Goal: Task Accomplishment & Management: Manage account settings

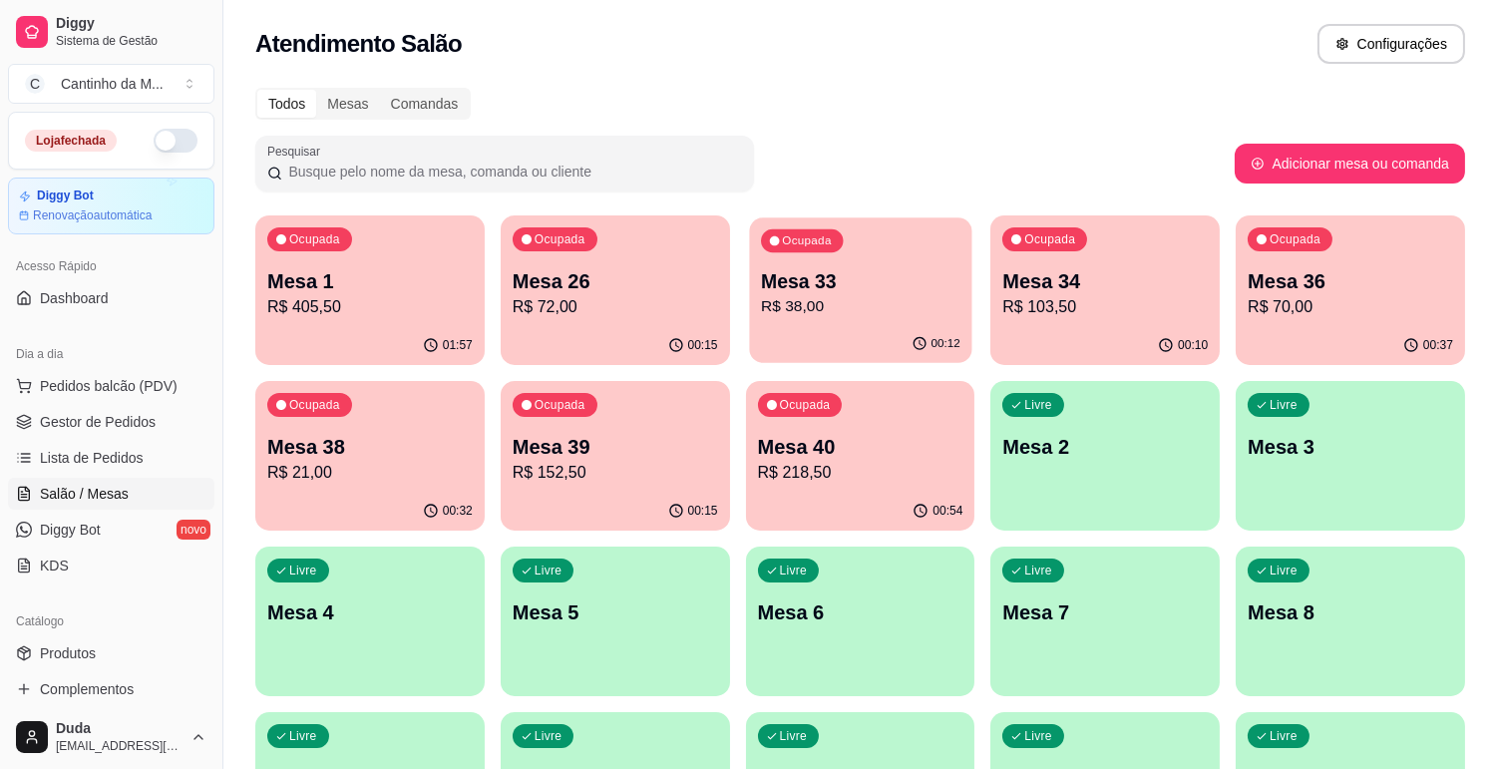
click at [871, 322] on div "Ocupada Mesa 33 R$ 38,00" at bounding box center [860, 271] width 222 height 108
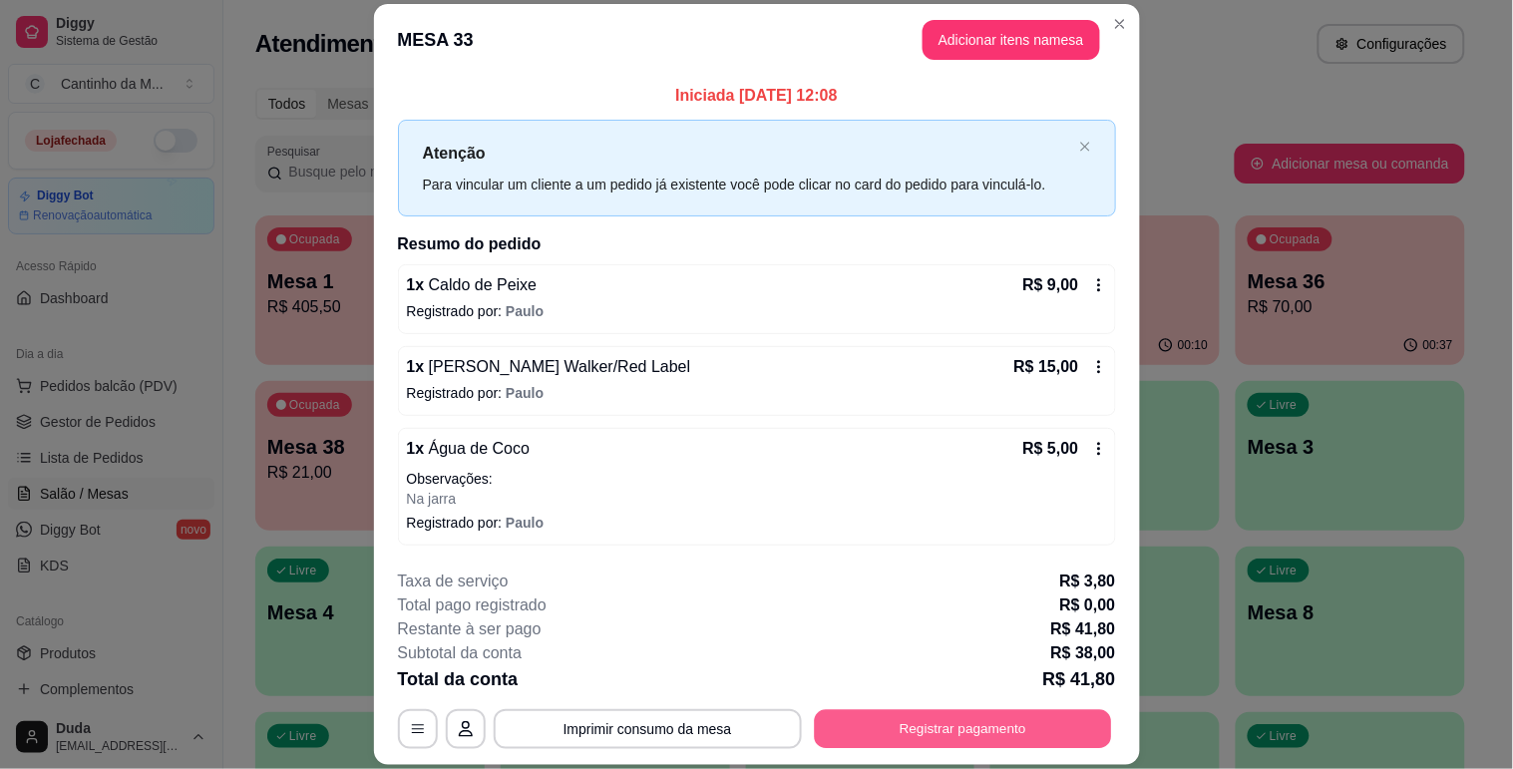
click at [897, 729] on button "Registrar pagamento" at bounding box center [962, 729] width 297 height 39
click at [941, 743] on button "Registrar pagamento" at bounding box center [962, 729] width 297 height 39
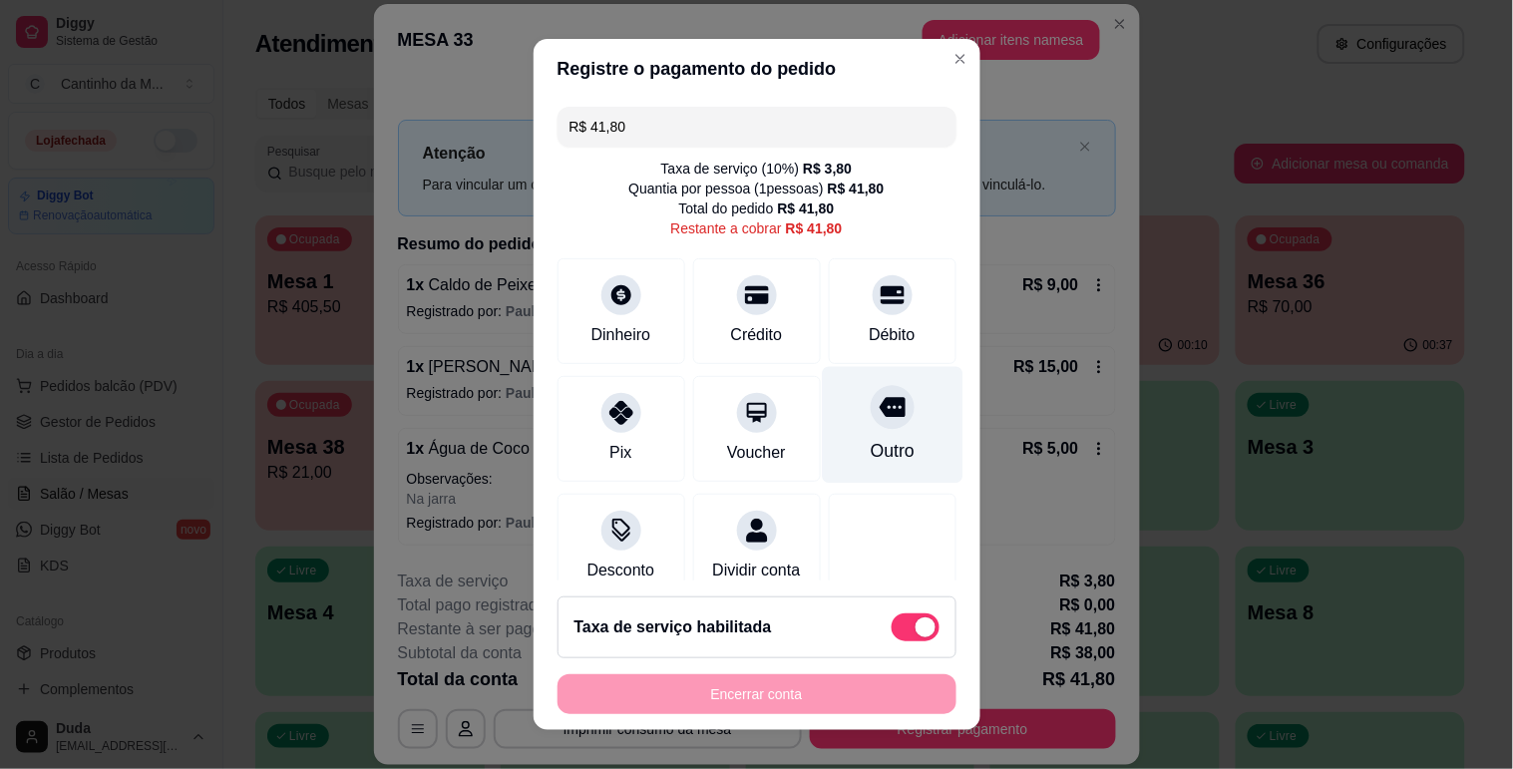
click at [859, 433] on div "Outro" at bounding box center [892, 424] width 141 height 117
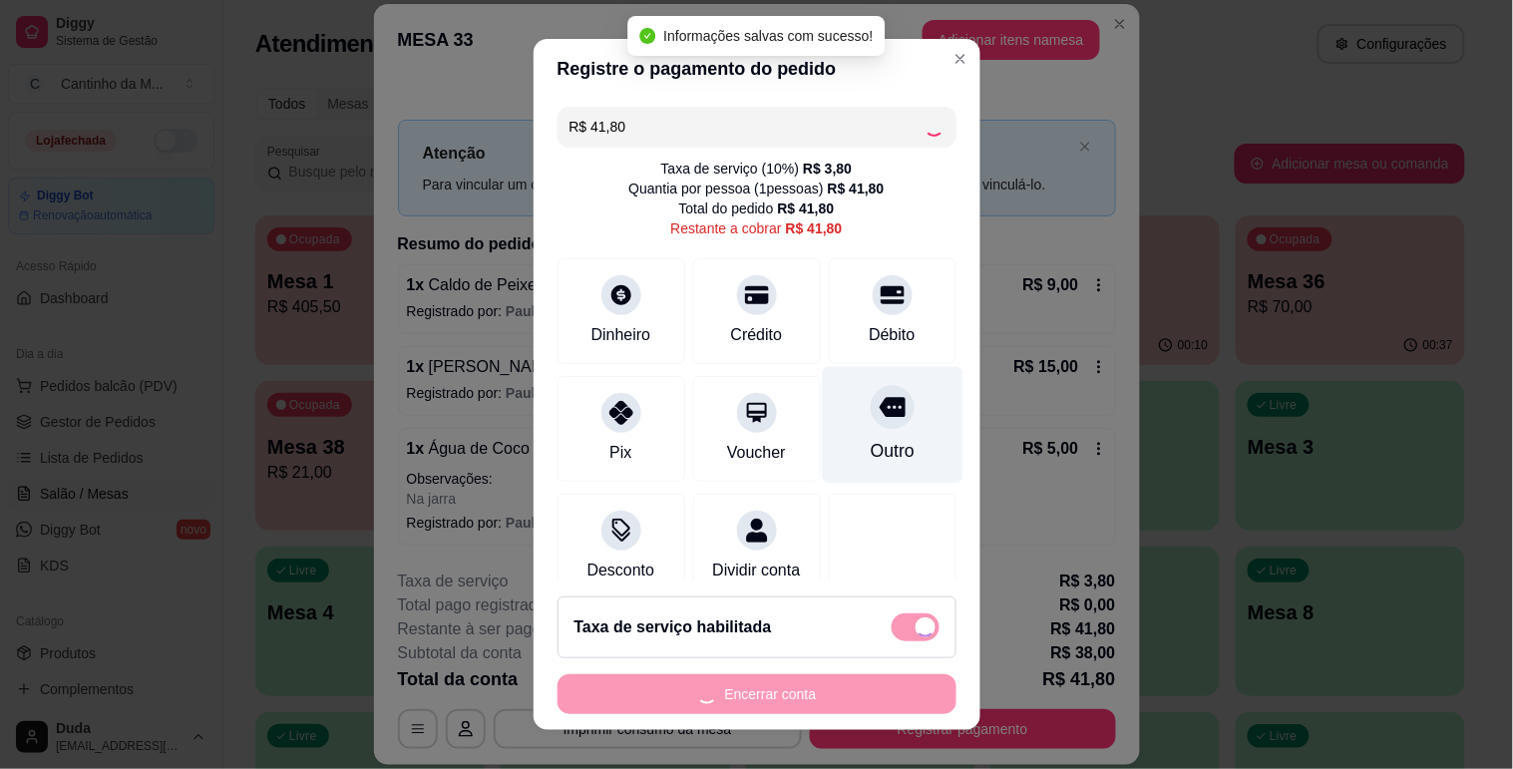
type input "R$ 0,00"
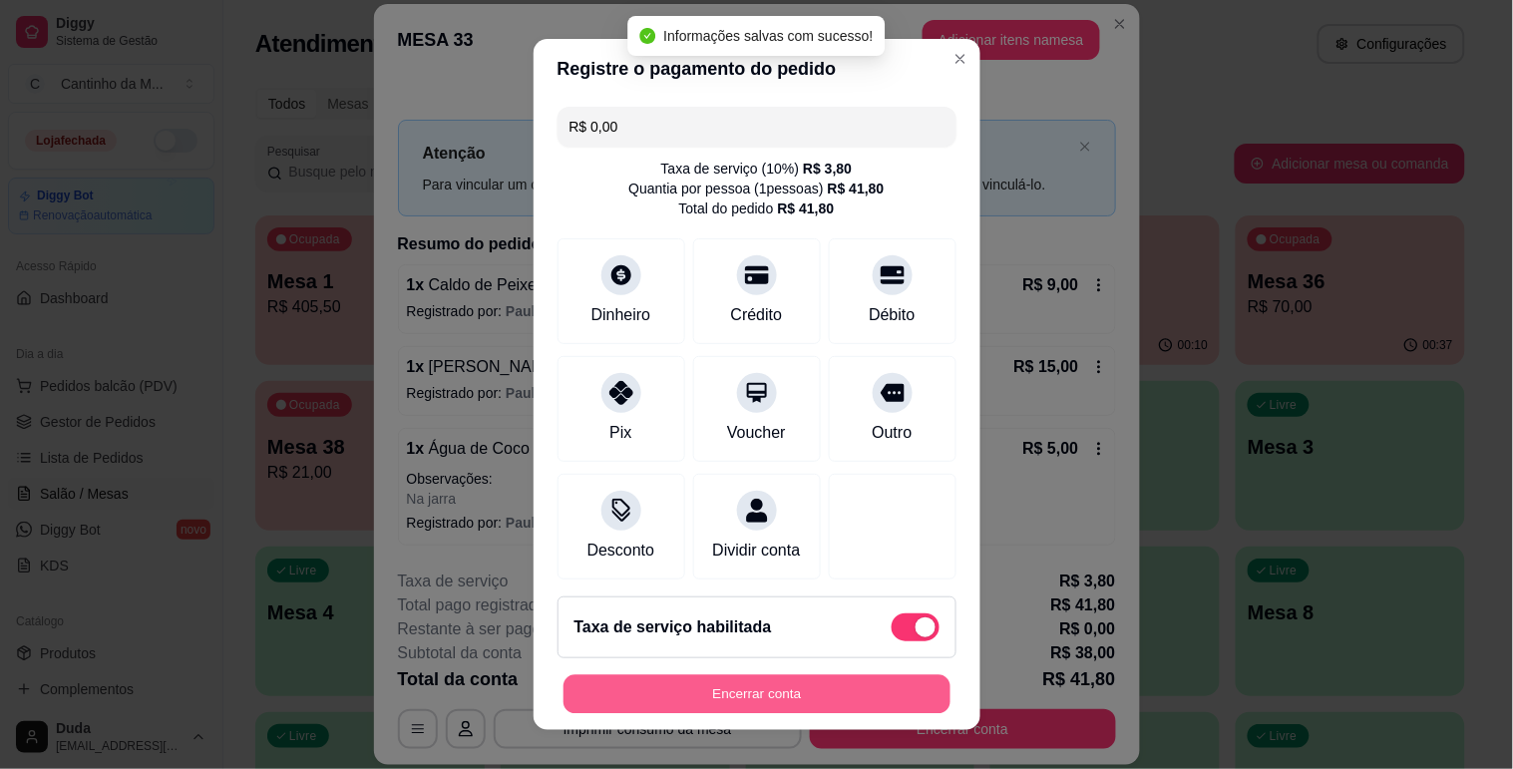
click at [822, 688] on button "Encerrar conta" at bounding box center [756, 694] width 387 height 39
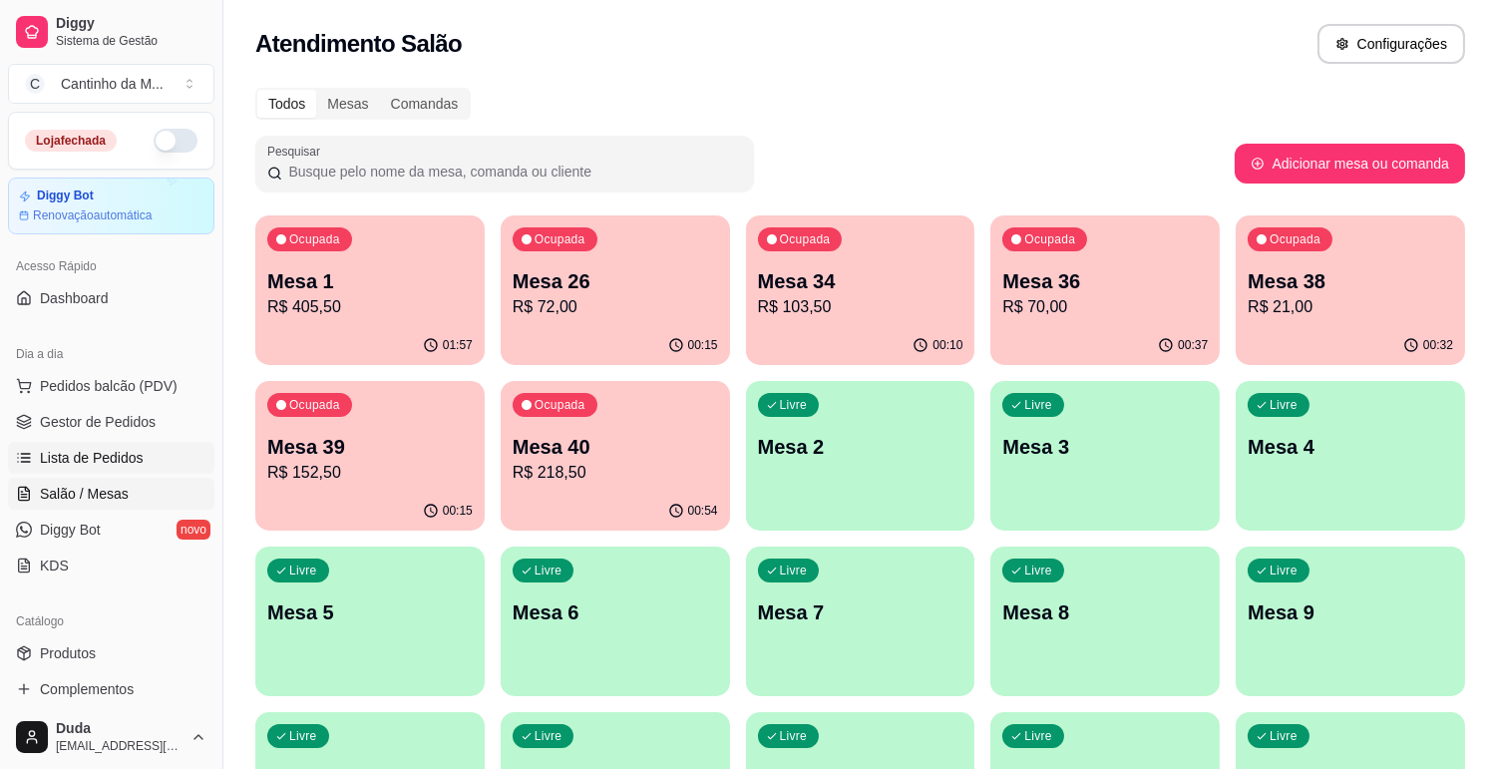
click at [111, 461] on span "Lista de Pedidos" at bounding box center [92, 458] width 104 height 20
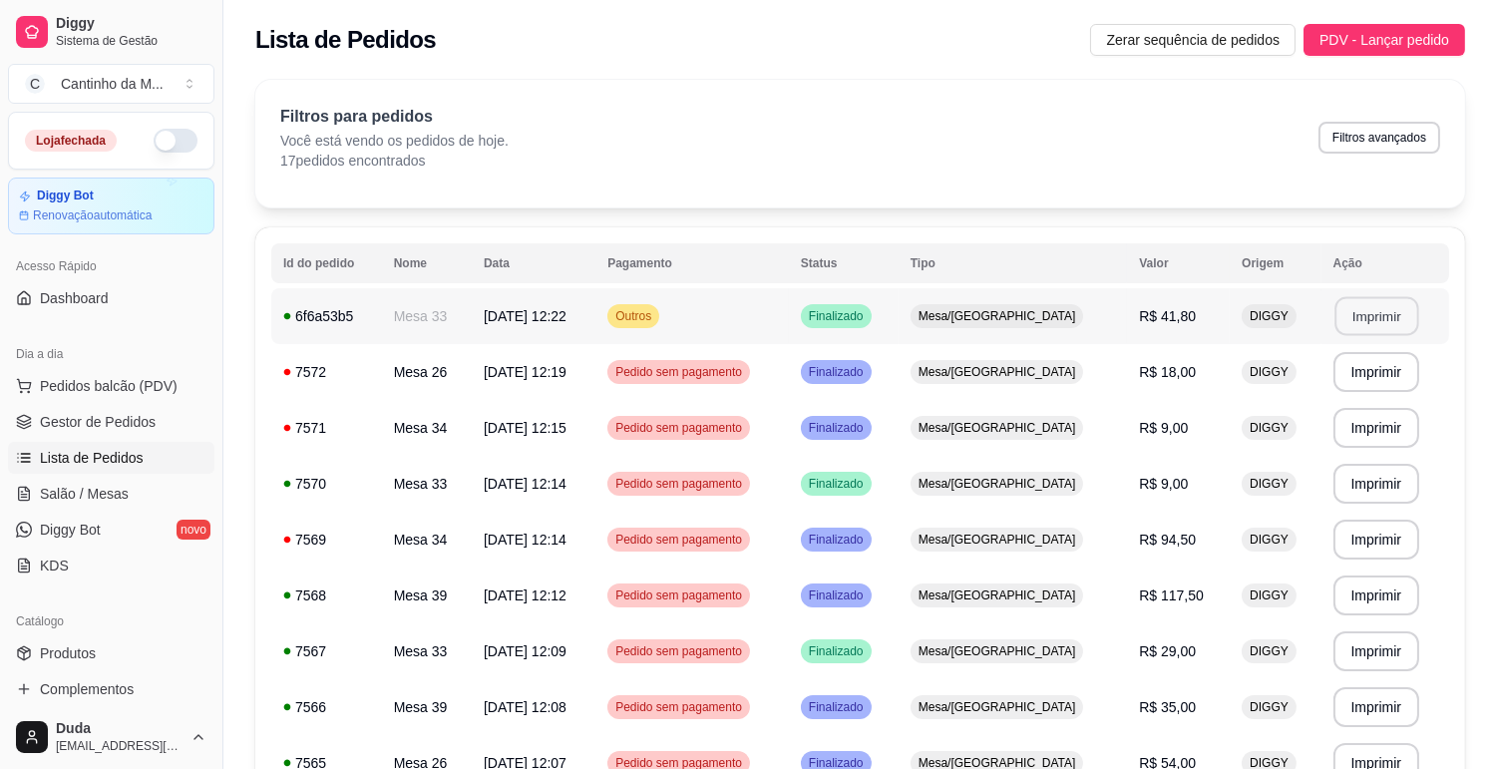
click at [1379, 322] on button "Imprimir" at bounding box center [1376, 316] width 84 height 39
click at [93, 421] on span "Gestor de Pedidos" at bounding box center [98, 422] width 116 height 20
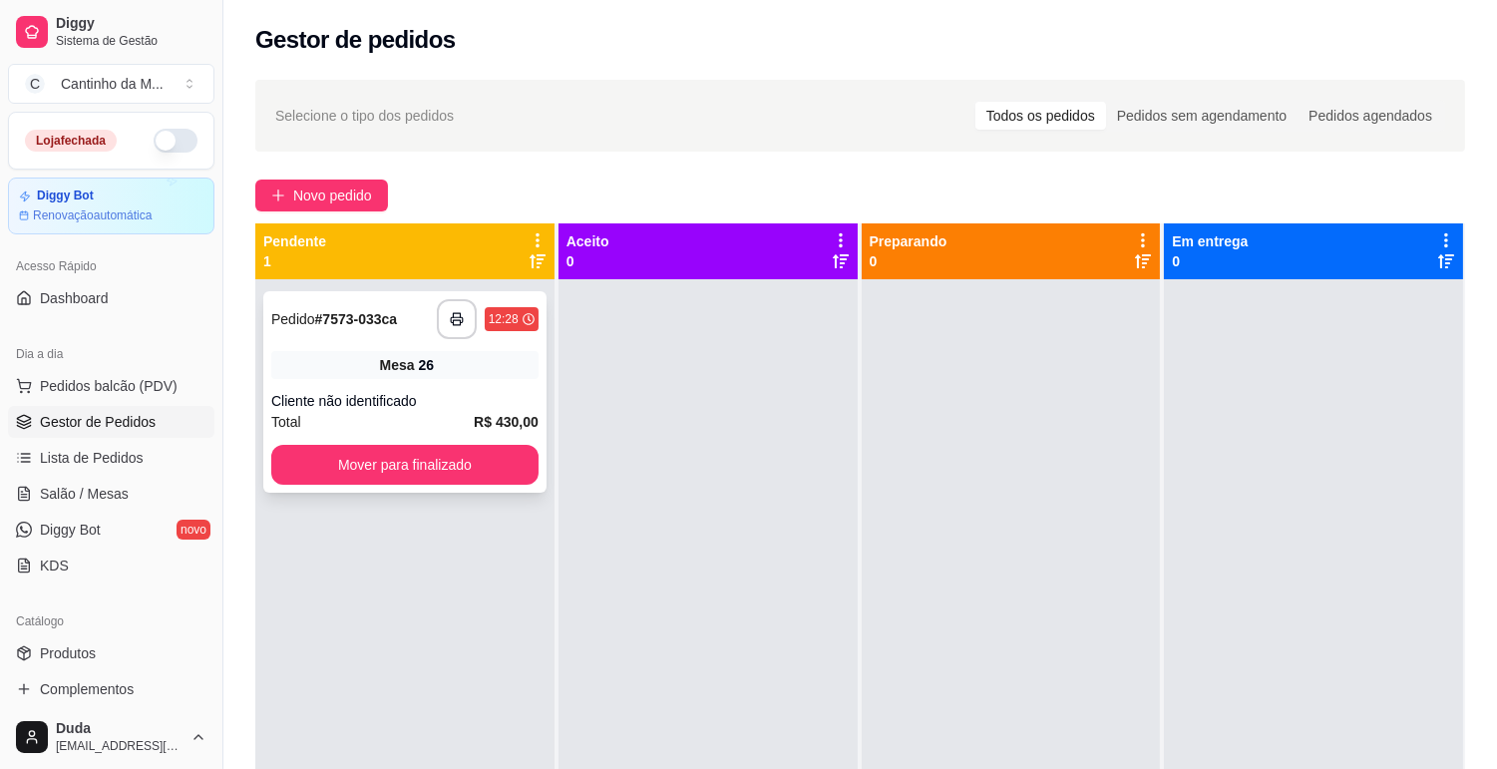
click at [343, 320] on strong "# 7573-033ca" at bounding box center [356, 319] width 83 height 16
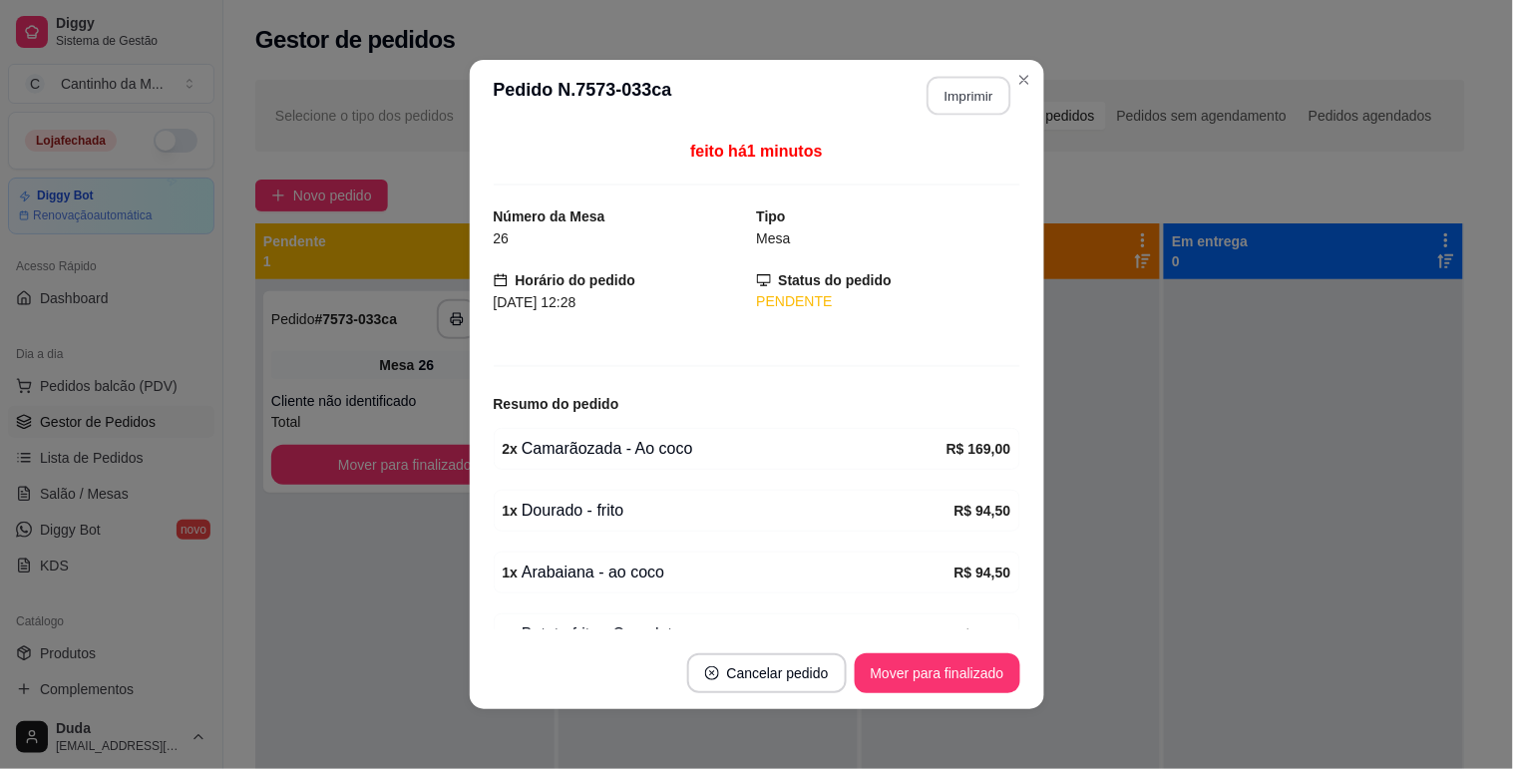
click at [969, 97] on button "Imprimir" at bounding box center [968, 96] width 84 height 39
click at [972, 663] on button "Mover para finalizado" at bounding box center [936, 673] width 161 height 39
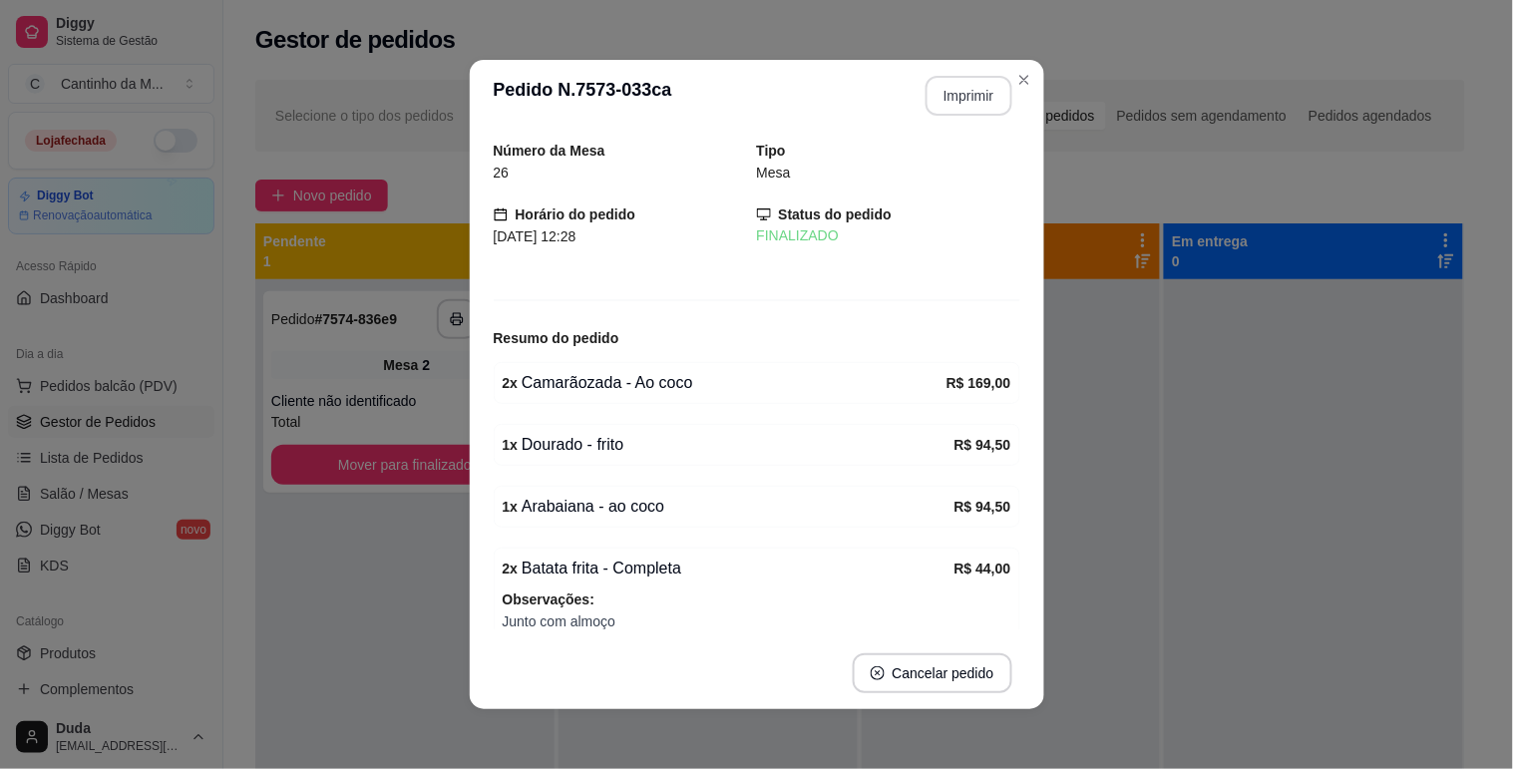
click at [987, 604] on div "2 x Batata frita - Completa R$ 44,00 Observações: Junto com almoço" at bounding box center [757, 594] width 526 height 94
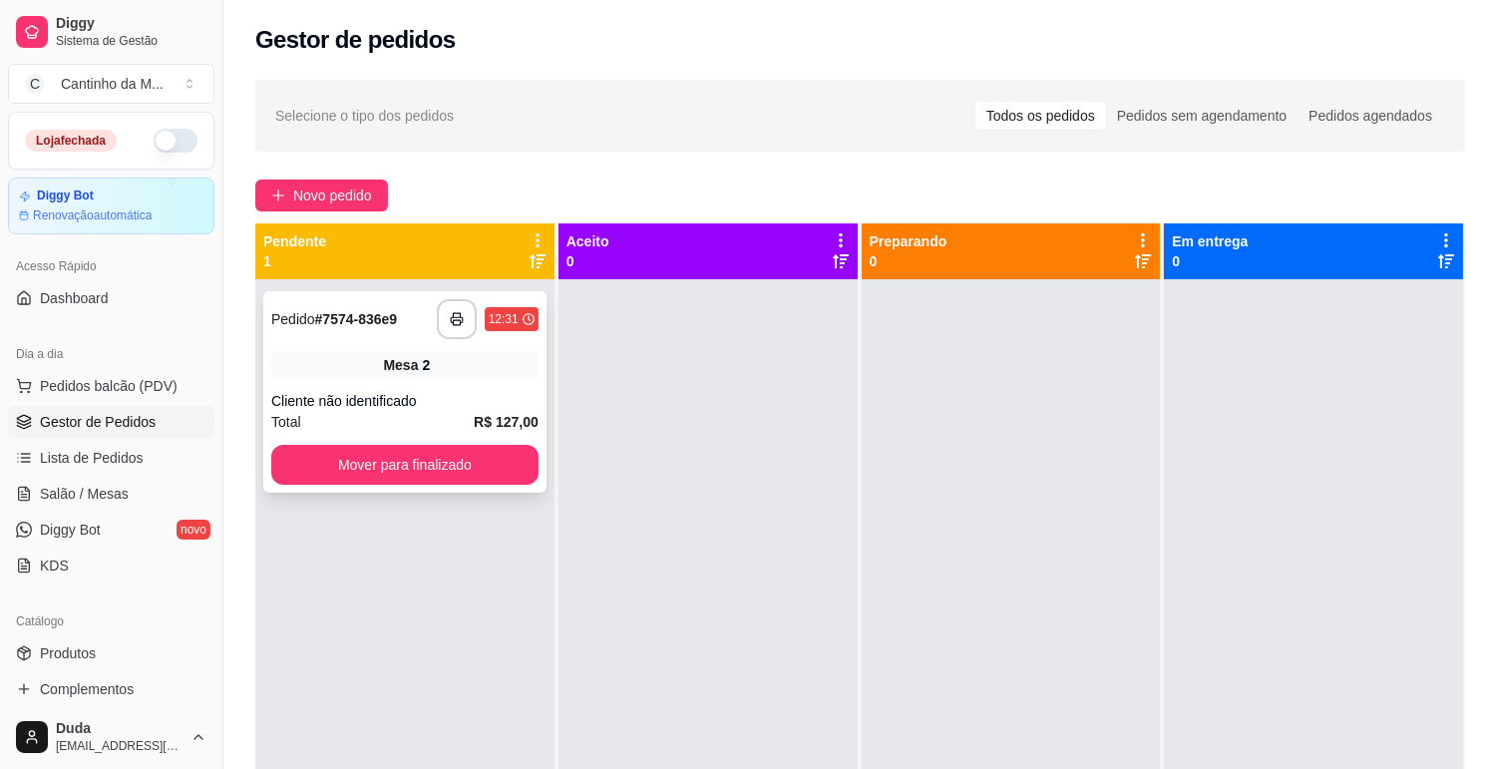
click at [352, 313] on strong "# 7574-836e9" at bounding box center [356, 319] width 83 height 16
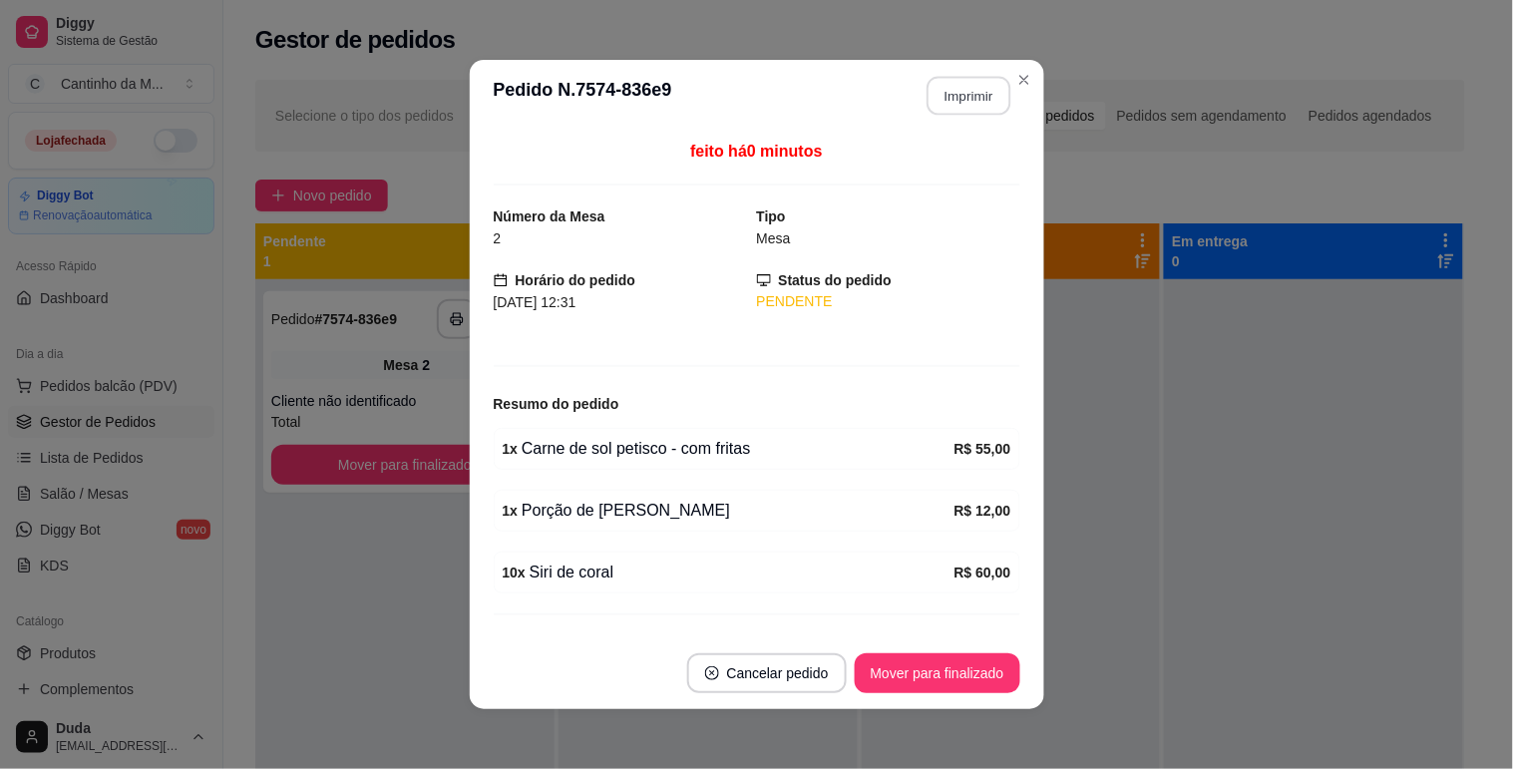
click at [957, 96] on button "Imprimir" at bounding box center [968, 96] width 84 height 39
click at [922, 668] on button "Mover para finalizado" at bounding box center [937, 673] width 166 height 40
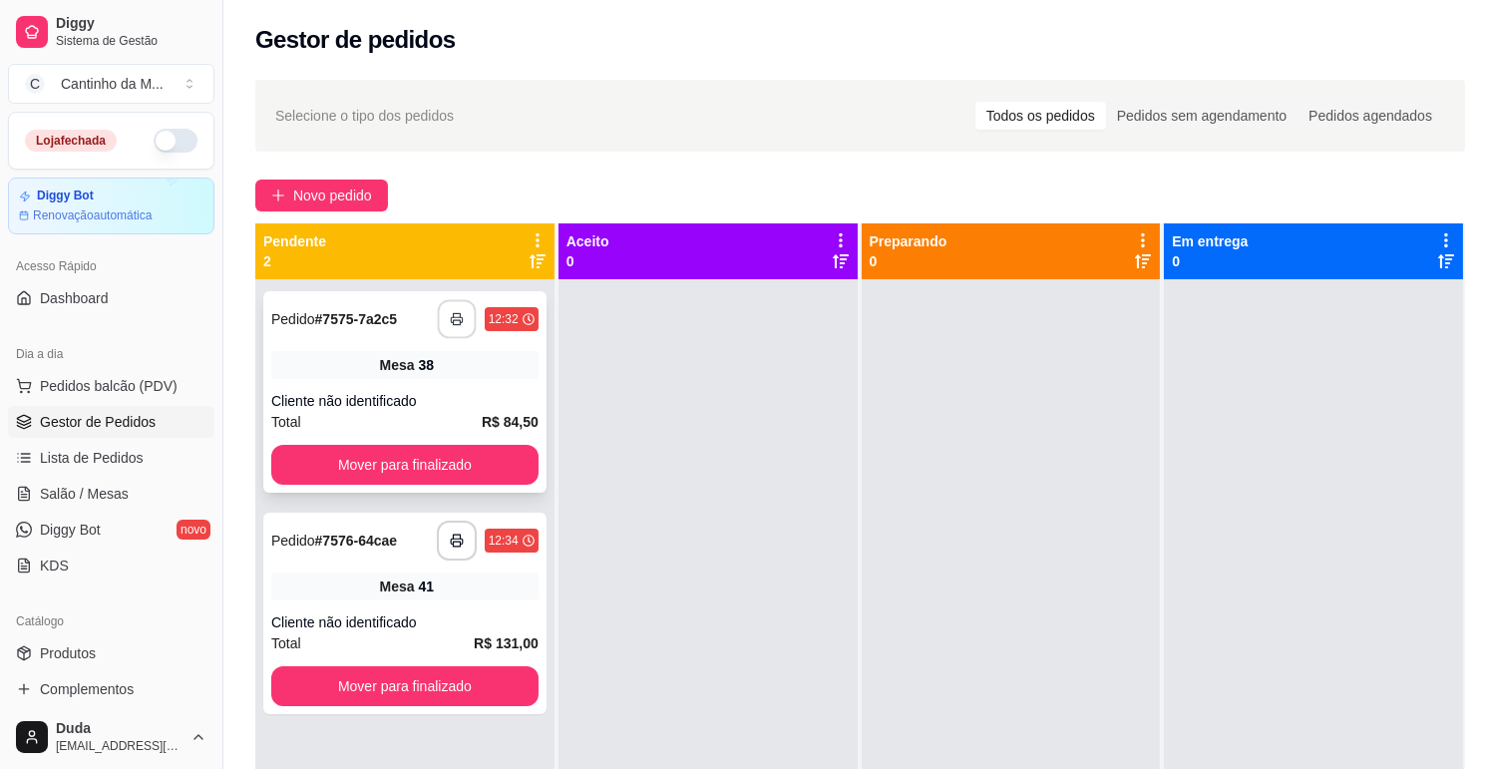
click at [439, 314] on button "button" at bounding box center [456, 319] width 39 height 39
click at [483, 461] on button "Mover para finalizado" at bounding box center [404, 465] width 259 height 39
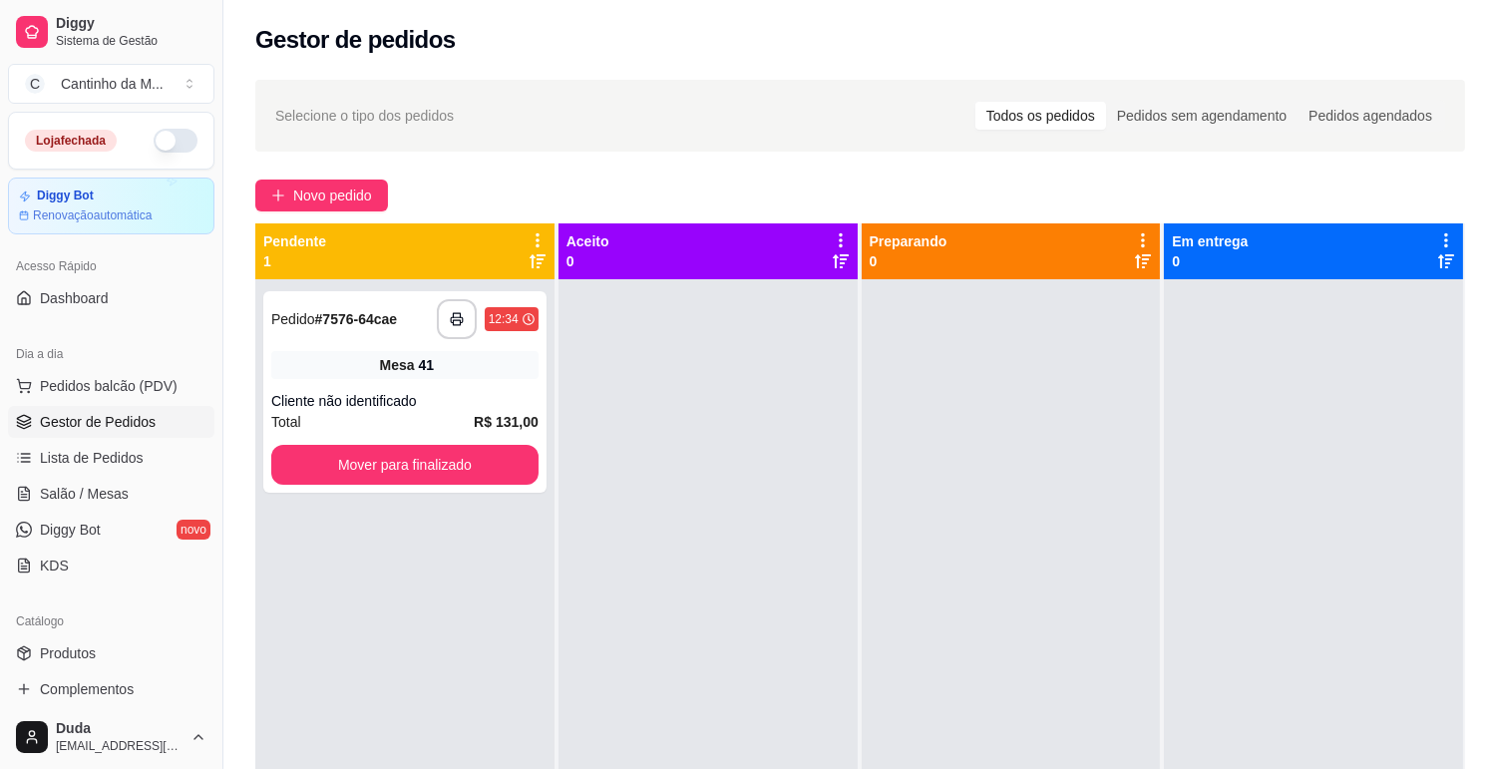
click at [616, 493] on div at bounding box center [707, 663] width 299 height 769
click at [370, 327] on strong "# 7576-64cae" at bounding box center [356, 319] width 83 height 16
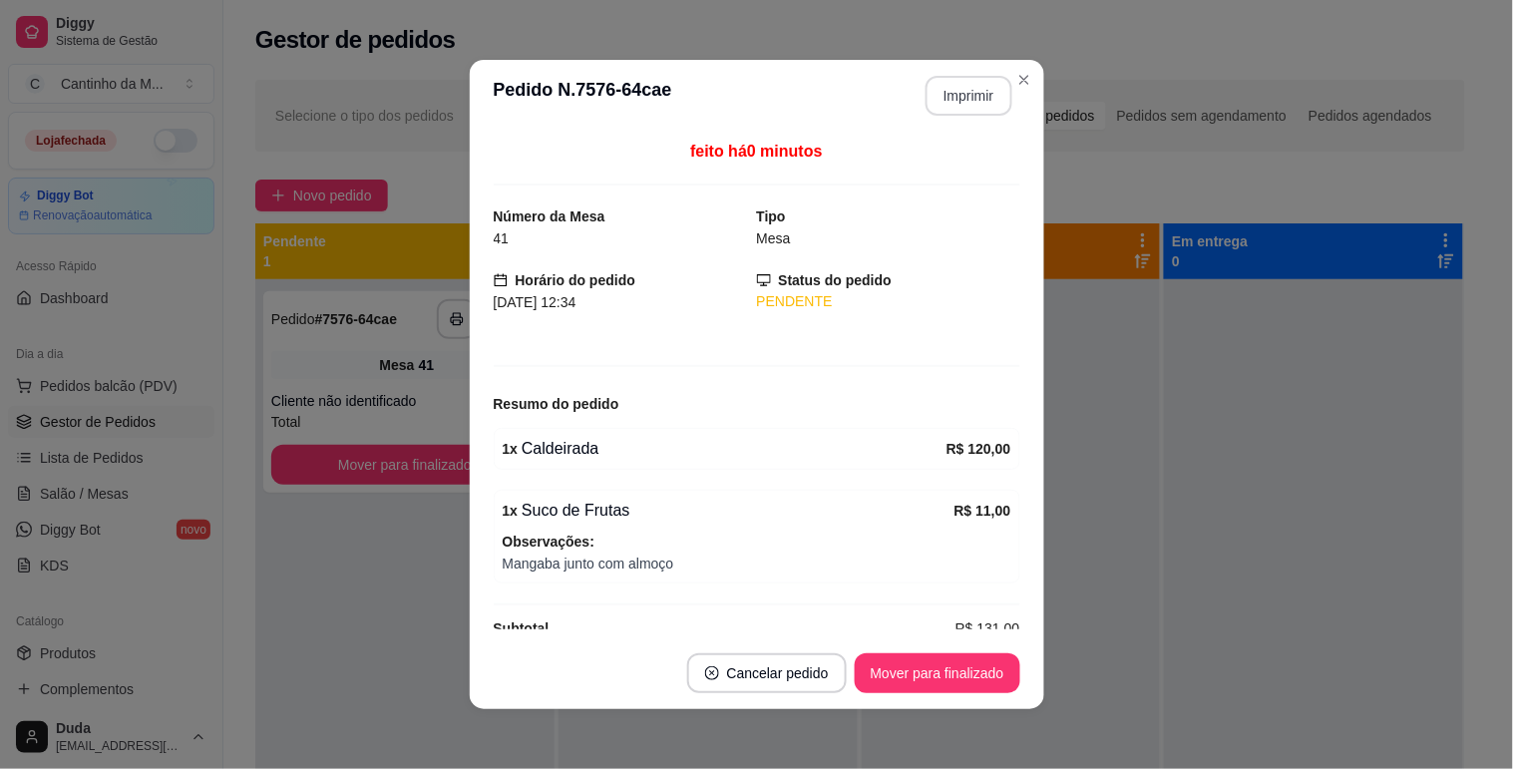
click at [964, 101] on button "Imprimir" at bounding box center [968, 96] width 87 height 40
click at [957, 678] on button "Mover para finalizado" at bounding box center [936, 673] width 161 height 39
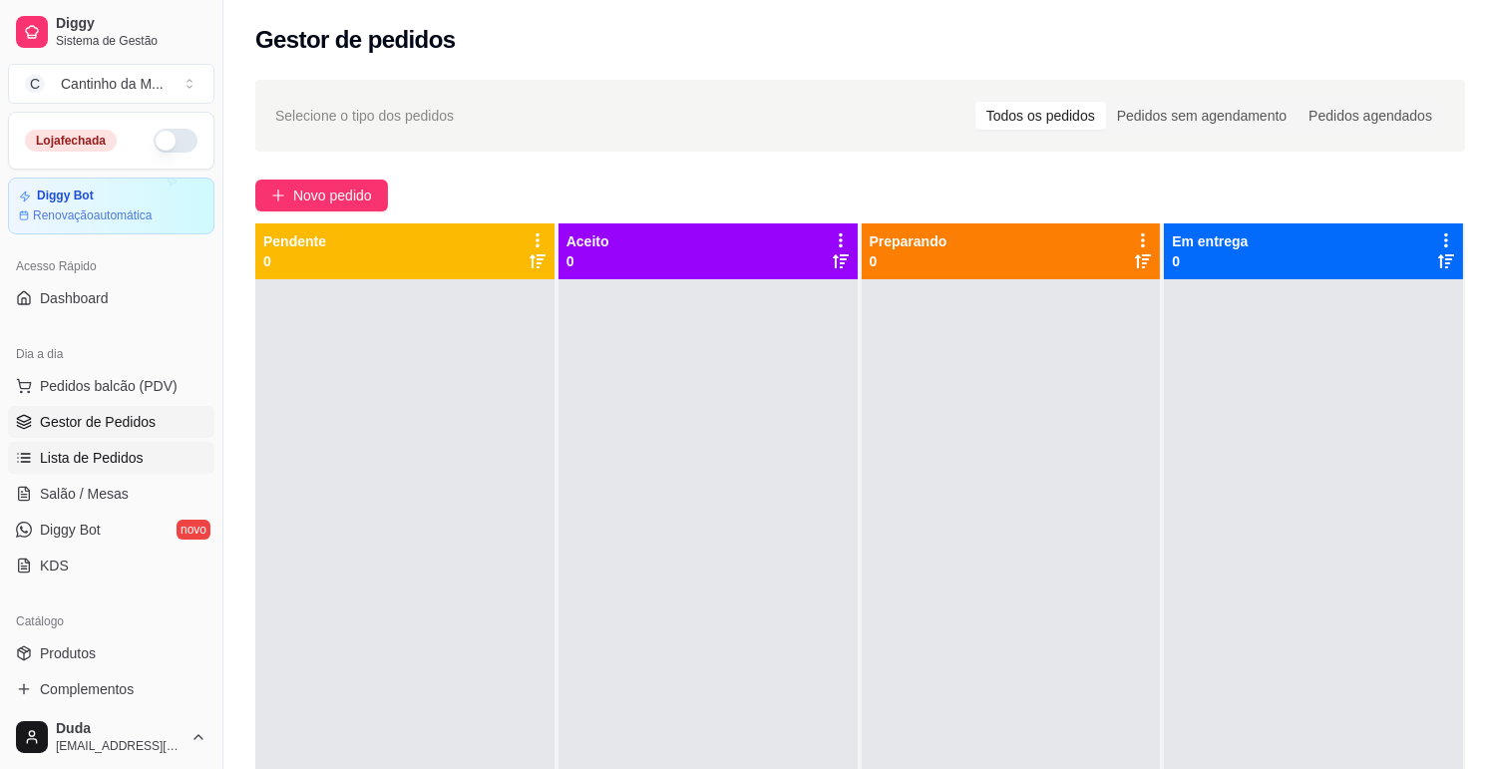
click at [52, 452] on span "Lista de Pedidos" at bounding box center [92, 458] width 104 height 20
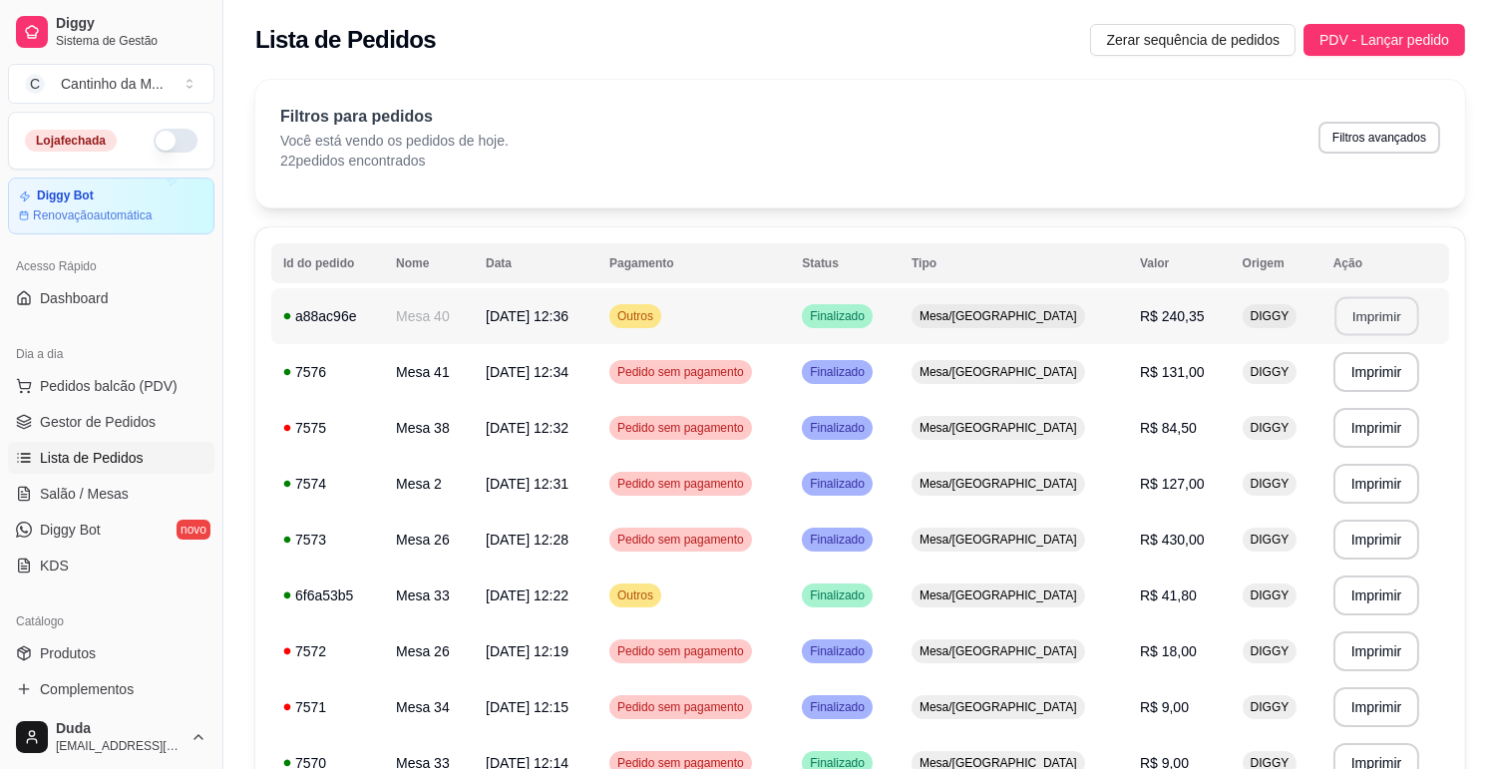
click at [1361, 329] on button "Imprimir" at bounding box center [1376, 316] width 84 height 39
click at [106, 434] on link "Gestor de Pedidos" at bounding box center [111, 422] width 206 height 32
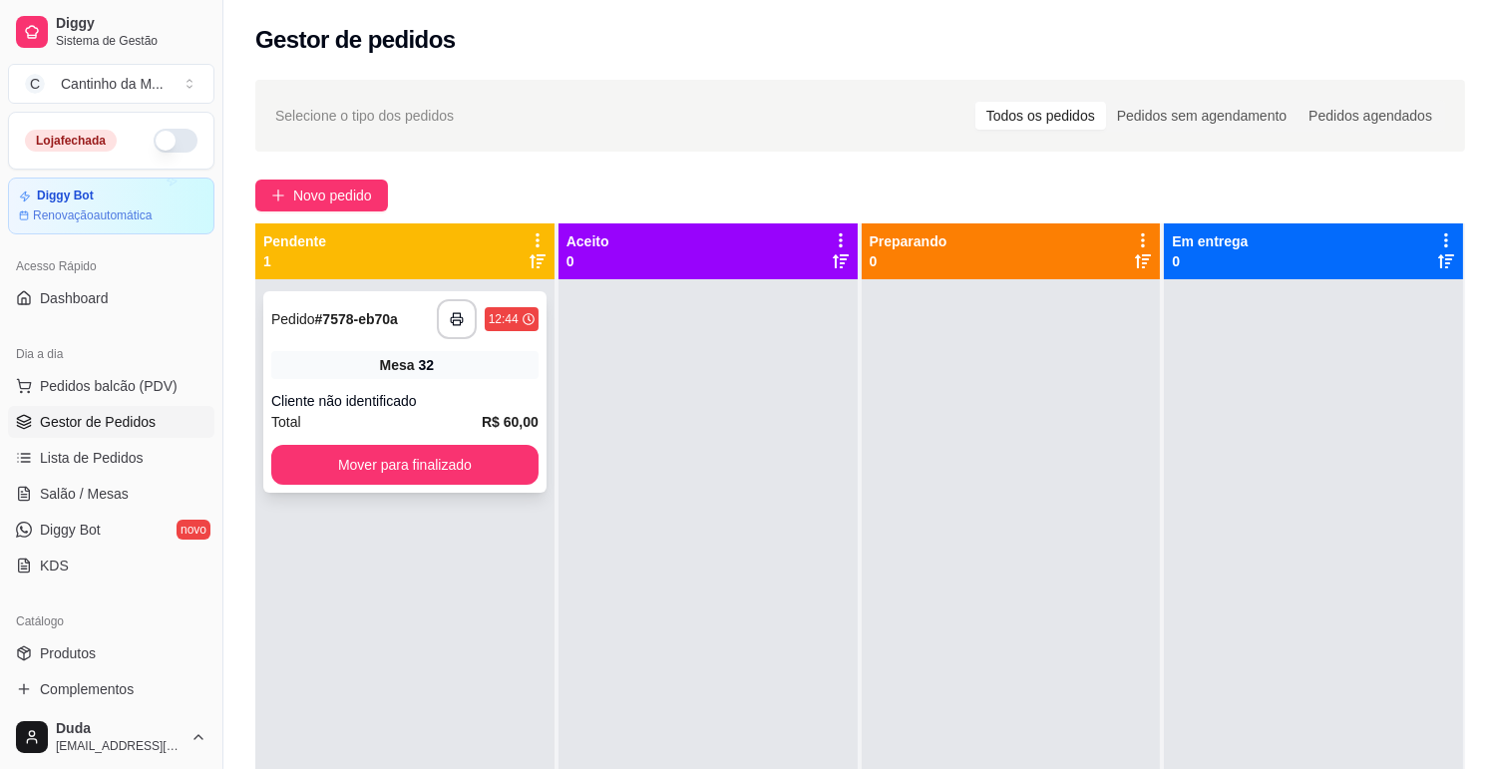
click at [326, 354] on div "Mesa 32" at bounding box center [404, 365] width 267 height 28
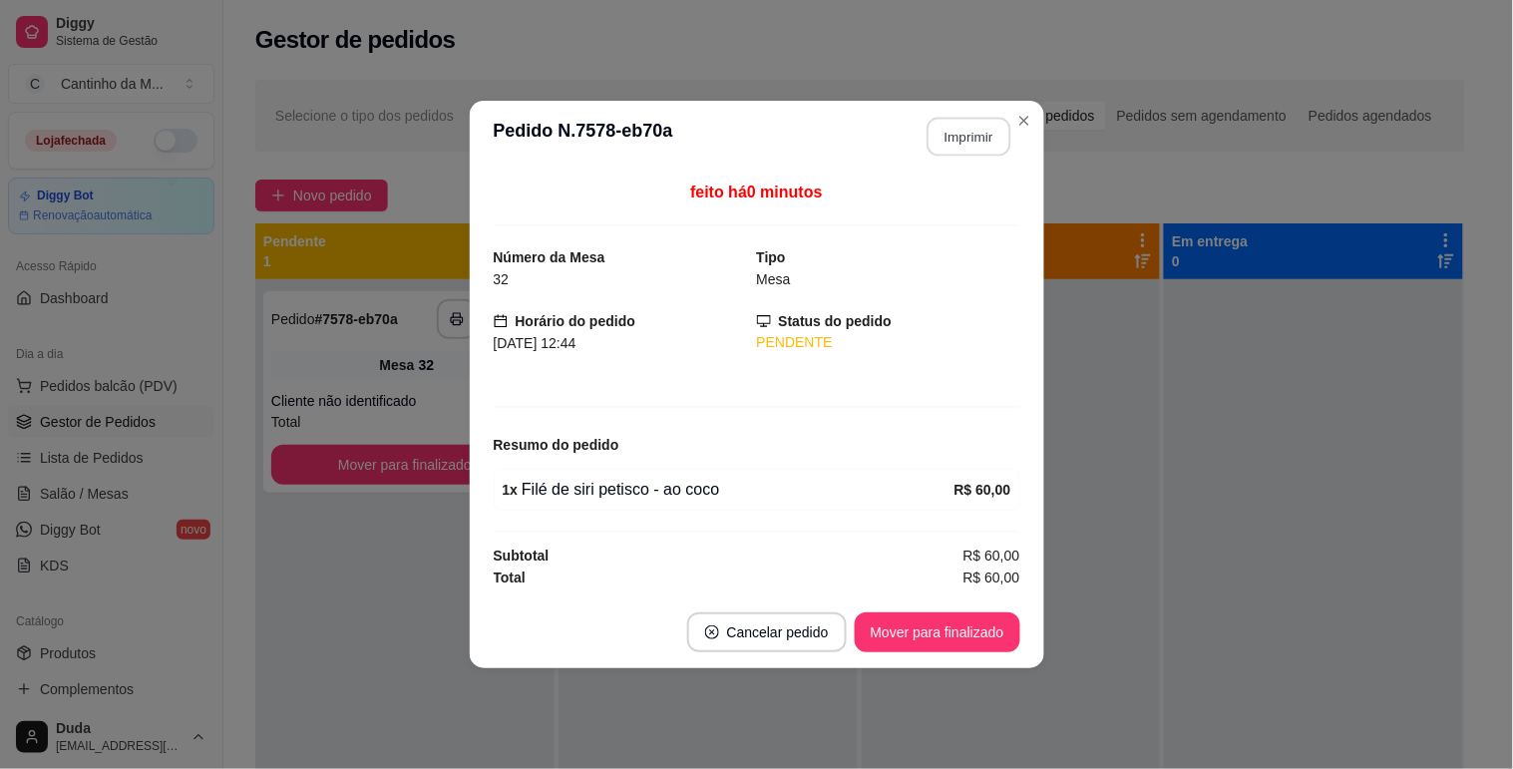
click at [973, 144] on button "Imprimir" at bounding box center [968, 137] width 84 height 39
click at [910, 628] on button "Mover para finalizado" at bounding box center [937, 632] width 166 height 40
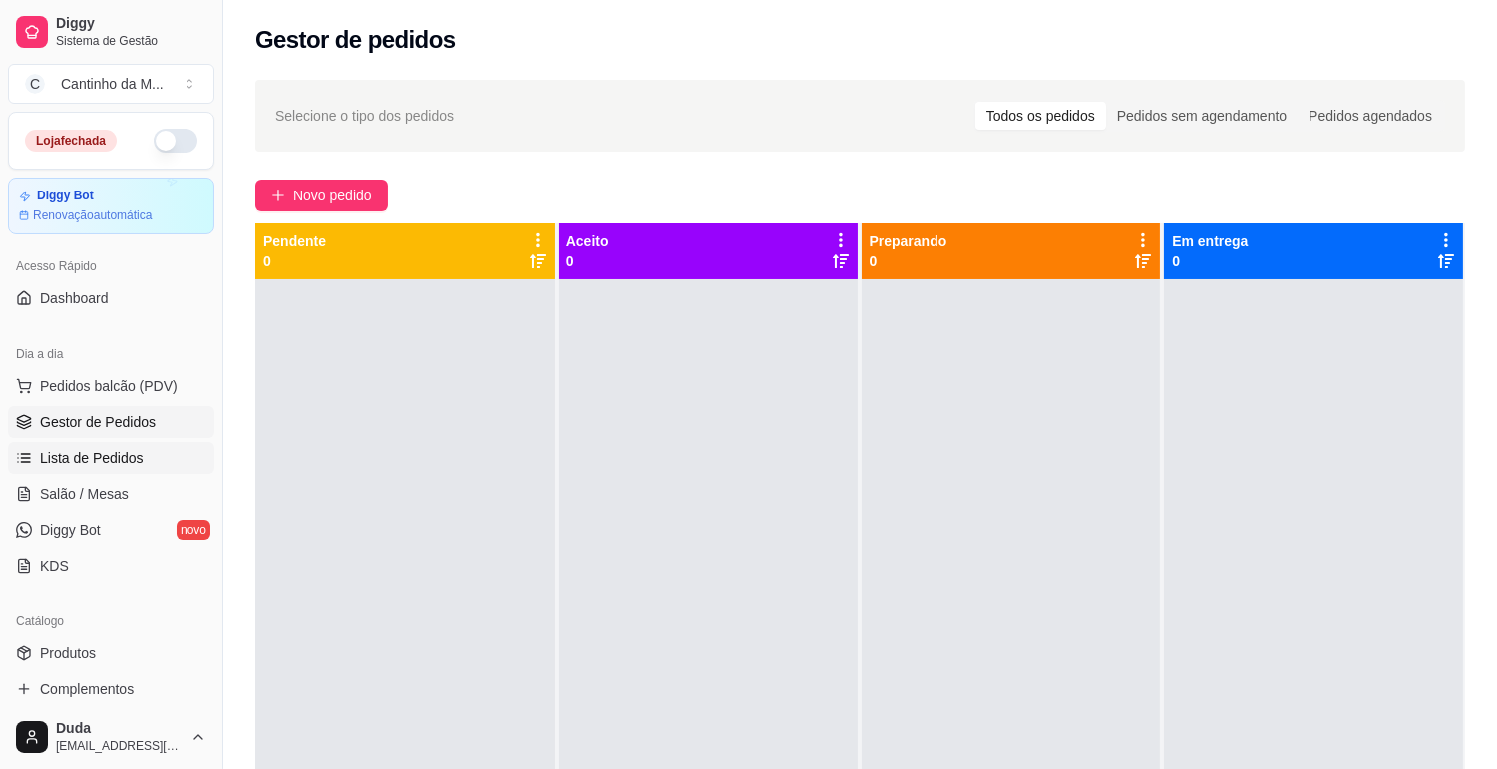
click at [151, 464] on link "Lista de Pedidos" at bounding box center [111, 458] width 206 height 32
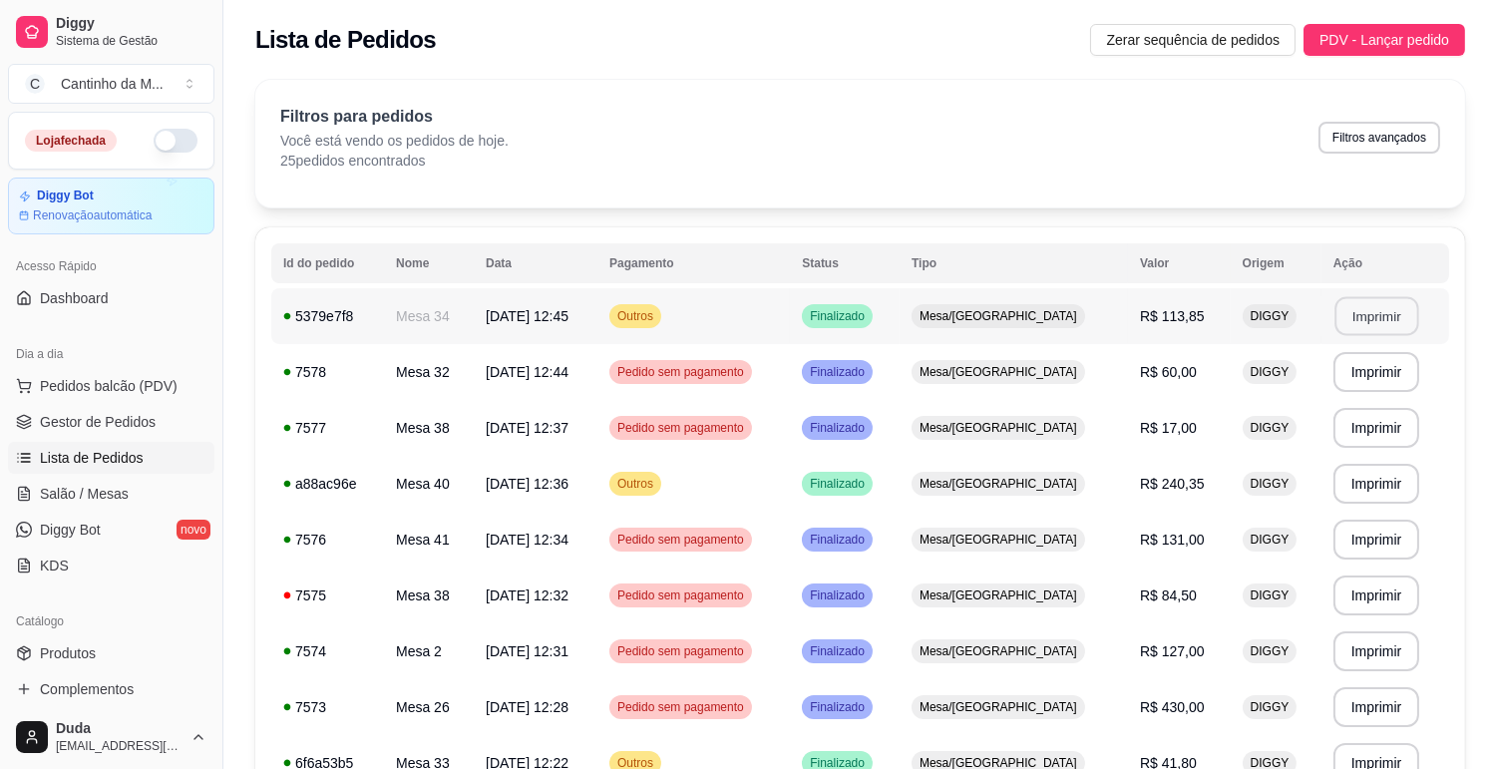
click at [1376, 315] on button "Imprimir" at bounding box center [1376, 316] width 84 height 39
click at [120, 421] on span "Gestor de Pedidos" at bounding box center [98, 422] width 116 height 20
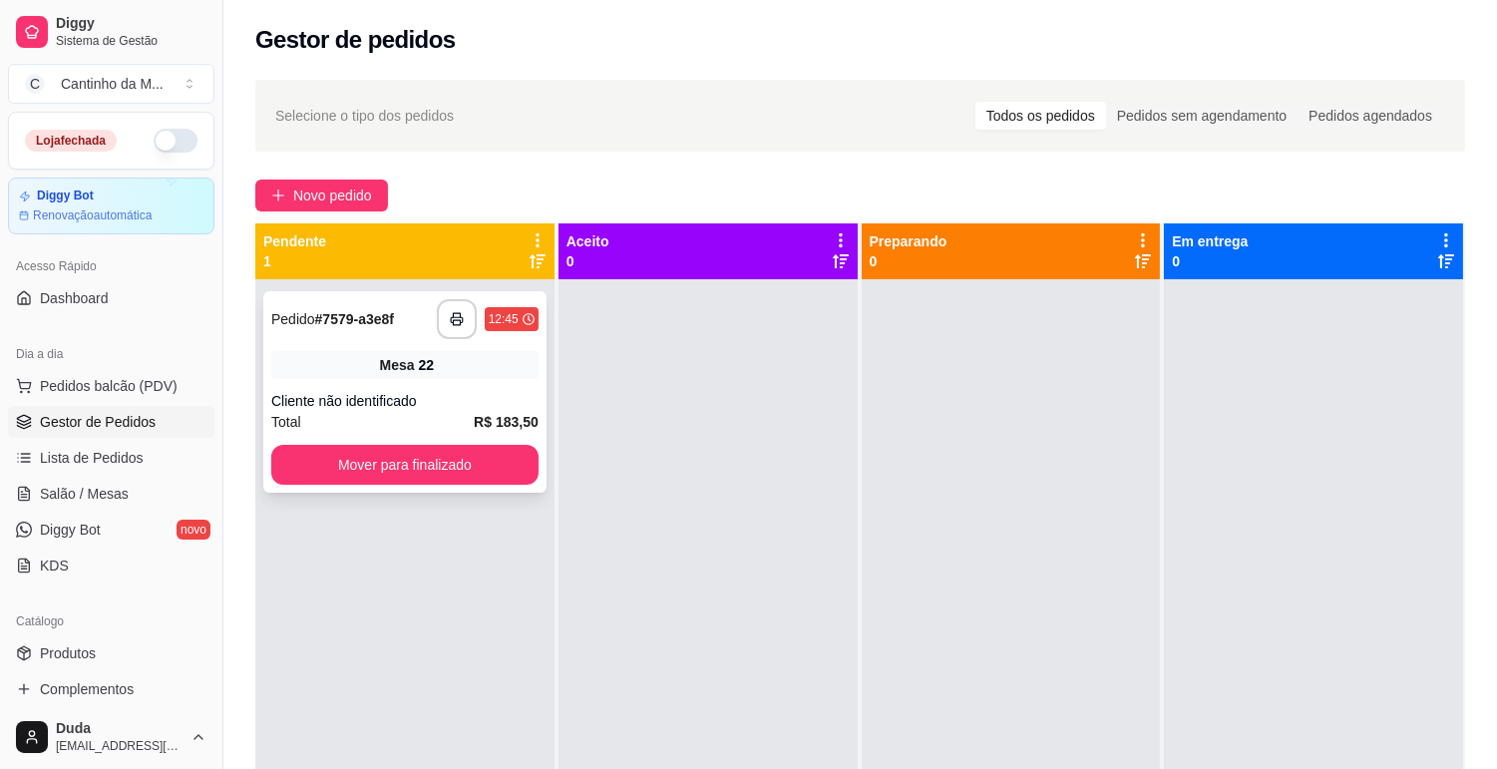
click at [391, 380] on div "**********" at bounding box center [404, 391] width 283 height 201
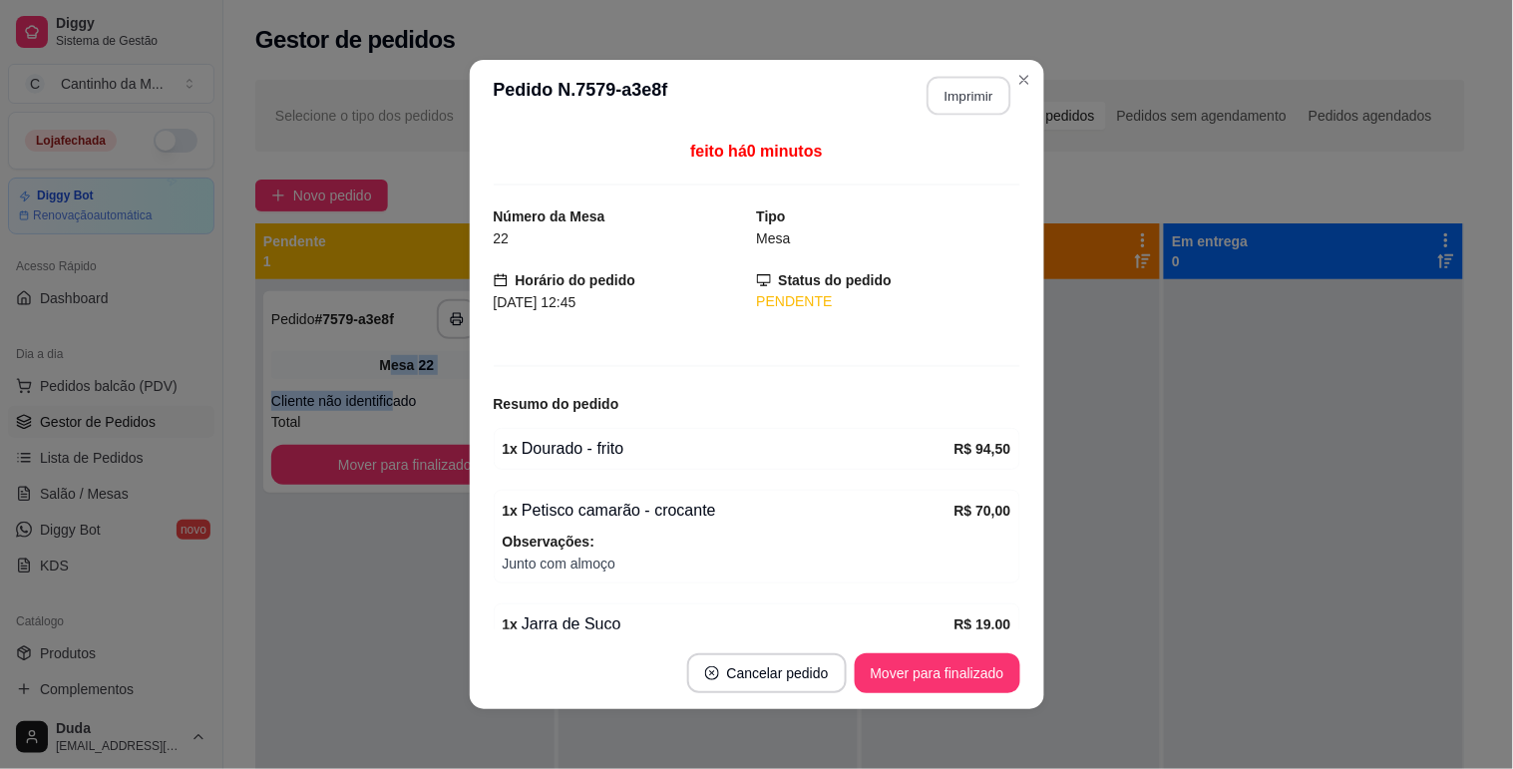
click at [935, 98] on button "Imprimir" at bounding box center [968, 96] width 84 height 39
click at [939, 690] on button "Mover para finalizado" at bounding box center [936, 673] width 161 height 39
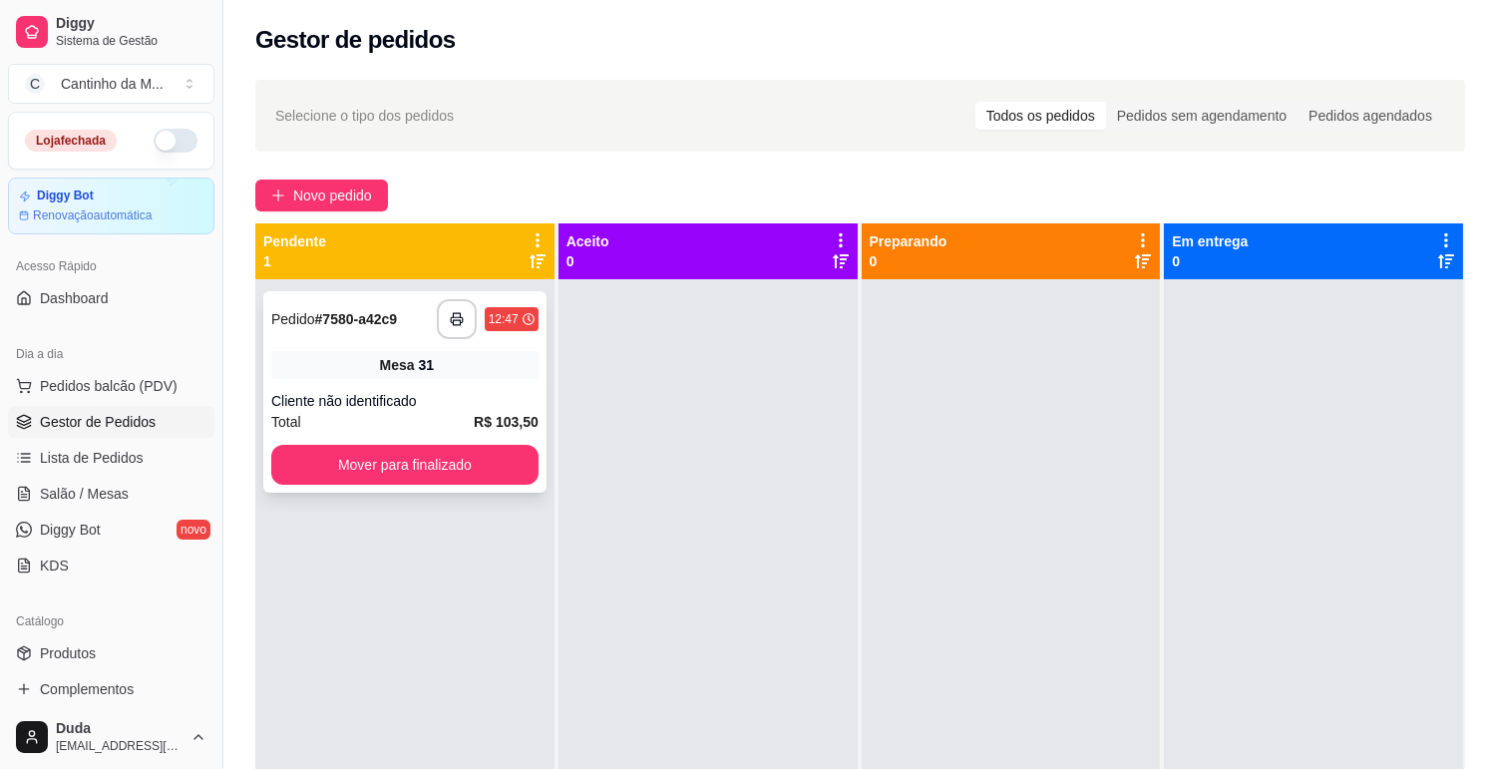
click at [367, 367] on div "Mesa 31" at bounding box center [404, 365] width 267 height 28
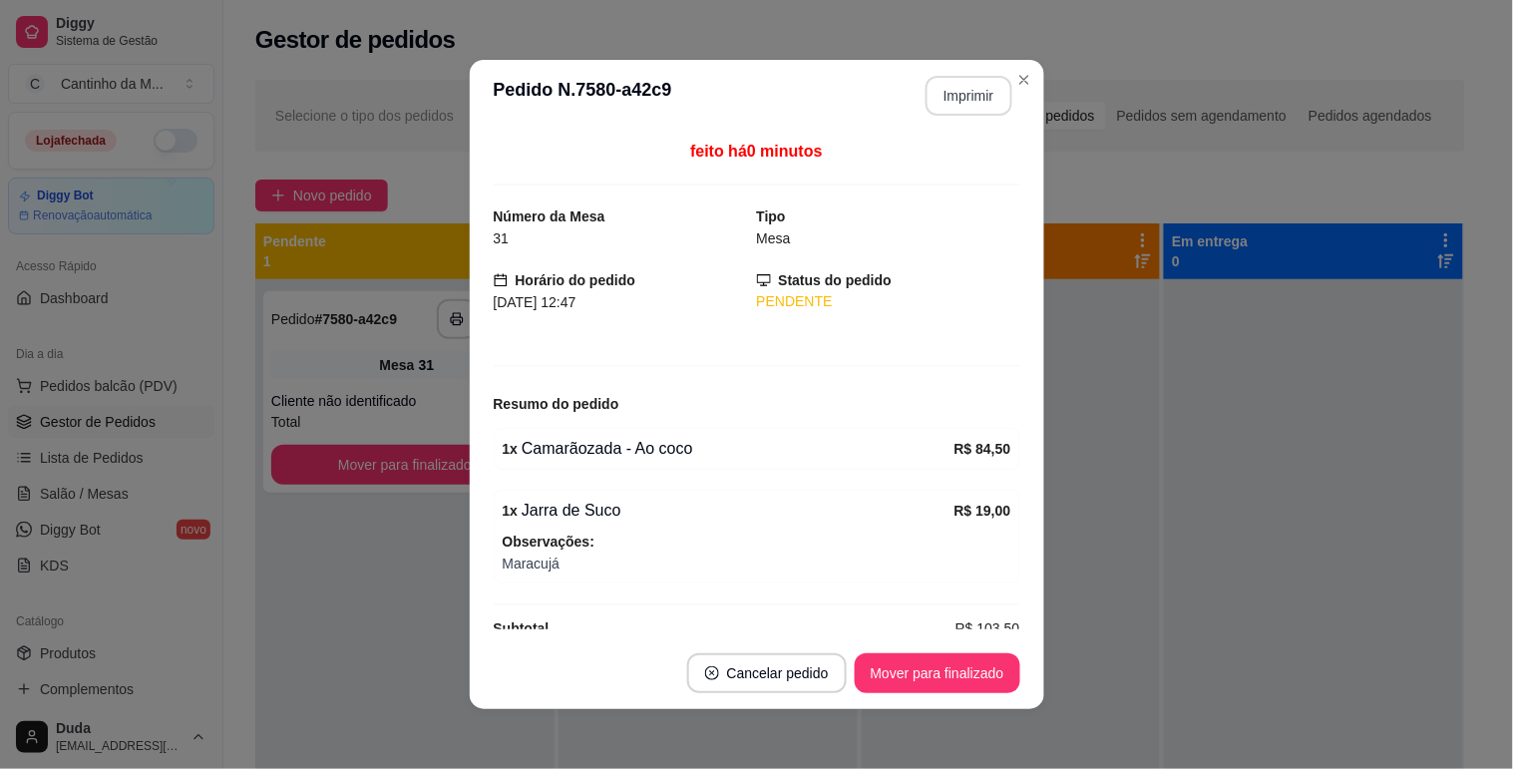
click at [950, 93] on button "Imprimir" at bounding box center [968, 96] width 87 height 40
click at [927, 660] on button "Mover para finalizado" at bounding box center [936, 673] width 161 height 39
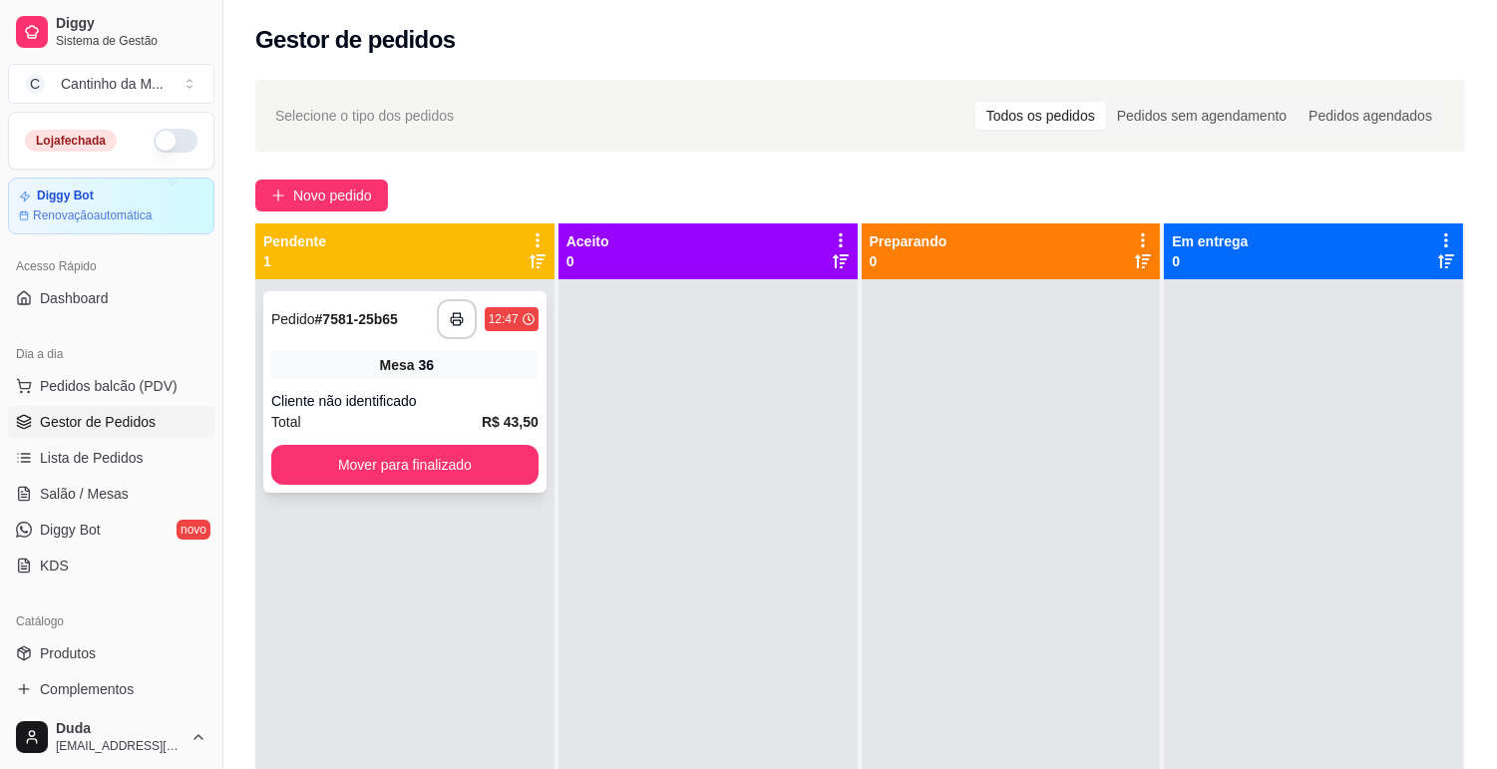
click at [396, 385] on div "**********" at bounding box center [404, 391] width 283 height 201
click at [61, 485] on span "Salão / Mesas" at bounding box center [84, 494] width 89 height 20
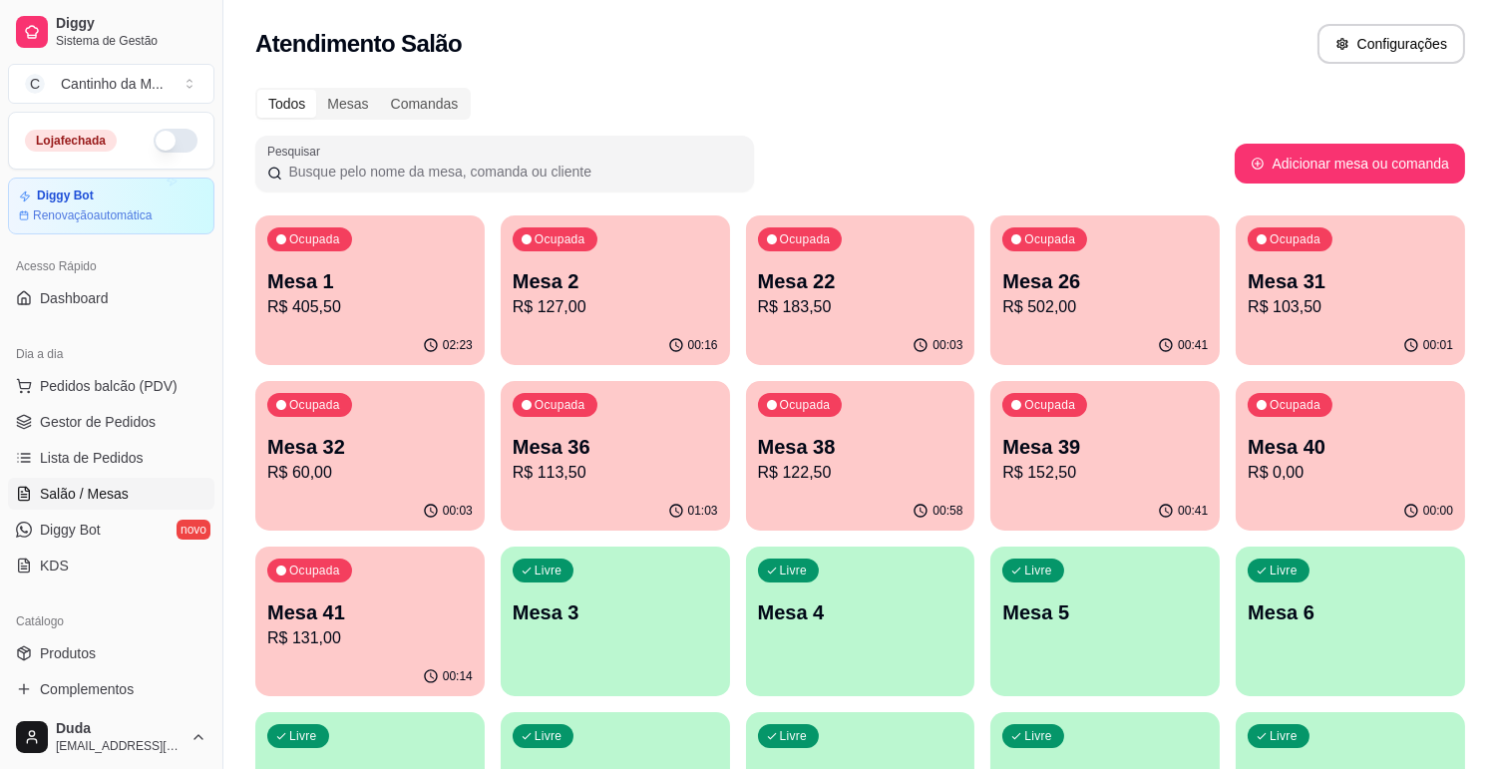
click at [614, 441] on p "Mesa 36" at bounding box center [614, 447] width 205 height 28
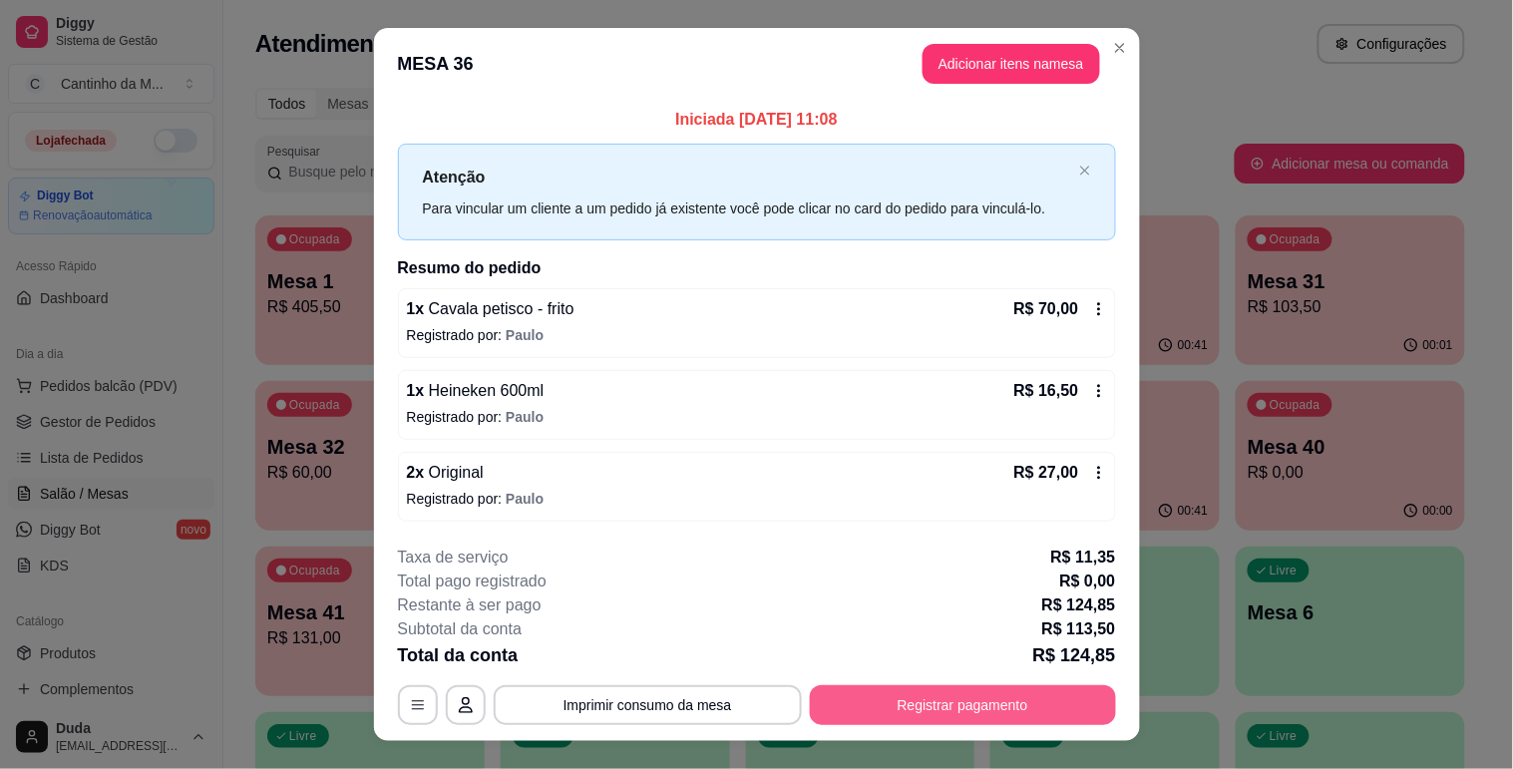
click at [1008, 703] on button "Registrar pagamento" at bounding box center [963, 705] width 306 height 40
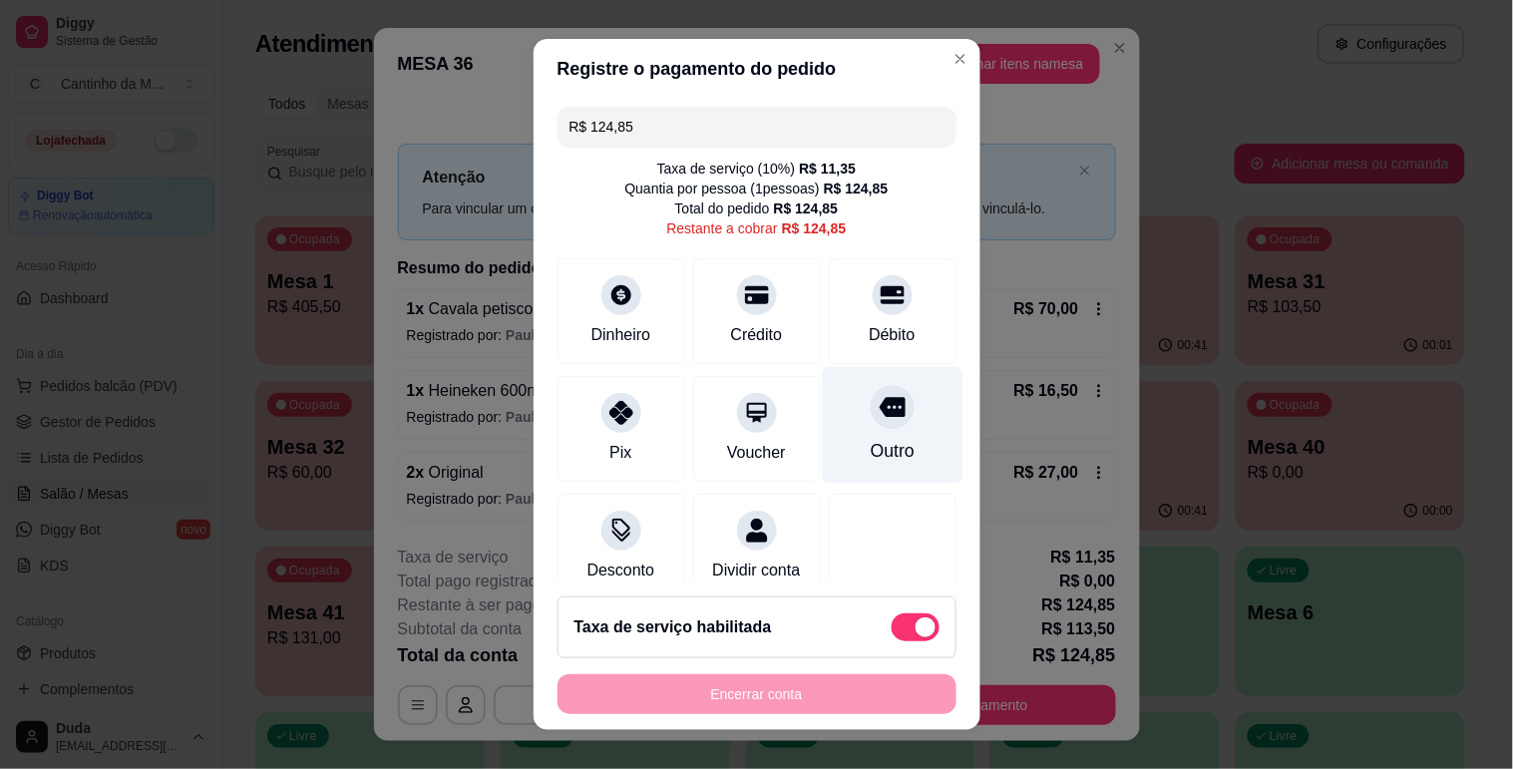
click at [870, 426] on div at bounding box center [892, 407] width 44 height 44
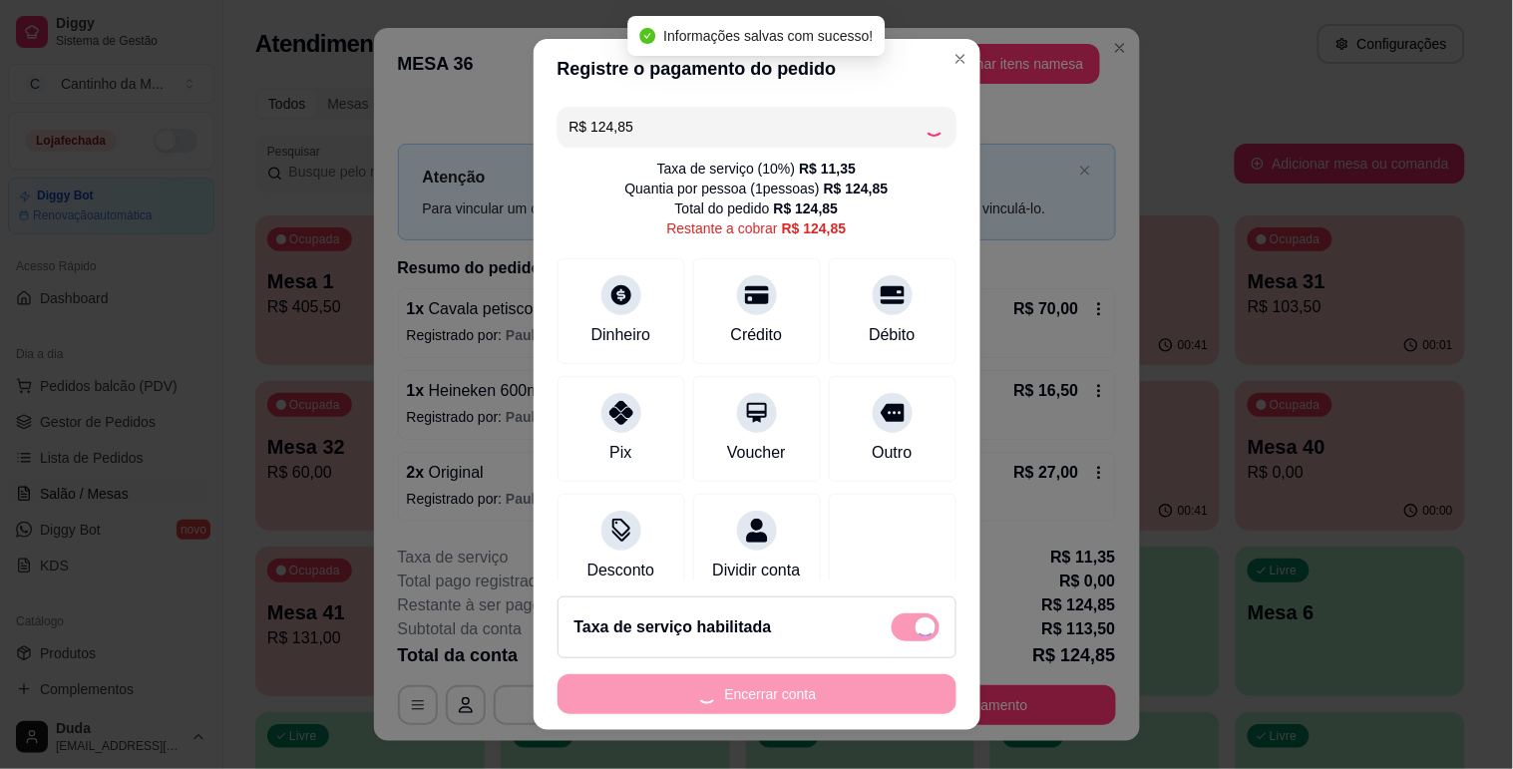
type input "R$ 0,00"
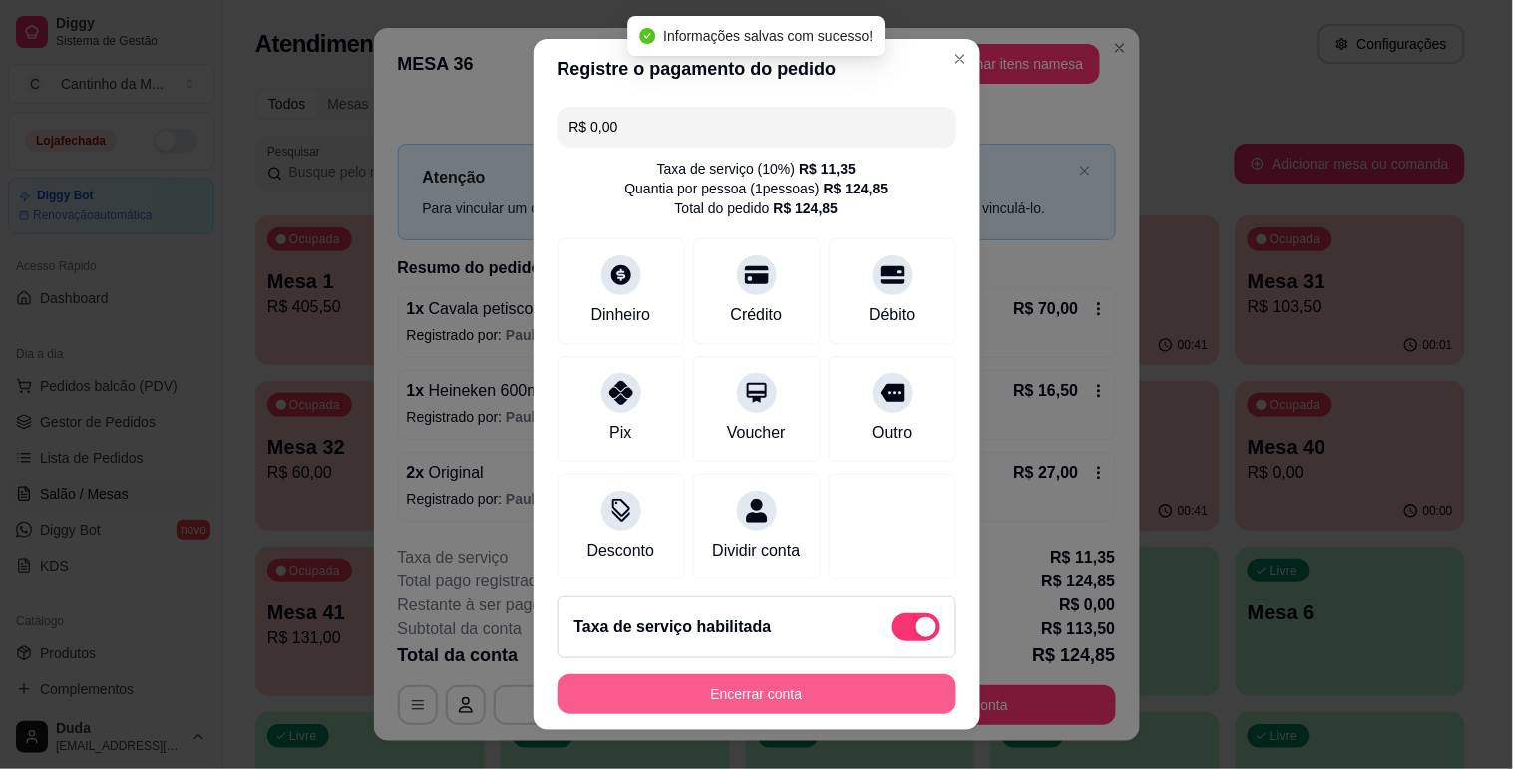
click at [887, 690] on button "Encerrar conta" at bounding box center [756, 694] width 399 height 40
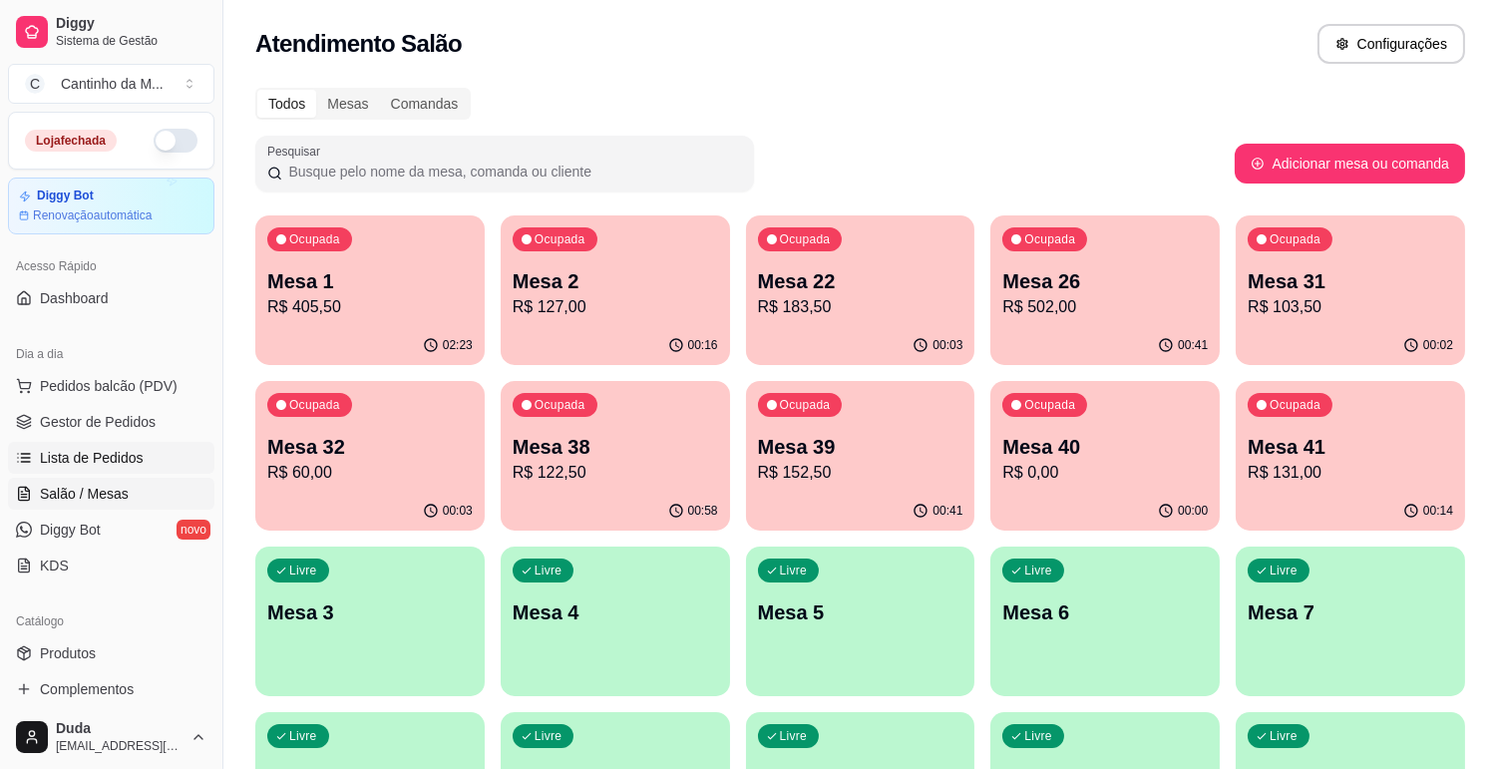
click at [163, 452] on link "Lista de Pedidos" at bounding box center [111, 458] width 206 height 32
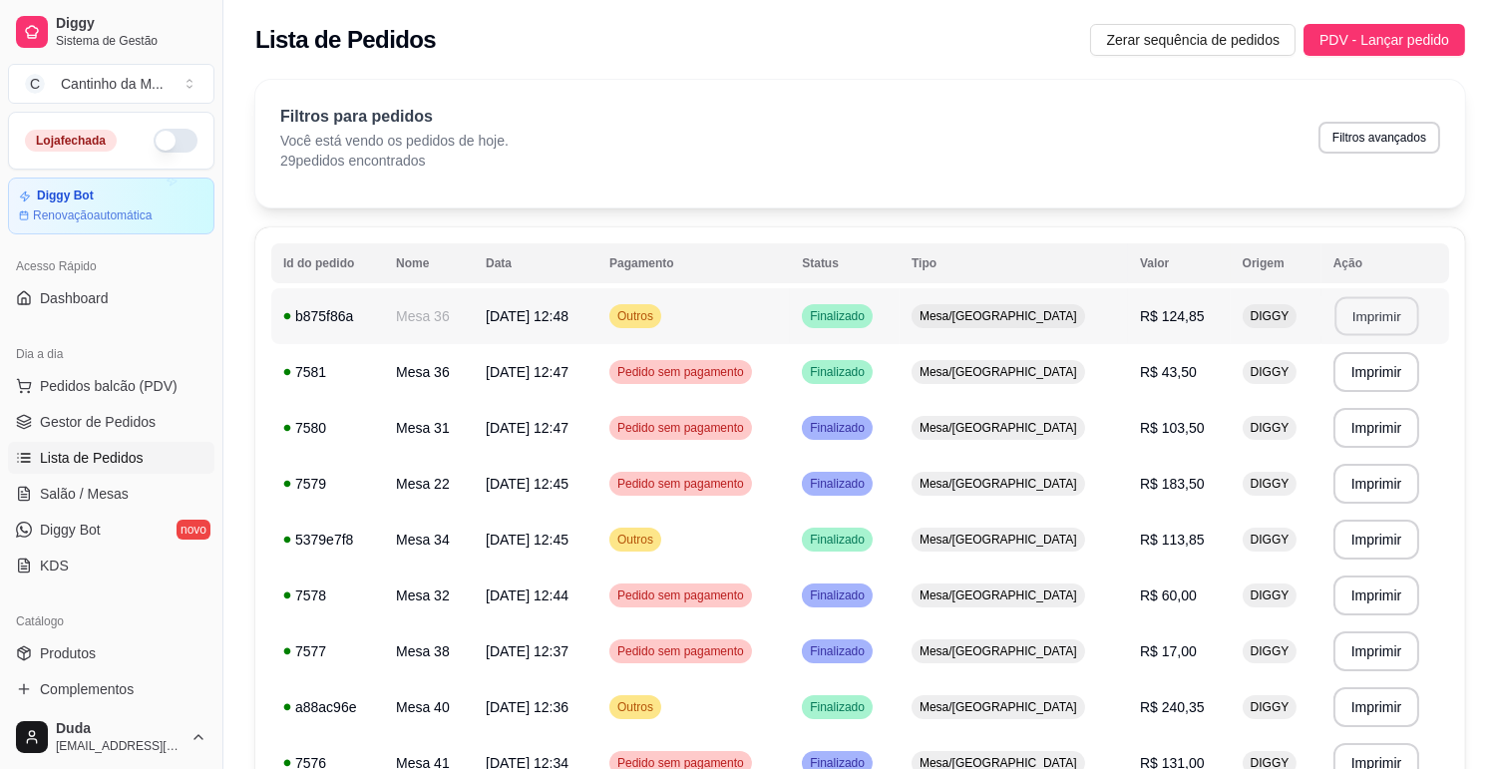
click at [1366, 310] on button "Imprimir" at bounding box center [1376, 316] width 84 height 39
click at [156, 416] on link "Gestor de Pedidos" at bounding box center [111, 422] width 206 height 32
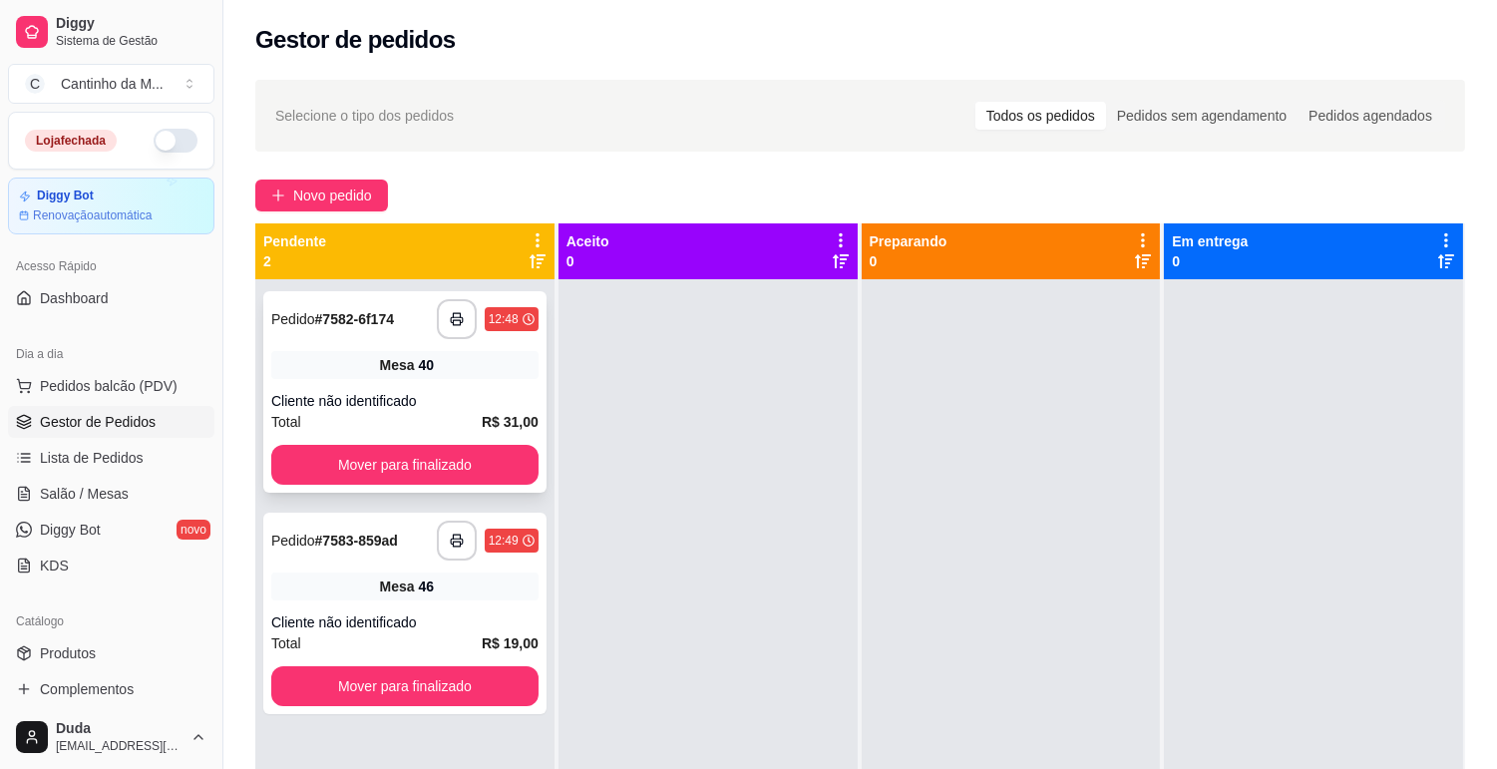
click at [417, 435] on div "**********" at bounding box center [404, 391] width 283 height 201
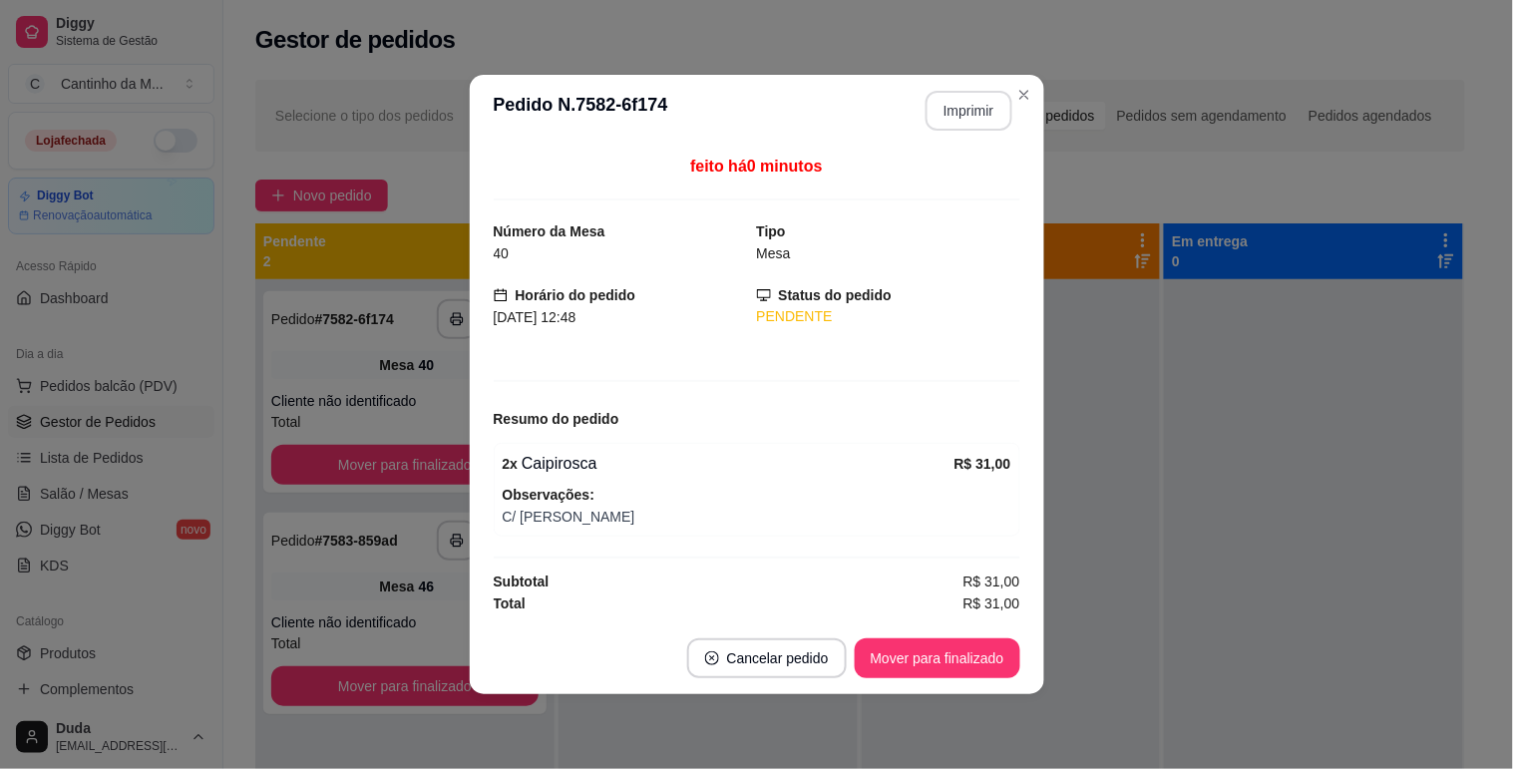
click at [948, 107] on button "Imprimir" at bounding box center [968, 111] width 87 height 40
click at [951, 641] on button "Mover para finalizado" at bounding box center [937, 658] width 166 height 40
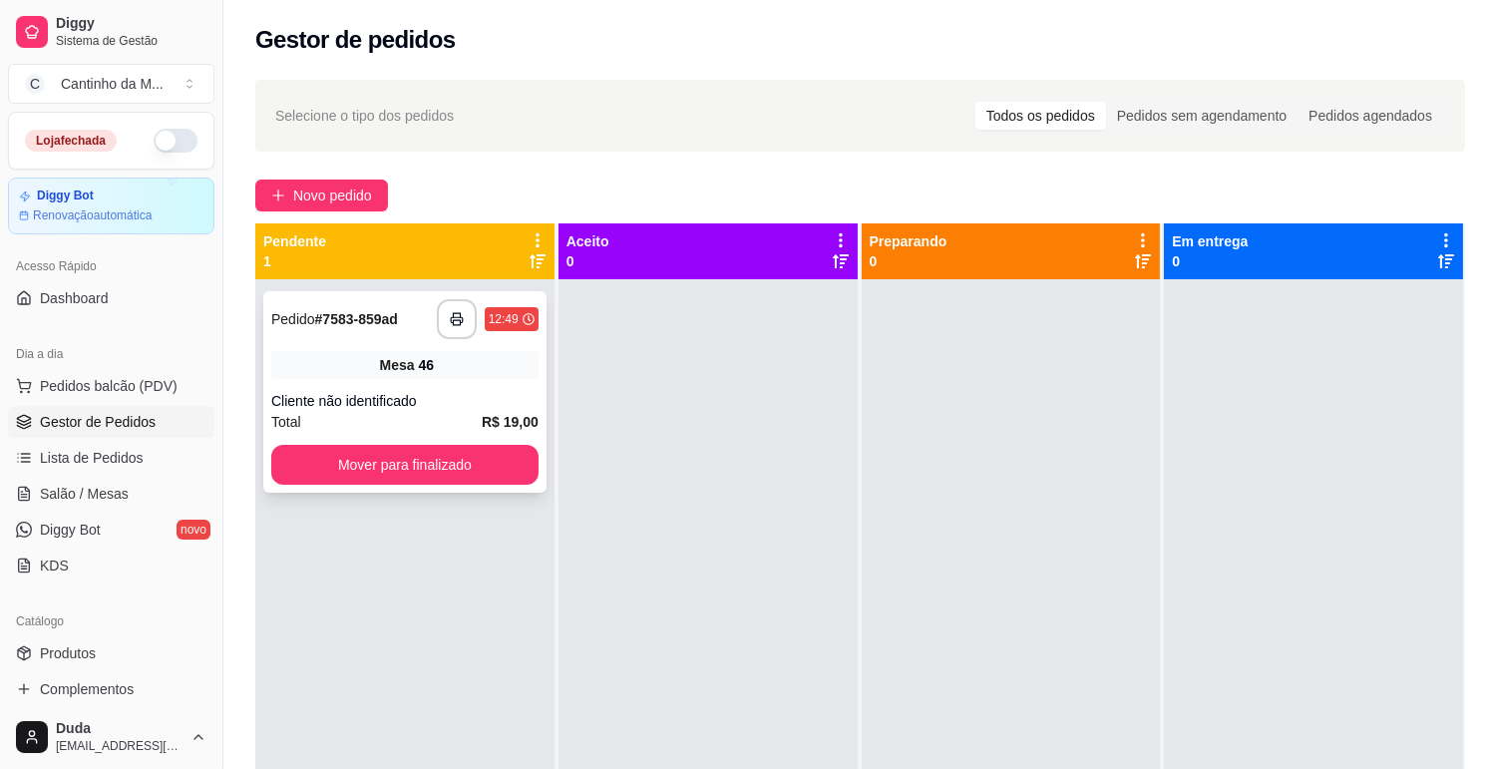
click at [502, 411] on span "R$ 19,00" at bounding box center [510, 422] width 57 height 22
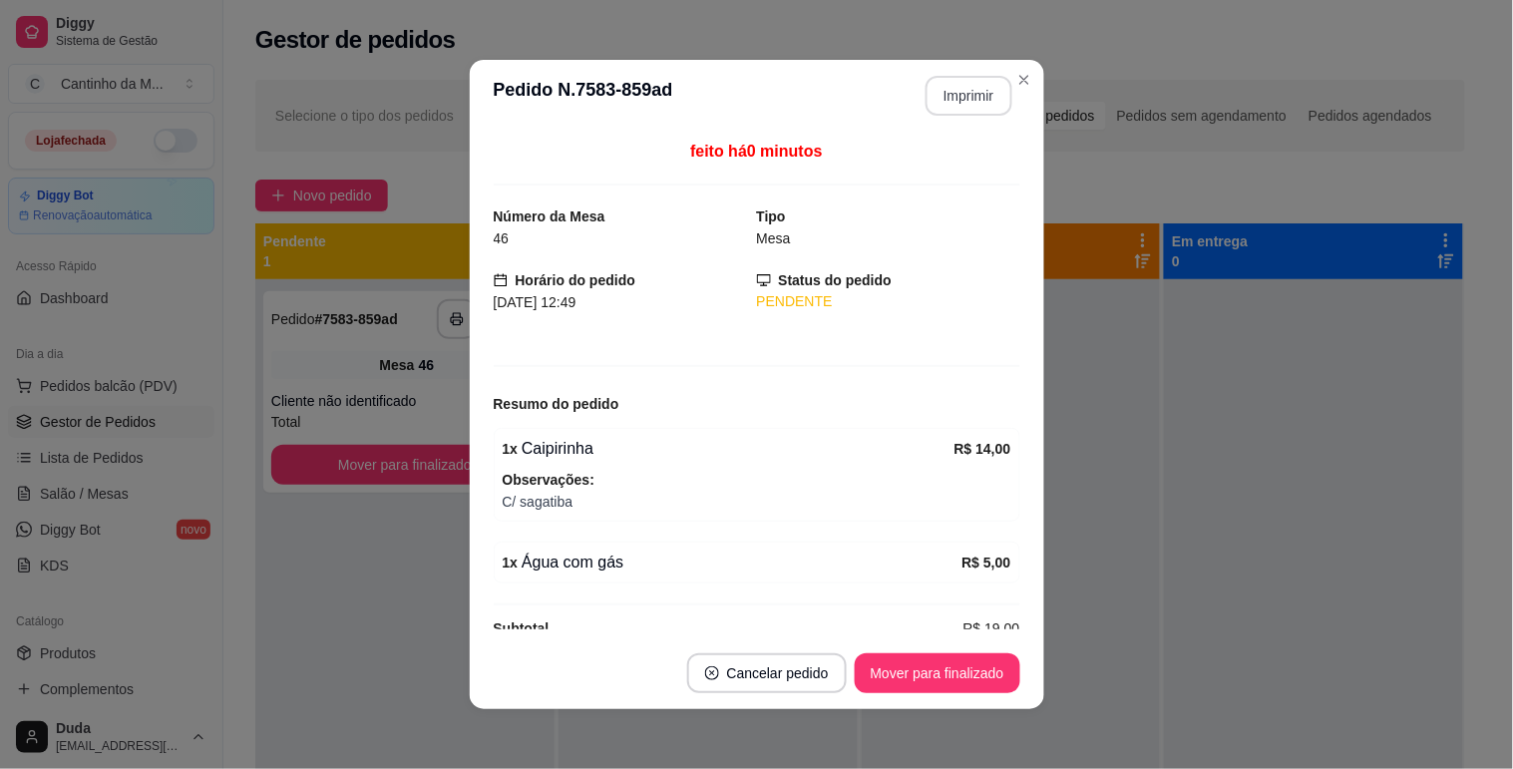
click at [943, 105] on button "Imprimir" at bounding box center [968, 96] width 87 height 40
click at [992, 665] on button "Mover para finalizado" at bounding box center [936, 673] width 161 height 39
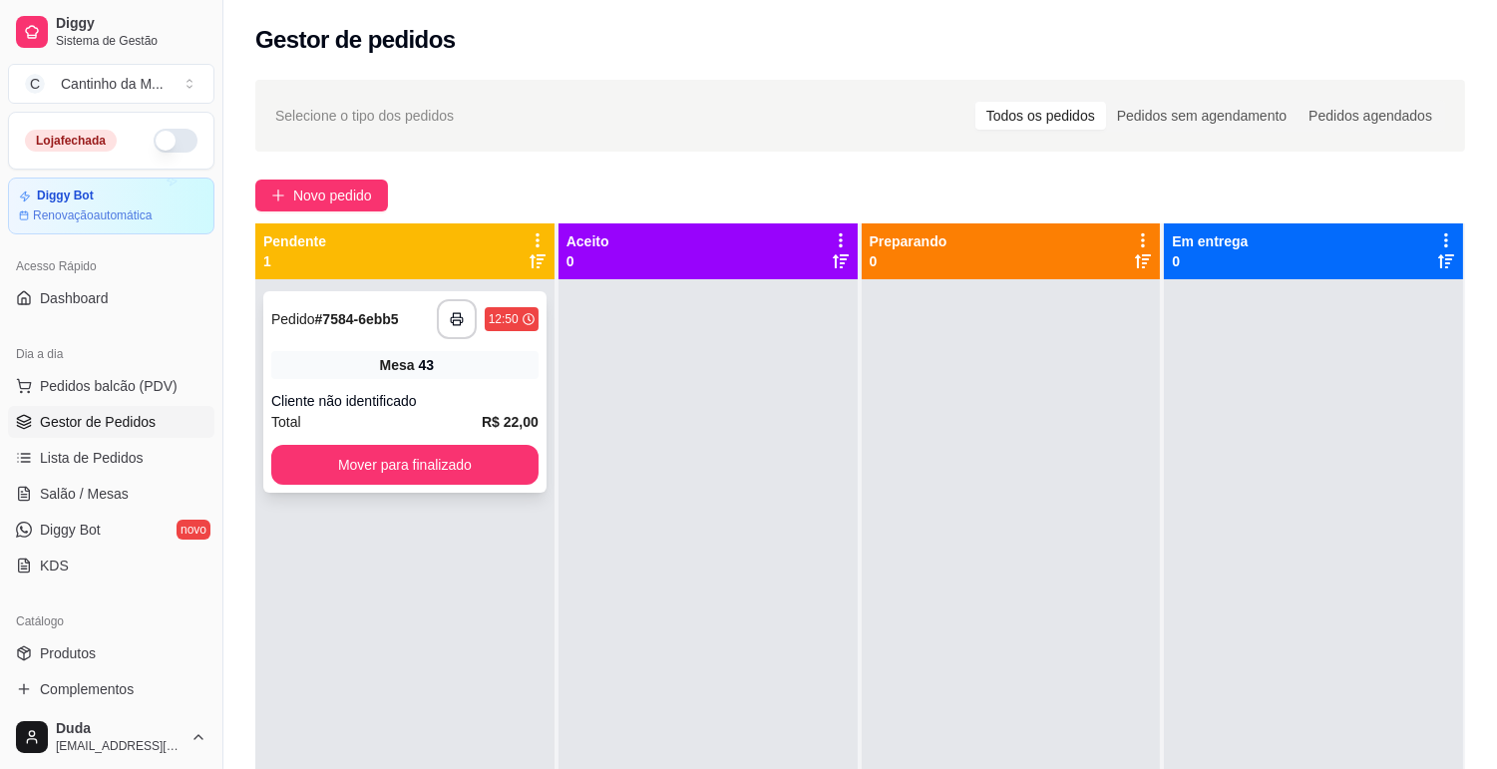
click at [485, 403] on div "Cliente não identificado" at bounding box center [404, 401] width 267 height 20
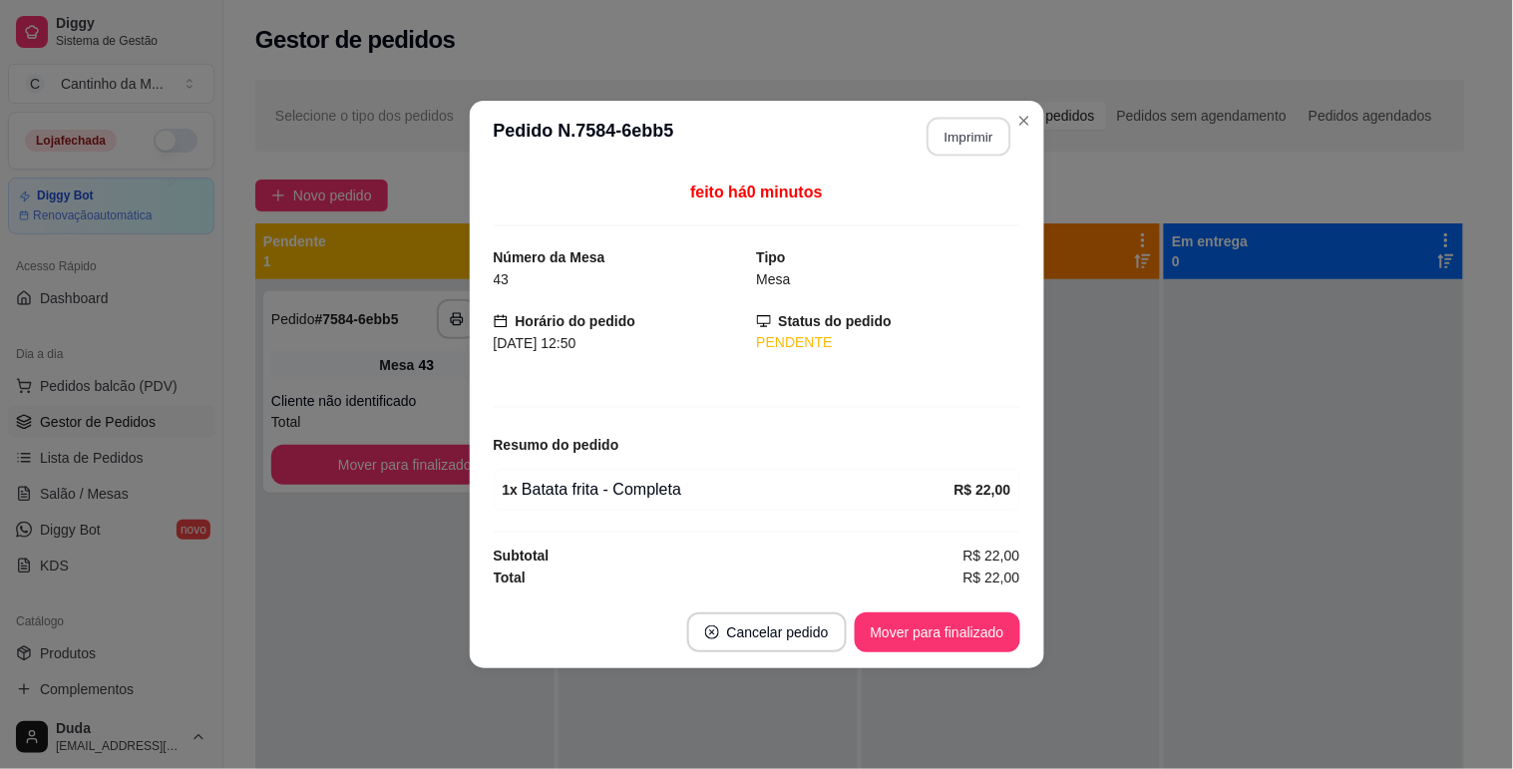
click at [960, 153] on button "Imprimir" at bounding box center [968, 137] width 84 height 39
click at [984, 623] on button "Mover para finalizado" at bounding box center [936, 632] width 161 height 39
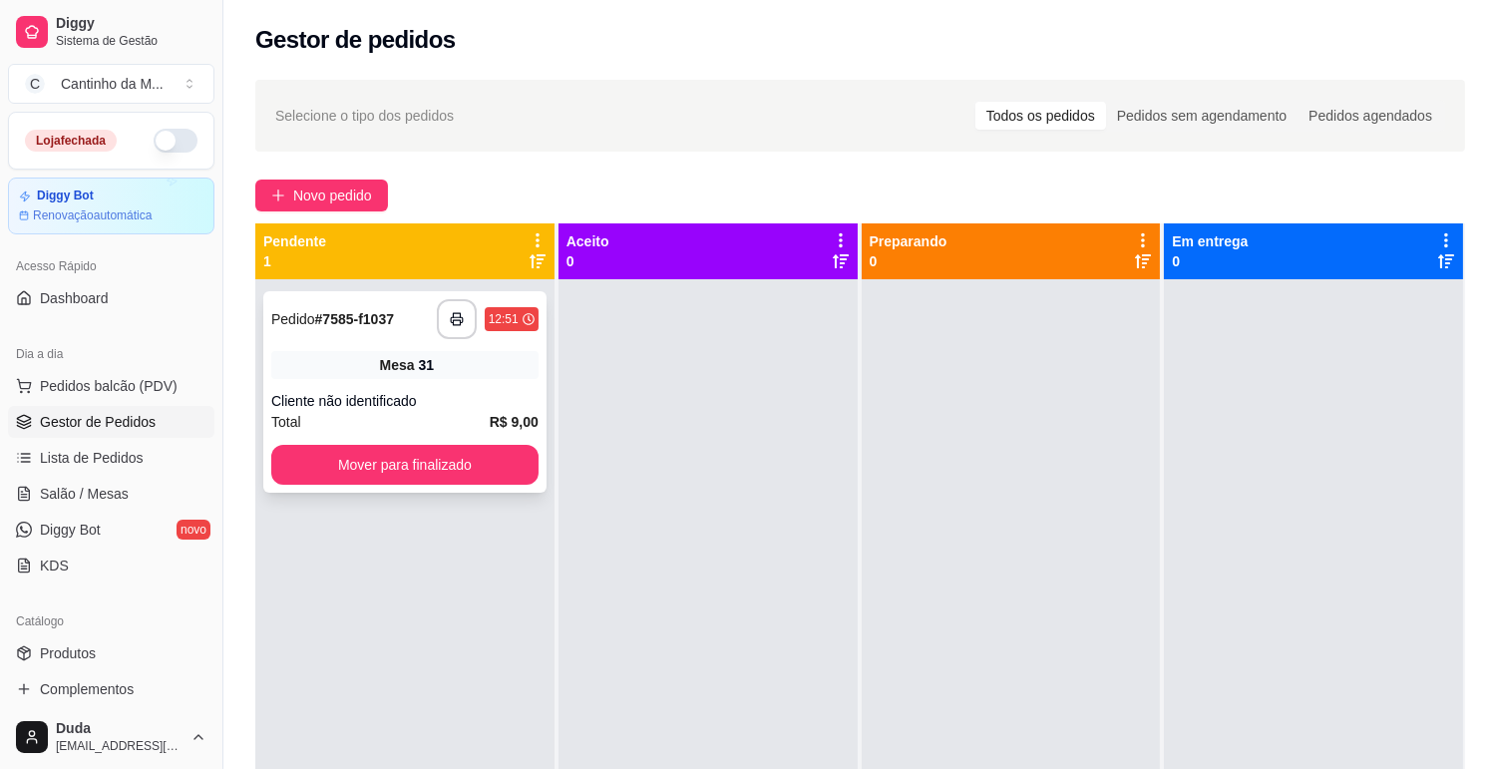
click at [392, 385] on div "**********" at bounding box center [404, 391] width 283 height 201
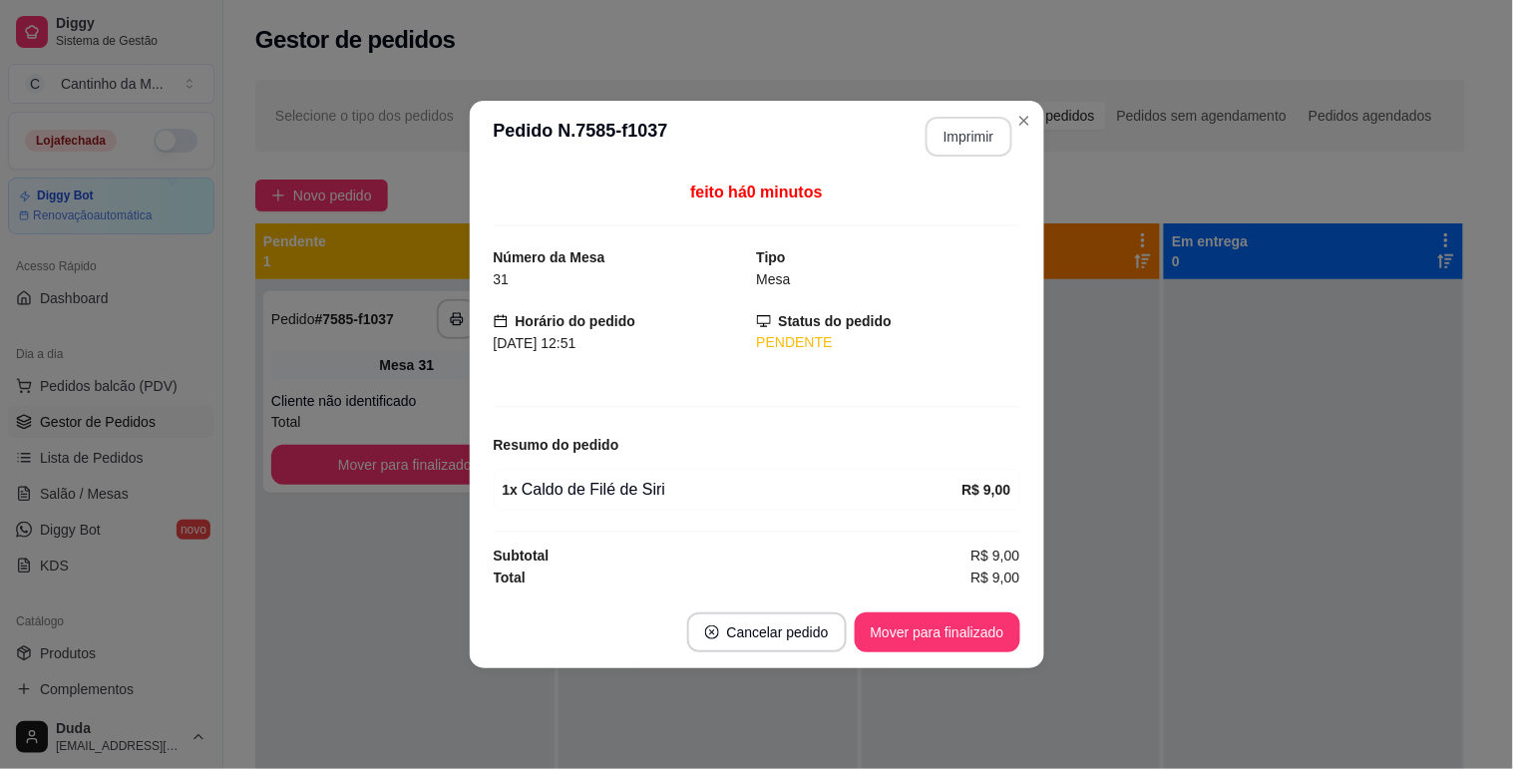
click at [965, 142] on button "Imprimir" at bounding box center [968, 137] width 87 height 40
click at [980, 616] on button "Mover para finalizado" at bounding box center [937, 632] width 166 height 40
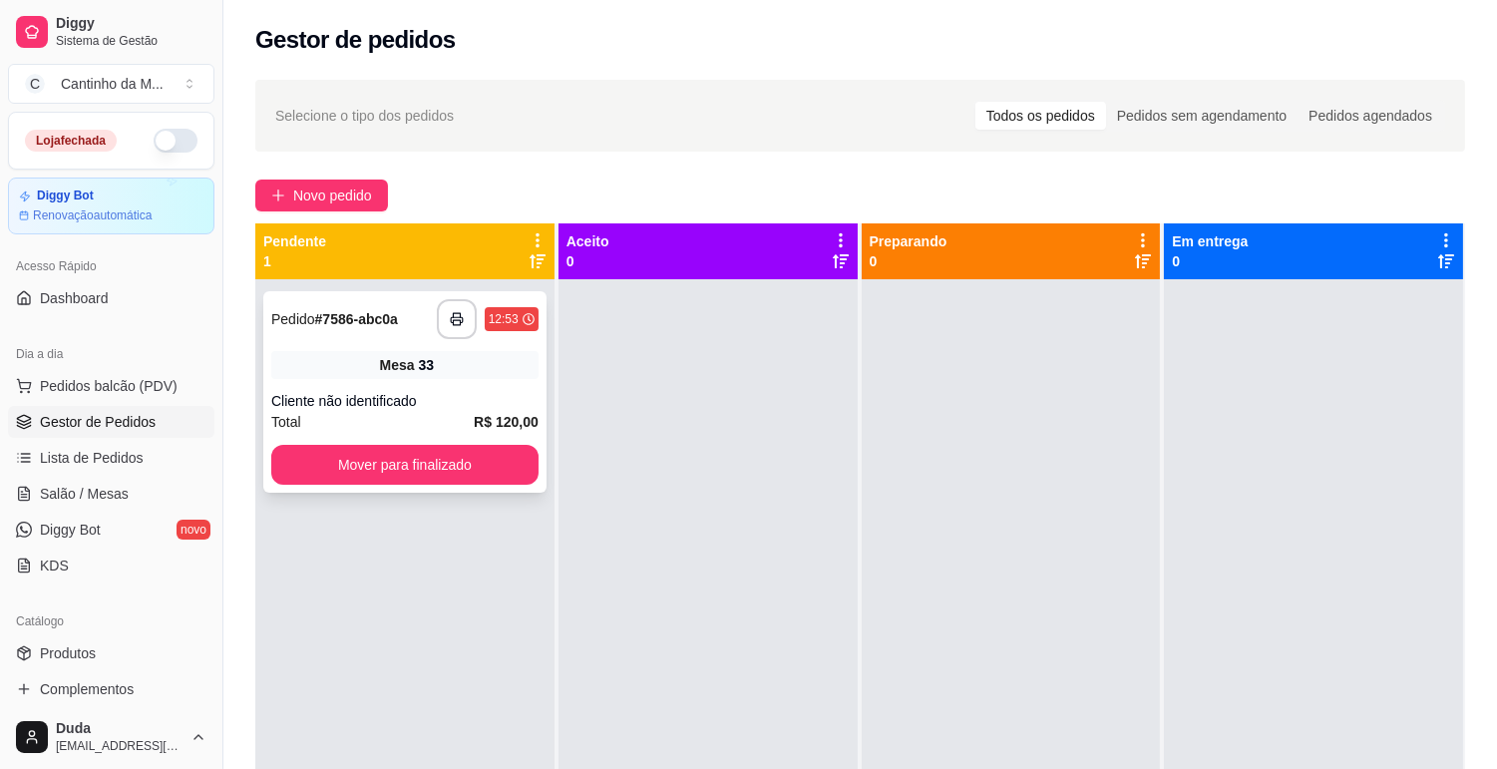
click at [485, 386] on div "**********" at bounding box center [404, 391] width 283 height 201
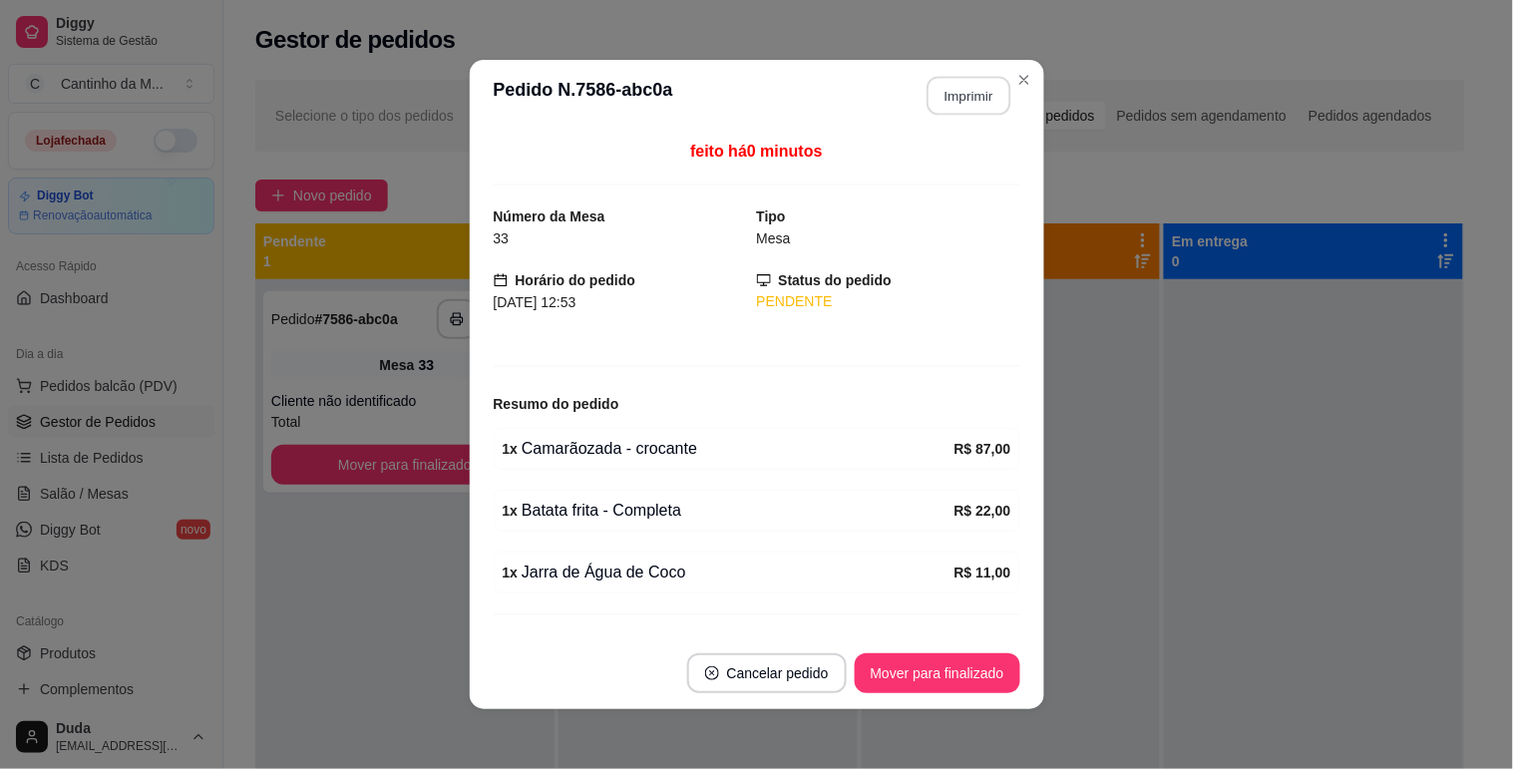
click at [937, 102] on button "Imprimir" at bounding box center [968, 96] width 84 height 39
click at [921, 645] on footer "Cancelar pedido Mover para finalizado" at bounding box center [757, 673] width 574 height 72
click at [920, 656] on button "Mover para finalizado" at bounding box center [936, 673] width 161 height 39
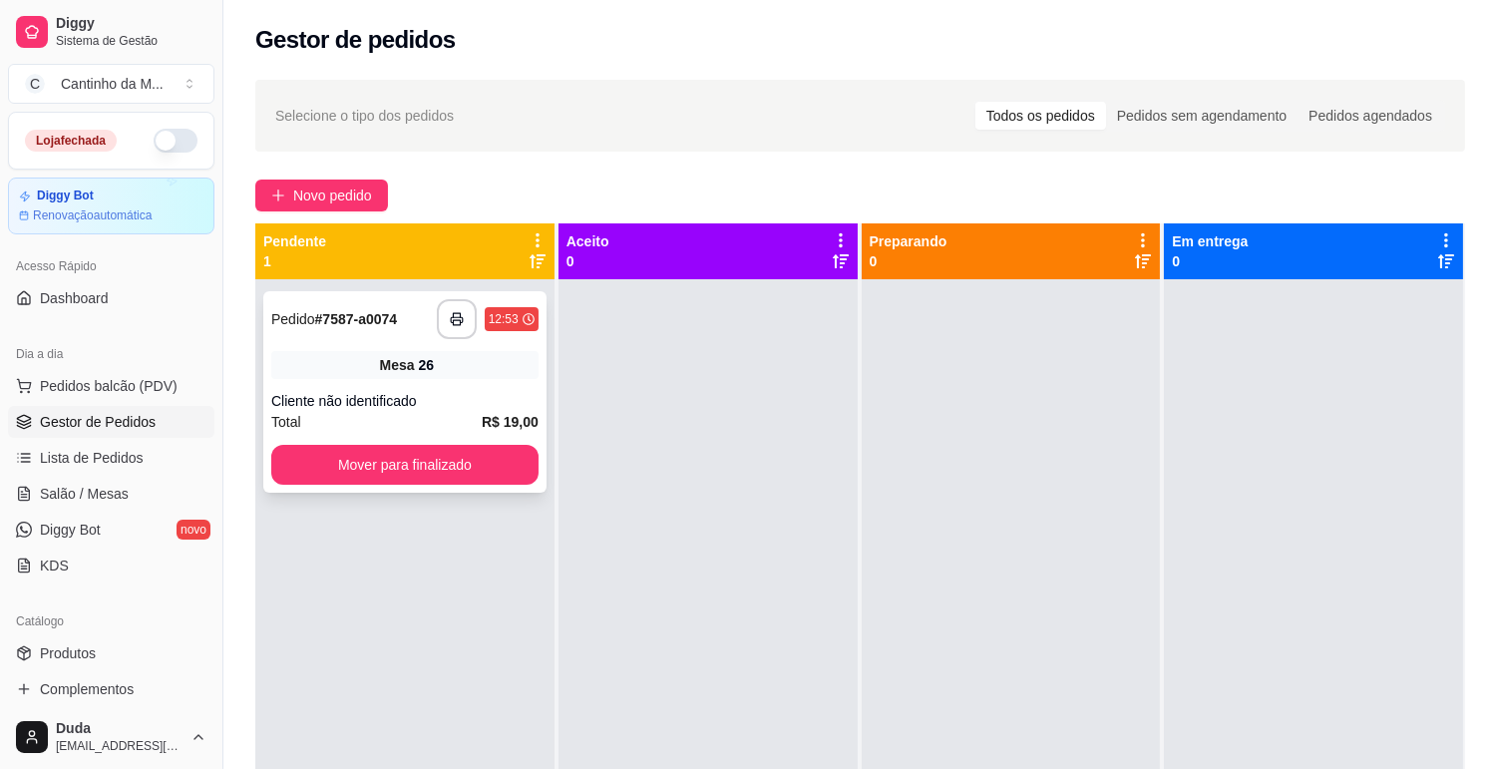
click at [395, 403] on div "Cliente não identificado" at bounding box center [404, 401] width 267 height 20
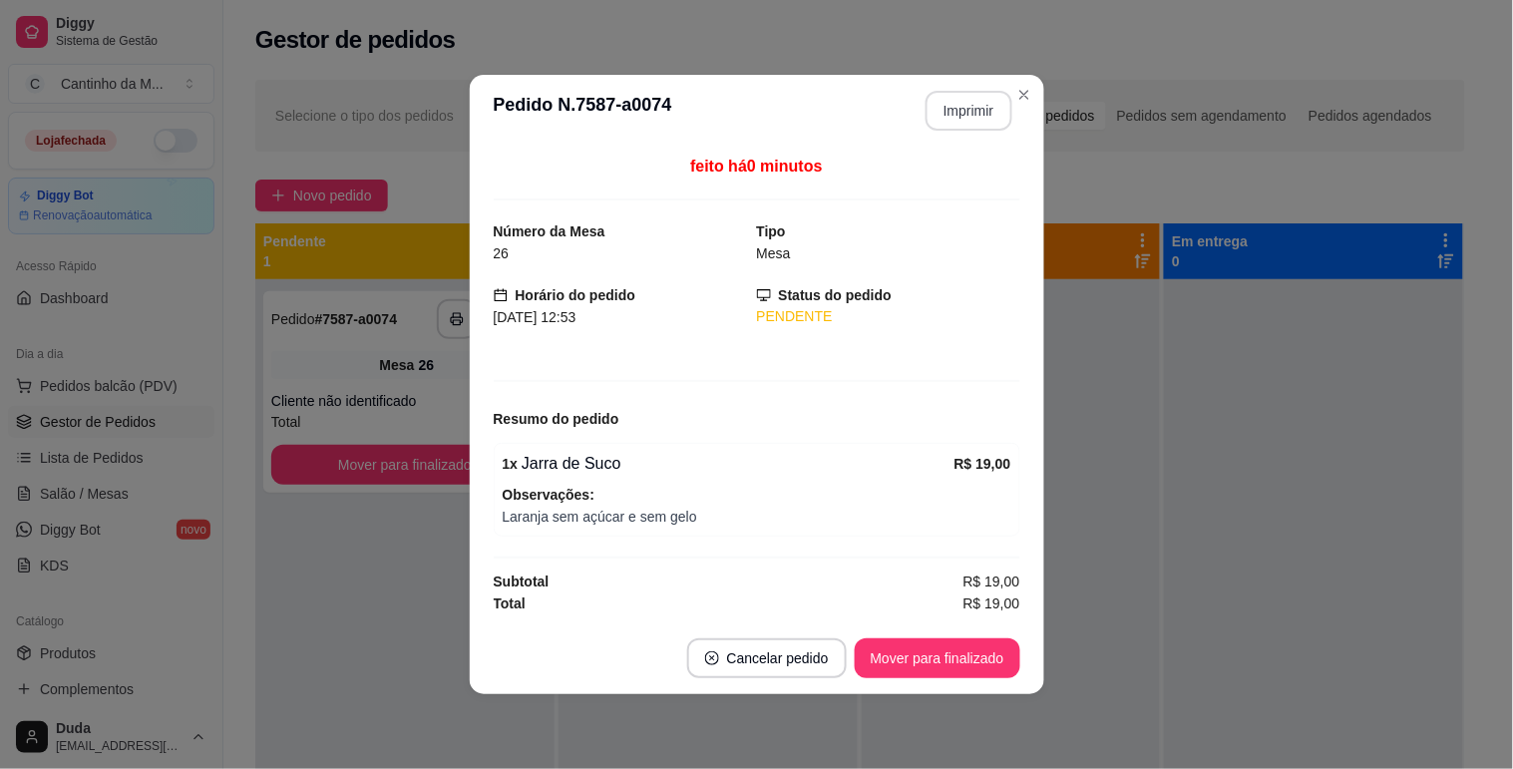
click at [947, 110] on button "Imprimir" at bounding box center [968, 111] width 87 height 40
click at [970, 654] on button "Mover para finalizado" at bounding box center [936, 658] width 161 height 39
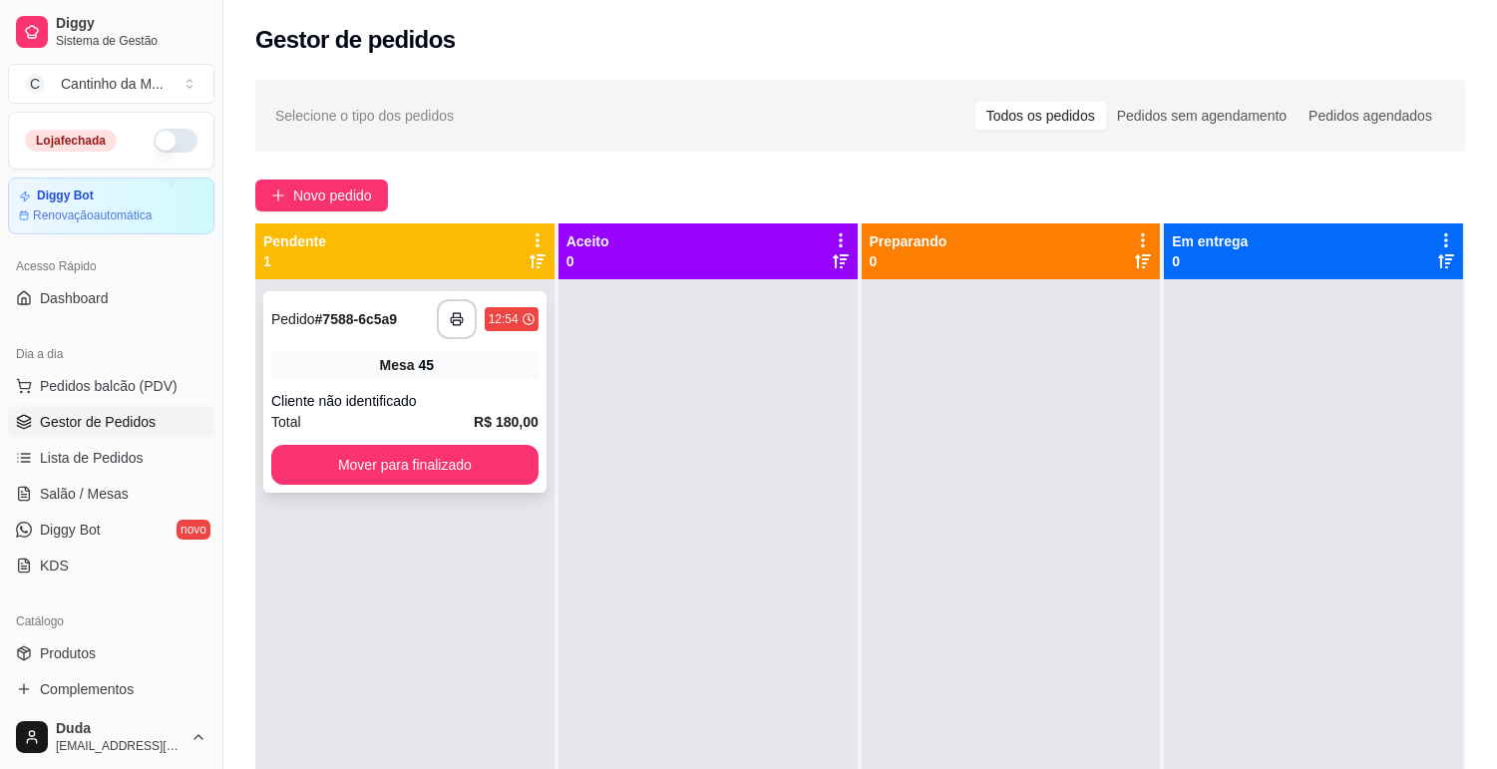
click at [369, 432] on div "Total R$ 180,00" at bounding box center [404, 422] width 267 height 22
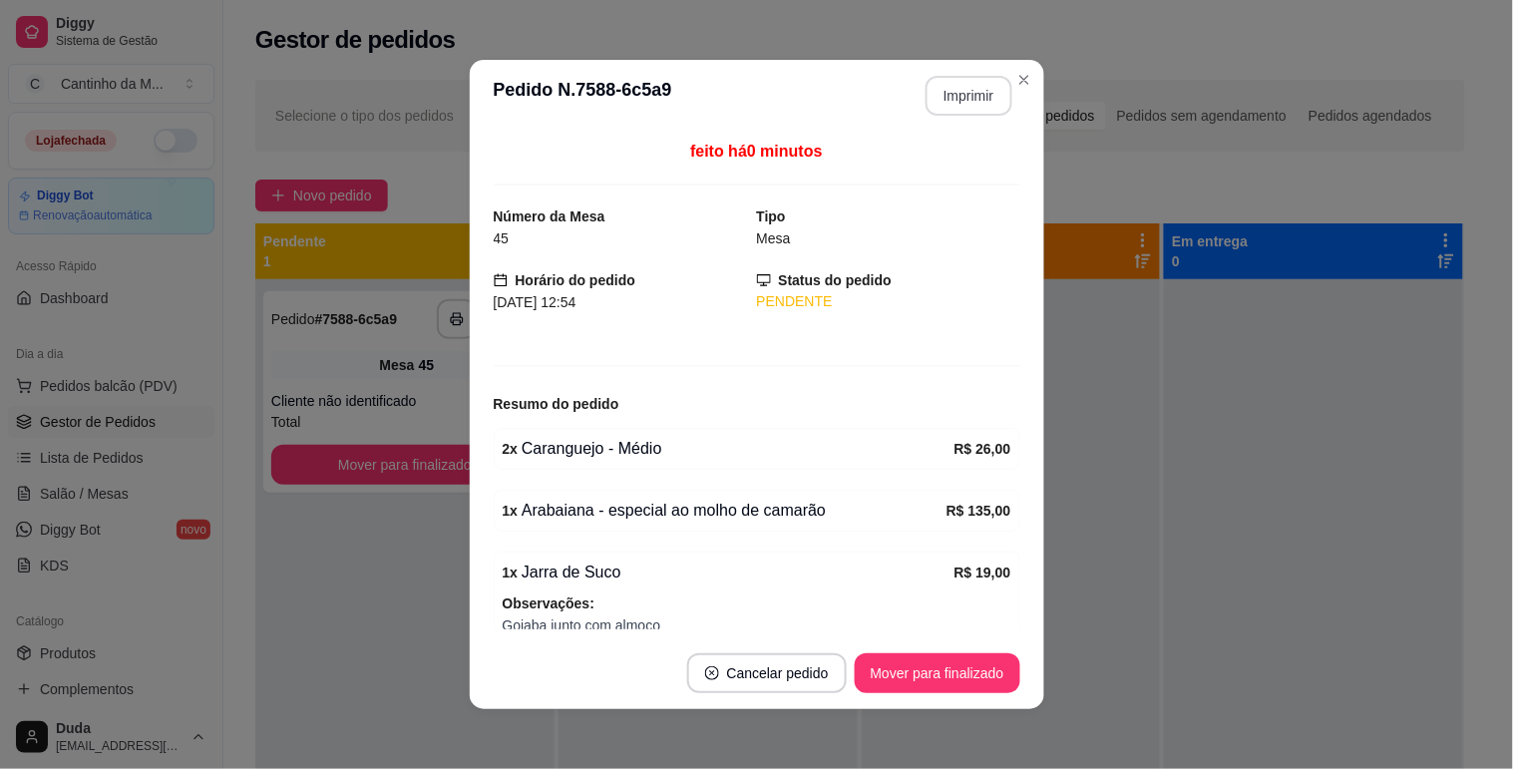
click at [979, 97] on button "Imprimir" at bounding box center [968, 96] width 87 height 40
click at [953, 680] on button "Mover para finalizado" at bounding box center [937, 673] width 166 height 40
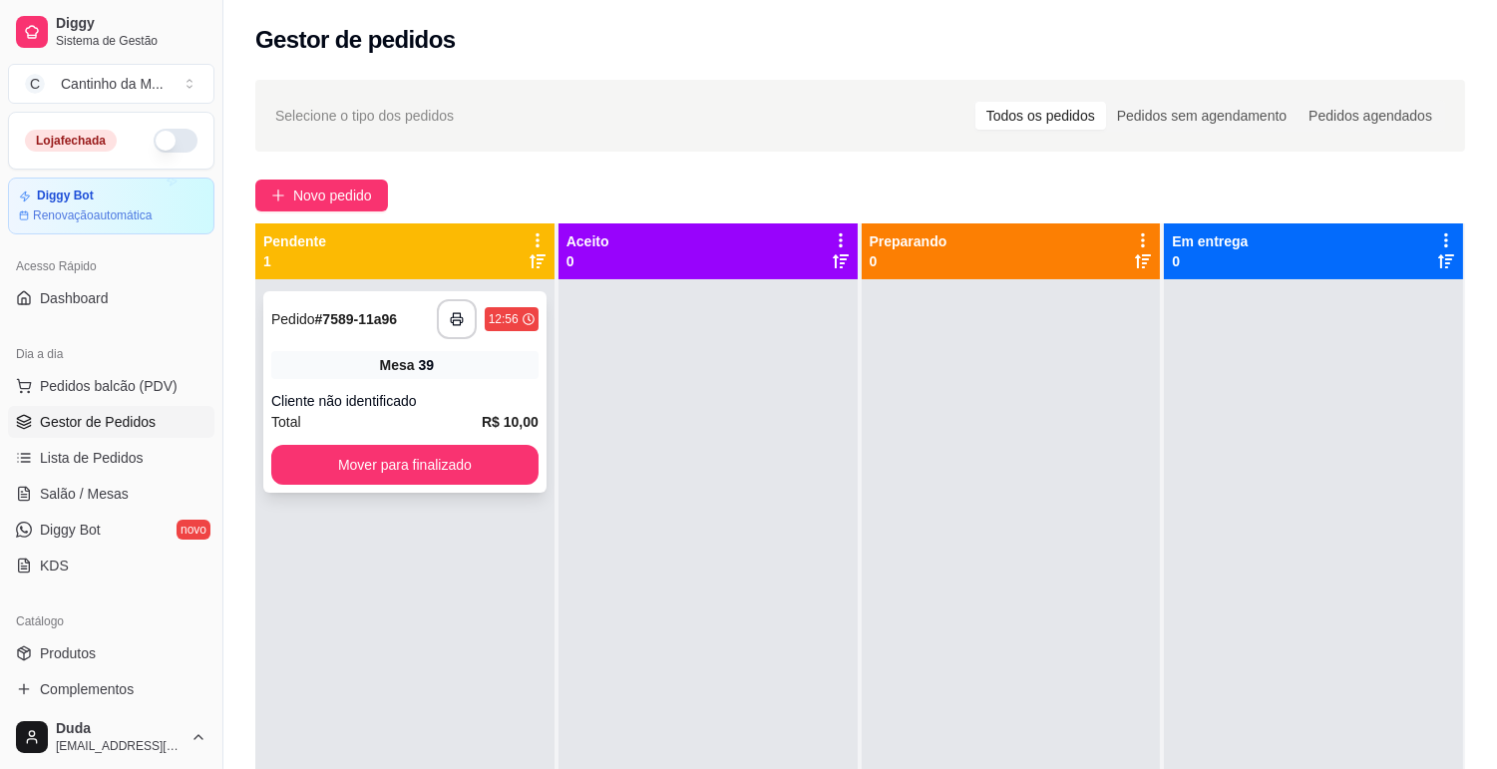
click at [480, 384] on div "**********" at bounding box center [404, 391] width 283 height 201
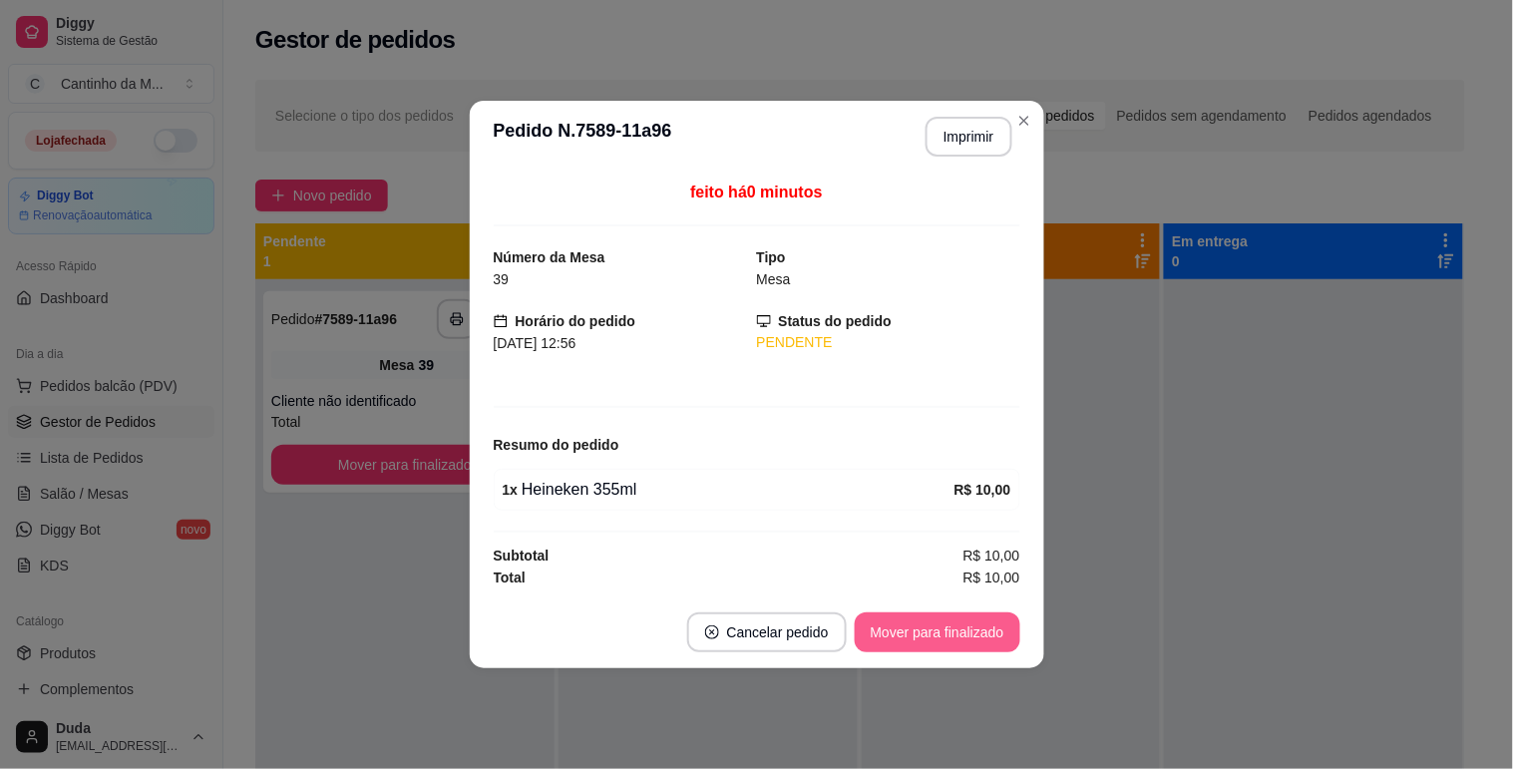
click at [887, 628] on button "Mover para finalizado" at bounding box center [937, 632] width 166 height 40
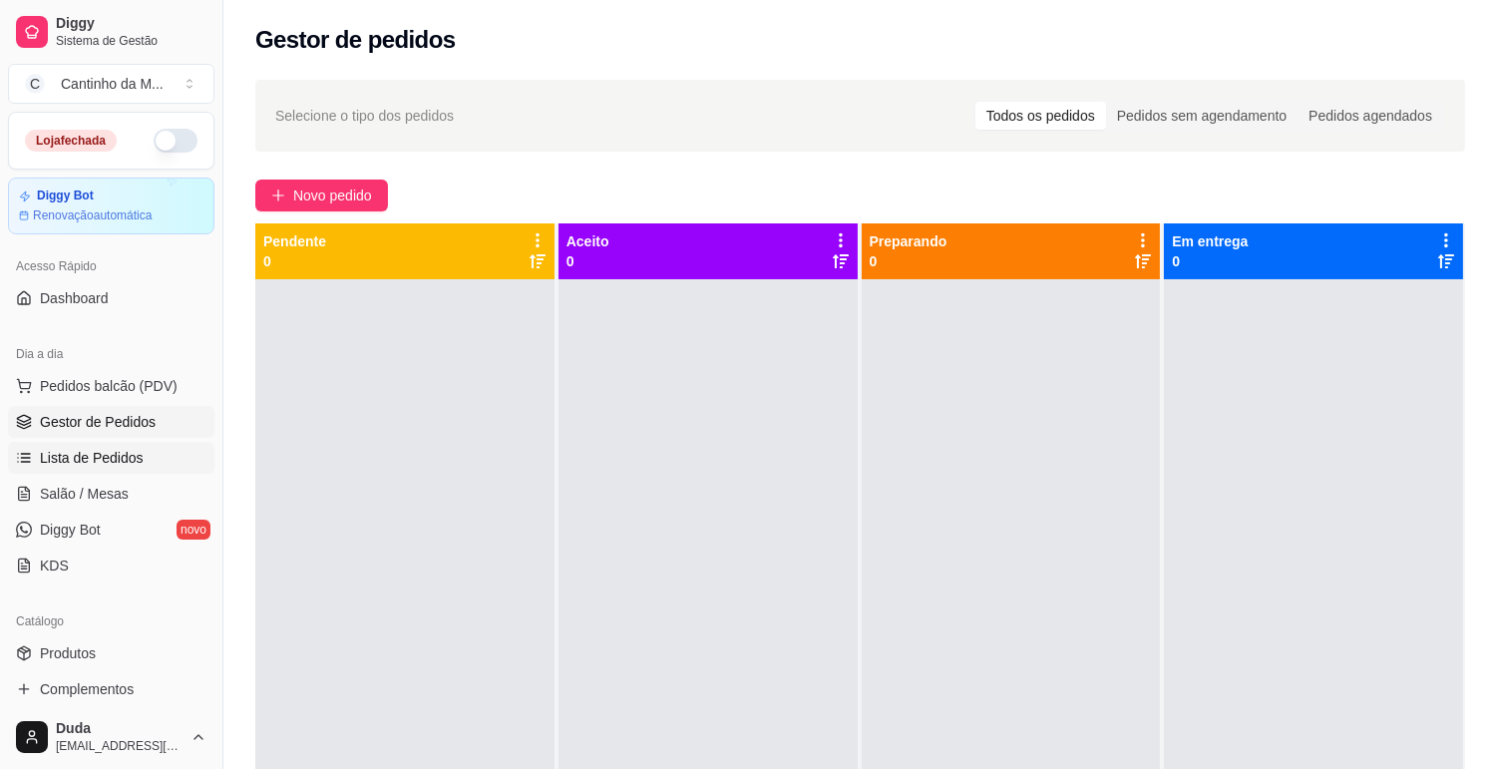
click at [85, 448] on span "Lista de Pedidos" at bounding box center [92, 458] width 104 height 20
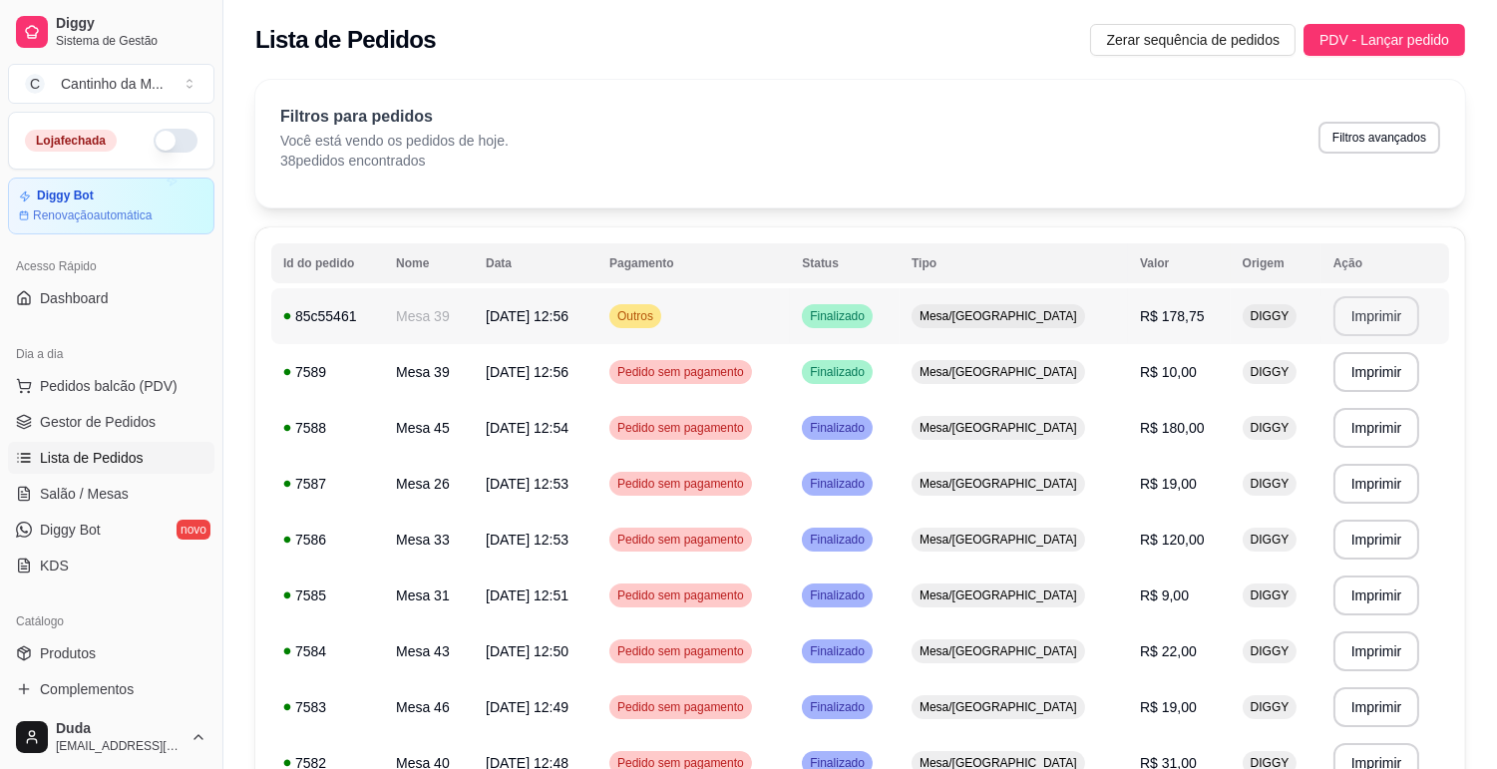
click at [1372, 315] on button "Imprimir" at bounding box center [1376, 316] width 87 height 40
click at [55, 425] on span "Gestor de Pedidos" at bounding box center [98, 422] width 116 height 20
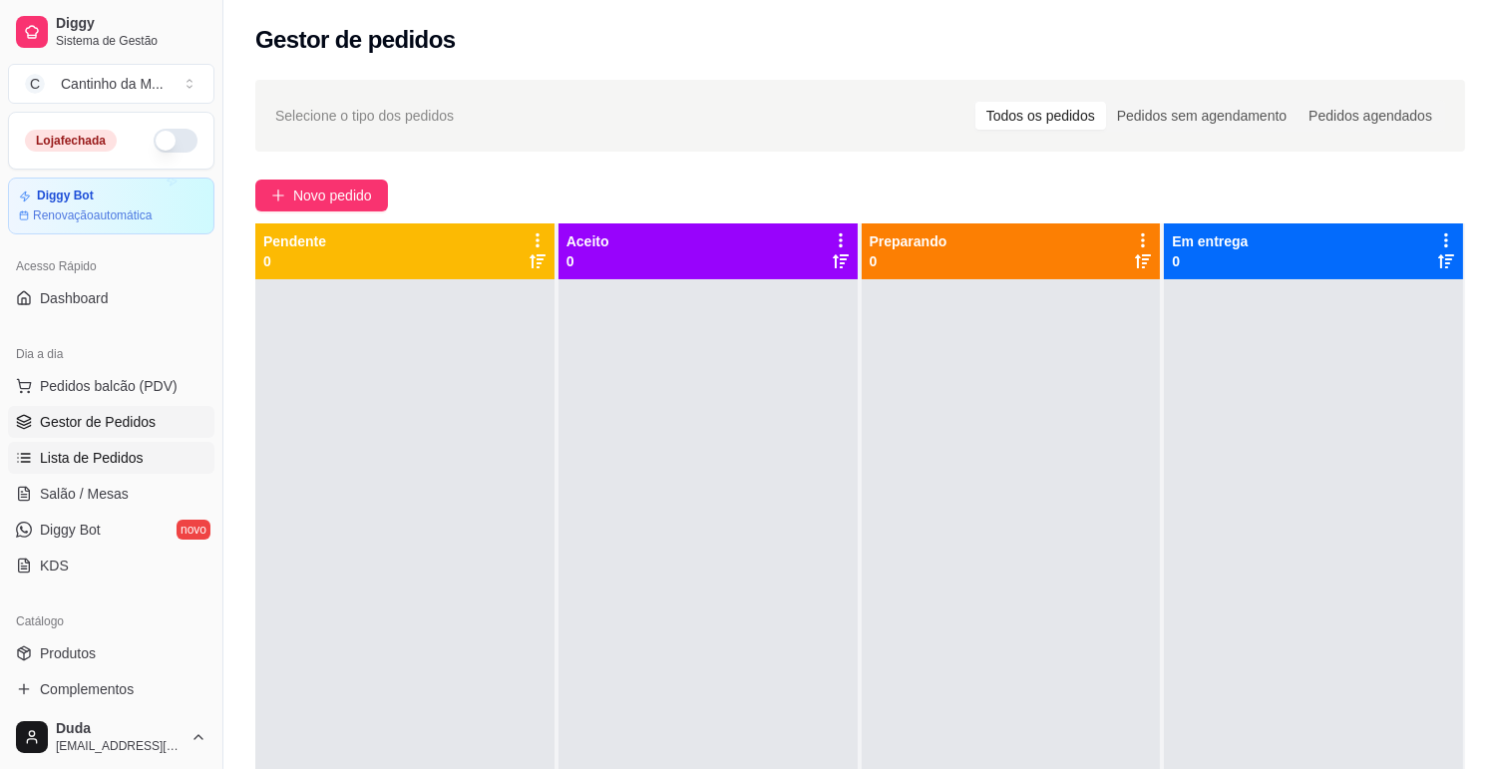
click at [104, 452] on span "Lista de Pedidos" at bounding box center [92, 458] width 104 height 20
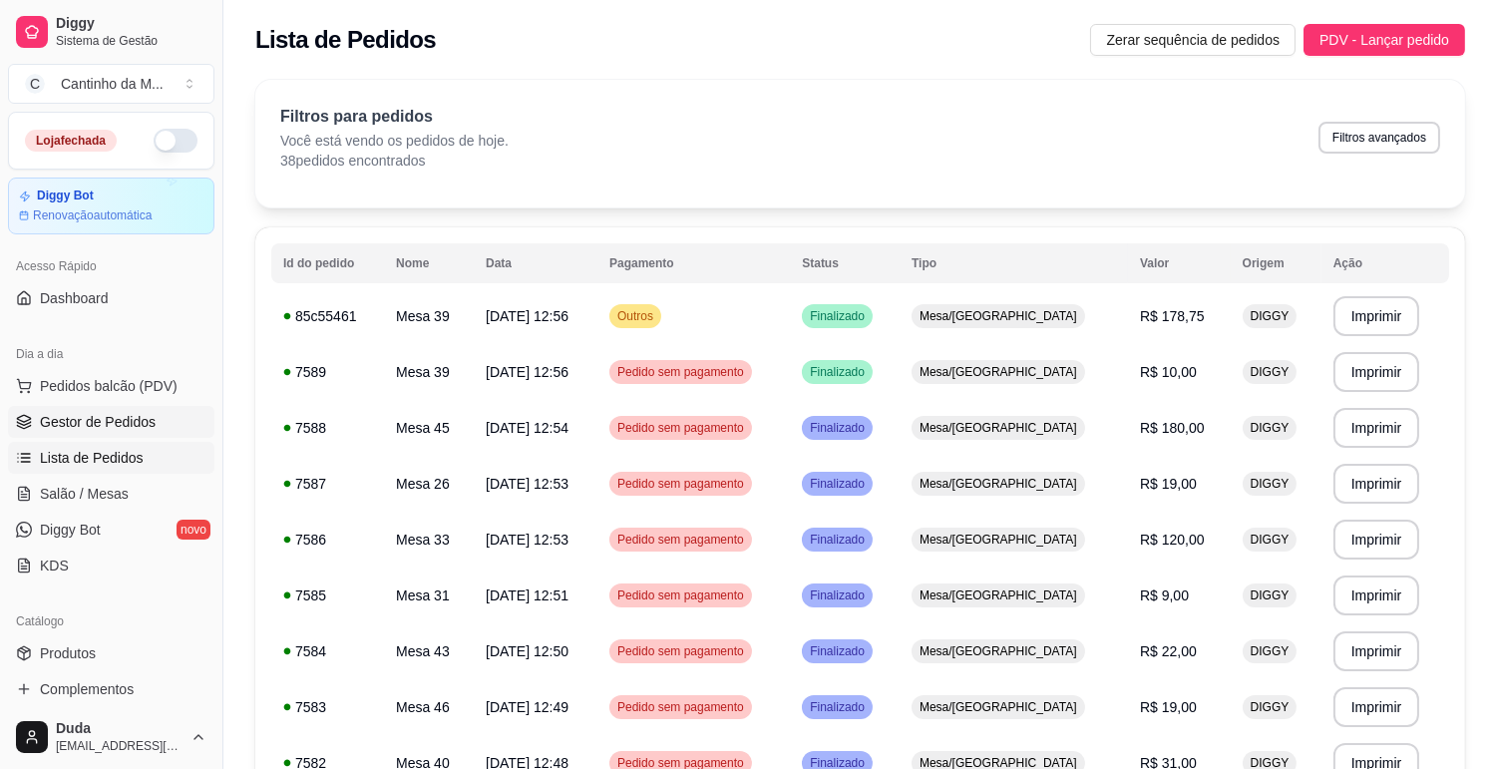
click at [84, 419] on span "Gestor de Pedidos" at bounding box center [98, 422] width 116 height 20
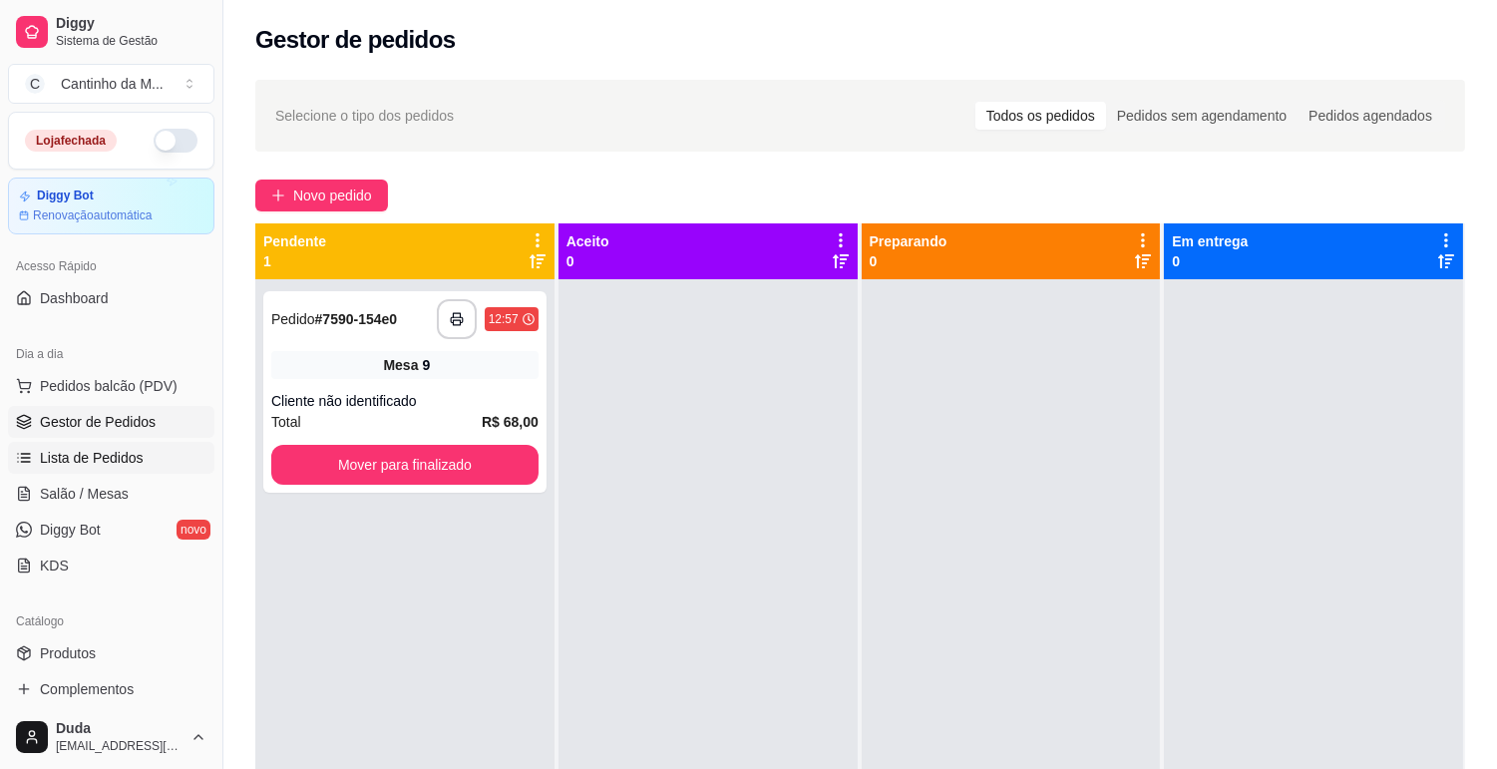
click at [135, 443] on link "Lista de Pedidos" at bounding box center [111, 458] width 206 height 32
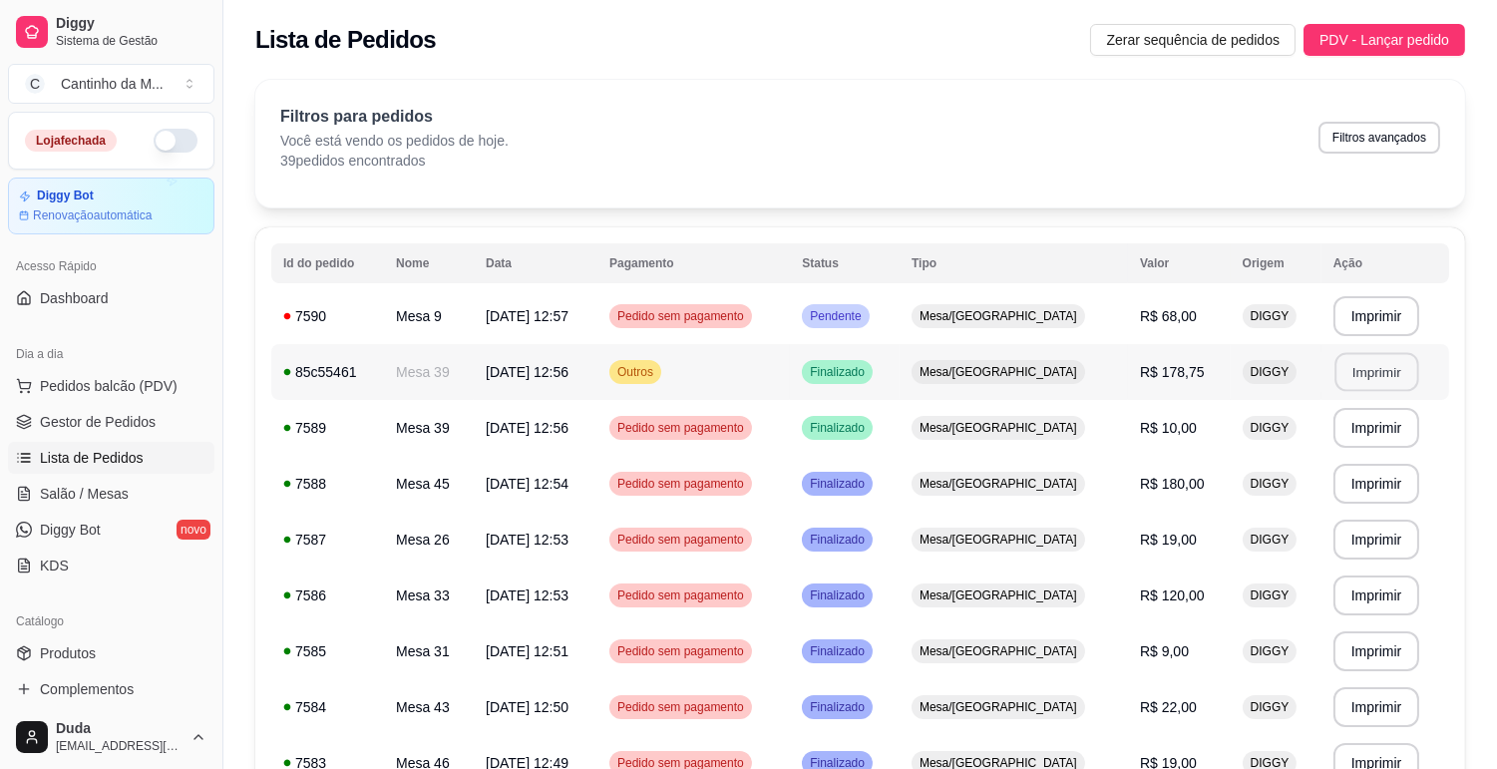
click at [1346, 373] on button "Imprimir" at bounding box center [1376, 372] width 84 height 39
click at [157, 416] on link "Gestor de Pedidos" at bounding box center [111, 422] width 206 height 32
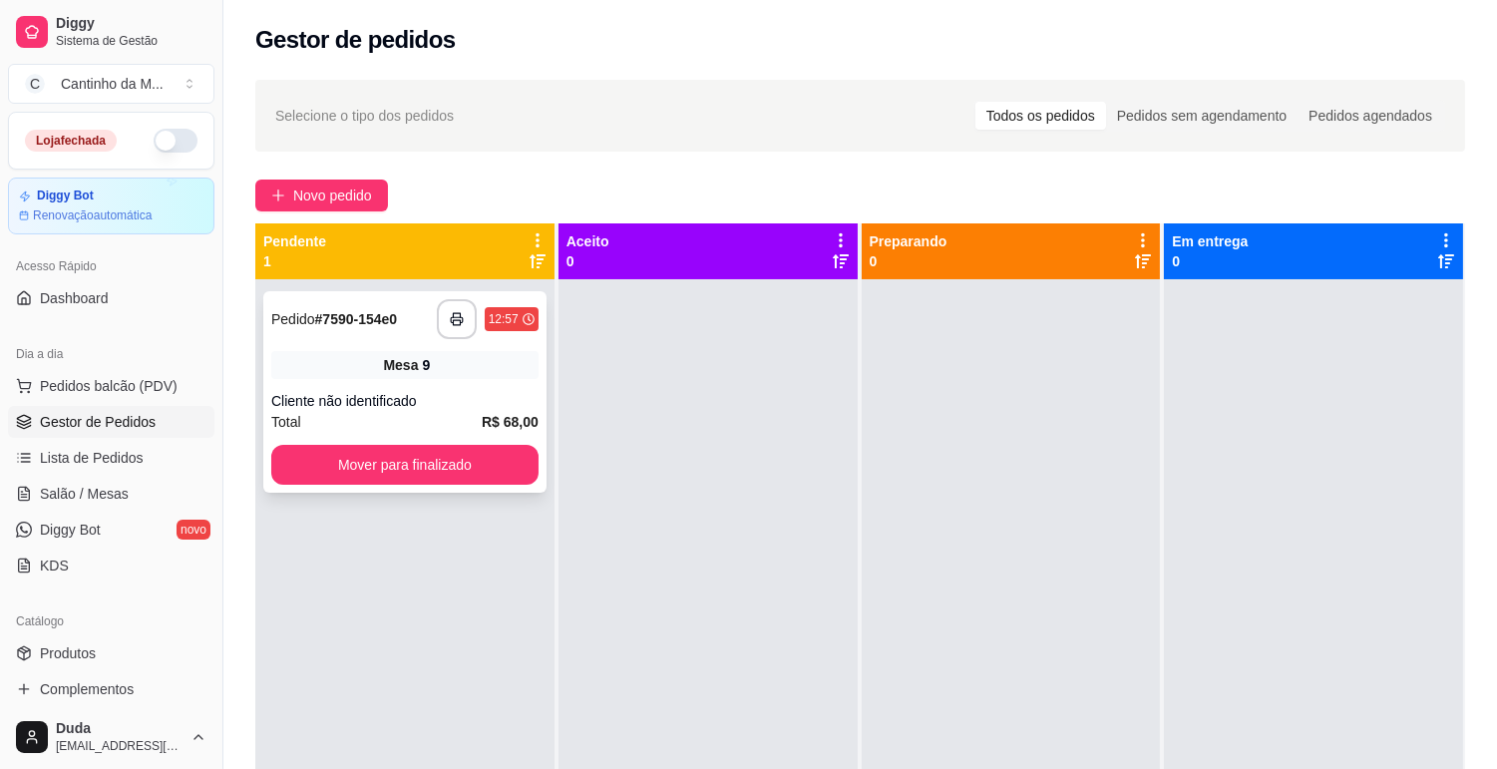
click at [355, 374] on div "Mesa 9" at bounding box center [404, 365] width 267 height 28
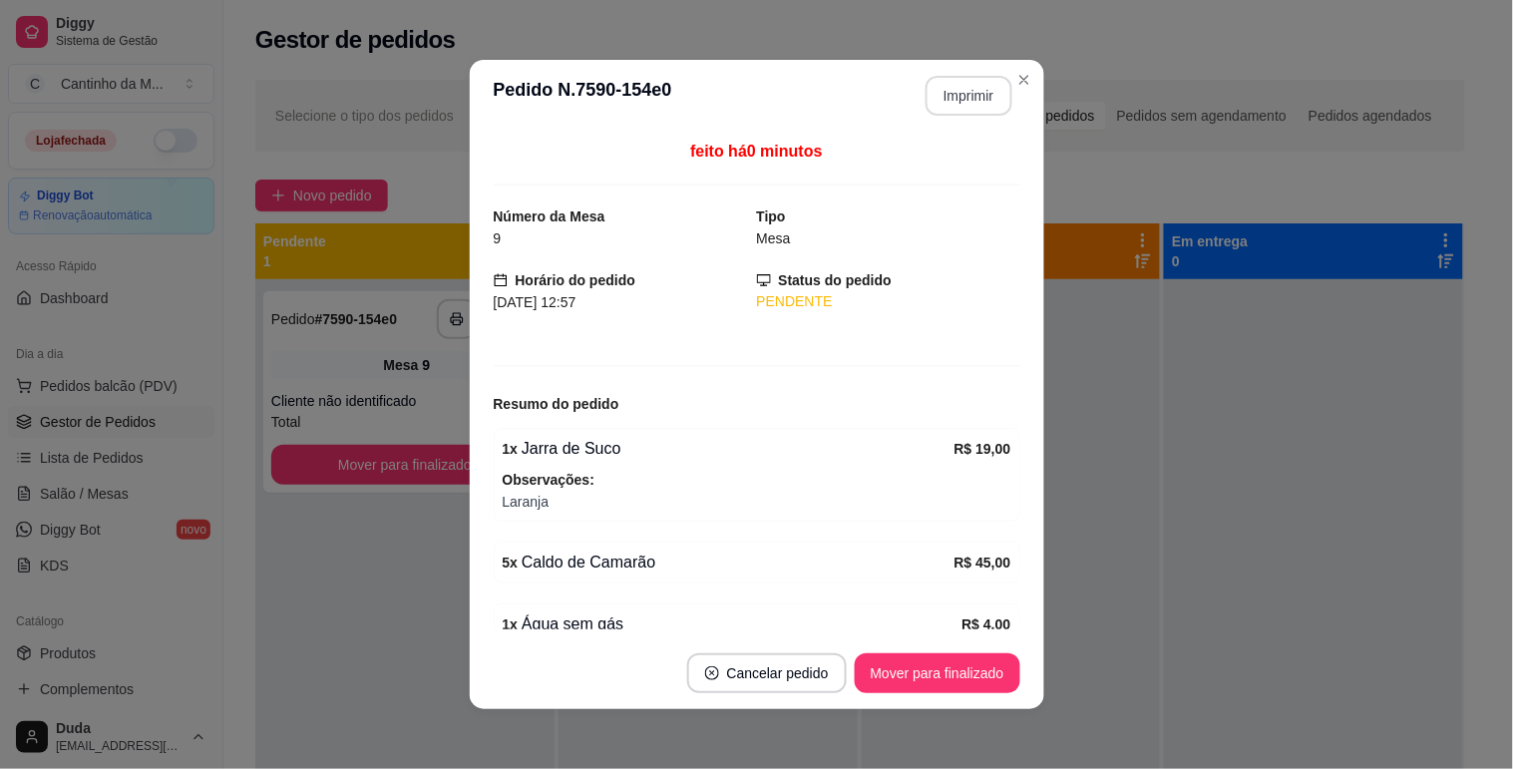
click at [935, 88] on button "Imprimir" at bounding box center [968, 96] width 87 height 40
click at [965, 668] on button "Mover para finalizado" at bounding box center [937, 673] width 166 height 40
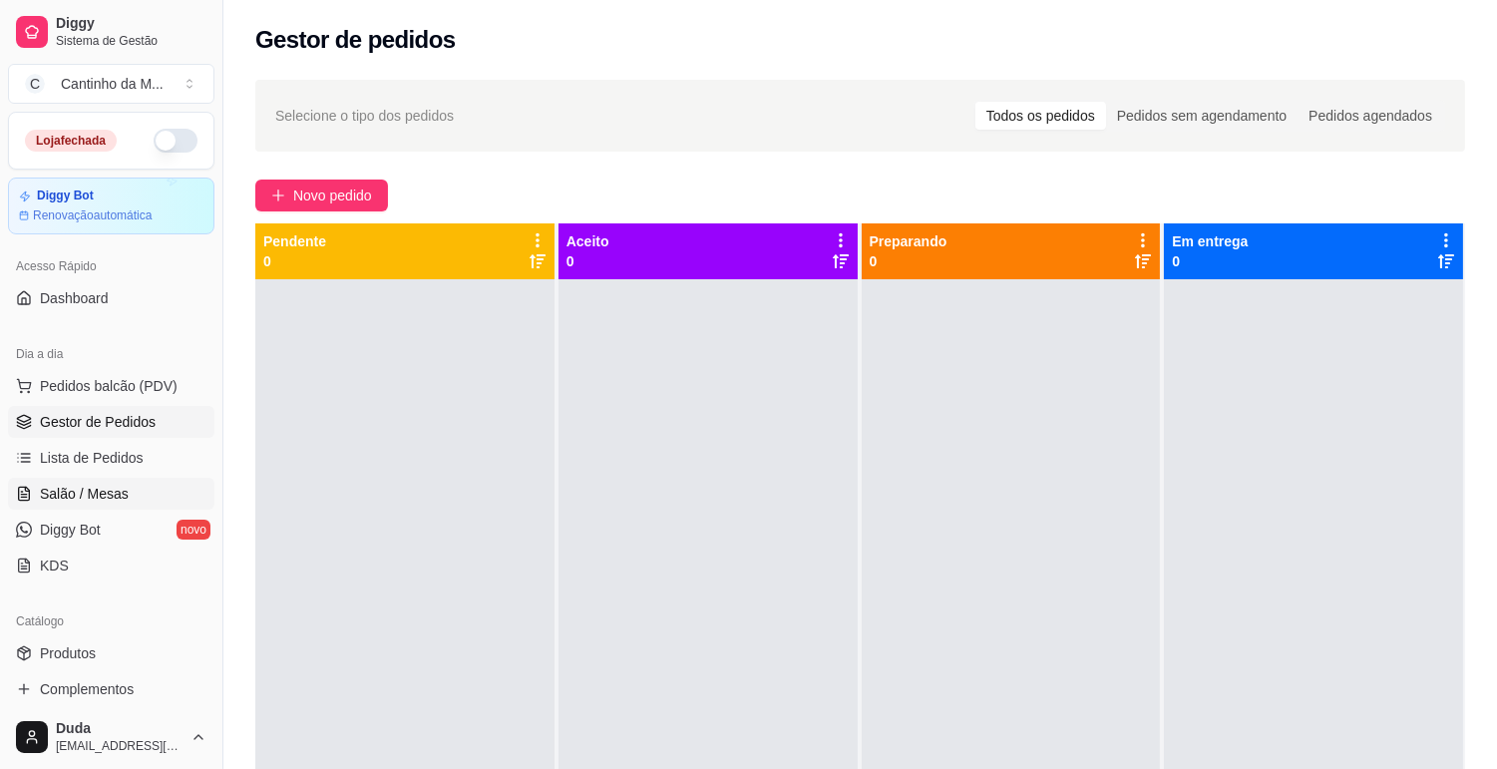
click at [131, 485] on link "Salão / Mesas" at bounding box center [111, 494] width 206 height 32
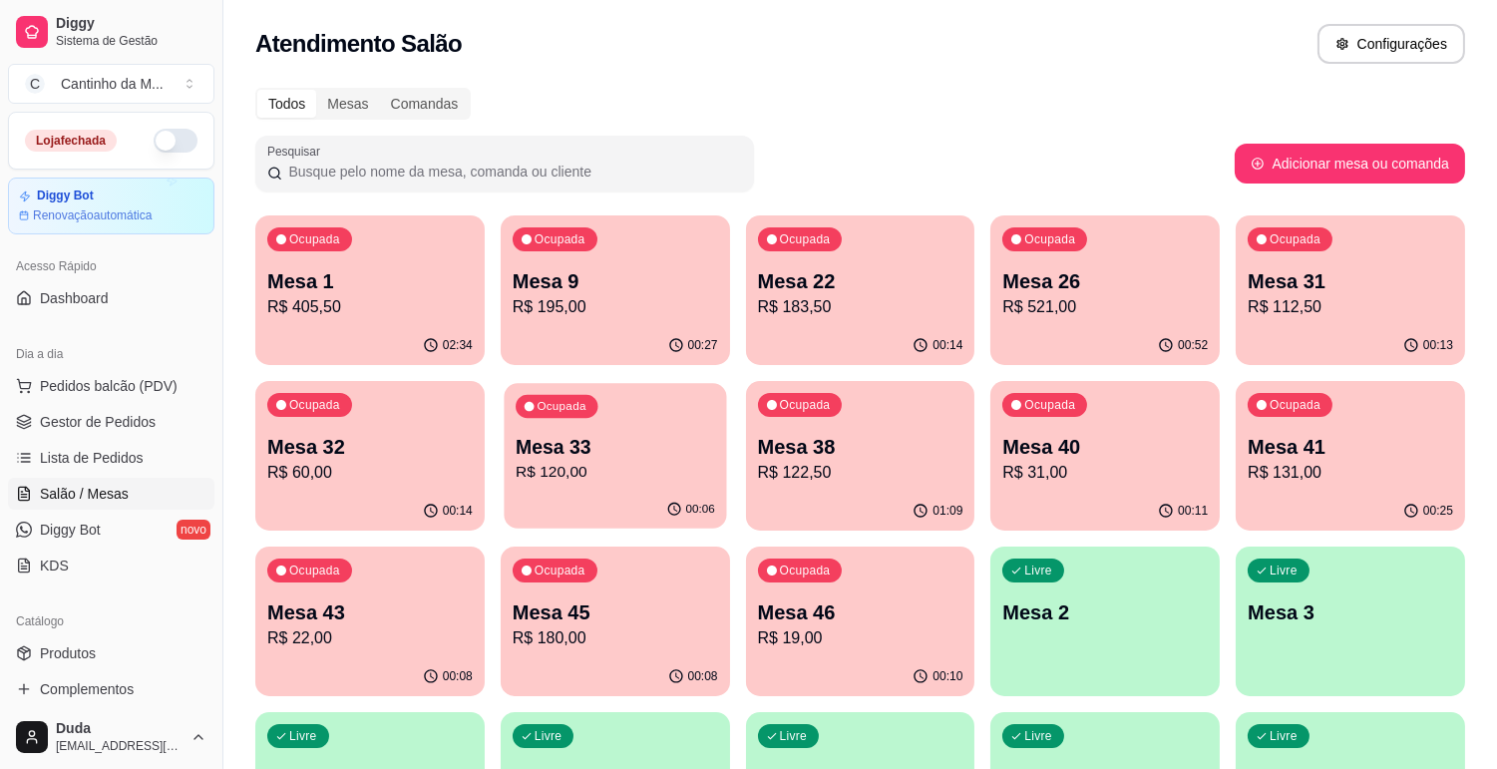
click at [621, 495] on div "00:06" at bounding box center [615, 510] width 222 height 38
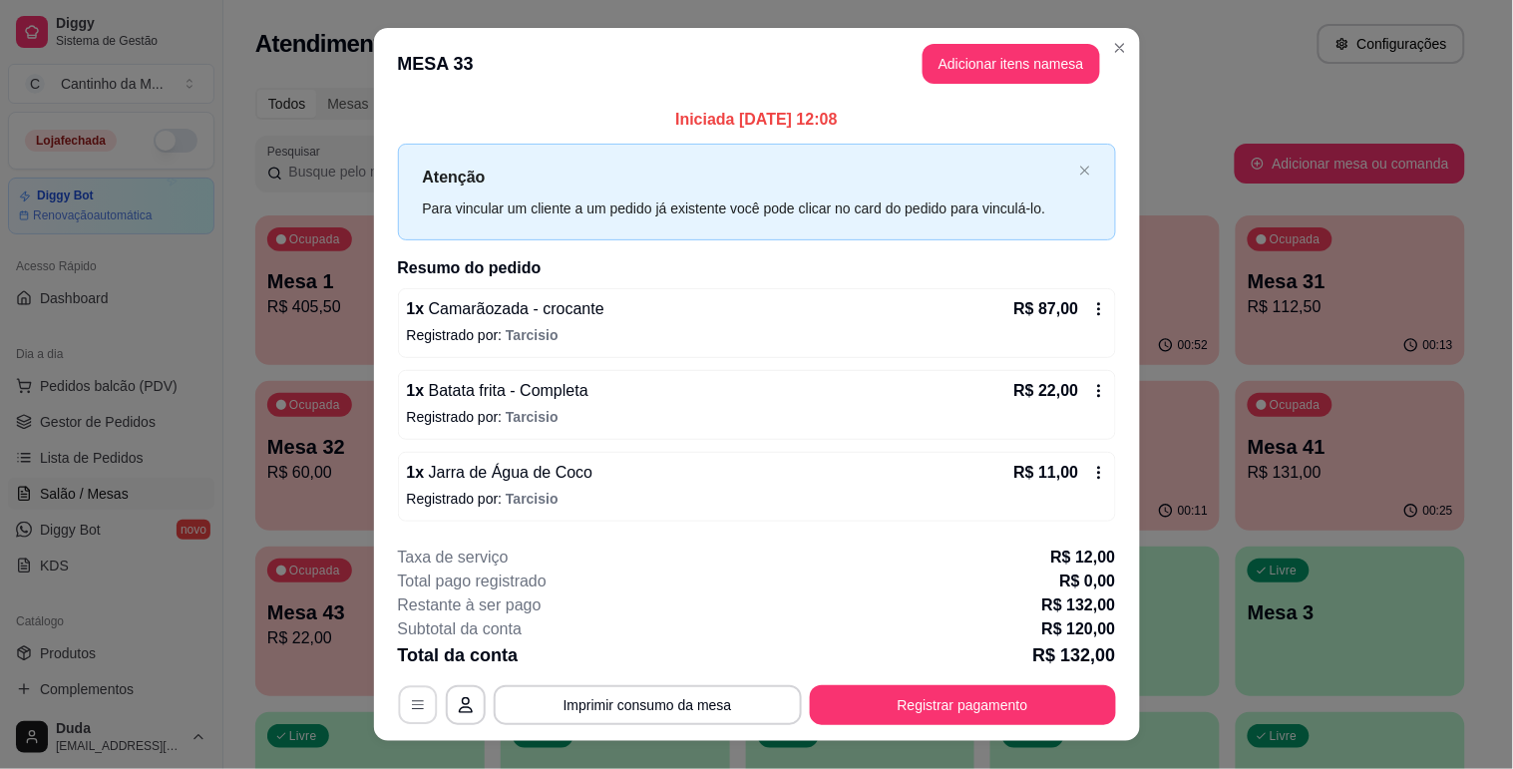
click at [407, 693] on button "button" at bounding box center [417, 705] width 39 height 39
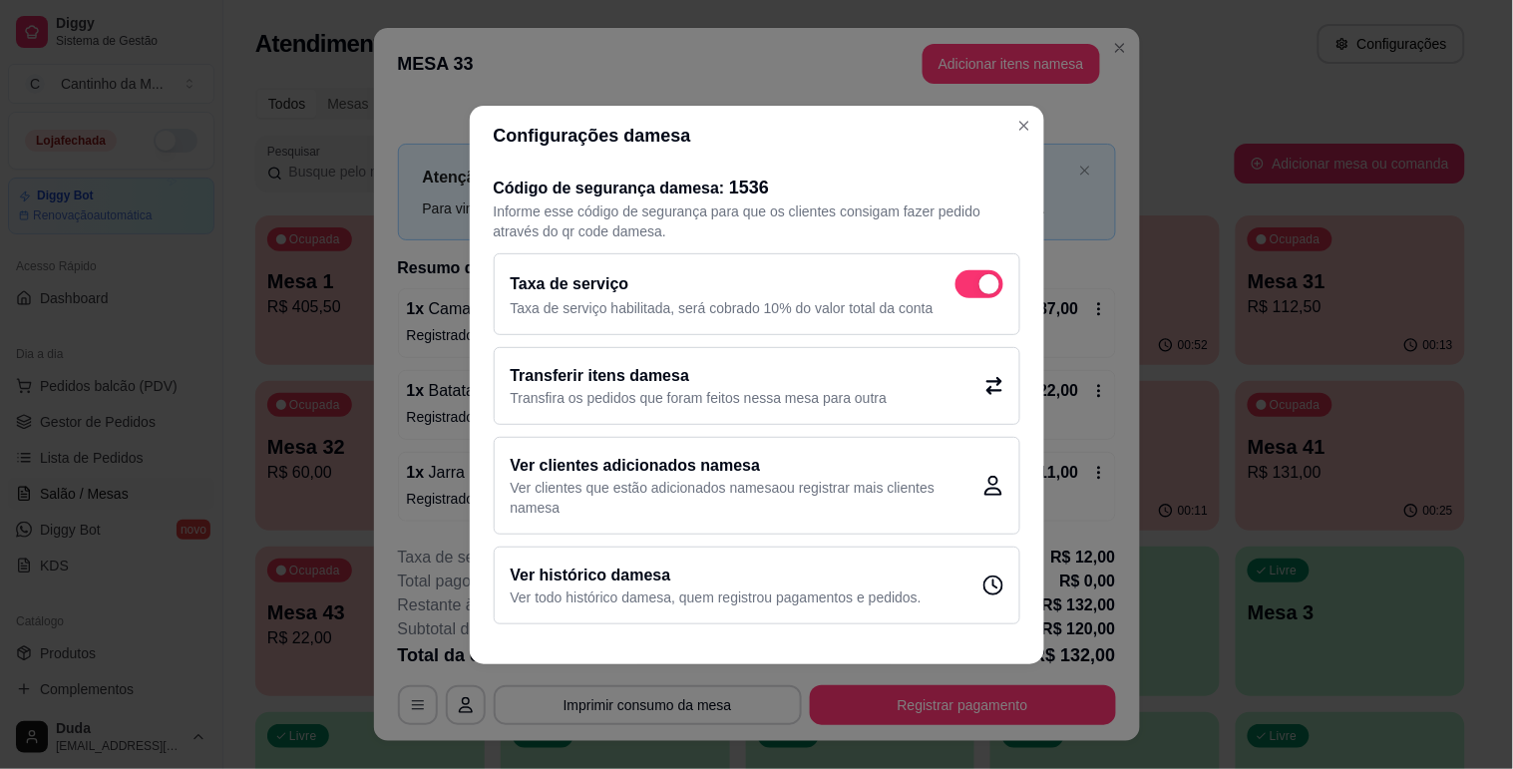
click at [736, 389] on p "Transfira os pedidos que foram feitos nessa mesa para outra" at bounding box center [698, 398] width 377 height 20
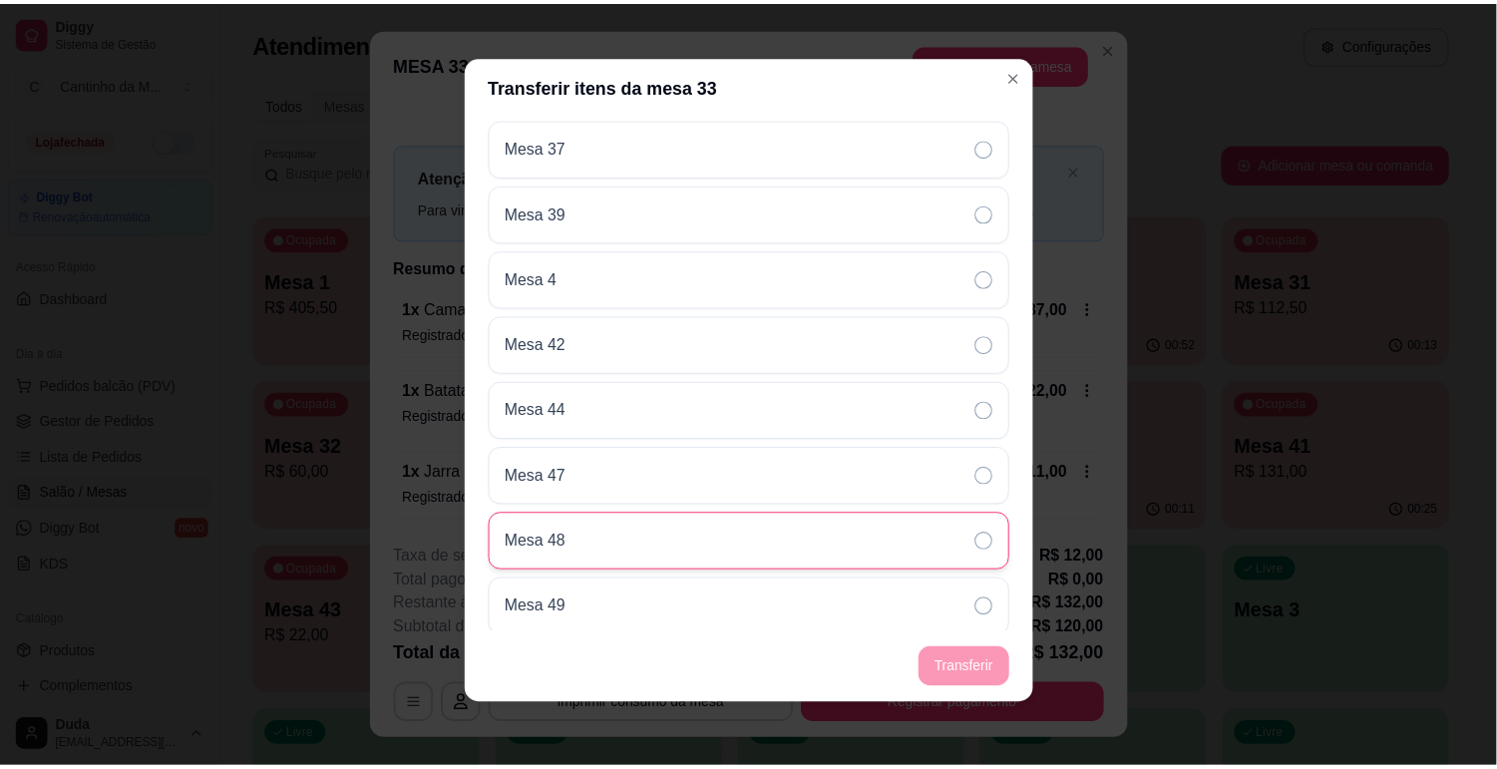
scroll to position [1643, 0]
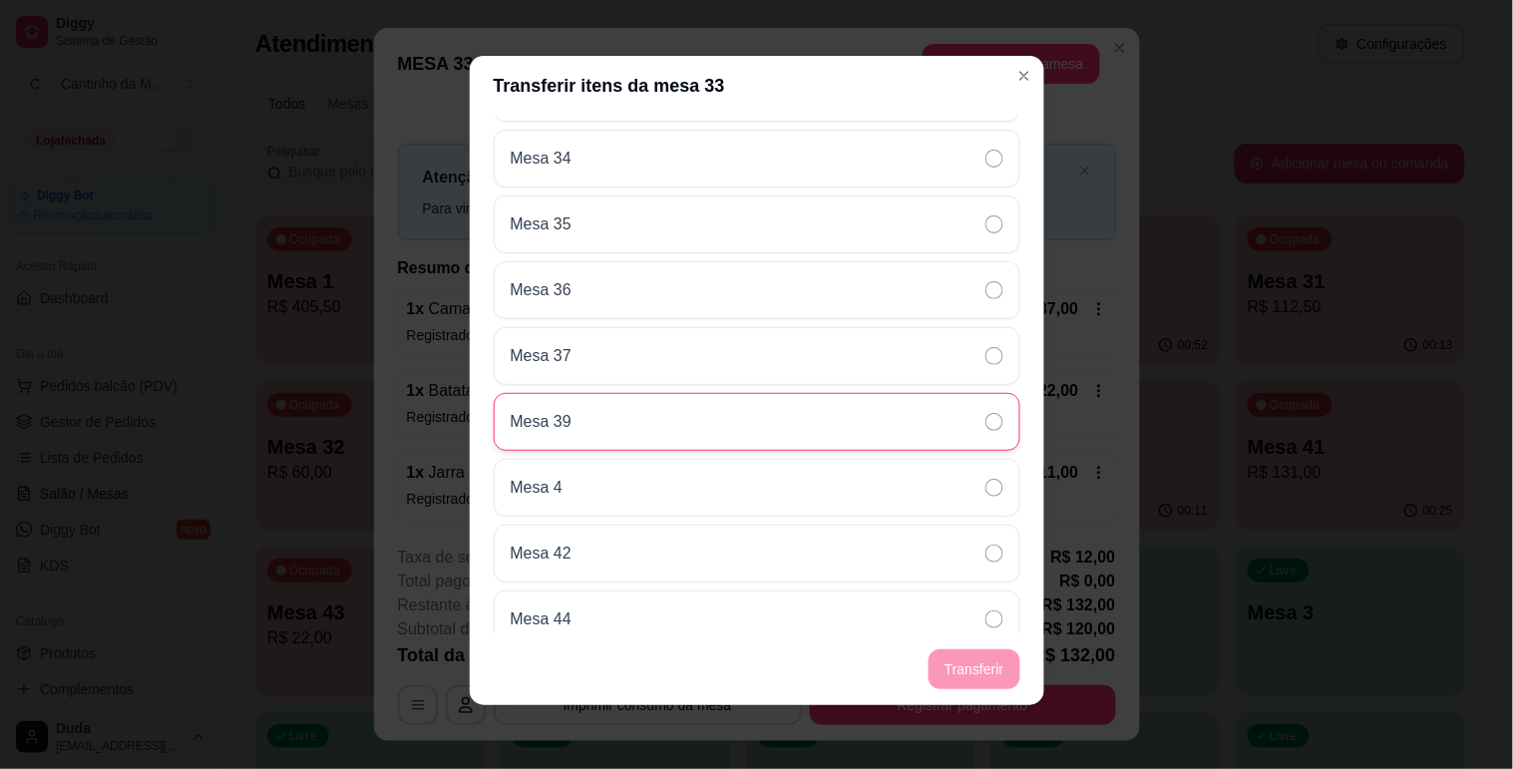
click at [613, 433] on div "Mesa 39" at bounding box center [757, 422] width 526 height 58
click at [943, 656] on footer "Transferir" at bounding box center [757, 669] width 574 height 72
click at [959, 679] on footer "Transferir" at bounding box center [757, 669] width 574 height 72
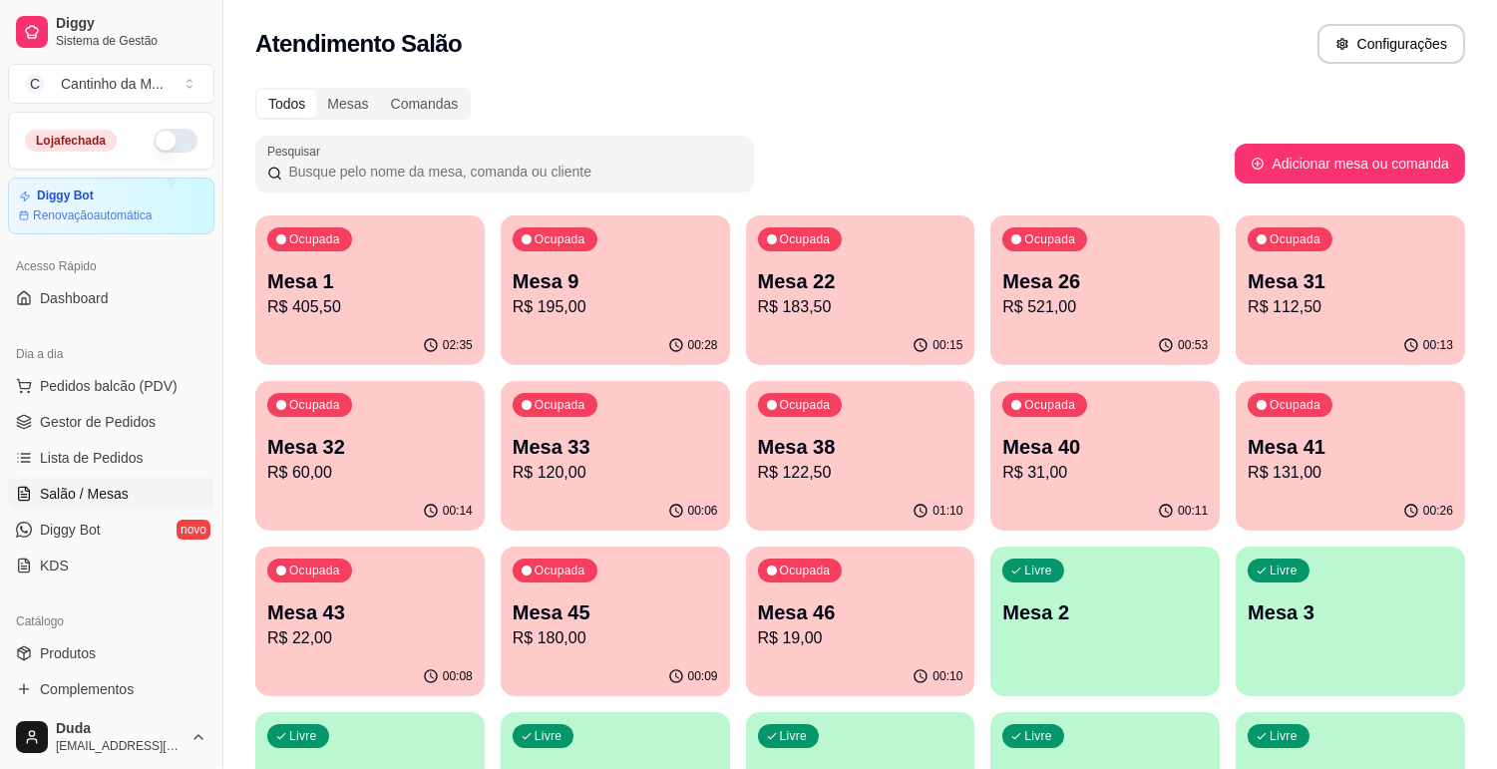
click at [693, 456] on p "Mesa 33" at bounding box center [614, 447] width 205 height 28
click at [161, 407] on link "Gestor de Pedidos" at bounding box center [111, 422] width 206 height 32
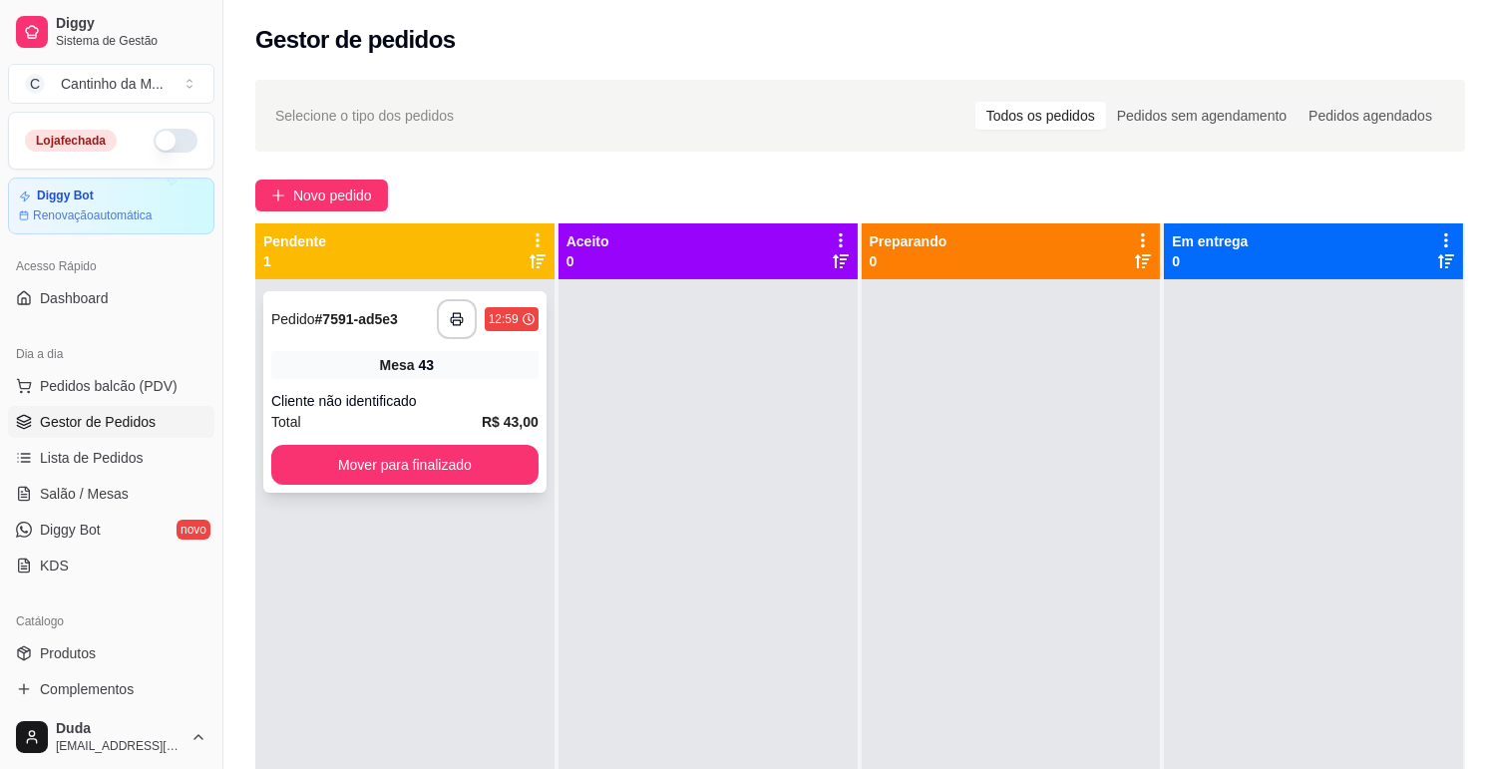
click at [437, 382] on div "**********" at bounding box center [404, 391] width 283 height 201
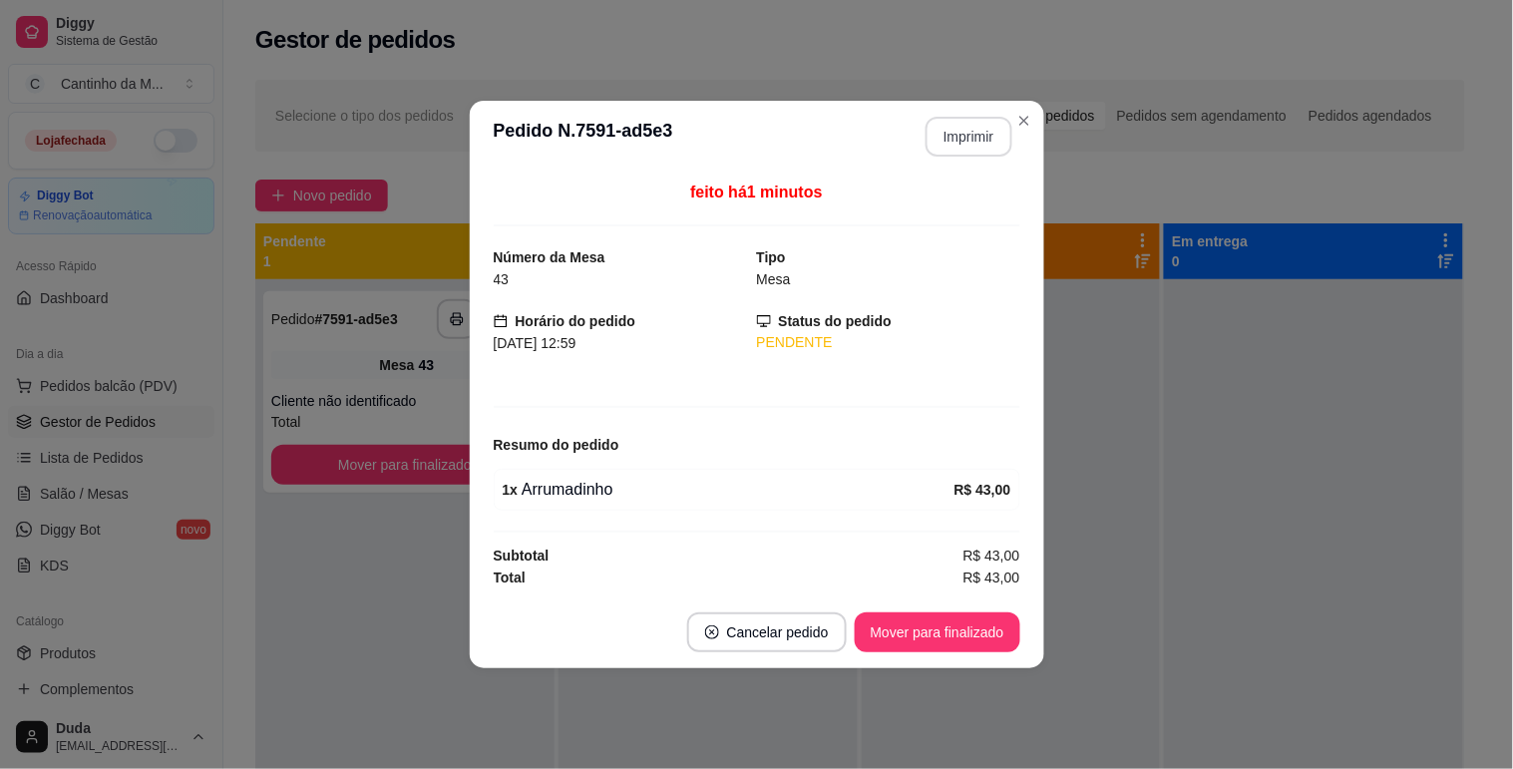
click at [973, 142] on button "Imprimir" at bounding box center [968, 137] width 87 height 40
click at [948, 645] on button "Mover para finalizado" at bounding box center [936, 632] width 161 height 39
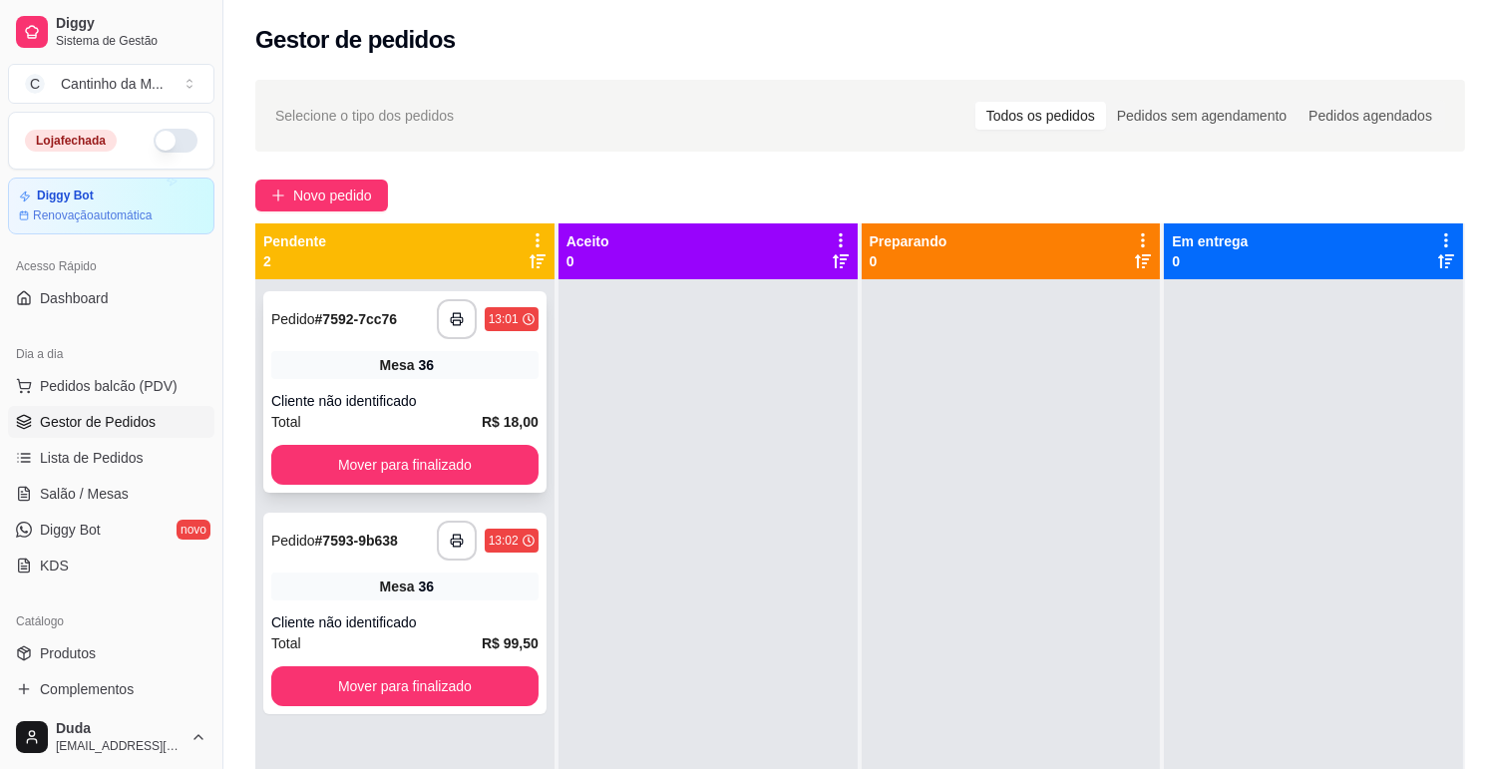
click at [507, 389] on div "**********" at bounding box center [404, 391] width 283 height 201
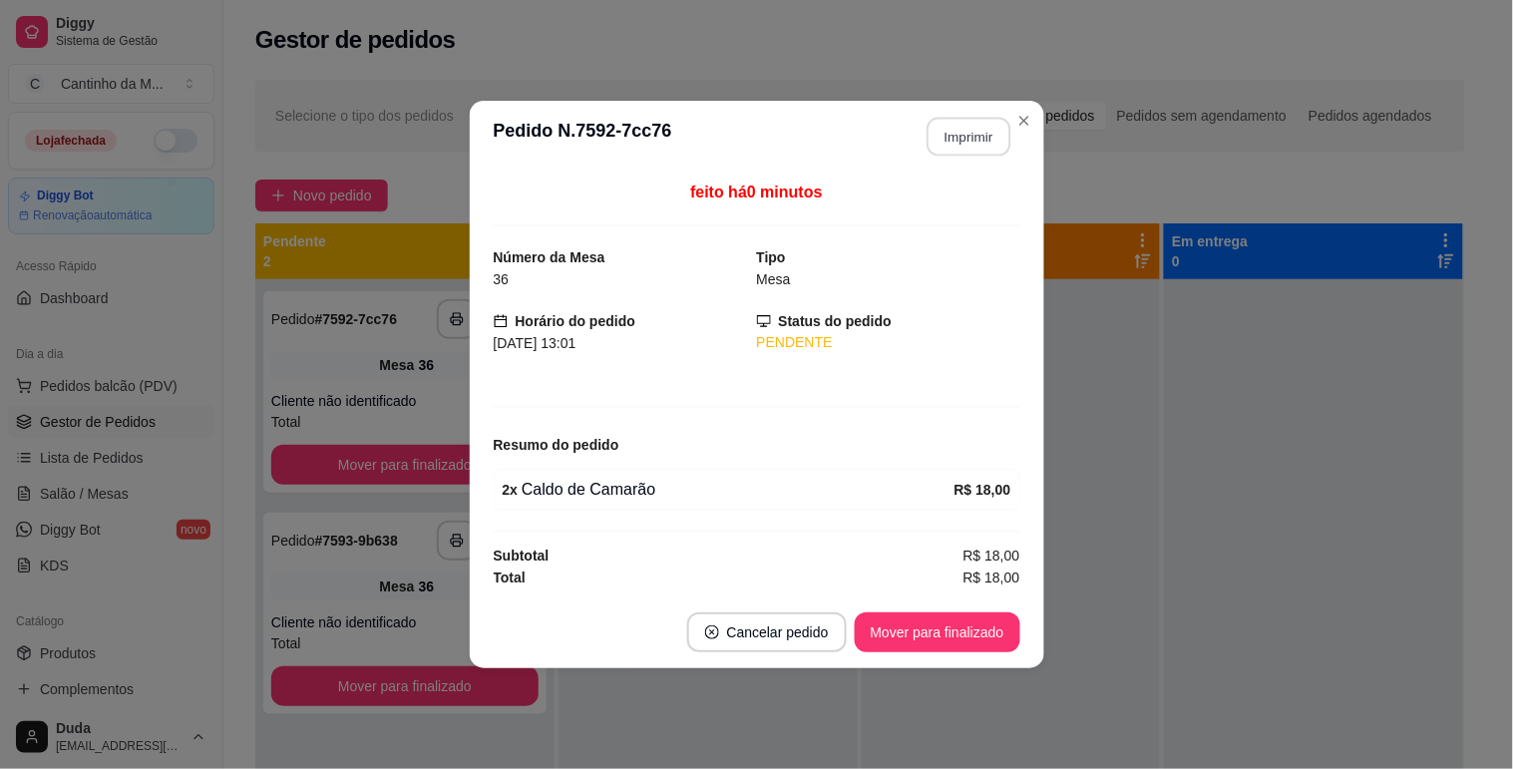
click at [951, 140] on button "Imprimir" at bounding box center [968, 137] width 84 height 39
click at [969, 635] on button "Mover para finalizado" at bounding box center [936, 632] width 161 height 39
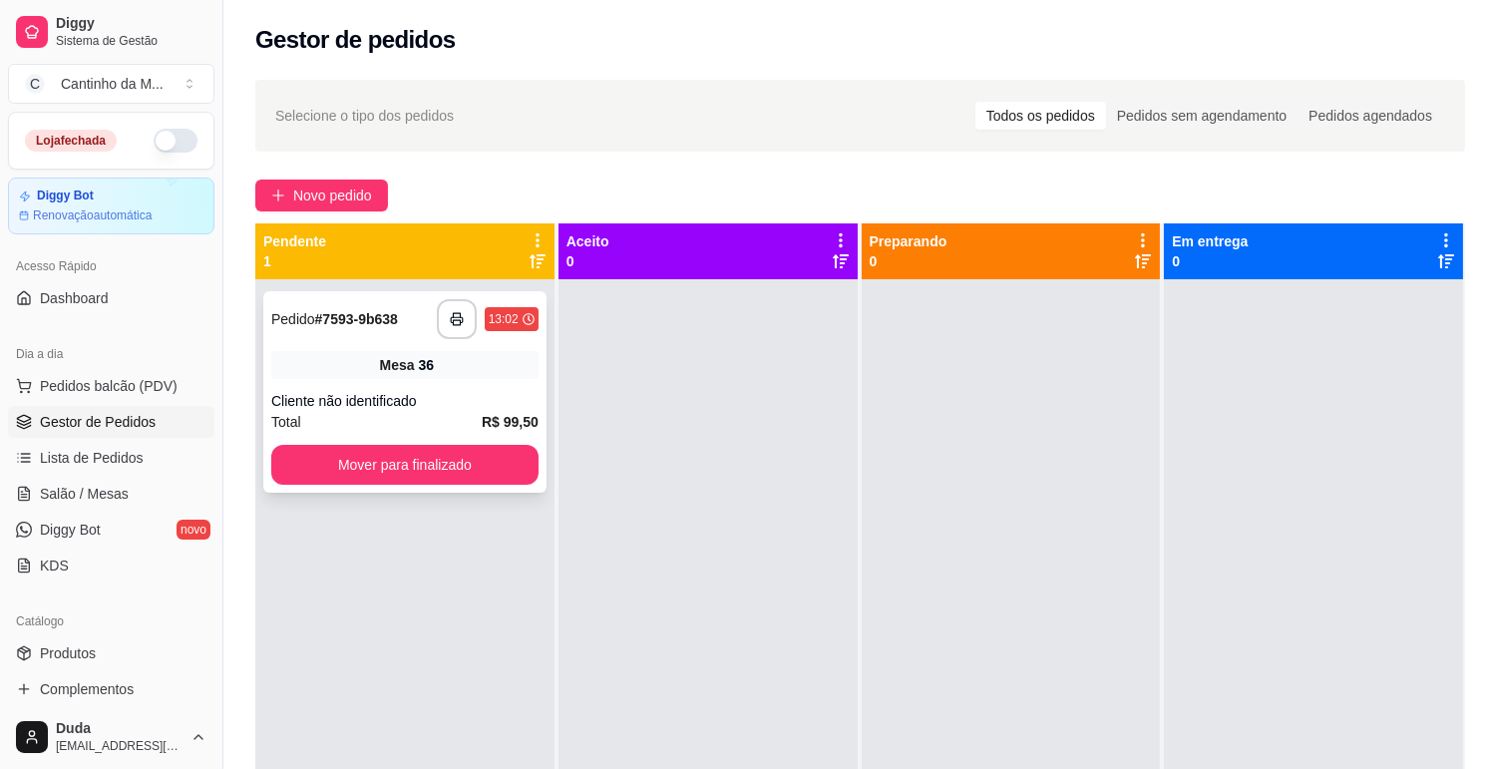
click at [487, 357] on div "Mesa 36" at bounding box center [404, 365] width 267 height 28
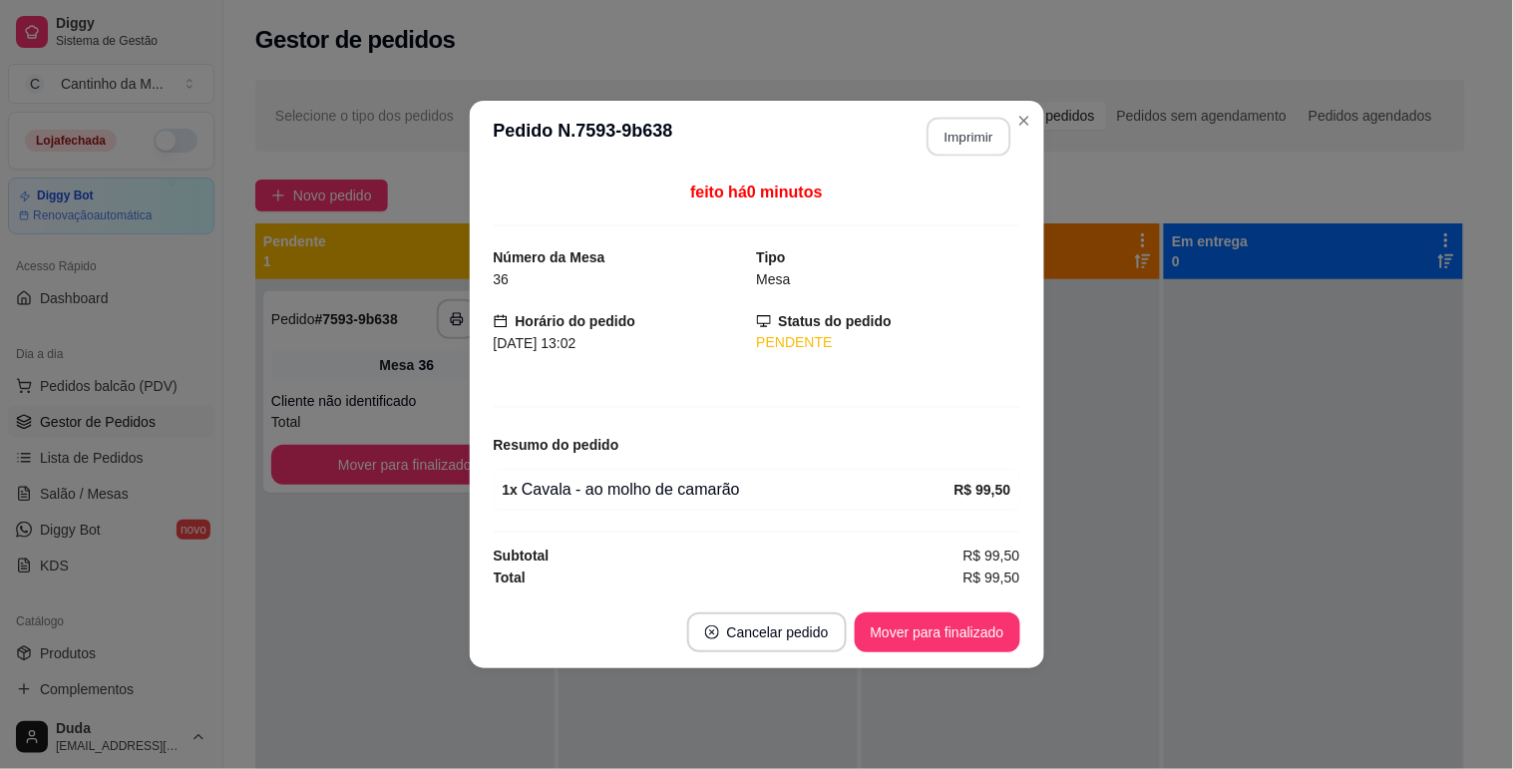
click at [969, 141] on button "Imprimir" at bounding box center [968, 137] width 84 height 39
click at [964, 640] on button "Mover para finalizado" at bounding box center [936, 632] width 161 height 39
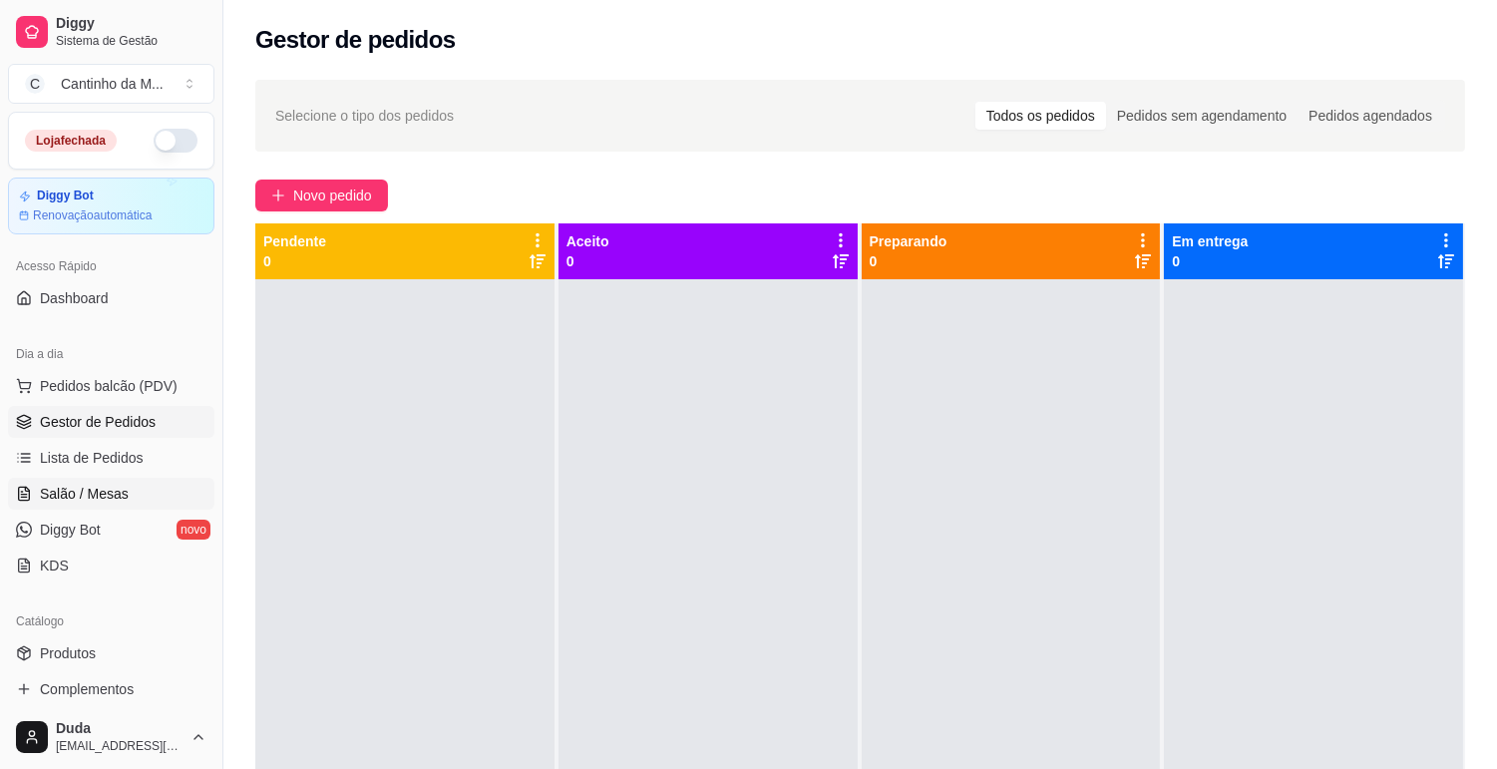
click at [134, 506] on link "Salão / Mesas" at bounding box center [111, 494] width 206 height 32
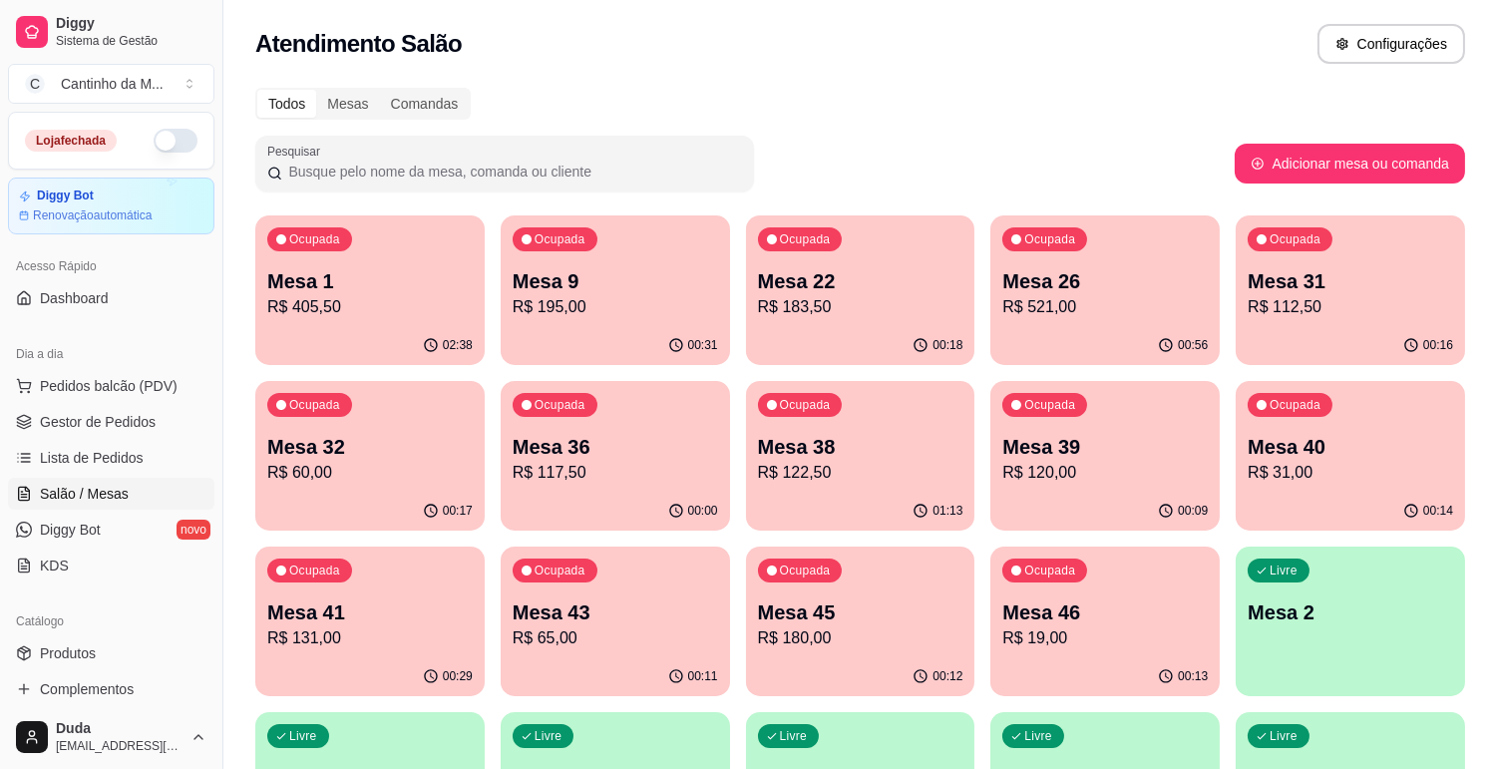
click at [846, 319] on div "Ocupada Mesa 22 R$ 183,50" at bounding box center [860, 270] width 229 height 111
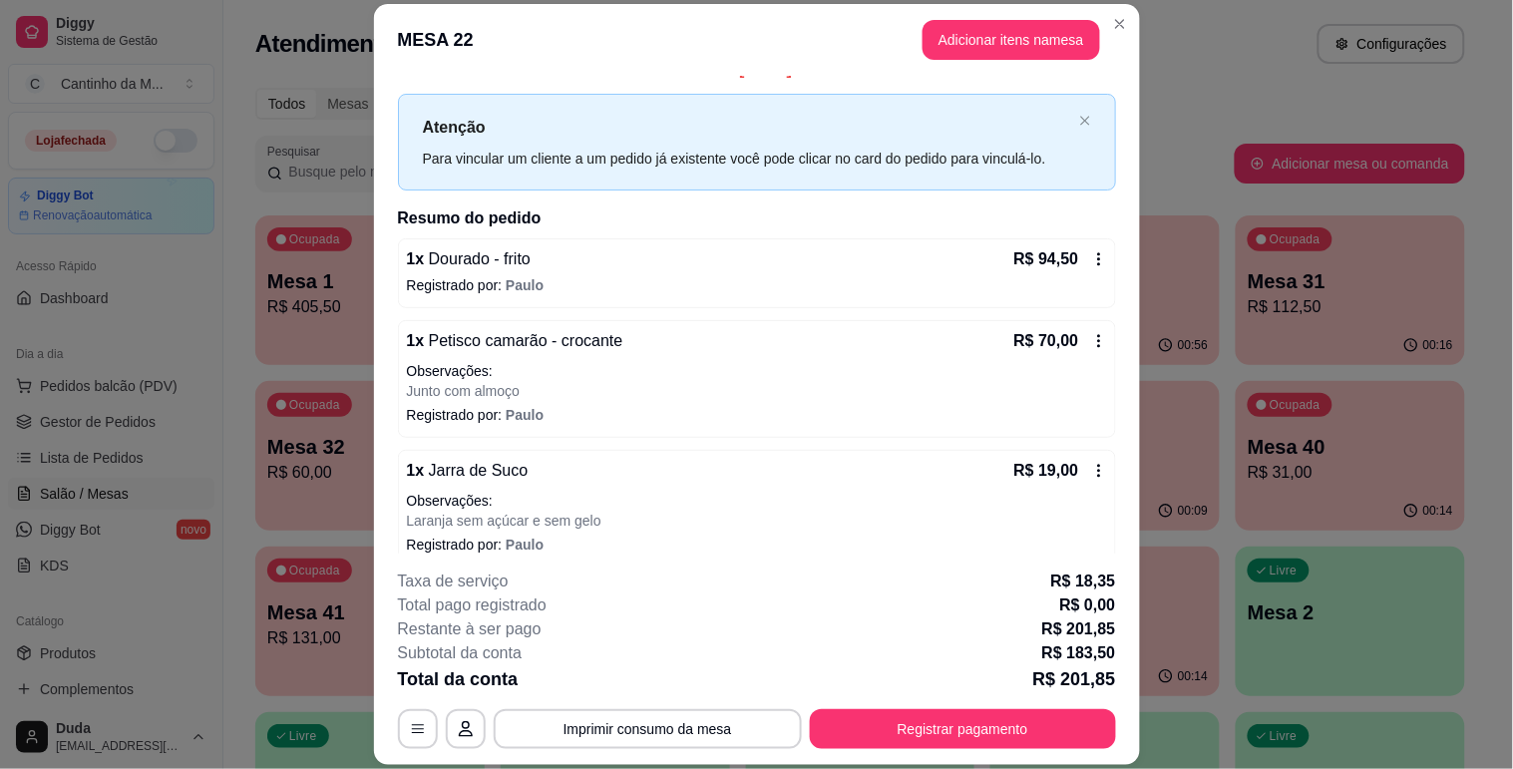
scroll to position [47, 0]
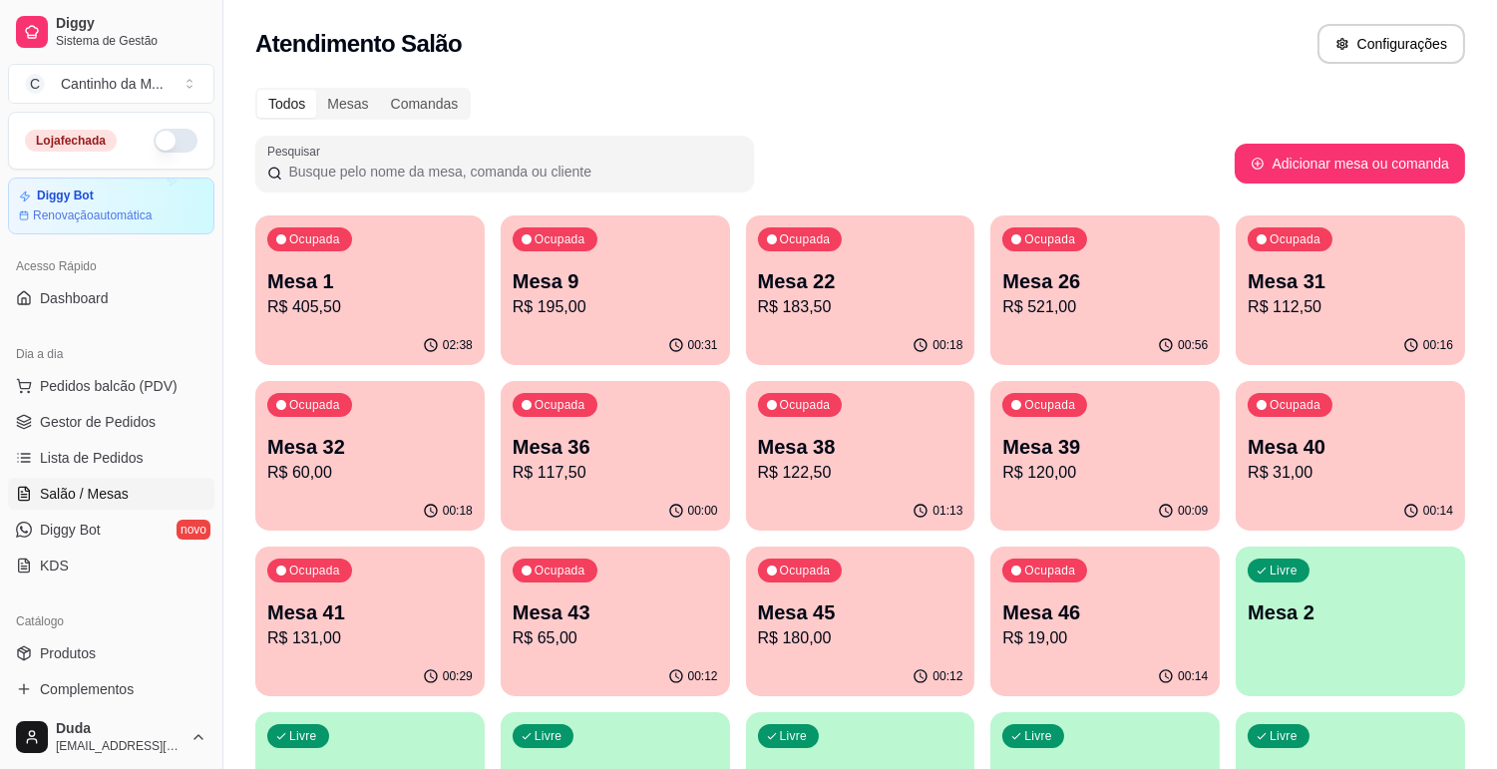
click at [1012, 275] on p "Mesa 26" at bounding box center [1104, 281] width 205 height 28
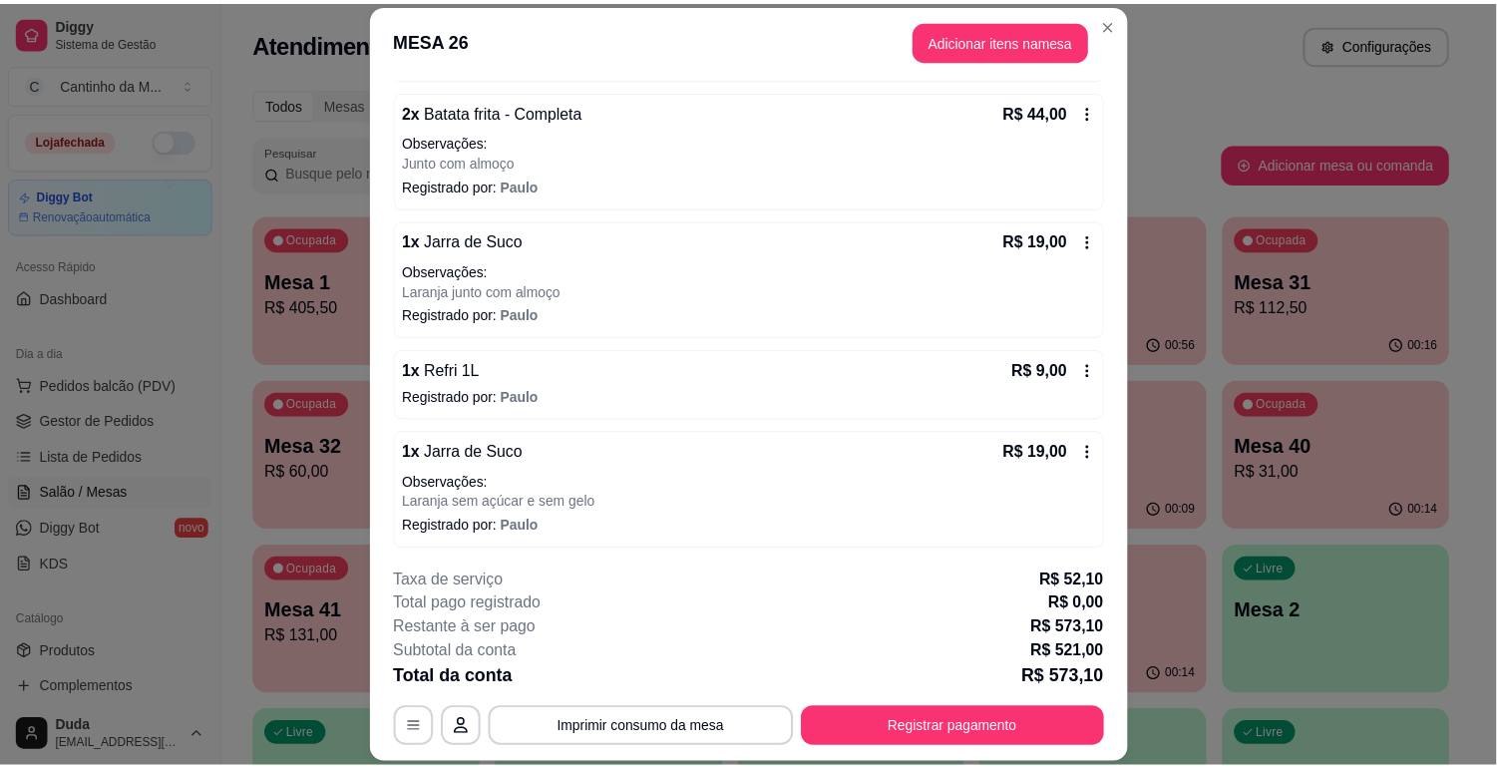
scroll to position [669, 0]
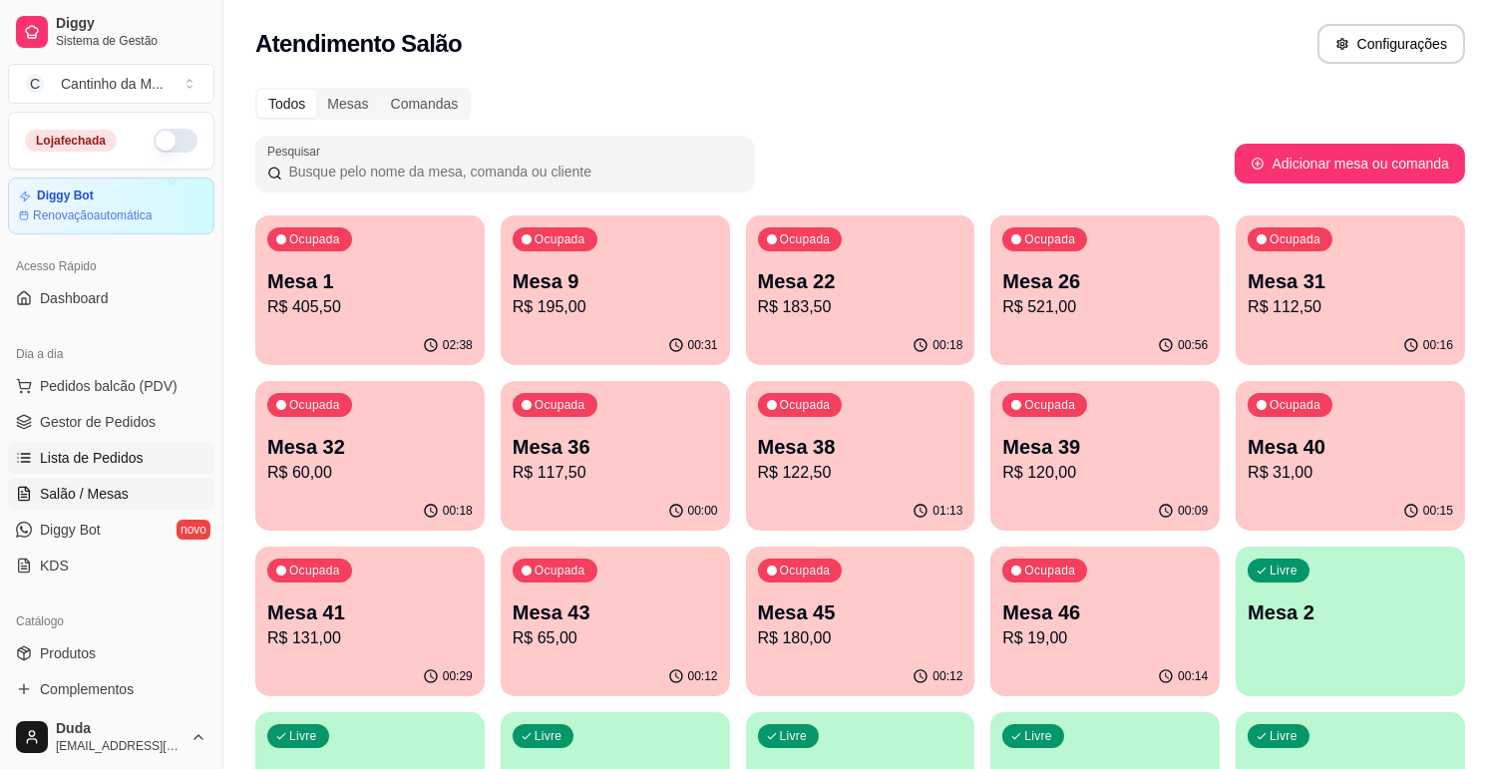
click at [83, 448] on span "Lista de Pedidos" at bounding box center [92, 458] width 104 height 20
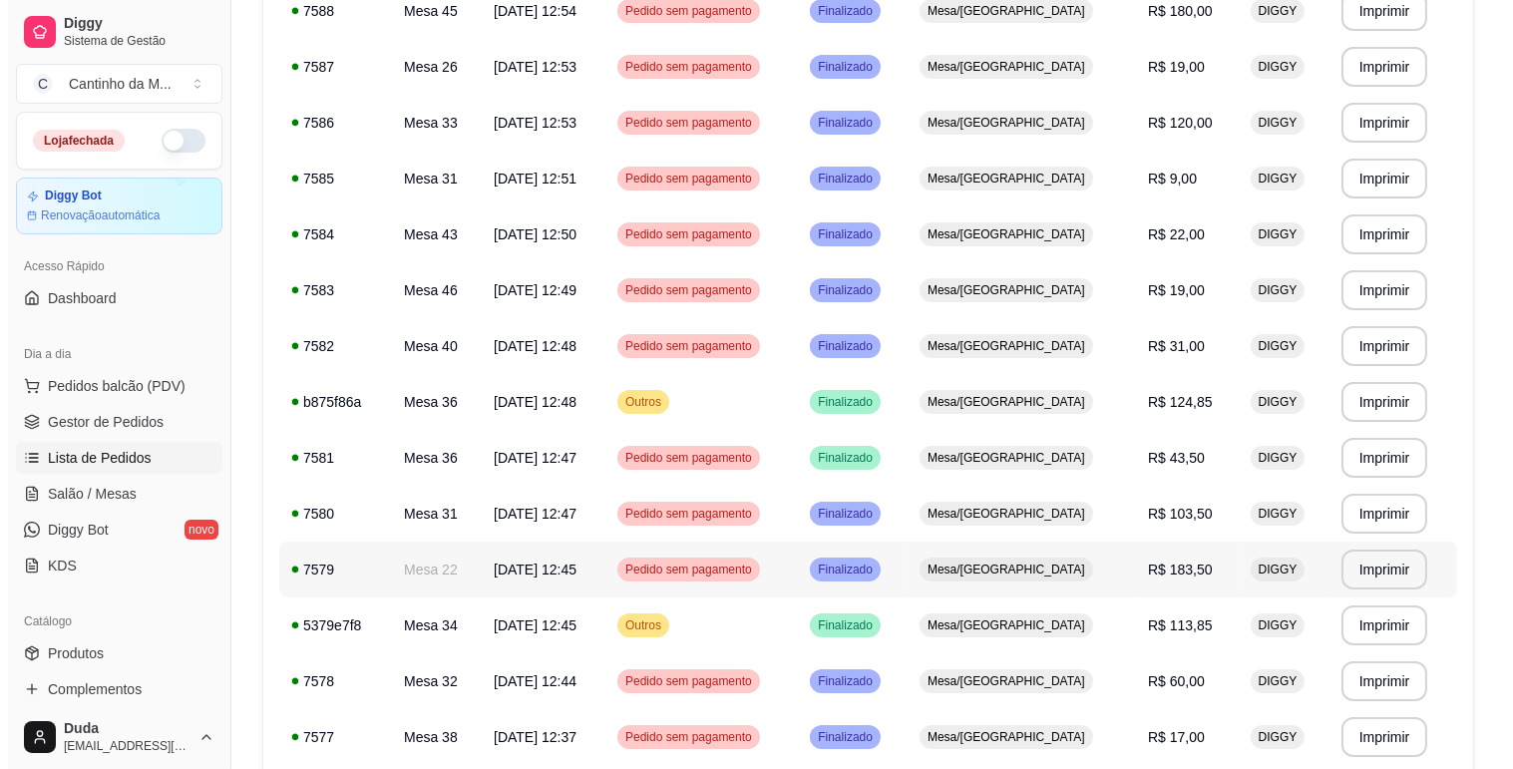
scroll to position [664, 0]
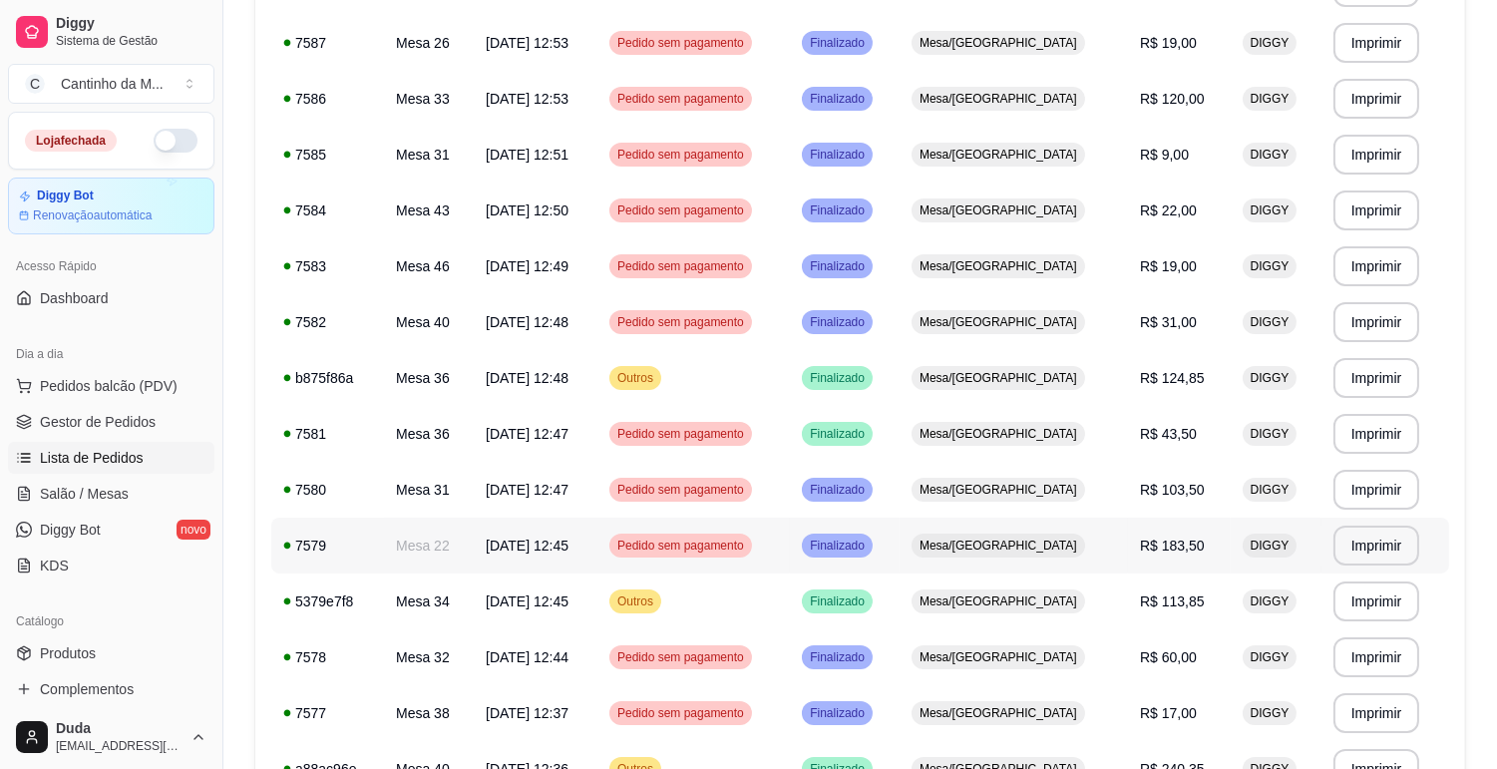
click at [568, 543] on span "31/08/25 às 12:45" at bounding box center [527, 545] width 83 height 16
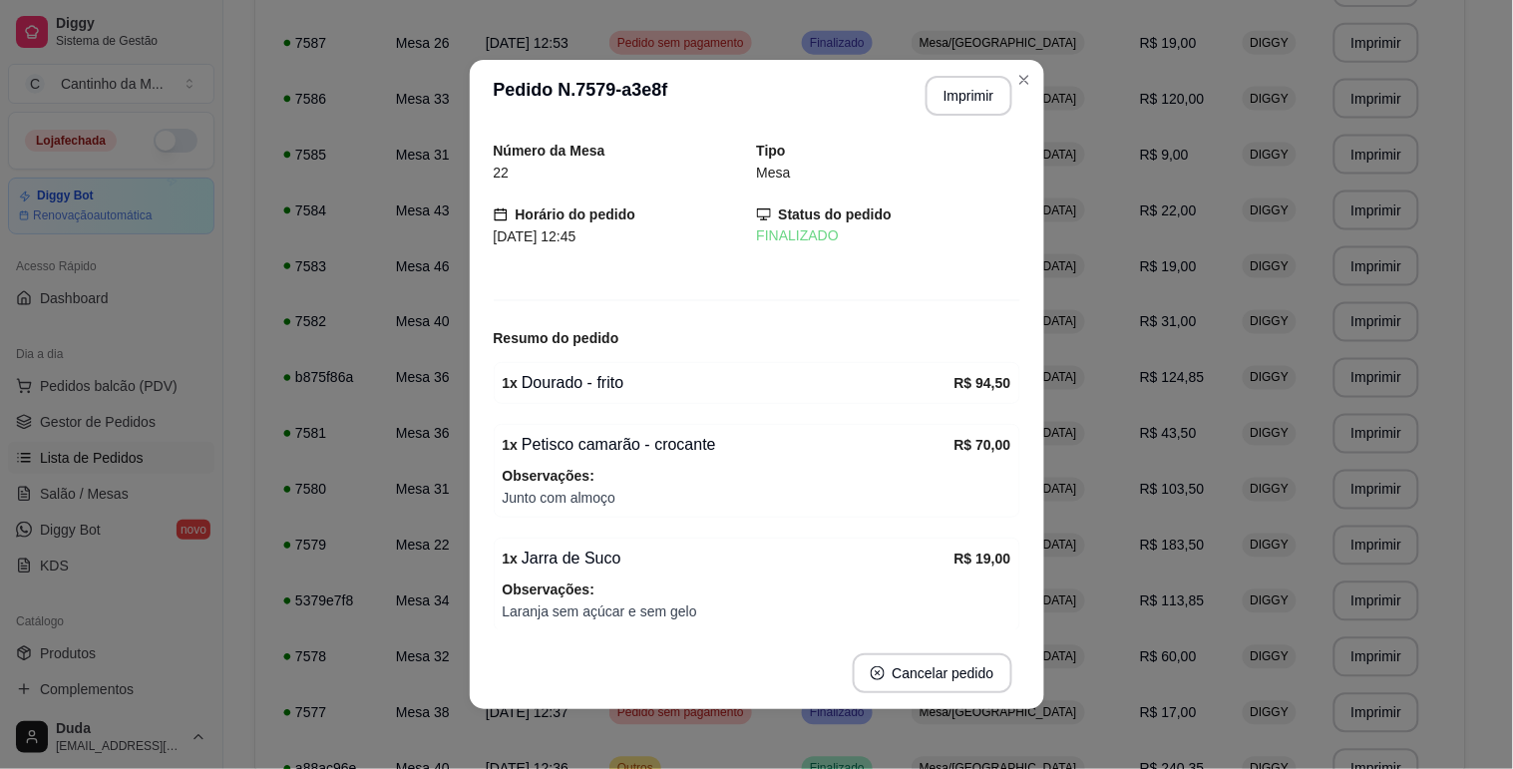
scroll to position [81, 0]
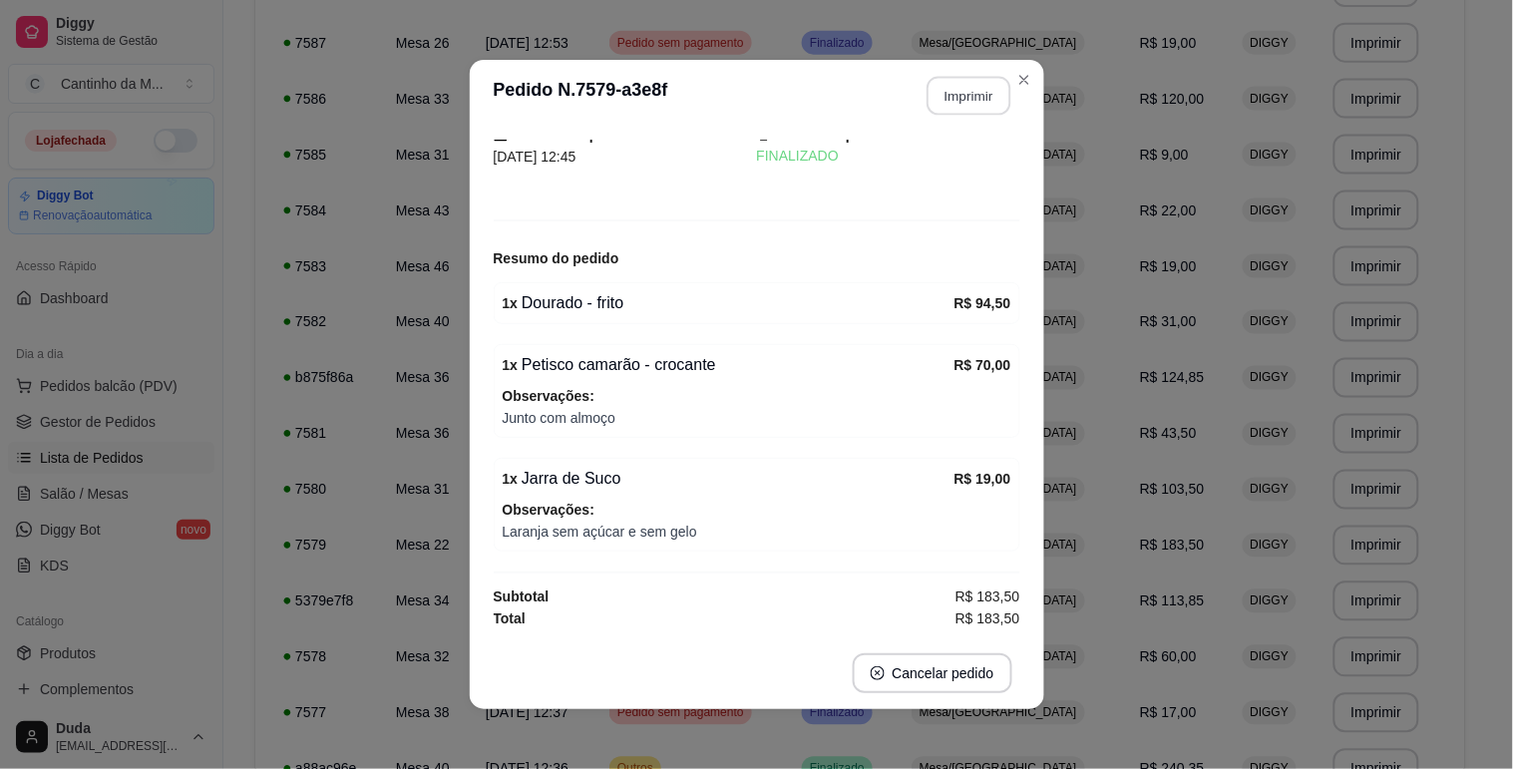
click at [955, 97] on button "Imprimir" at bounding box center [968, 96] width 84 height 39
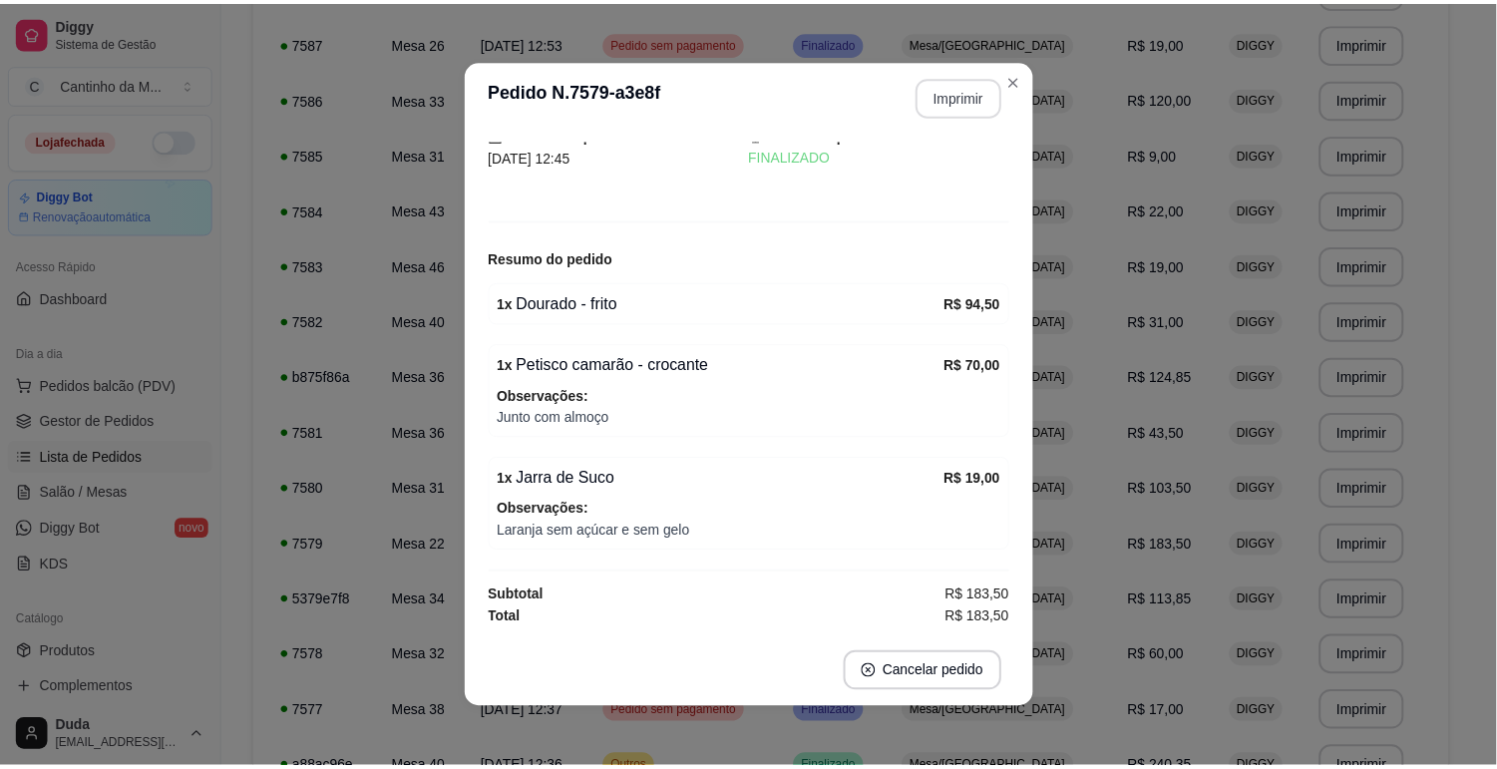
scroll to position [0, 0]
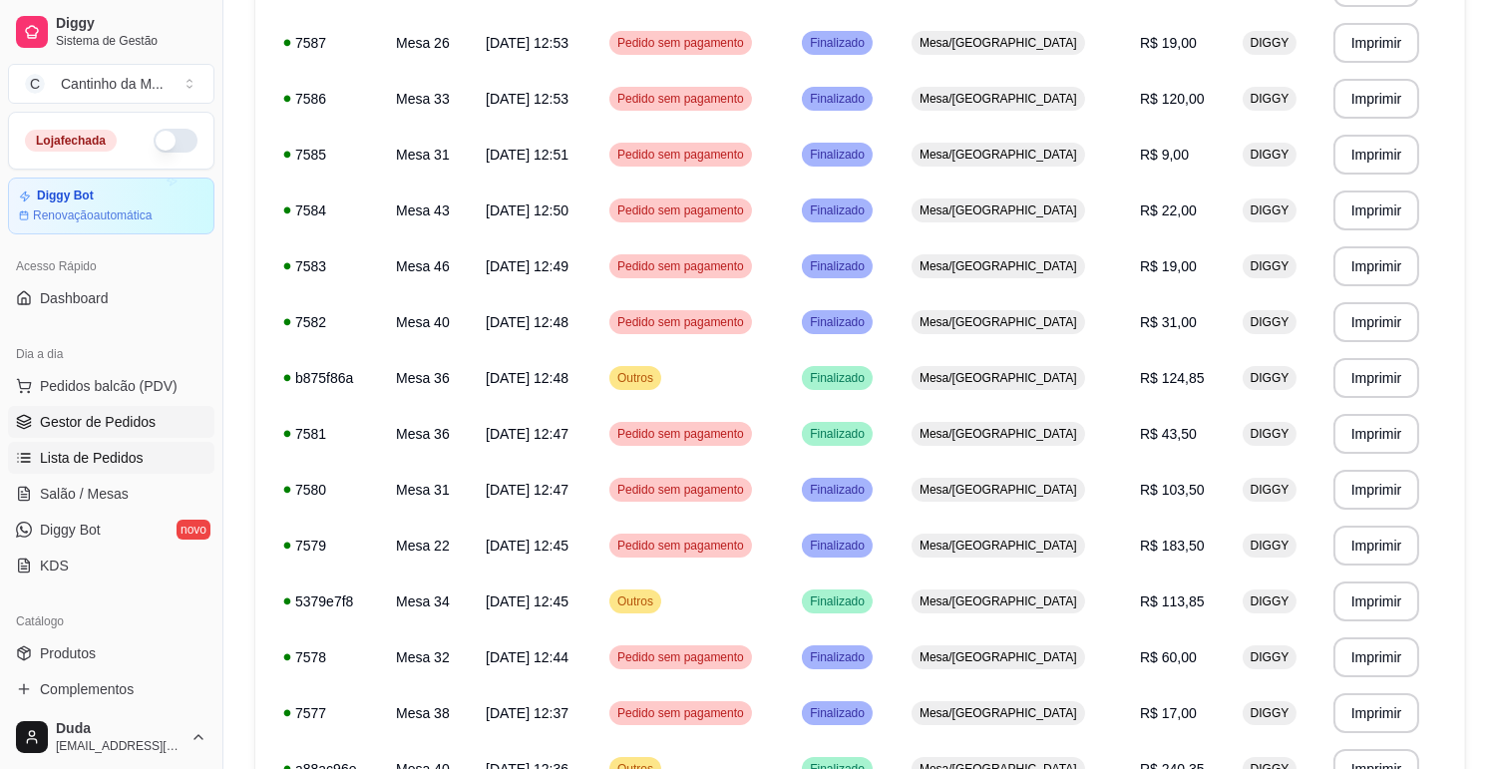
click at [150, 419] on span "Gestor de Pedidos" at bounding box center [98, 422] width 116 height 20
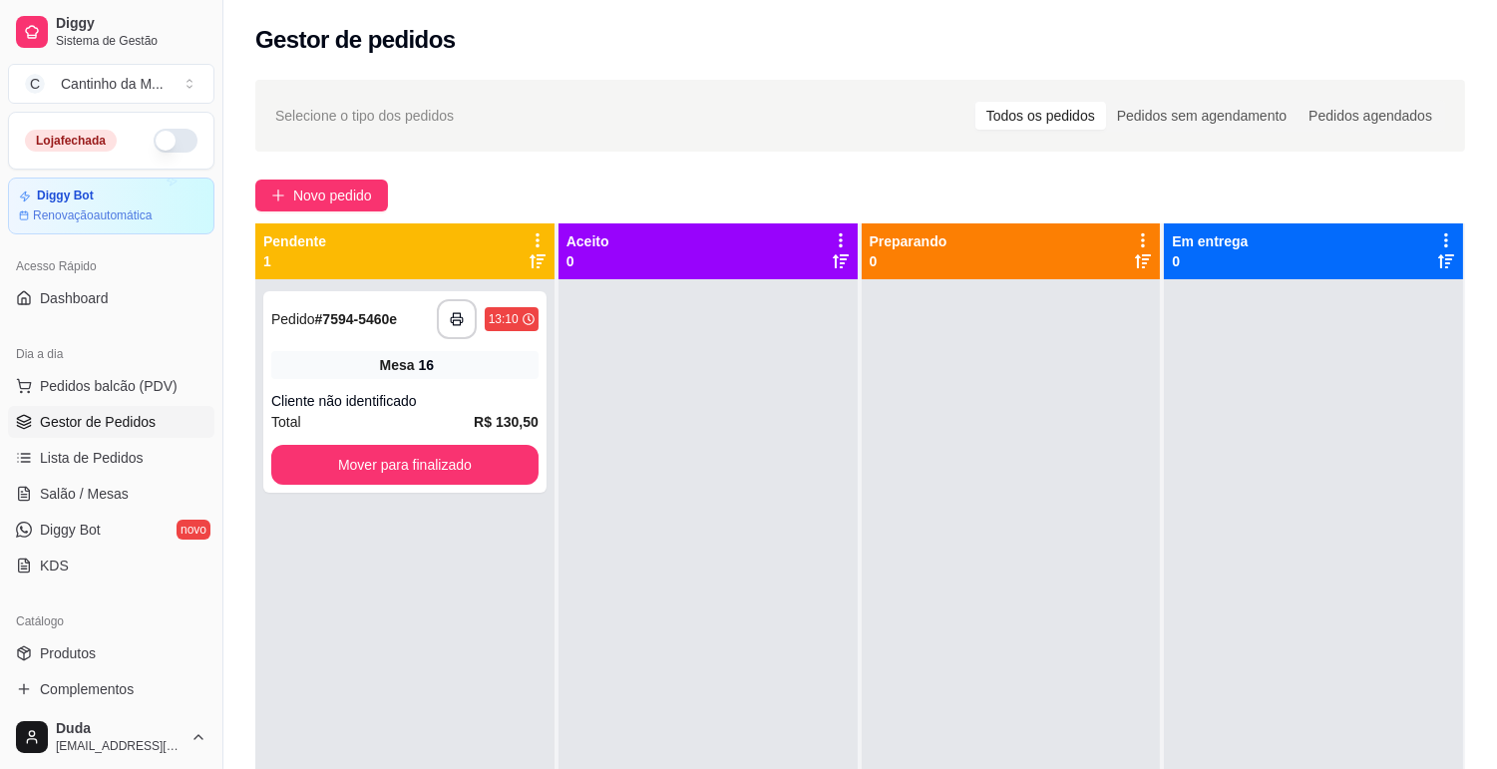
click at [476, 397] on div "Cliente não identificado" at bounding box center [404, 401] width 267 height 20
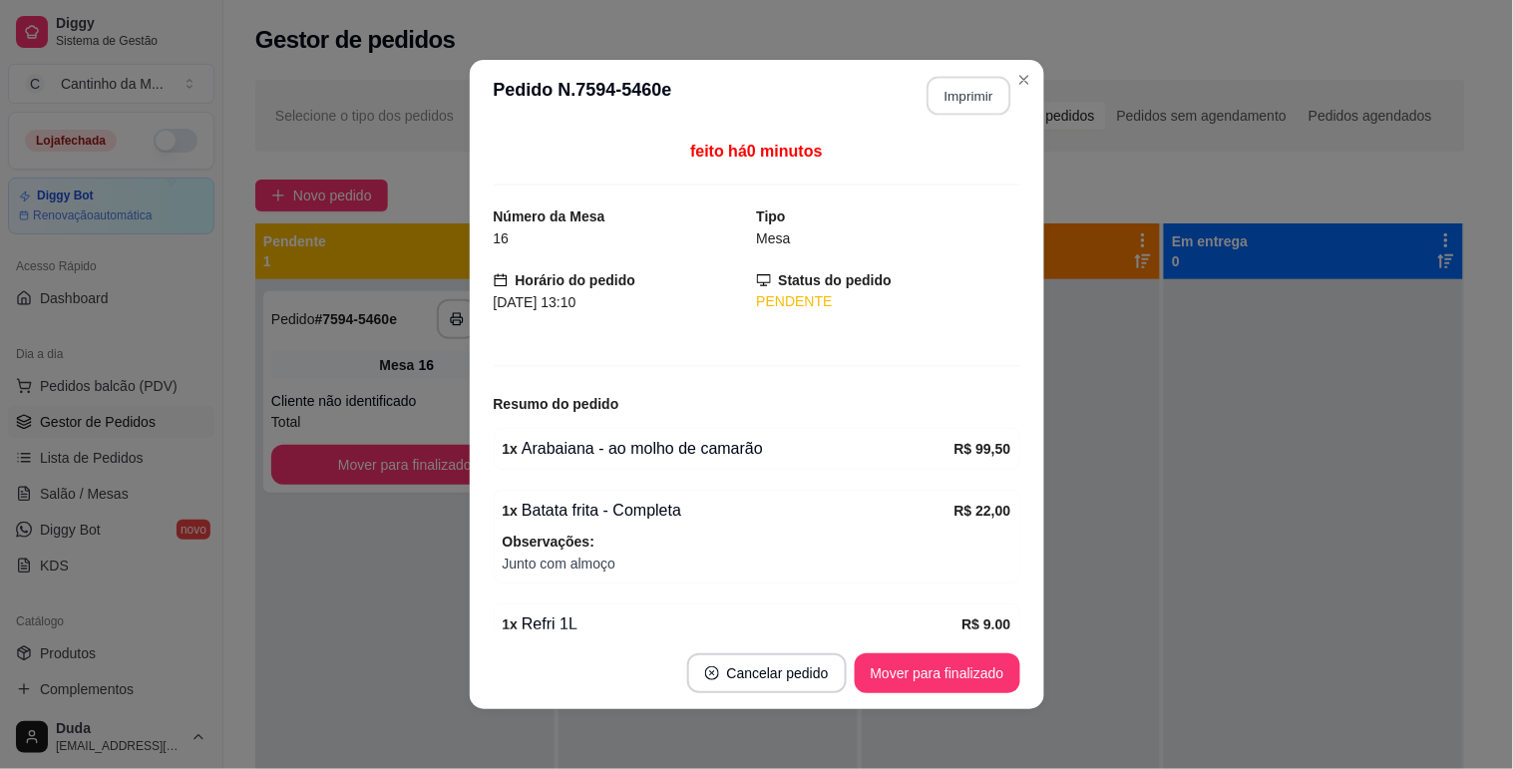
click at [955, 94] on button "Imprimir" at bounding box center [968, 96] width 84 height 39
click at [957, 669] on button "Mover para finalizado" at bounding box center [937, 673] width 166 height 40
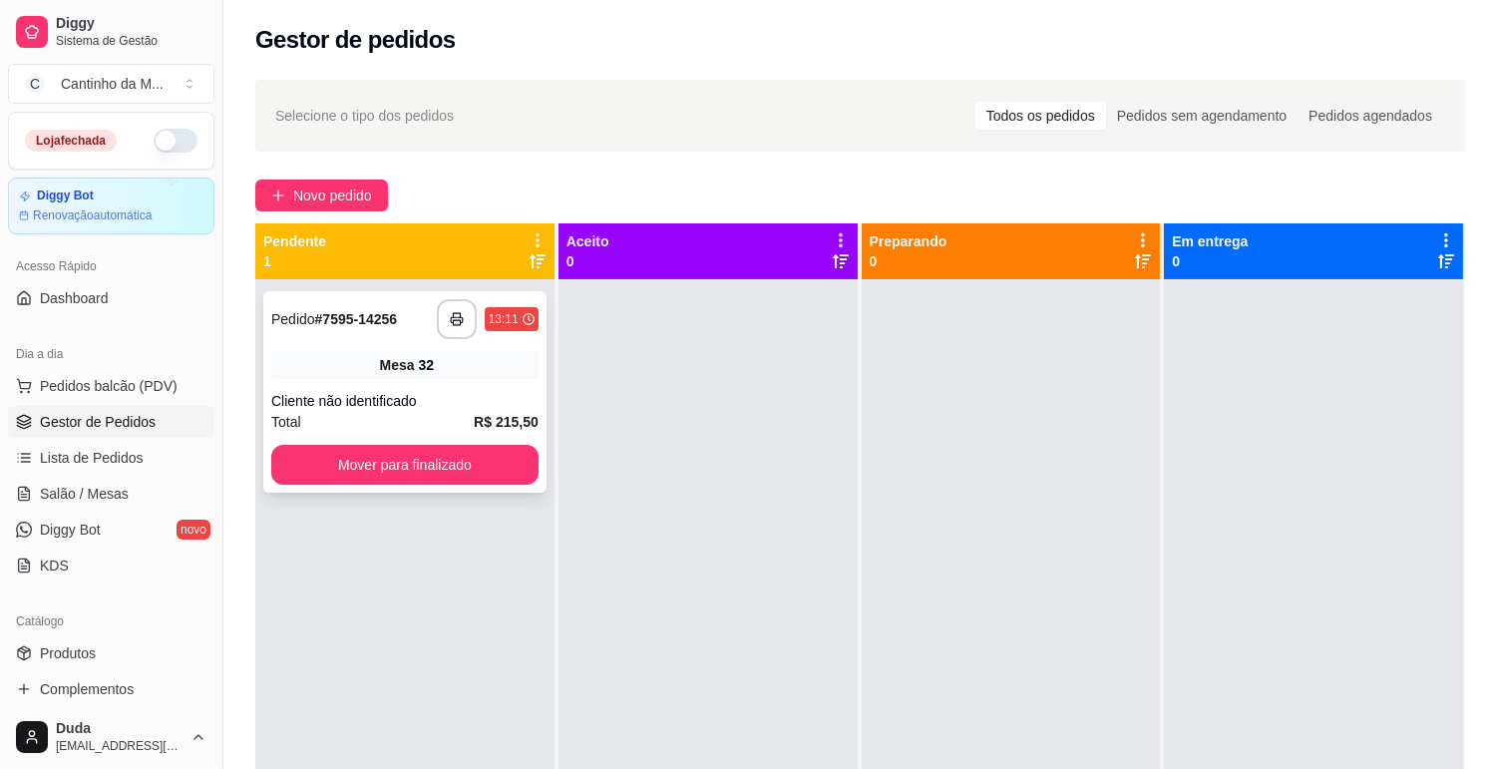
click at [470, 370] on div "Mesa 32" at bounding box center [404, 365] width 267 height 28
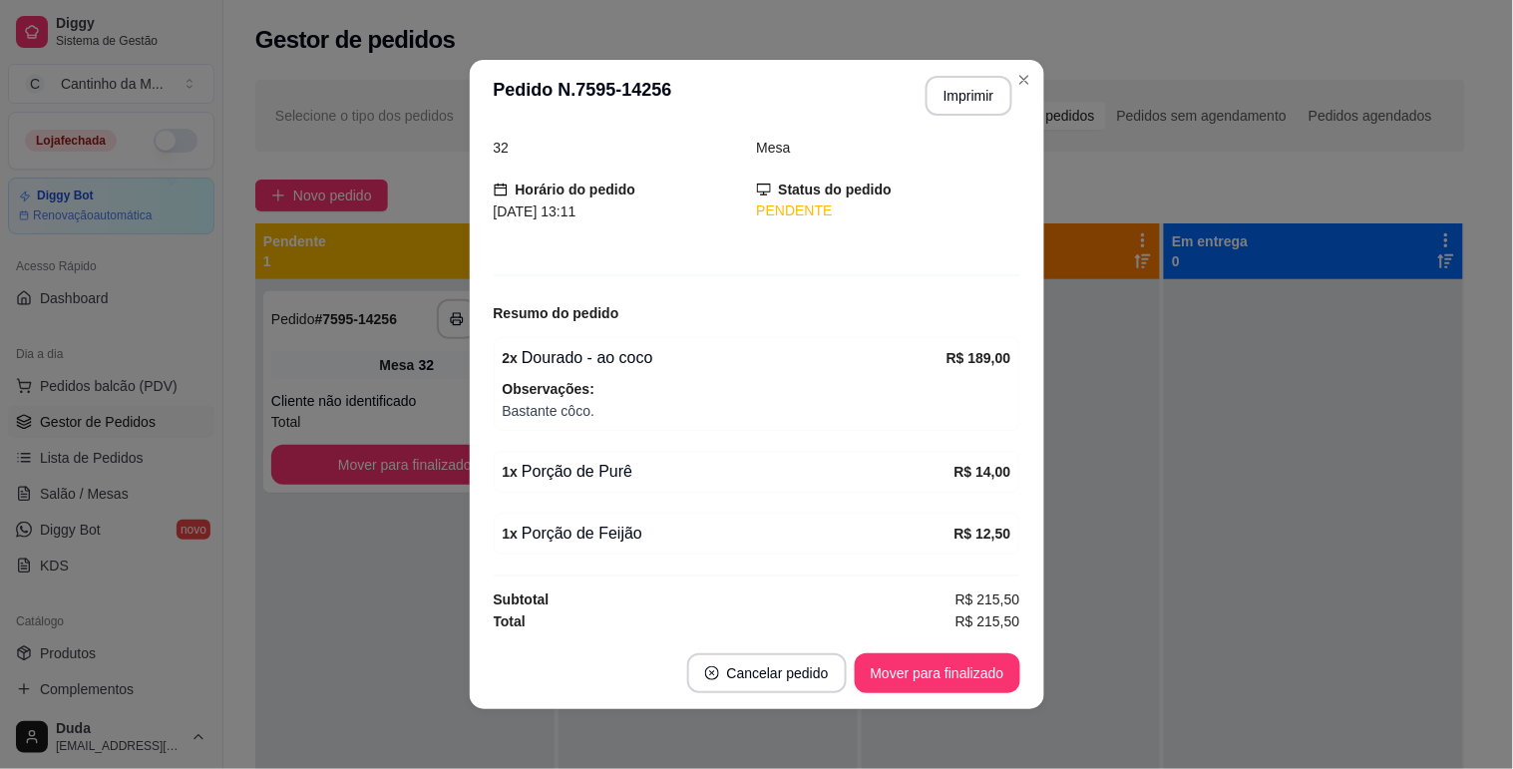
scroll to position [95, 0]
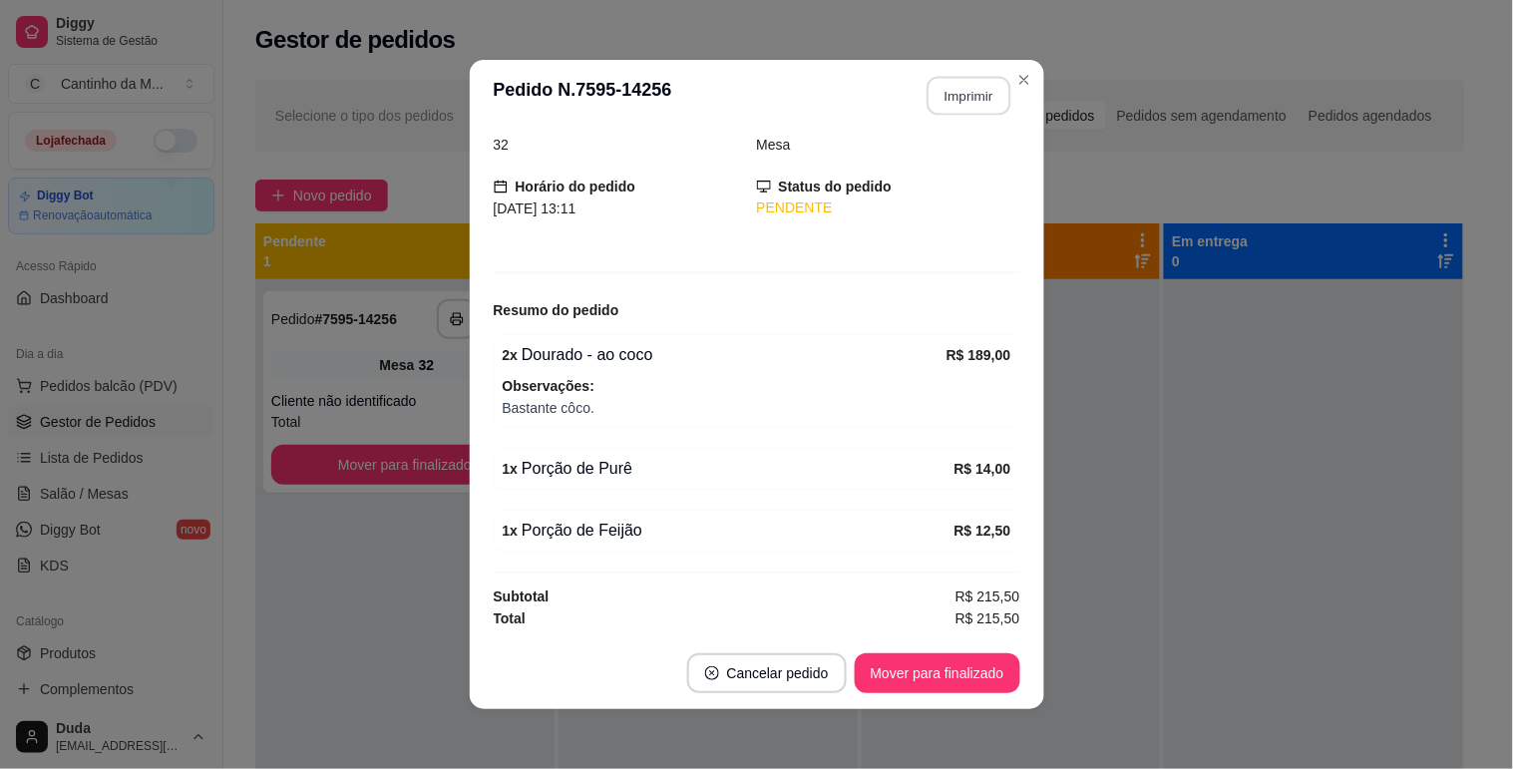
click at [952, 107] on button "Imprimir" at bounding box center [968, 96] width 84 height 39
click at [948, 681] on button "Mover para finalizado" at bounding box center [936, 673] width 161 height 39
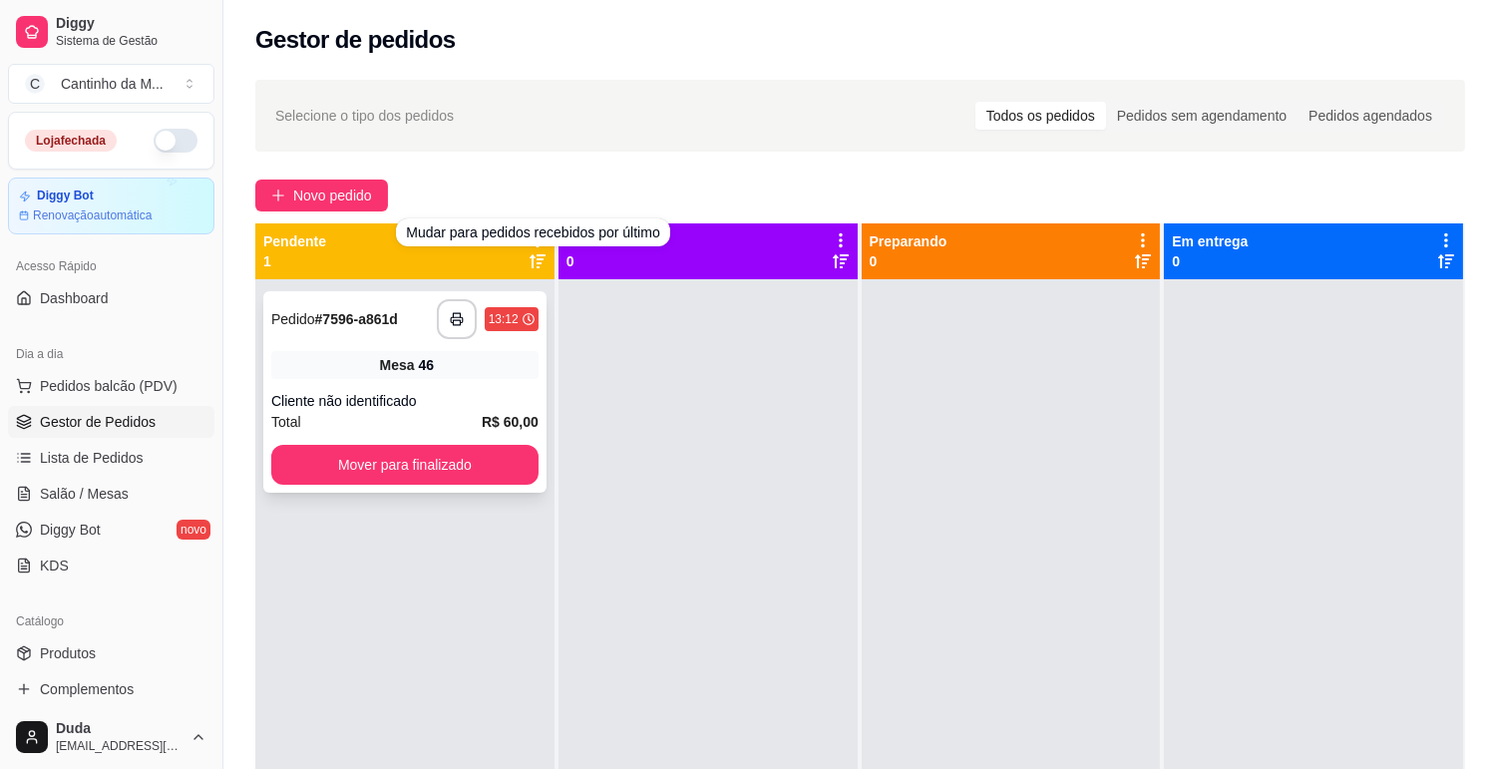
click at [351, 331] on div "**********" at bounding box center [404, 319] width 267 height 40
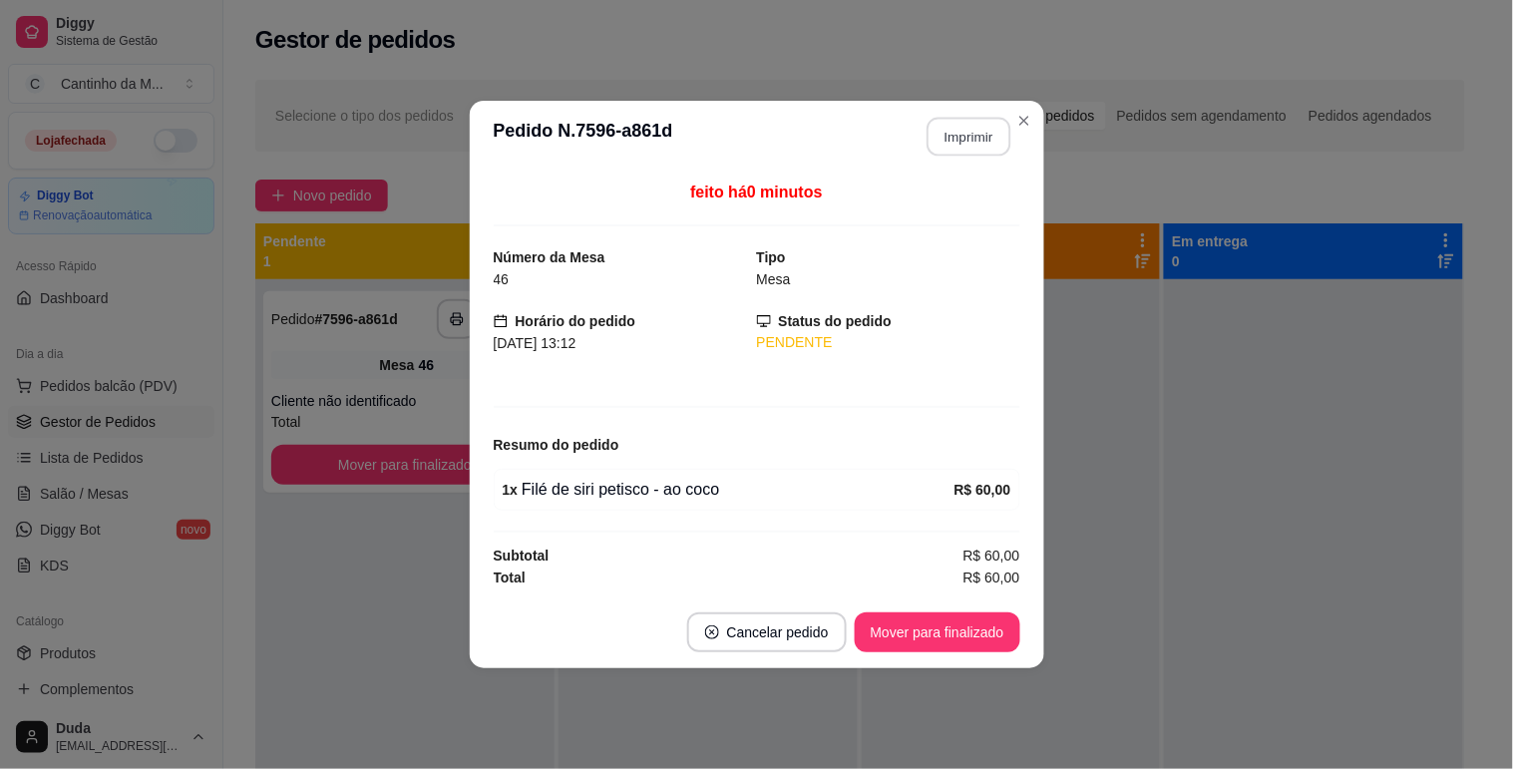
click at [934, 132] on button "Imprimir" at bounding box center [968, 137] width 84 height 39
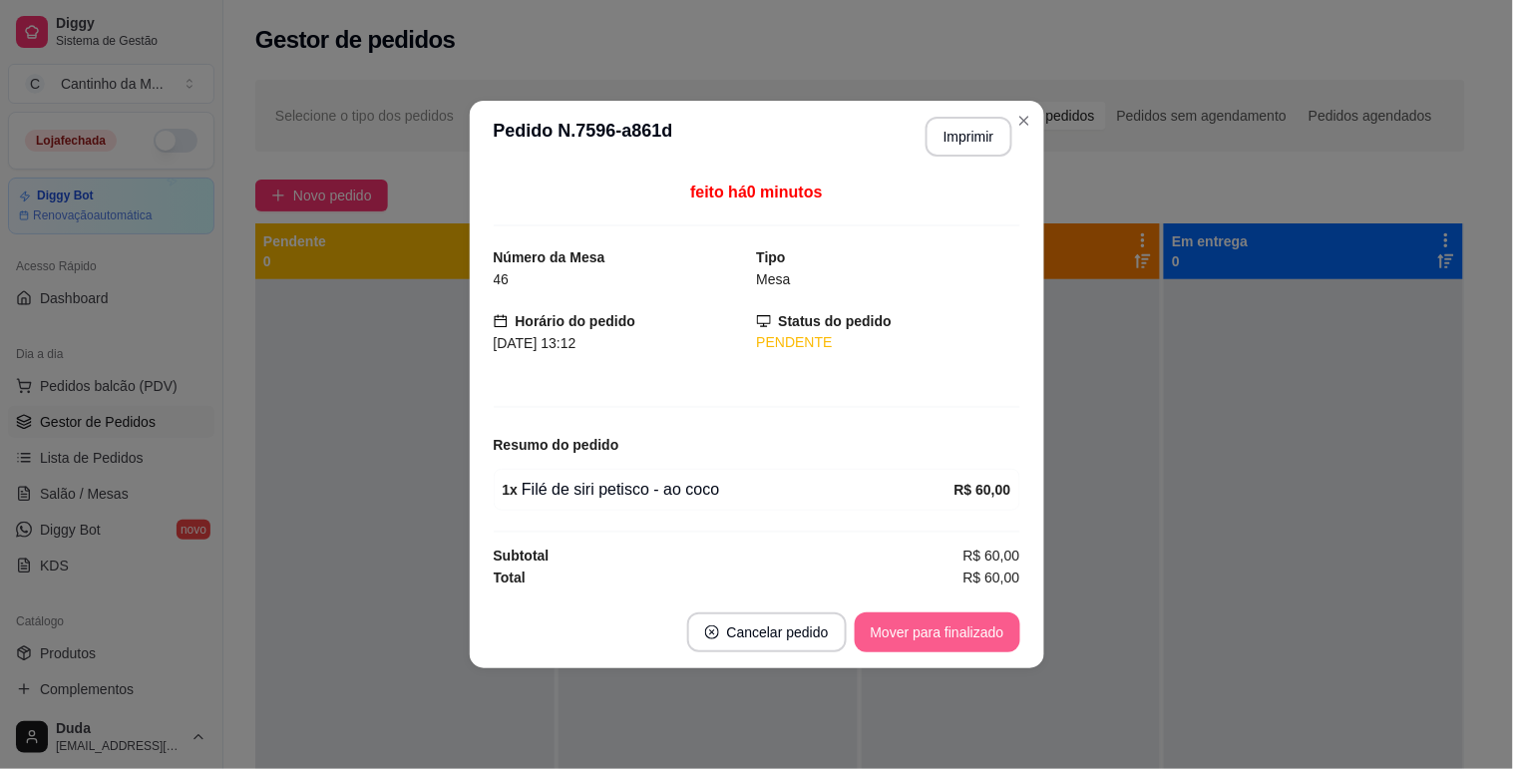
click at [933, 646] on button "Mover para finalizado" at bounding box center [937, 632] width 166 height 40
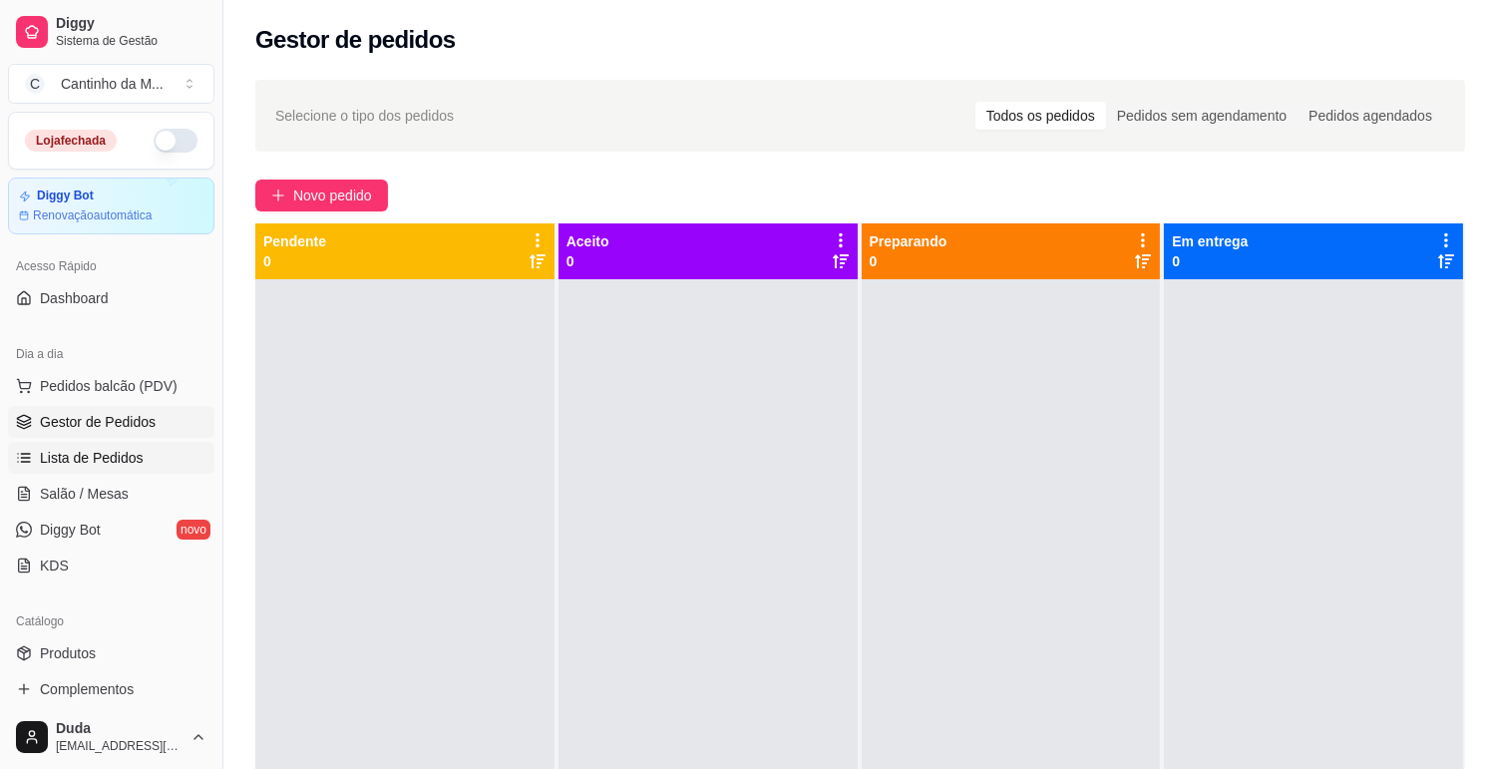
click at [41, 456] on span "Lista de Pedidos" at bounding box center [92, 458] width 104 height 20
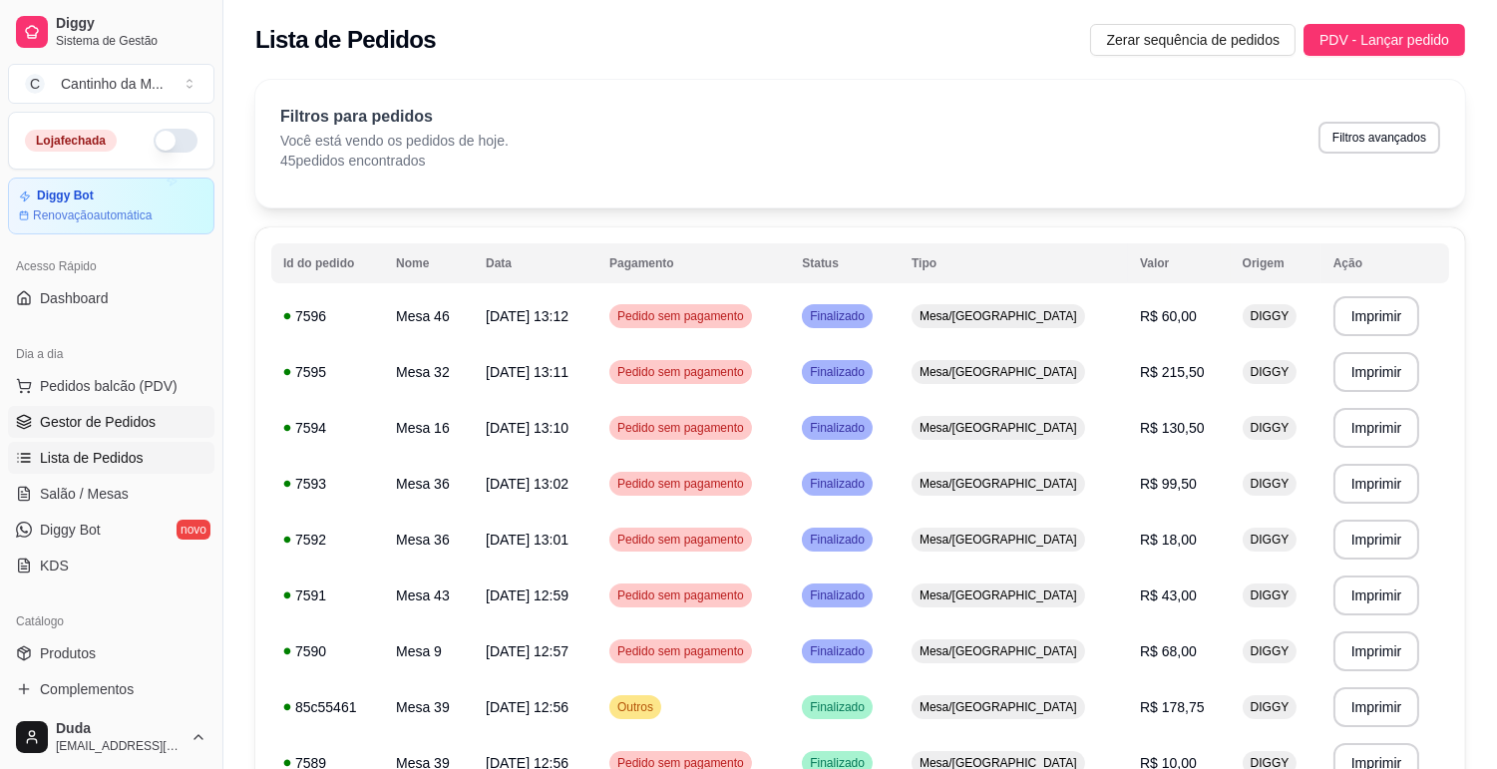
click at [98, 417] on span "Gestor de Pedidos" at bounding box center [98, 422] width 116 height 20
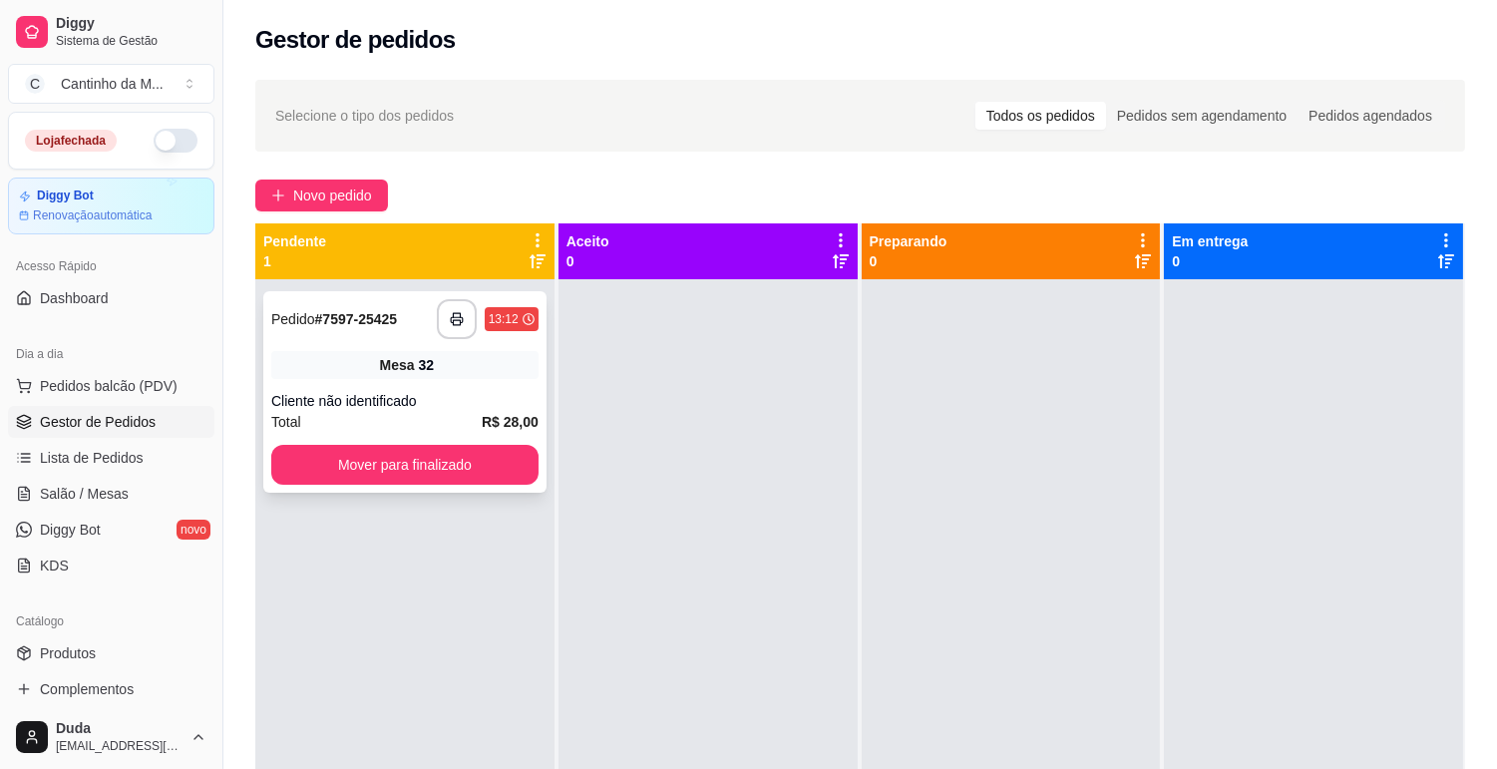
click at [310, 360] on div "Mesa 32" at bounding box center [404, 365] width 267 height 28
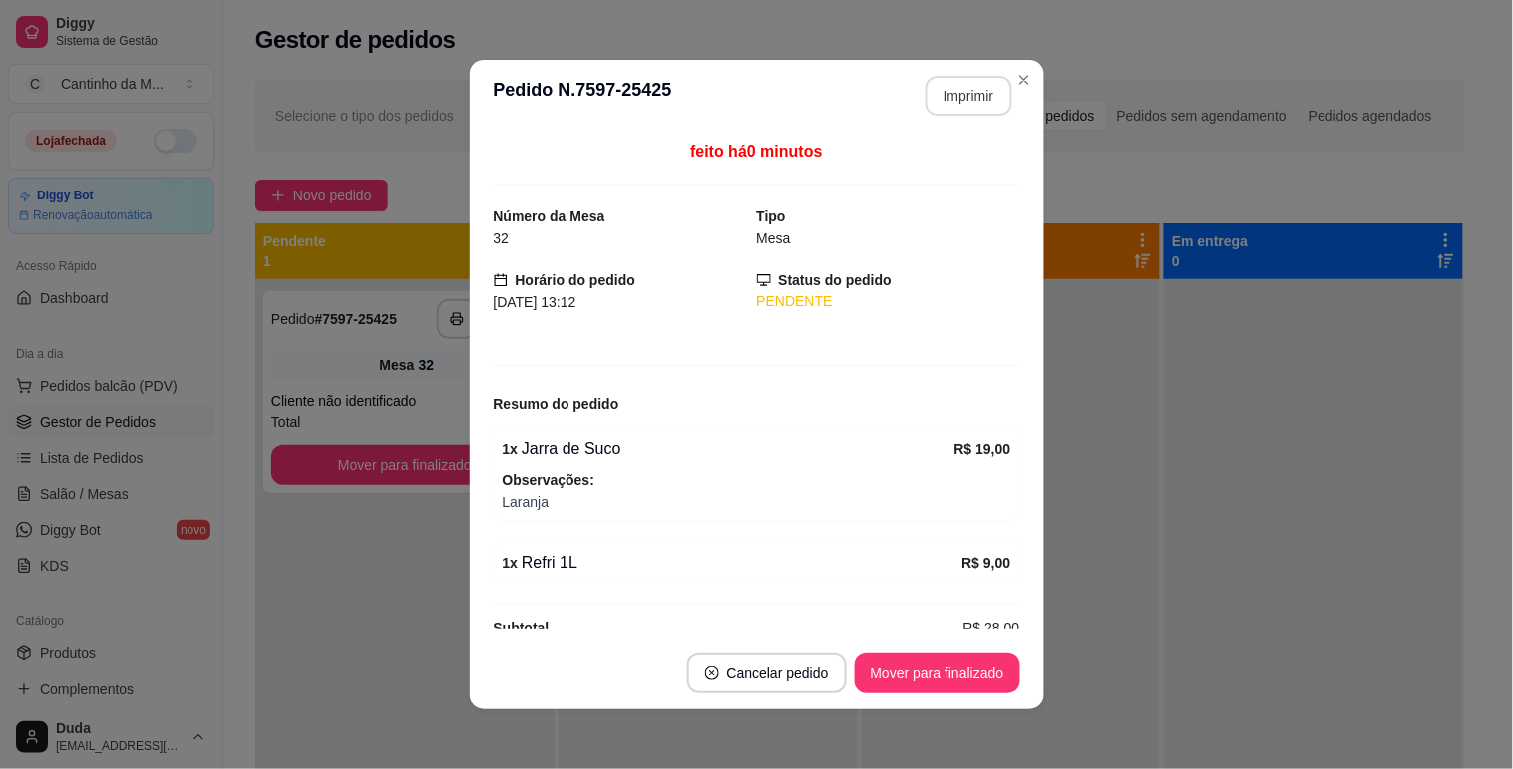
click at [951, 93] on button "Imprimir" at bounding box center [968, 96] width 87 height 40
click at [985, 690] on button "Mover para finalizado" at bounding box center [937, 673] width 166 height 40
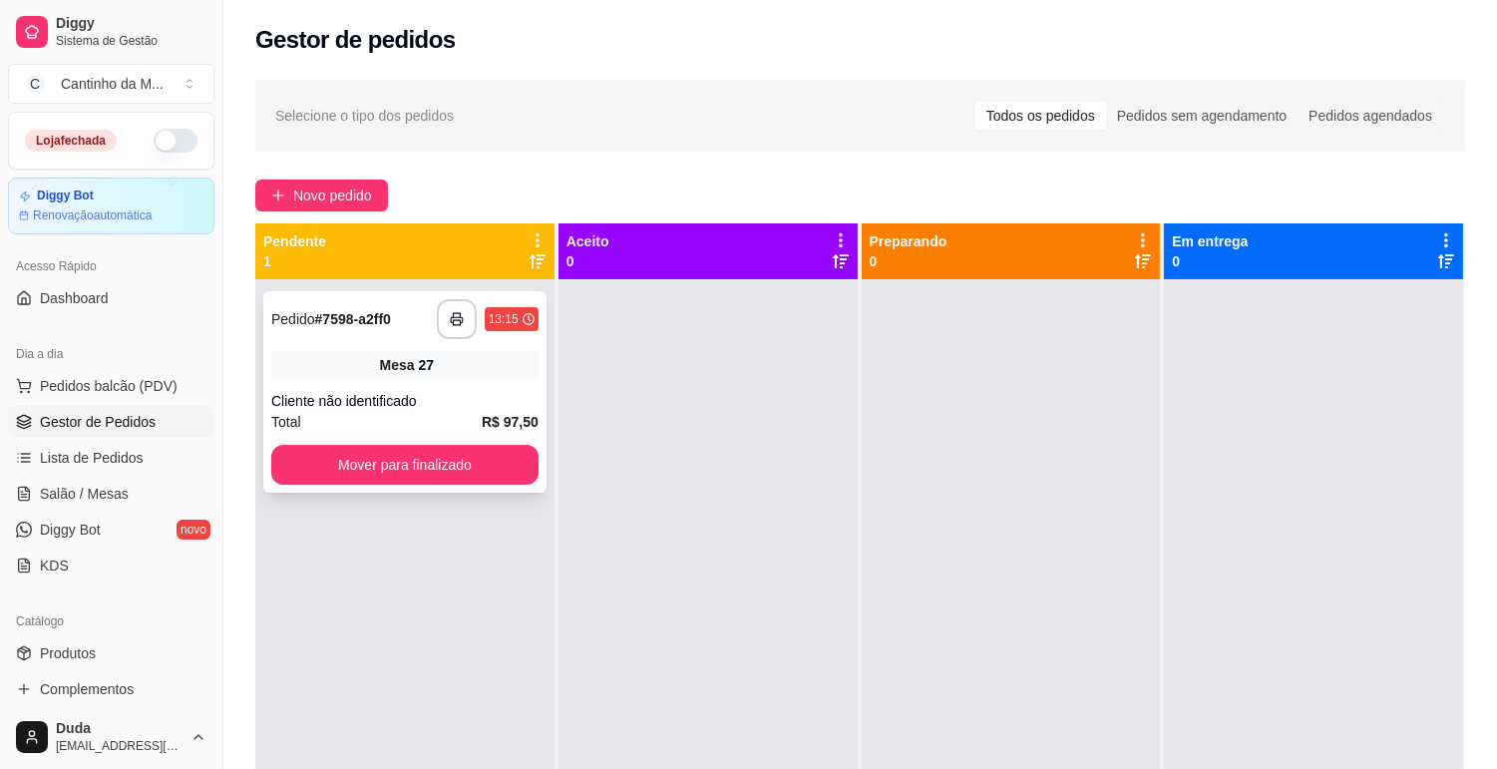
click at [464, 400] on div "Cliente não identificado" at bounding box center [404, 401] width 267 height 20
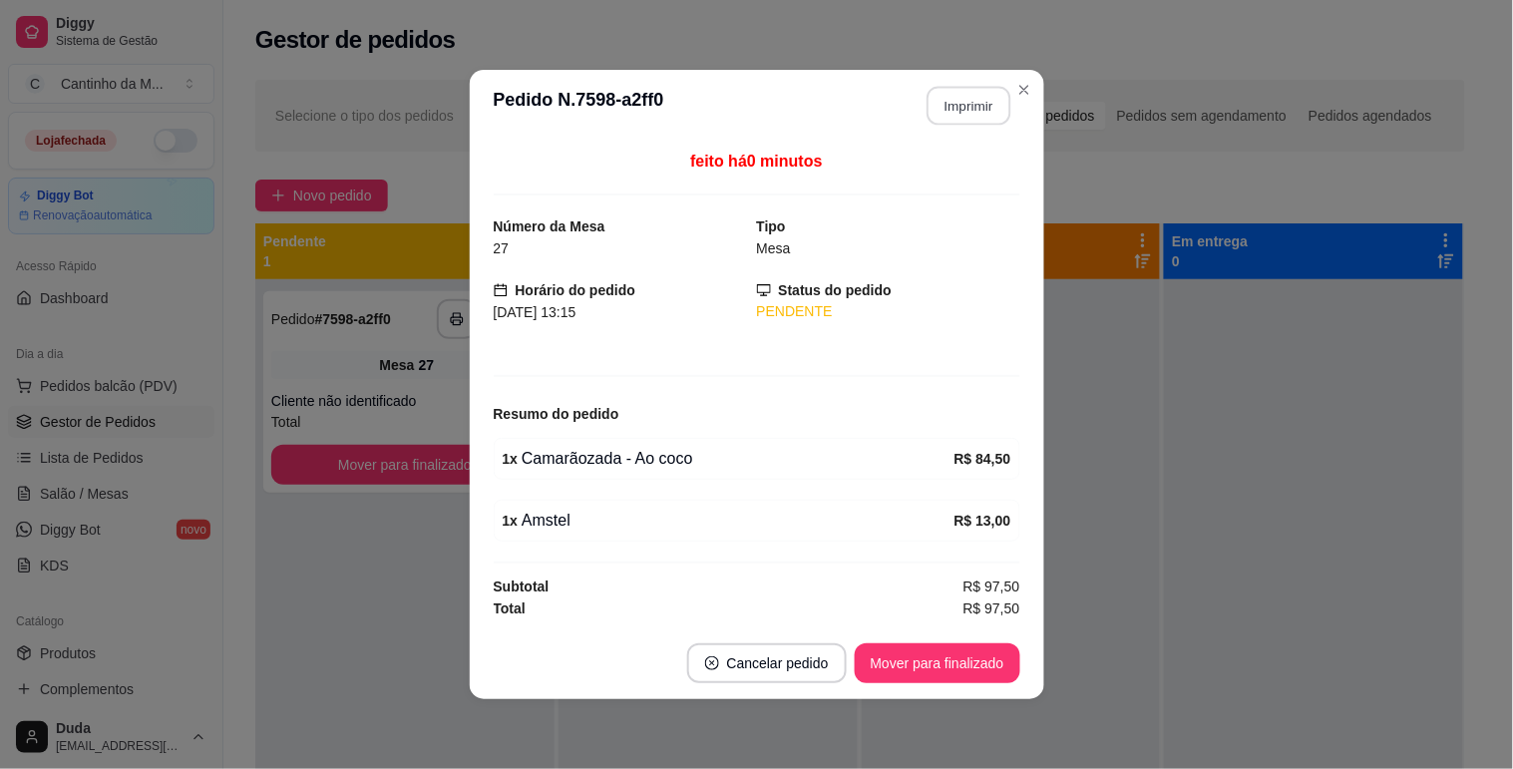
click at [975, 97] on button "Imprimir" at bounding box center [968, 106] width 84 height 39
click at [969, 670] on button "Mover para finalizado" at bounding box center [937, 663] width 166 height 40
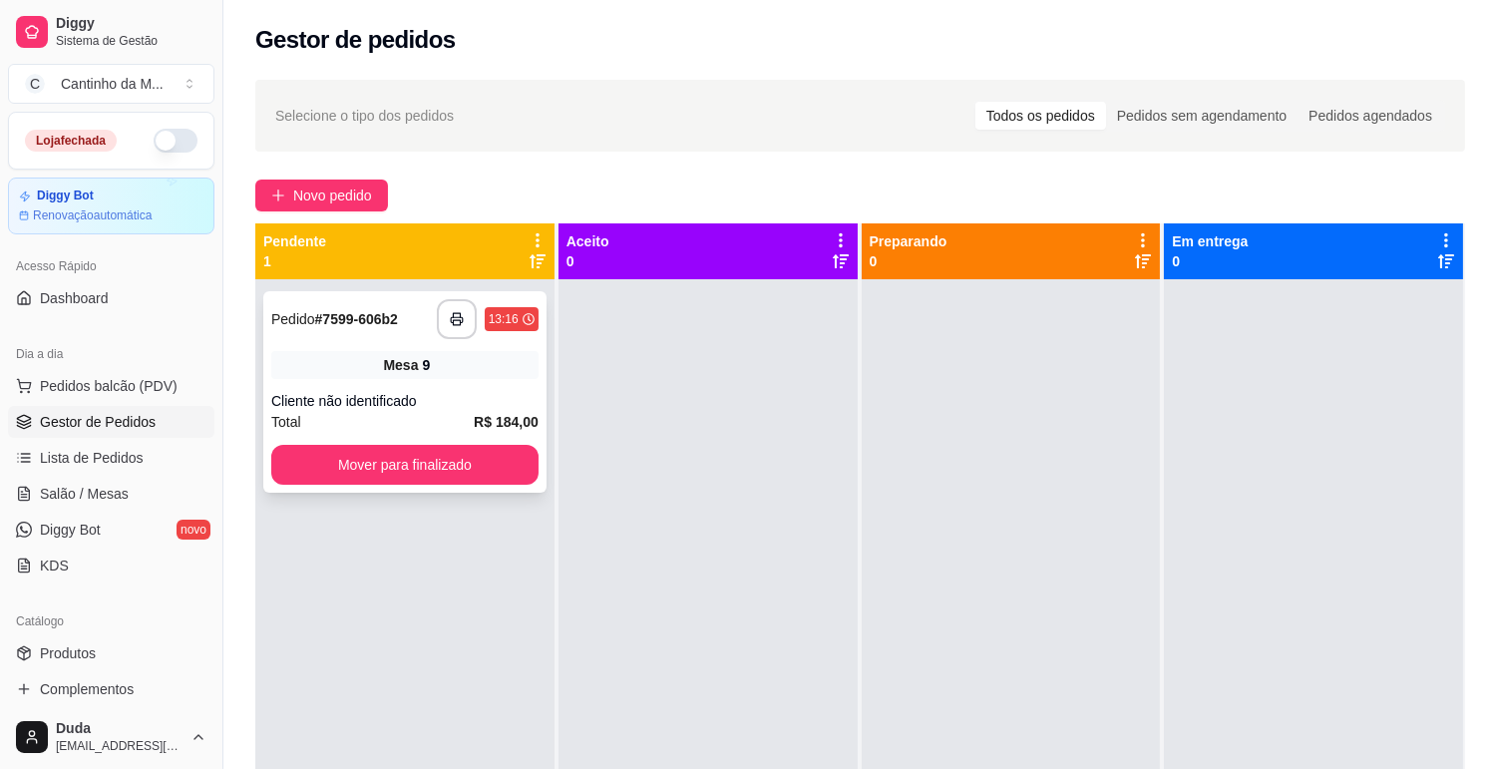
click at [445, 375] on div "Mesa 9" at bounding box center [404, 365] width 267 height 28
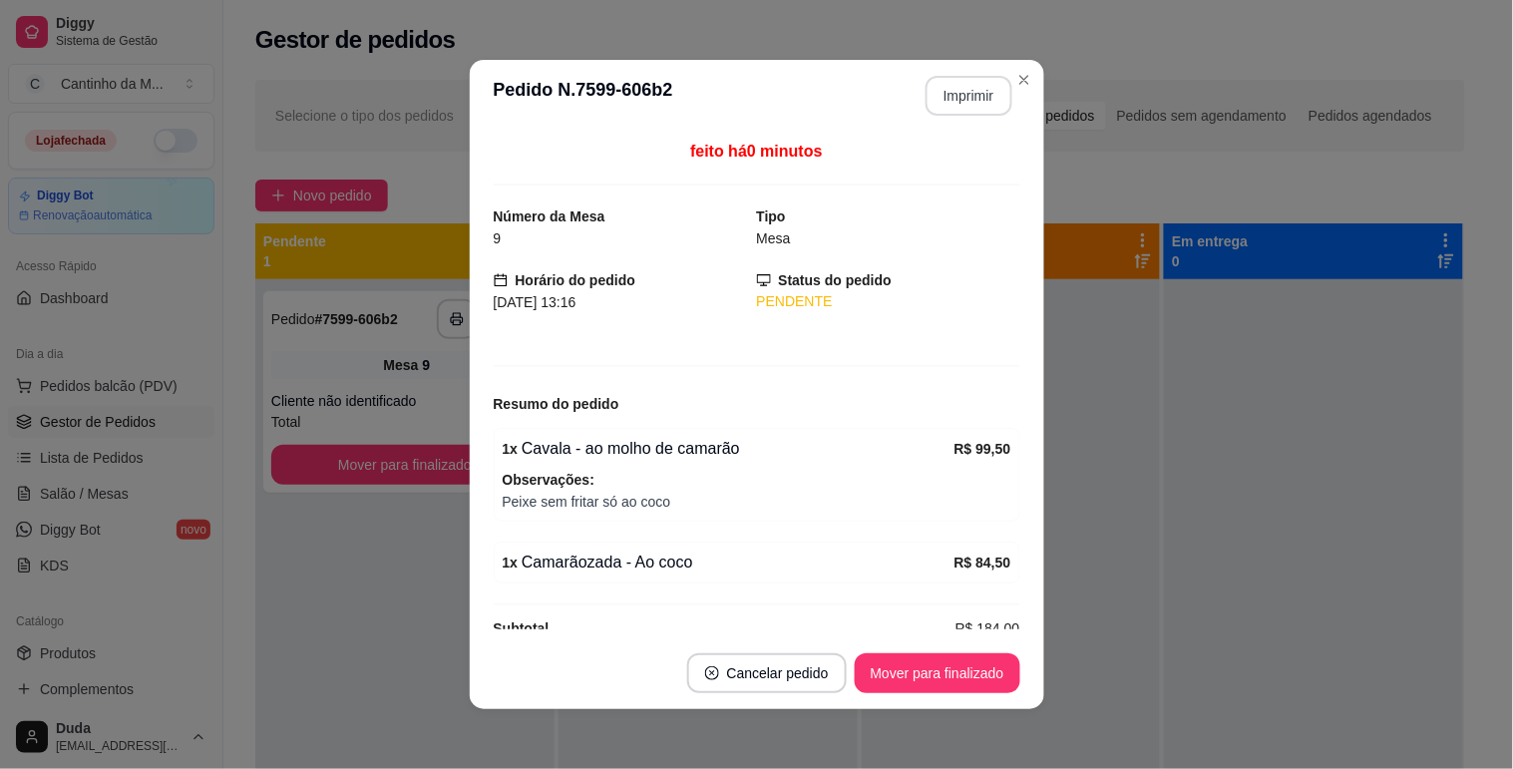
click at [987, 96] on button "Imprimir" at bounding box center [968, 96] width 87 height 40
click at [937, 682] on button "Mover para finalizado" at bounding box center [936, 673] width 161 height 39
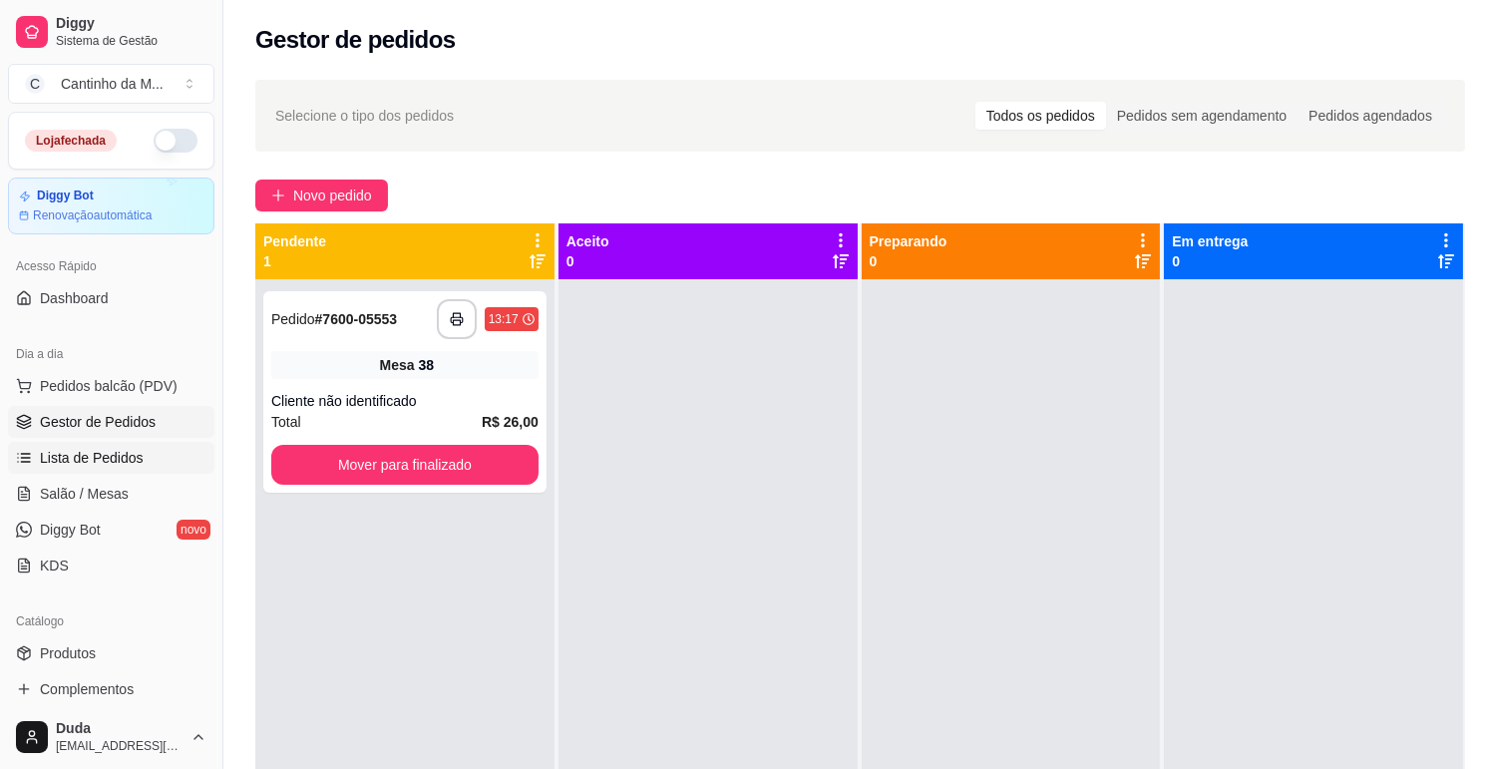
click at [121, 459] on span "Lista de Pedidos" at bounding box center [92, 458] width 104 height 20
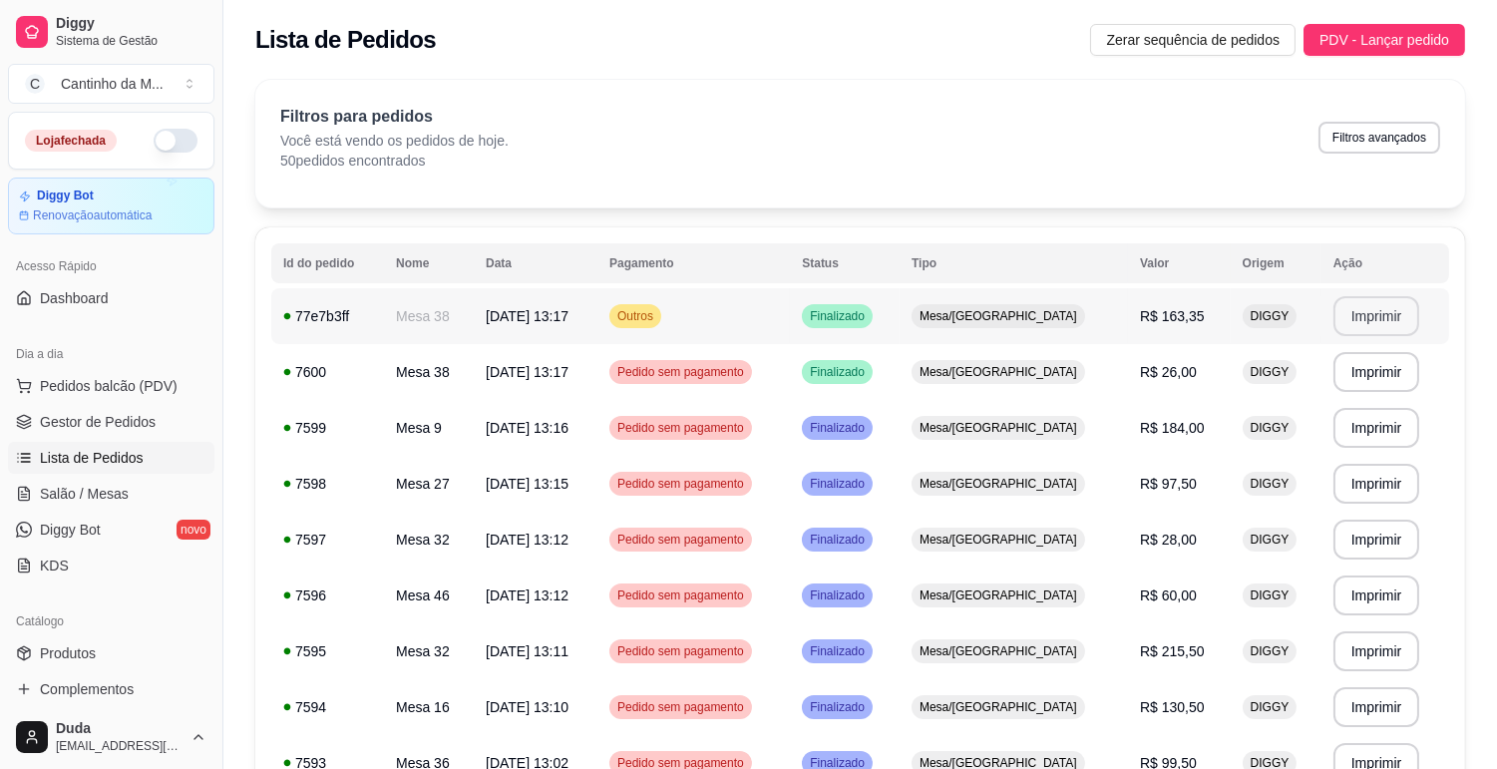
click at [1379, 314] on button "Imprimir" at bounding box center [1376, 316] width 87 height 40
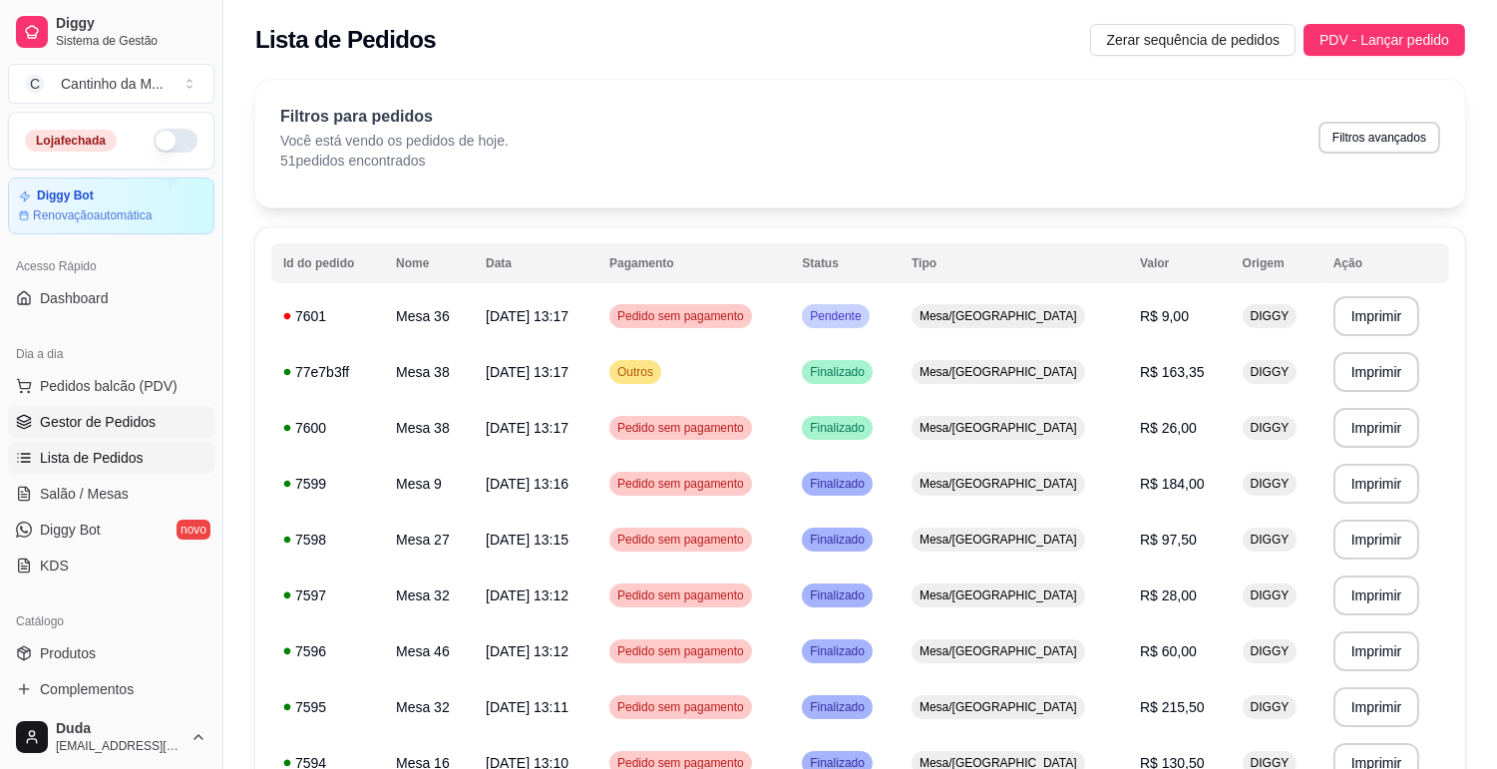
click at [46, 420] on span "Gestor de Pedidos" at bounding box center [98, 422] width 116 height 20
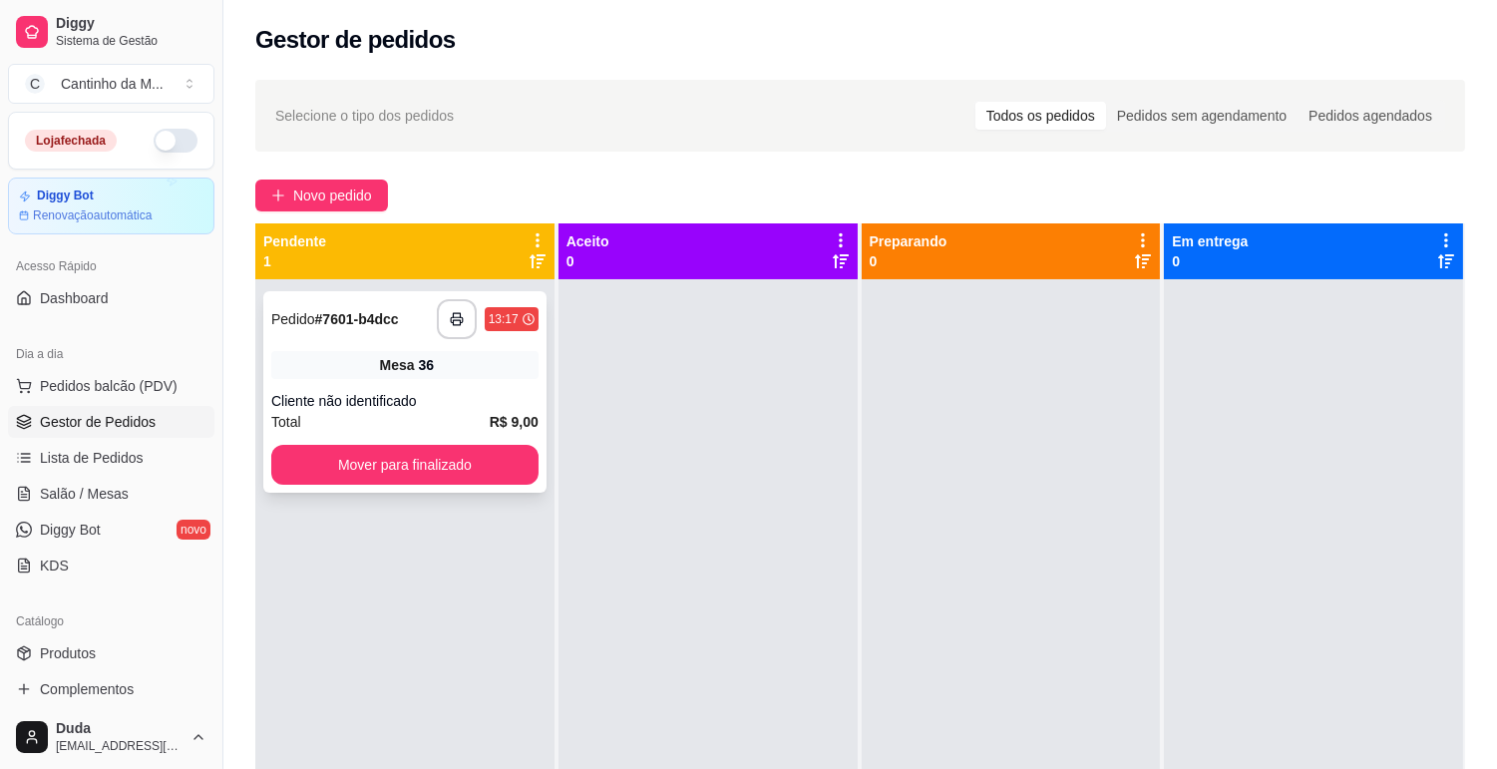
click at [405, 391] on div "Cliente não identificado" at bounding box center [404, 401] width 267 height 20
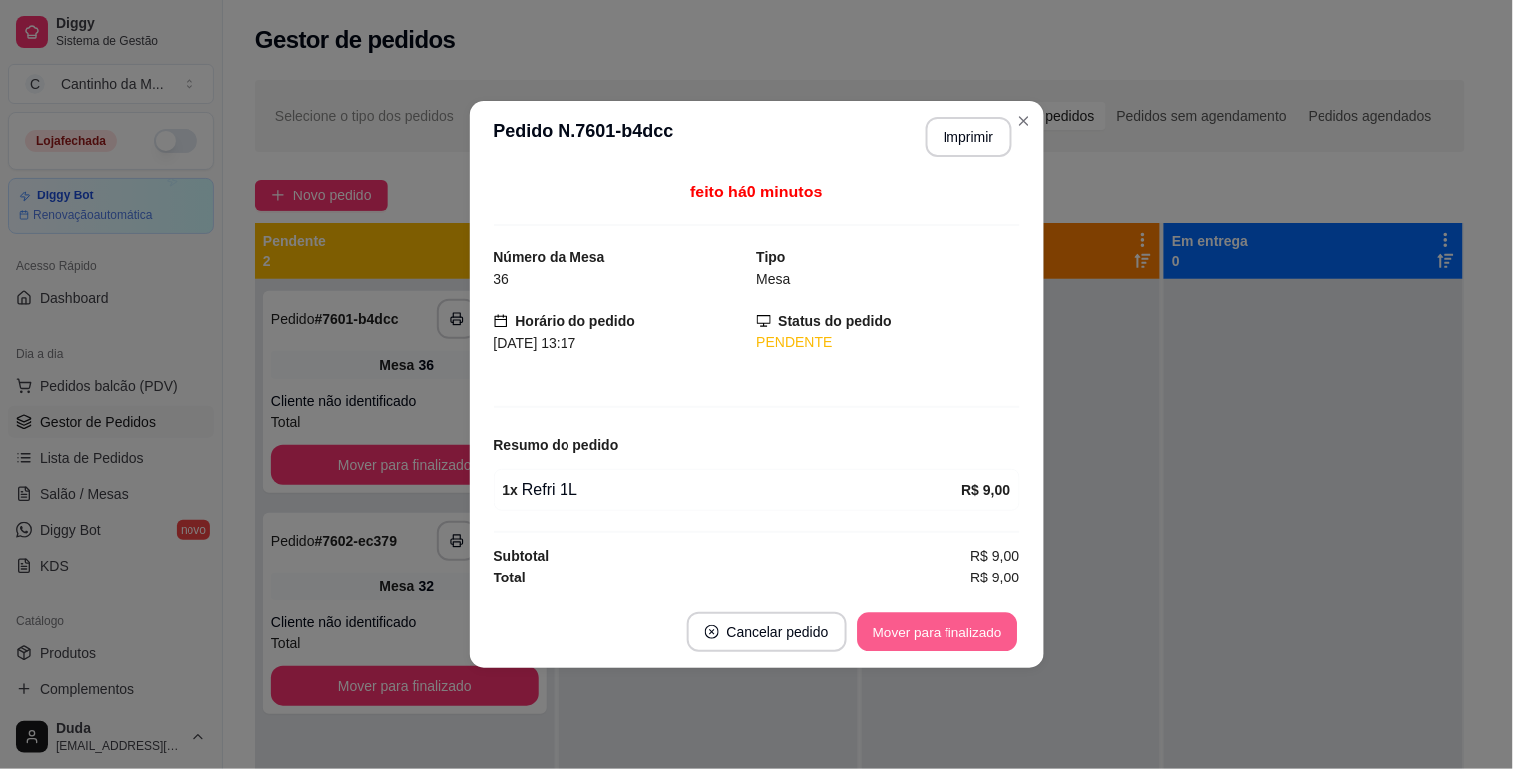
click at [969, 642] on button "Mover para finalizado" at bounding box center [936, 632] width 161 height 39
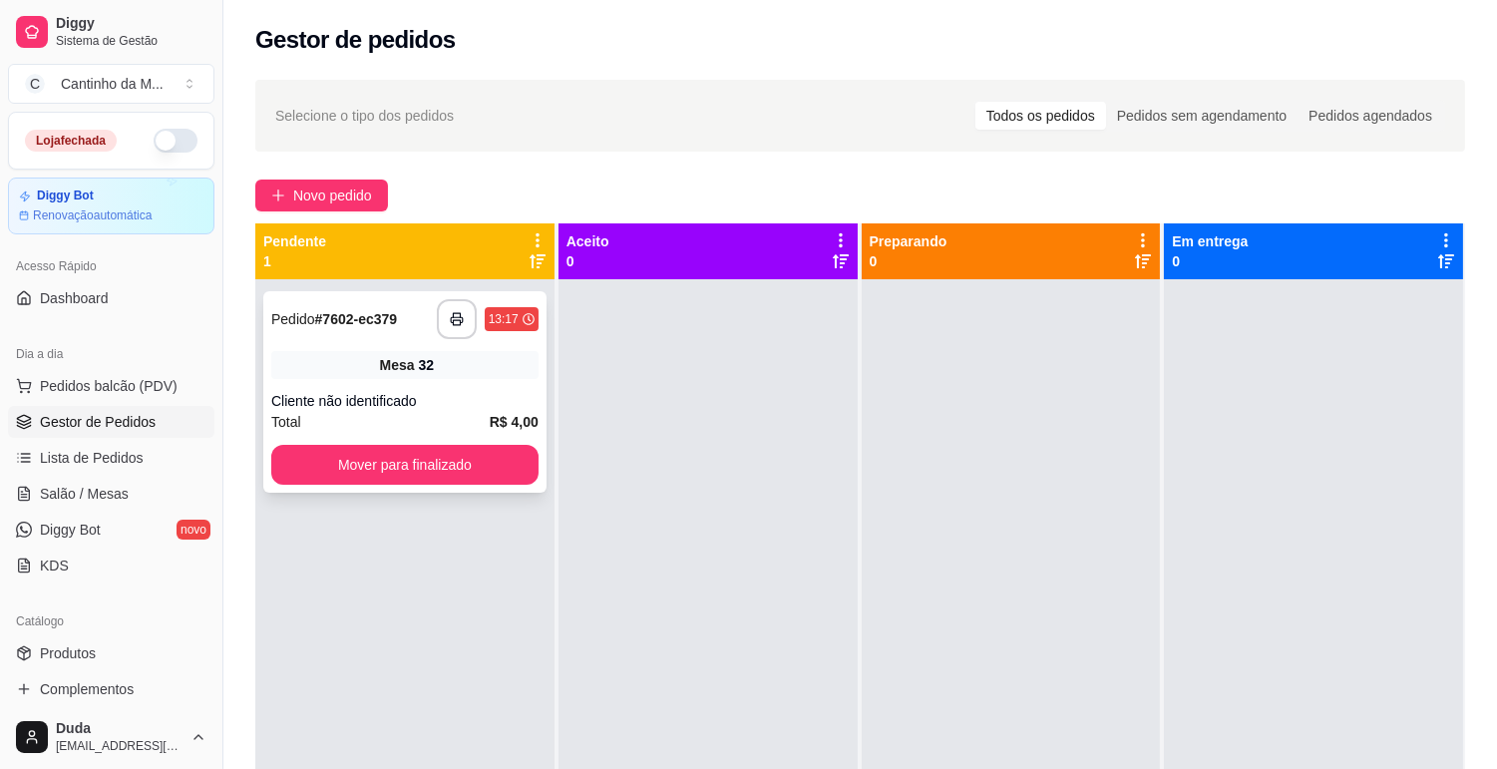
click at [440, 382] on div "**********" at bounding box center [404, 391] width 283 height 201
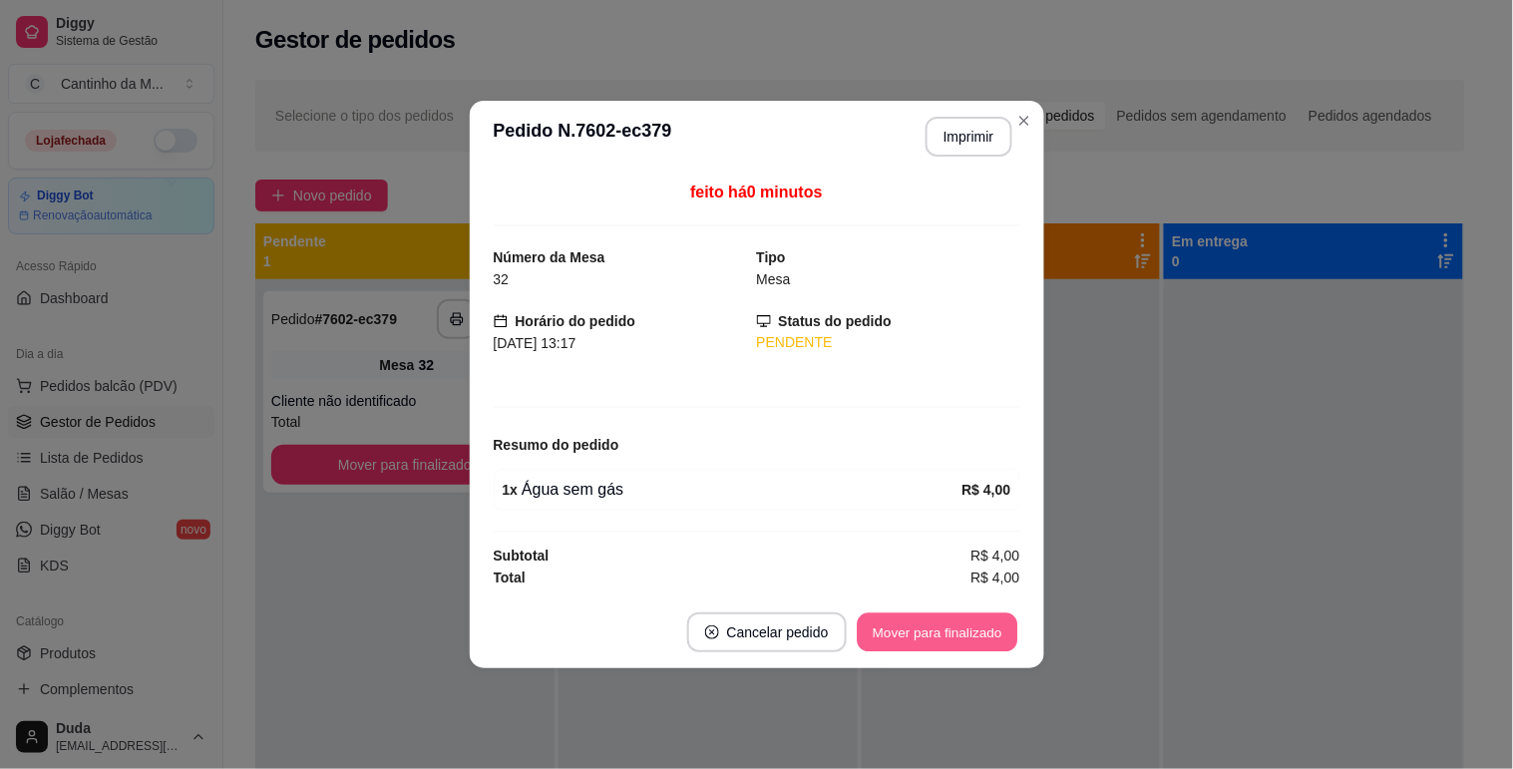
click at [894, 616] on button "Mover para finalizado" at bounding box center [936, 632] width 161 height 39
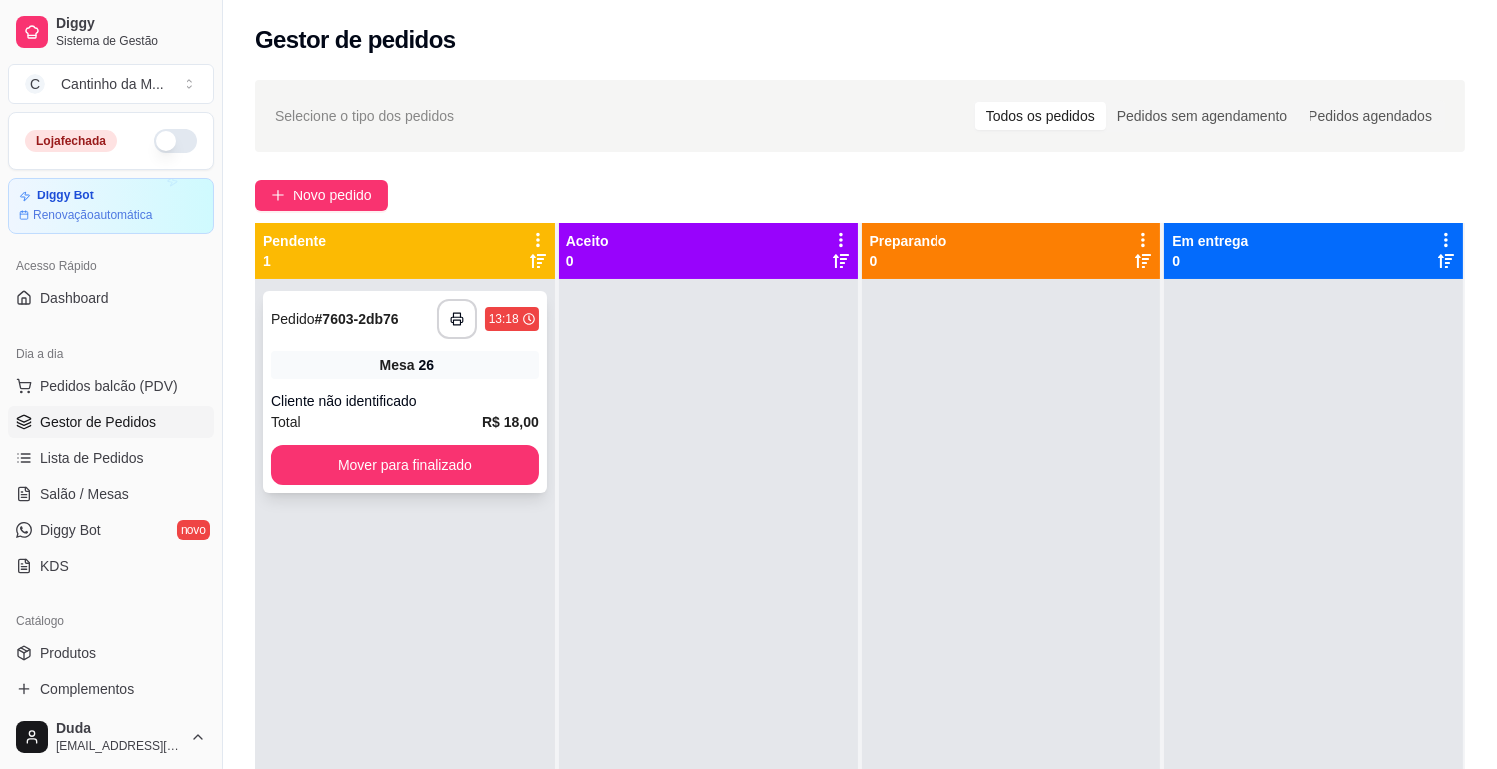
click at [360, 394] on div "Cliente não identificado" at bounding box center [404, 401] width 267 height 20
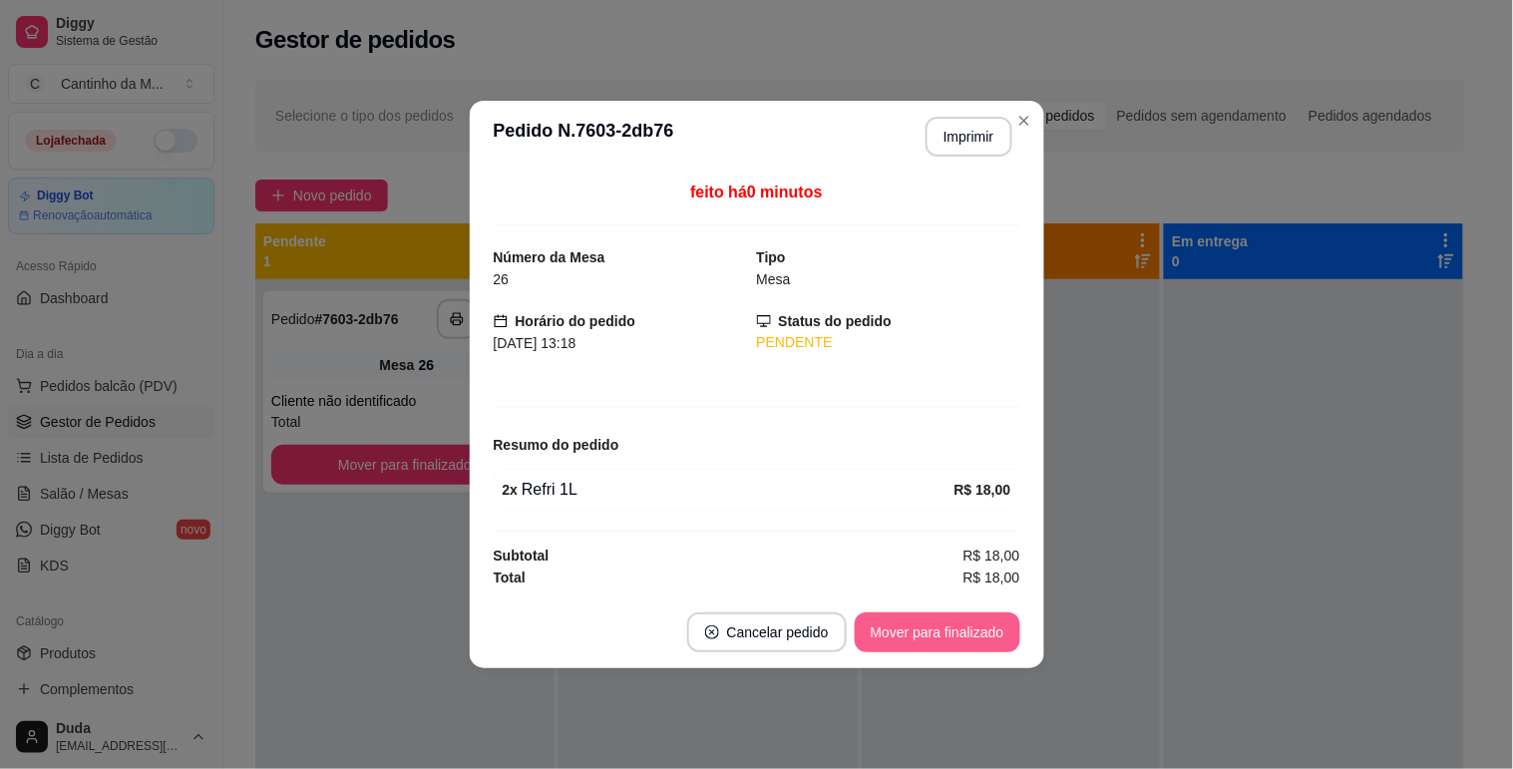
click at [934, 649] on button "Mover para finalizado" at bounding box center [937, 632] width 166 height 40
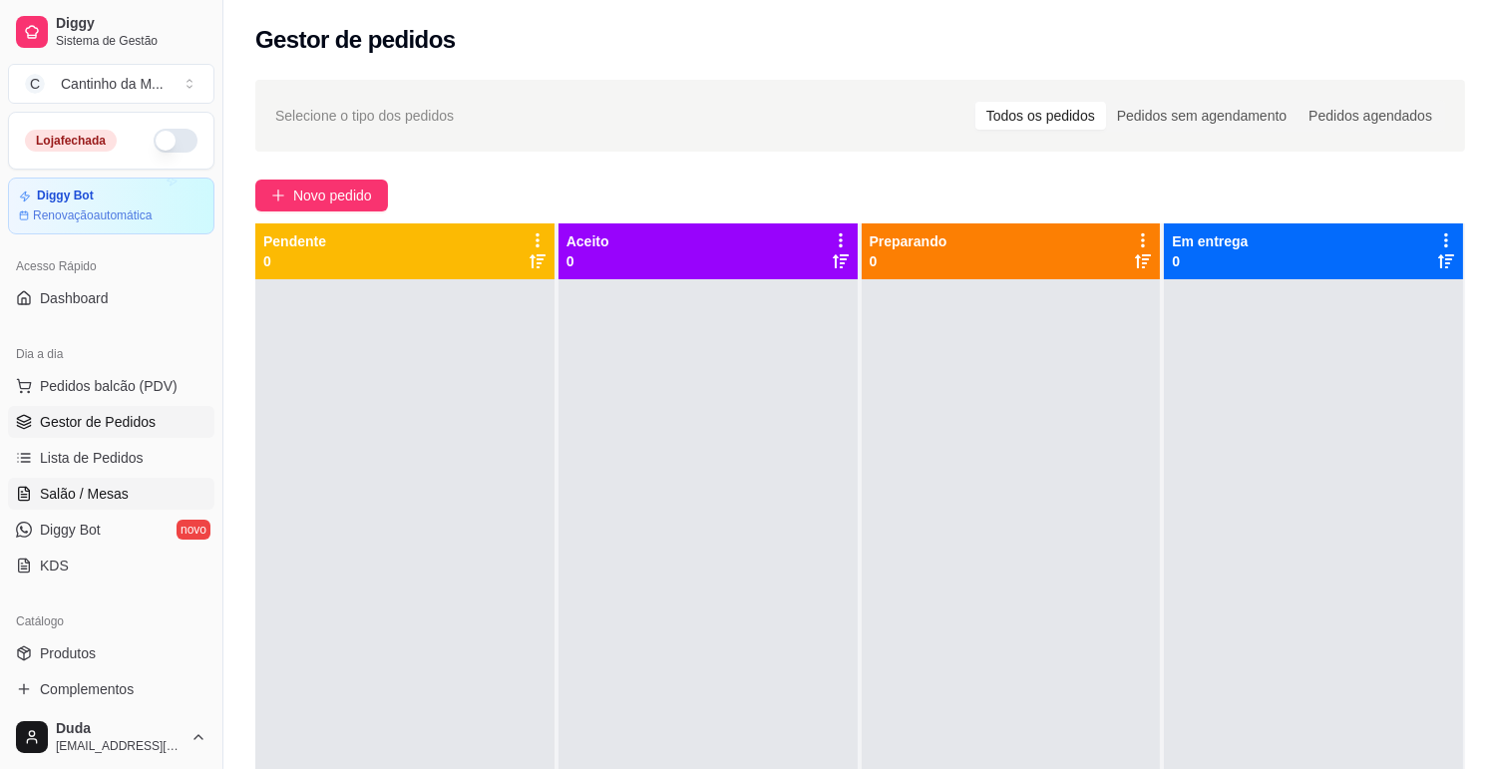
click at [150, 486] on link "Salão / Mesas" at bounding box center [111, 494] width 206 height 32
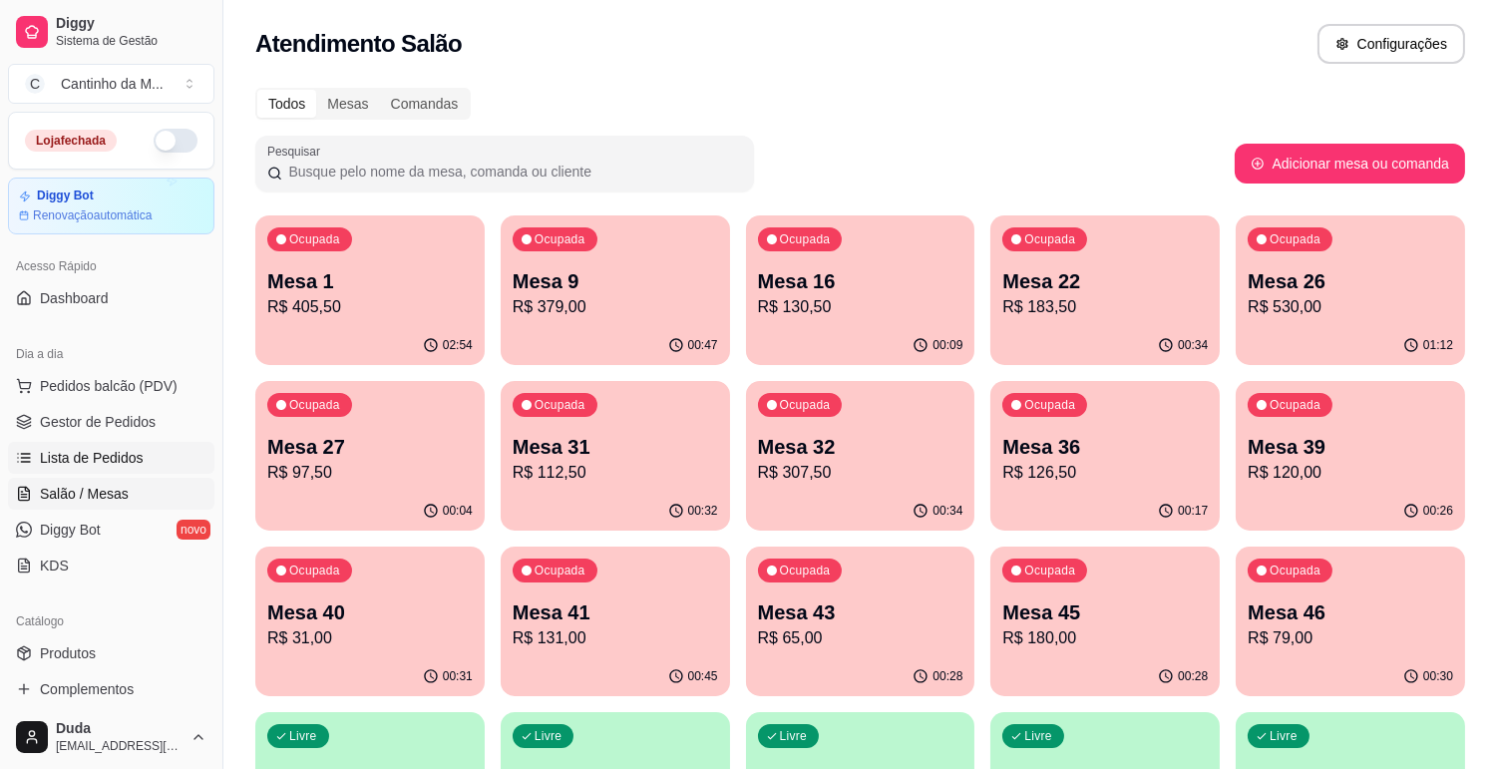
click at [133, 446] on link "Lista de Pedidos" at bounding box center [111, 458] width 206 height 32
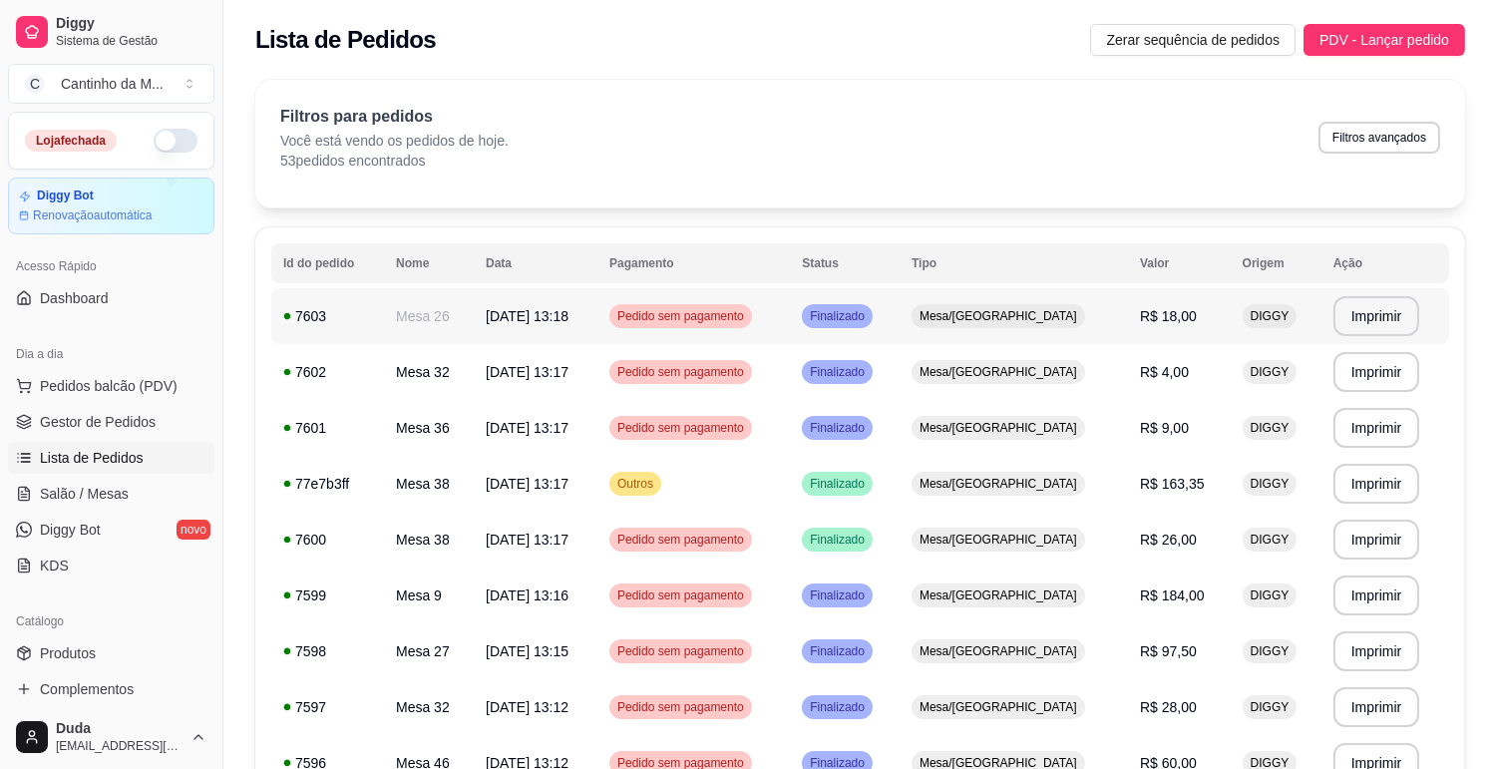
click at [415, 339] on td "Mesa 26" at bounding box center [429, 316] width 90 height 56
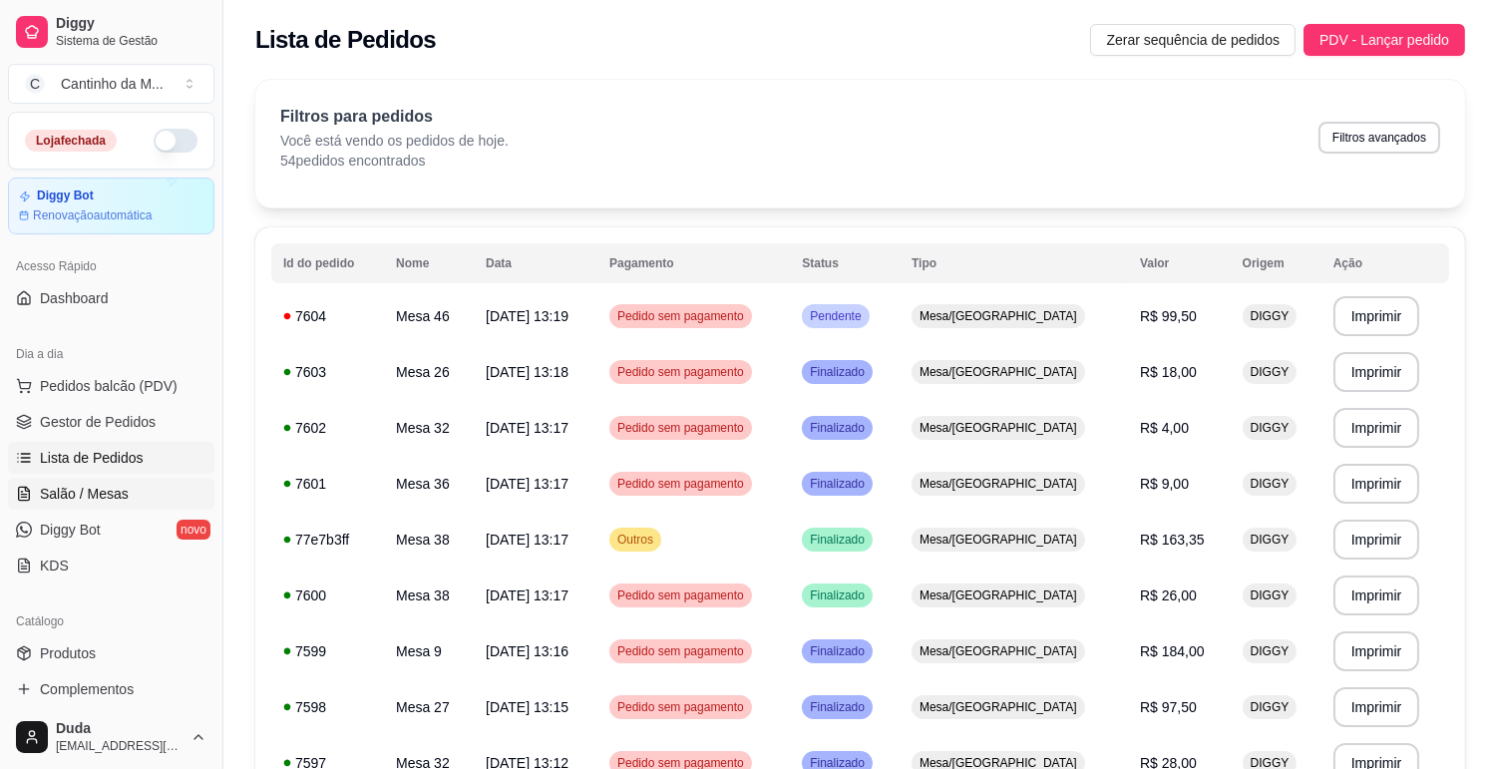
click at [72, 489] on span "Salão / Mesas" at bounding box center [84, 494] width 89 height 20
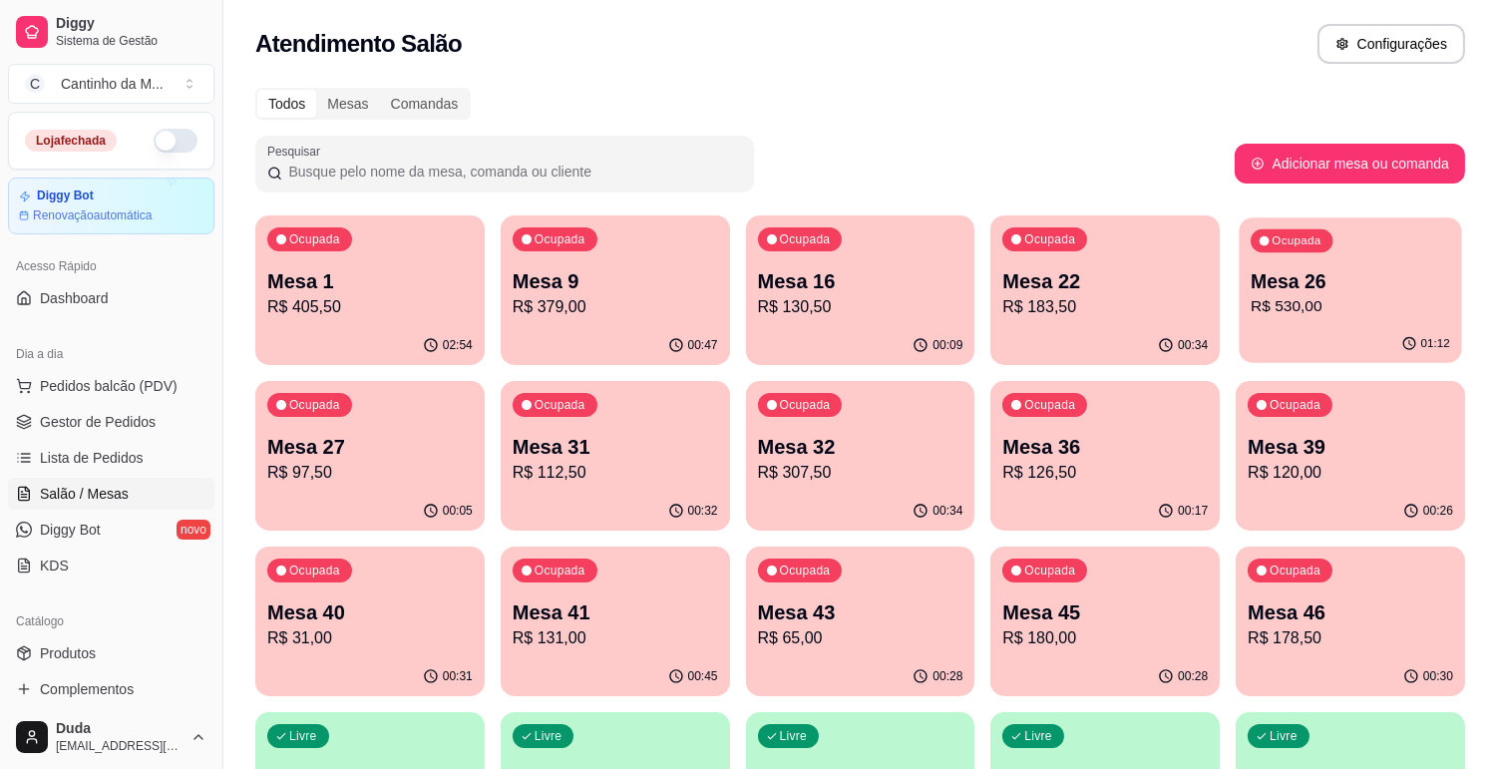
click at [1371, 284] on p "Mesa 26" at bounding box center [1349, 281] width 199 height 27
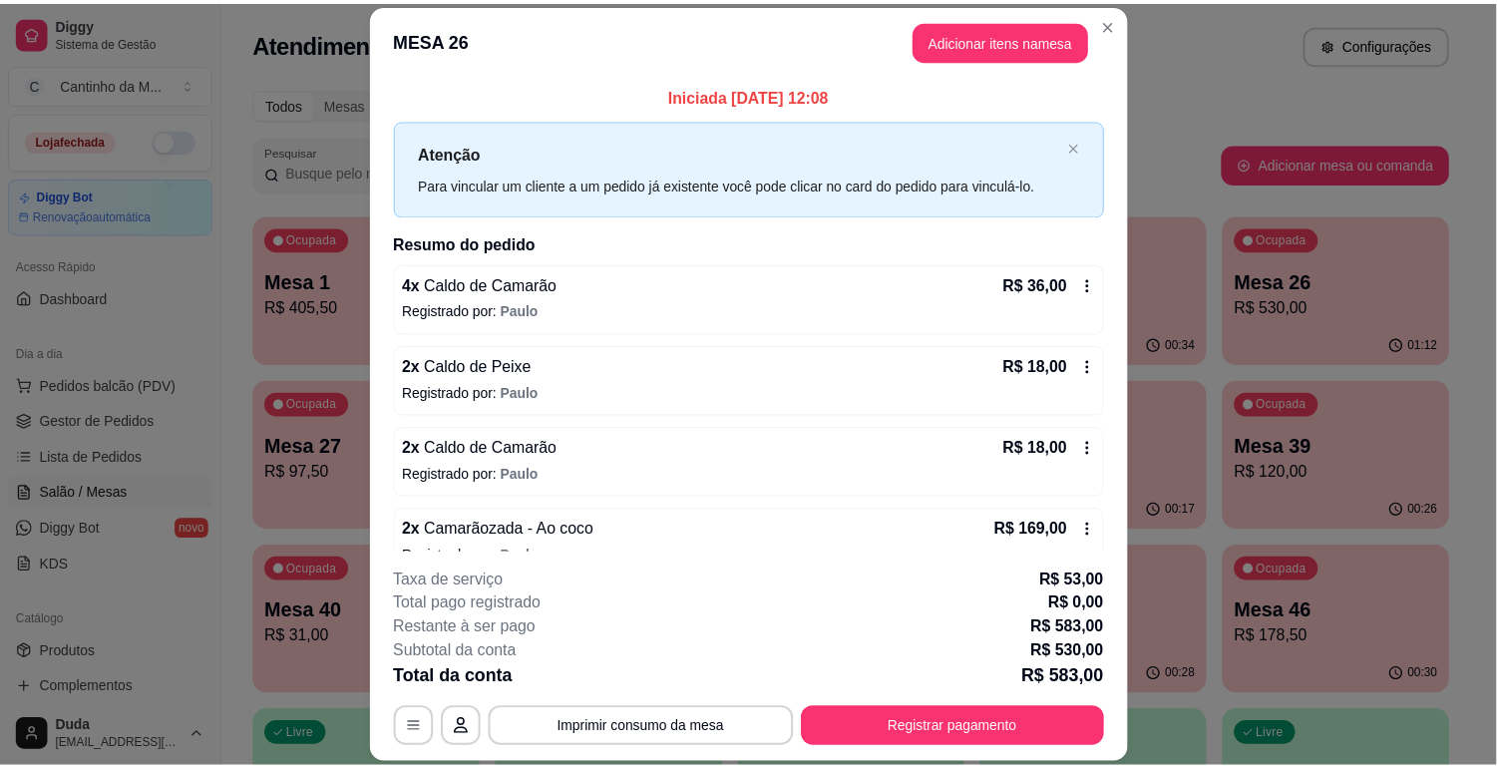
scroll to position [783, 0]
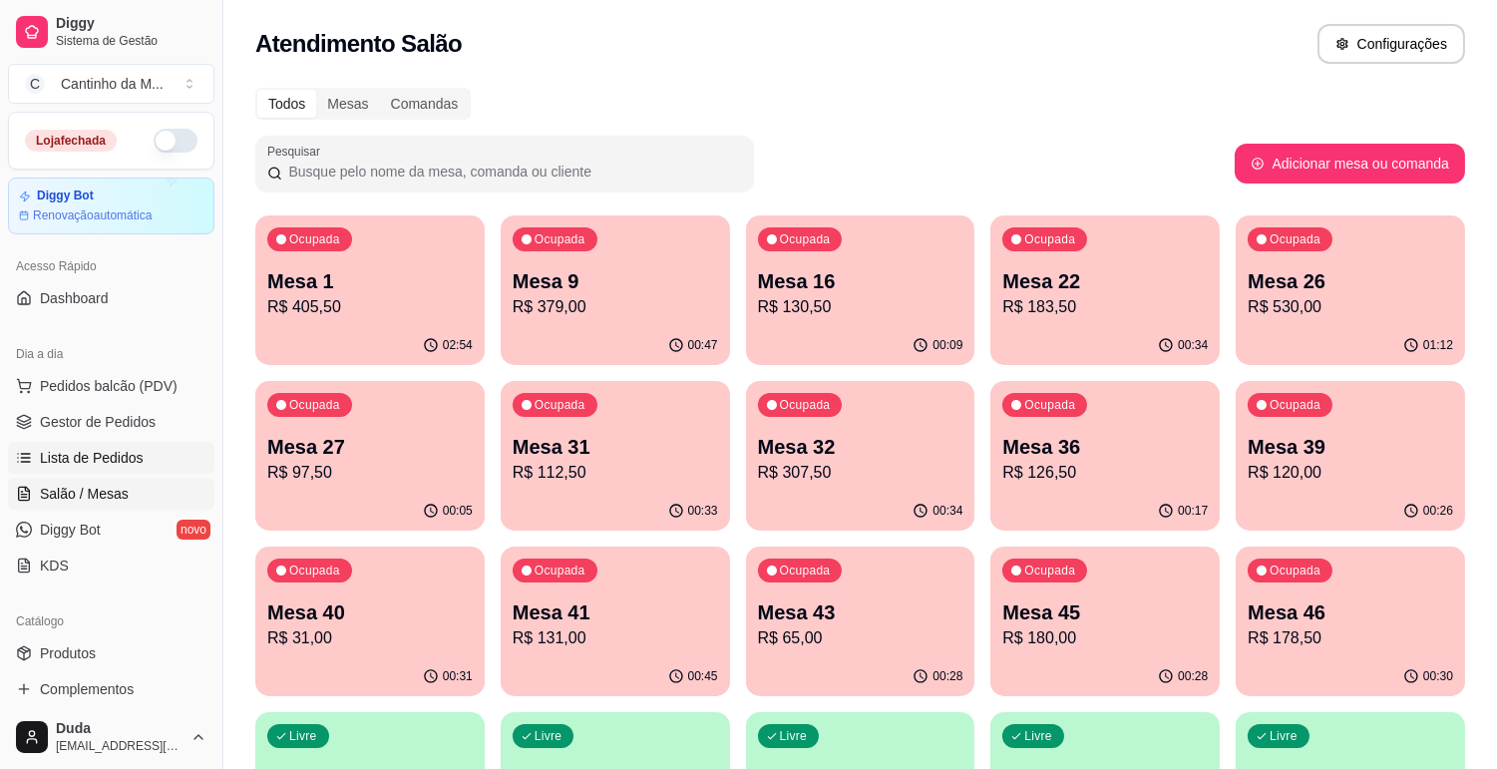
click at [91, 459] on span "Lista de Pedidos" at bounding box center [92, 458] width 104 height 20
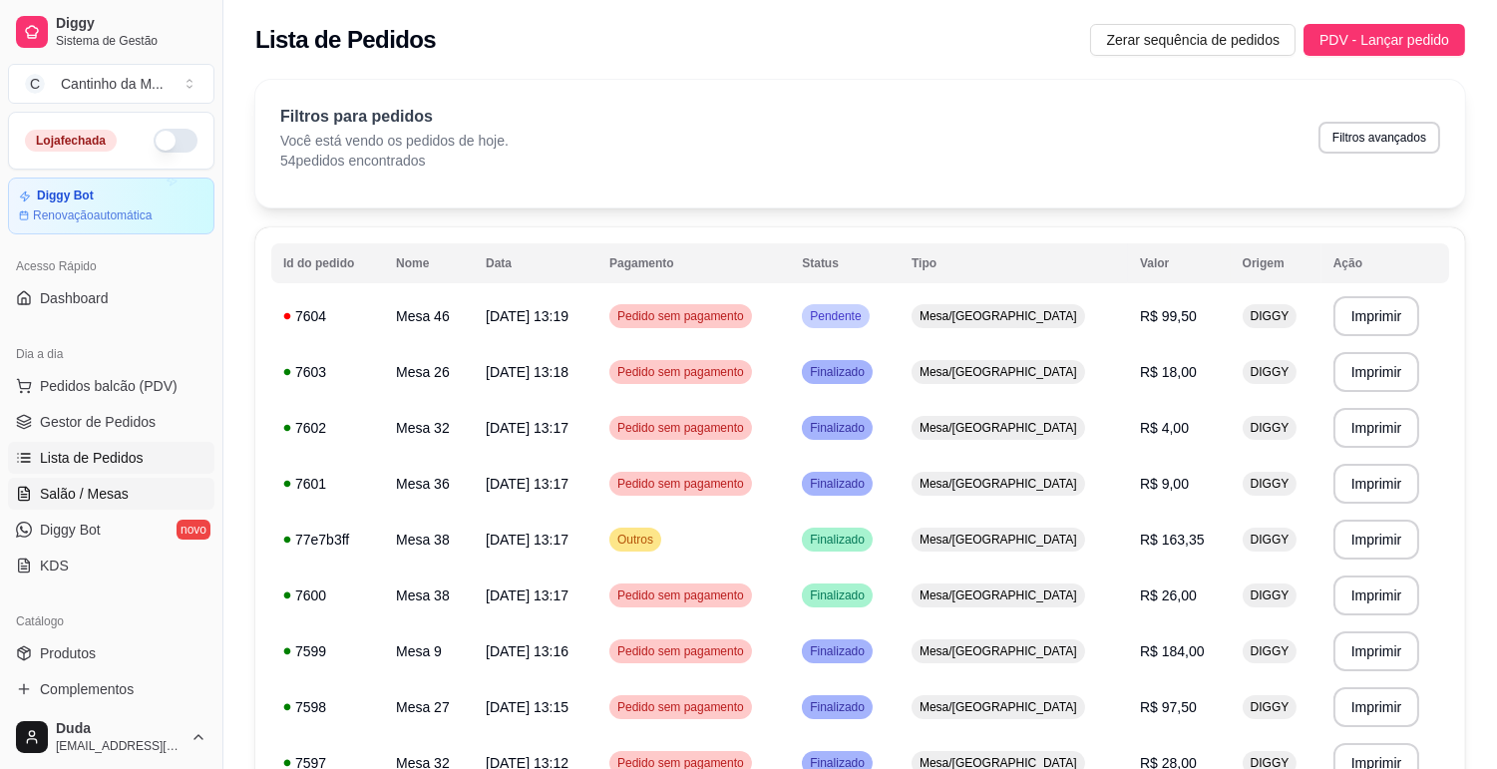
click at [117, 492] on span "Salão / Mesas" at bounding box center [84, 494] width 89 height 20
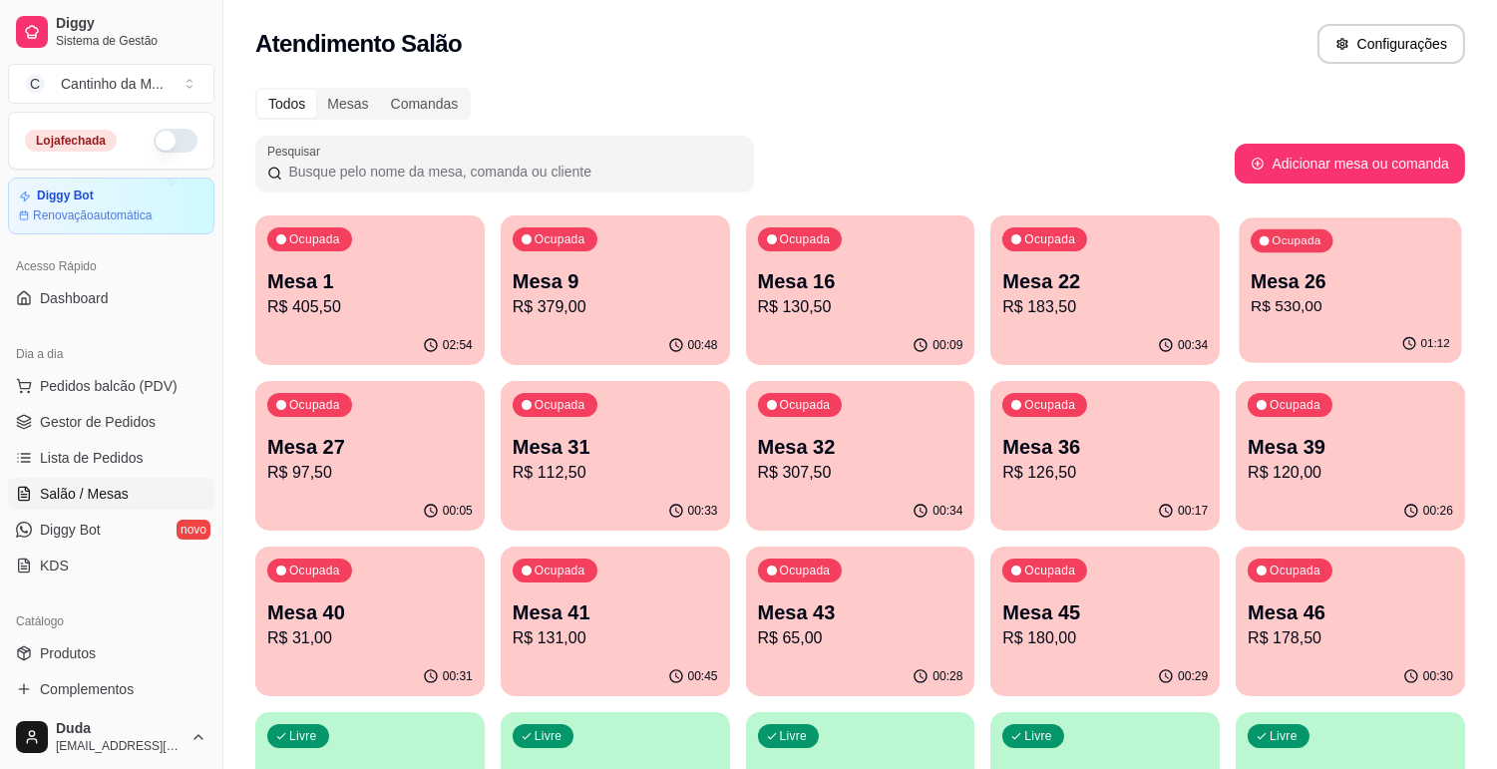
click at [1331, 241] on div "Ocupada Mesa 26 R$ 530,00" at bounding box center [1350, 271] width 222 height 108
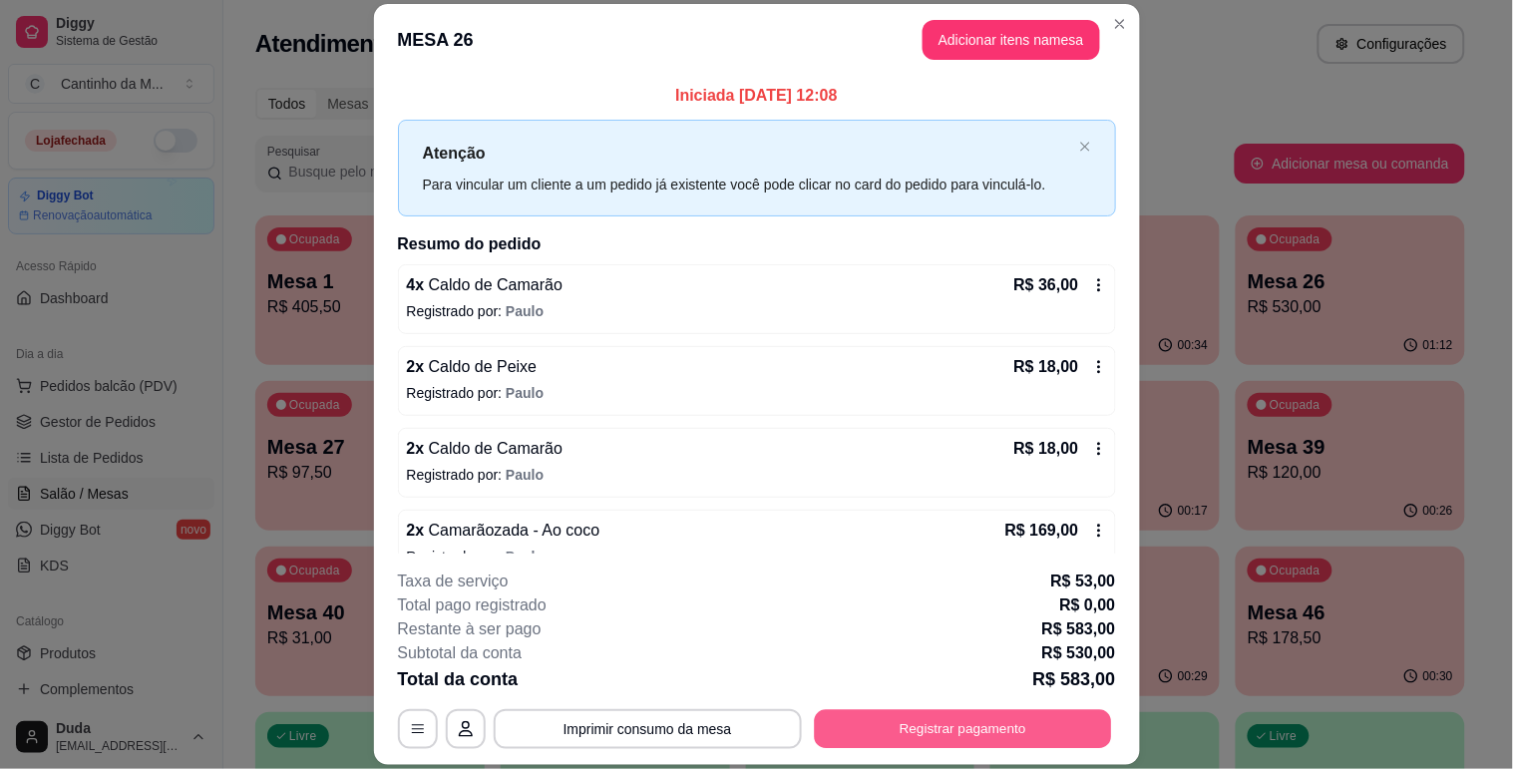
click at [1014, 720] on button "Registrar pagamento" at bounding box center [962, 729] width 297 height 39
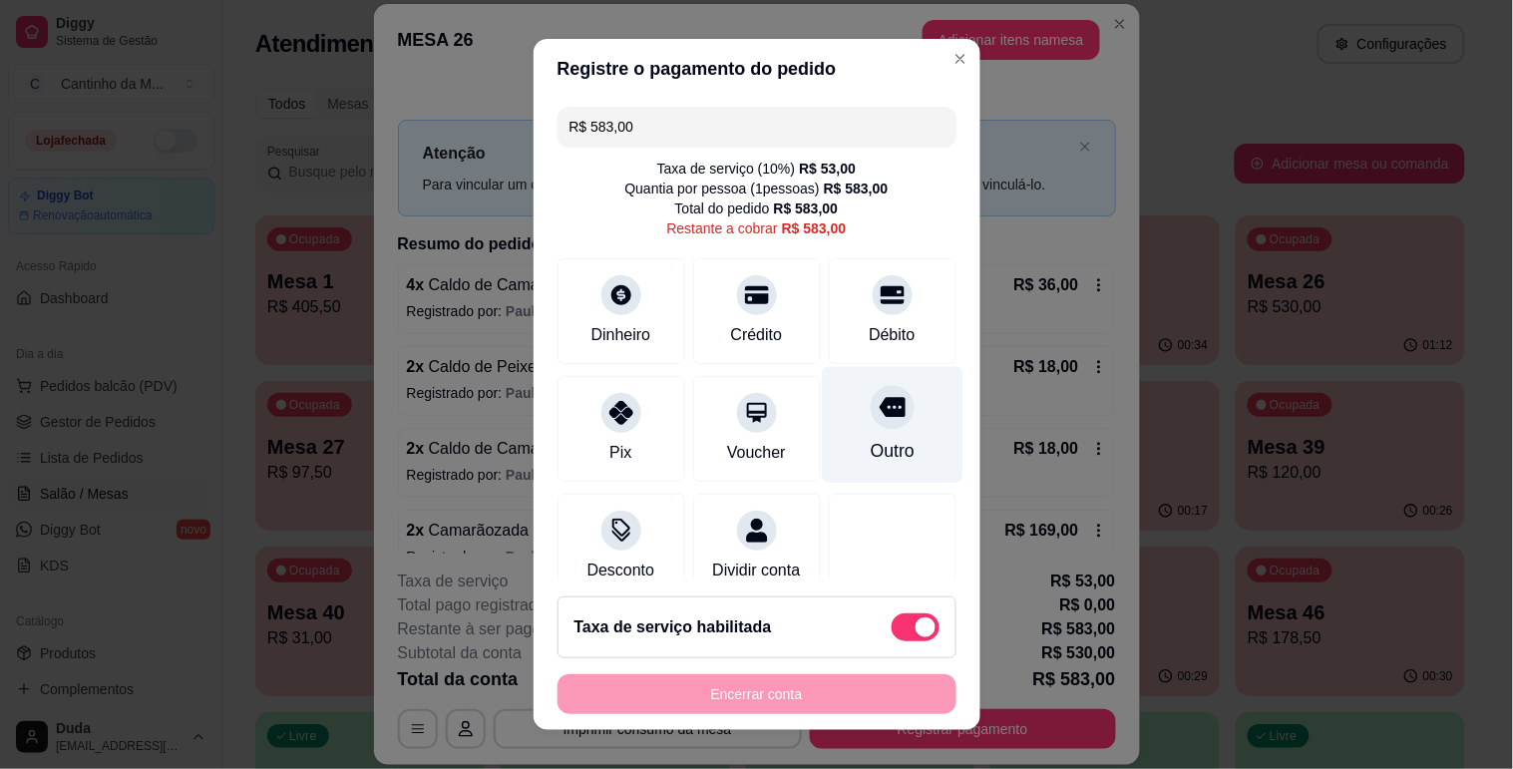
click at [840, 436] on div "Outro" at bounding box center [892, 424] width 141 height 117
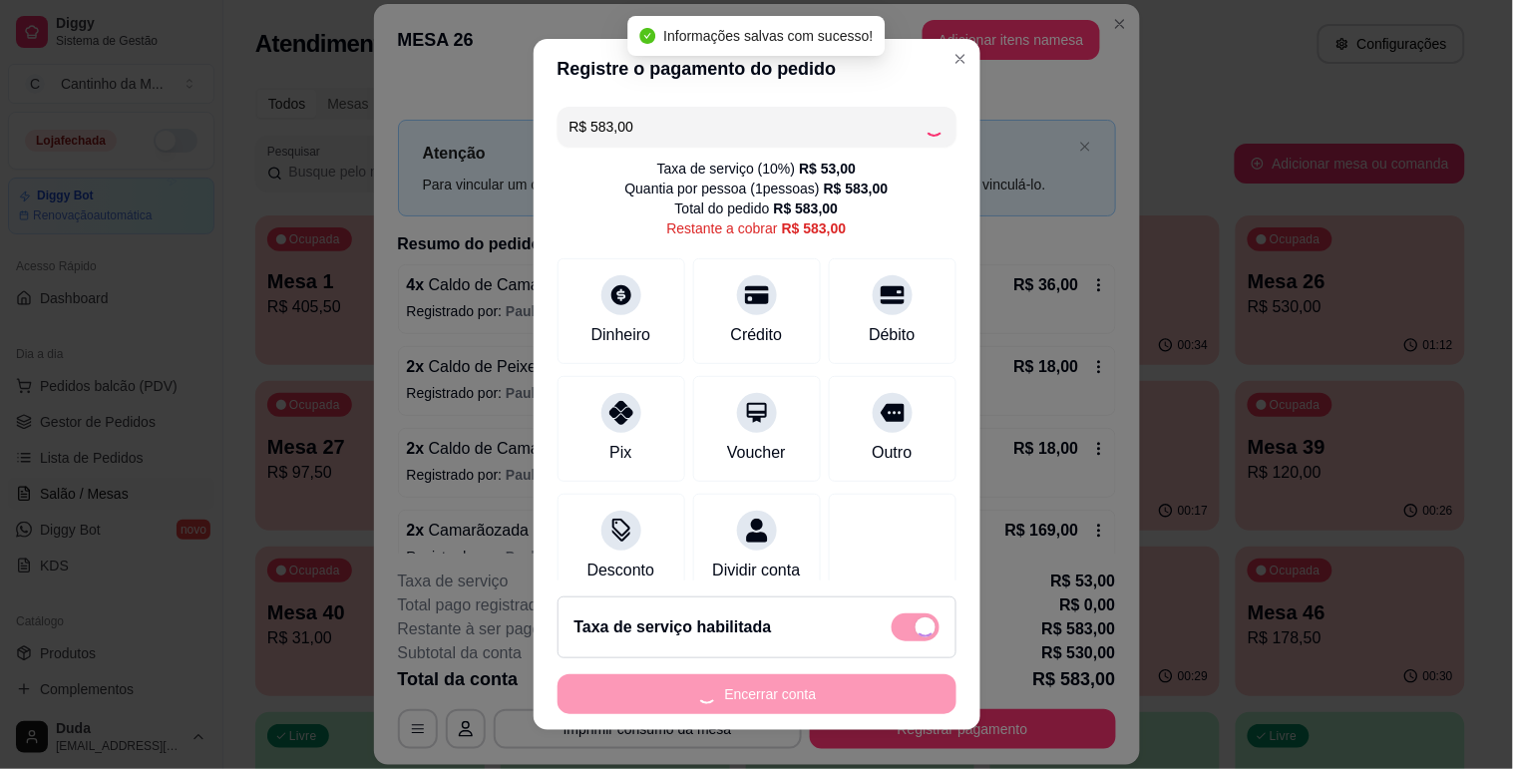
type input "R$ 0,00"
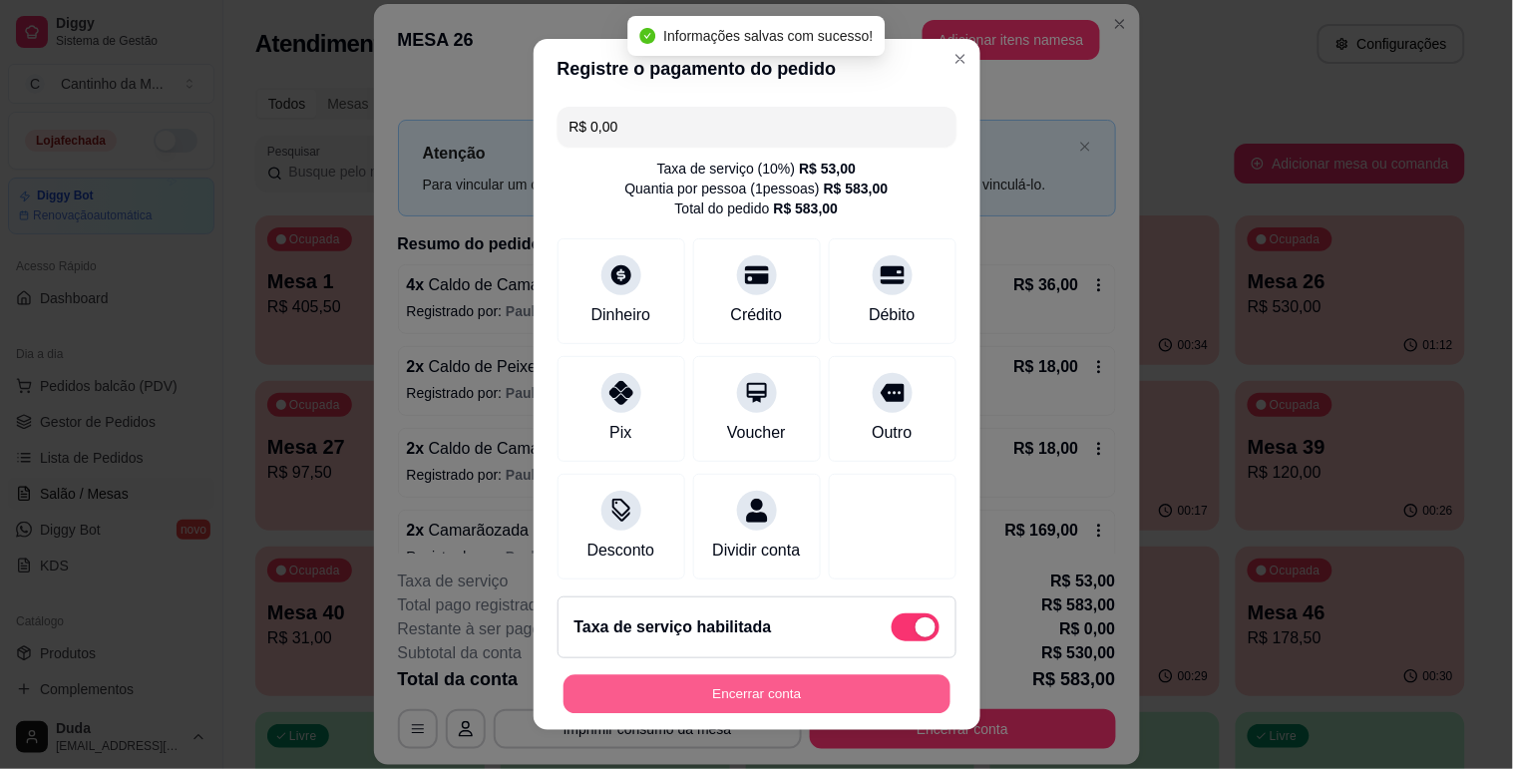
click at [728, 684] on button "Encerrar conta" at bounding box center [756, 694] width 387 height 39
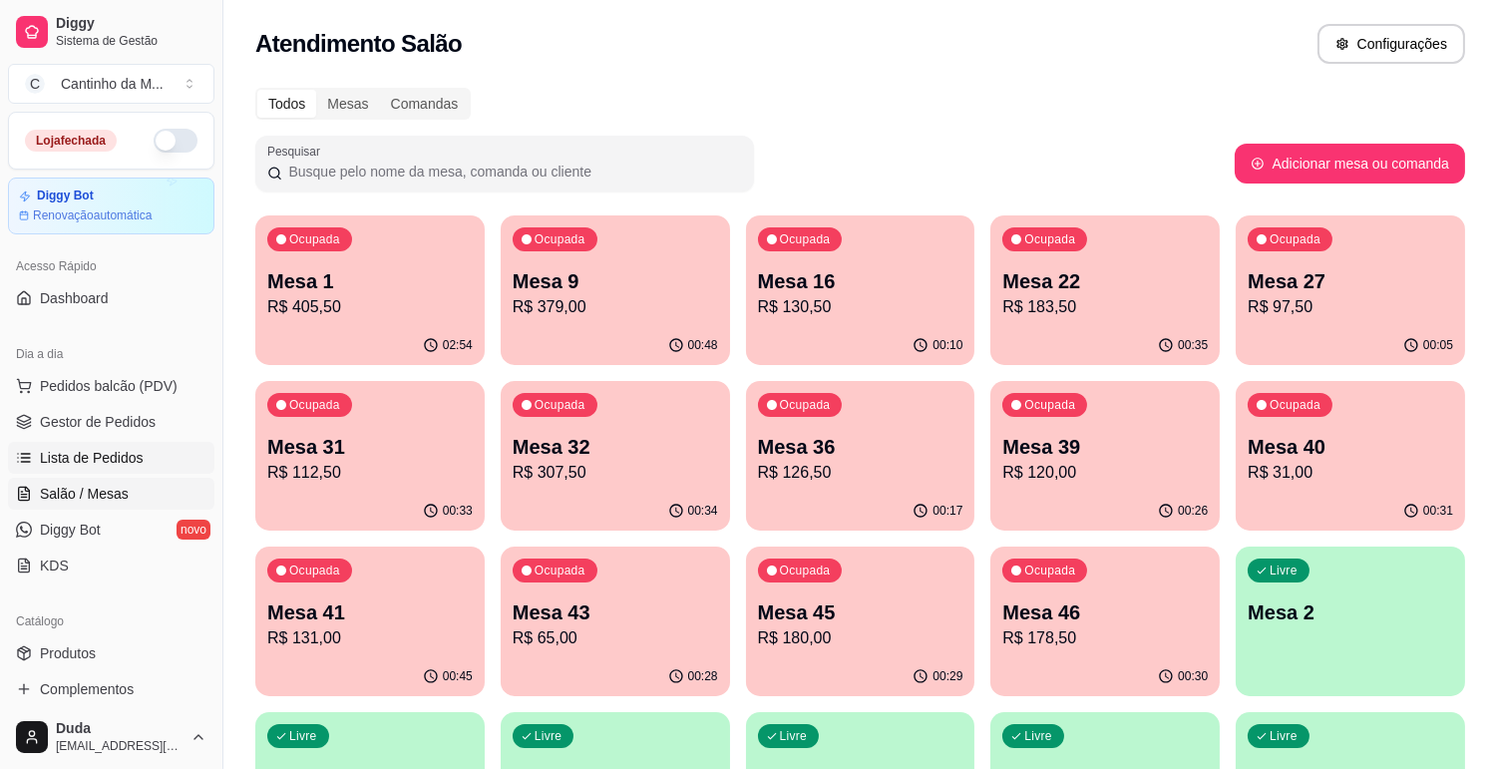
click at [87, 456] on span "Lista de Pedidos" at bounding box center [92, 458] width 104 height 20
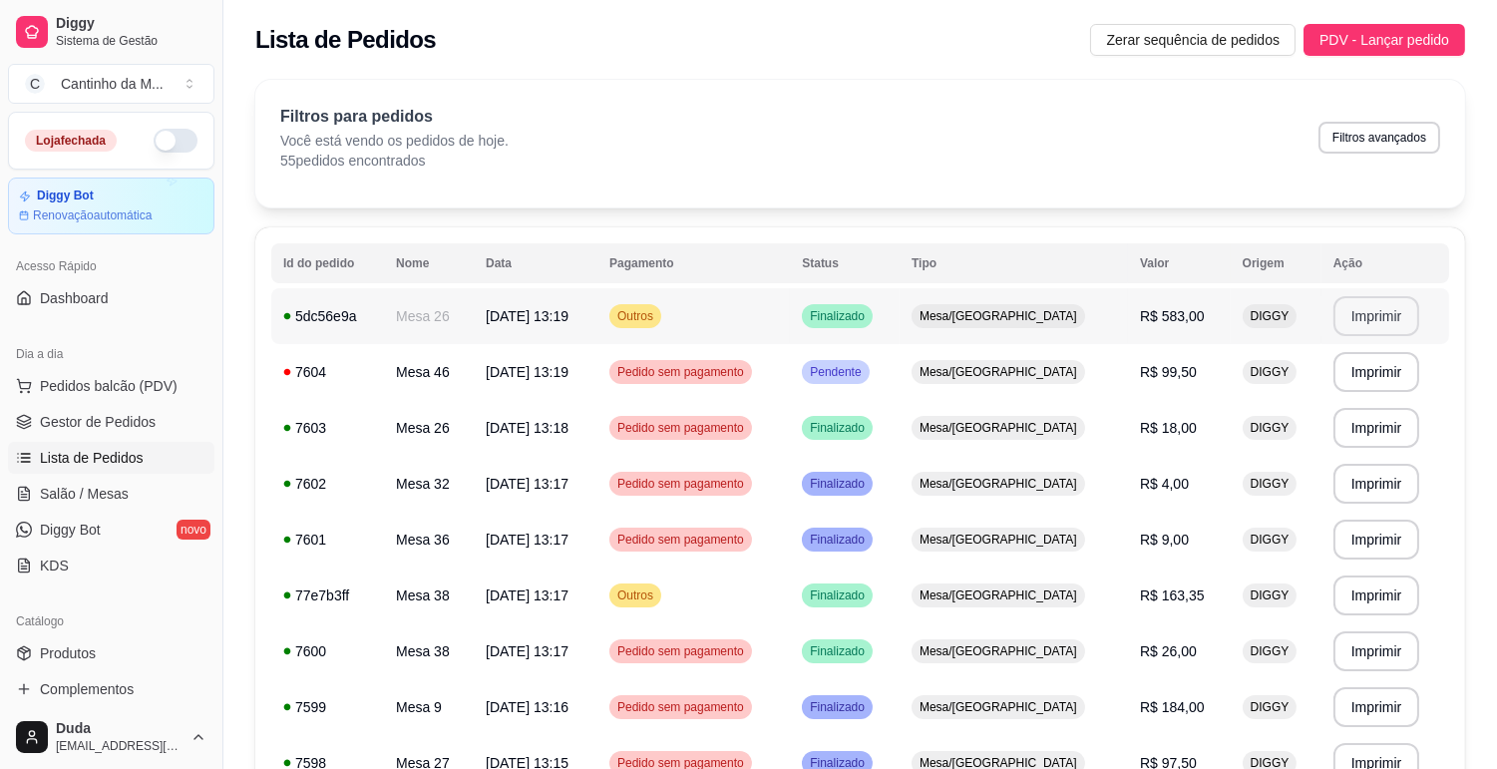
click at [1349, 315] on button "Imprimir" at bounding box center [1376, 316] width 87 height 40
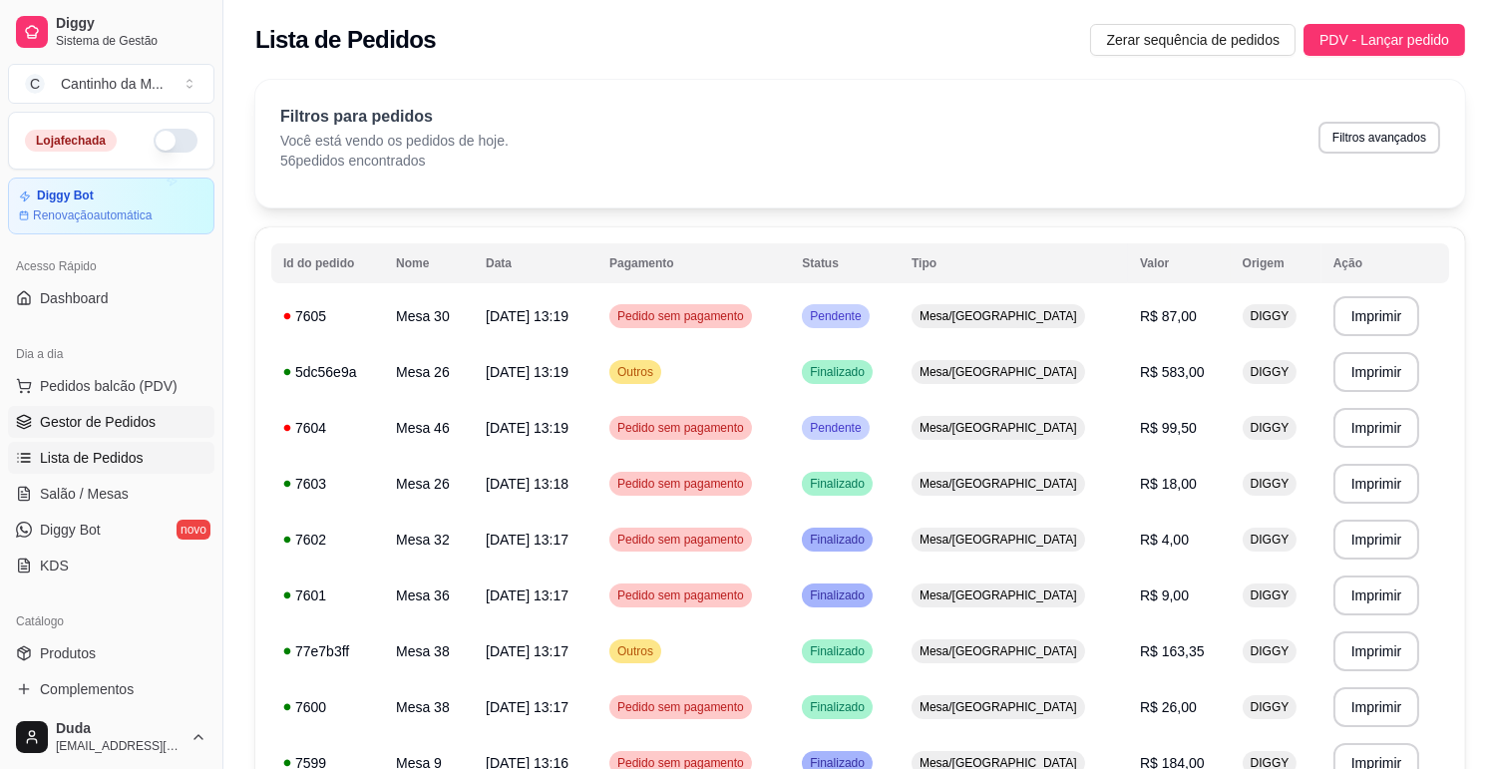
click at [105, 429] on span "Gestor de Pedidos" at bounding box center [98, 422] width 116 height 20
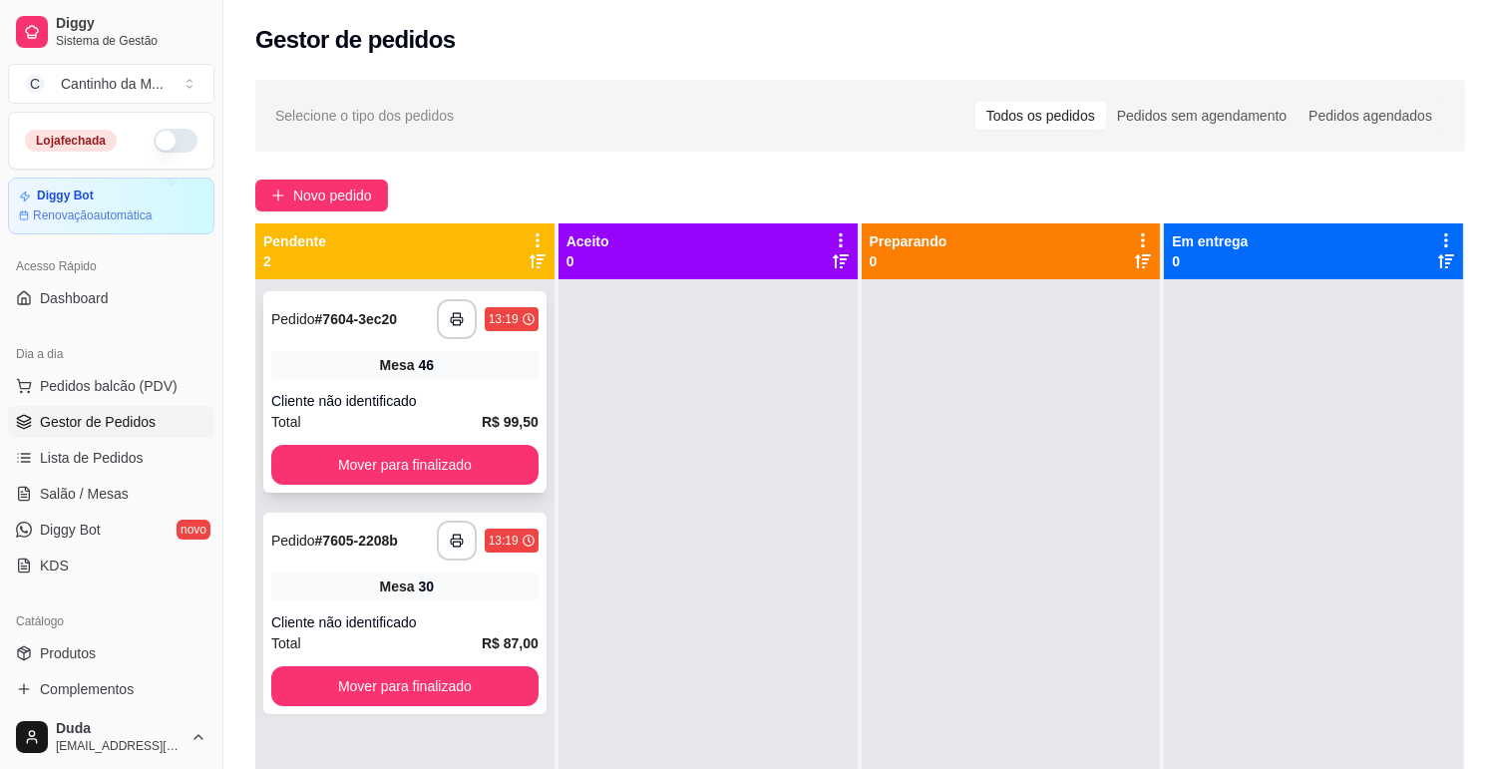
click at [412, 361] on span "Mesa" at bounding box center [397, 365] width 35 height 20
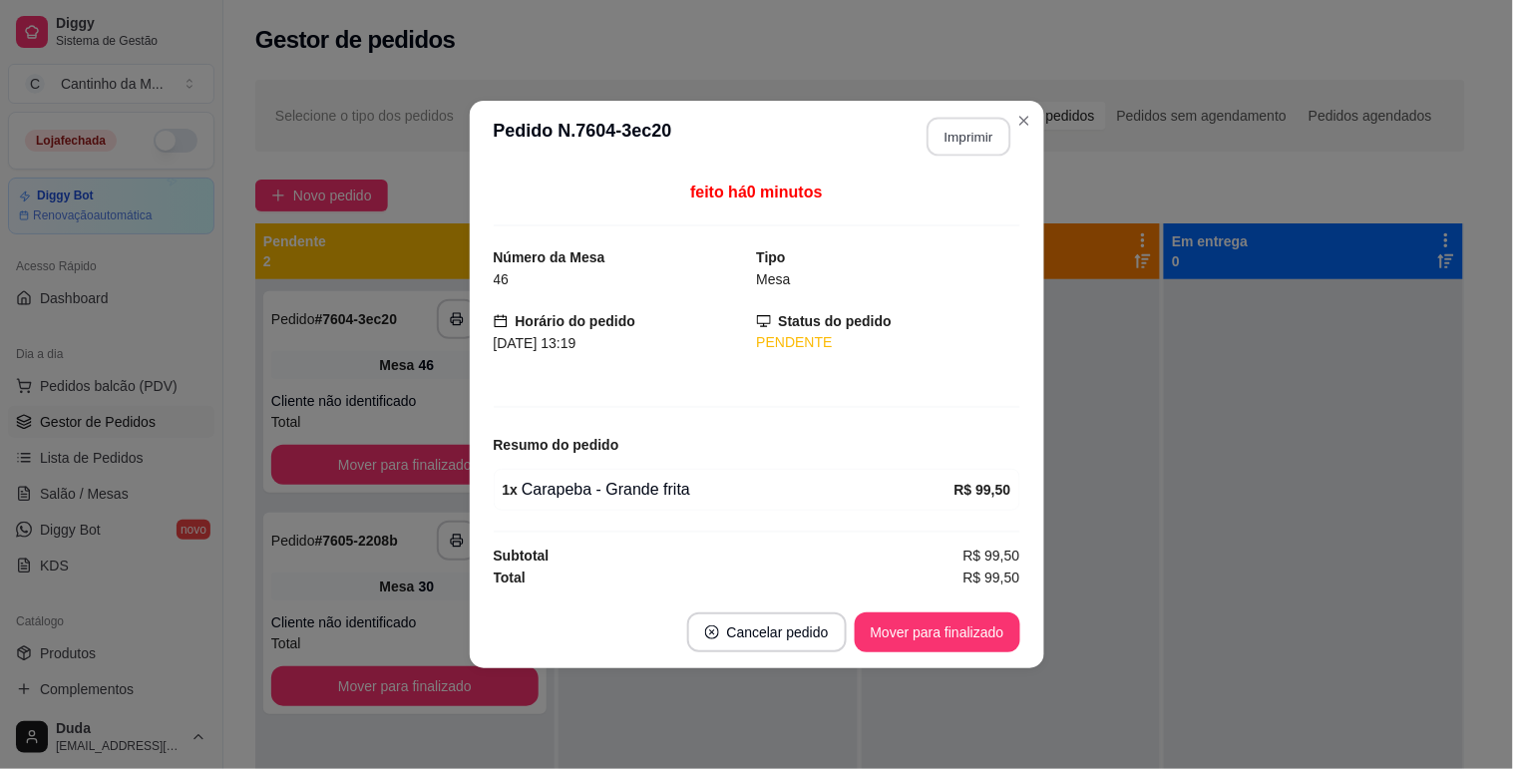
click at [942, 152] on button "Imprimir" at bounding box center [968, 137] width 84 height 39
click at [948, 626] on button "Mover para finalizado" at bounding box center [937, 632] width 166 height 40
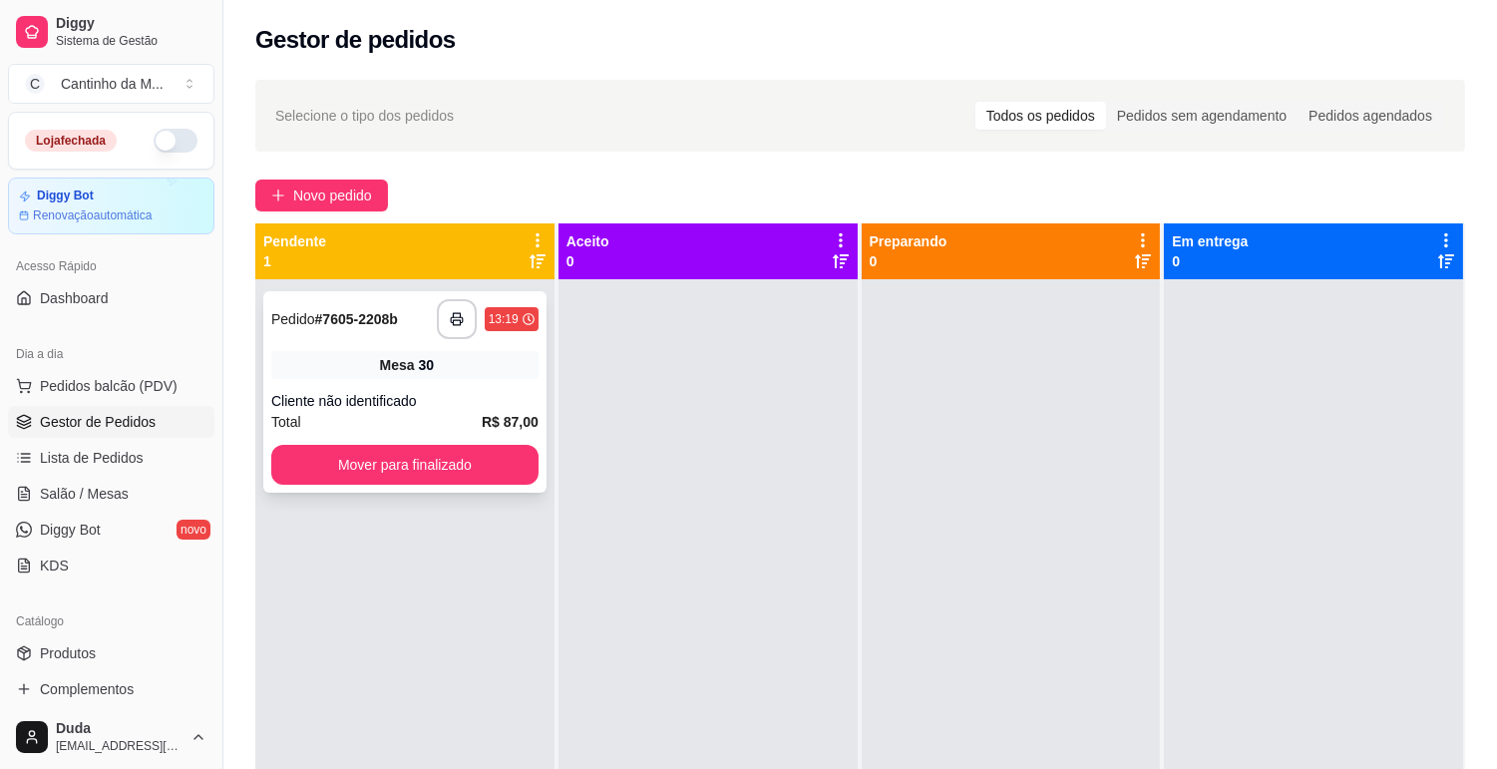
click at [423, 383] on div "**********" at bounding box center [404, 391] width 283 height 201
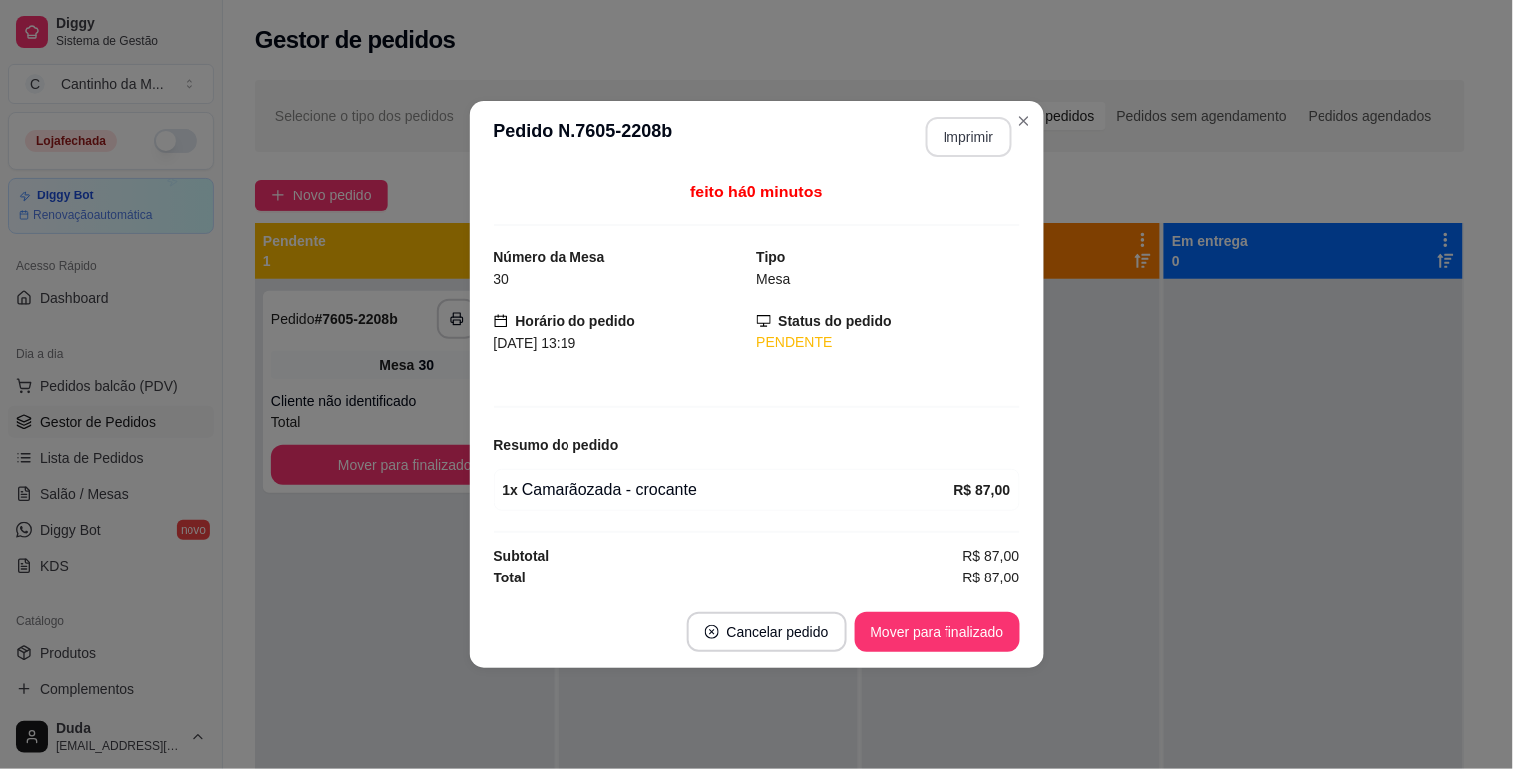
click at [954, 131] on button "Imprimir" at bounding box center [968, 137] width 87 height 40
click at [917, 639] on button "Mover para finalizado" at bounding box center [937, 632] width 166 height 40
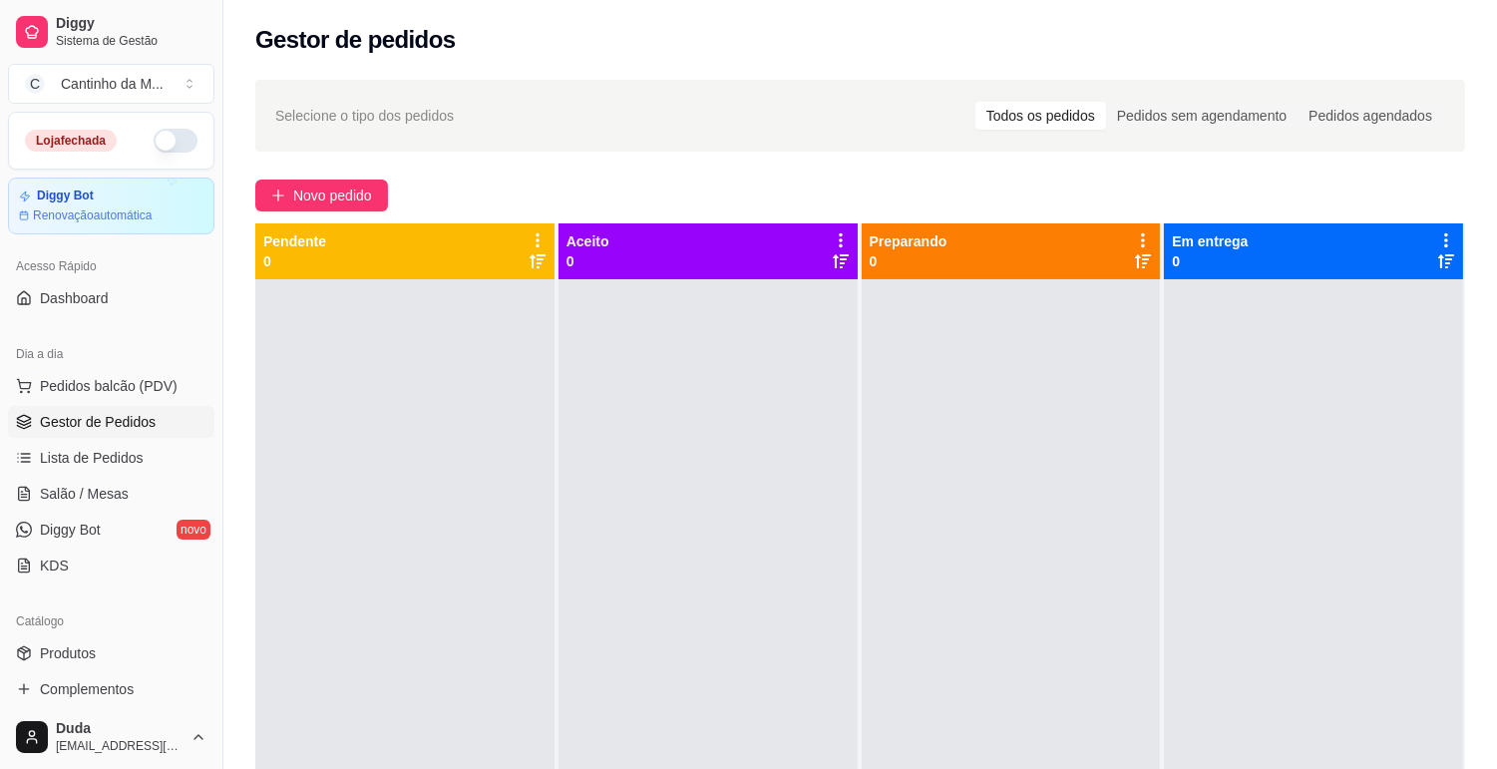
click at [1322, 401] on div at bounding box center [1313, 663] width 299 height 769
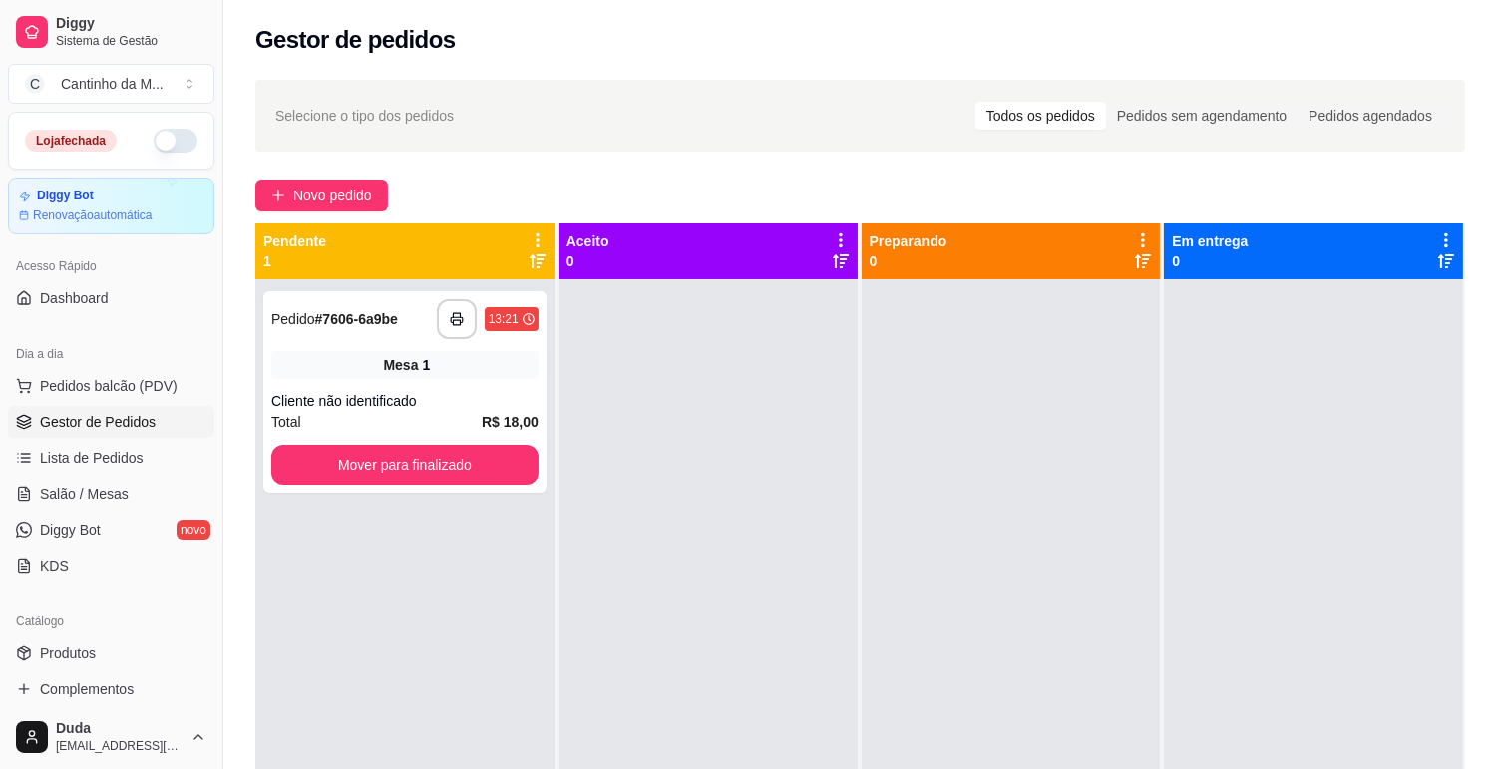
click at [461, 344] on div "**********" at bounding box center [404, 391] width 283 height 201
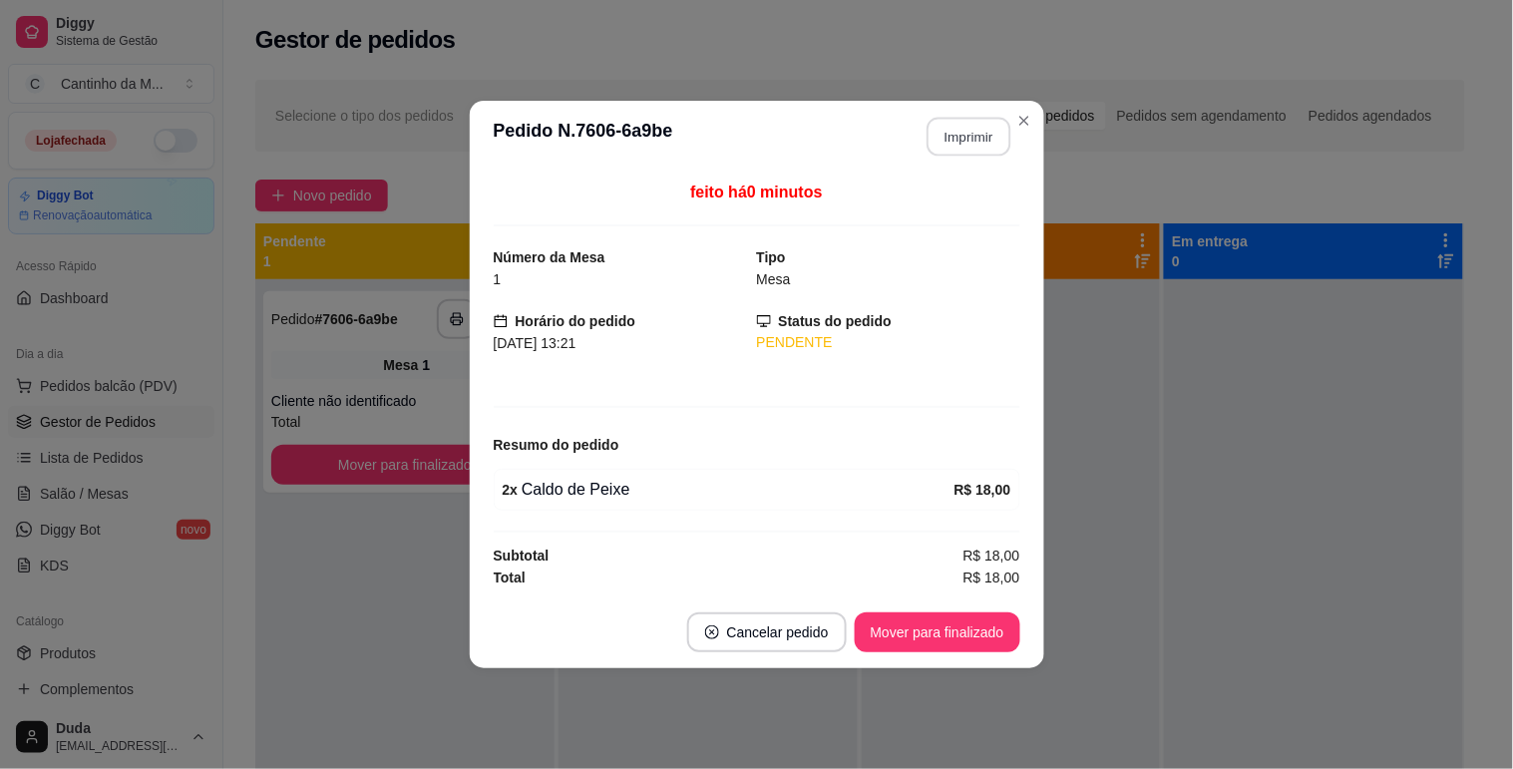
click at [973, 142] on button "Imprimir" at bounding box center [968, 137] width 84 height 39
click at [951, 651] on button "Mover para finalizado" at bounding box center [936, 632] width 161 height 39
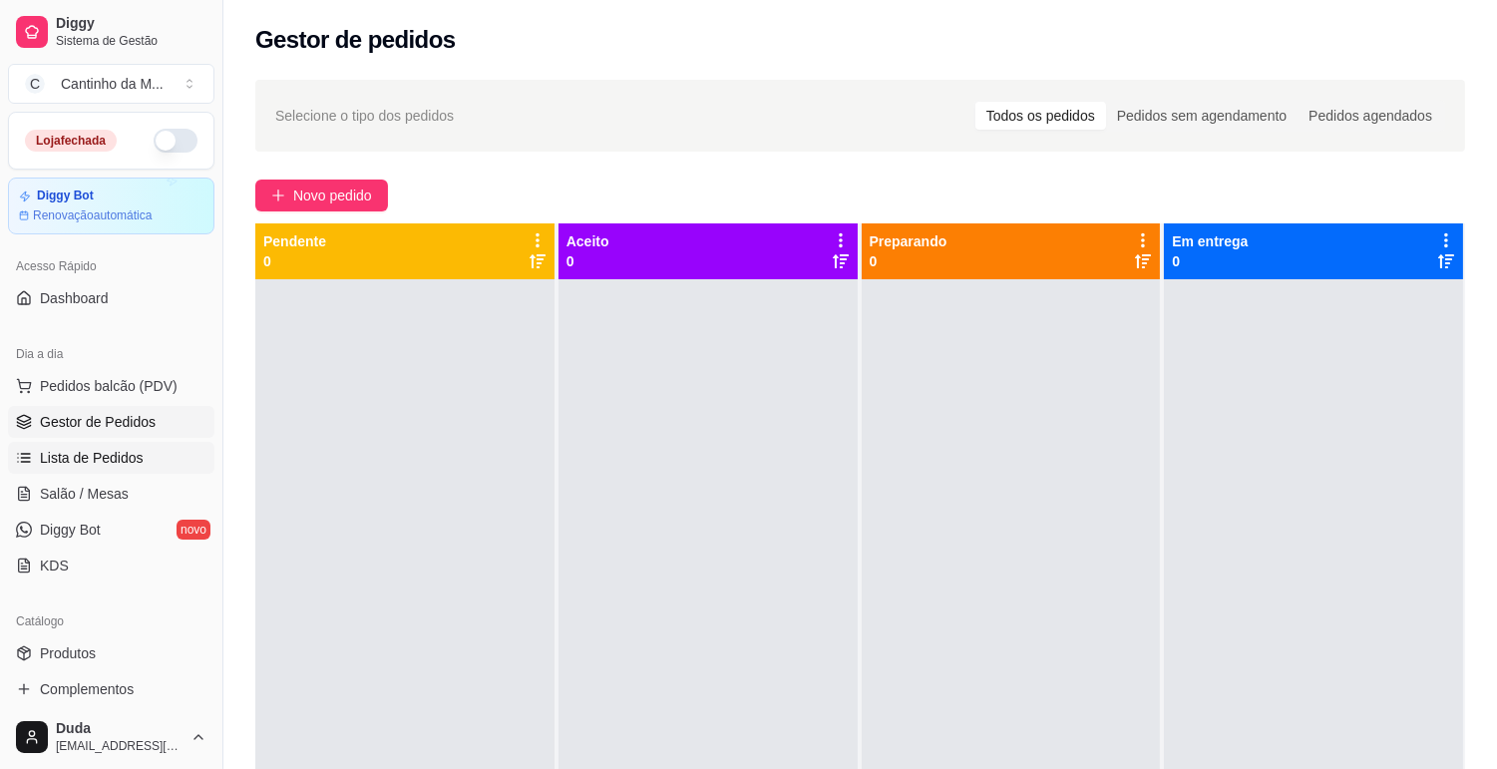
click at [75, 467] on span "Lista de Pedidos" at bounding box center [92, 458] width 104 height 20
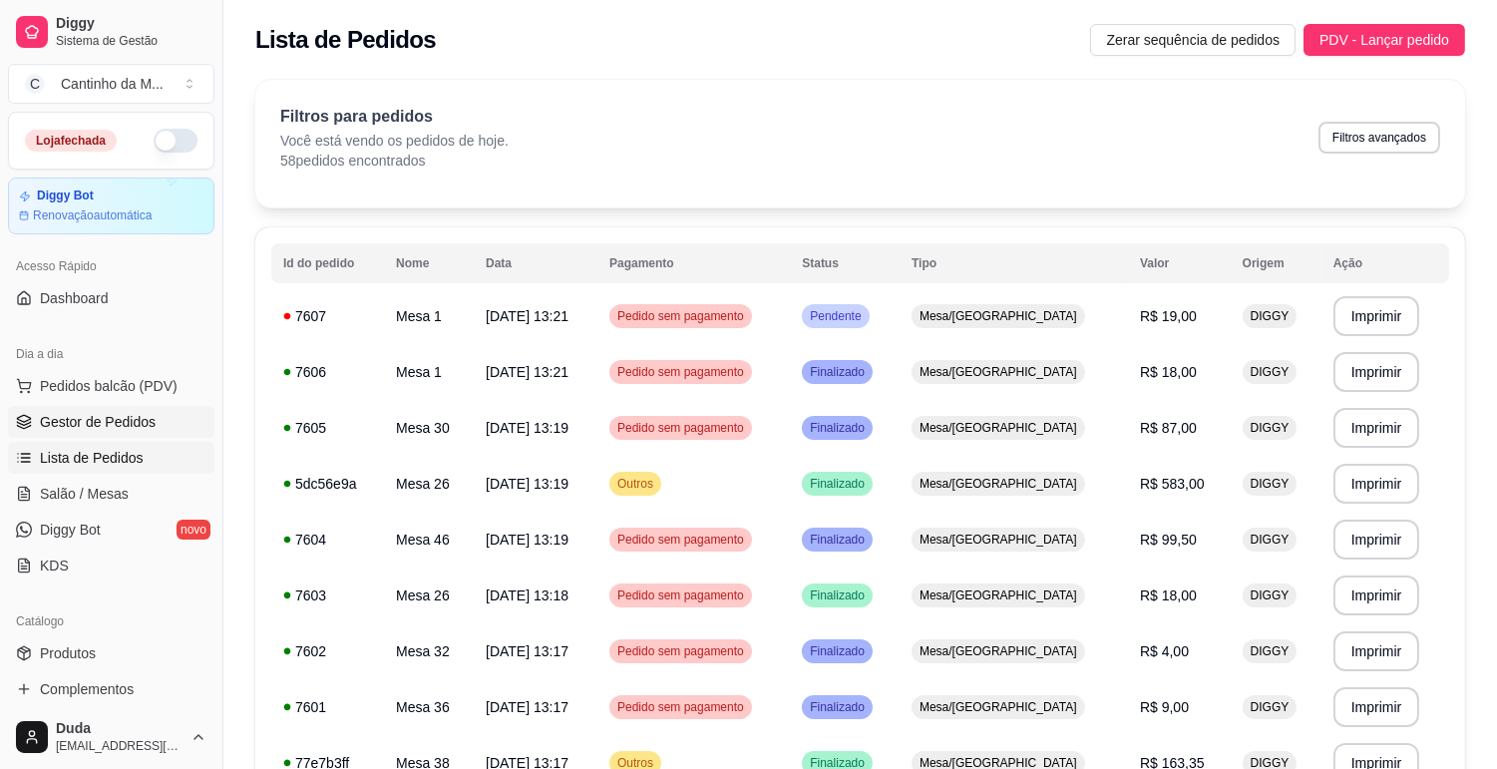
click at [50, 406] on link "Gestor de Pedidos" at bounding box center [111, 422] width 206 height 32
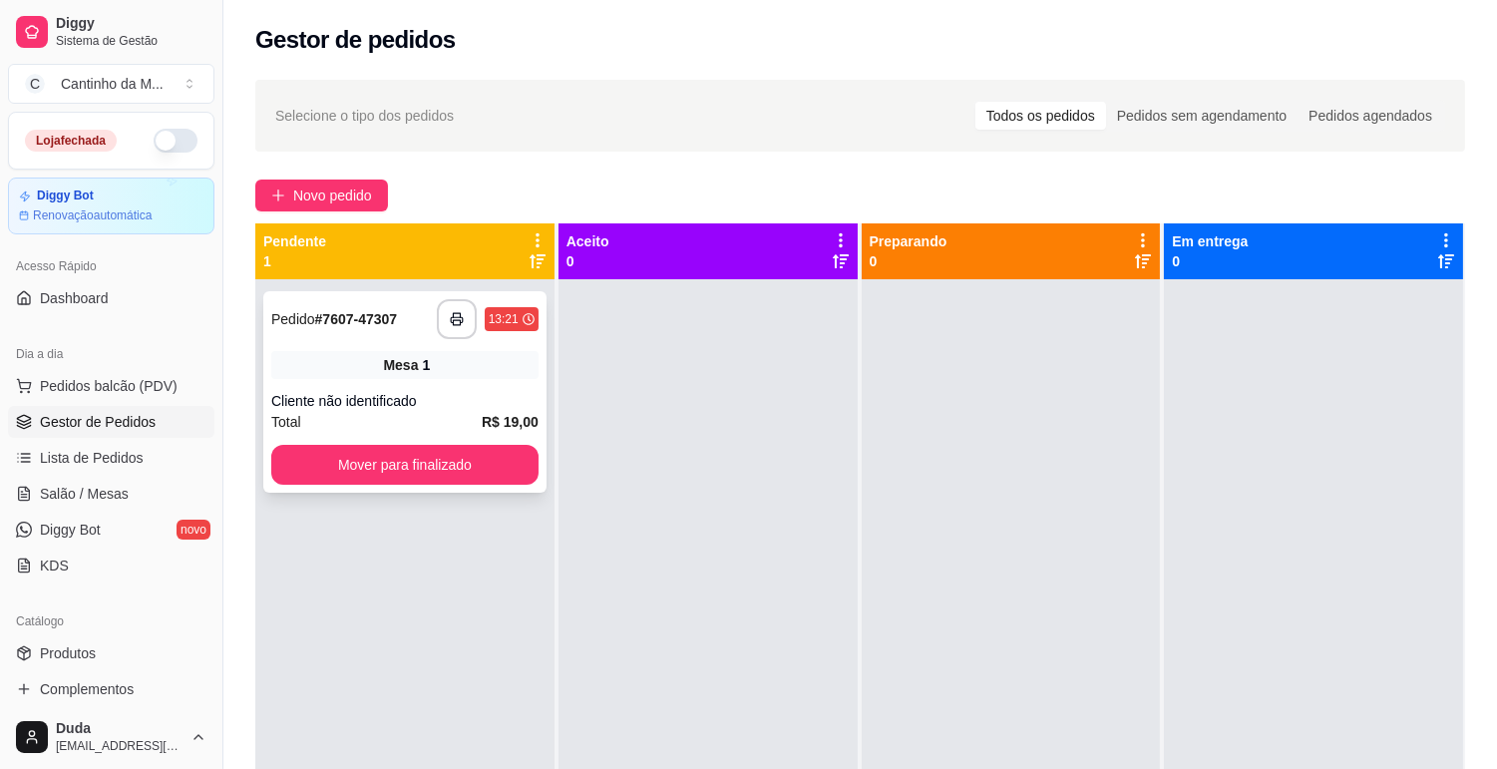
click at [399, 377] on div "Mesa 1" at bounding box center [404, 365] width 267 height 28
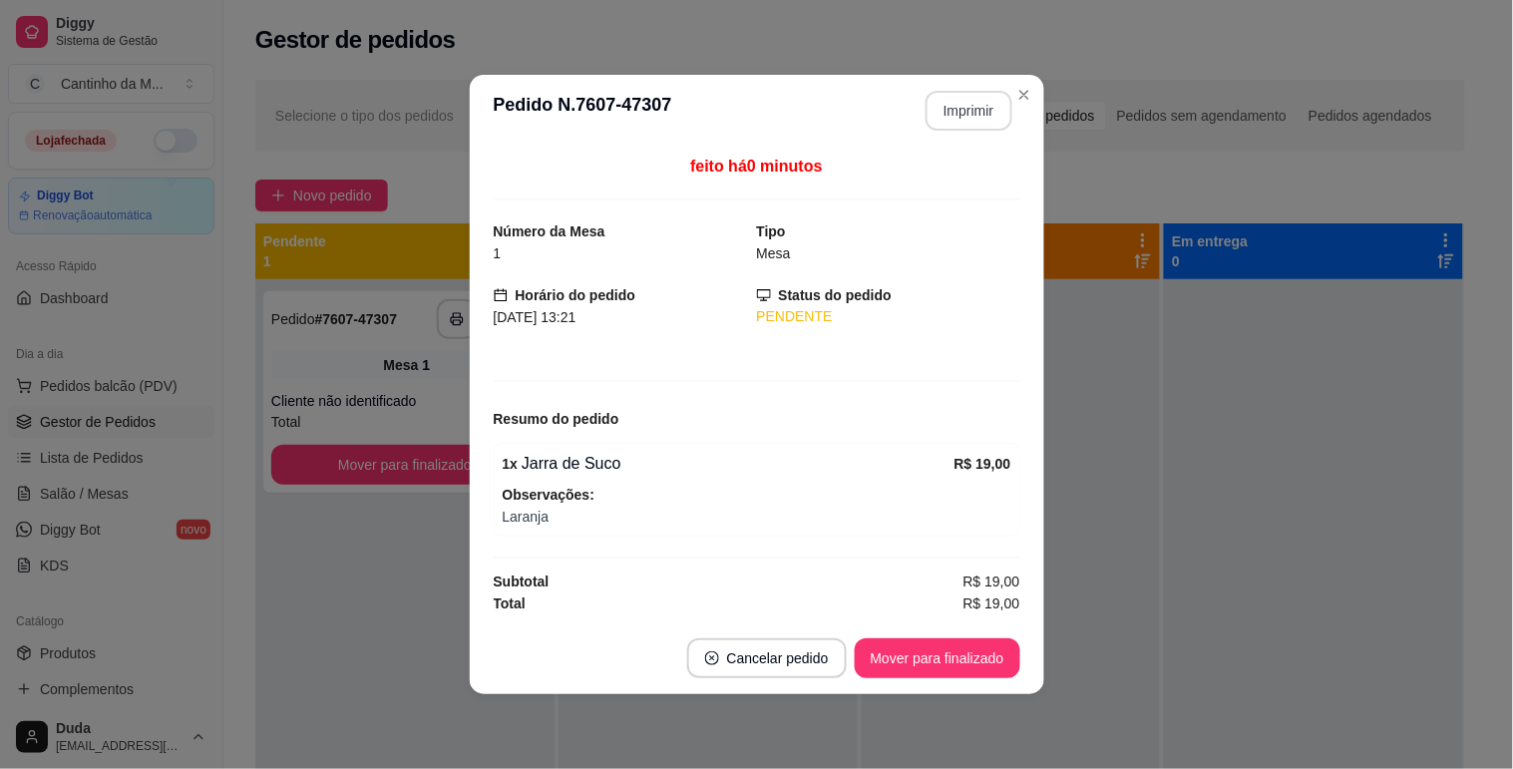
click at [959, 108] on button "Imprimir" at bounding box center [968, 111] width 87 height 40
click at [954, 662] on button "Mover para finalizado" at bounding box center [936, 658] width 161 height 39
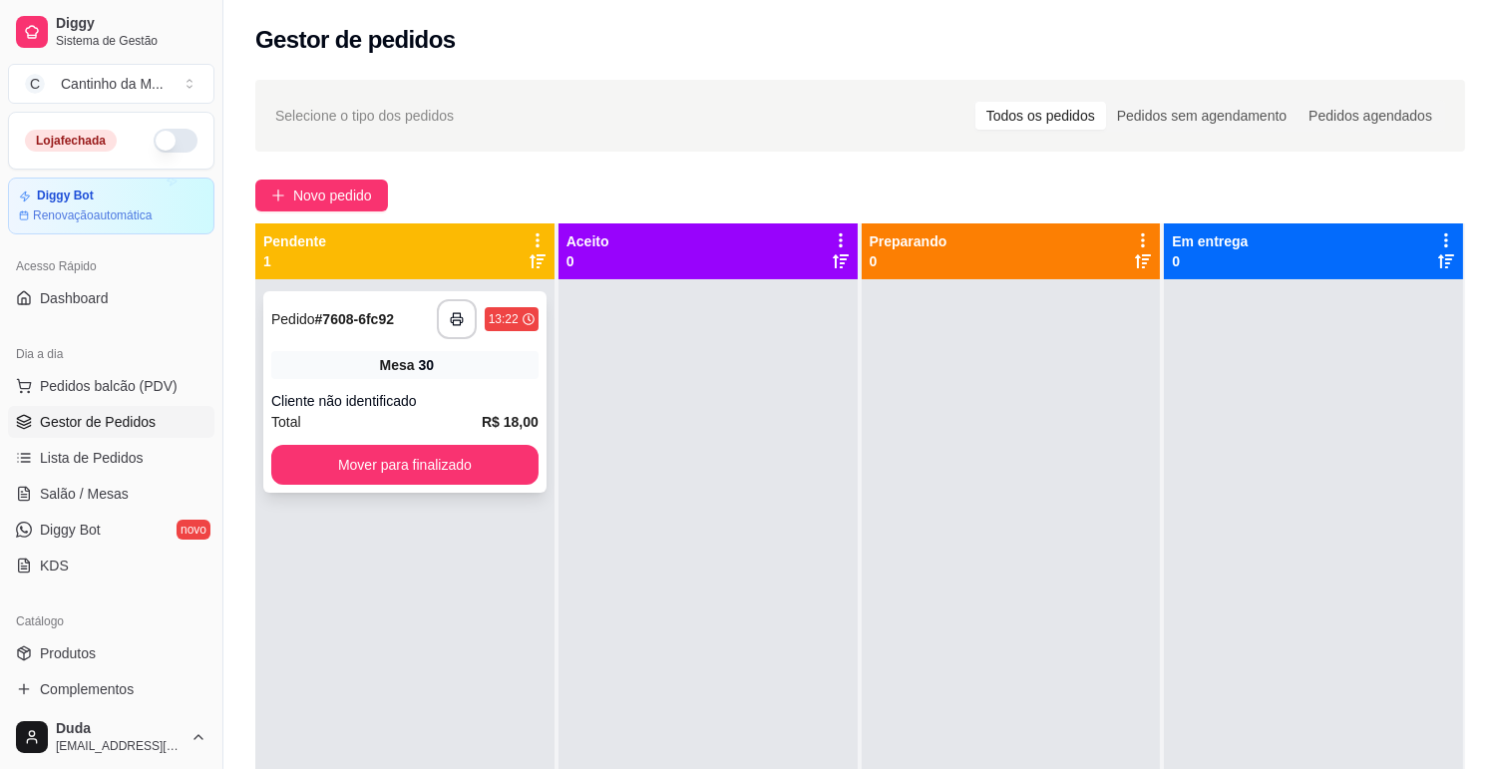
click at [501, 373] on div "Mesa 30" at bounding box center [404, 365] width 267 height 28
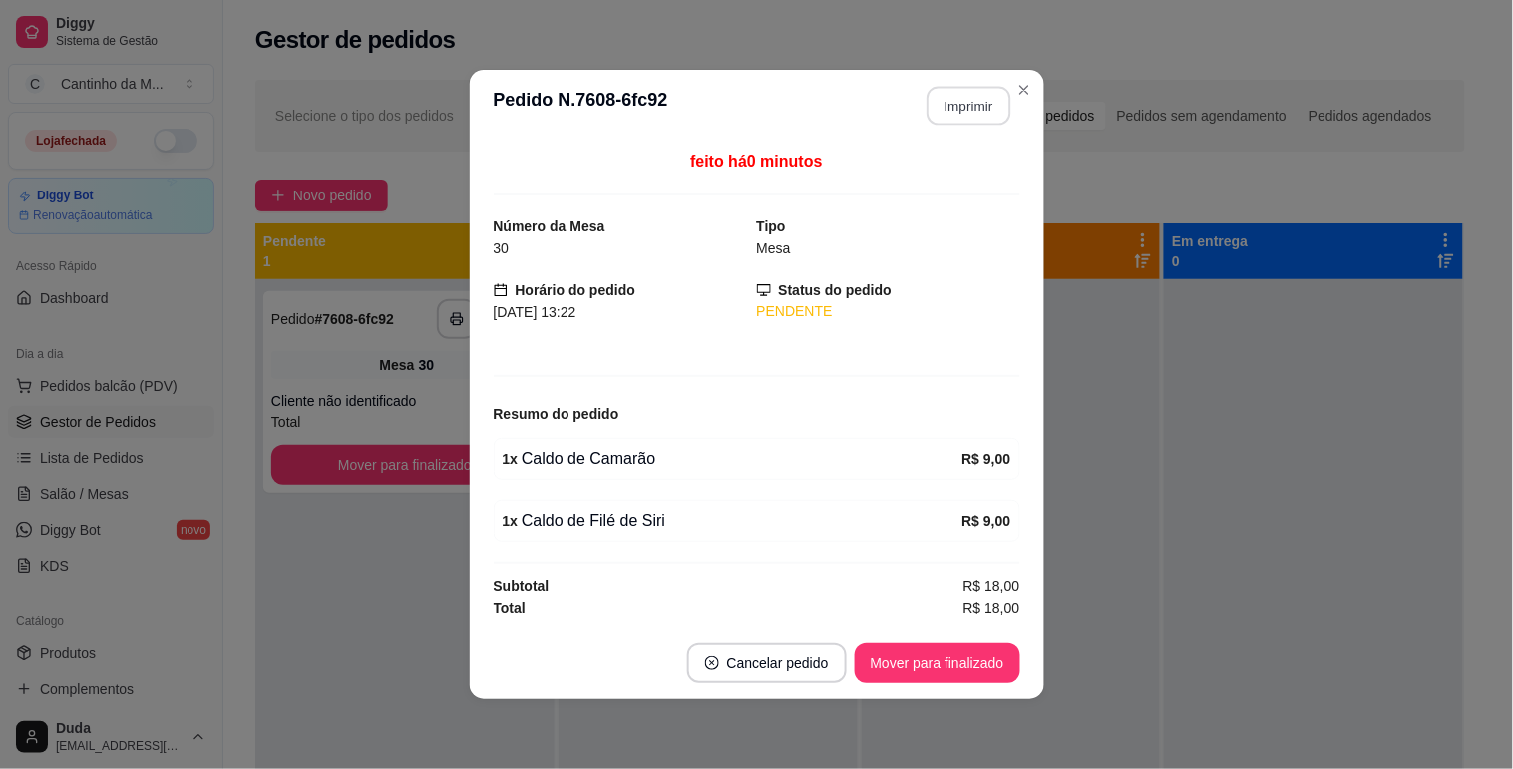
click at [969, 97] on button "Imprimir" at bounding box center [968, 106] width 84 height 39
click at [983, 658] on button "Mover para finalizado" at bounding box center [937, 663] width 166 height 40
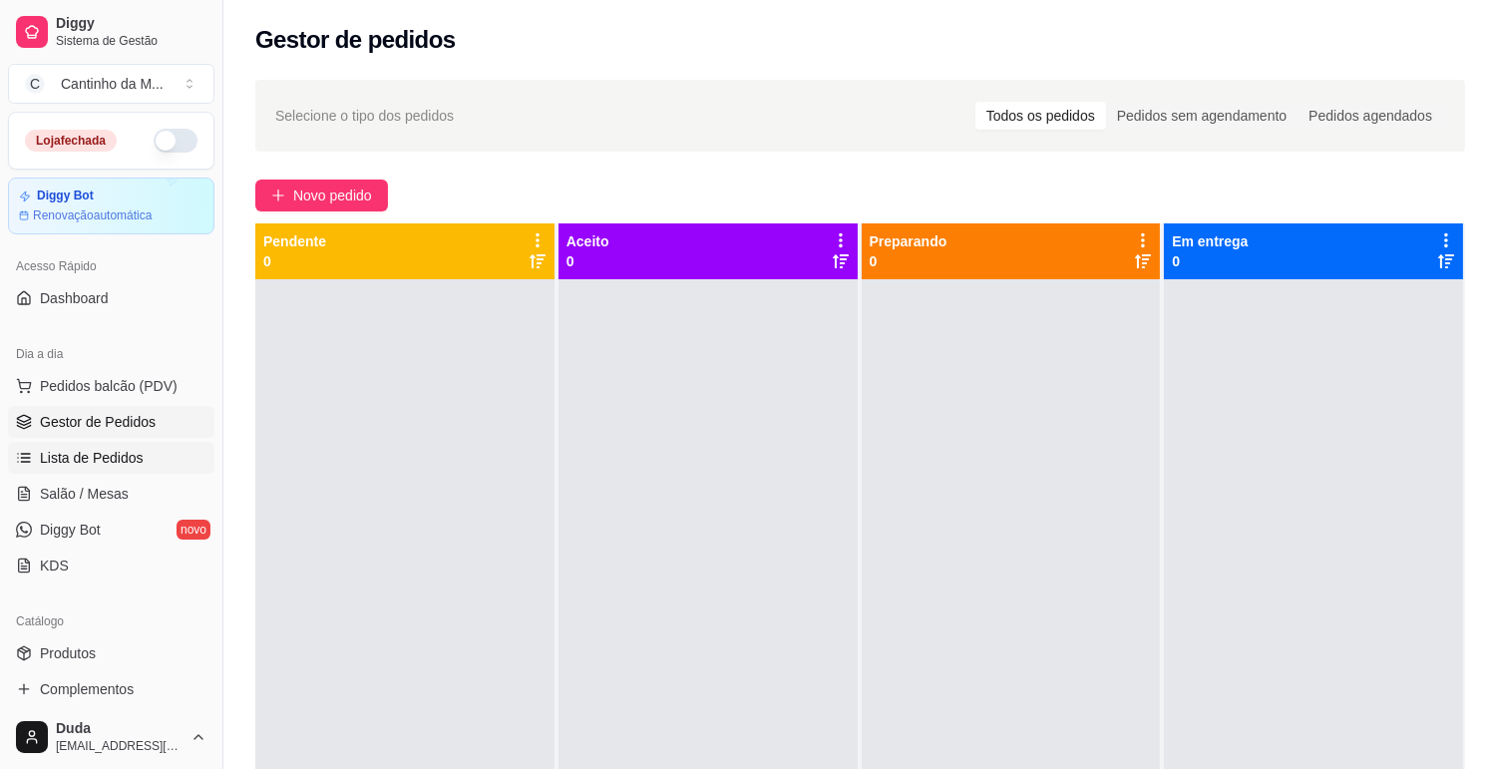
click at [41, 445] on link "Lista de Pedidos" at bounding box center [111, 458] width 206 height 32
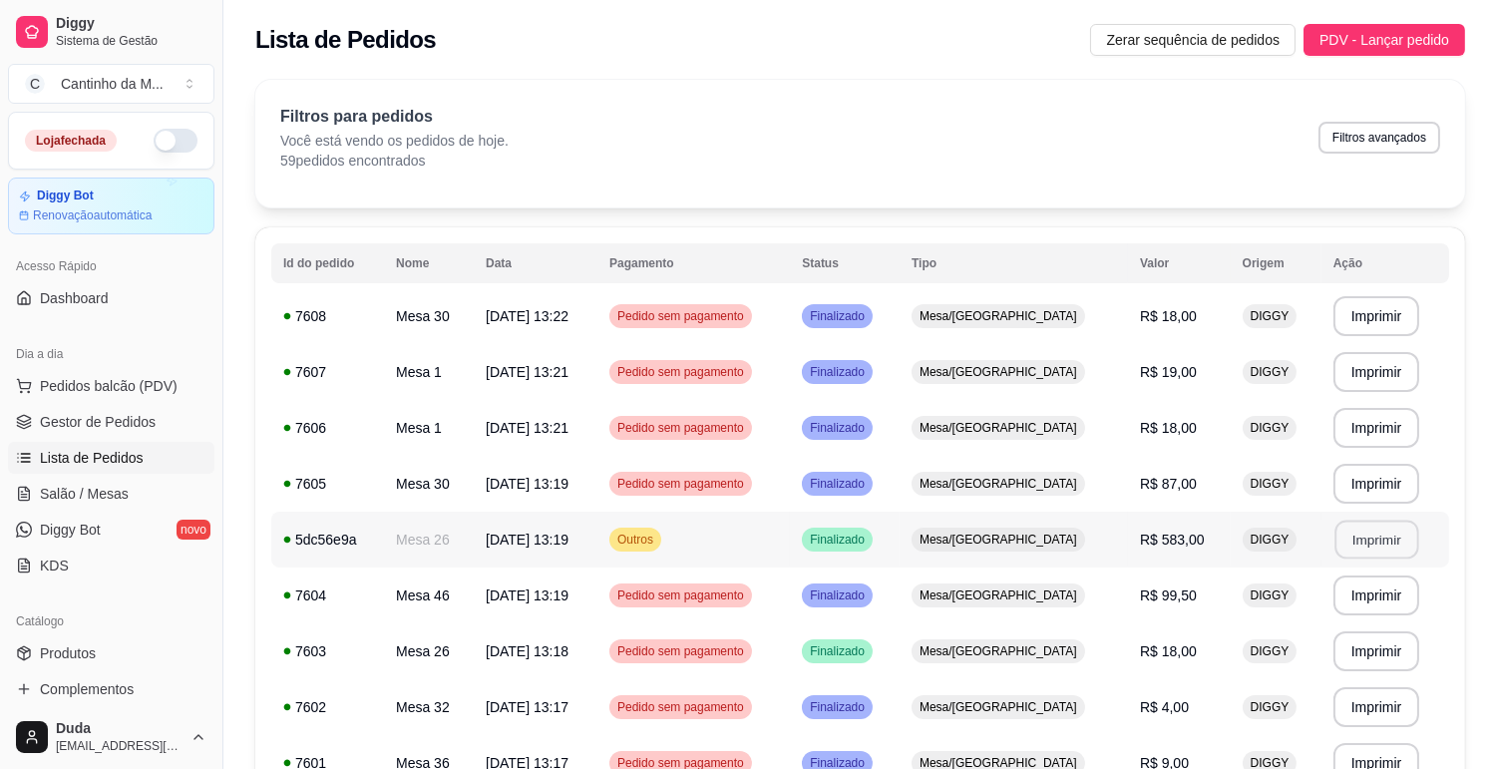
click at [1341, 543] on button "Imprimir" at bounding box center [1376, 539] width 84 height 39
click at [163, 409] on link "Gestor de Pedidos" at bounding box center [111, 422] width 206 height 32
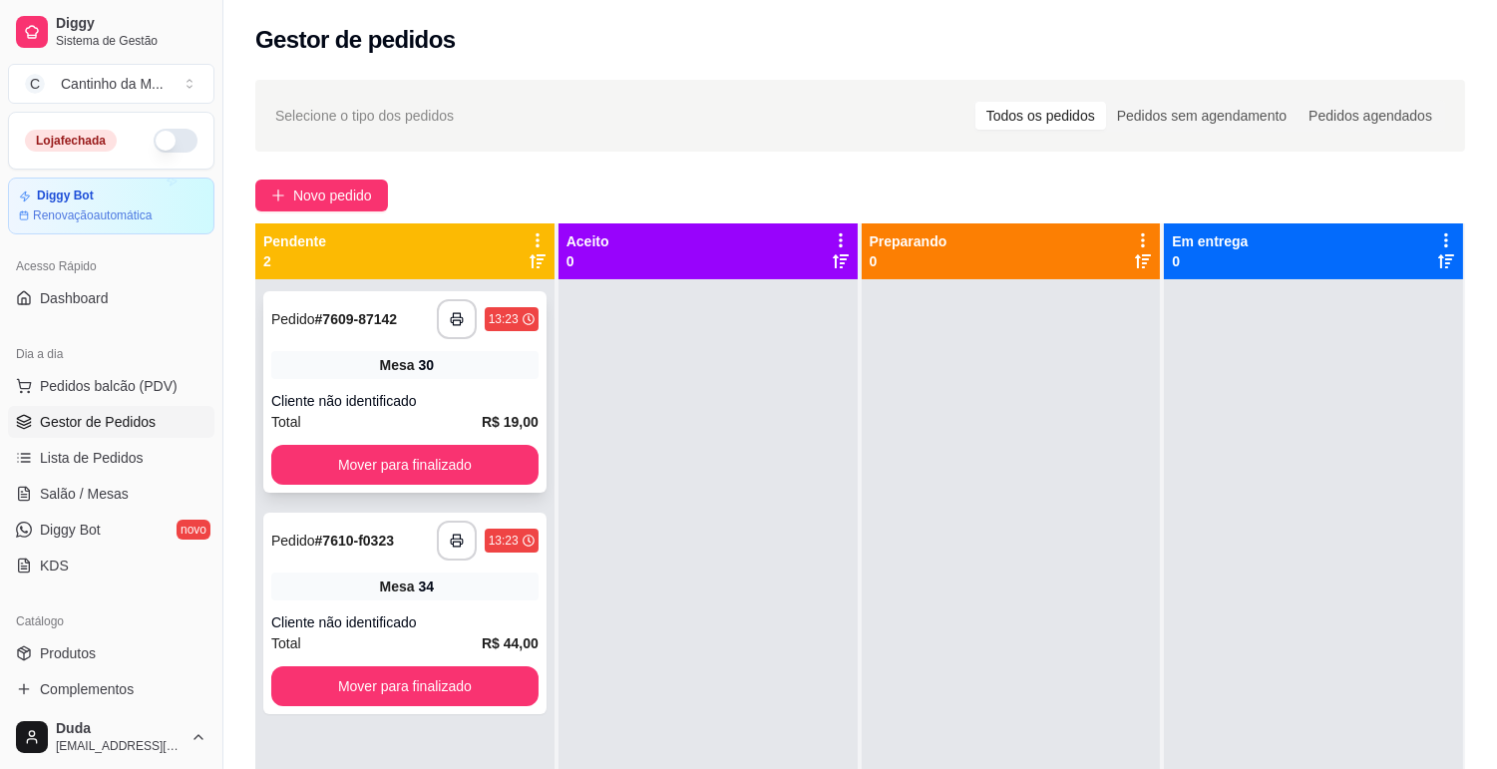
click at [340, 385] on div "**********" at bounding box center [404, 391] width 283 height 201
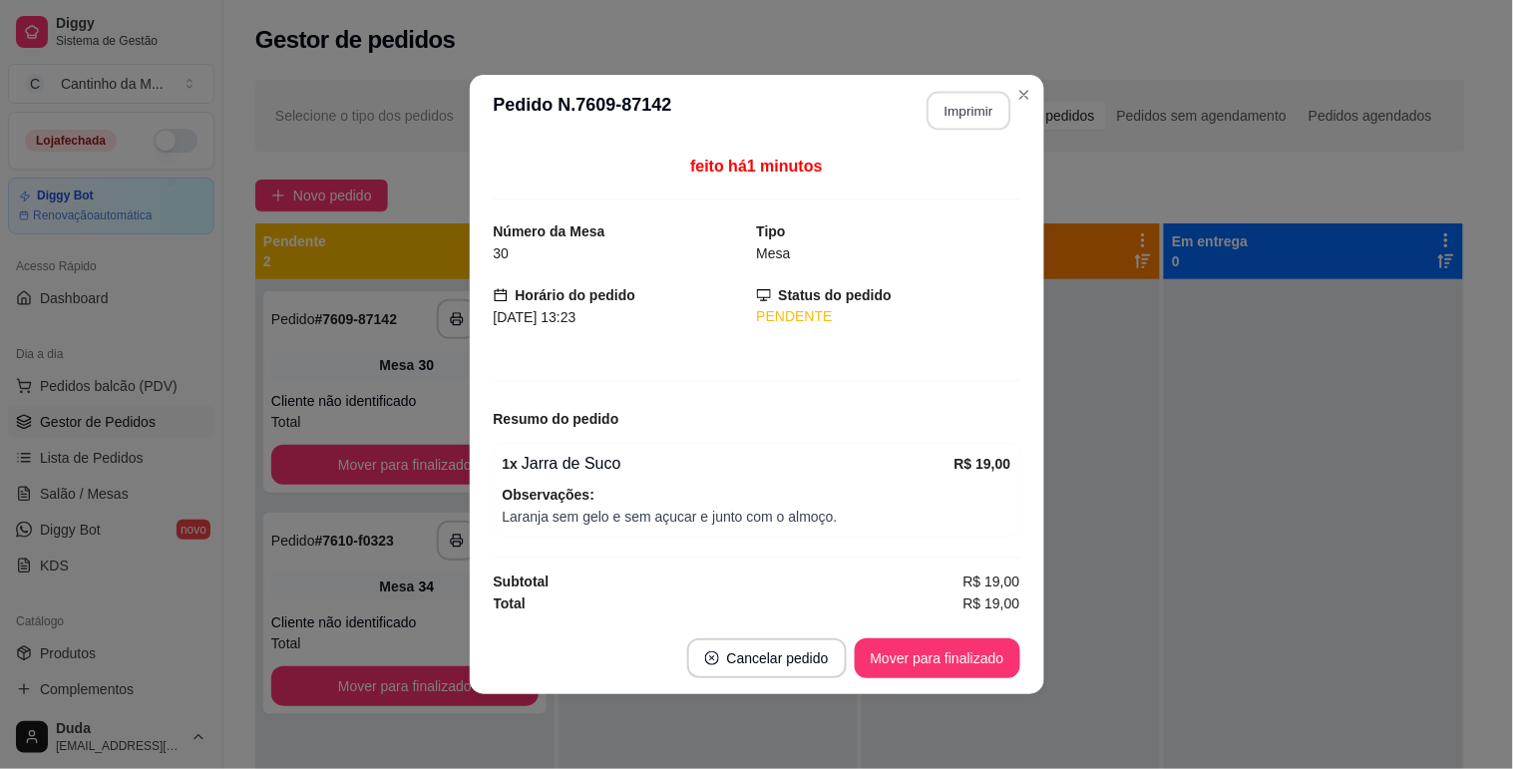
click at [979, 98] on button "Imprimir" at bounding box center [968, 111] width 84 height 39
click at [977, 654] on button "Mover para finalizado" at bounding box center [936, 658] width 161 height 39
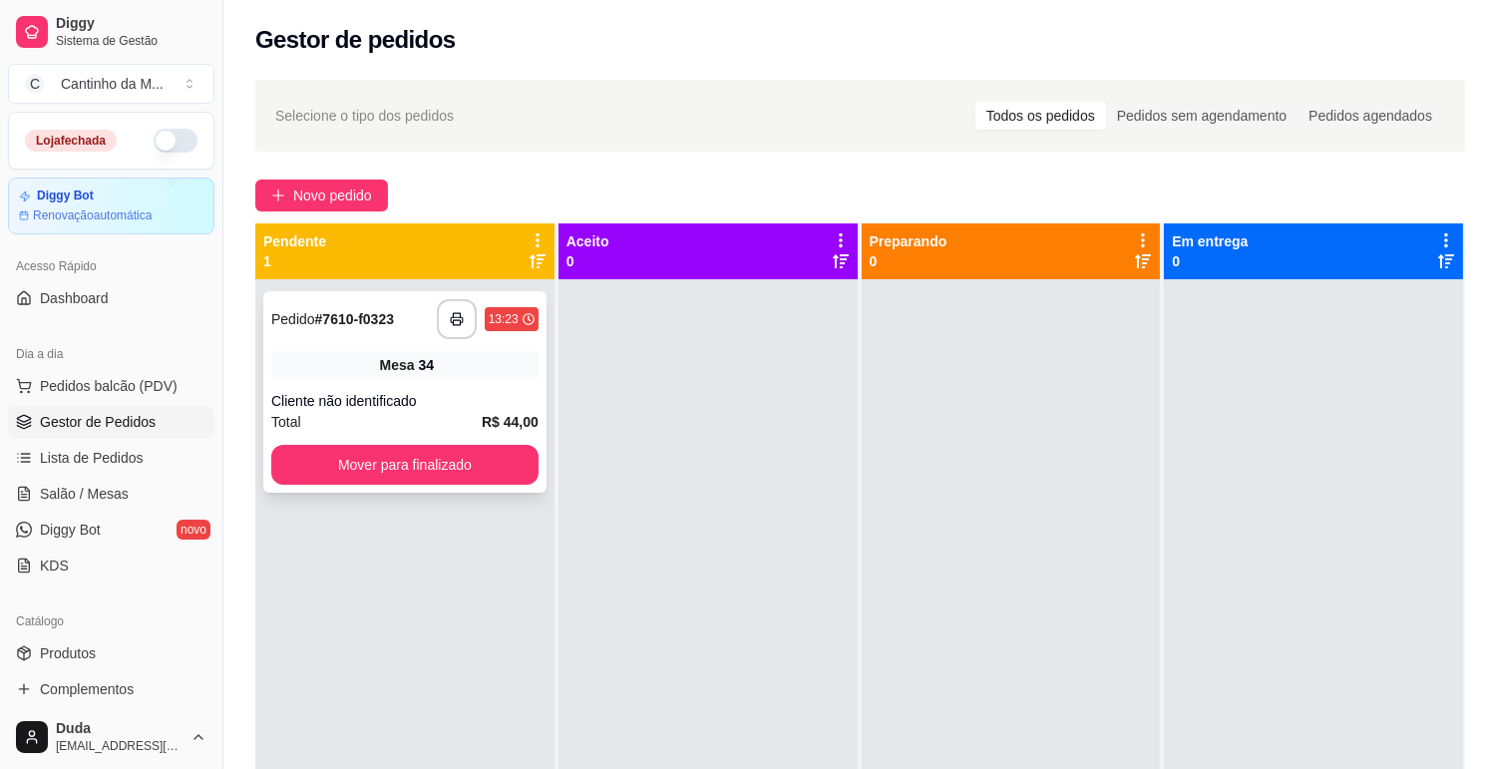
click at [393, 404] on div "Cliente não identificado" at bounding box center [404, 401] width 267 height 20
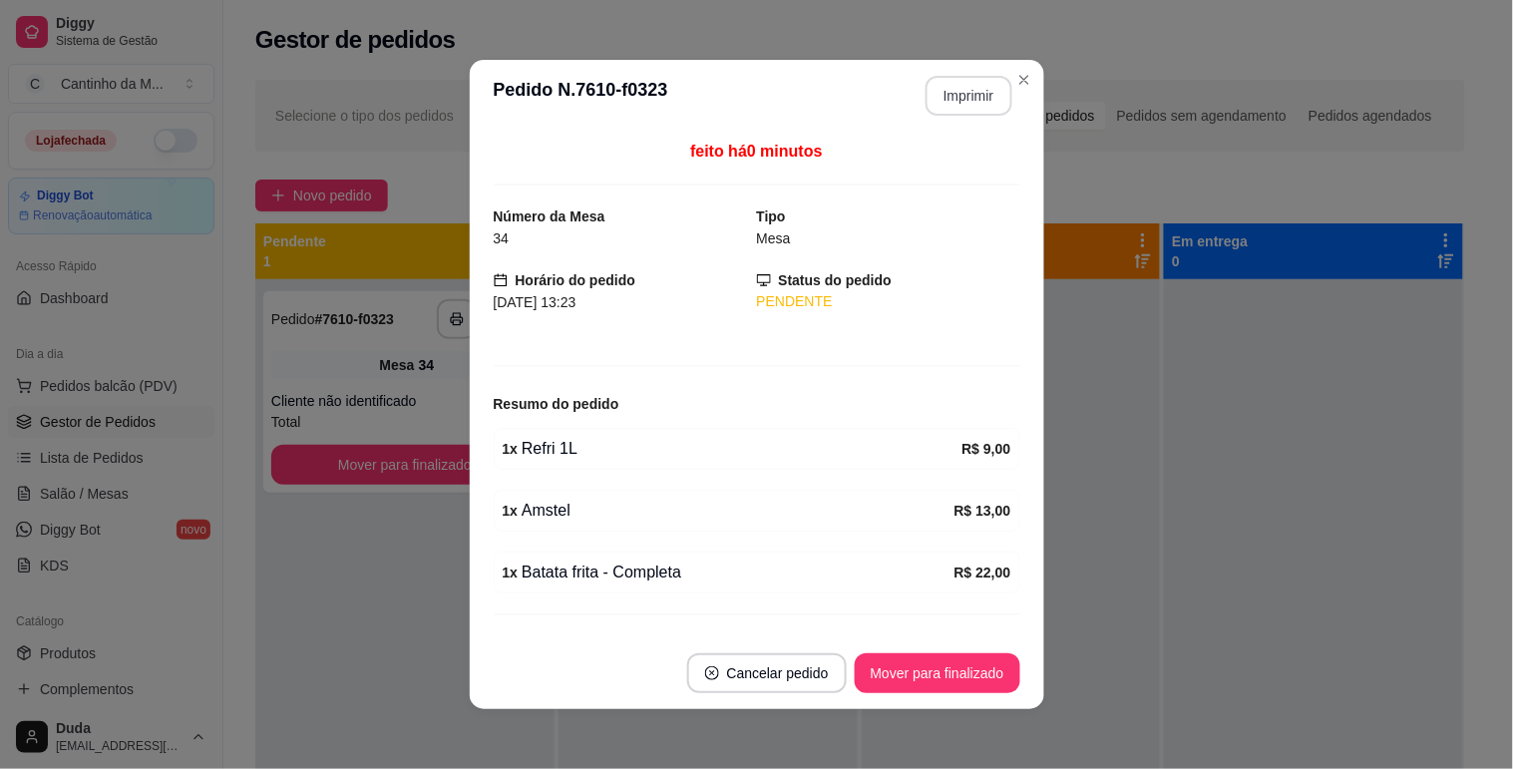
click at [963, 84] on button "Imprimir" at bounding box center [968, 96] width 87 height 40
click at [942, 675] on button "Mover para finalizado" at bounding box center [937, 673] width 166 height 40
click at [943, 668] on button "Mover para finalizado" at bounding box center [937, 673] width 166 height 40
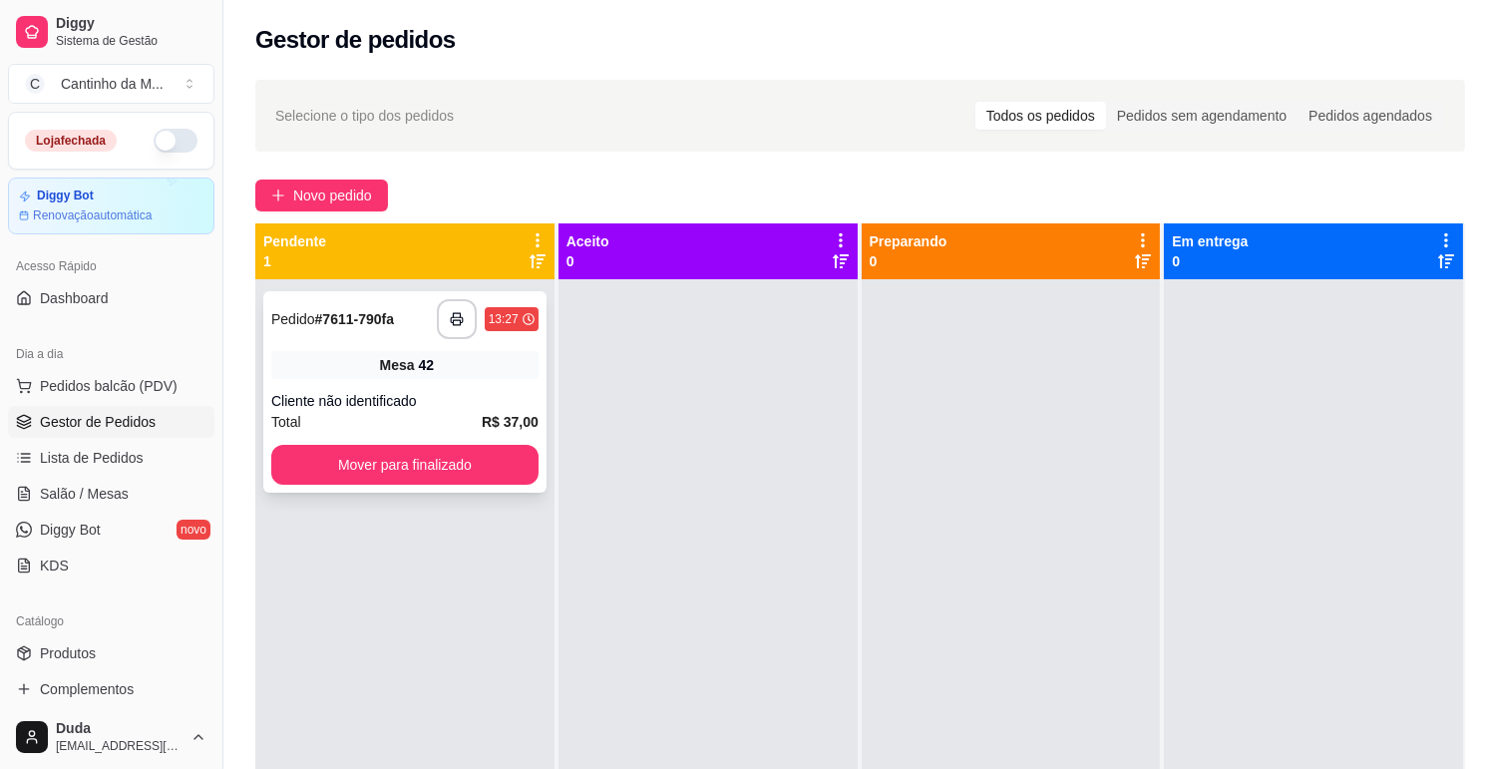
click at [415, 396] on div "Cliente não identificado" at bounding box center [404, 401] width 267 height 20
click at [404, 381] on div "**********" at bounding box center [404, 391] width 283 height 201
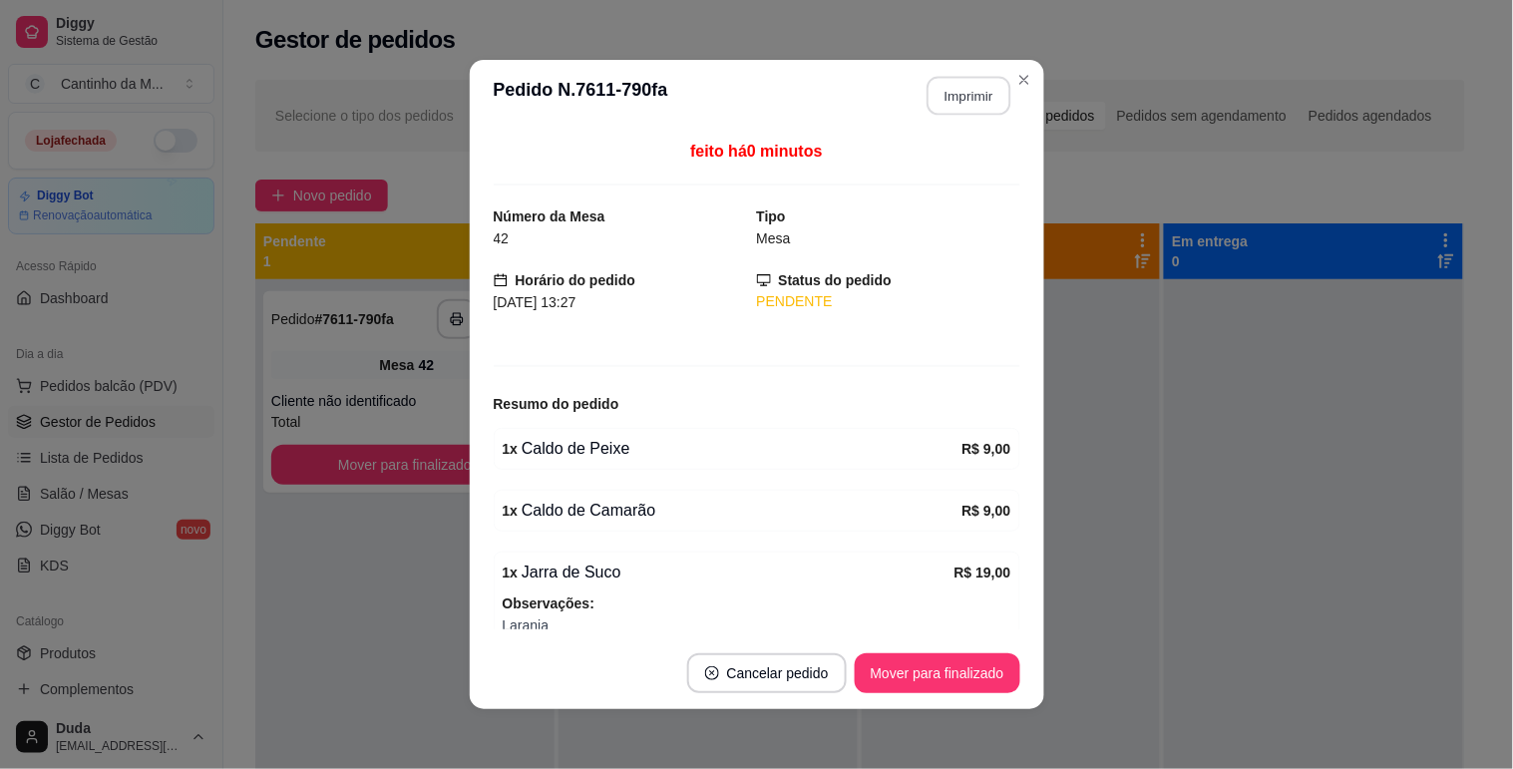
click at [959, 111] on button "Imprimir" at bounding box center [968, 96] width 84 height 39
click at [989, 670] on button "Mover para finalizado" at bounding box center [937, 673] width 166 height 40
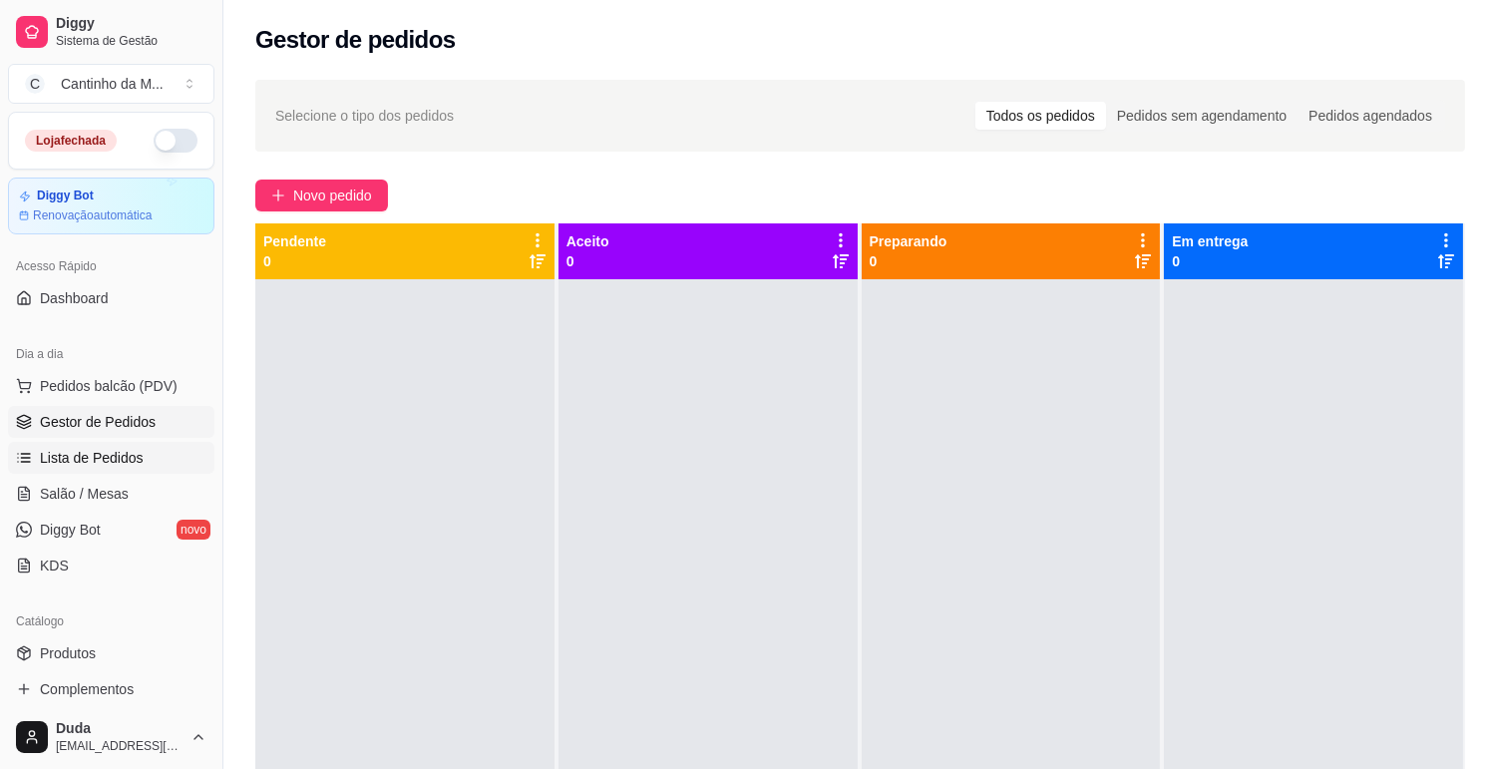
click at [108, 463] on span "Lista de Pedidos" at bounding box center [92, 458] width 104 height 20
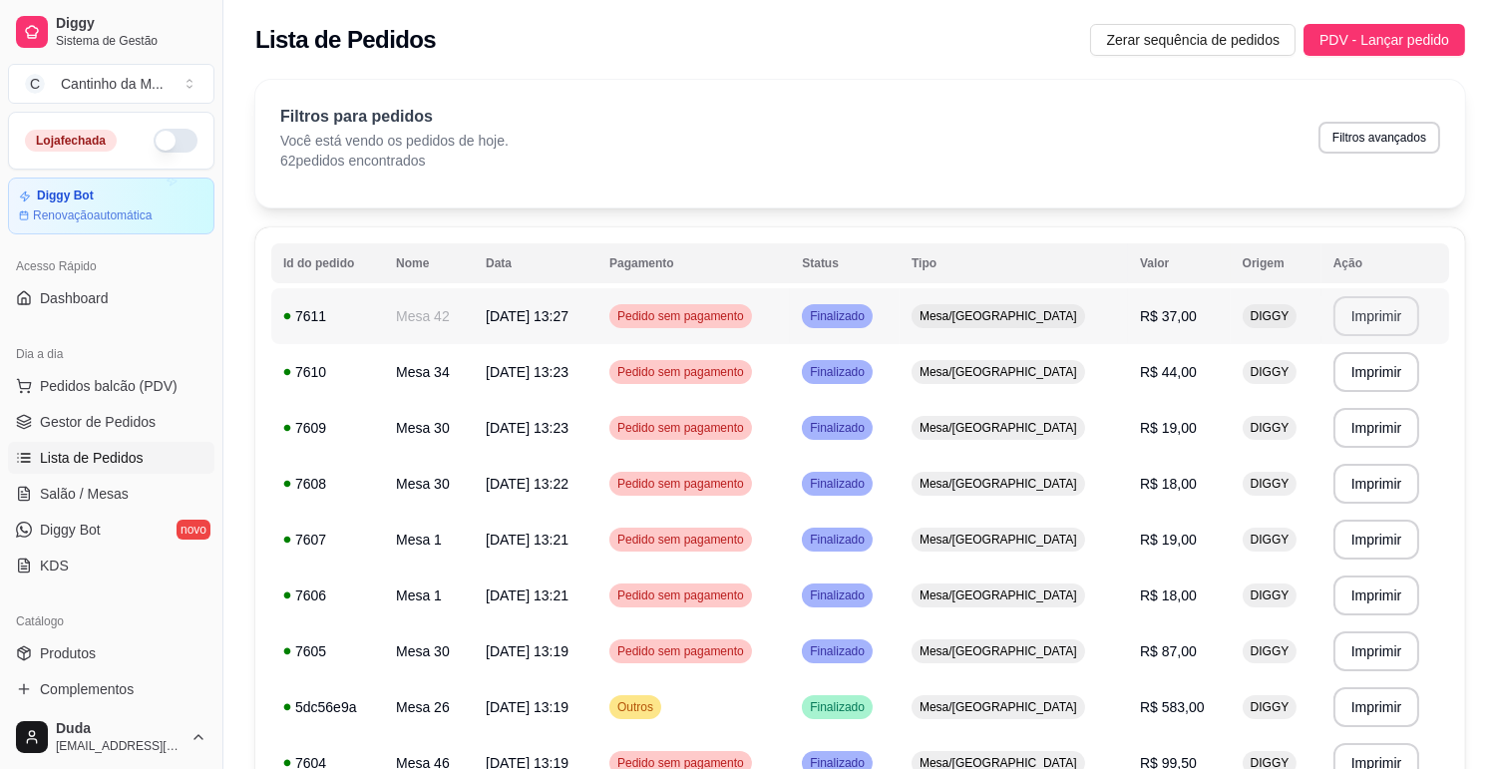
click at [1346, 317] on button "Imprimir" at bounding box center [1376, 316] width 87 height 40
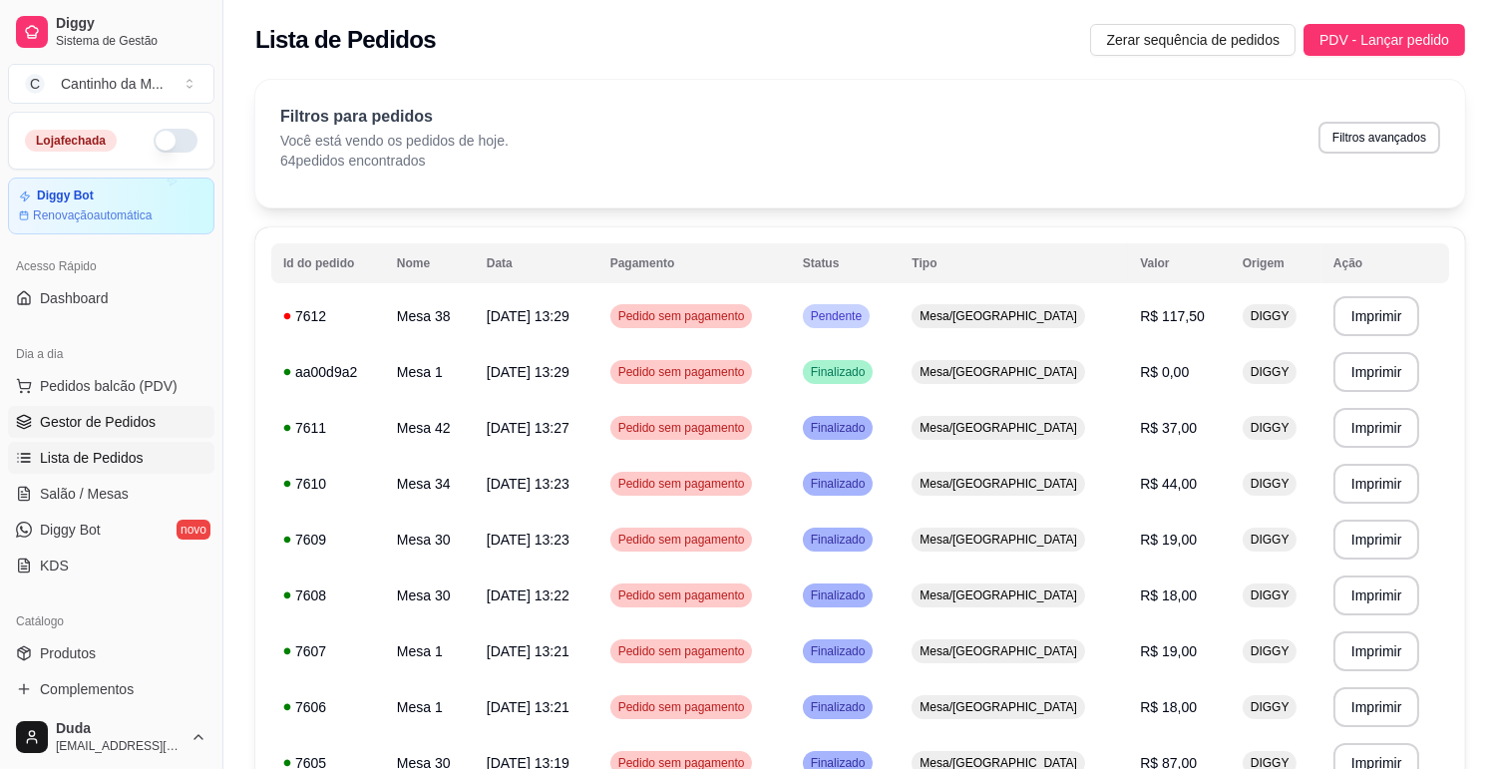
click at [126, 419] on span "Gestor de Pedidos" at bounding box center [98, 422] width 116 height 20
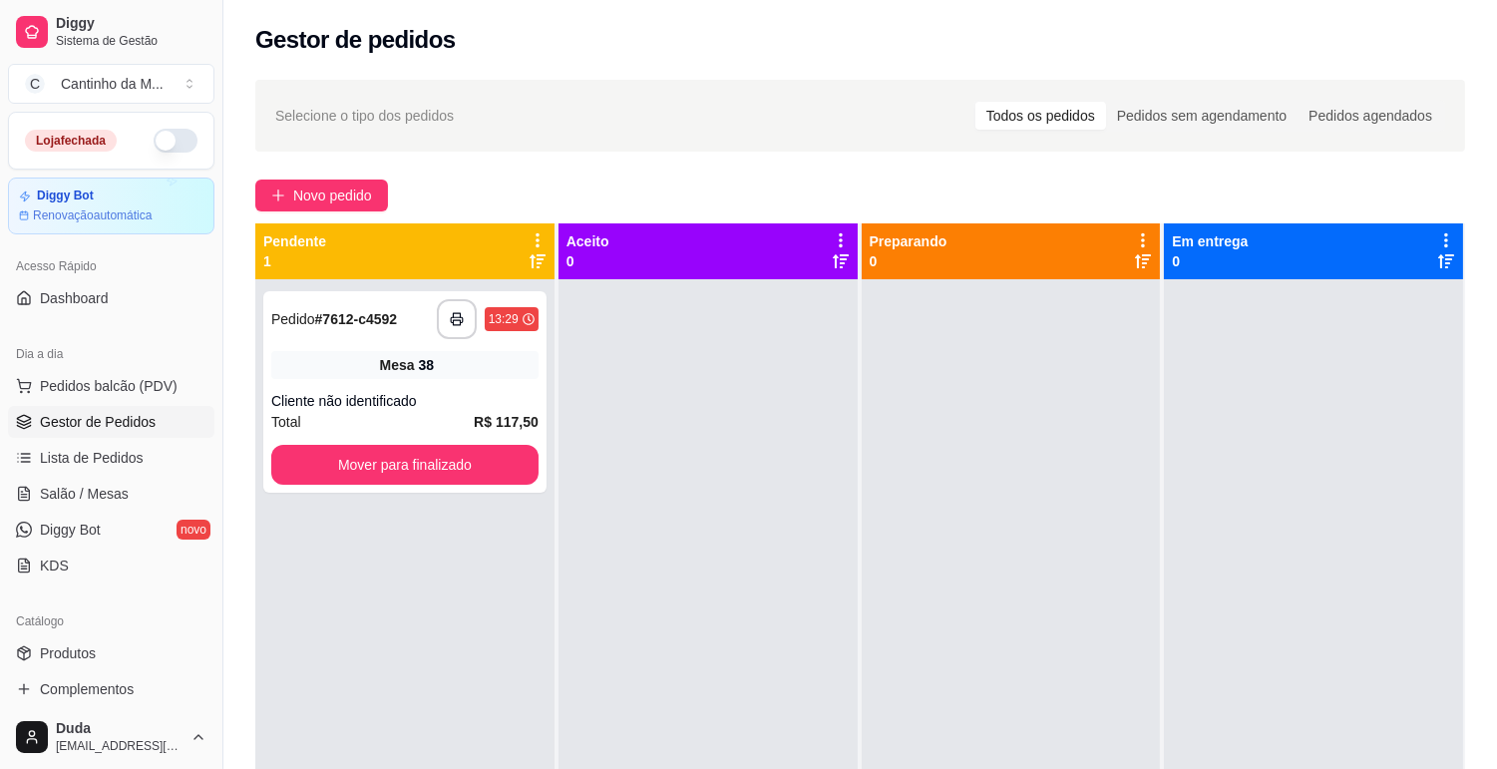
click at [346, 387] on div "**********" at bounding box center [404, 391] width 283 height 201
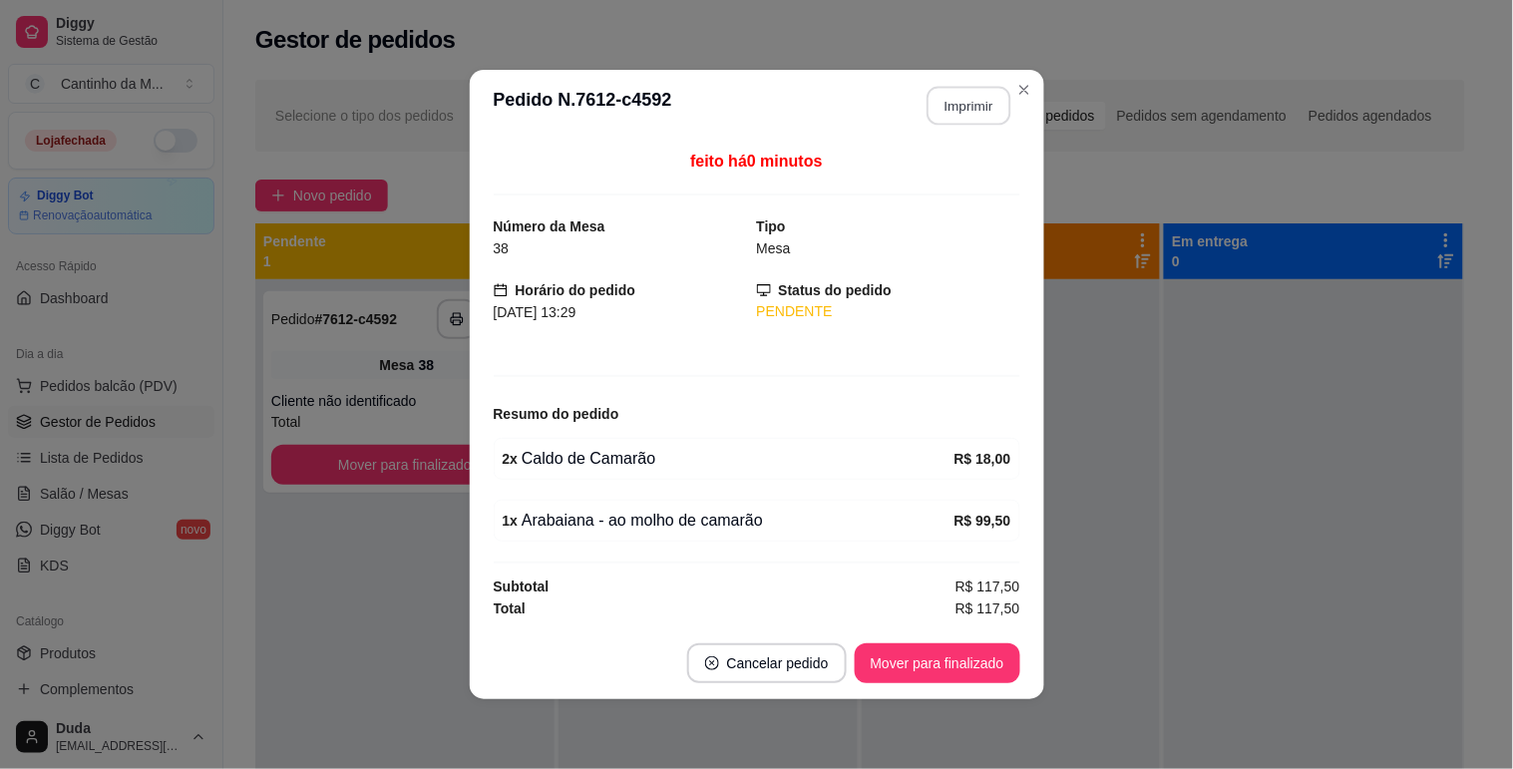
click at [951, 114] on button "Imprimir" at bounding box center [968, 106] width 84 height 39
click at [957, 666] on button "Mover para finalizado" at bounding box center [937, 663] width 166 height 40
click at [957, 666] on button "Mover para finalizado" at bounding box center [936, 663] width 161 height 39
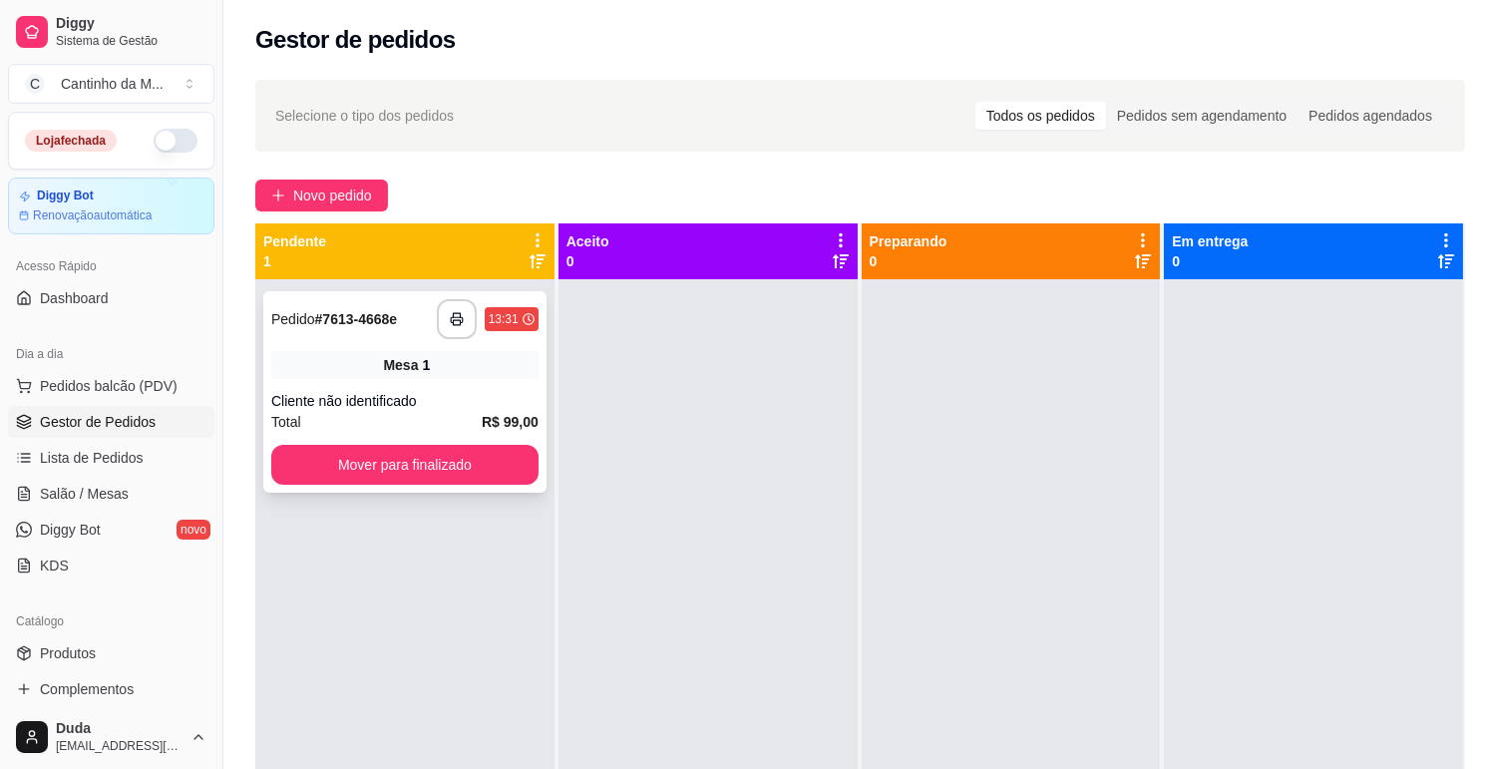
click at [410, 365] on span "Mesa" at bounding box center [400, 365] width 35 height 20
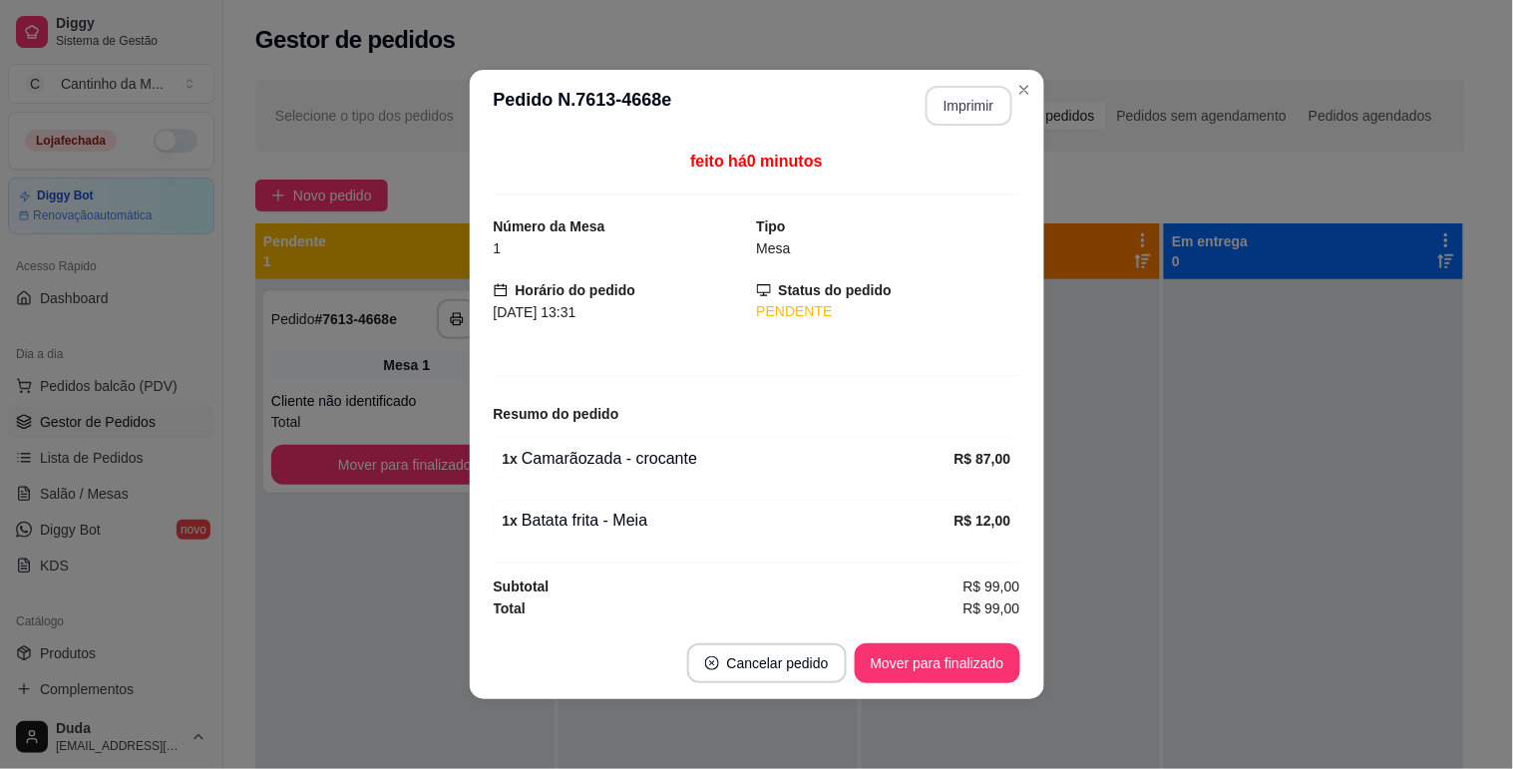
click at [961, 88] on button "Imprimir" at bounding box center [968, 106] width 87 height 40
click at [958, 662] on button "Mover para finalizado" at bounding box center [937, 663] width 166 height 40
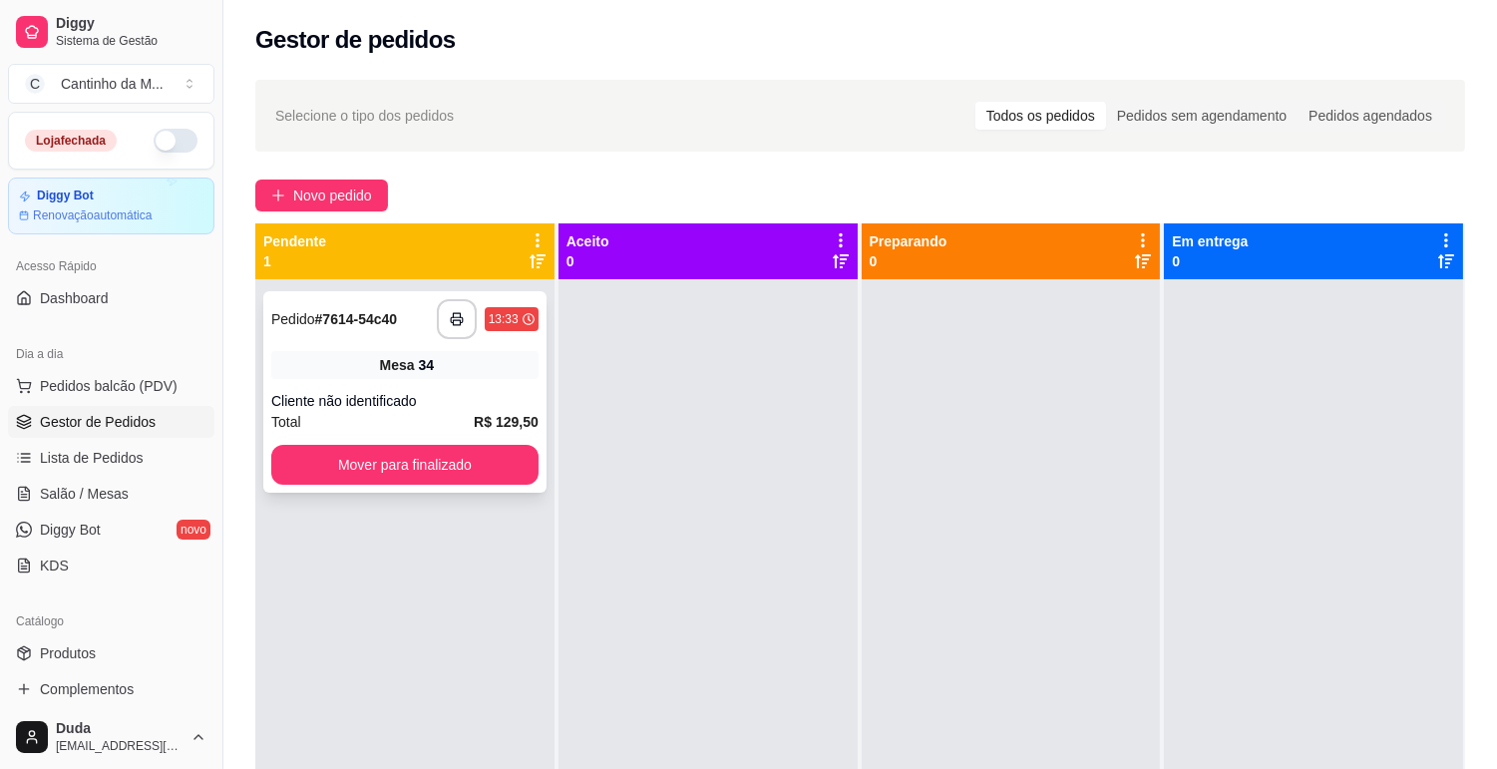
click at [426, 379] on div "**********" at bounding box center [404, 391] width 283 height 201
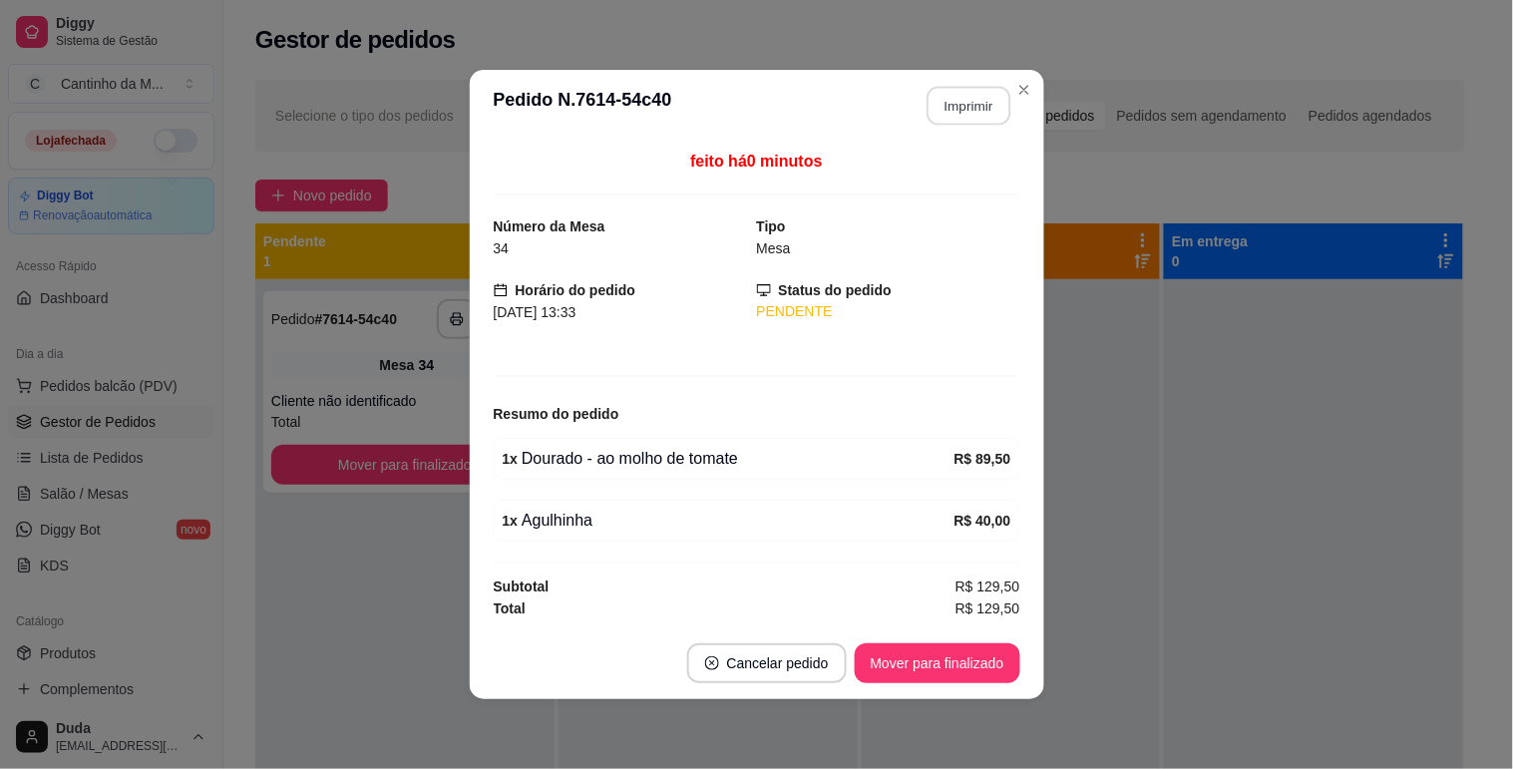
click at [989, 117] on button "Imprimir" at bounding box center [968, 106] width 84 height 39
click at [954, 671] on button "Mover para finalizado" at bounding box center [936, 663] width 161 height 39
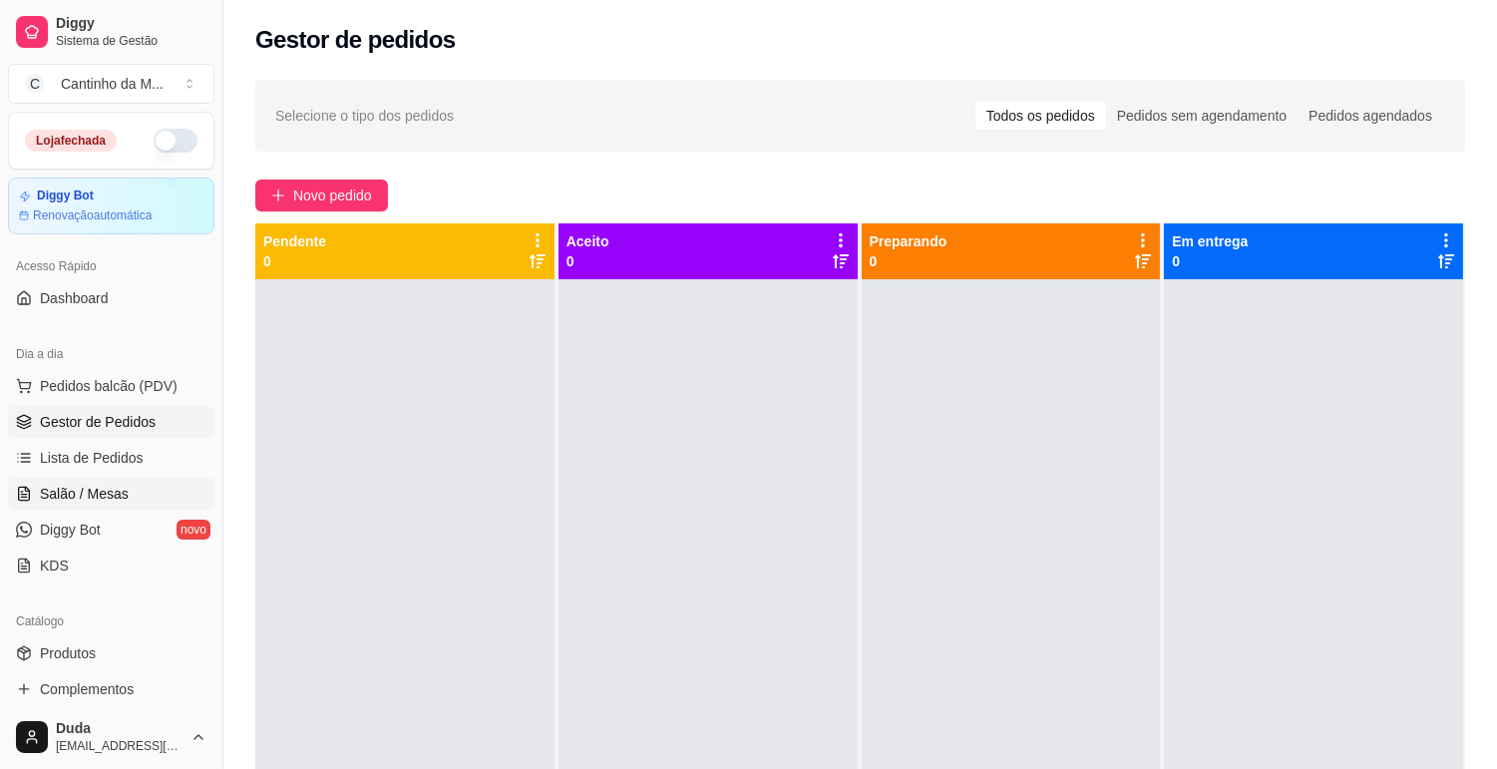
click at [152, 487] on link "Salão / Mesas" at bounding box center [111, 494] width 206 height 32
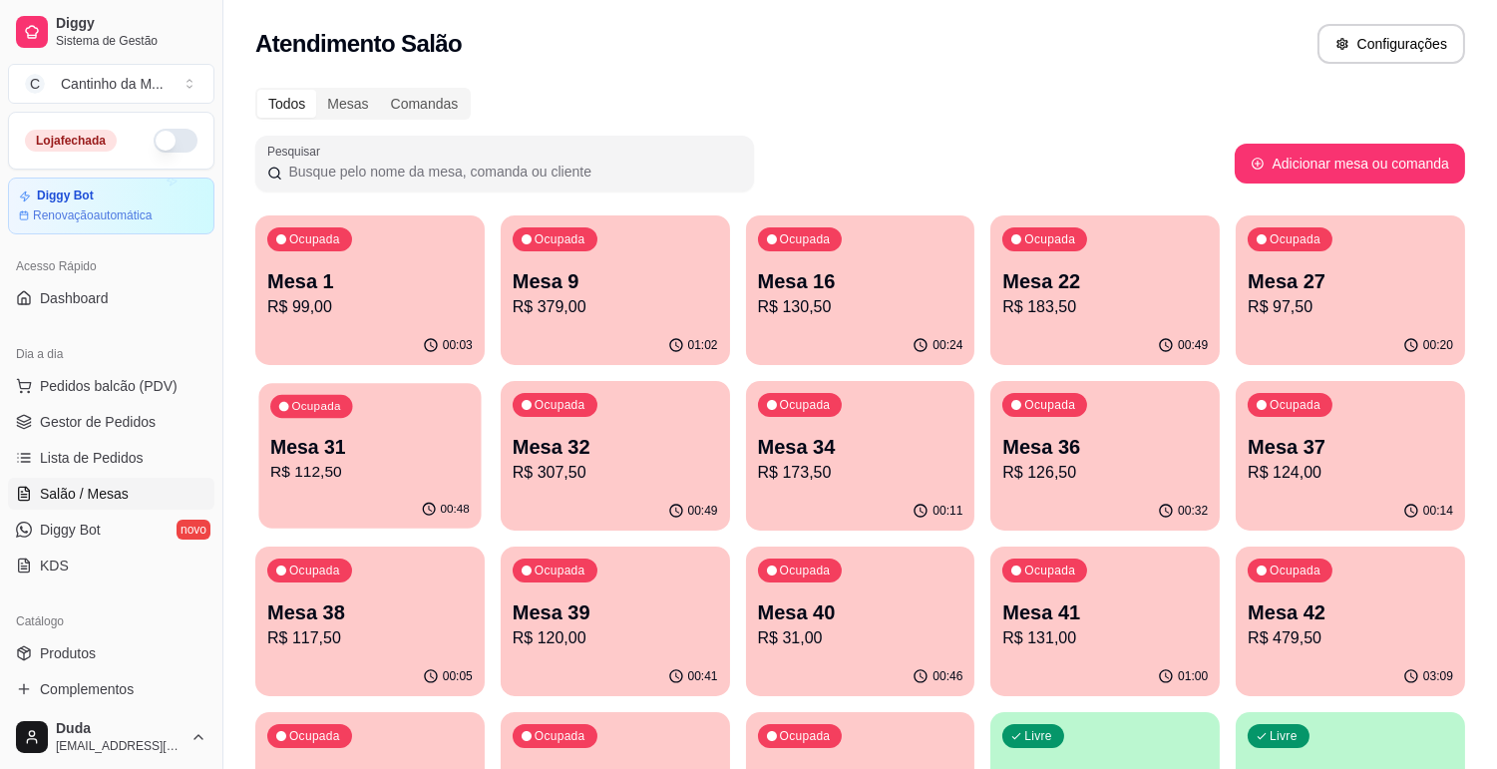
click at [397, 486] on div "Ocupada Mesa 31 R$ 112,50" at bounding box center [369, 437] width 222 height 108
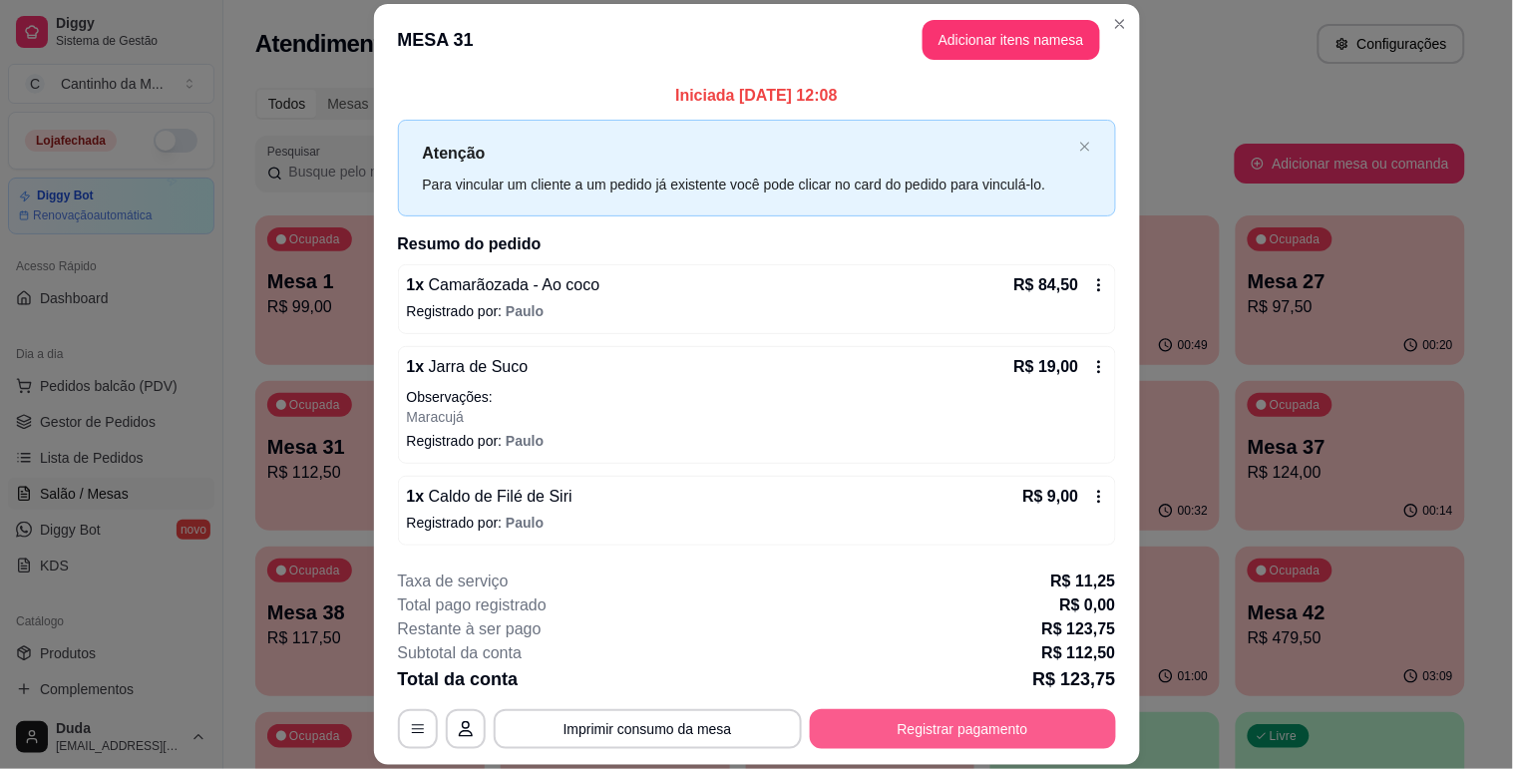
click at [987, 714] on button "Registrar pagamento" at bounding box center [963, 729] width 306 height 40
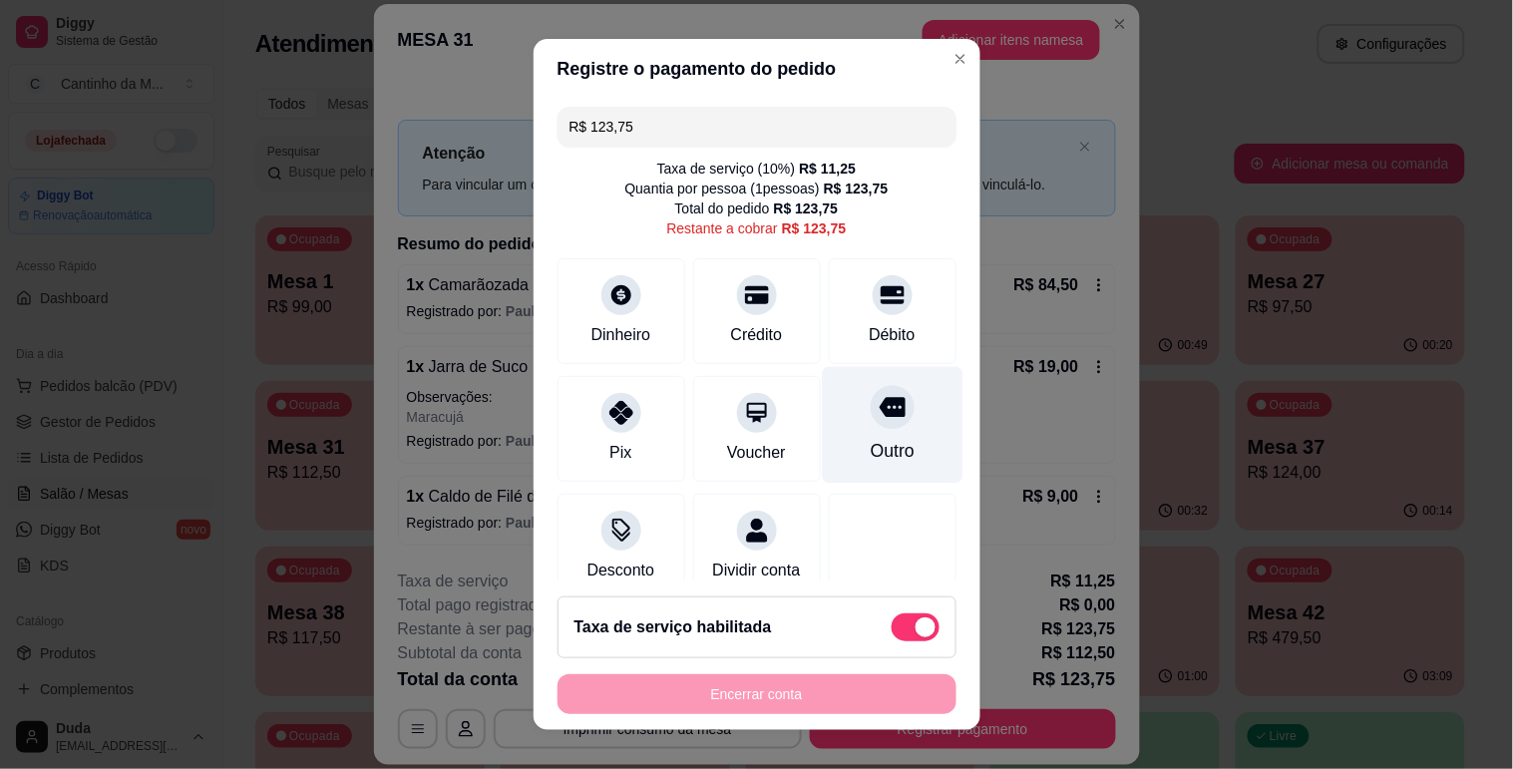
click at [840, 434] on div "Outro" at bounding box center [892, 424] width 141 height 117
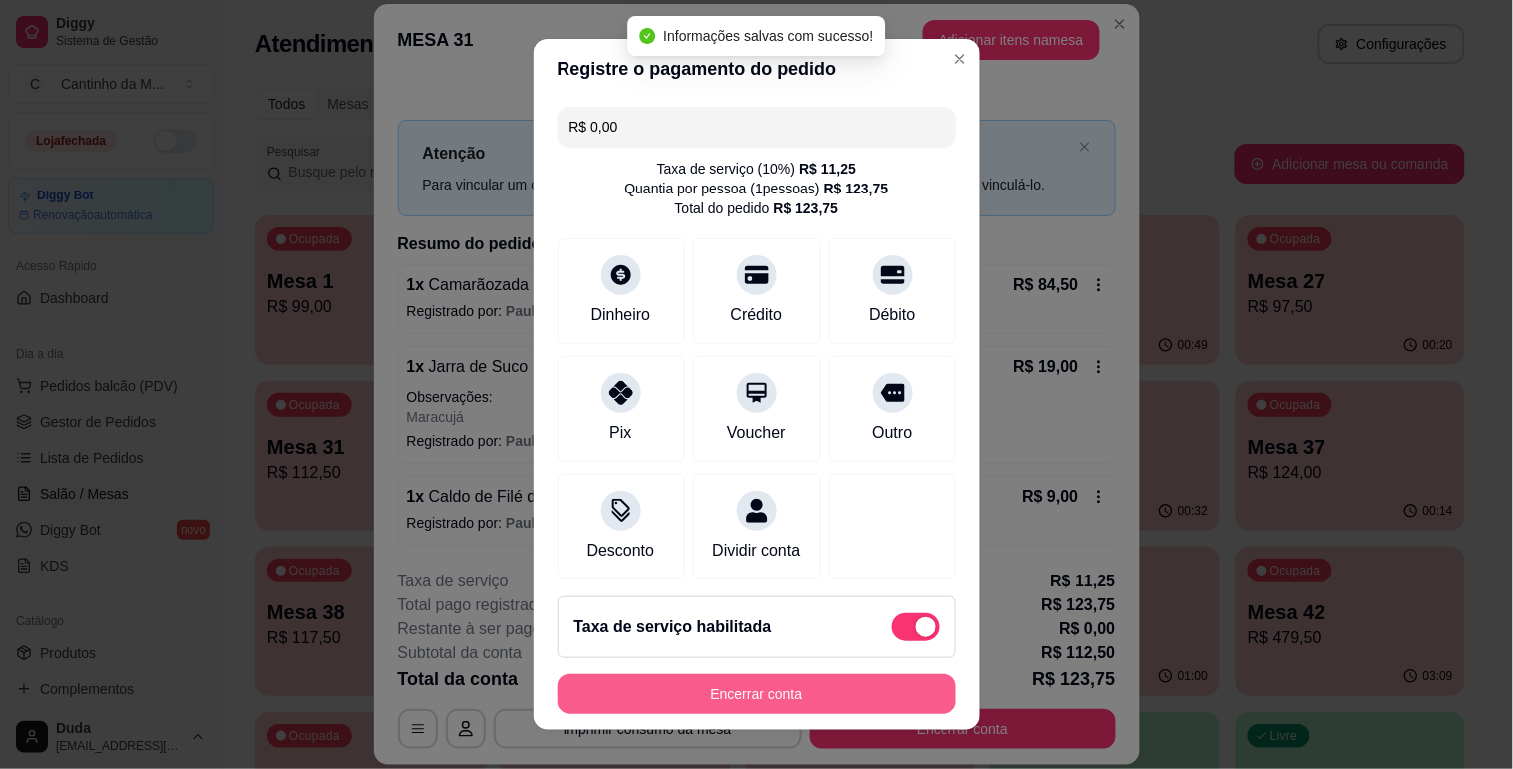
type input "R$ 0,00"
click at [758, 701] on button "Encerrar conta" at bounding box center [756, 694] width 399 height 40
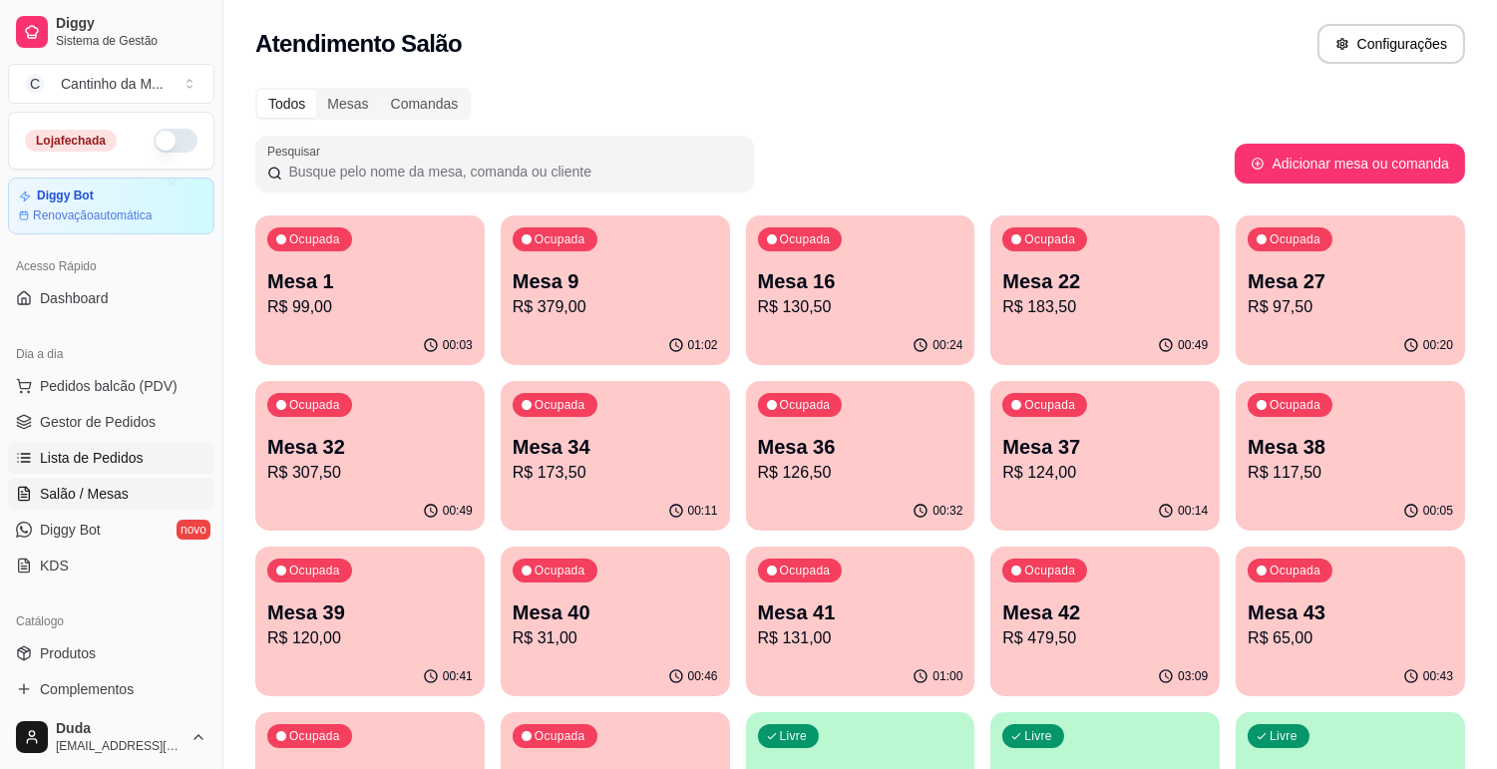
click at [180, 467] on link "Lista de Pedidos" at bounding box center [111, 458] width 206 height 32
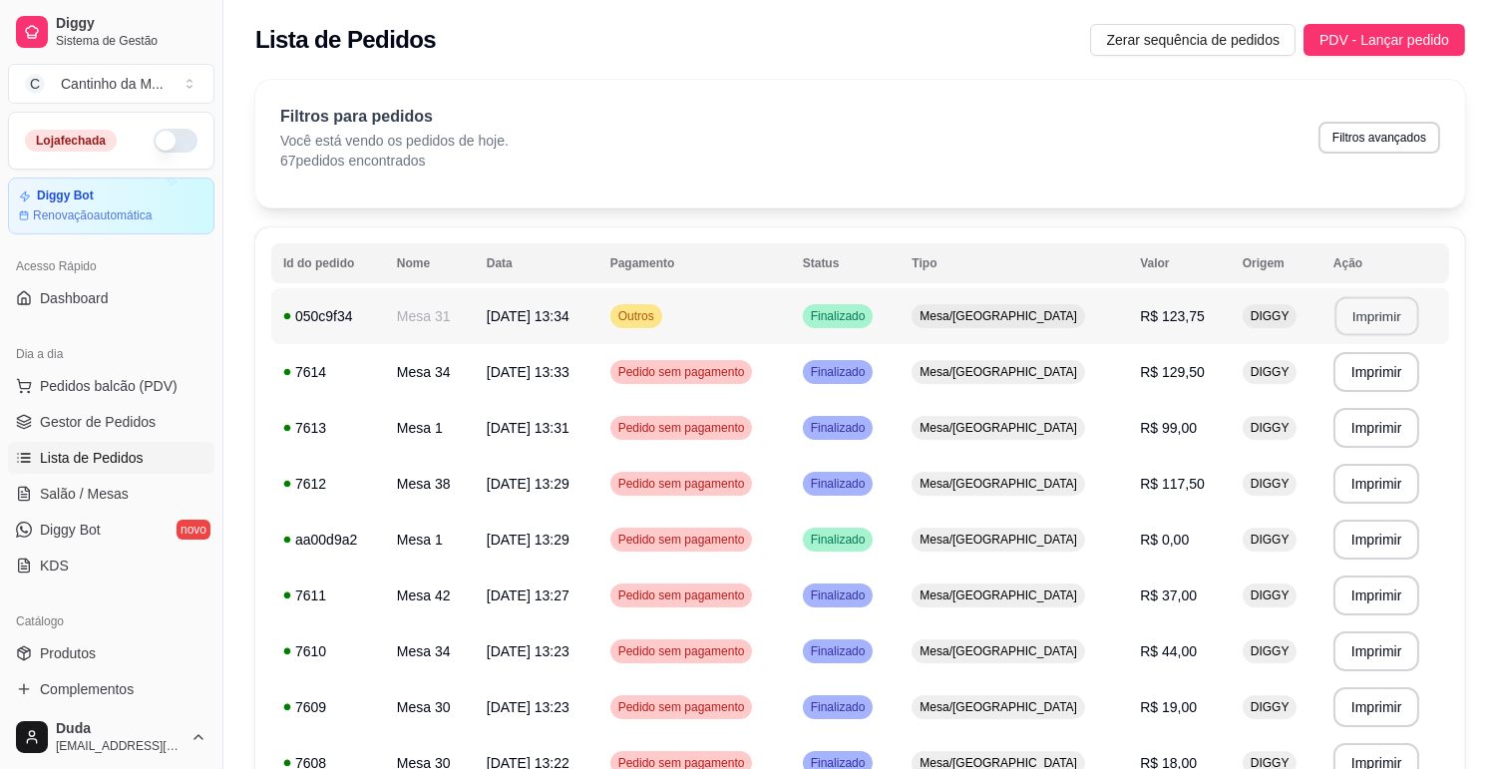
click at [1381, 302] on button "Imprimir" at bounding box center [1376, 316] width 84 height 39
click at [95, 417] on span "Gestor de Pedidos" at bounding box center [98, 422] width 116 height 20
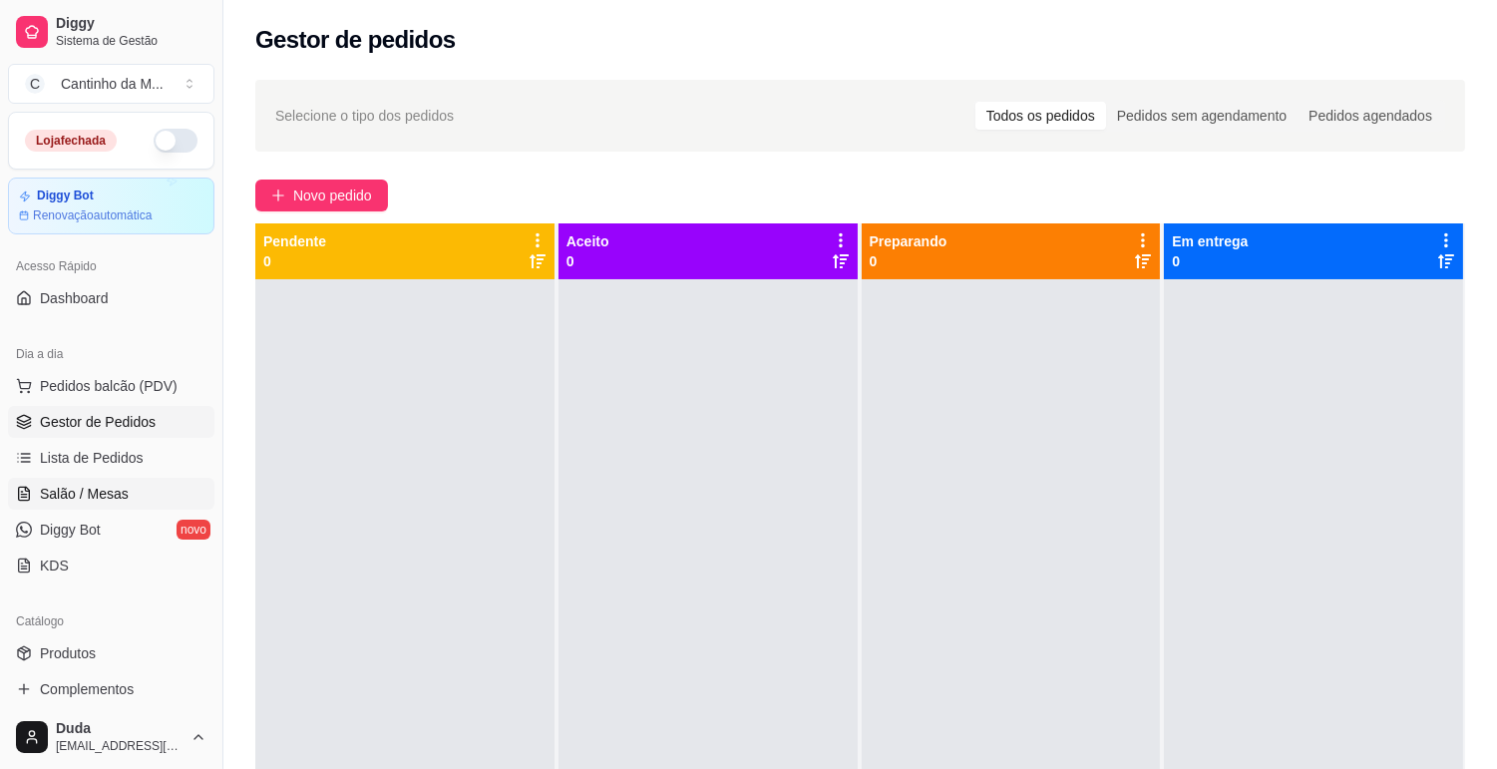
click at [97, 497] on span "Salão / Mesas" at bounding box center [84, 494] width 89 height 20
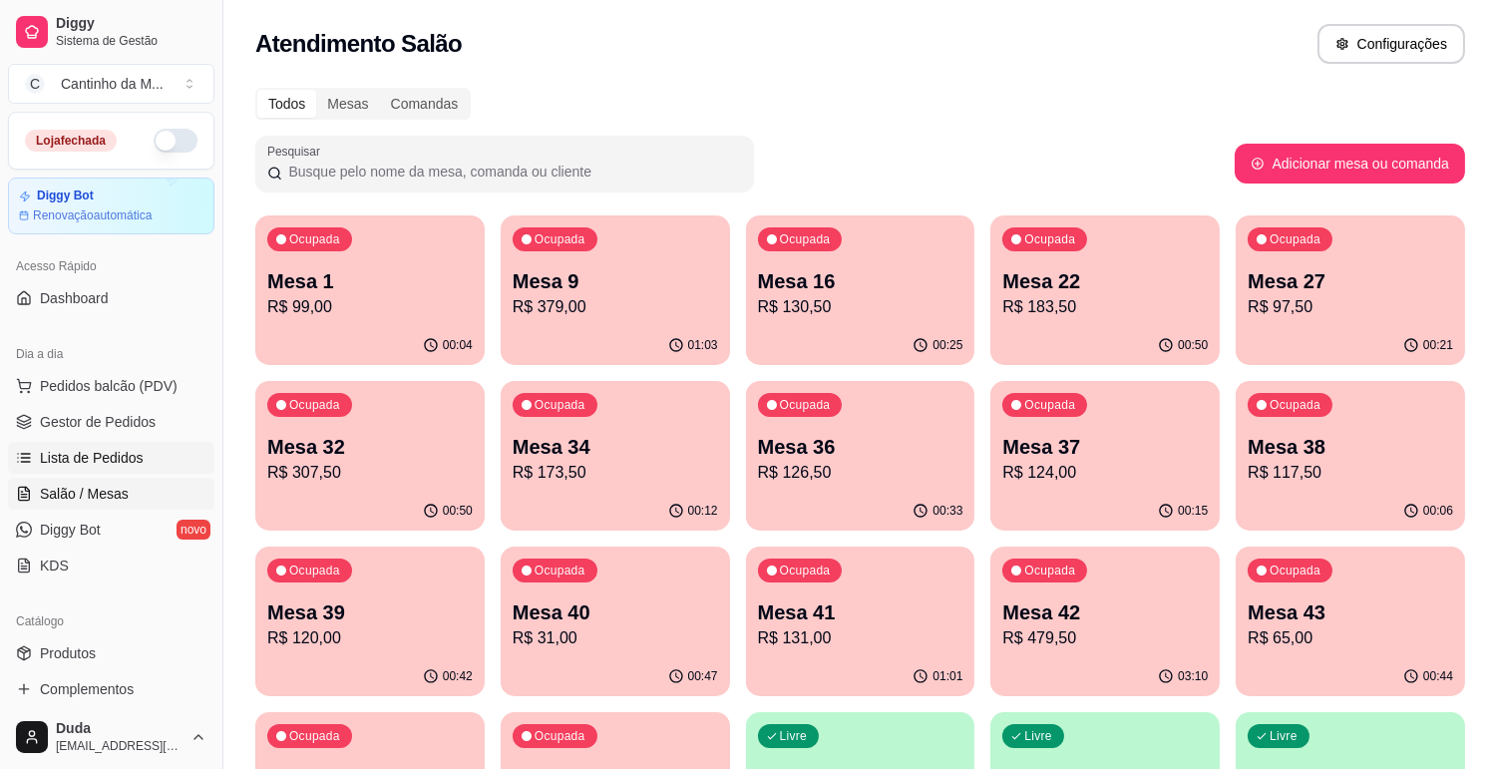
click at [115, 460] on span "Lista de Pedidos" at bounding box center [92, 458] width 104 height 20
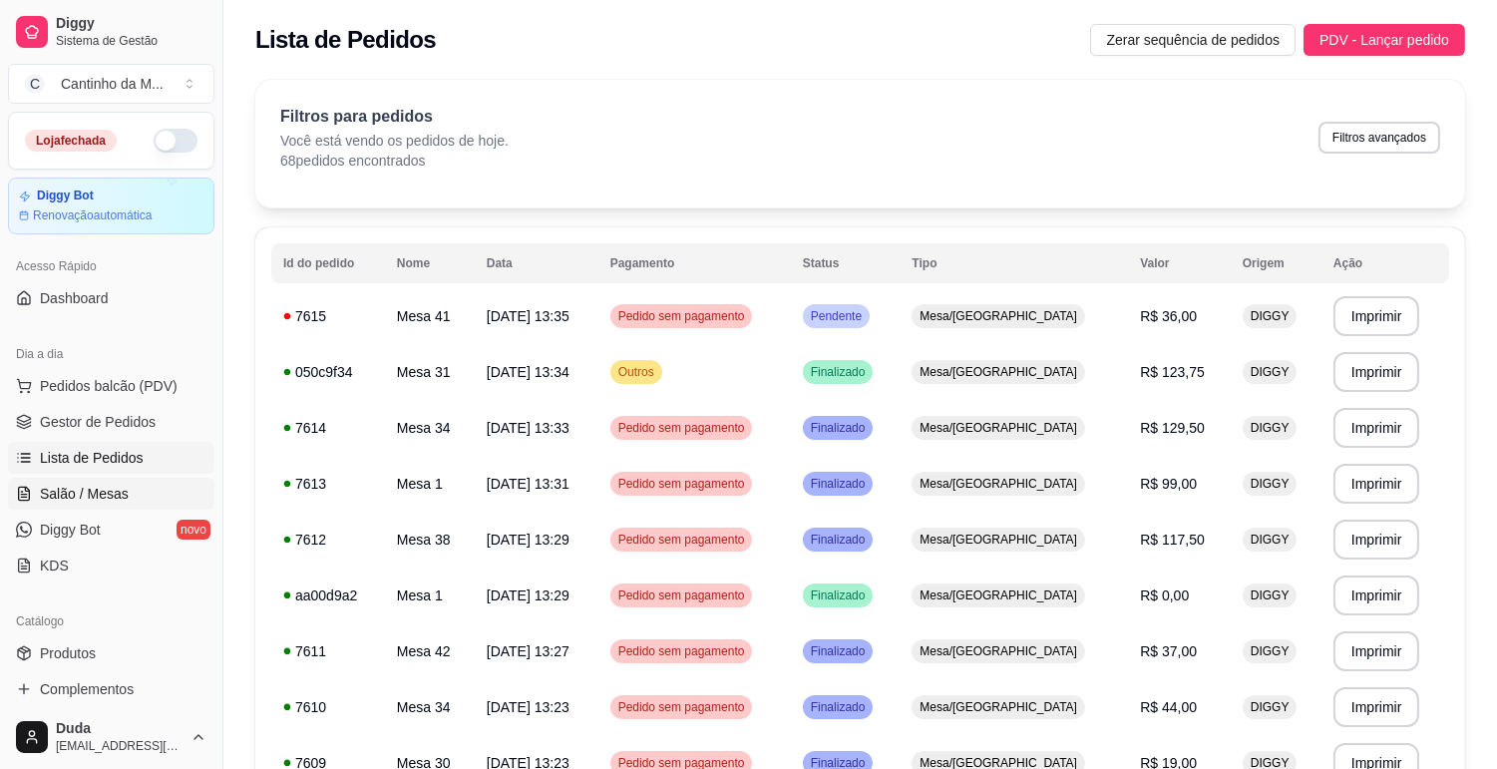
click at [103, 506] on link "Salão / Mesas" at bounding box center [111, 494] width 206 height 32
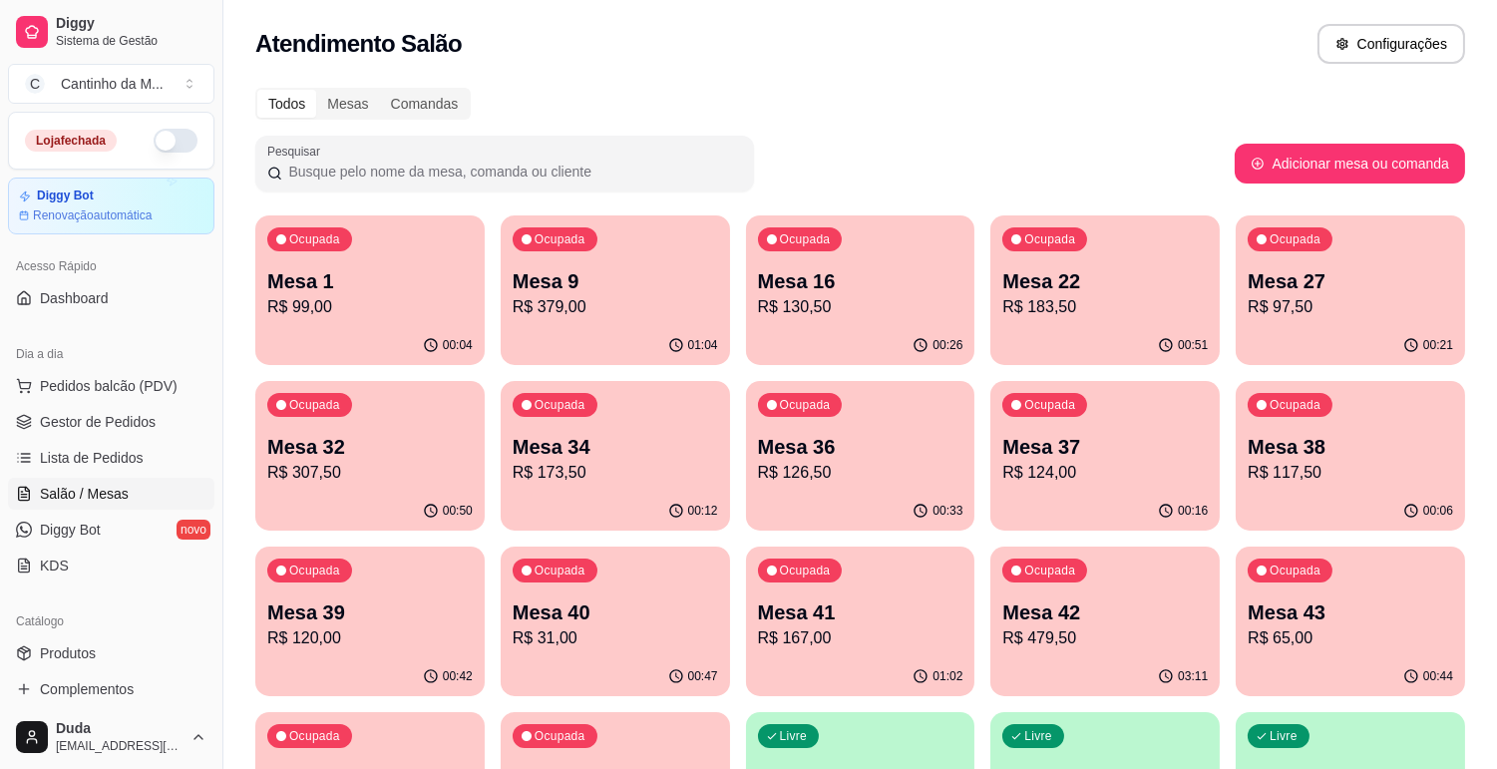
click at [844, 661] on div "01:02" at bounding box center [860, 676] width 229 height 39
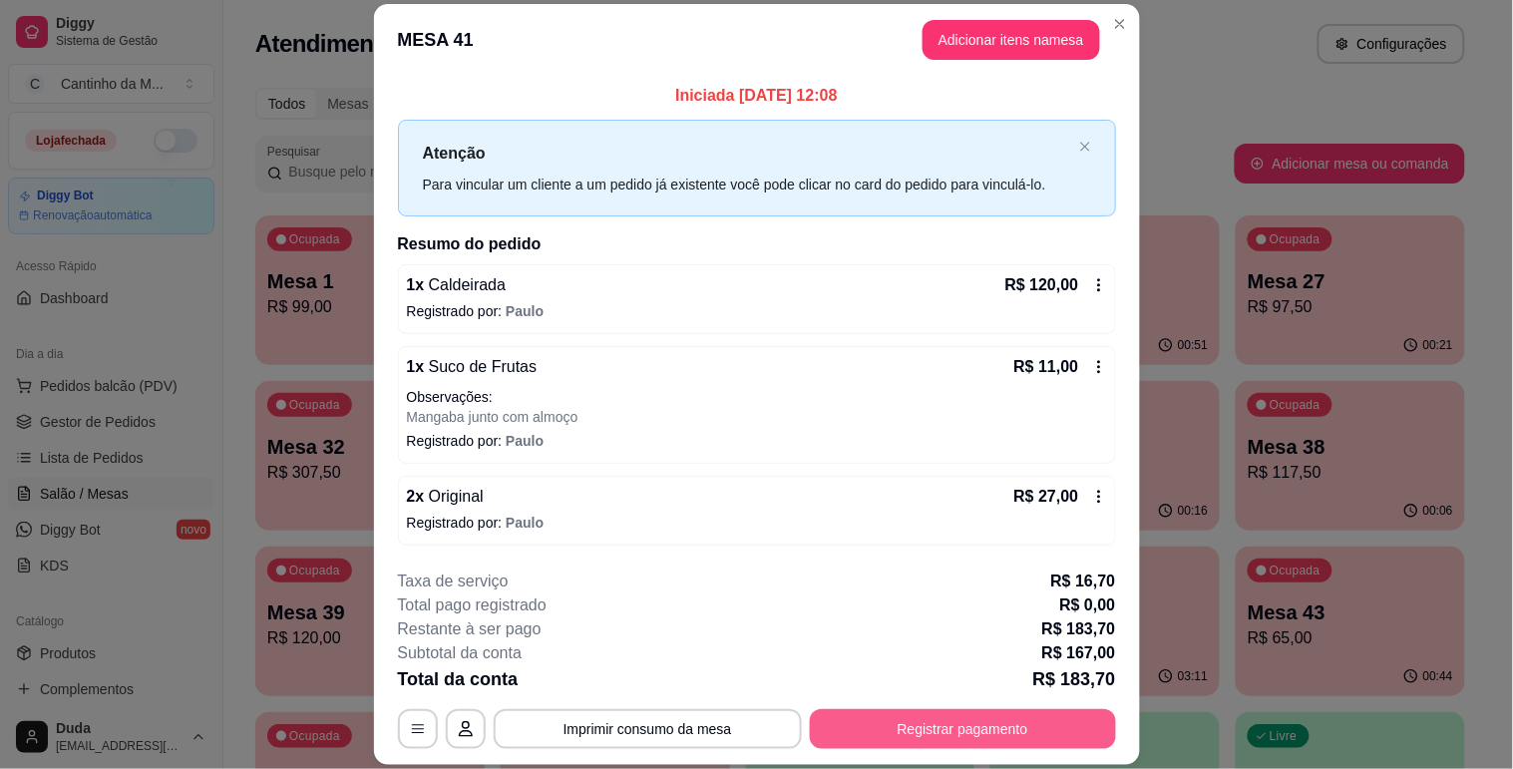
click at [960, 716] on button "Registrar pagamento" at bounding box center [963, 729] width 306 height 40
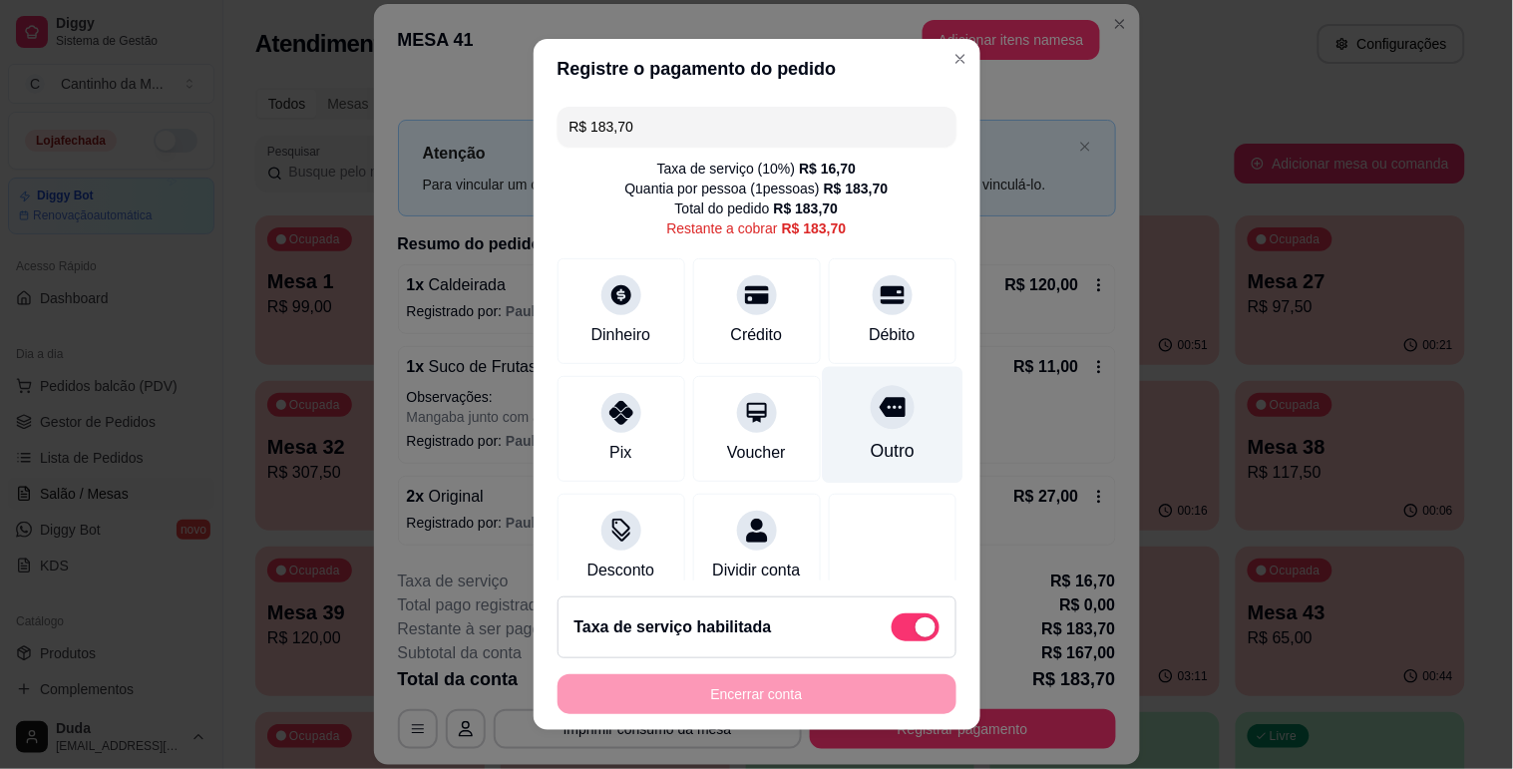
click at [870, 429] on div at bounding box center [892, 407] width 44 height 44
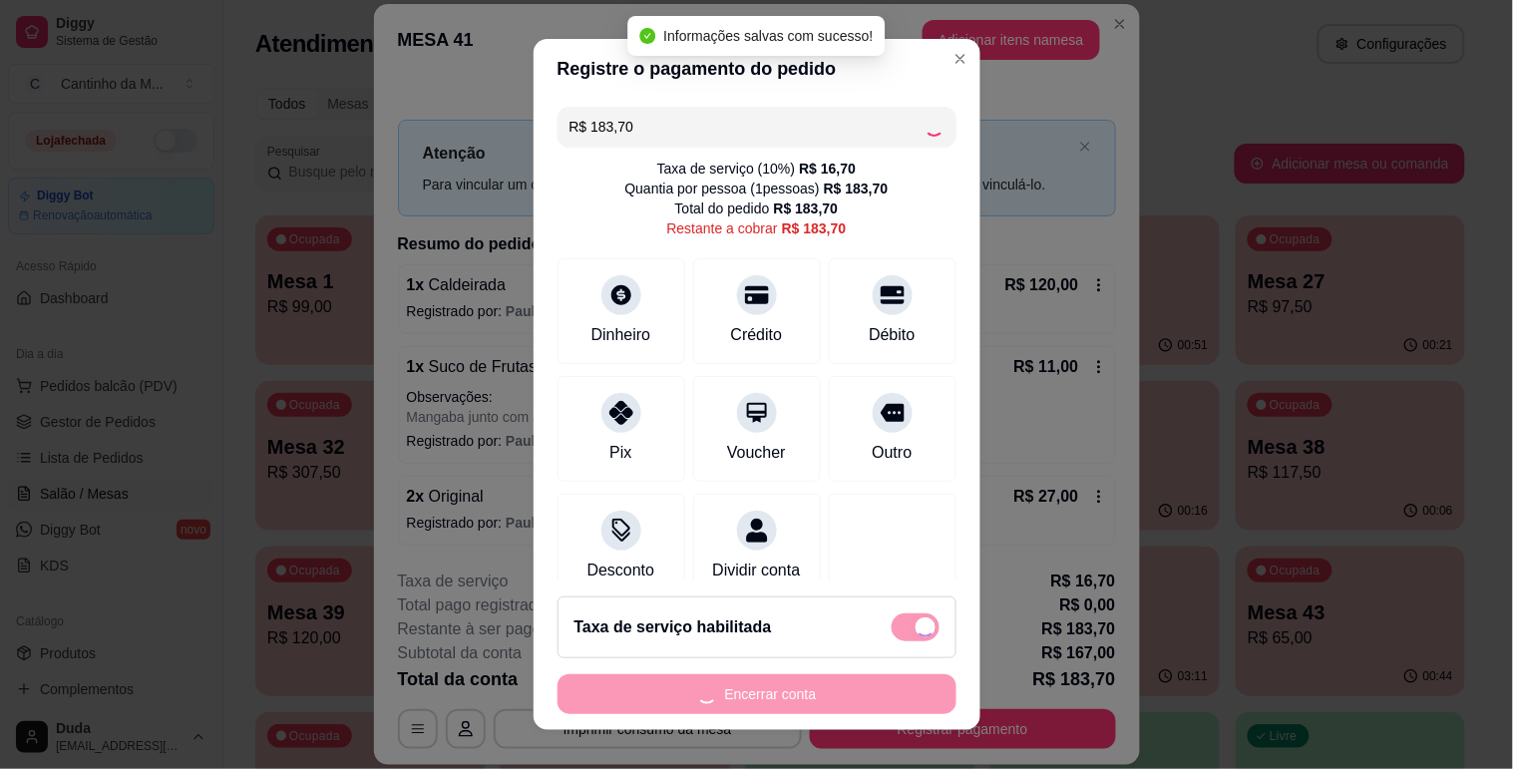
type input "R$ 0,00"
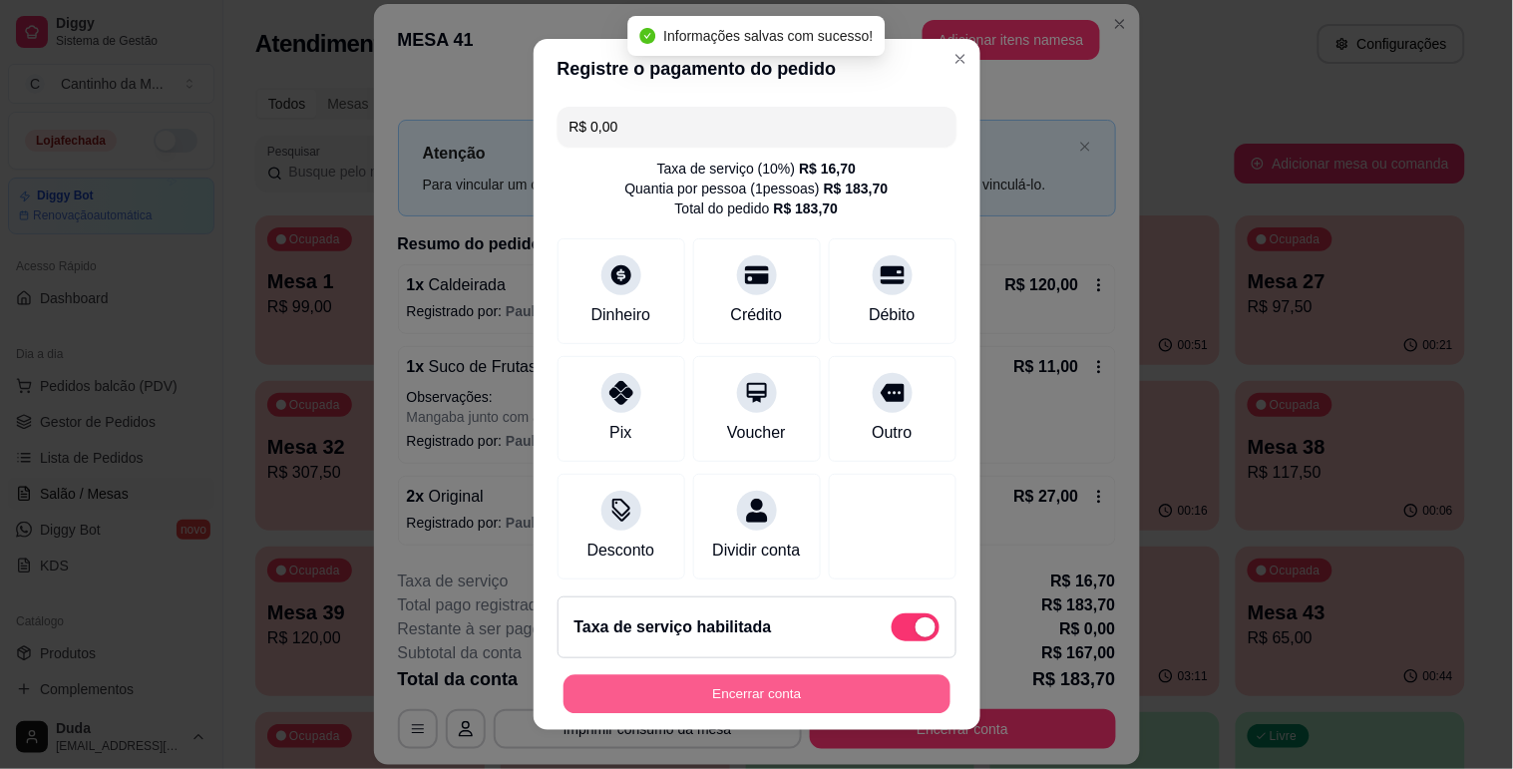
click at [790, 705] on button "Encerrar conta" at bounding box center [756, 694] width 387 height 39
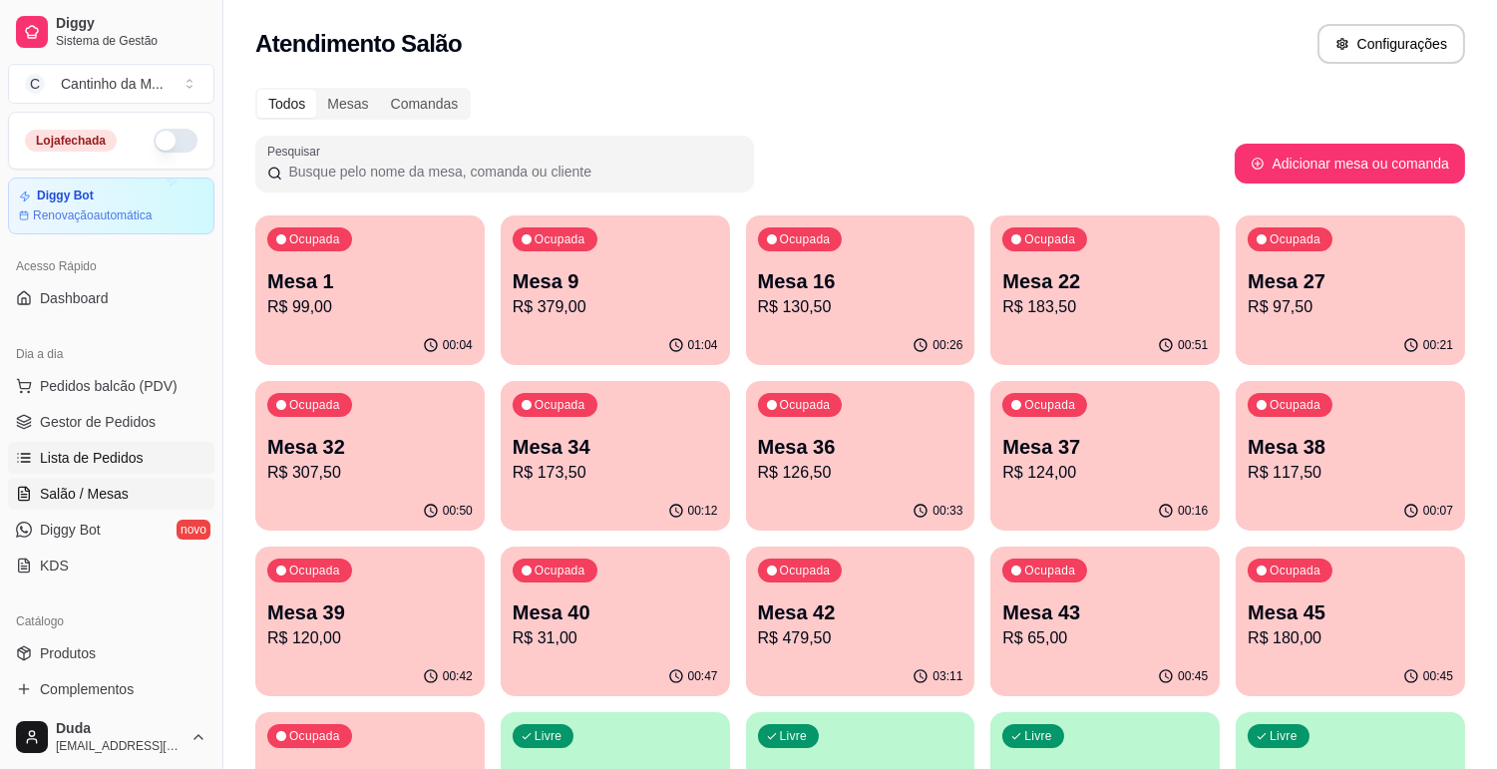
click at [94, 470] on link "Lista de Pedidos" at bounding box center [111, 458] width 206 height 32
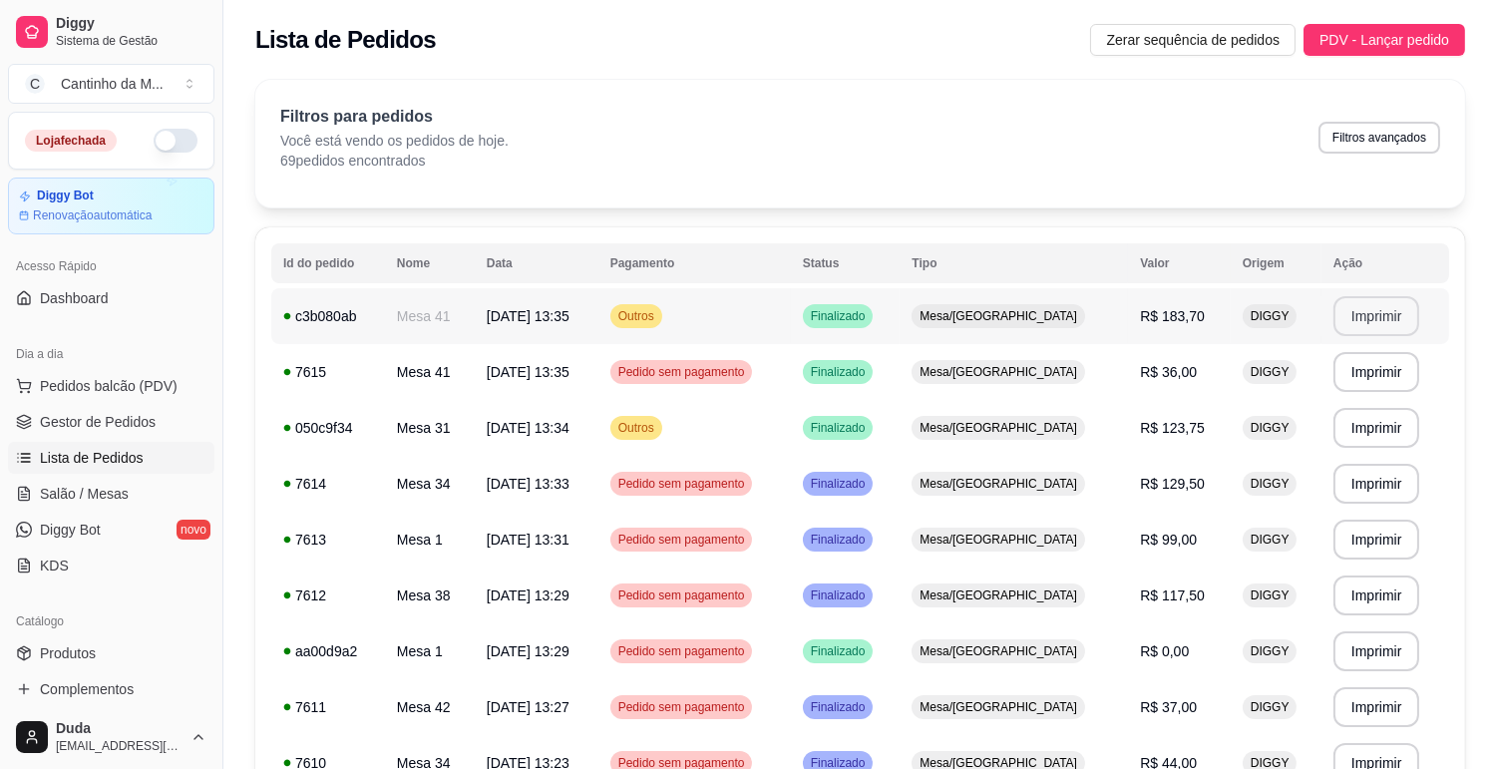
click at [1371, 311] on button "Imprimir" at bounding box center [1376, 316] width 87 height 40
click at [63, 423] on span "Gestor de Pedidos" at bounding box center [98, 422] width 116 height 20
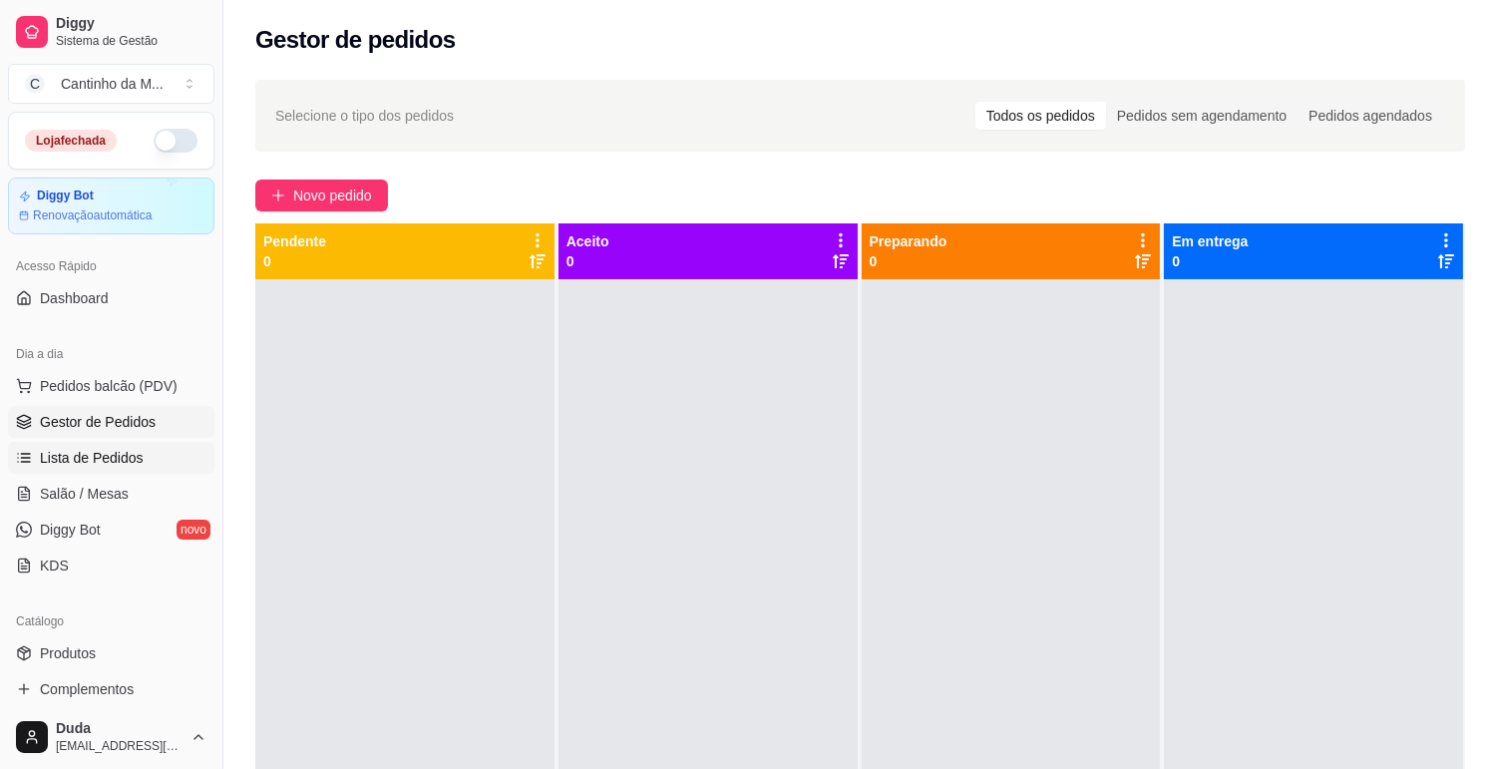
click at [70, 463] on span "Lista de Pedidos" at bounding box center [92, 458] width 104 height 20
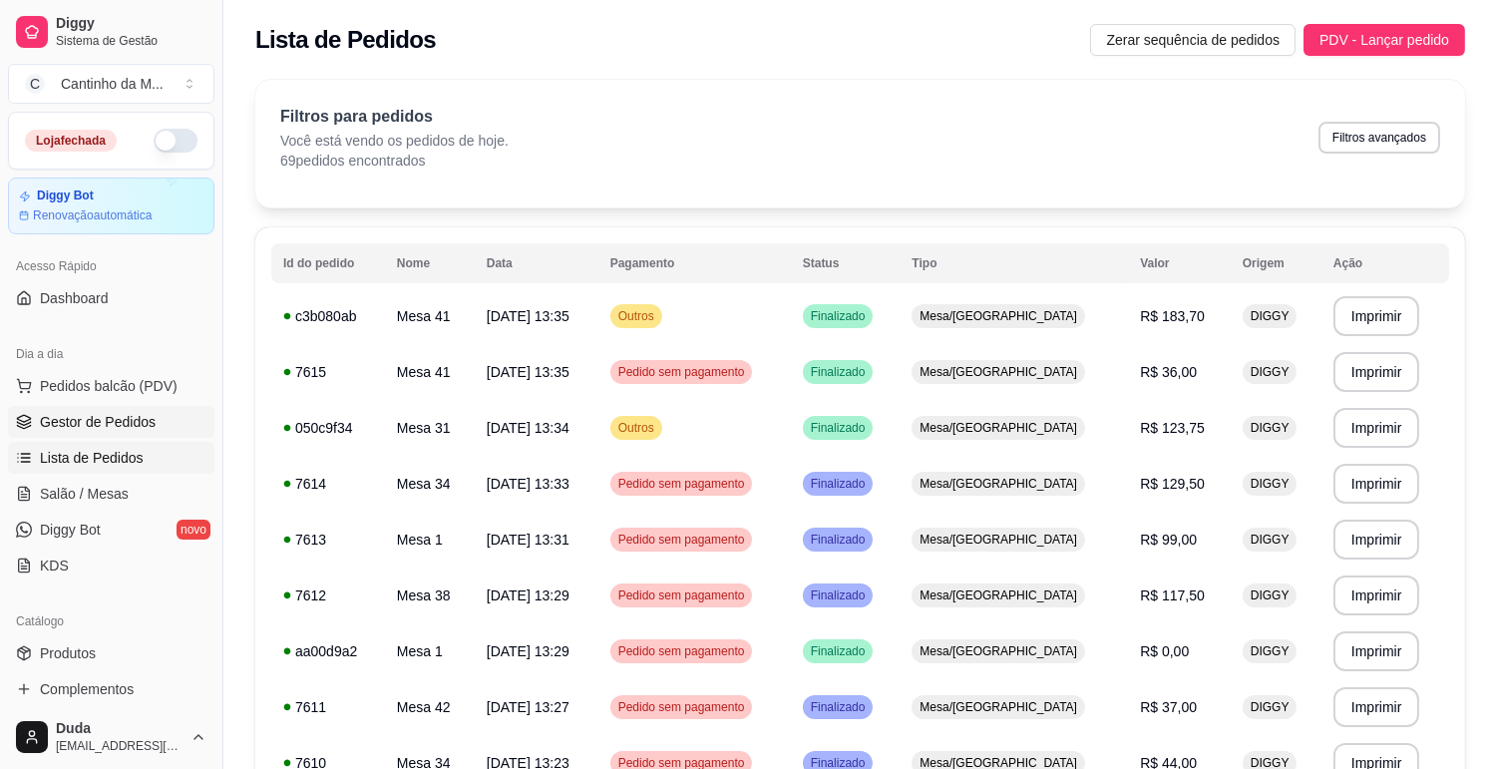
click at [66, 412] on span "Gestor de Pedidos" at bounding box center [98, 422] width 116 height 20
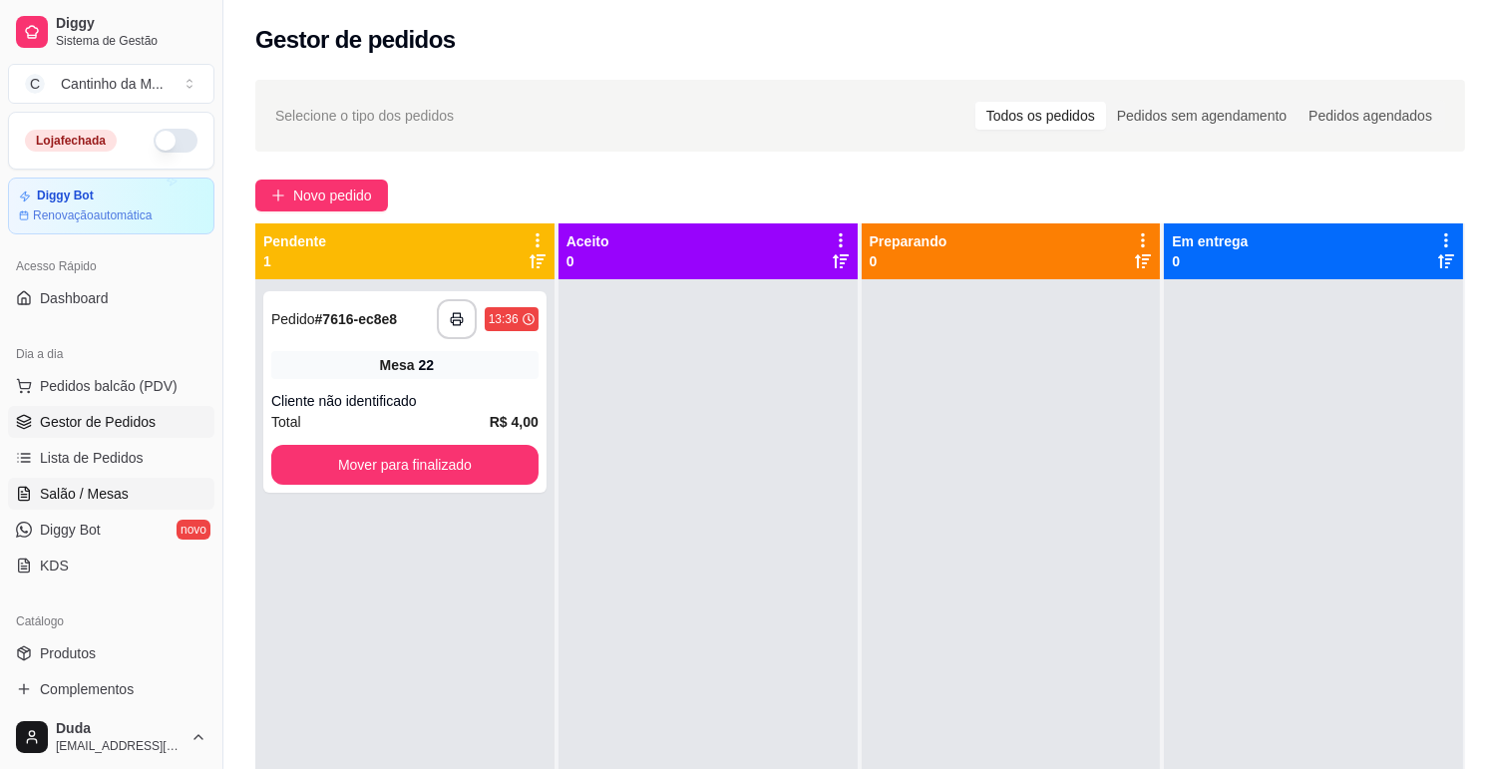
click at [104, 478] on link "Salão / Mesas" at bounding box center [111, 494] width 206 height 32
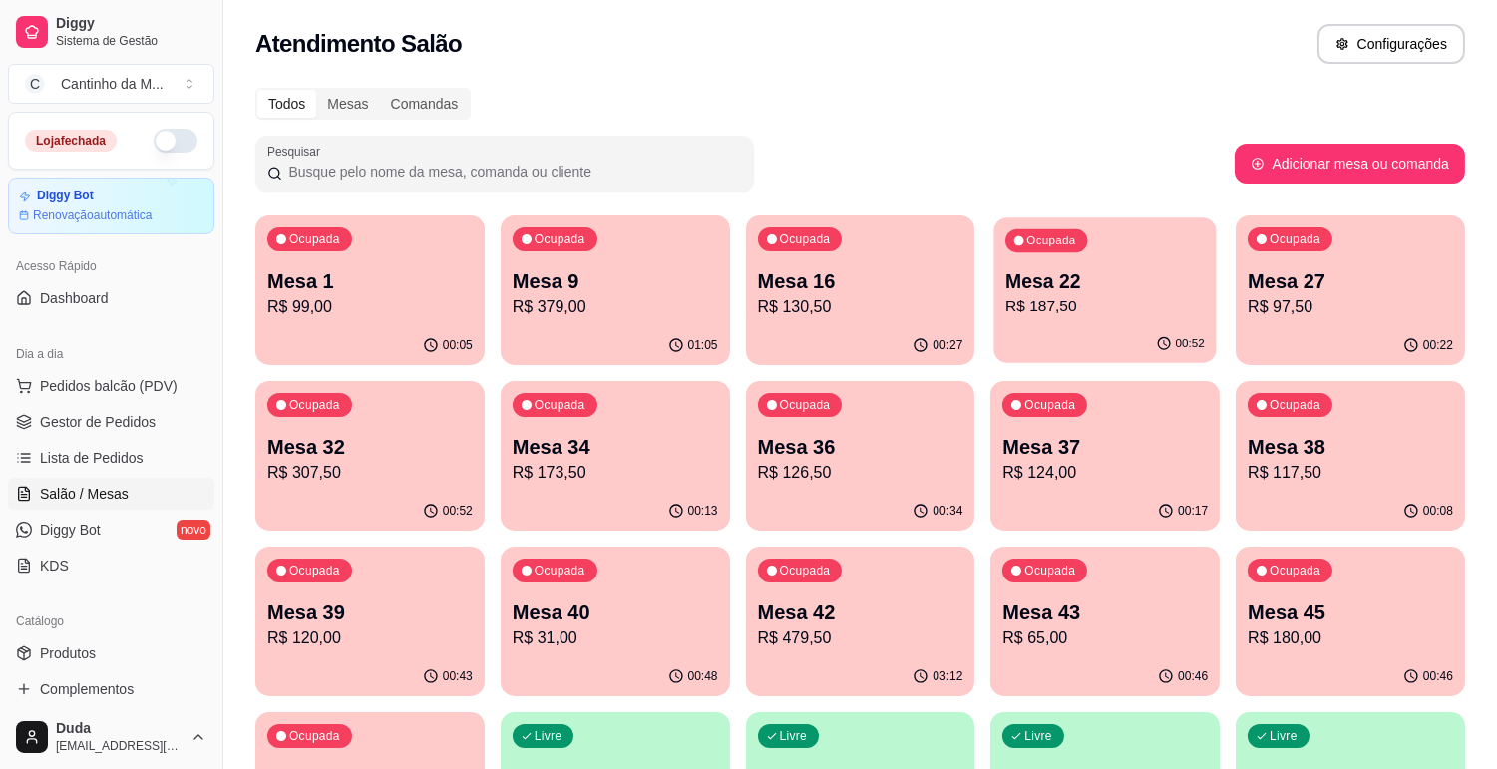
click at [1115, 275] on p "Mesa 22" at bounding box center [1104, 281] width 199 height 27
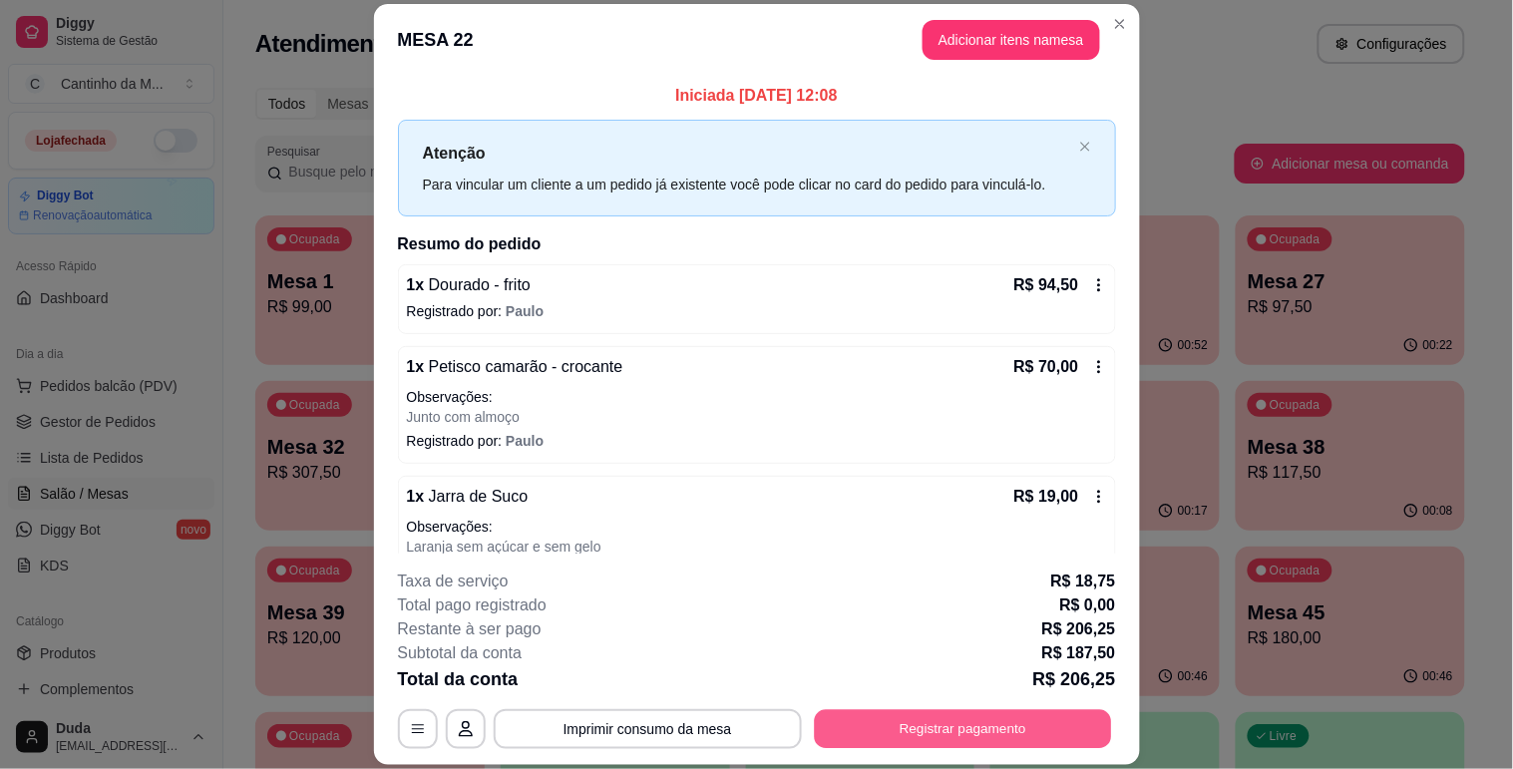
click at [979, 721] on button "Registrar pagamento" at bounding box center [962, 729] width 297 height 39
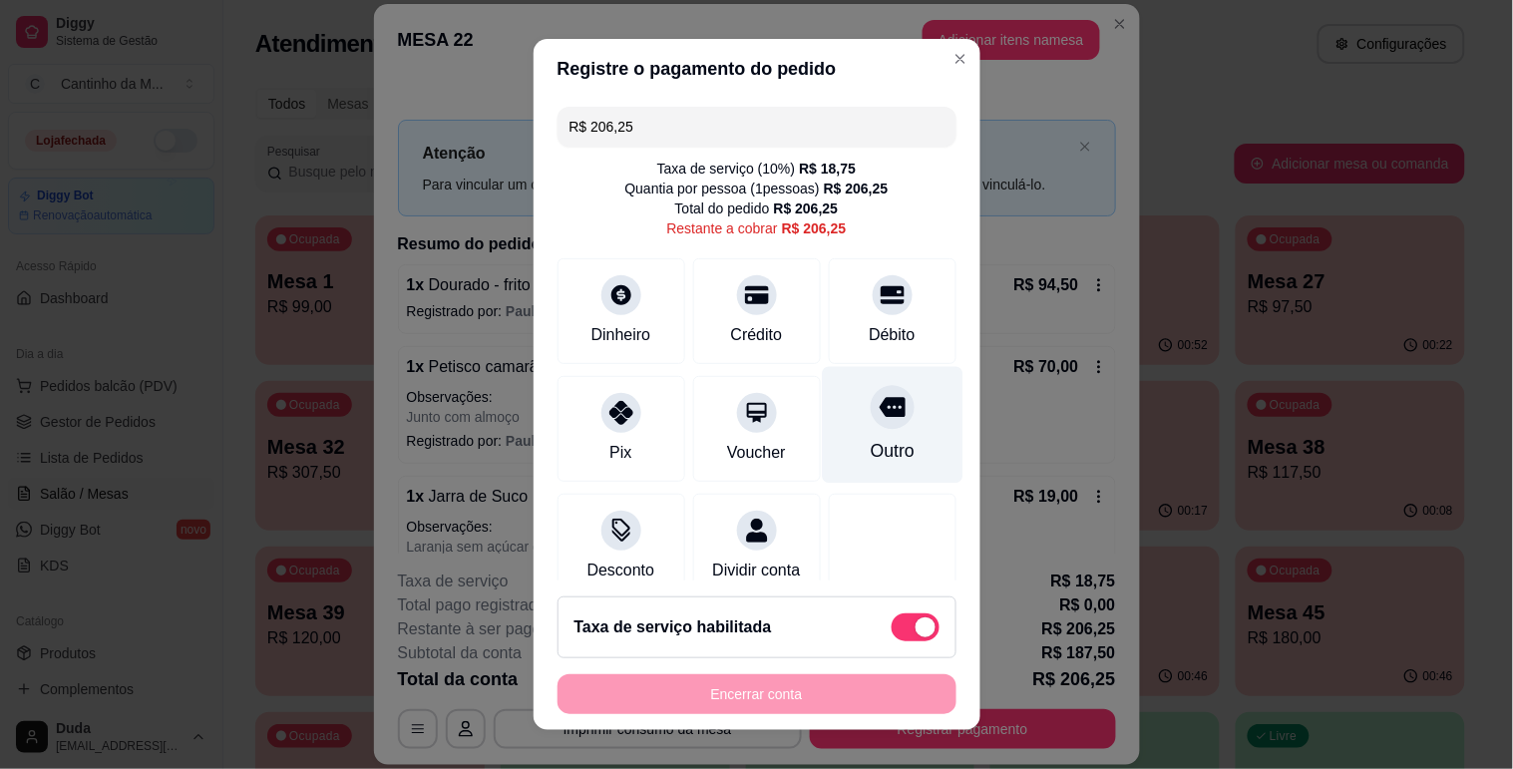
click at [878, 416] on icon at bounding box center [891, 407] width 26 height 20
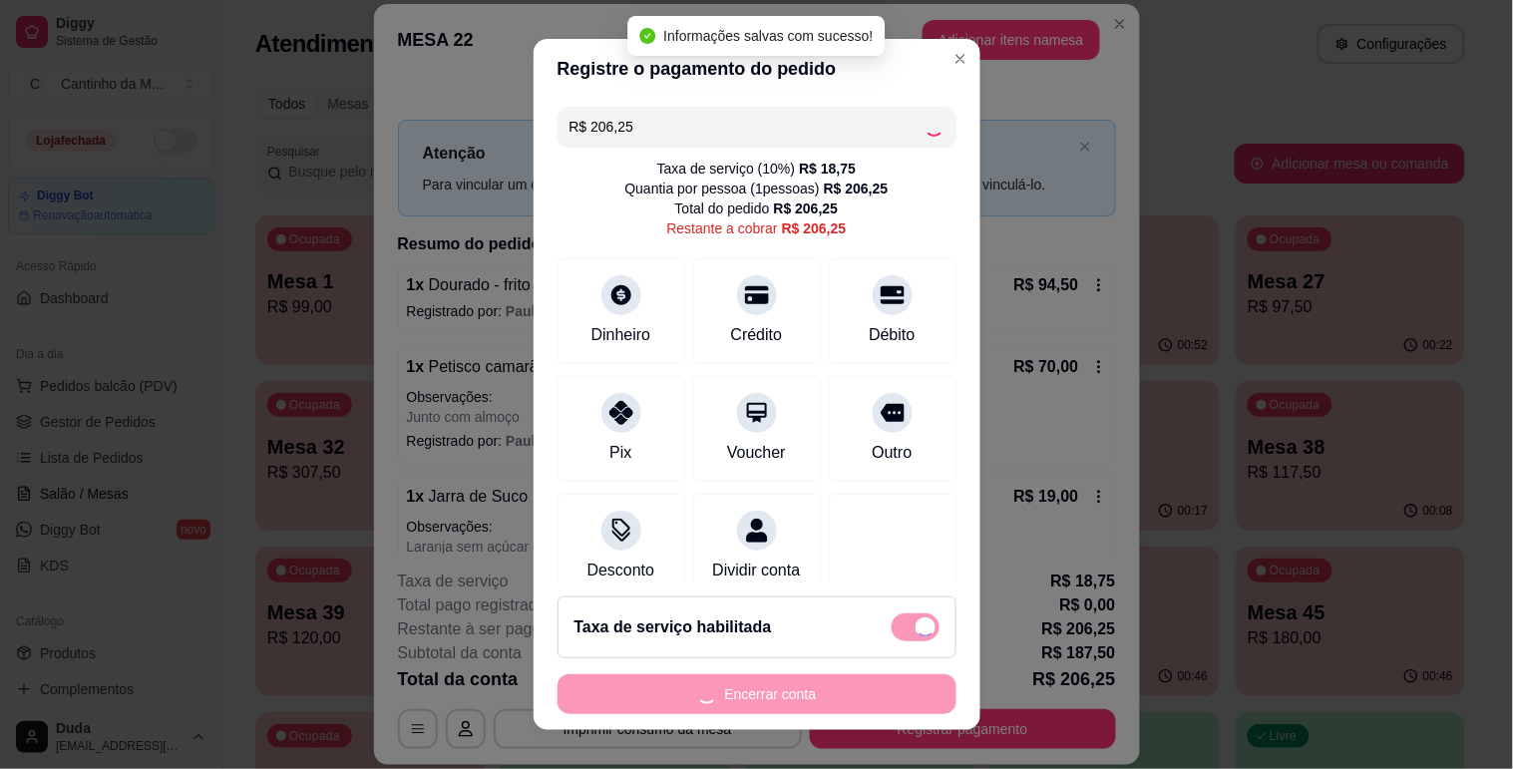
type input "R$ 0,00"
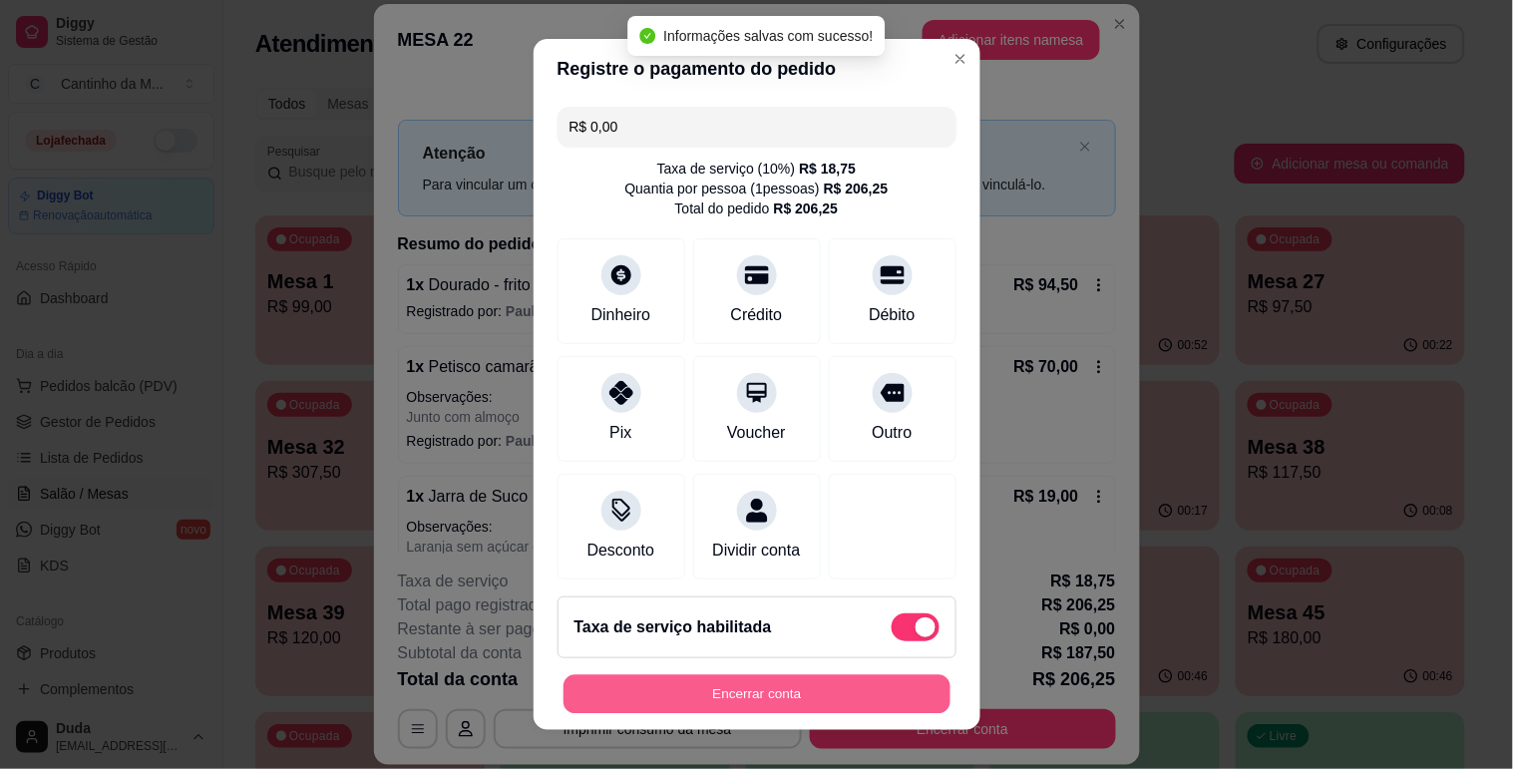
click at [740, 686] on button "Encerrar conta" at bounding box center [756, 694] width 387 height 39
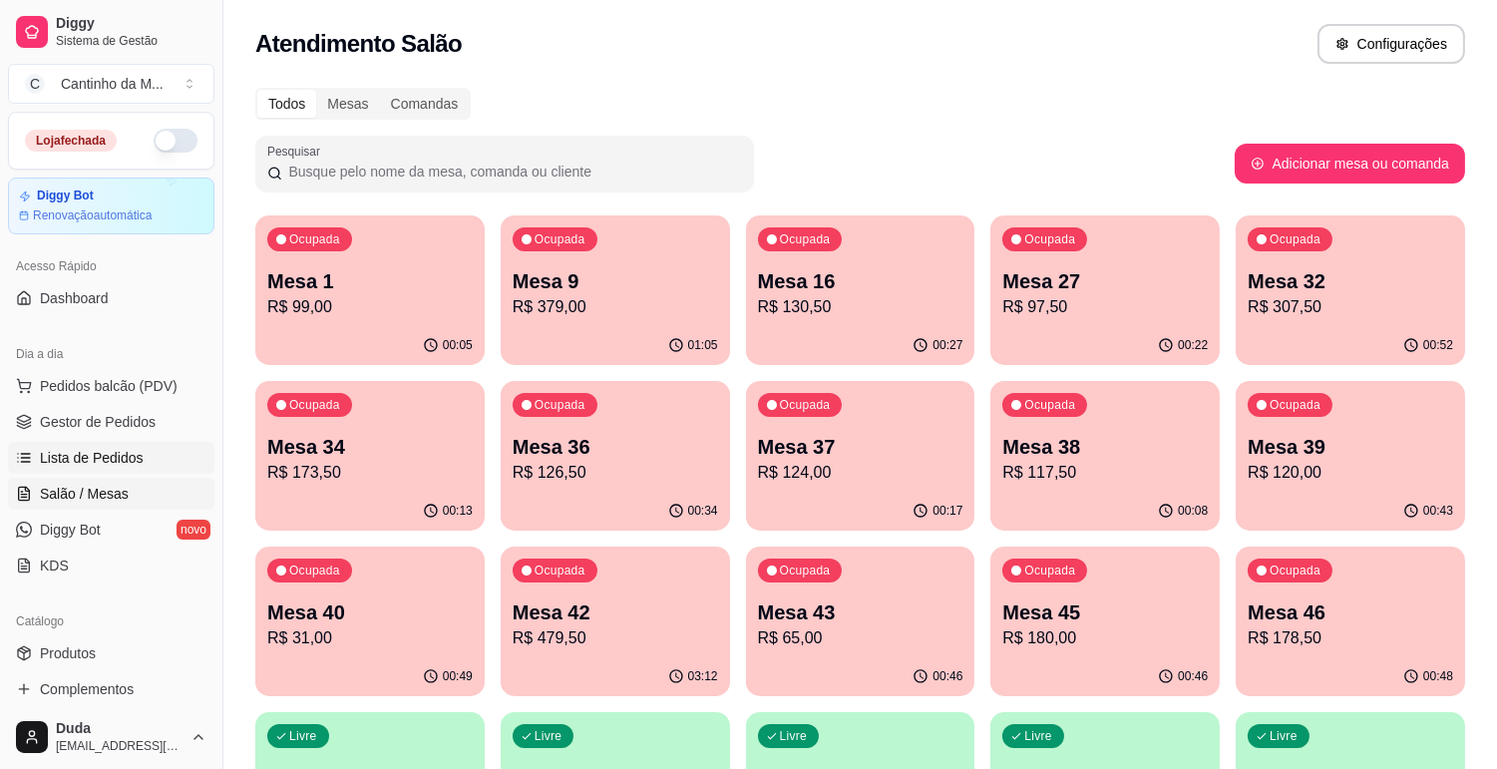
click at [131, 446] on link "Lista de Pedidos" at bounding box center [111, 458] width 206 height 32
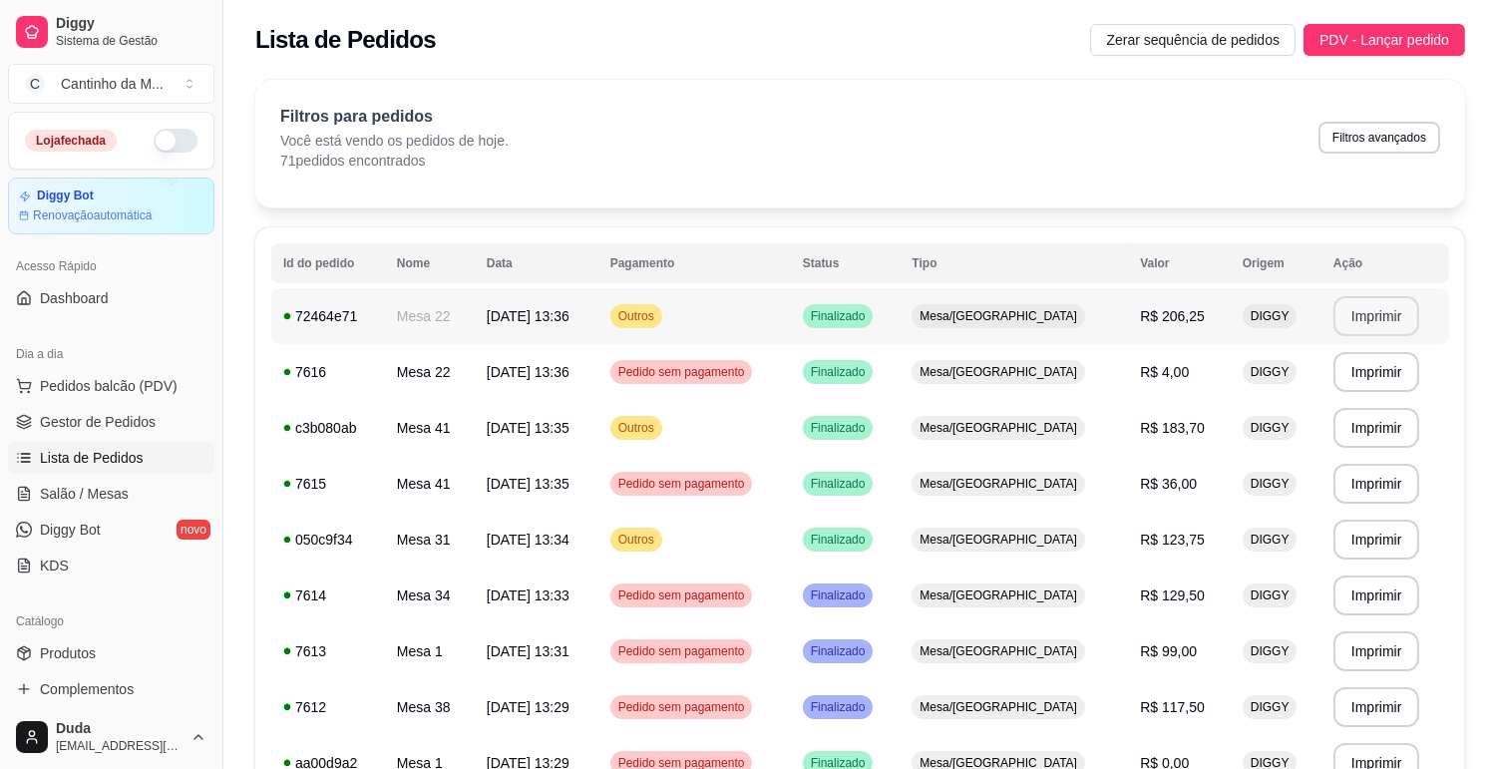
click at [1360, 315] on button "Imprimir" at bounding box center [1376, 316] width 87 height 40
click at [87, 413] on span "Gestor de Pedidos" at bounding box center [98, 422] width 116 height 20
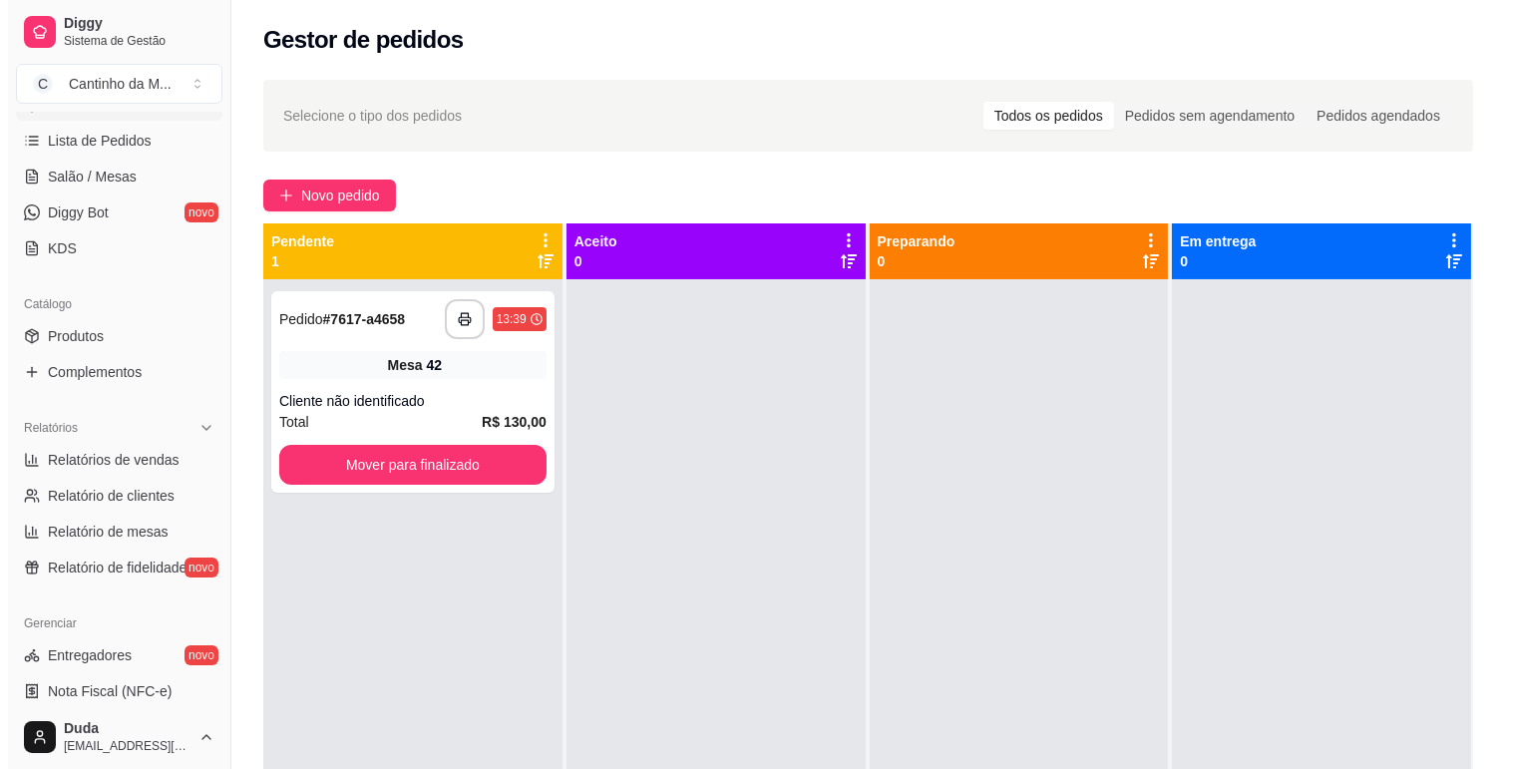
scroll to position [332, 0]
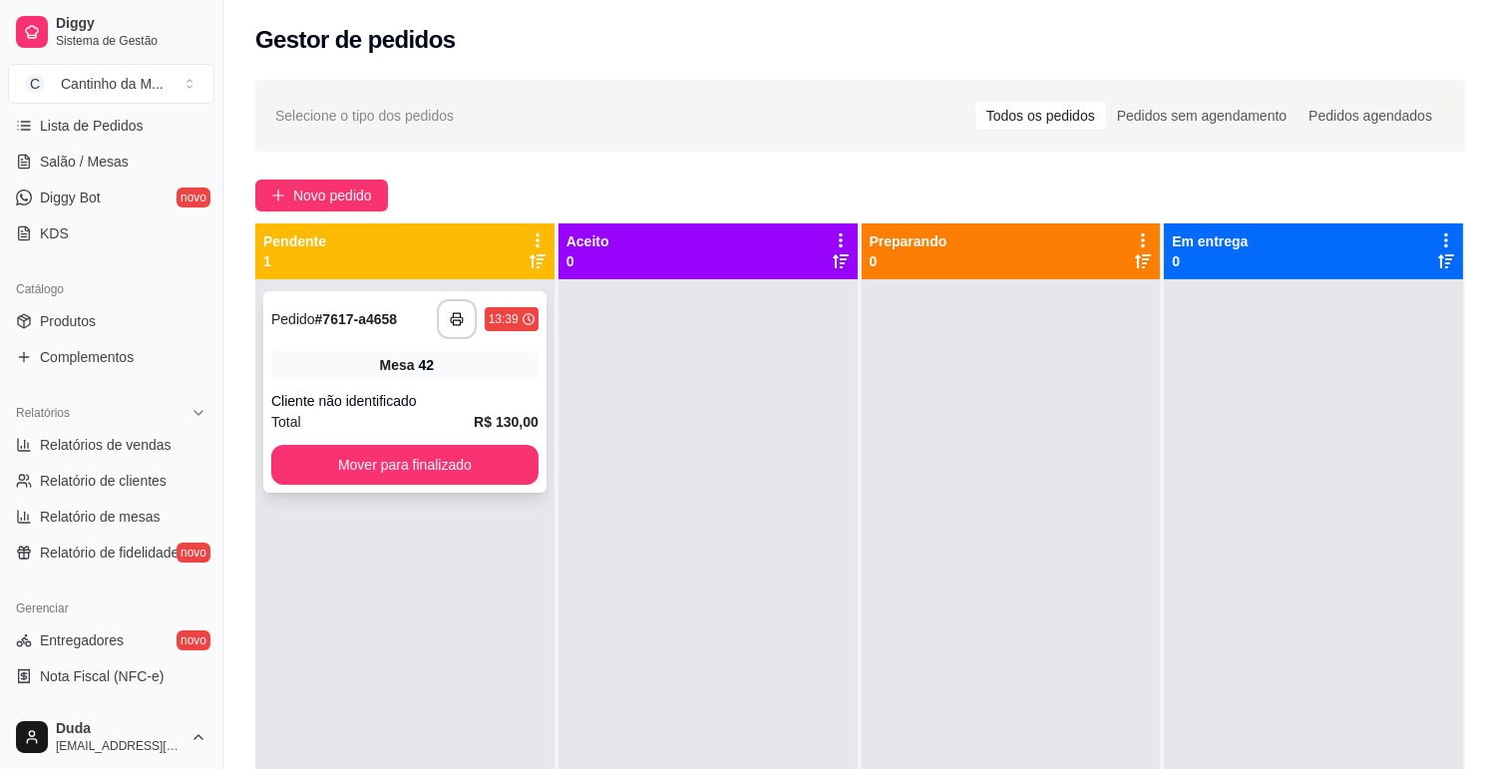
click at [483, 405] on div "Cliente não identificado" at bounding box center [404, 401] width 267 height 20
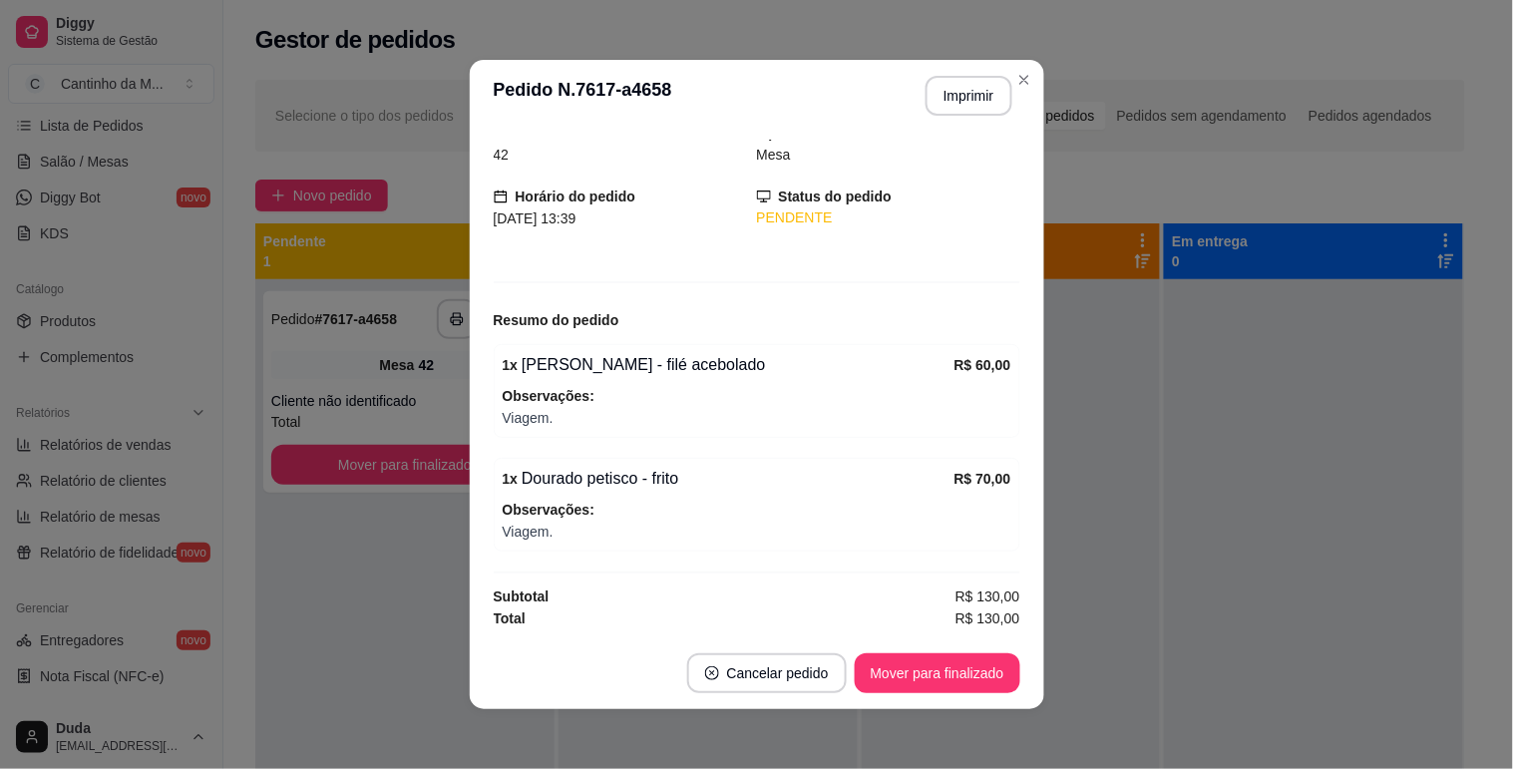
scroll to position [0, 0]
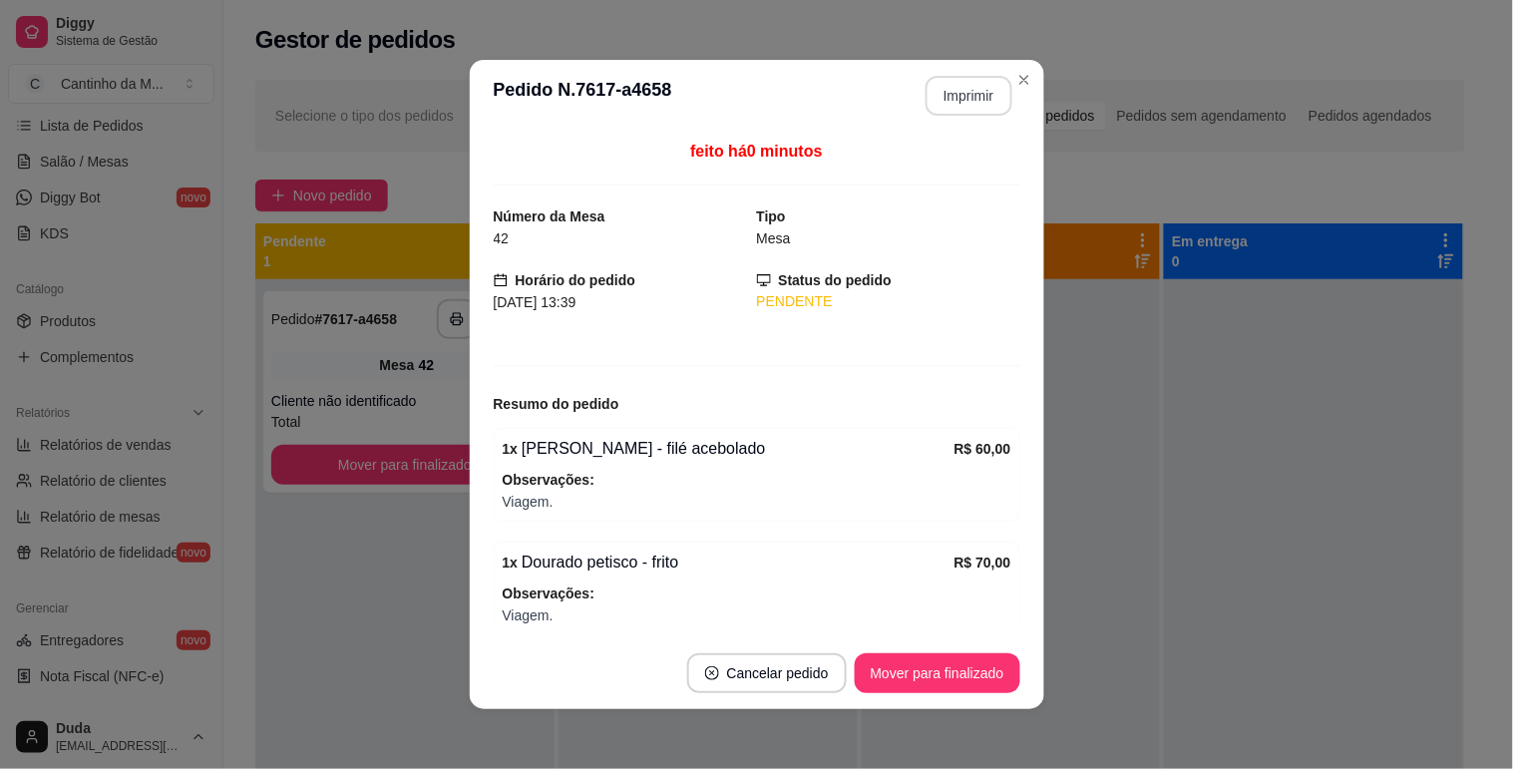
click at [957, 90] on button "Imprimir" at bounding box center [968, 96] width 87 height 40
click at [932, 679] on button "Mover para finalizado" at bounding box center [936, 673] width 161 height 39
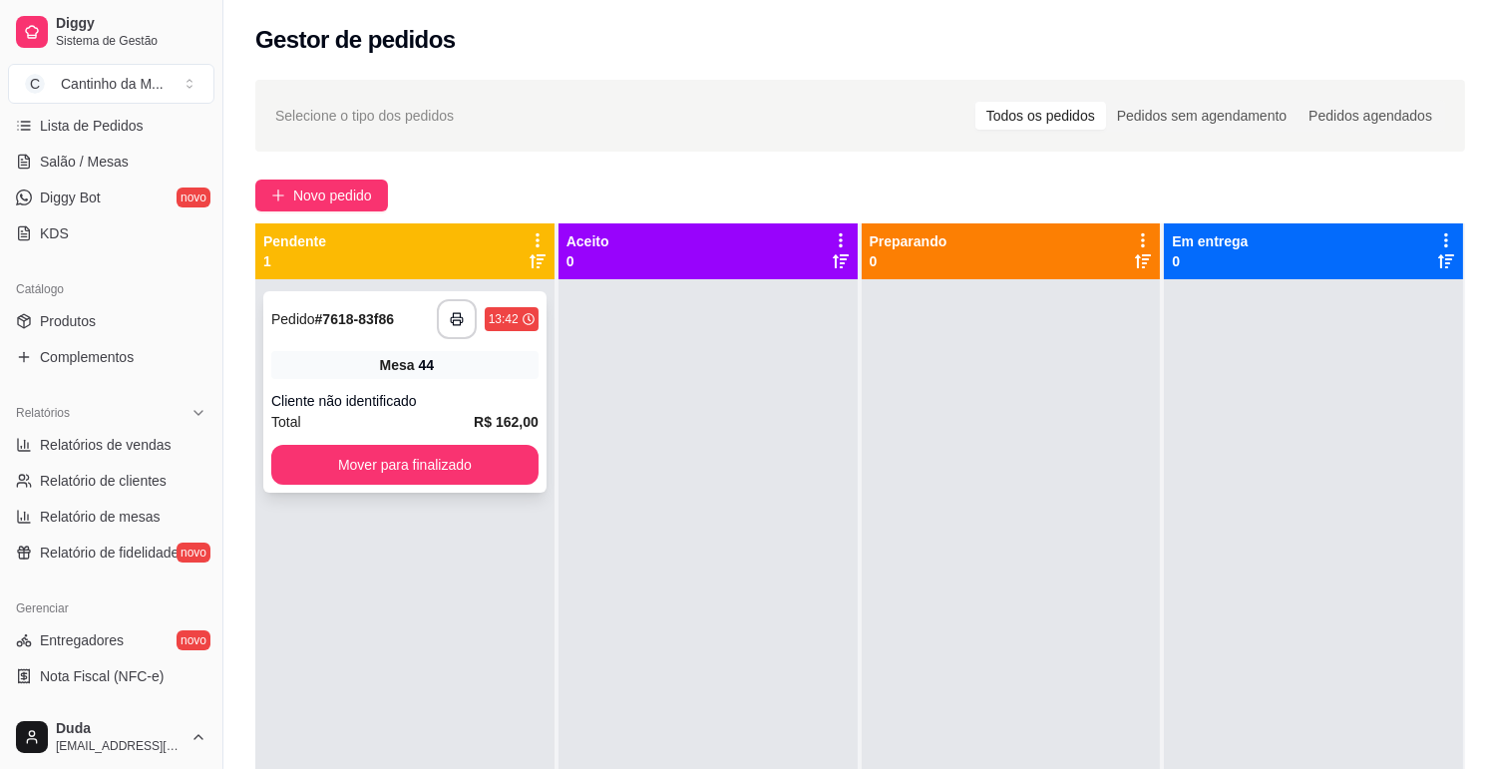
click at [419, 347] on div "**********" at bounding box center [404, 391] width 283 height 201
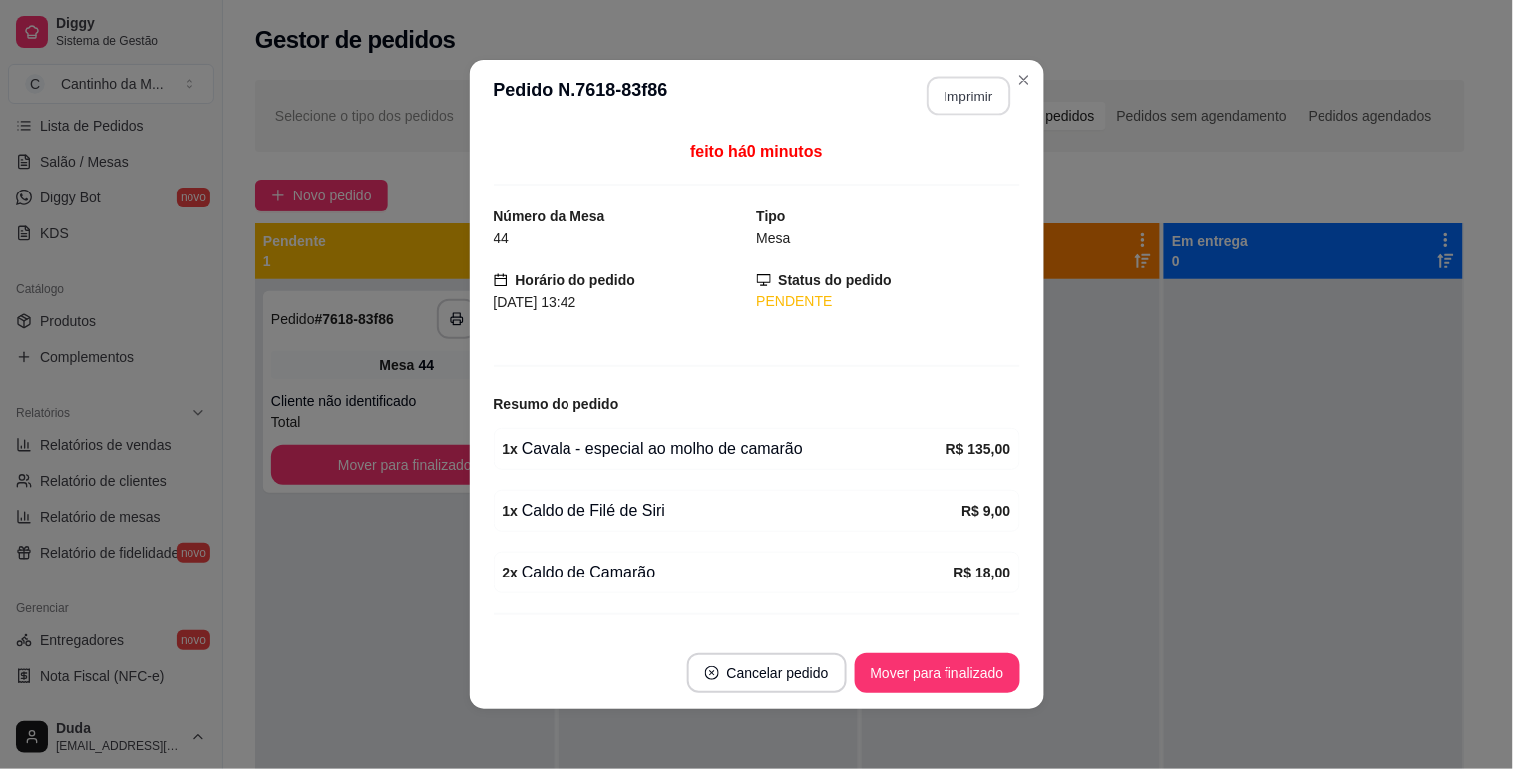
click at [948, 100] on button "Imprimir" at bounding box center [968, 96] width 84 height 39
click at [867, 675] on button "Mover para finalizado" at bounding box center [937, 673] width 166 height 40
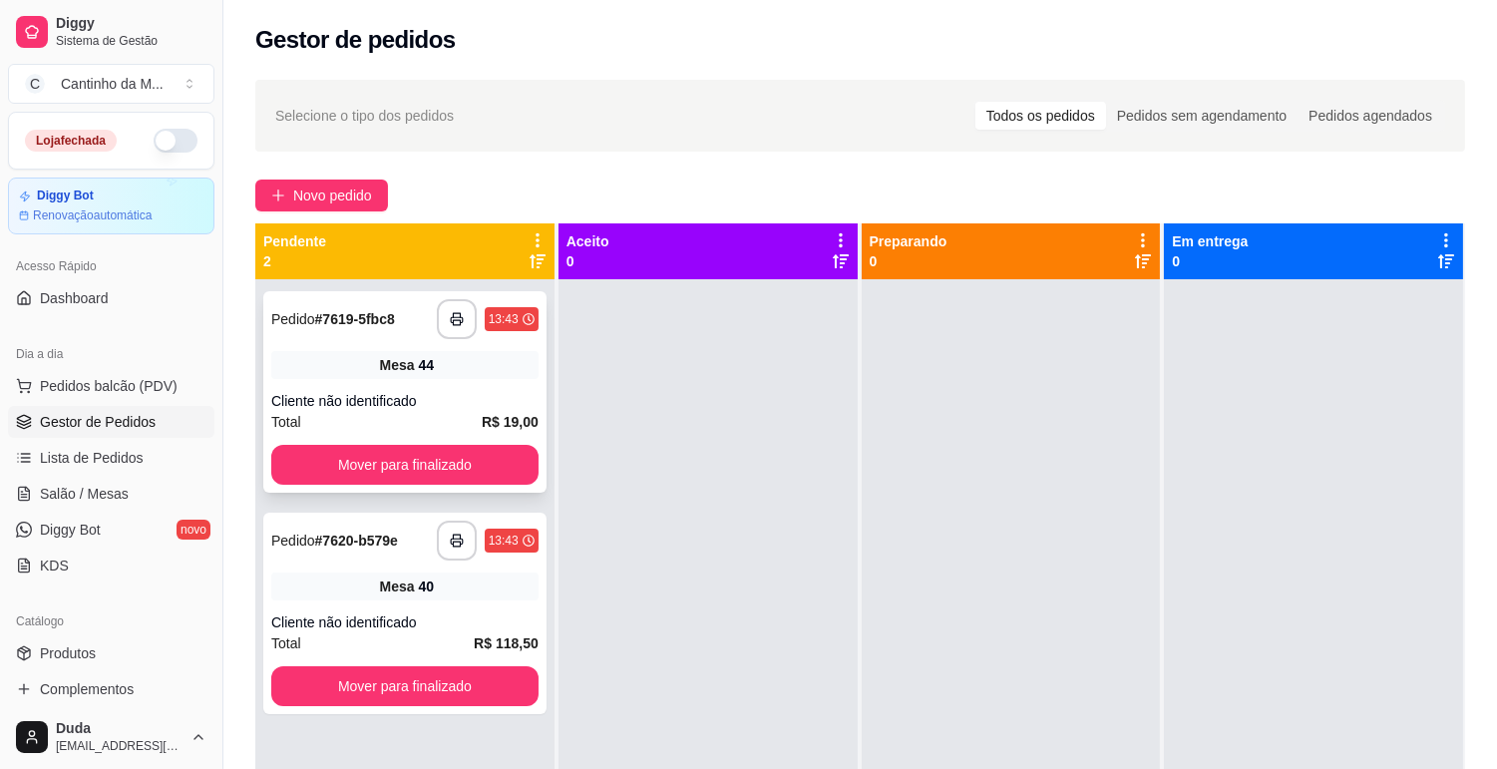
click at [332, 341] on div "**********" at bounding box center [404, 391] width 283 height 201
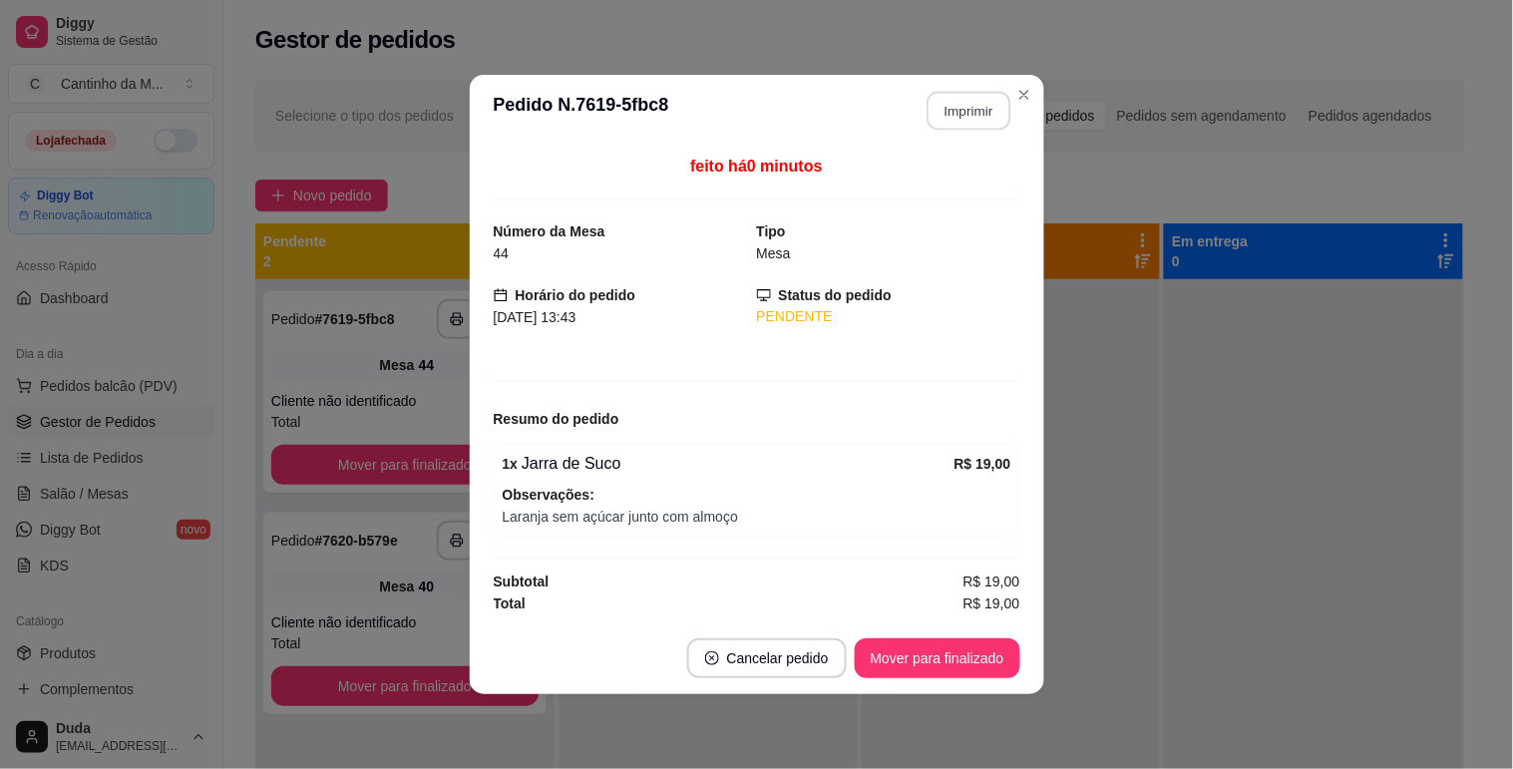
click at [948, 116] on button "Imprimir" at bounding box center [968, 111] width 84 height 39
click at [1010, 656] on button "Mover para finalizado" at bounding box center [936, 658] width 161 height 39
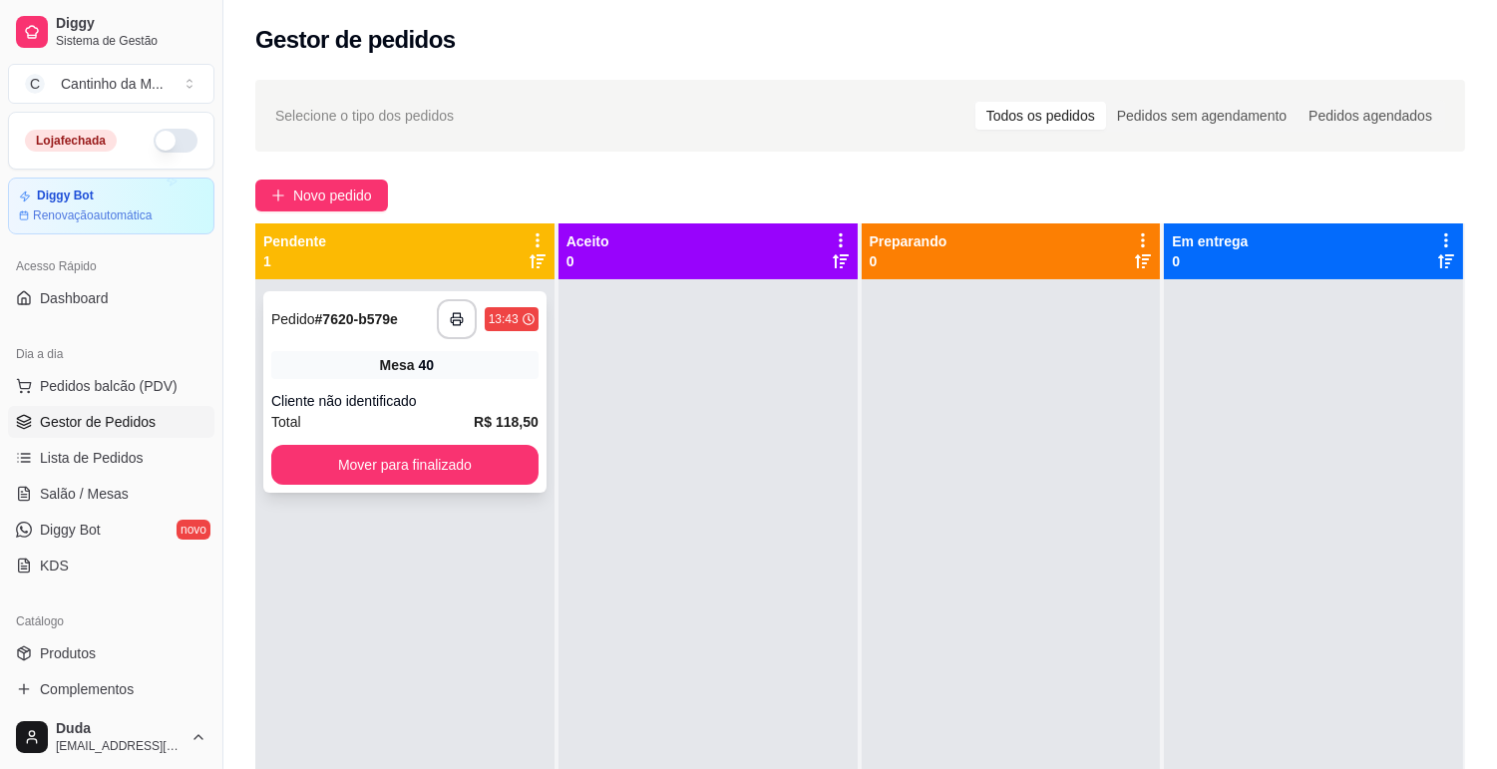
click at [466, 333] on button "button" at bounding box center [457, 319] width 40 height 40
click at [510, 406] on div "Cliente não identificado" at bounding box center [404, 401] width 267 height 20
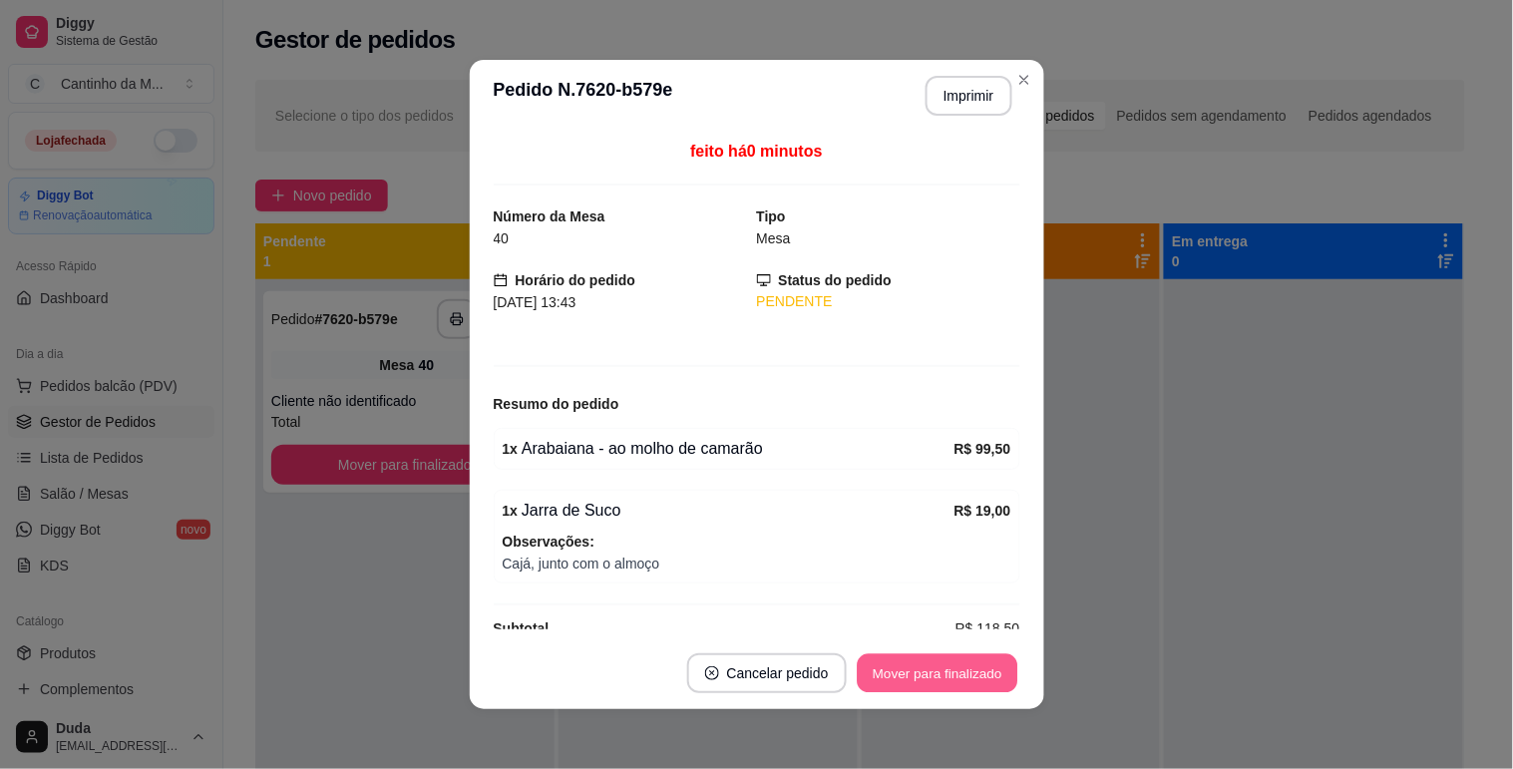
click at [931, 672] on button "Mover para finalizado" at bounding box center [936, 673] width 161 height 39
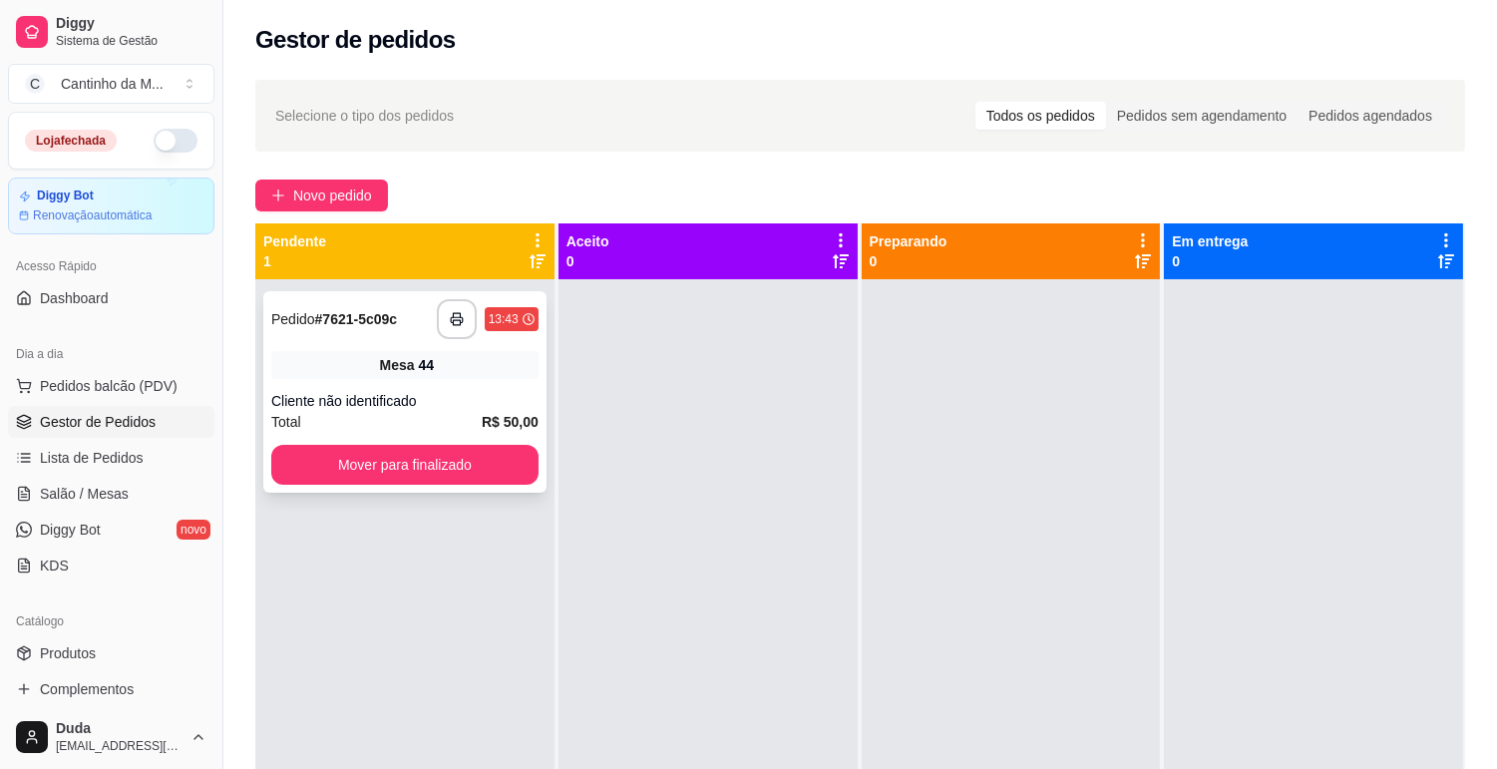
click at [381, 385] on div "**********" at bounding box center [404, 391] width 283 height 201
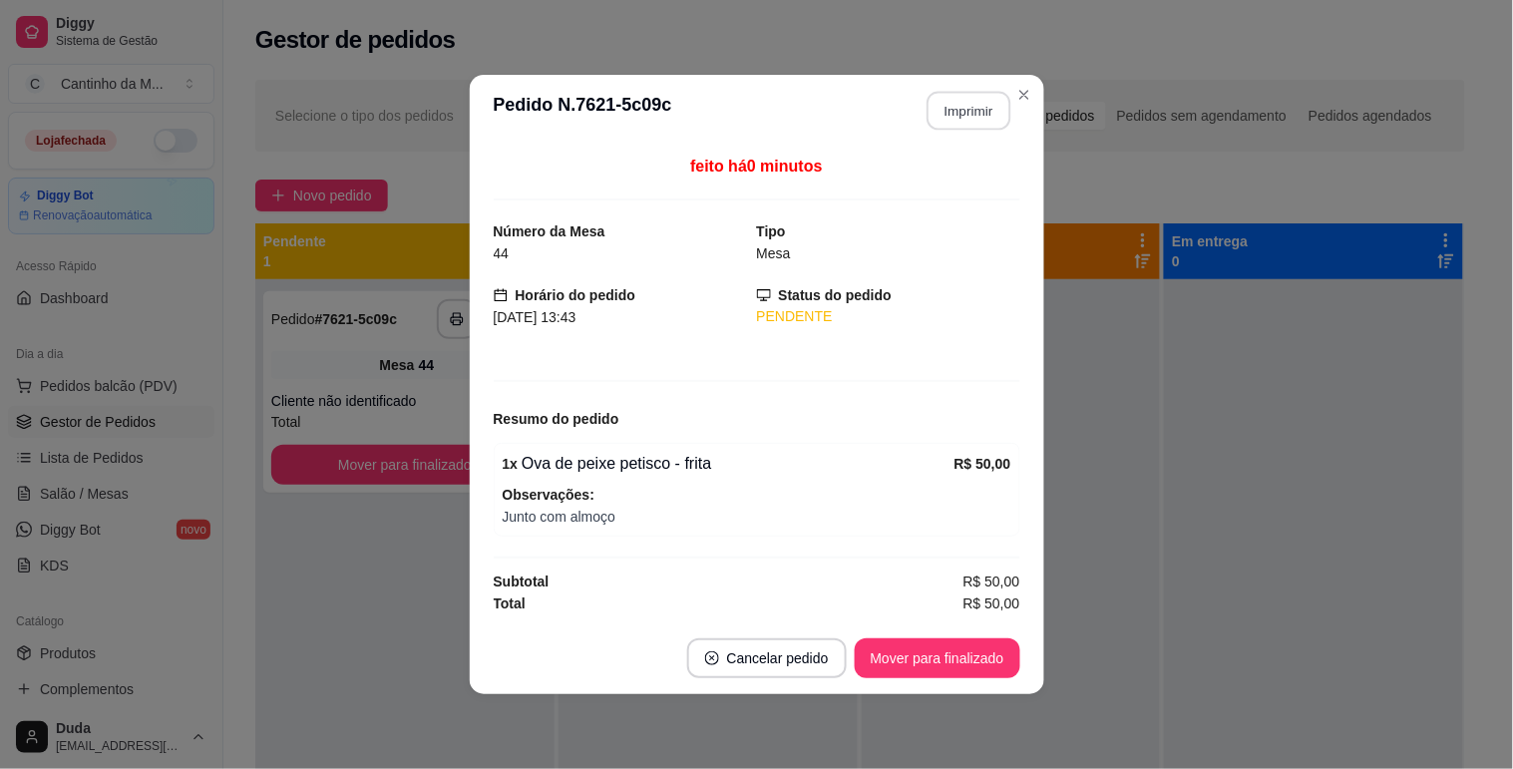
click at [979, 111] on button "Imprimir" at bounding box center [968, 111] width 84 height 39
click at [922, 655] on button "Mover para finalizado" at bounding box center [937, 658] width 166 height 40
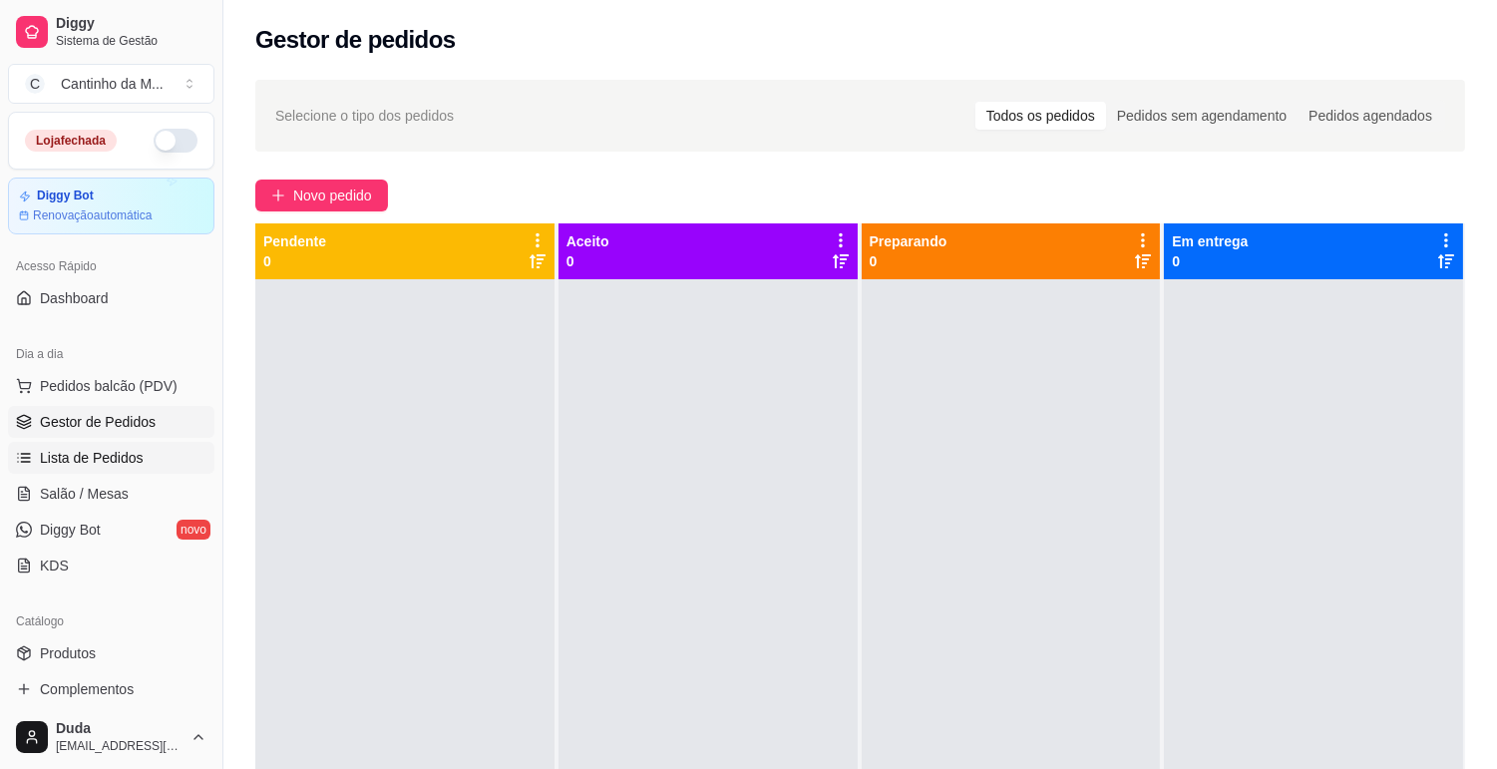
click at [118, 449] on span "Lista de Pedidos" at bounding box center [92, 458] width 104 height 20
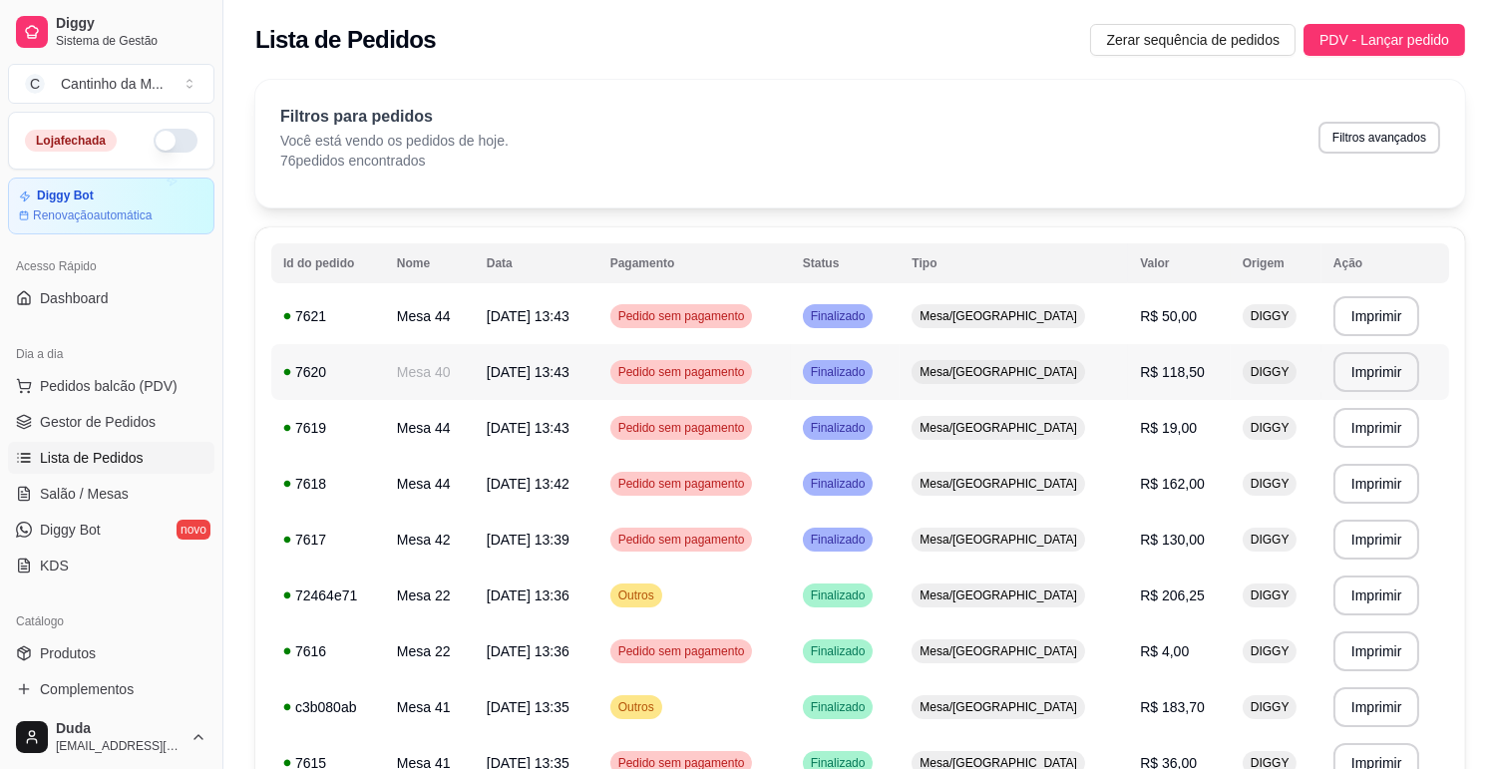
click at [791, 373] on td "Pedido sem pagamento" at bounding box center [694, 372] width 192 height 56
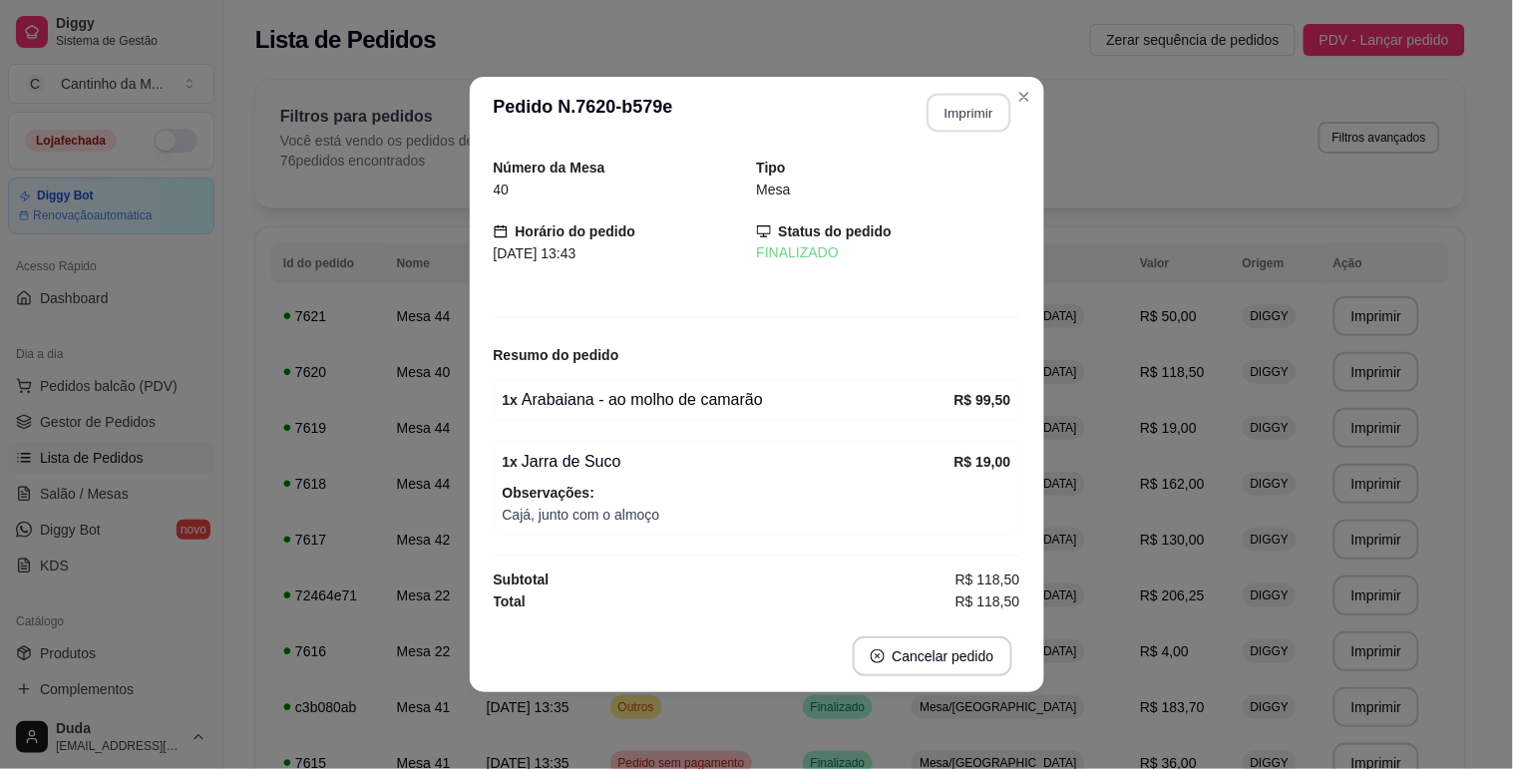
click at [975, 110] on button "Imprimir" at bounding box center [968, 113] width 84 height 39
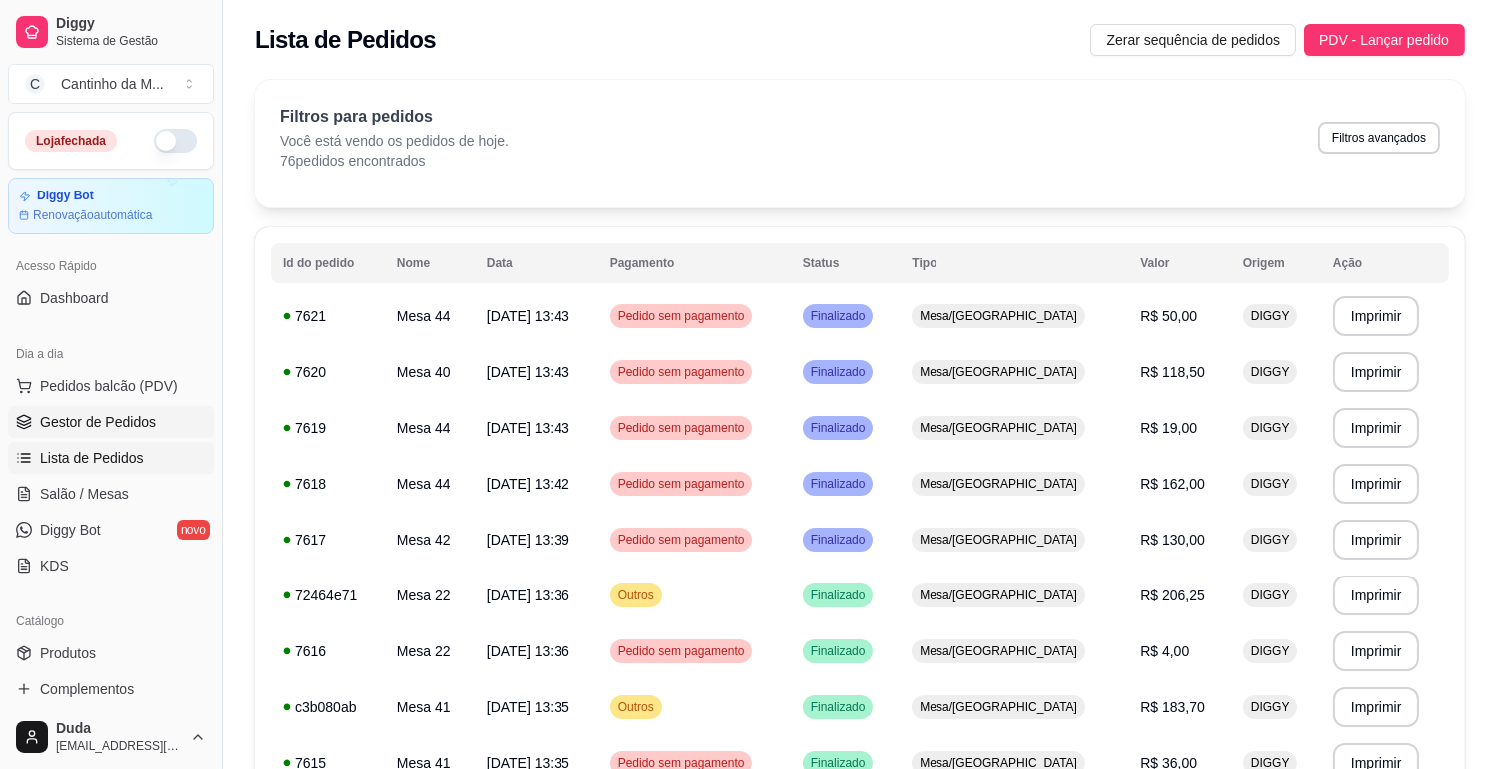
click at [61, 421] on span "Gestor de Pedidos" at bounding box center [98, 422] width 116 height 20
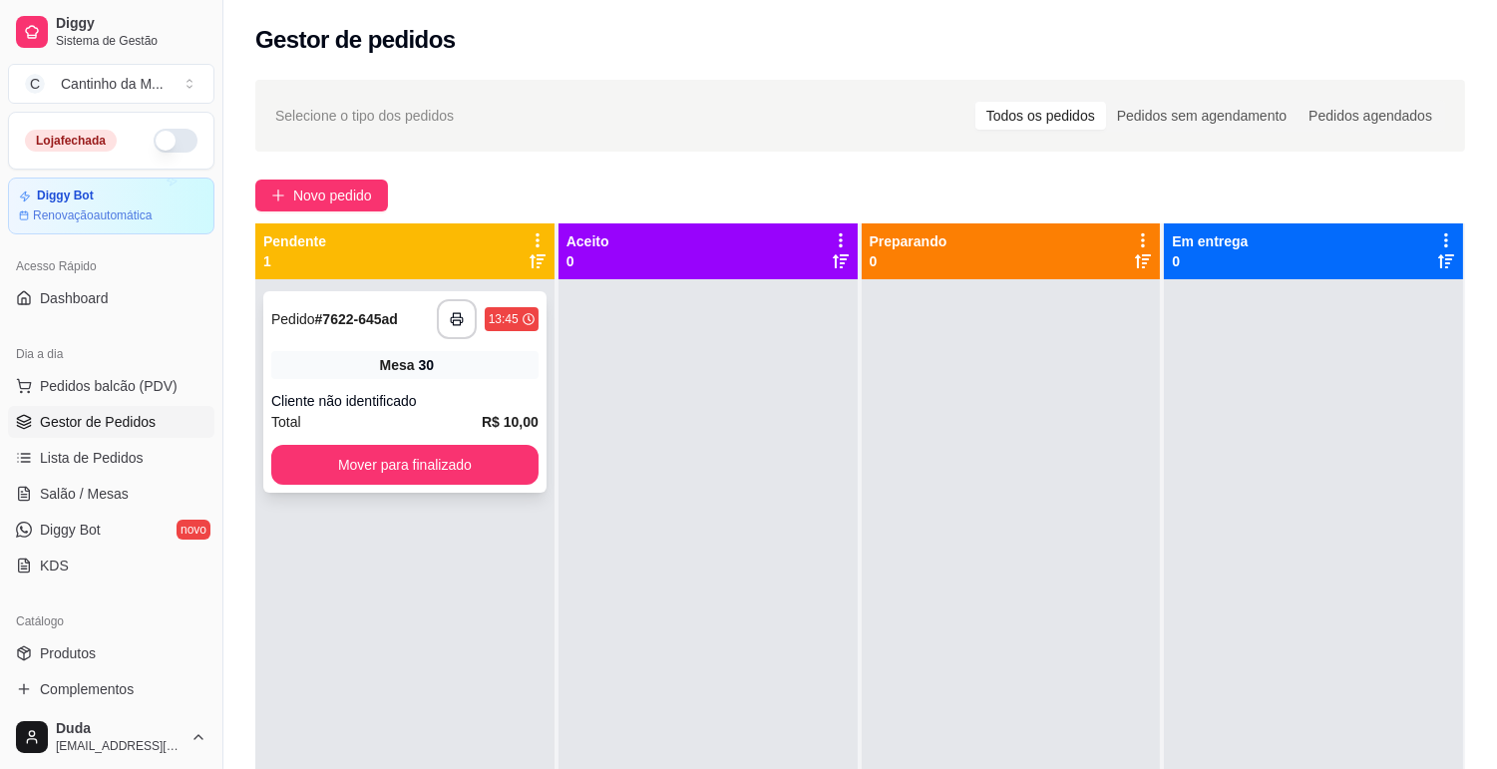
click at [375, 334] on div "**********" at bounding box center [404, 319] width 267 height 40
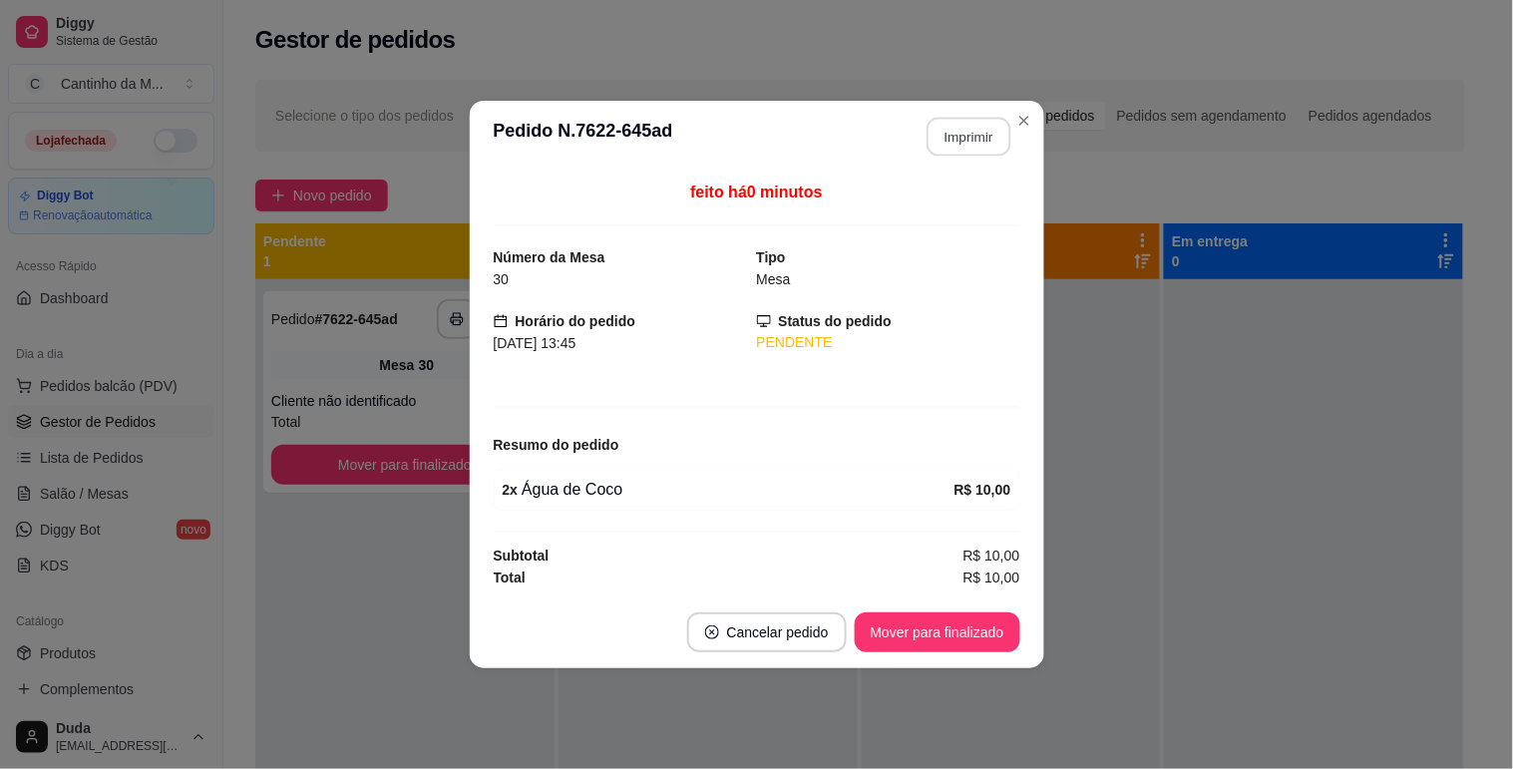
click at [953, 137] on button "Imprimir" at bounding box center [968, 137] width 84 height 39
click at [971, 648] on button "Mover para finalizado" at bounding box center [936, 632] width 161 height 39
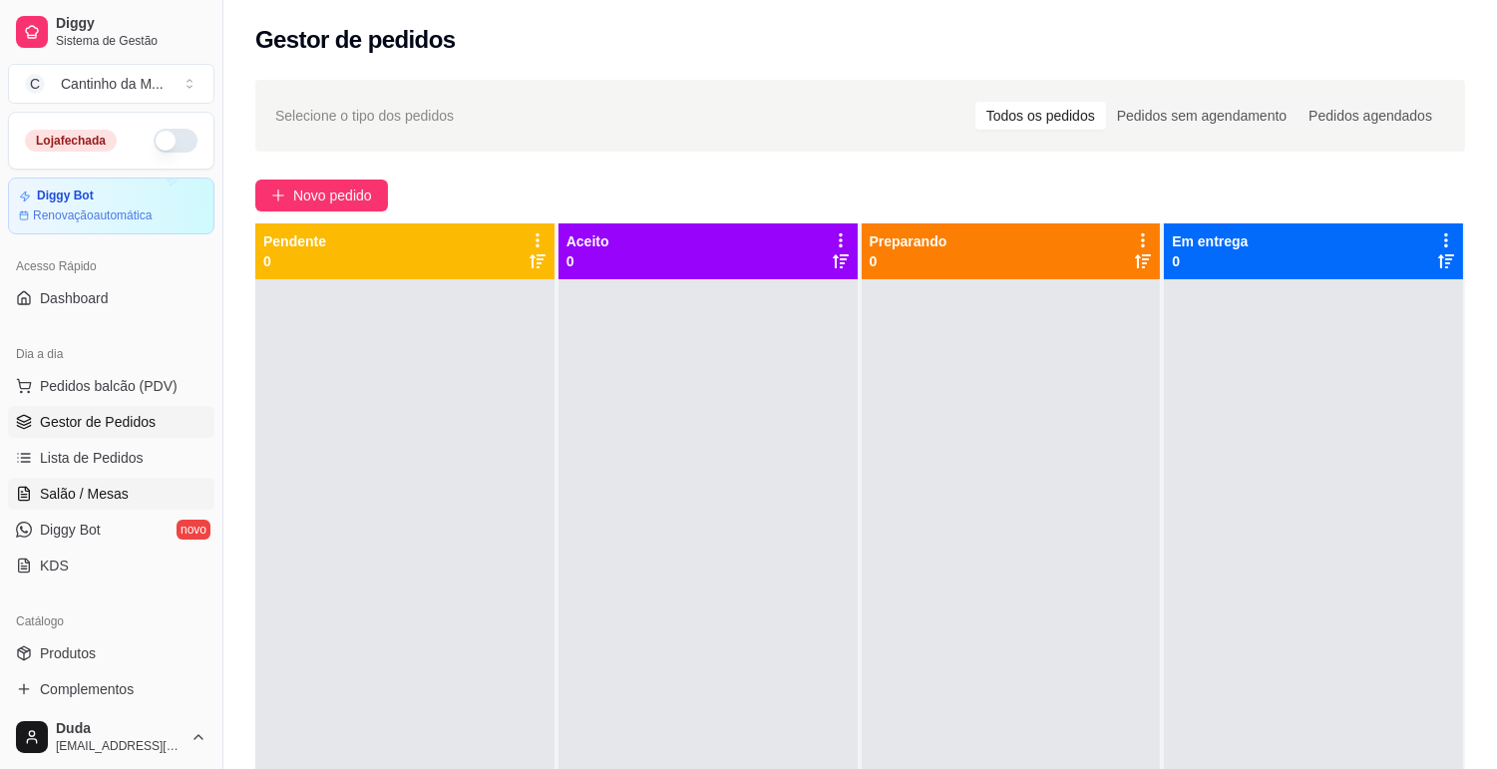
click at [174, 500] on link "Salão / Mesas" at bounding box center [111, 494] width 206 height 32
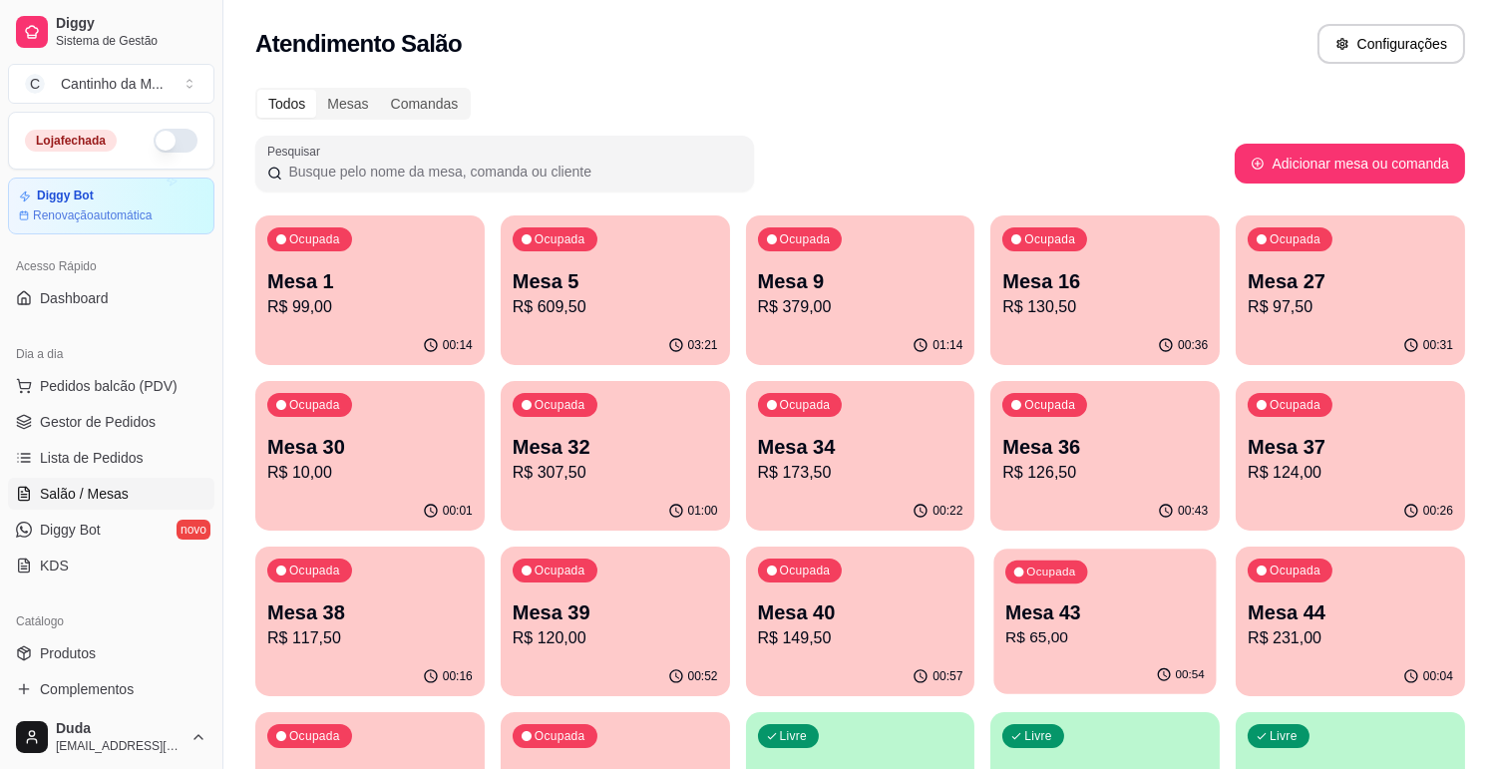
click at [1070, 646] on p "R$ 65,00" at bounding box center [1104, 637] width 199 height 23
click at [147, 457] on link "Lista de Pedidos" at bounding box center [111, 458] width 206 height 32
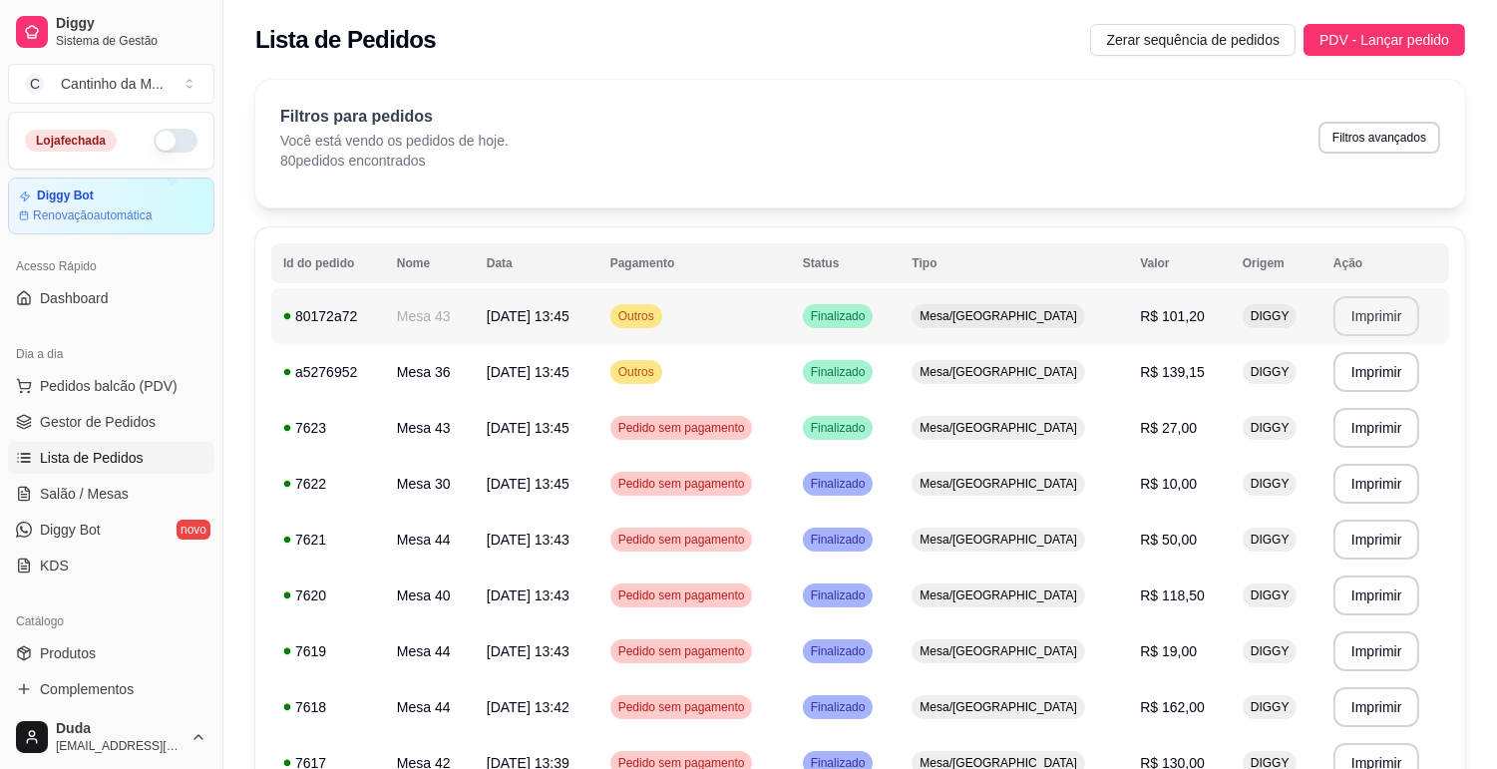
click at [1353, 306] on button "Imprimir" at bounding box center [1376, 316] width 87 height 40
click at [1374, 386] on button "Imprimir" at bounding box center [1376, 372] width 84 height 39
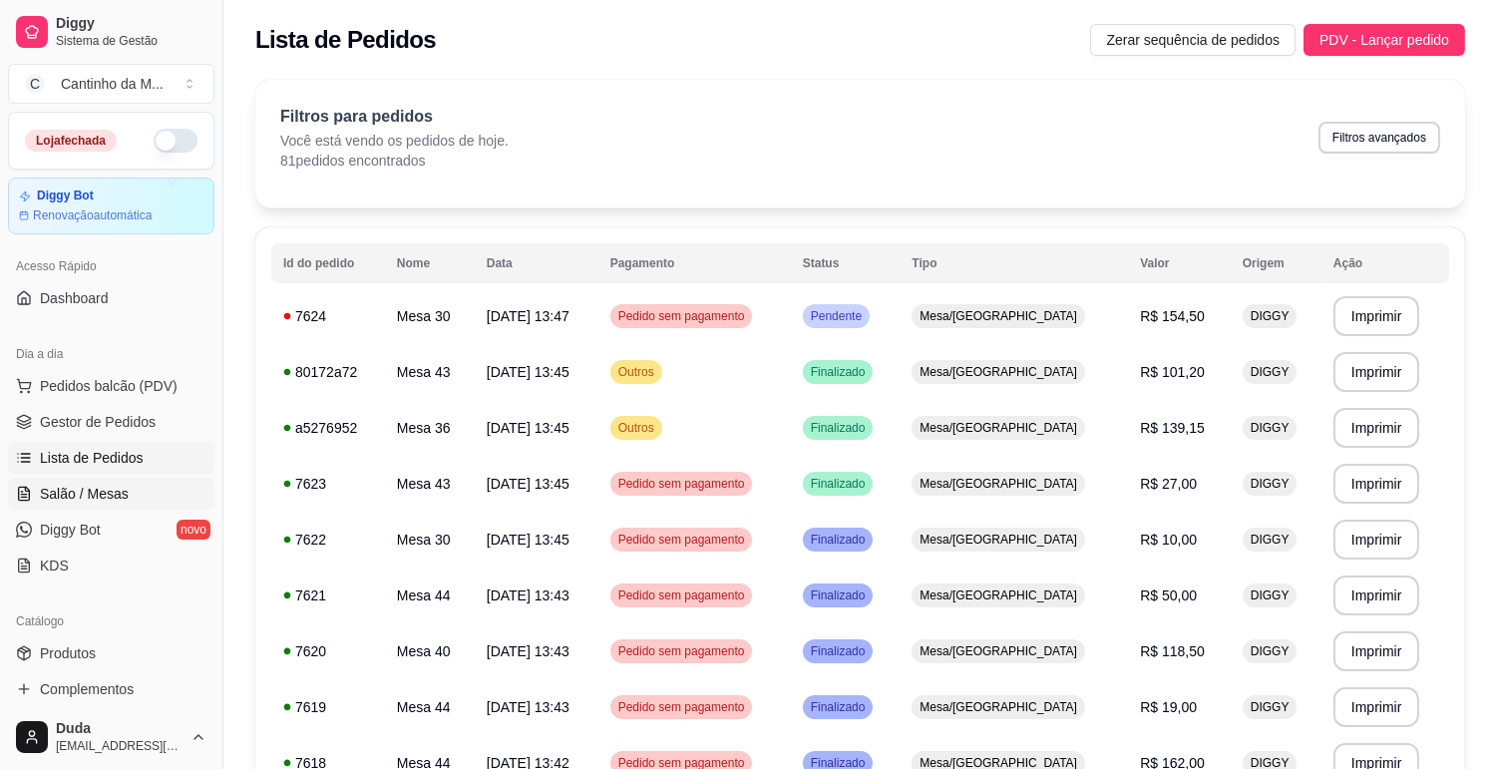
click at [126, 486] on link "Salão / Mesas" at bounding box center [111, 494] width 206 height 32
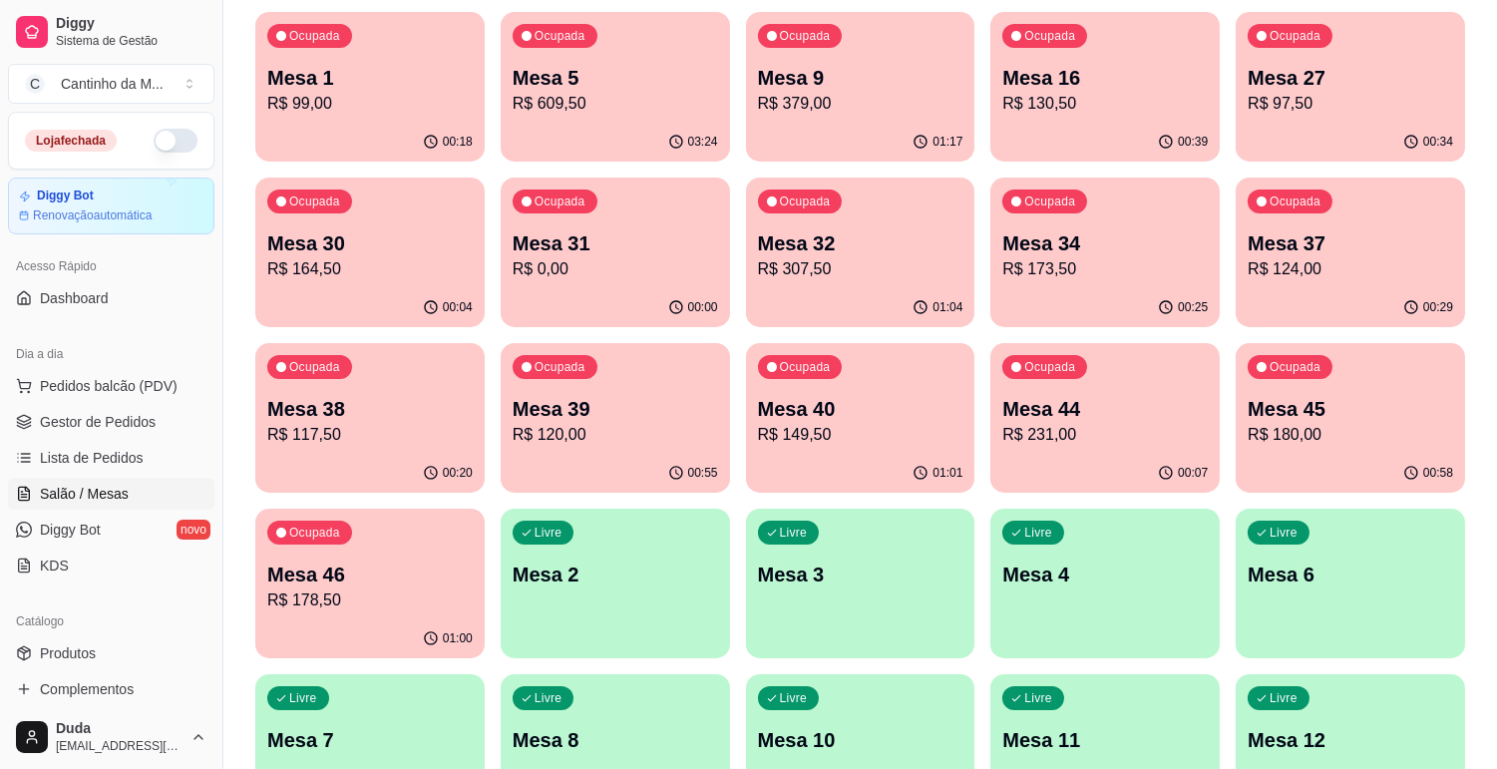
scroll to position [221, 0]
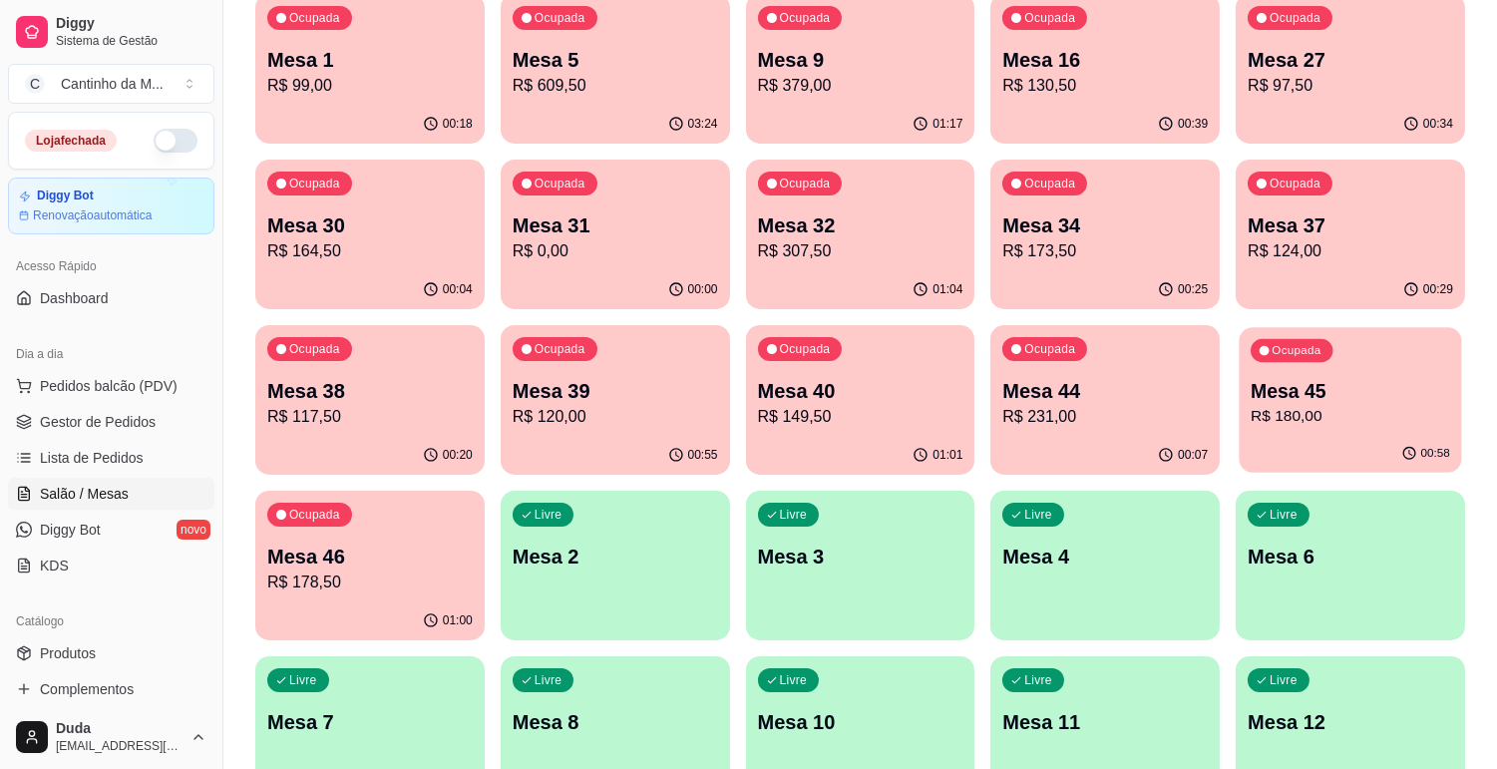
click at [1360, 444] on div "00:58" at bounding box center [1350, 454] width 222 height 38
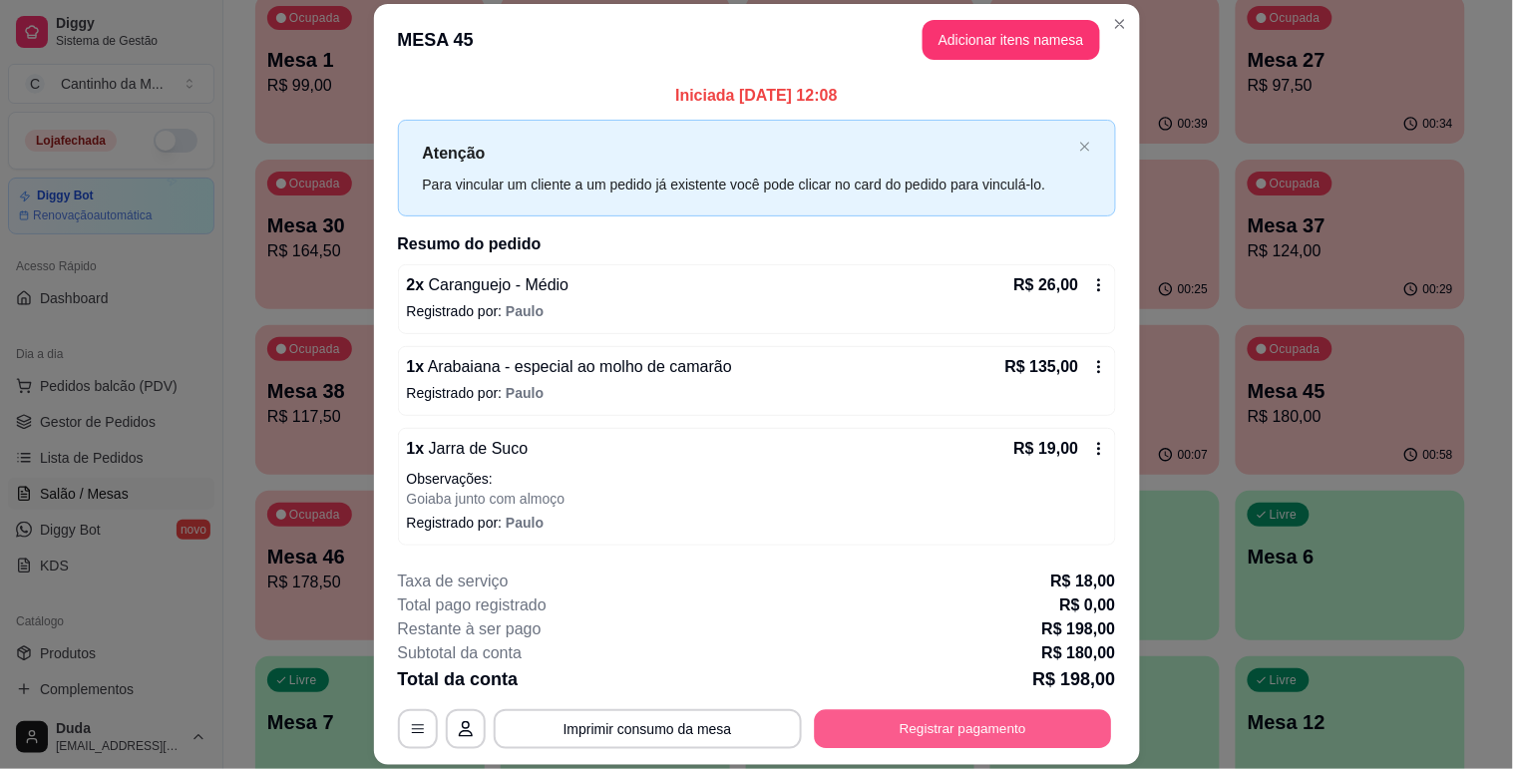
click at [905, 715] on button "Registrar pagamento" at bounding box center [962, 729] width 297 height 39
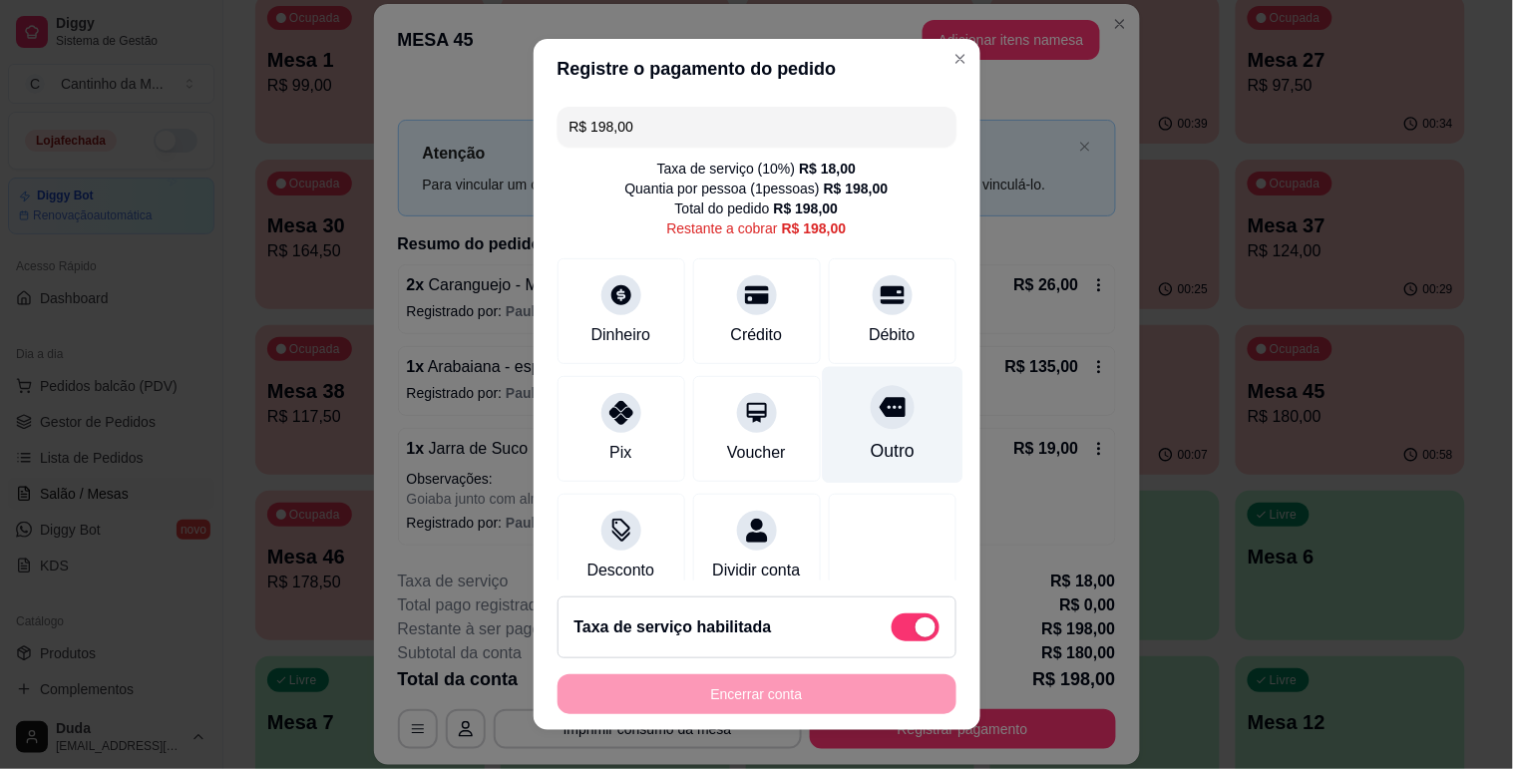
click at [911, 429] on div "Outro" at bounding box center [892, 424] width 141 height 117
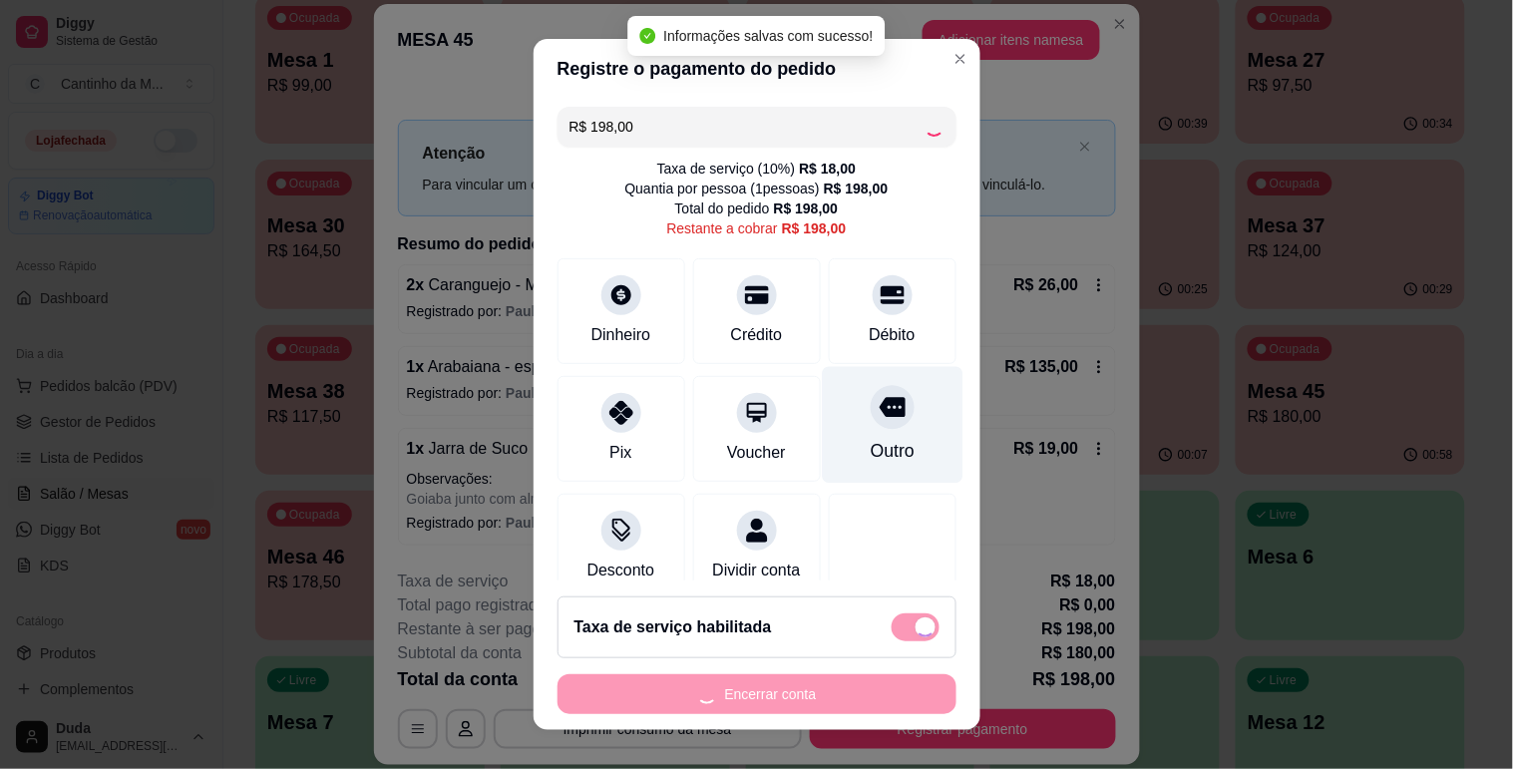
type input "R$ 0,00"
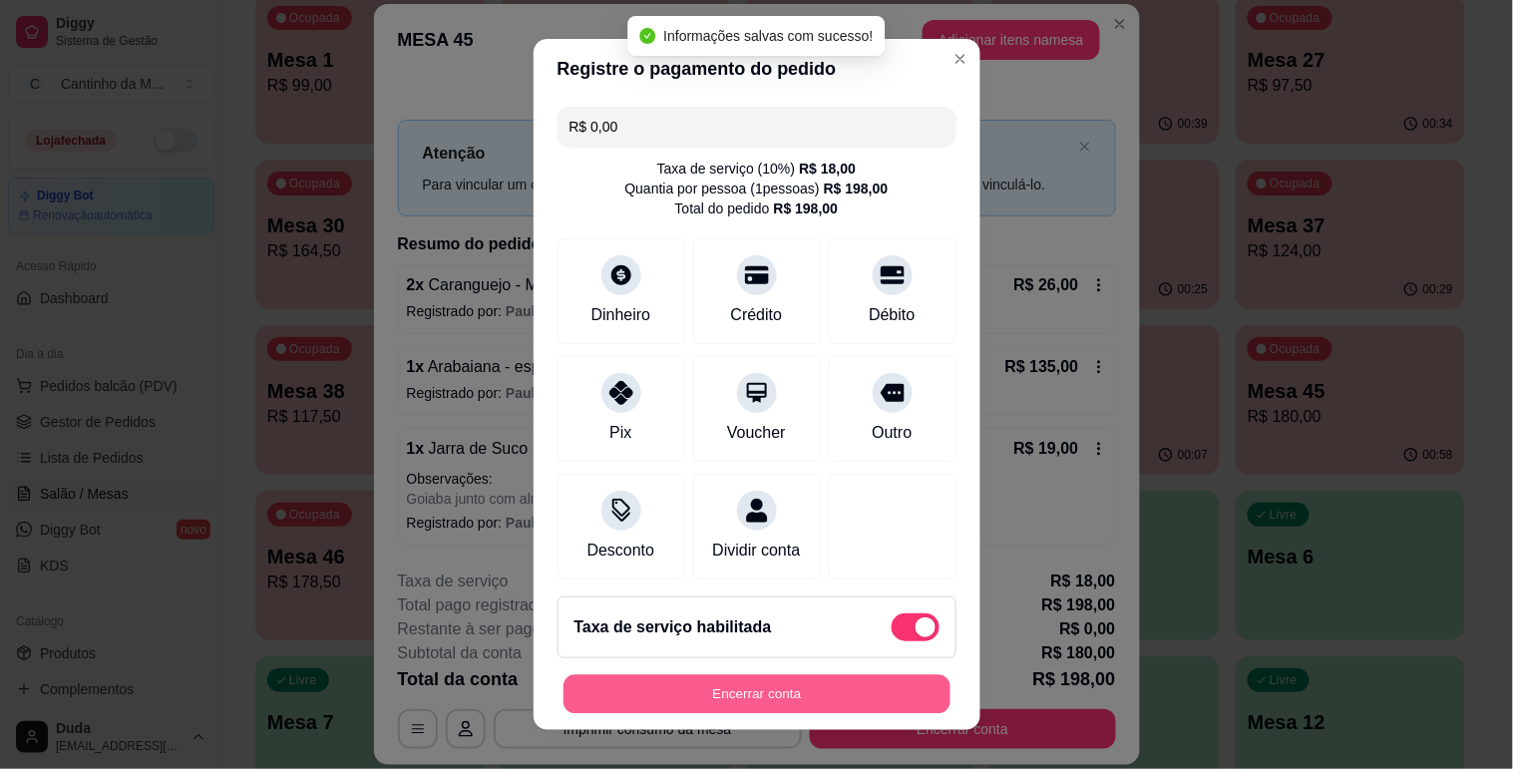
click at [824, 676] on button "Encerrar conta" at bounding box center [756, 694] width 387 height 39
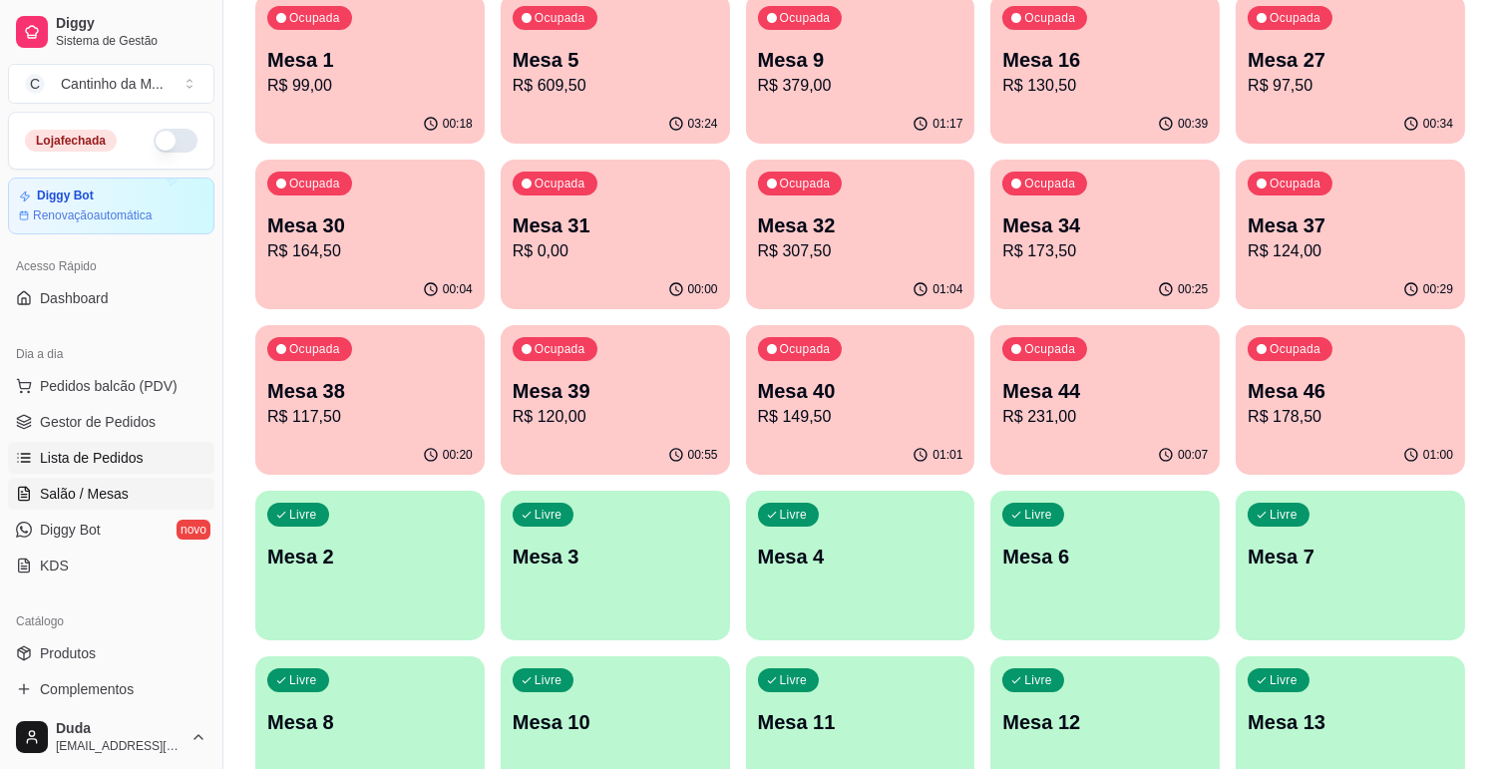
click at [140, 444] on link "Lista de Pedidos" at bounding box center [111, 458] width 206 height 32
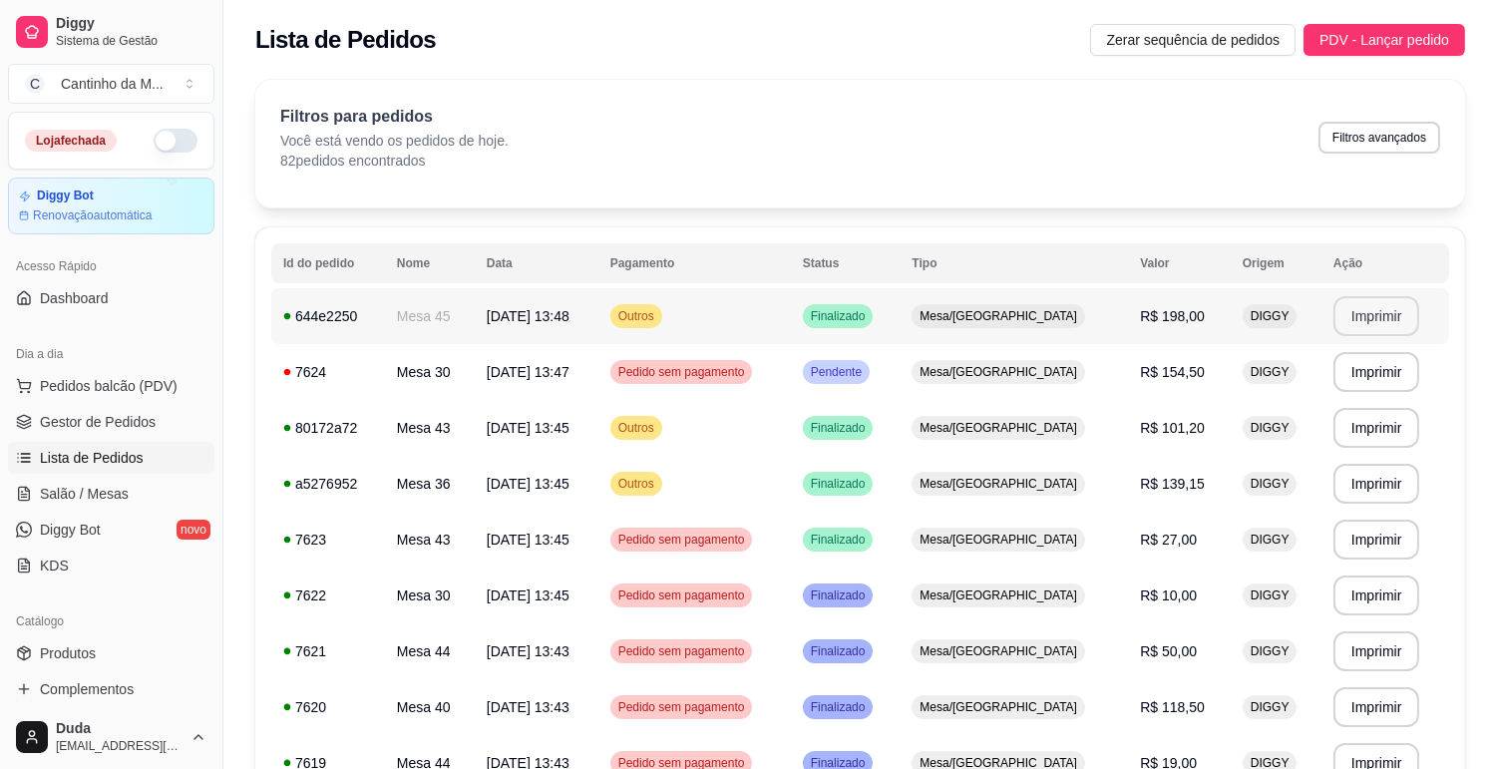
click at [1362, 316] on button "Imprimir" at bounding box center [1376, 316] width 87 height 40
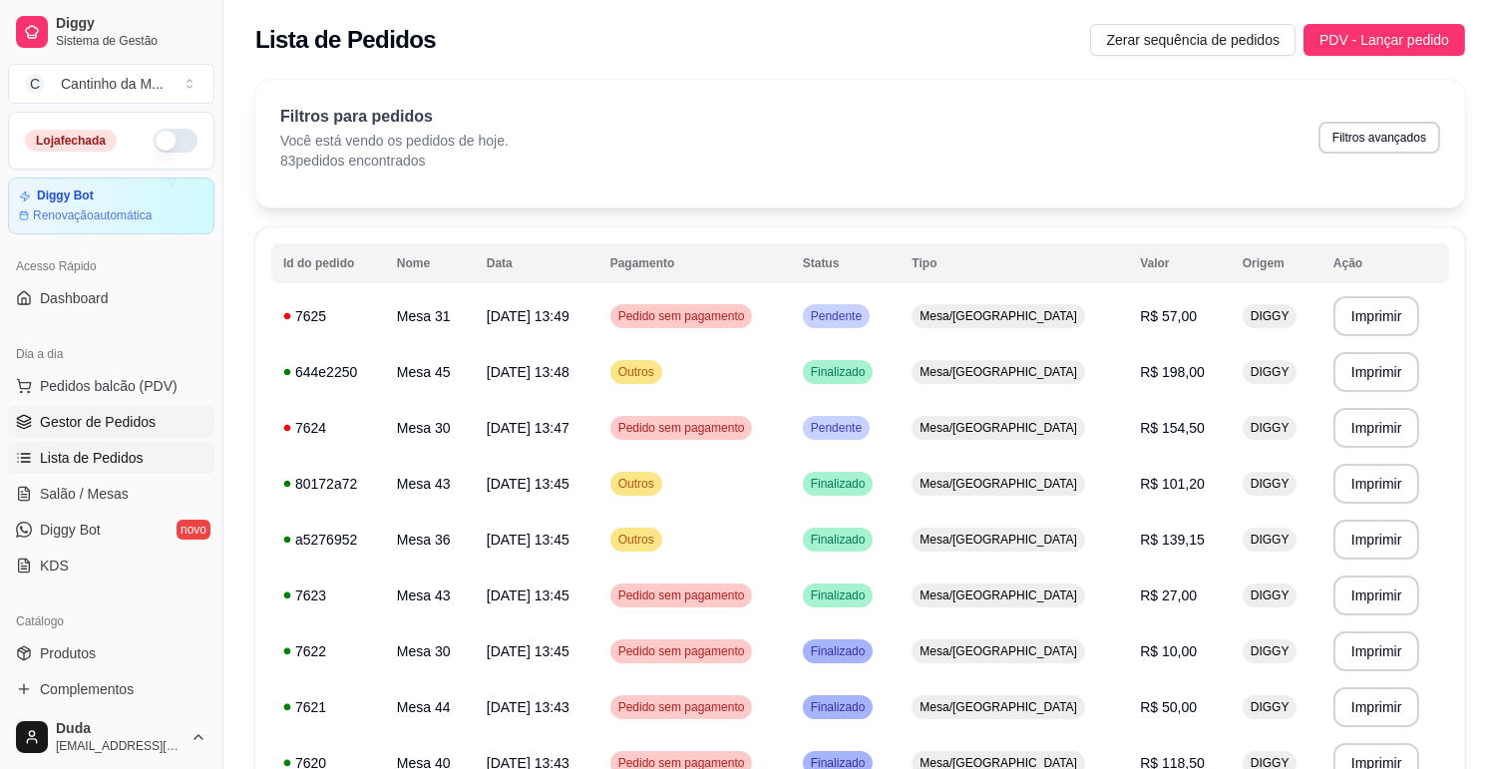
click at [62, 415] on span "Gestor de Pedidos" at bounding box center [98, 422] width 116 height 20
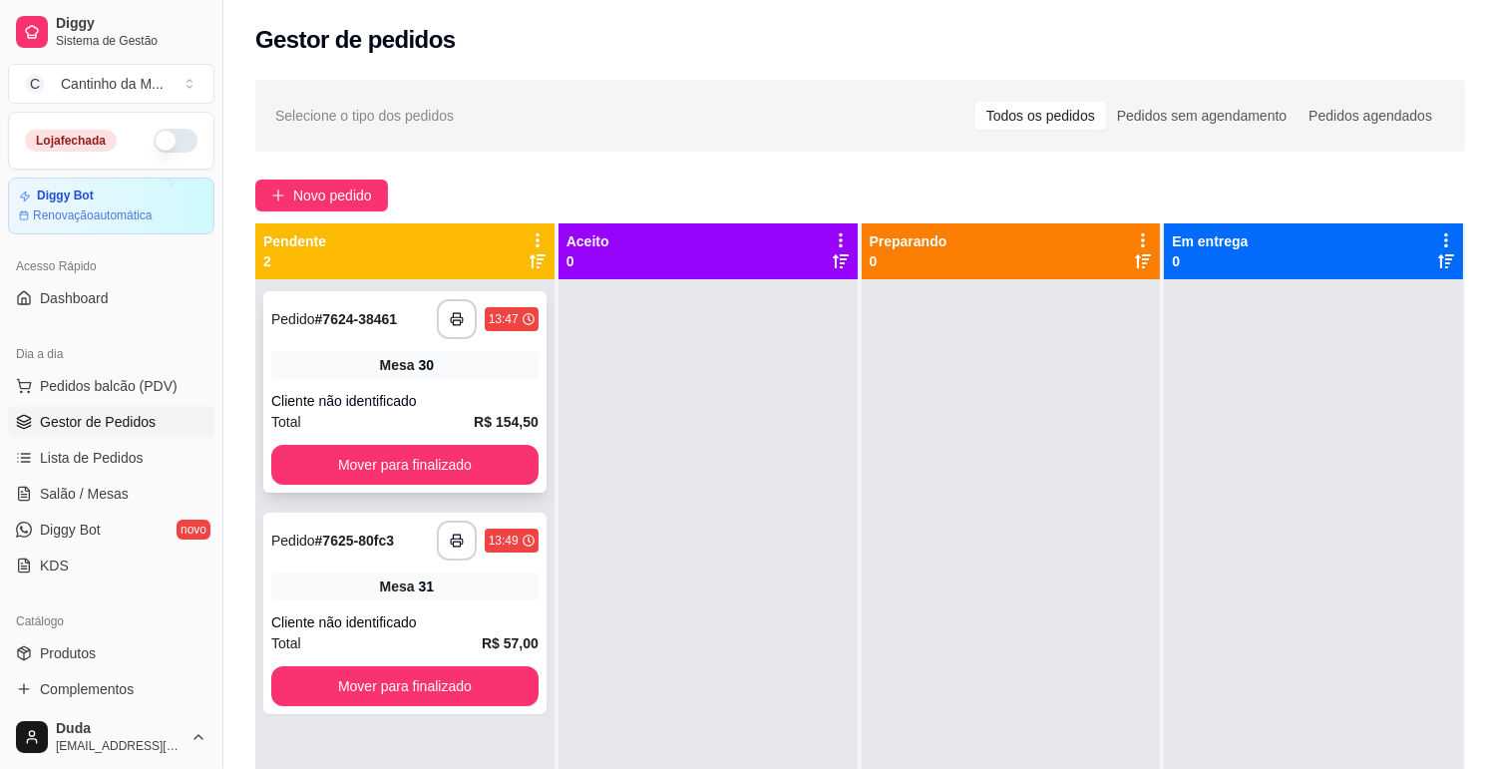
click at [455, 386] on div "**********" at bounding box center [404, 391] width 283 height 201
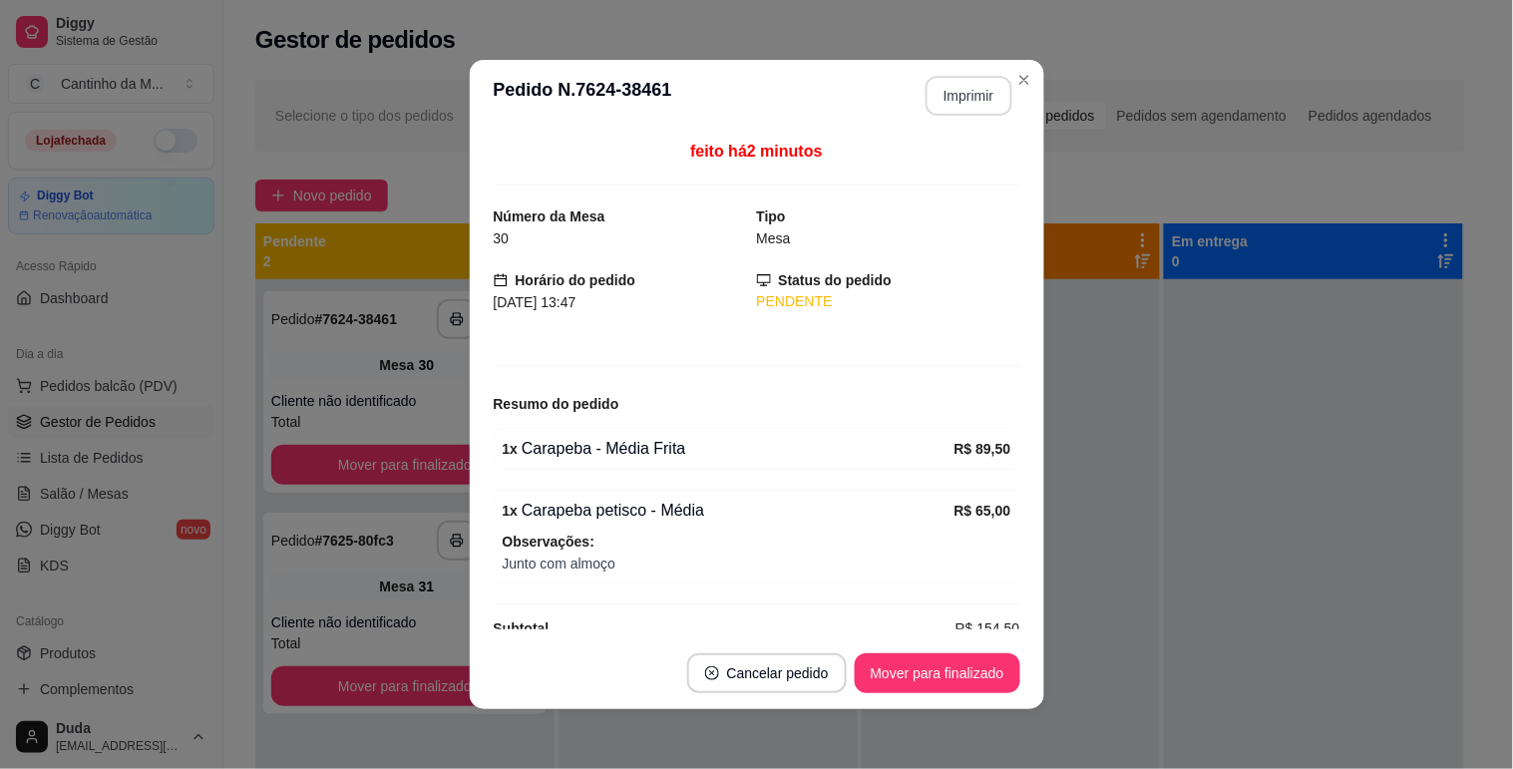
click at [964, 90] on button "Imprimir" at bounding box center [968, 96] width 87 height 40
click at [967, 669] on button "Mover para finalizado" at bounding box center [937, 673] width 166 height 40
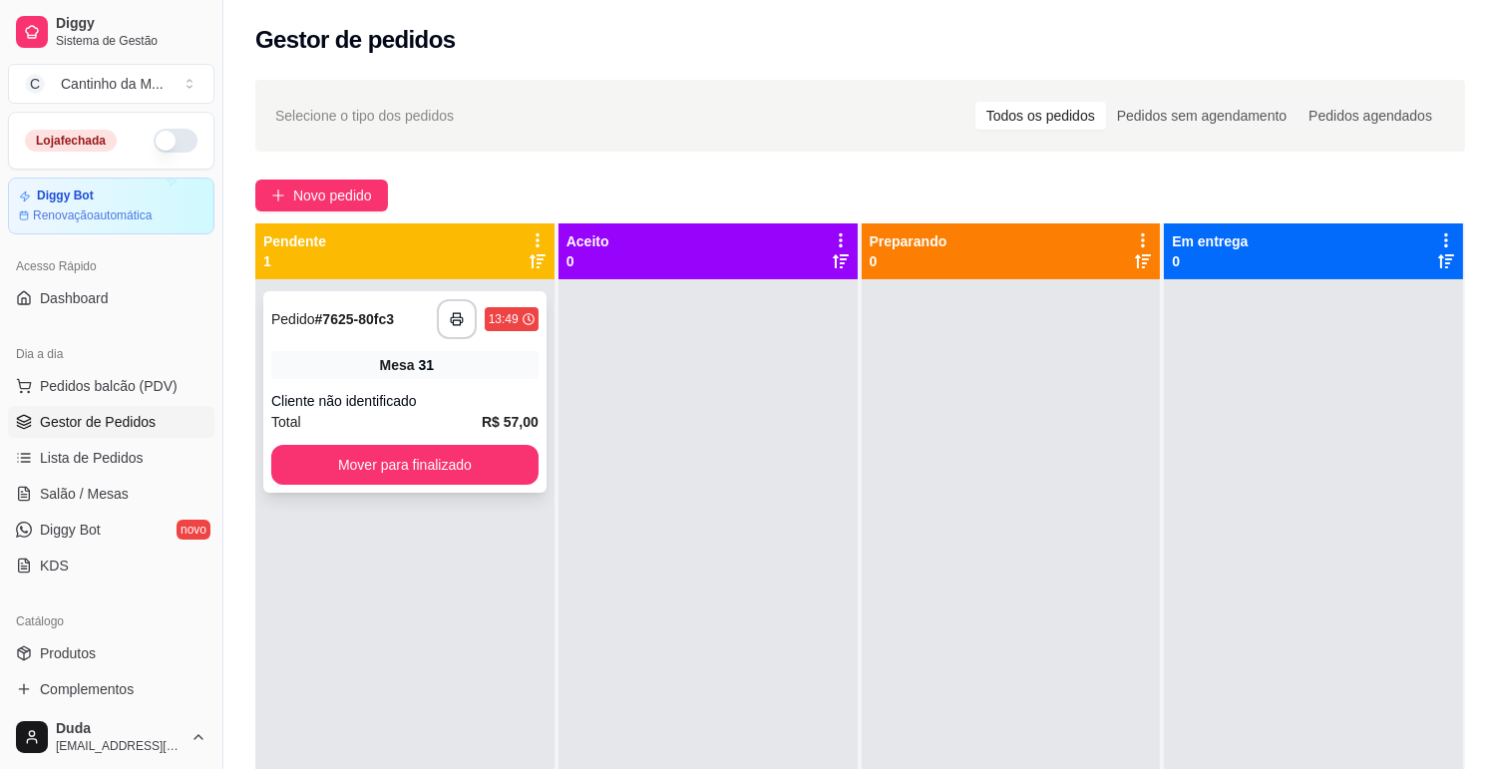
click at [459, 366] on div "Mesa 31" at bounding box center [404, 365] width 267 height 28
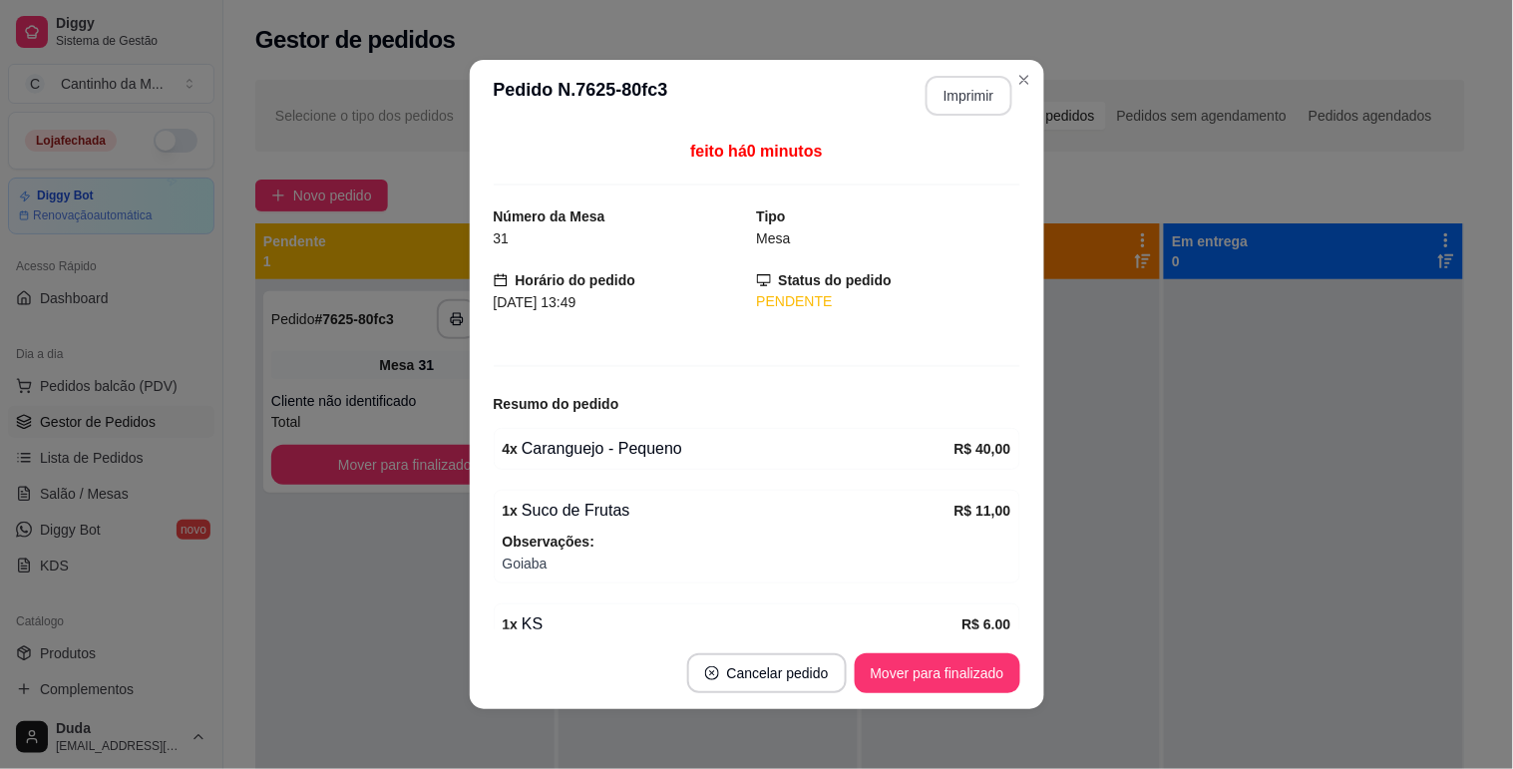
click at [963, 104] on button "Imprimir" at bounding box center [968, 96] width 87 height 40
click at [915, 676] on button "Mover para finalizado" at bounding box center [937, 673] width 166 height 40
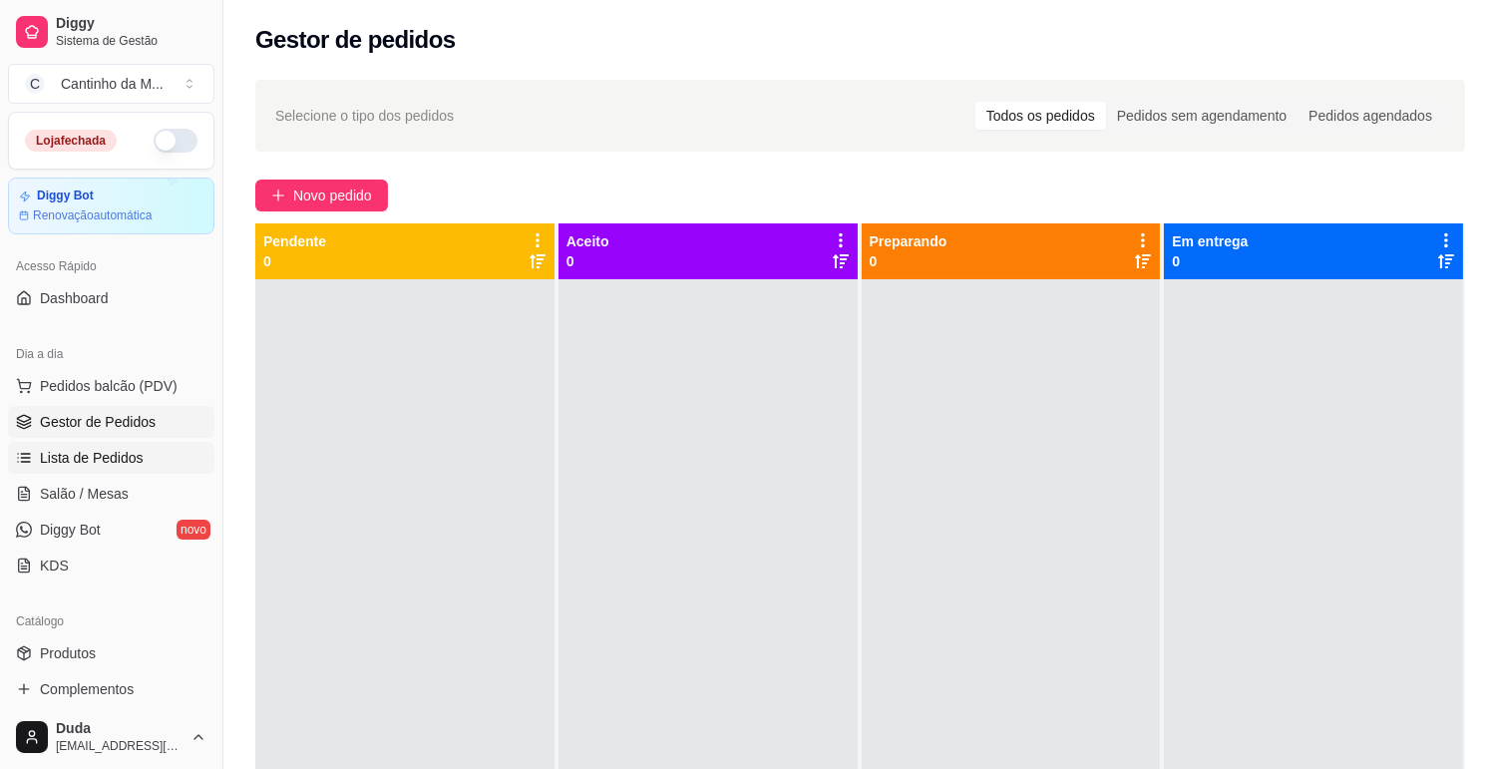
click at [67, 460] on span "Lista de Pedidos" at bounding box center [92, 458] width 104 height 20
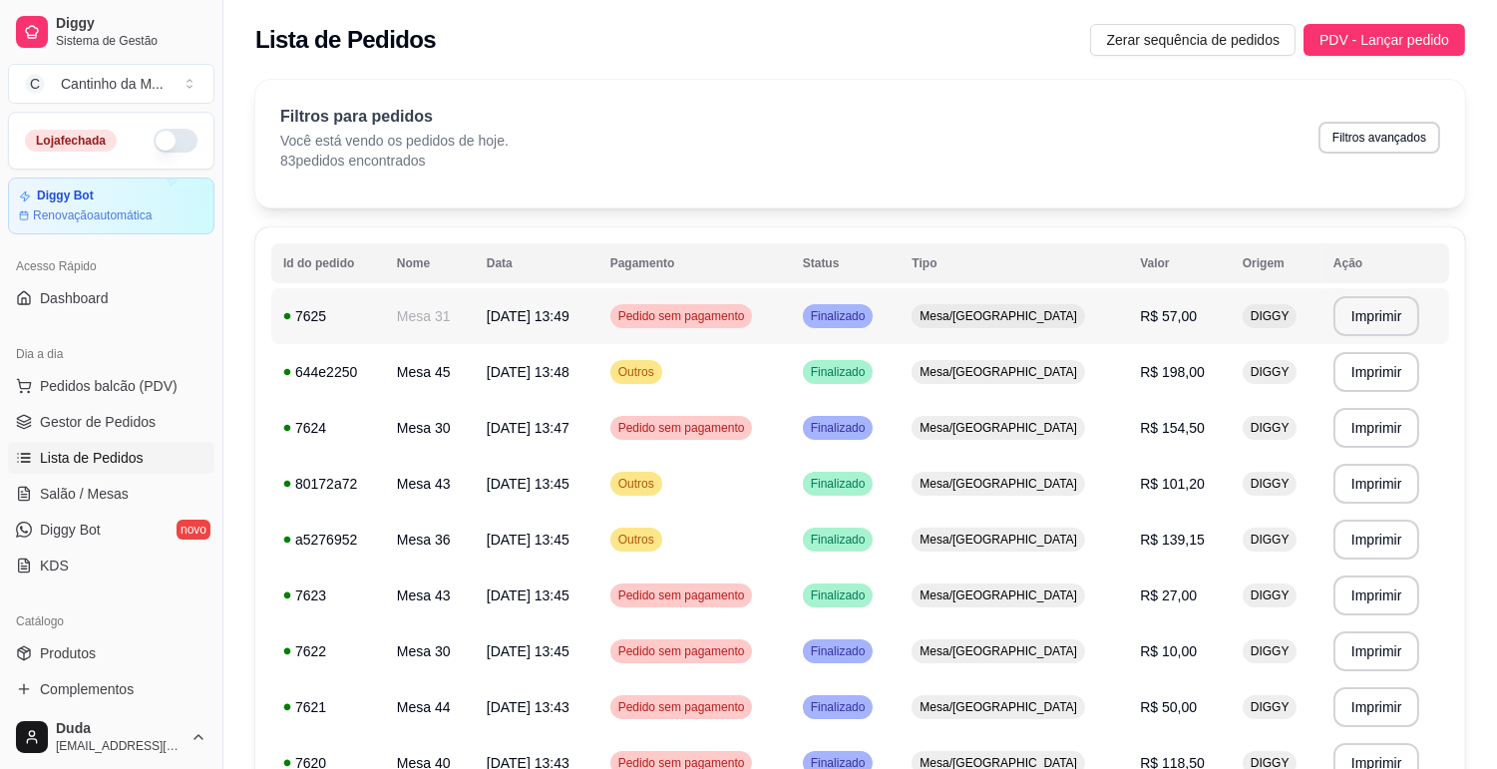
click at [525, 294] on td "31/08/25 às 13:49" at bounding box center [537, 316] width 124 height 56
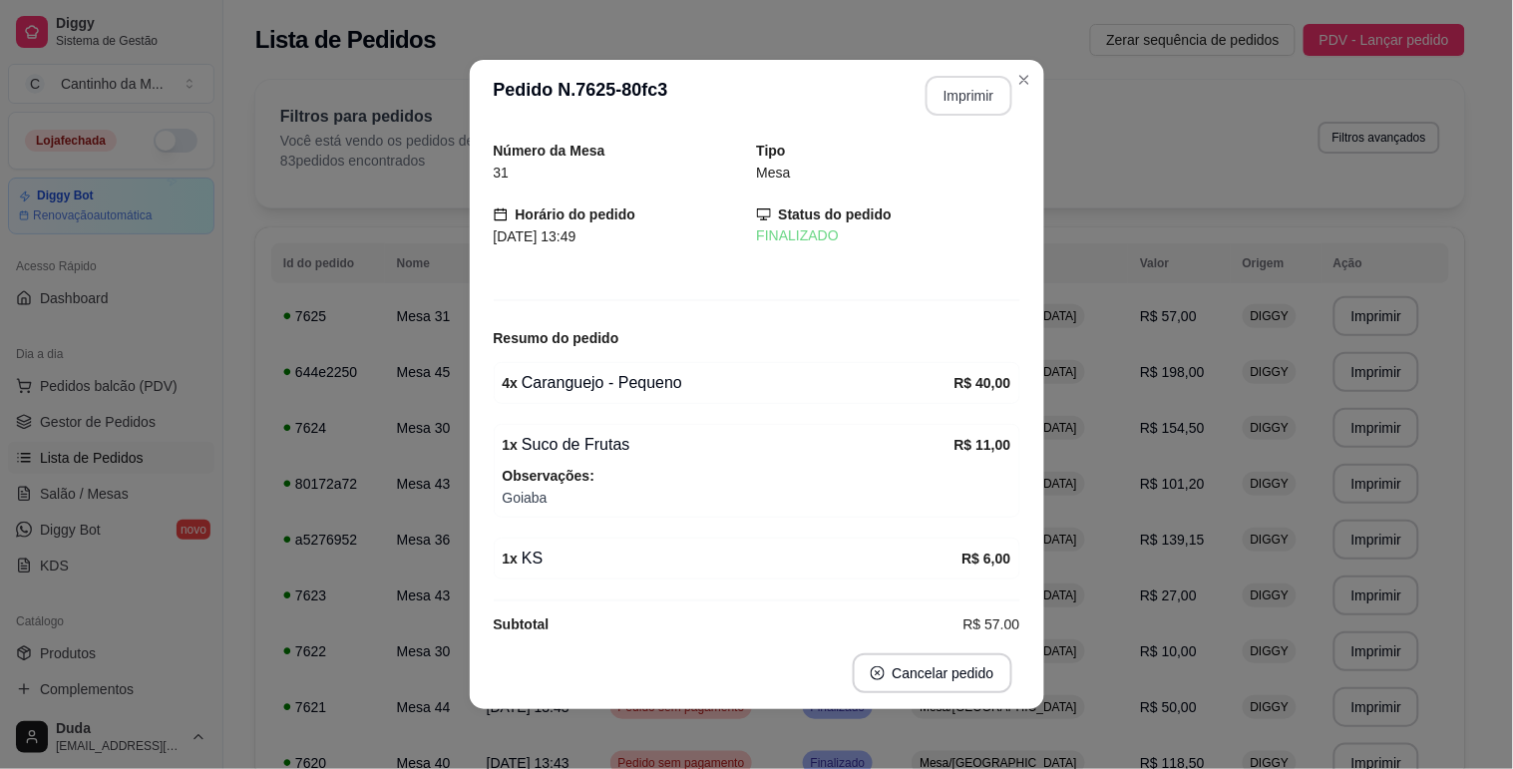
click at [984, 95] on button "Imprimir" at bounding box center [968, 96] width 87 height 40
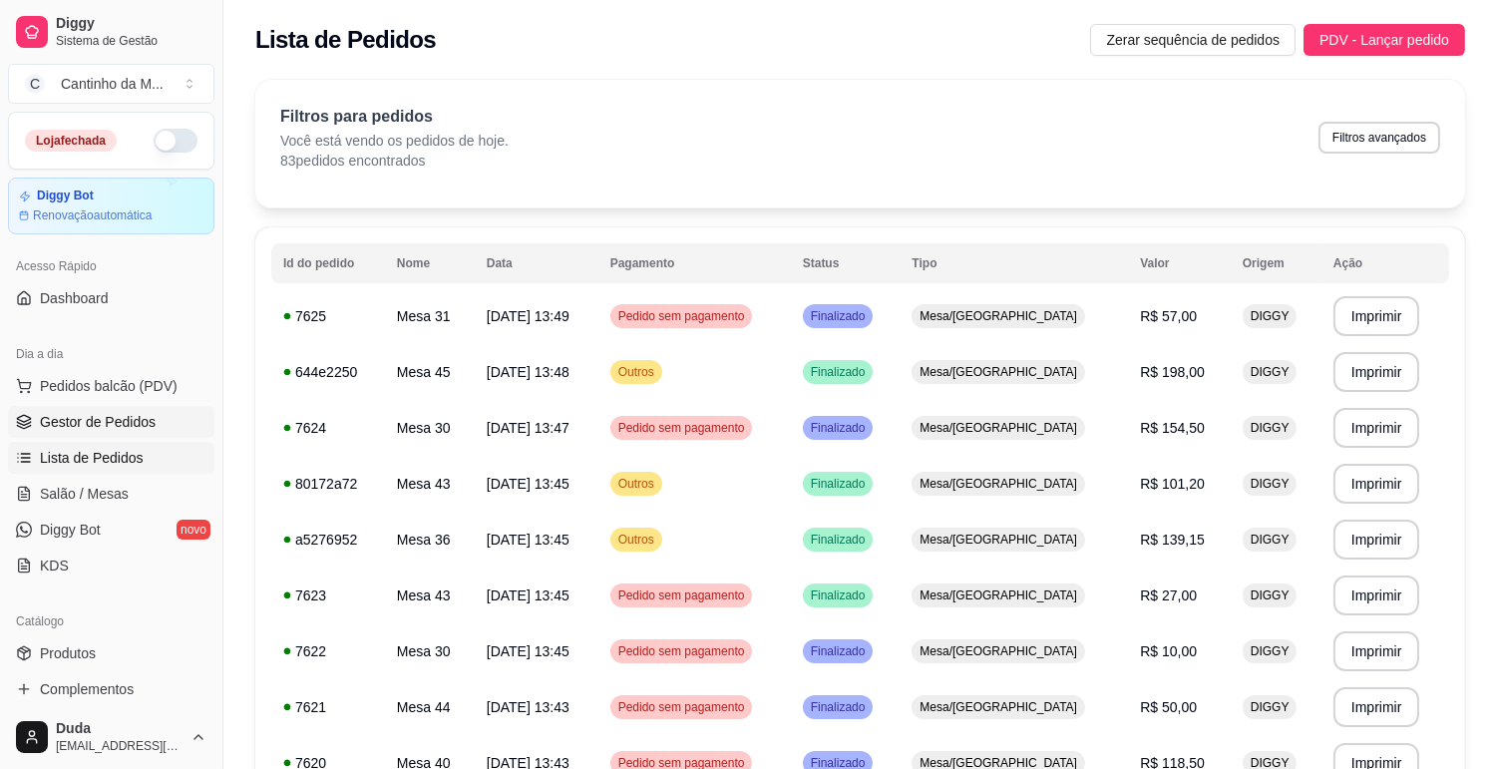
click at [73, 433] on link "Gestor de Pedidos" at bounding box center [111, 422] width 206 height 32
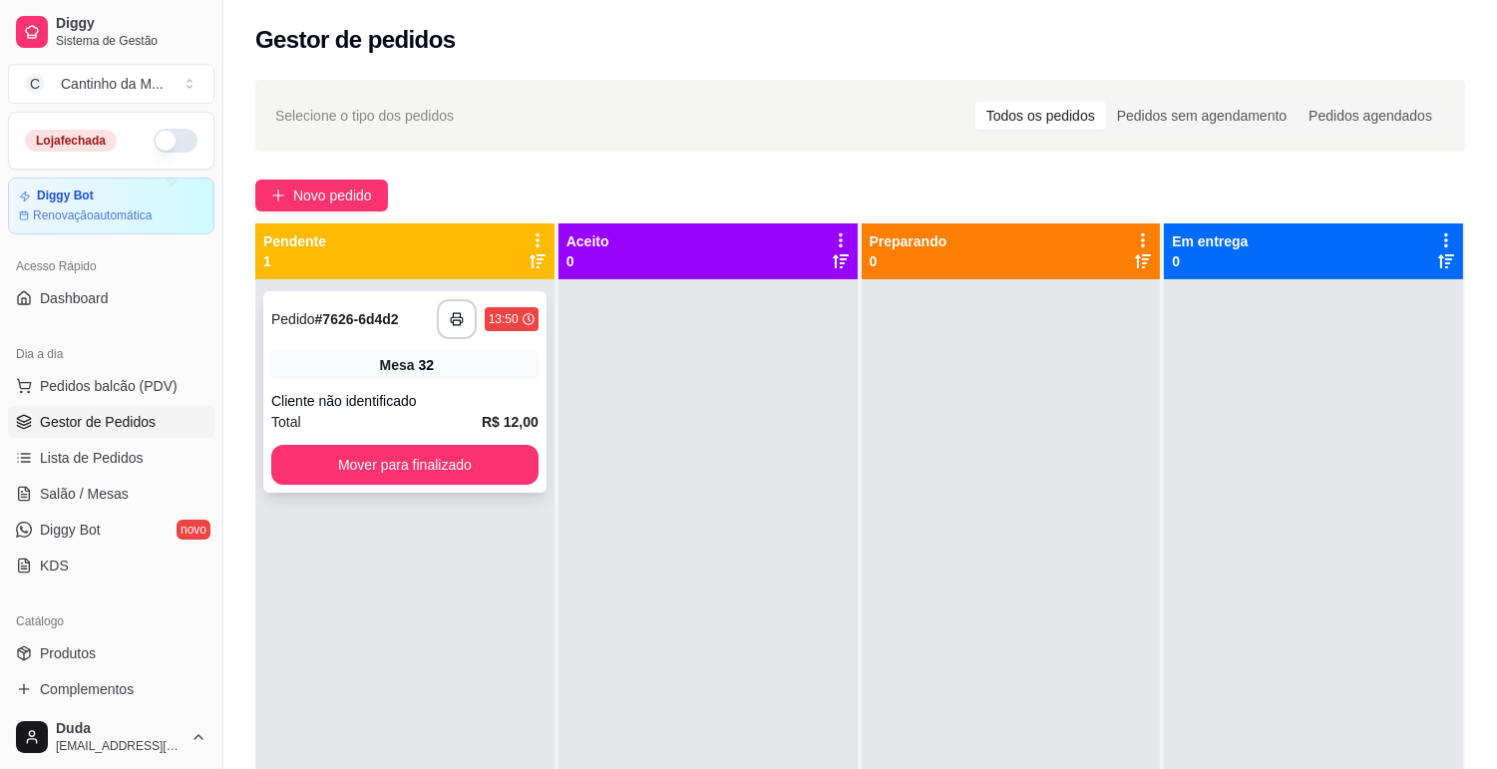
click at [353, 391] on div "Cliente não identificado" at bounding box center [404, 401] width 267 height 20
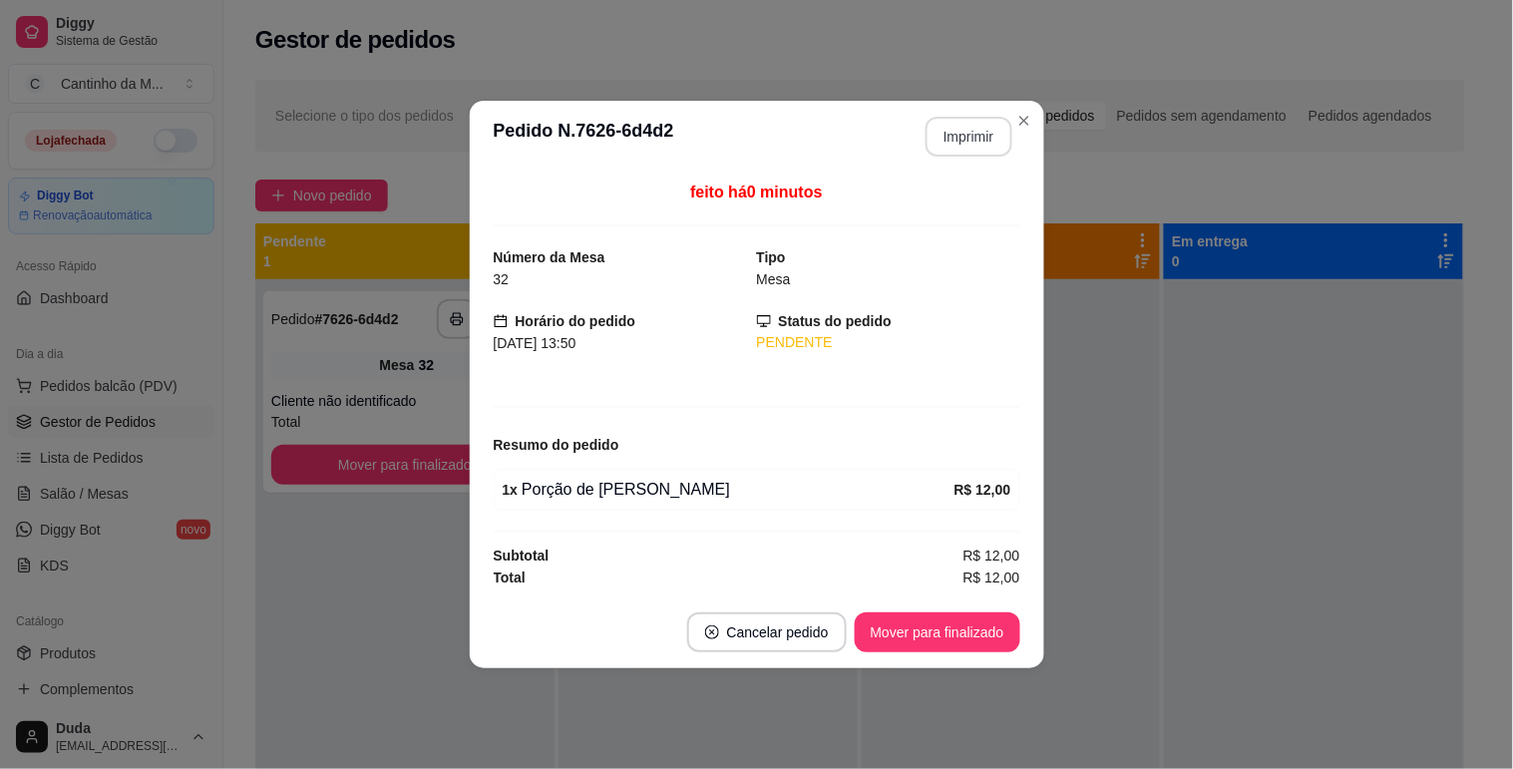
click at [990, 146] on button "Imprimir" at bounding box center [968, 137] width 87 height 40
click at [923, 634] on button "Mover para finalizado" at bounding box center [936, 632] width 161 height 39
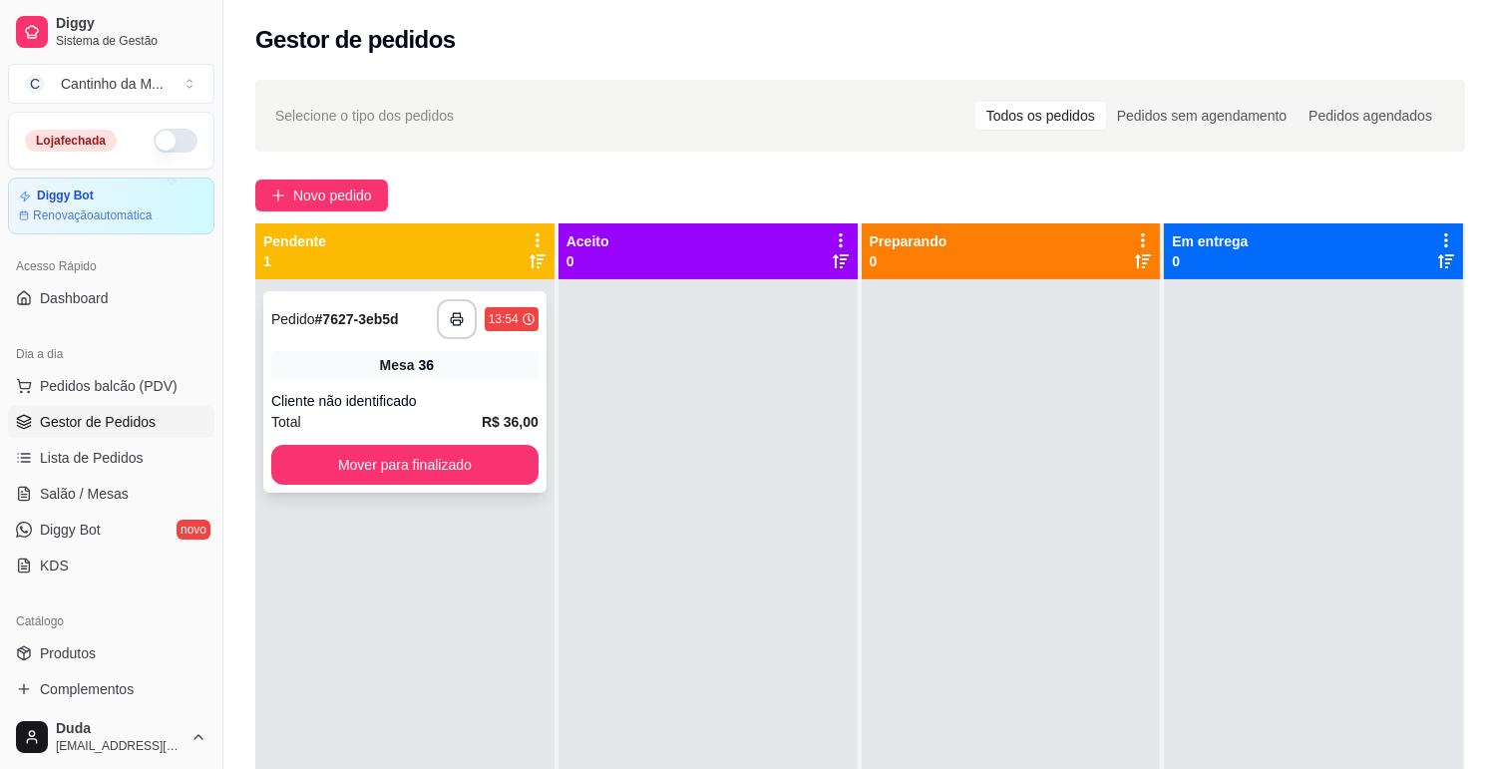
click at [464, 381] on div "**********" at bounding box center [404, 391] width 283 height 201
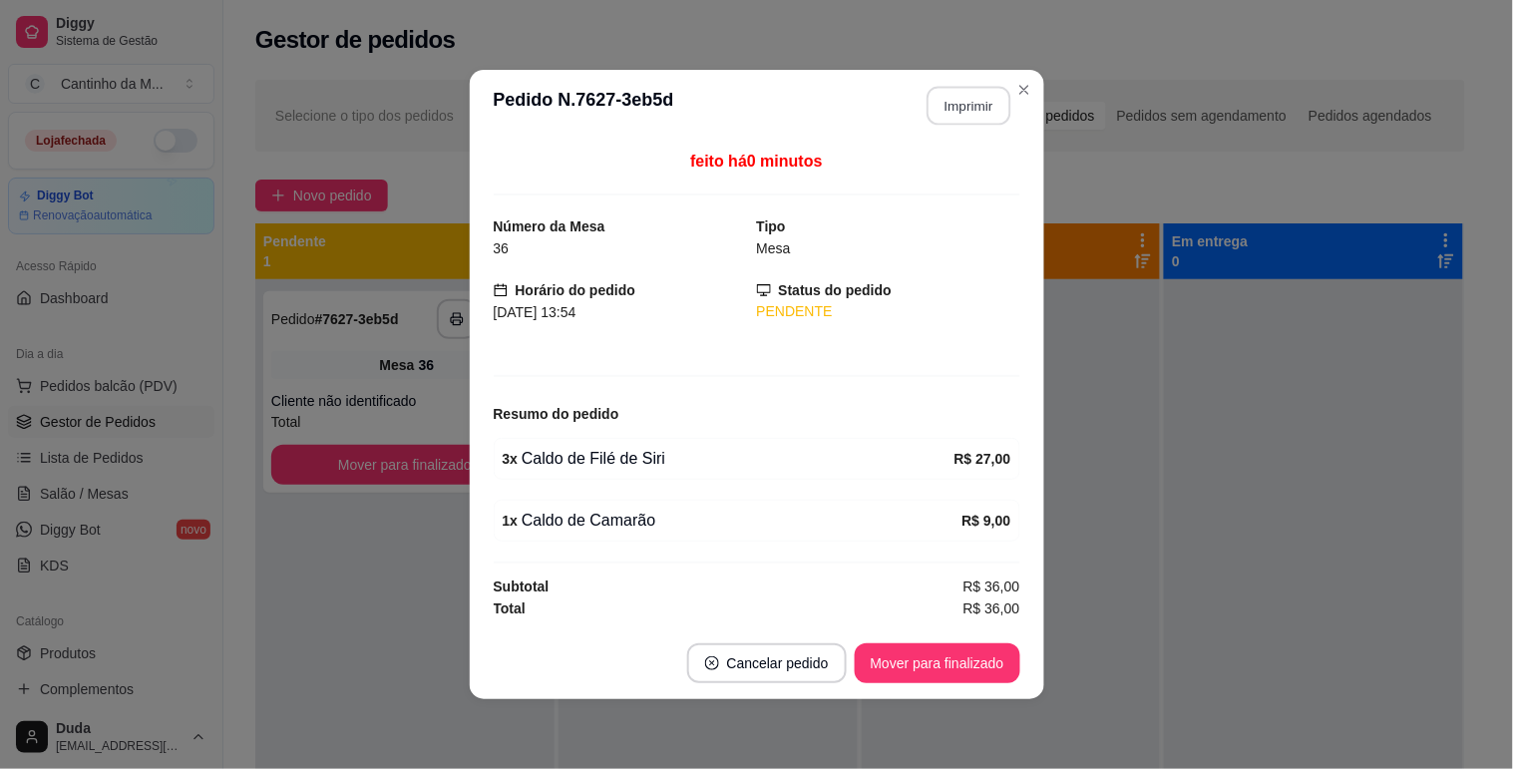
click at [973, 105] on button "Imprimir" at bounding box center [968, 106] width 84 height 39
click at [972, 654] on button "Mover para finalizado" at bounding box center [937, 663] width 166 height 40
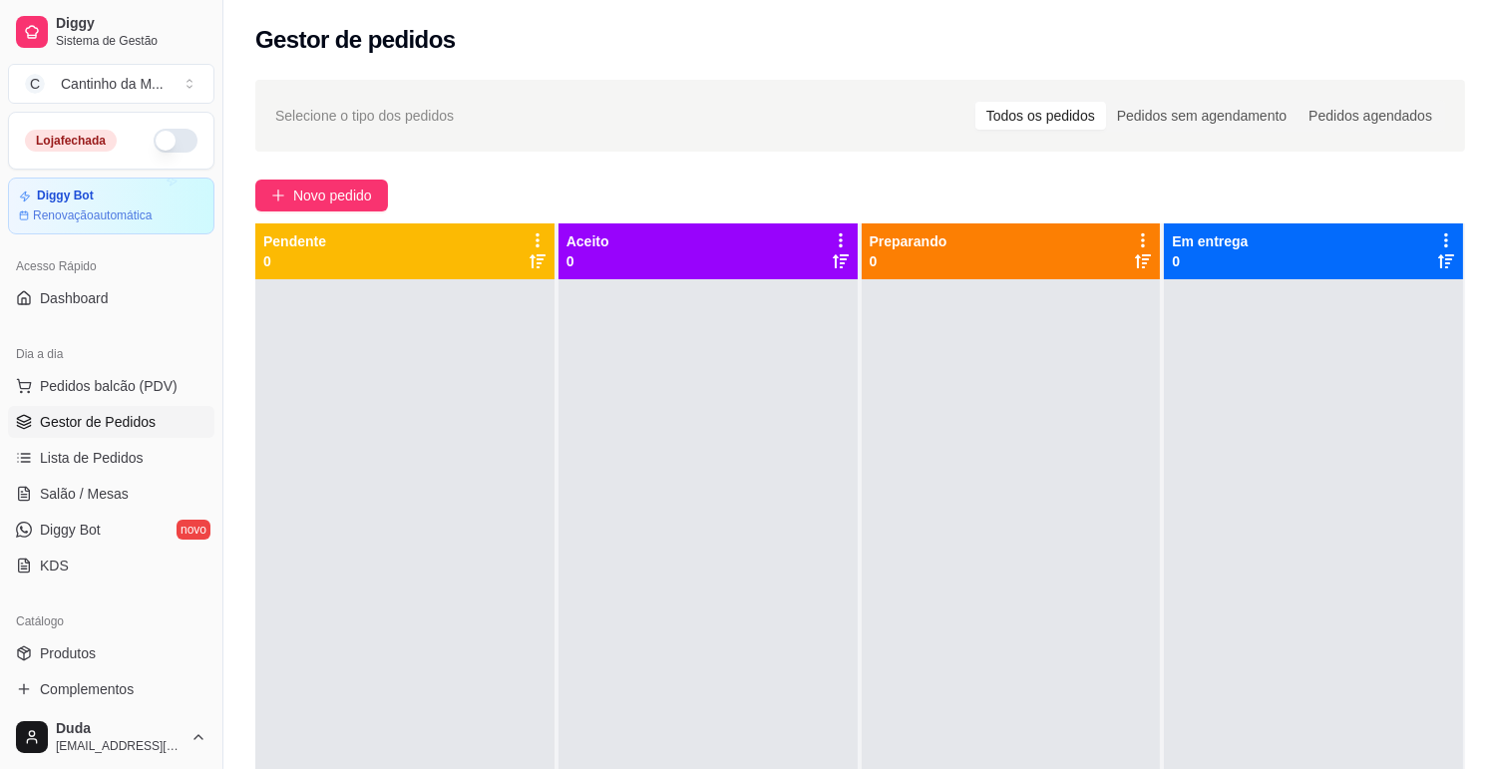
click at [136, 475] on ul "Pedidos balcão (PDV) Gestor de Pedidos Lista de Pedidos Salão / Mesas Diggy Bot…" at bounding box center [111, 475] width 206 height 211
click at [135, 490] on link "Salão / Mesas" at bounding box center [111, 494] width 206 height 32
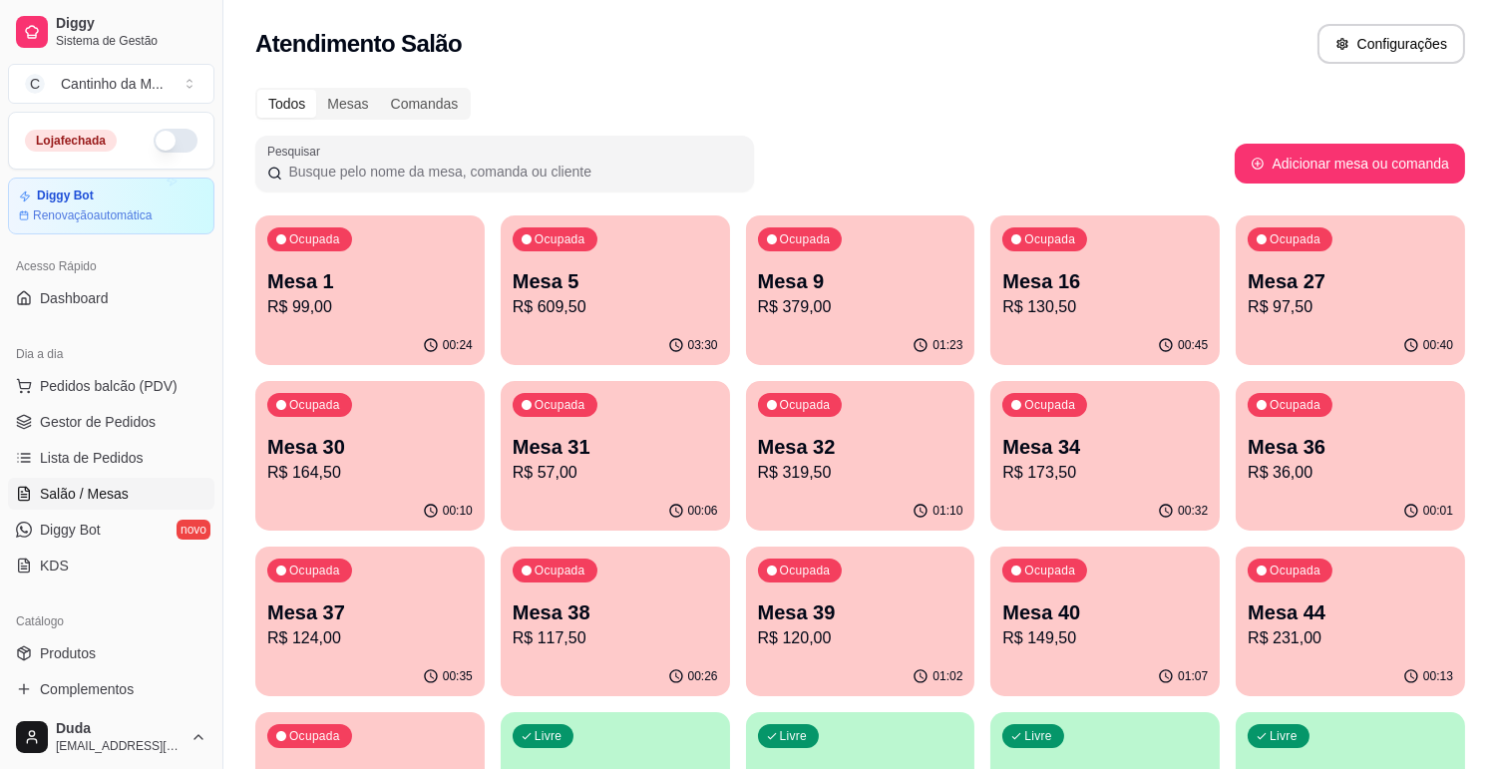
click at [839, 304] on p "R$ 379,00" at bounding box center [860, 307] width 205 height 24
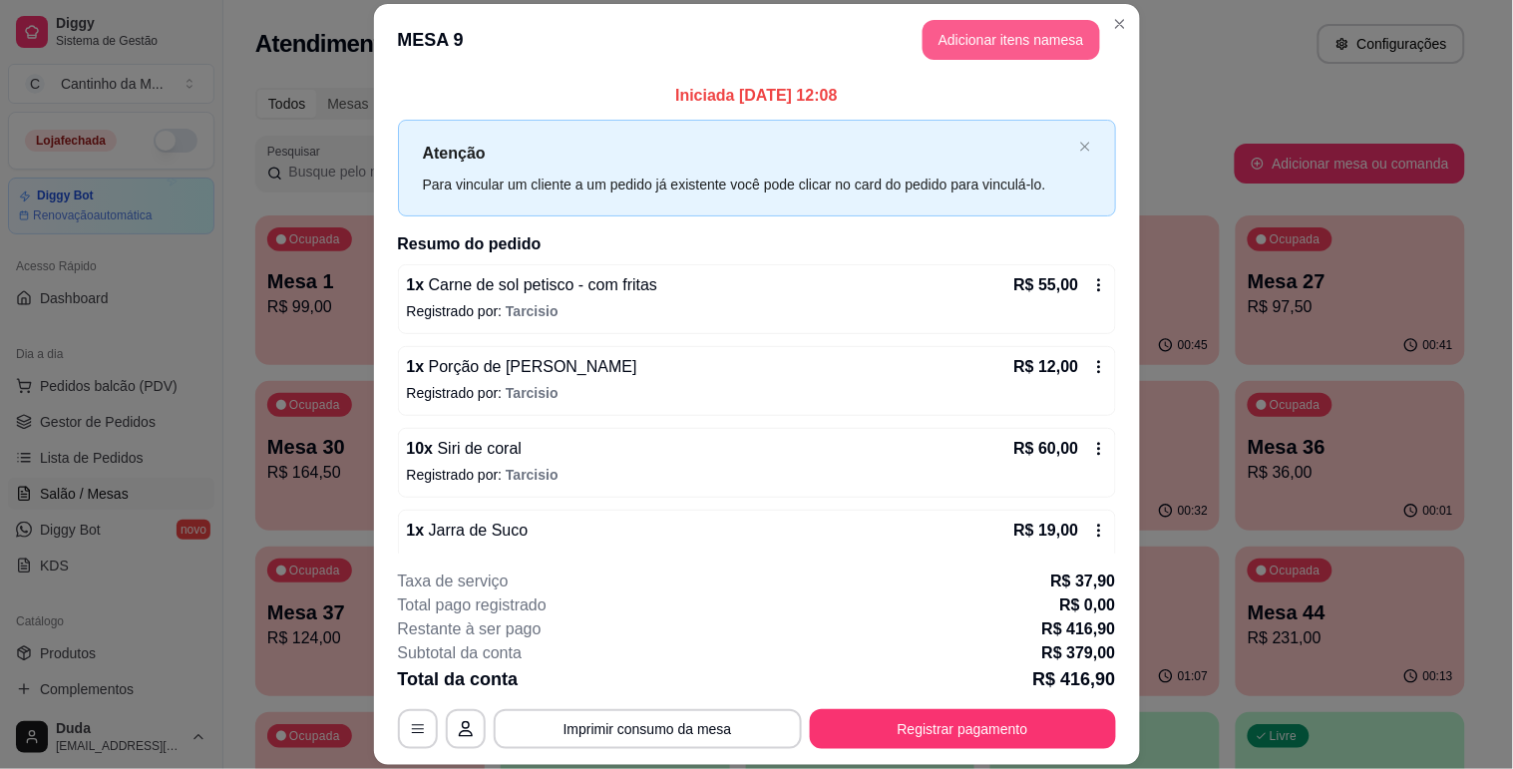
click at [995, 44] on button "Adicionar itens na mesa" at bounding box center [1010, 40] width 177 height 40
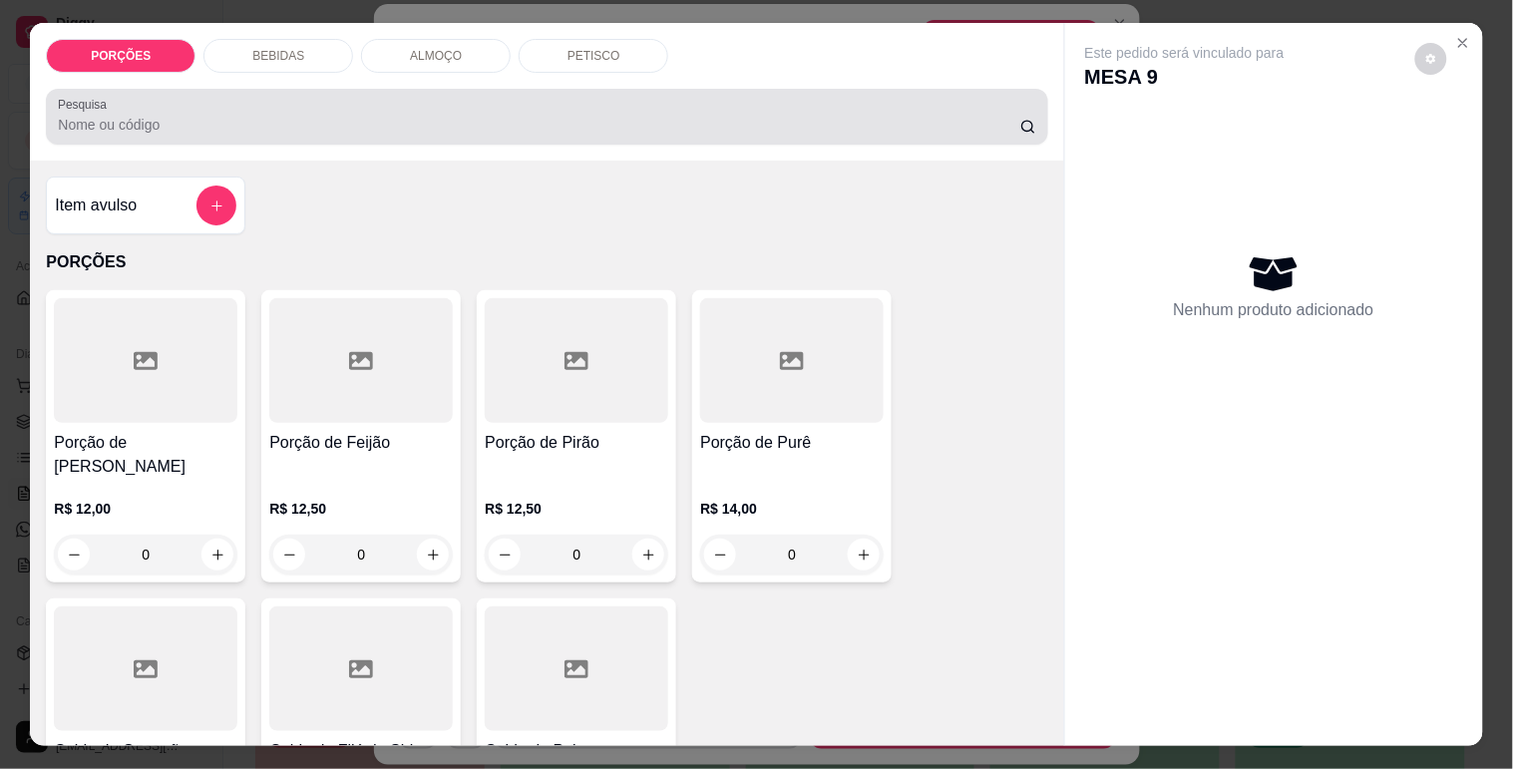
click at [414, 126] on input "Pesquisa" at bounding box center [539, 125] width 962 height 20
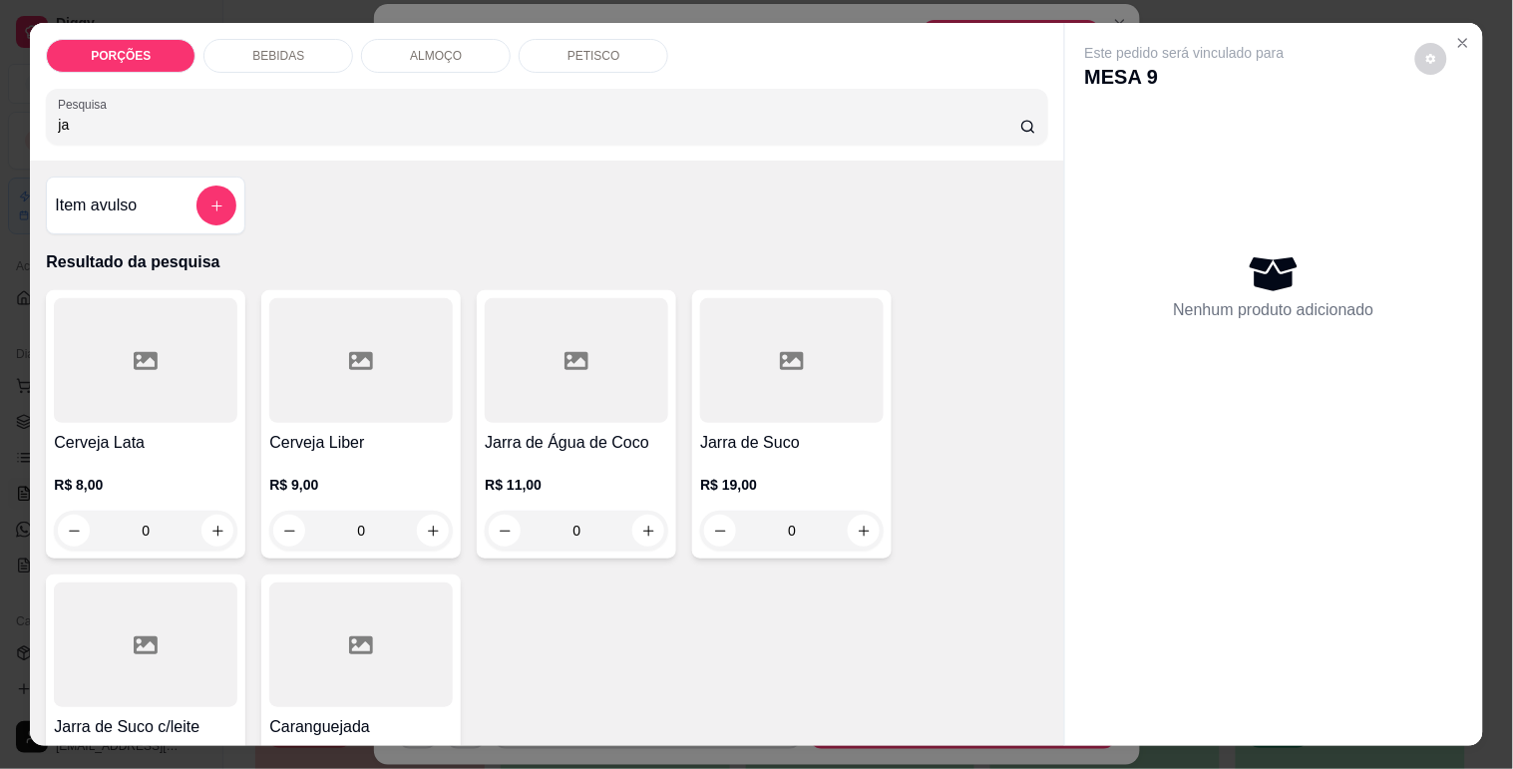
type input "ja"
click at [764, 465] on div "R$ 19,00 0" at bounding box center [791, 503] width 183 height 96
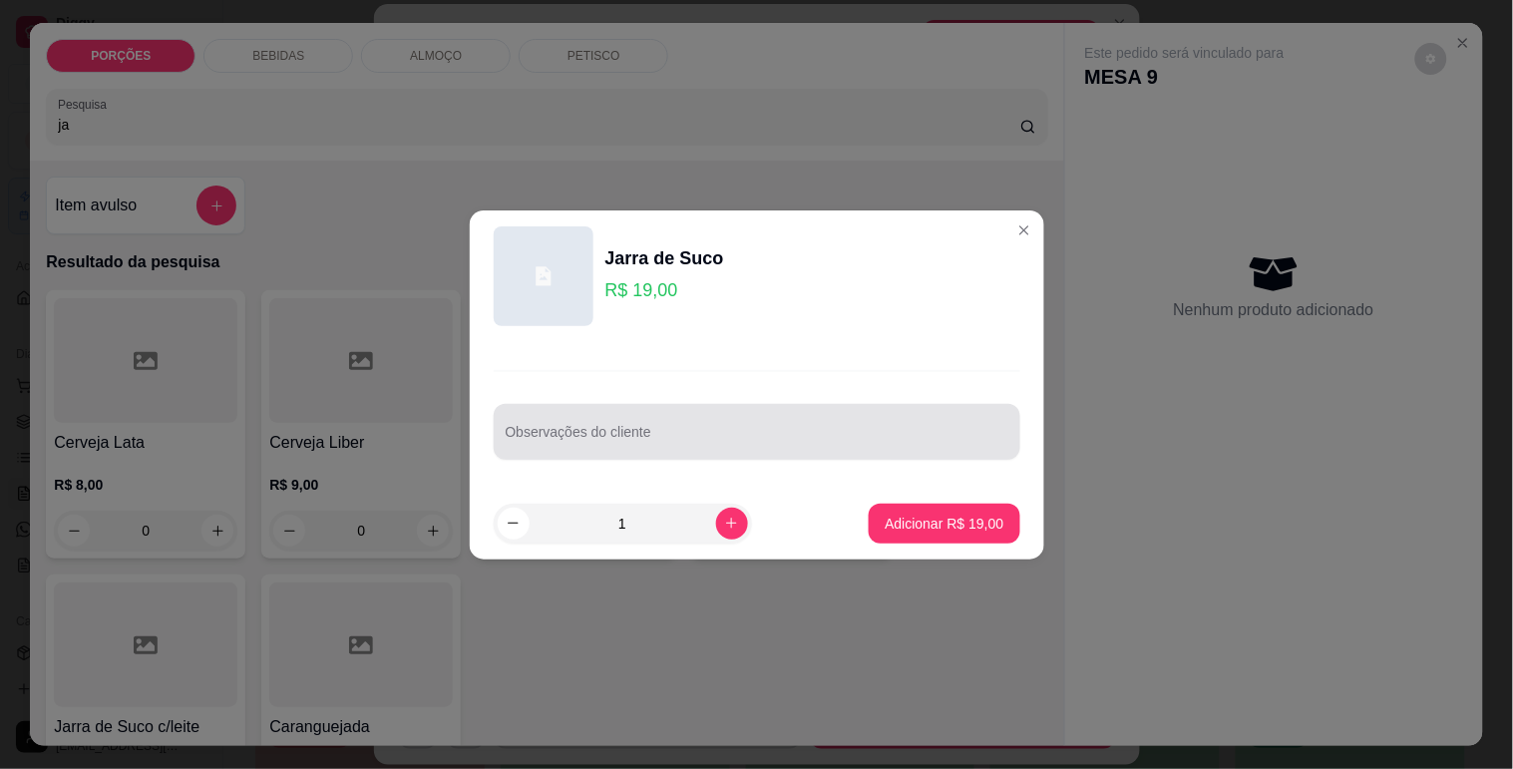
click at [720, 414] on div at bounding box center [757, 432] width 503 height 40
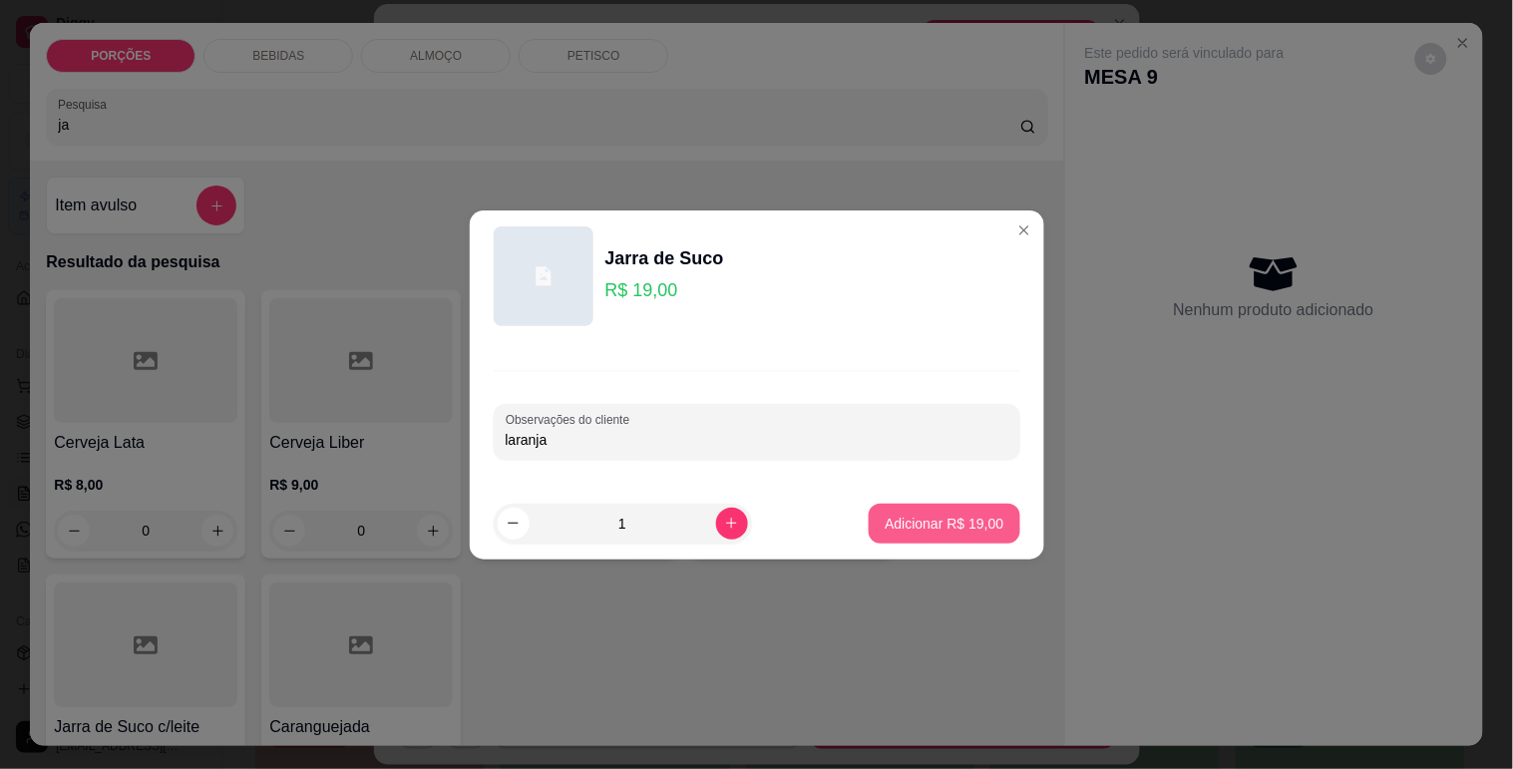
type input "laranja"
click at [921, 525] on p "Adicionar R$ 19,00" at bounding box center [943, 523] width 119 height 20
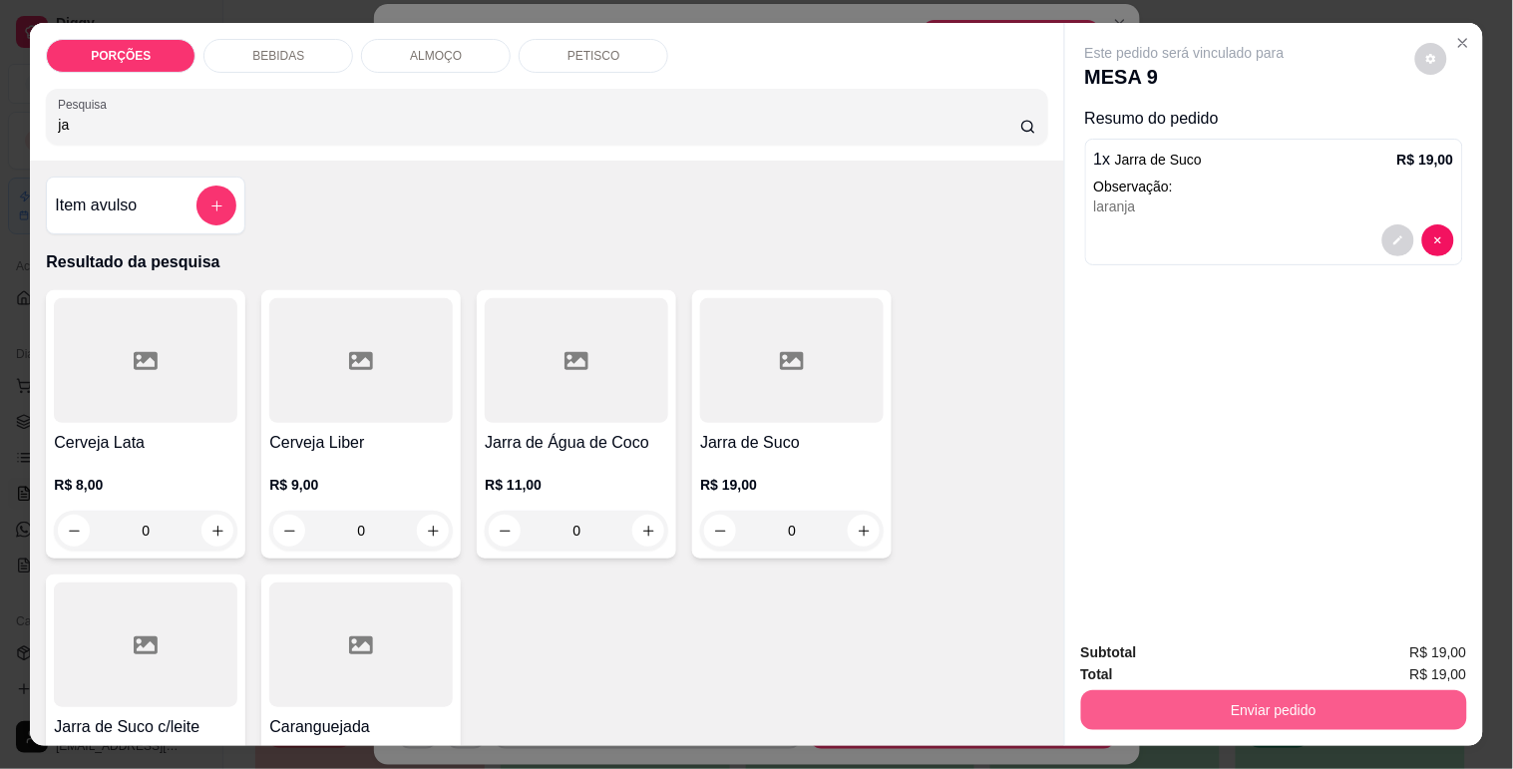
click at [1357, 694] on button "Enviar pedido" at bounding box center [1274, 710] width 386 height 40
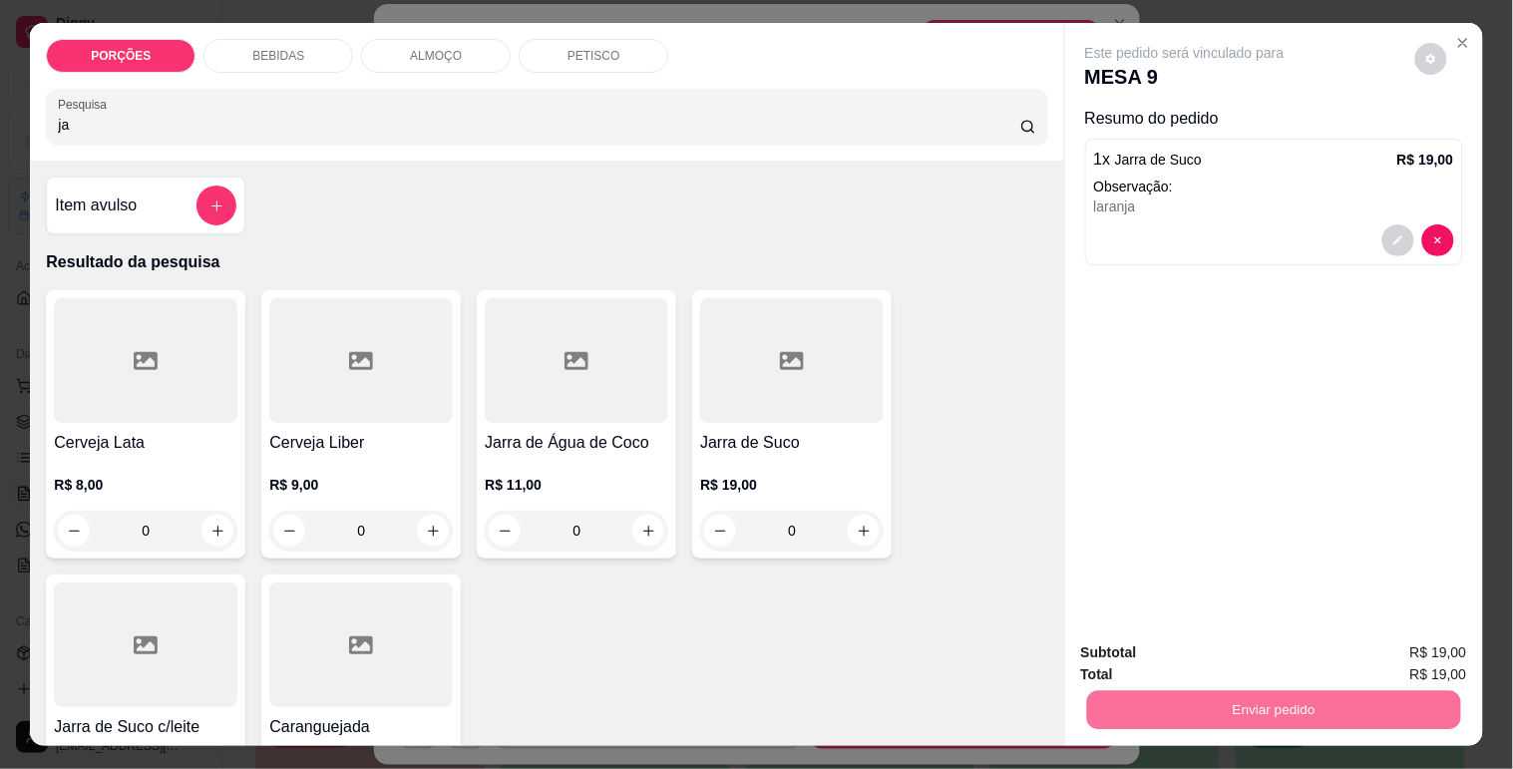
click at [1198, 661] on button "Não registrar e enviar pedido" at bounding box center [1207, 653] width 207 height 38
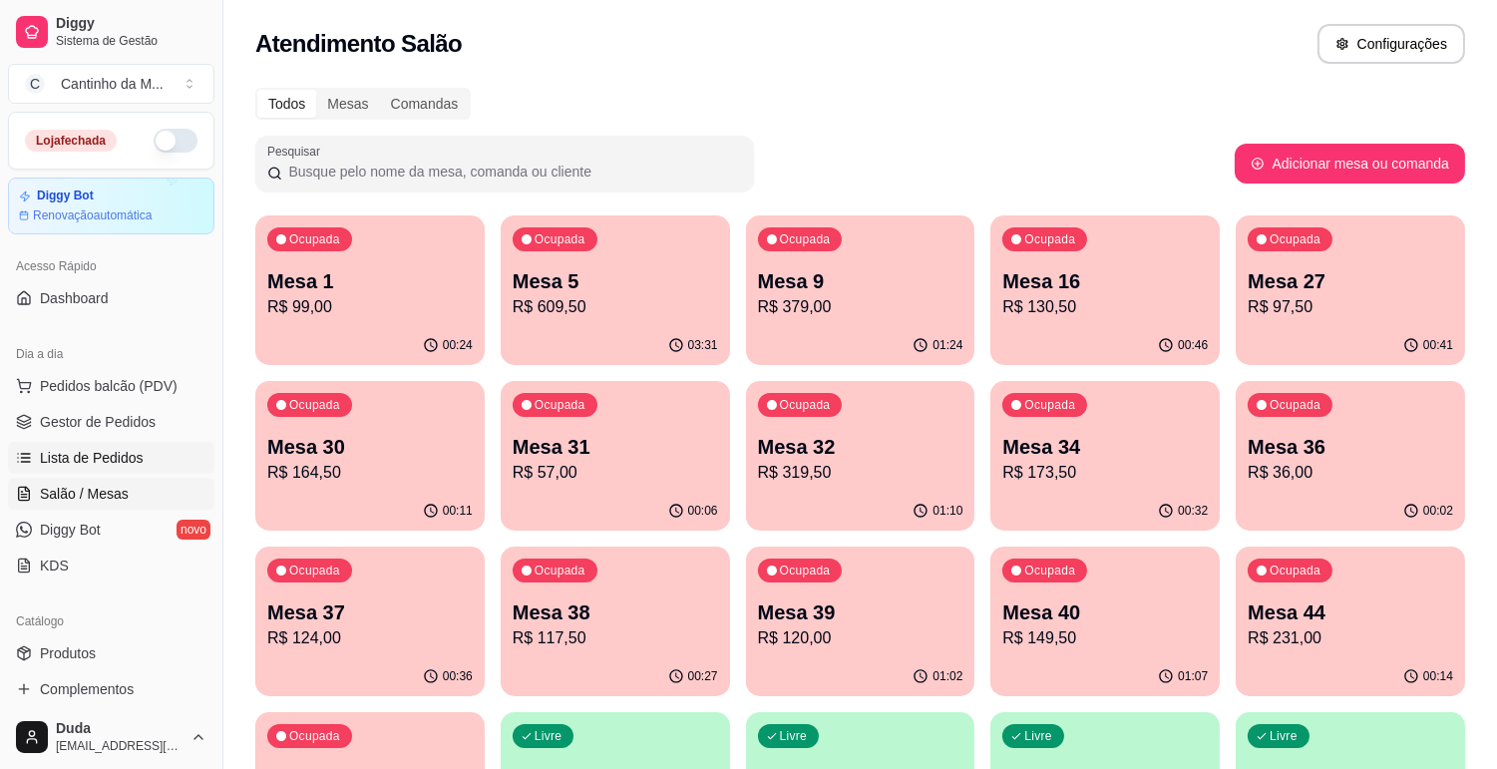
click at [125, 465] on span "Lista de Pedidos" at bounding box center [92, 458] width 104 height 20
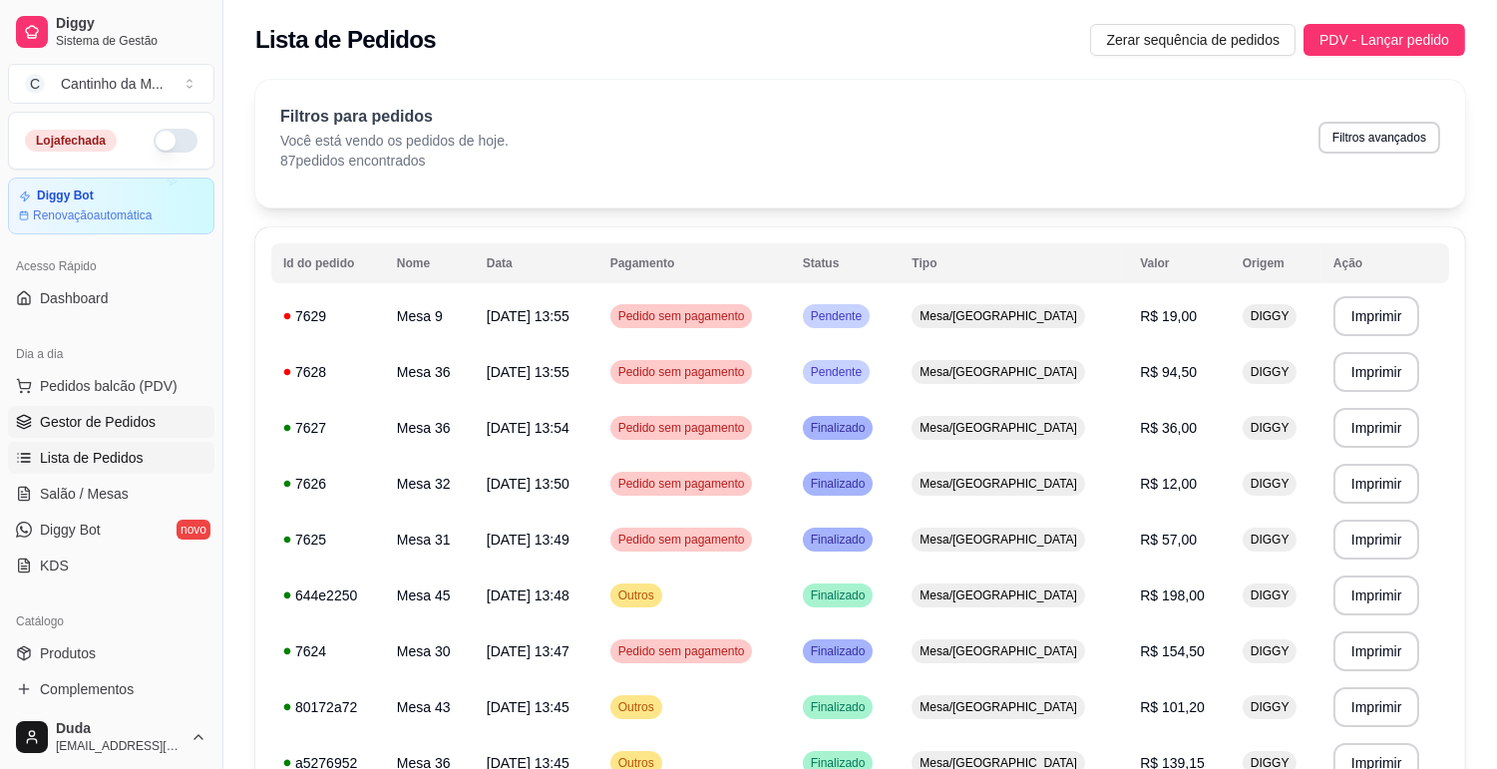
click at [134, 431] on span "Gestor de Pedidos" at bounding box center [98, 422] width 116 height 20
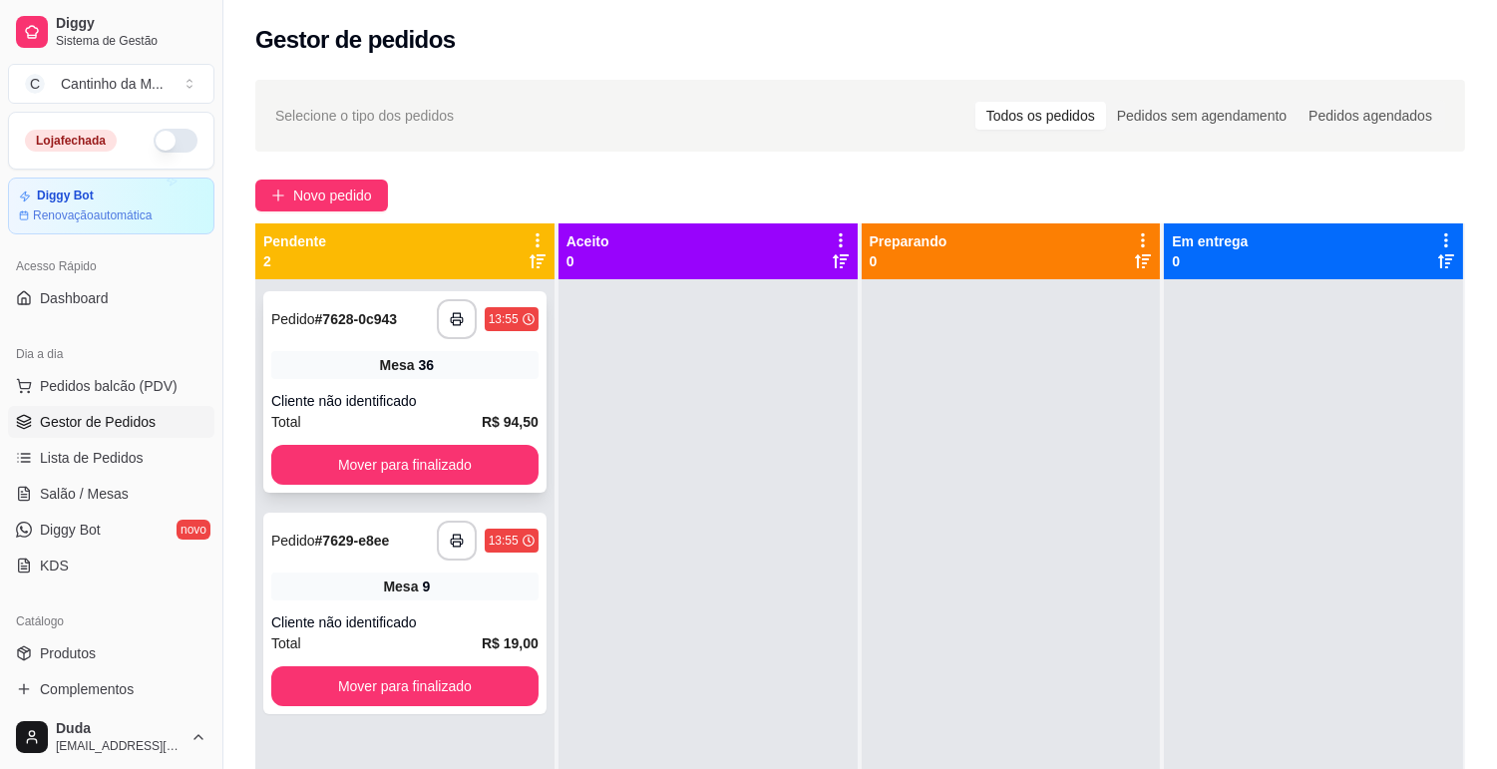
click at [350, 394] on div "Cliente não identificado" at bounding box center [404, 401] width 267 height 20
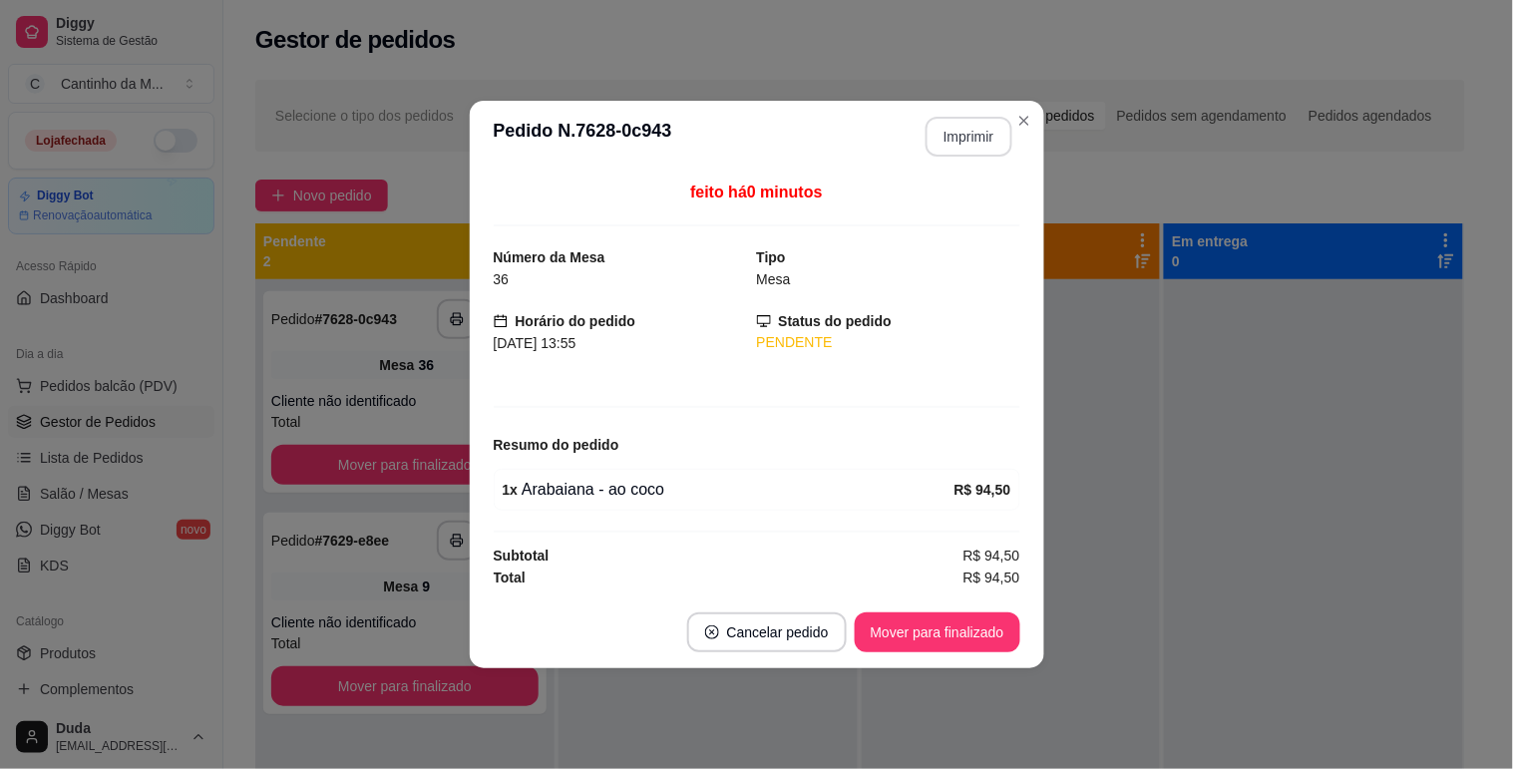
click at [974, 131] on button "Imprimir" at bounding box center [968, 137] width 87 height 40
click at [989, 633] on button "Mover para finalizado" at bounding box center [936, 632] width 161 height 39
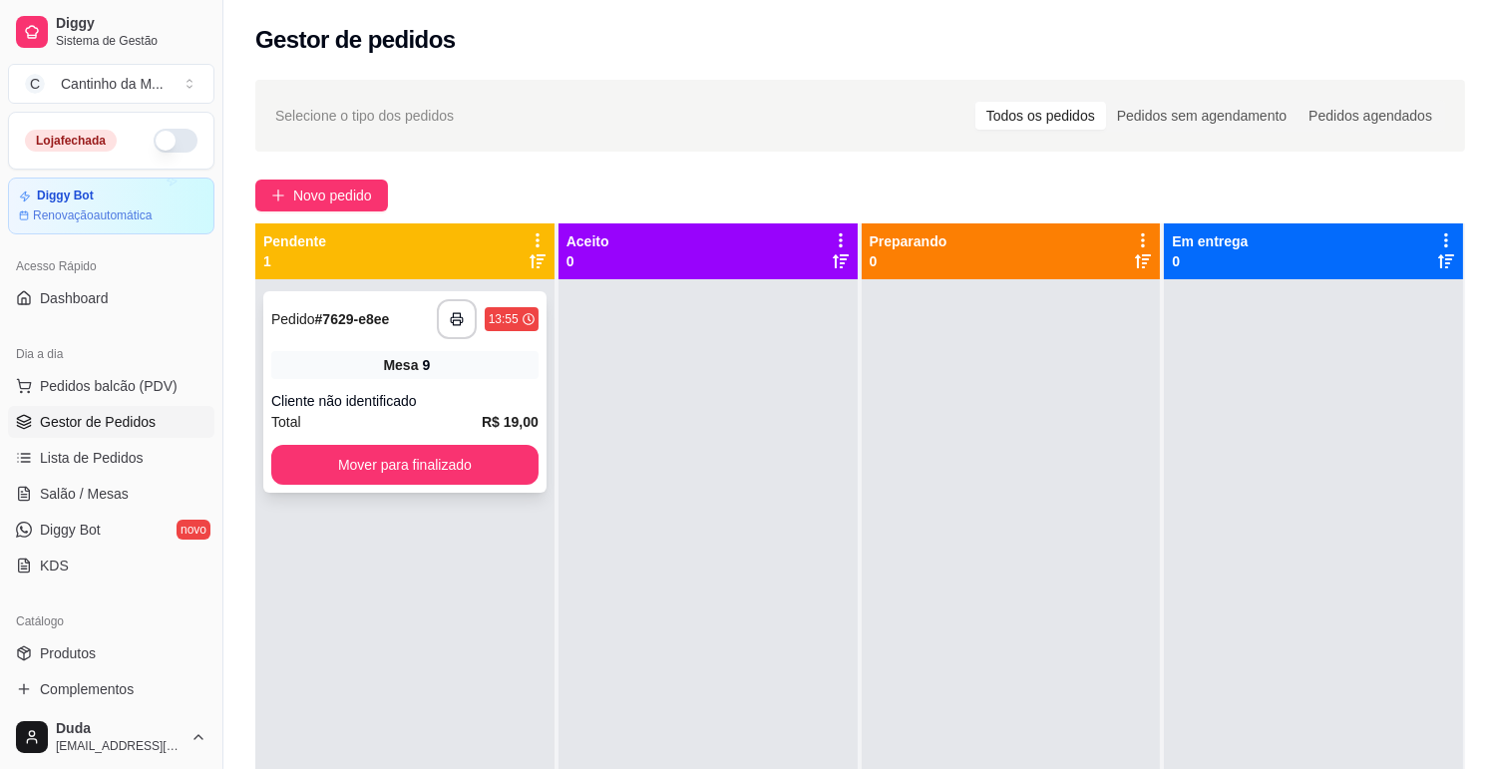
click at [500, 353] on div "Mesa 9" at bounding box center [404, 365] width 267 height 28
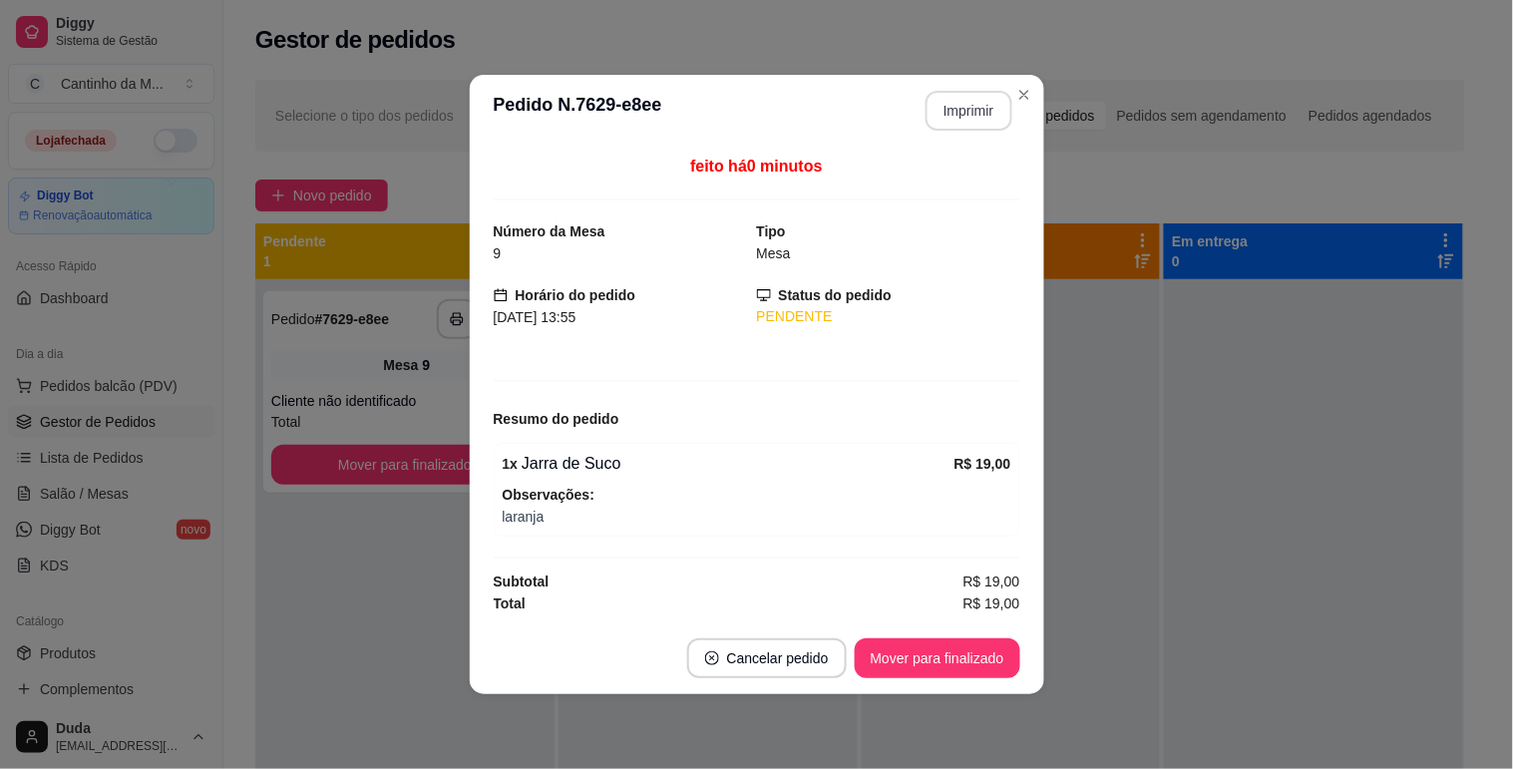
click at [951, 116] on button "Imprimir" at bounding box center [968, 111] width 87 height 40
click at [979, 654] on button "Mover para finalizado" at bounding box center [937, 658] width 166 height 40
click at [979, 654] on button "Mover para finalizado" at bounding box center [936, 658] width 161 height 39
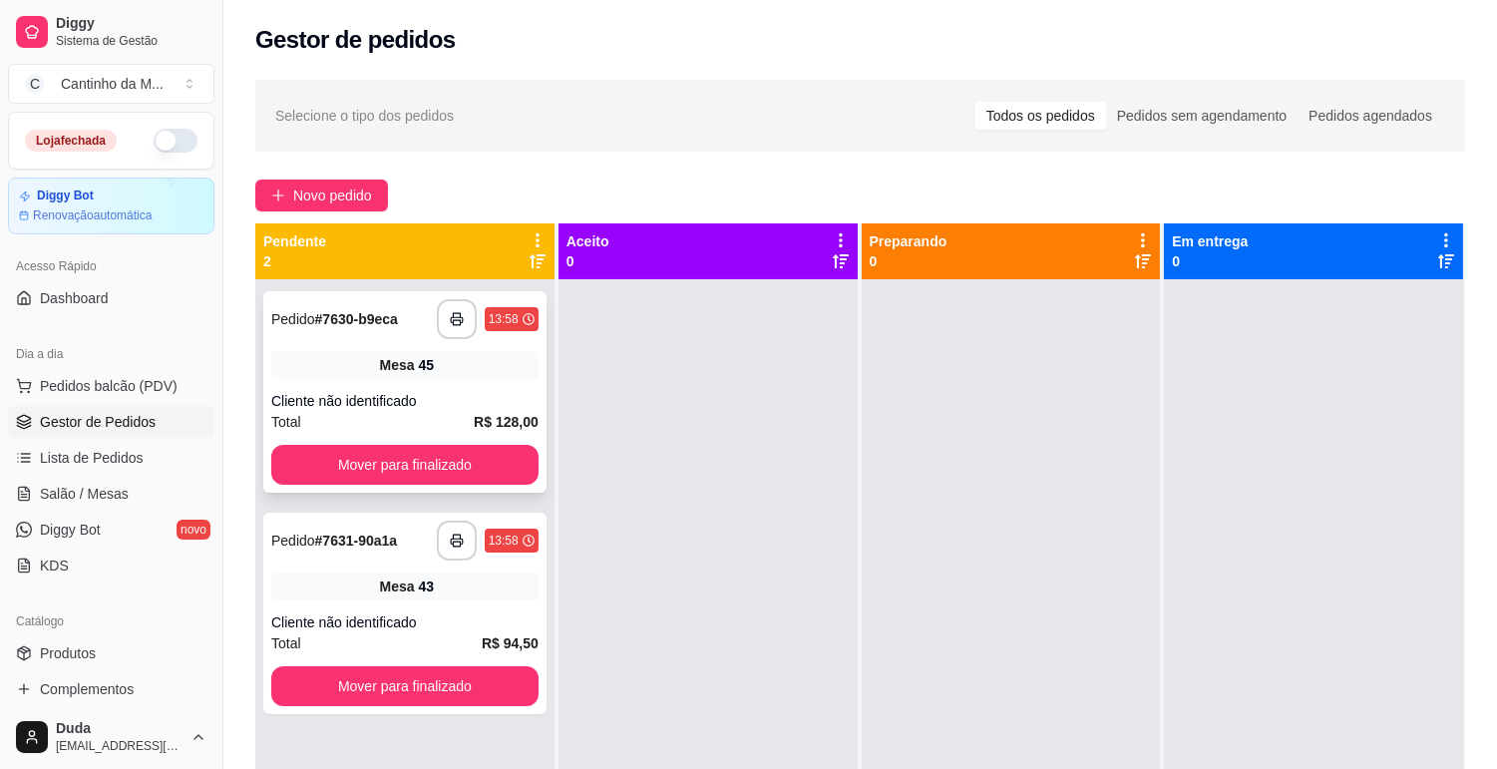
click at [482, 372] on div "Mesa 45" at bounding box center [404, 365] width 267 height 28
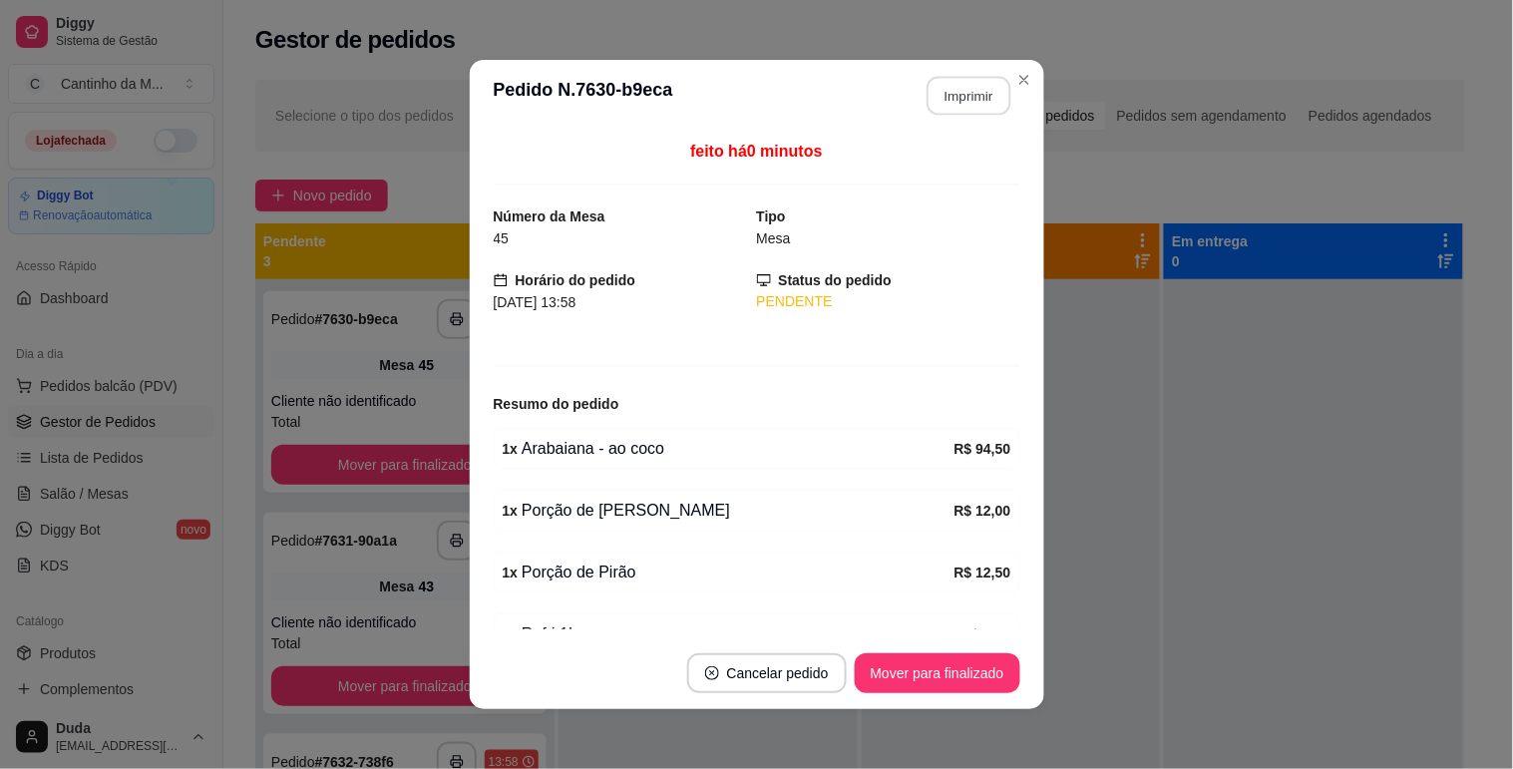
click at [960, 96] on button "Imprimir" at bounding box center [968, 96] width 84 height 39
click at [985, 669] on button "Mover para finalizado" at bounding box center [936, 673] width 161 height 39
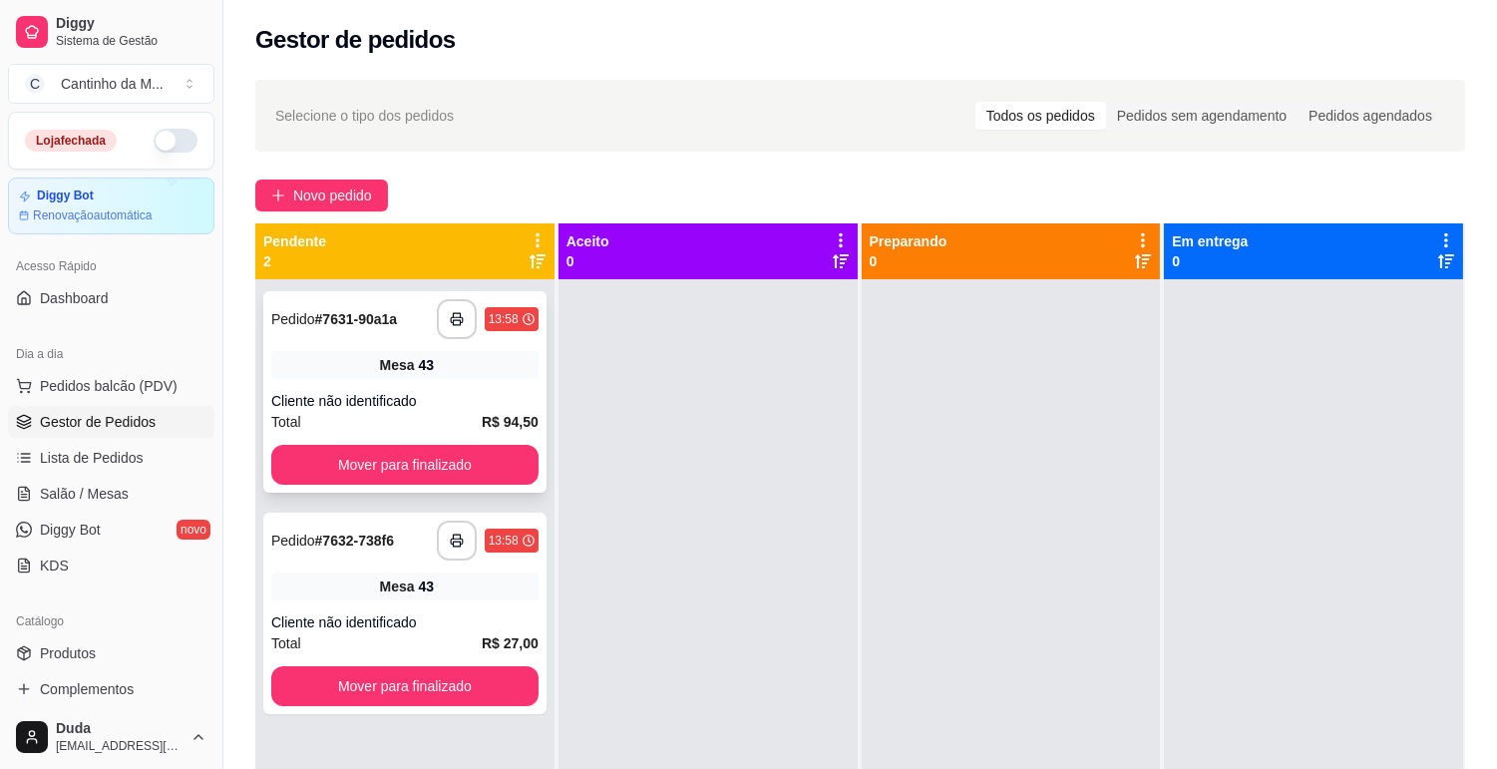
click at [510, 379] on div "**********" at bounding box center [404, 391] width 283 height 201
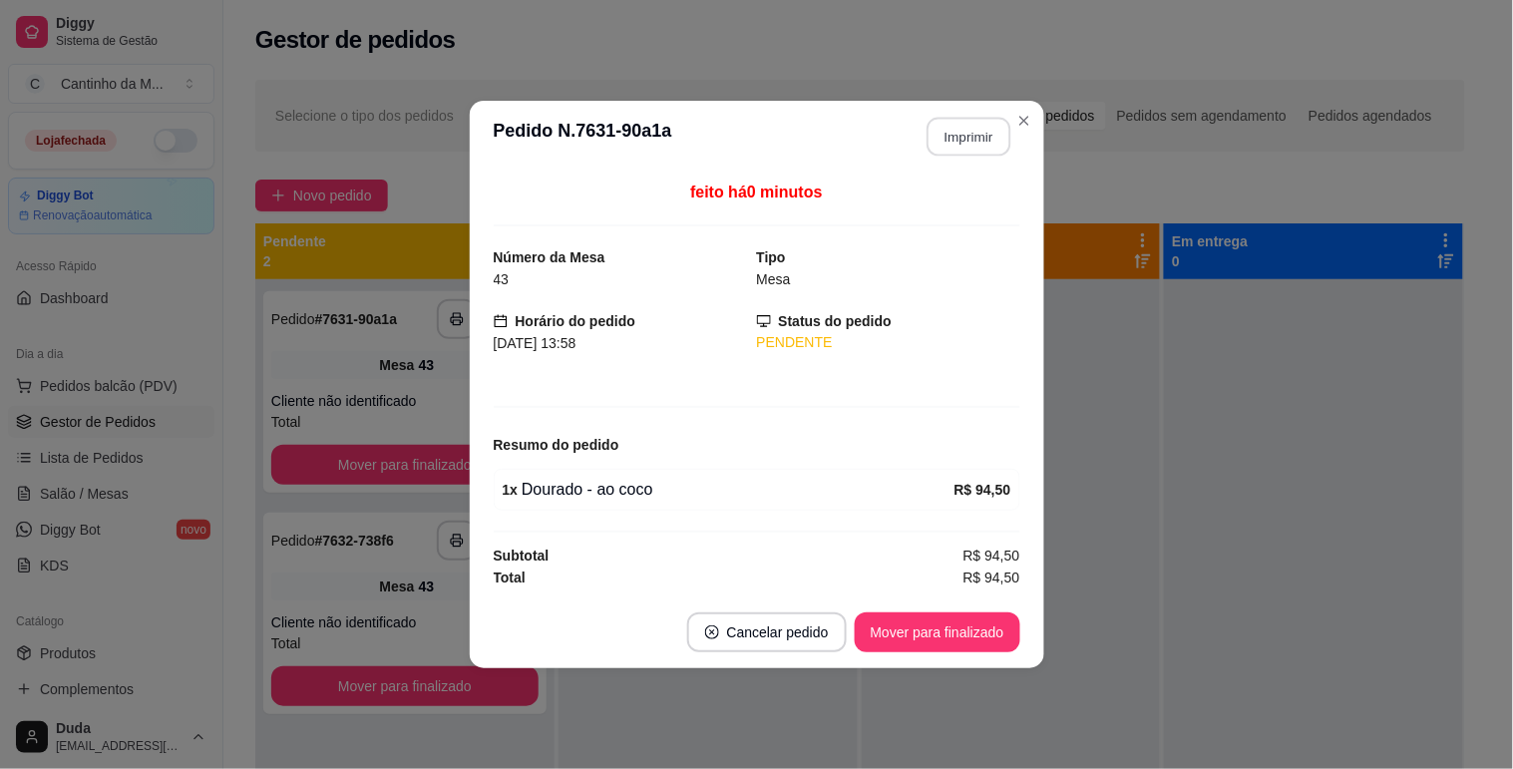
click at [989, 125] on button "Imprimir" at bounding box center [968, 137] width 84 height 39
click at [904, 641] on button "Mover para finalizado" at bounding box center [937, 632] width 166 height 40
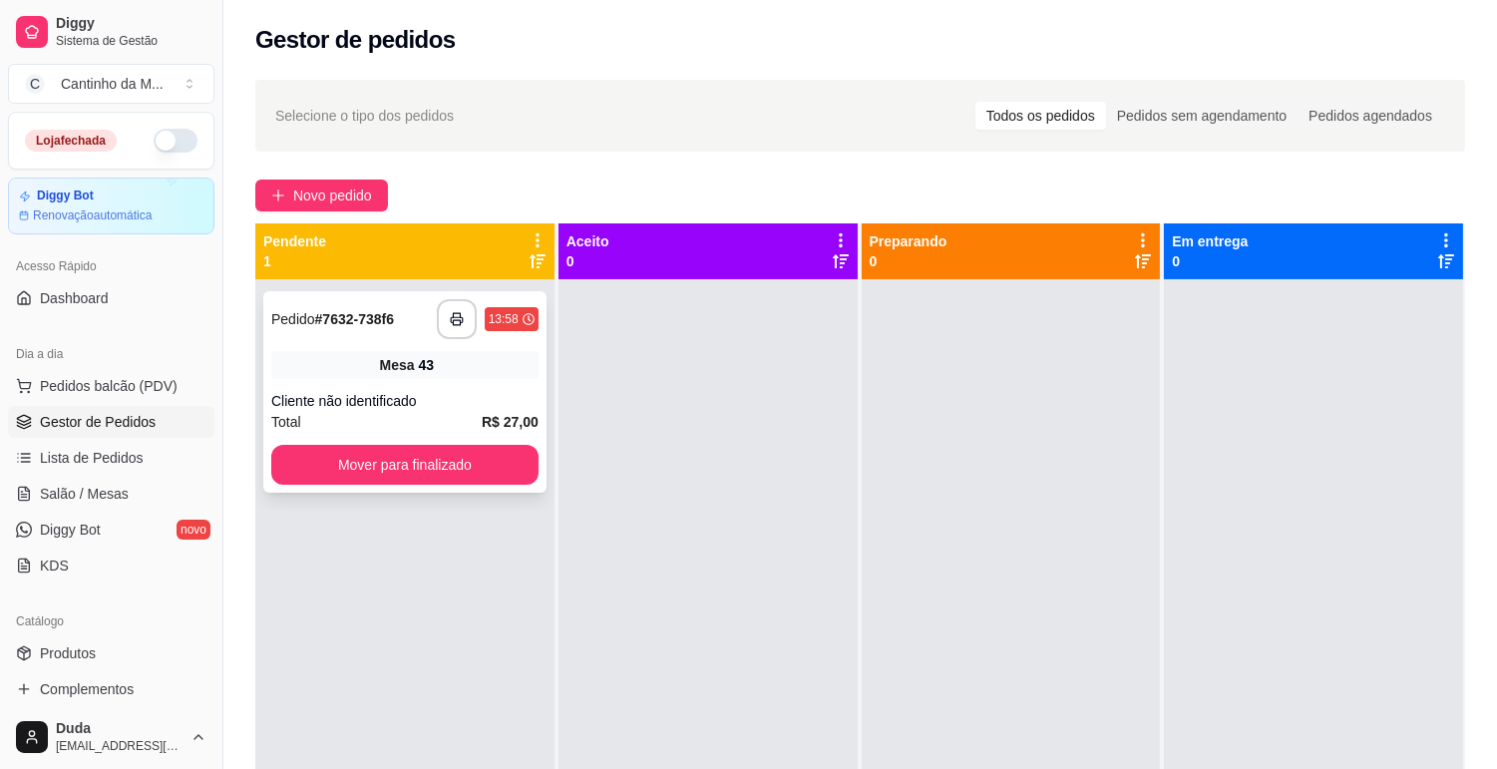
click at [423, 382] on div "**********" at bounding box center [404, 391] width 283 height 201
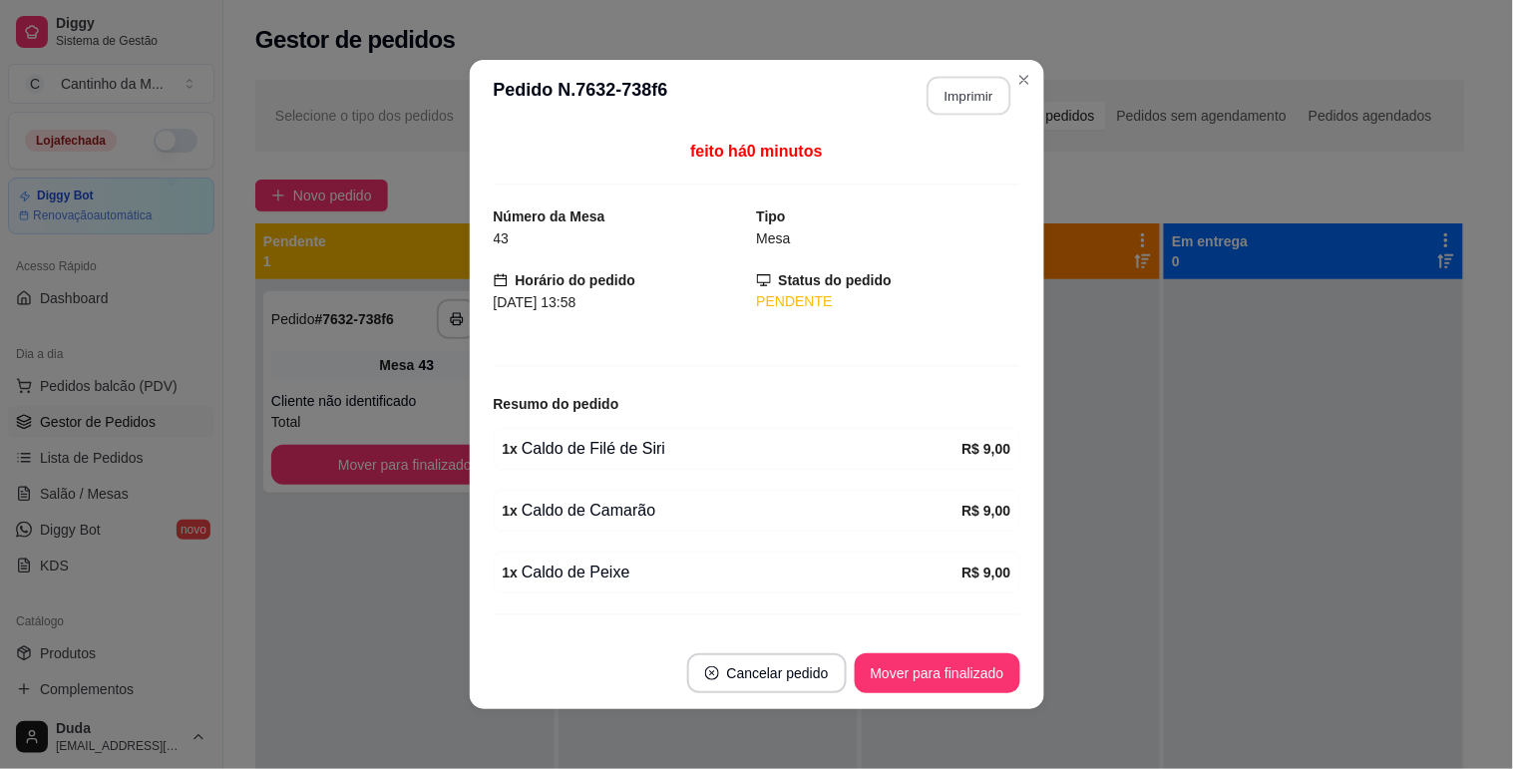
click at [949, 93] on button "Imprimir" at bounding box center [968, 96] width 84 height 39
click at [931, 671] on button "Mover para finalizado" at bounding box center [936, 673] width 161 height 39
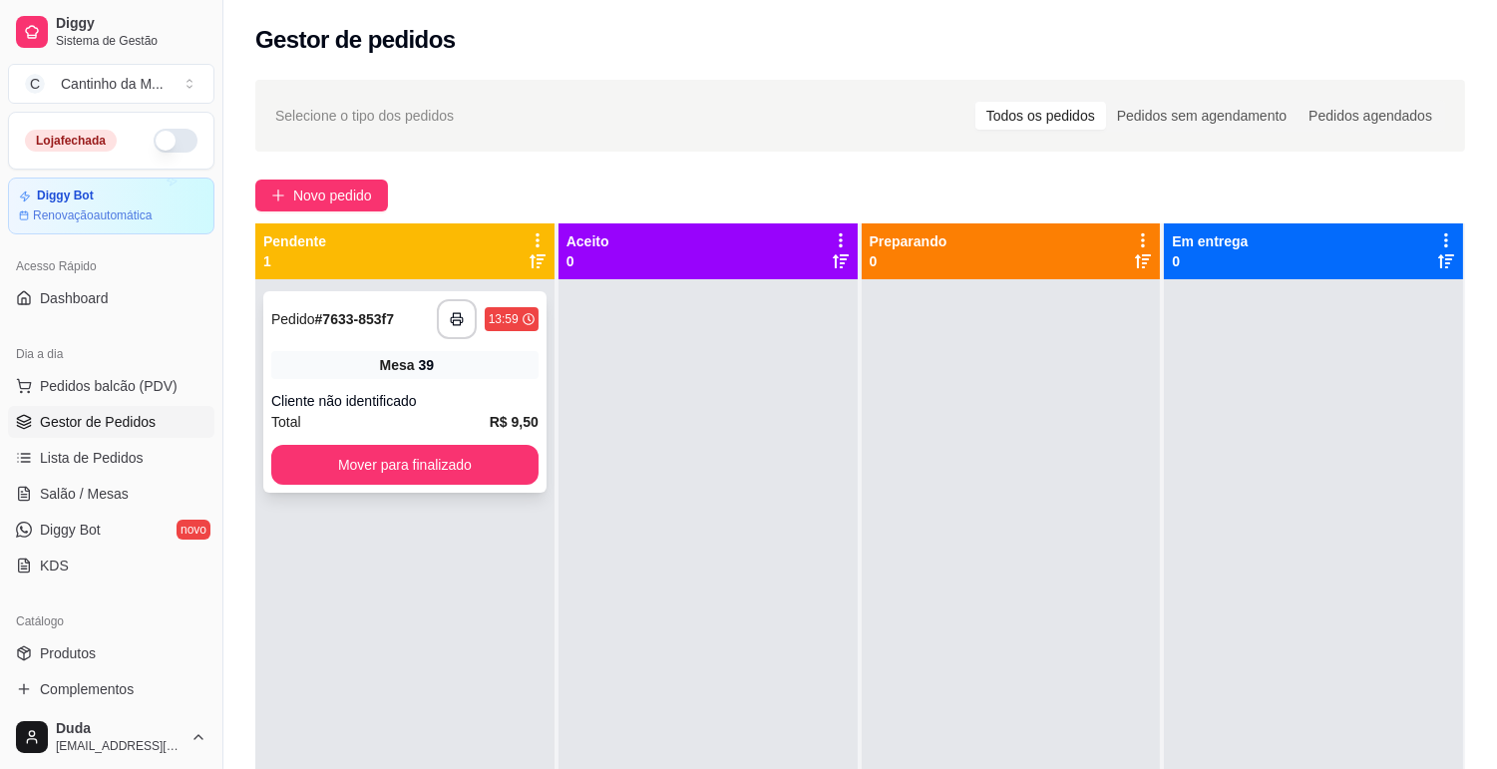
click at [277, 360] on div "Mesa 39" at bounding box center [404, 365] width 267 height 28
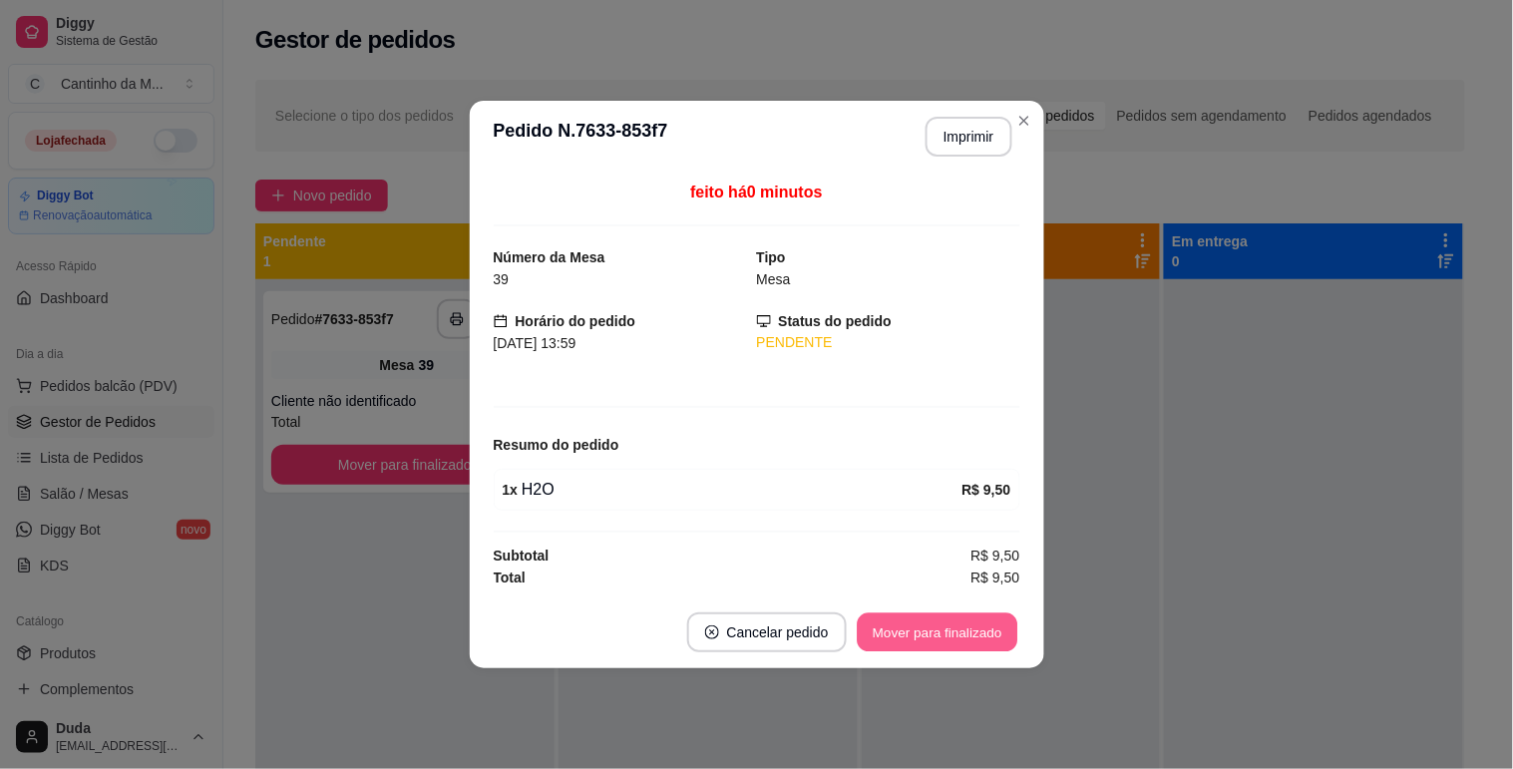
click at [915, 643] on button "Mover para finalizado" at bounding box center [936, 632] width 161 height 39
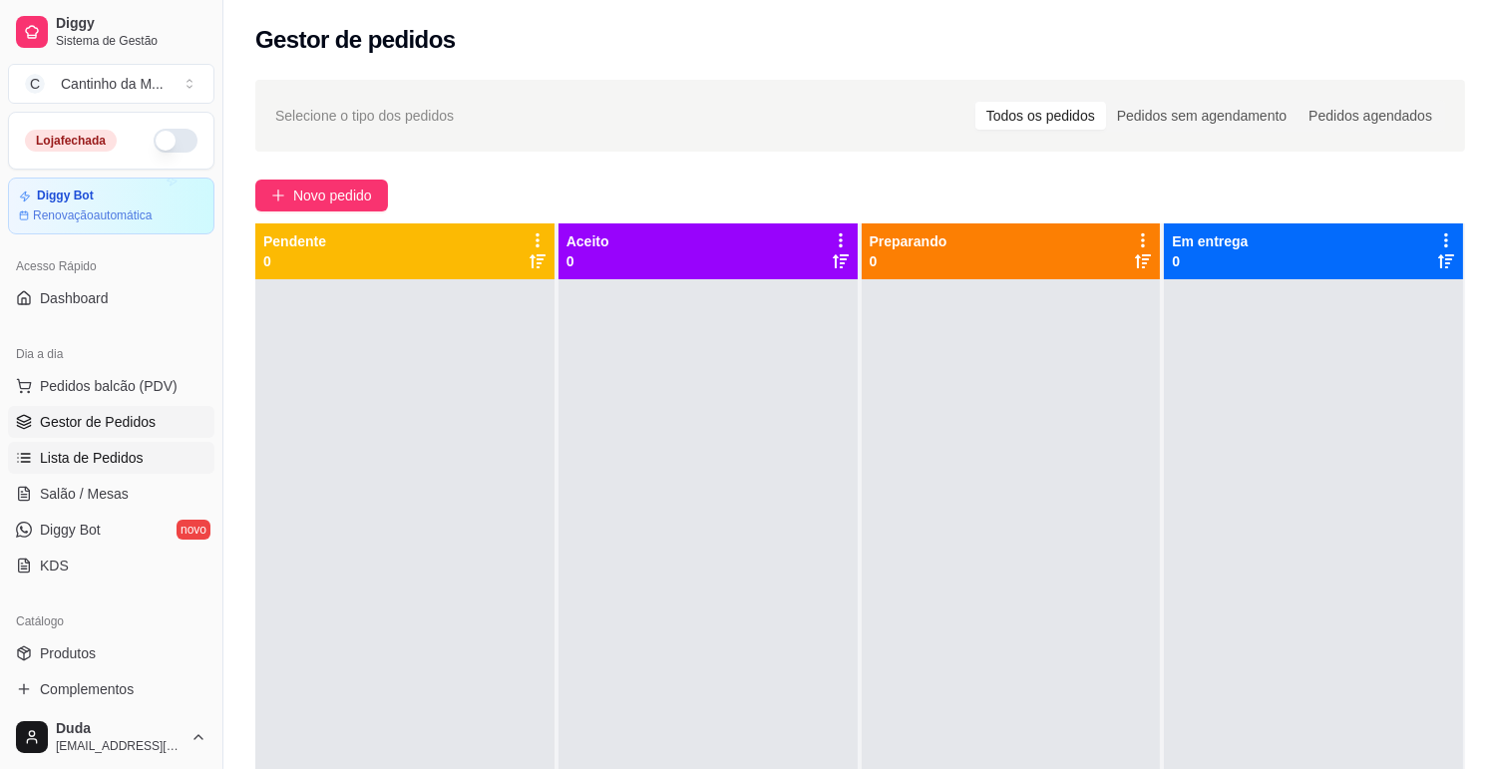
click at [85, 470] on link "Lista de Pedidos" at bounding box center [111, 458] width 206 height 32
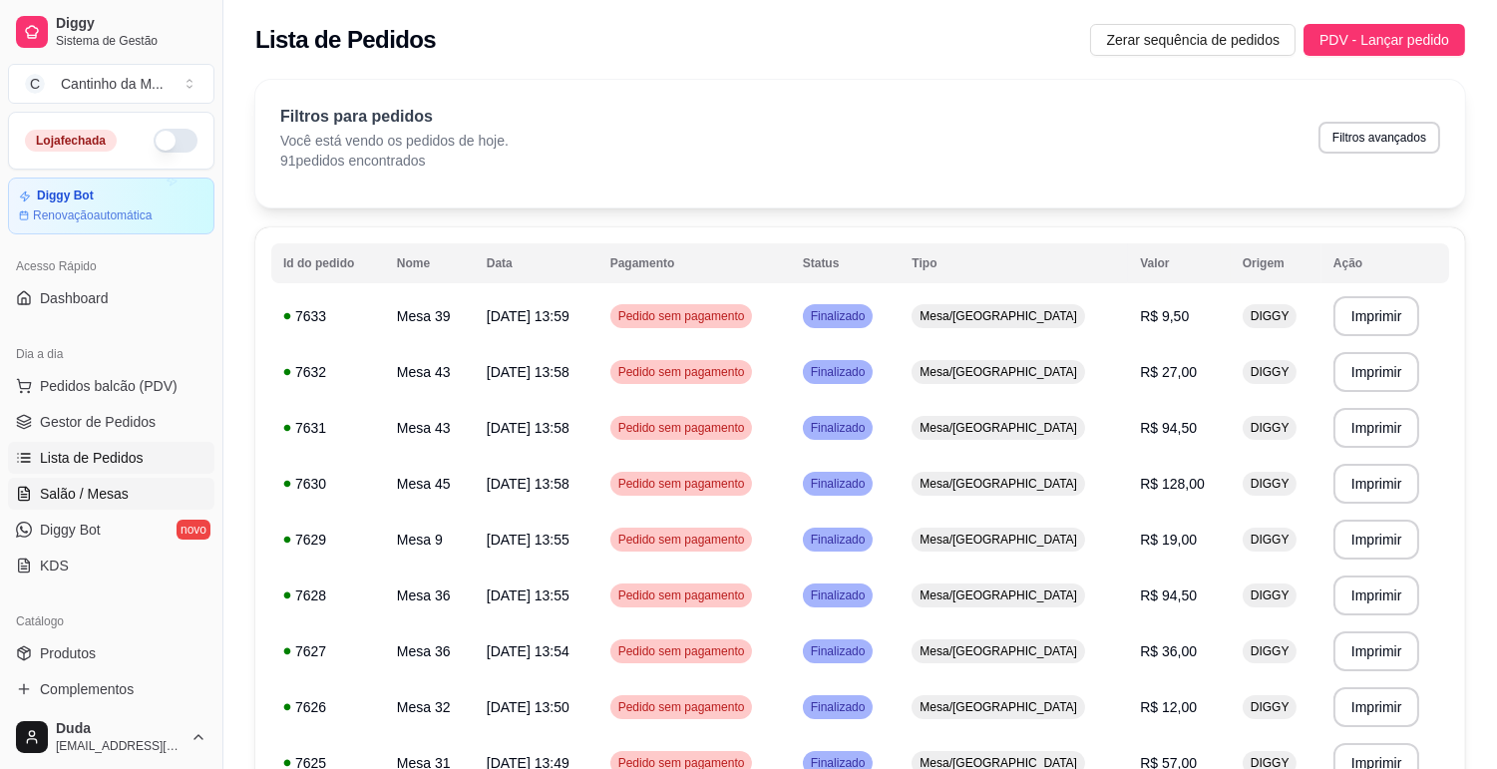
click at [158, 481] on link "Salão / Mesas" at bounding box center [111, 494] width 206 height 32
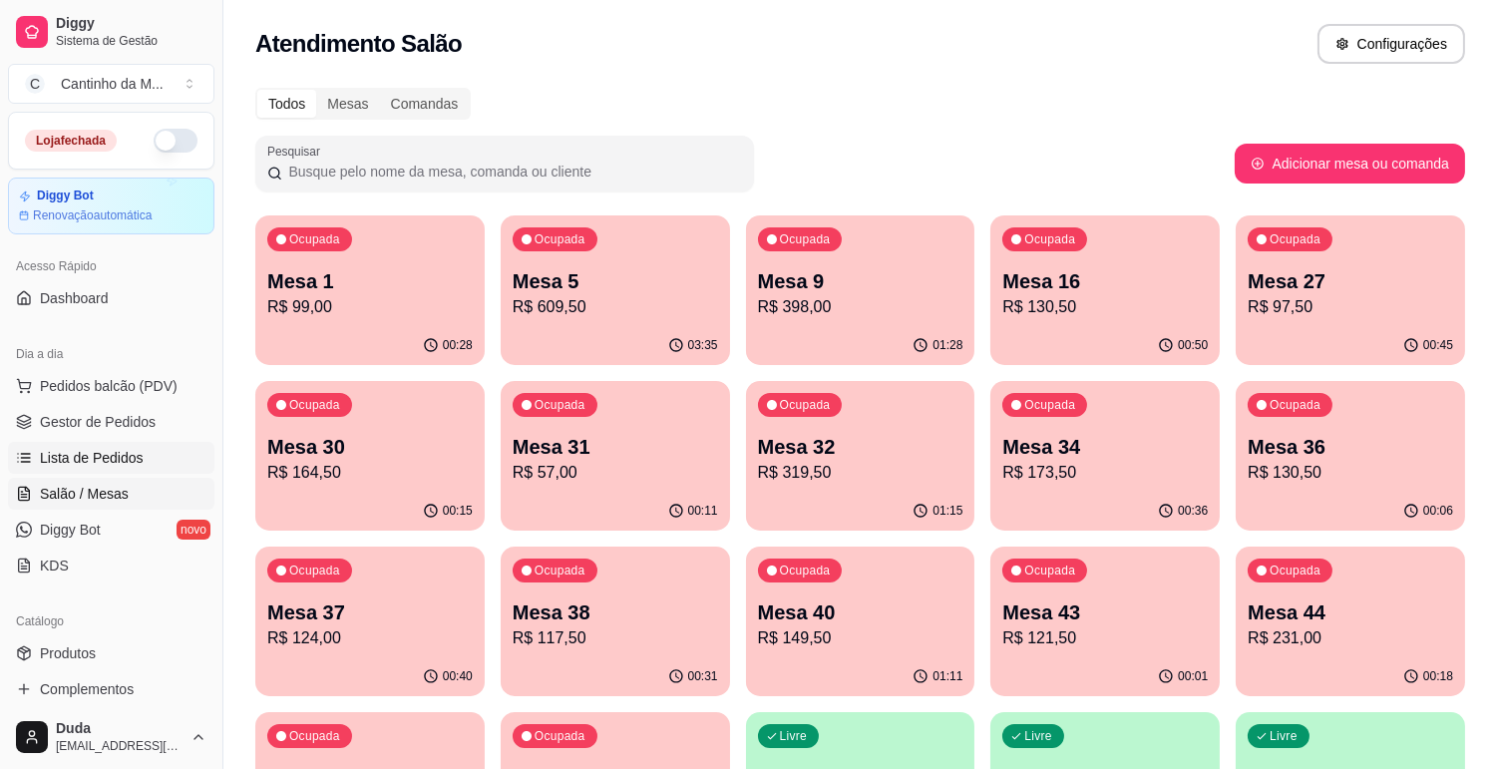
click at [140, 465] on link "Lista de Pedidos" at bounding box center [111, 458] width 206 height 32
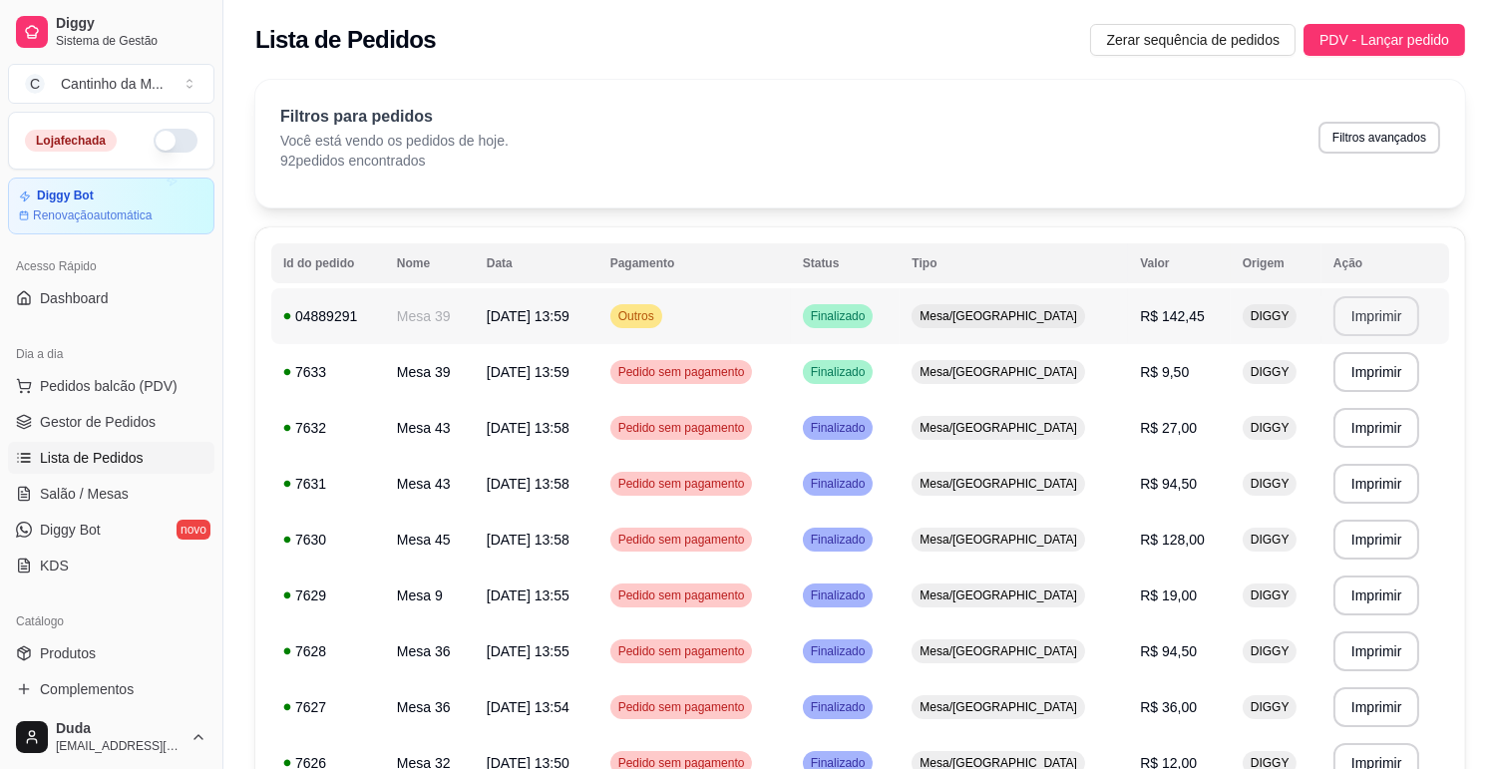
click at [1356, 323] on button "Imprimir" at bounding box center [1376, 316] width 87 height 40
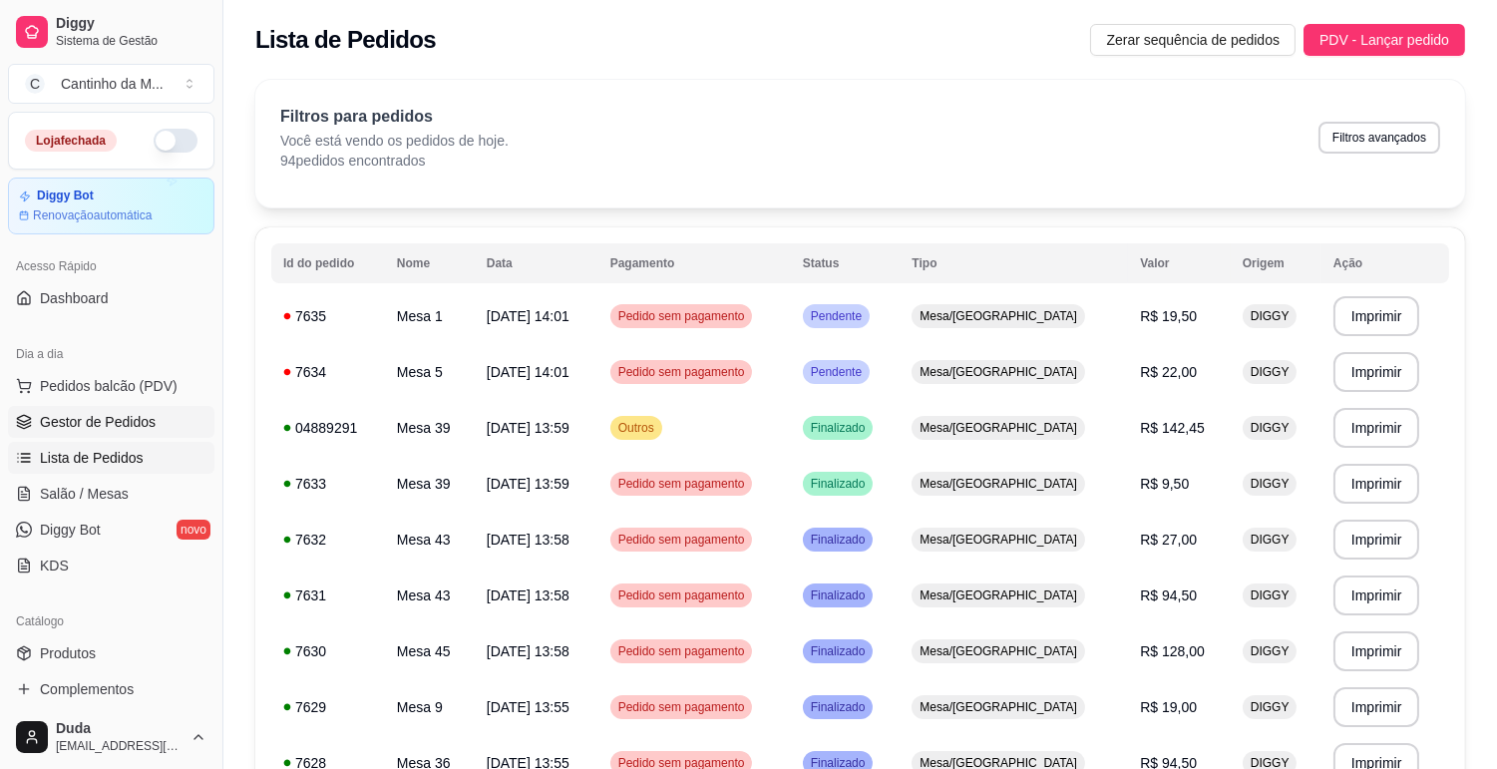
click at [58, 426] on span "Gestor de Pedidos" at bounding box center [98, 422] width 116 height 20
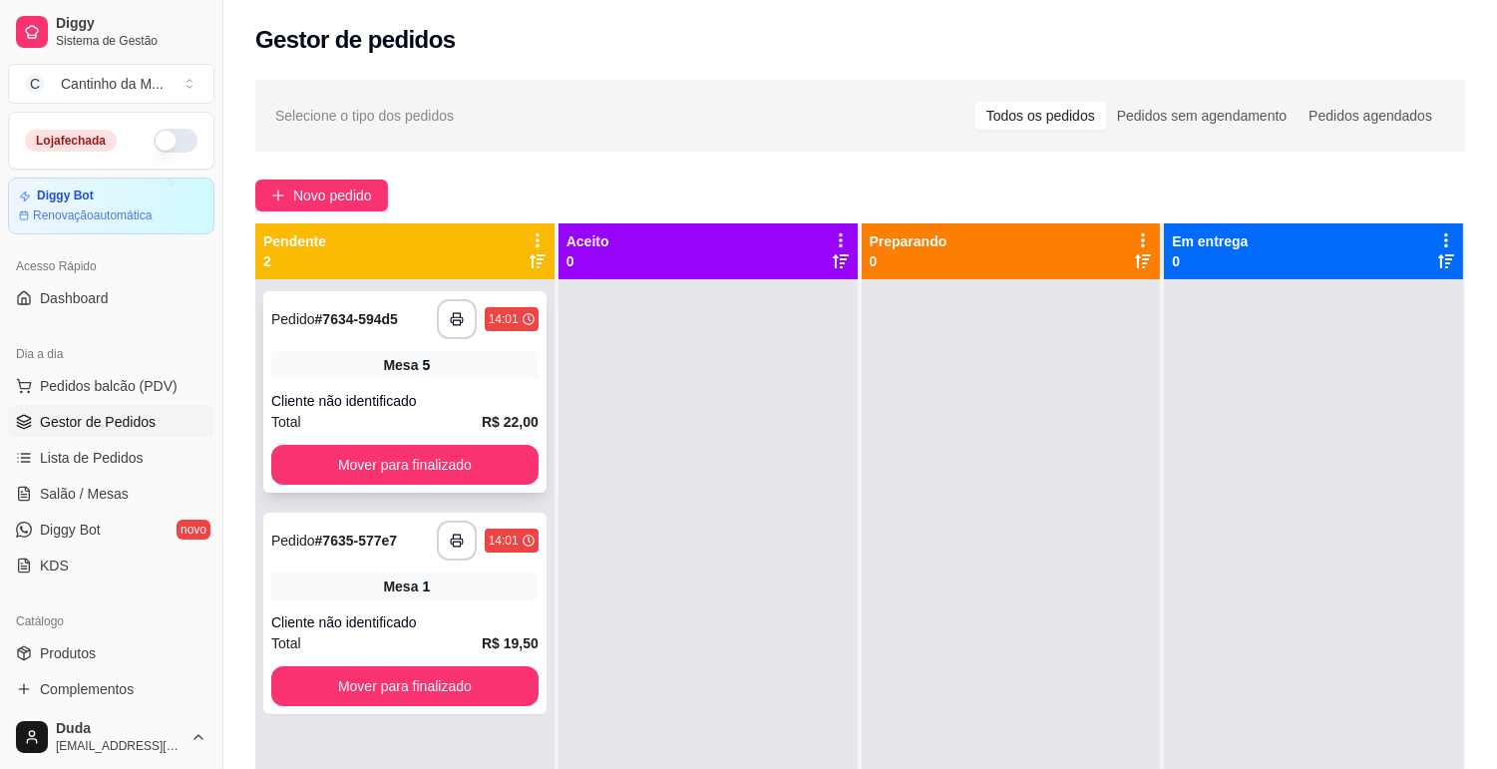
click at [482, 389] on div "**********" at bounding box center [404, 391] width 283 height 201
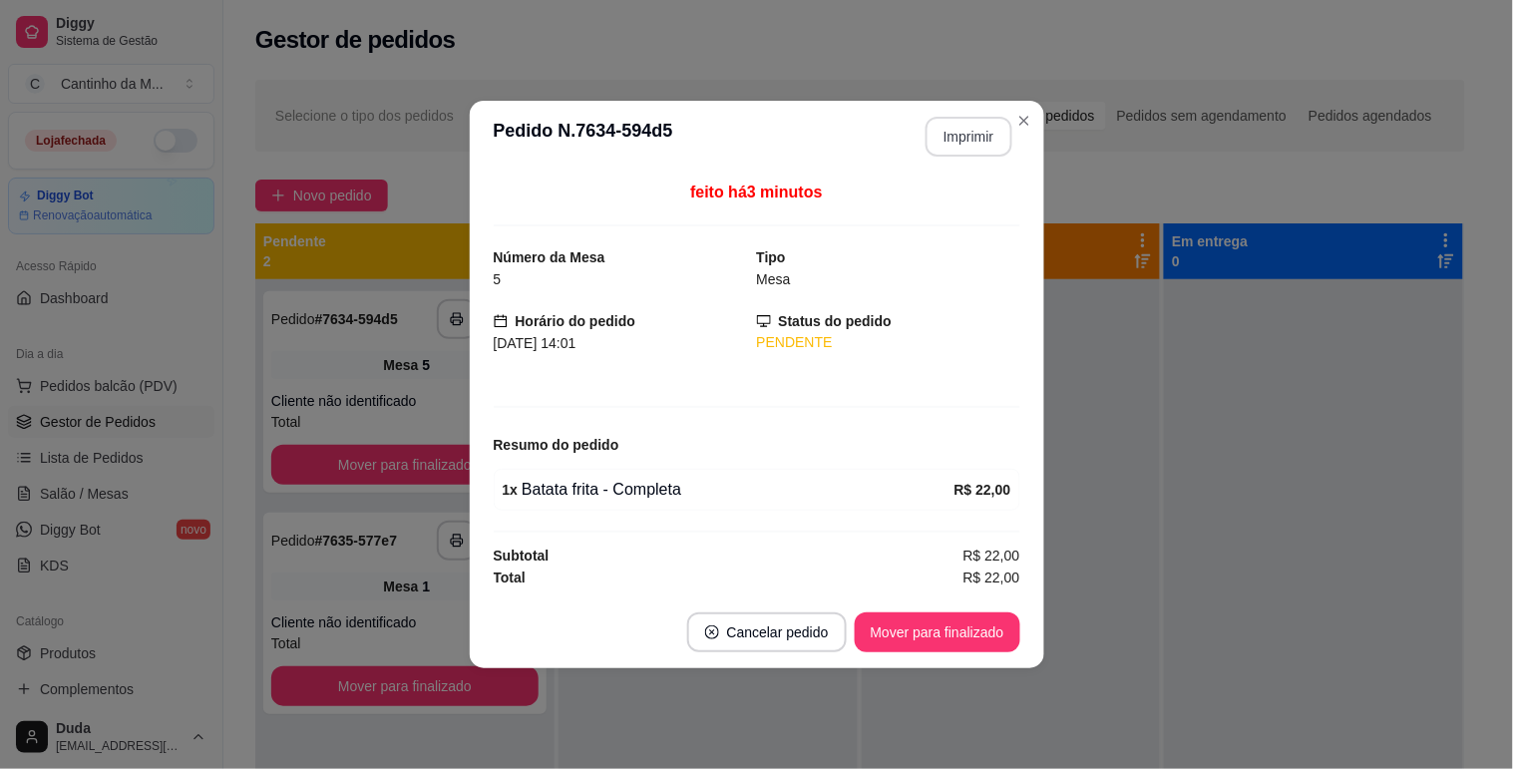
click at [950, 136] on button "Imprimir" at bounding box center [968, 137] width 87 height 40
click at [972, 648] on button "Mover para finalizado" at bounding box center [937, 632] width 166 height 40
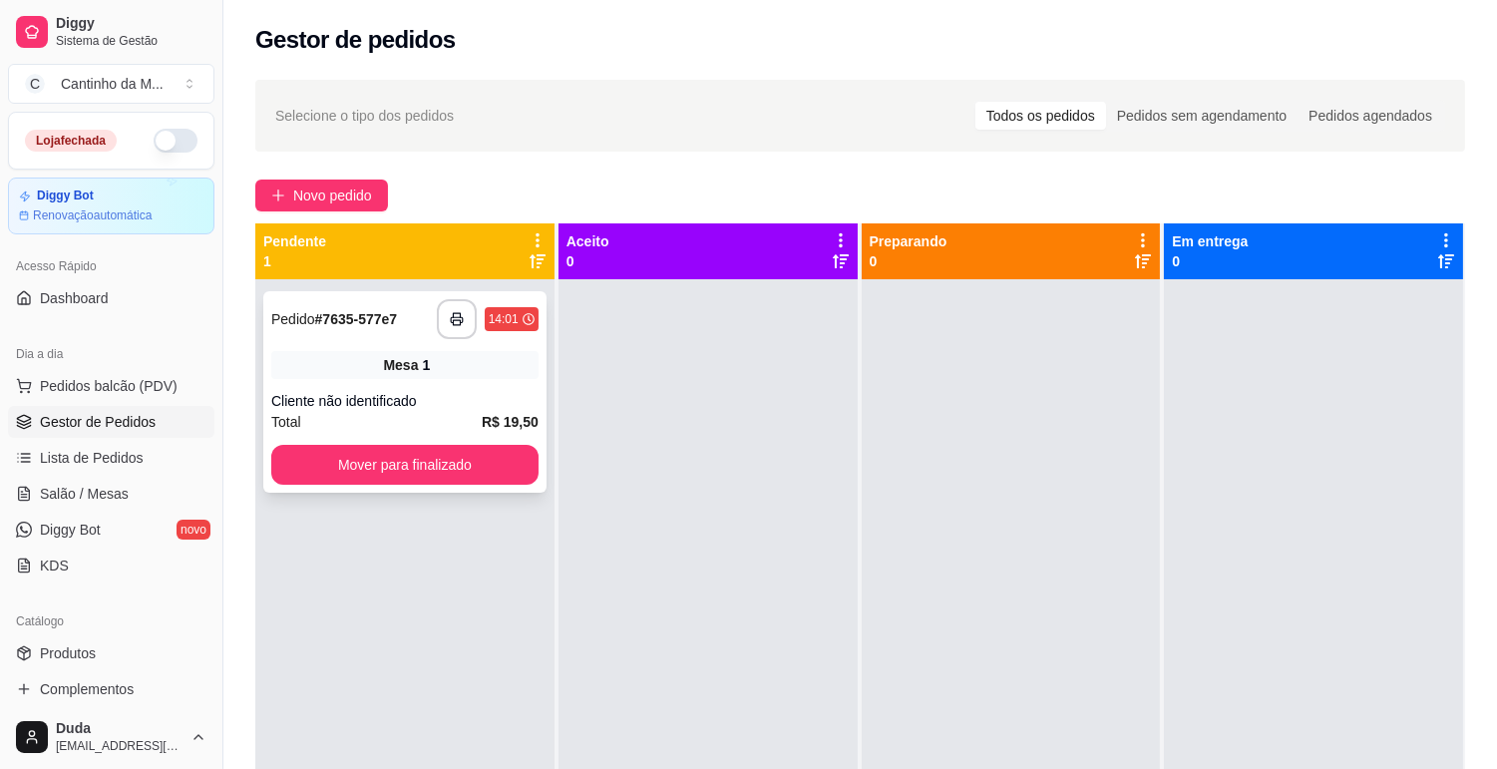
click at [471, 381] on div "**********" at bounding box center [404, 391] width 283 height 201
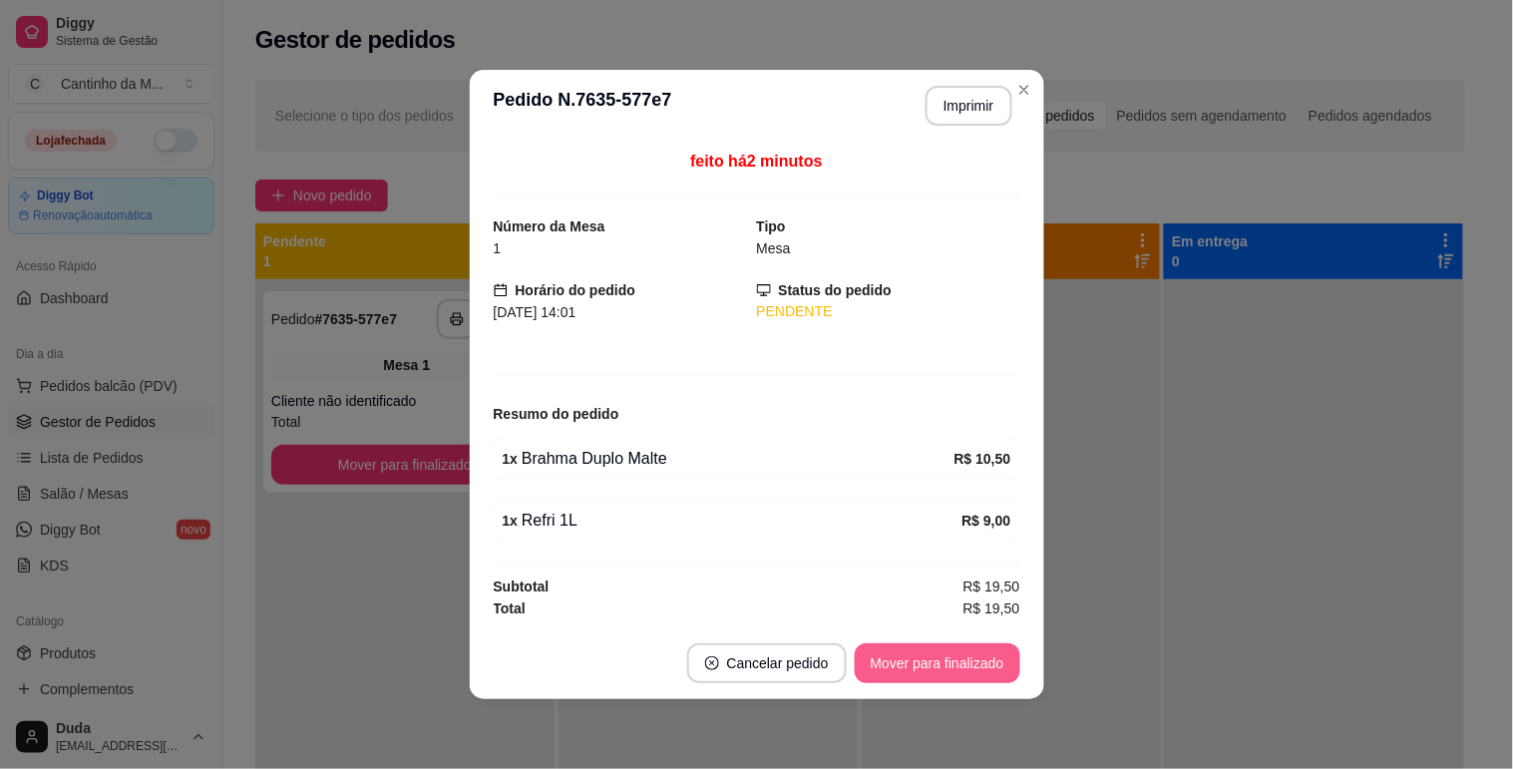
click at [974, 678] on button "Mover para finalizado" at bounding box center [937, 663] width 166 height 40
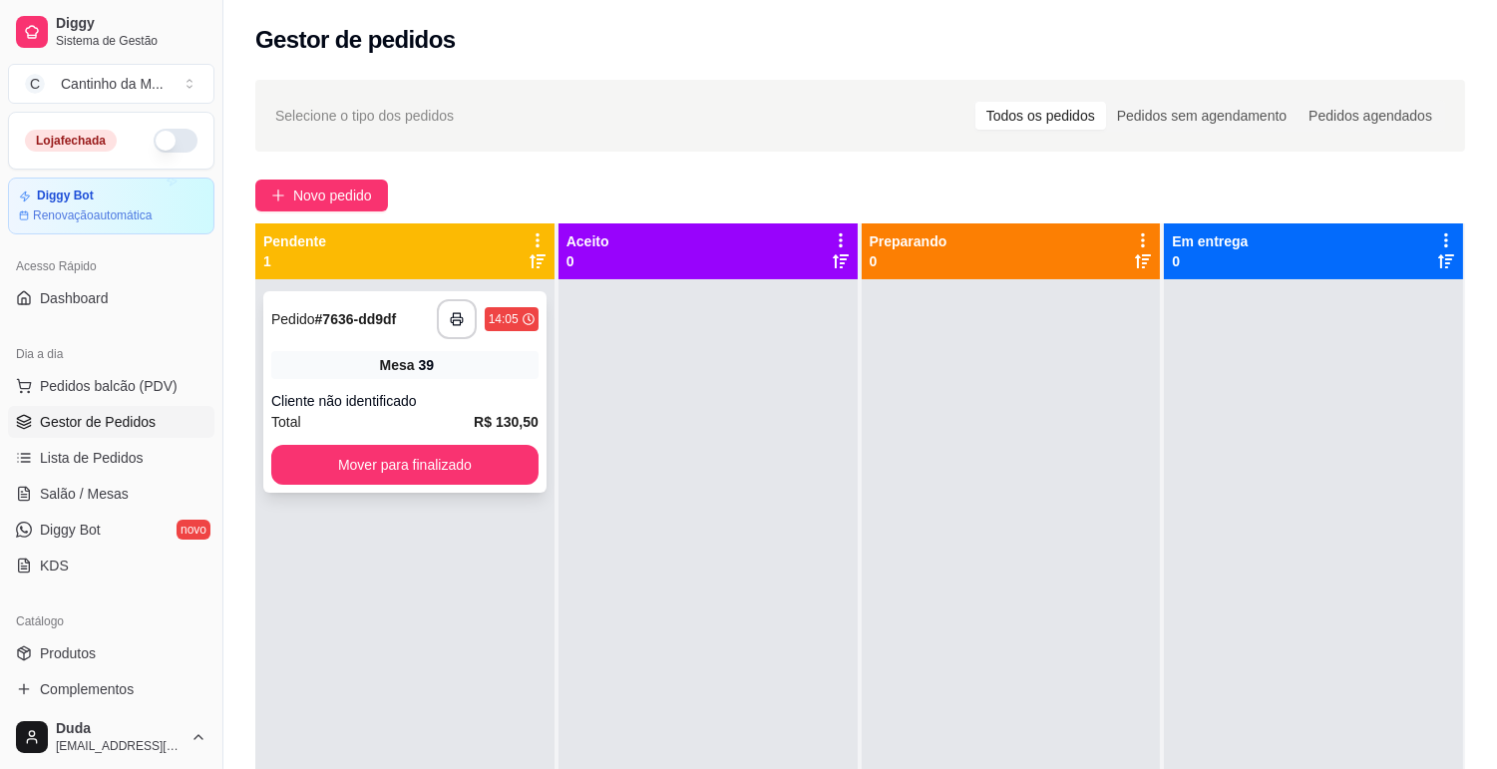
click at [429, 385] on div "**********" at bounding box center [404, 391] width 283 height 201
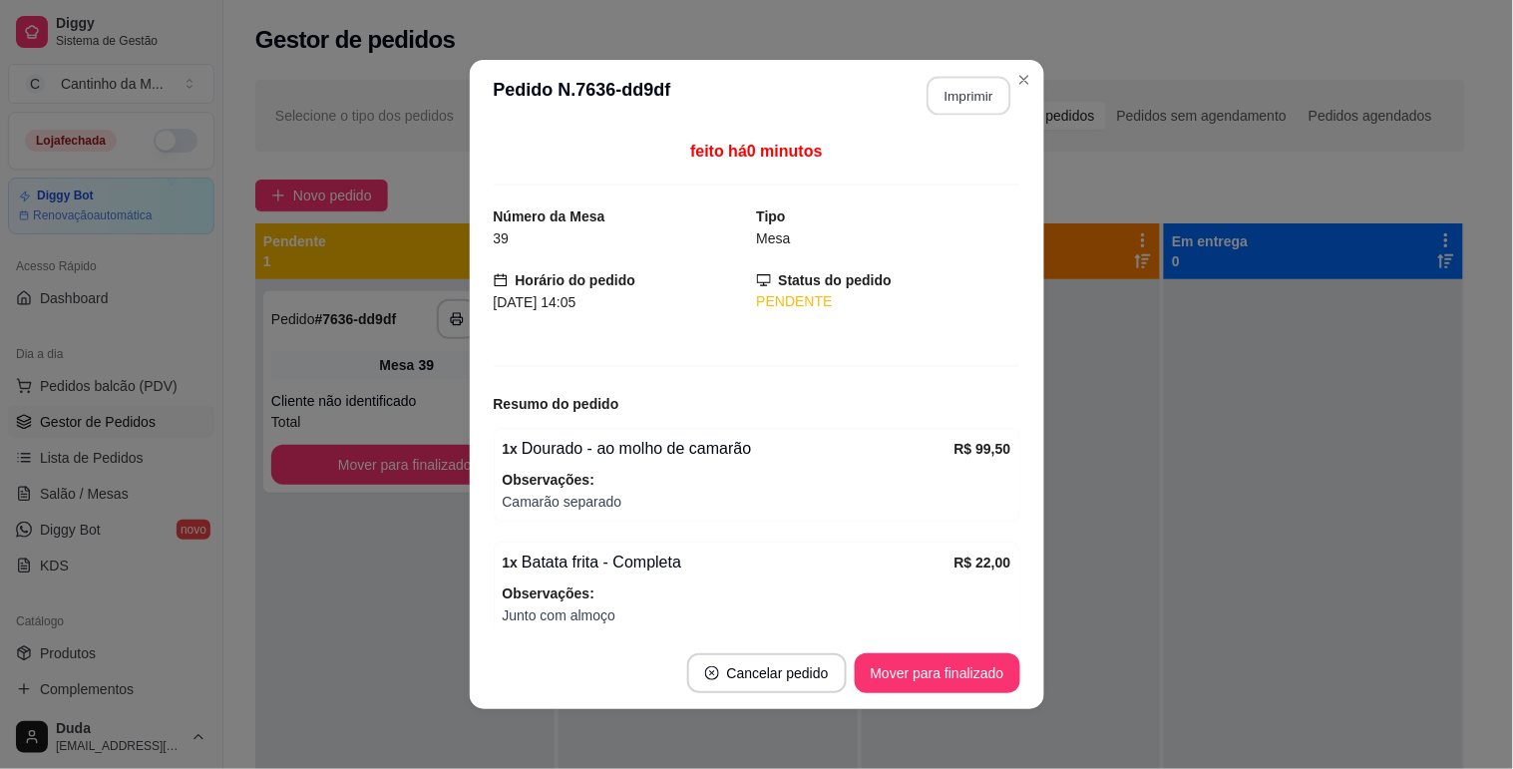
click at [932, 92] on button "Imprimir" at bounding box center [968, 96] width 84 height 39
click at [907, 676] on button "Mover para finalizado" at bounding box center [937, 673] width 166 height 40
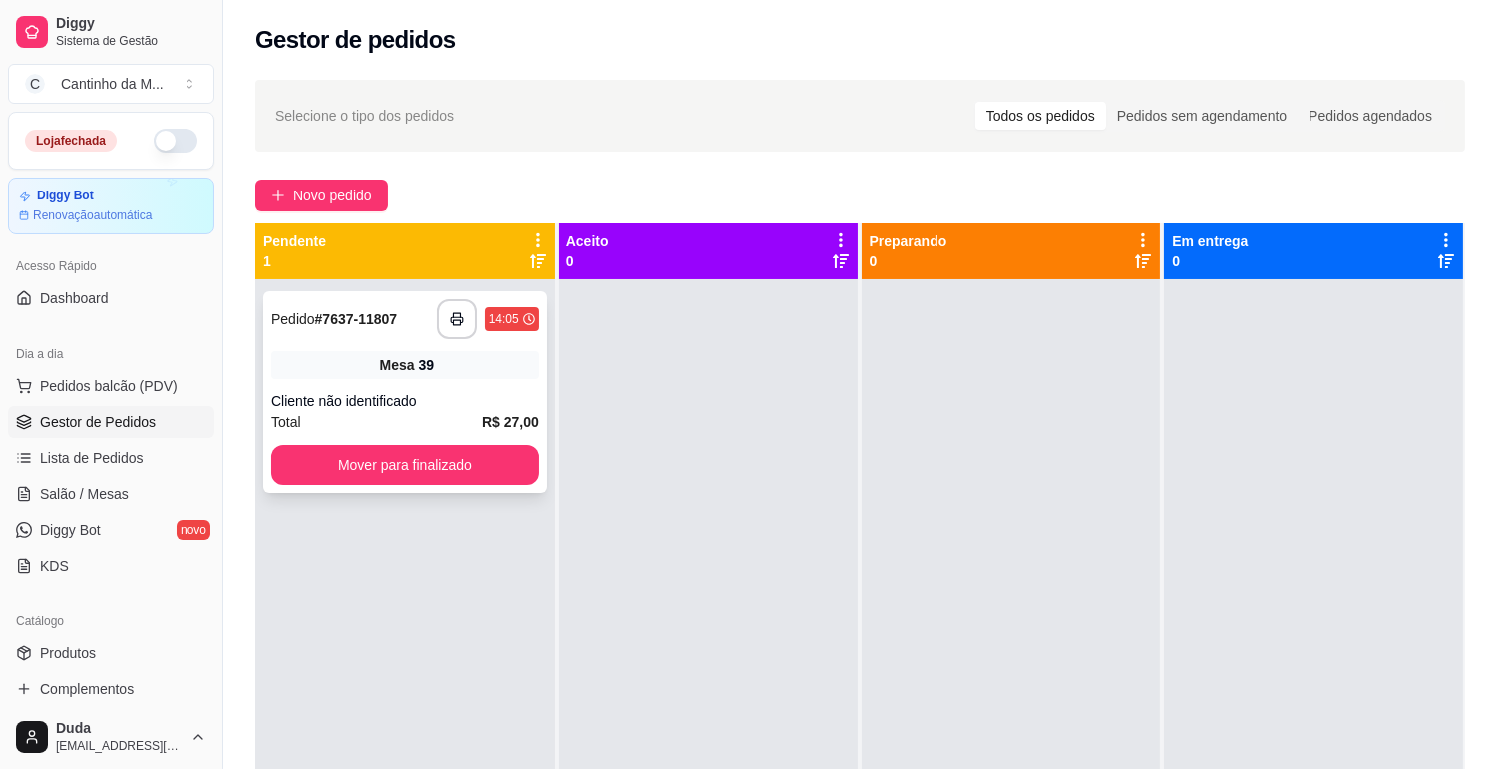
click at [369, 342] on div "**********" at bounding box center [404, 391] width 283 height 201
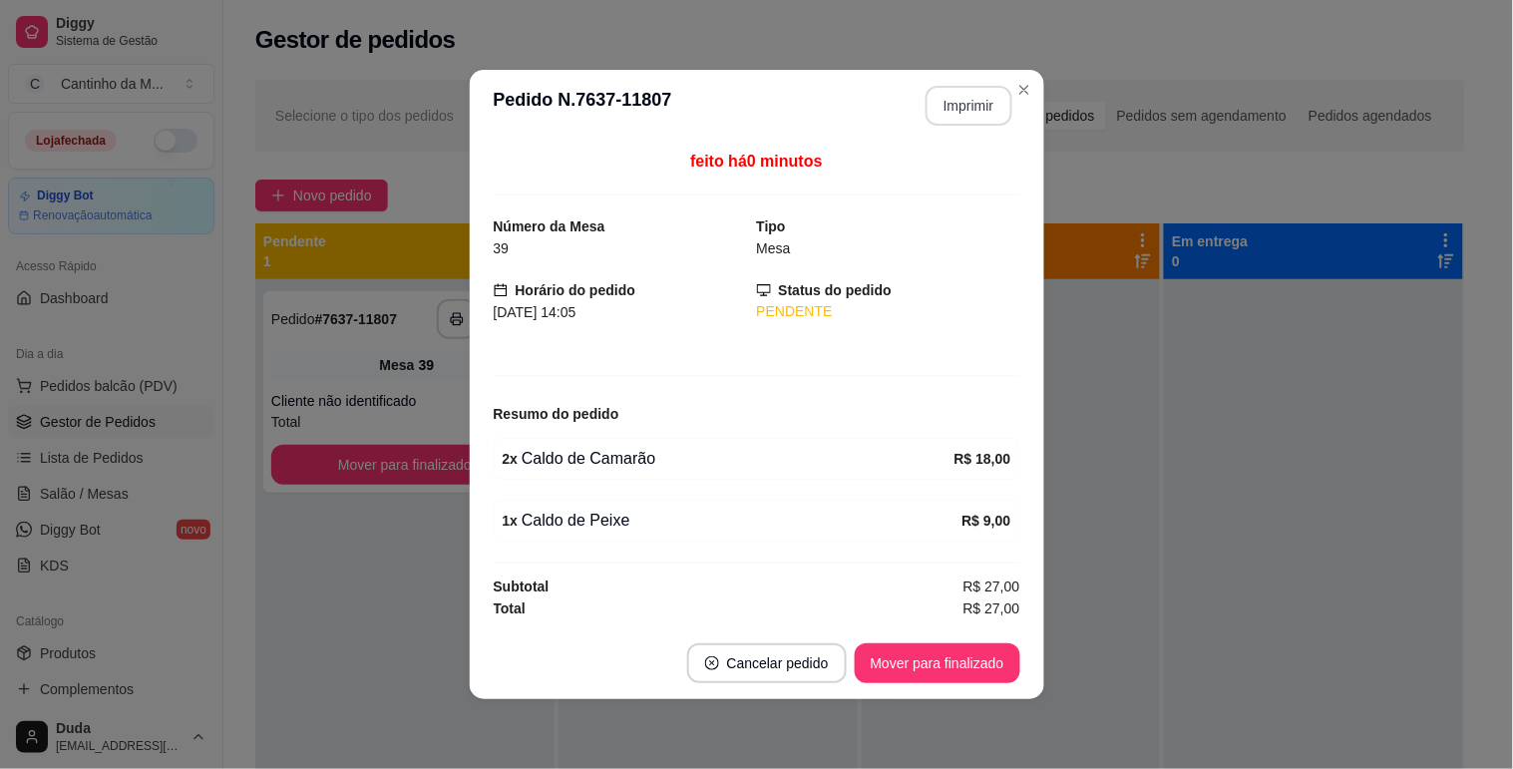
click at [973, 97] on button "Imprimir" at bounding box center [968, 106] width 87 height 40
click at [979, 665] on button "Mover para finalizado" at bounding box center [937, 663] width 166 height 40
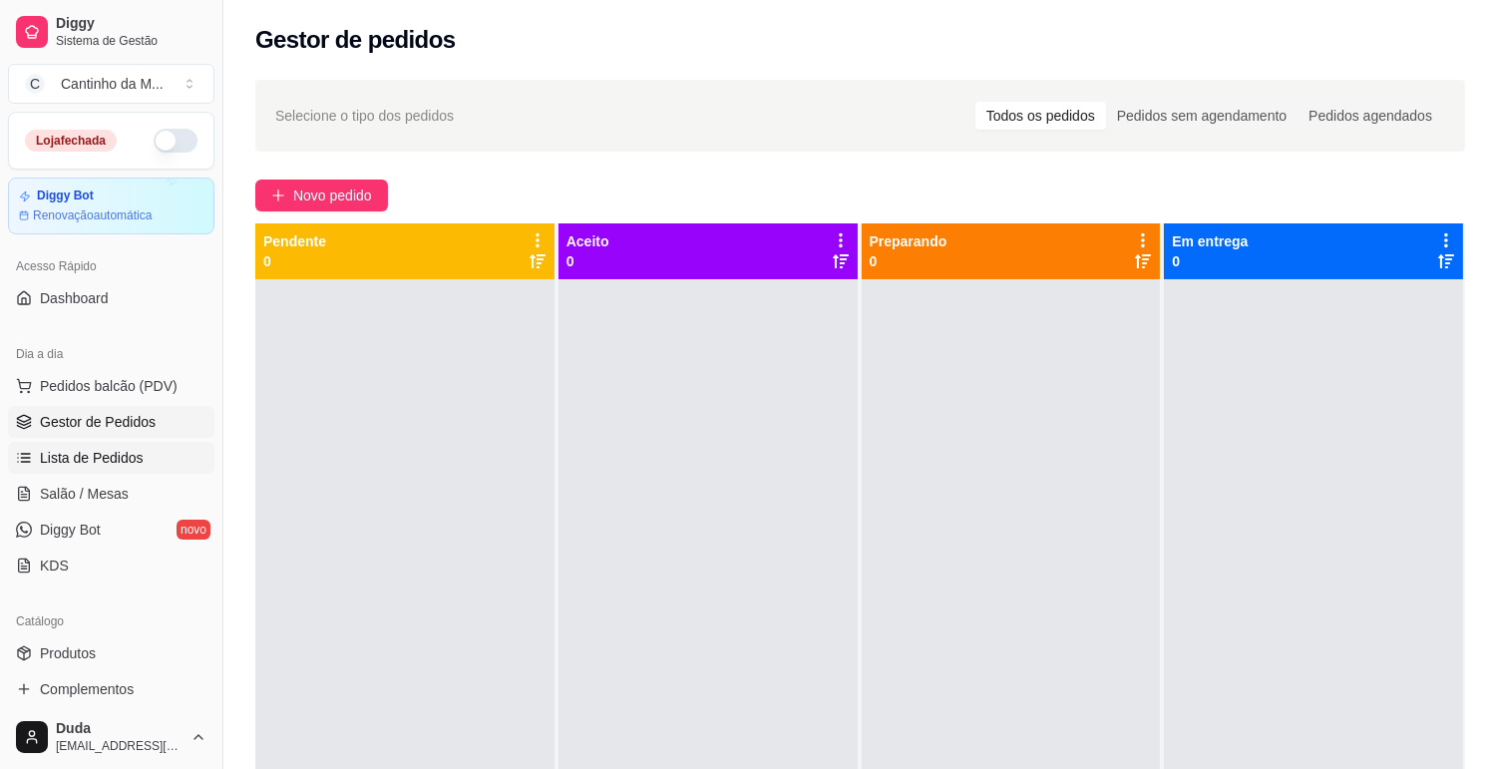
click at [151, 447] on link "Lista de Pedidos" at bounding box center [111, 458] width 206 height 32
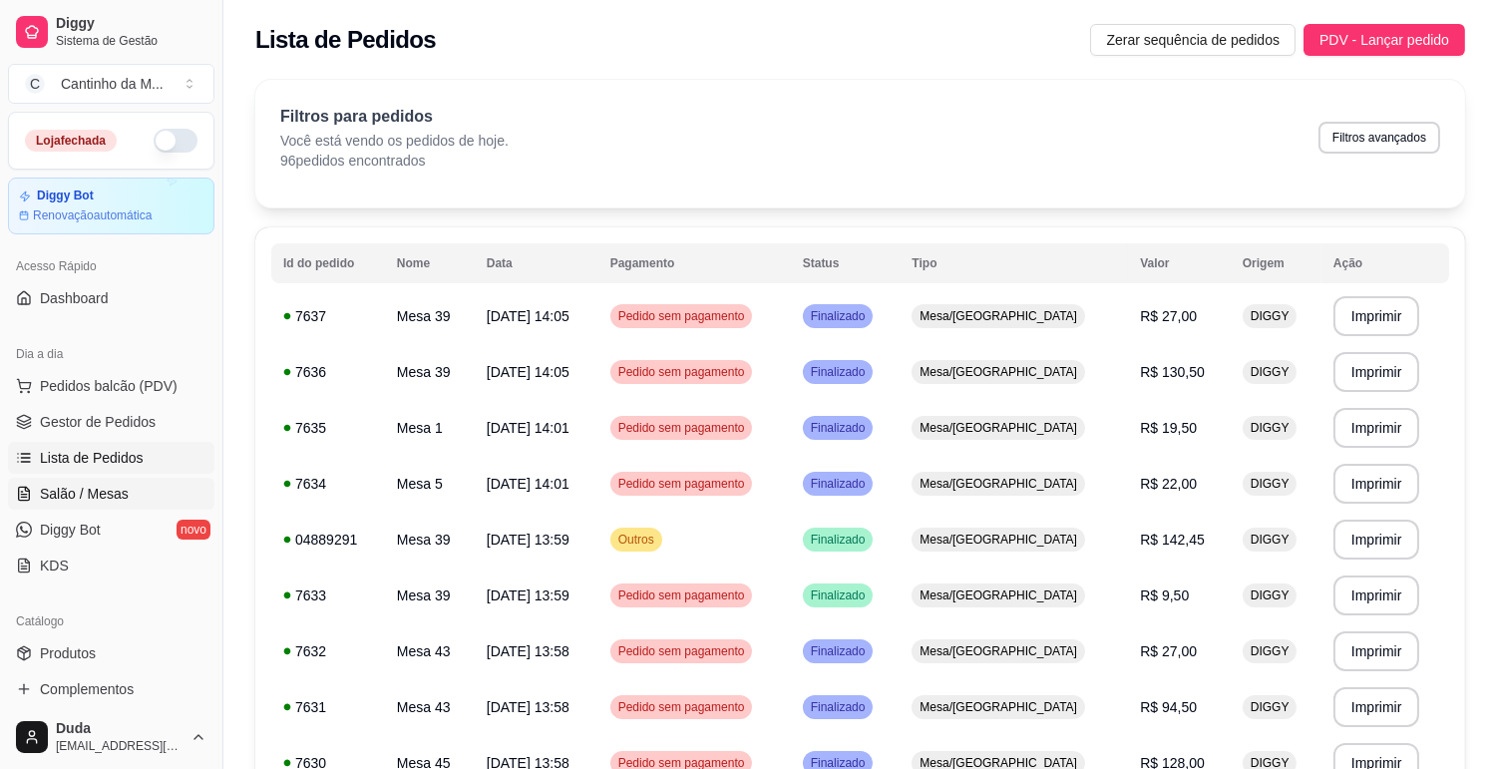
click at [134, 482] on link "Salão / Mesas" at bounding box center [111, 494] width 206 height 32
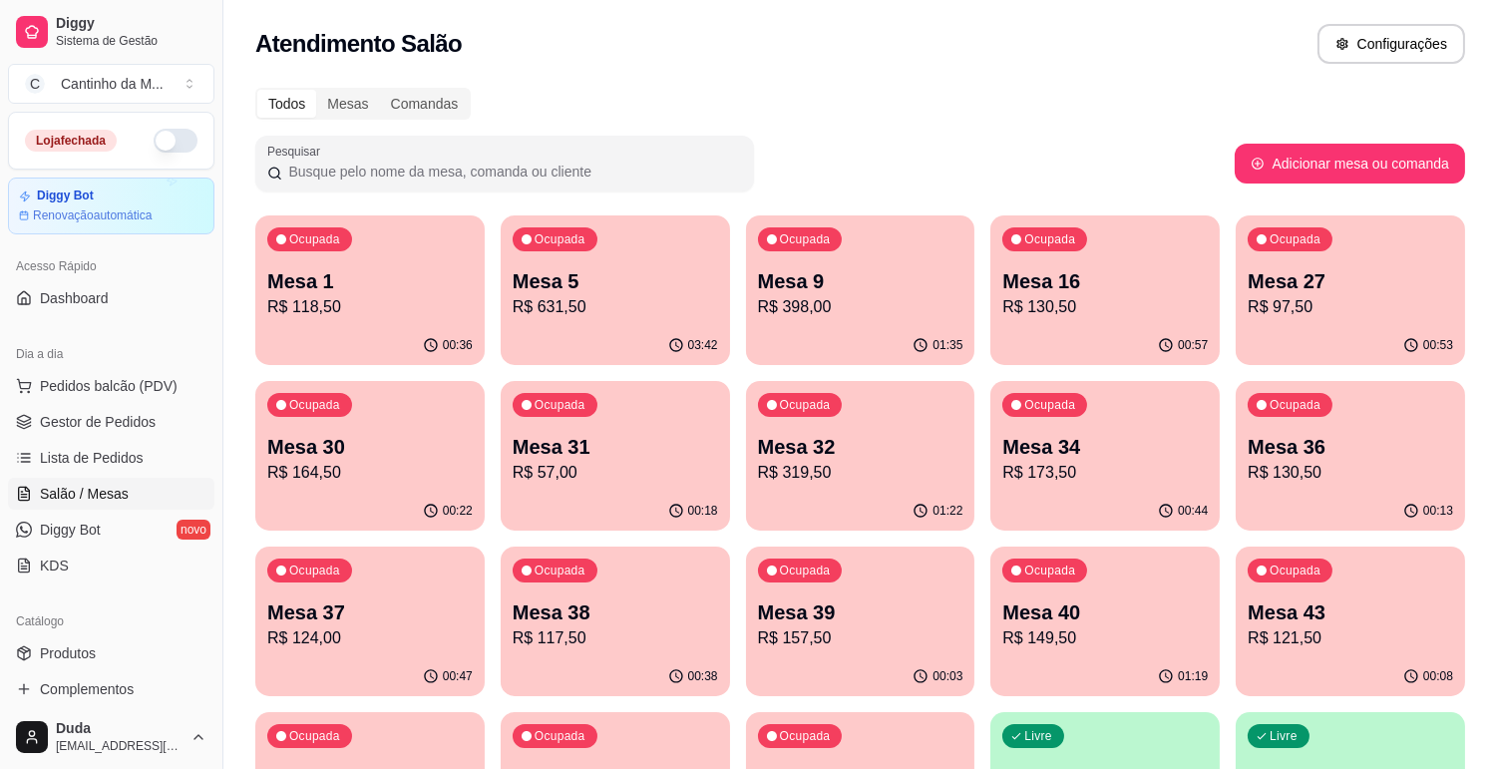
click at [1037, 273] on p "Mesa 16" at bounding box center [1104, 281] width 205 height 28
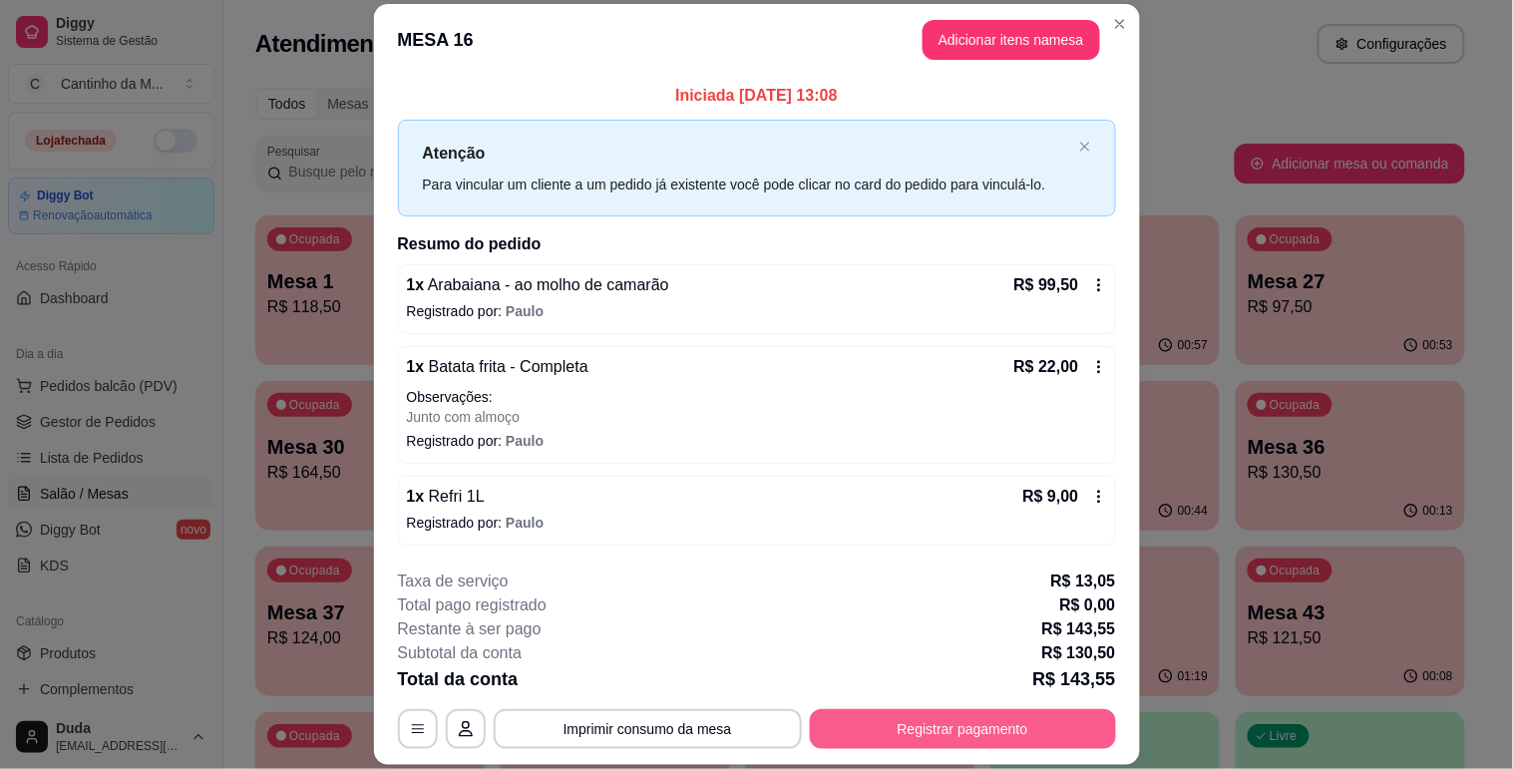
click at [939, 746] on button "Registrar pagamento" at bounding box center [963, 729] width 306 height 40
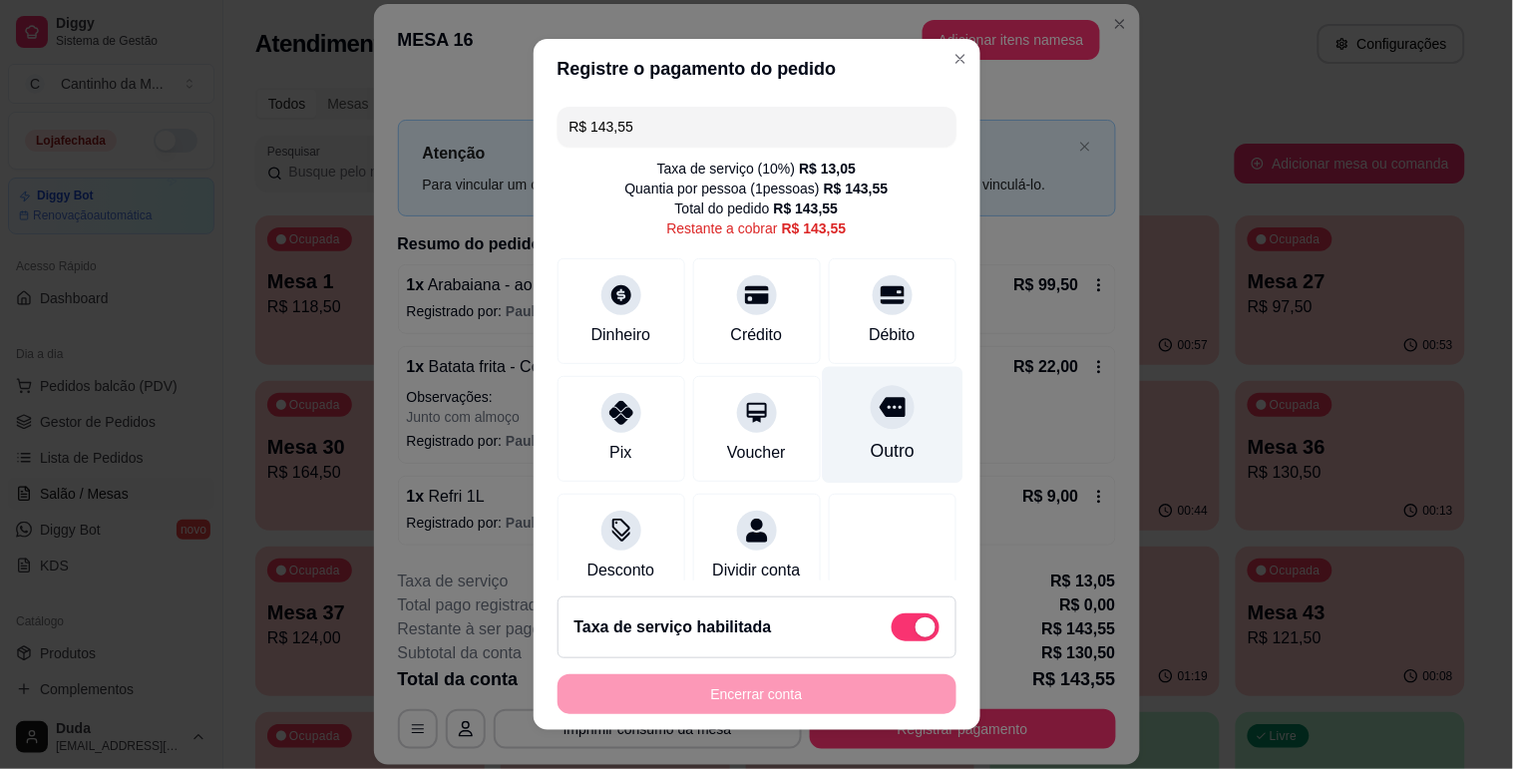
click at [870, 411] on div at bounding box center [892, 407] width 44 height 44
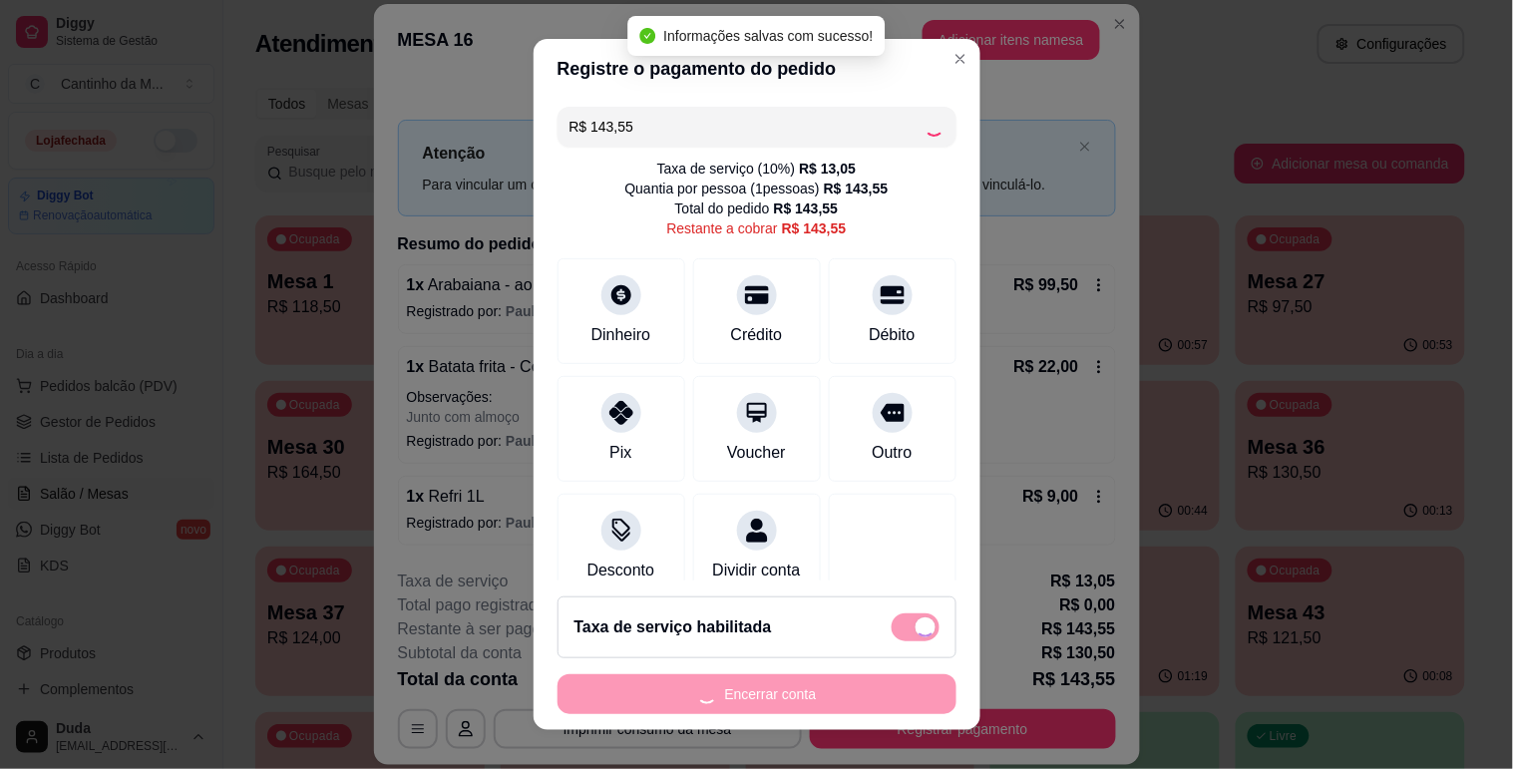
type input "R$ 0,00"
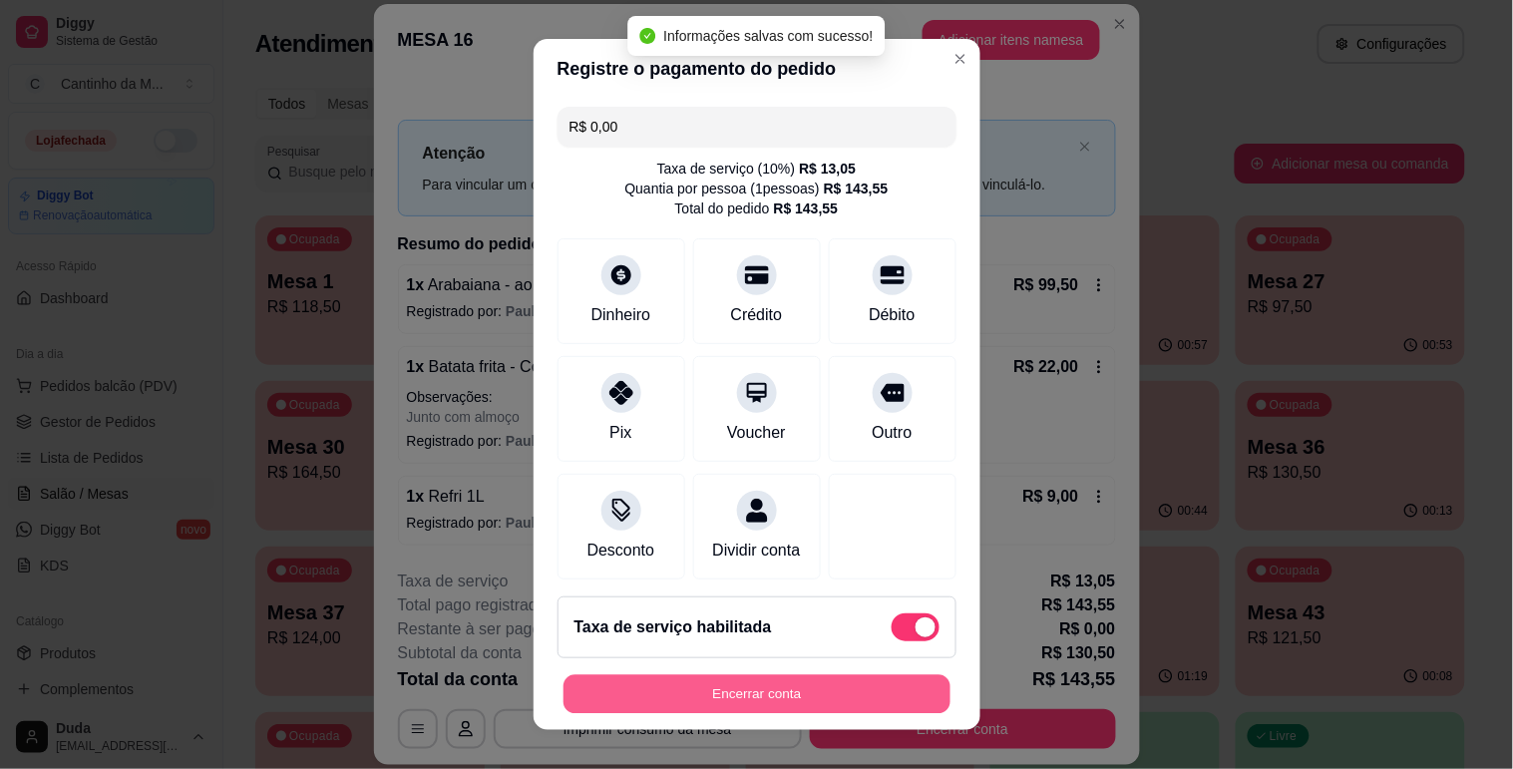
click at [754, 691] on button "Encerrar conta" at bounding box center [756, 694] width 387 height 39
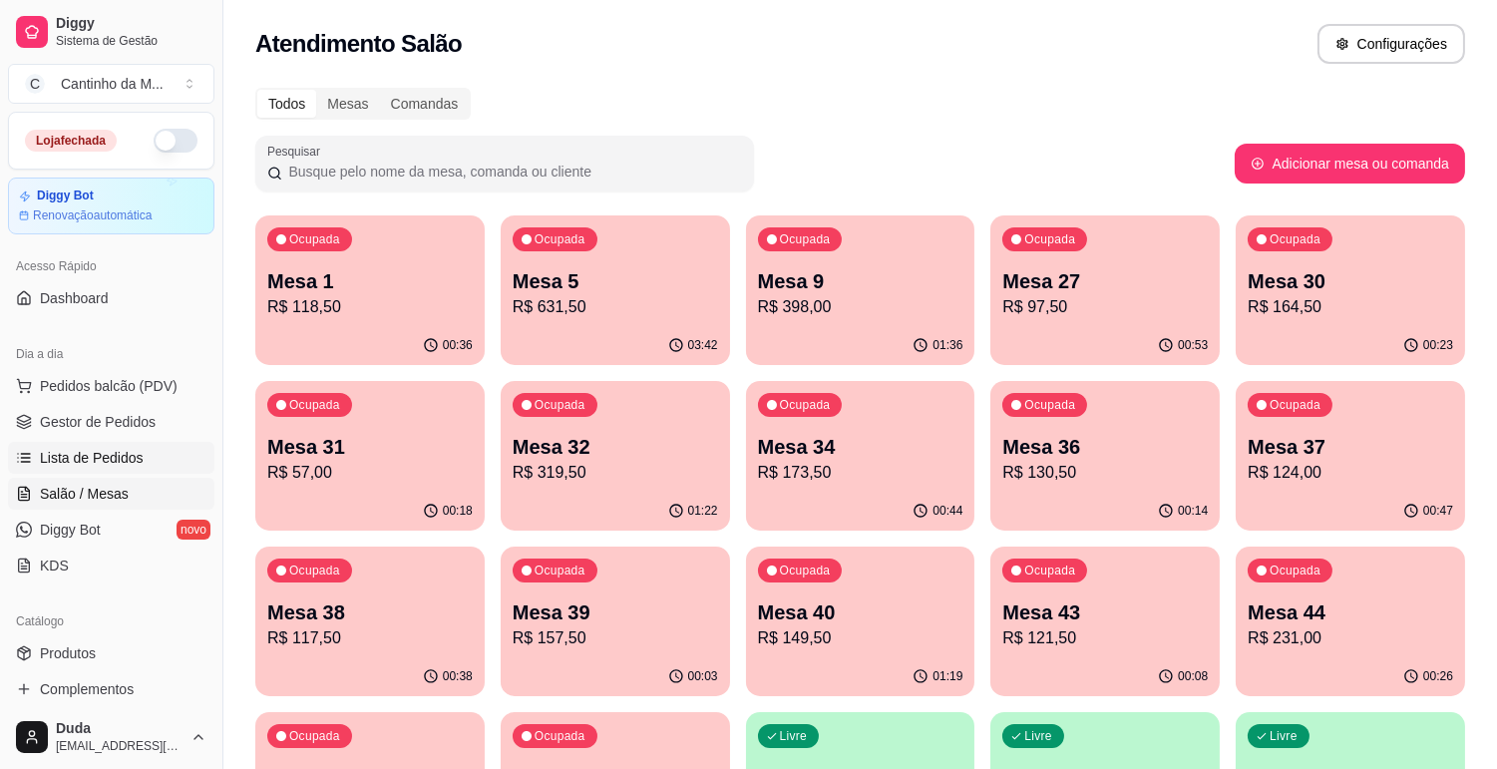
click at [126, 470] on link "Lista de Pedidos" at bounding box center [111, 458] width 206 height 32
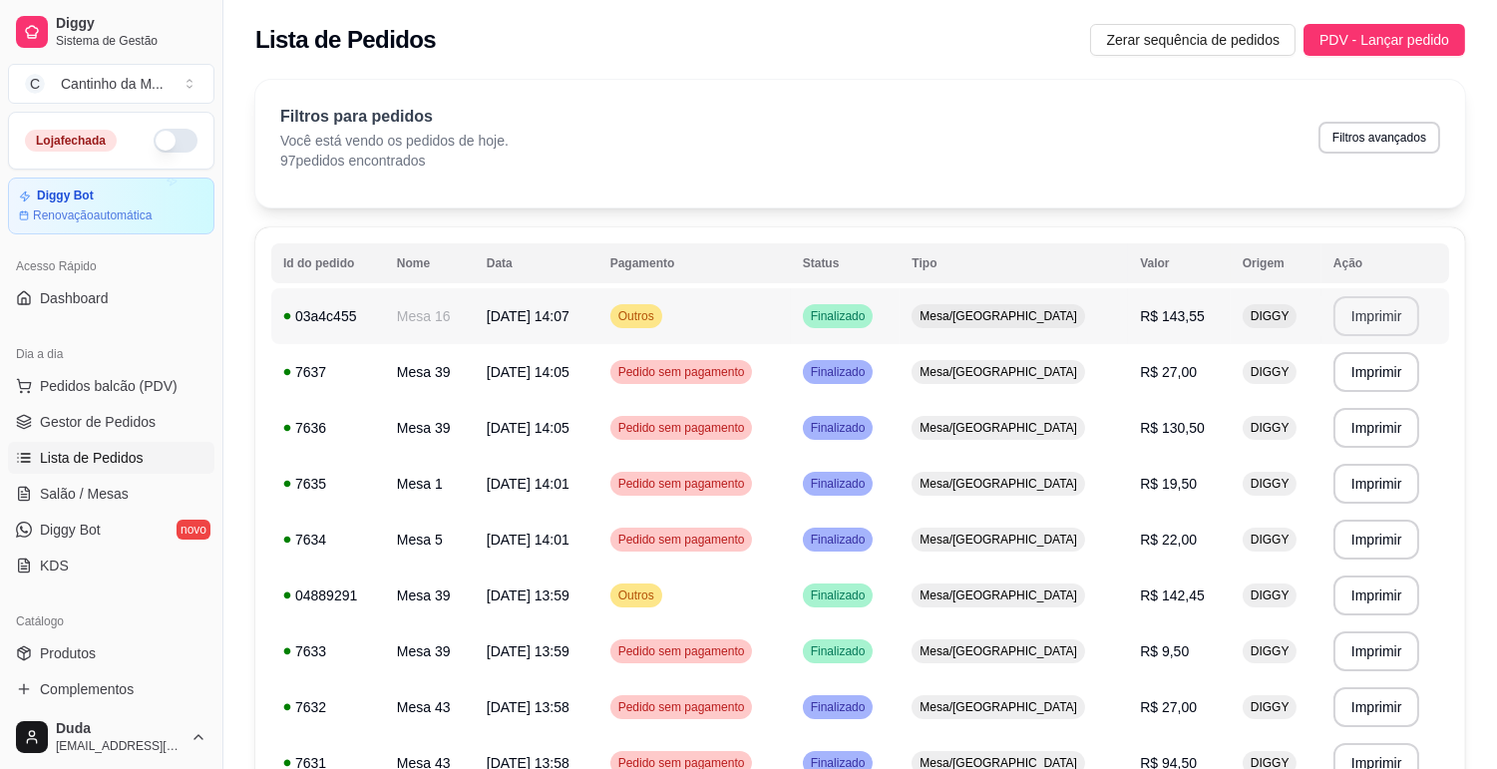
click at [1374, 314] on button "Imprimir" at bounding box center [1376, 316] width 87 height 40
click at [125, 419] on span "Gestor de Pedidos" at bounding box center [98, 422] width 116 height 20
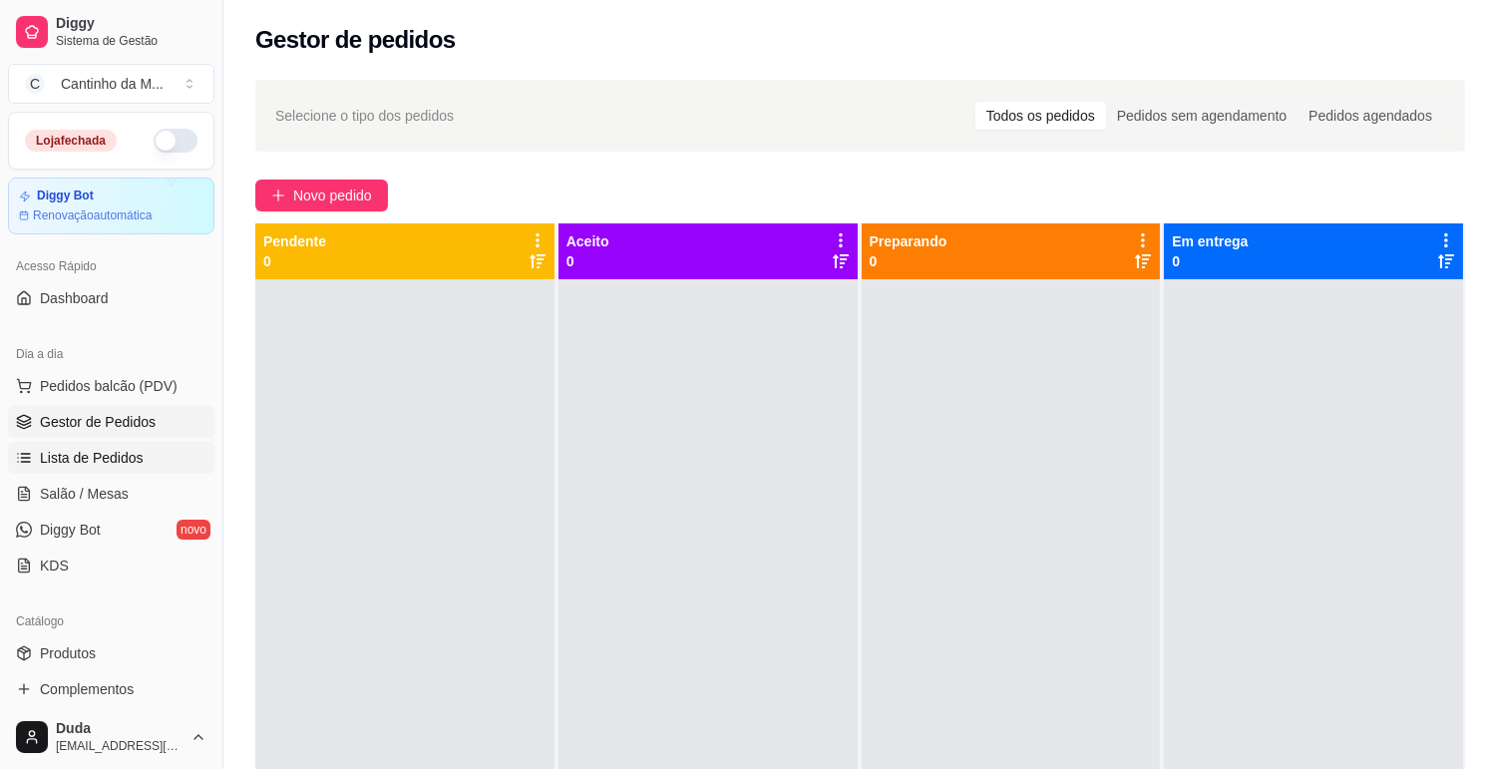
click at [72, 455] on span "Lista de Pedidos" at bounding box center [92, 458] width 104 height 20
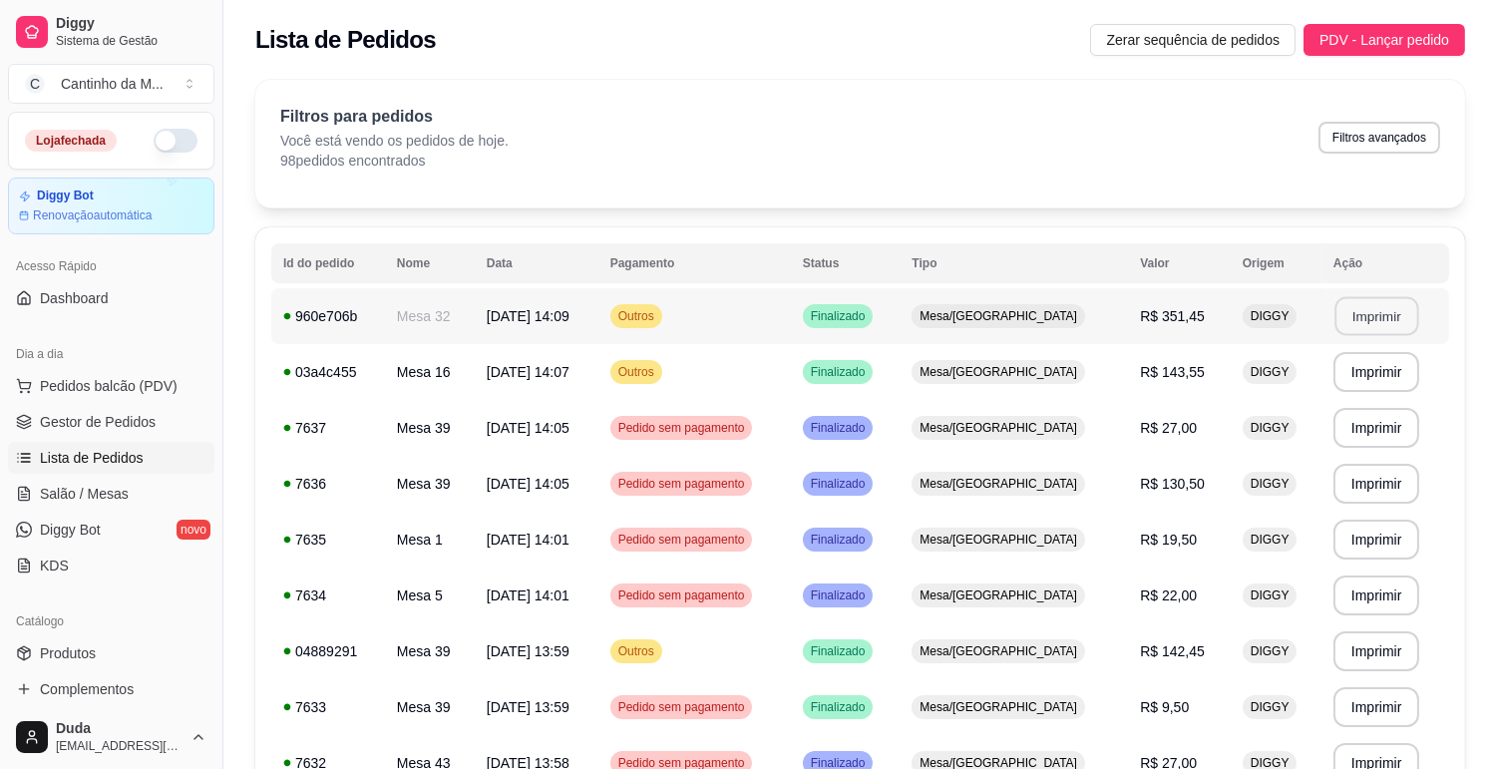
click at [1357, 317] on button "Imprimir" at bounding box center [1376, 316] width 84 height 39
click at [88, 430] on span "Gestor de Pedidos" at bounding box center [98, 422] width 116 height 20
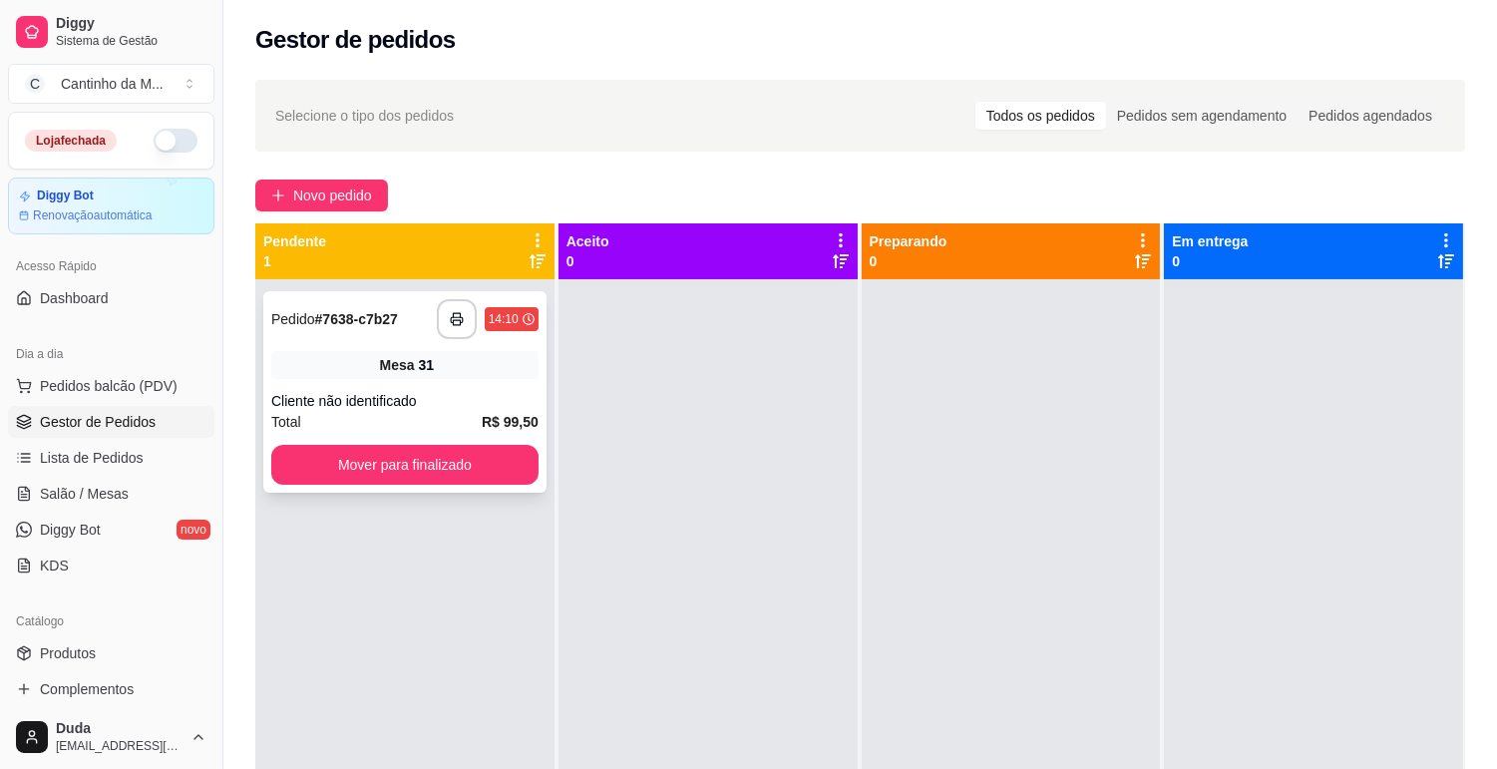
click at [400, 353] on div "Mesa 31" at bounding box center [404, 365] width 267 height 28
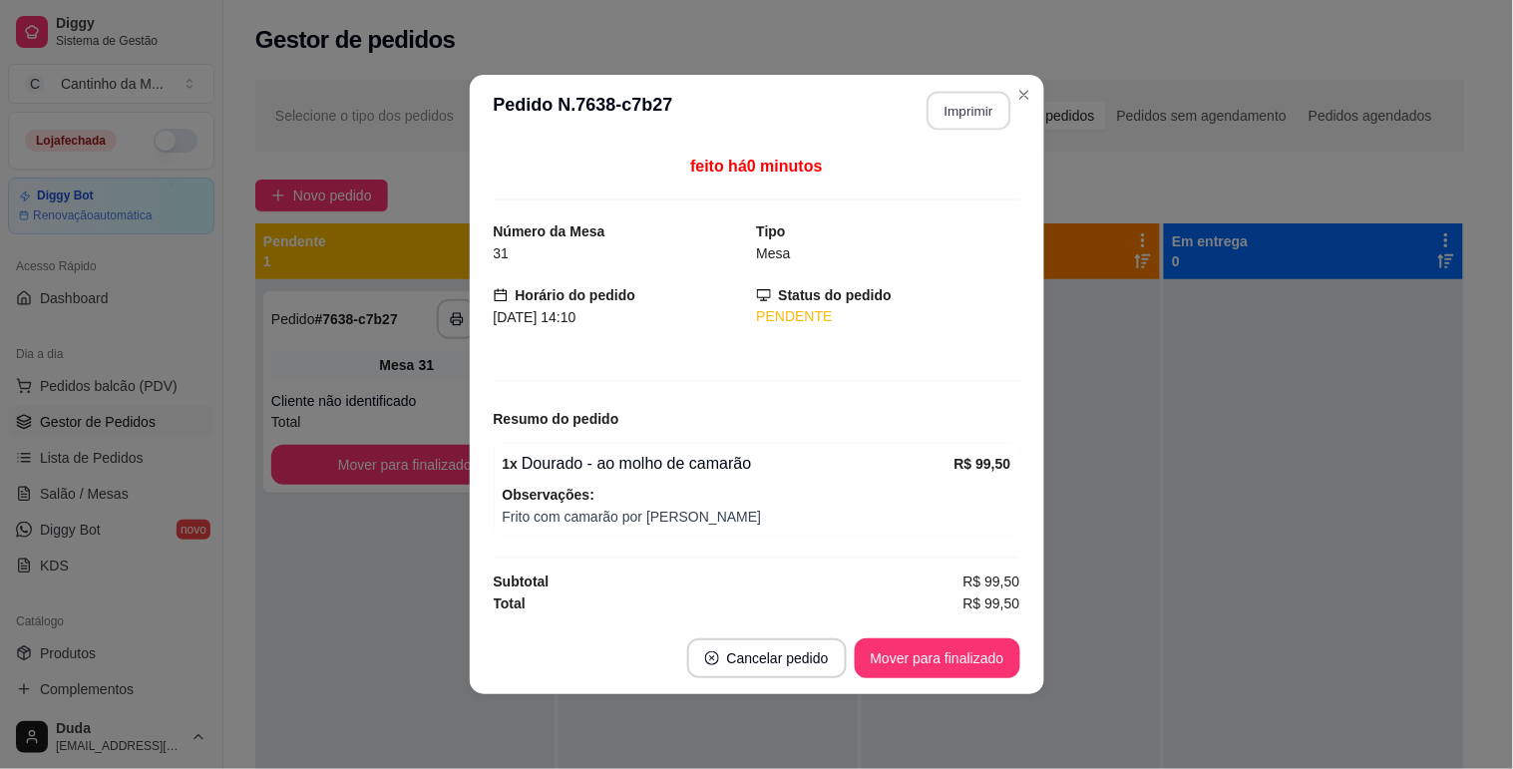
click at [978, 106] on button "Imprimir" at bounding box center [968, 111] width 84 height 39
click at [931, 664] on button "Mover para finalizado" at bounding box center [936, 658] width 161 height 39
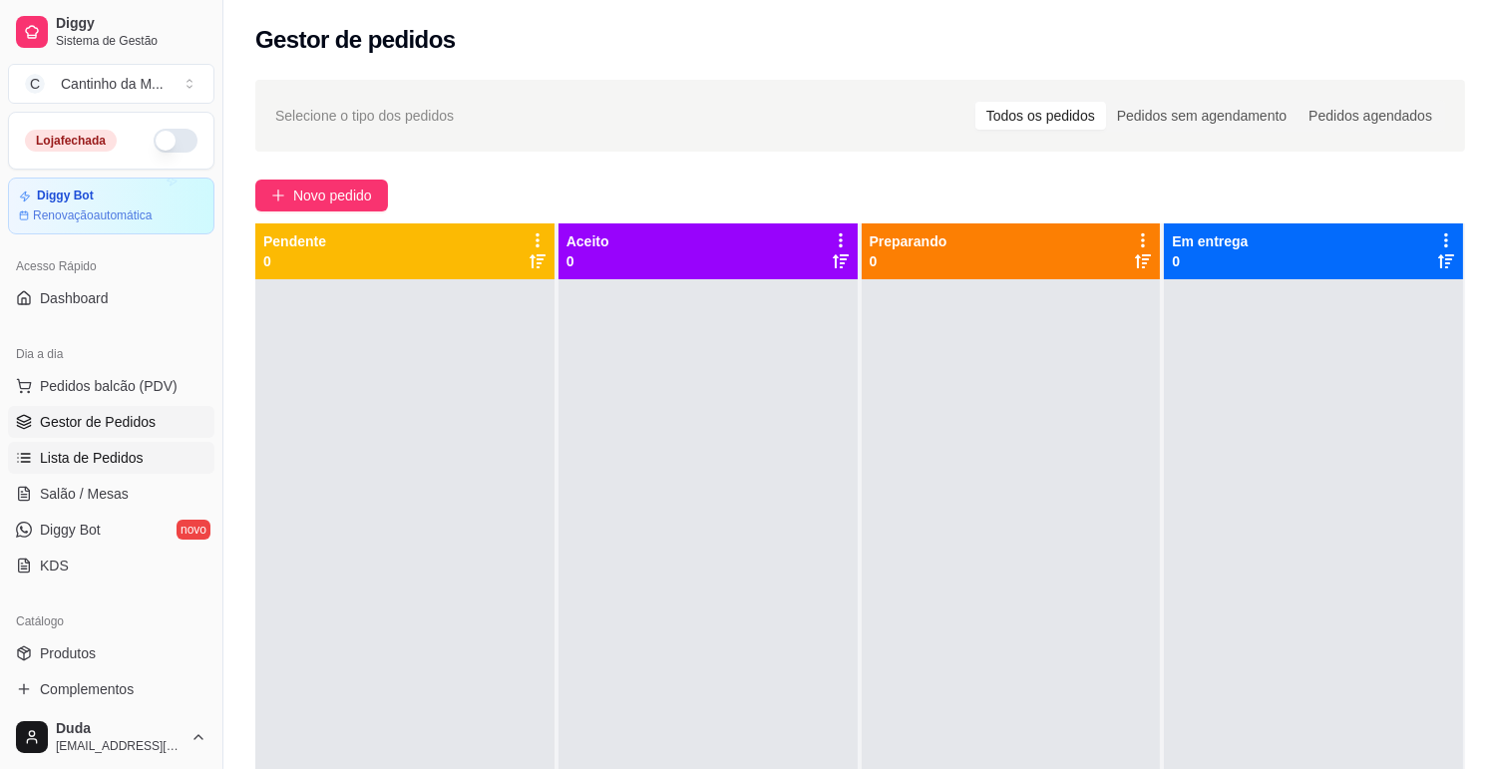
click at [21, 464] on icon at bounding box center [24, 458] width 16 height 16
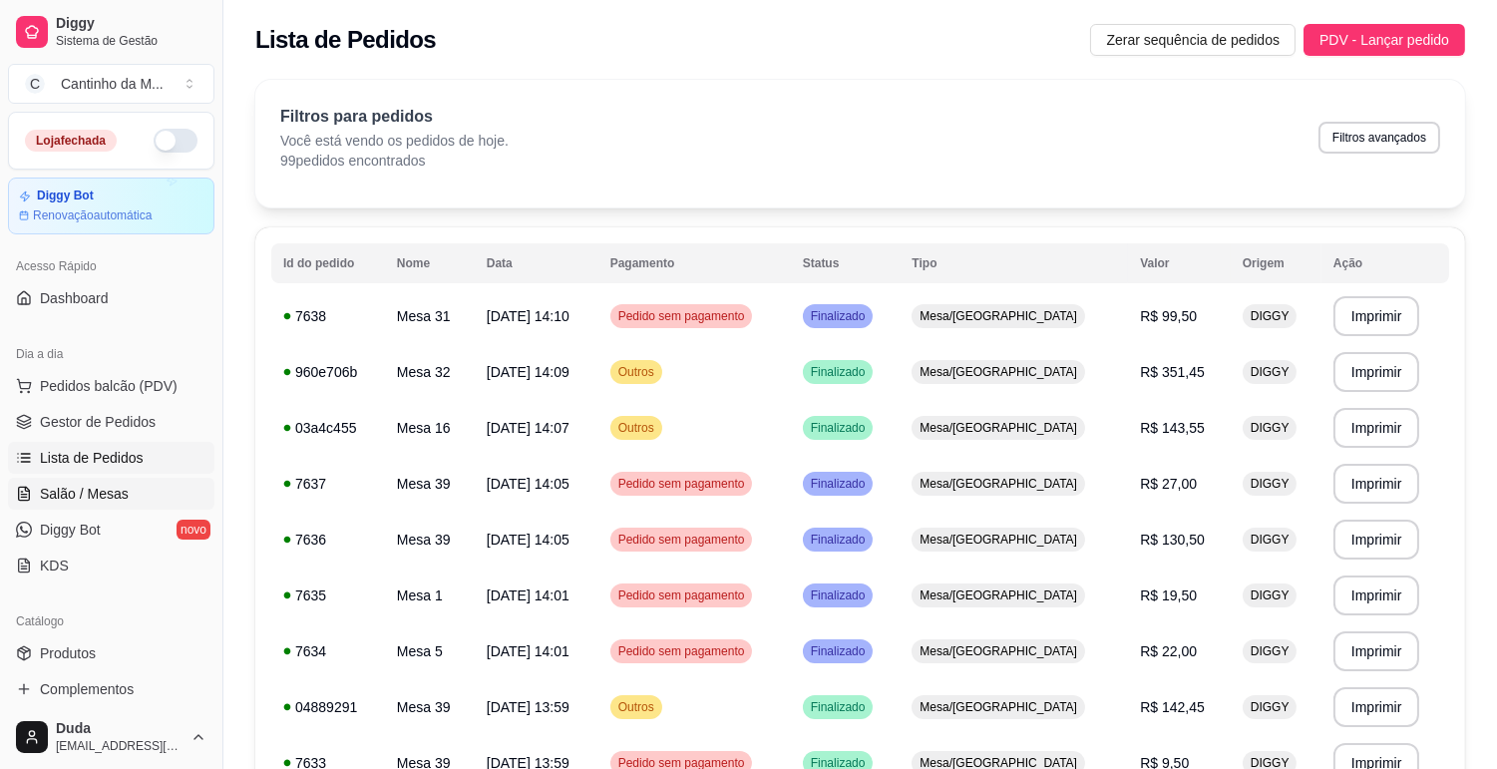
click at [16, 495] on icon at bounding box center [24, 494] width 16 height 16
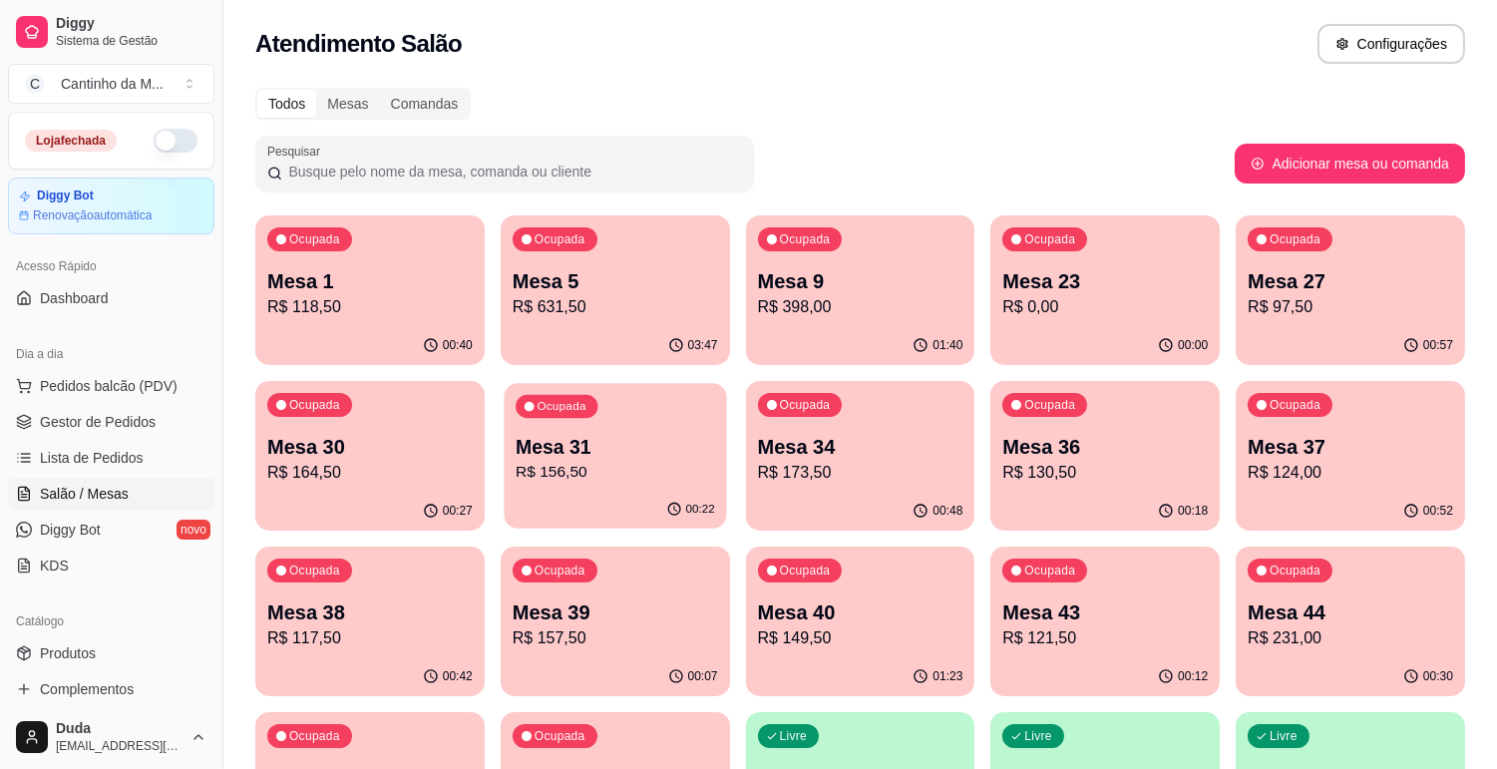
click at [621, 421] on div "Ocupada Mesa 31 R$ 156,50" at bounding box center [615, 437] width 222 height 108
click at [41, 419] on span "Gestor de Pedidos" at bounding box center [98, 422] width 116 height 20
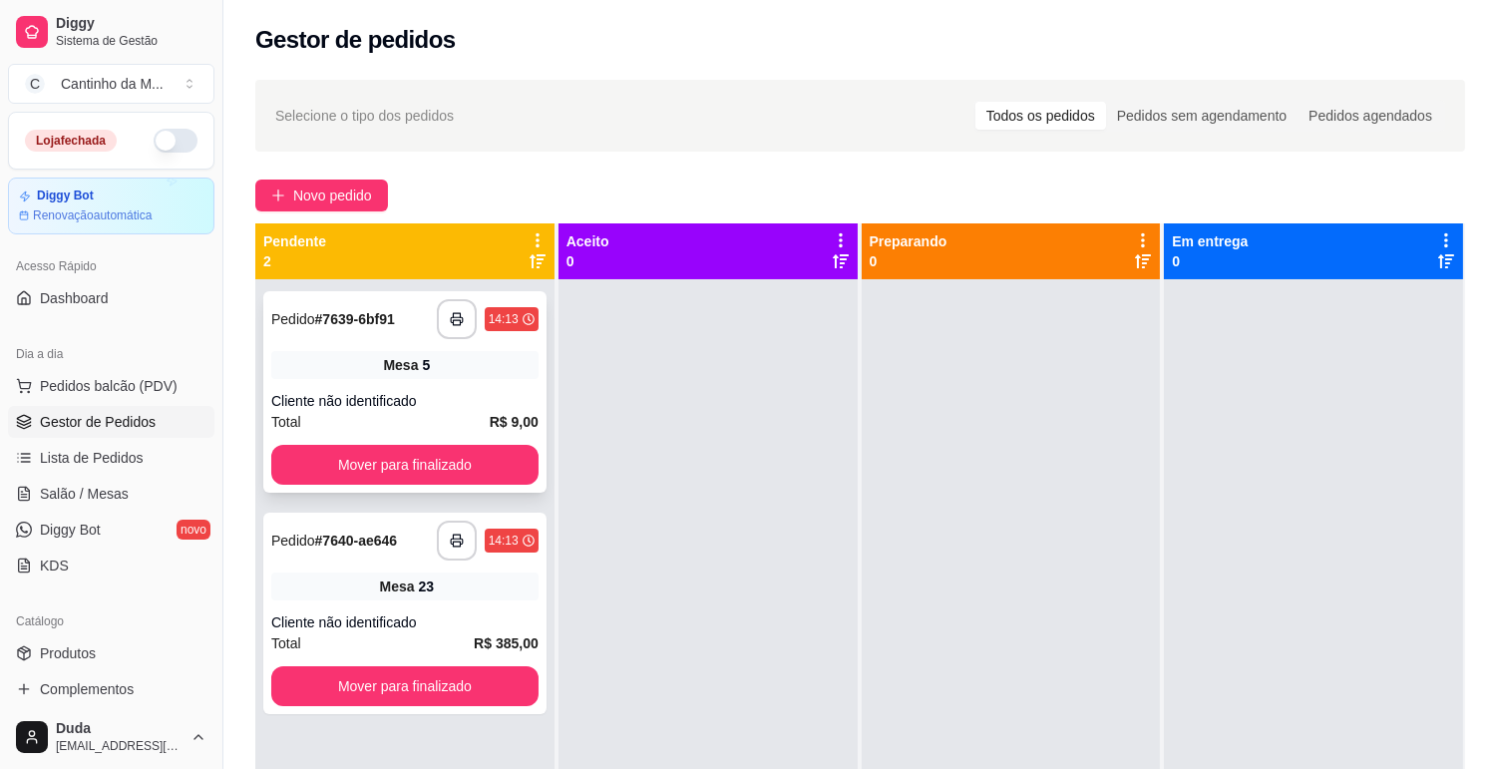
click at [384, 331] on div "**********" at bounding box center [404, 319] width 267 height 40
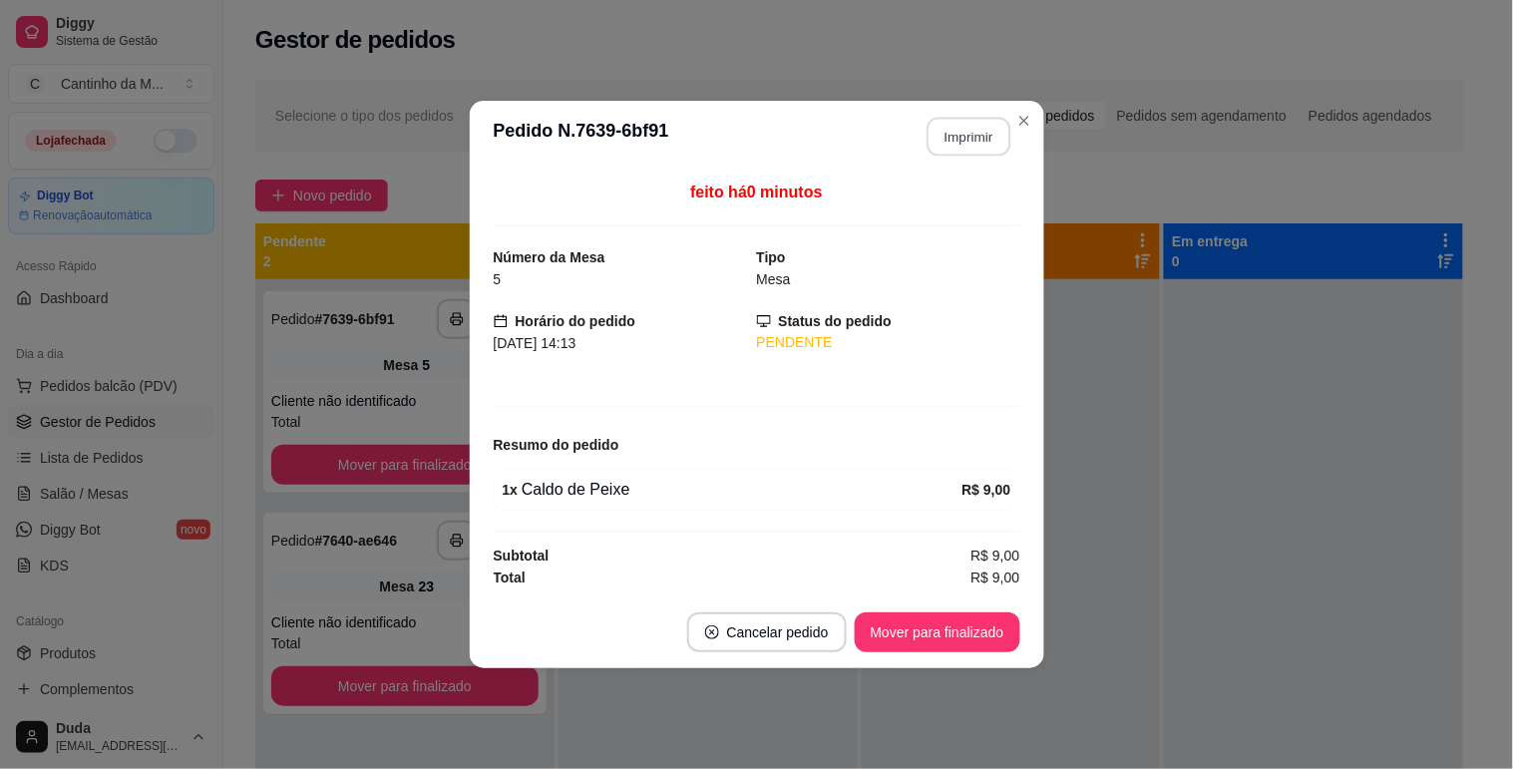
click at [962, 128] on button "Imprimir" at bounding box center [968, 137] width 84 height 39
click at [980, 651] on button "Mover para finalizado" at bounding box center [937, 632] width 166 height 40
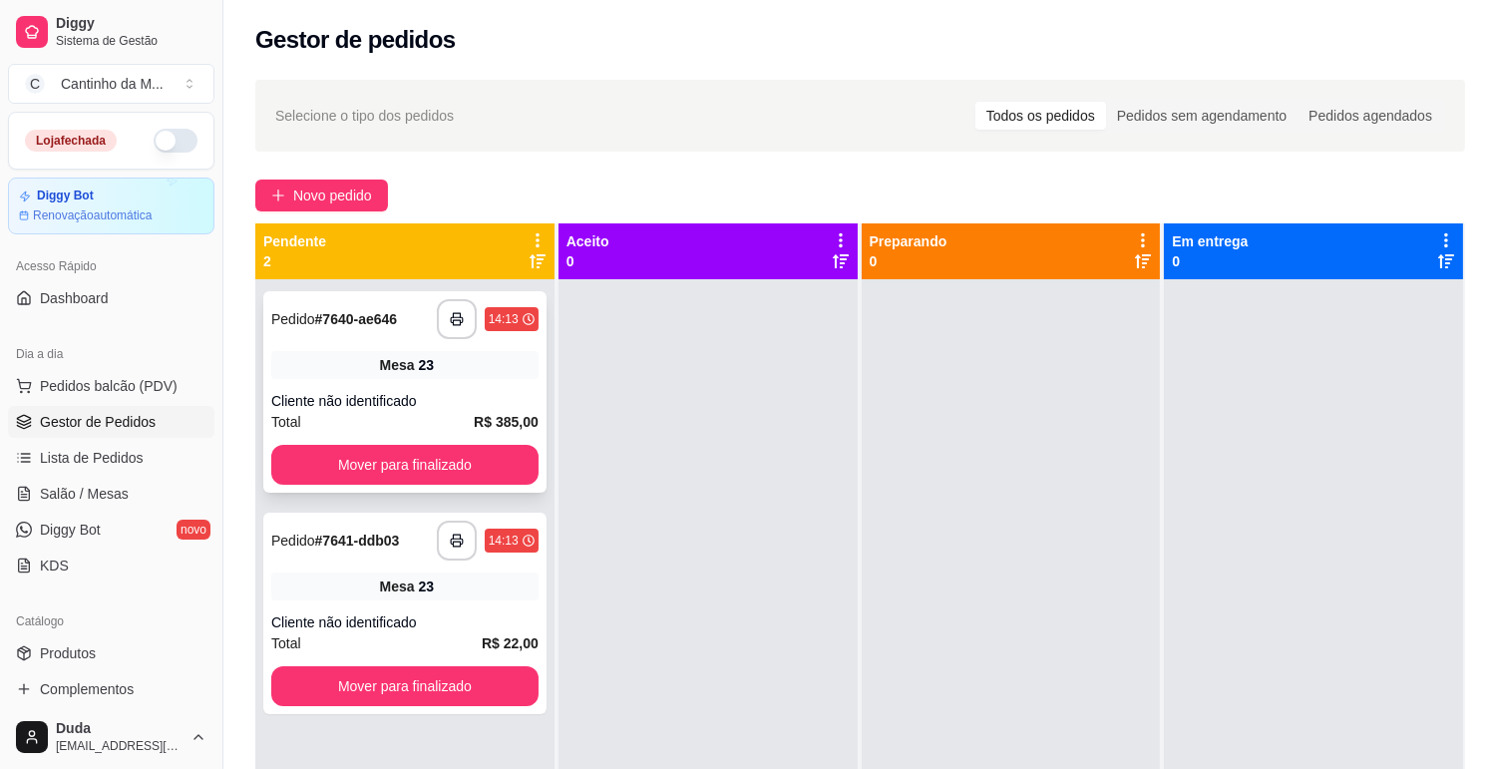
click at [405, 355] on span "Mesa" at bounding box center [397, 365] width 35 height 20
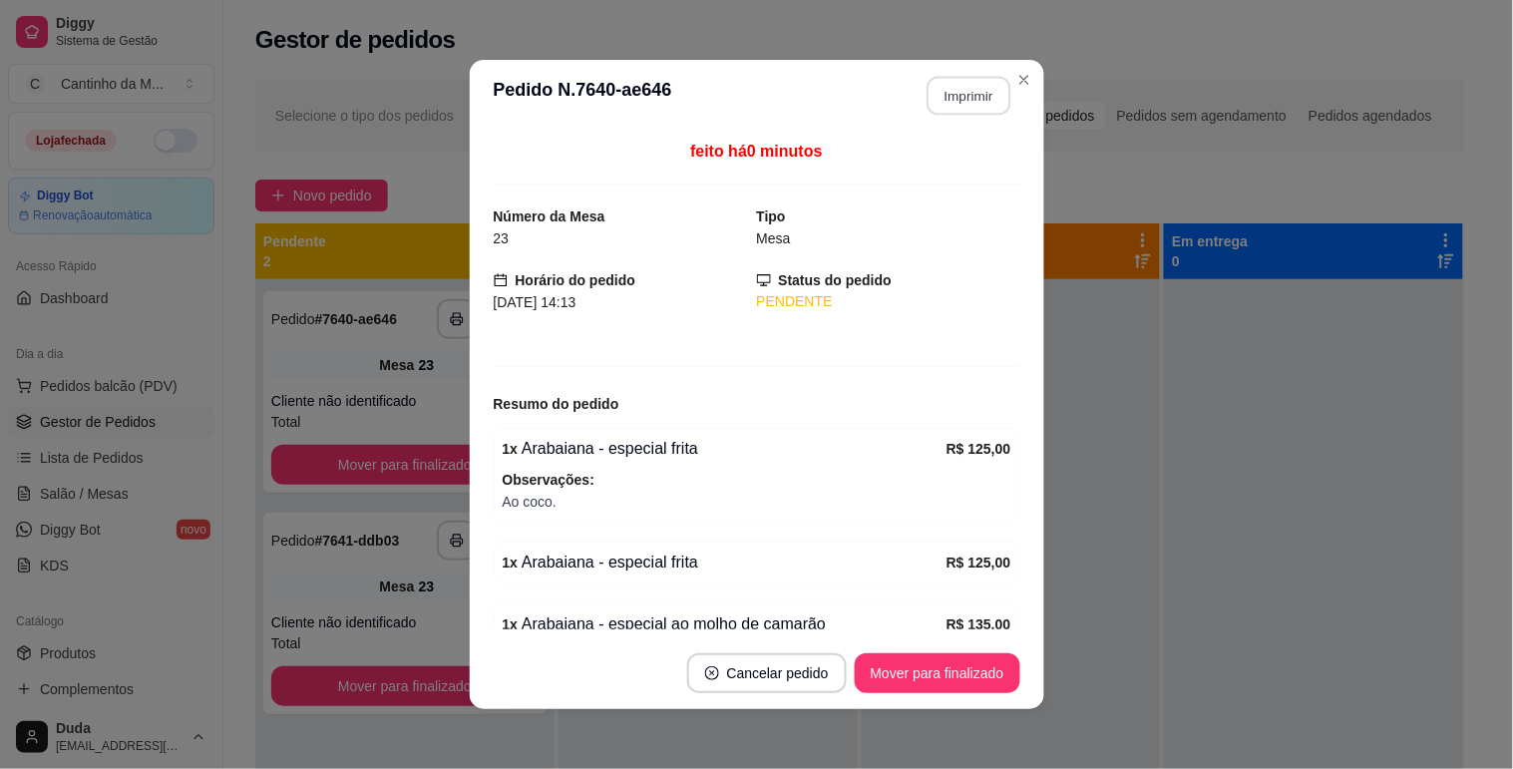
click at [950, 102] on button "Imprimir" at bounding box center [968, 96] width 84 height 39
click at [971, 676] on button "Mover para finalizado" at bounding box center [937, 673] width 166 height 40
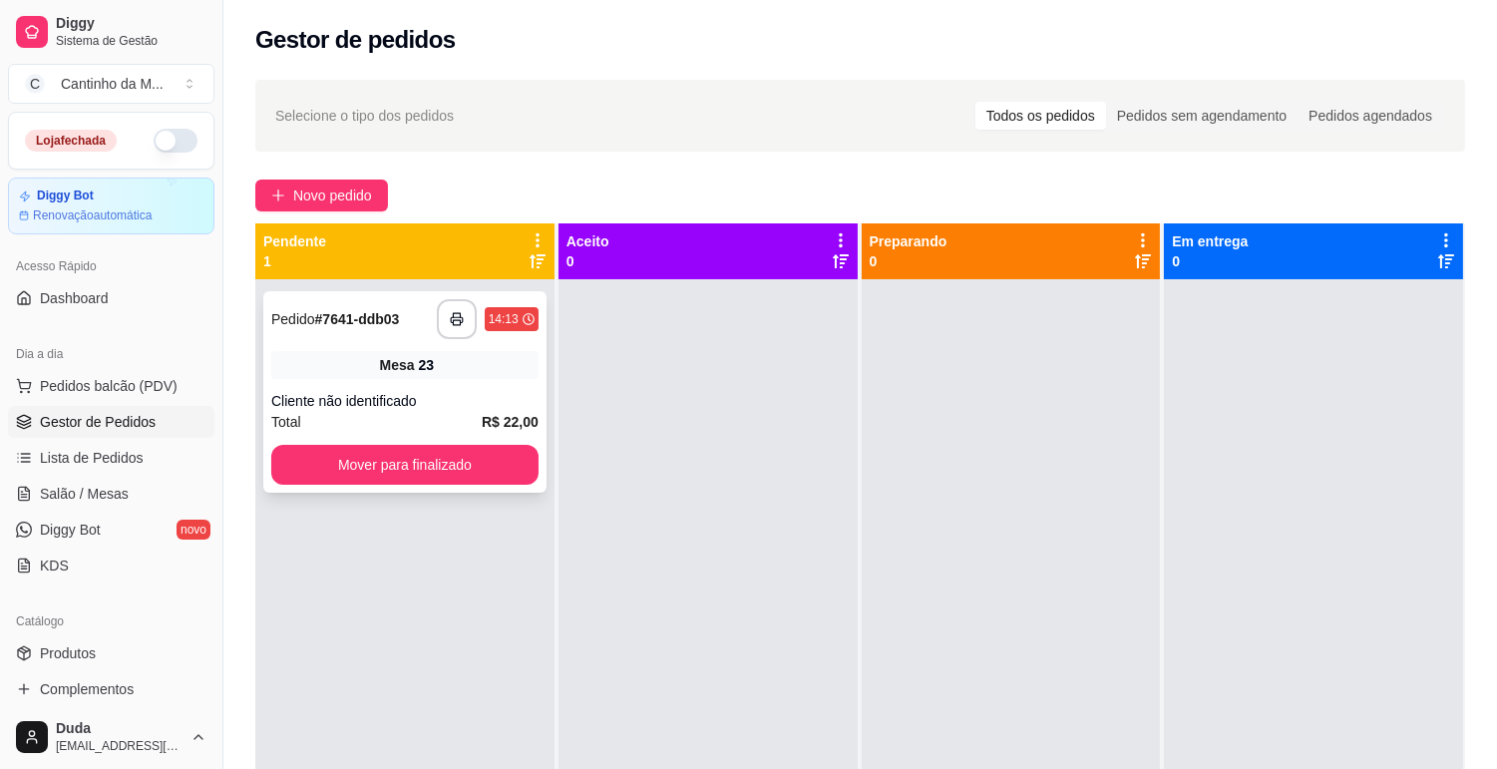
click at [497, 394] on div "Cliente não identificado" at bounding box center [404, 401] width 267 height 20
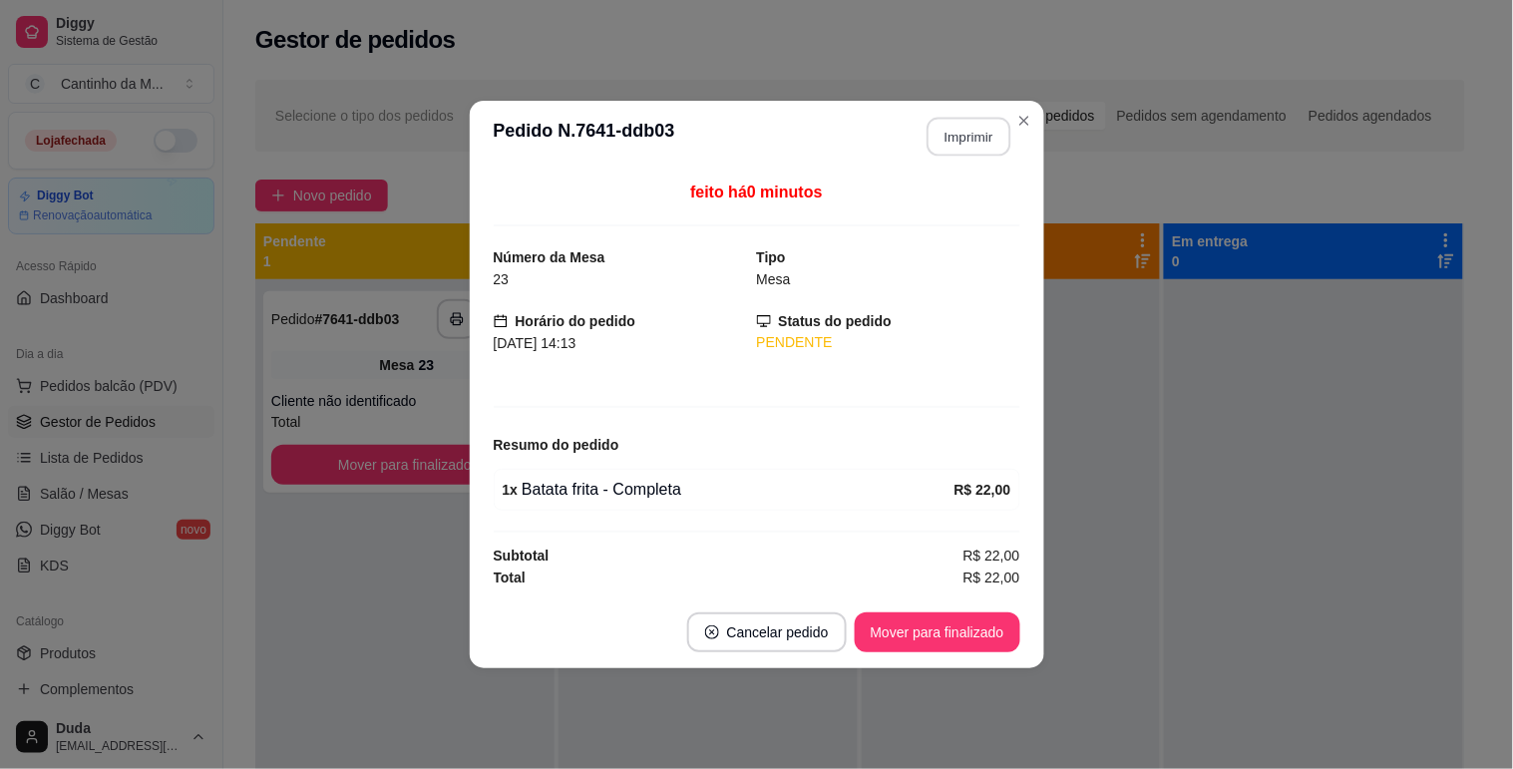
click at [951, 142] on button "Imprimir" at bounding box center [968, 137] width 84 height 39
click at [952, 636] on button "Mover para finalizado" at bounding box center [937, 632] width 166 height 40
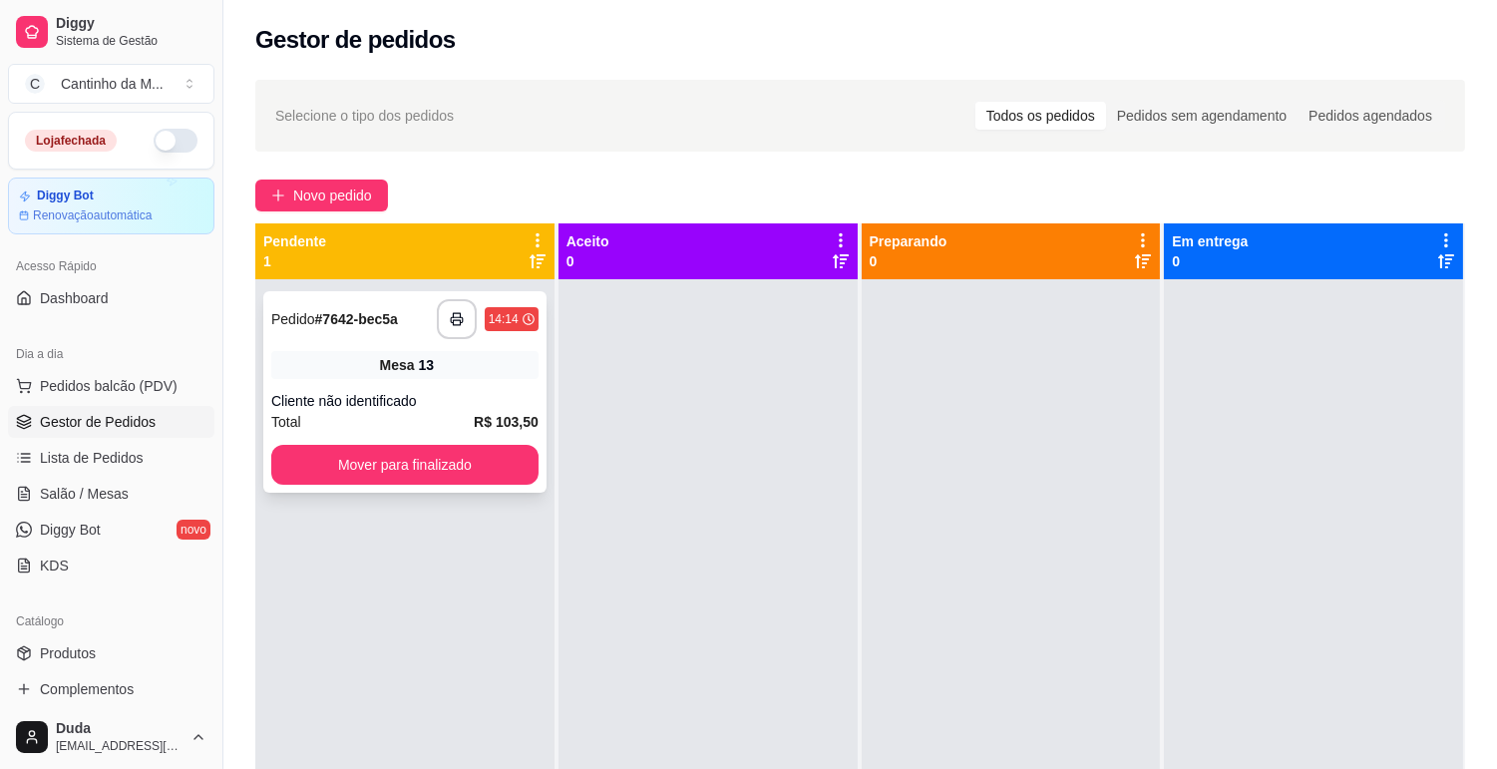
click at [434, 410] on div "Cliente não identificado" at bounding box center [404, 401] width 267 height 20
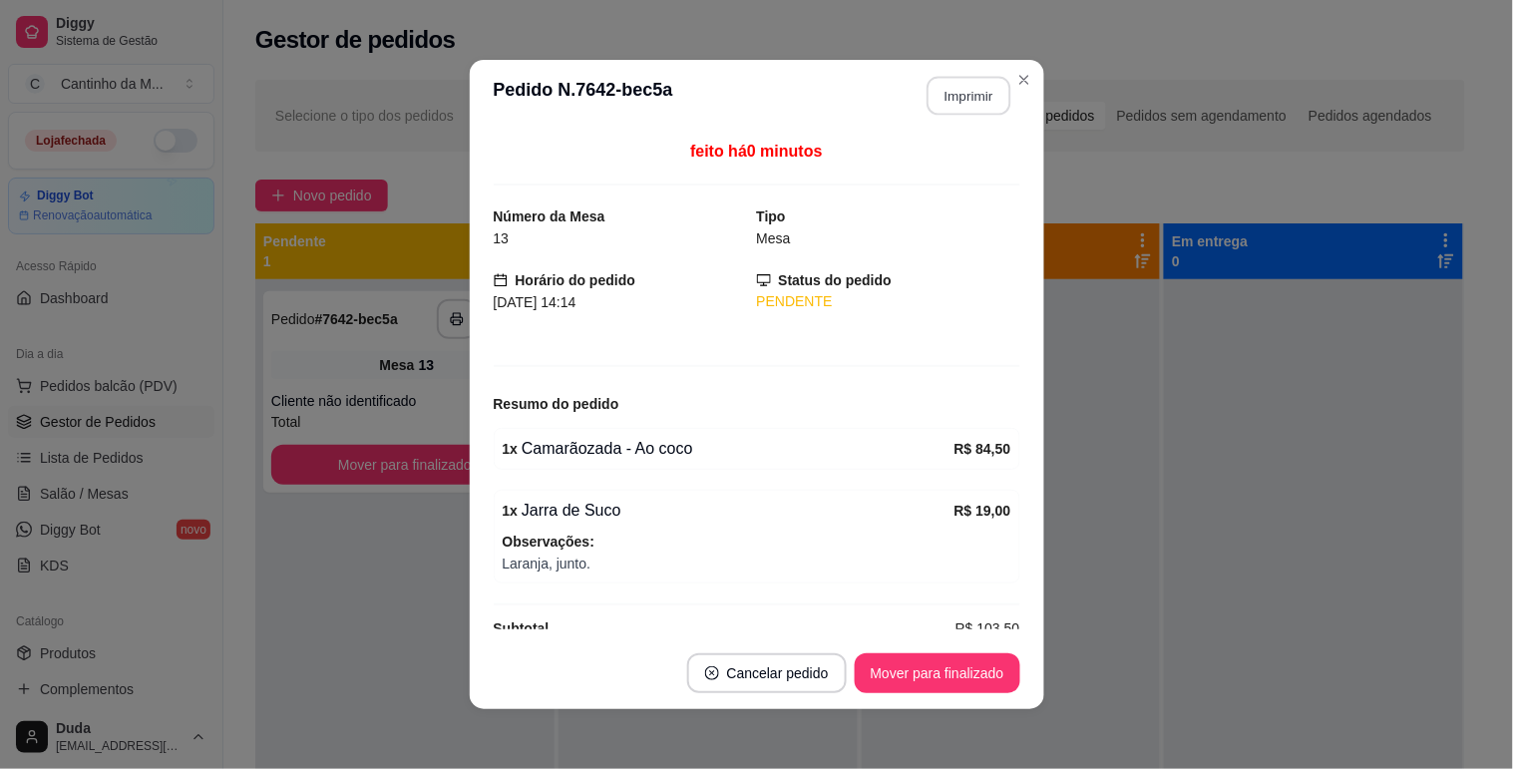
click at [944, 105] on button "Imprimir" at bounding box center [968, 96] width 84 height 39
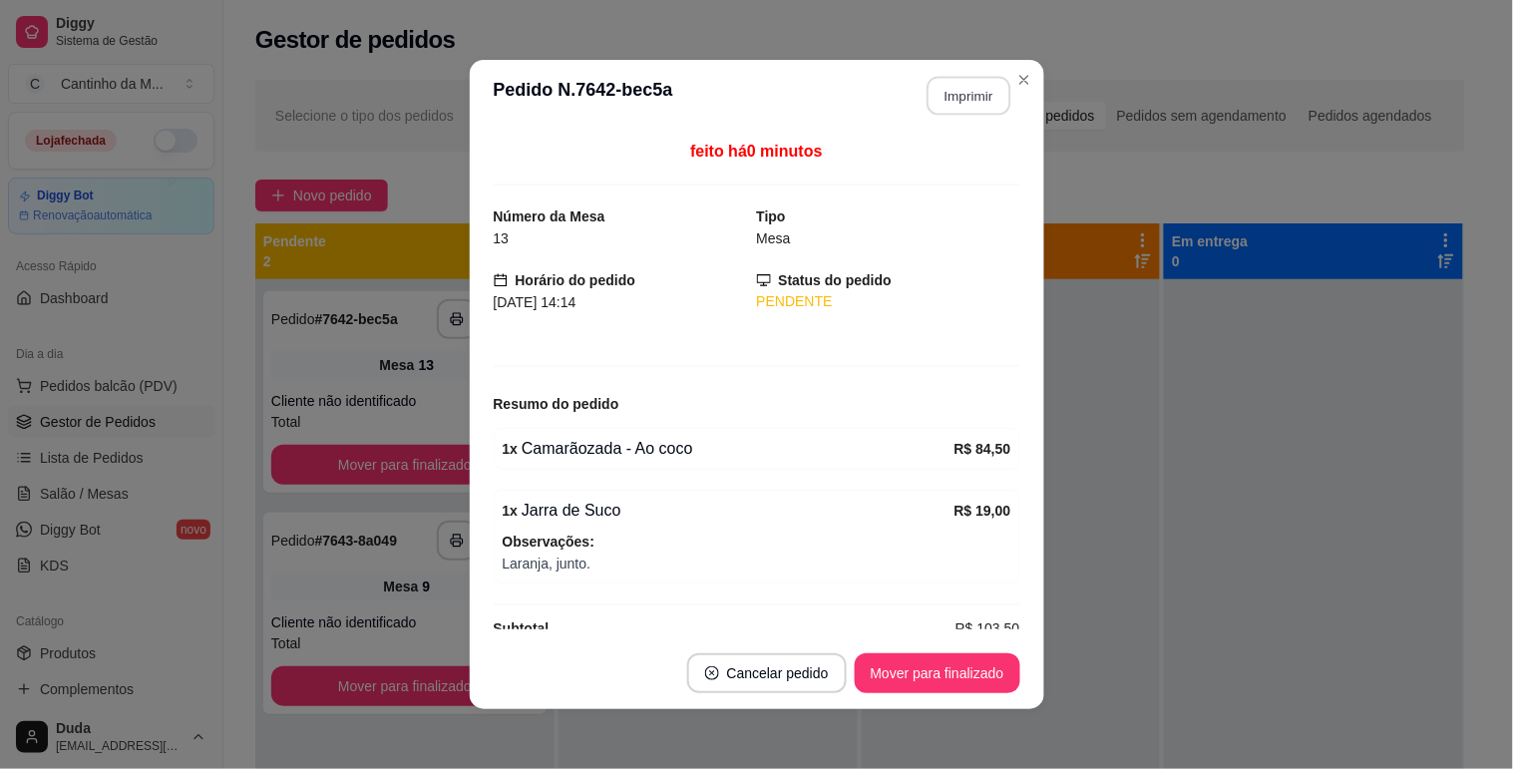
click at [963, 87] on button "Imprimir" at bounding box center [968, 96] width 84 height 39
click at [953, 663] on button "Mover para finalizado" at bounding box center [936, 673] width 161 height 39
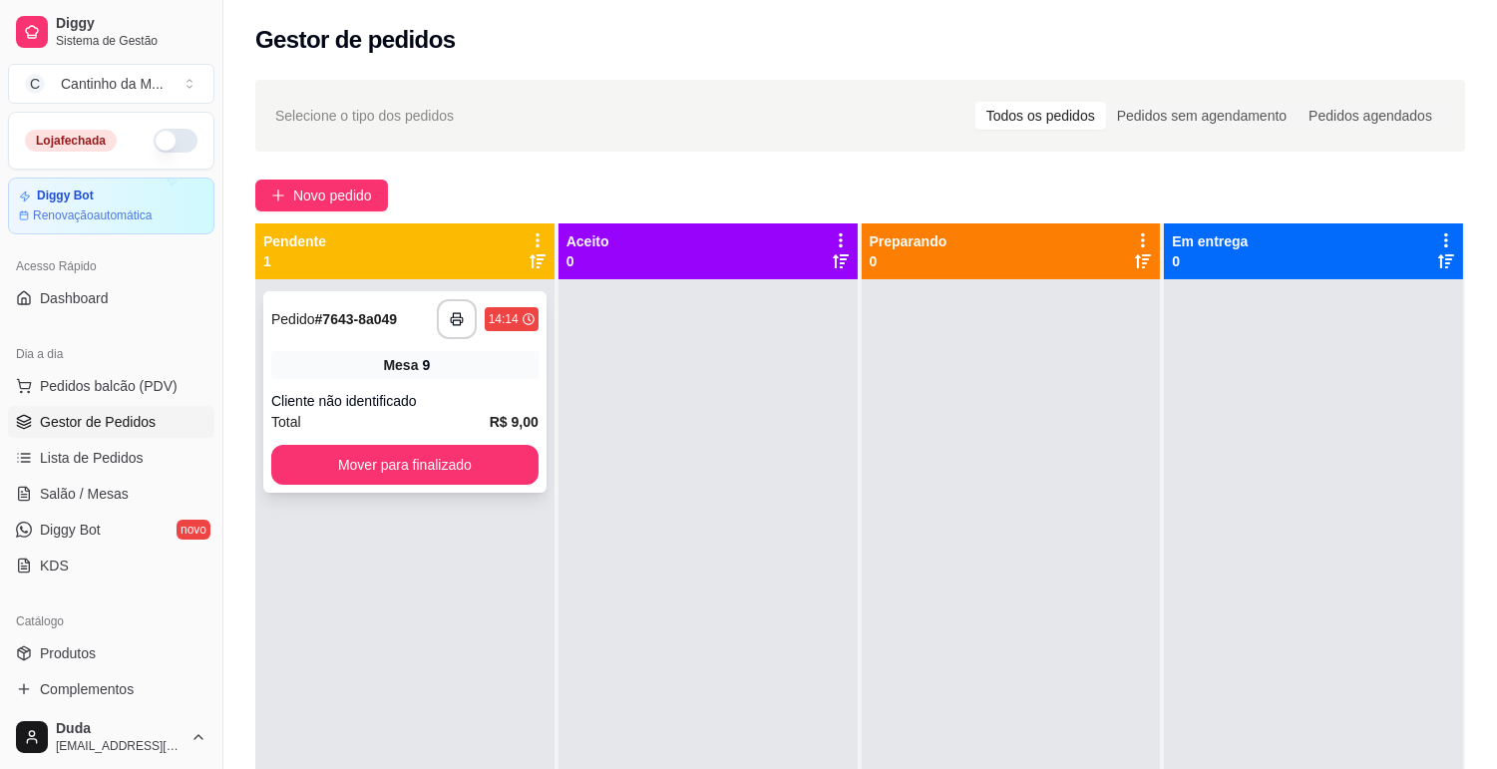
click at [490, 377] on div "Mesa 9" at bounding box center [404, 365] width 267 height 28
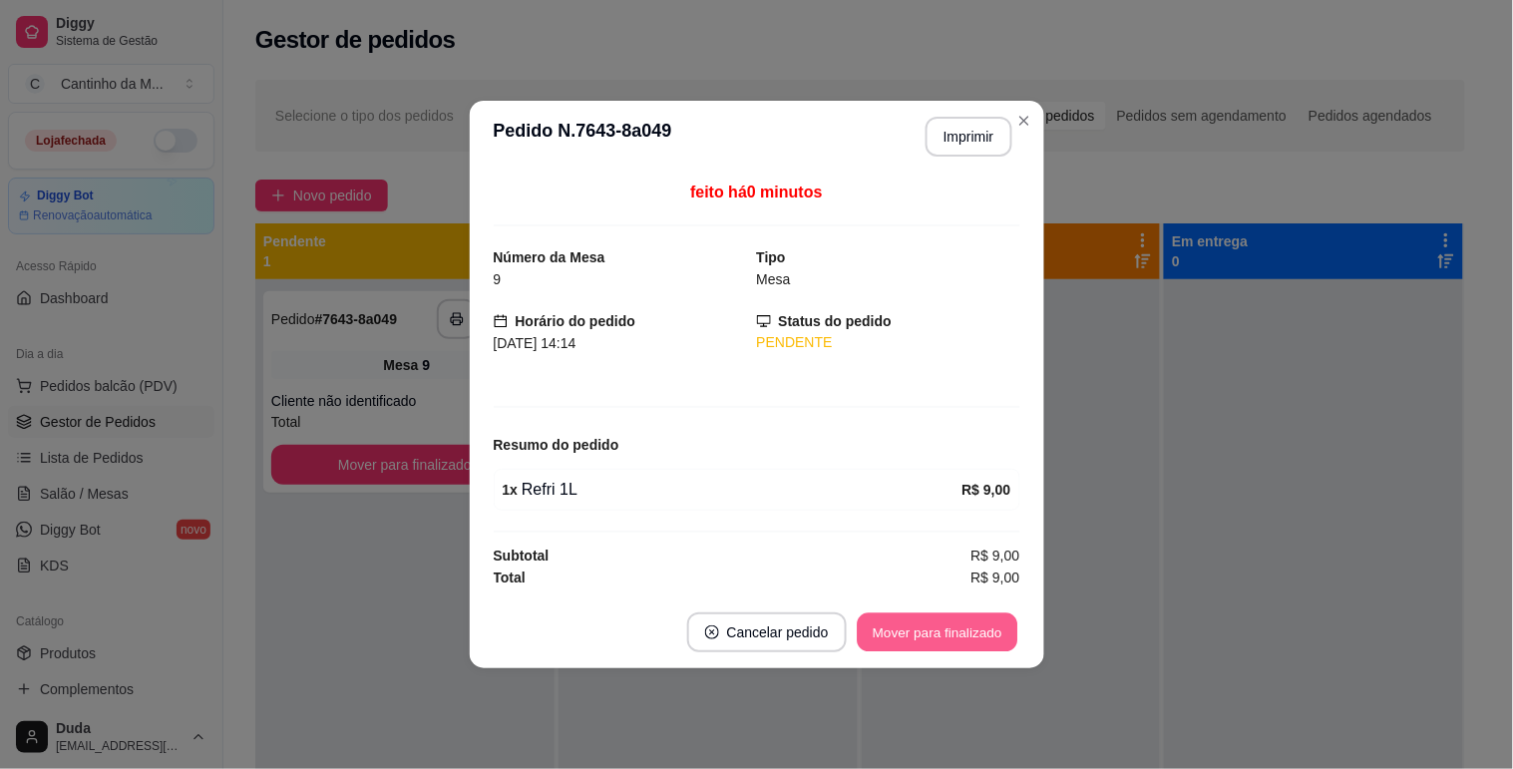
click at [915, 632] on button "Mover para finalizado" at bounding box center [936, 632] width 161 height 39
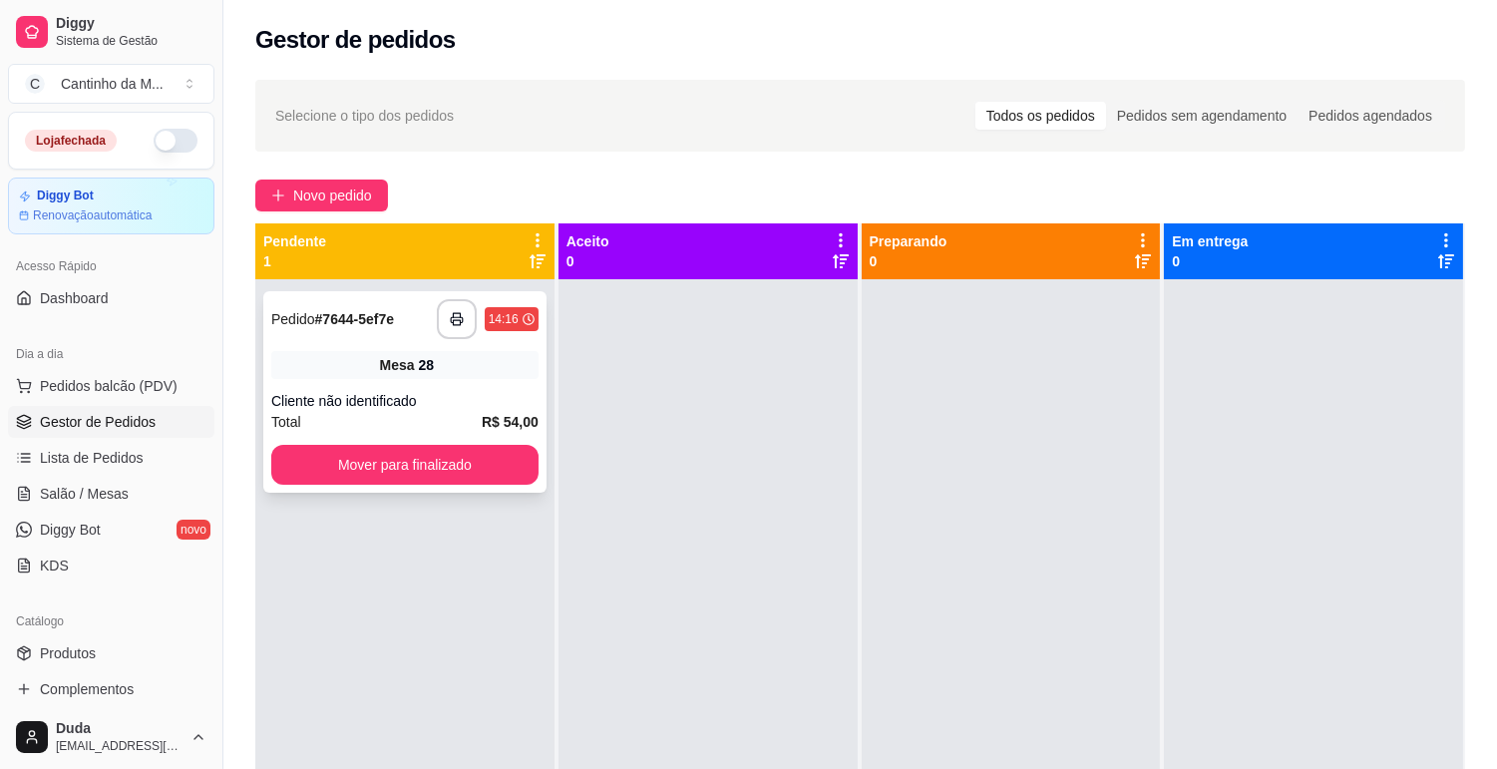
click at [518, 414] on strong "R$ 54,00" at bounding box center [510, 422] width 57 height 16
click at [114, 484] on span "Salão / Mesas" at bounding box center [84, 494] width 89 height 20
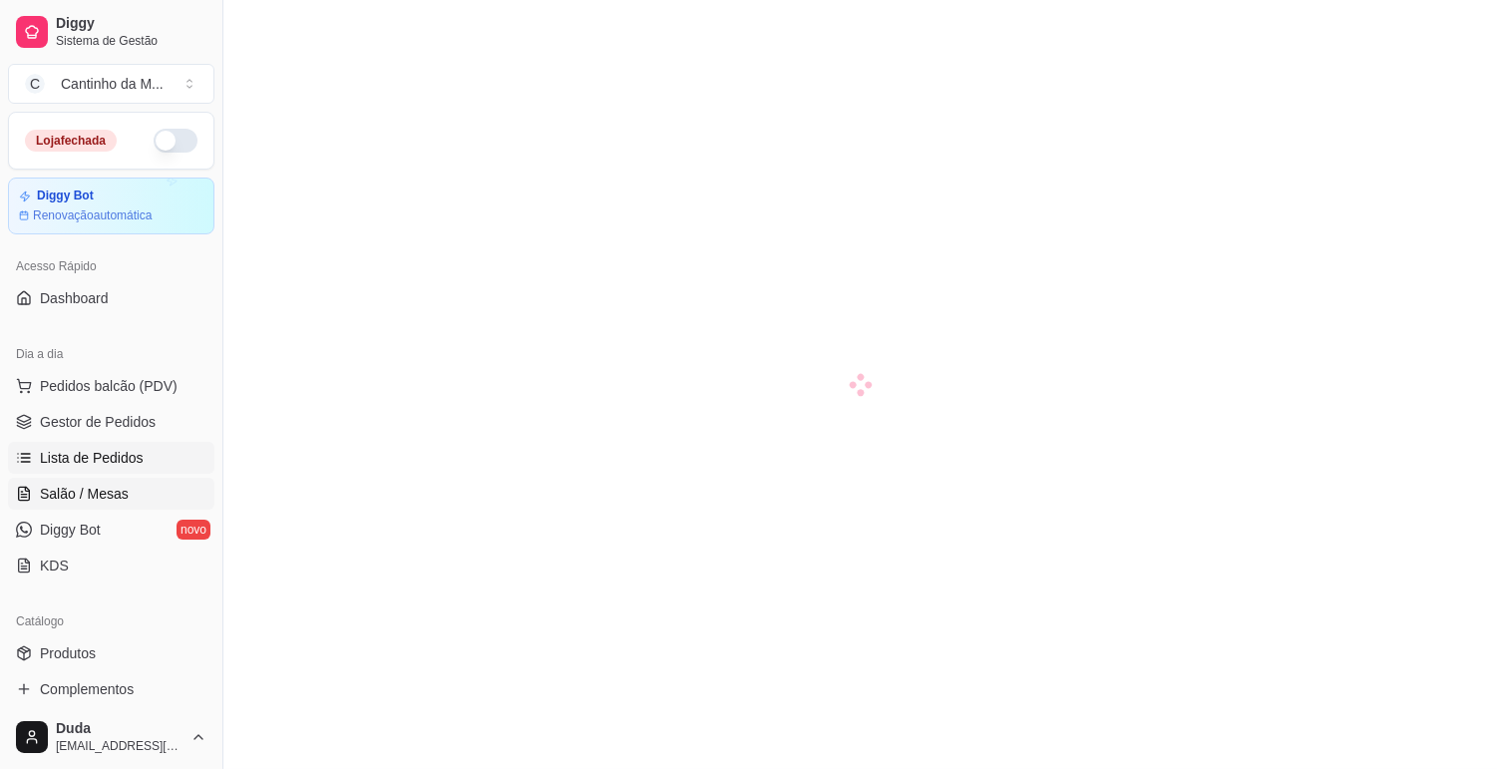
click at [113, 465] on span "Lista de Pedidos" at bounding box center [92, 458] width 104 height 20
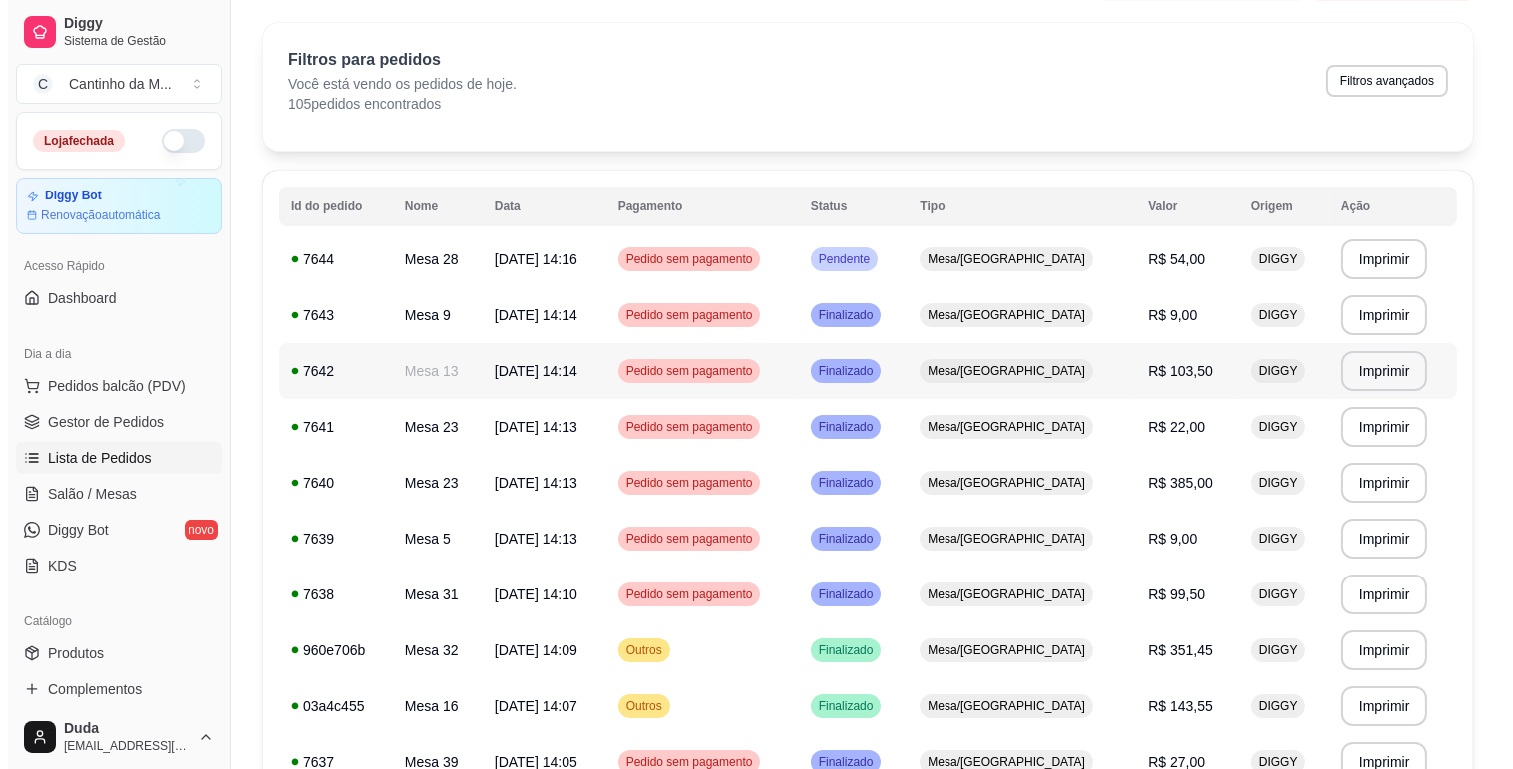
scroll to position [111, 0]
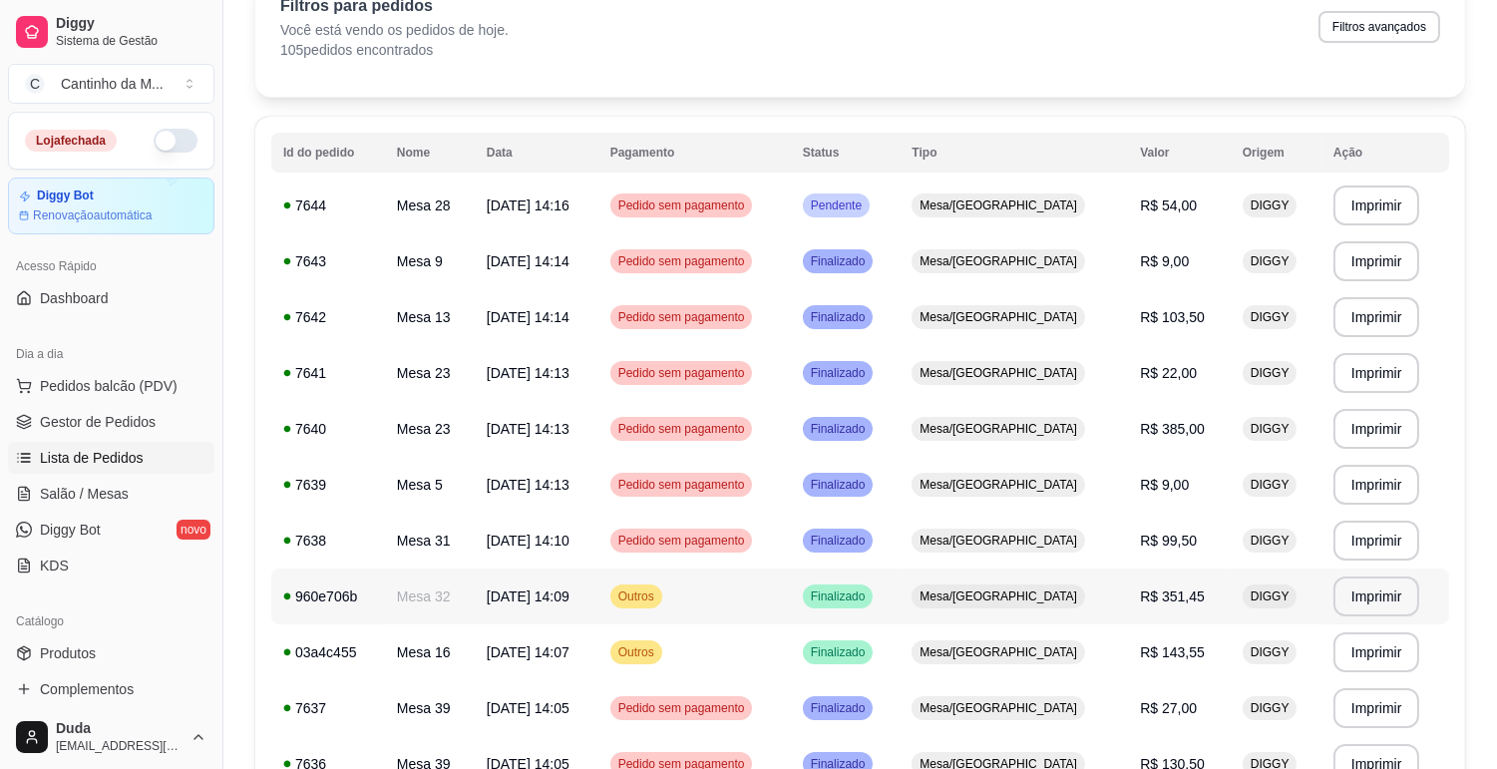
click at [598, 609] on td "31/08/25 às 14:09" at bounding box center [537, 596] width 124 height 56
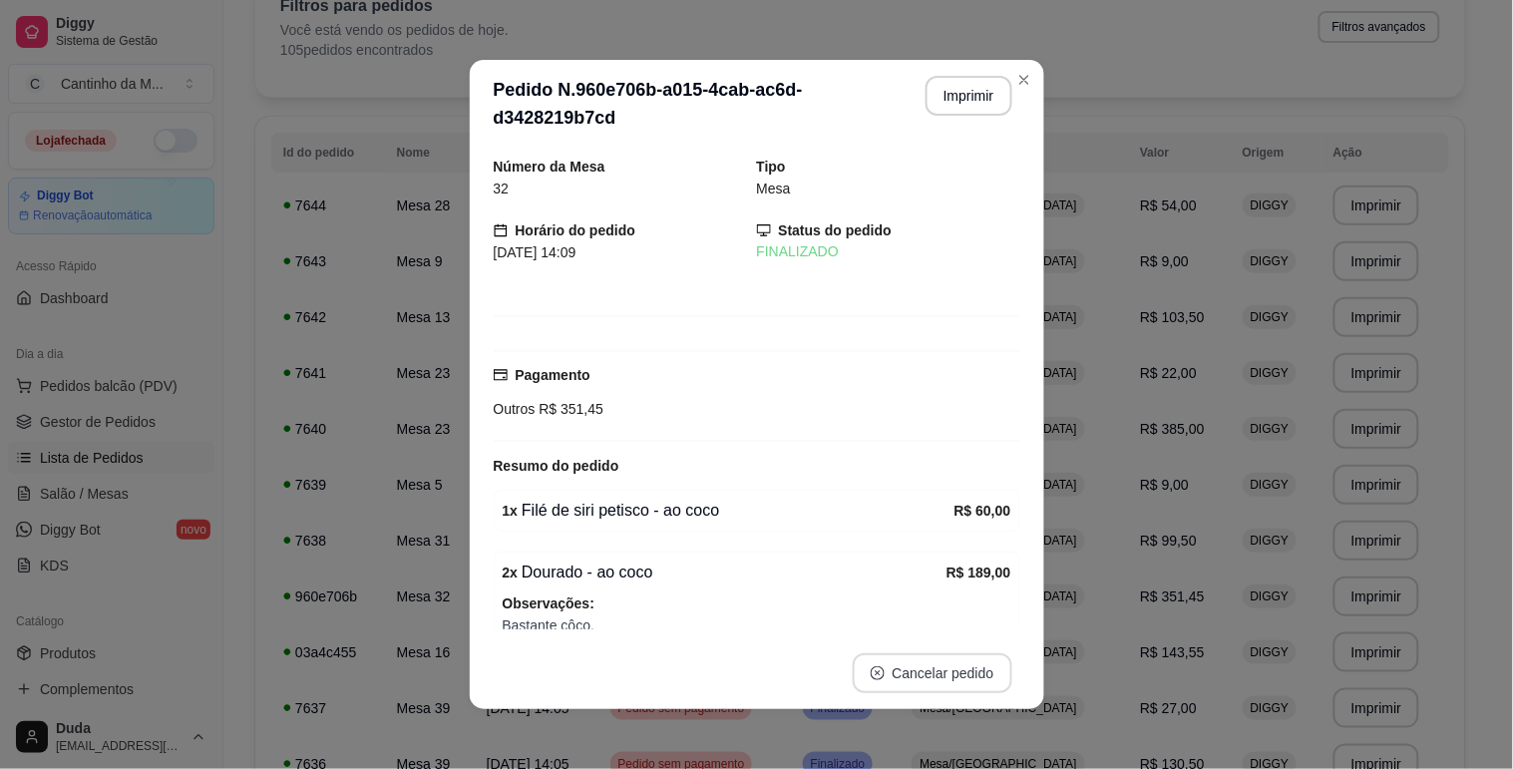
click at [894, 664] on button "Cancelar pedido" at bounding box center [932, 673] width 160 height 40
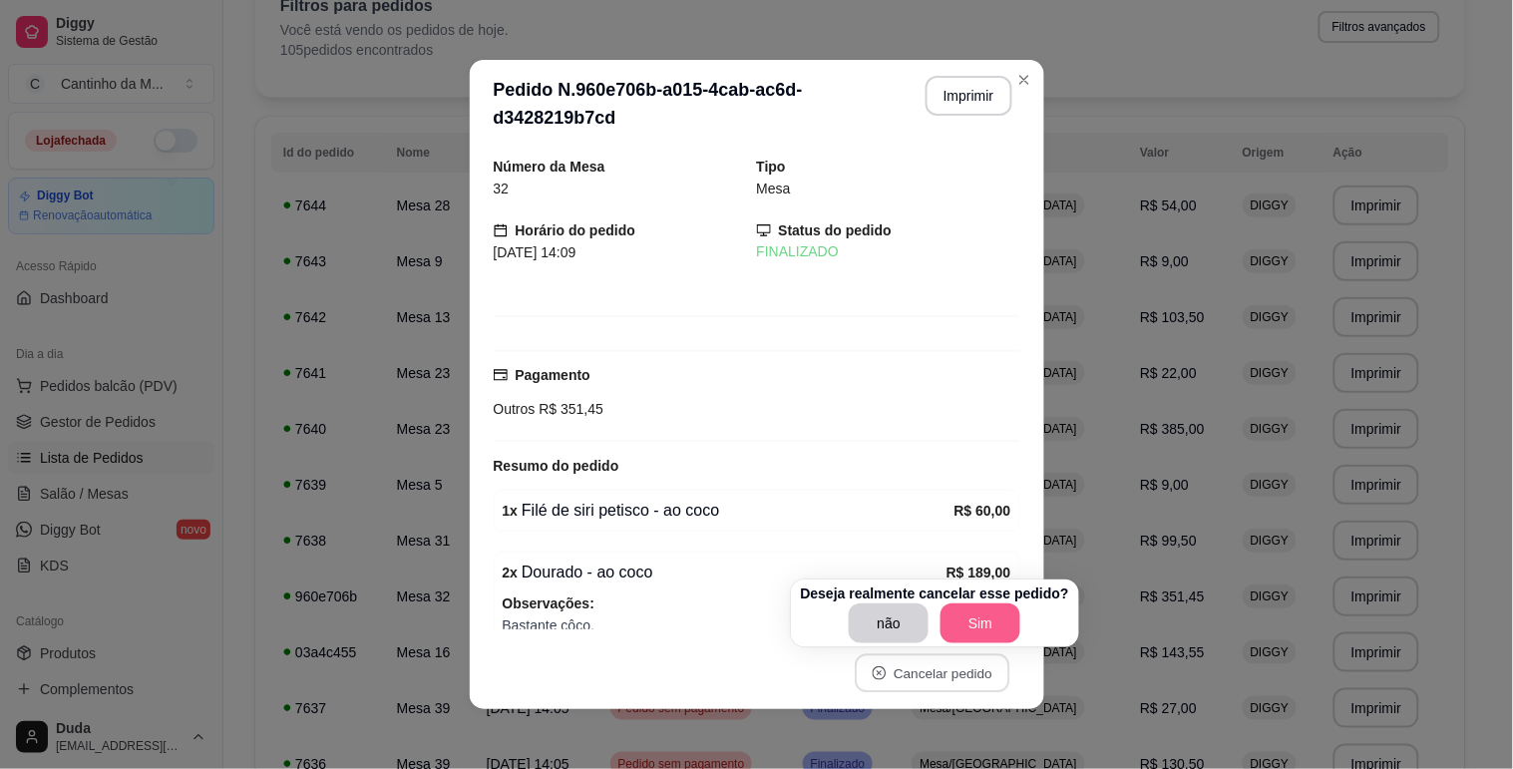
click at [965, 639] on button "Sim" at bounding box center [980, 623] width 80 height 40
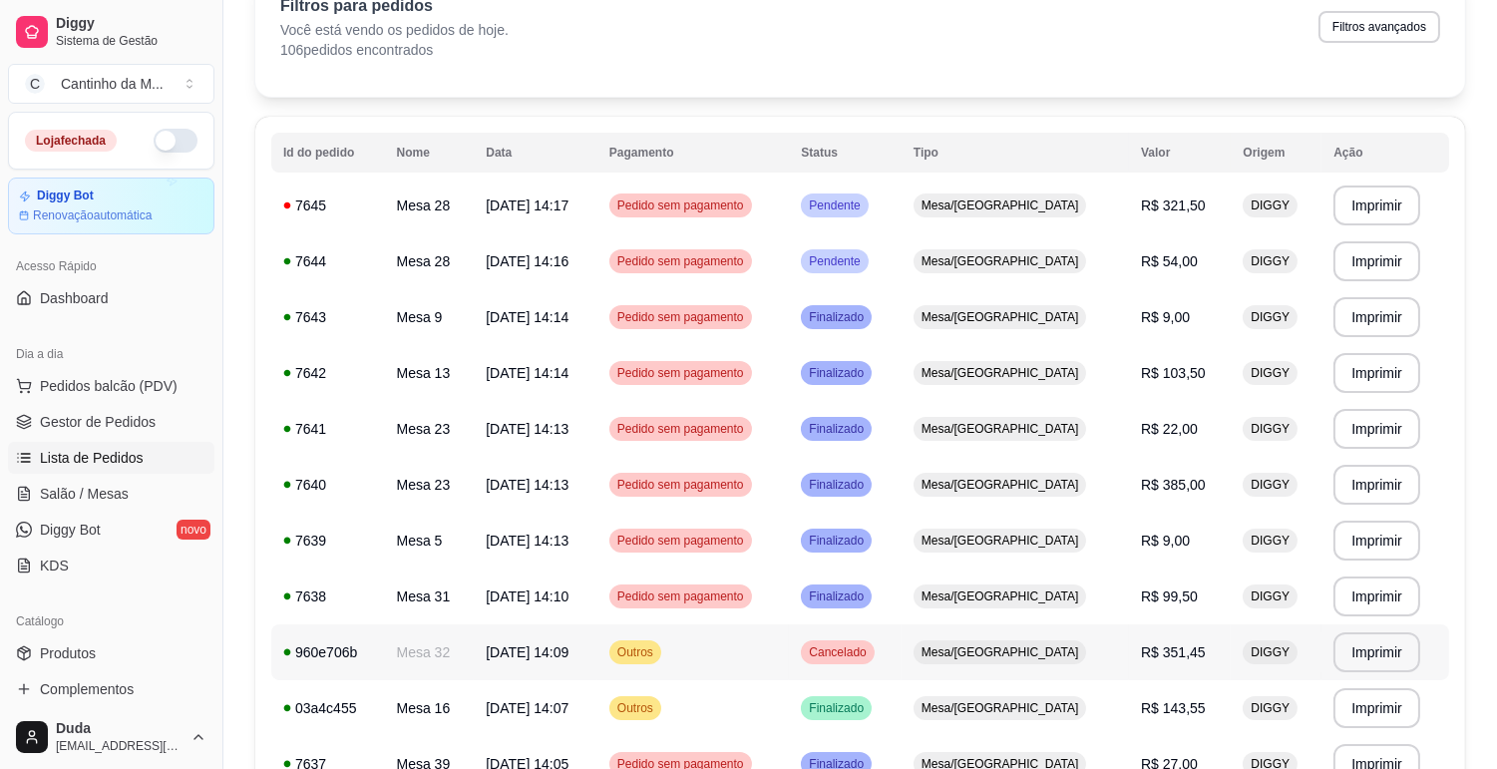
click at [597, 668] on td "31/08/25 às 14:09" at bounding box center [536, 652] width 124 height 56
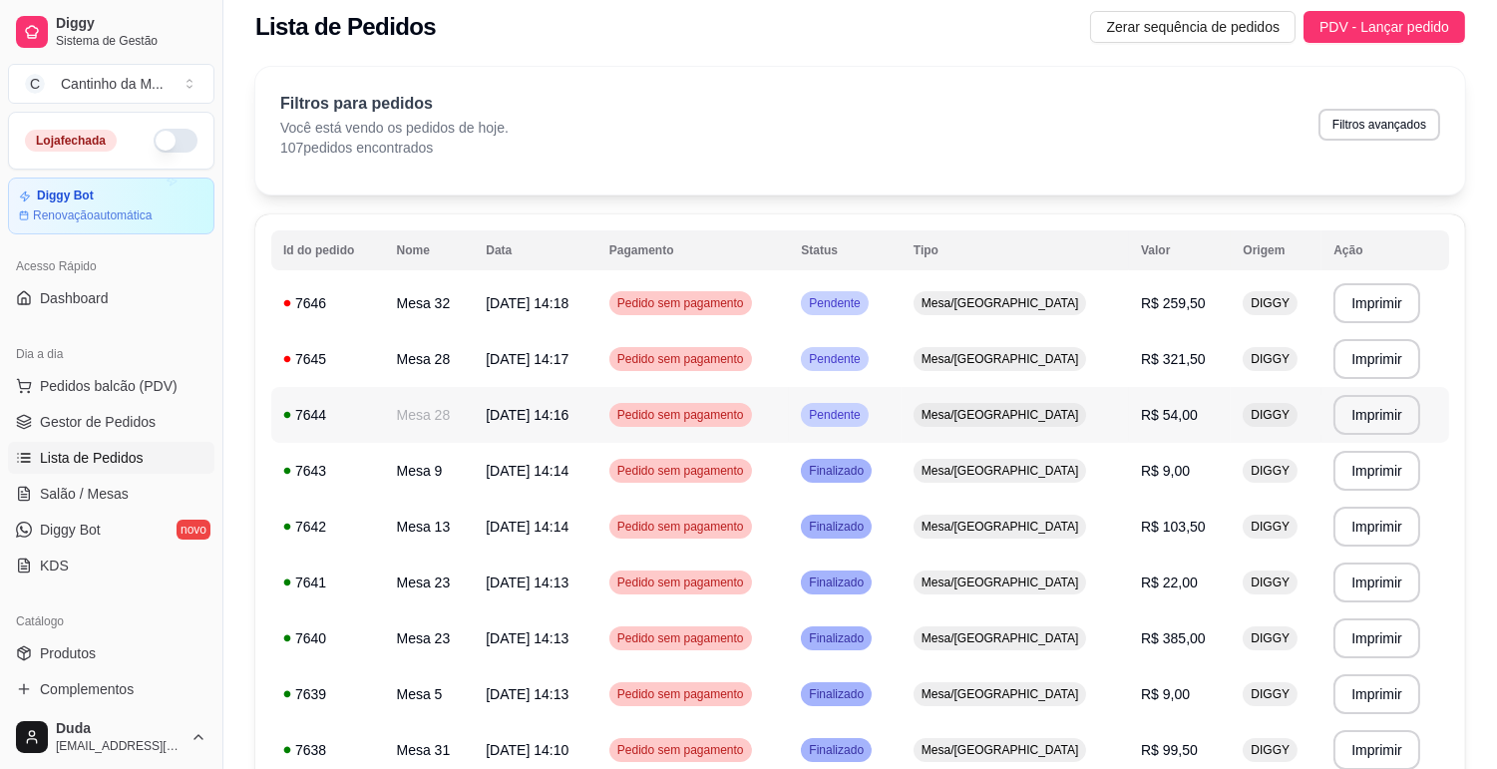
scroll to position [0, 0]
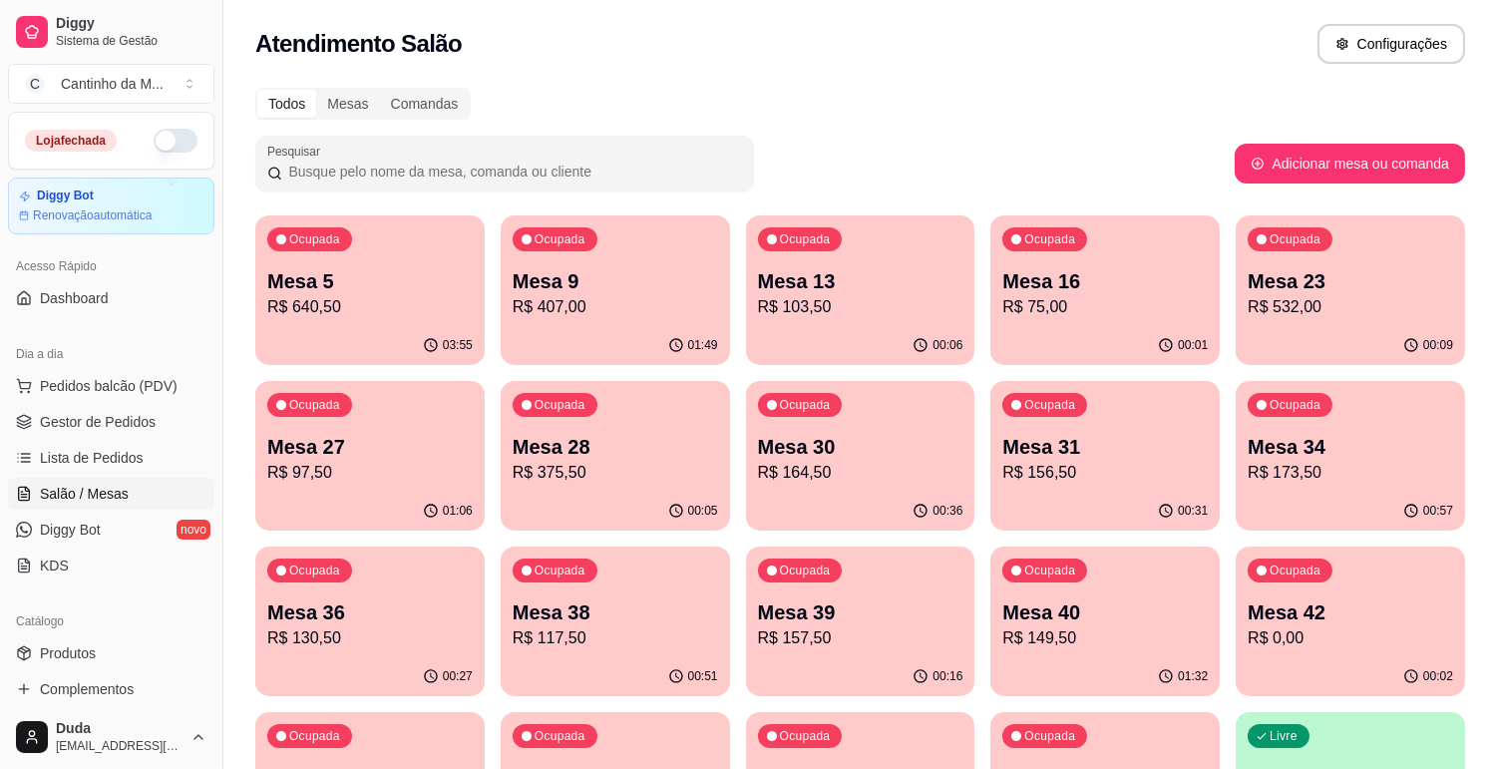
click at [703, 291] on p "Mesa 9" at bounding box center [614, 281] width 205 height 28
click at [162, 460] on link "Lista de Pedidos" at bounding box center [111, 458] width 206 height 32
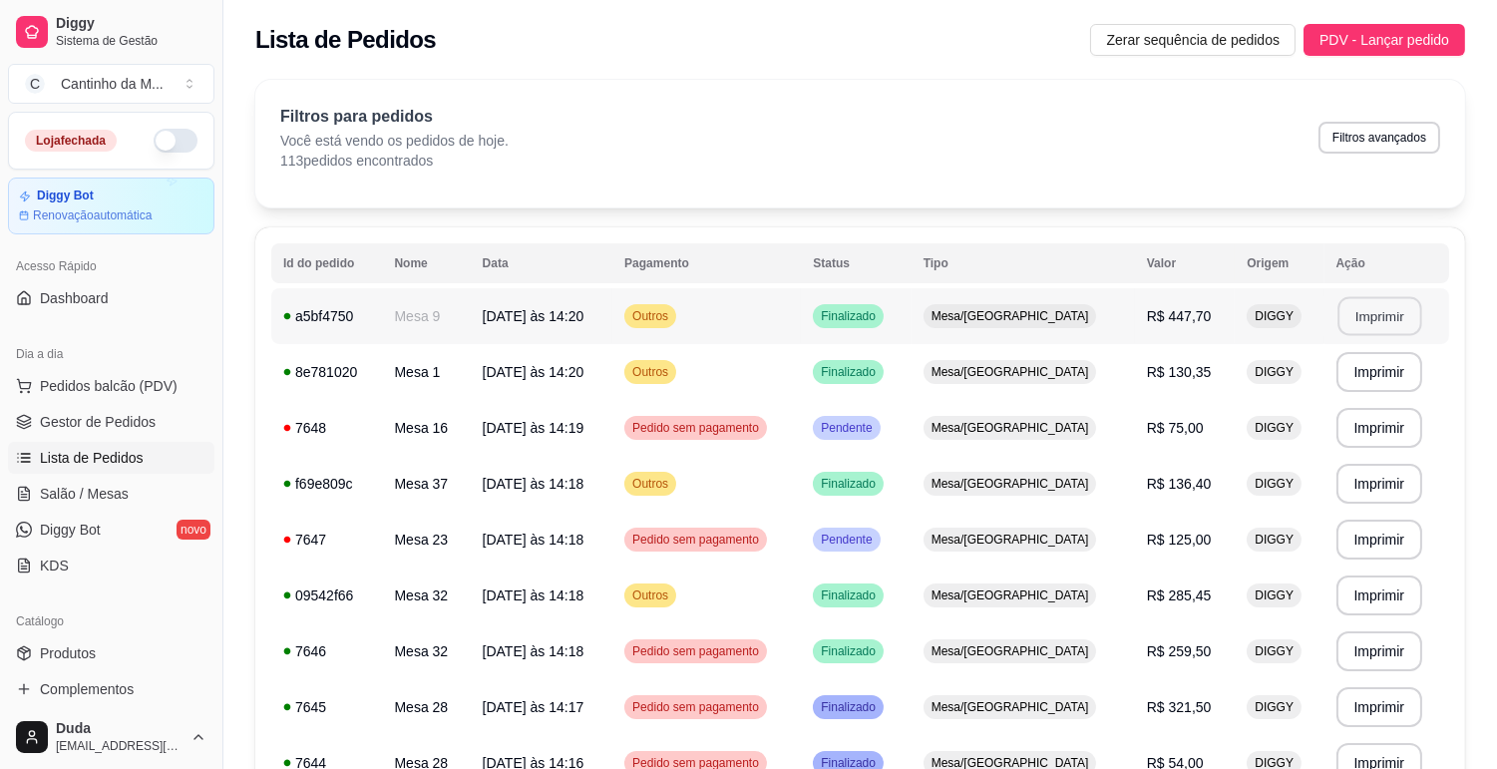
click at [1353, 313] on button "Imprimir" at bounding box center [1379, 316] width 84 height 39
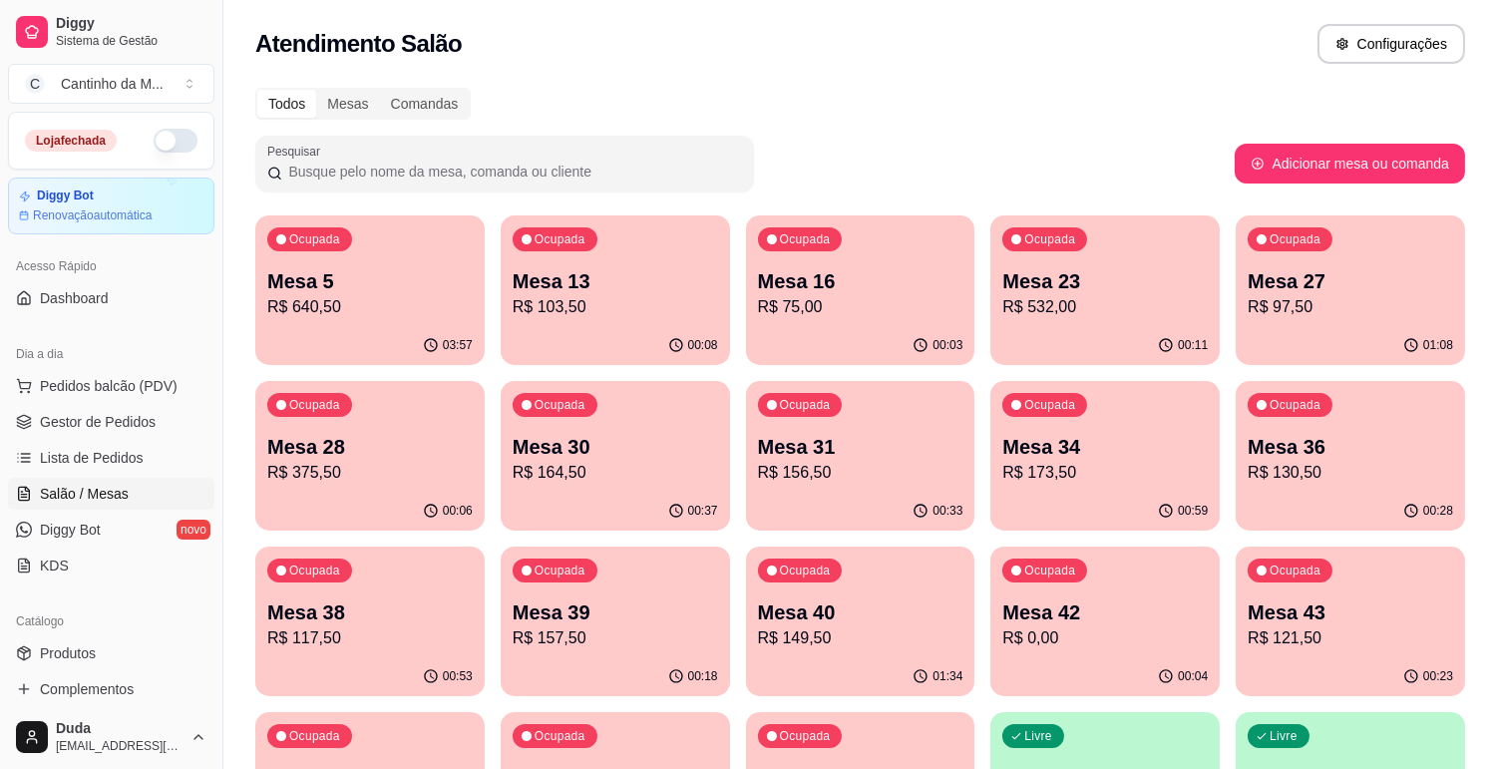
click at [1247, 306] on div "Ocupada Mesa 27 R$ 97,50" at bounding box center [1349, 270] width 229 height 111
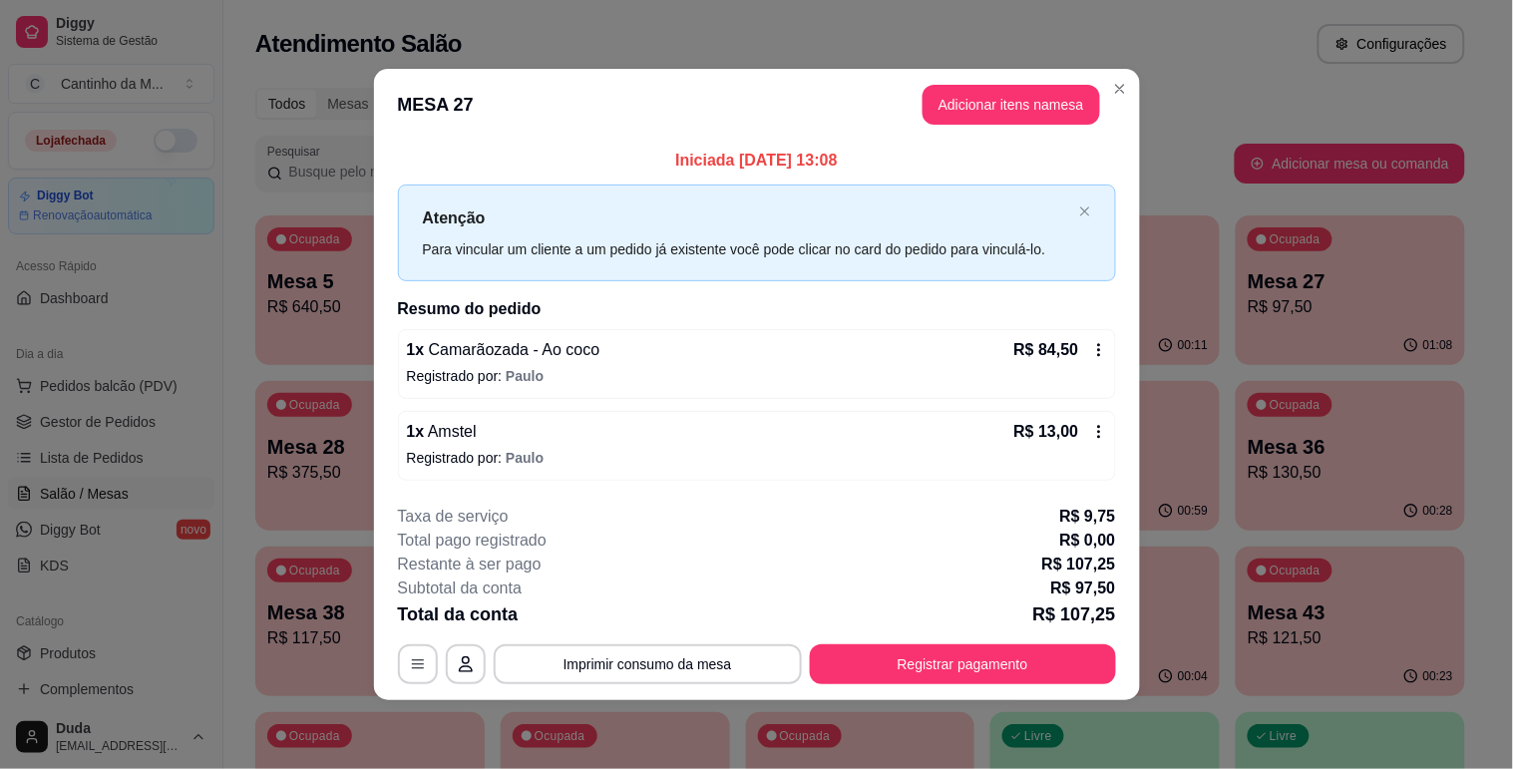
click at [970, 638] on div "**********" at bounding box center [757, 594] width 718 height 179
click at [943, 690] on footer "**********" at bounding box center [757, 594] width 766 height 211
click at [944, 678] on button "Registrar pagamento" at bounding box center [963, 664] width 306 height 40
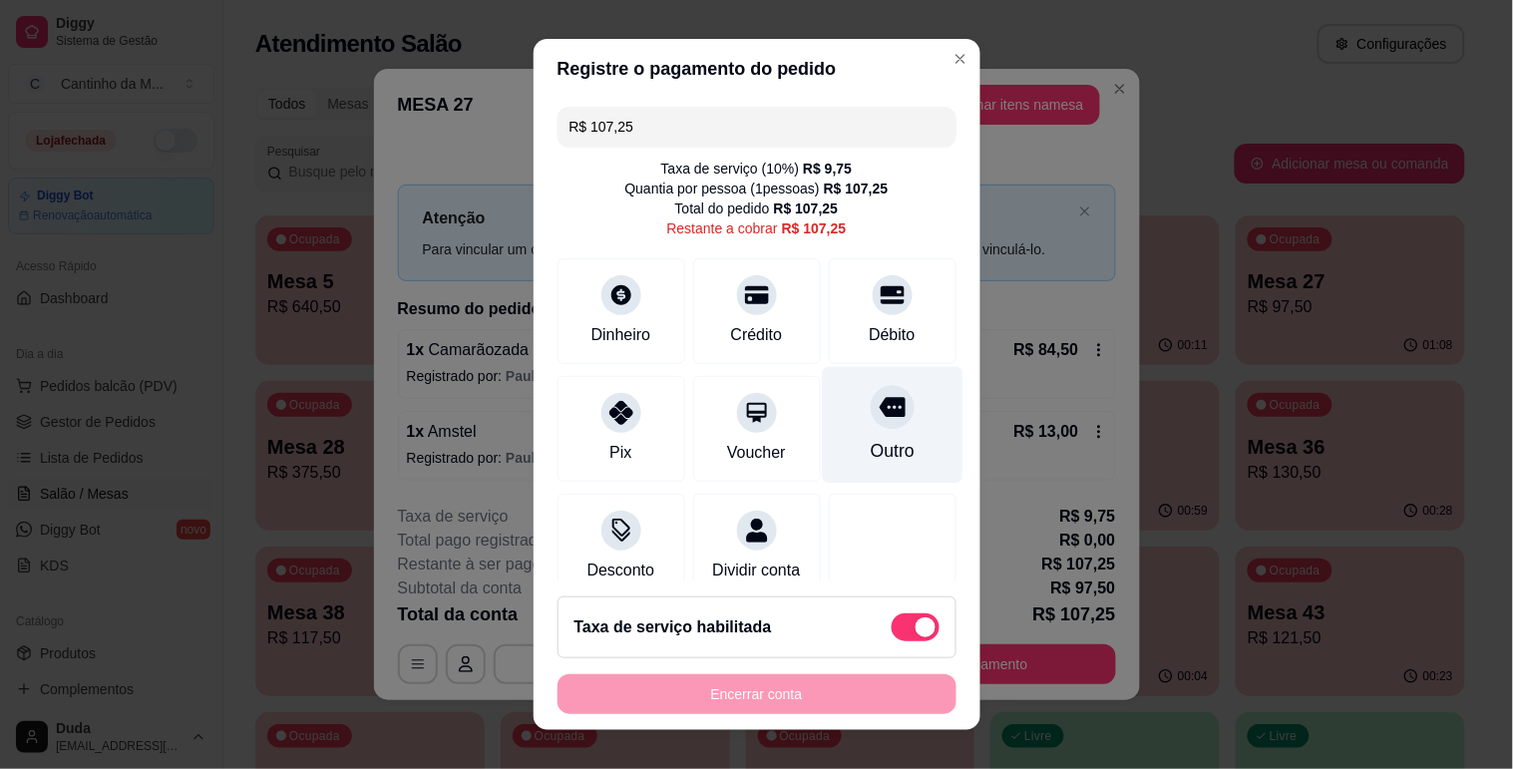
click at [860, 432] on div "Outro" at bounding box center [892, 424] width 141 height 117
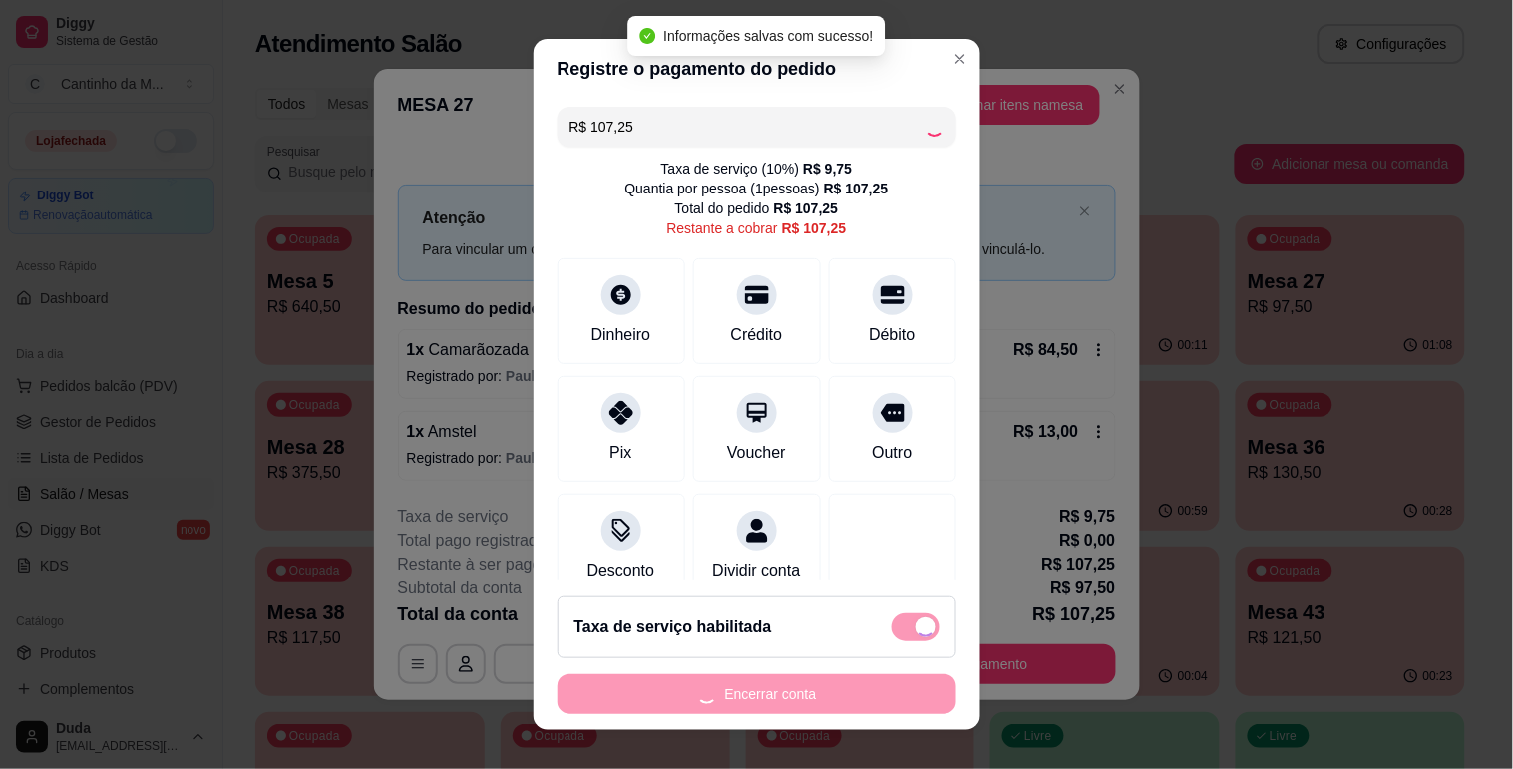
type input "R$ 0,00"
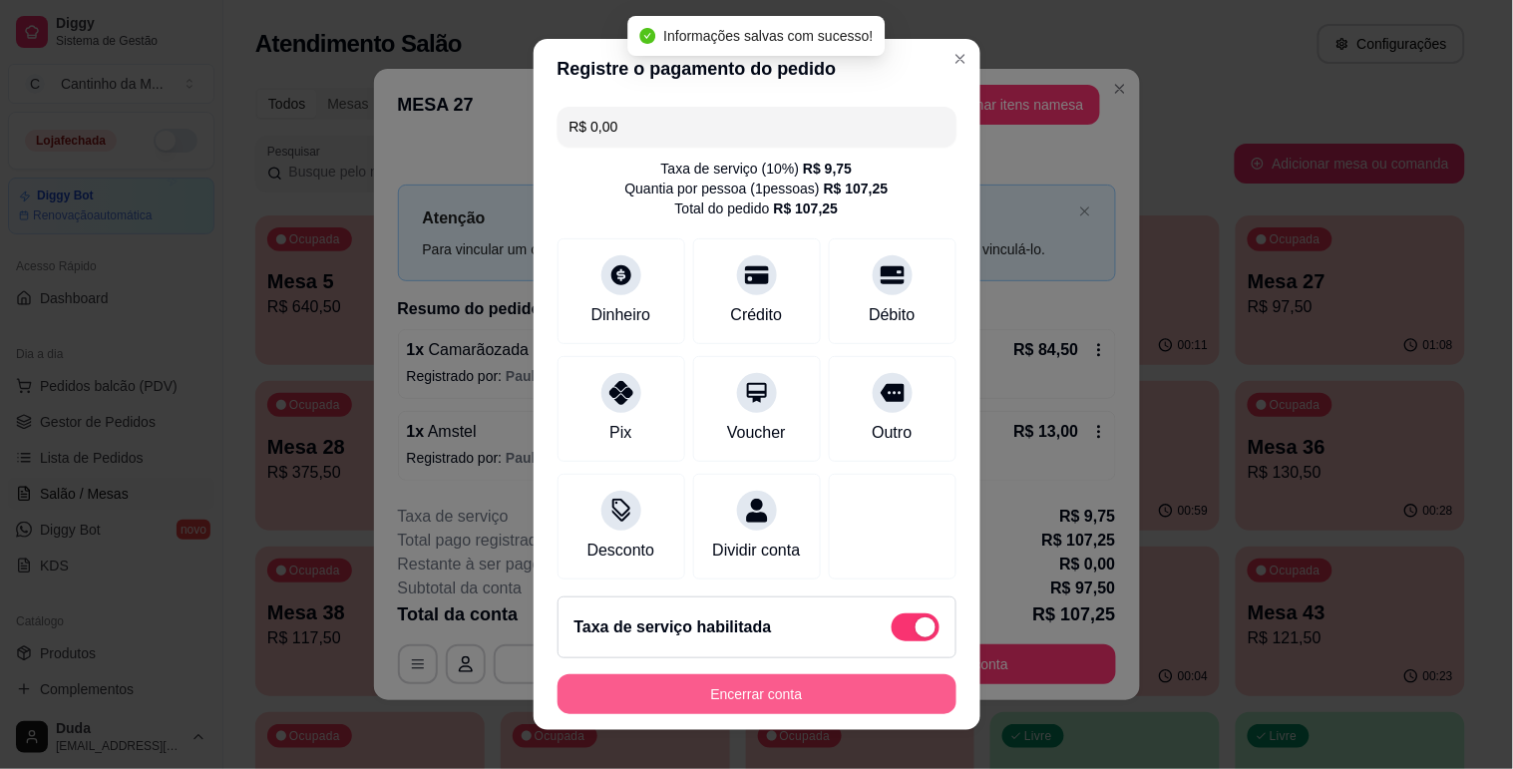
click at [713, 699] on button "Encerrar conta" at bounding box center [756, 694] width 399 height 40
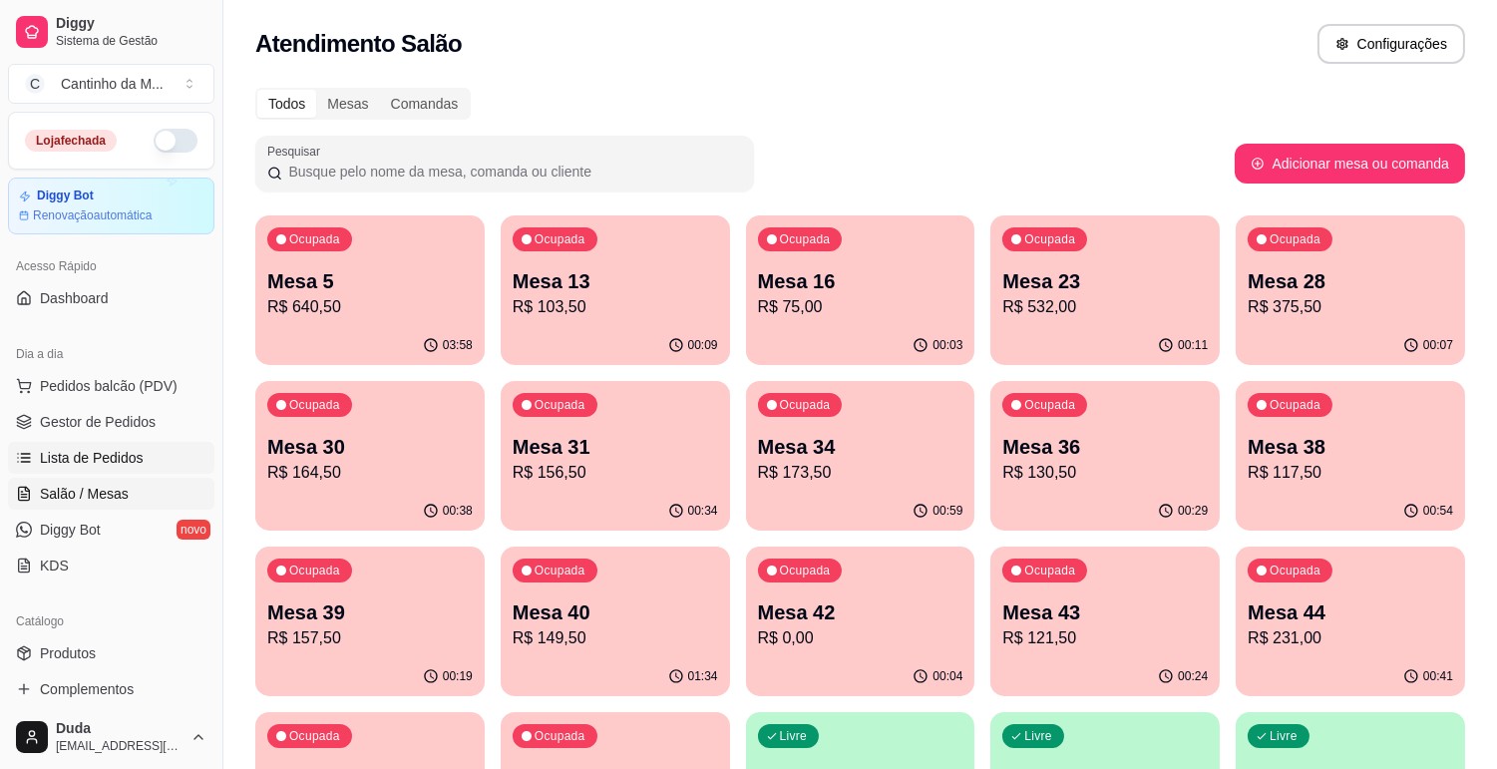
click at [130, 456] on span "Lista de Pedidos" at bounding box center [92, 458] width 104 height 20
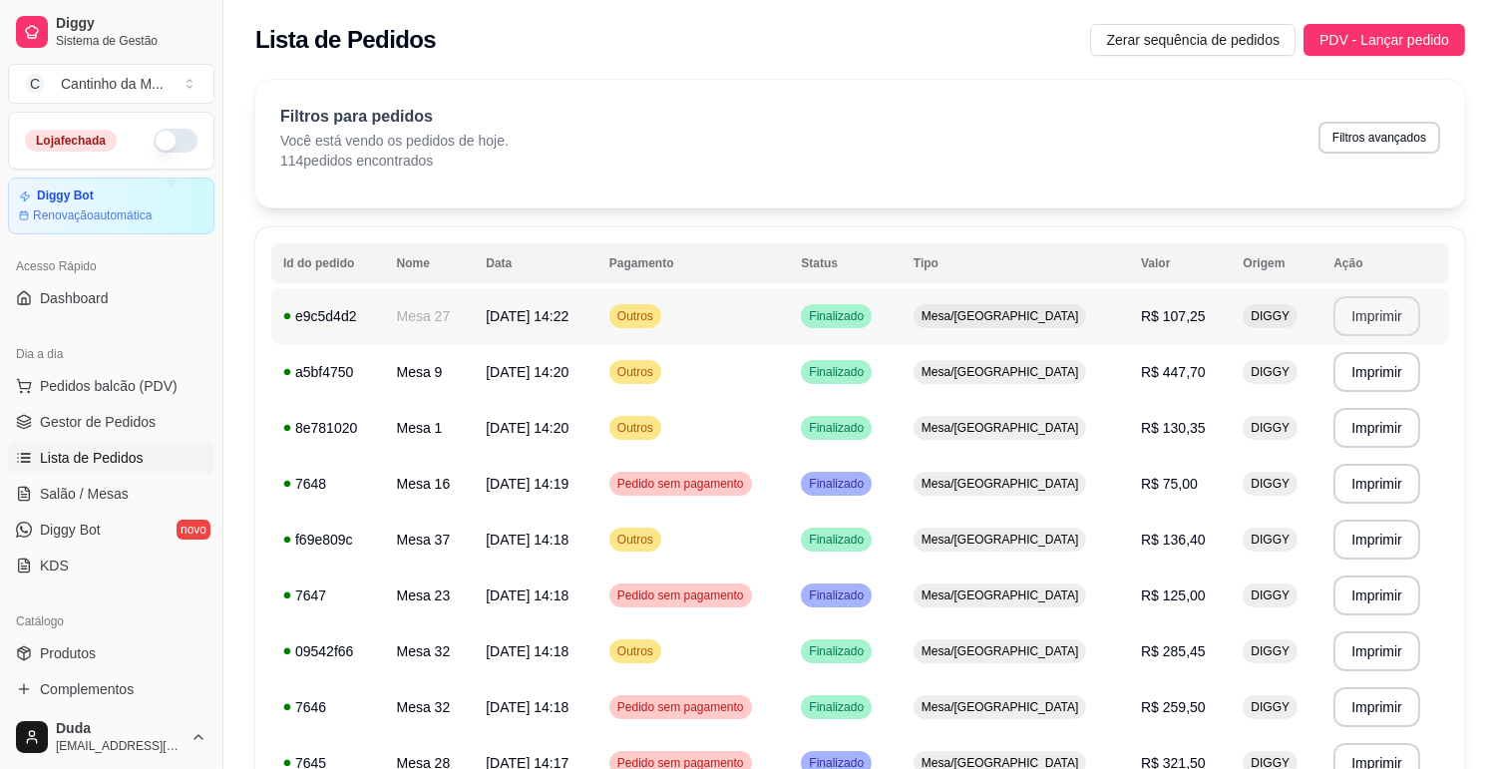
click at [1342, 320] on button "Imprimir" at bounding box center [1376, 316] width 87 height 40
click at [485, 442] on td "31/08/25 às 14:20" at bounding box center [536, 428] width 124 height 56
click at [1344, 425] on button "Imprimir" at bounding box center [1376, 428] width 87 height 40
click at [158, 411] on link "Gestor de Pedidos" at bounding box center [111, 422] width 206 height 32
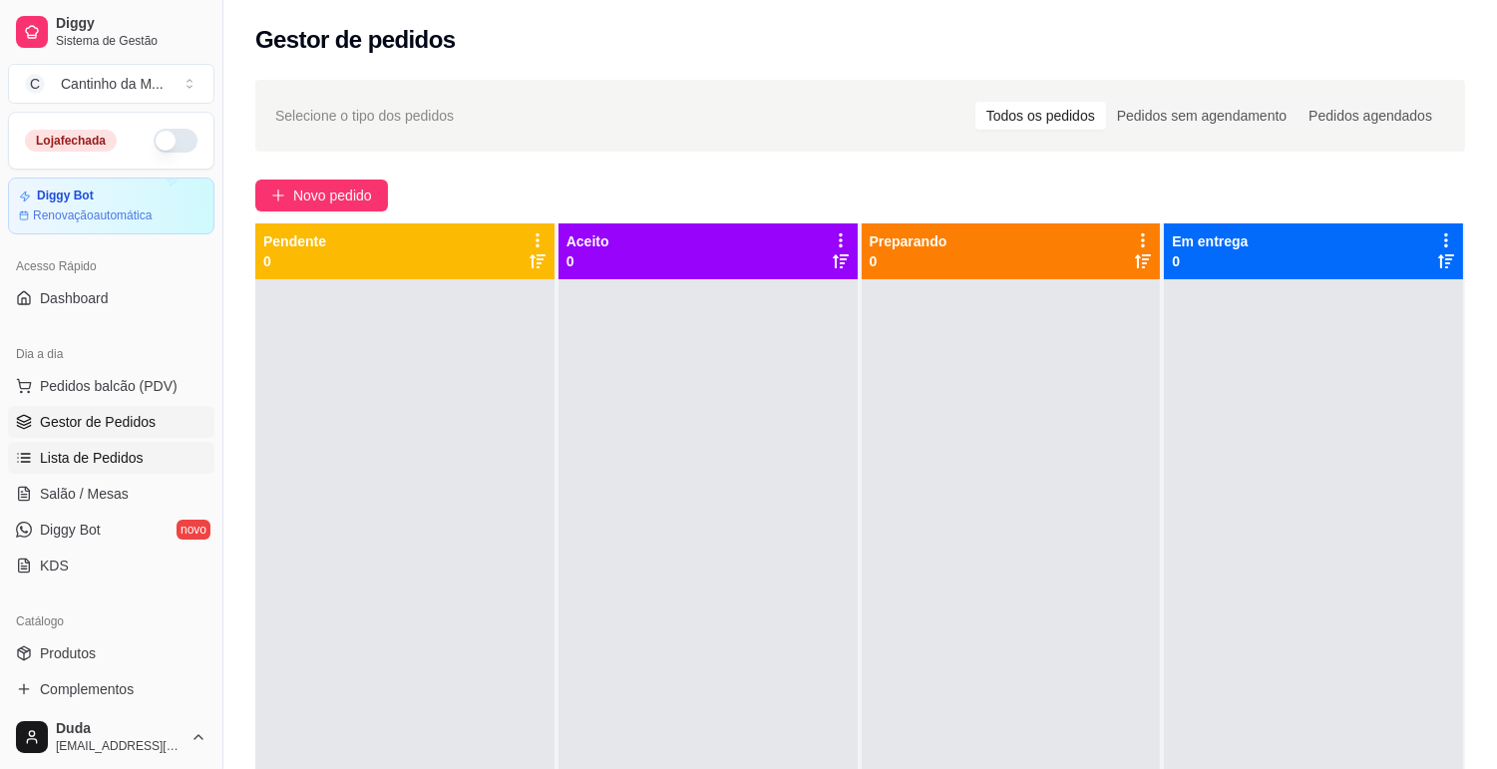
click at [120, 464] on span "Lista de Pedidos" at bounding box center [92, 458] width 104 height 20
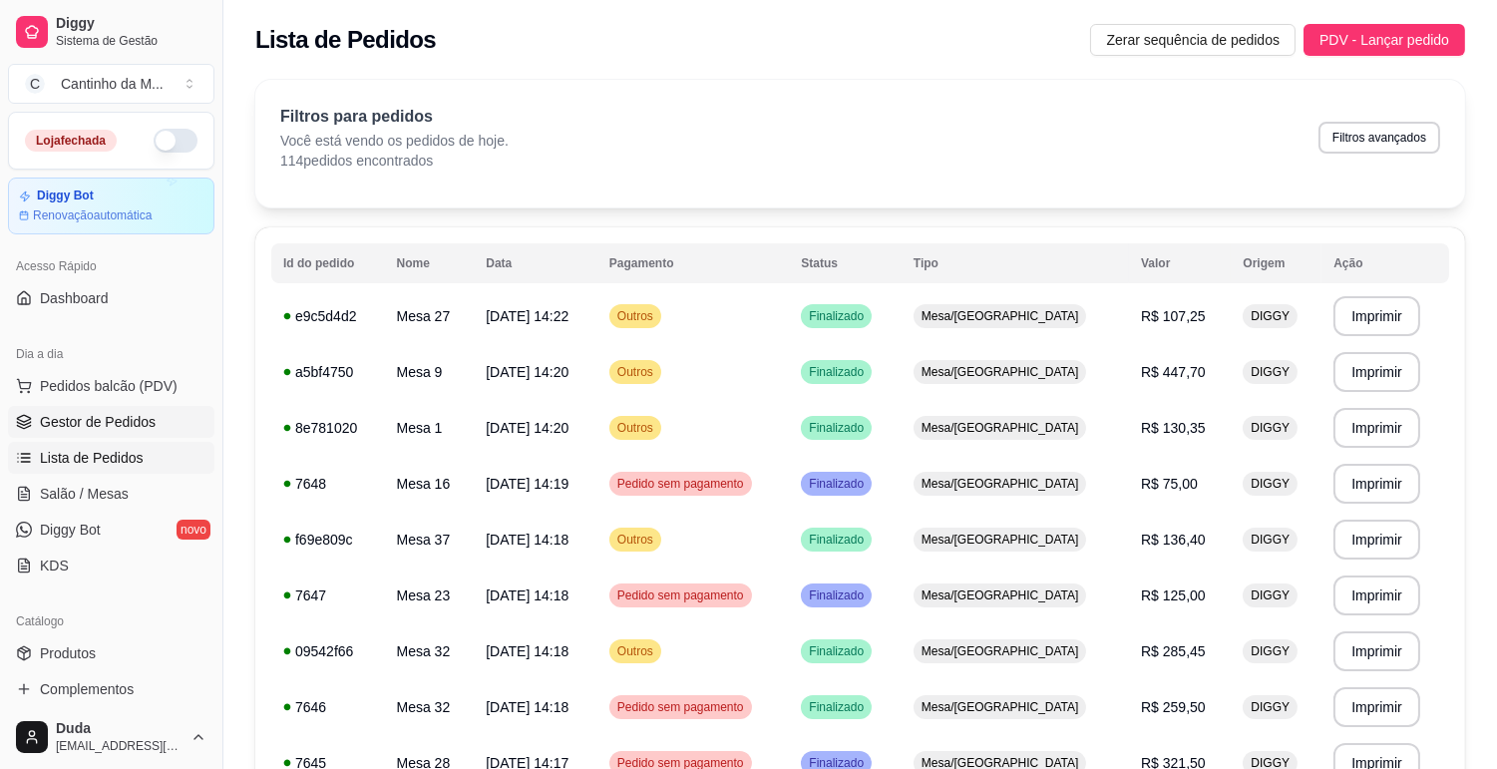
click at [110, 435] on link "Gestor de Pedidos" at bounding box center [111, 422] width 206 height 32
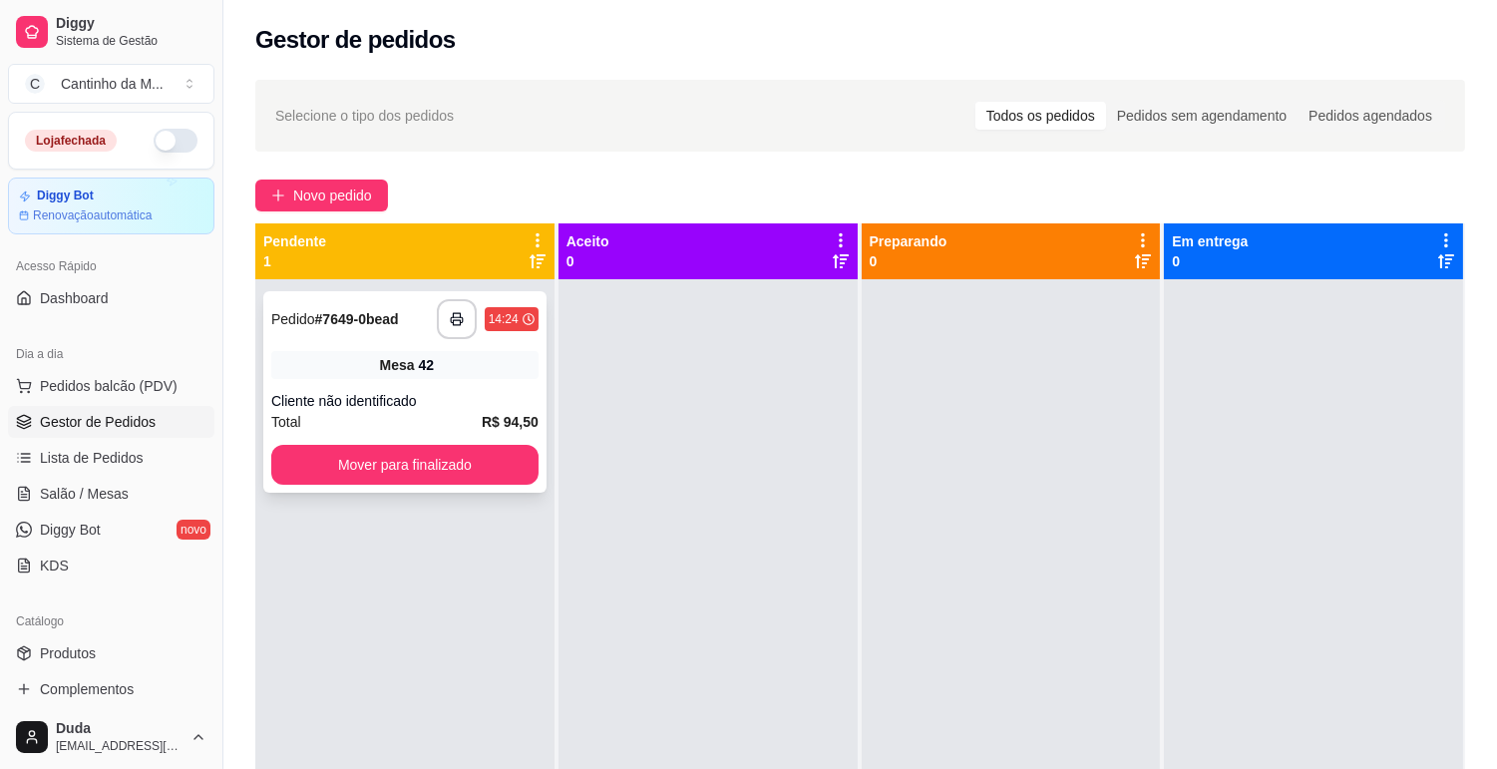
click at [342, 362] on div "Mesa 42" at bounding box center [404, 365] width 267 height 28
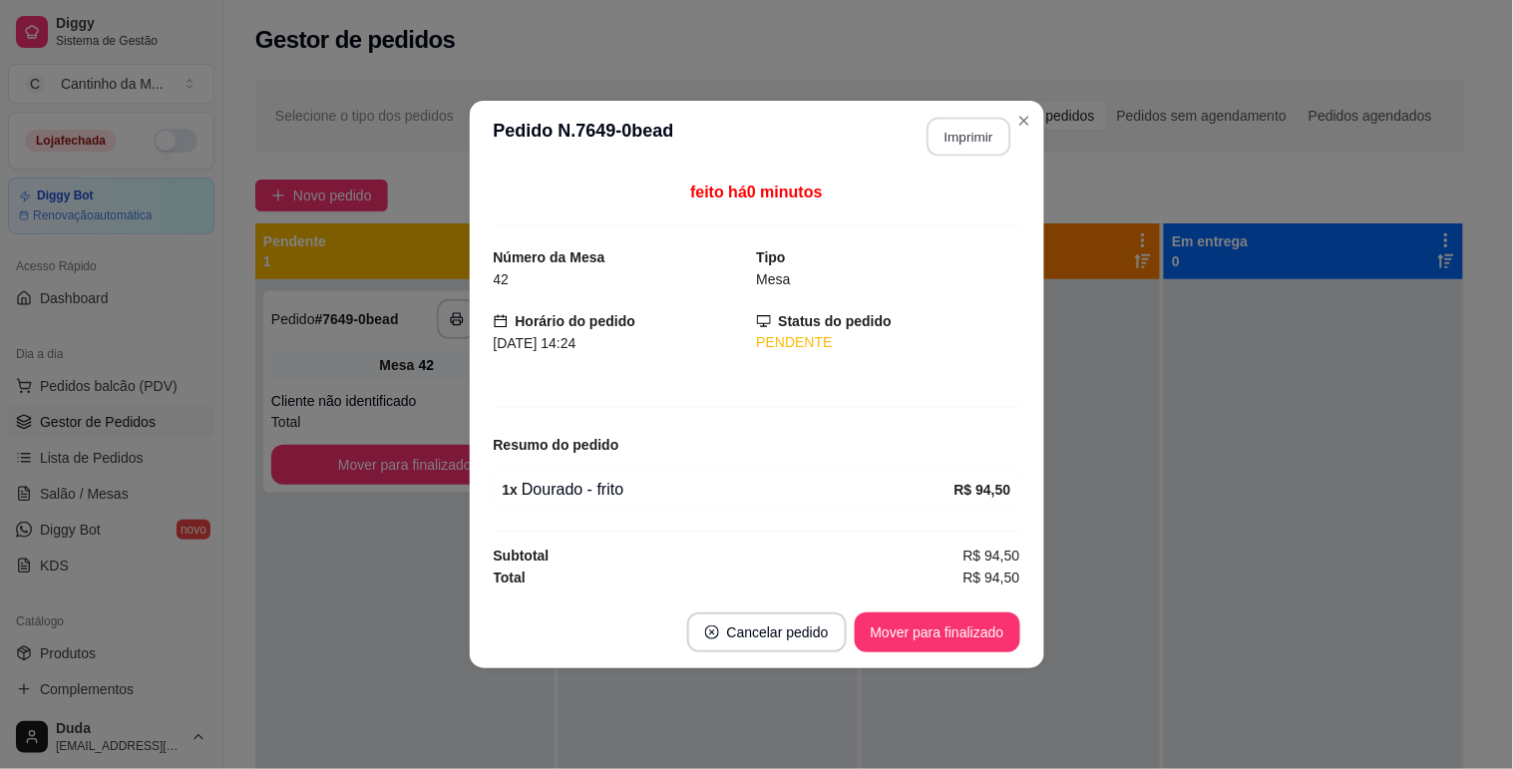
click at [961, 142] on button "Imprimir" at bounding box center [968, 137] width 84 height 39
click at [945, 641] on button "Mover para finalizado" at bounding box center [936, 632] width 161 height 39
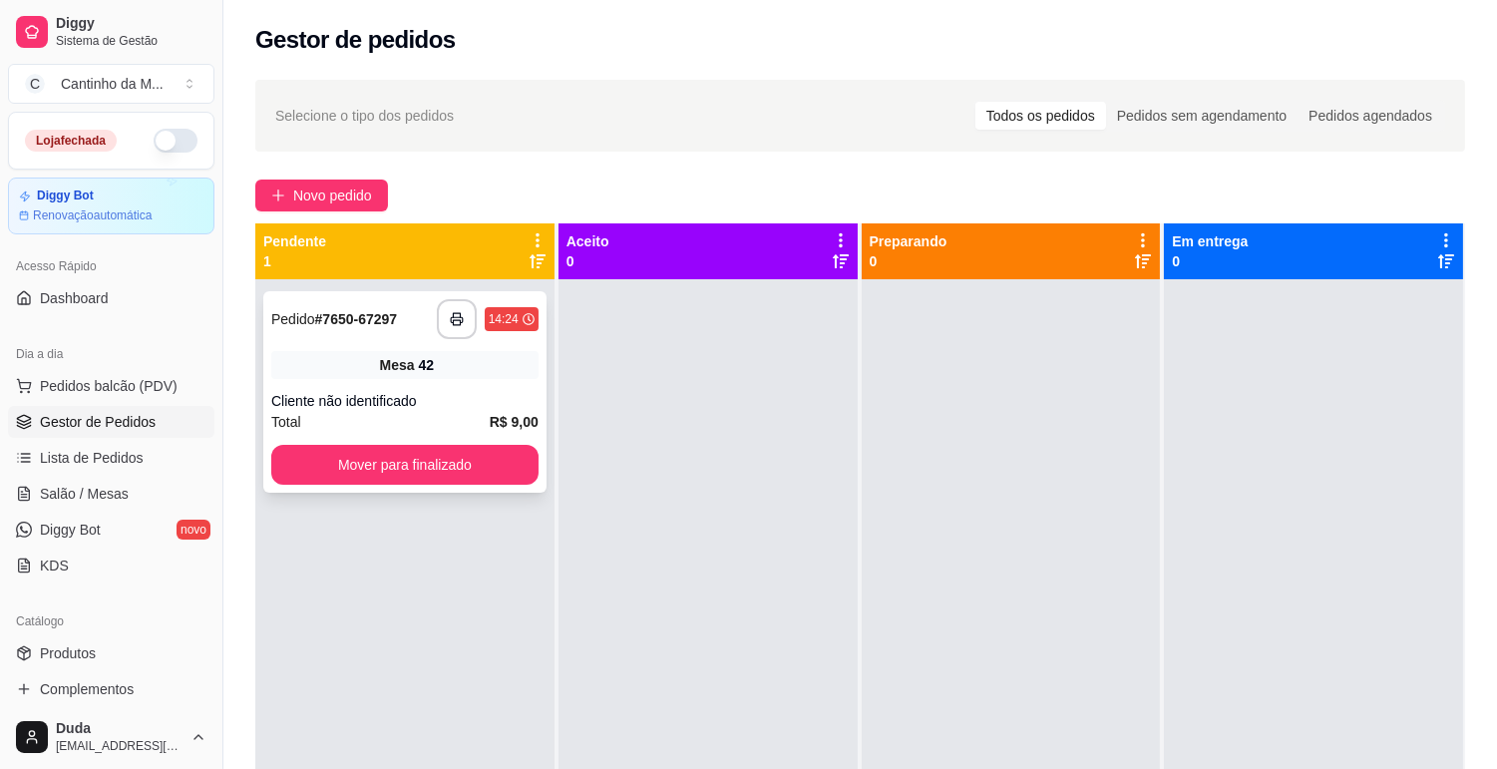
click at [312, 387] on div "**********" at bounding box center [404, 391] width 283 height 201
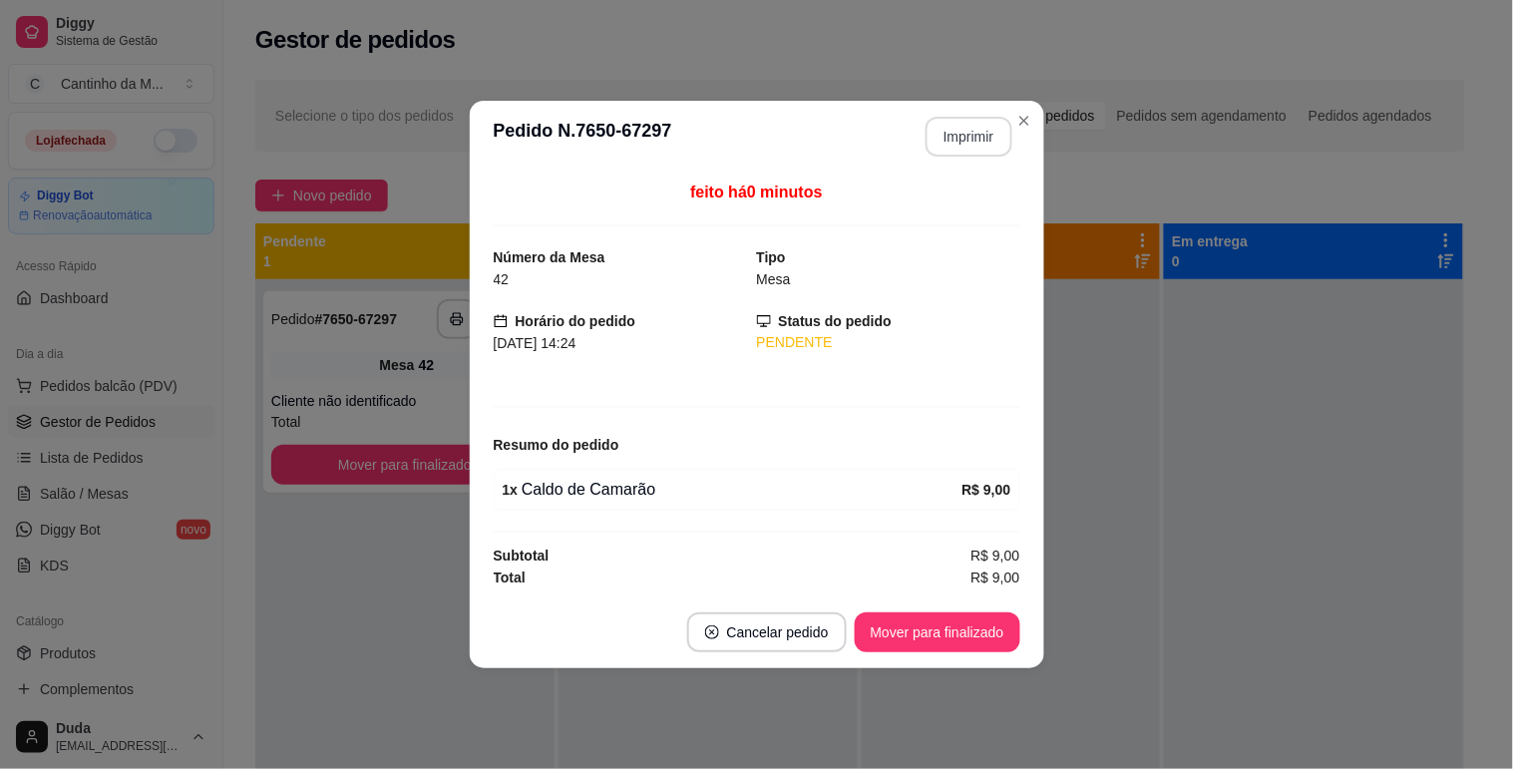
click at [949, 141] on button "Imprimir" at bounding box center [968, 137] width 87 height 40
click at [943, 636] on button "Mover para finalizado" at bounding box center [936, 632] width 161 height 39
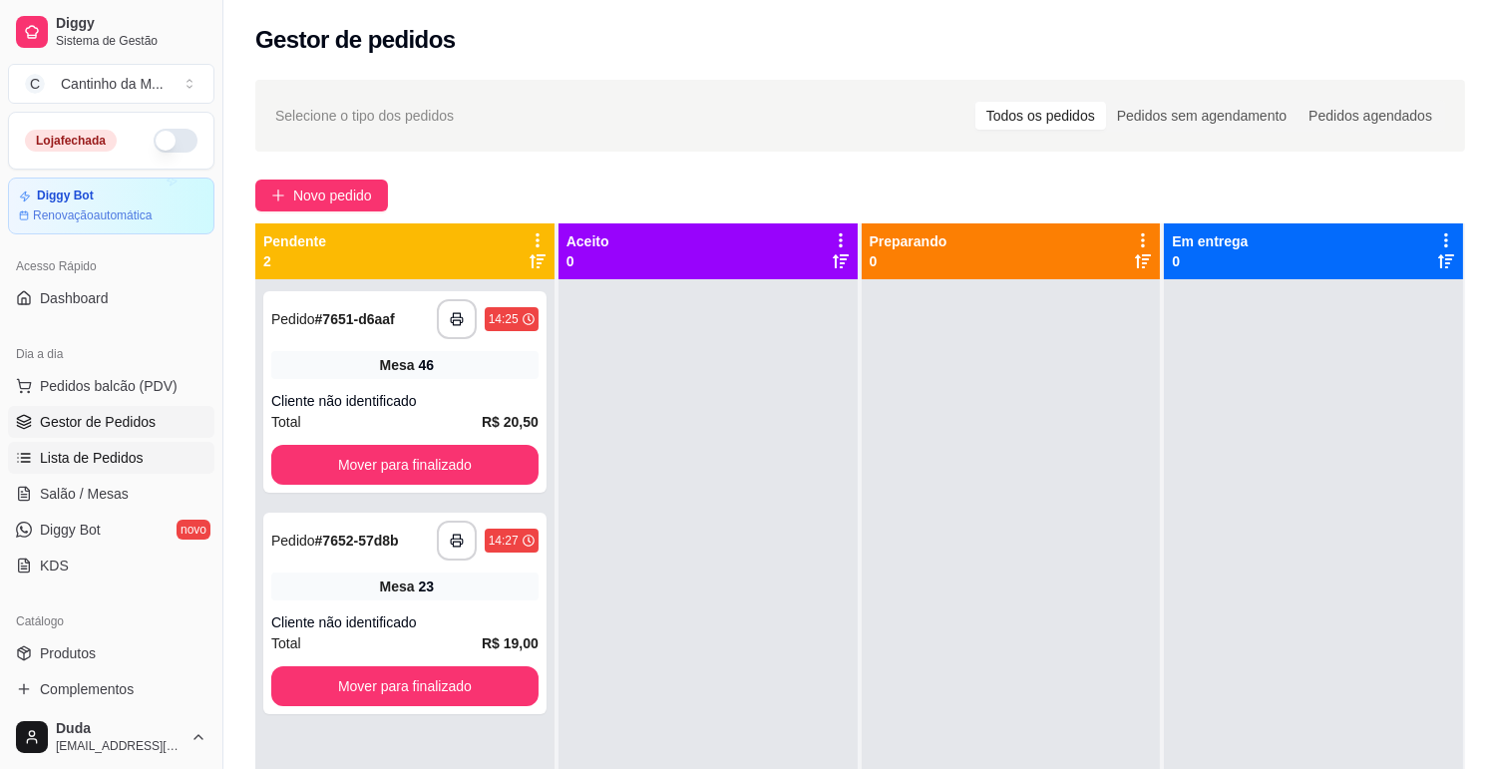
click at [176, 472] on link "Lista de Pedidos" at bounding box center [111, 458] width 206 height 32
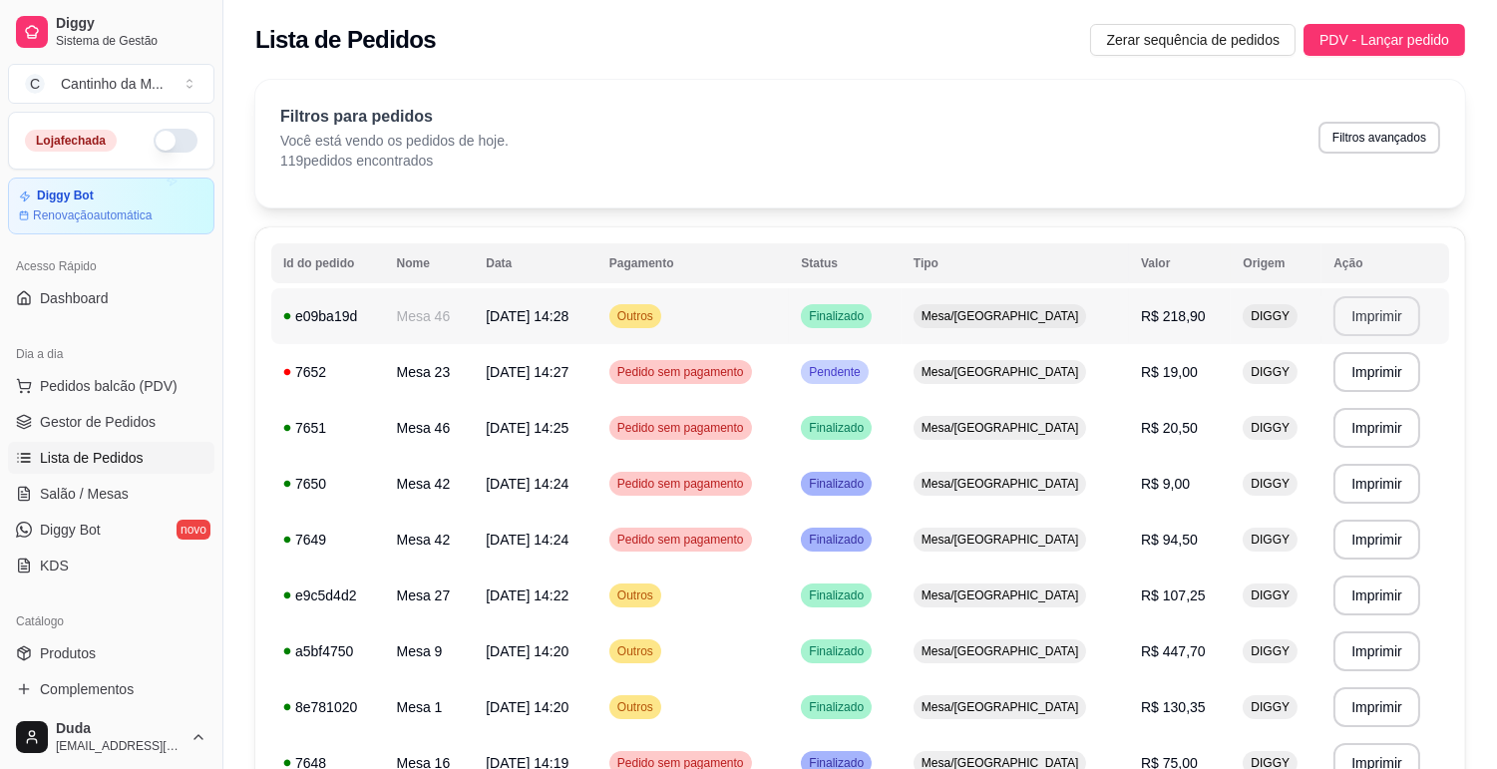
click at [1383, 319] on button "Imprimir" at bounding box center [1376, 316] width 87 height 40
click at [597, 361] on td "31/08/25 às 14:27" at bounding box center [536, 372] width 124 height 56
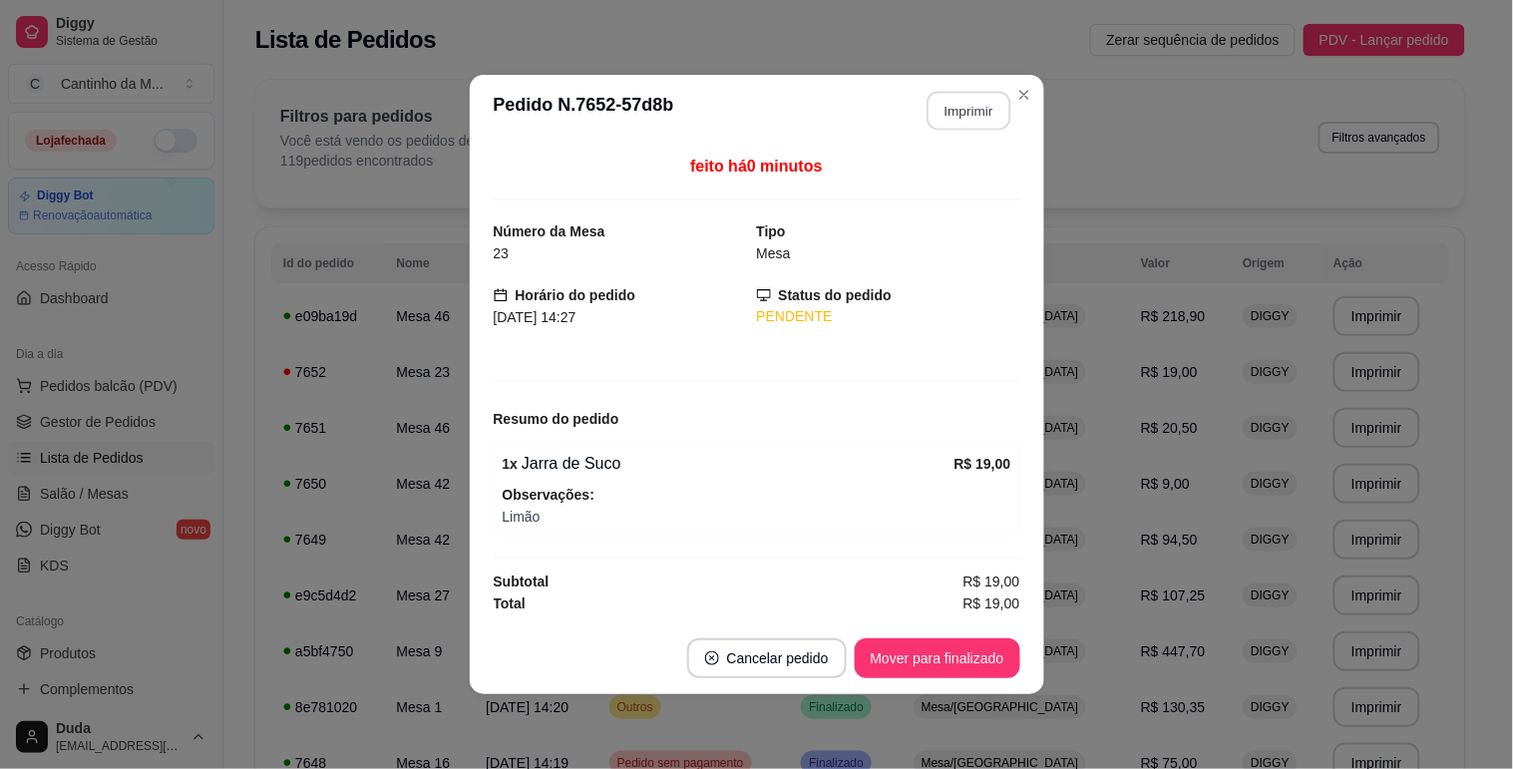
click at [958, 118] on button "Imprimir" at bounding box center [968, 111] width 84 height 39
click at [991, 639] on button "Mover para finalizado" at bounding box center [937, 658] width 166 height 40
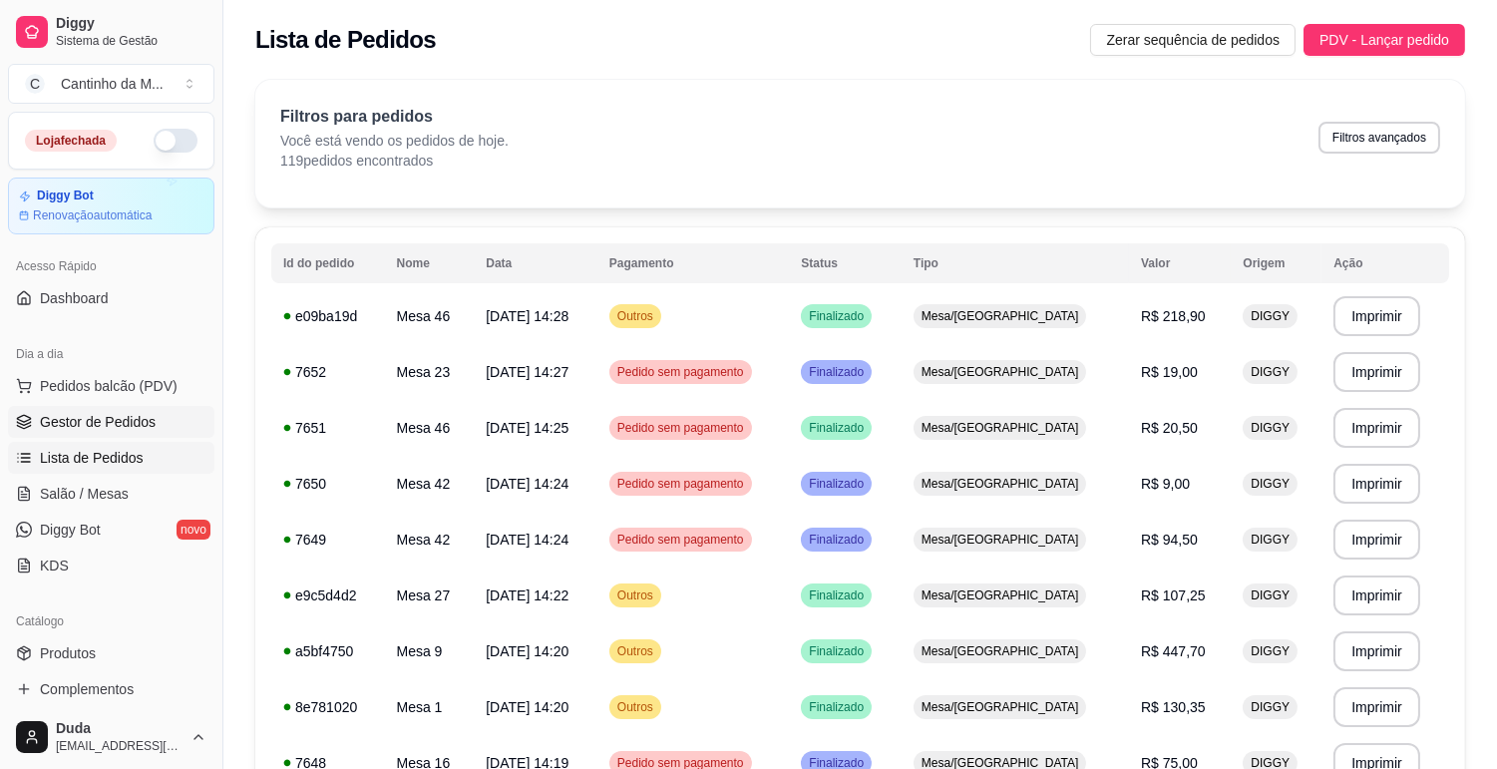
click at [148, 413] on span "Gestor de Pedidos" at bounding box center [98, 422] width 116 height 20
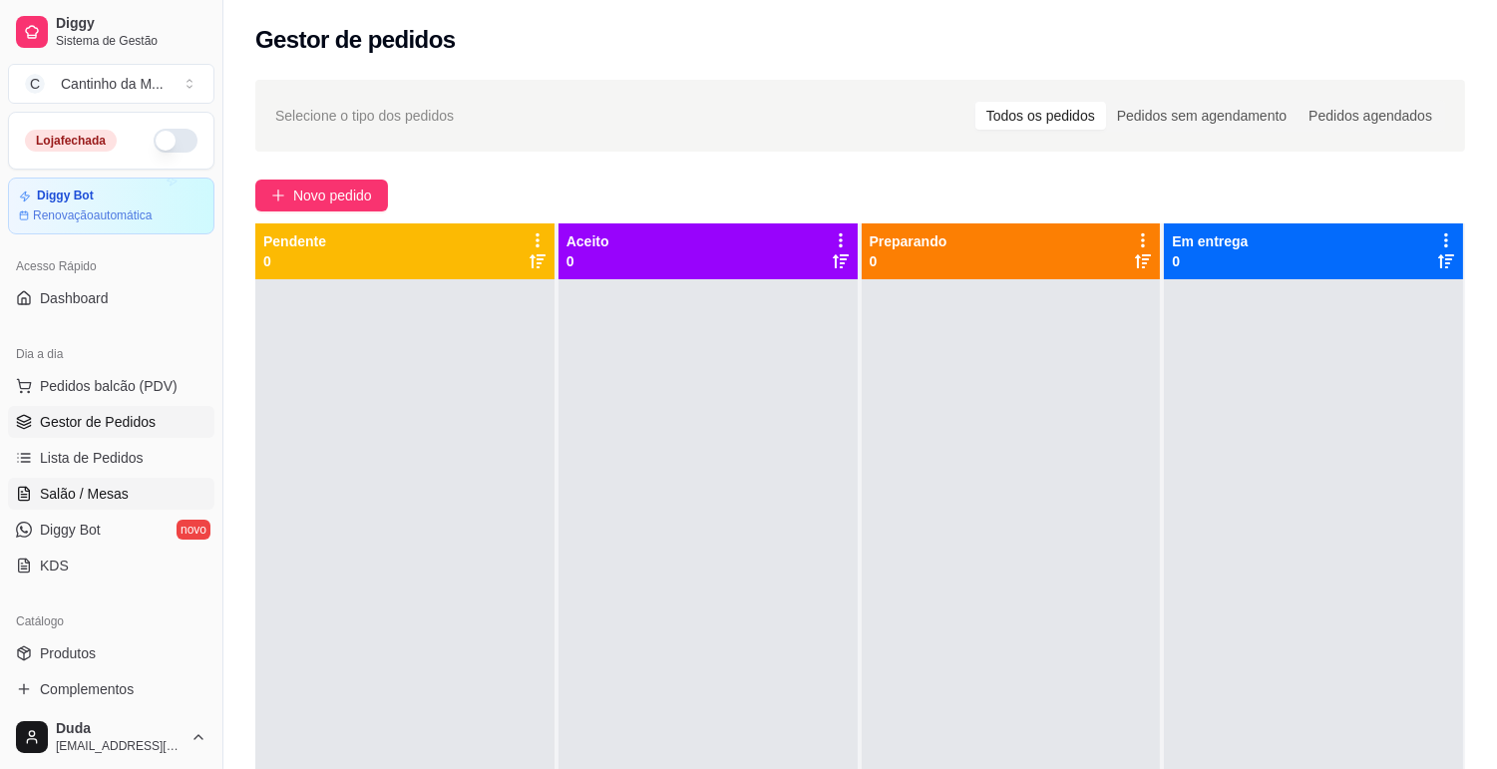
click at [85, 485] on span "Salão / Mesas" at bounding box center [84, 494] width 89 height 20
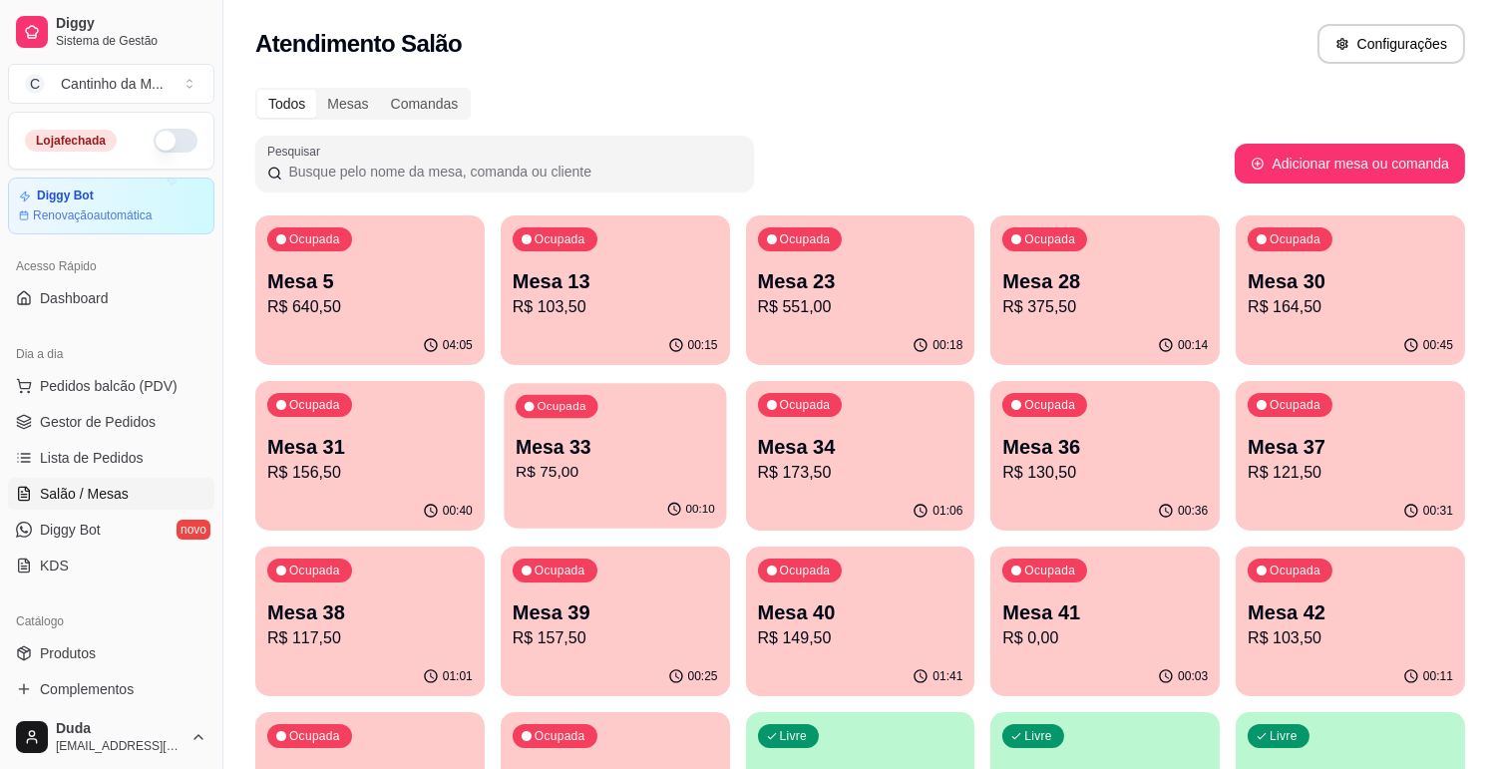
click at [642, 474] on p "R$ 75,00" at bounding box center [614, 472] width 199 height 23
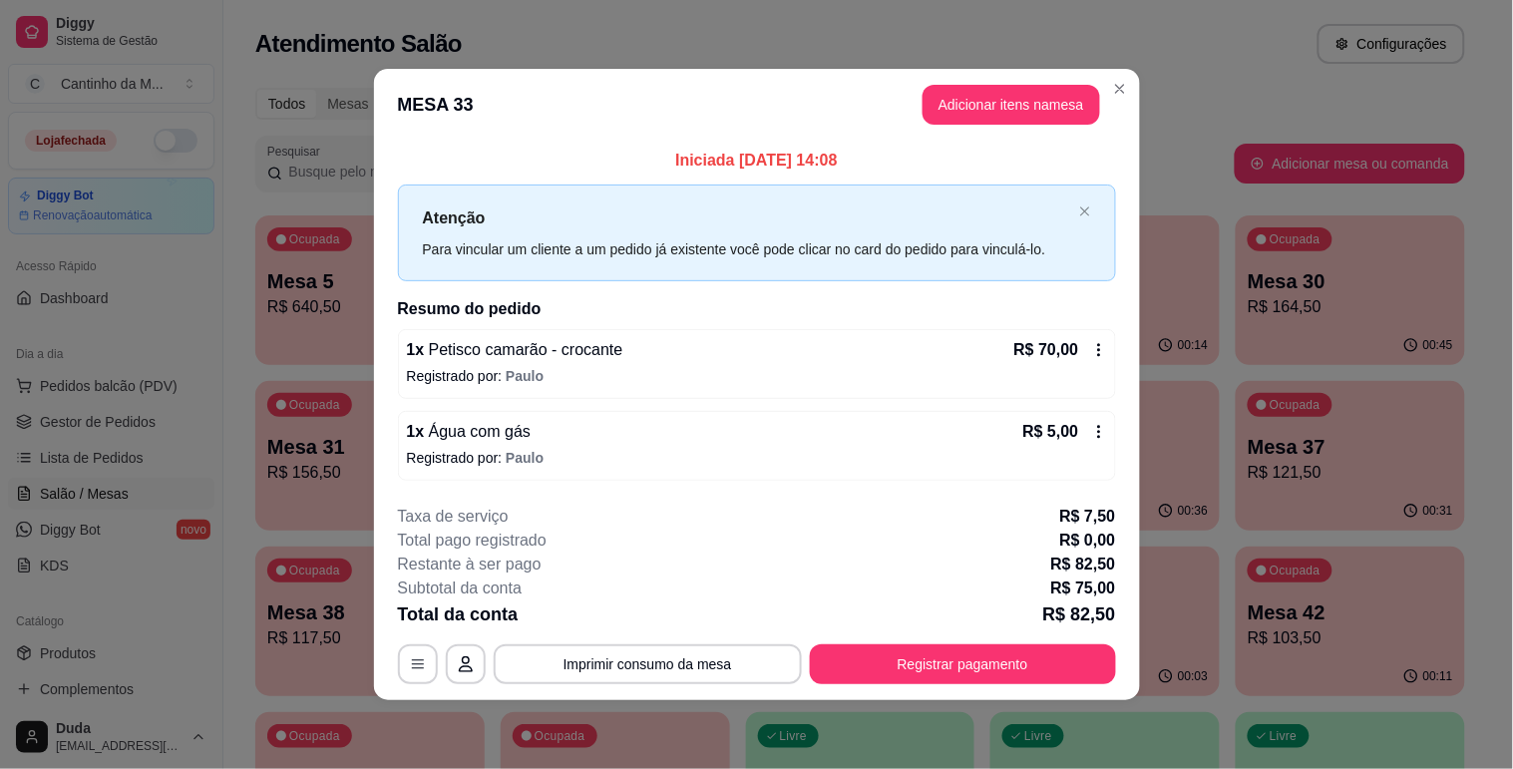
click at [1091, 353] on icon at bounding box center [1099, 350] width 16 height 16
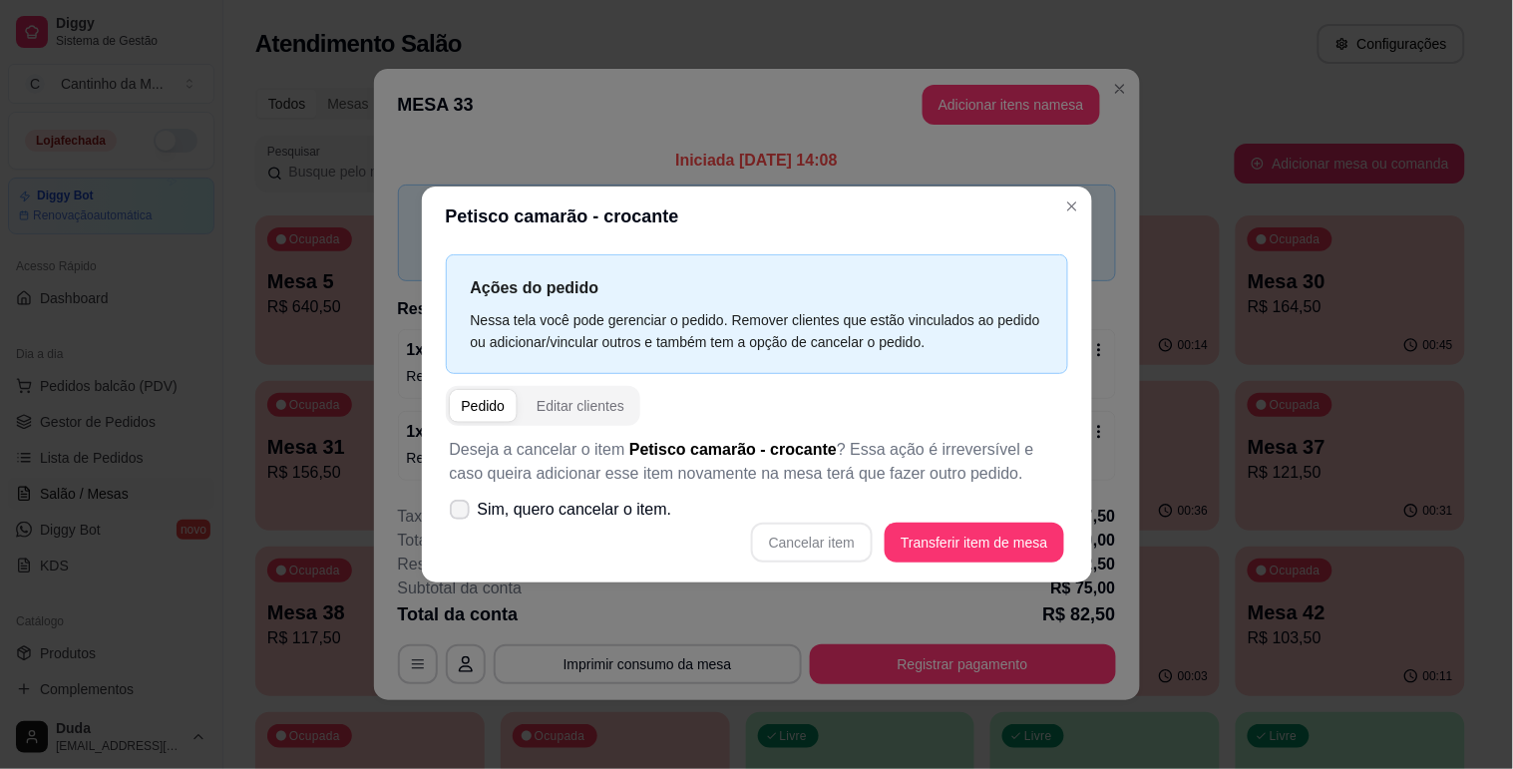
click at [609, 511] on span "Sim, quero cancelar o item." at bounding box center [575, 510] width 194 height 24
click at [462, 512] on input "Sim, quero cancelar o item." at bounding box center [455, 518] width 13 height 13
checkbox input "true"
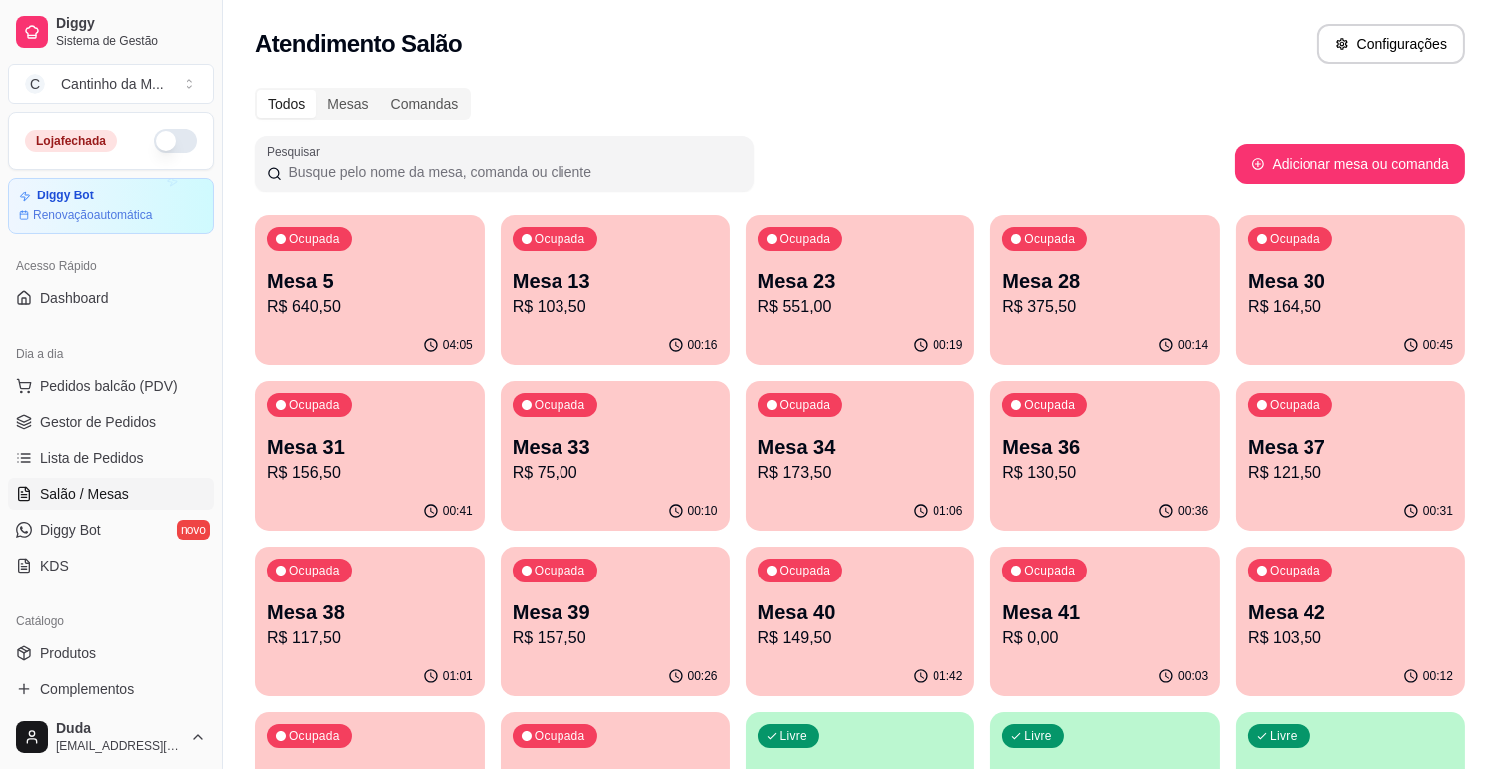
click at [128, 403] on ul "Pedidos balcão (PDV) Gestor de Pedidos Lista de Pedidos Salão / Mesas Diggy Bot…" at bounding box center [111, 475] width 206 height 211
click at [143, 429] on span "Gestor de Pedidos" at bounding box center [98, 422] width 116 height 20
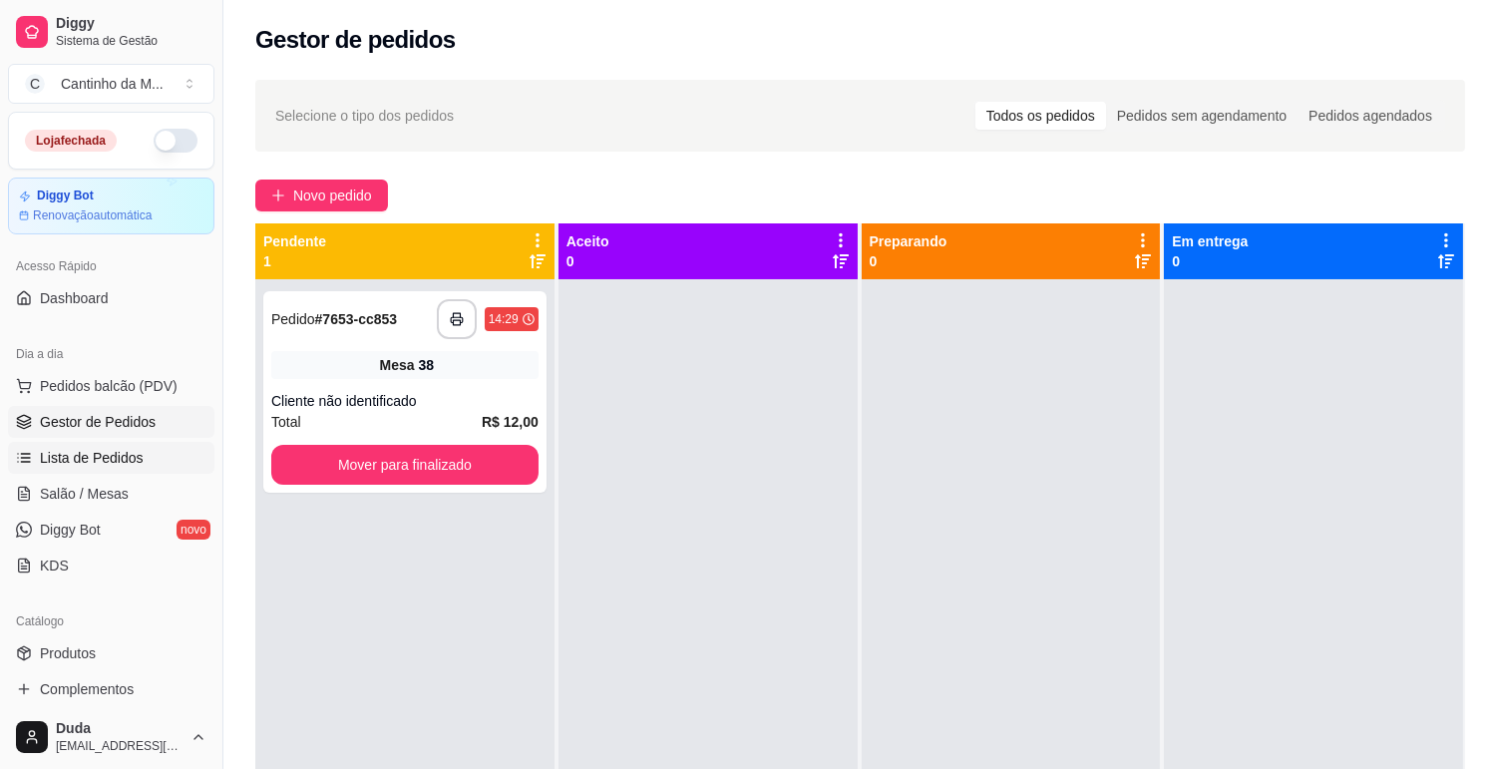
click at [113, 462] on span "Lista de Pedidos" at bounding box center [92, 458] width 104 height 20
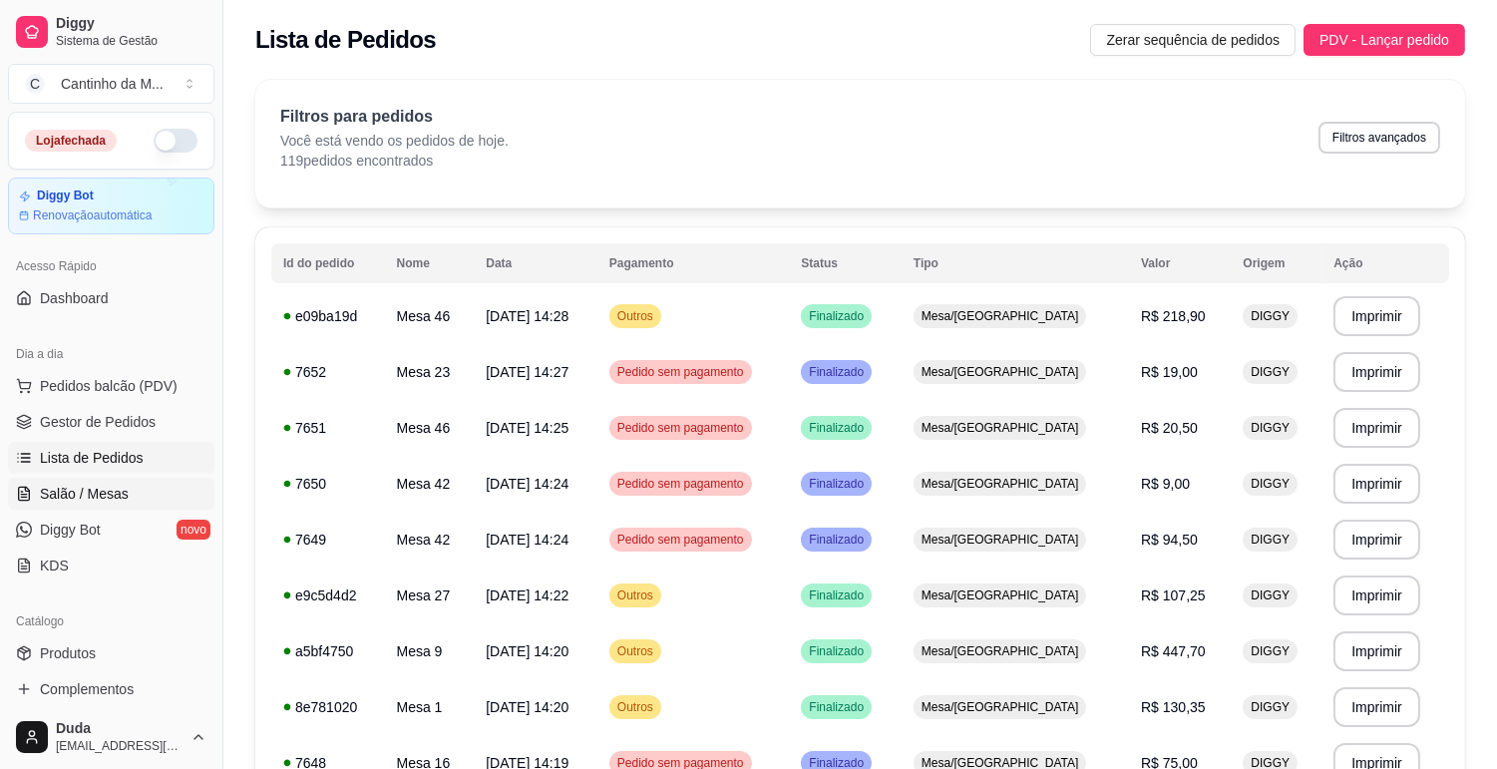
click at [114, 482] on link "Salão / Mesas" at bounding box center [111, 494] width 206 height 32
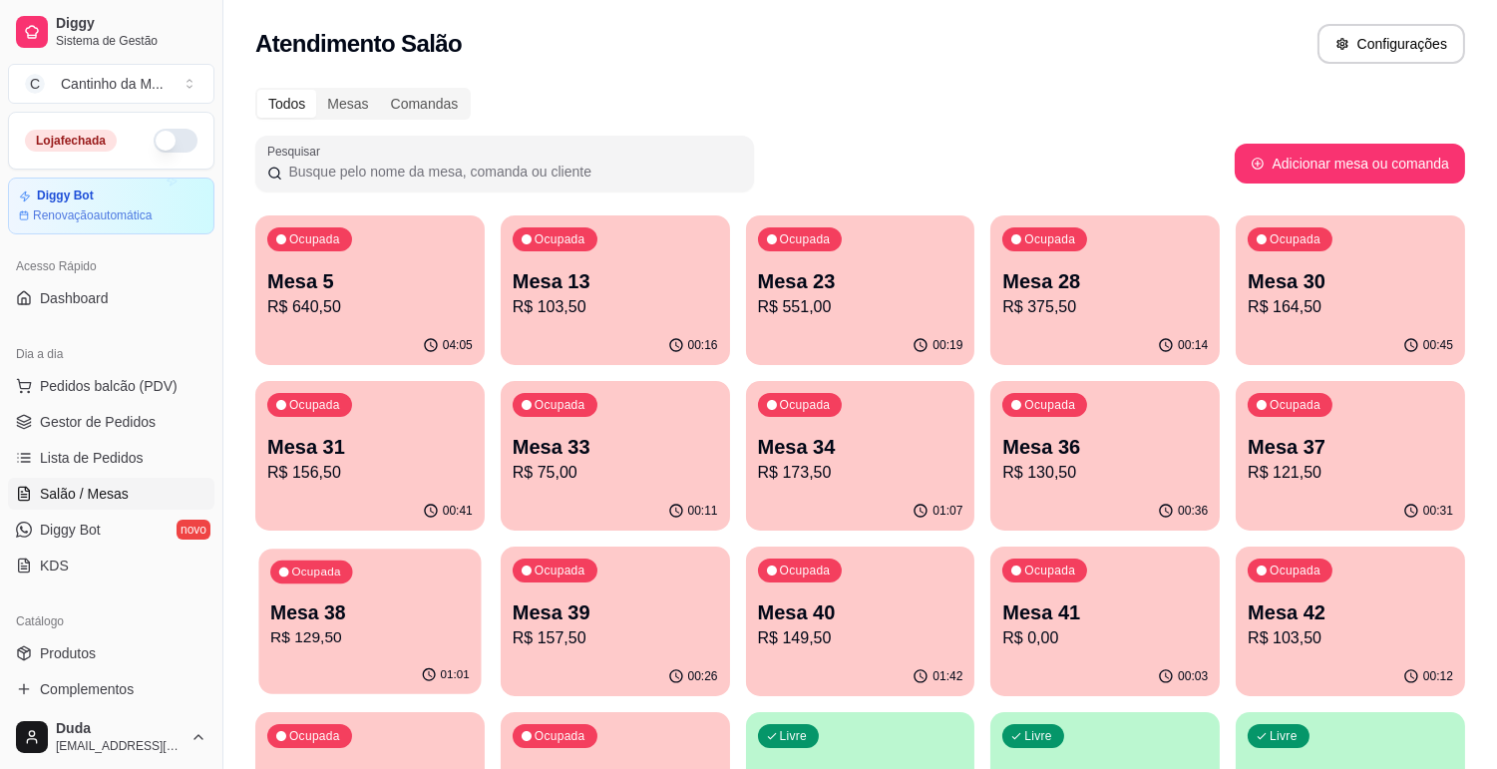
click at [389, 645] on p "R$ 129,50" at bounding box center [369, 637] width 199 height 23
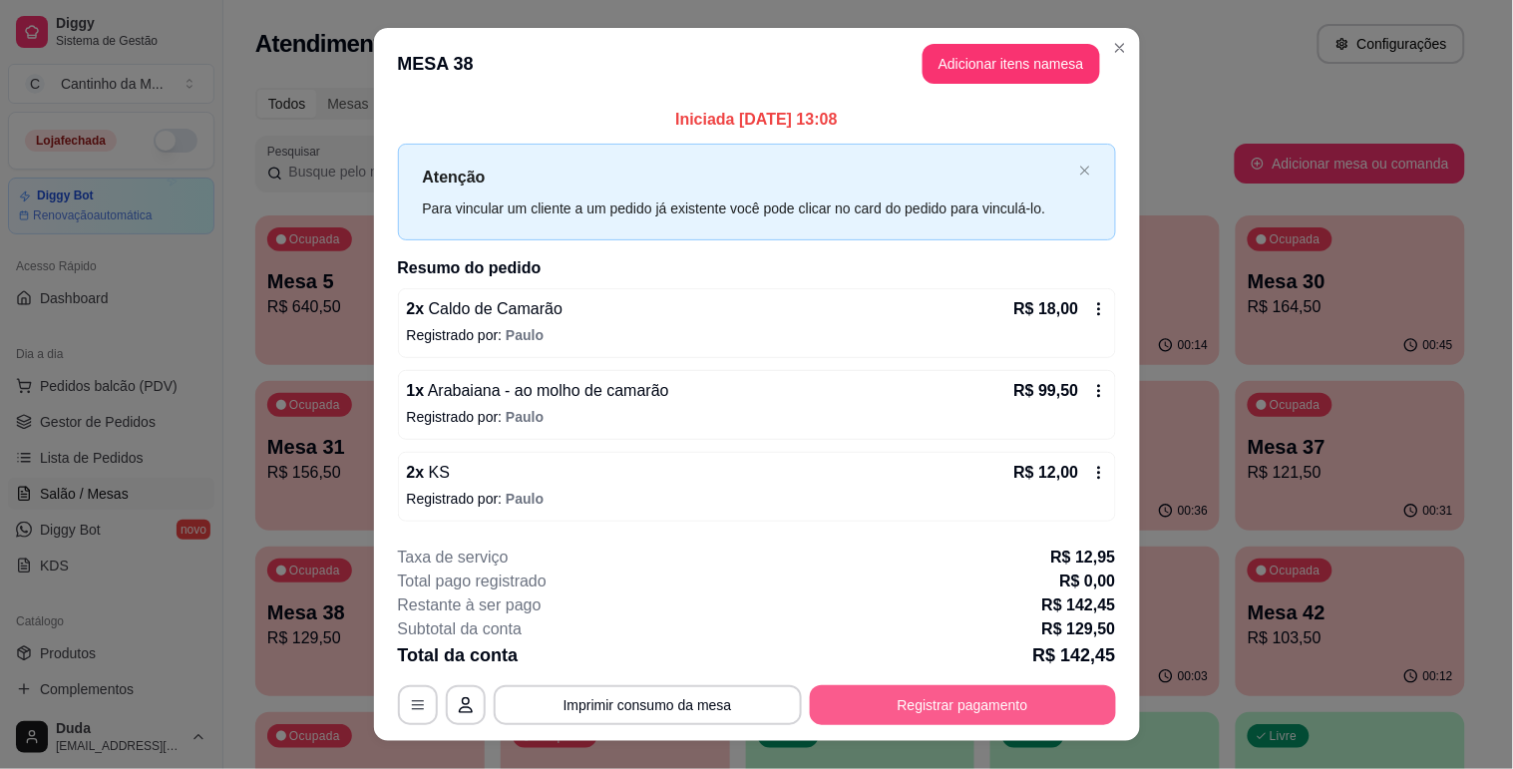
click at [1017, 693] on button "Registrar pagamento" at bounding box center [963, 705] width 306 height 40
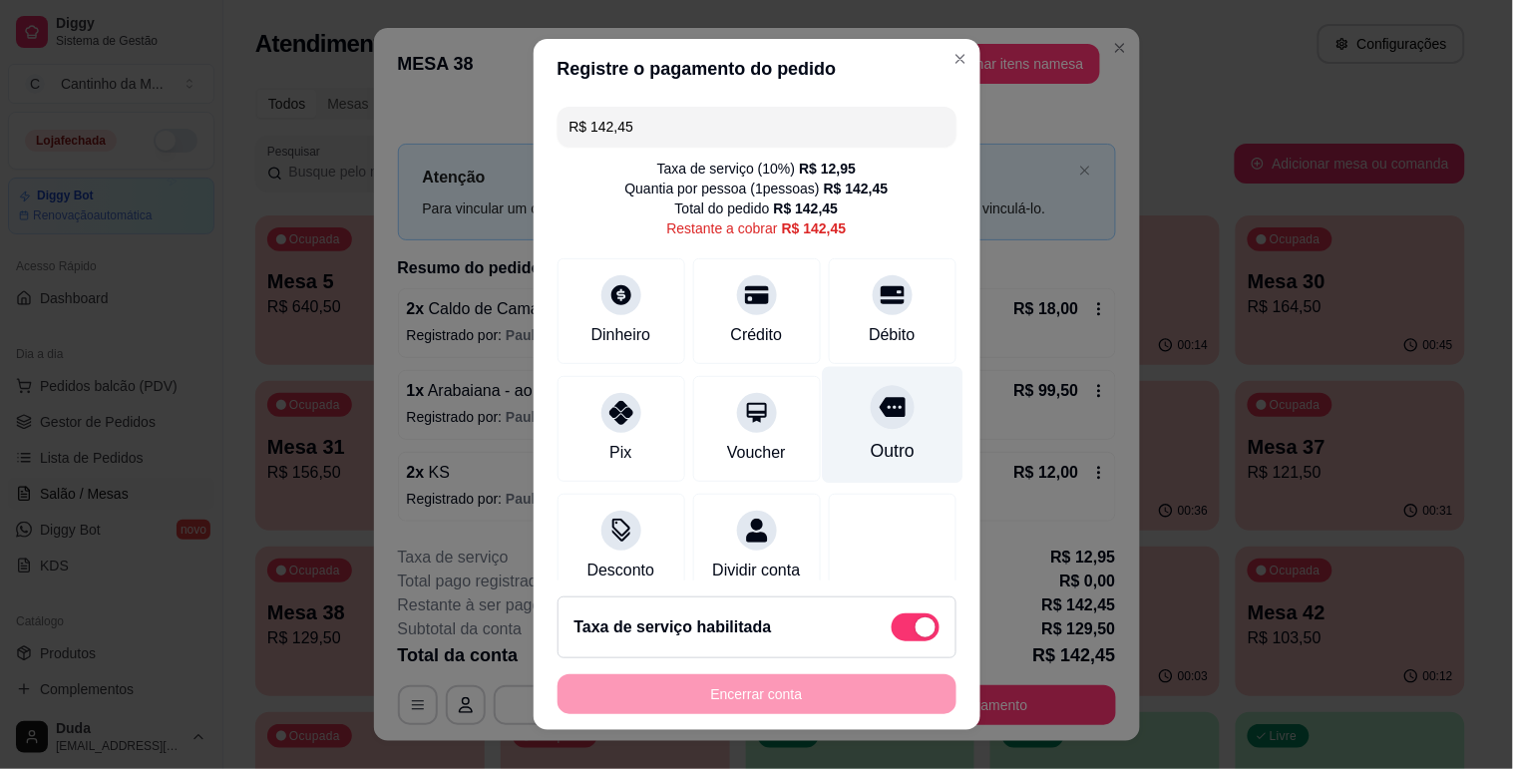
click at [880, 447] on div "Outro" at bounding box center [892, 424] width 141 height 117
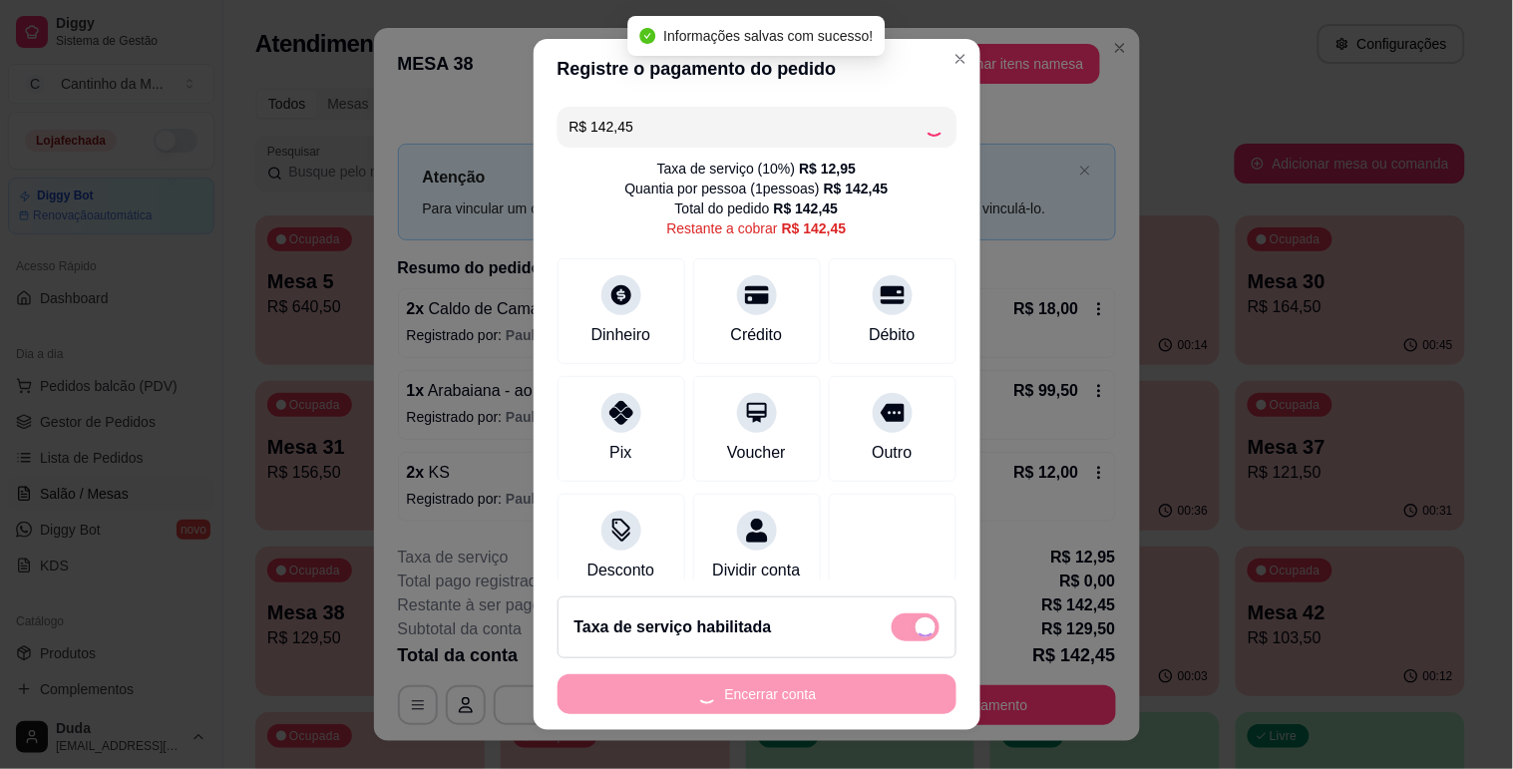
type input "R$ 0,00"
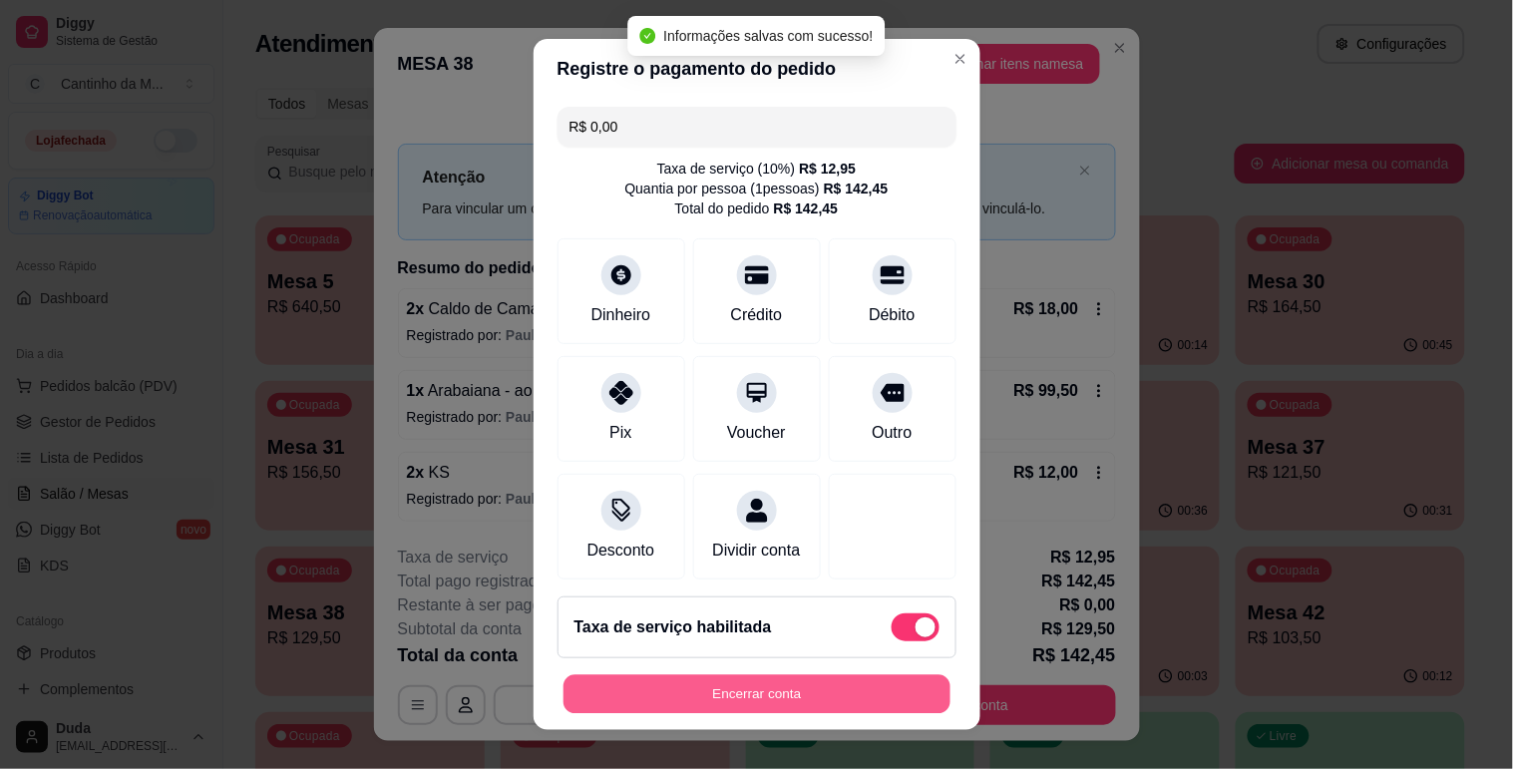
click at [792, 692] on button "Encerrar conta" at bounding box center [756, 694] width 387 height 39
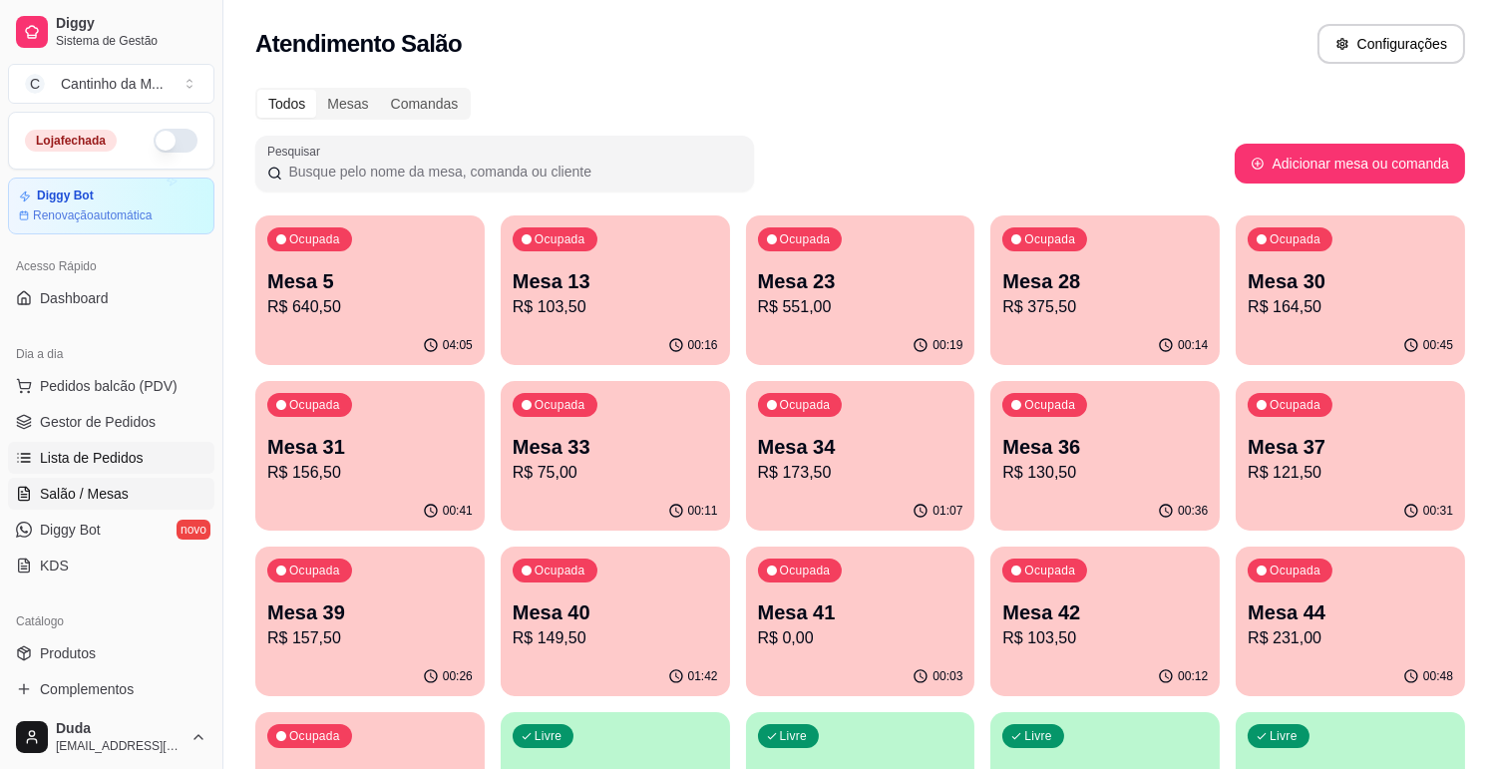
click at [148, 450] on link "Lista de Pedidos" at bounding box center [111, 458] width 206 height 32
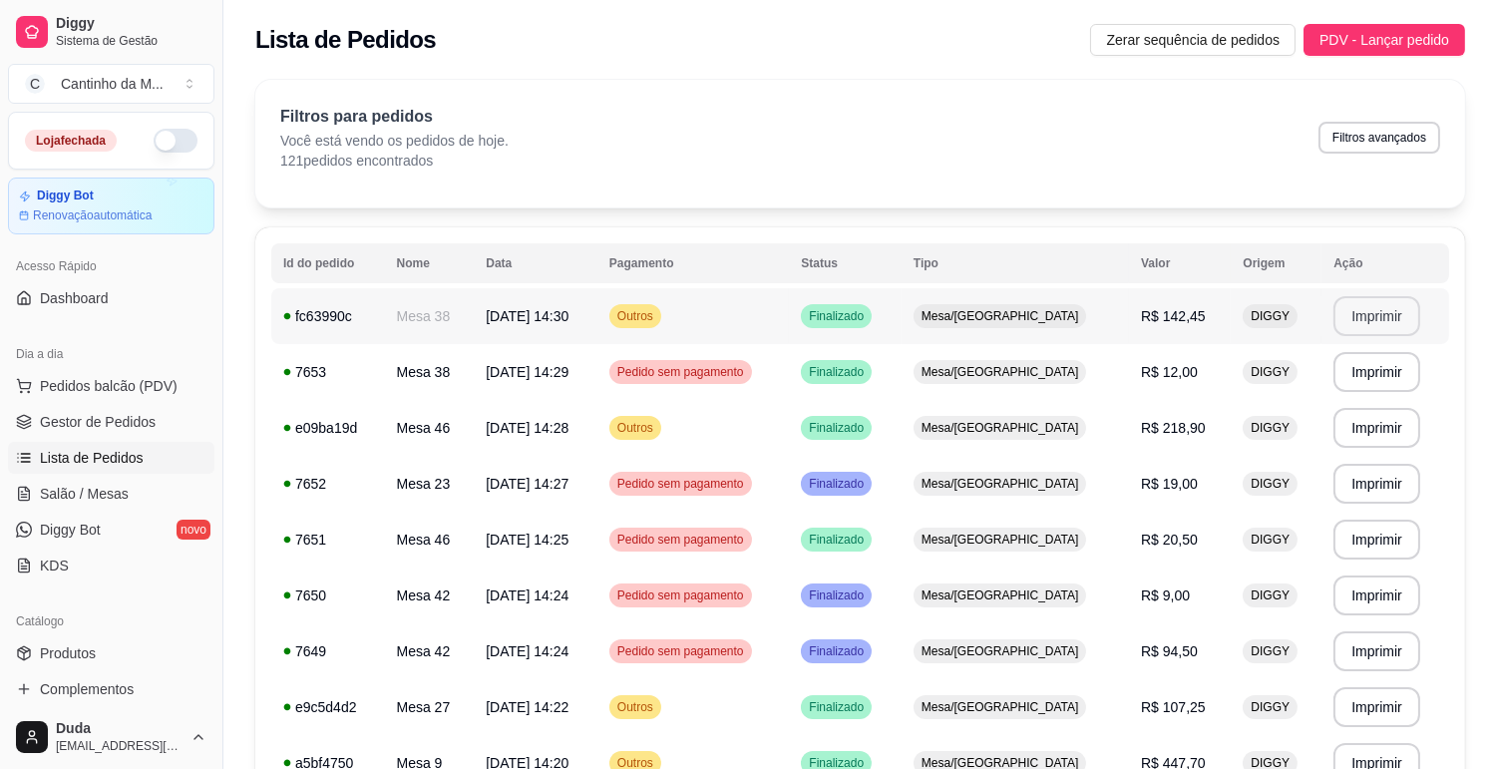
click at [1352, 332] on button "Imprimir" at bounding box center [1376, 316] width 87 height 40
click at [140, 420] on span "Gestor de Pedidos" at bounding box center [98, 422] width 116 height 20
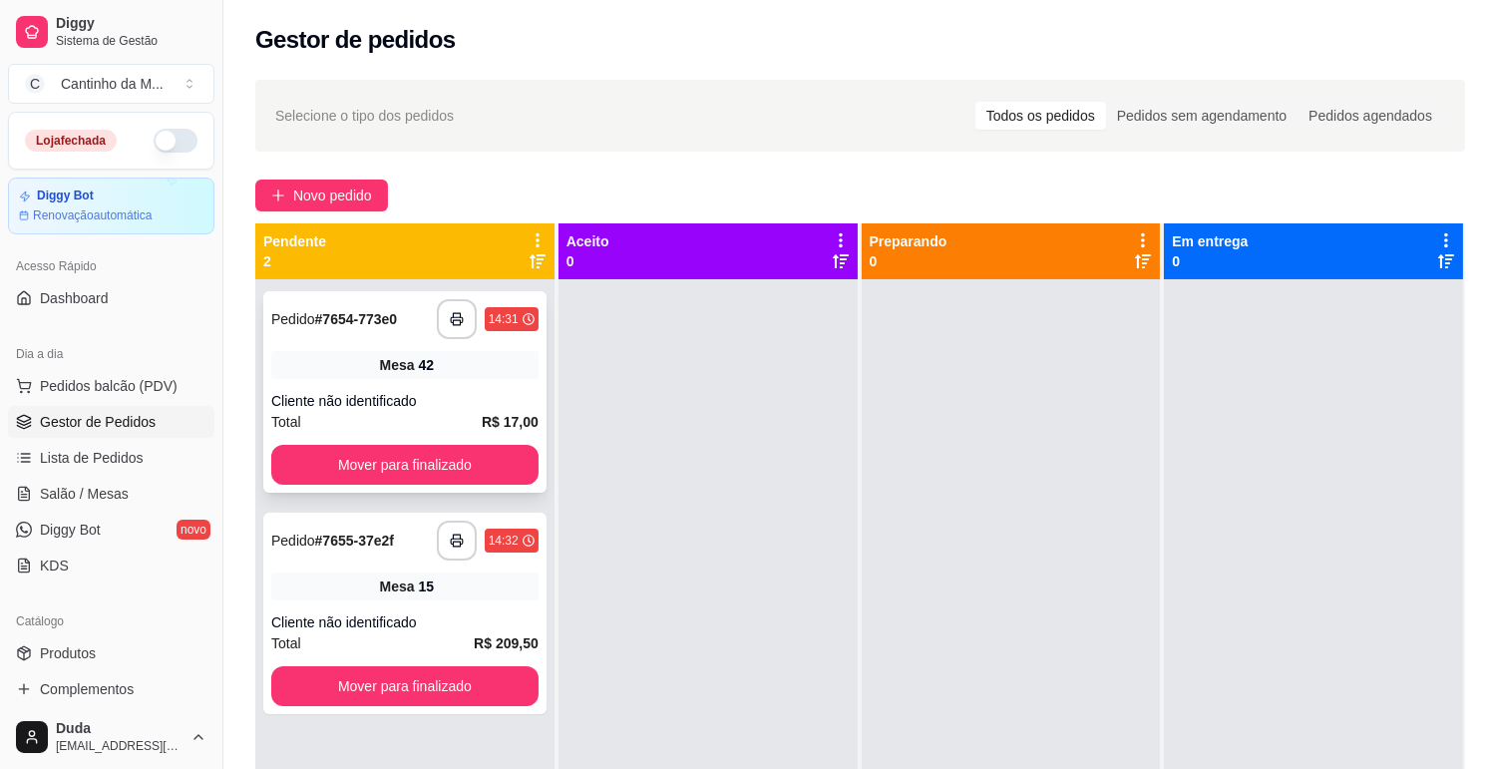
click at [404, 334] on div "**********" at bounding box center [404, 319] width 267 height 40
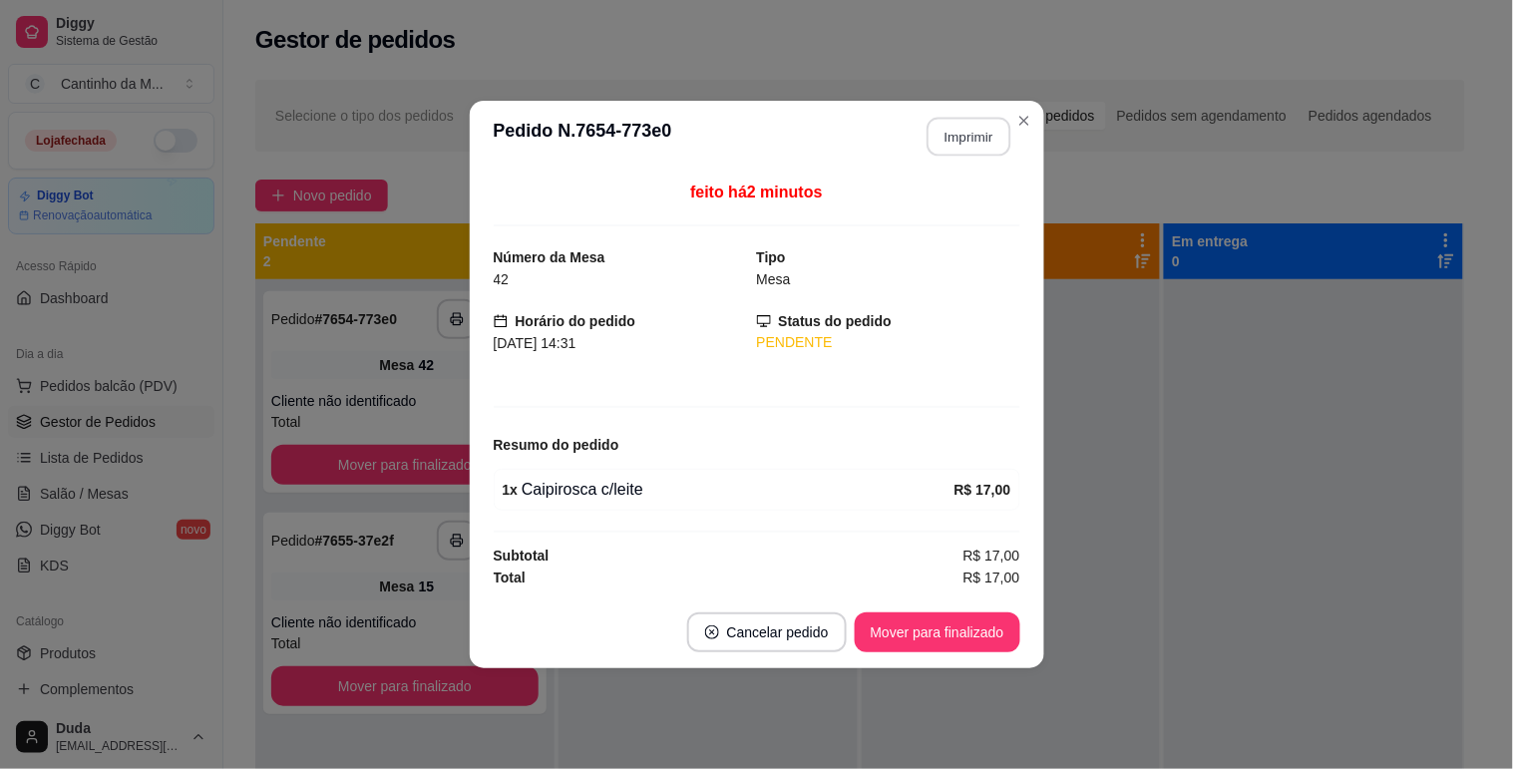
click at [998, 136] on button "Imprimir" at bounding box center [968, 137] width 84 height 39
click at [992, 620] on button "Mover para finalizado" at bounding box center [937, 632] width 166 height 40
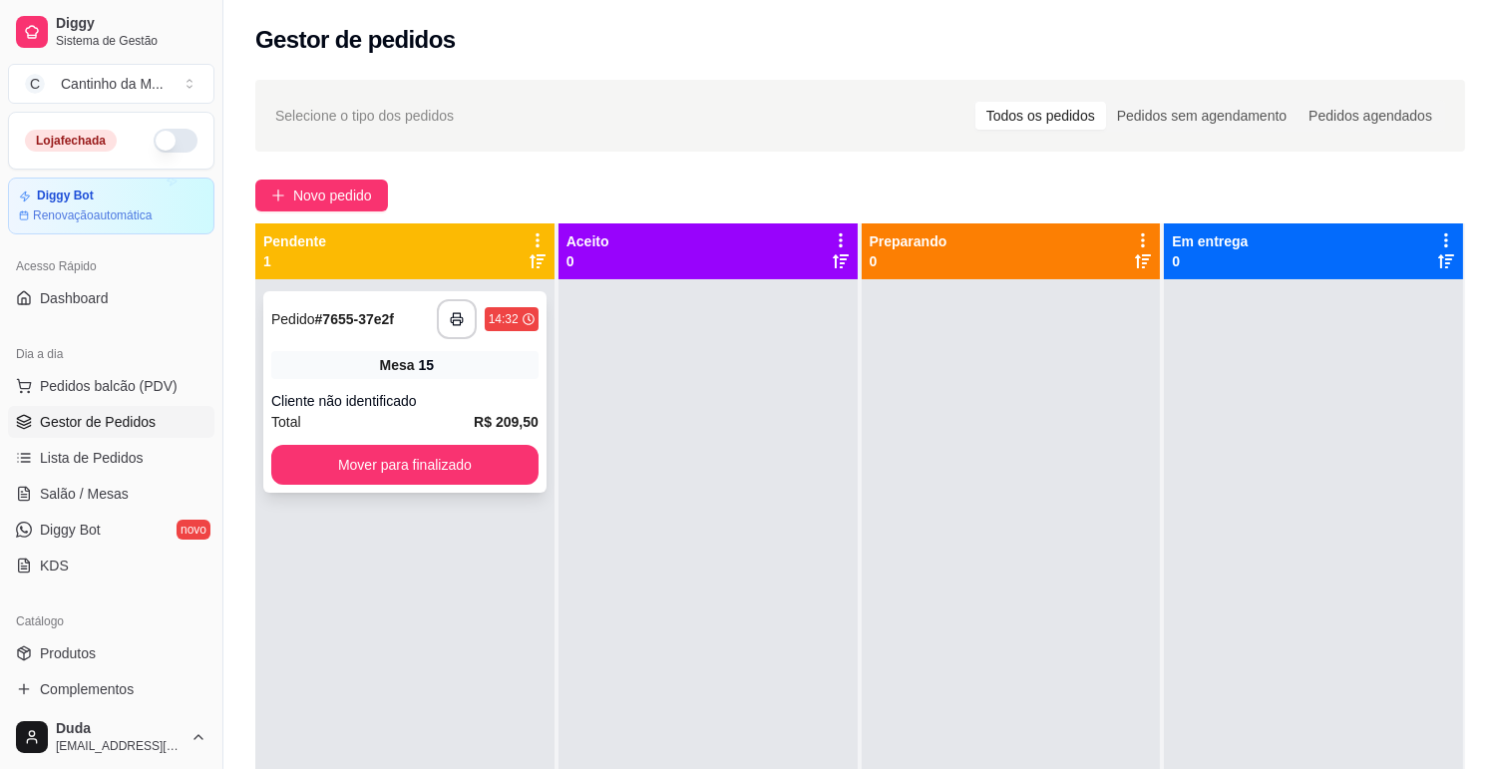
click at [475, 393] on div "Cliente não identificado" at bounding box center [404, 401] width 267 height 20
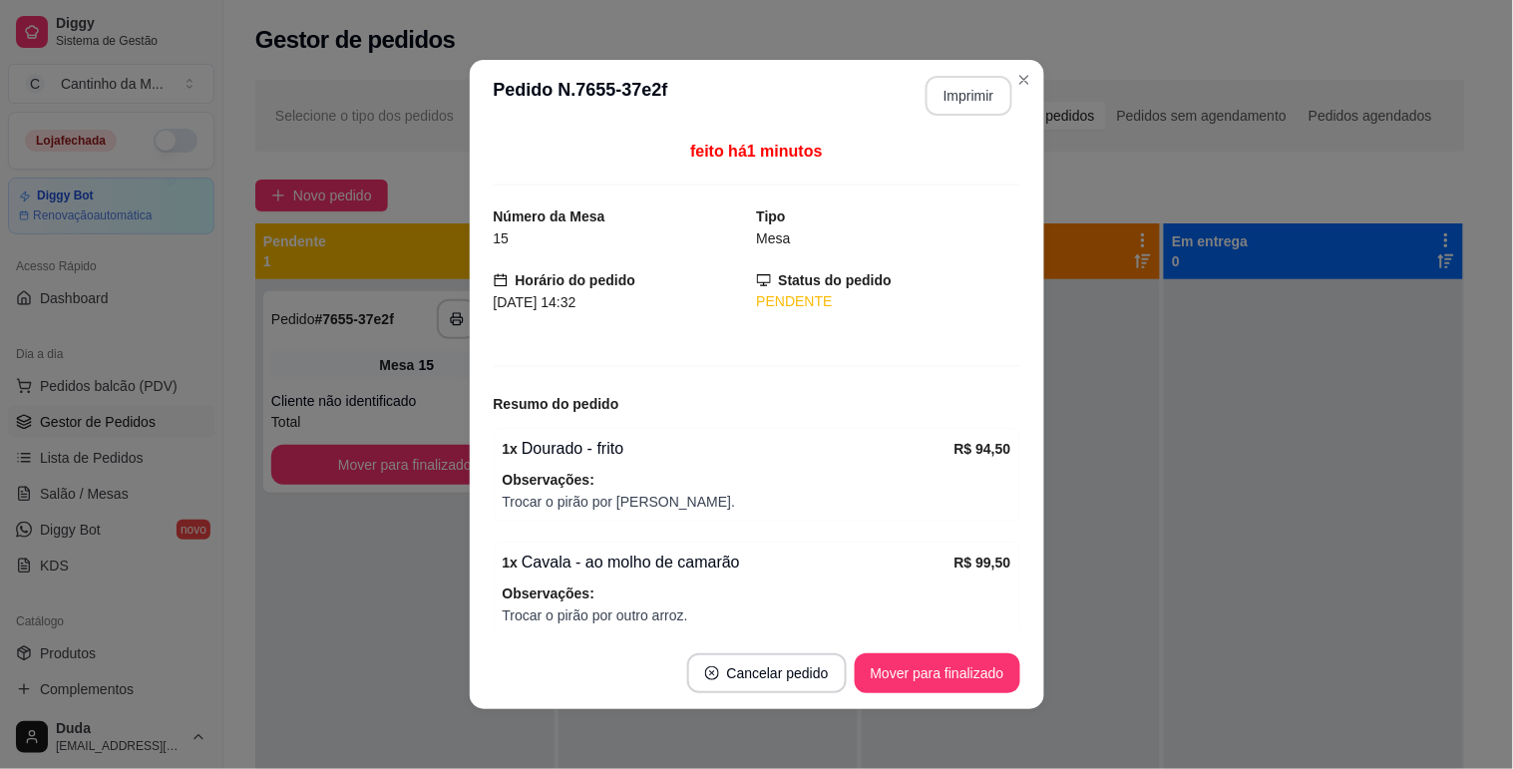
click at [947, 86] on button "Imprimir" at bounding box center [968, 96] width 87 height 40
click at [952, 102] on button "Imprimir" at bounding box center [968, 96] width 84 height 39
click at [928, 666] on button "Mover para finalizado" at bounding box center [937, 673] width 166 height 40
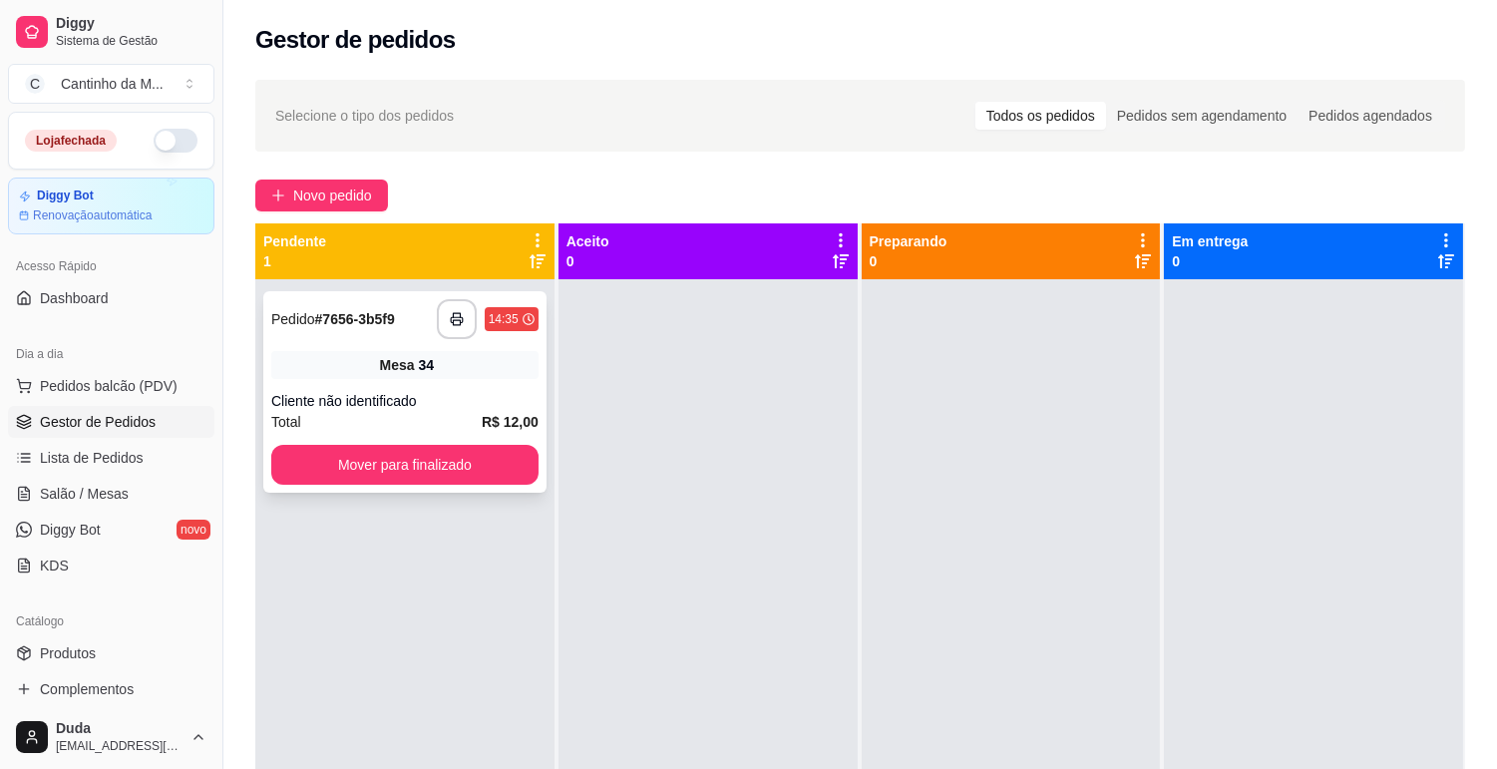
click at [467, 419] on div "Total R$ 12,00" at bounding box center [404, 422] width 267 height 22
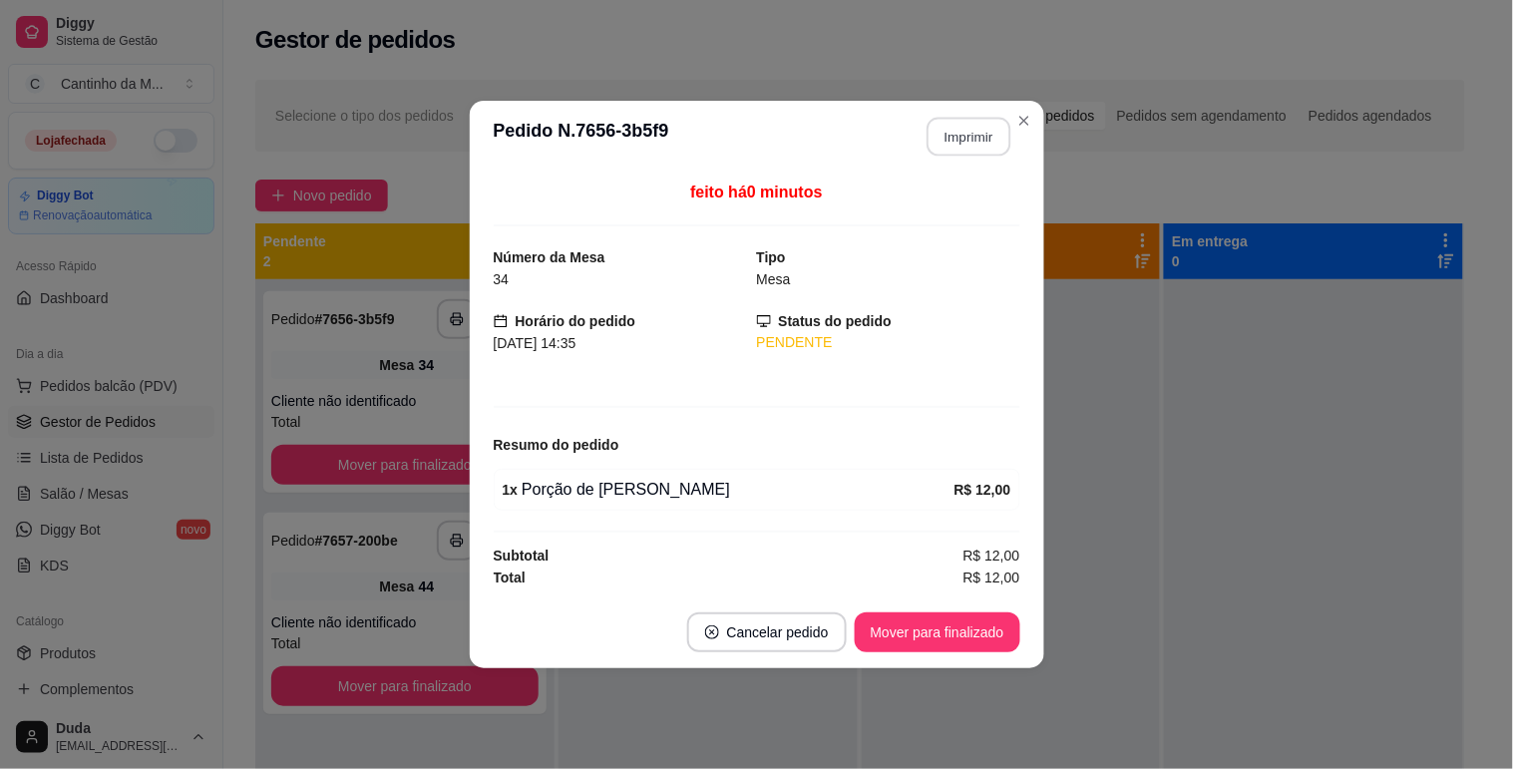
click at [999, 147] on button "Imprimir" at bounding box center [968, 137] width 84 height 39
click at [964, 642] on button "Mover para finalizado" at bounding box center [936, 632] width 161 height 39
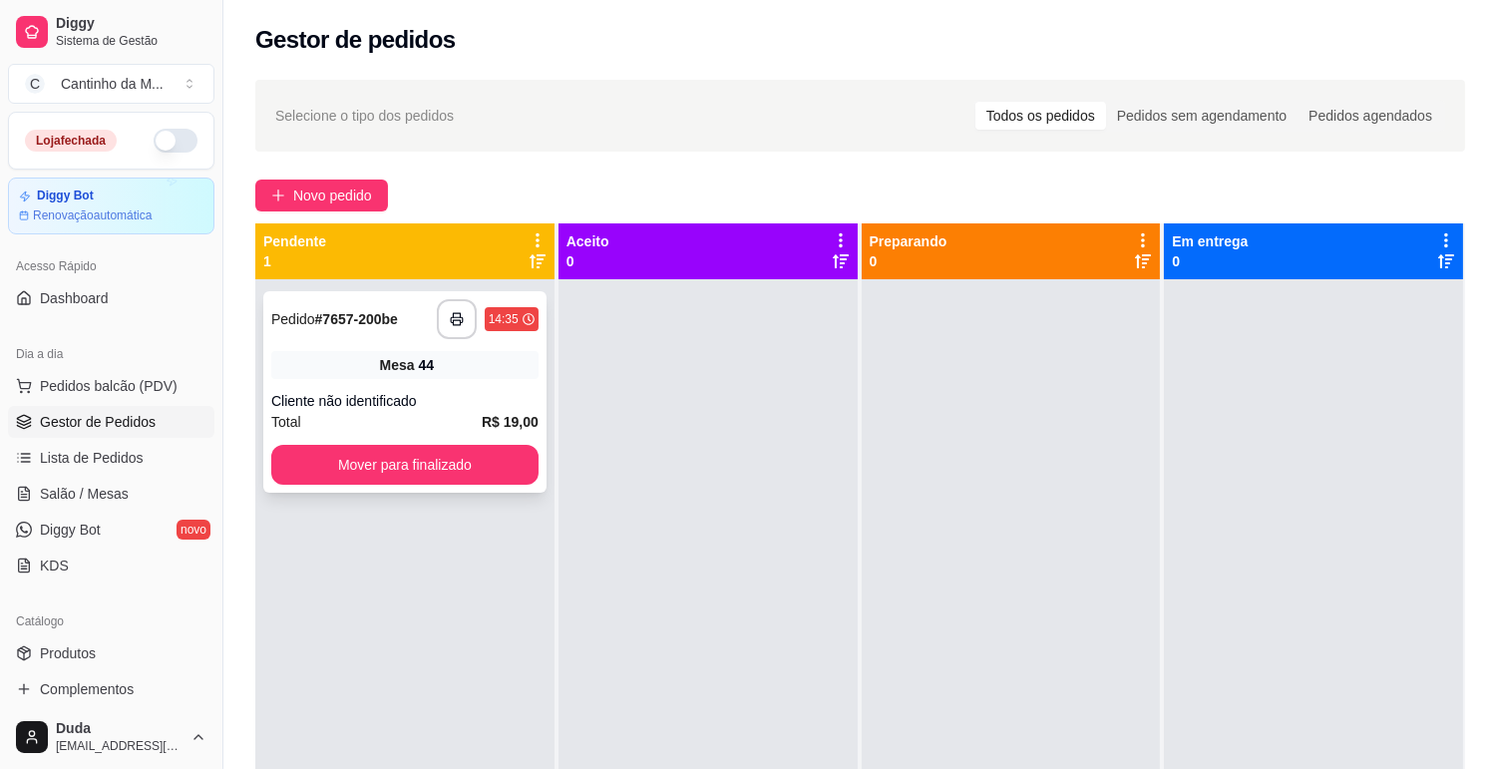
click at [387, 364] on span "Mesa" at bounding box center [397, 365] width 35 height 20
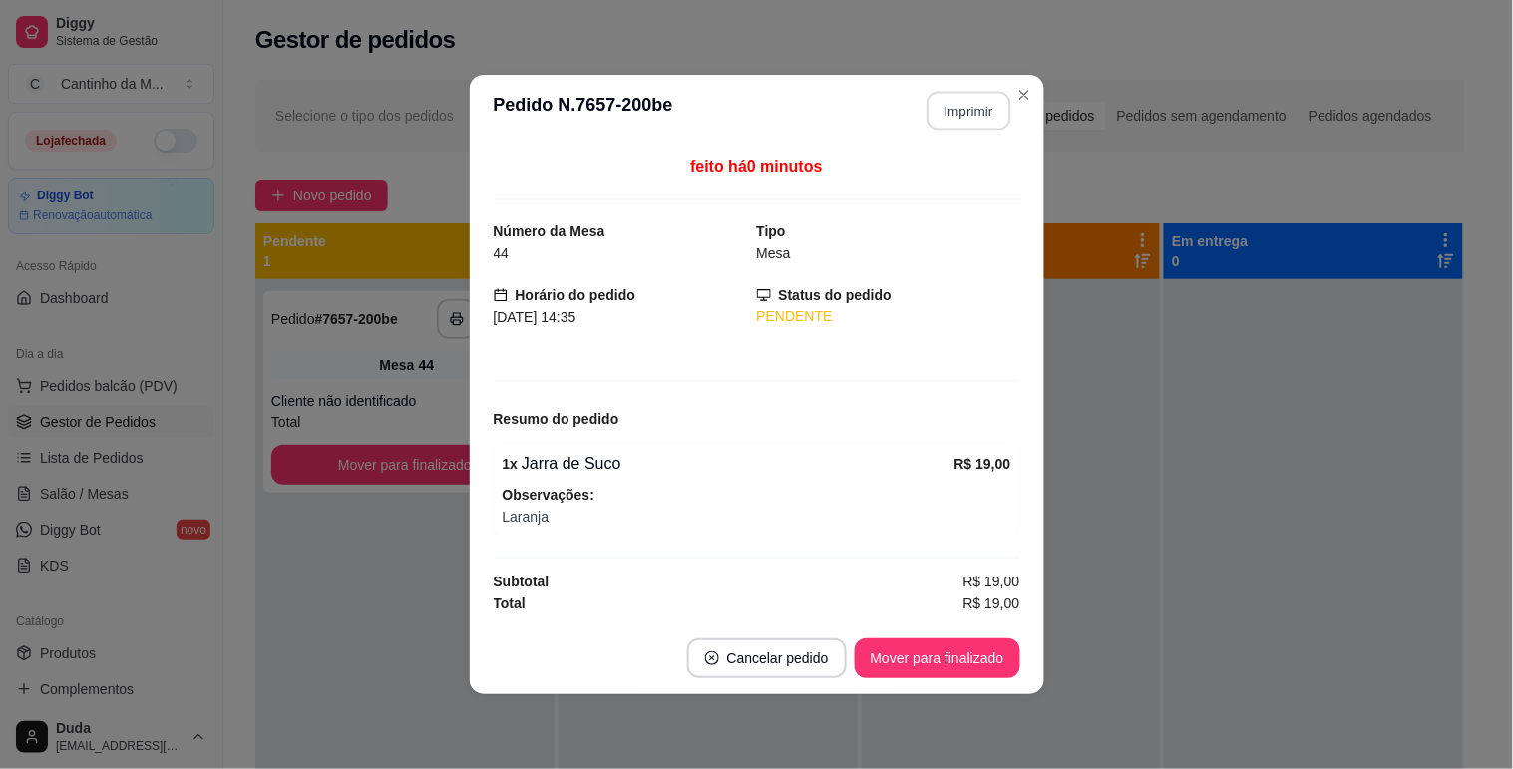
click at [965, 102] on button "Imprimir" at bounding box center [968, 111] width 84 height 39
click at [962, 649] on button "Mover para finalizado" at bounding box center [937, 658] width 166 height 40
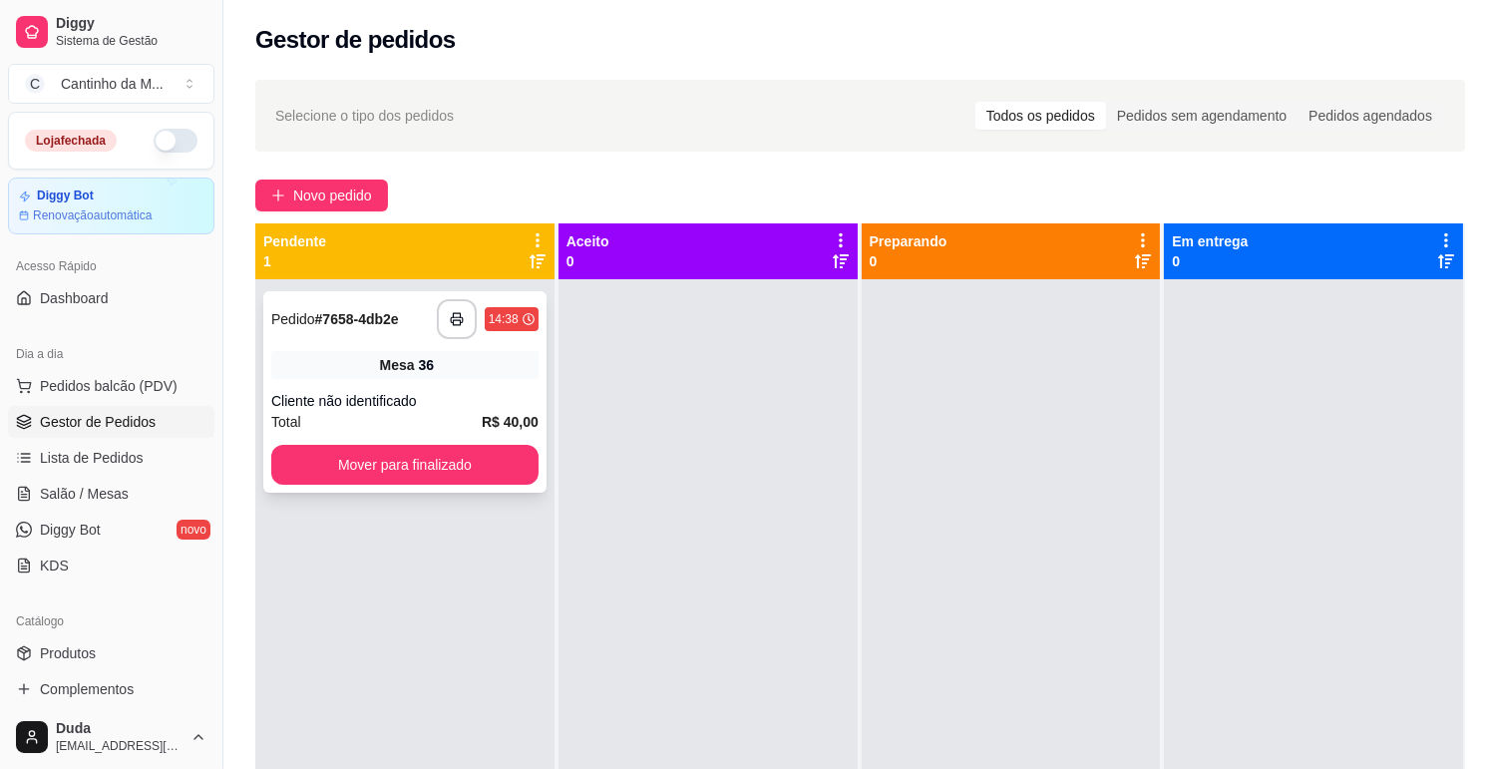
click at [416, 413] on div "Total R$ 40,00" at bounding box center [404, 422] width 267 height 22
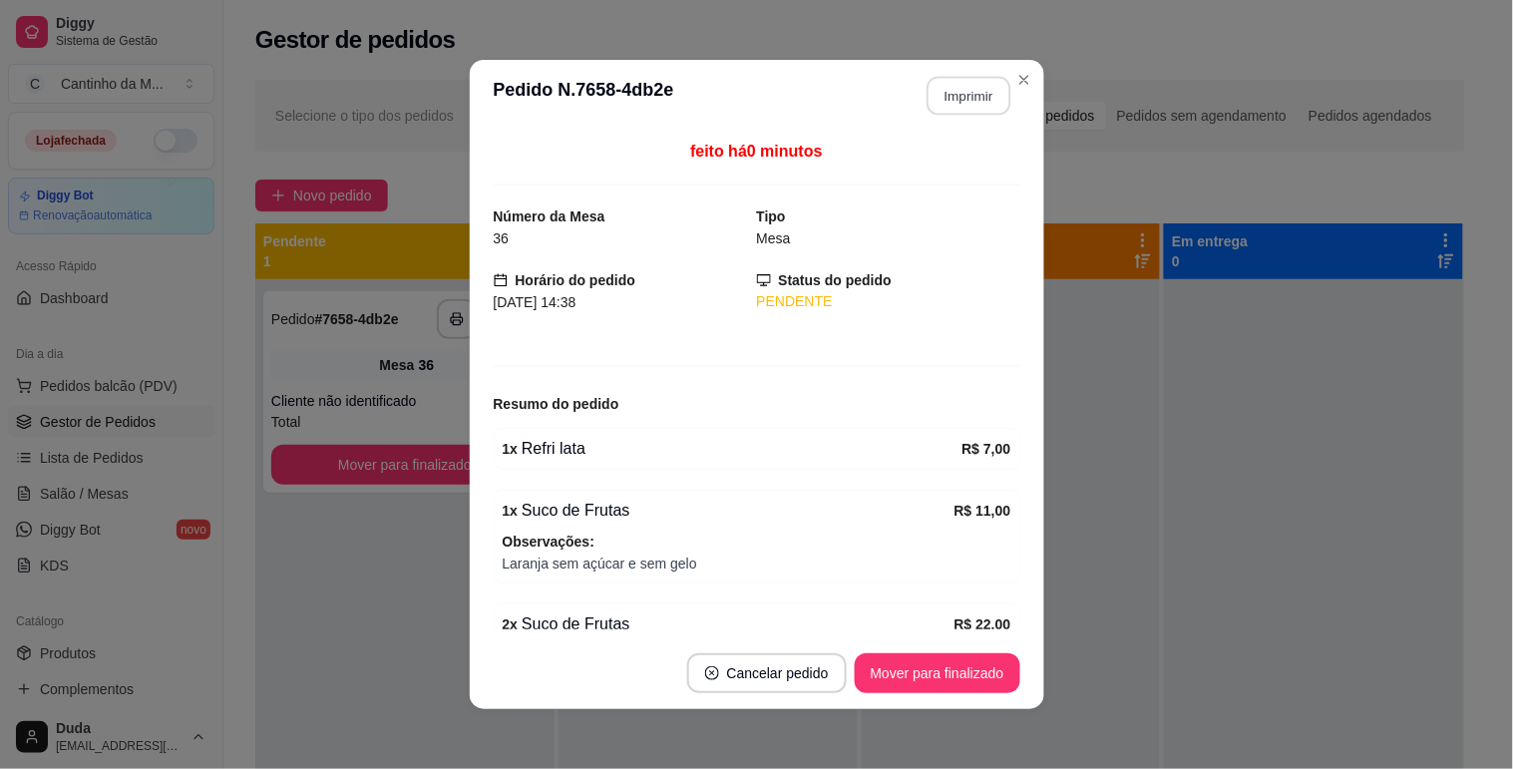
click at [960, 106] on button "Imprimir" at bounding box center [968, 96] width 84 height 39
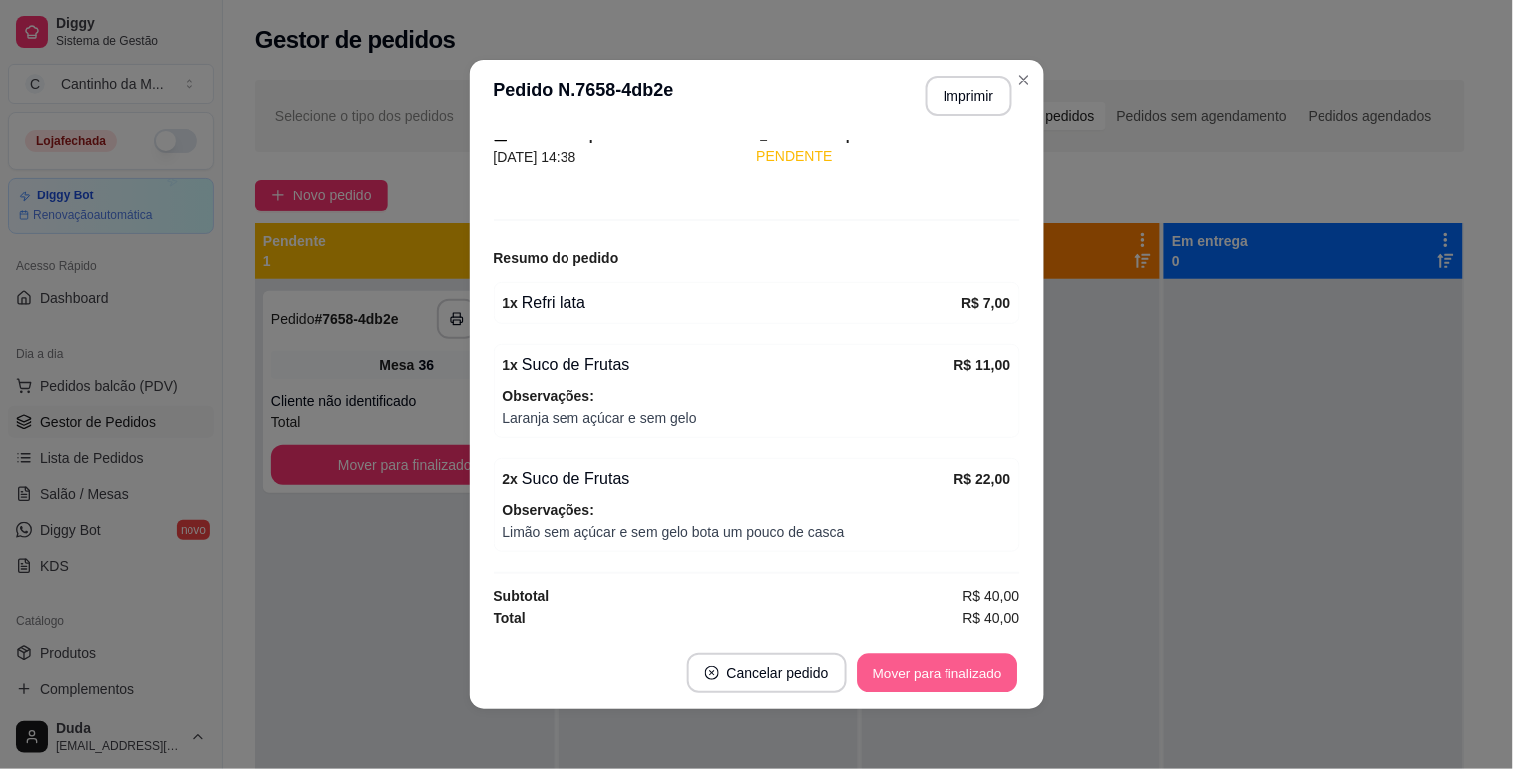
click at [934, 680] on button "Mover para finalizado" at bounding box center [936, 673] width 161 height 39
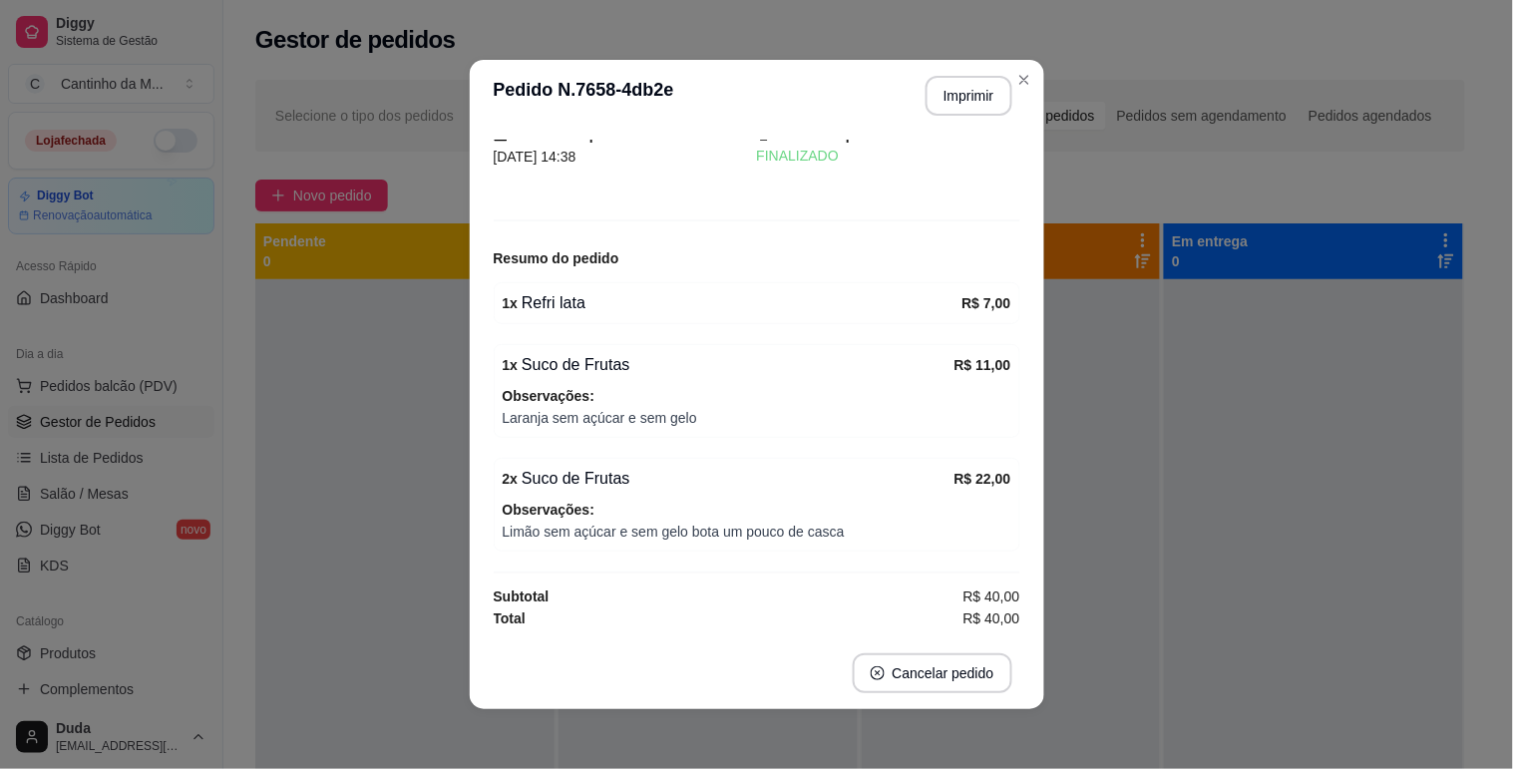
scroll to position [81, 0]
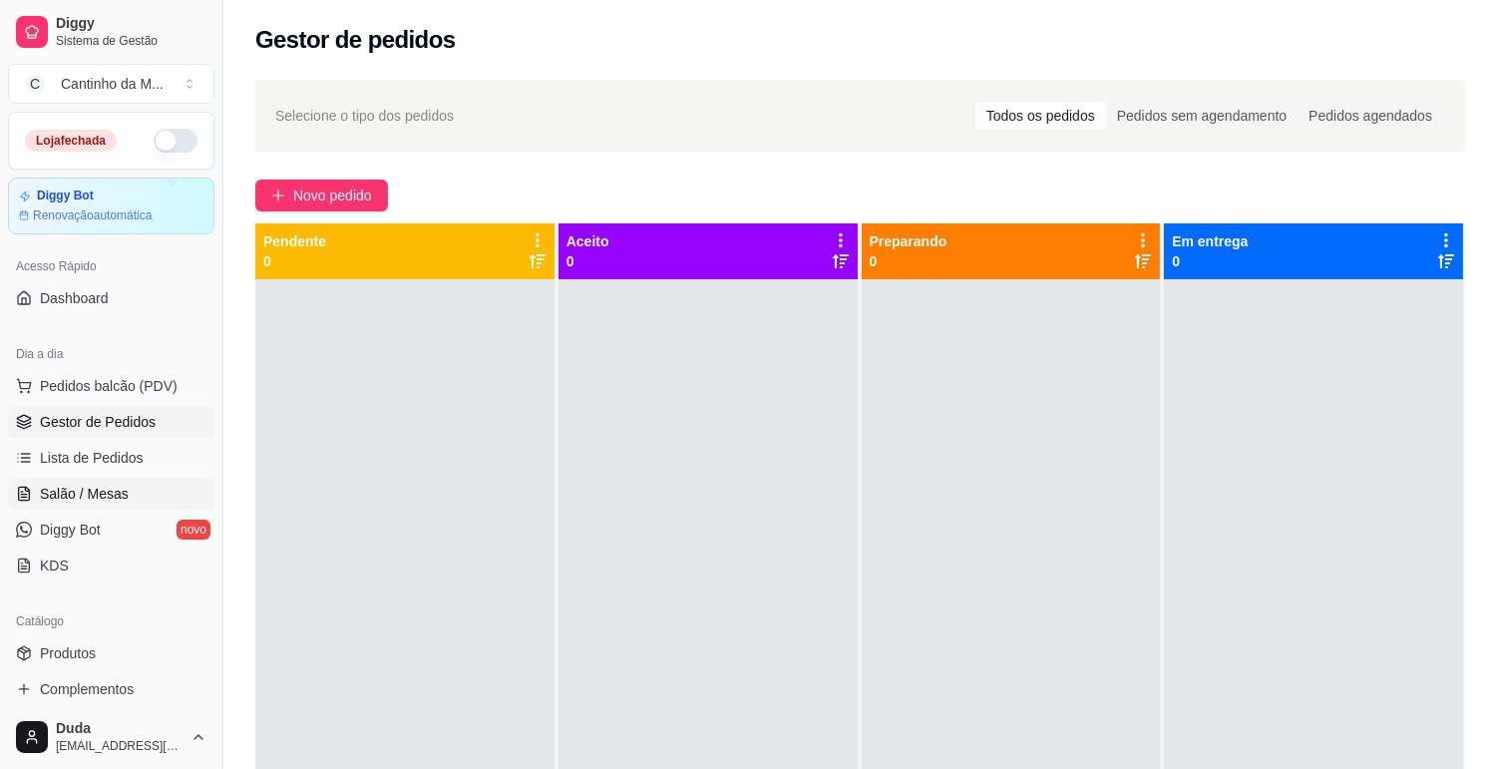
click at [131, 497] on link "Salão / Mesas" at bounding box center [111, 494] width 206 height 32
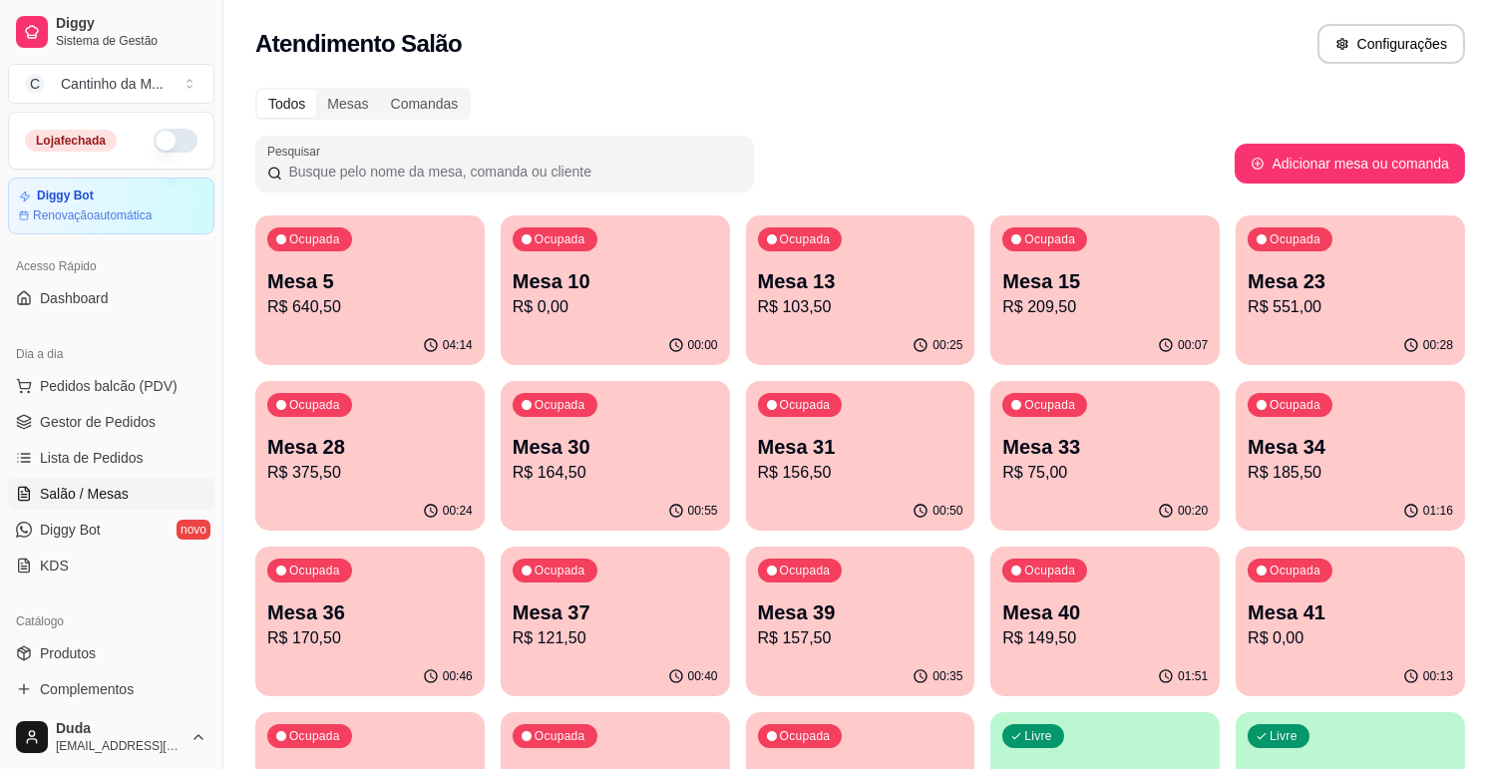
click at [833, 315] on p "R$ 103,50" at bounding box center [860, 307] width 205 height 24
click at [105, 412] on span "Gestor de Pedidos" at bounding box center [98, 422] width 116 height 20
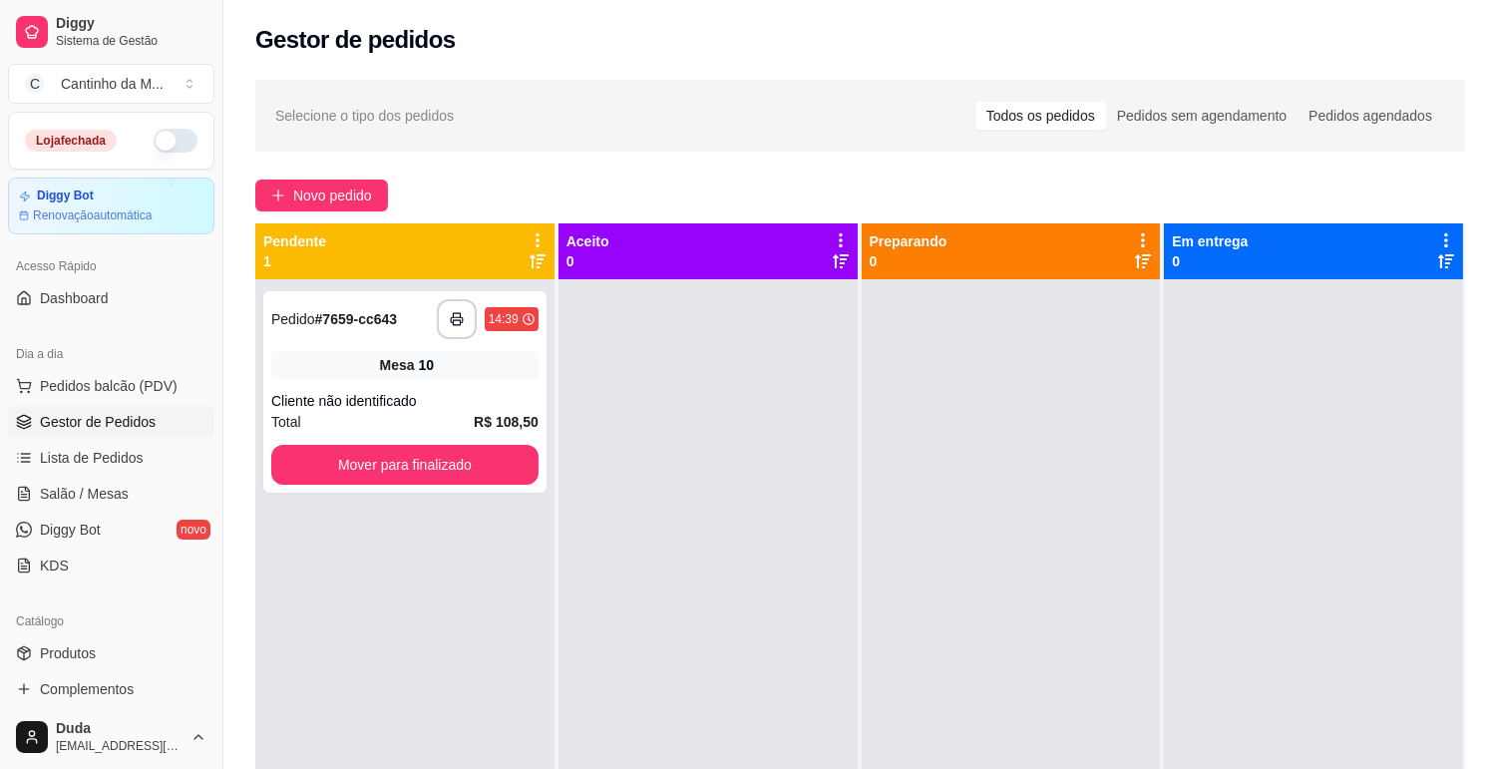
click at [465, 355] on div "Mesa 10" at bounding box center [404, 365] width 267 height 28
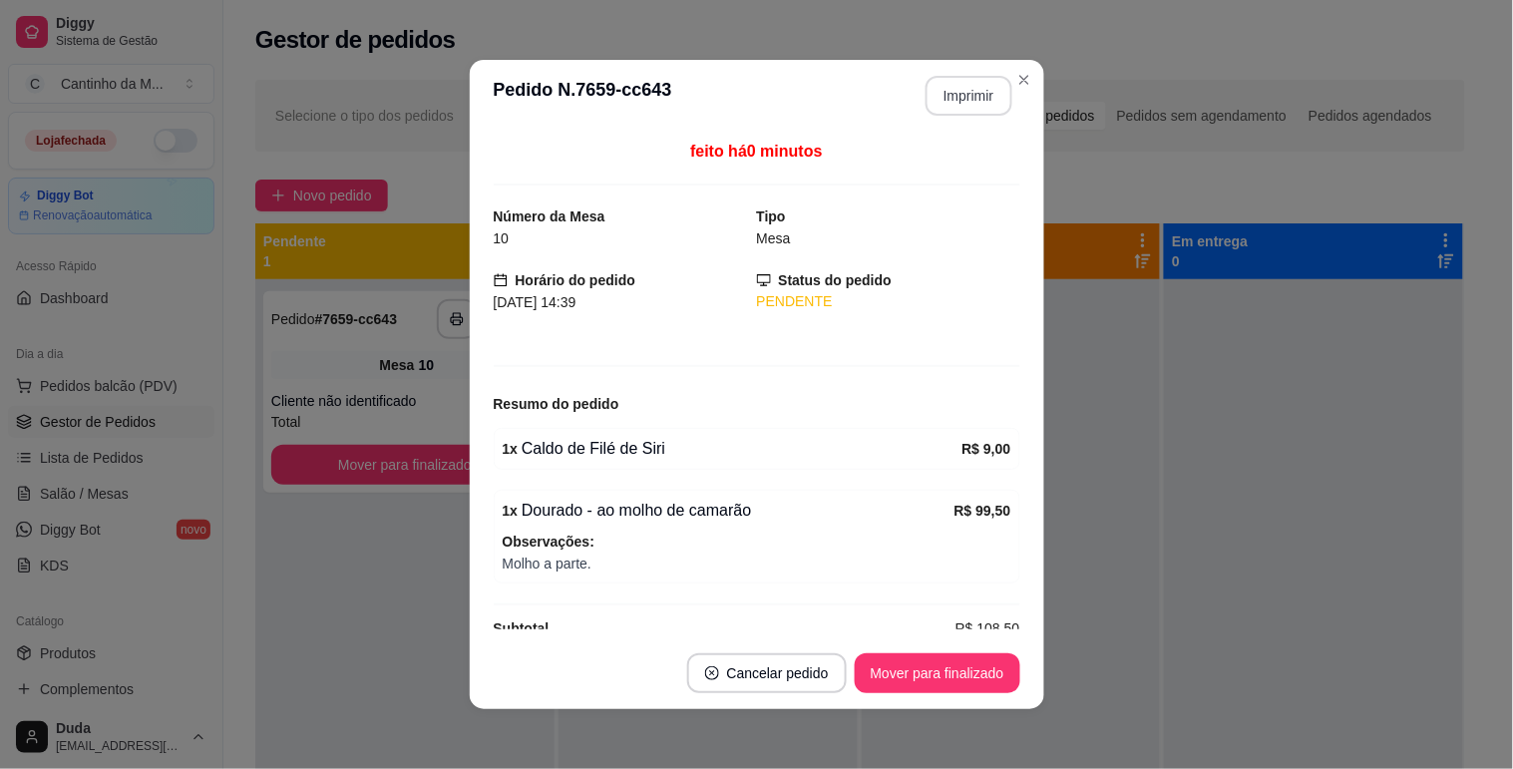
click at [954, 91] on button "Imprimir" at bounding box center [968, 96] width 87 height 40
click at [932, 669] on button "Mover para finalizado" at bounding box center [937, 673] width 166 height 40
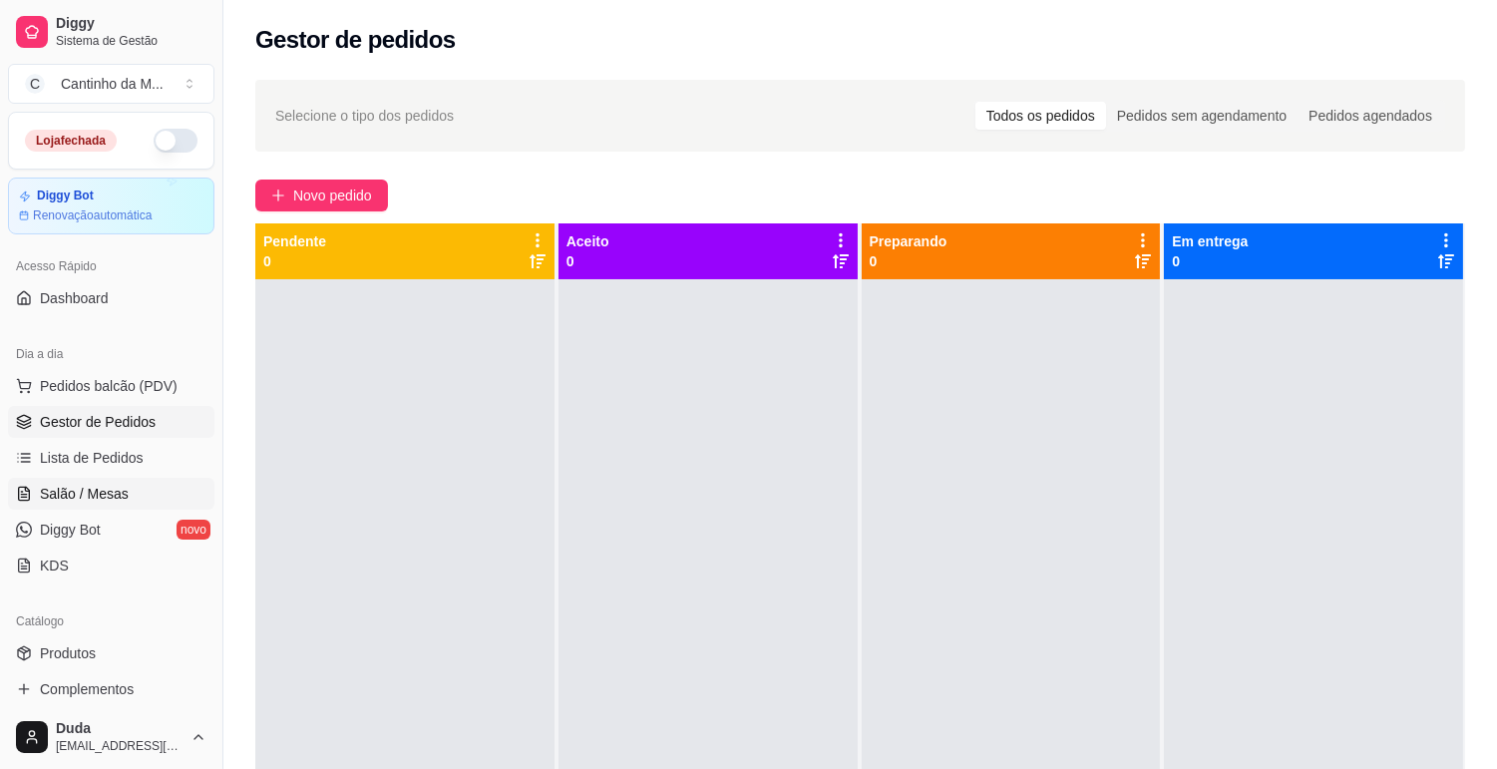
click at [98, 489] on span "Salão / Mesas" at bounding box center [84, 494] width 89 height 20
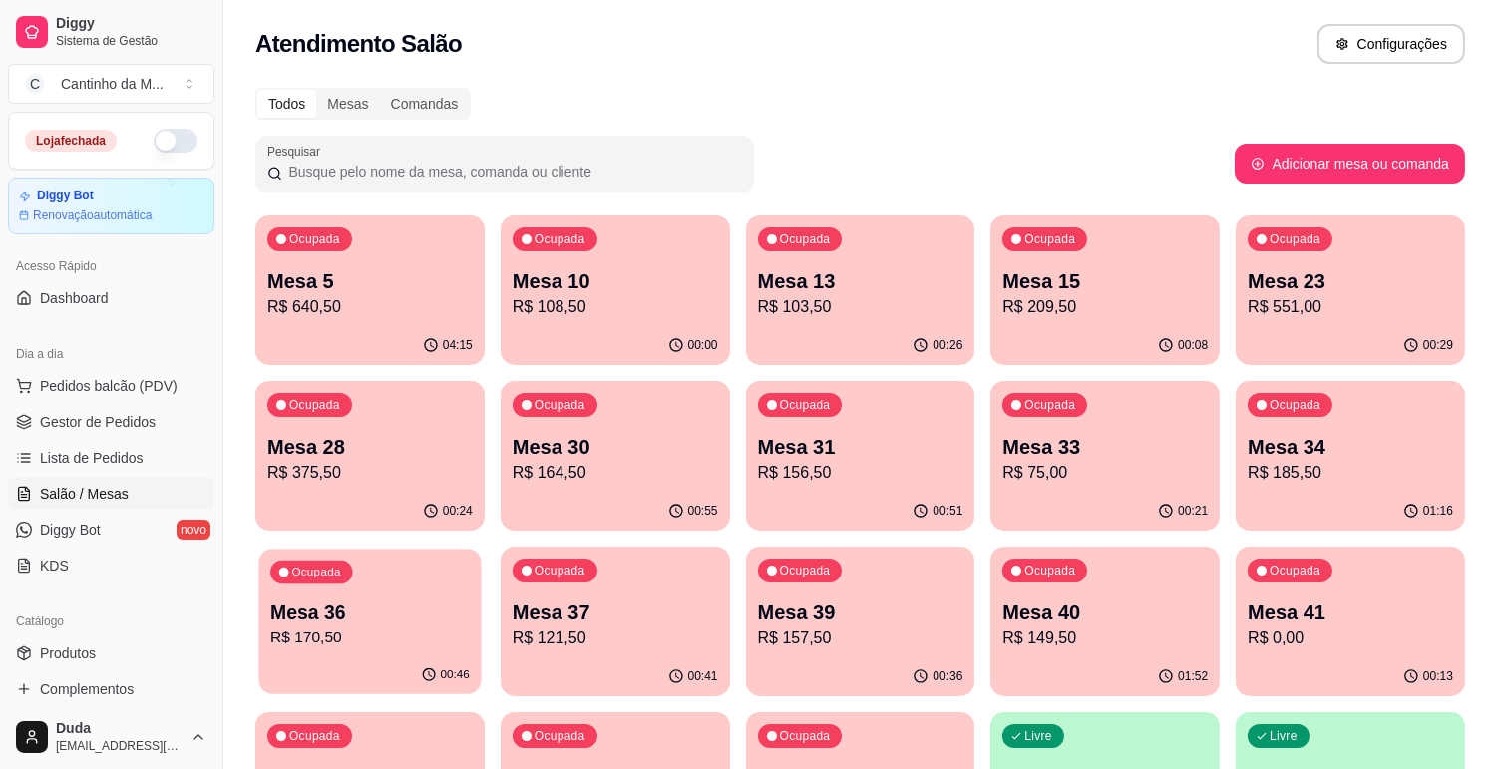
click at [285, 641] on p "R$ 170,50" at bounding box center [369, 637] width 199 height 23
click at [131, 414] on span "Gestor de Pedidos" at bounding box center [98, 422] width 116 height 20
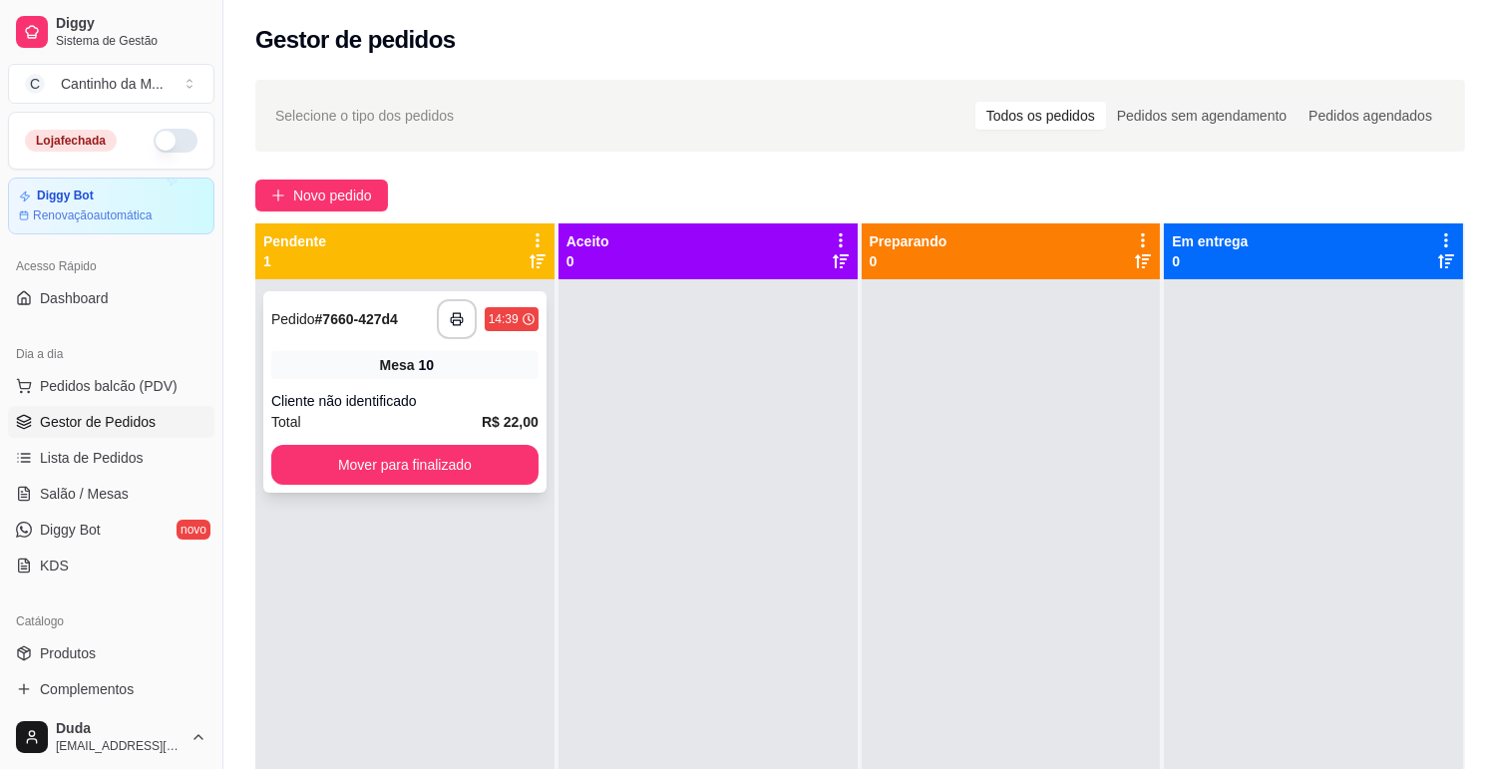
click at [344, 391] on div "Cliente não identificado" at bounding box center [404, 401] width 267 height 20
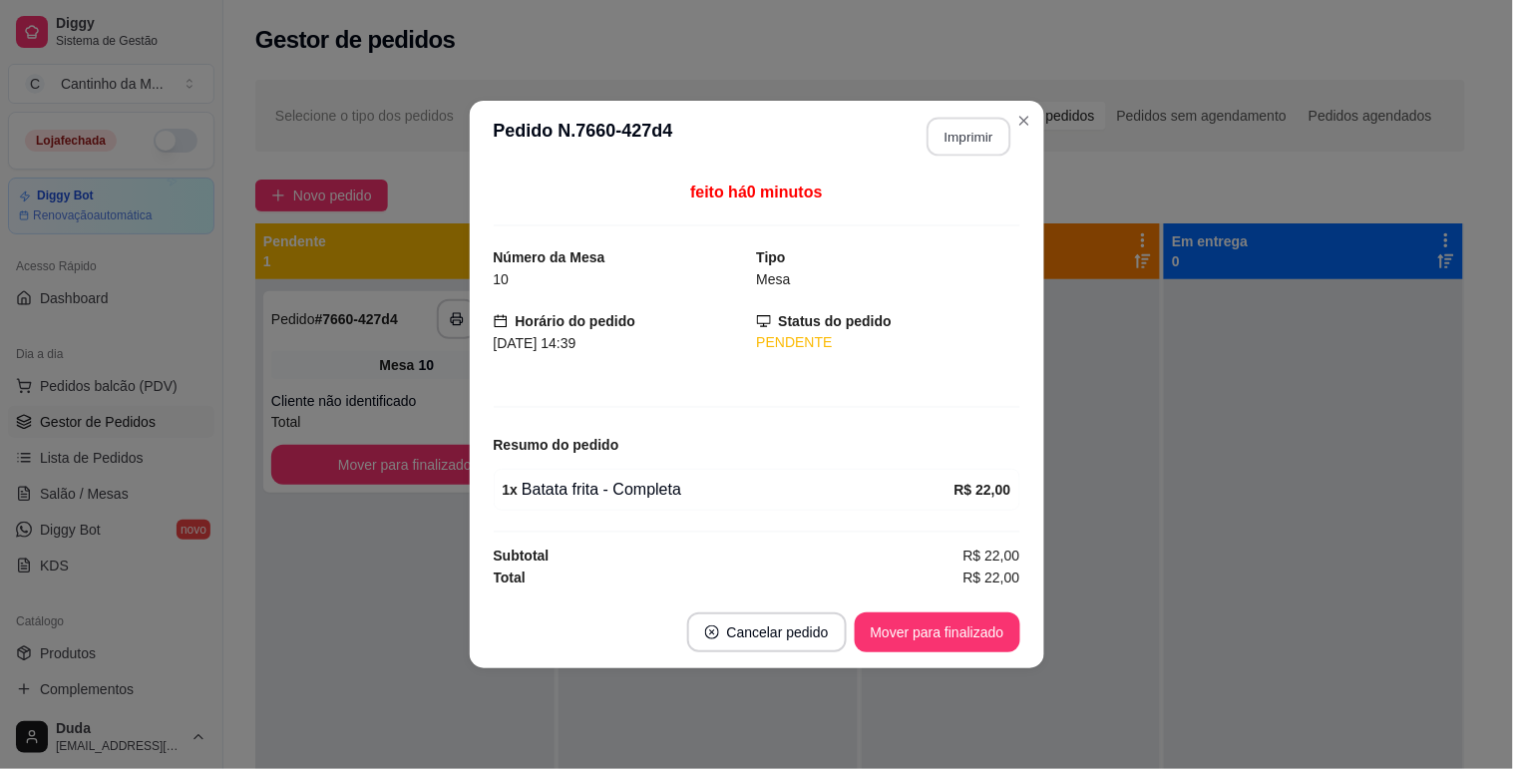
click at [941, 132] on button "Imprimir" at bounding box center [968, 137] width 84 height 39
click at [909, 634] on button "Mover para finalizado" at bounding box center [937, 632] width 166 height 40
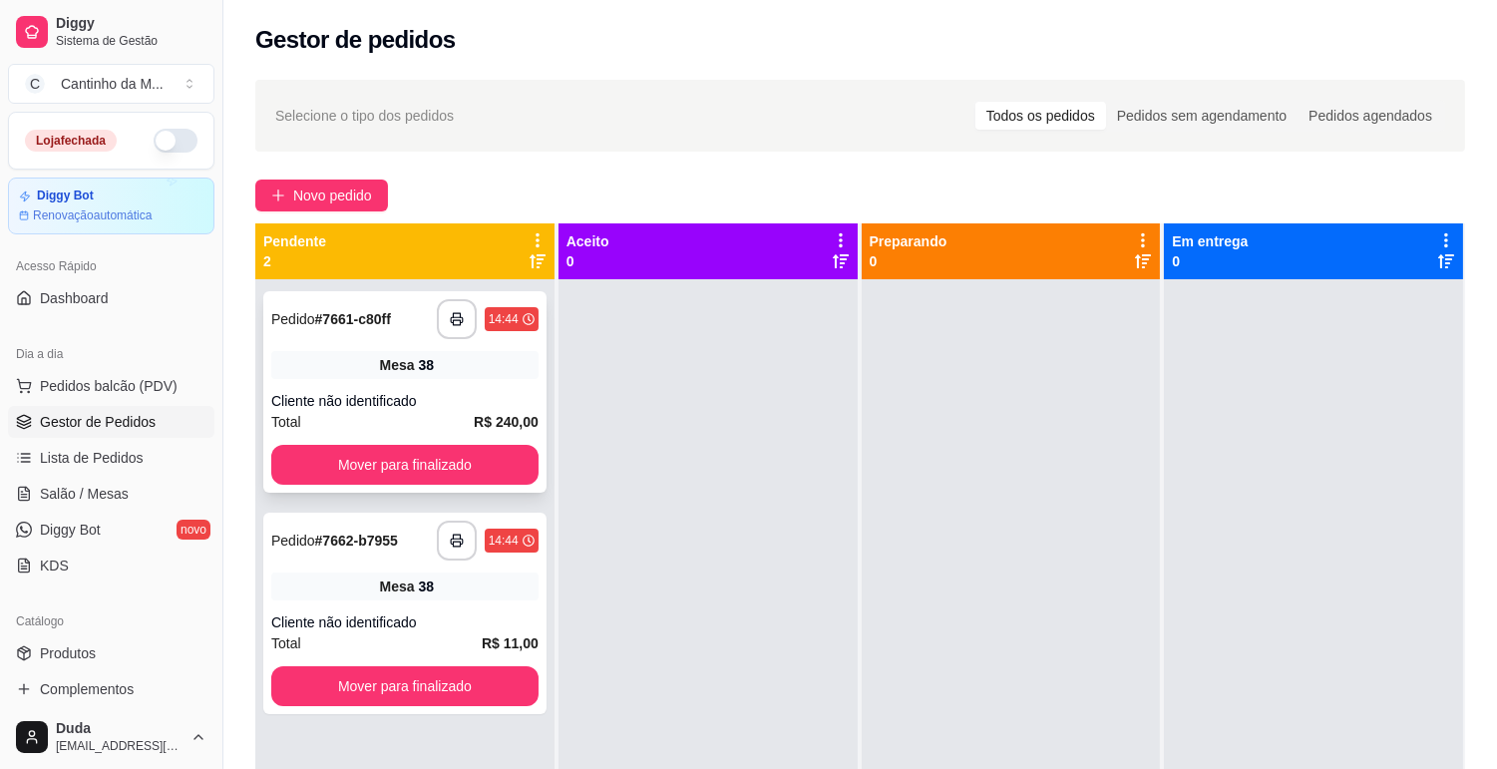
click at [431, 355] on div "38" at bounding box center [427, 365] width 16 height 20
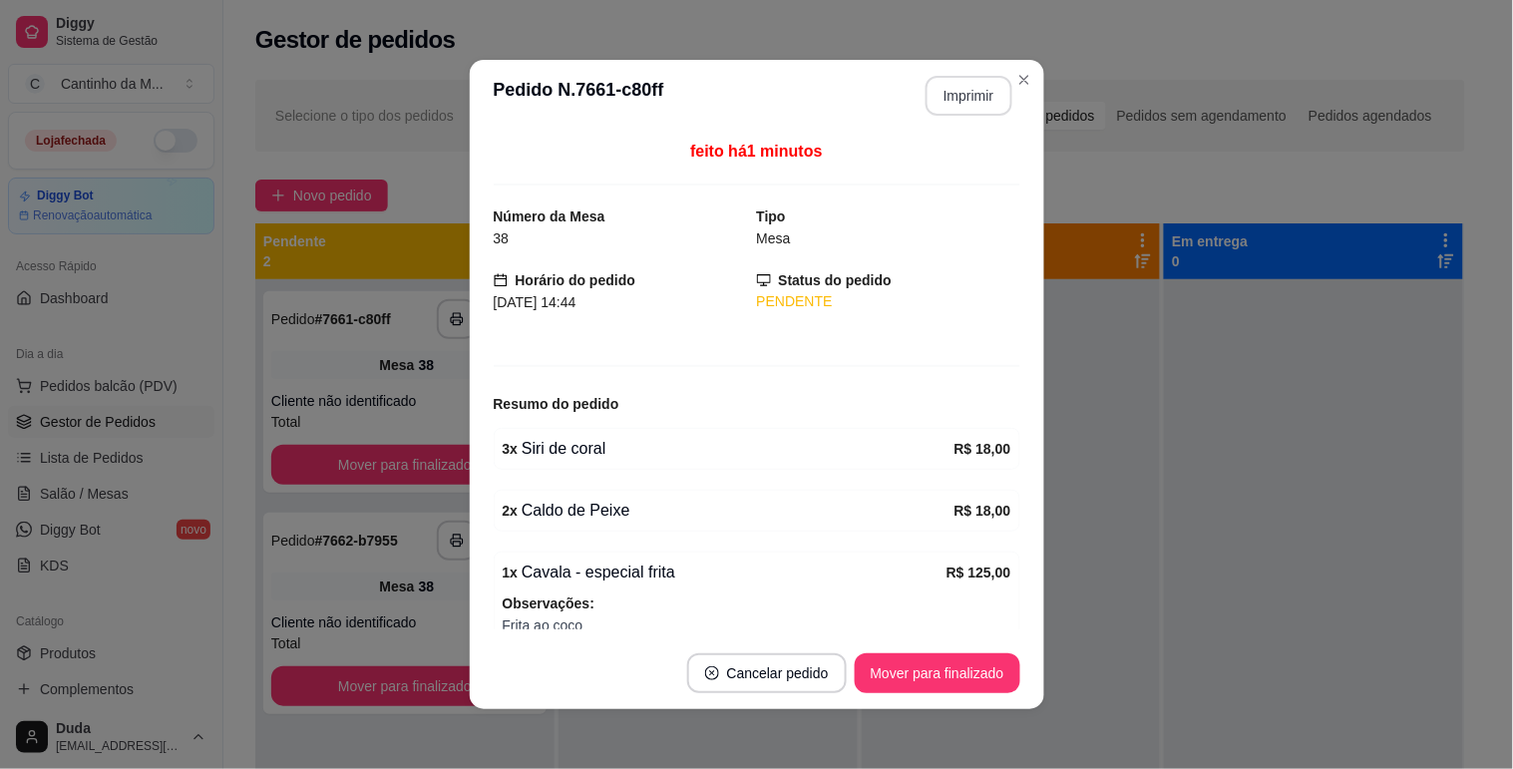
click at [962, 101] on button "Imprimir" at bounding box center [968, 96] width 87 height 40
click at [958, 681] on button "Mover para finalizado" at bounding box center [937, 673] width 166 height 40
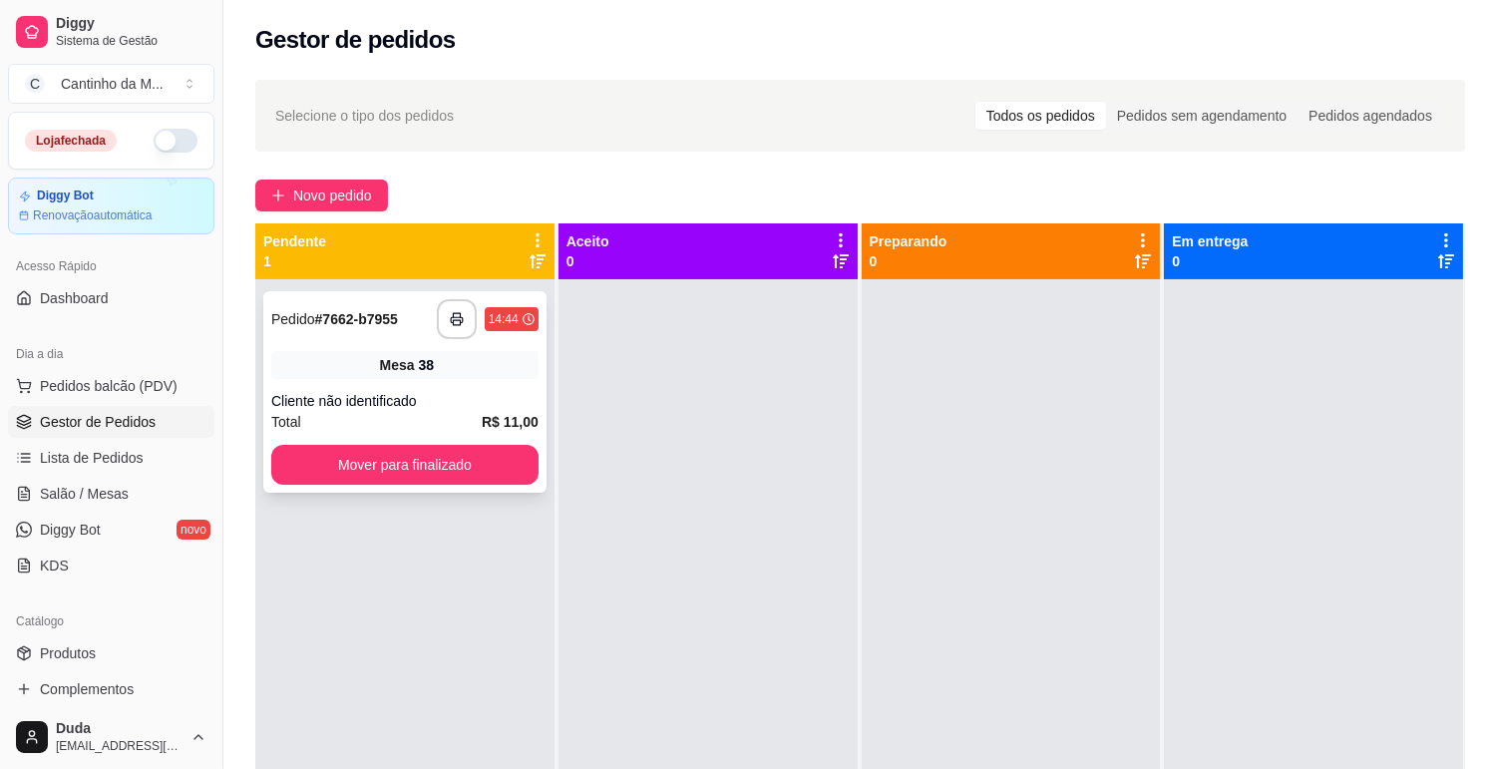
click at [487, 391] on div "Cliente não identificado" at bounding box center [404, 401] width 267 height 20
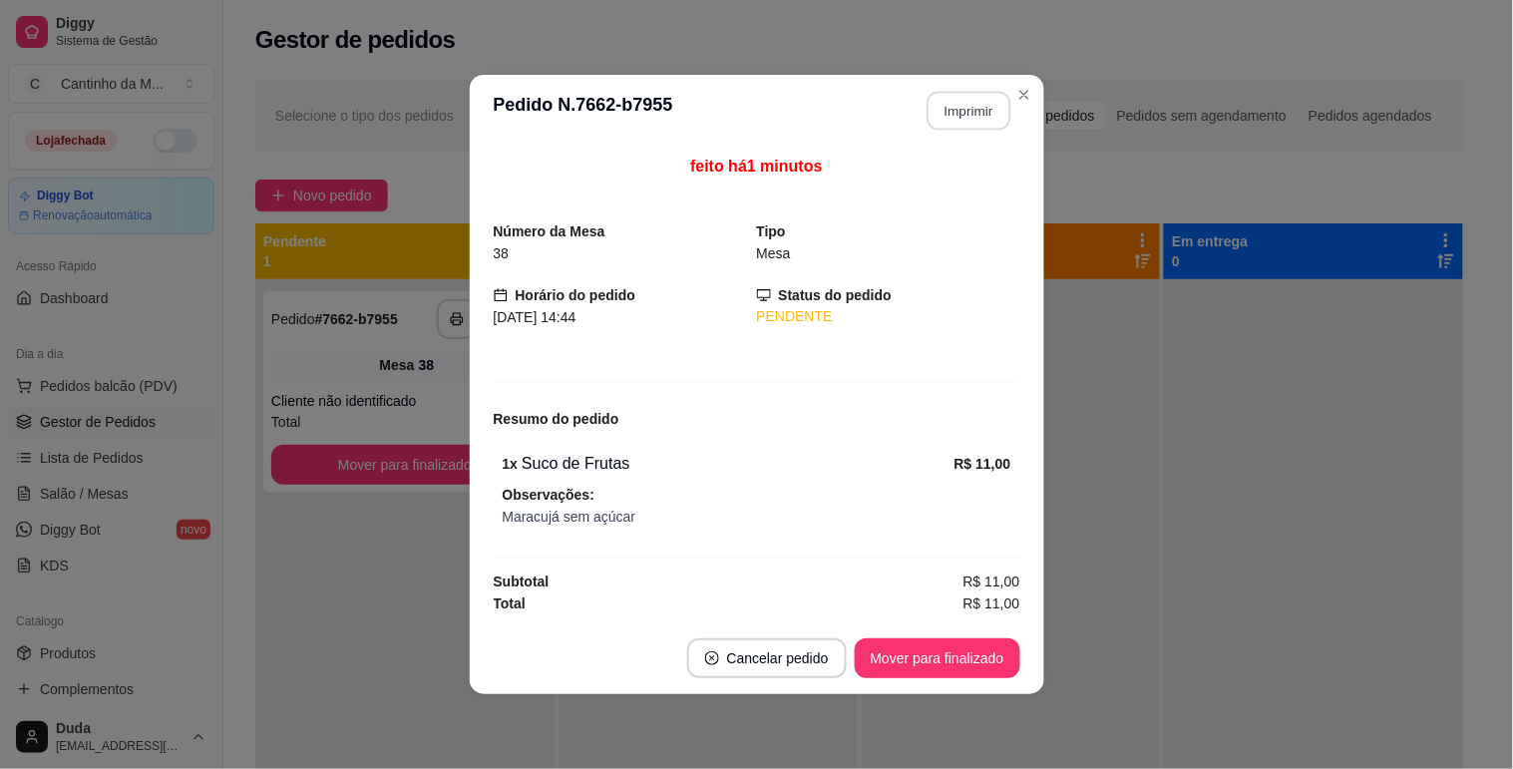
click at [967, 113] on button "Imprimir" at bounding box center [968, 111] width 84 height 39
click at [942, 642] on button "Mover para finalizado" at bounding box center [936, 658] width 161 height 39
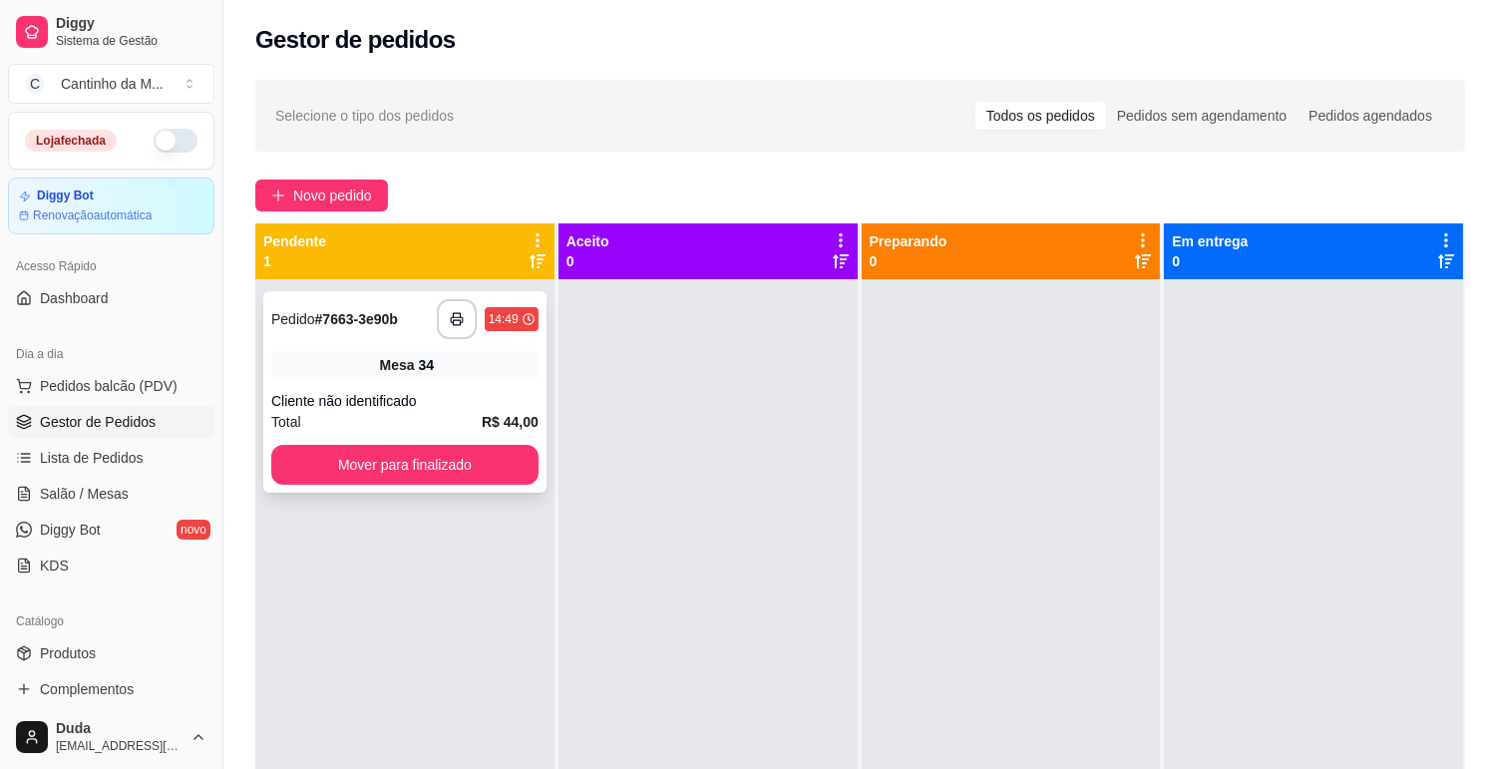
click at [363, 340] on div "**********" at bounding box center [404, 391] width 283 height 201
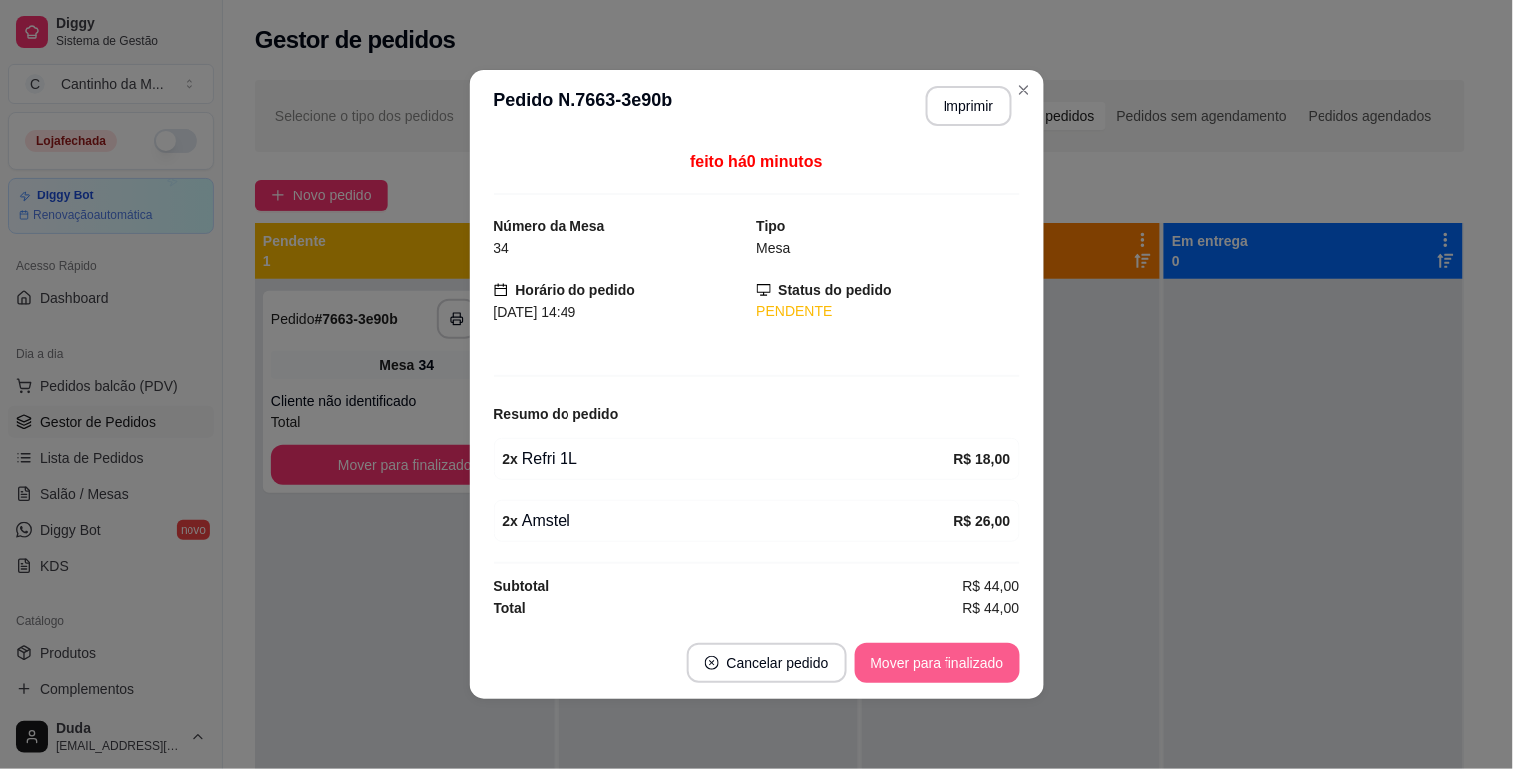
click at [894, 664] on button "Mover para finalizado" at bounding box center [937, 663] width 166 height 40
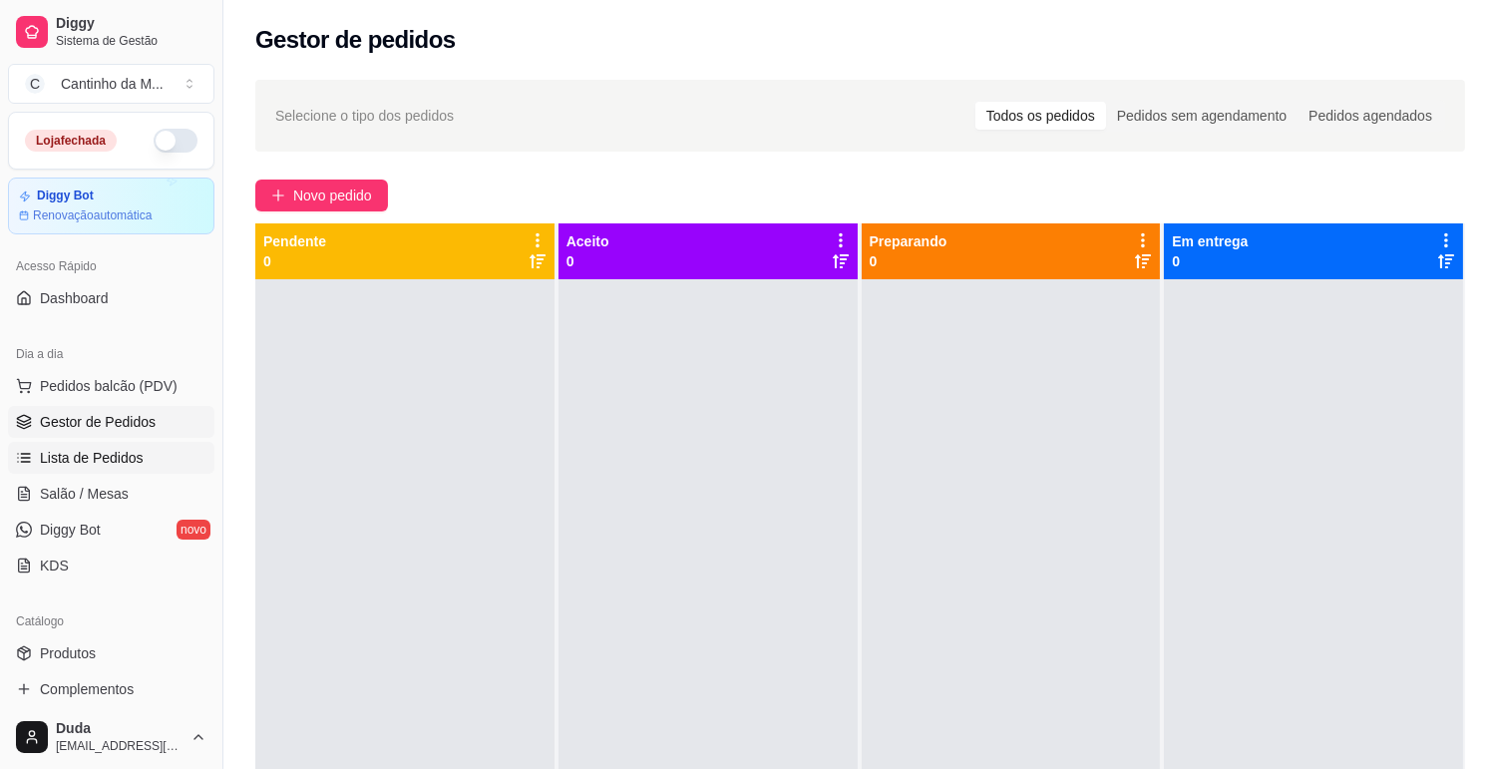
click at [114, 457] on span "Lista de Pedidos" at bounding box center [92, 458] width 104 height 20
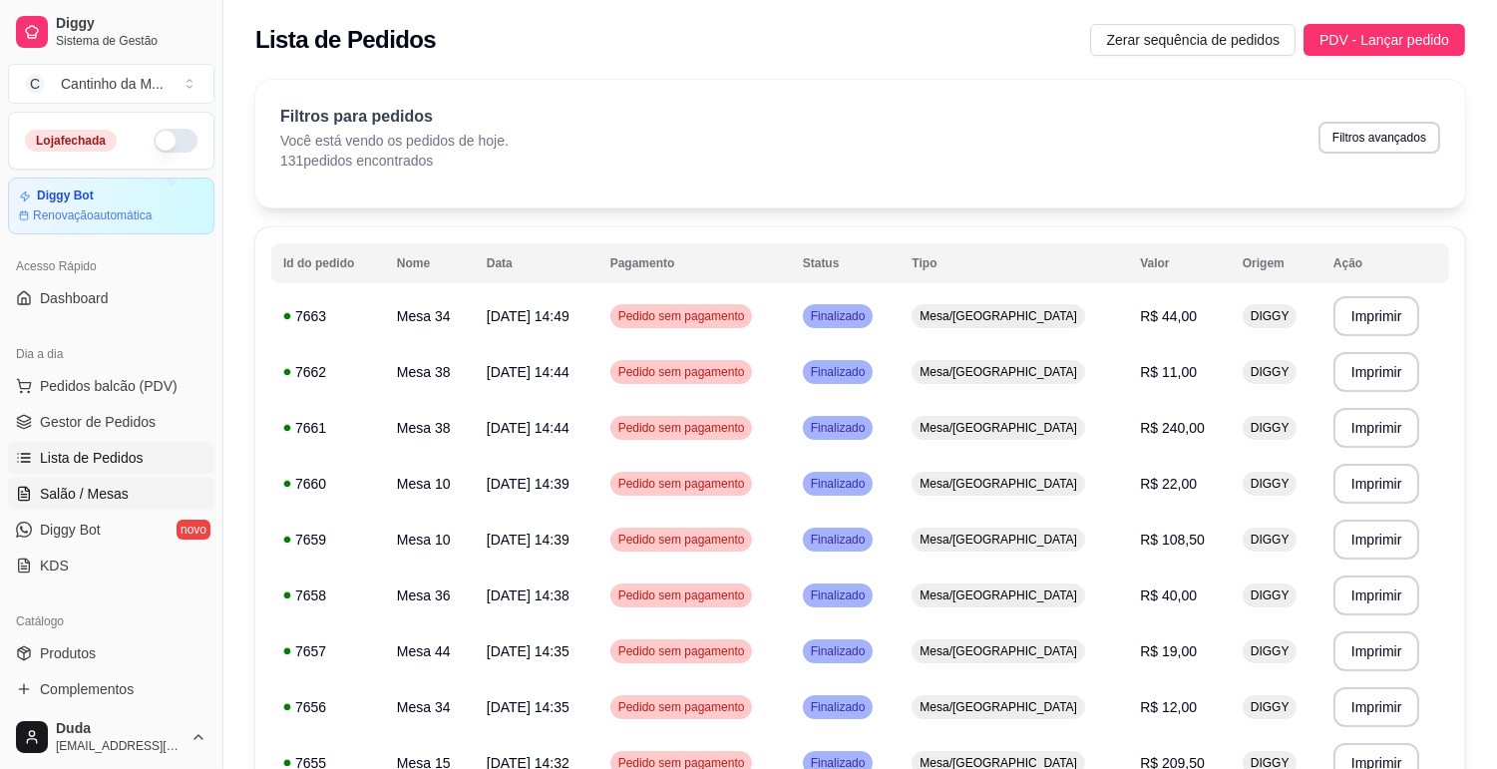
click at [98, 495] on span "Salão / Mesas" at bounding box center [84, 494] width 89 height 20
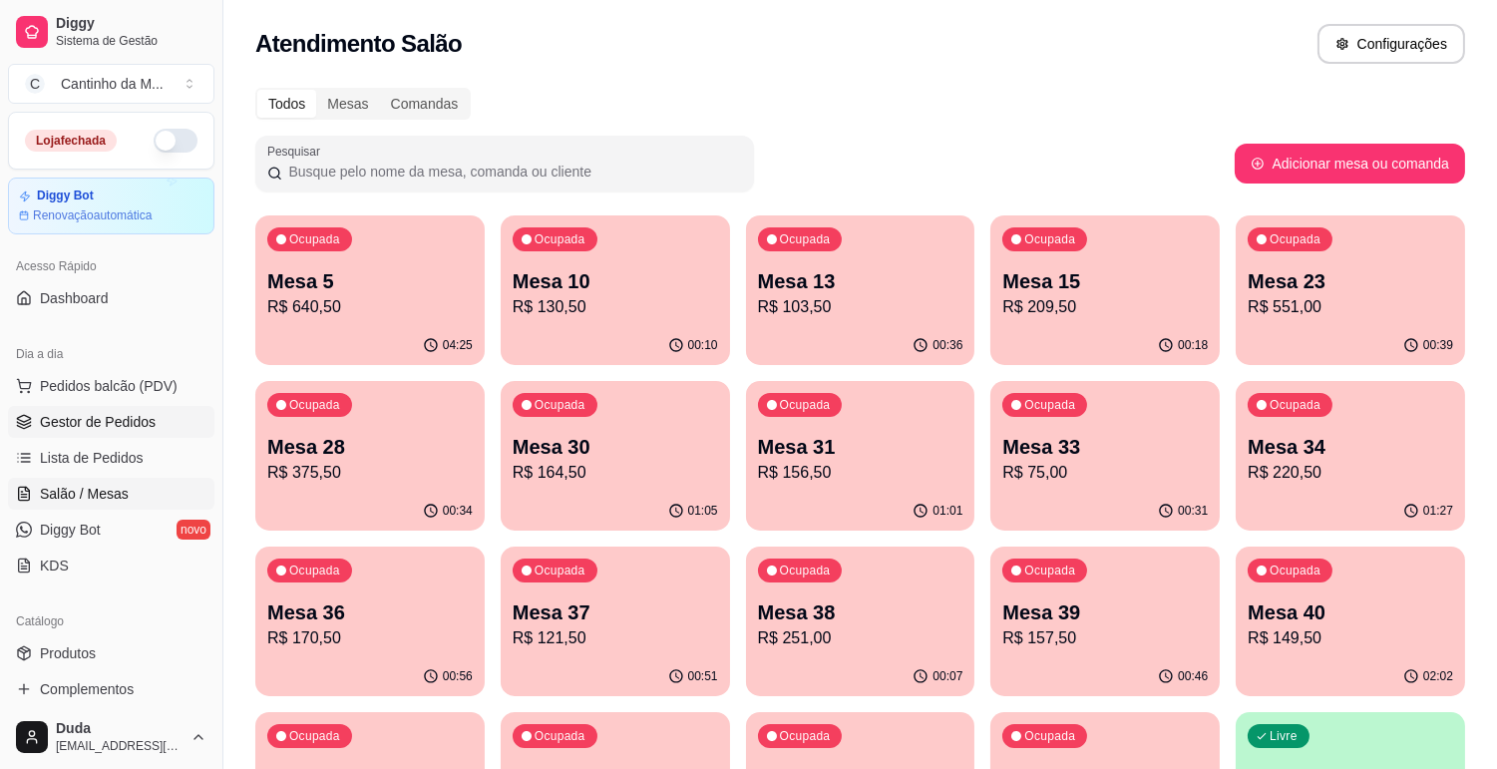
click at [101, 431] on span "Gestor de Pedidos" at bounding box center [98, 422] width 116 height 20
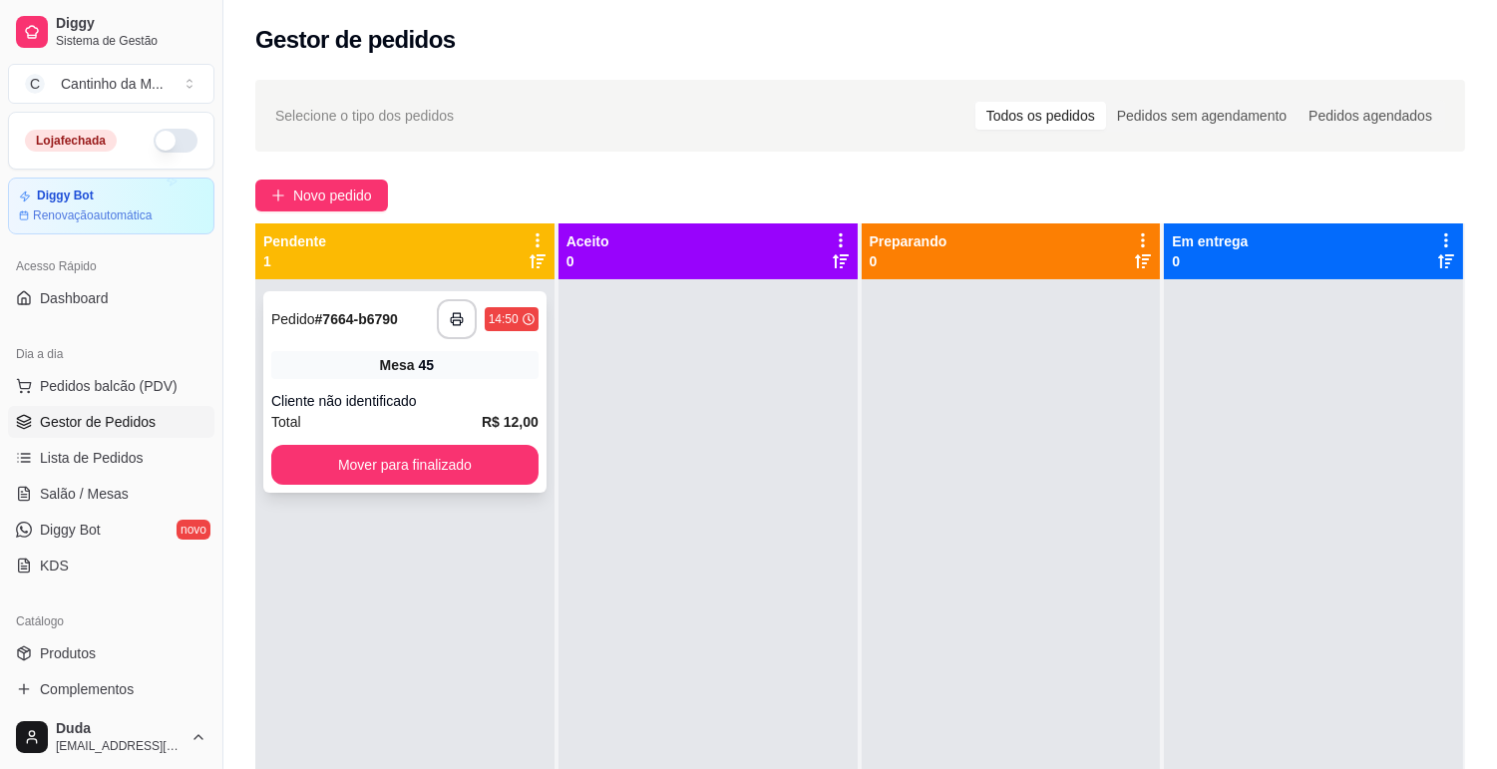
click at [465, 364] on div "Mesa 45" at bounding box center [404, 365] width 267 height 28
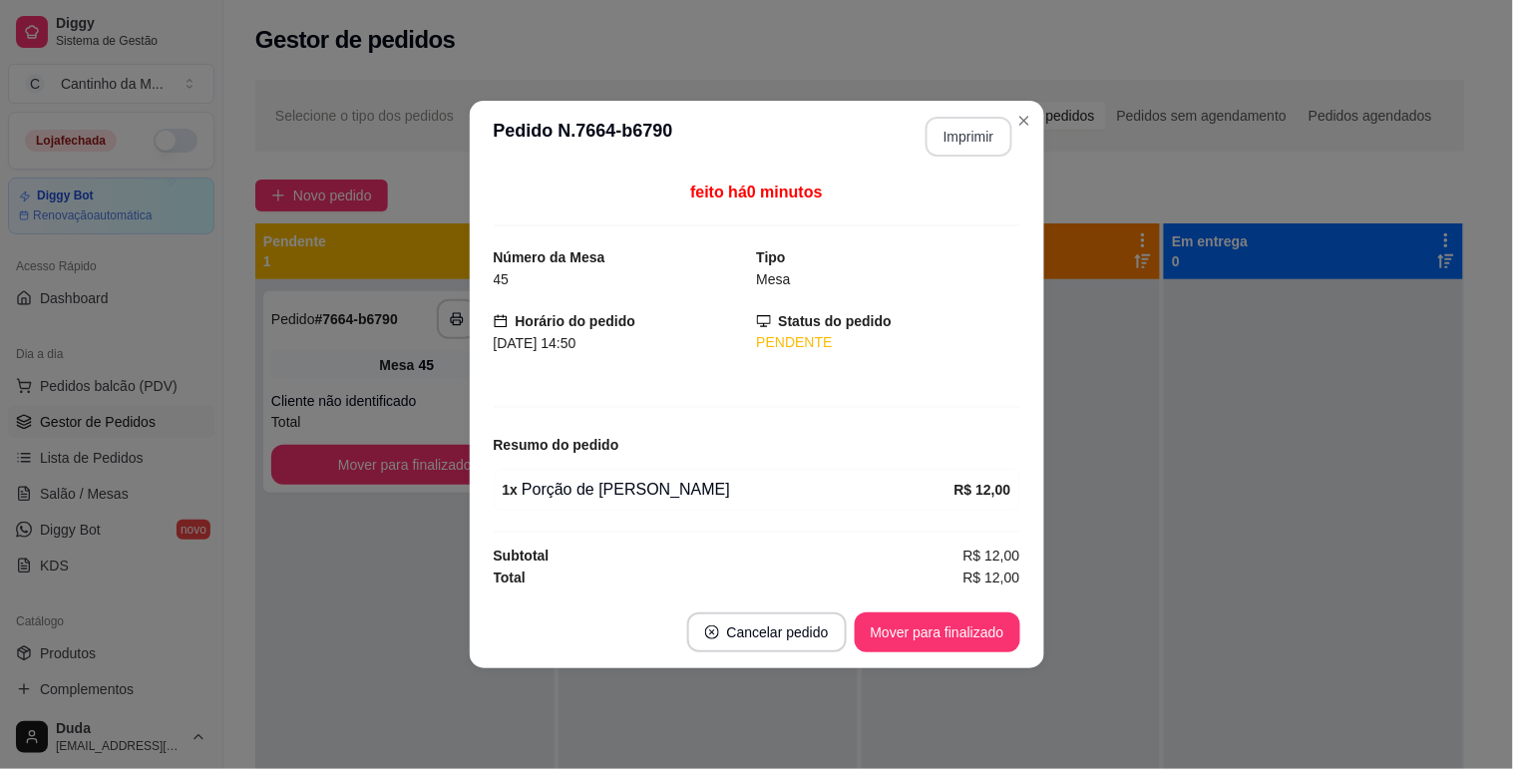
click at [949, 151] on button "Imprimir" at bounding box center [968, 137] width 87 height 40
click at [945, 624] on button "Mover para finalizado" at bounding box center [937, 632] width 166 height 40
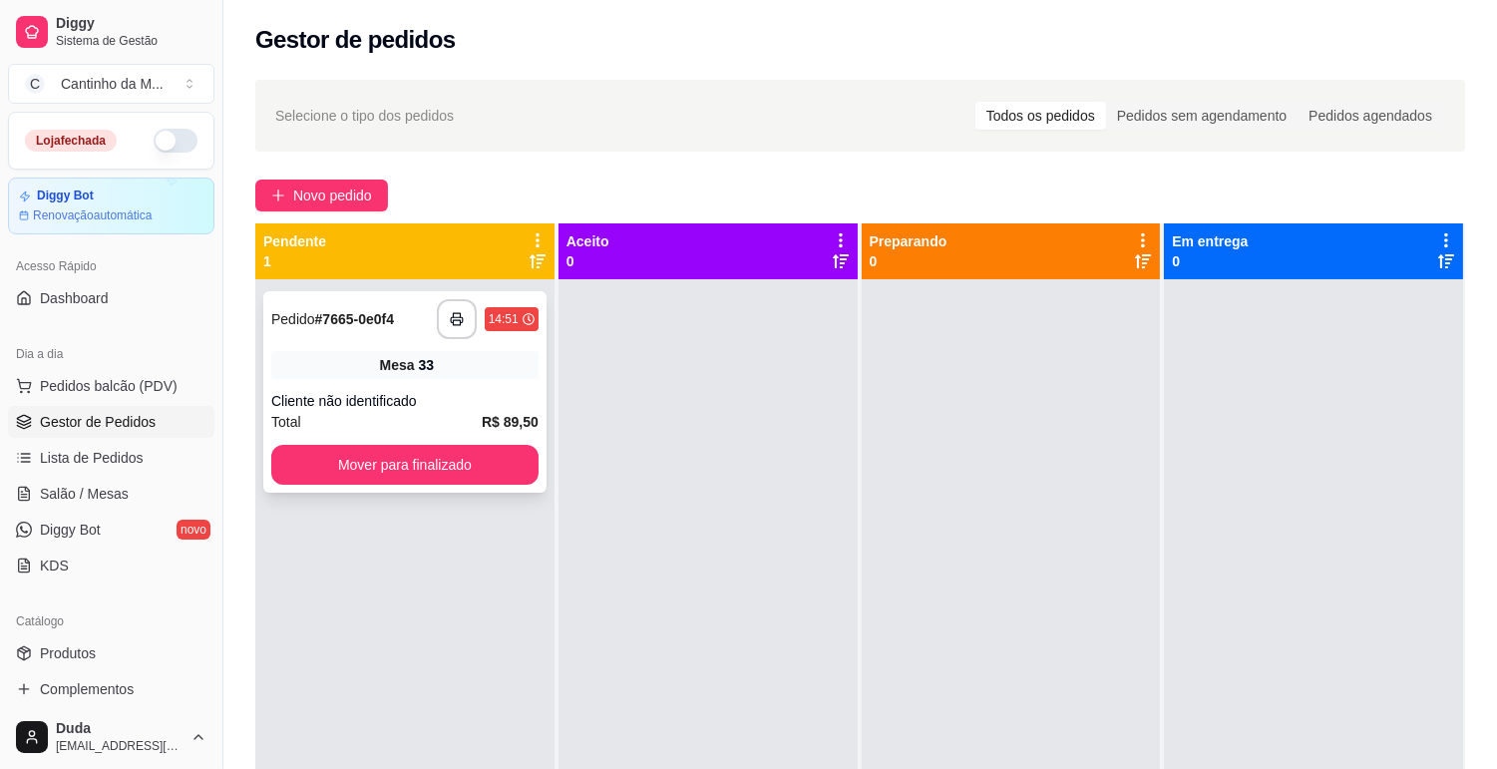
click at [506, 370] on div "Mesa 33" at bounding box center [404, 365] width 267 height 28
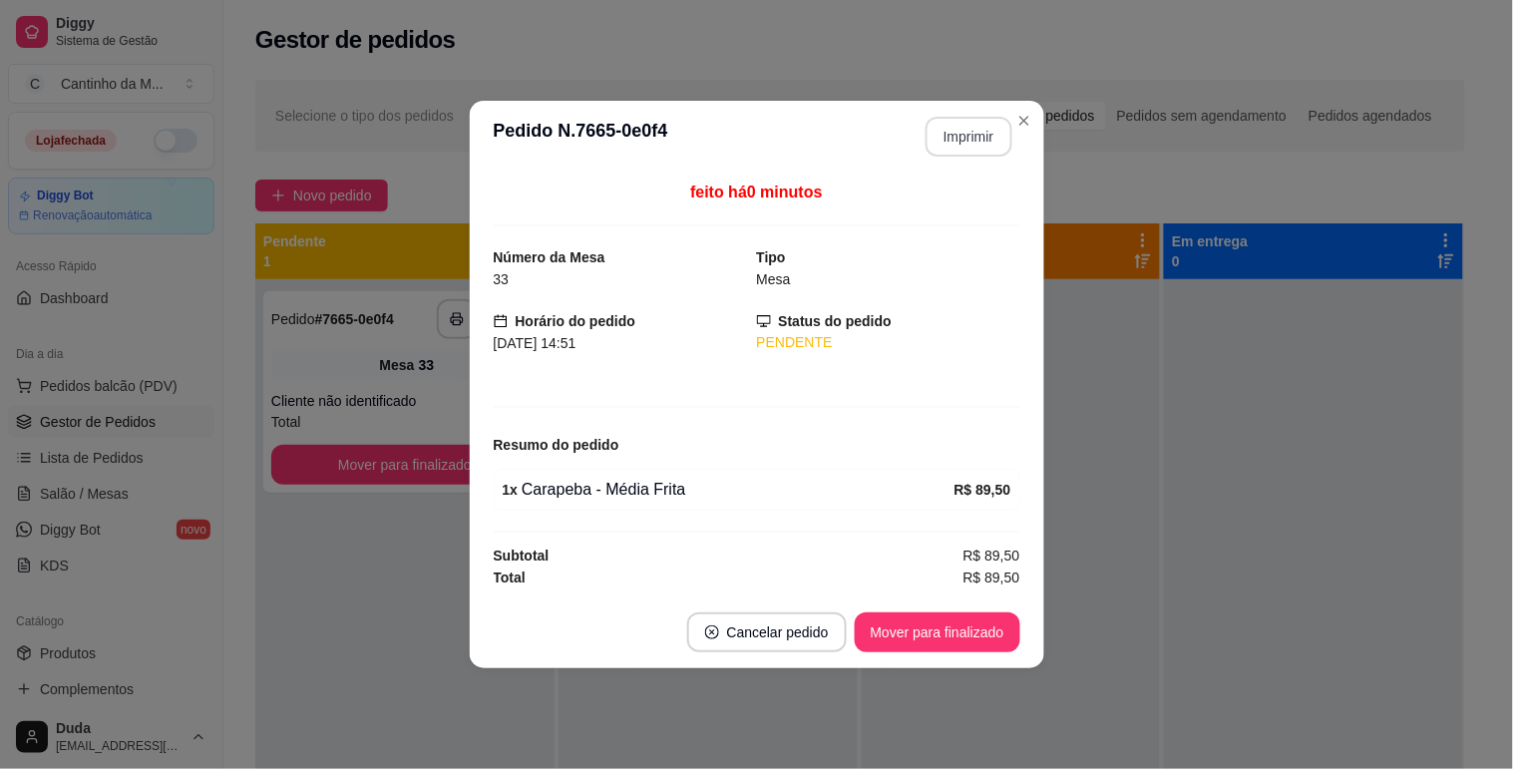
click at [947, 141] on button "Imprimir" at bounding box center [968, 137] width 87 height 40
click at [935, 623] on button "Mover para finalizado" at bounding box center [936, 632] width 161 height 39
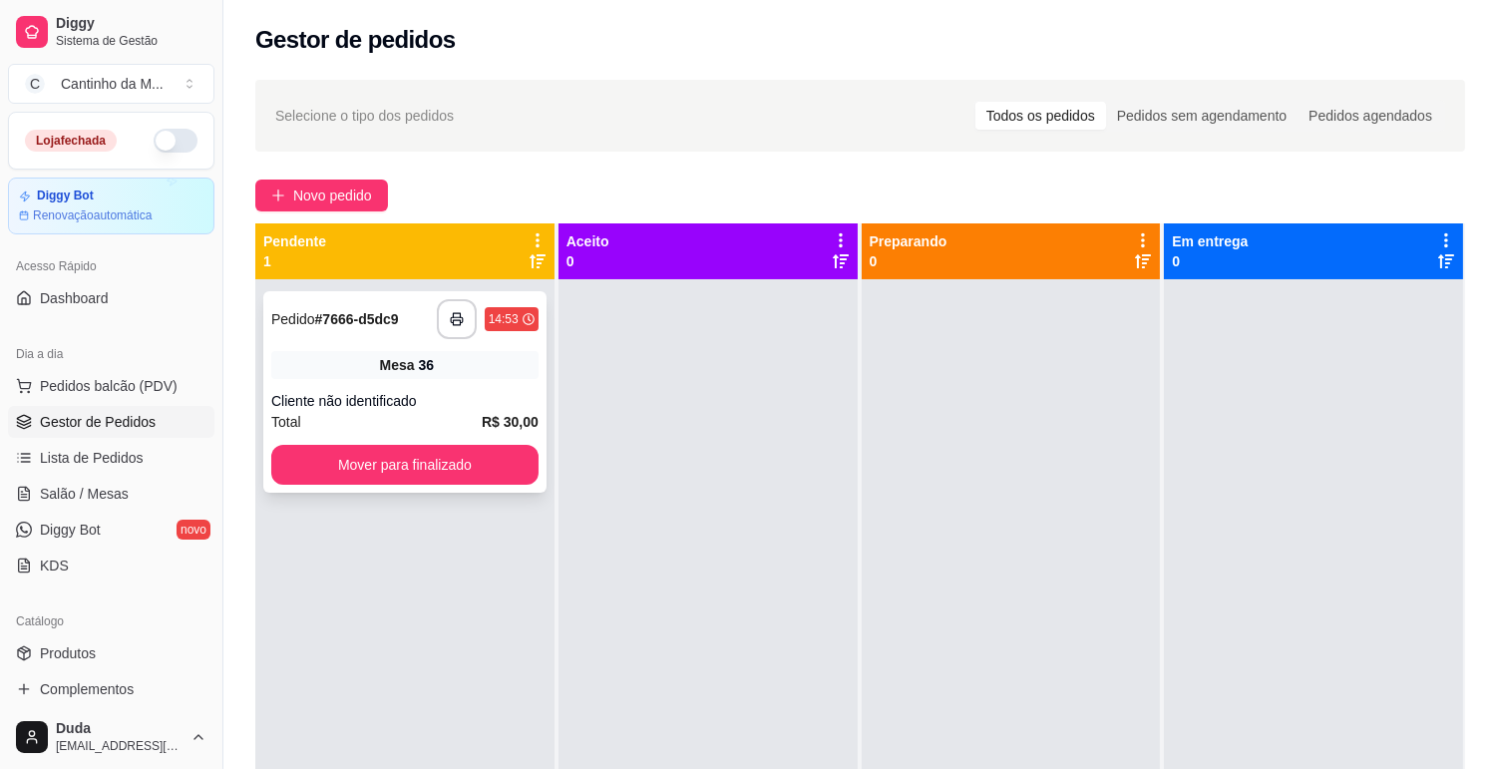
click at [431, 366] on div "36" at bounding box center [427, 365] width 16 height 20
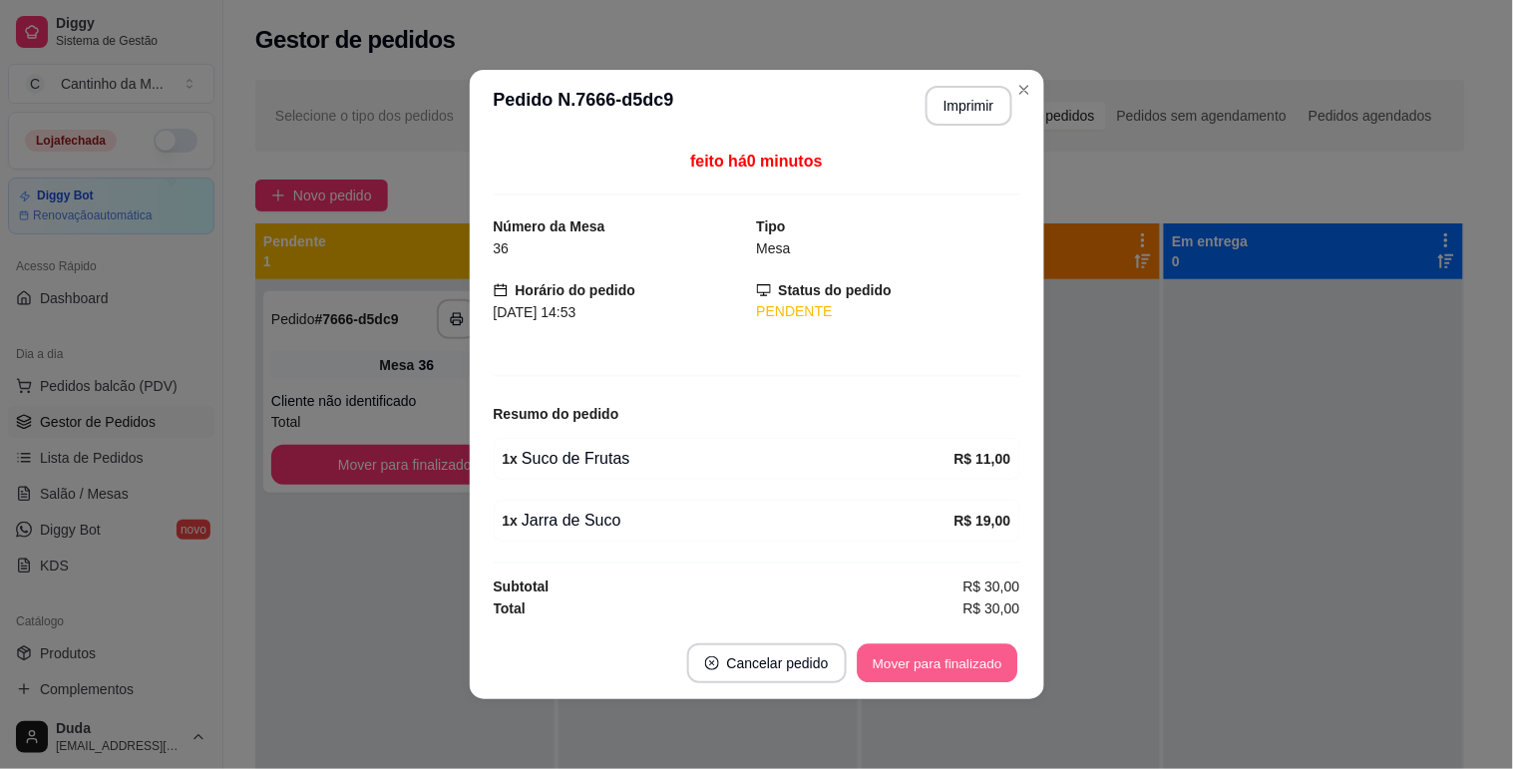
click at [935, 663] on button "Mover para finalizado" at bounding box center [936, 663] width 161 height 39
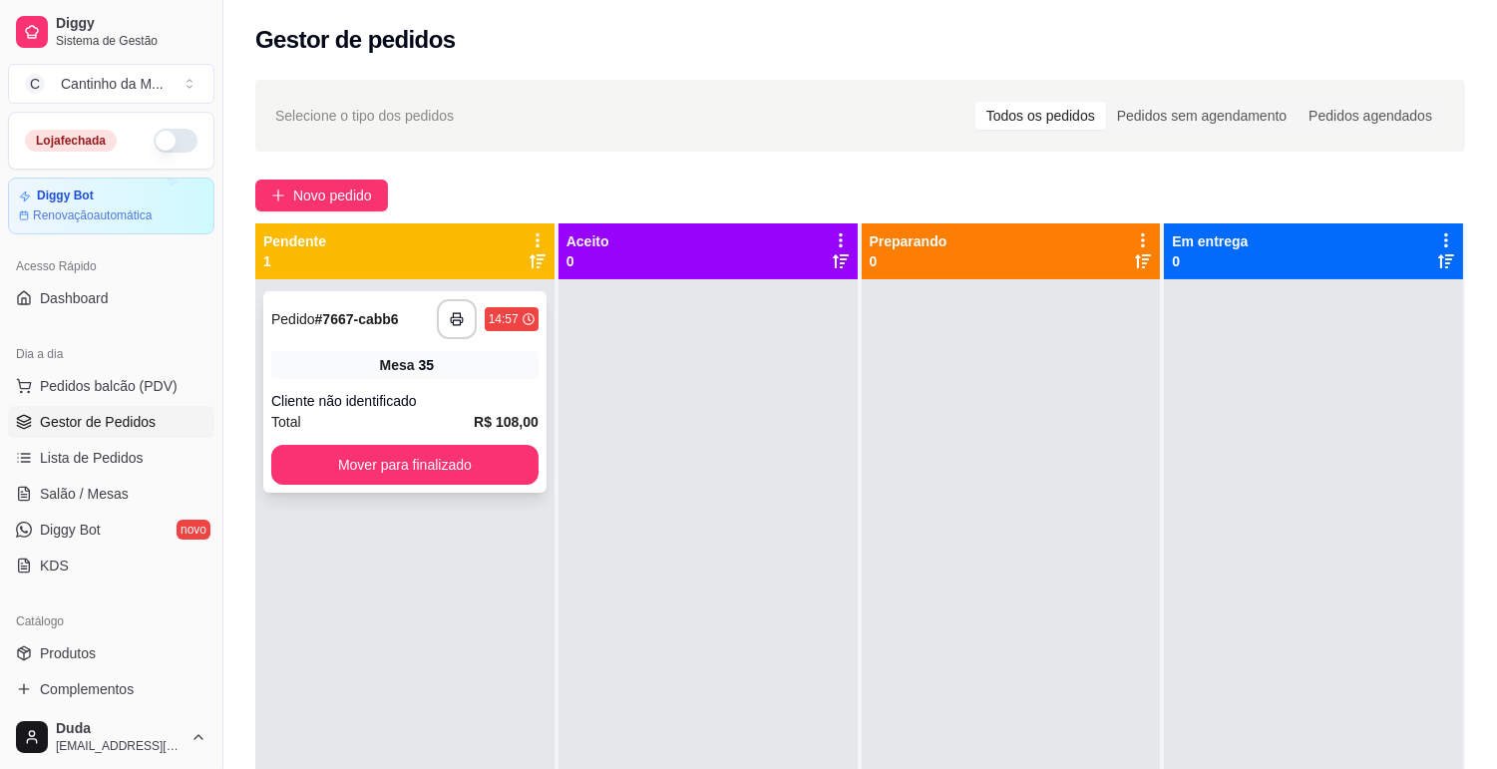
click at [470, 360] on div "Mesa 35" at bounding box center [404, 365] width 267 height 28
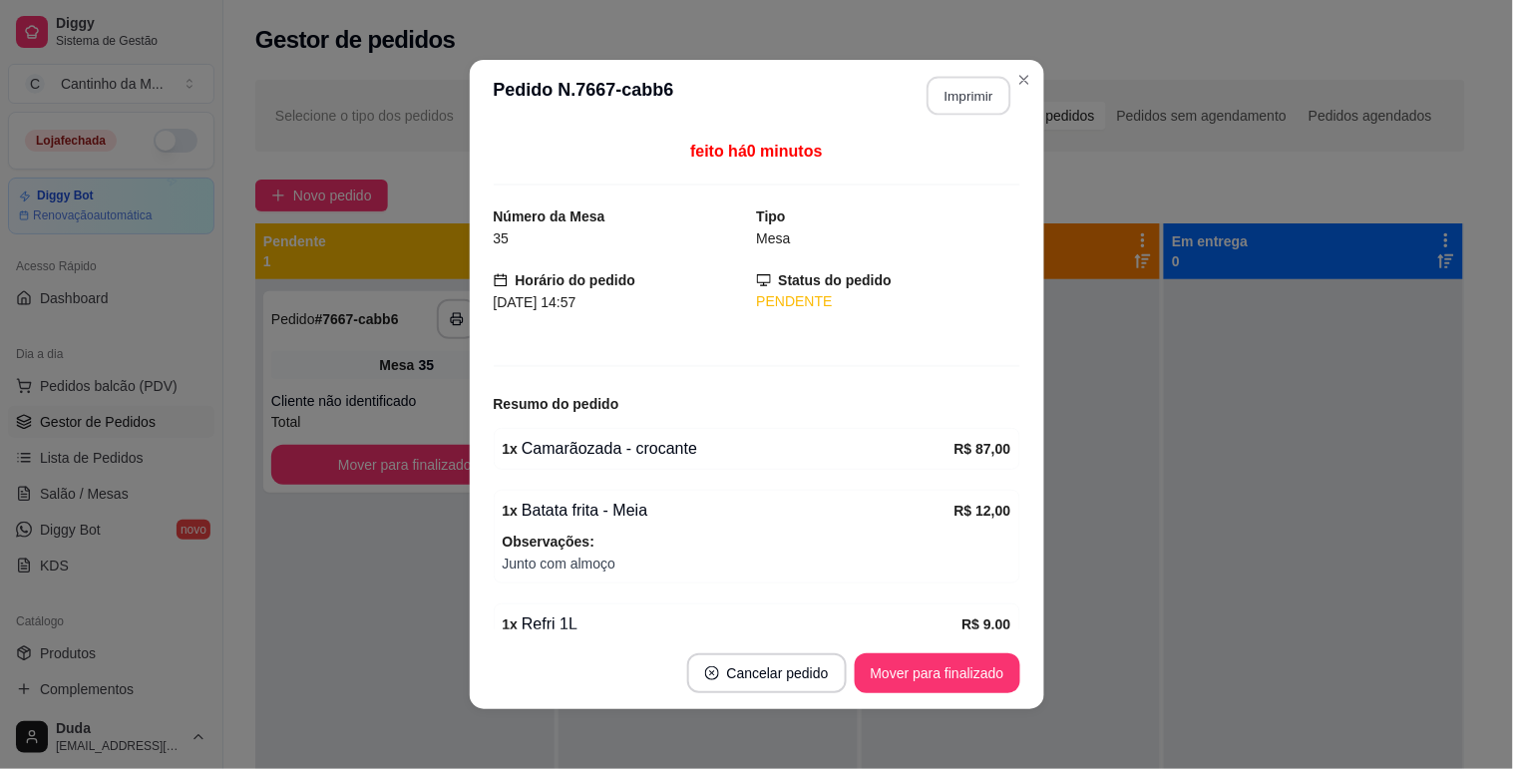
click at [957, 80] on button "Imprimir" at bounding box center [968, 96] width 84 height 39
click at [925, 666] on button "Mover para finalizado" at bounding box center [937, 673] width 166 height 40
click at [925, 666] on button "Mover para finalizado" at bounding box center [936, 673] width 161 height 39
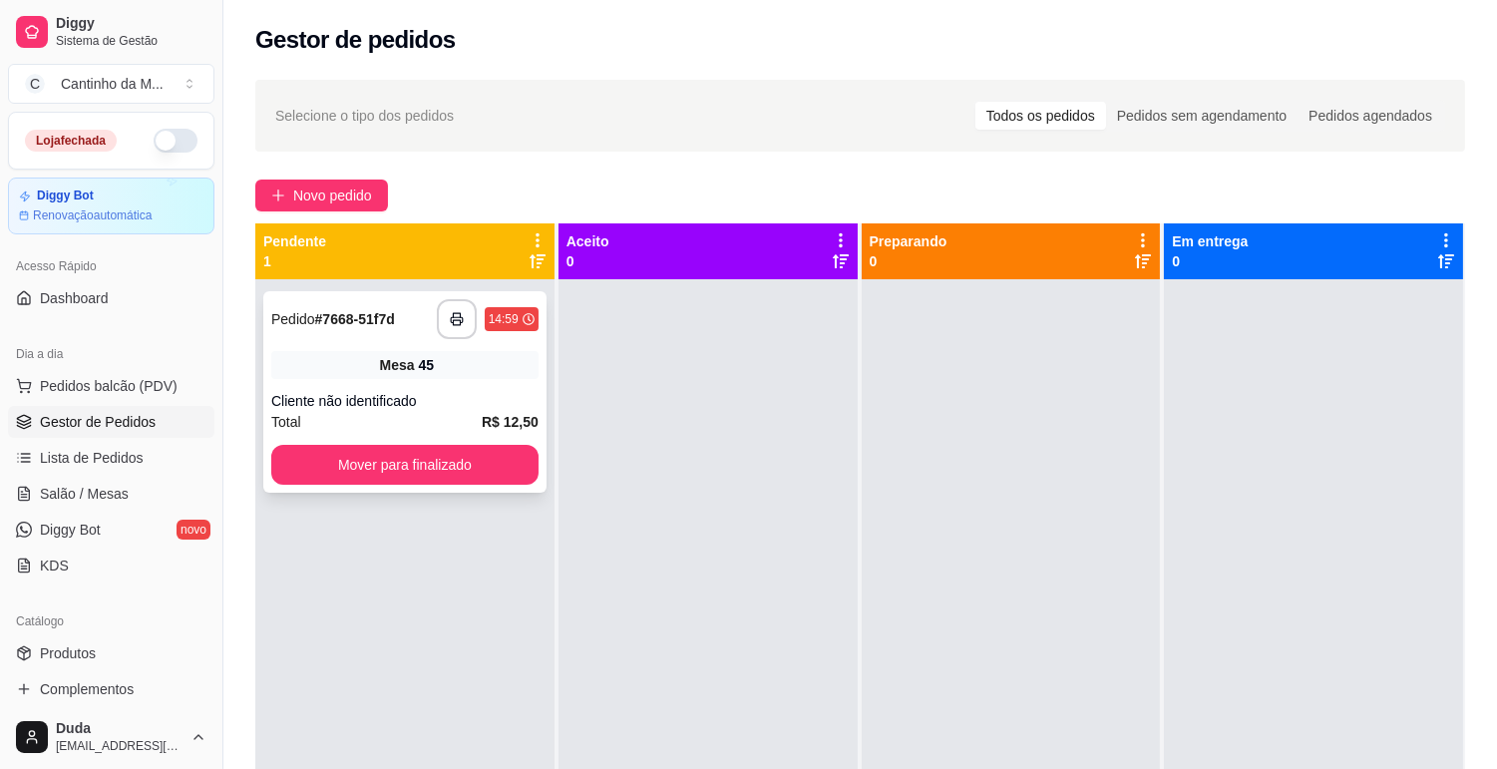
click at [347, 370] on div "Mesa 45" at bounding box center [404, 365] width 267 height 28
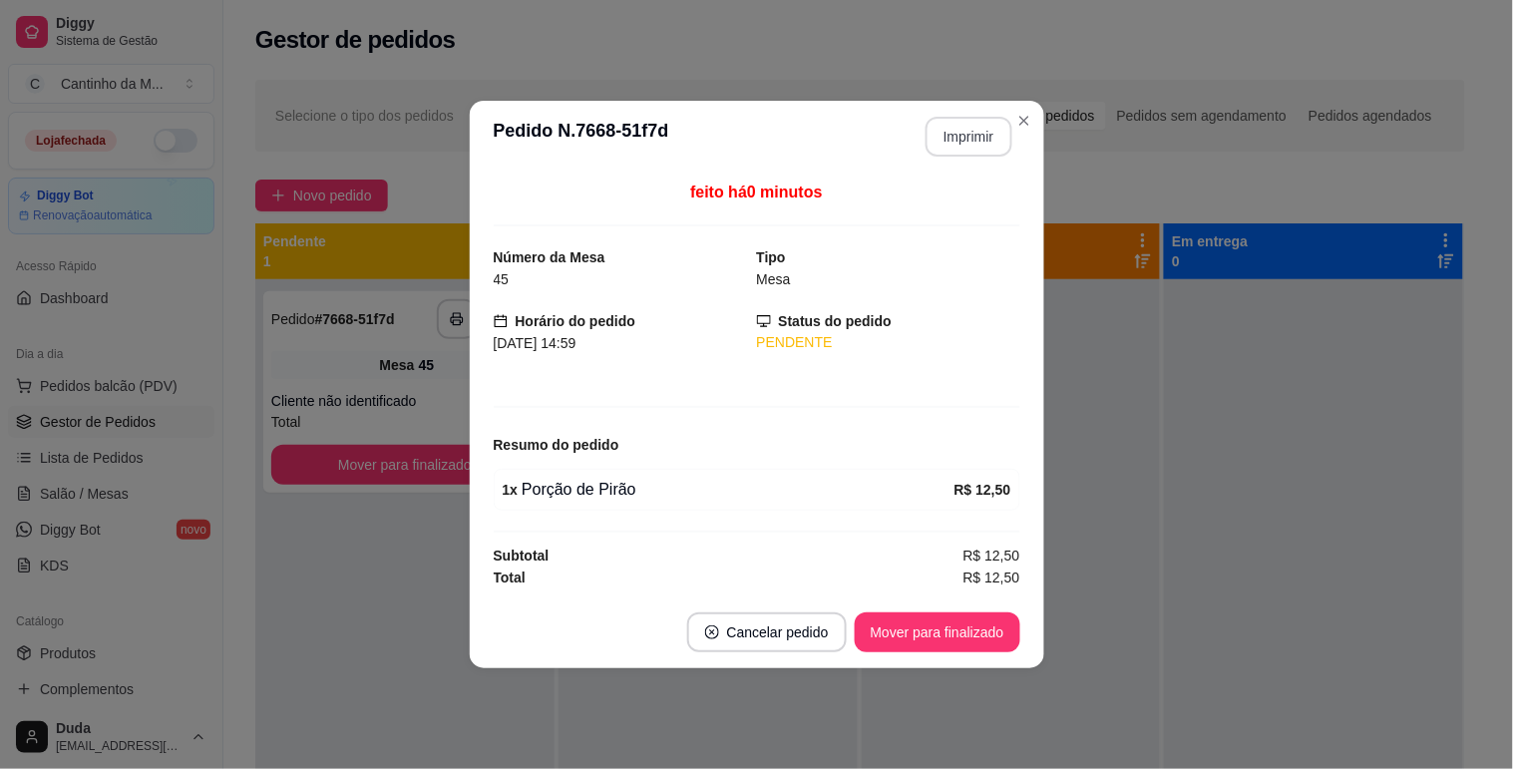
click at [963, 125] on button "Imprimir" at bounding box center [968, 137] width 87 height 40
click at [954, 625] on button "Mover para finalizado" at bounding box center [937, 632] width 166 height 40
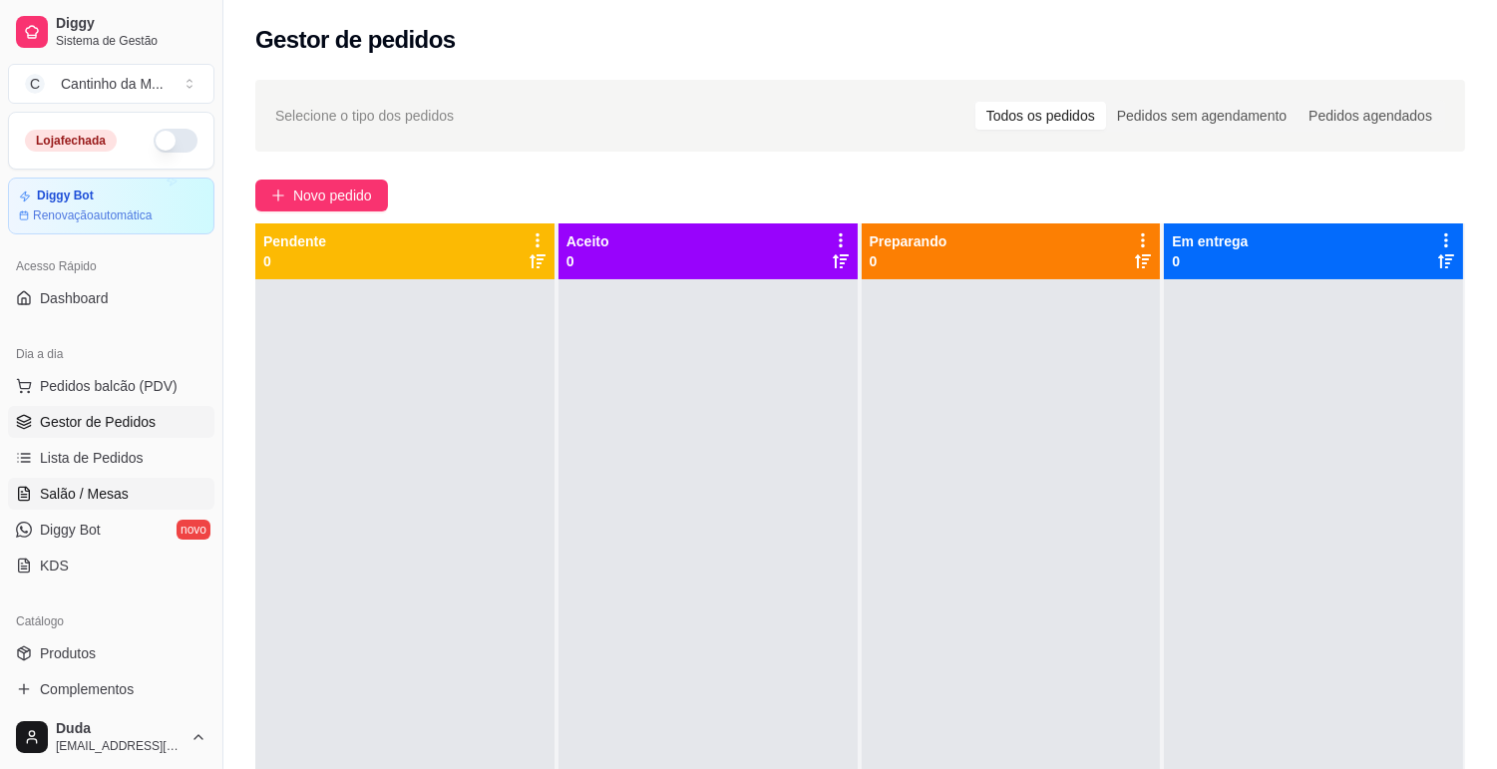
click at [153, 485] on link "Salão / Mesas" at bounding box center [111, 494] width 206 height 32
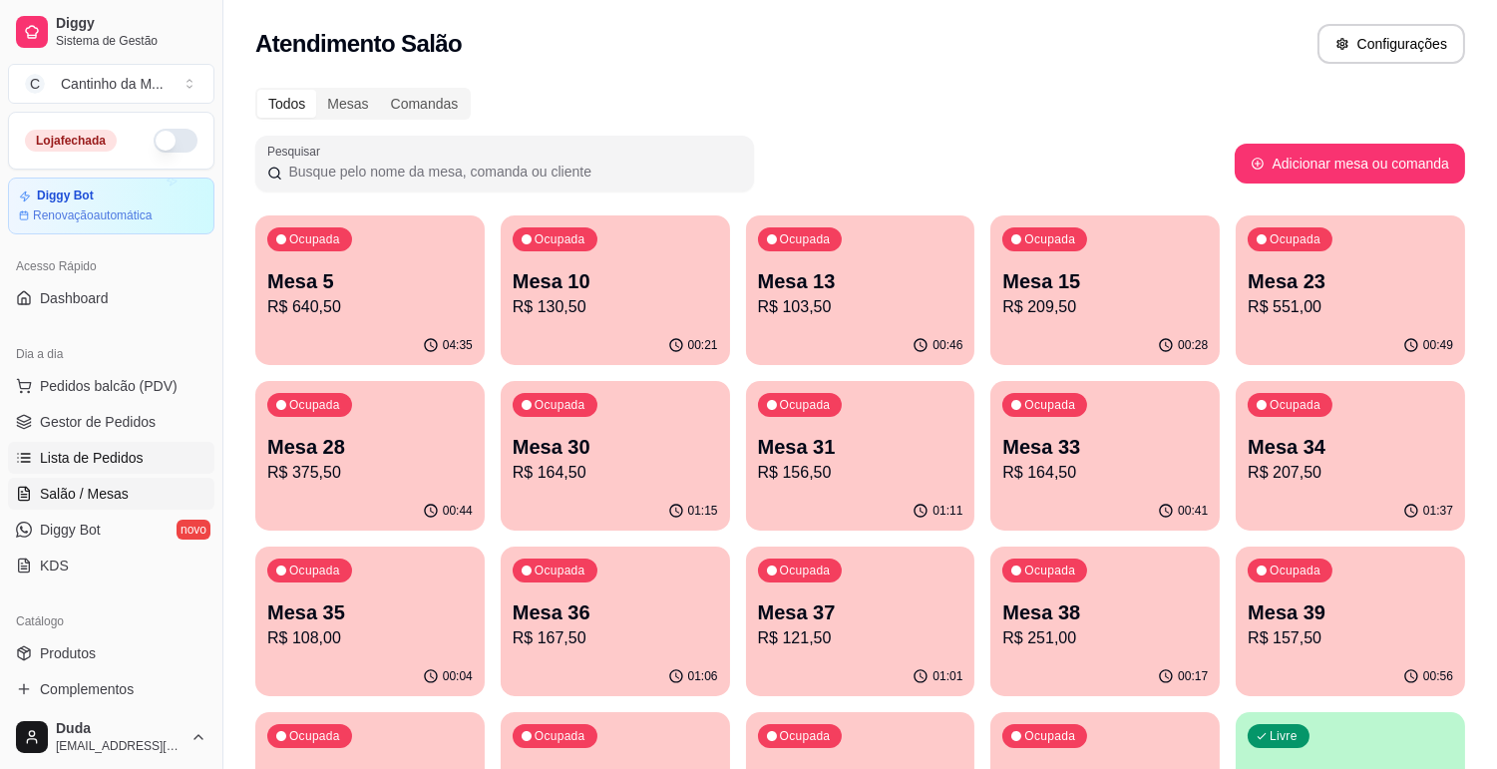
click at [162, 461] on link "Lista de Pedidos" at bounding box center [111, 458] width 206 height 32
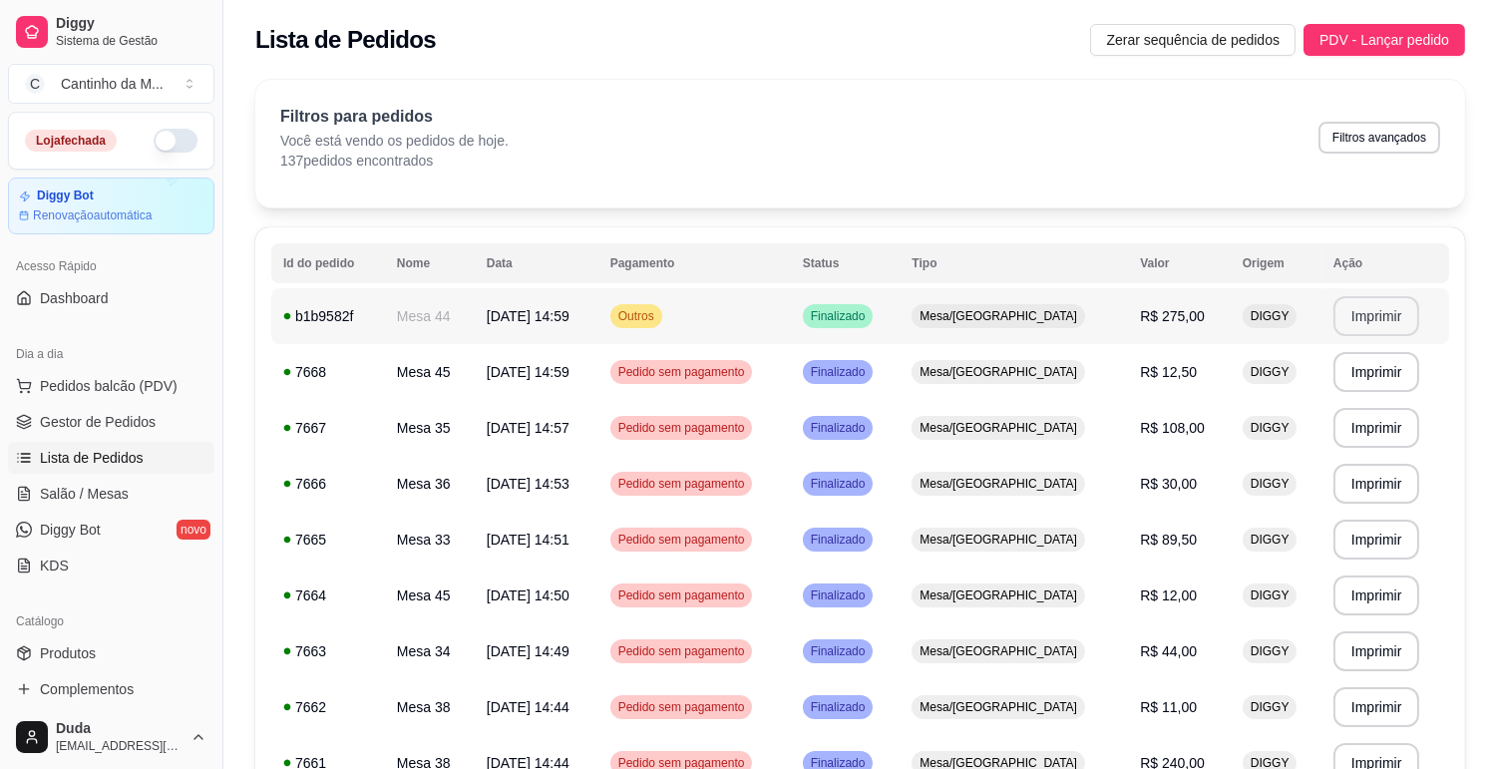
click at [1403, 306] on button "Imprimir" at bounding box center [1376, 316] width 87 height 40
click at [64, 425] on span "Gestor de Pedidos" at bounding box center [98, 422] width 116 height 20
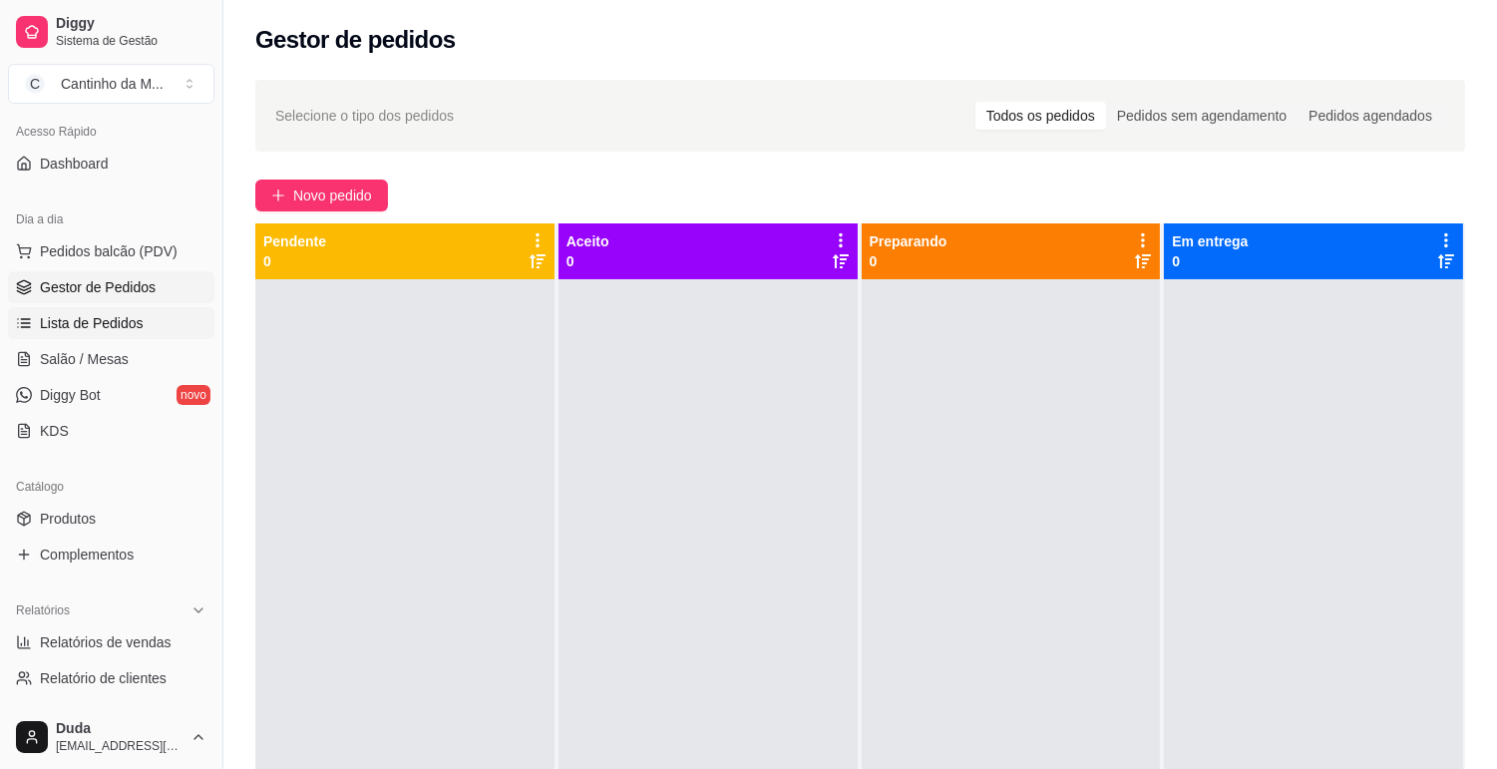
scroll to position [221, 0]
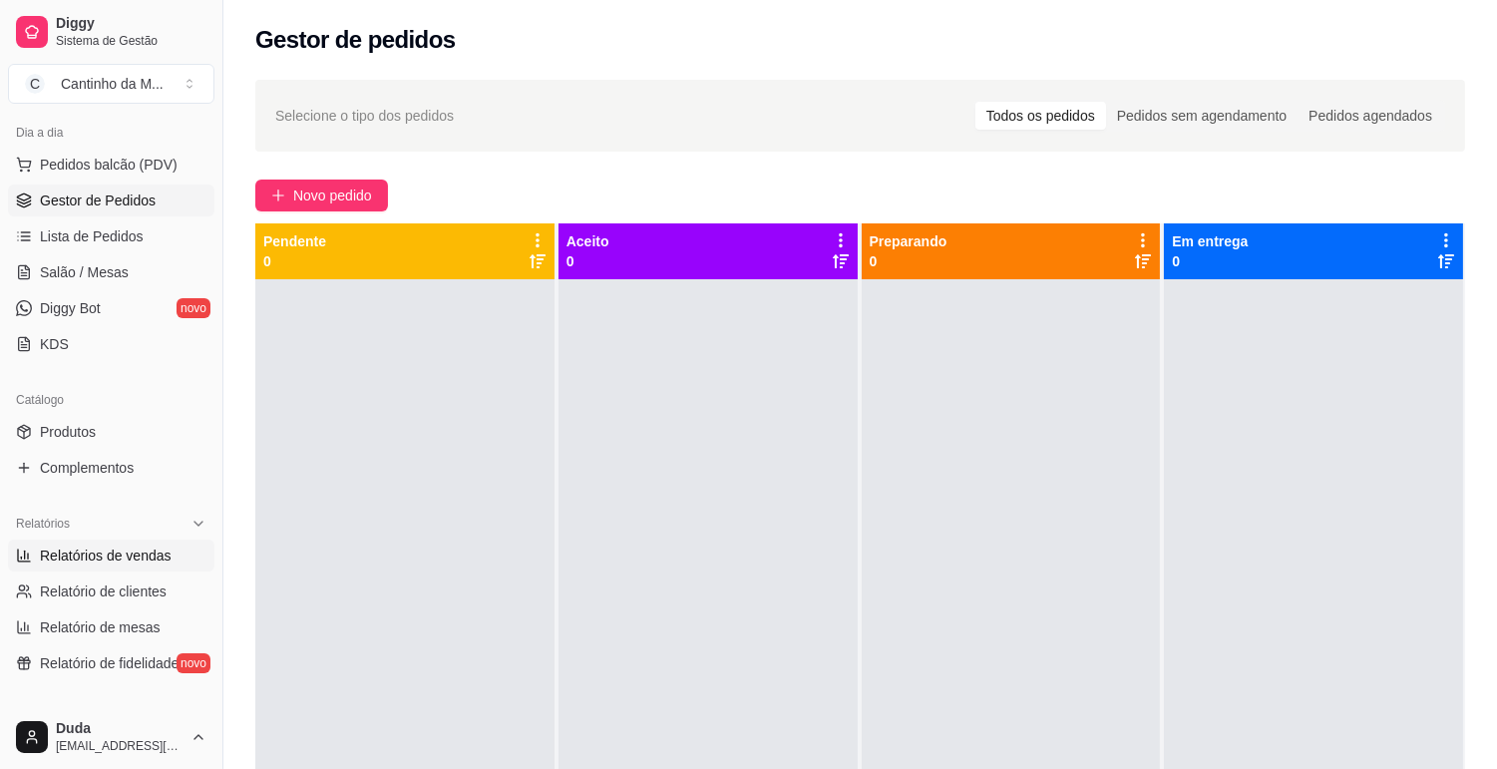
click at [108, 552] on span "Relatórios de vendas" at bounding box center [106, 555] width 132 height 20
select select "ALL"
select select "0"
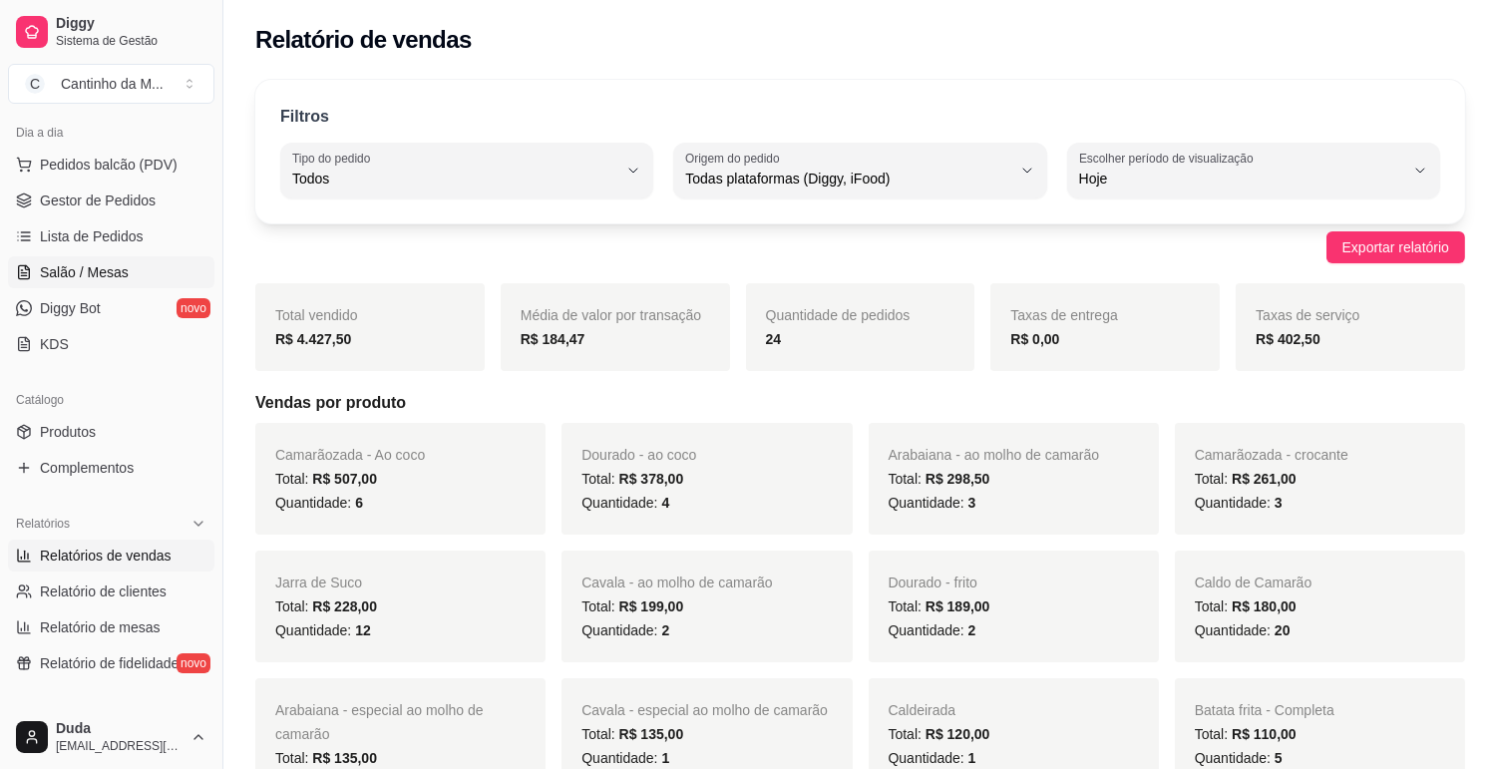
click at [142, 272] on link "Salão / Mesas" at bounding box center [111, 272] width 206 height 32
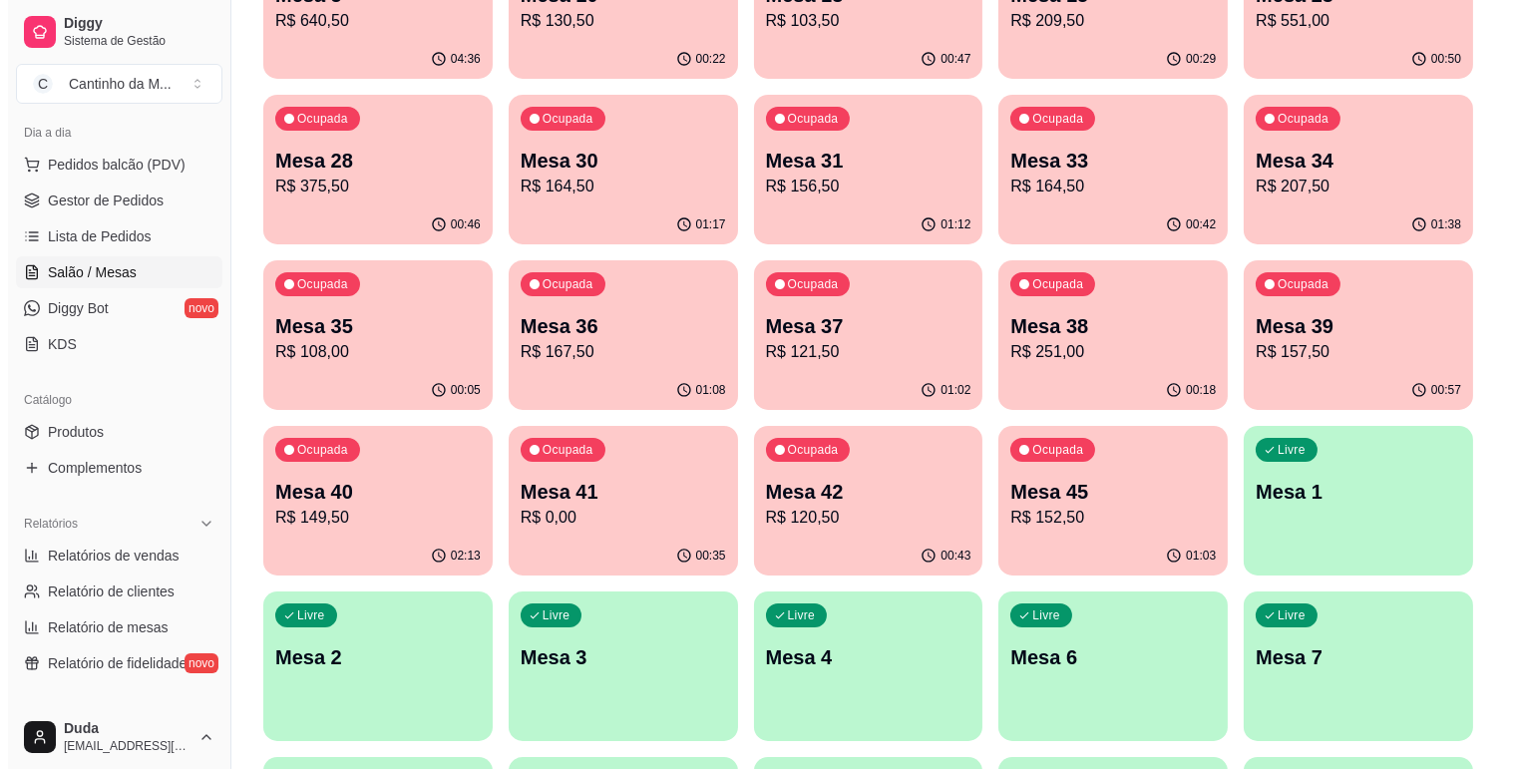
scroll to position [332, 0]
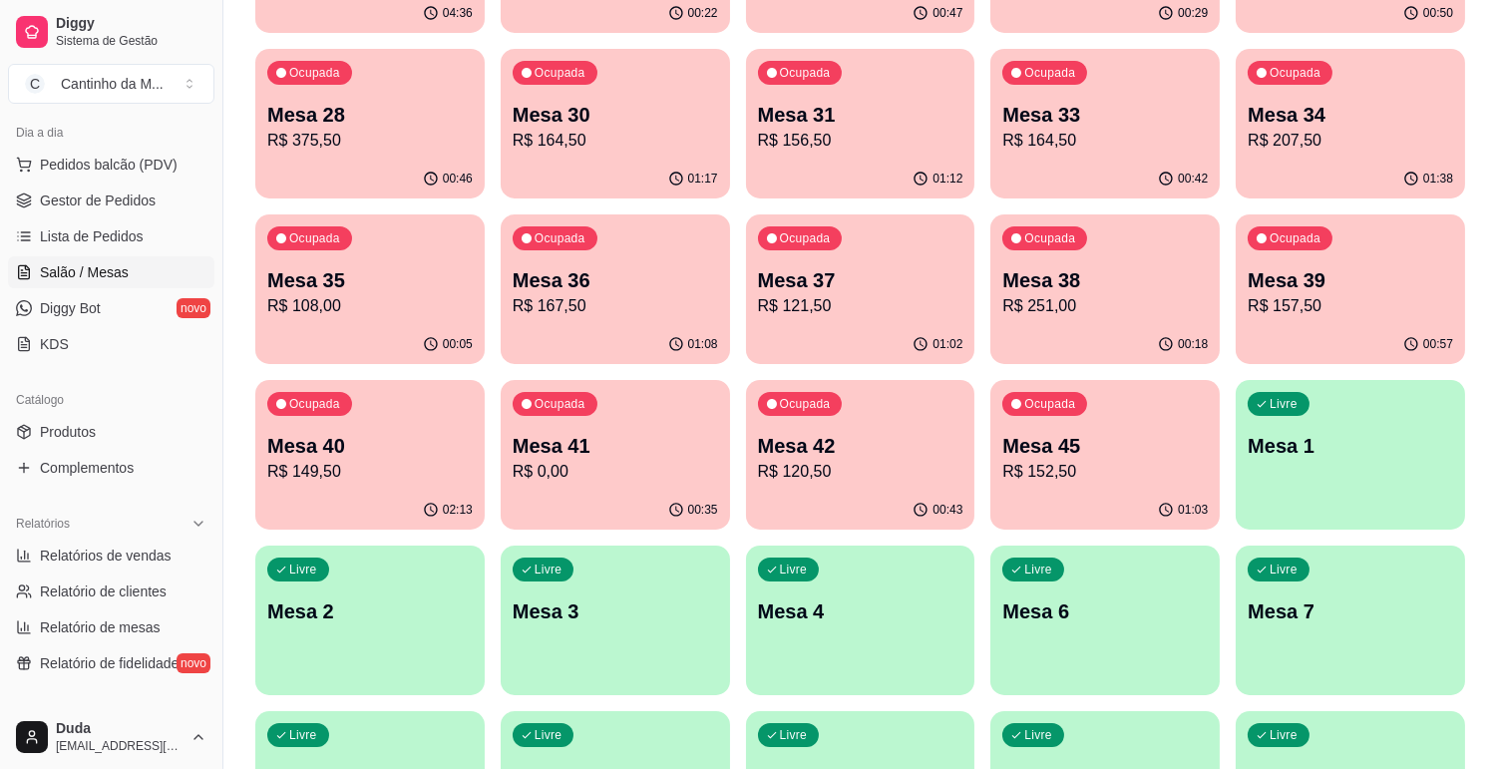
click at [1048, 500] on div "01:03" at bounding box center [1104, 510] width 229 height 39
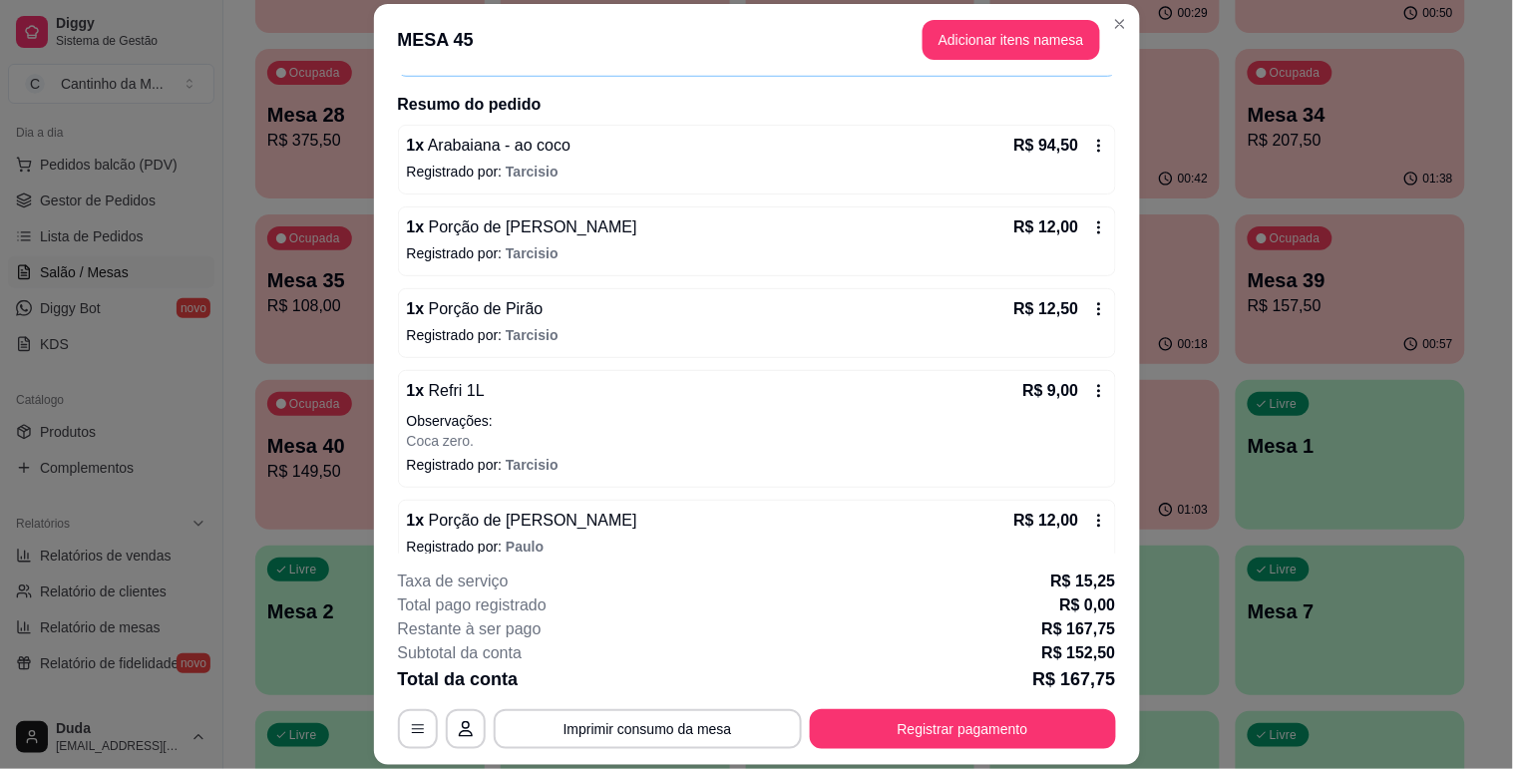
scroll to position [245, 0]
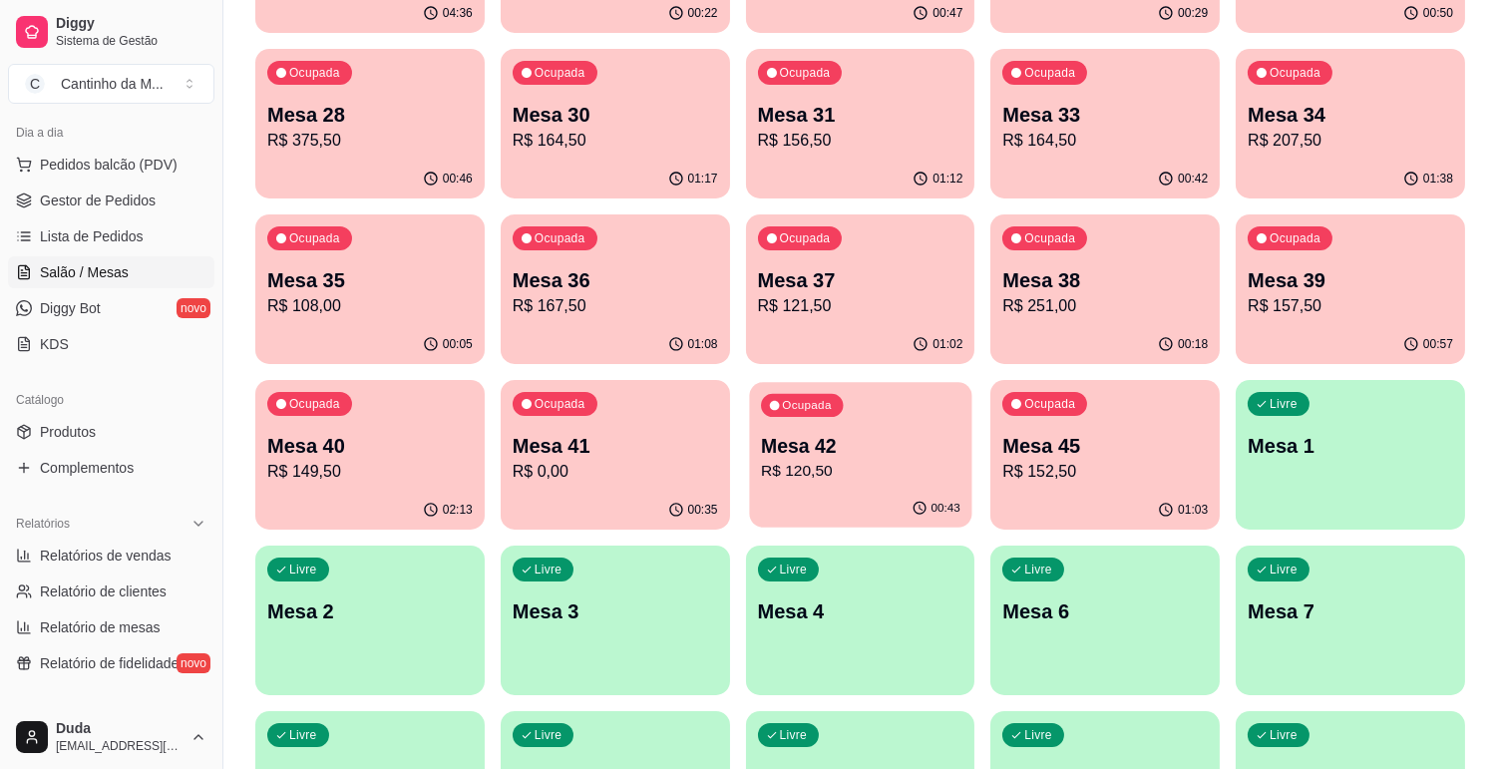
click at [850, 501] on div "00:43" at bounding box center [860, 509] width 222 height 38
click at [343, 449] on p "Mesa 40" at bounding box center [369, 446] width 205 height 28
click at [1369, 281] on p "Mesa 39" at bounding box center [1349, 280] width 199 height 27
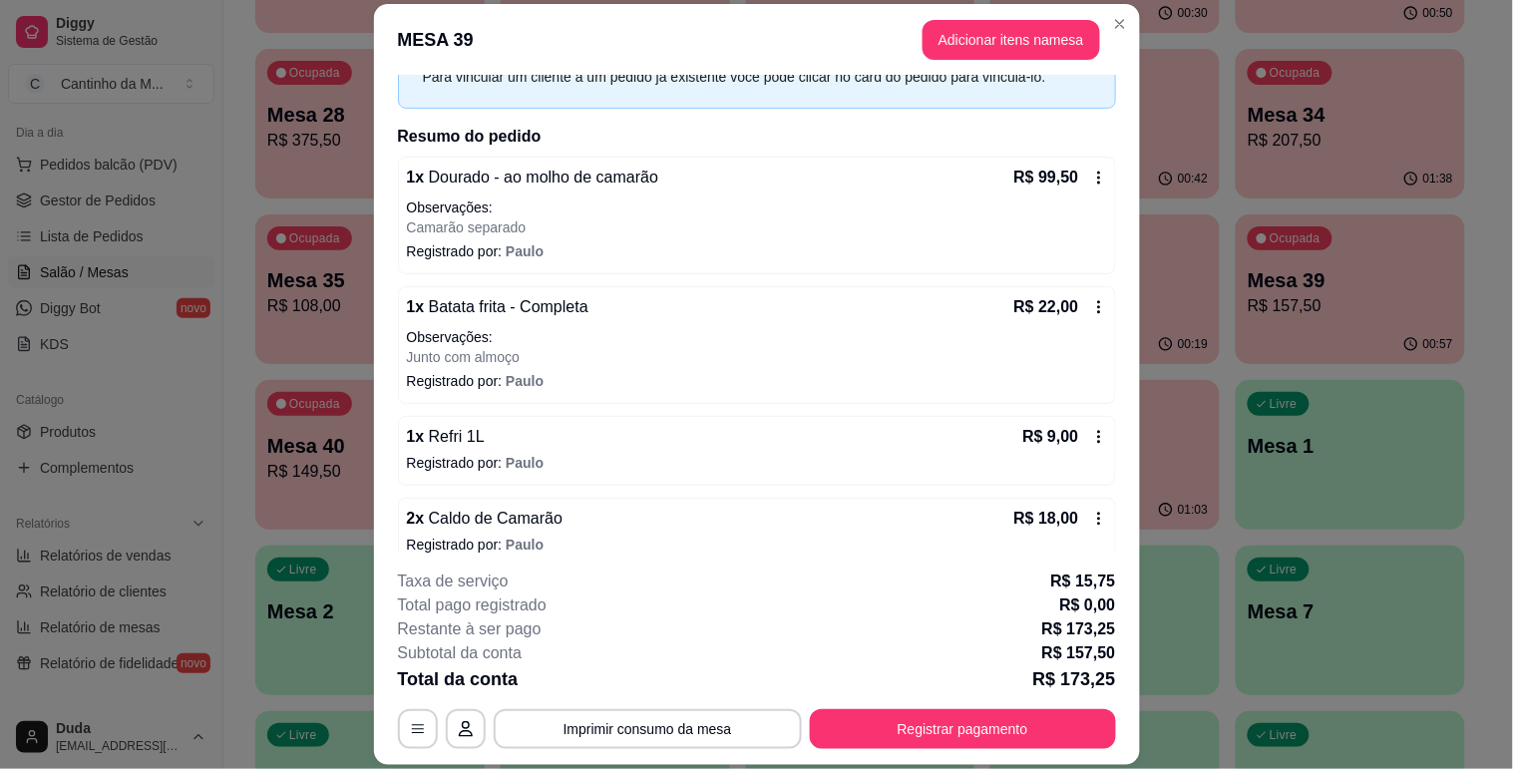
scroll to position [211, 0]
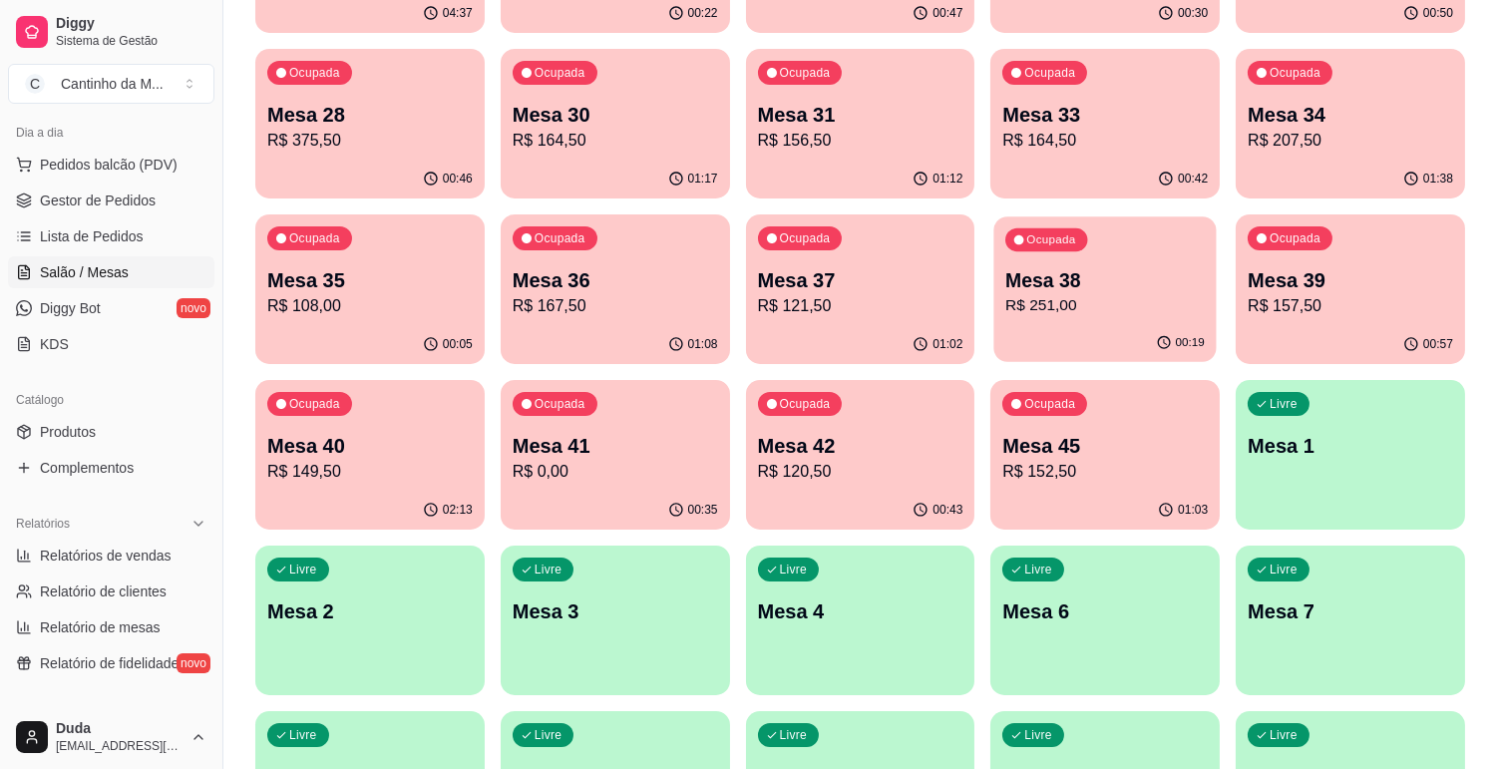
click at [1127, 287] on p "Mesa 38" at bounding box center [1104, 280] width 199 height 27
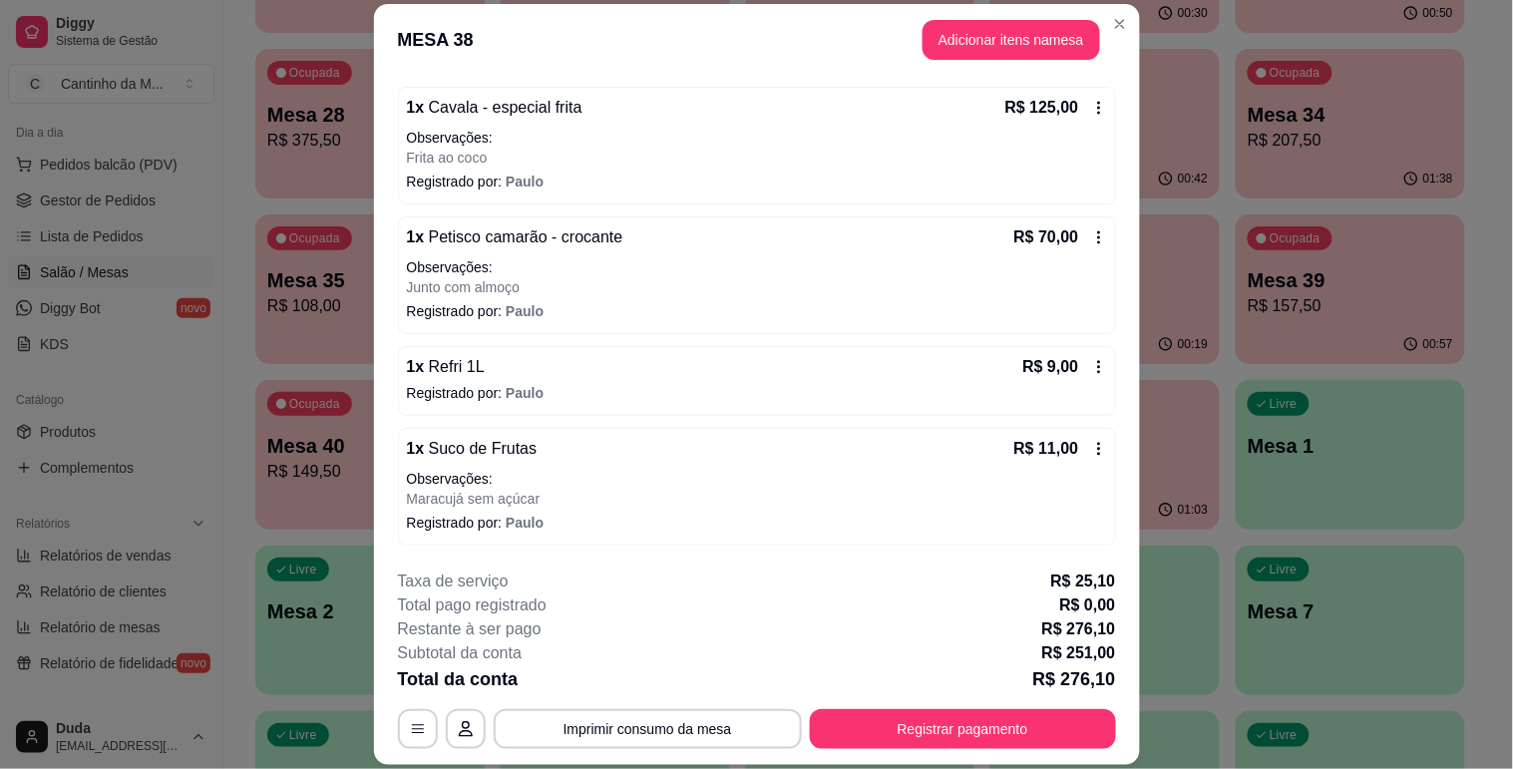
scroll to position [60, 0]
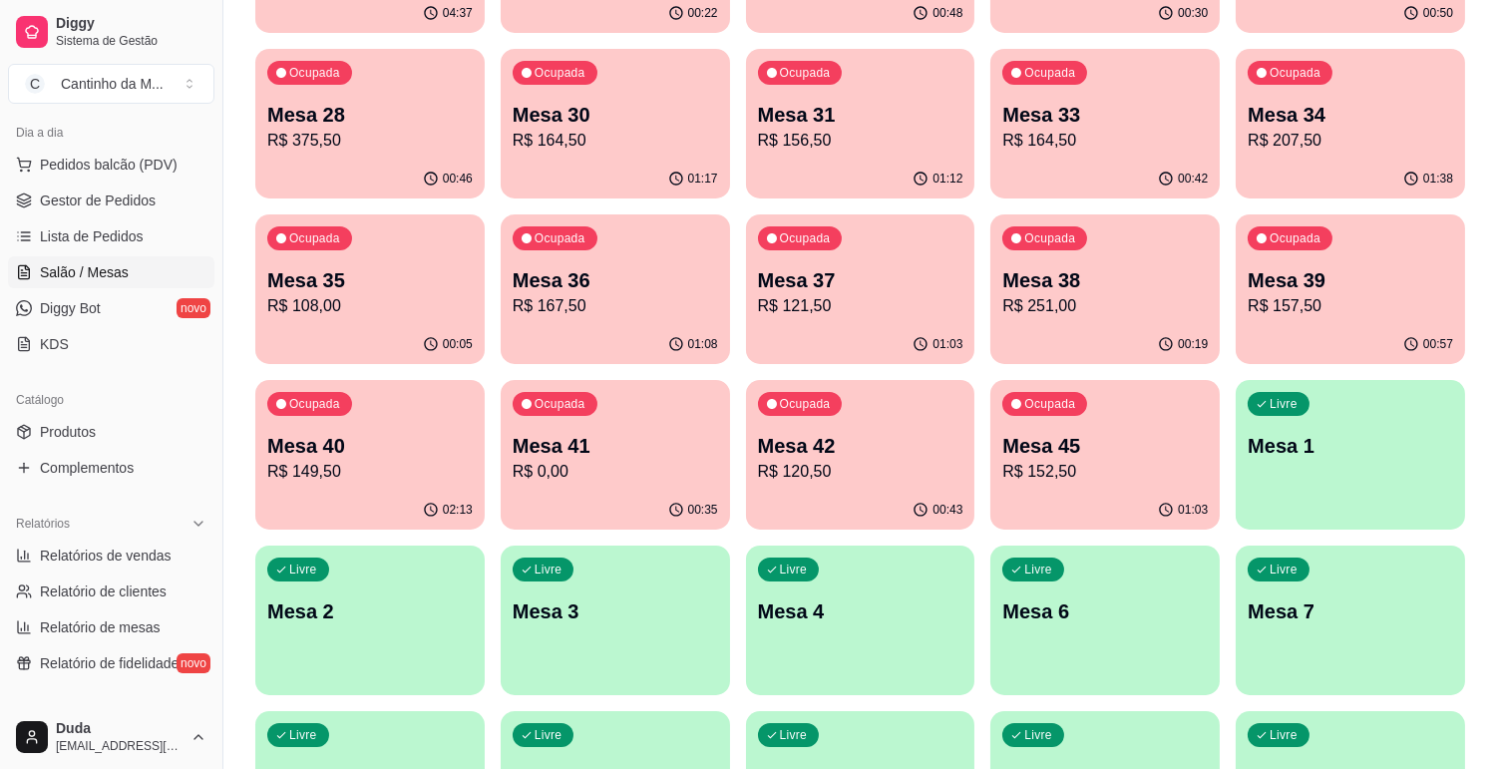
click at [877, 259] on div "Ocupada Mesa 37 R$ 121,50" at bounding box center [860, 269] width 229 height 111
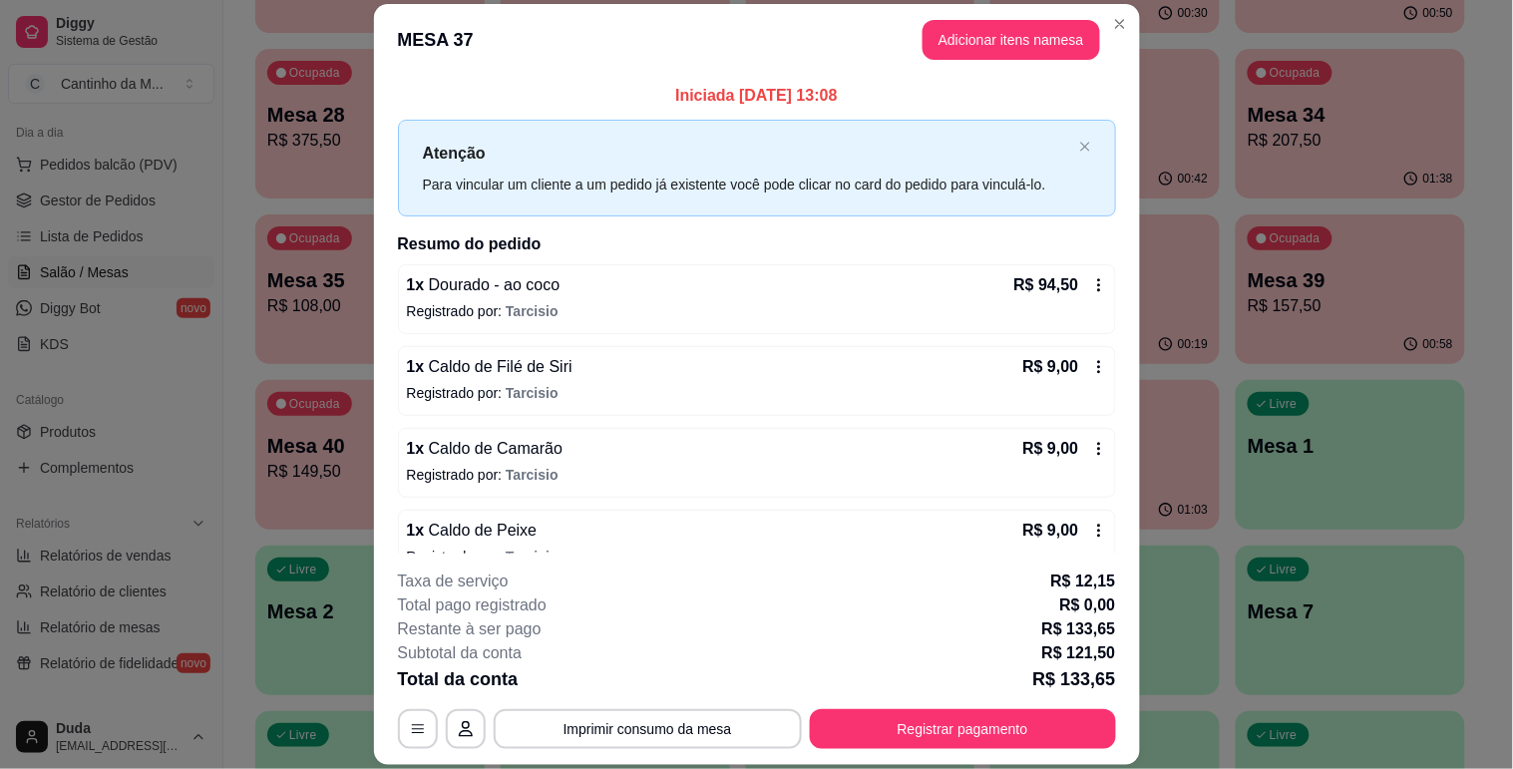
scroll to position [34, 0]
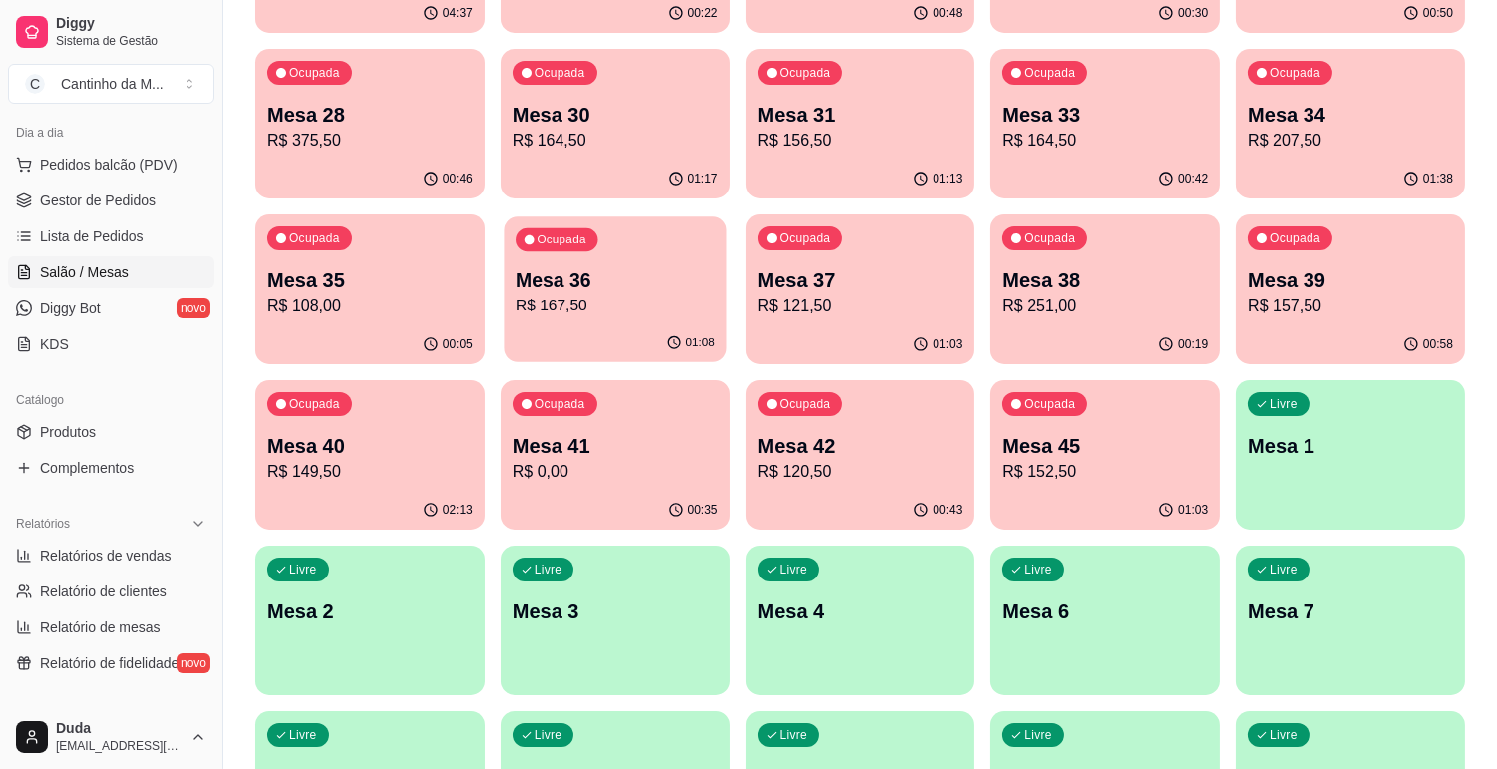
click at [645, 284] on p "Mesa 36" at bounding box center [614, 280] width 199 height 27
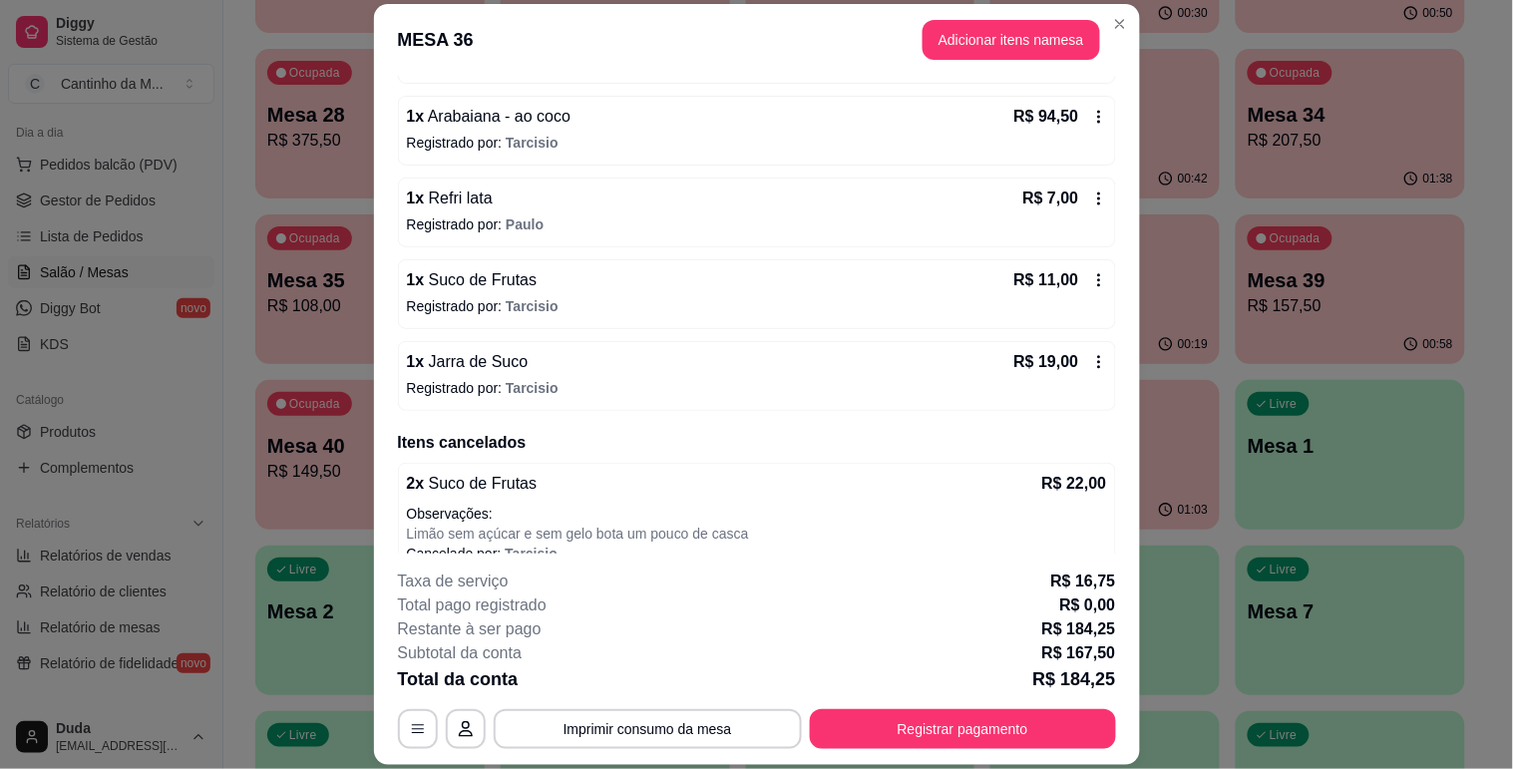
scroll to position [443, 0]
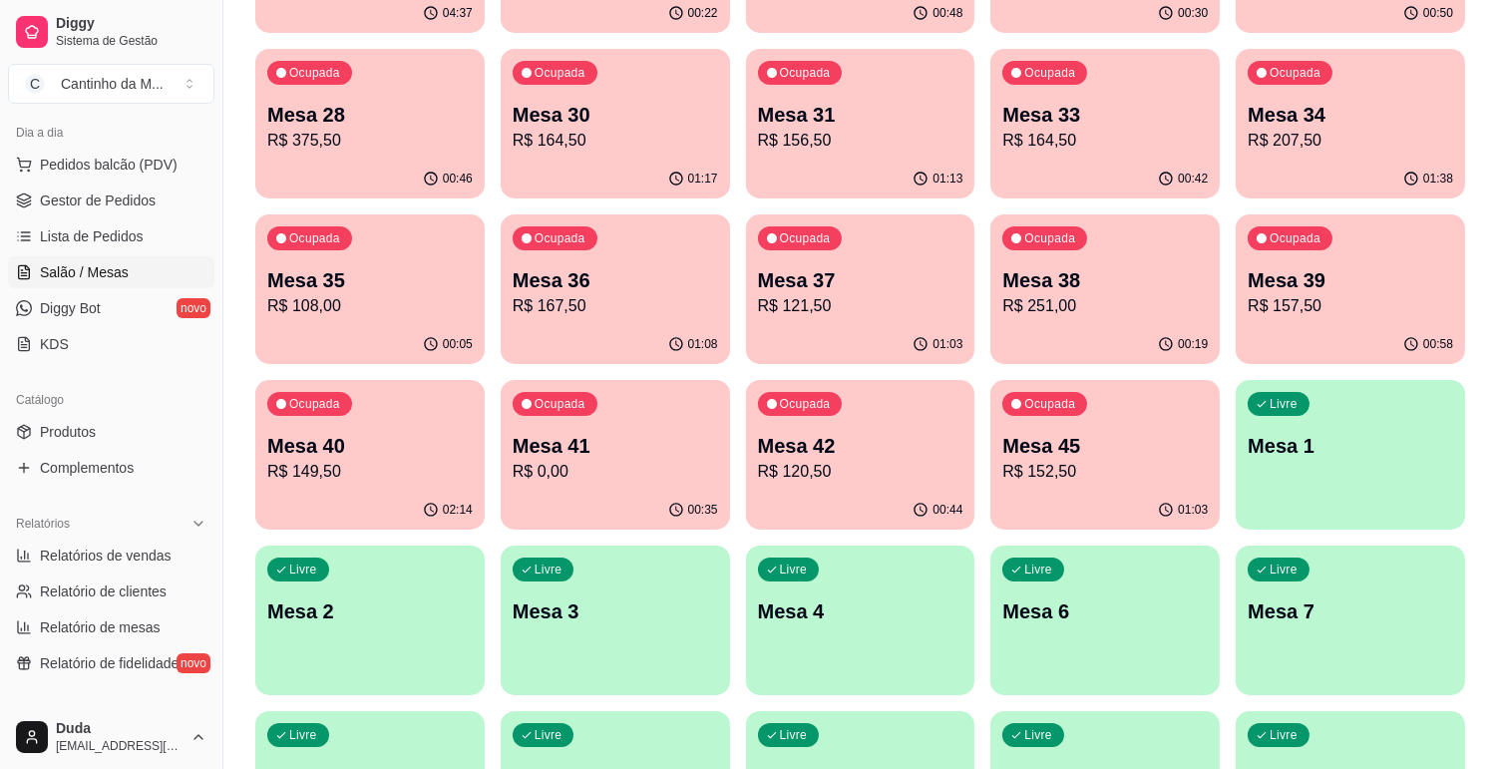
click at [363, 307] on p "R$ 108,00" at bounding box center [369, 306] width 205 height 24
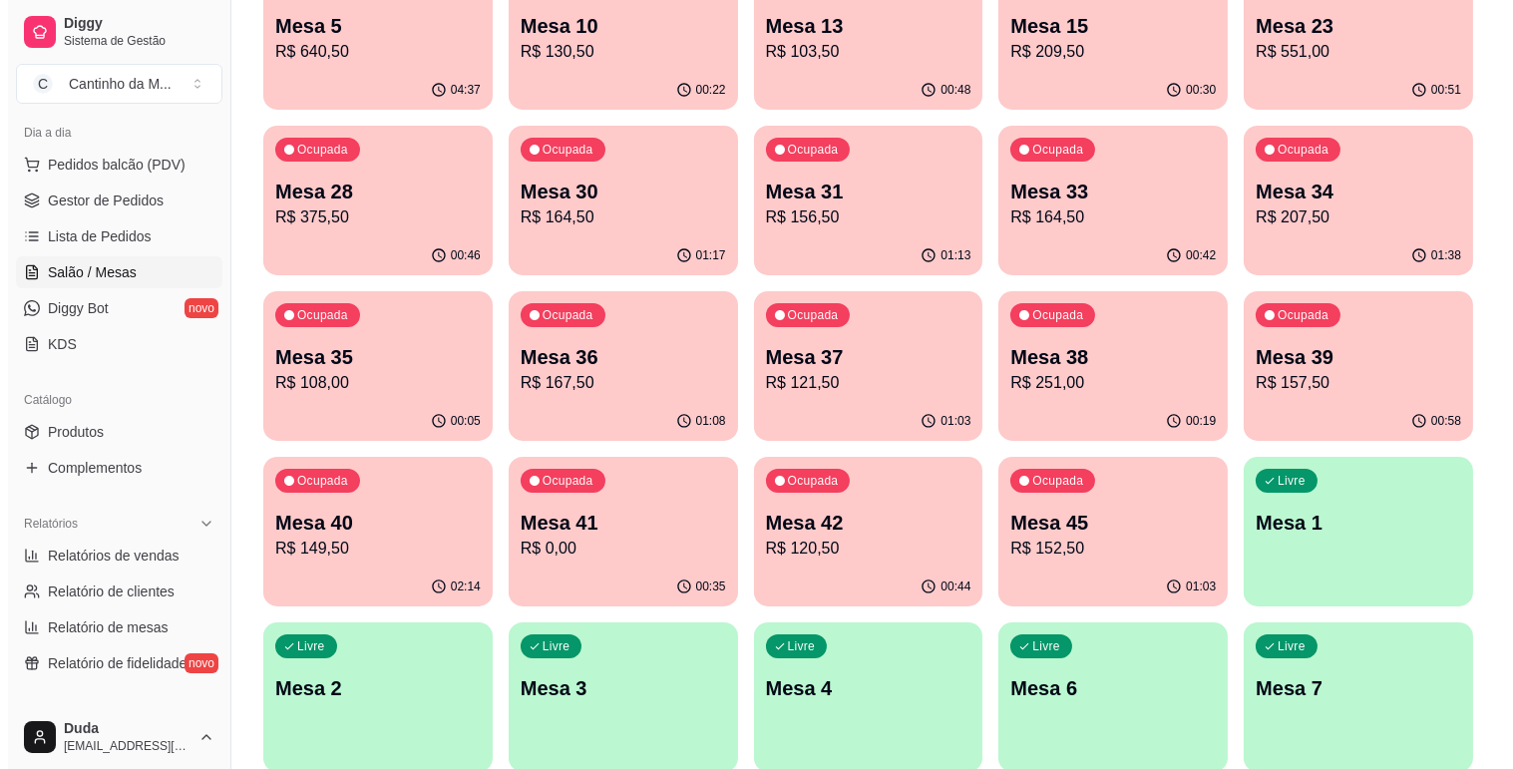
scroll to position [221, 0]
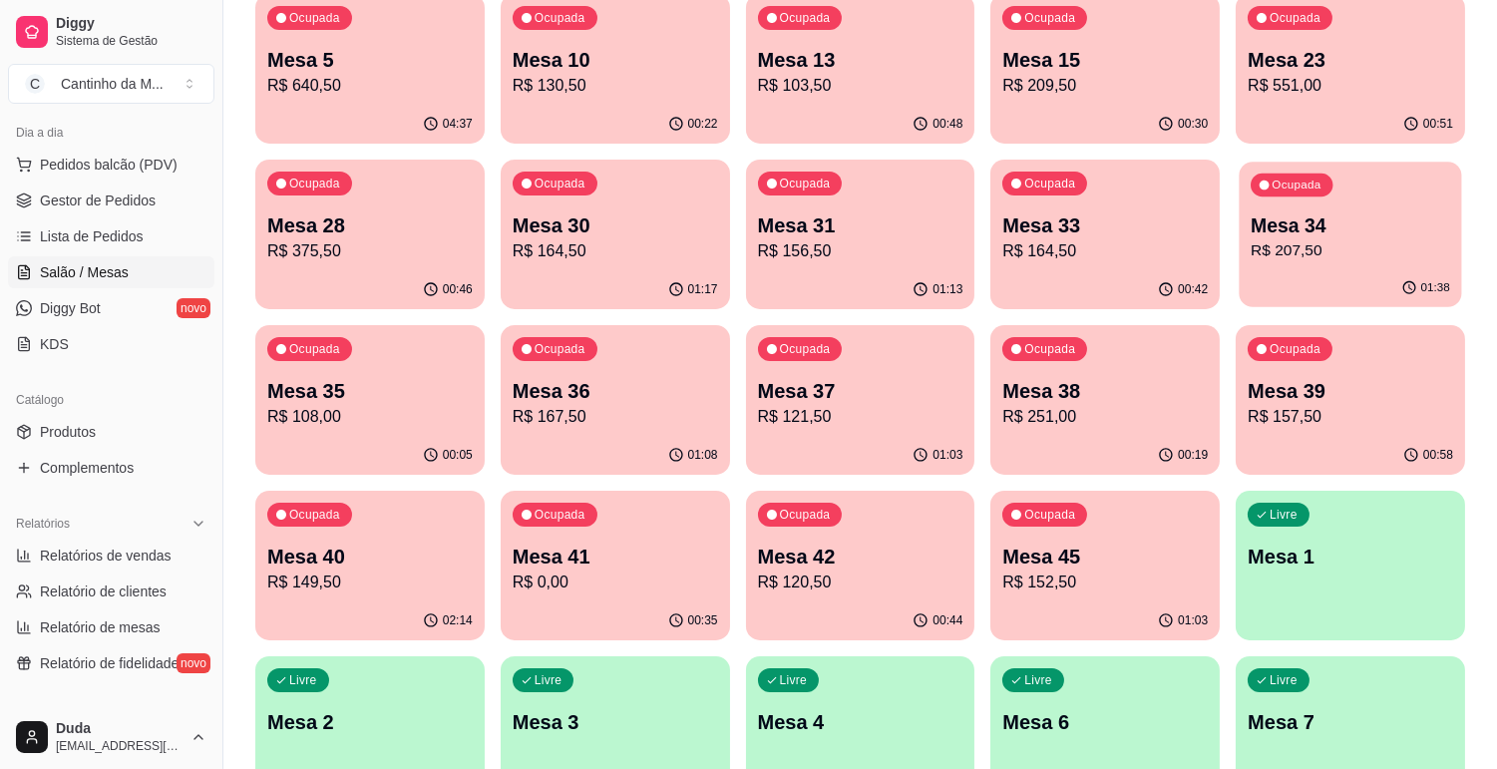
click at [1353, 229] on p "Mesa 34" at bounding box center [1349, 225] width 199 height 27
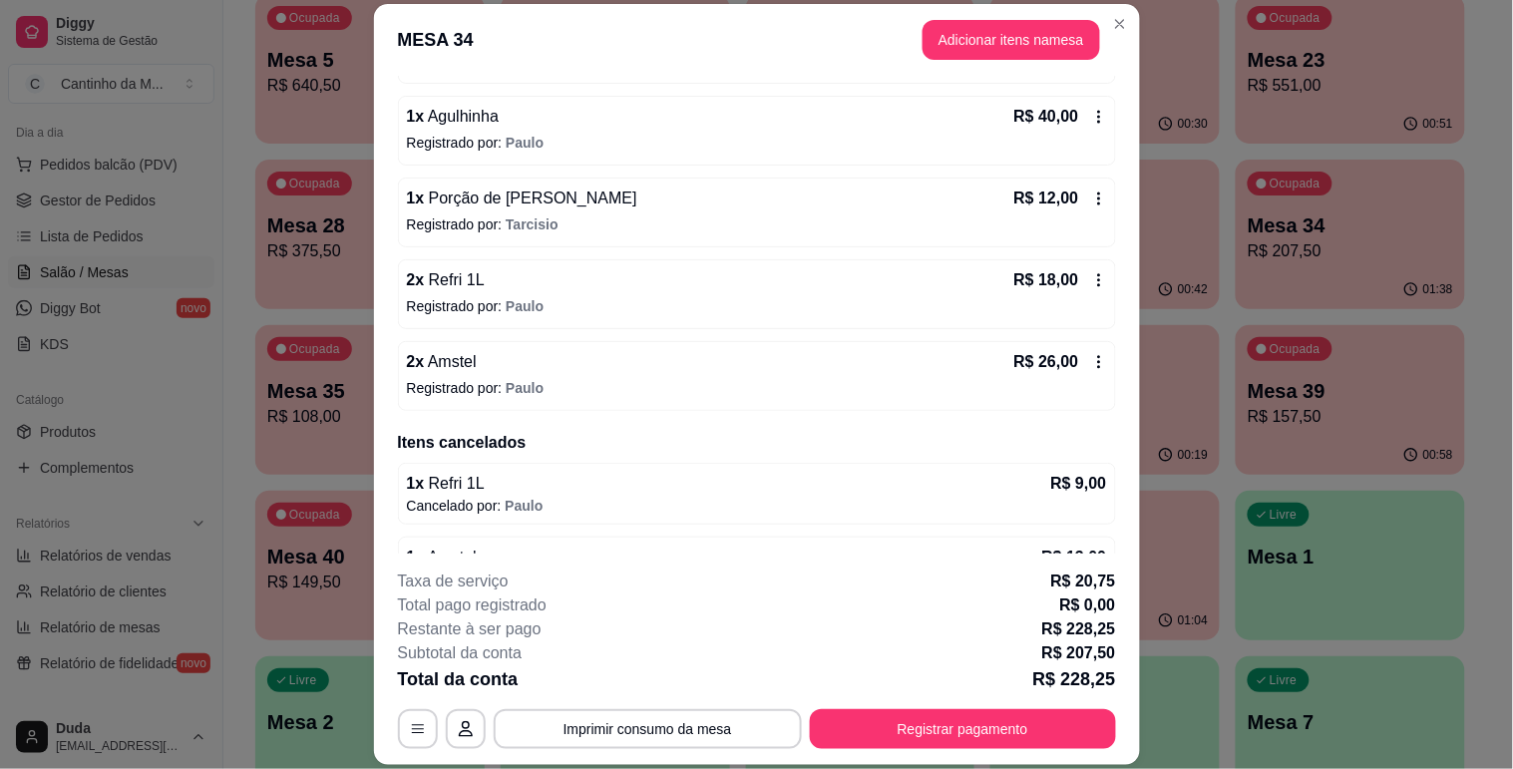
scroll to position [385, 0]
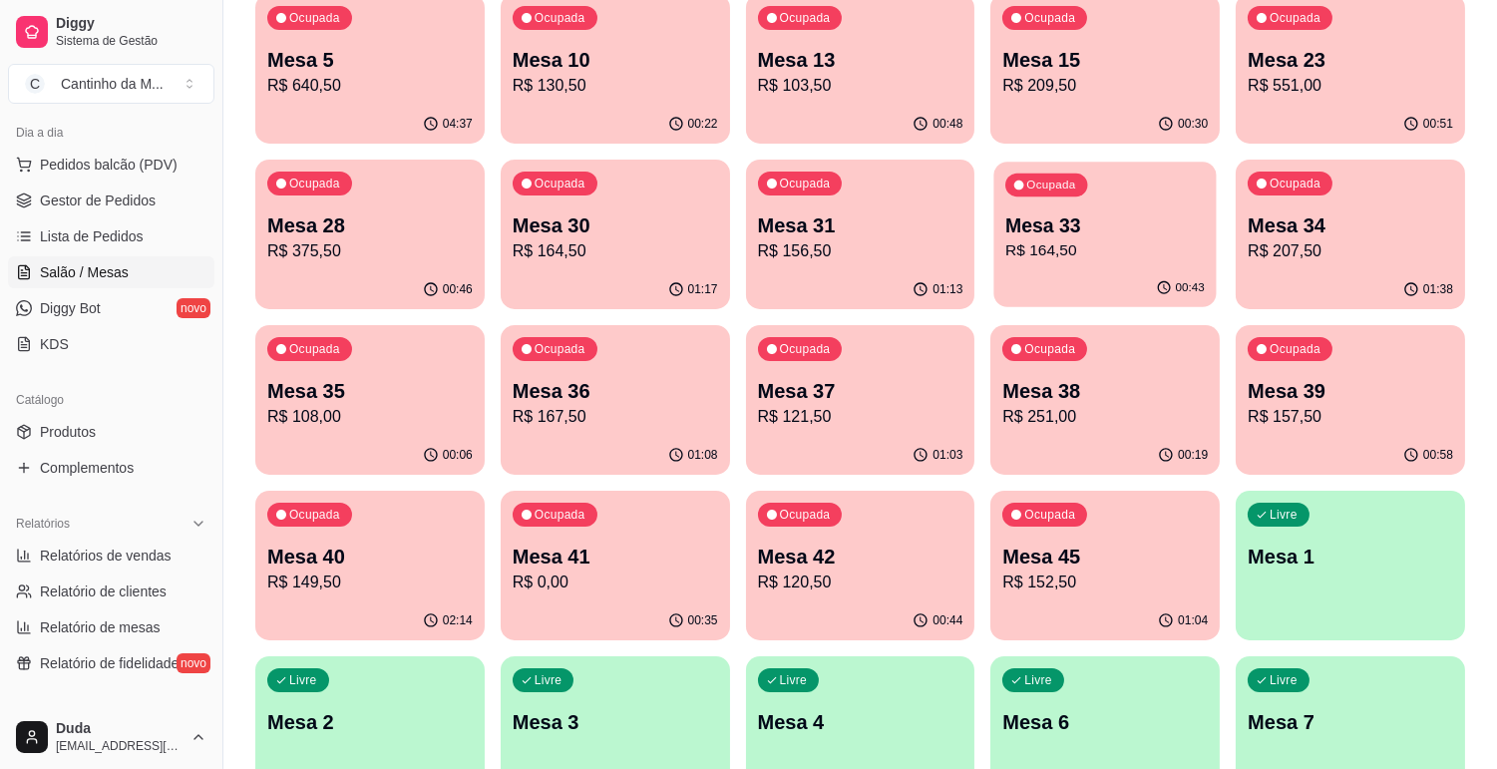
click at [1173, 201] on div "Ocupada Mesa 33 R$ 164,50" at bounding box center [1105, 216] width 222 height 108
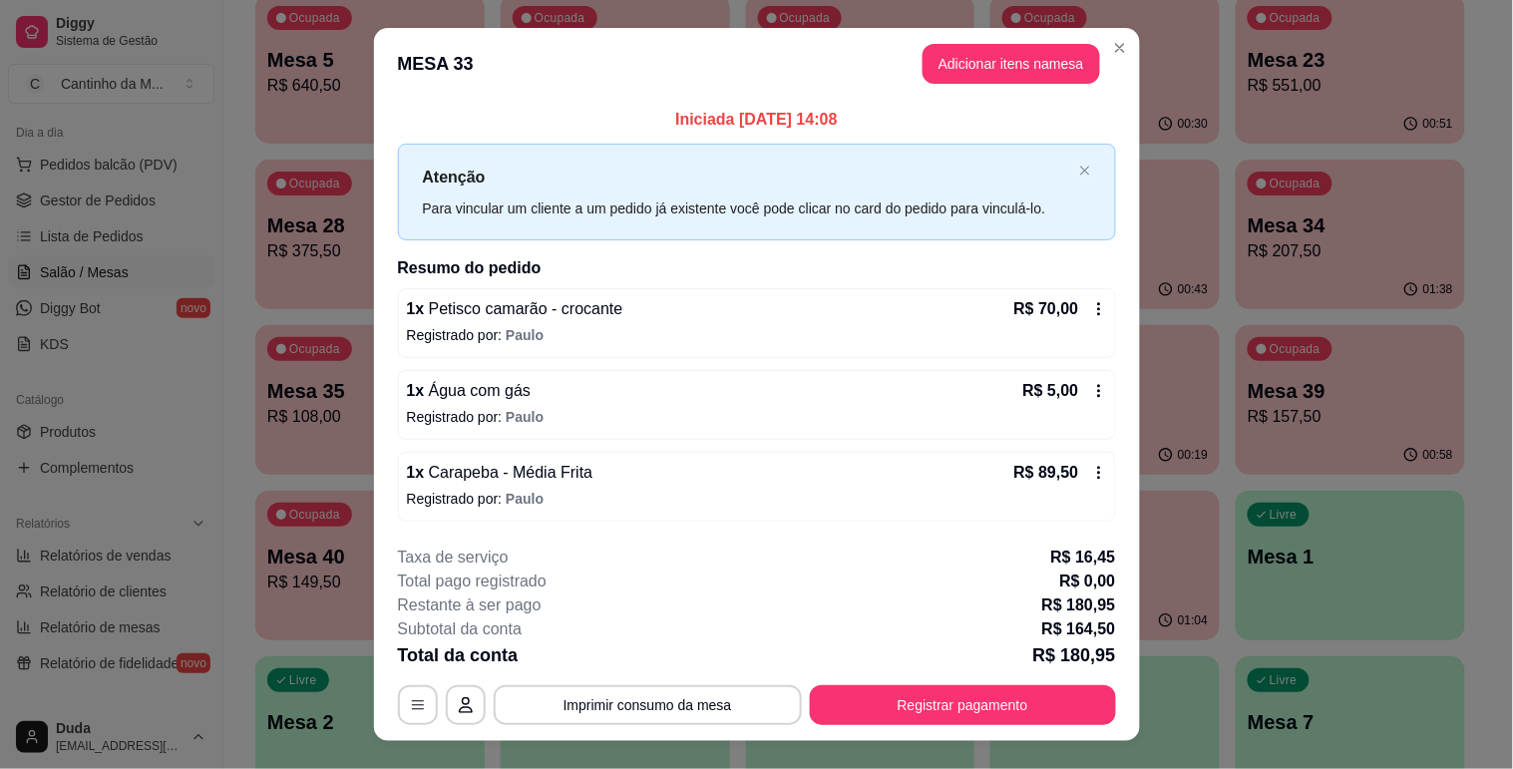
scroll to position [36, 0]
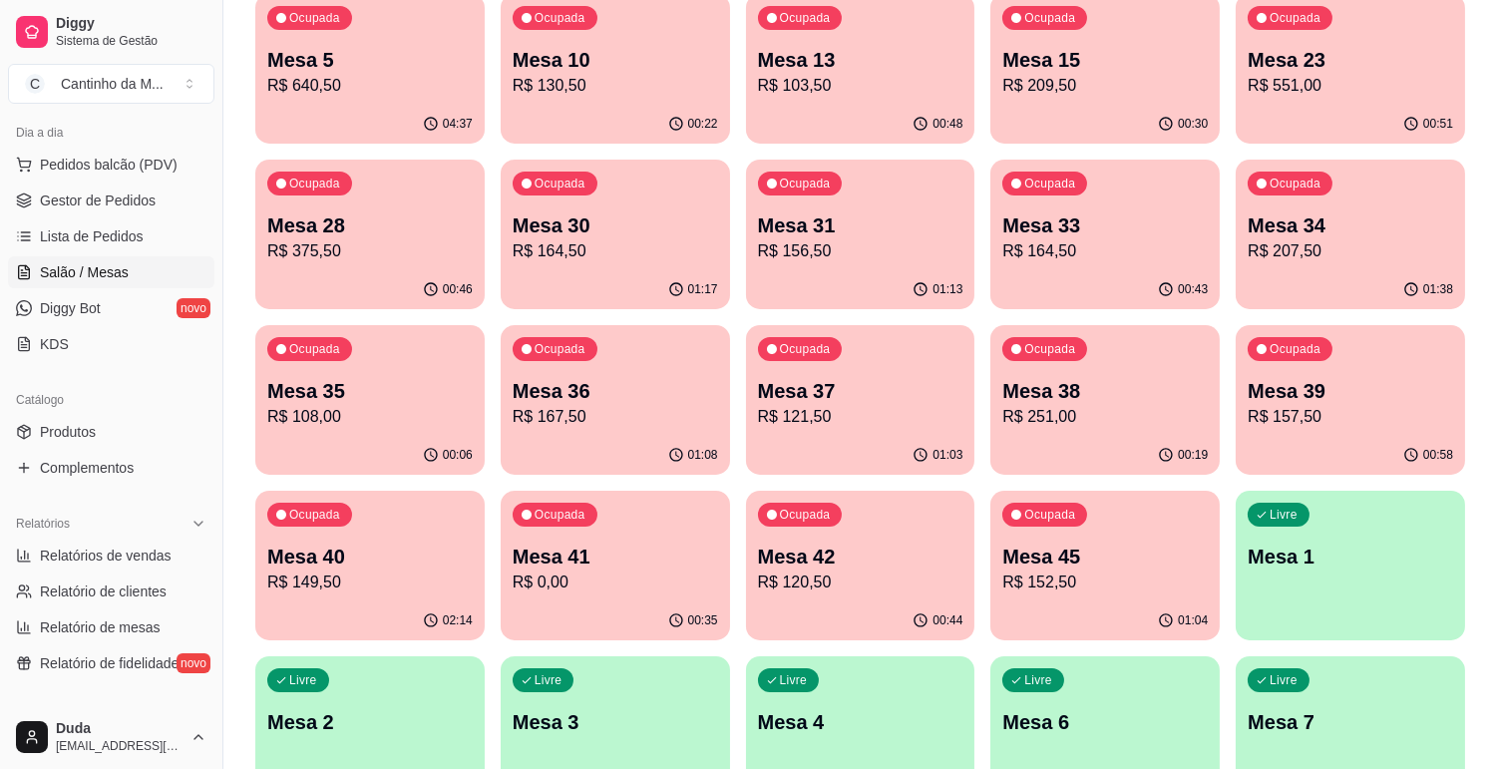
click at [965, 234] on div "Ocupada Mesa 31 R$ 156,50" at bounding box center [860, 215] width 229 height 111
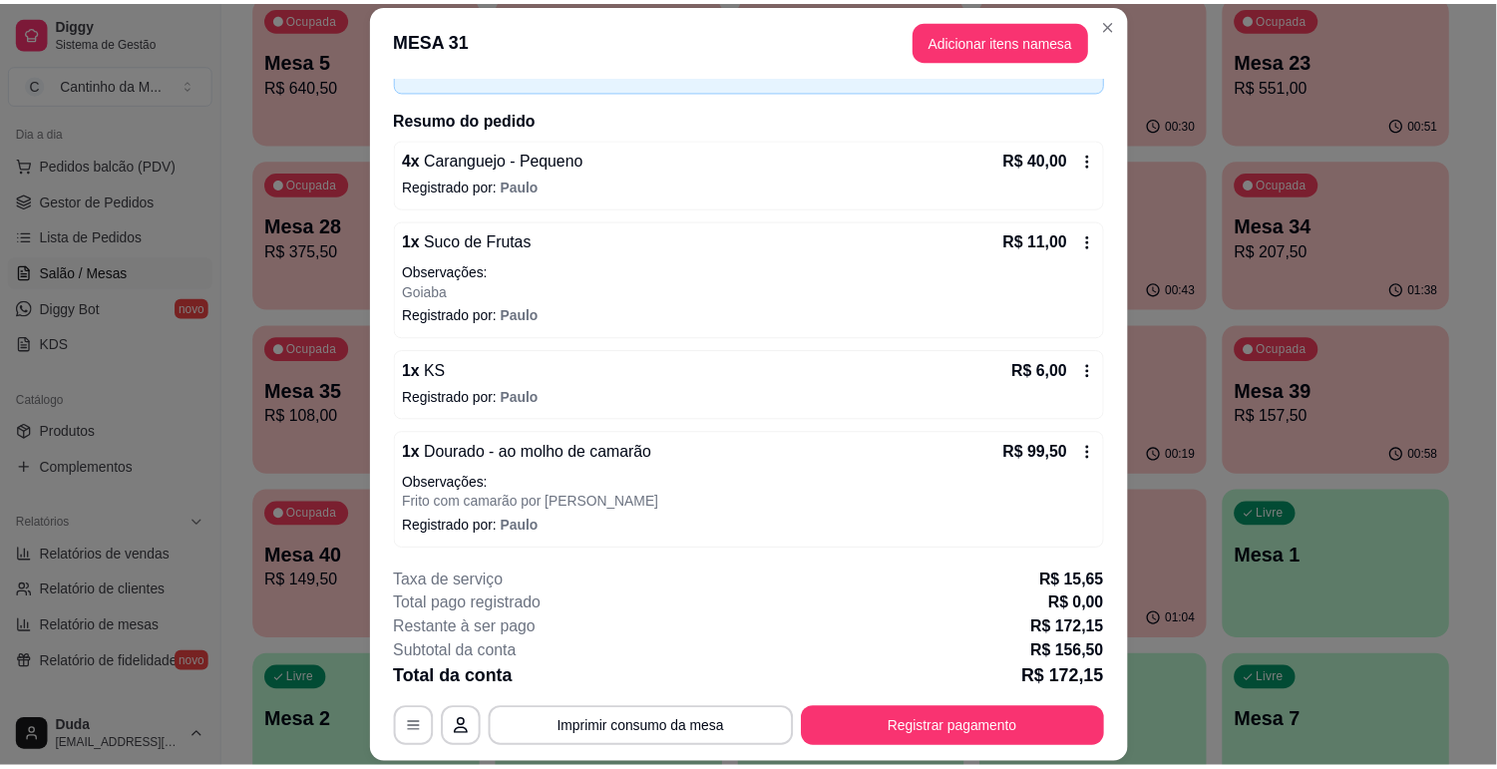
scroll to position [130, 0]
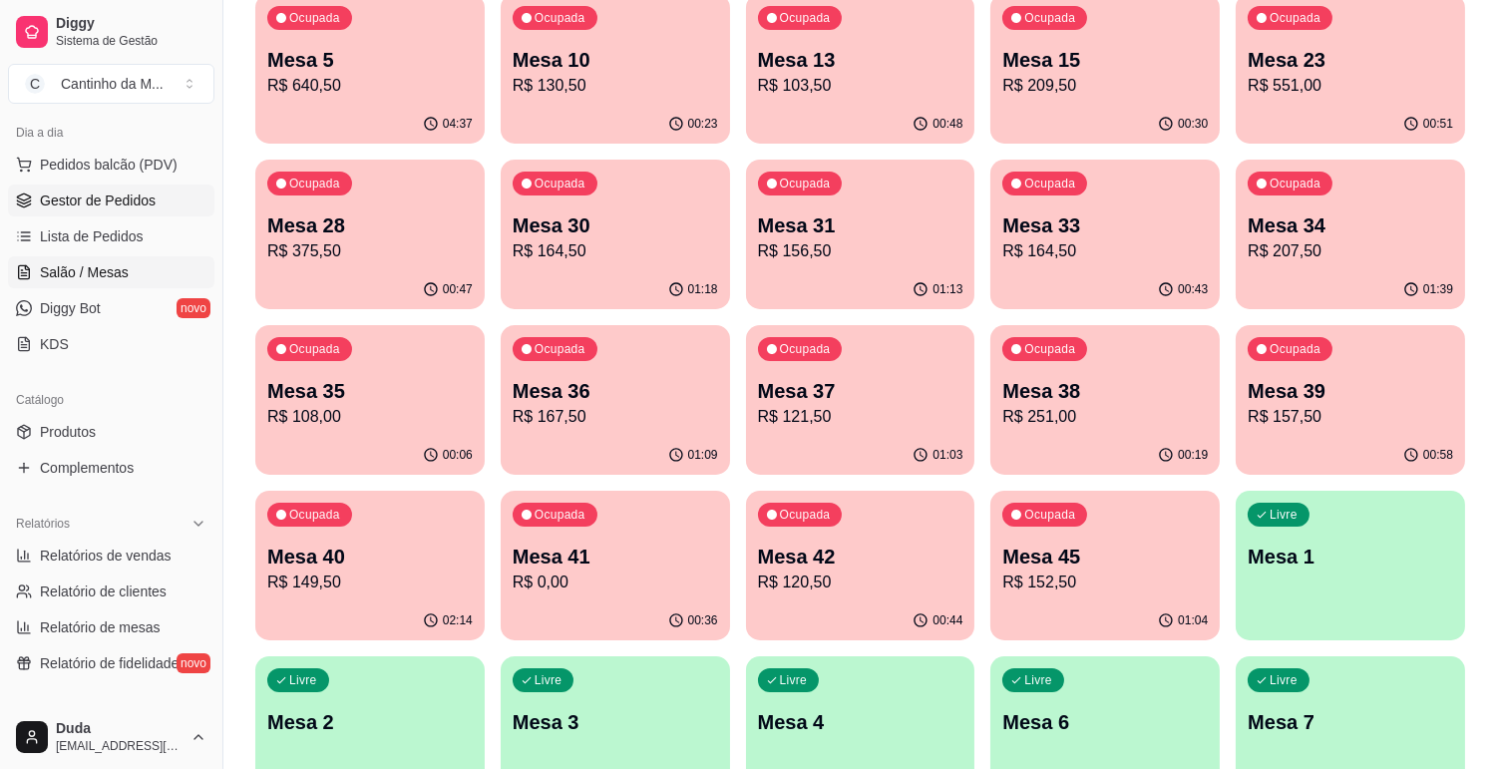
click at [144, 187] on link "Gestor de Pedidos" at bounding box center [111, 200] width 206 height 32
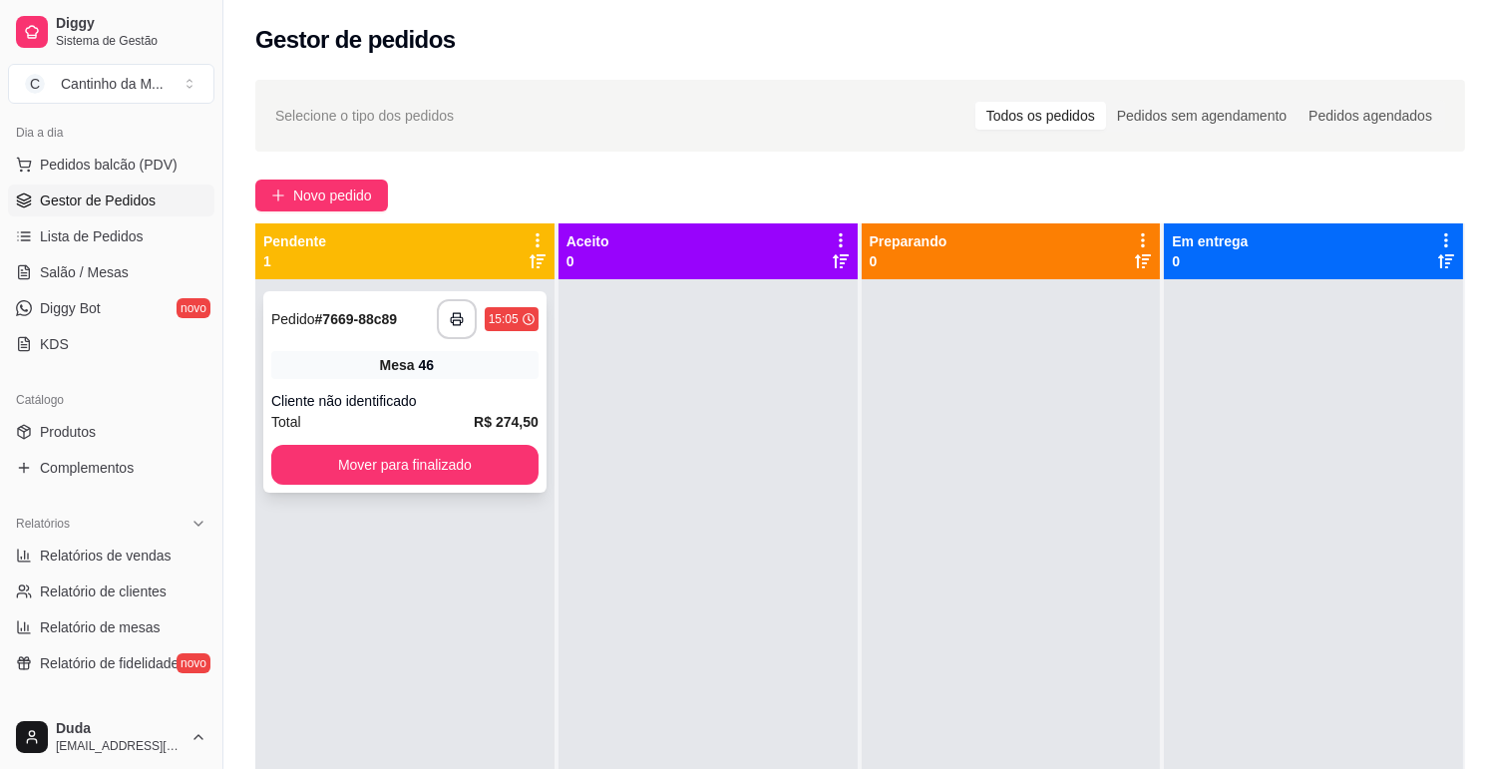
click at [321, 365] on div "Mesa 46" at bounding box center [404, 365] width 267 height 28
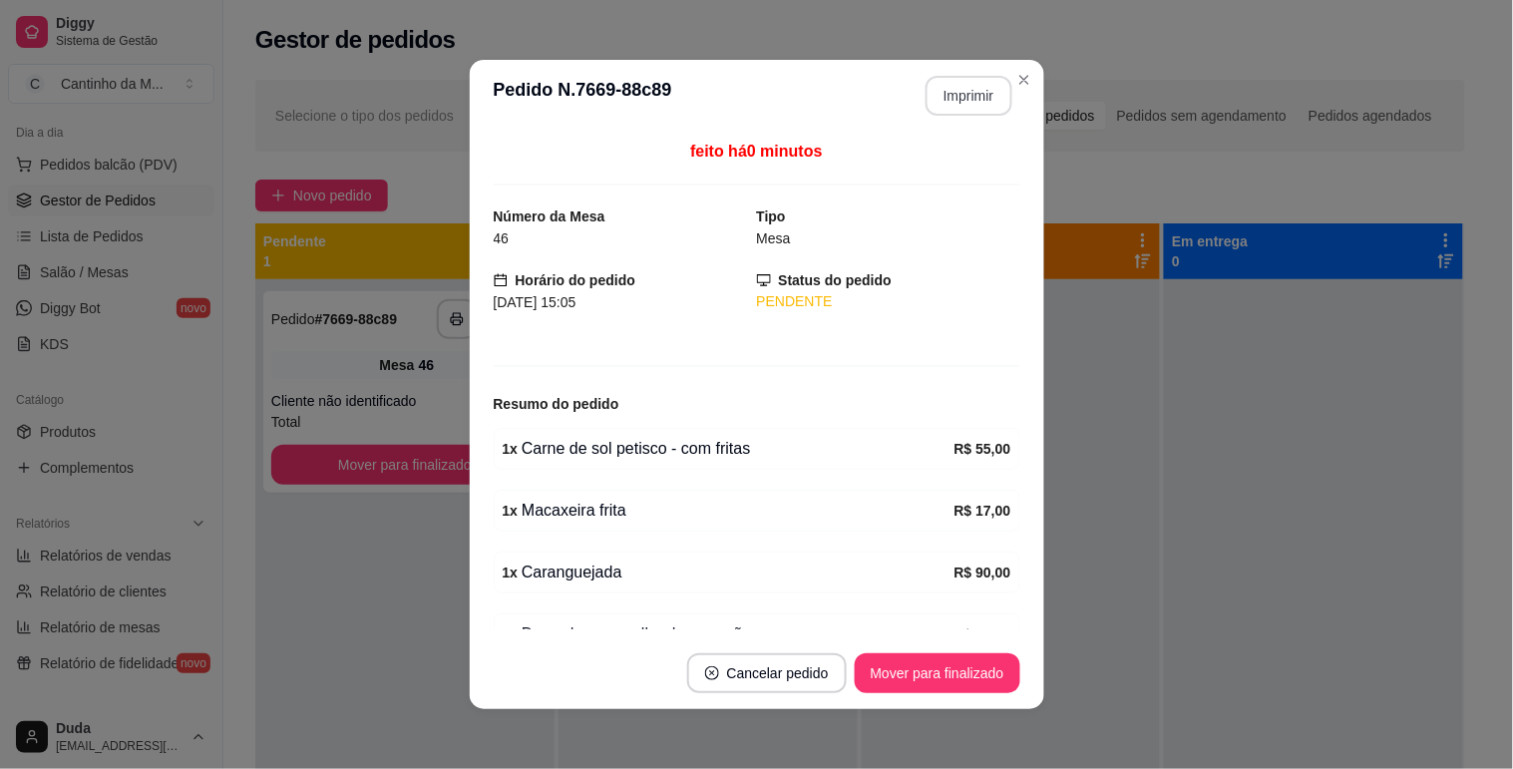
click at [939, 103] on button "Imprimir" at bounding box center [968, 96] width 87 height 40
click at [972, 665] on button "Mover para finalizado" at bounding box center [937, 673] width 166 height 40
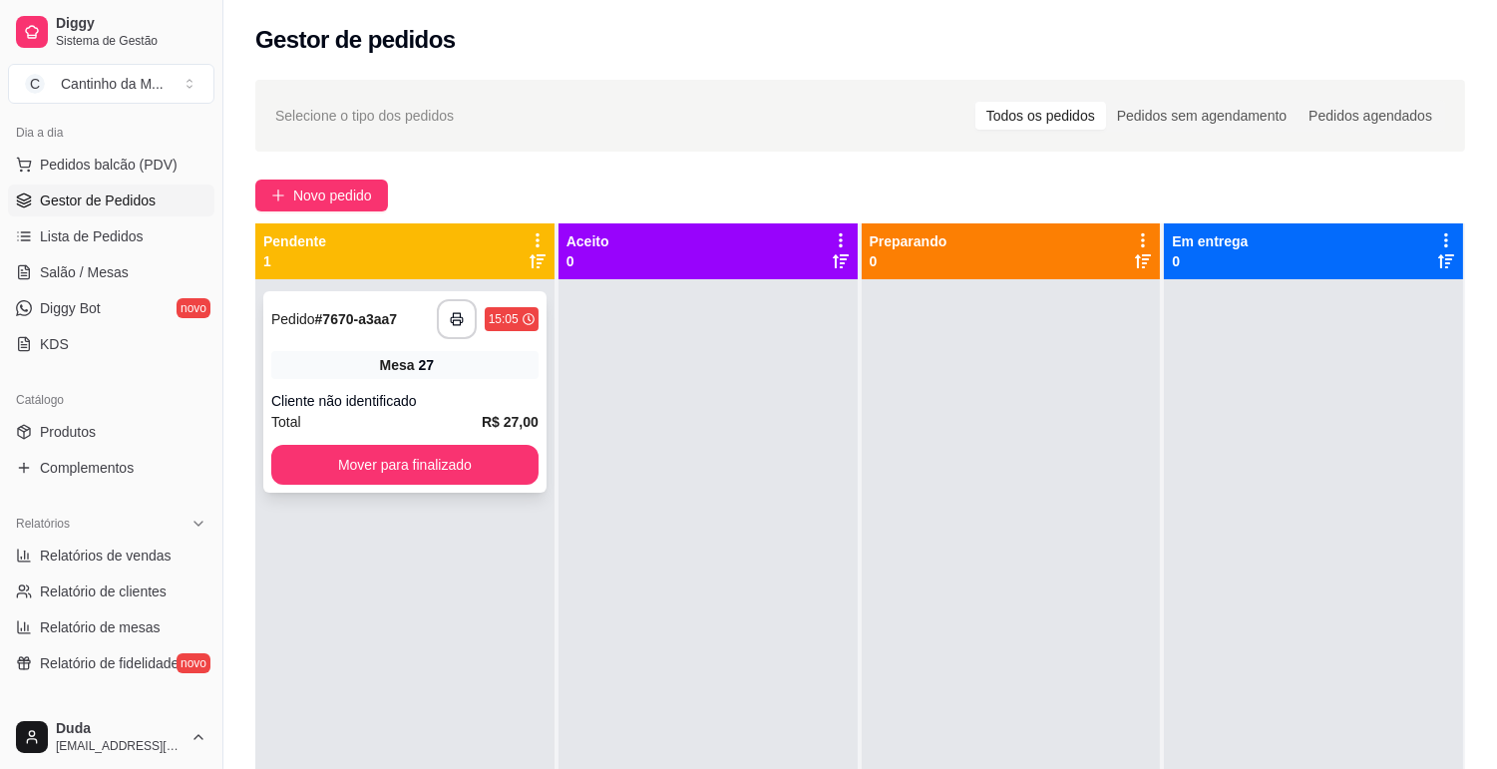
click at [431, 405] on div "Cliente não identificado" at bounding box center [404, 401] width 267 height 20
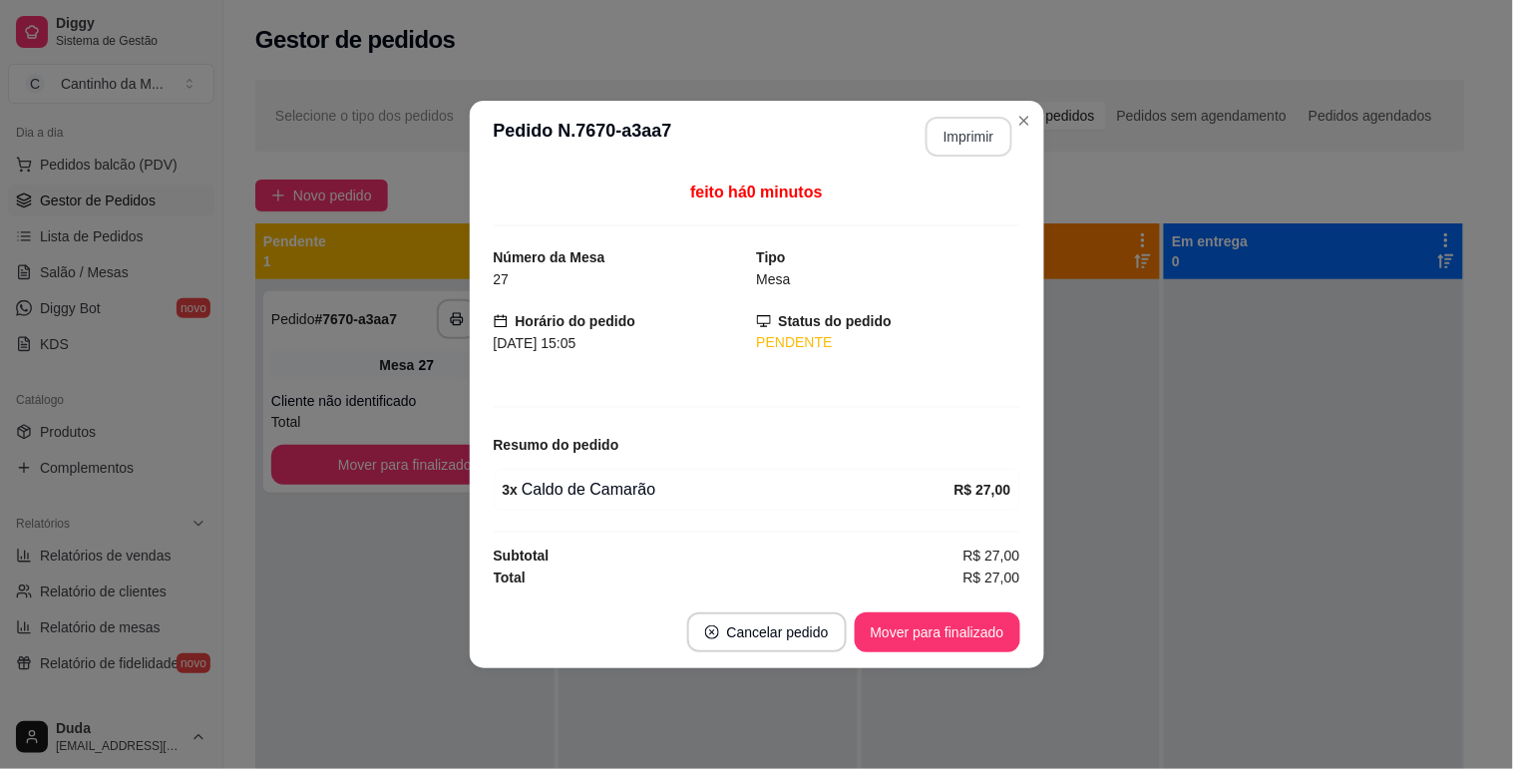
click at [974, 132] on button "Imprimir" at bounding box center [968, 137] width 87 height 40
click at [968, 641] on button "Mover para finalizado" at bounding box center [936, 632] width 161 height 39
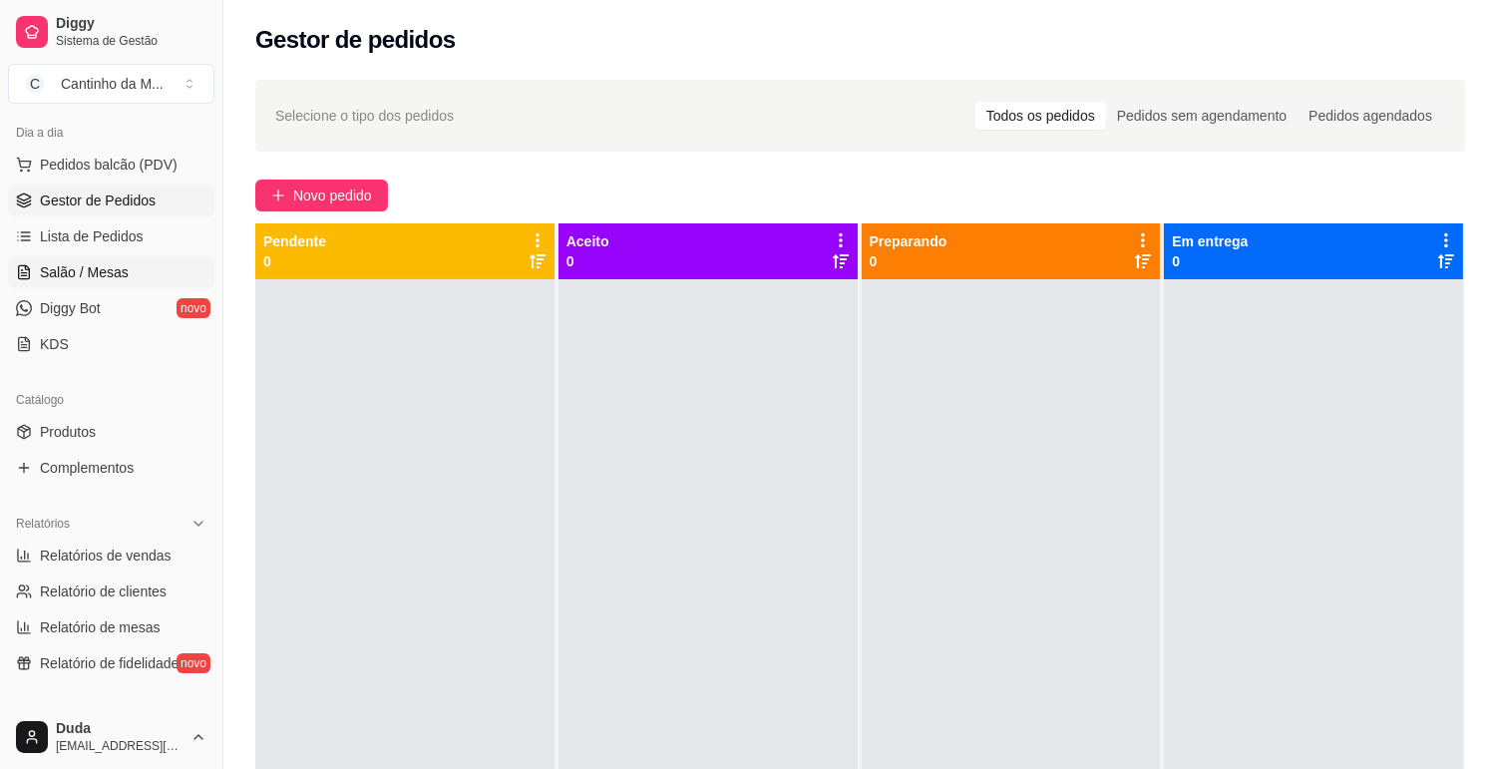
click at [103, 277] on span "Salão / Mesas" at bounding box center [84, 272] width 89 height 20
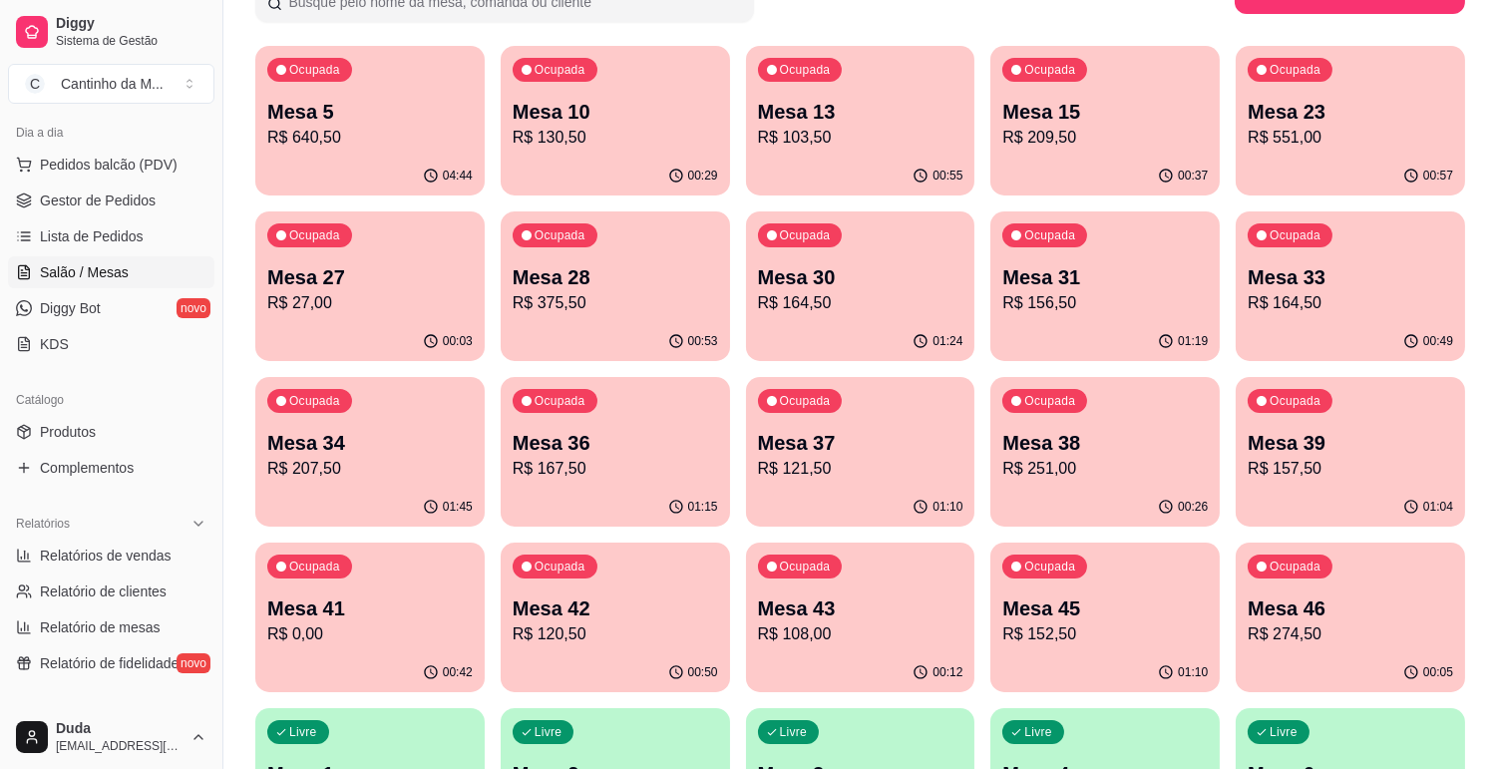
scroll to position [221, 0]
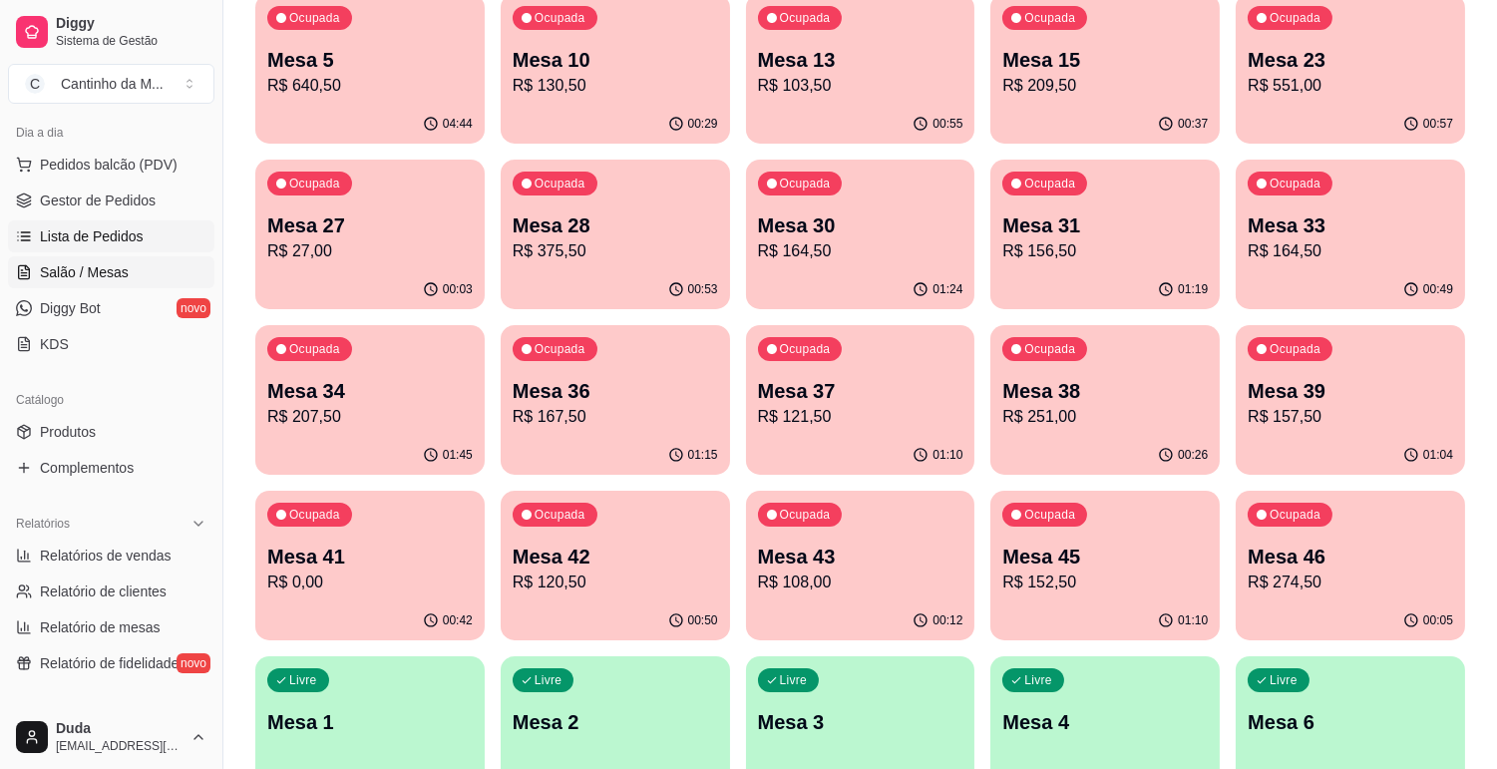
click at [86, 224] on link "Lista de Pedidos" at bounding box center [111, 236] width 206 height 32
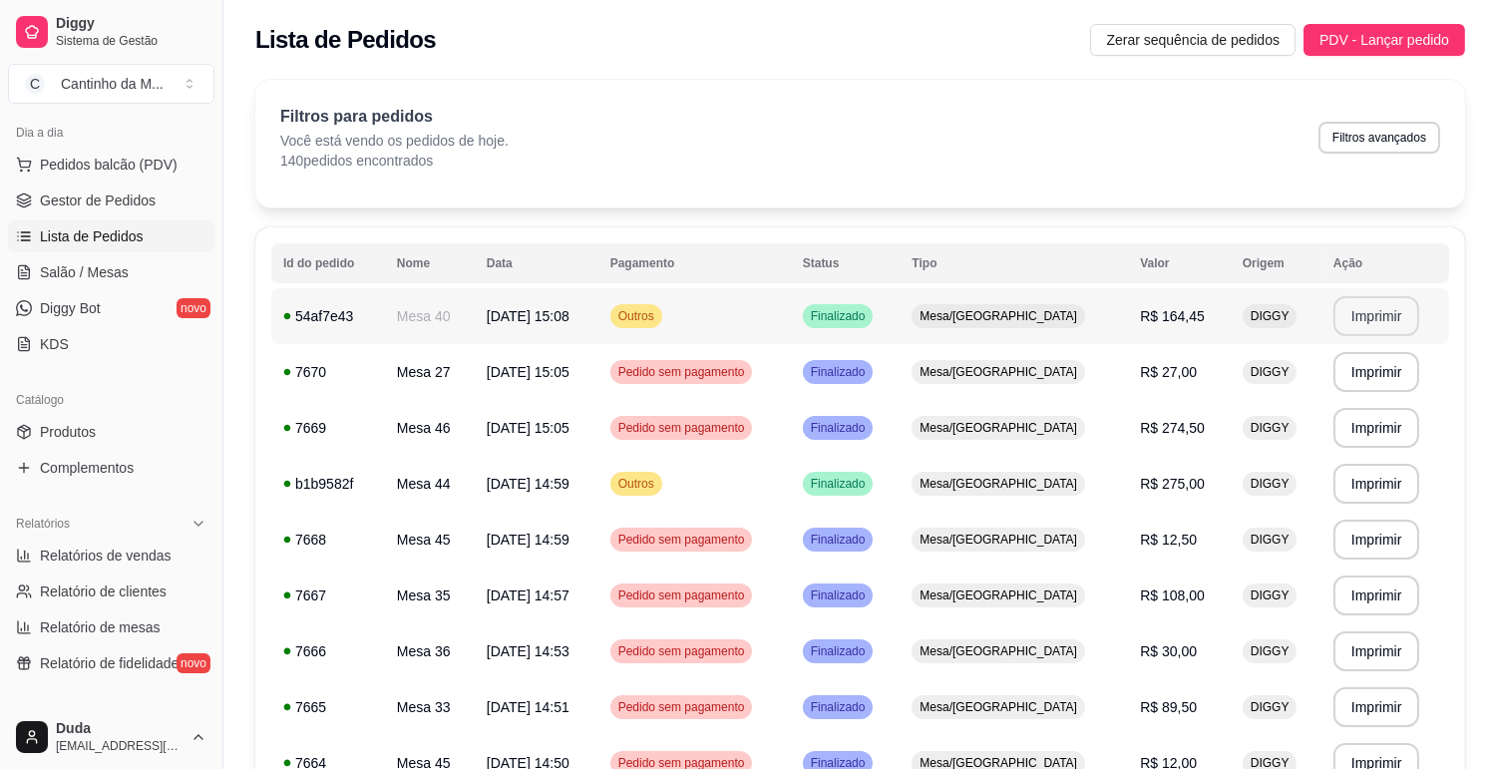
click at [1348, 311] on button "Imprimir" at bounding box center [1376, 316] width 87 height 40
click at [128, 210] on link "Gestor de Pedidos" at bounding box center [111, 200] width 206 height 32
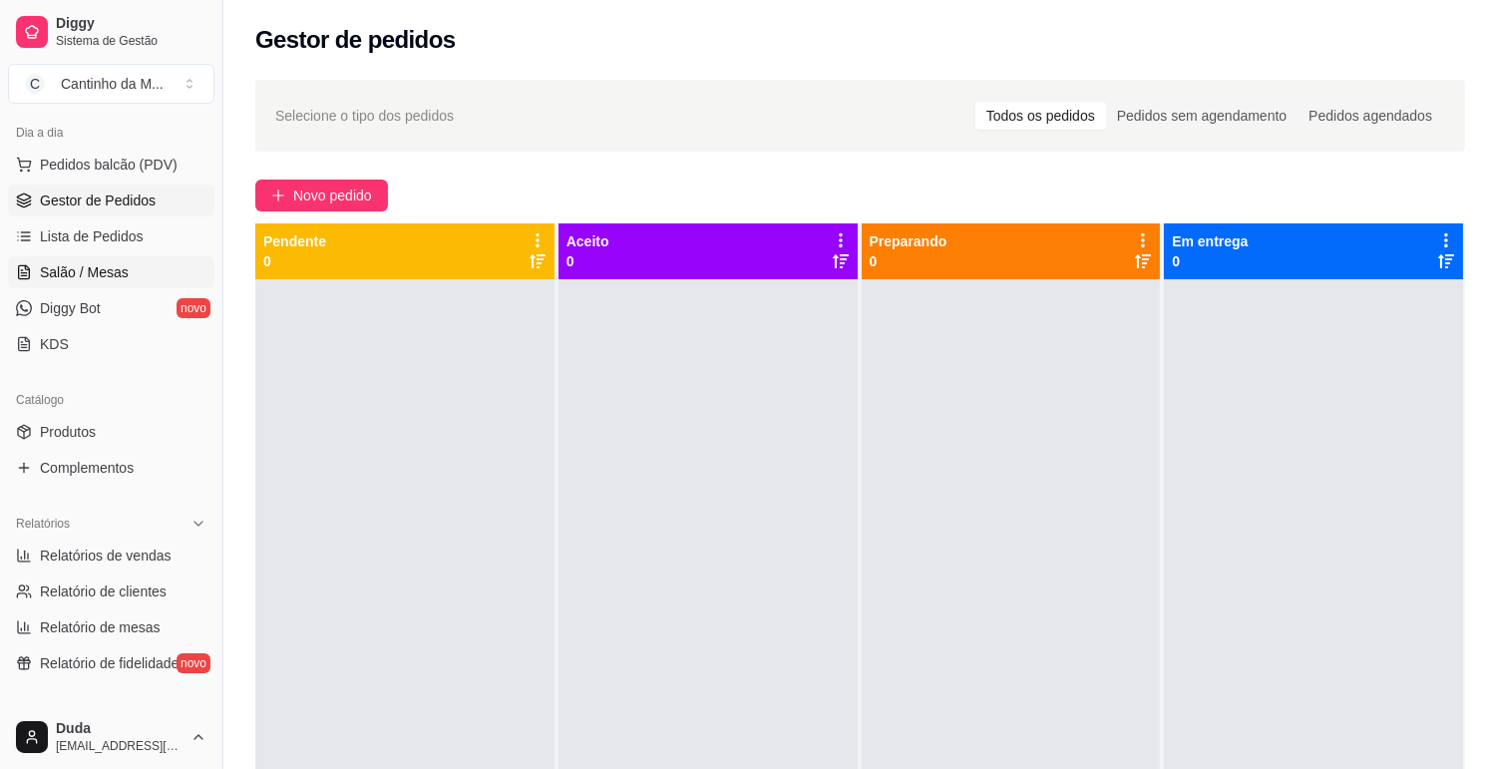
click at [146, 285] on link "Salão / Mesas" at bounding box center [111, 272] width 206 height 32
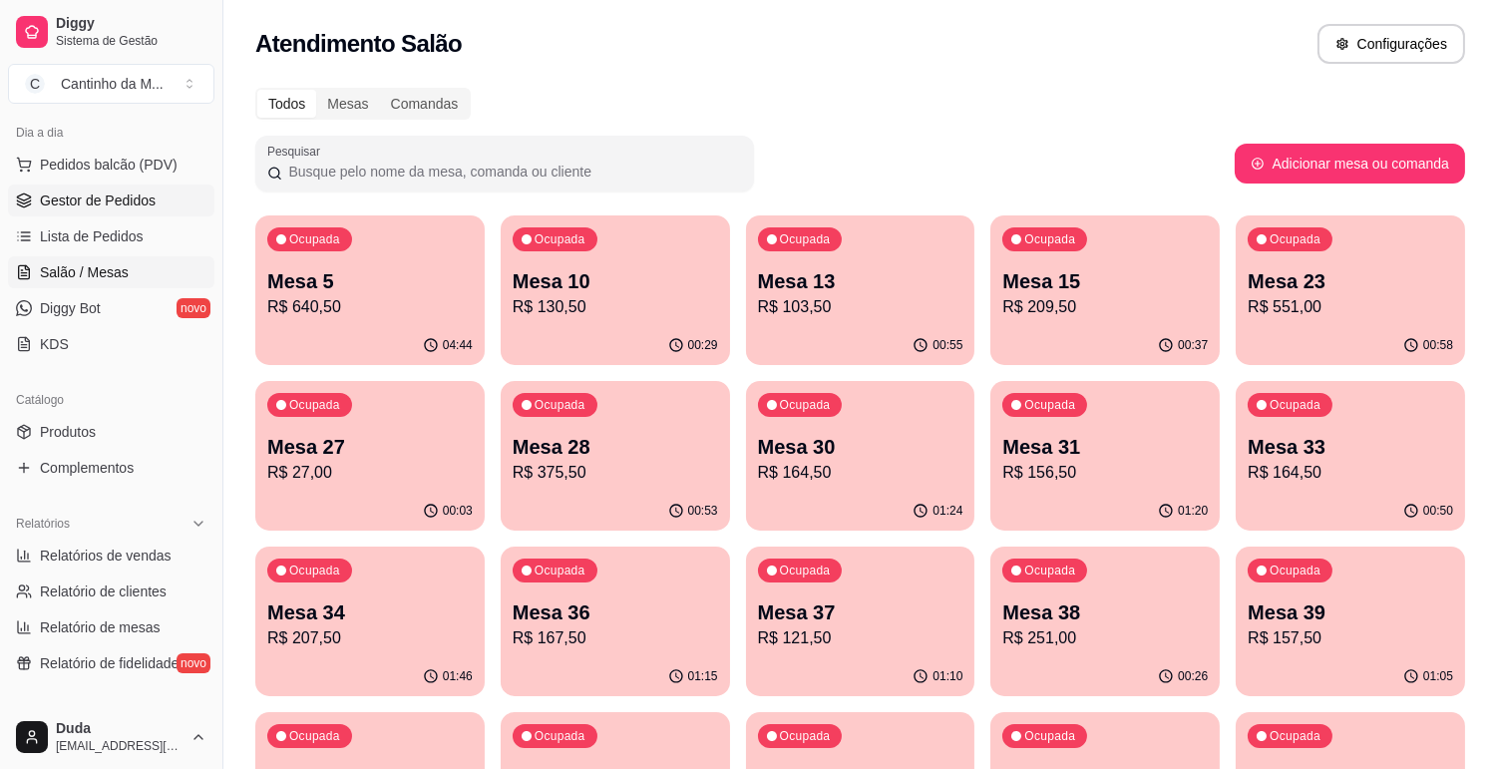
click at [43, 199] on span "Gestor de Pedidos" at bounding box center [98, 200] width 116 height 20
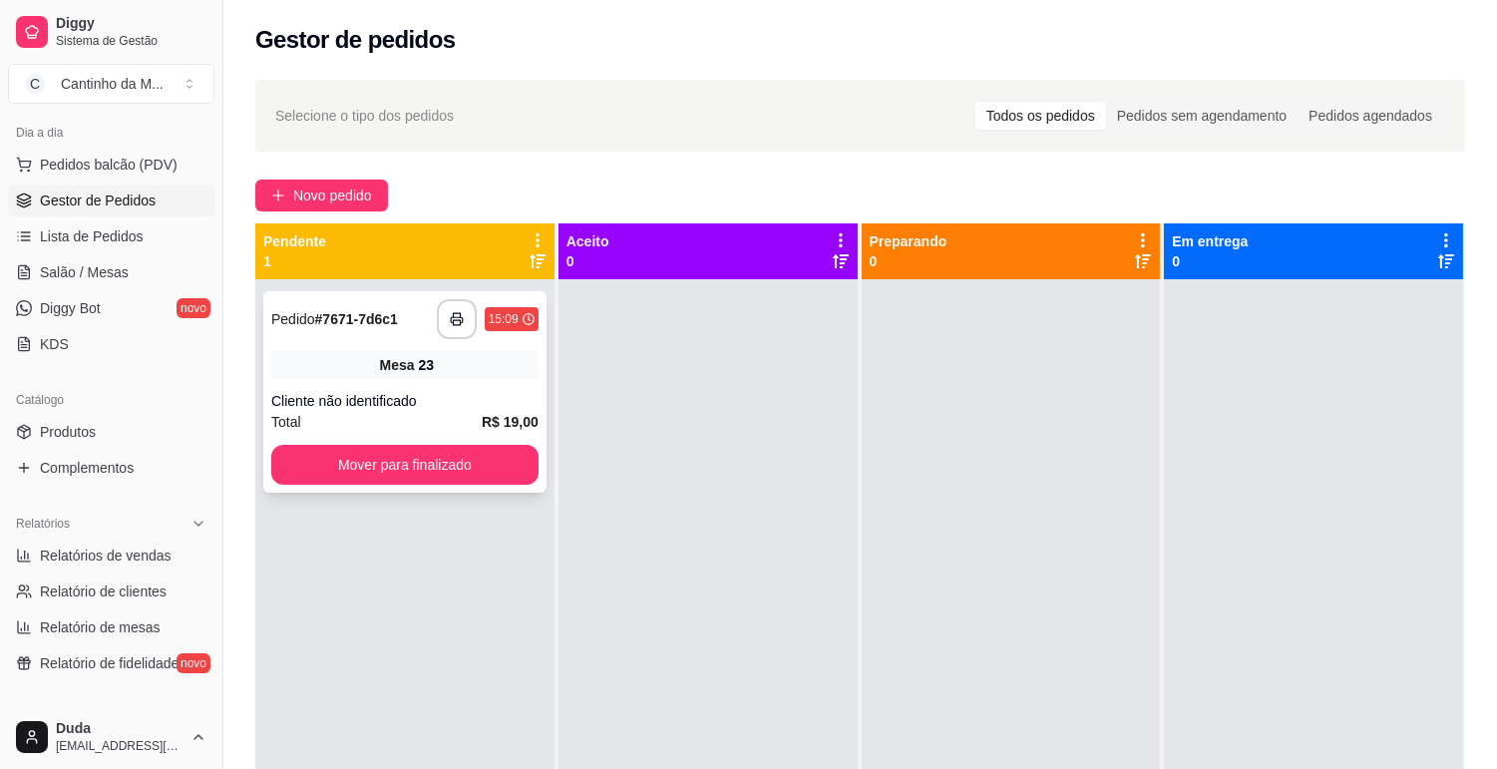
click at [314, 402] on div "Cliente não identificado" at bounding box center [404, 401] width 267 height 20
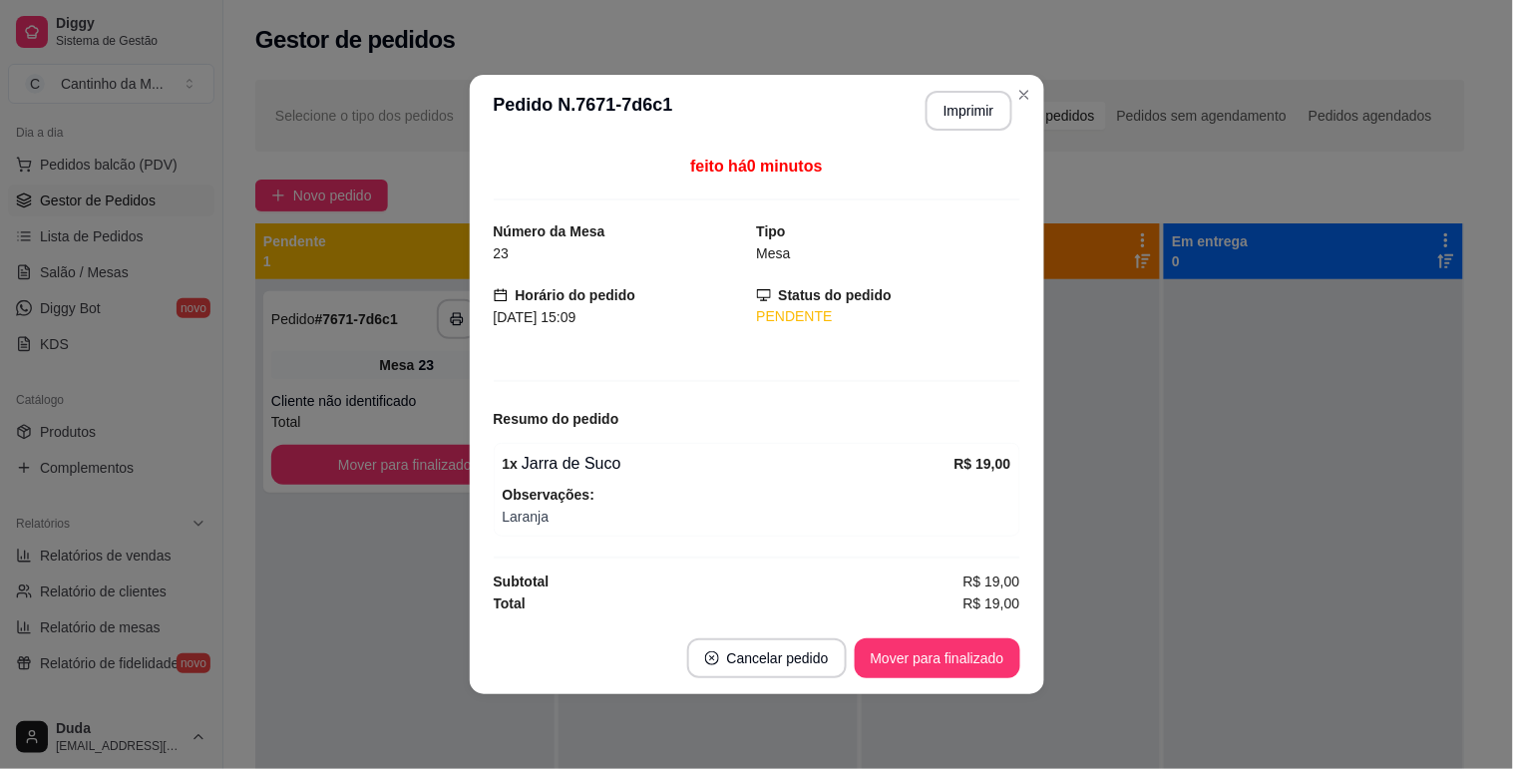
drag, startPoint x: 909, startPoint y: 116, endPoint x: 925, endPoint y: 120, distance: 16.4
click at [918, 120] on div "**********" at bounding box center [960, 111] width 103 height 40
click at [925, 120] on button "Imprimir" at bounding box center [968, 111] width 87 height 40
click at [952, 672] on button "Mover para finalizado" at bounding box center [936, 658] width 161 height 39
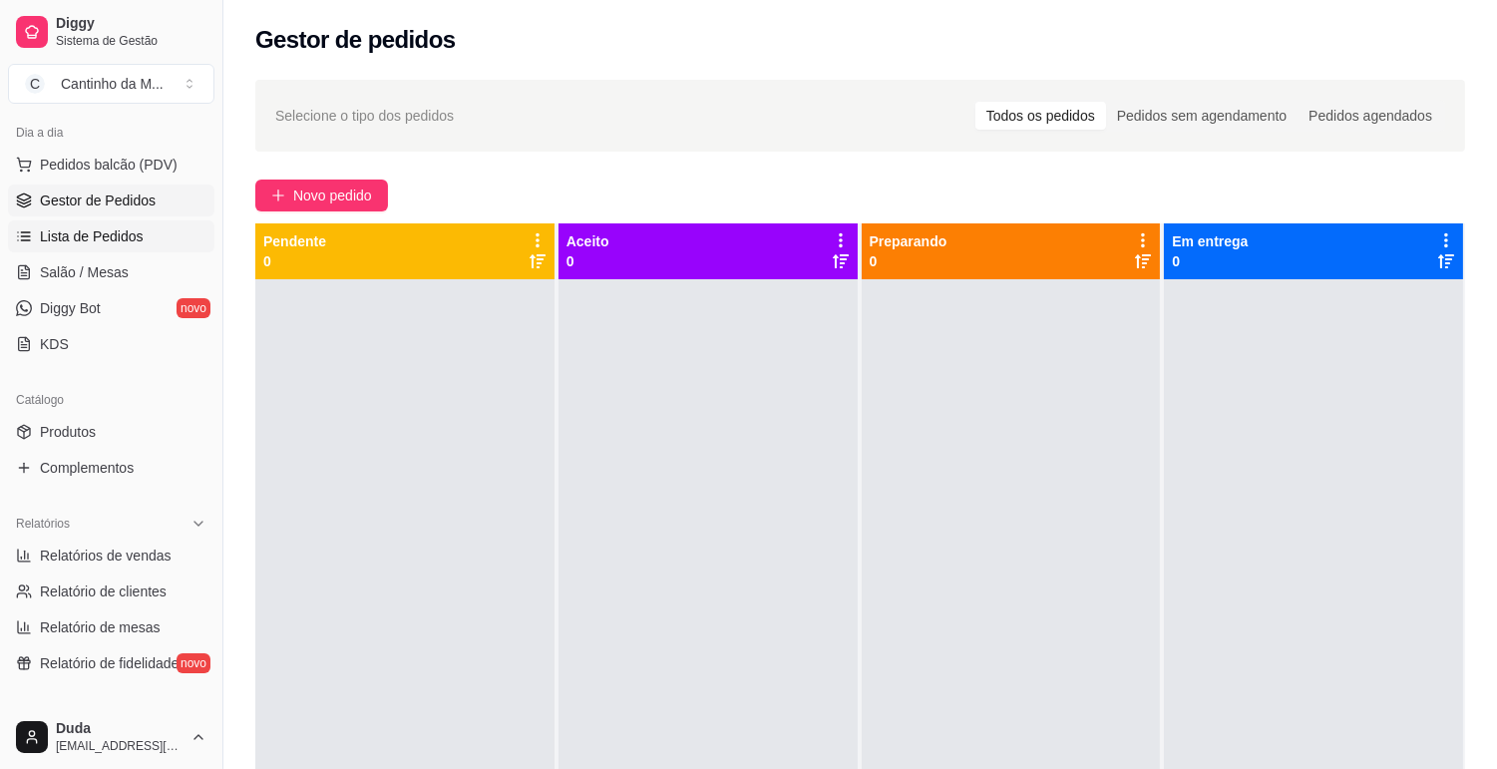
click at [125, 220] on link "Lista de Pedidos" at bounding box center [111, 236] width 206 height 32
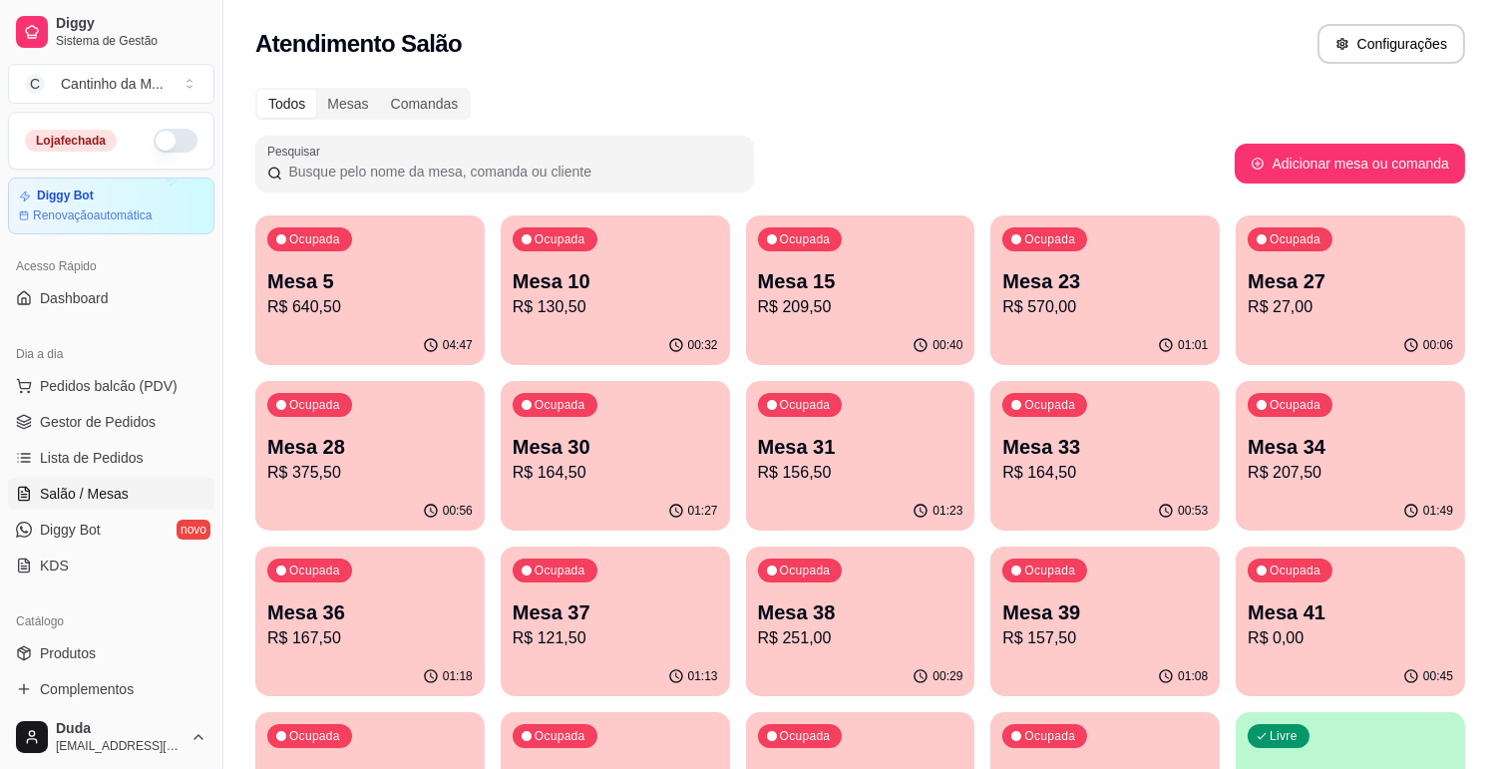
click at [1252, 455] on p "Mesa 34" at bounding box center [1349, 447] width 205 height 28
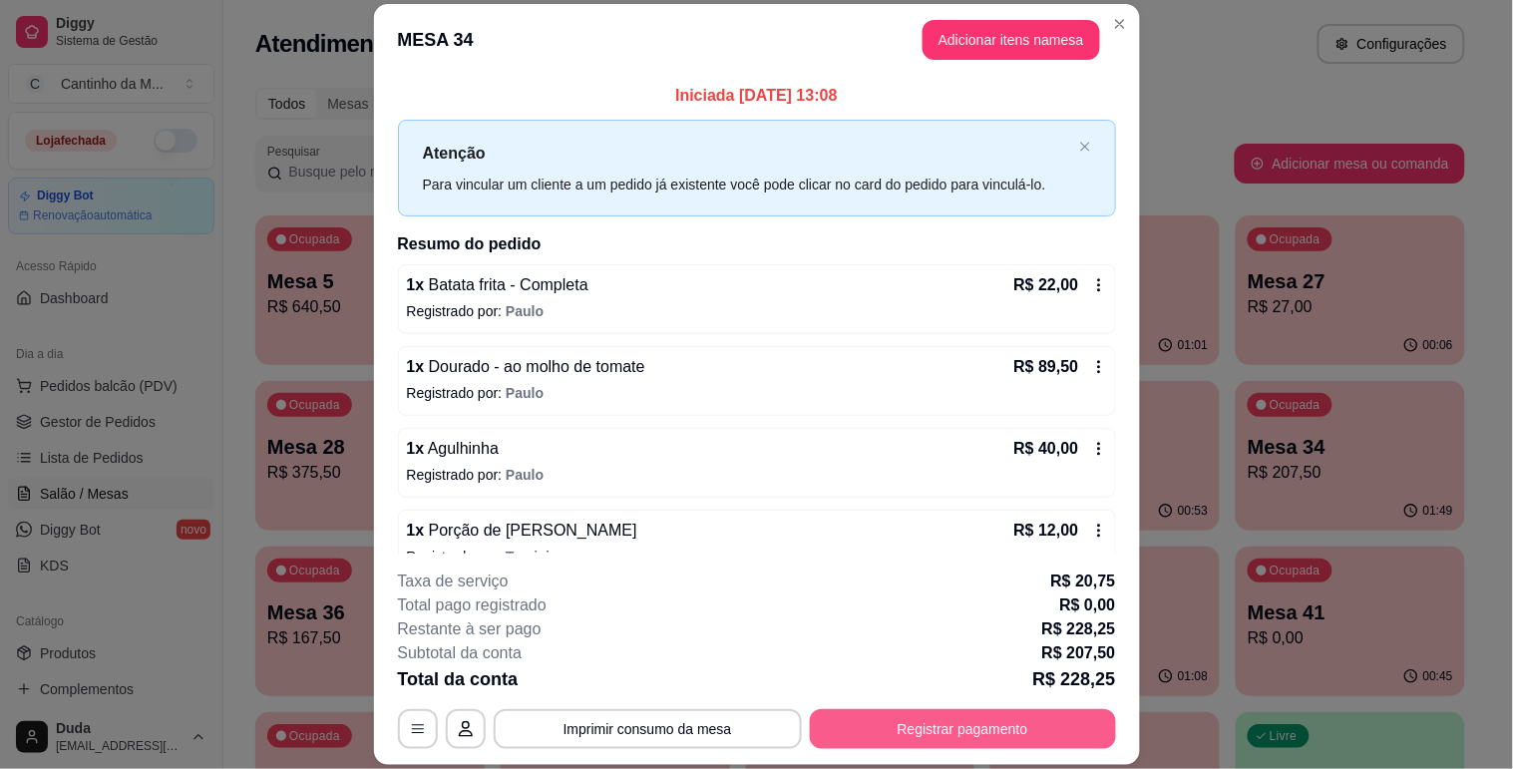
click at [943, 719] on button "Registrar pagamento" at bounding box center [963, 729] width 306 height 40
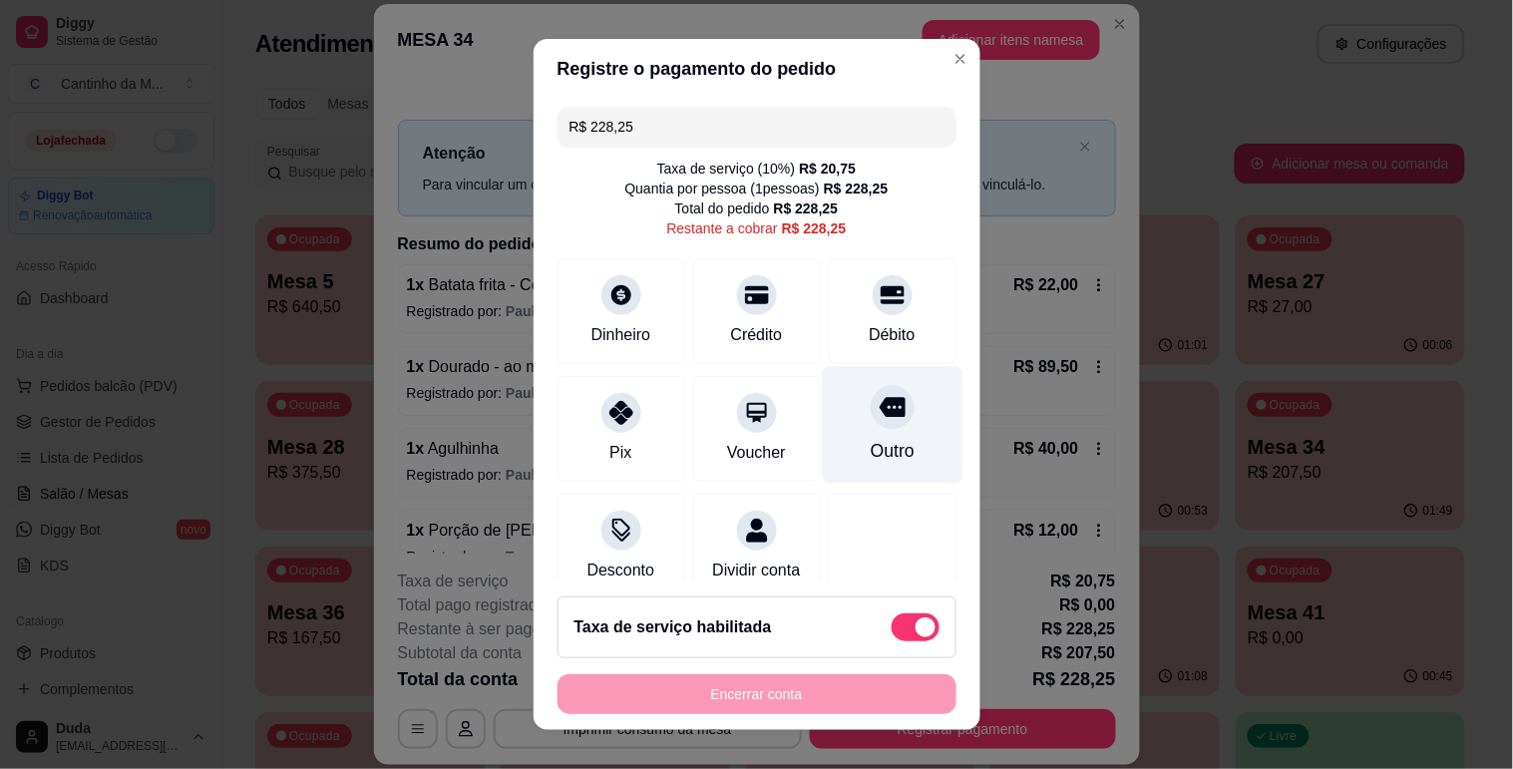
click at [873, 415] on div at bounding box center [892, 407] width 44 height 44
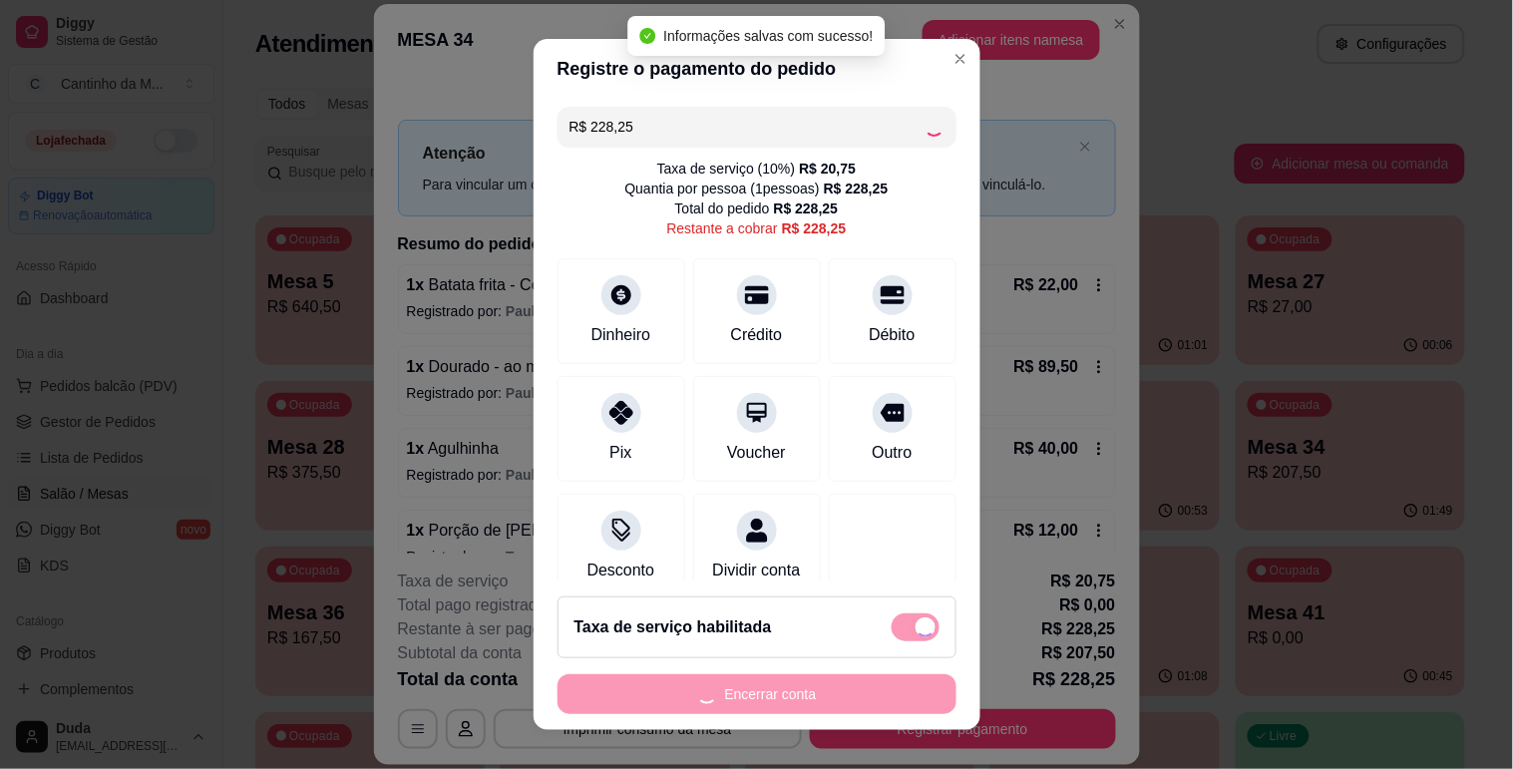
type input "R$ 0,00"
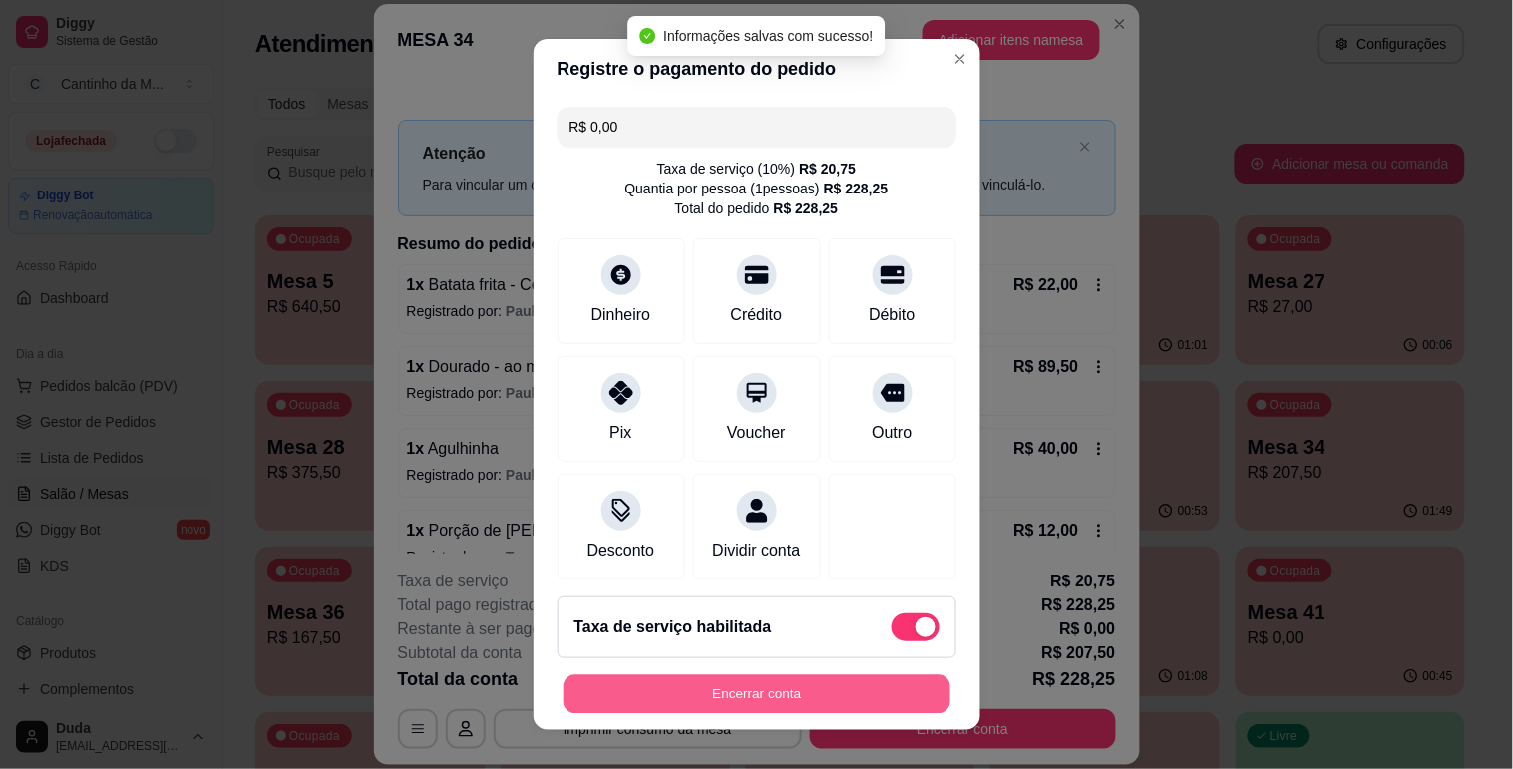
click at [874, 703] on button "Encerrar conta" at bounding box center [756, 694] width 387 height 39
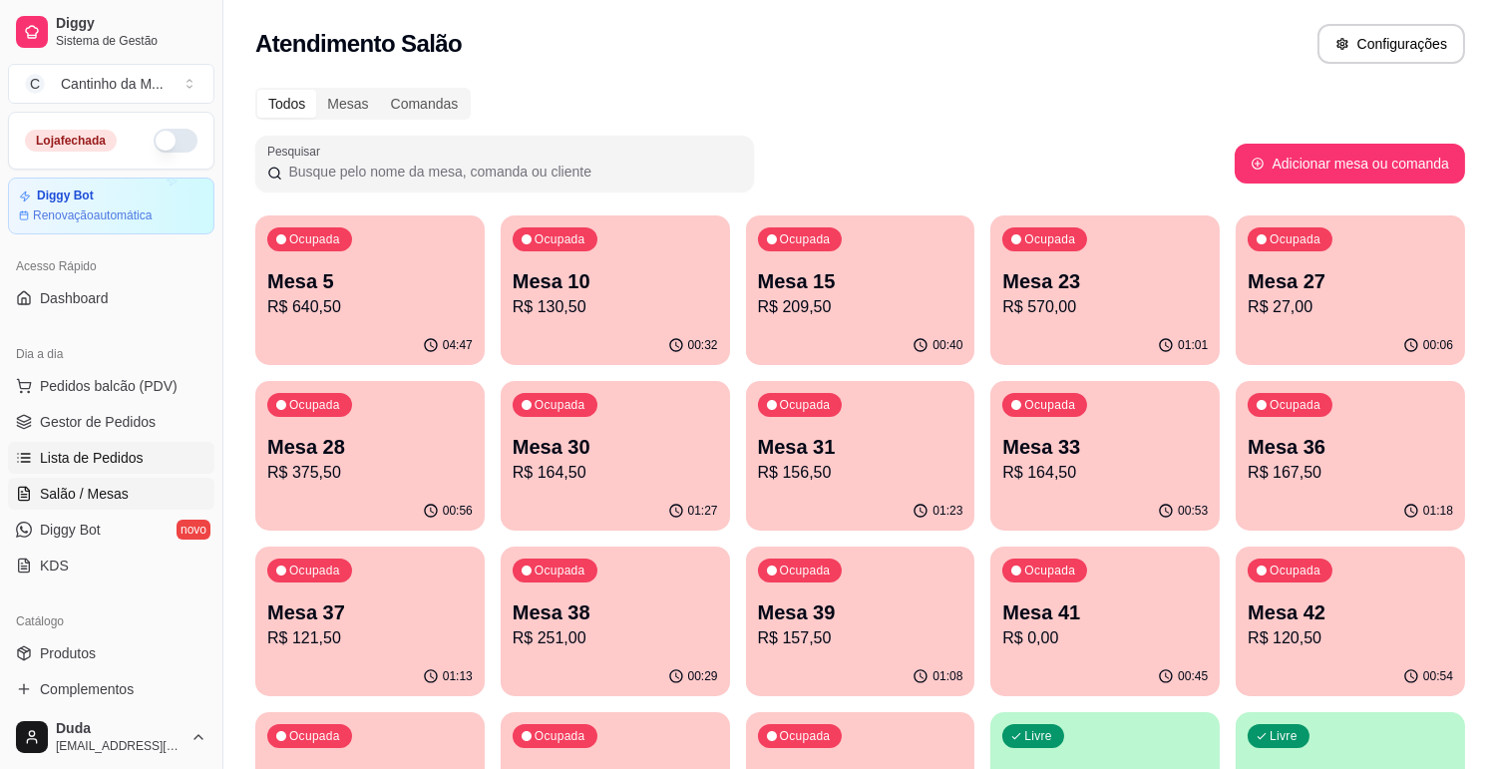
click at [134, 459] on span "Lista de Pedidos" at bounding box center [92, 458] width 104 height 20
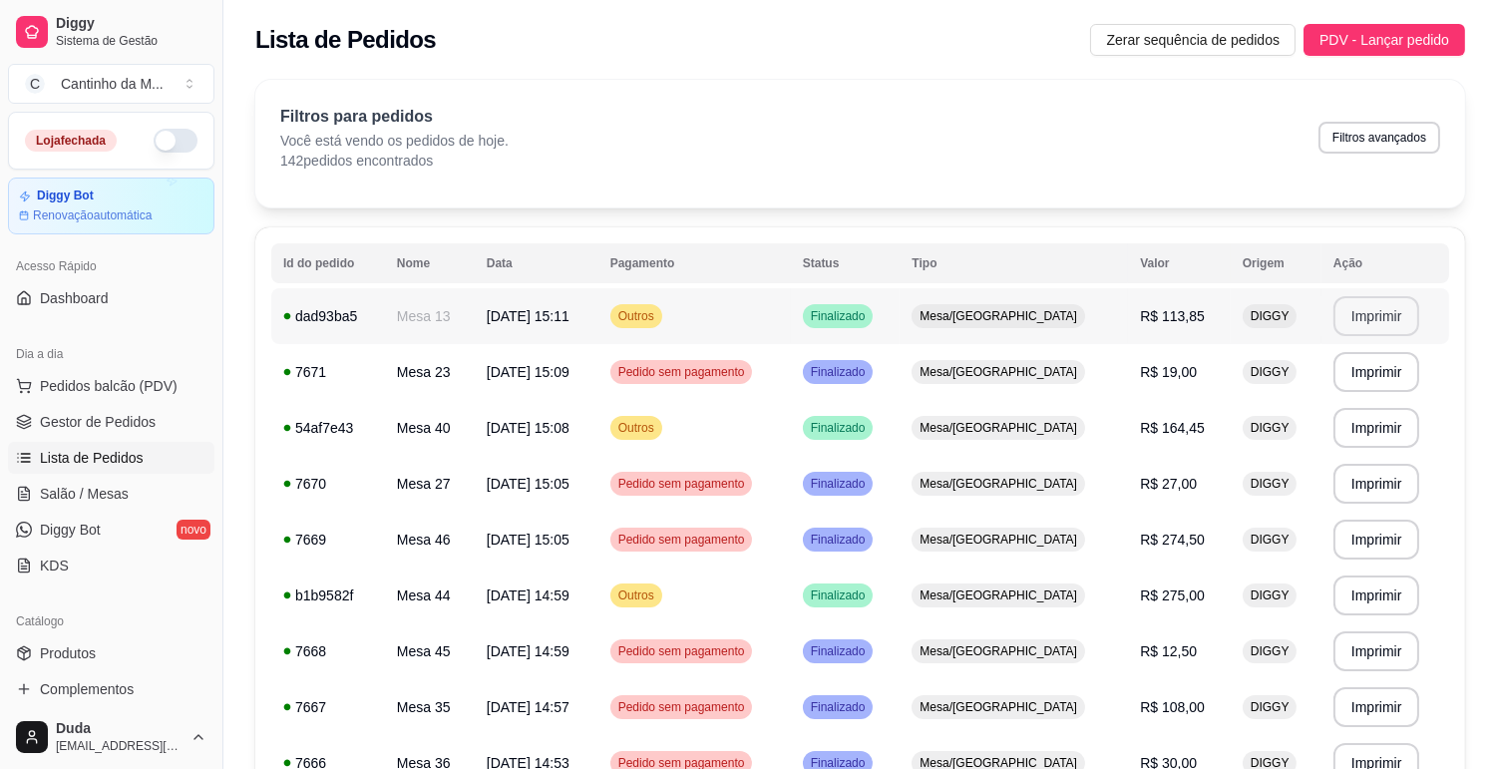
click at [1354, 313] on button "Imprimir" at bounding box center [1376, 316] width 87 height 40
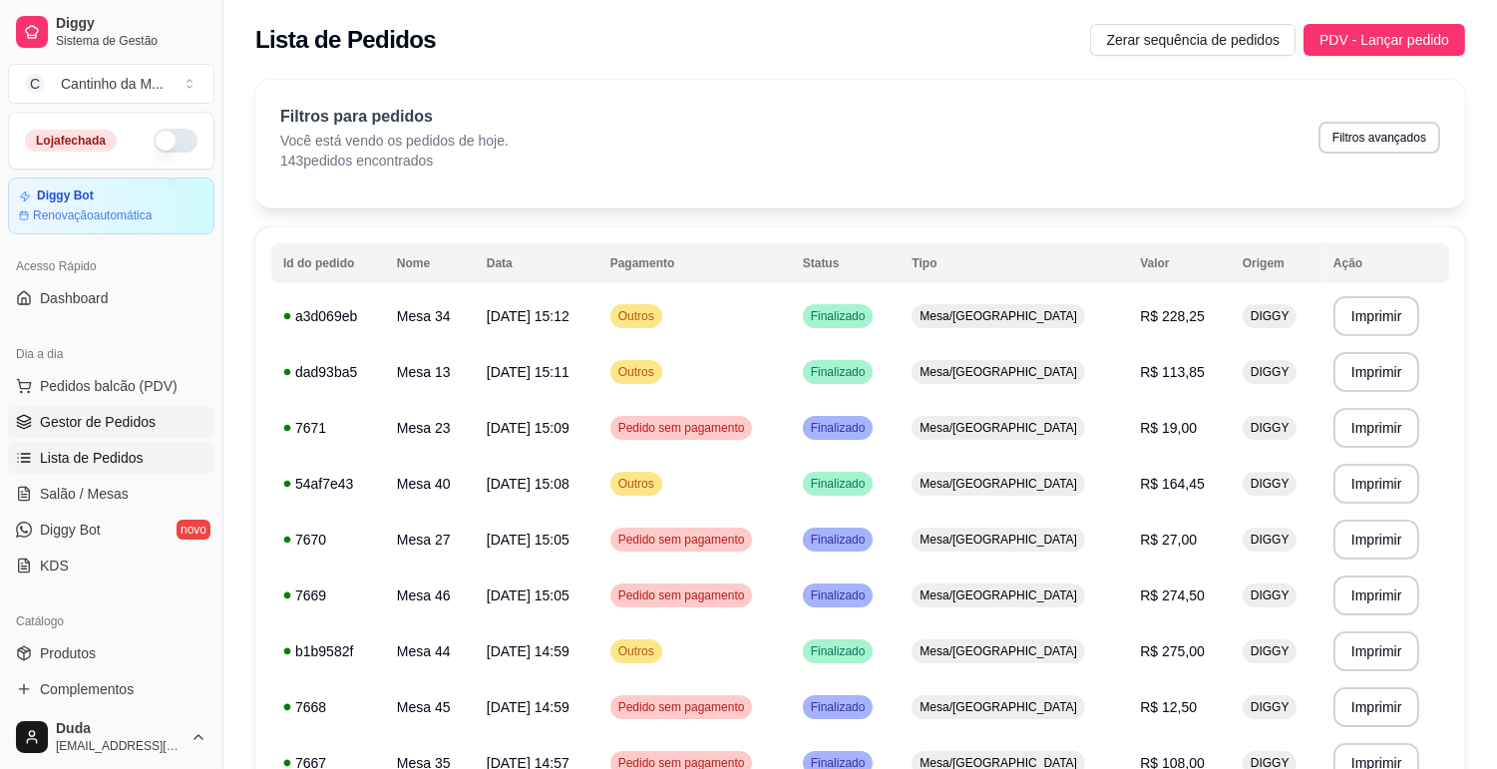
click at [186, 411] on link "Gestor de Pedidos" at bounding box center [111, 422] width 206 height 32
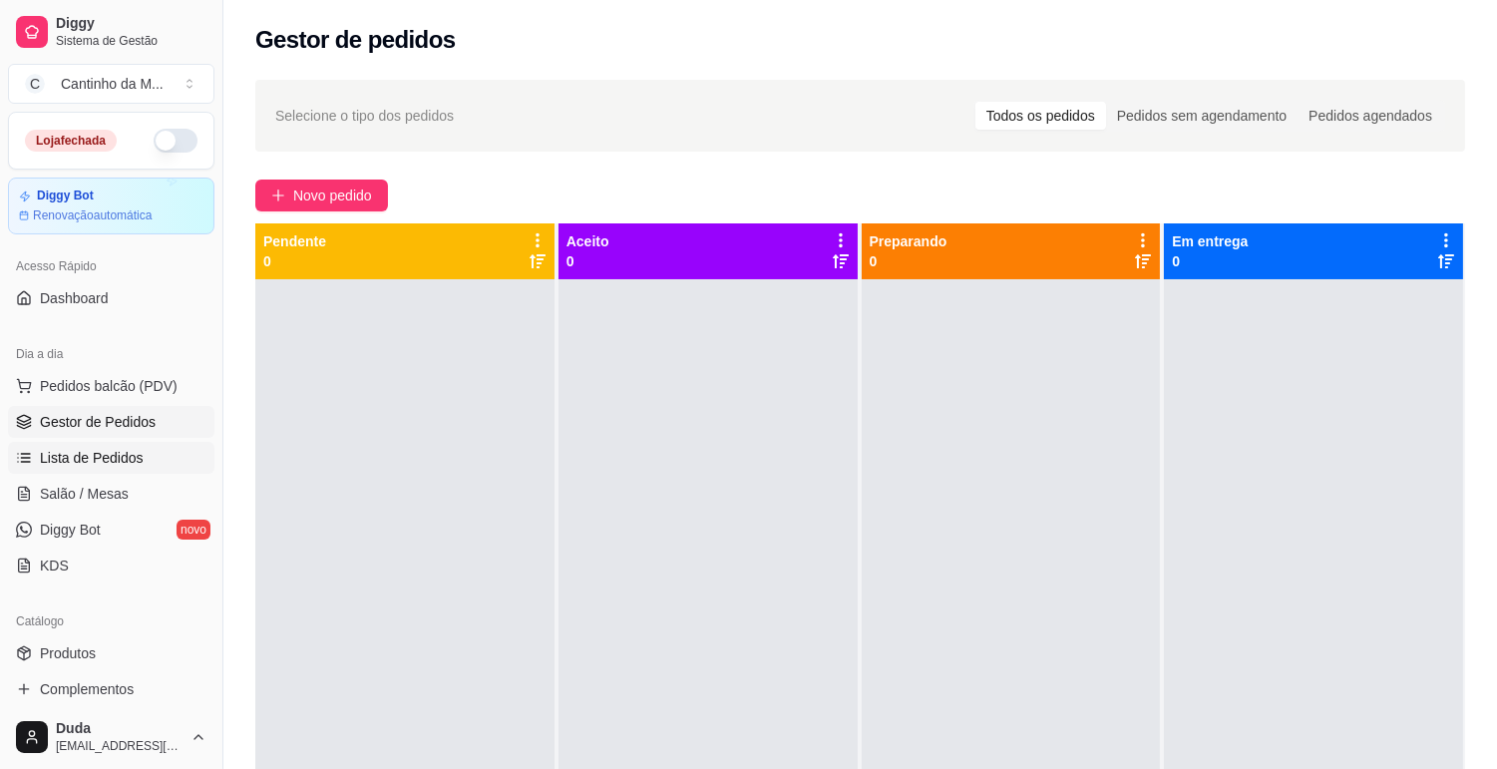
click at [166, 445] on link "Lista de Pedidos" at bounding box center [111, 458] width 206 height 32
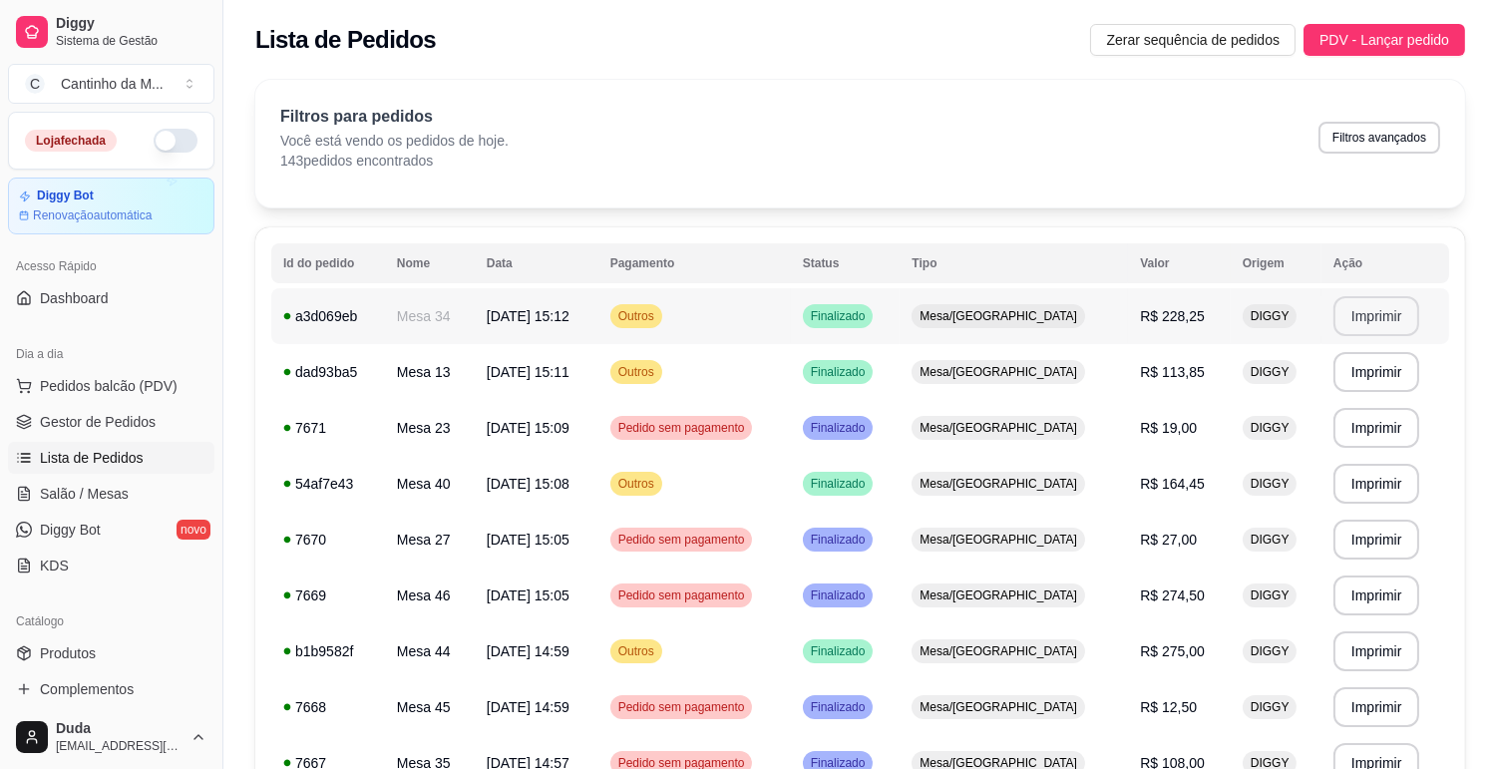
click at [1373, 315] on button "Imprimir" at bounding box center [1376, 316] width 87 height 40
click at [137, 421] on span "Gestor de Pedidos" at bounding box center [98, 422] width 116 height 20
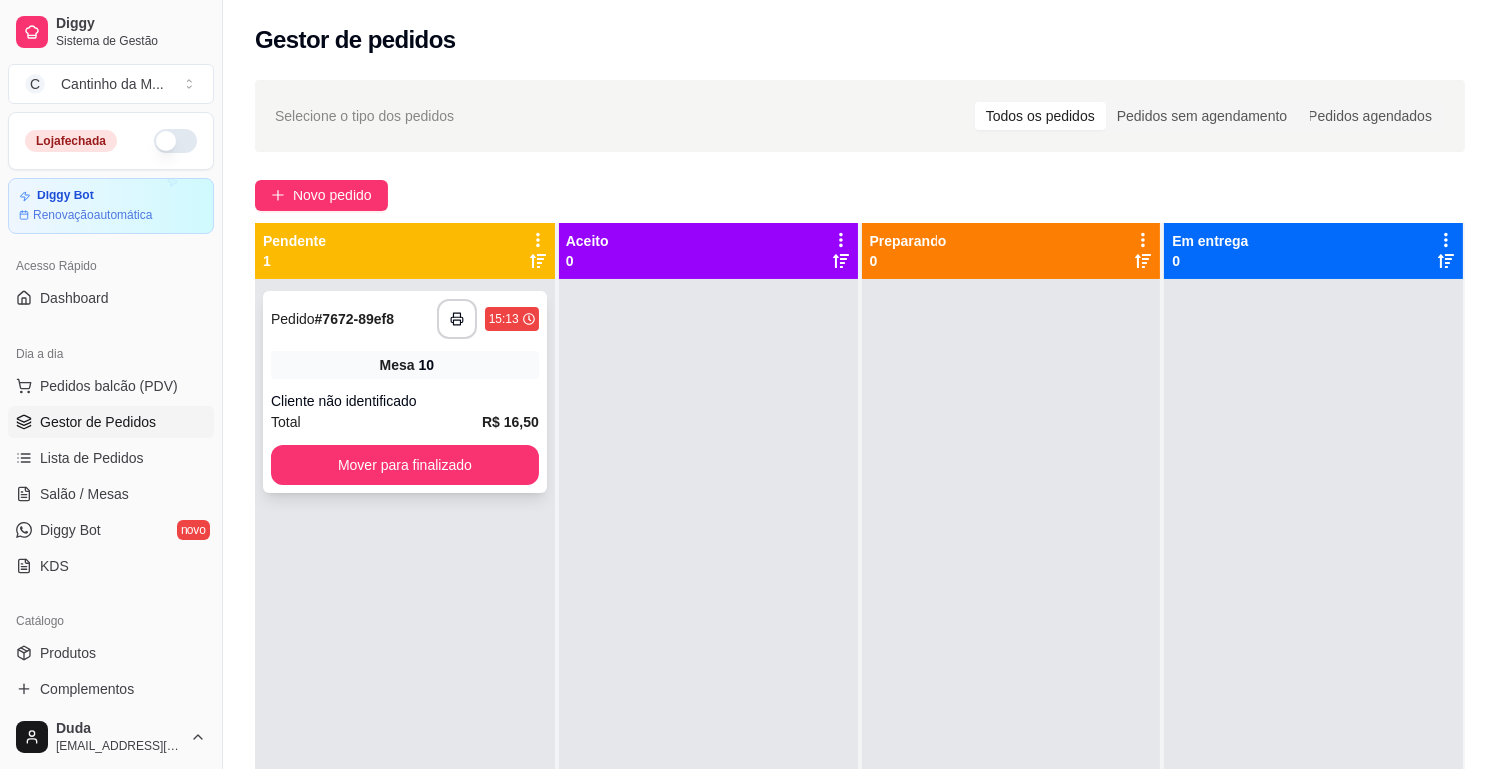
click at [387, 380] on div "**********" at bounding box center [404, 391] width 283 height 201
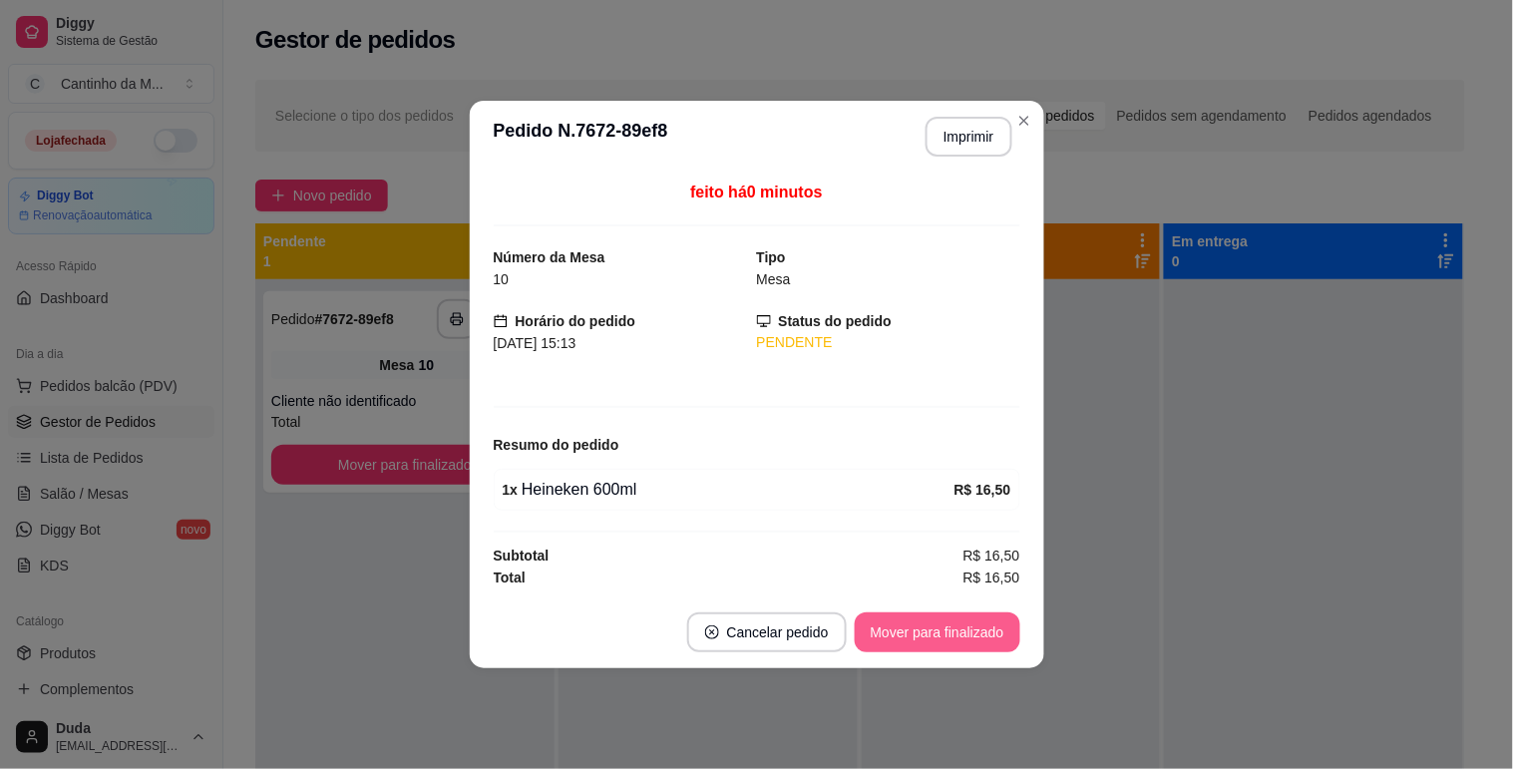
click at [905, 623] on button "Mover para finalizado" at bounding box center [937, 632] width 166 height 40
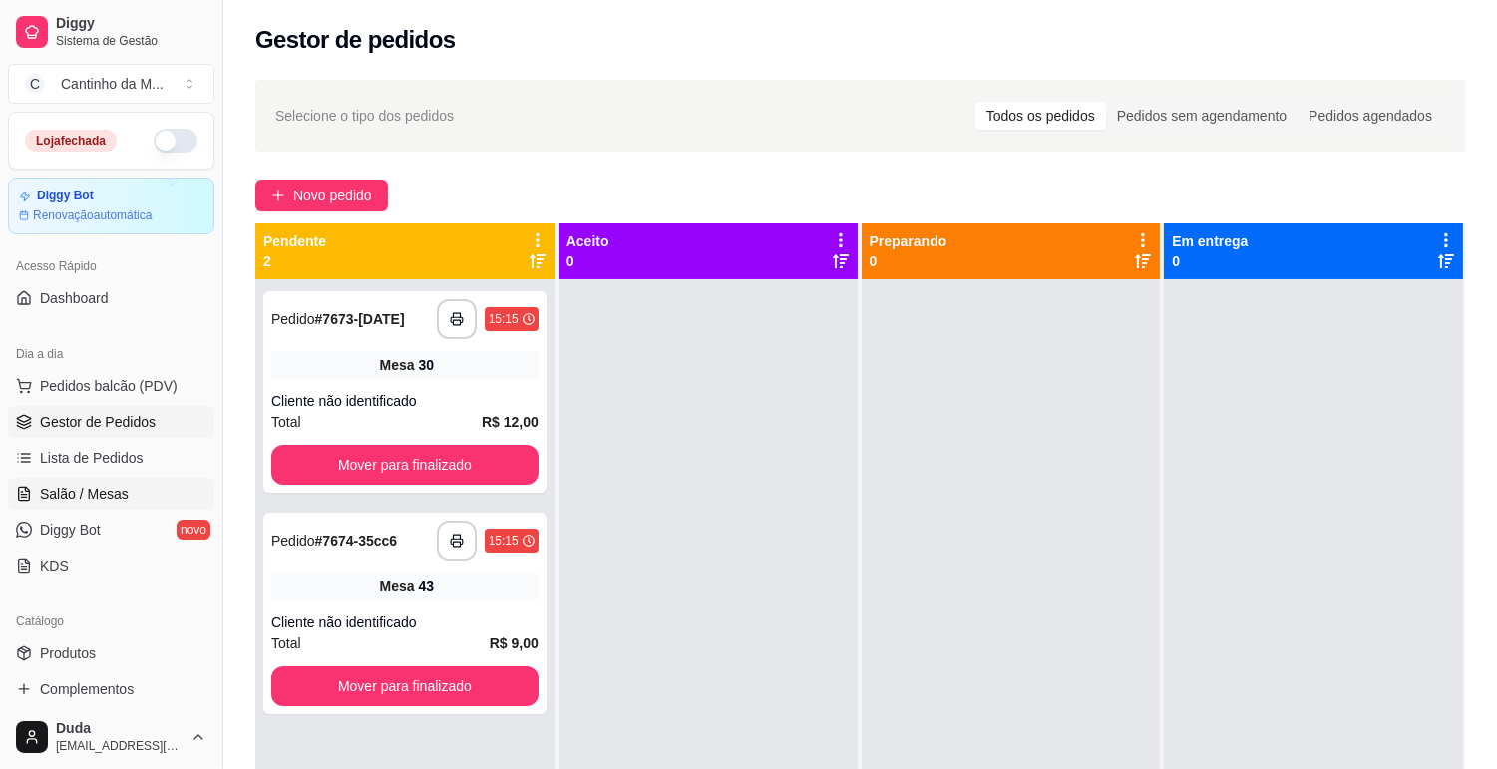
click at [138, 492] on link "Salão / Mesas" at bounding box center [111, 494] width 206 height 32
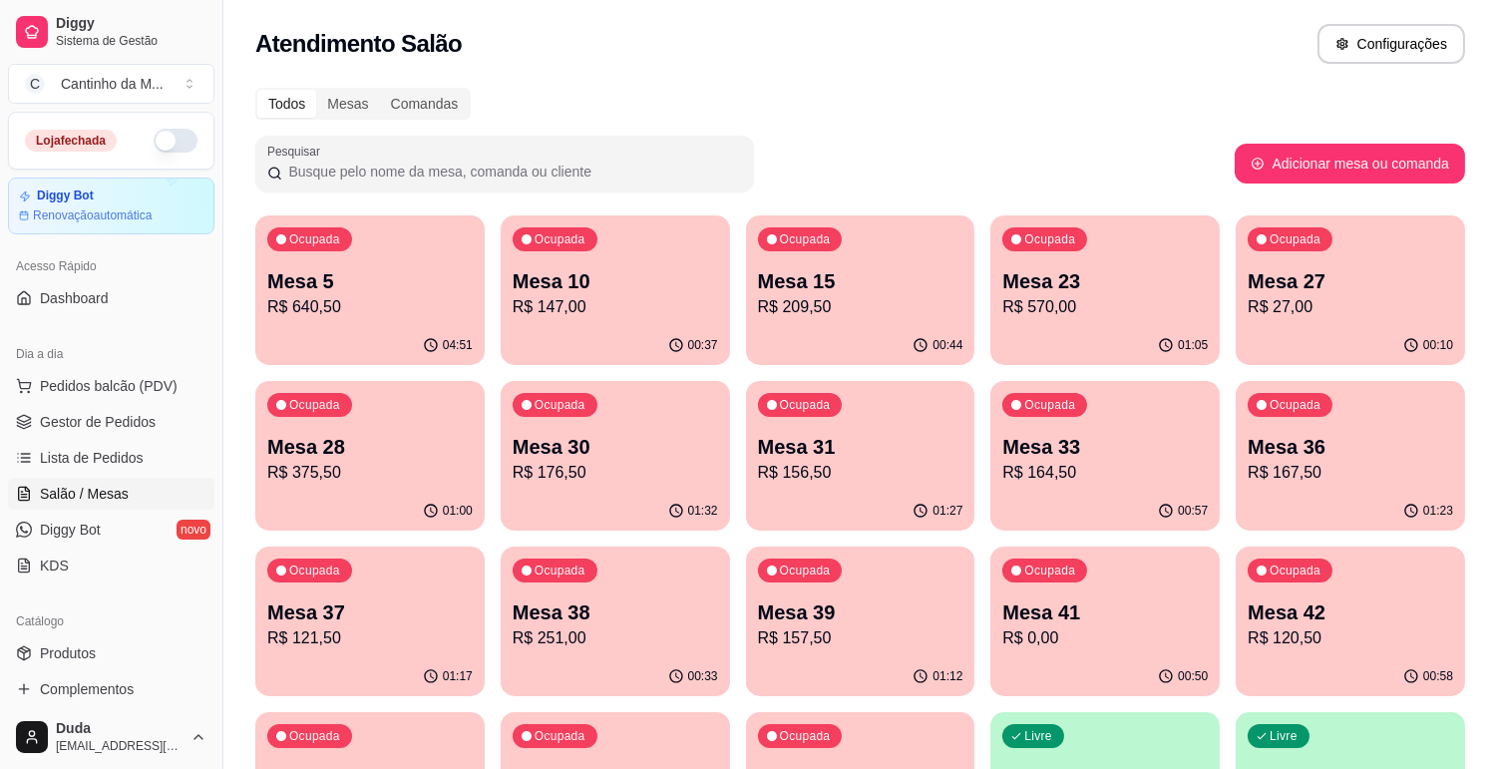
click at [666, 477] on p "R$ 176,50" at bounding box center [614, 473] width 205 height 24
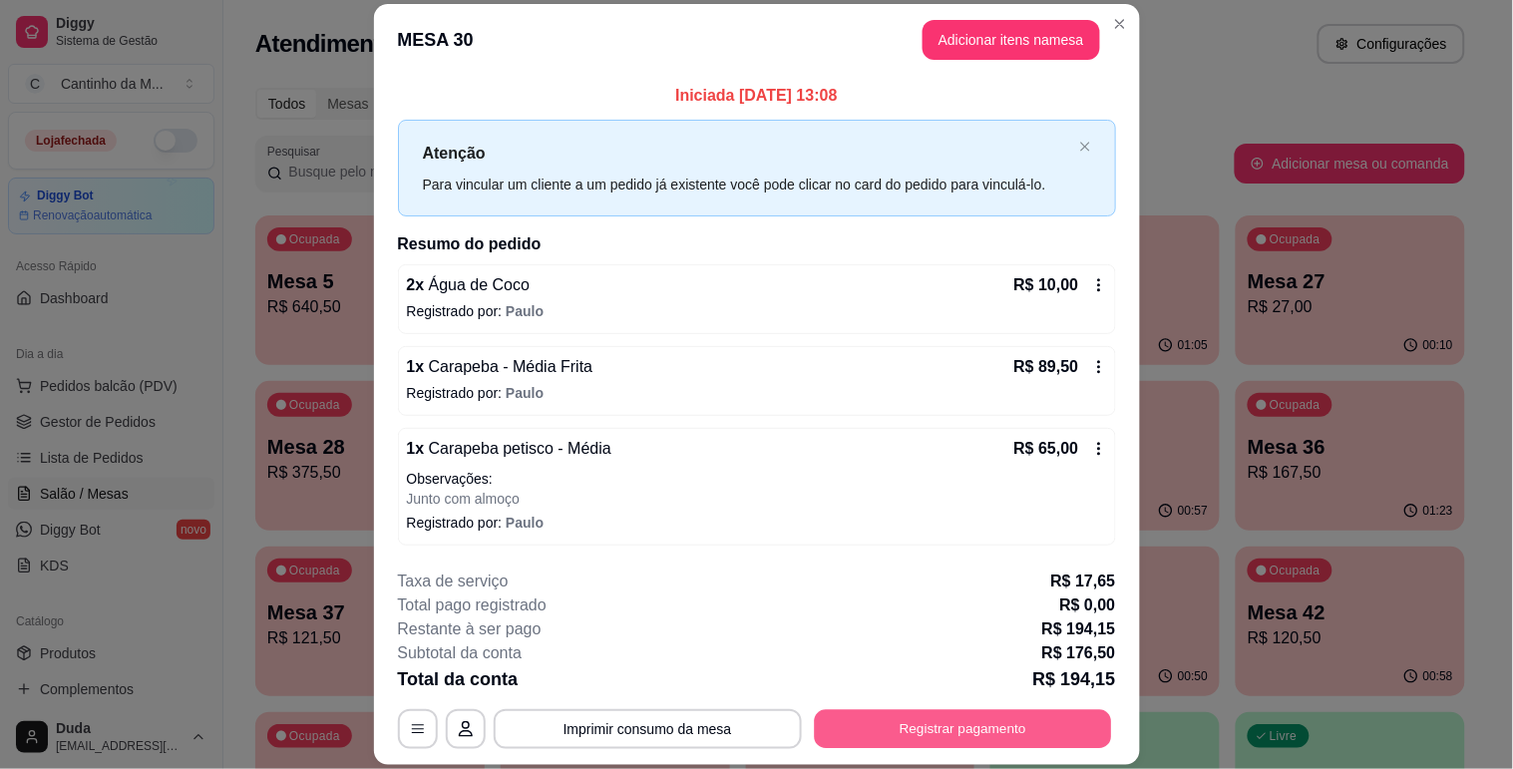
click at [982, 718] on button "Registrar pagamento" at bounding box center [962, 729] width 297 height 39
click at [873, 455] on div "Outro" at bounding box center [891, 451] width 44 height 26
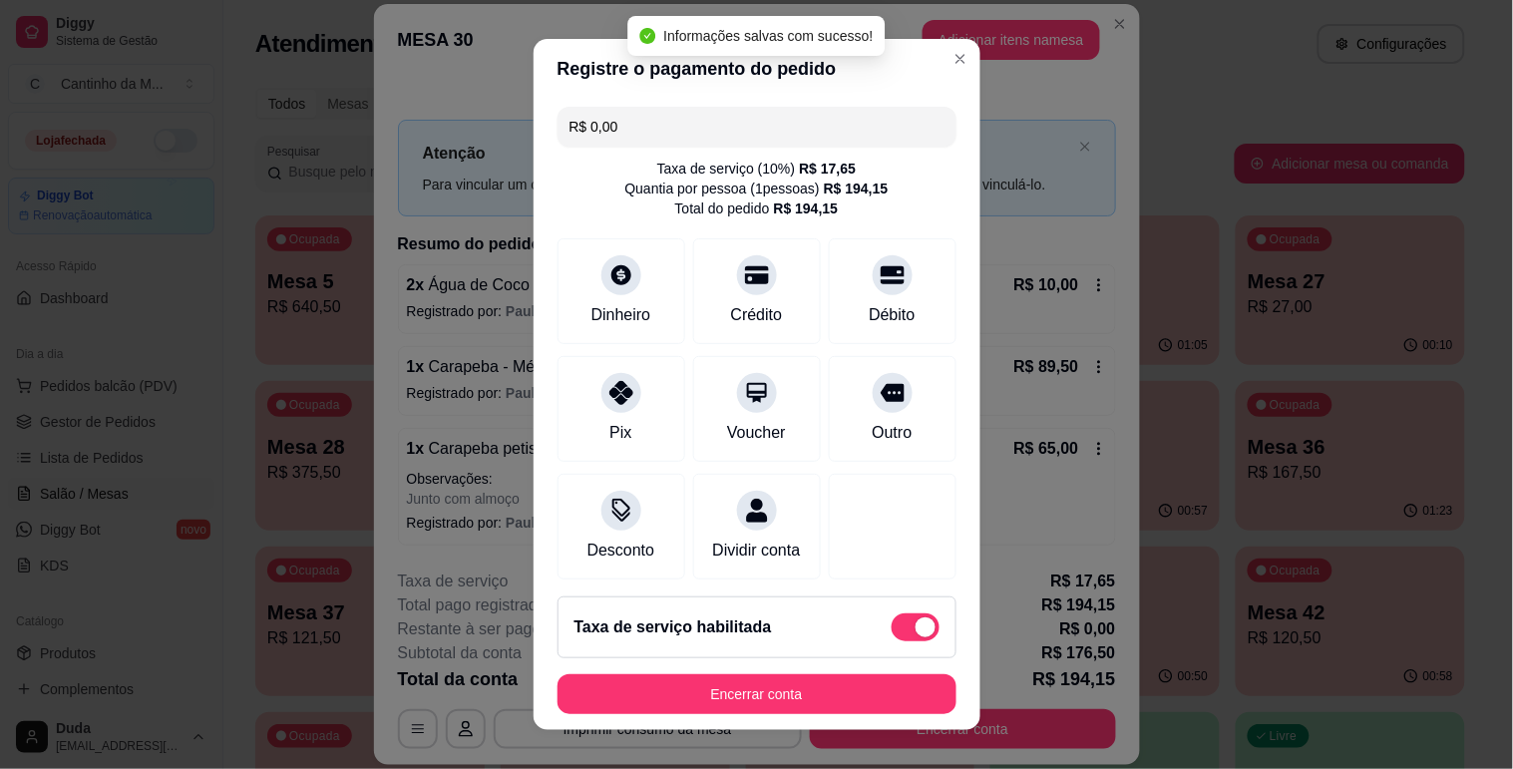
type input "R$ 0,00"
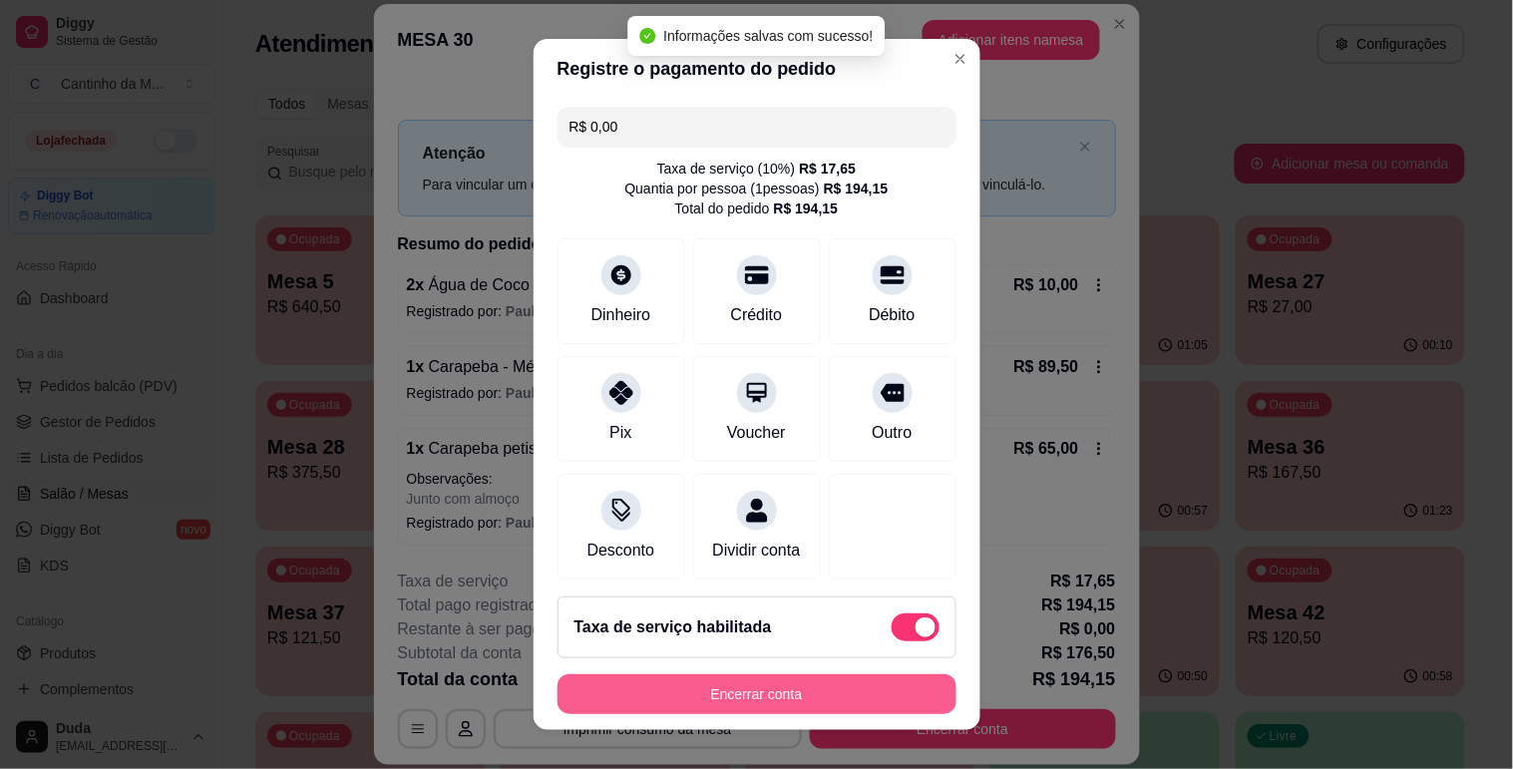
click at [855, 682] on button "Encerrar conta" at bounding box center [756, 694] width 399 height 40
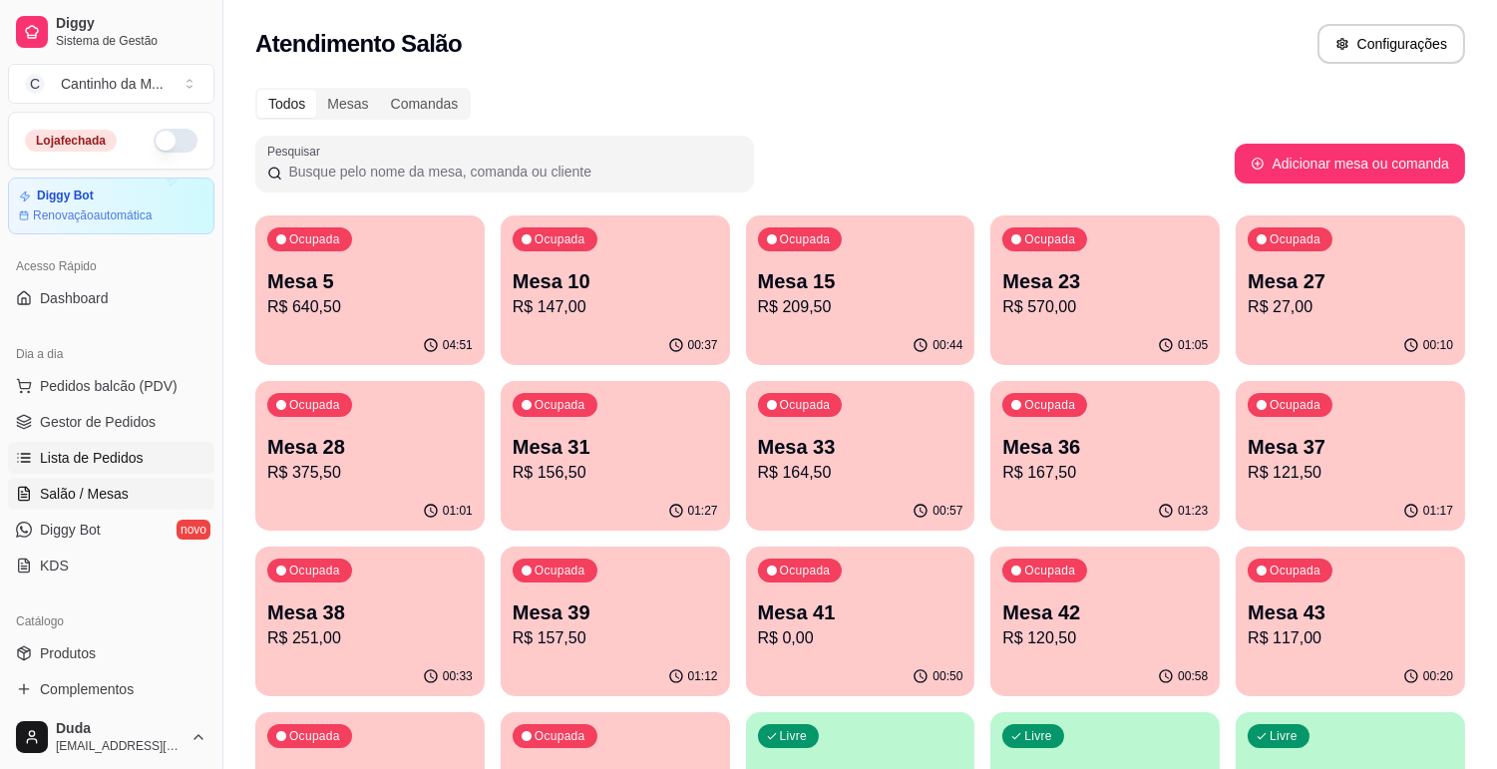
click at [176, 456] on link "Lista de Pedidos" at bounding box center [111, 458] width 206 height 32
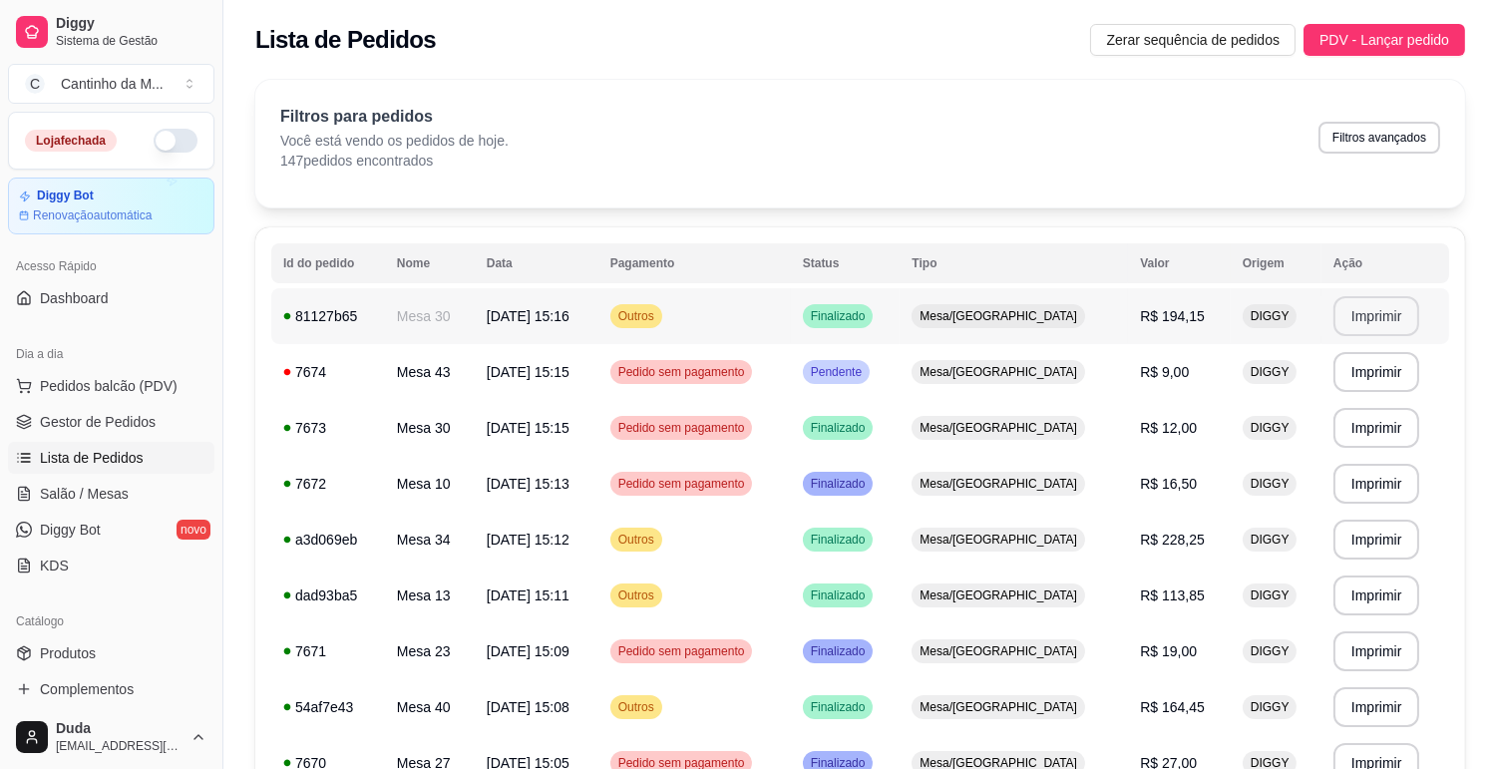
click at [1373, 319] on button "Imprimir" at bounding box center [1376, 316] width 87 height 40
click at [598, 381] on td "31/08/25 às 15:15" at bounding box center [537, 372] width 124 height 56
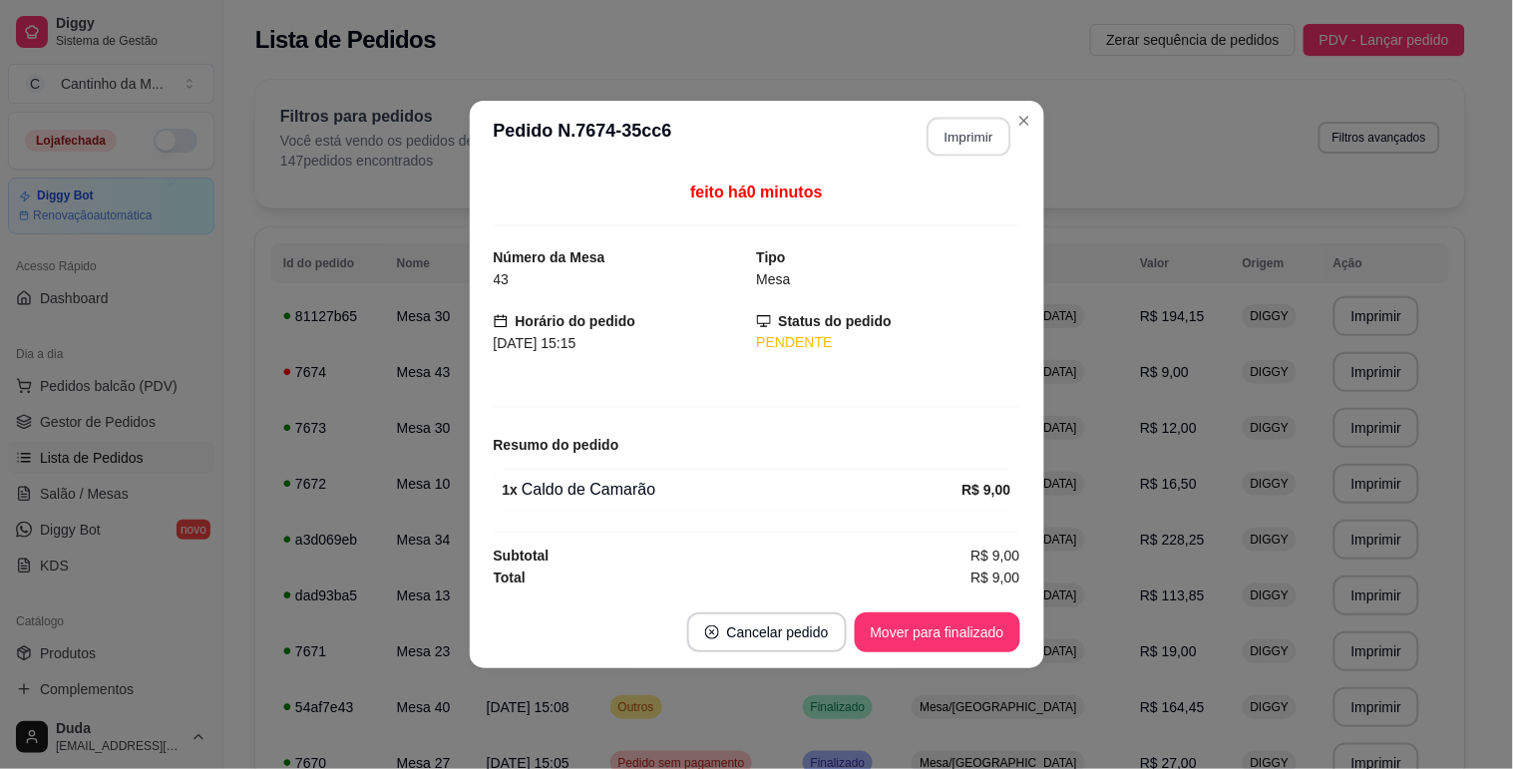
click at [959, 138] on button "Imprimir" at bounding box center [968, 137] width 84 height 39
click at [972, 618] on button "Mover para finalizado" at bounding box center [937, 632] width 166 height 40
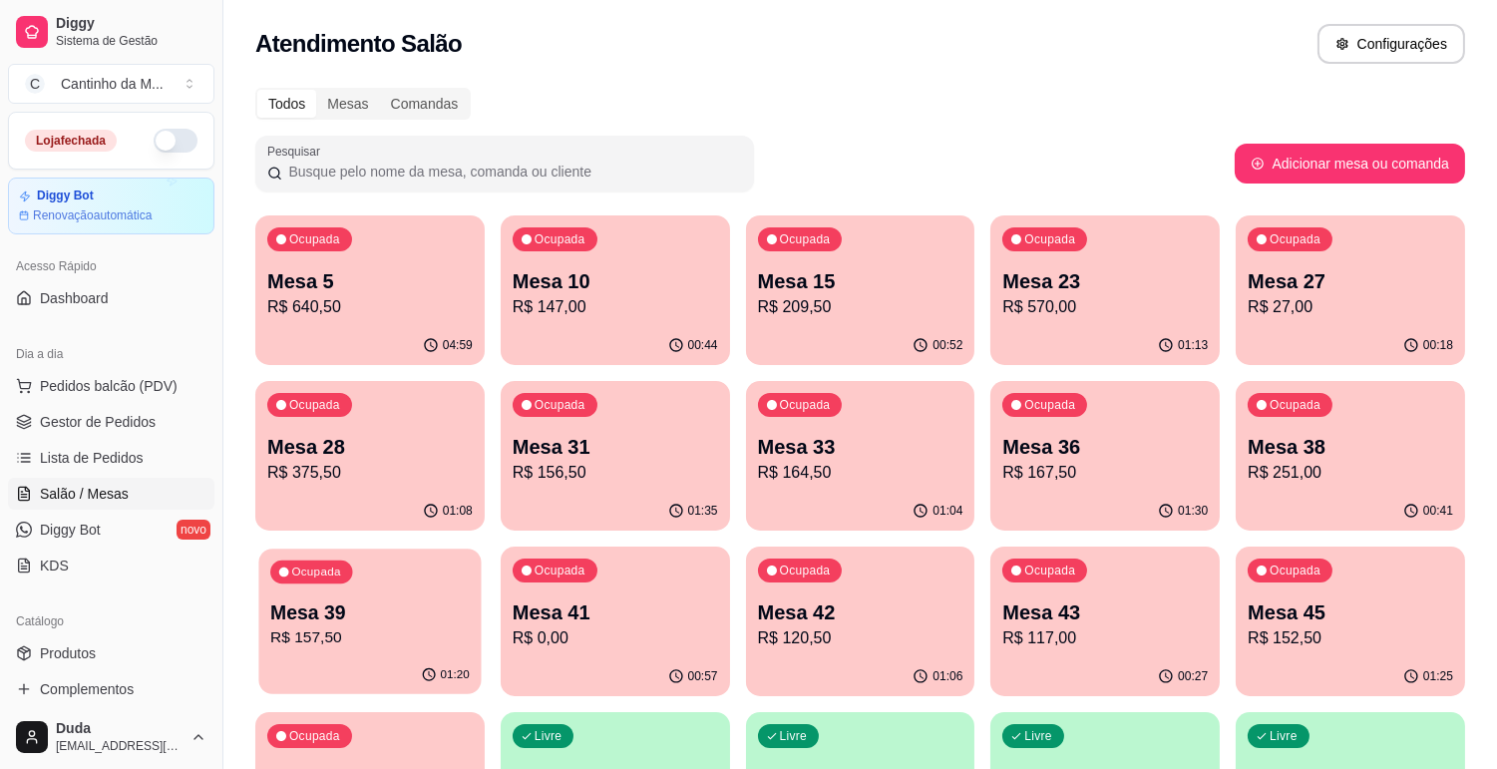
click at [412, 620] on p "Mesa 39" at bounding box center [369, 612] width 199 height 27
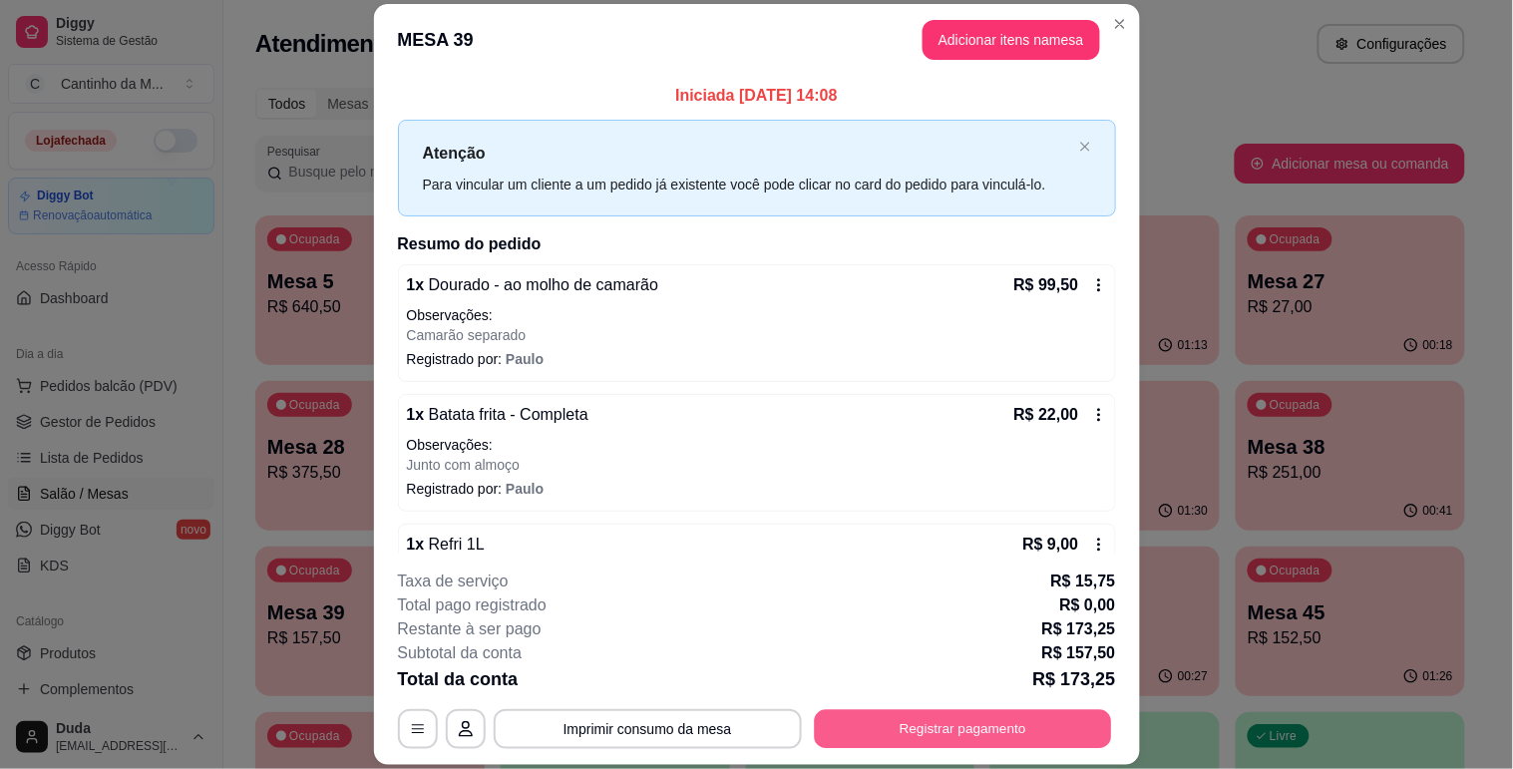
click at [914, 719] on button "Registrar pagamento" at bounding box center [962, 729] width 297 height 39
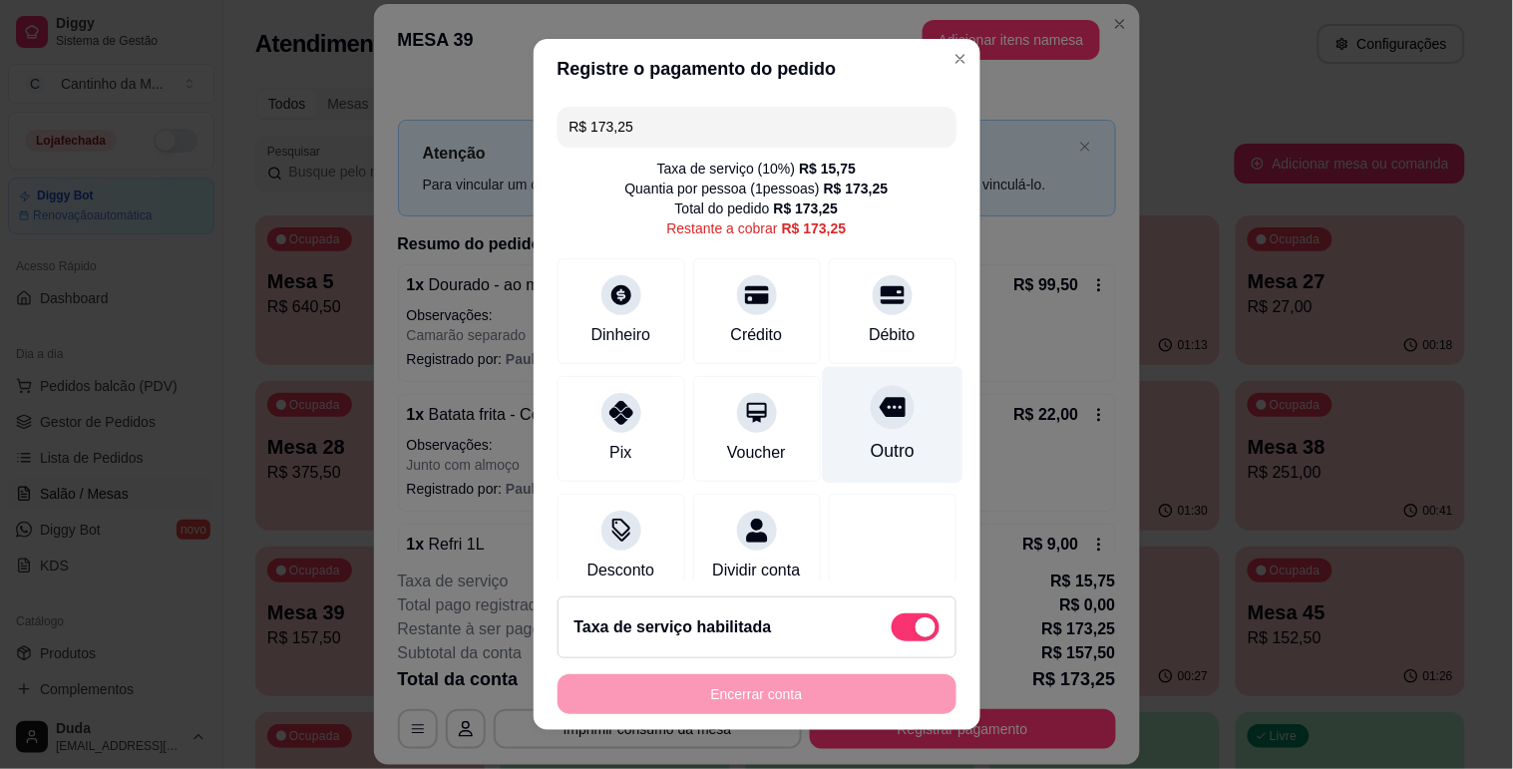
click at [869, 443] on div "Outro" at bounding box center [891, 451] width 44 height 26
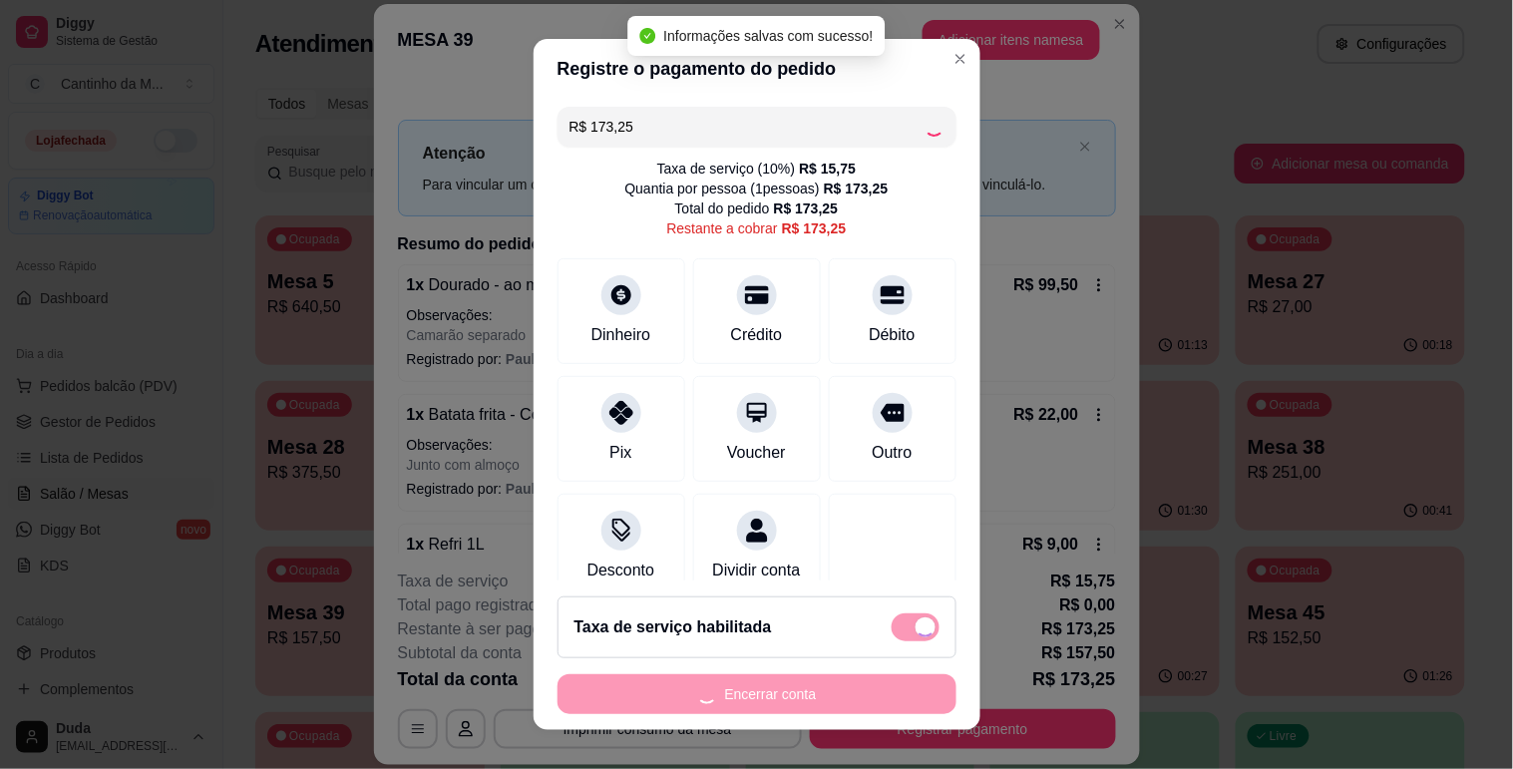
type input "R$ 0,00"
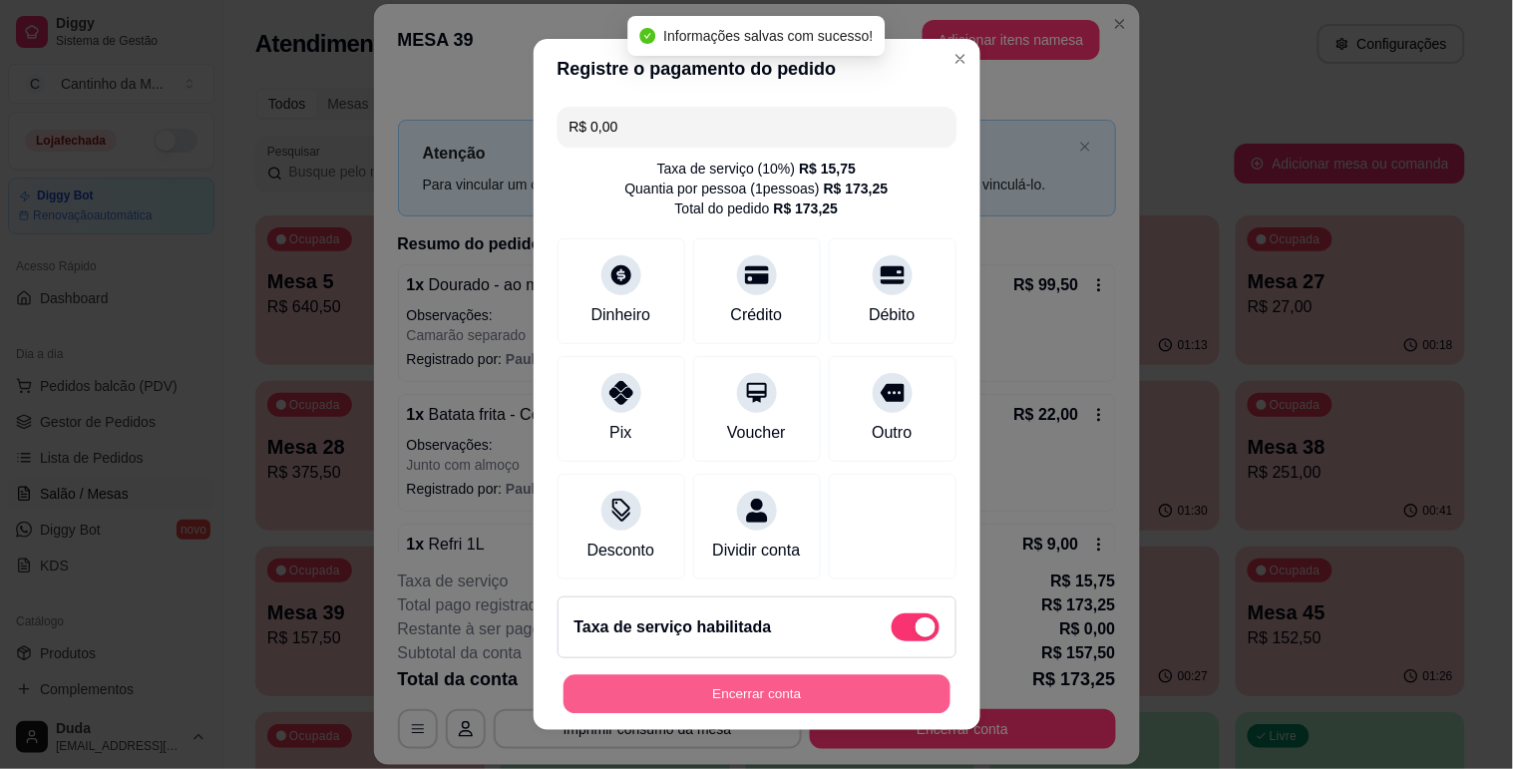
click at [786, 690] on button "Encerrar conta" at bounding box center [756, 694] width 387 height 39
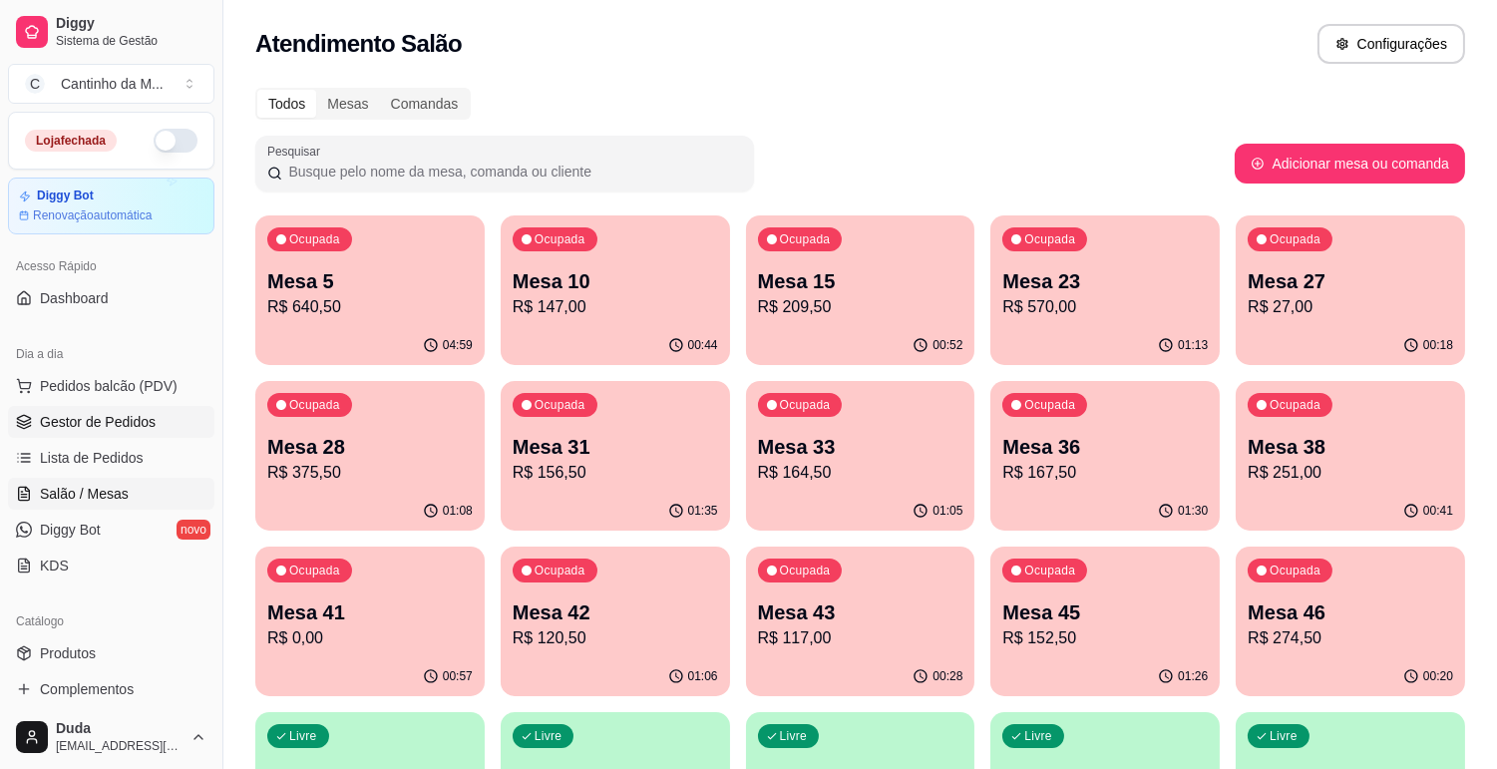
click at [126, 431] on span "Gestor de Pedidos" at bounding box center [98, 422] width 116 height 20
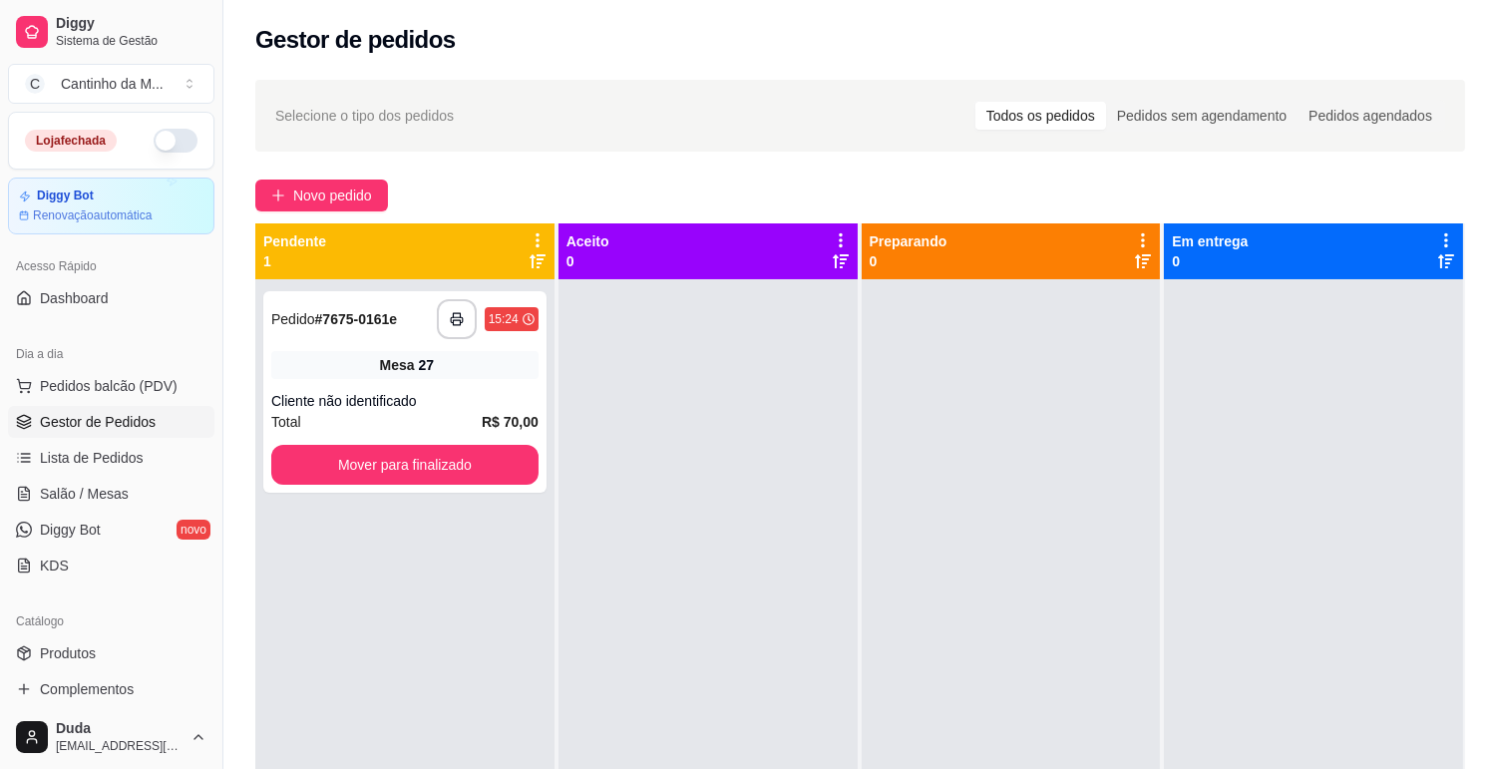
click at [102, 474] on ul "Pedidos balcão (PDV) Gestor de Pedidos Lista de Pedidos Salão / Mesas Diggy Bot…" at bounding box center [111, 475] width 206 height 211
click at [101, 457] on span "Lista de Pedidos" at bounding box center [92, 458] width 104 height 20
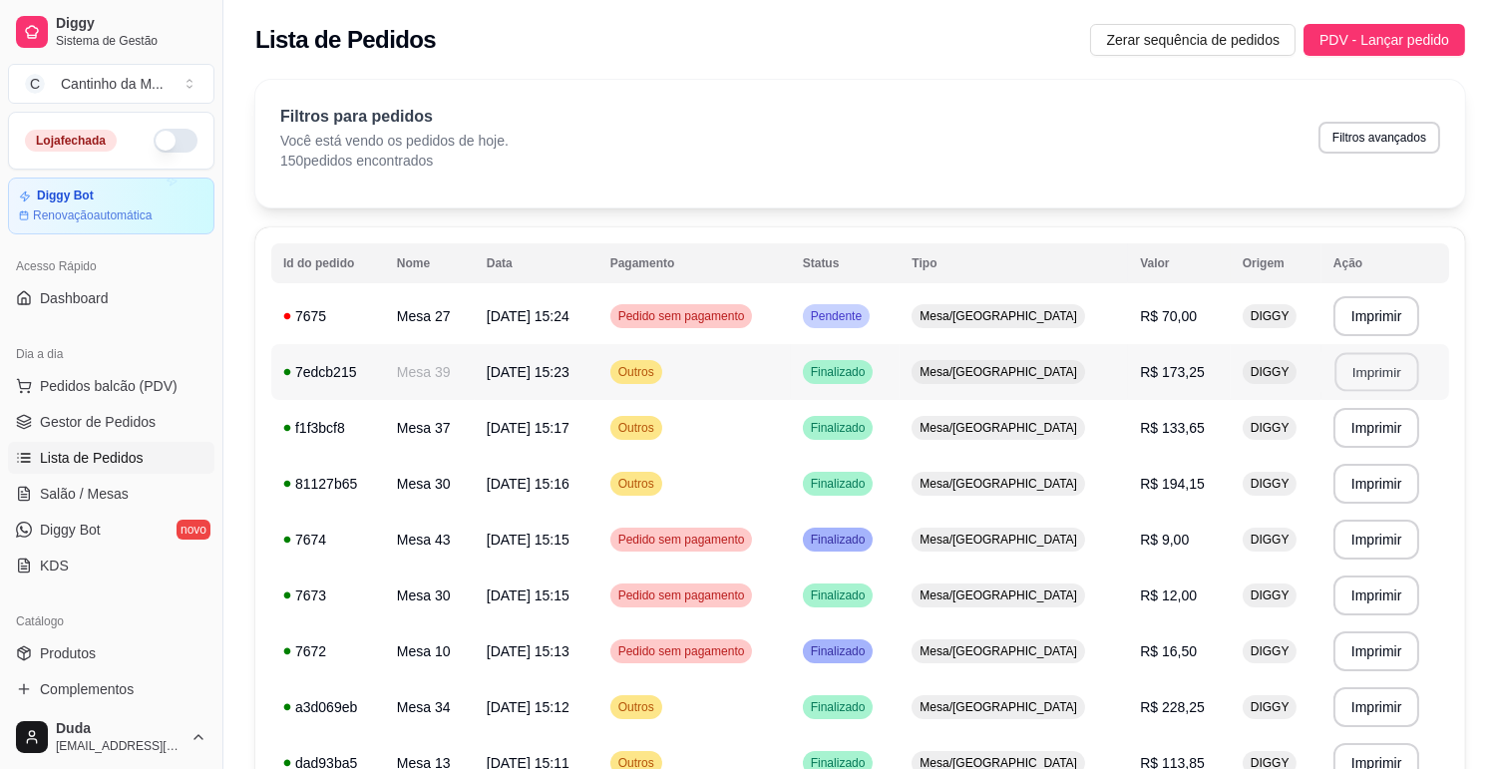
click at [1359, 363] on button "Imprimir" at bounding box center [1376, 372] width 84 height 39
click at [98, 430] on span "Gestor de Pedidos" at bounding box center [98, 422] width 116 height 20
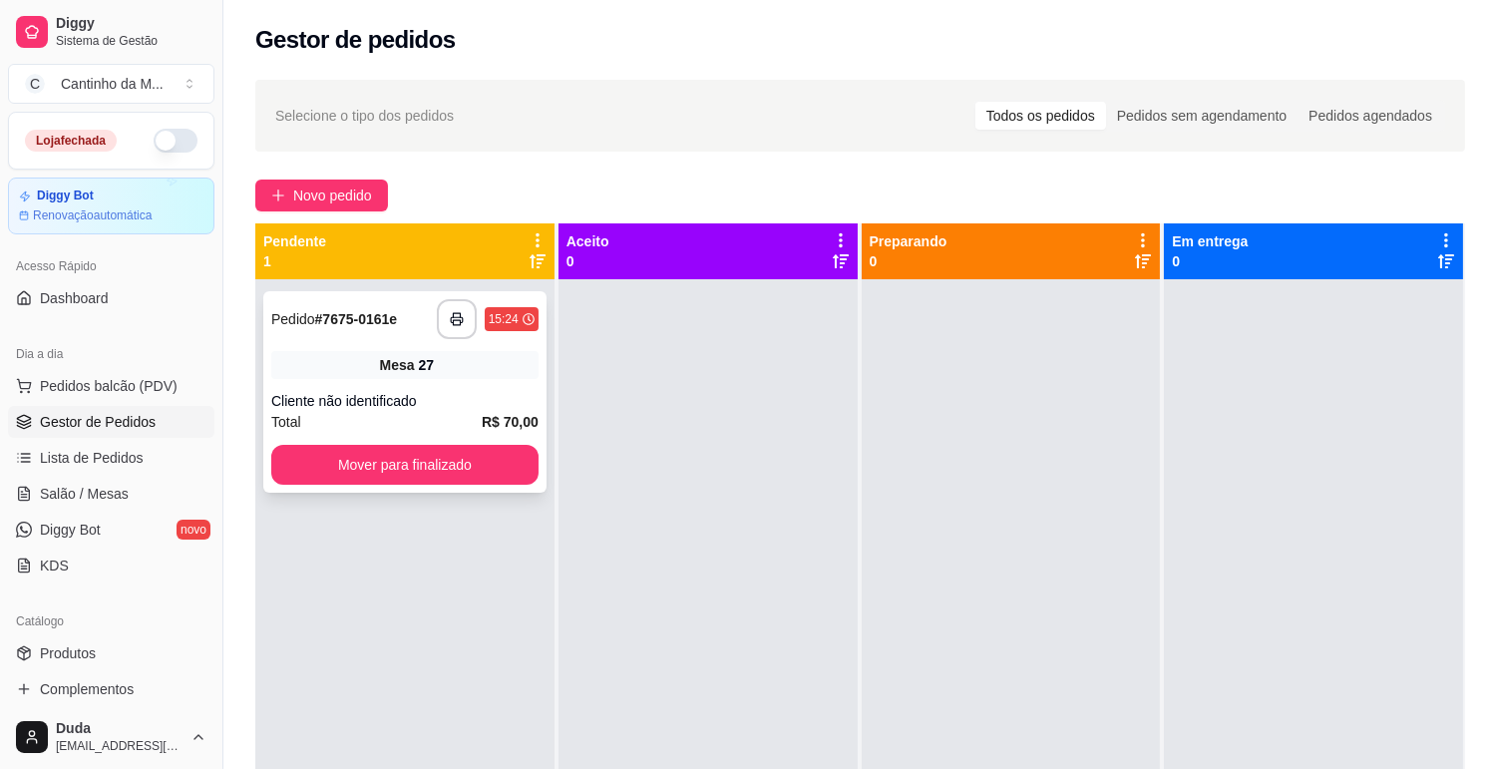
click at [350, 355] on div "Mesa 27" at bounding box center [404, 365] width 267 height 28
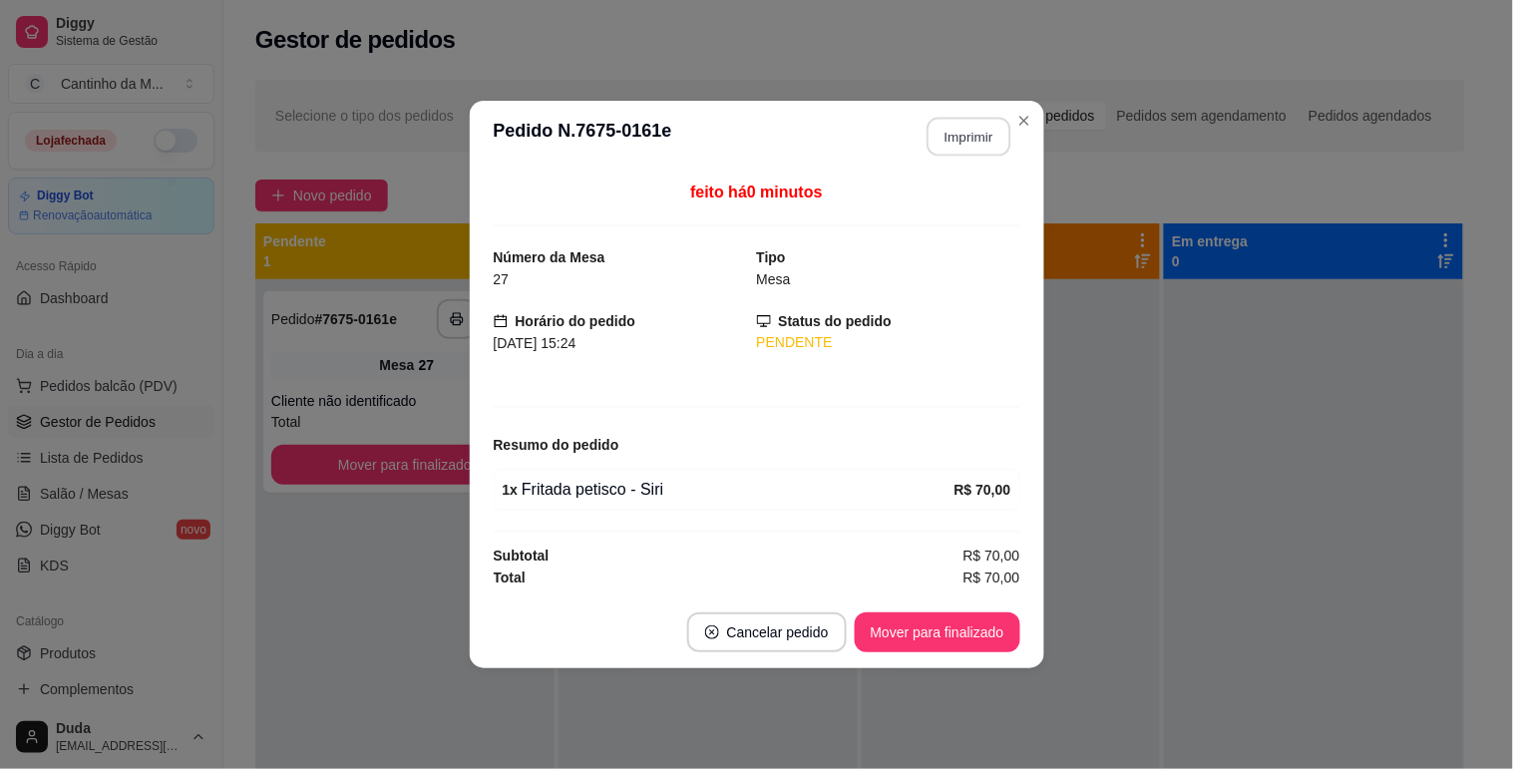
click at [963, 135] on button "Imprimir" at bounding box center [968, 137] width 84 height 39
click at [989, 635] on button "Mover para finalizado" at bounding box center [936, 632] width 161 height 39
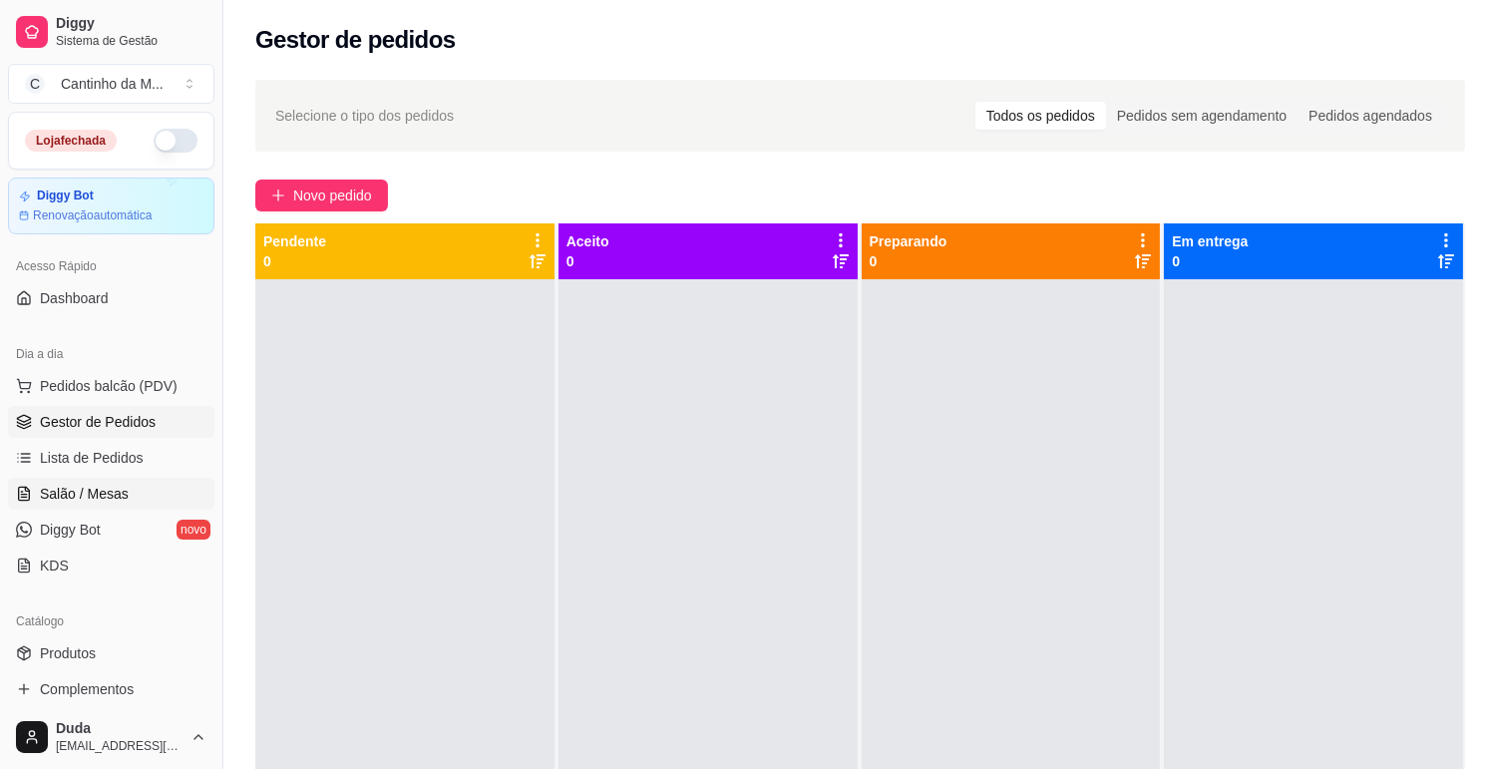
click at [24, 486] on icon at bounding box center [24, 494] width 16 height 16
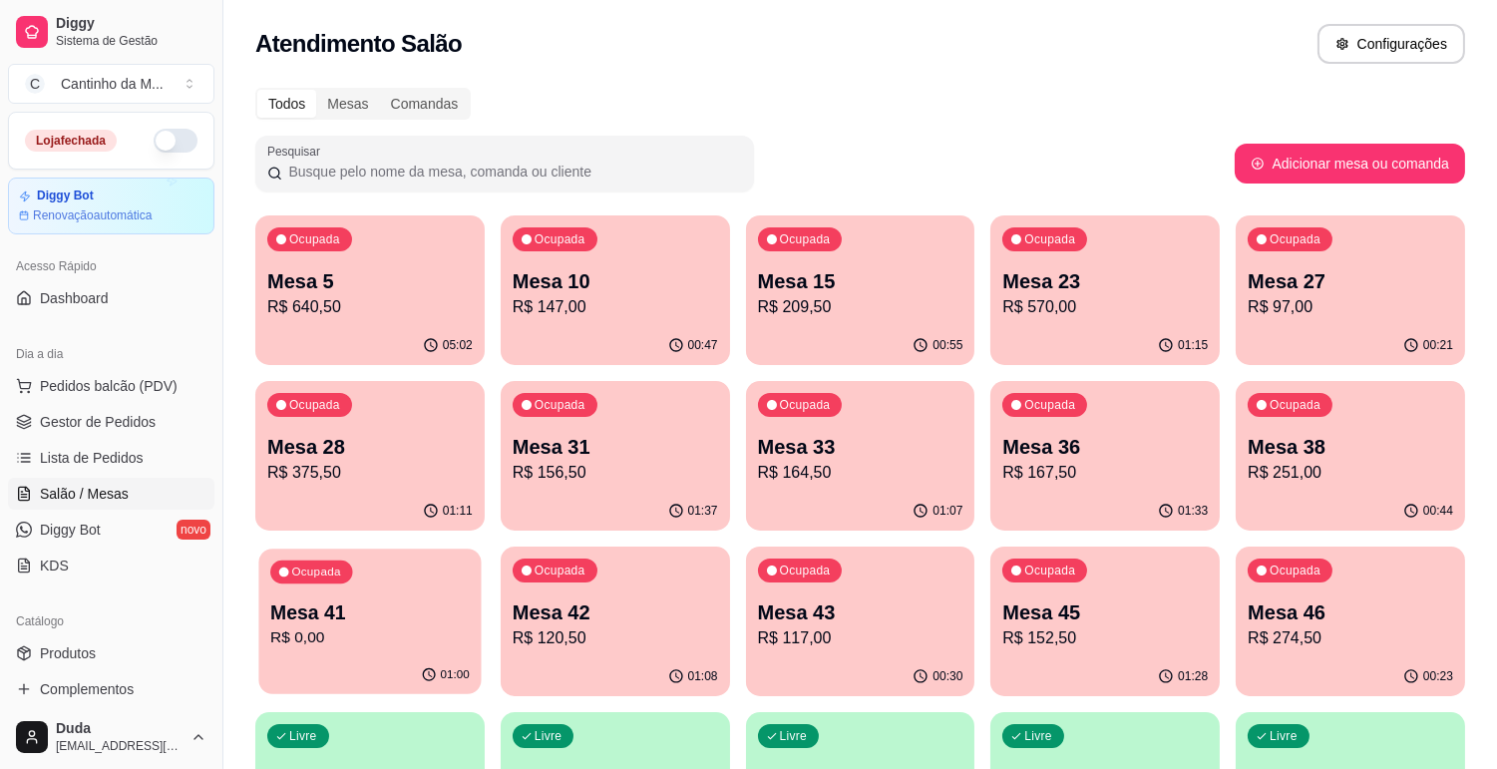
click at [434, 633] on p "R$ 0,00" at bounding box center [369, 637] width 199 height 23
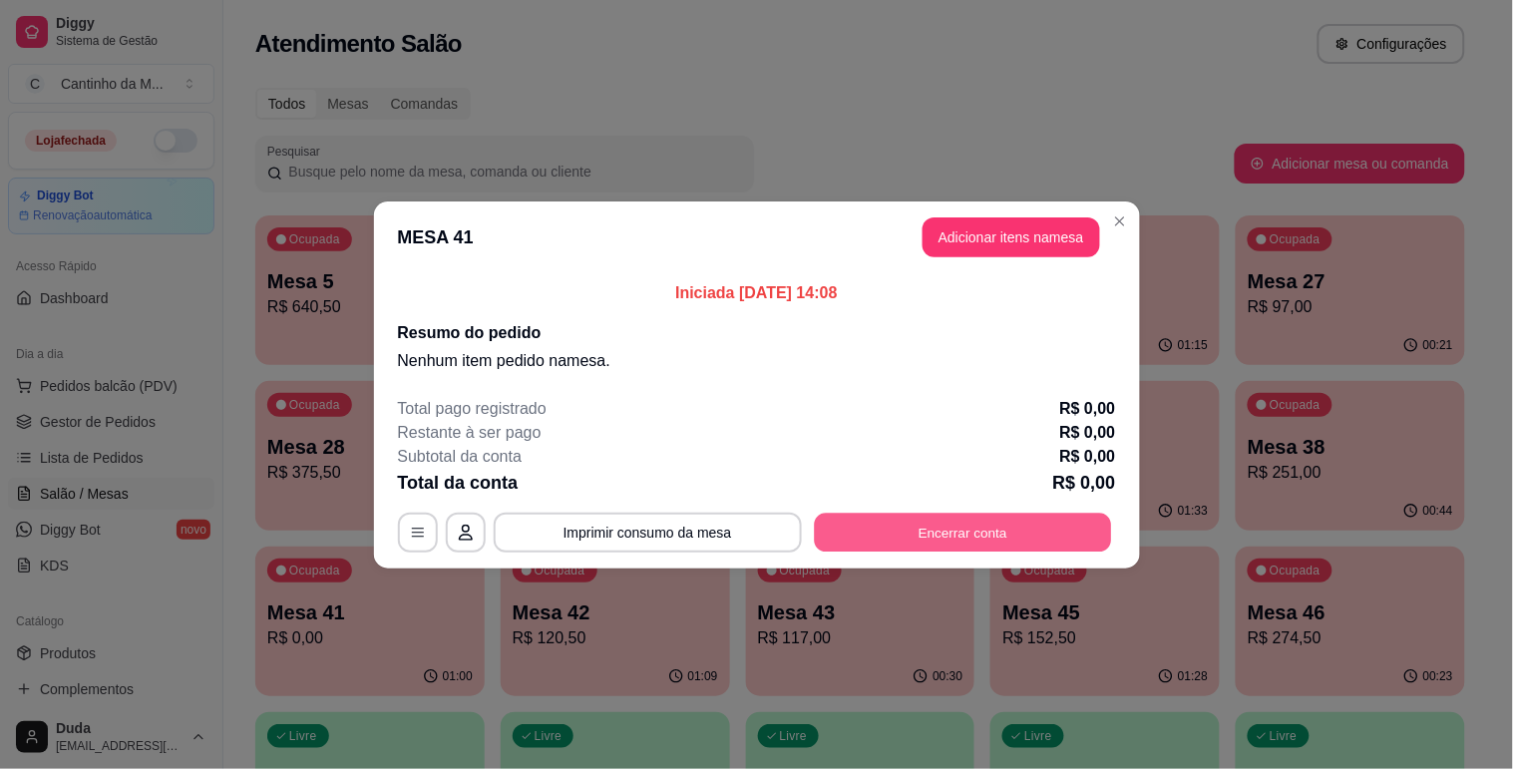
click at [832, 518] on button "Encerrar conta" at bounding box center [962, 531] width 297 height 39
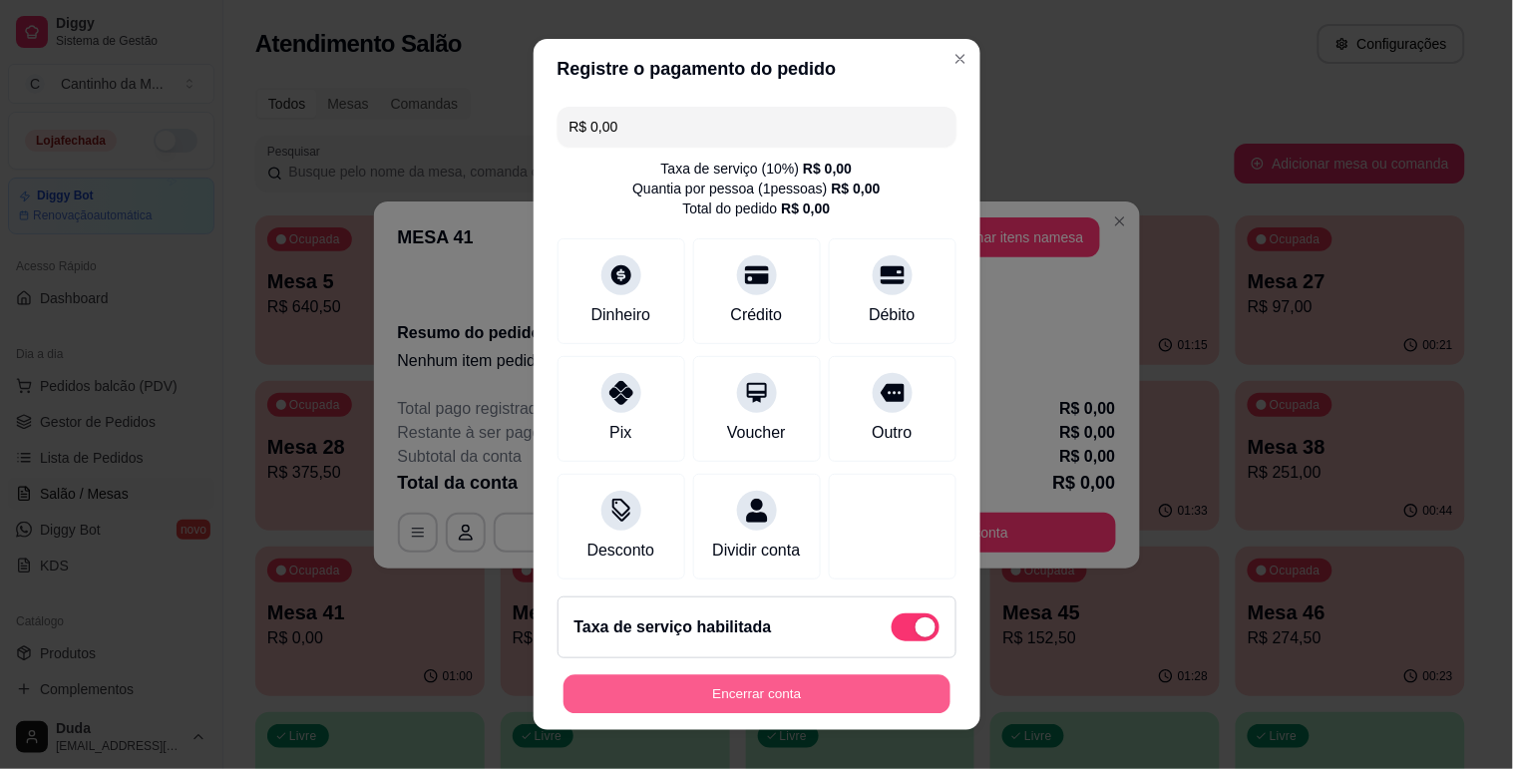
click at [743, 703] on button "Encerrar conta" at bounding box center [756, 694] width 387 height 39
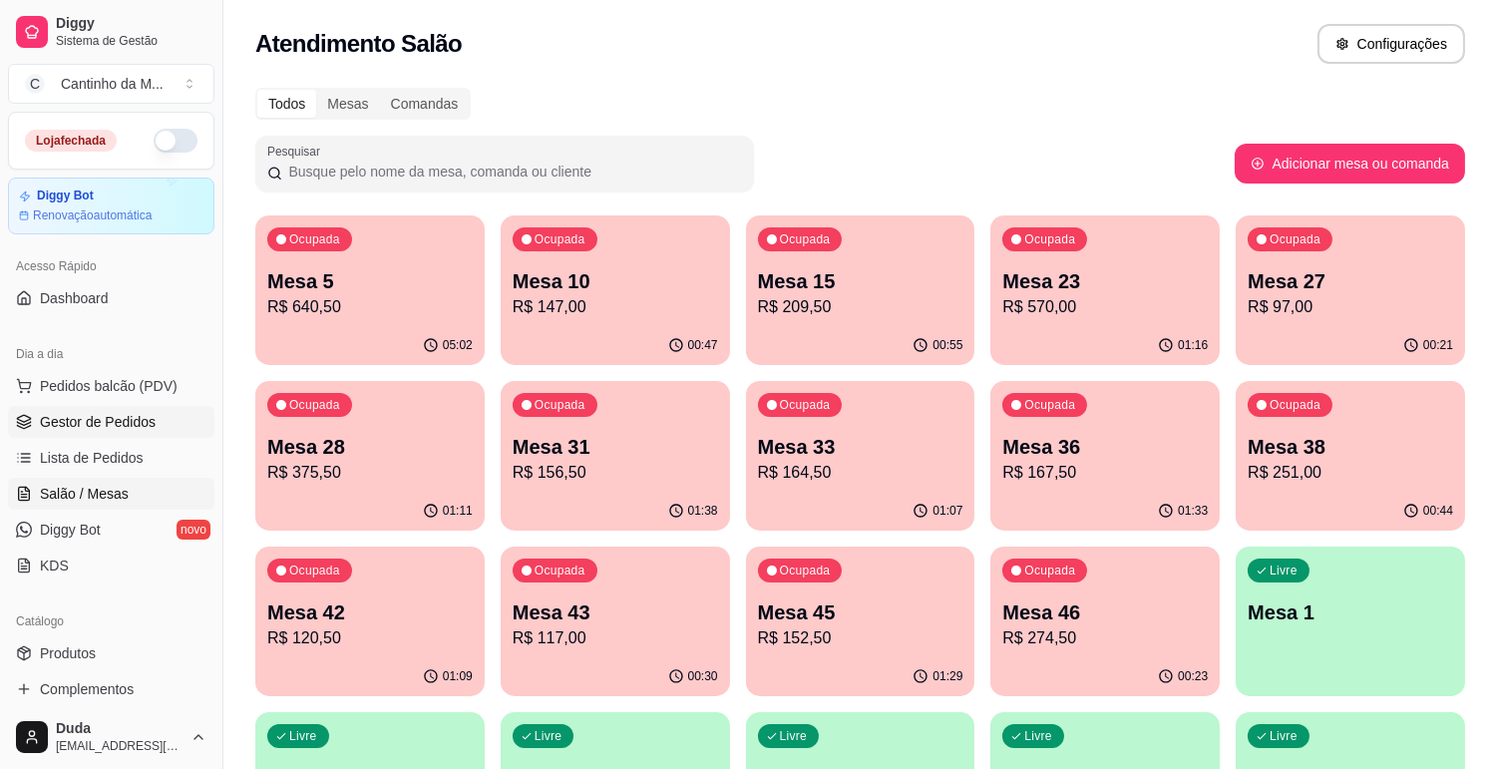
click at [136, 417] on span "Gestor de Pedidos" at bounding box center [98, 422] width 116 height 20
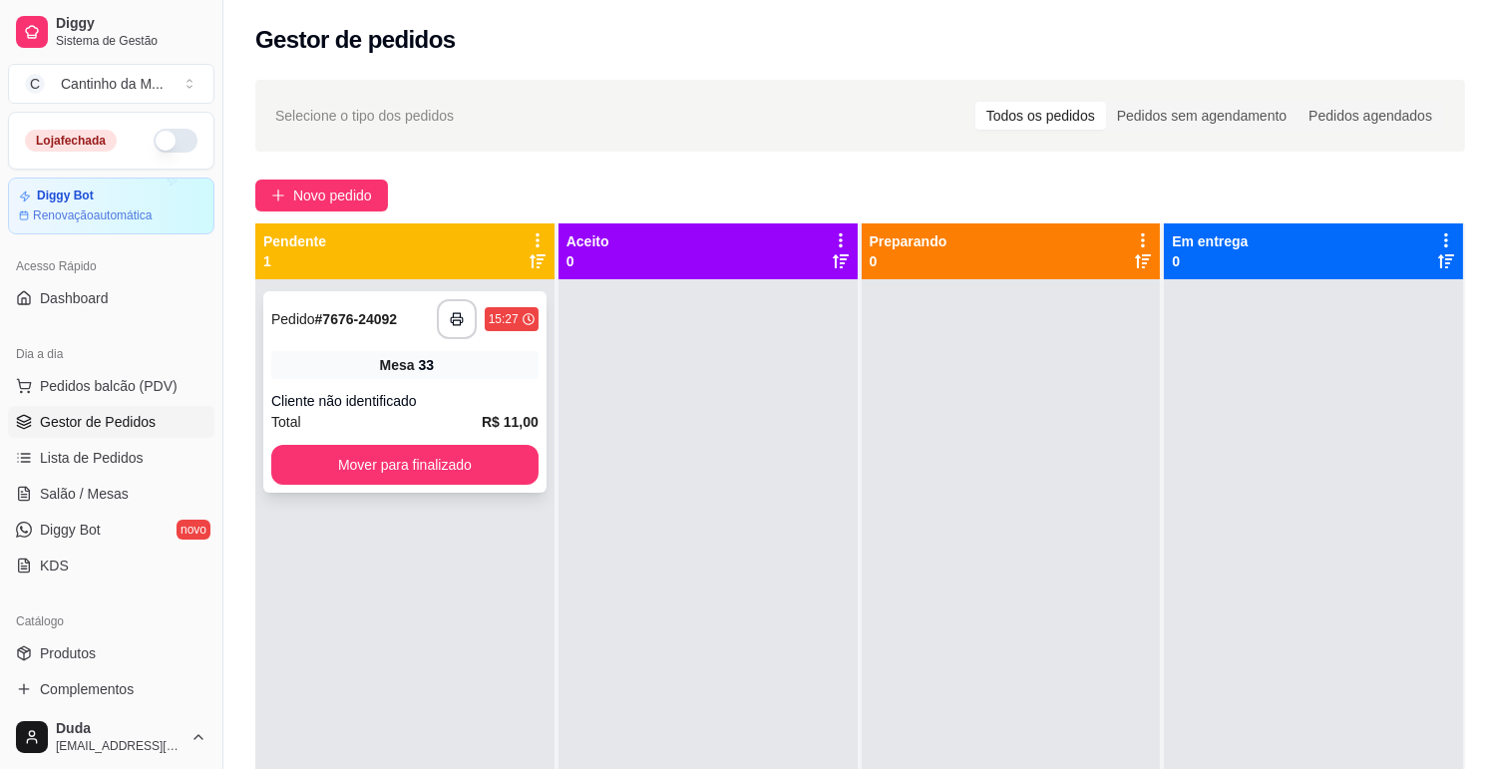
click at [390, 364] on span "Mesa" at bounding box center [397, 365] width 35 height 20
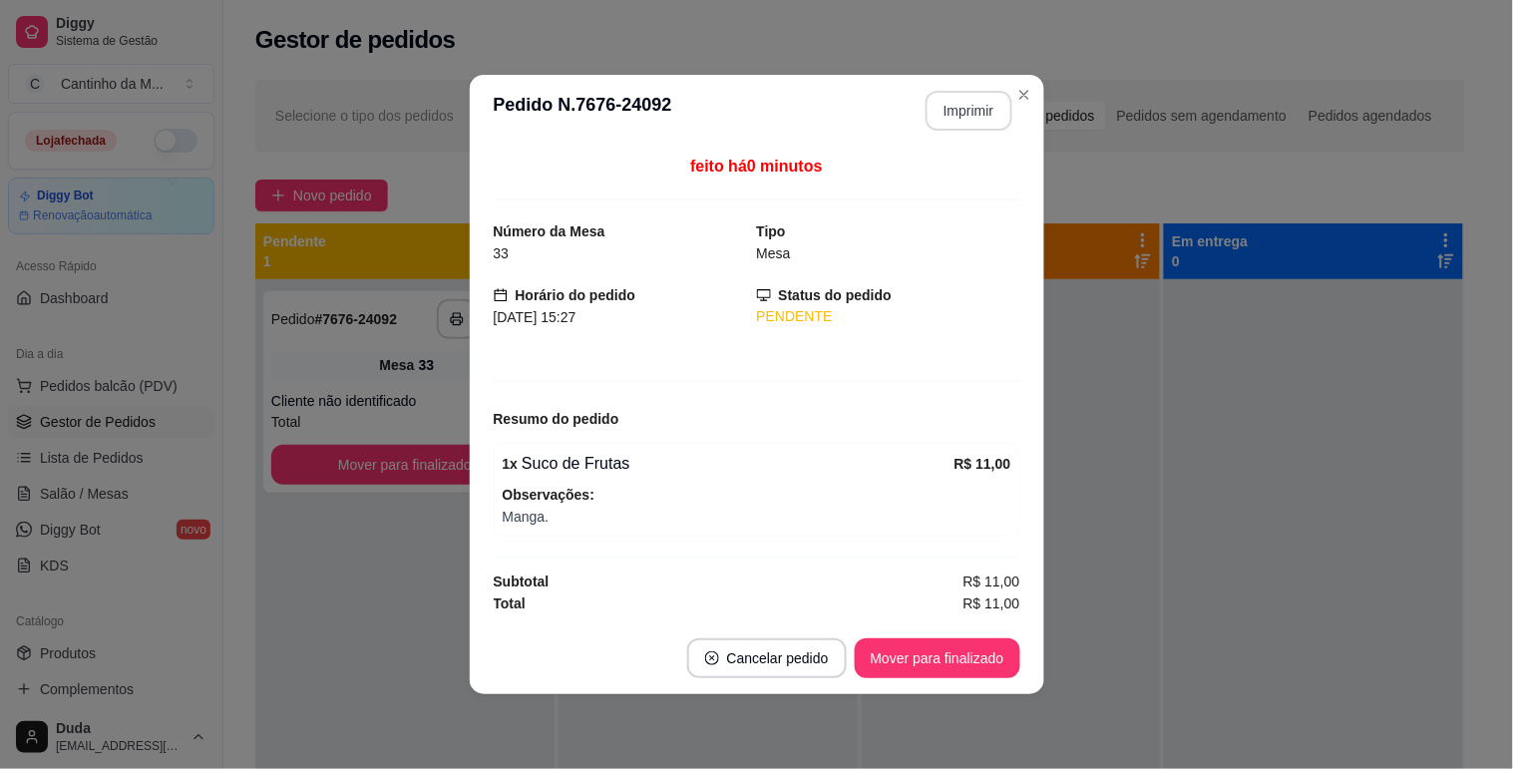
click at [983, 94] on button "Imprimir" at bounding box center [968, 111] width 87 height 40
click at [960, 649] on button "Mover para finalizado" at bounding box center [936, 658] width 161 height 39
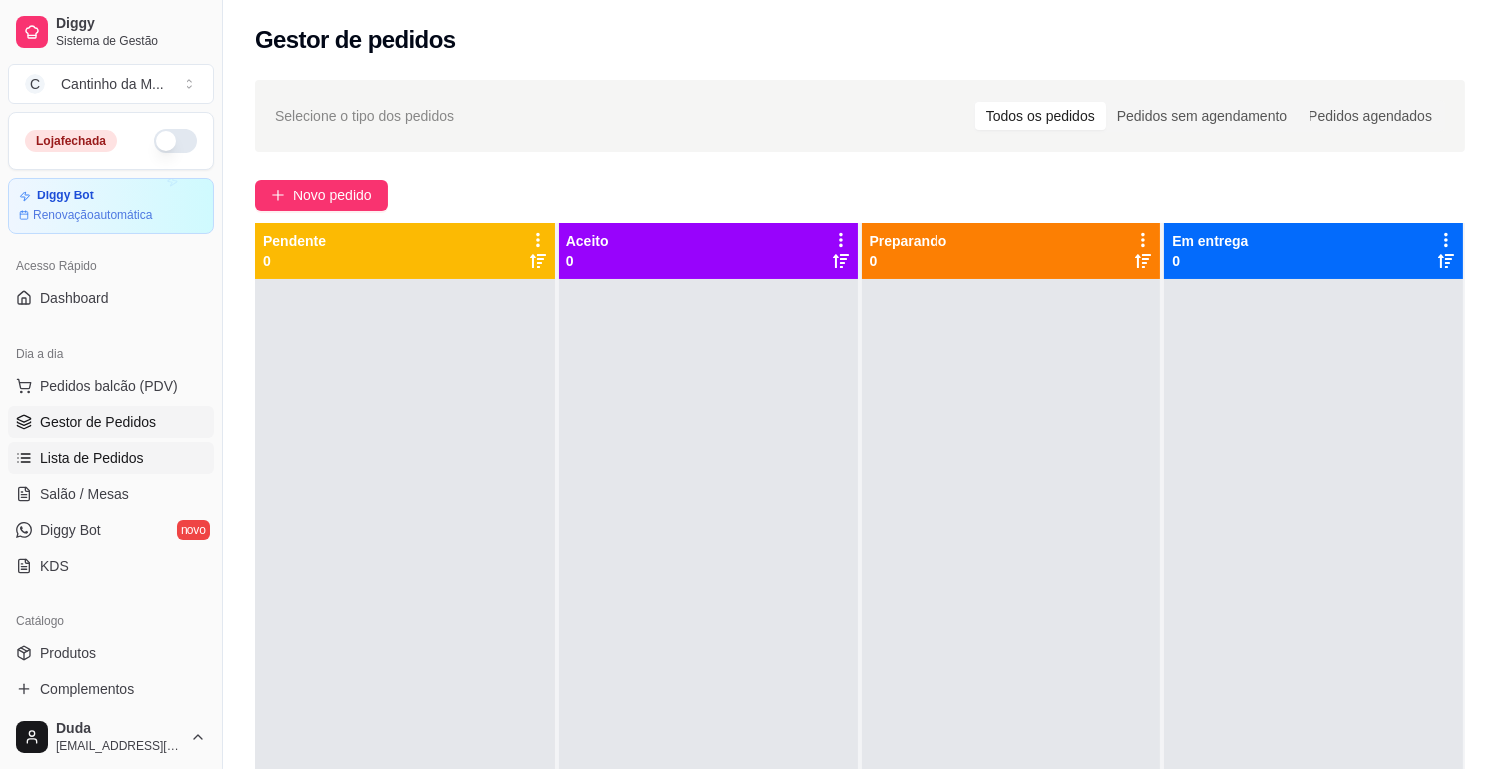
click at [123, 469] on link "Lista de Pedidos" at bounding box center [111, 458] width 206 height 32
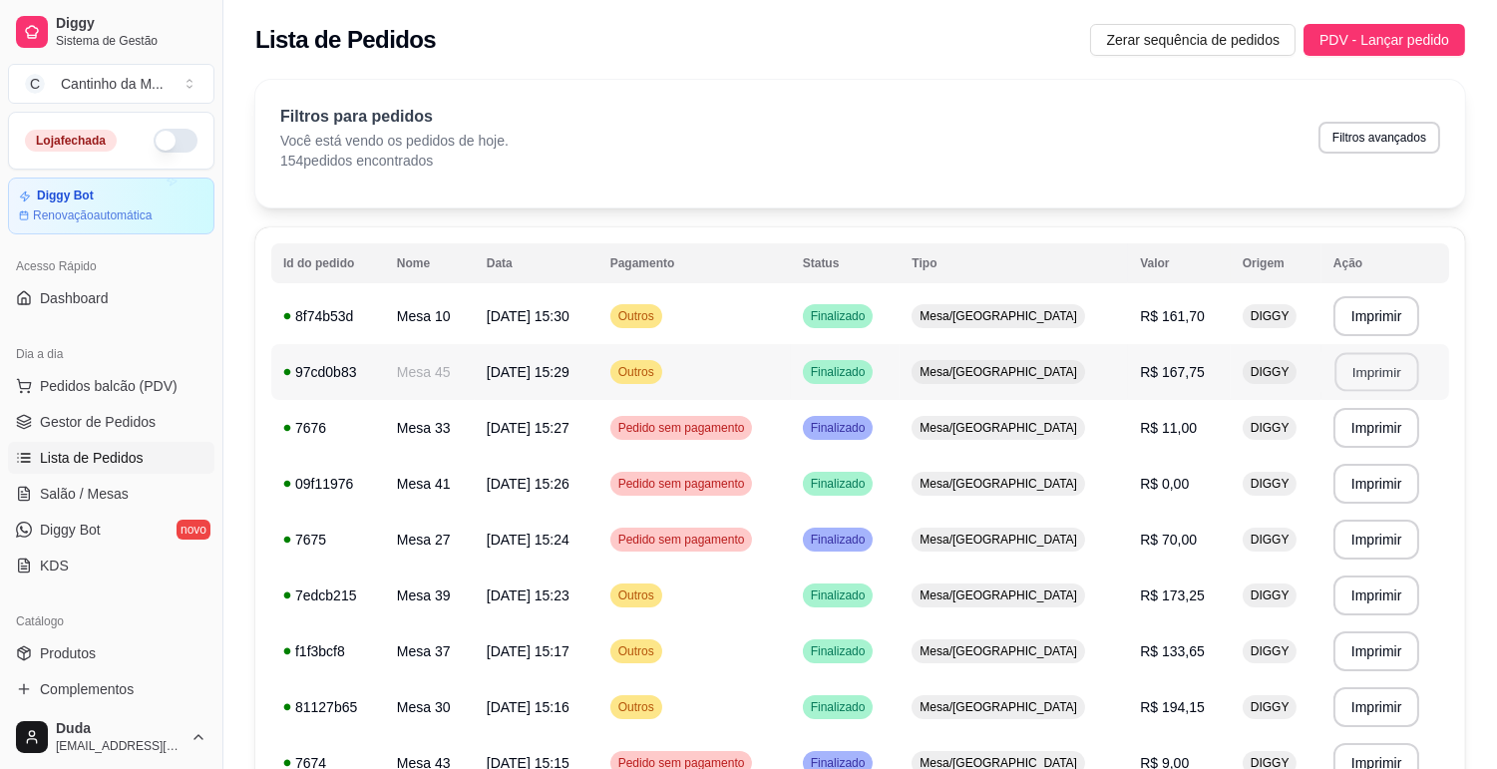
click at [1360, 364] on button "Imprimir" at bounding box center [1376, 372] width 84 height 39
click at [1347, 319] on button "Imprimir" at bounding box center [1376, 316] width 87 height 40
click at [157, 430] on link "Gestor de Pedidos" at bounding box center [111, 422] width 206 height 32
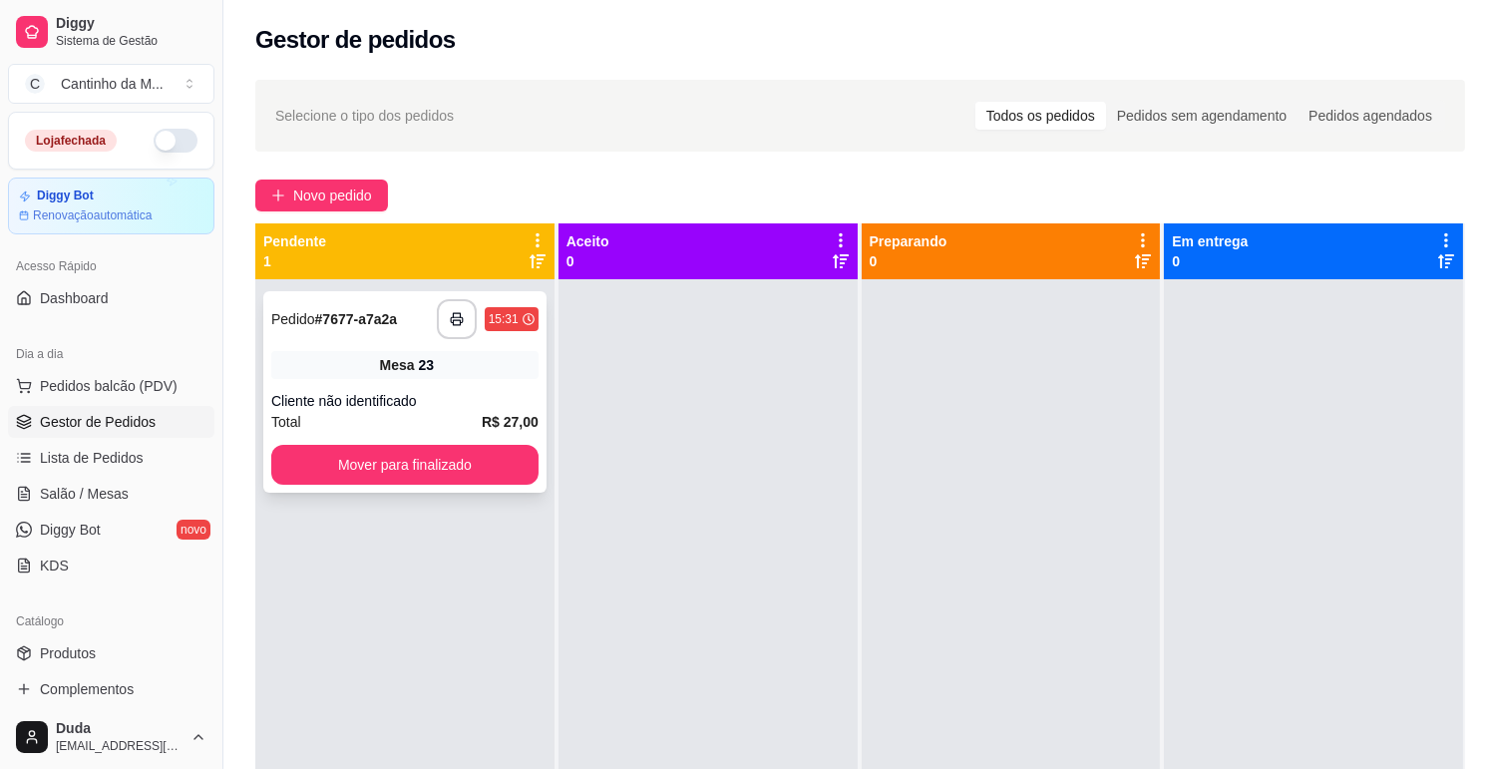
click at [362, 332] on div "**********" at bounding box center [404, 319] width 267 height 40
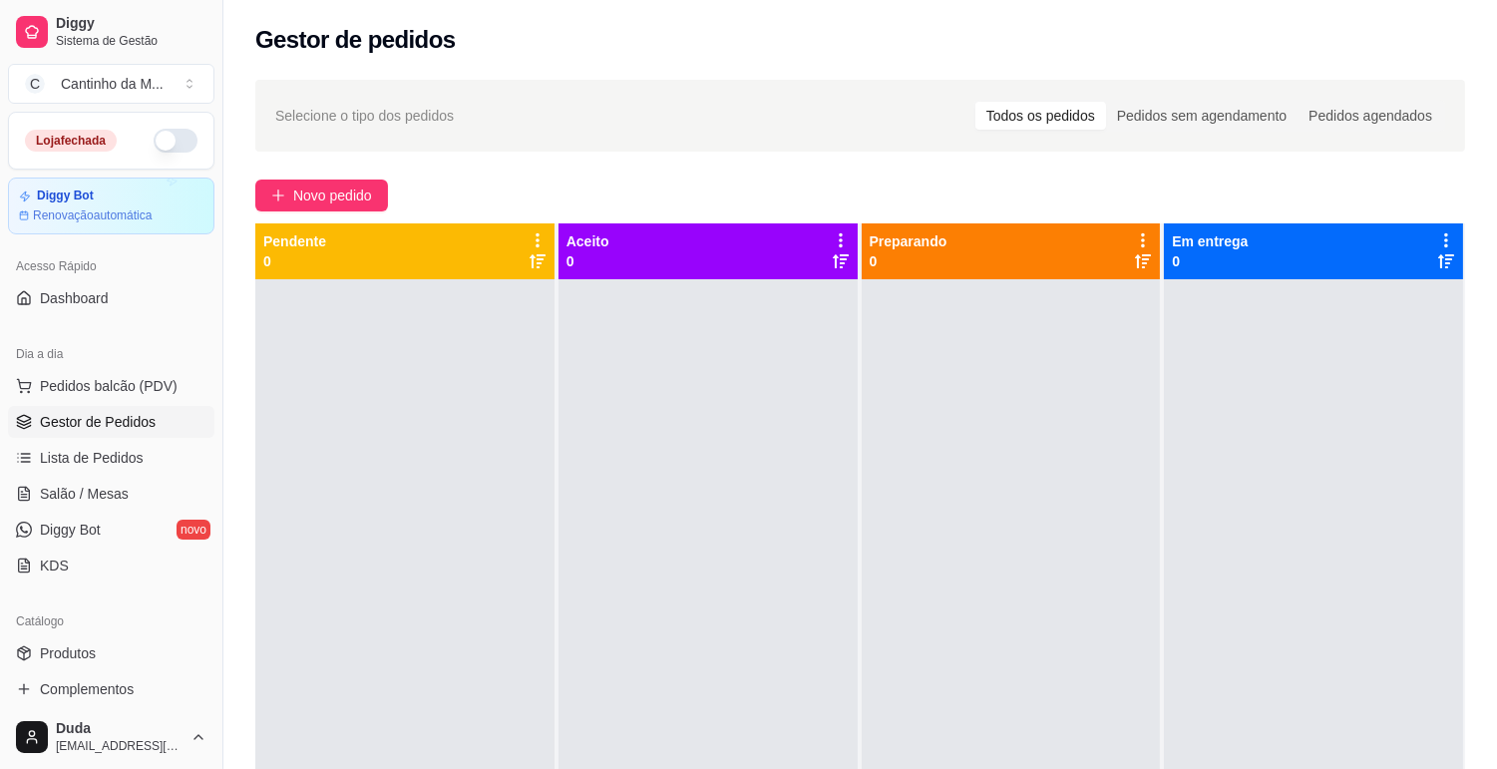
click at [144, 440] on ul "Pedidos balcão (PDV) Gestor de Pedidos Lista de Pedidos Salão / Mesas Diggy Bot…" at bounding box center [111, 475] width 206 height 211
click at [125, 451] on span "Lista de Pedidos" at bounding box center [92, 458] width 104 height 20
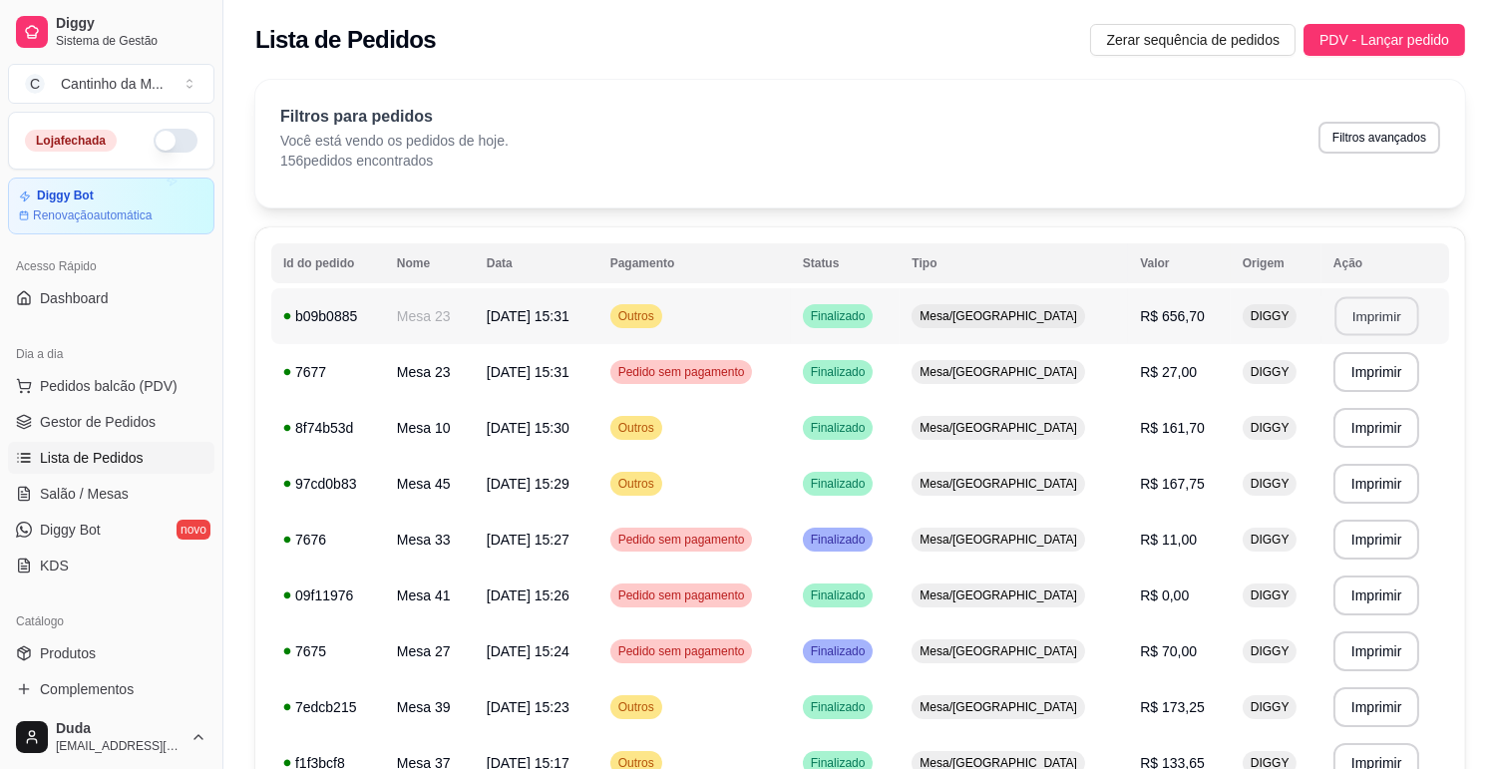
click at [1379, 322] on button "Imprimir" at bounding box center [1376, 316] width 84 height 39
click at [124, 423] on span "Gestor de Pedidos" at bounding box center [98, 422] width 116 height 20
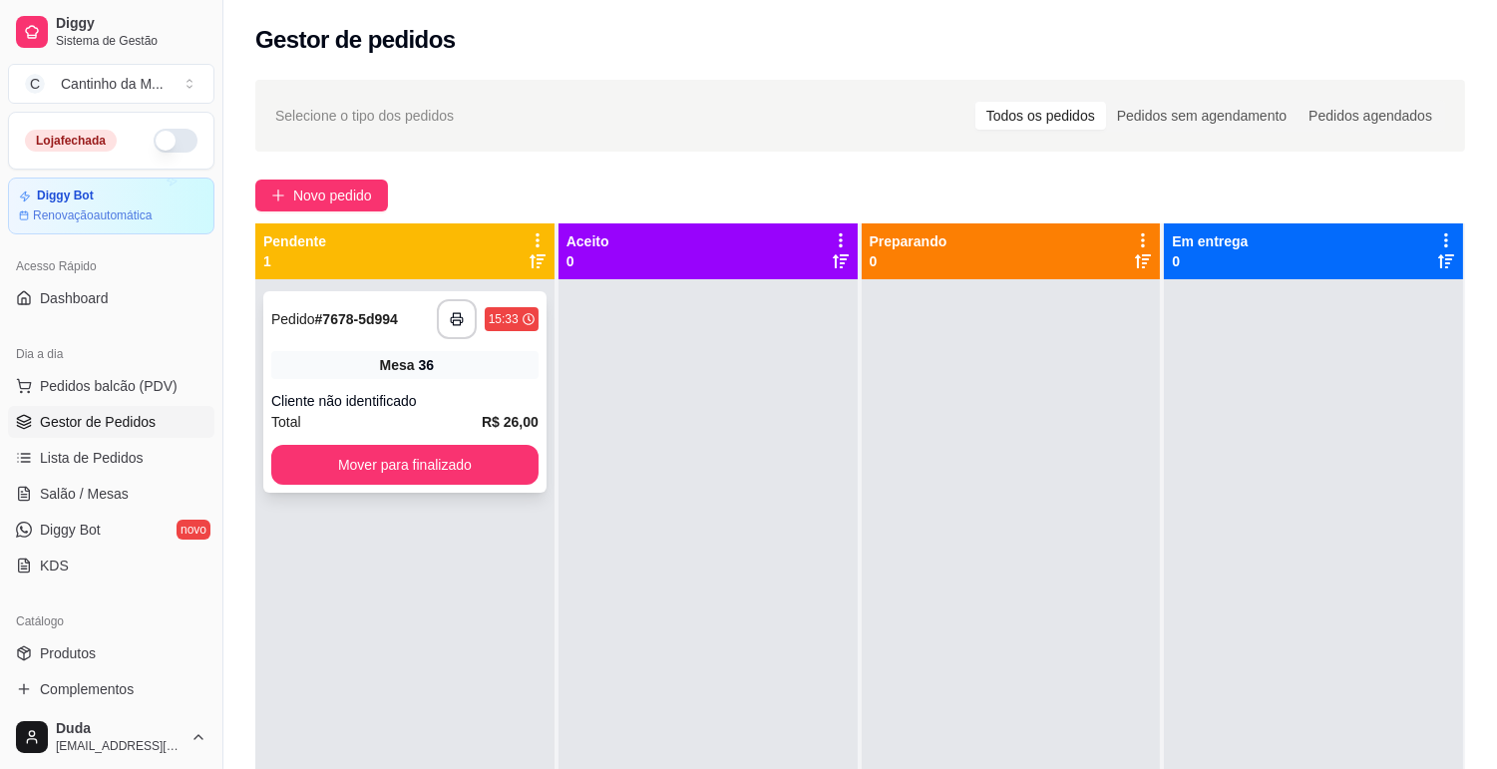
click at [440, 420] on div "Total R$ 26,00" at bounding box center [404, 422] width 267 height 22
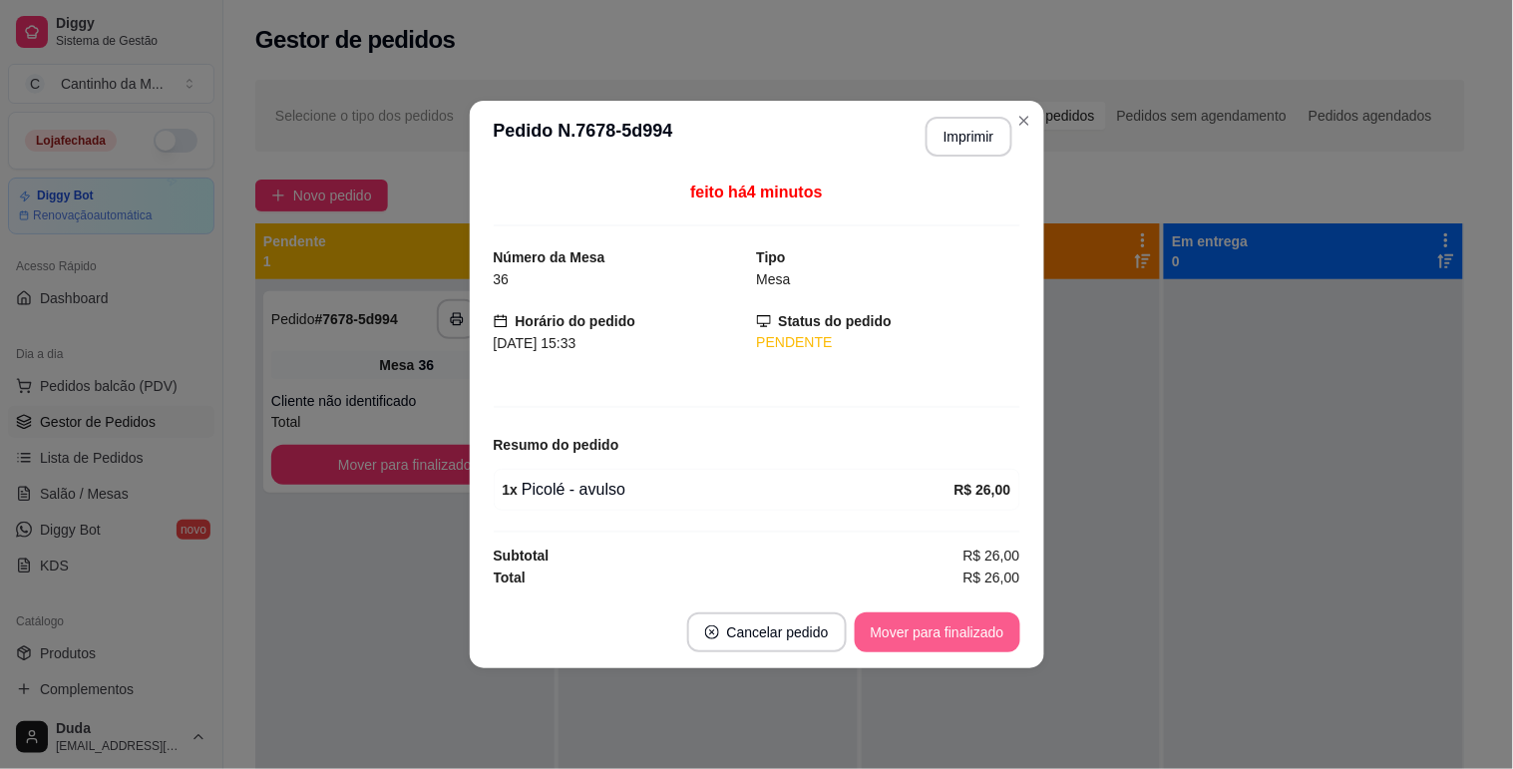
click at [942, 619] on button "Mover para finalizado" at bounding box center [937, 632] width 166 height 40
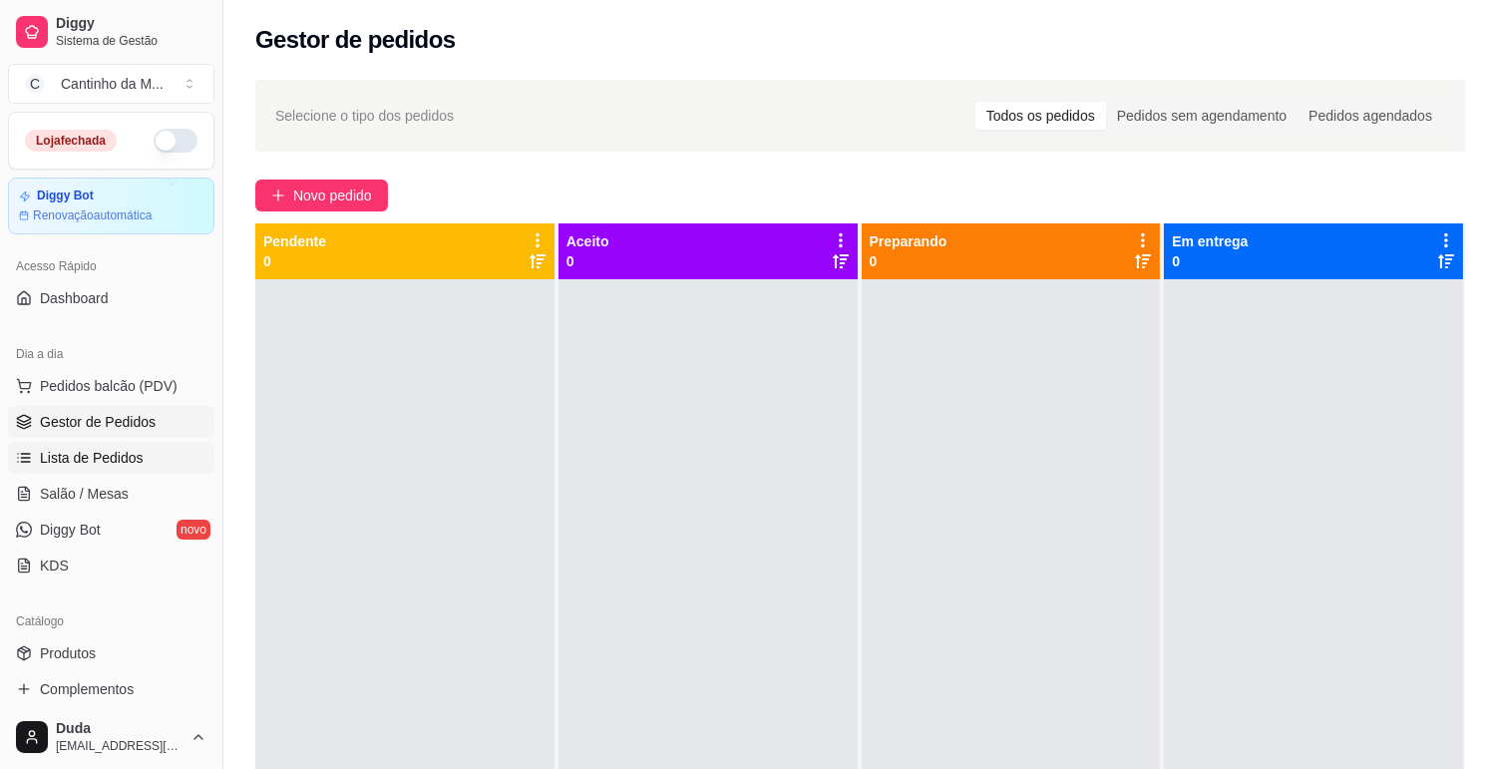
click at [73, 461] on span "Lista de Pedidos" at bounding box center [92, 458] width 104 height 20
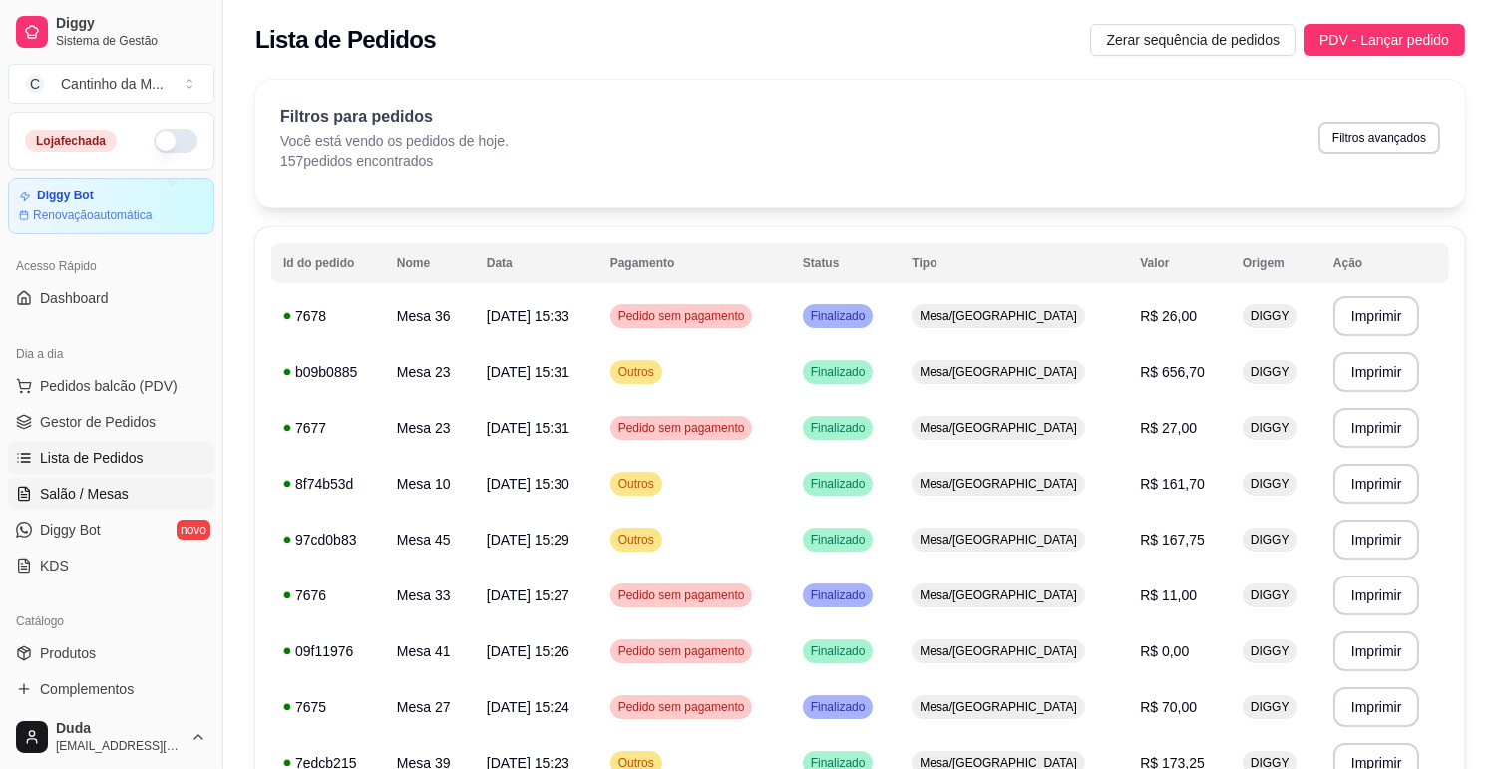
click at [144, 500] on link "Salão / Mesas" at bounding box center [111, 494] width 206 height 32
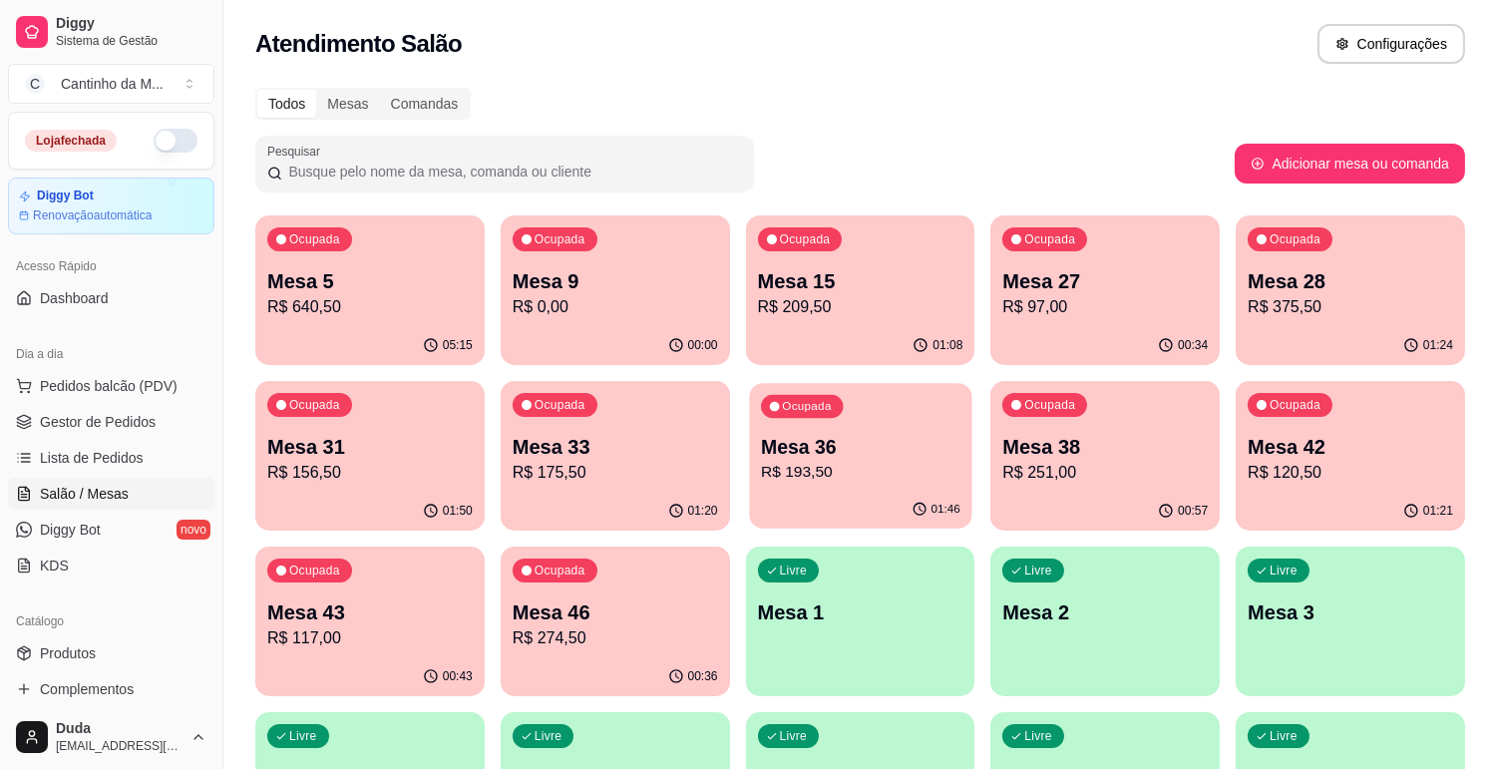
click at [840, 444] on p "Mesa 36" at bounding box center [860, 447] width 199 height 27
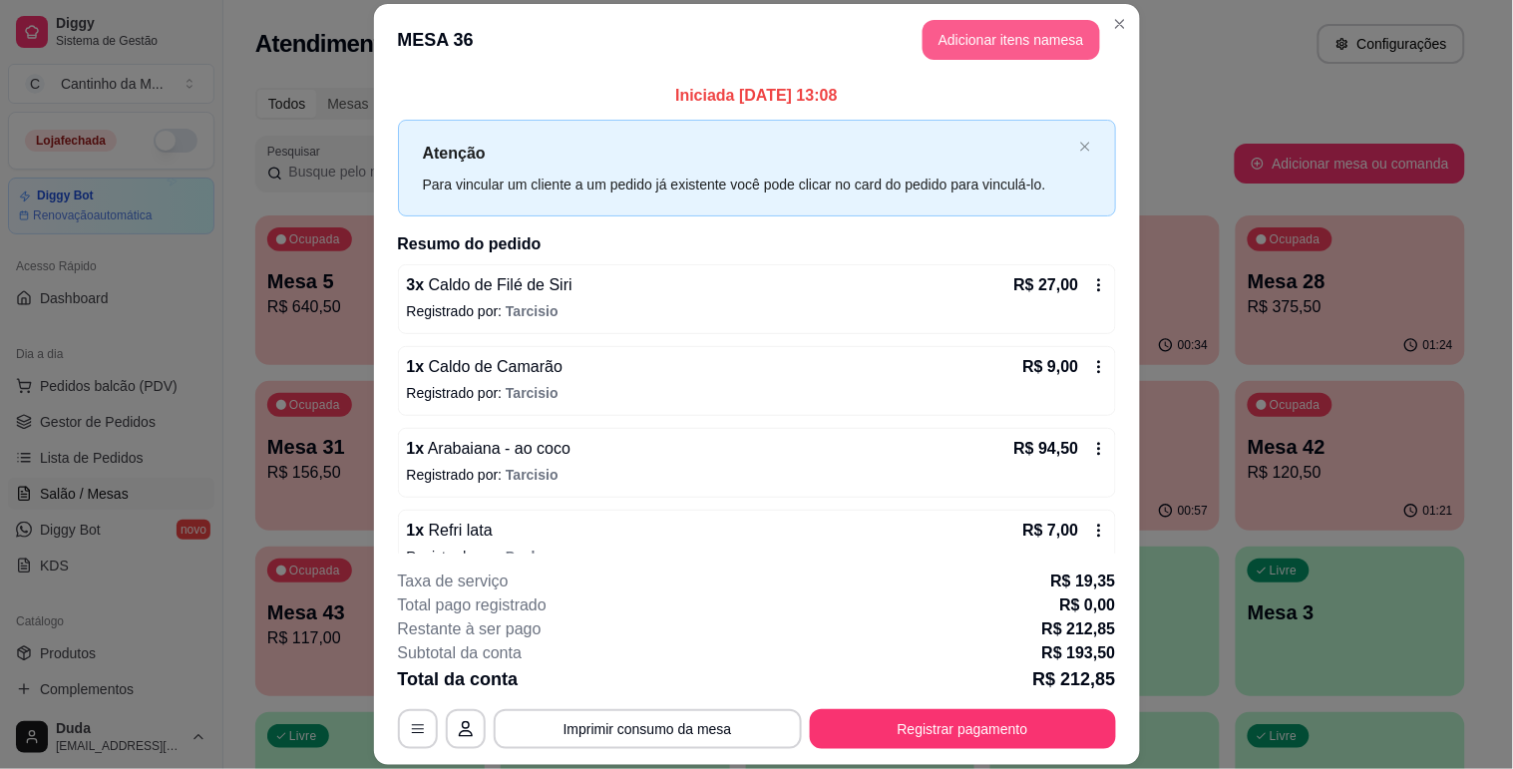
click at [1005, 44] on button "Adicionar itens na mesa" at bounding box center [1010, 40] width 177 height 40
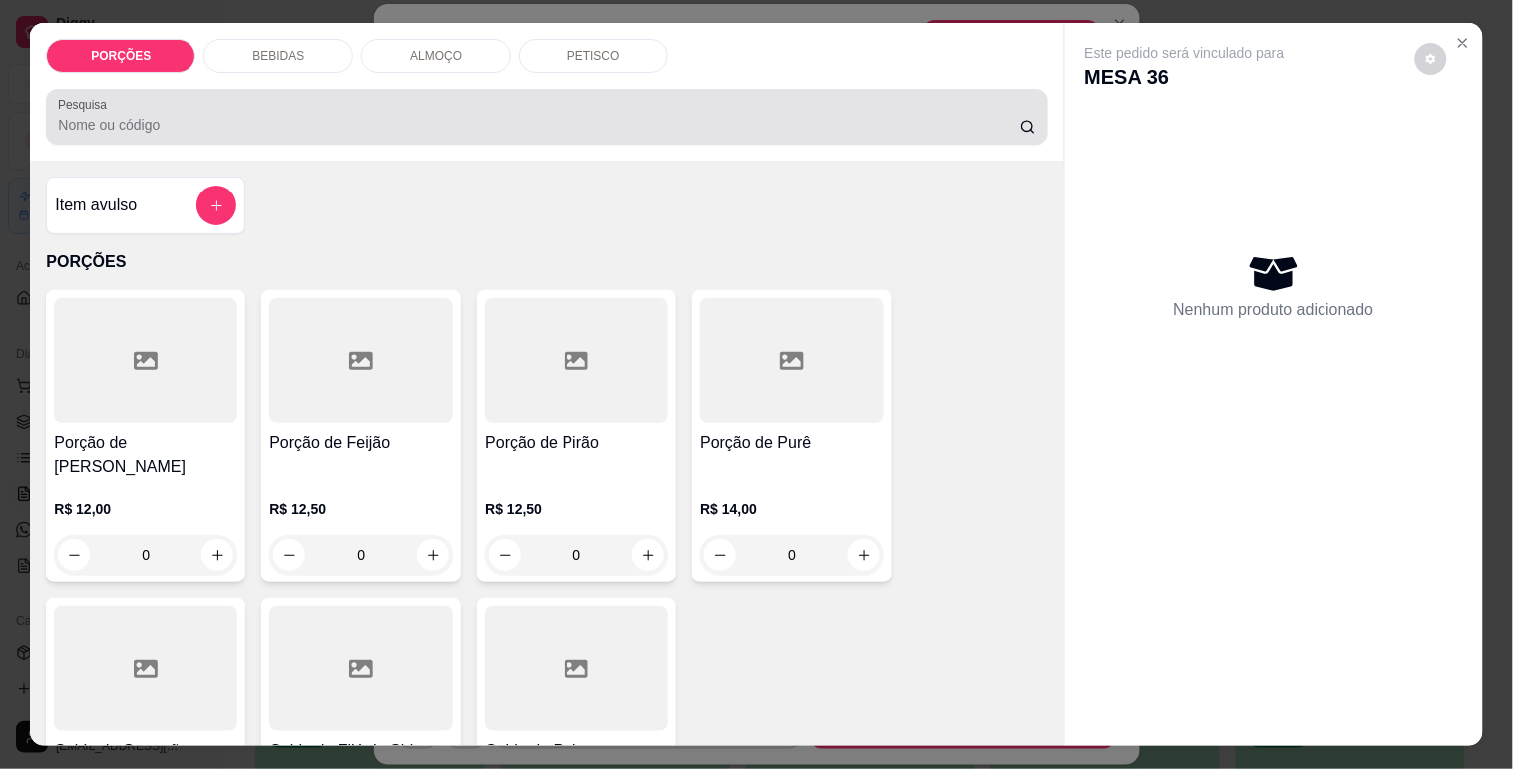
click at [589, 121] on input "Pesquisa" at bounding box center [539, 125] width 962 height 20
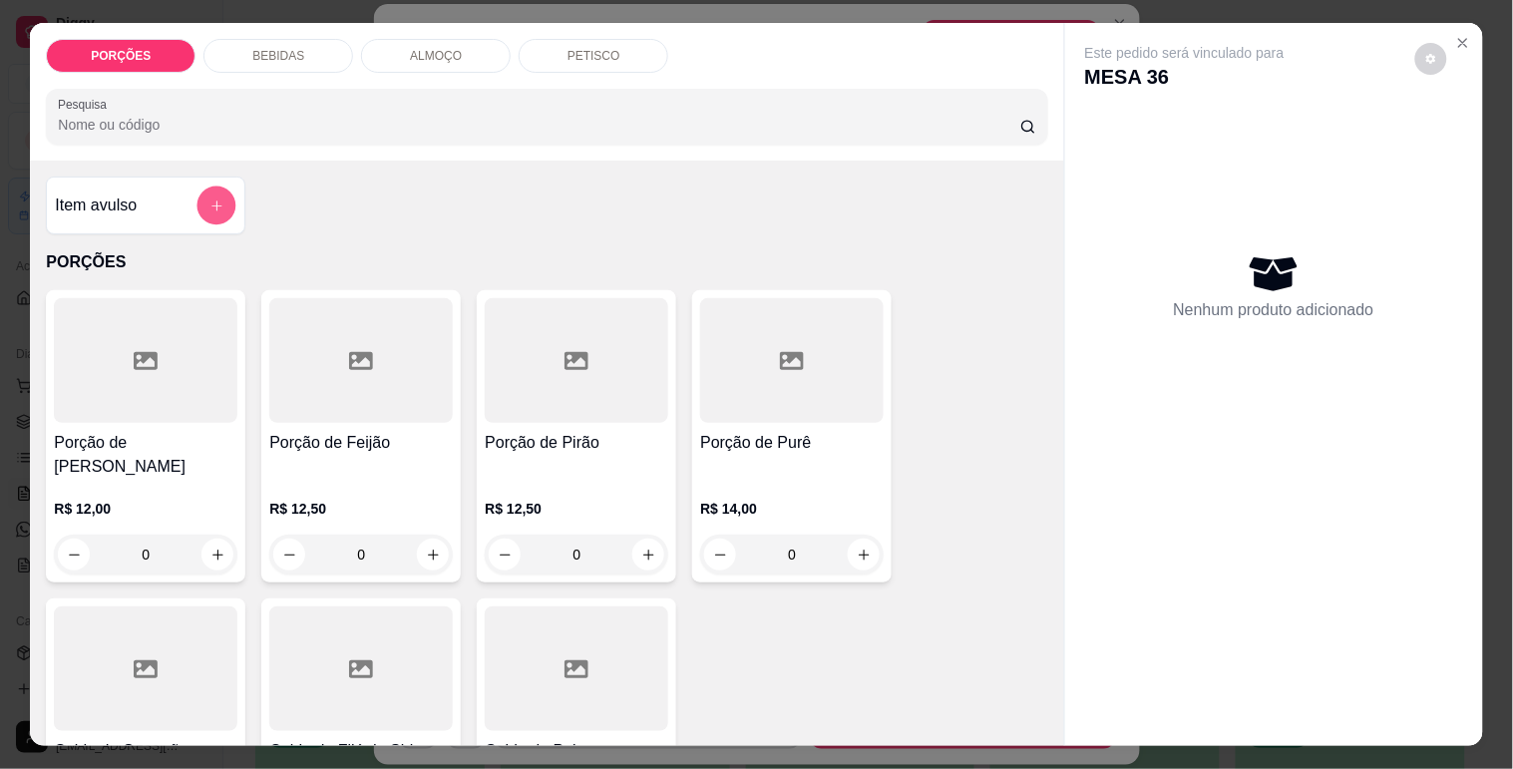
click at [215, 204] on button "add-separate-item" at bounding box center [216, 205] width 39 height 39
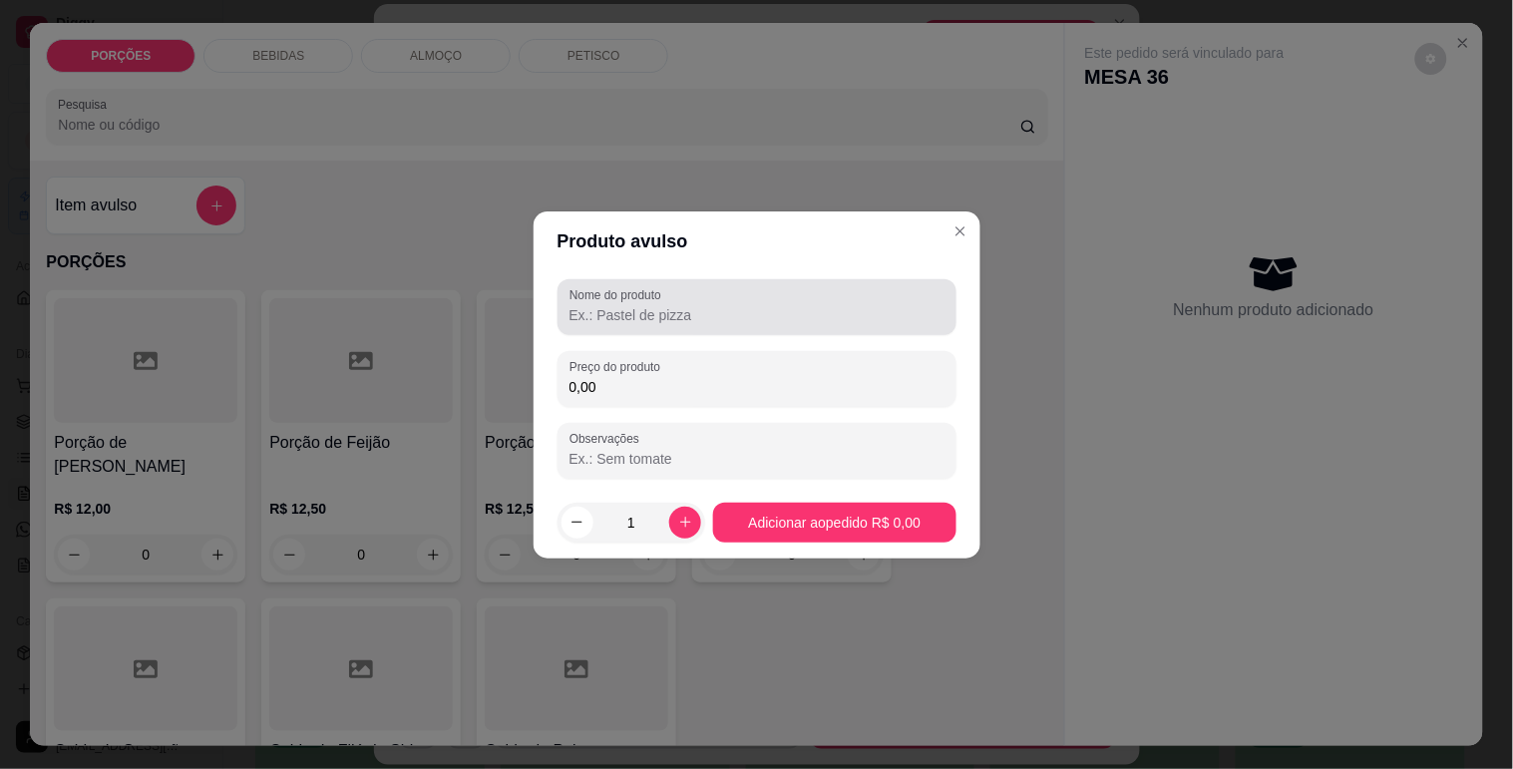
click at [723, 332] on div "Nome do produto" at bounding box center [756, 307] width 399 height 56
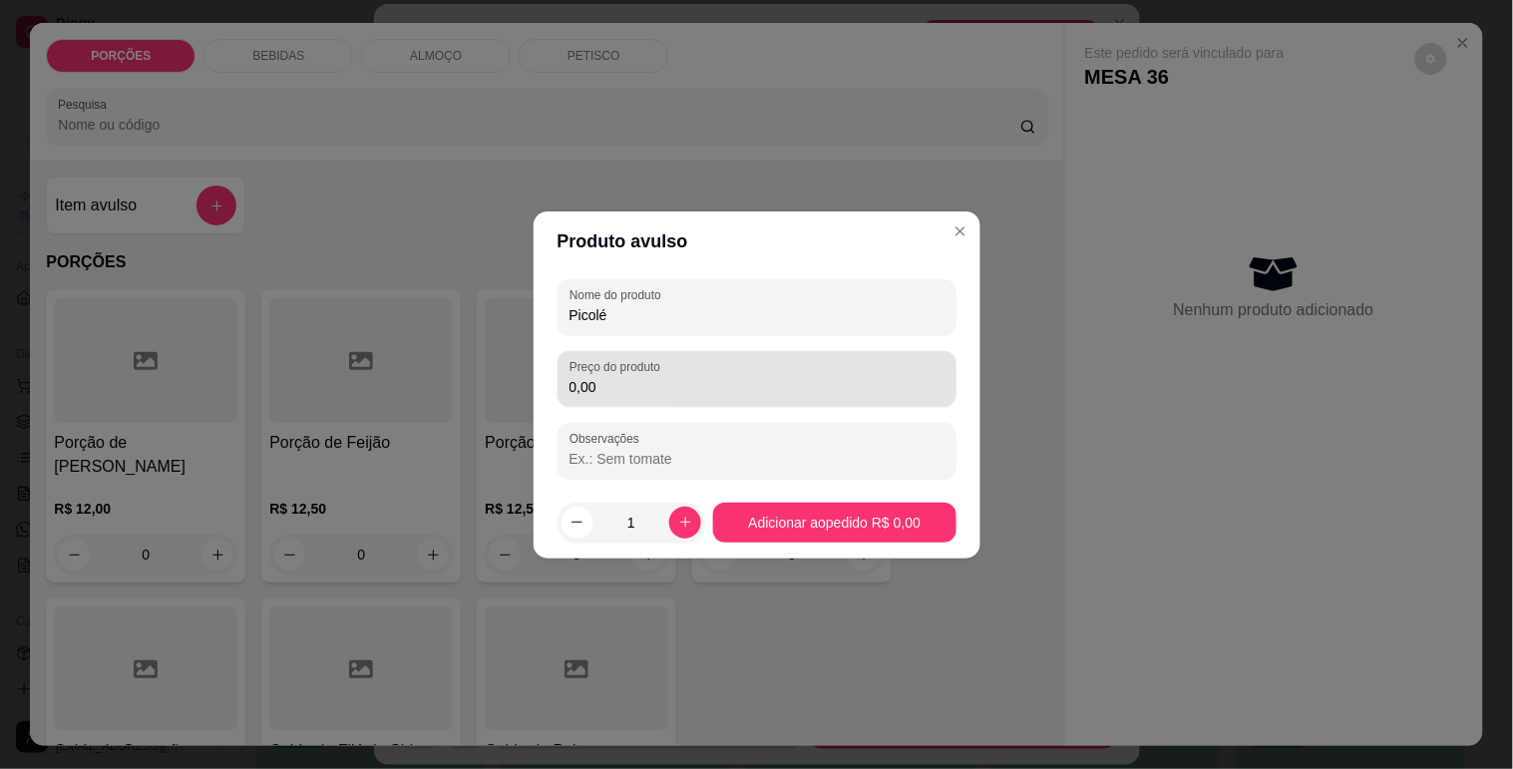
type input "Picolé"
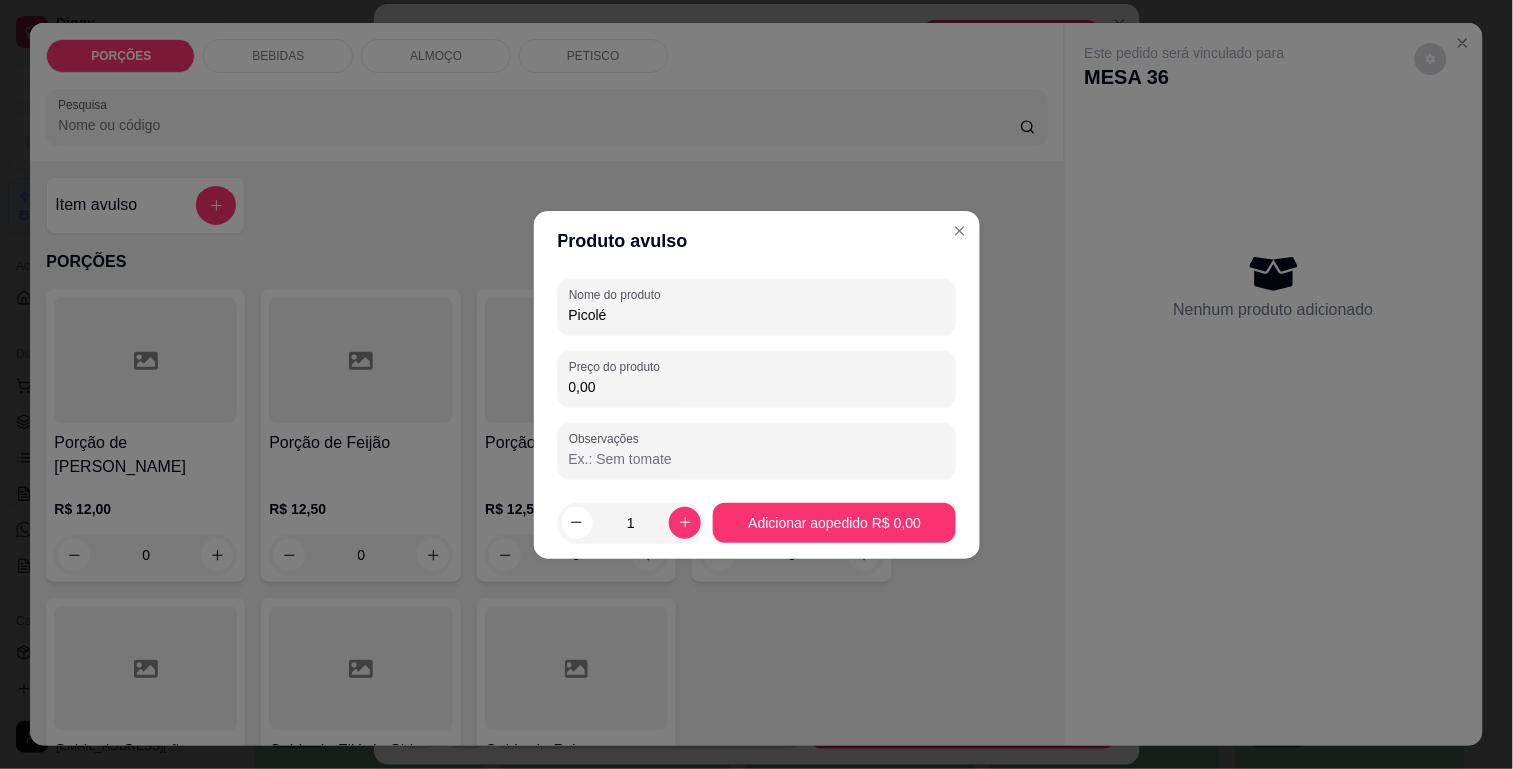
click at [634, 382] on input "0,00" at bounding box center [756, 387] width 375 height 20
type input "8,00"
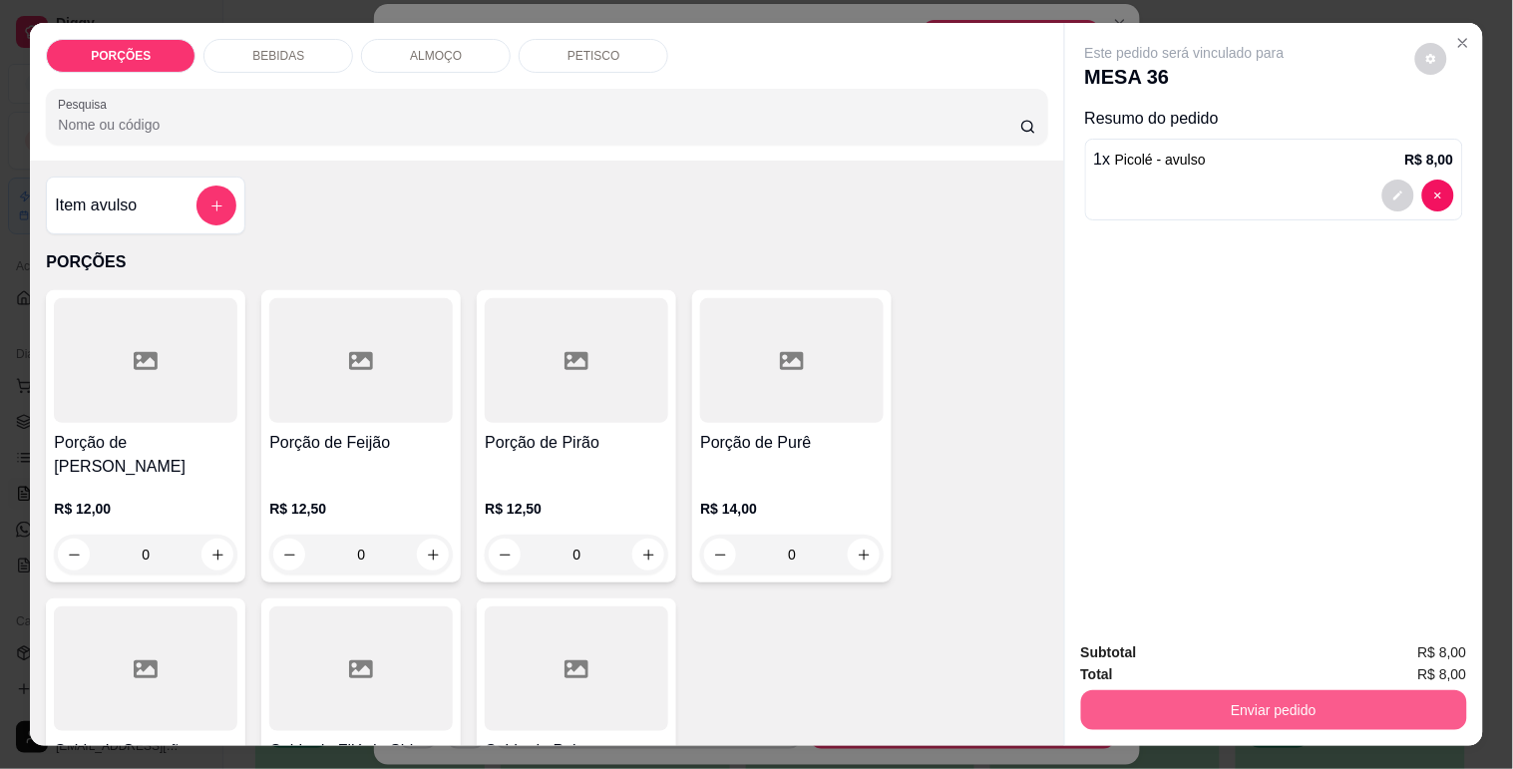
click at [1349, 704] on button "Enviar pedido" at bounding box center [1274, 710] width 386 height 40
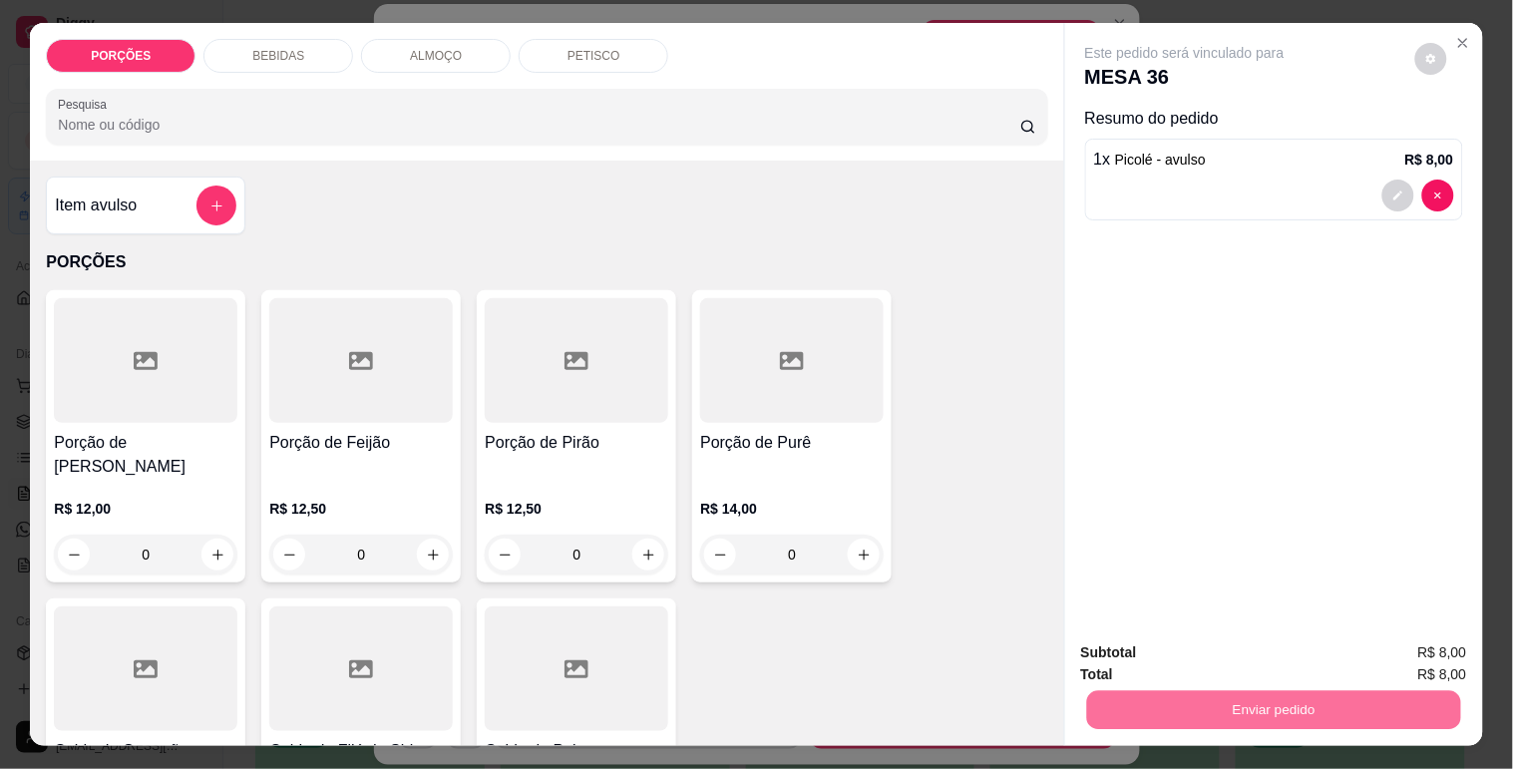
click at [1267, 655] on button "Não registrar e enviar pedido" at bounding box center [1207, 653] width 207 height 38
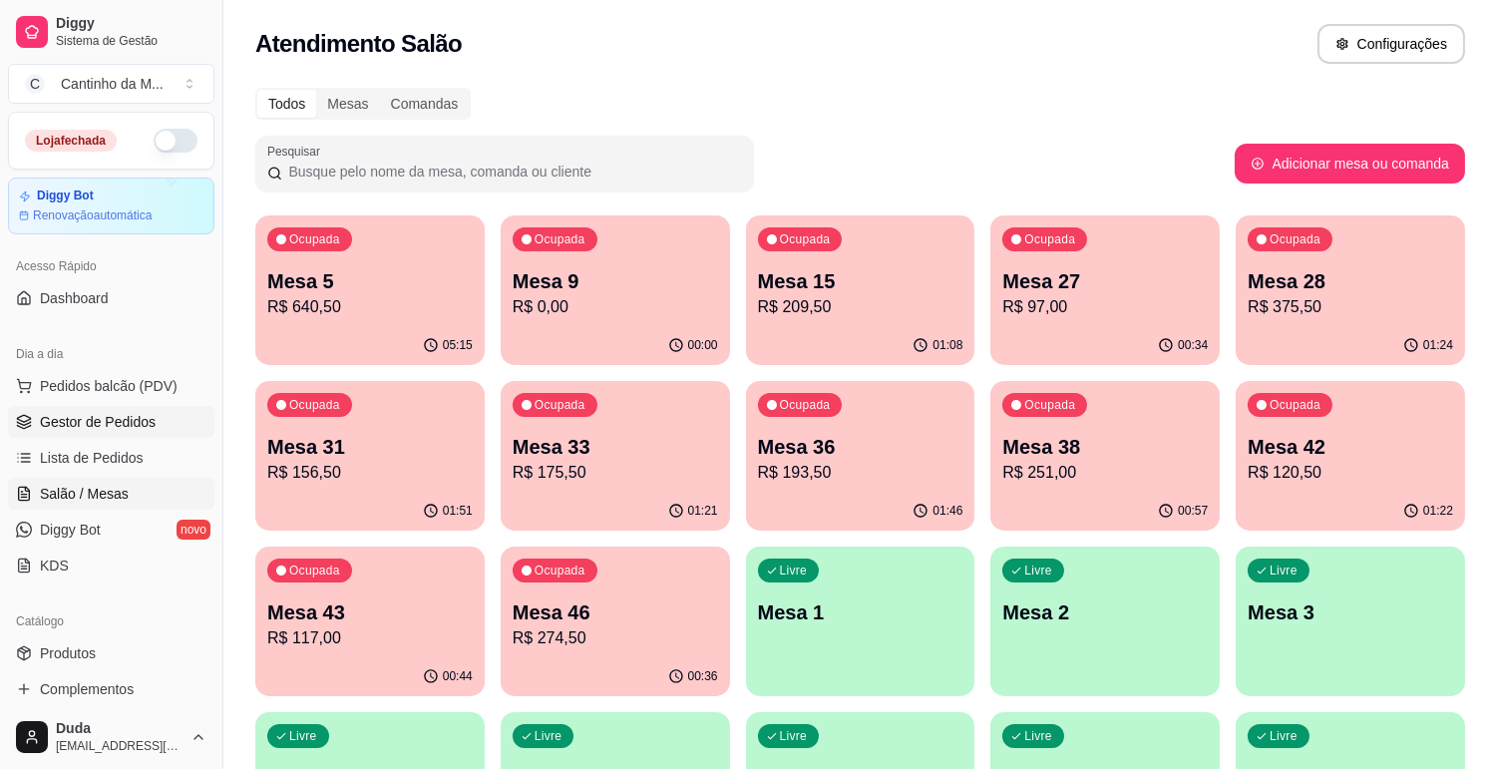
click at [181, 425] on link "Gestor de Pedidos" at bounding box center [111, 422] width 206 height 32
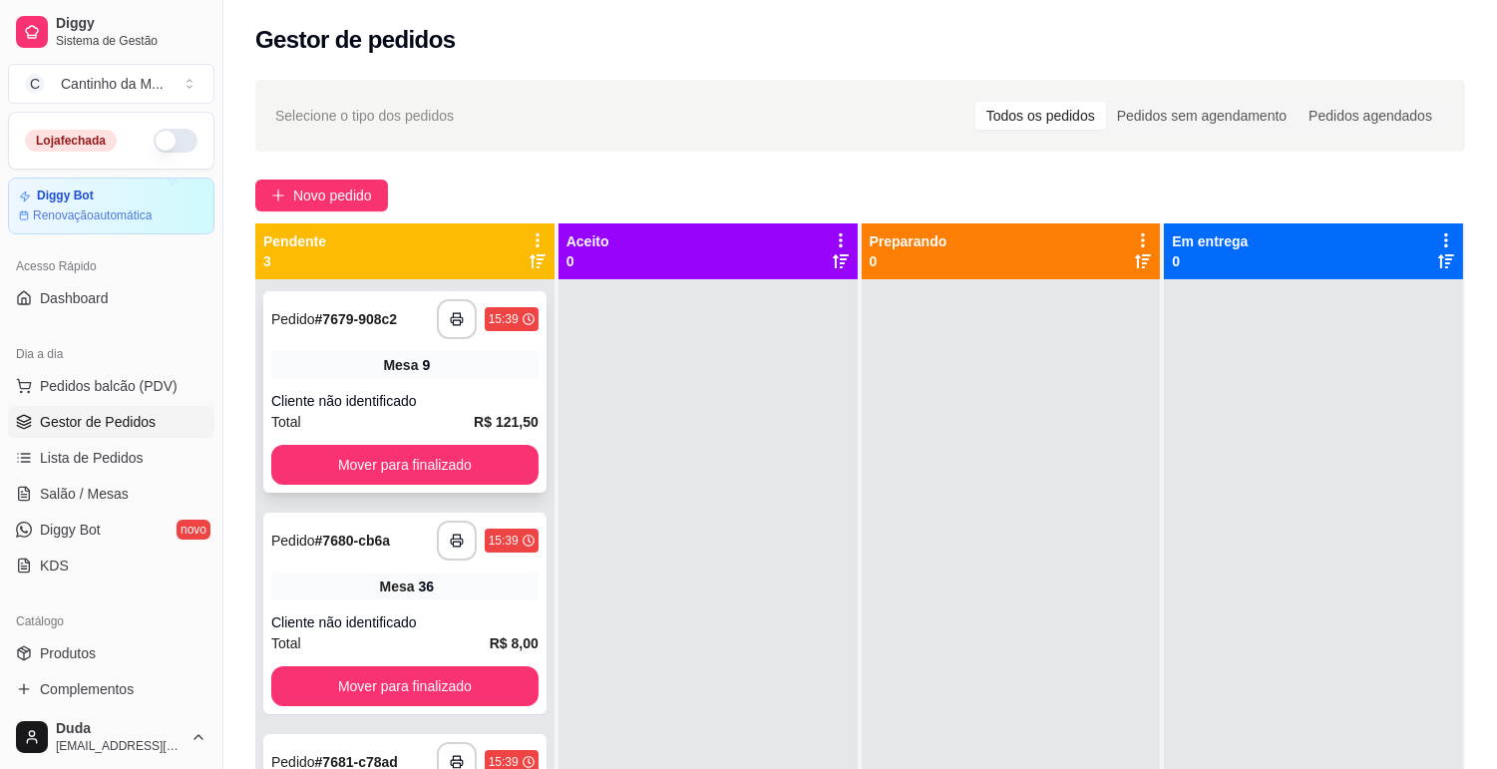
click at [300, 372] on div "Mesa 9" at bounding box center [404, 365] width 267 height 28
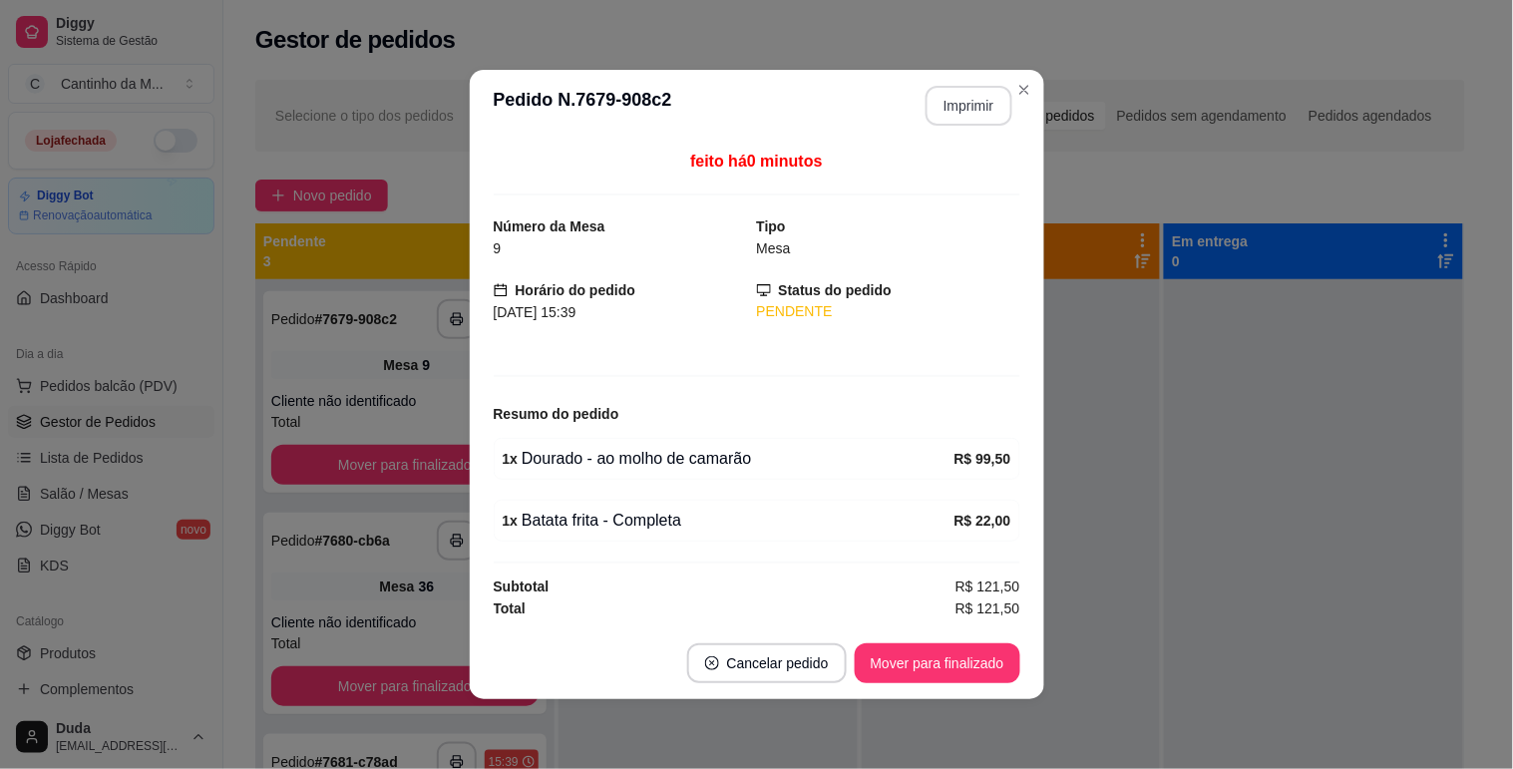
click at [967, 106] on button "Imprimir" at bounding box center [968, 106] width 87 height 40
click at [915, 665] on button "Mover para finalizado" at bounding box center [937, 663] width 166 height 40
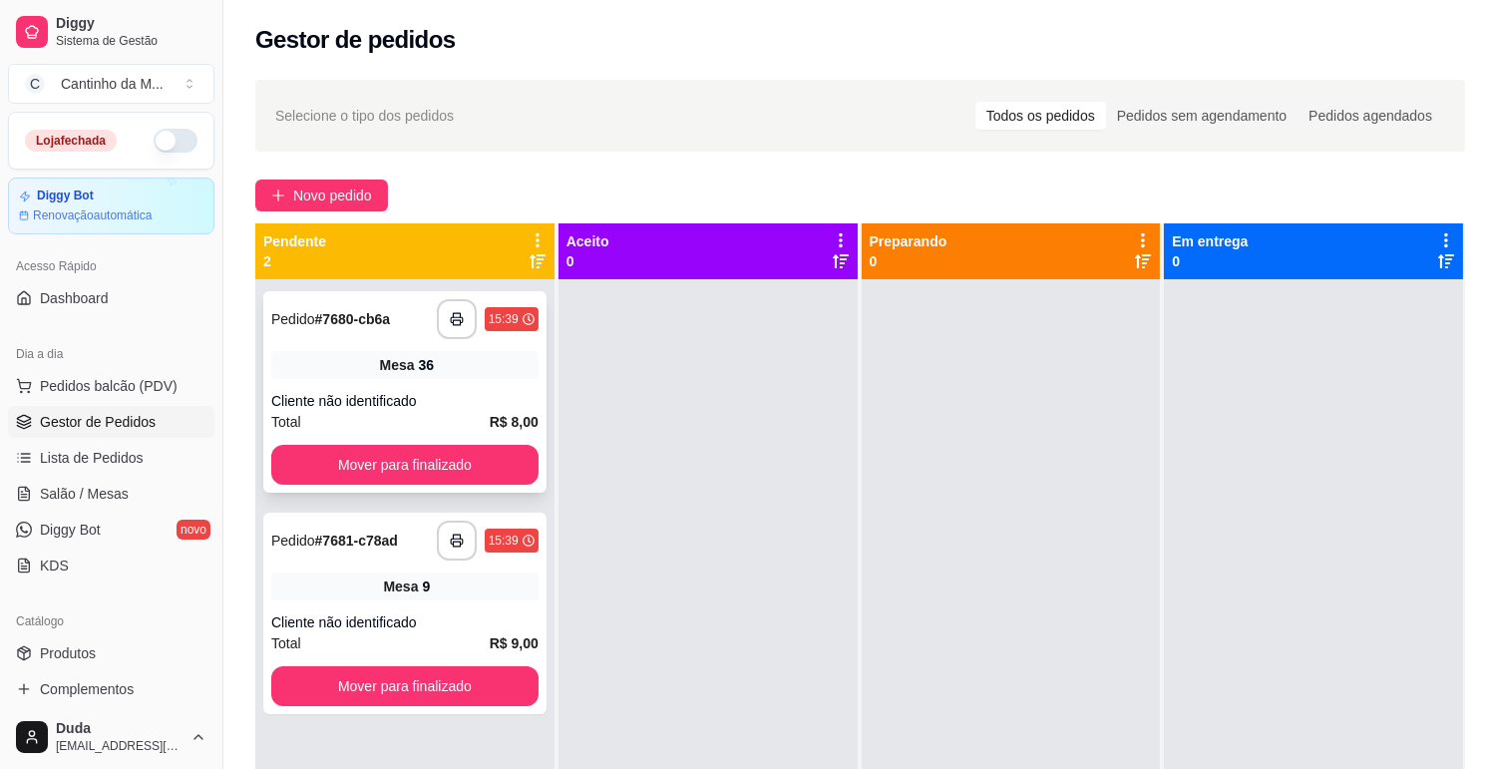
click at [331, 396] on div "Cliente não identificado" at bounding box center [404, 401] width 267 height 20
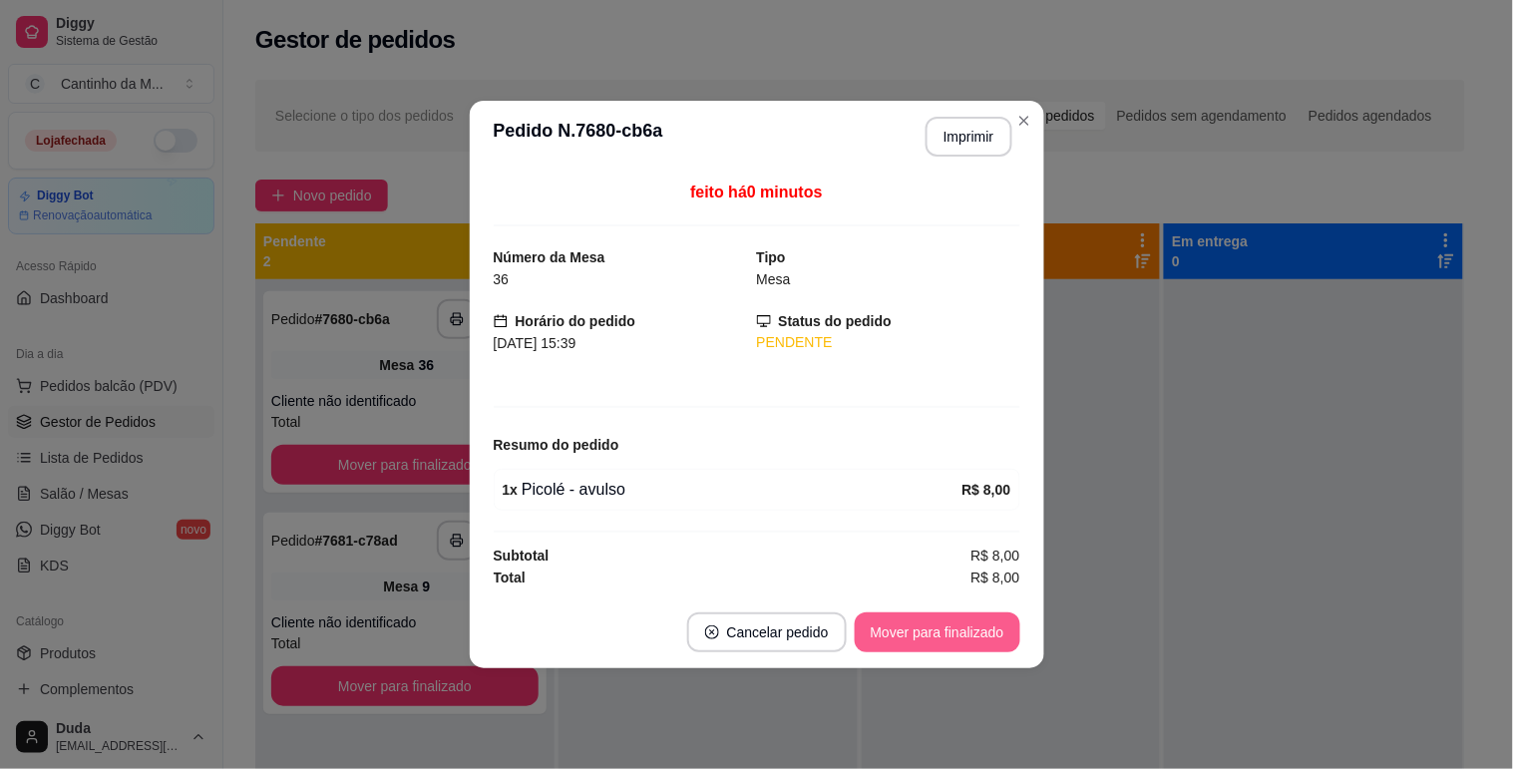
click at [930, 625] on button "Mover para finalizado" at bounding box center [937, 632] width 166 height 40
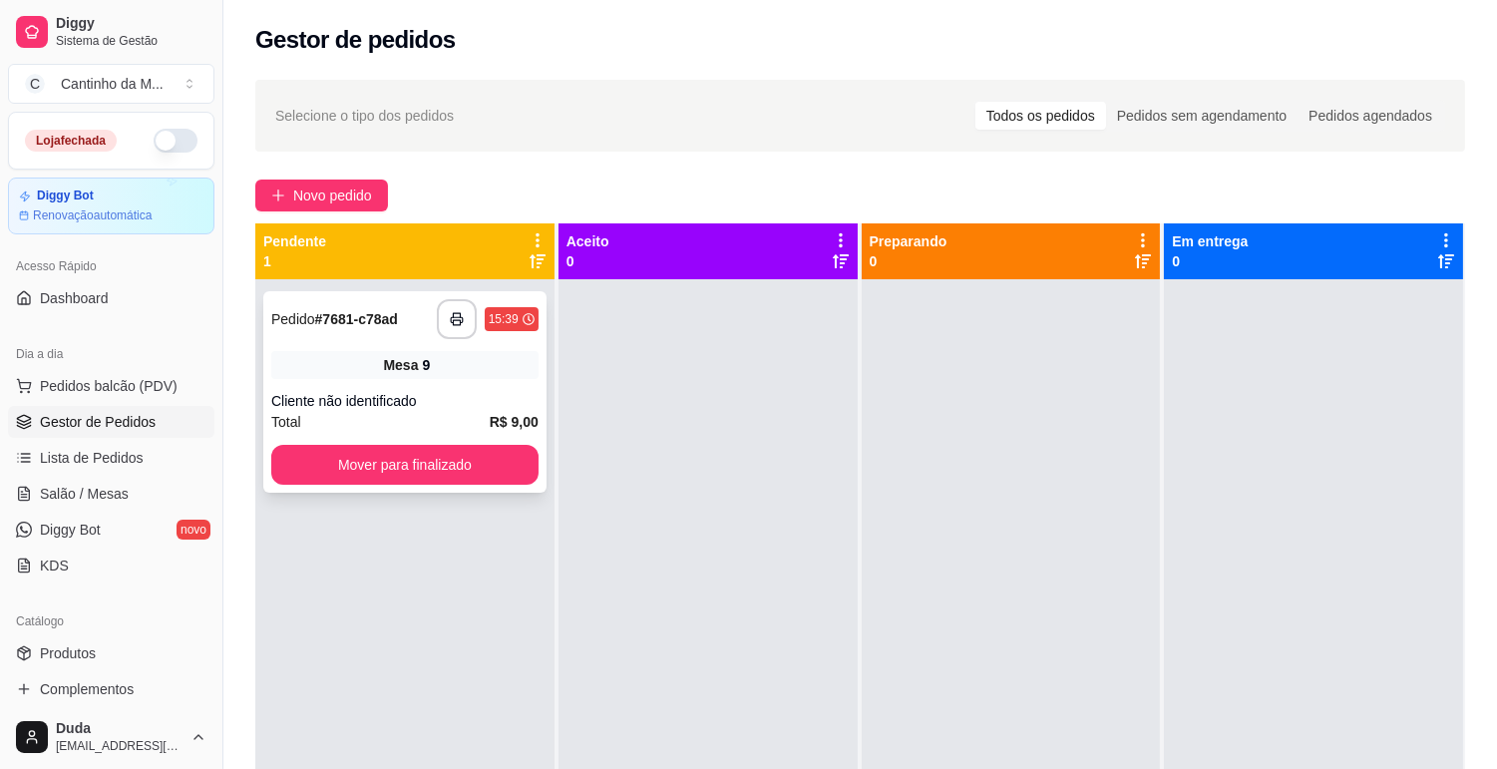
click at [322, 360] on div "Mesa 9" at bounding box center [404, 365] width 267 height 28
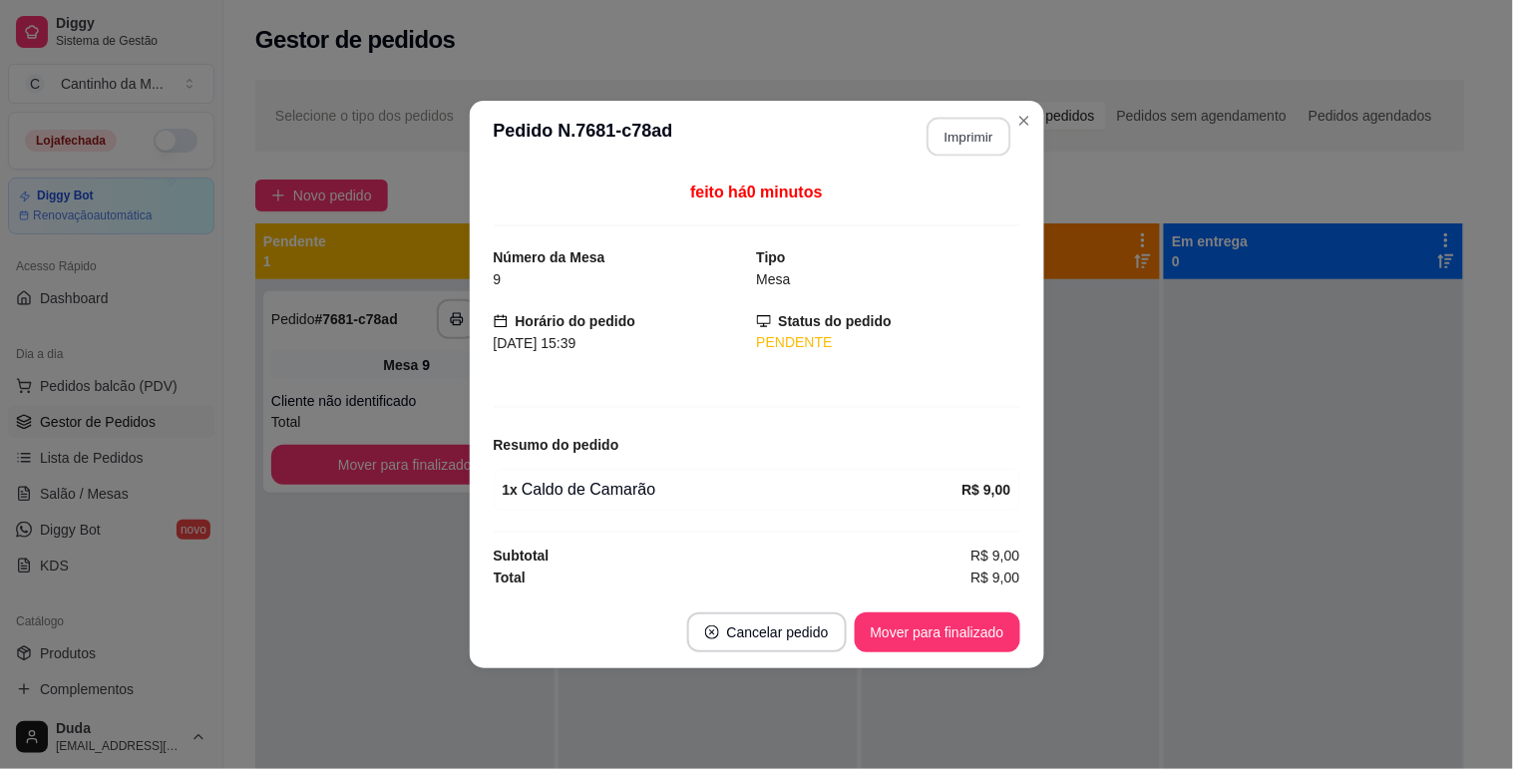
click at [943, 145] on button "Imprimir" at bounding box center [968, 137] width 84 height 39
click at [883, 641] on button "Mover para finalizado" at bounding box center [937, 632] width 166 height 40
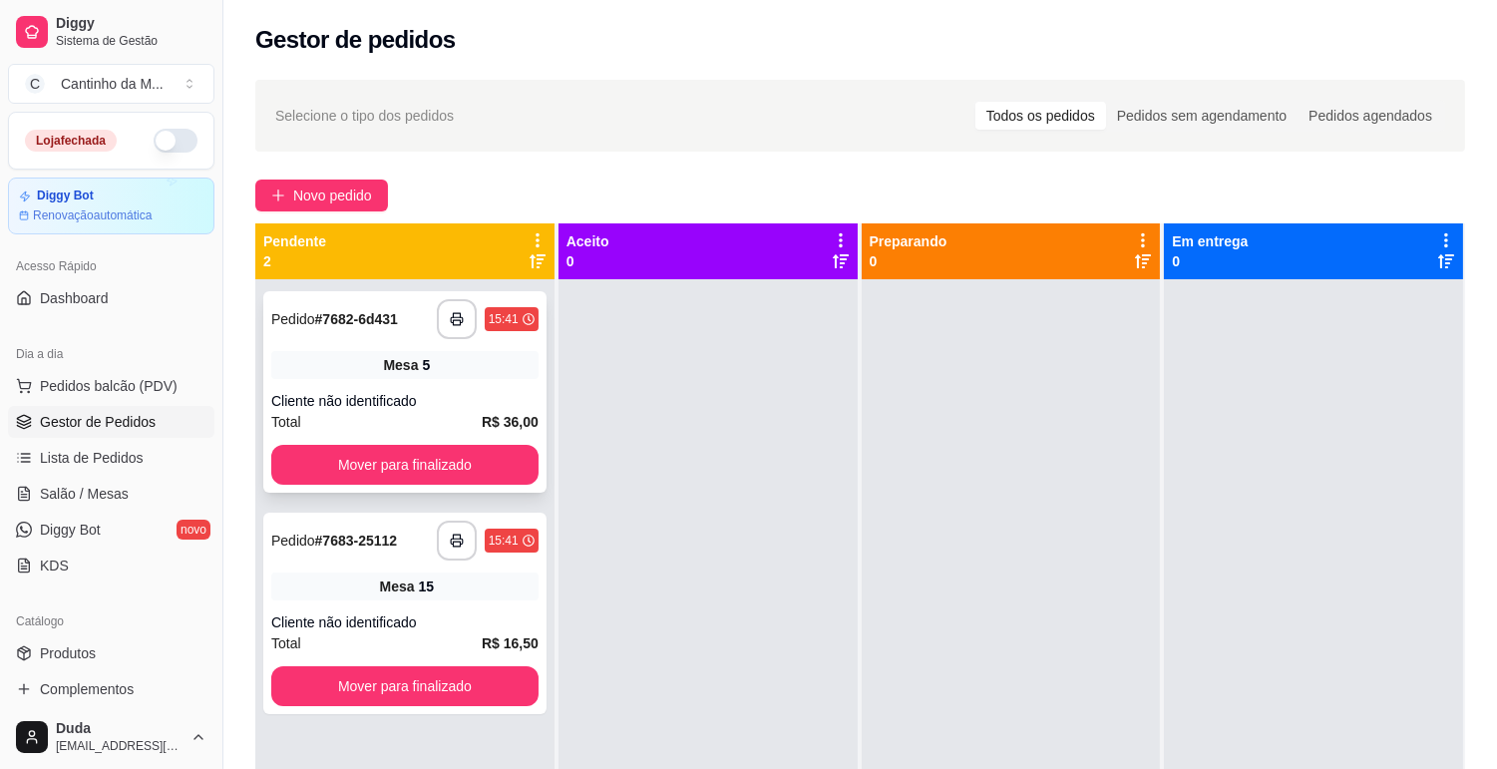
click at [426, 355] on div "5" at bounding box center [426, 365] width 8 height 20
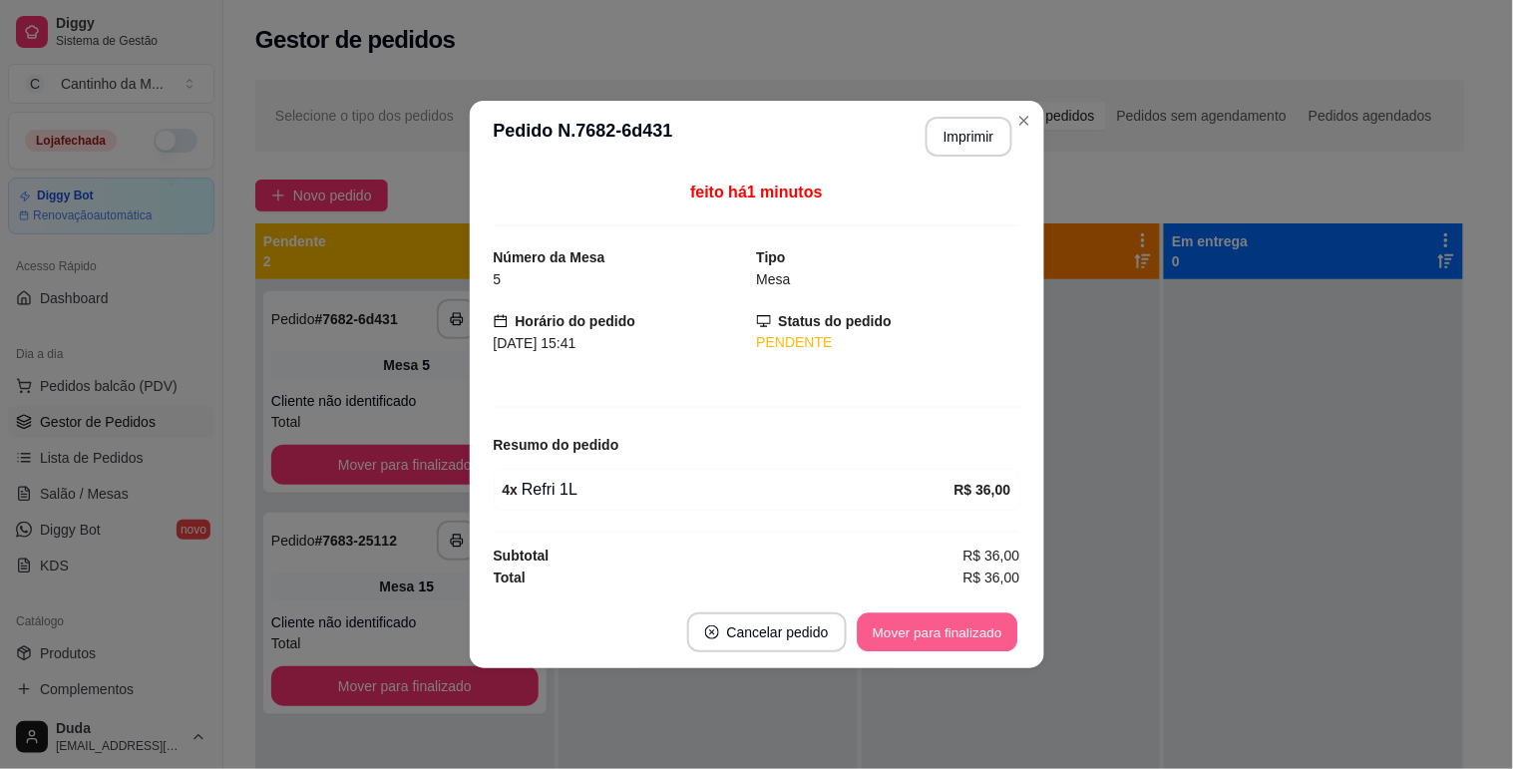
click at [984, 621] on button "Mover para finalizado" at bounding box center [936, 632] width 161 height 39
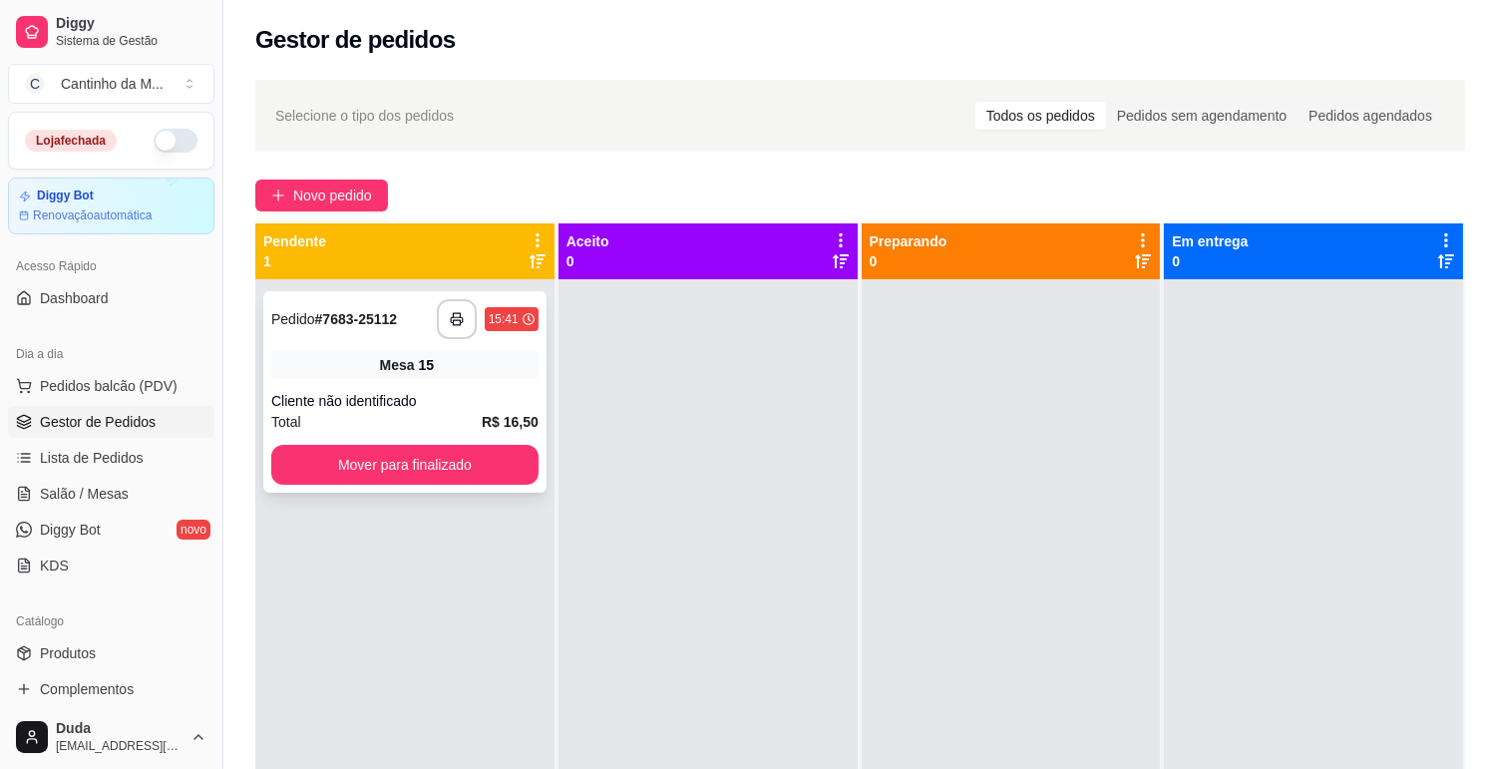
click at [416, 394] on div "Cliente não identificado" at bounding box center [404, 401] width 267 height 20
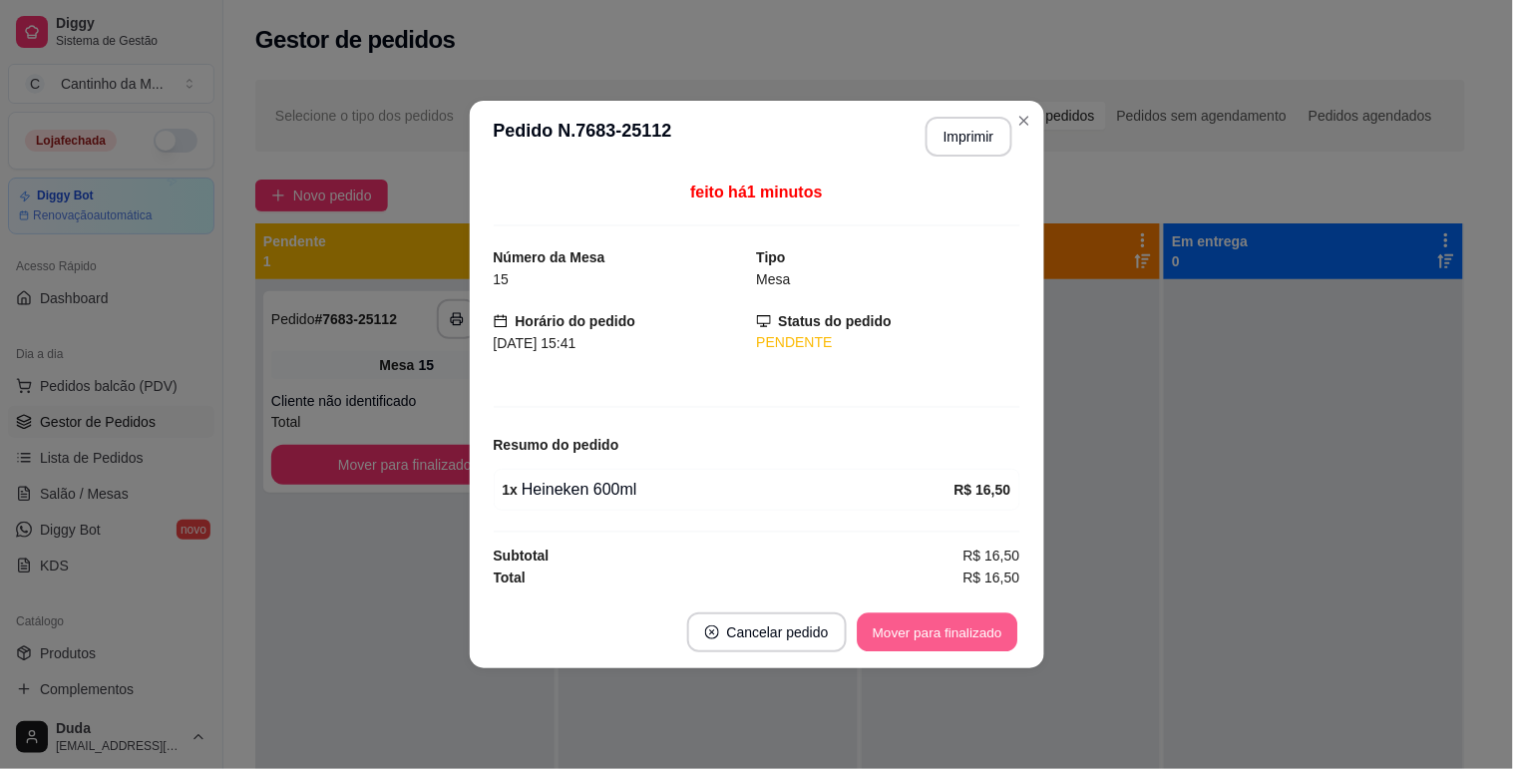
click at [925, 624] on button "Mover para finalizado" at bounding box center [936, 632] width 161 height 39
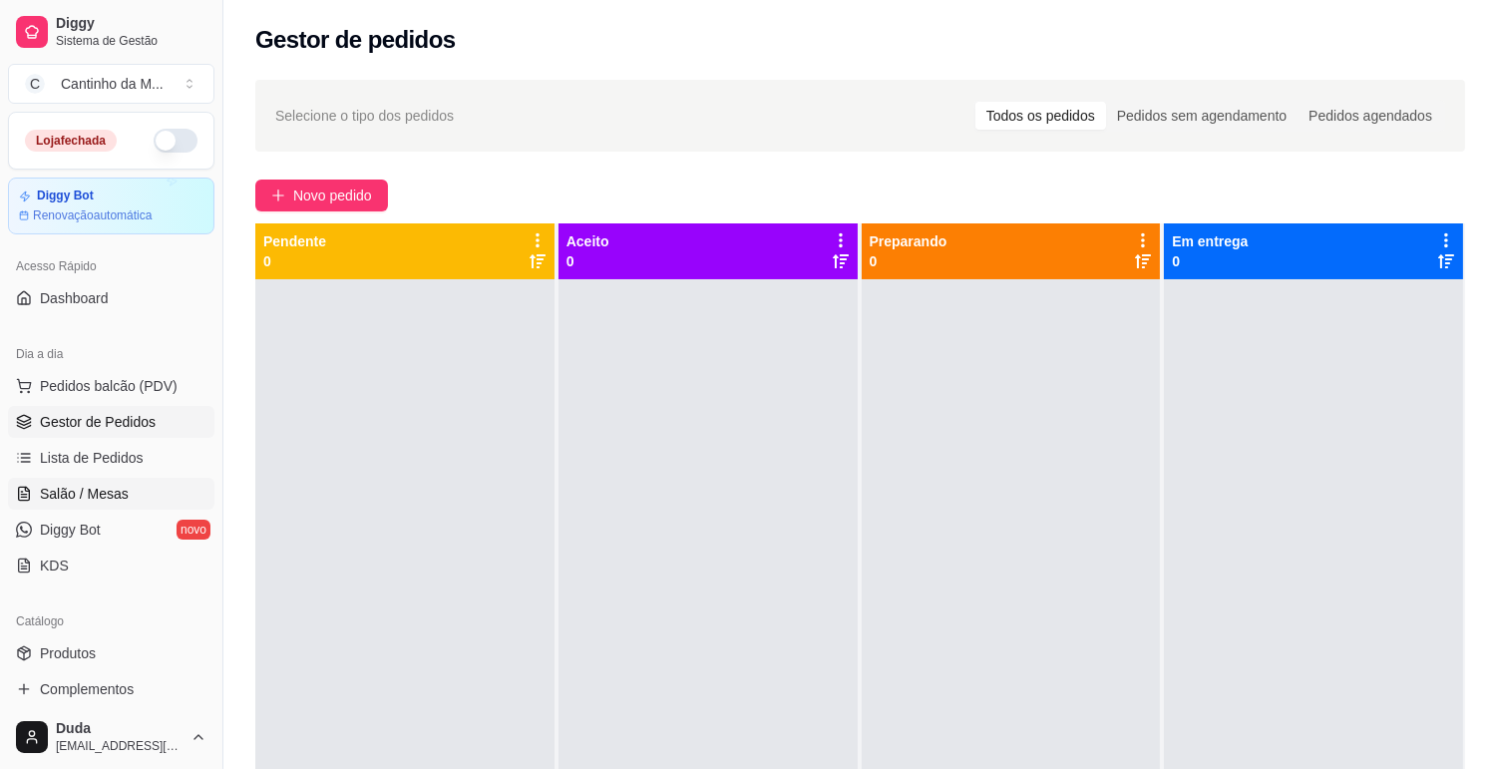
click at [113, 493] on span "Salão / Mesas" at bounding box center [84, 494] width 89 height 20
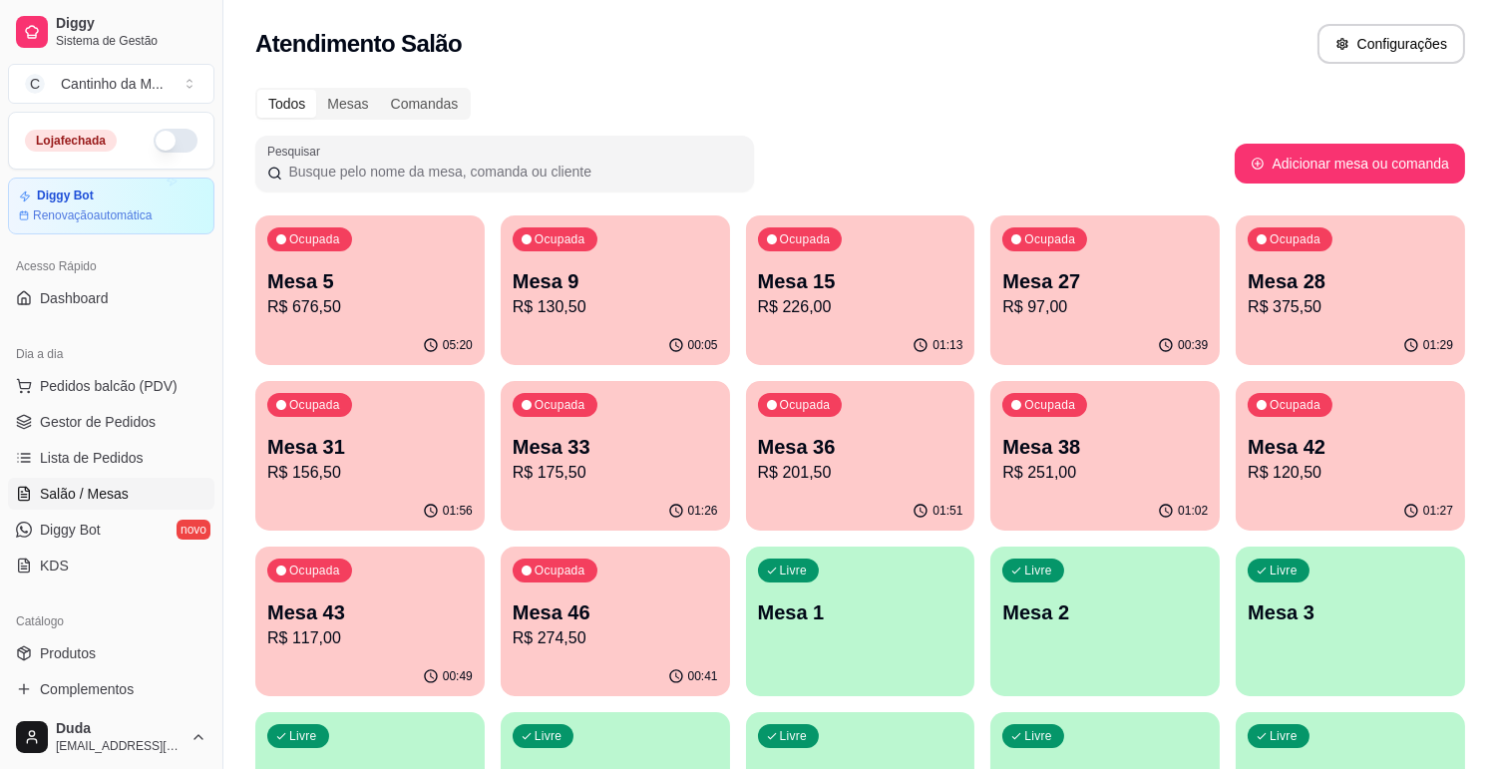
click at [319, 608] on p "Mesa 43" at bounding box center [369, 612] width 205 height 28
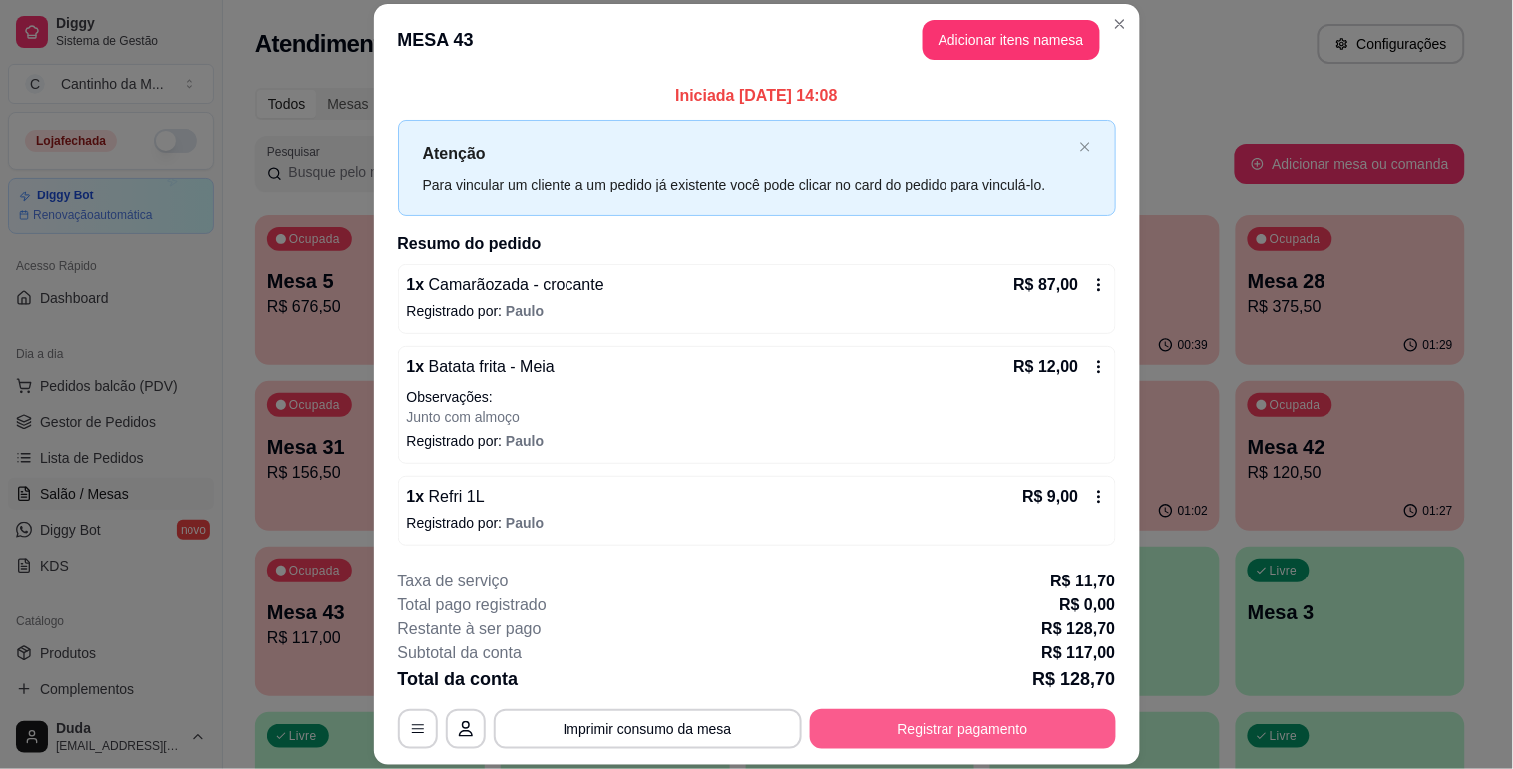
click at [863, 721] on button "Registrar pagamento" at bounding box center [963, 729] width 306 height 40
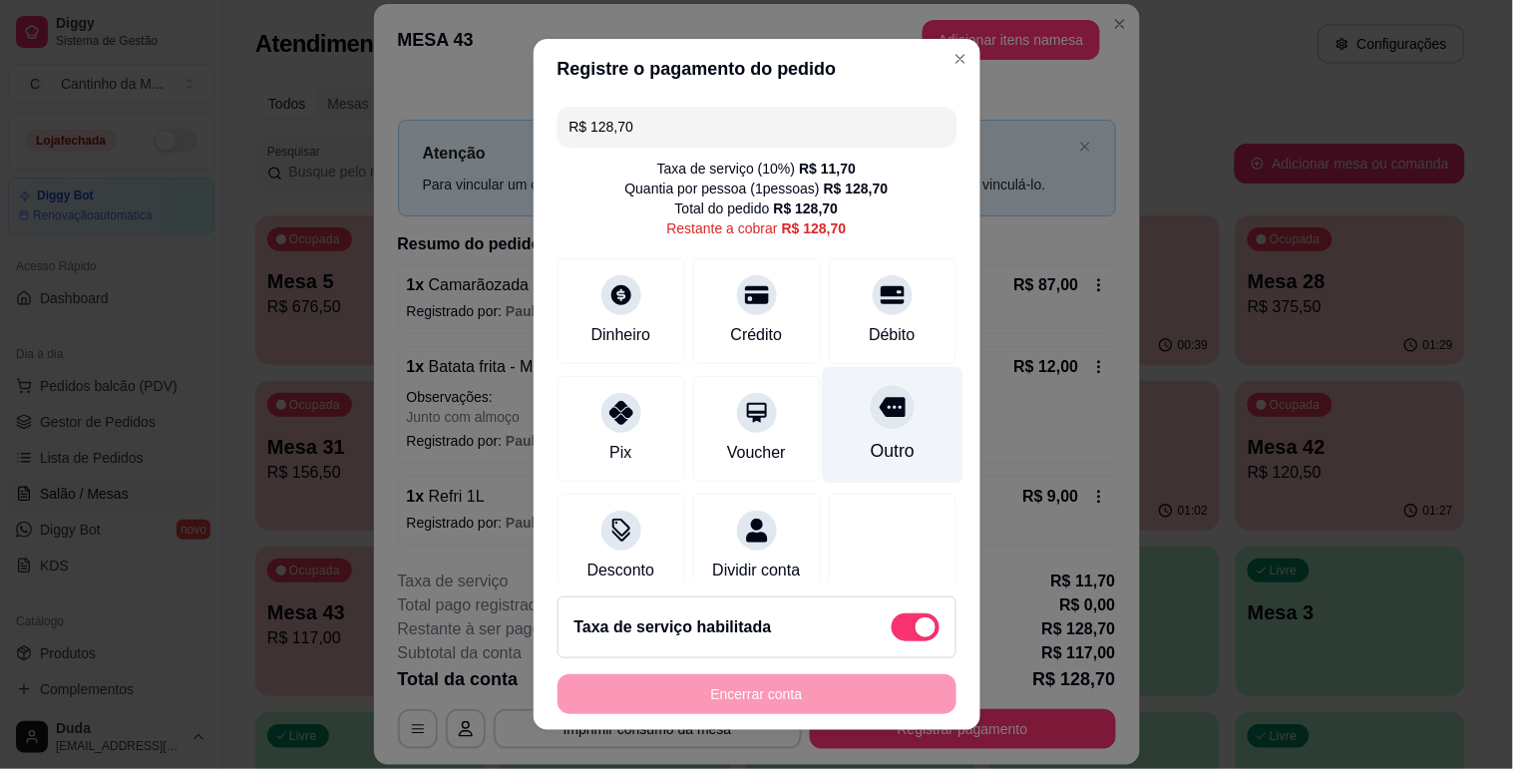
click at [894, 391] on div "Outro" at bounding box center [892, 424] width 141 height 117
type input "R$ 0,00"
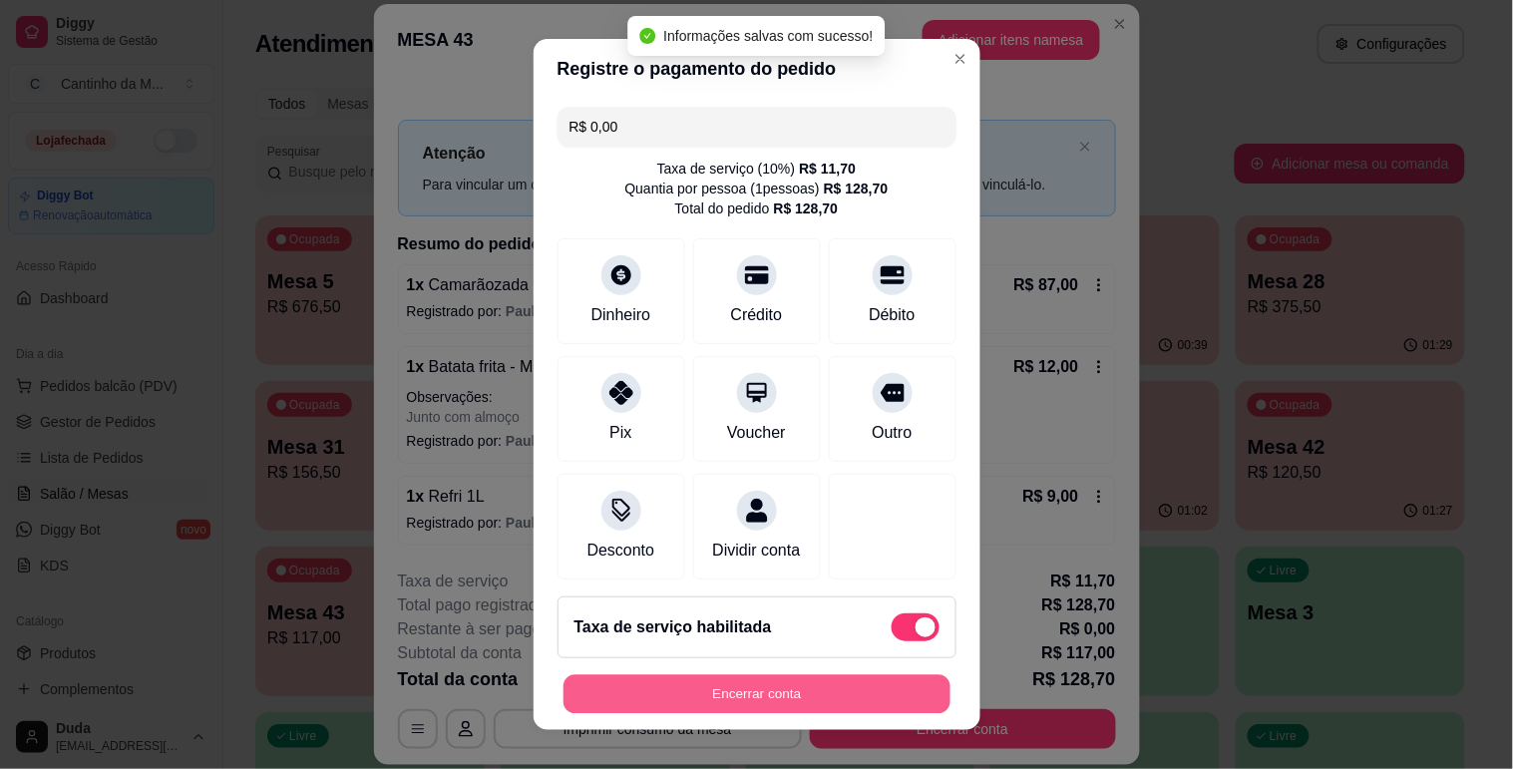
click at [756, 690] on button "Encerrar conta" at bounding box center [756, 694] width 387 height 39
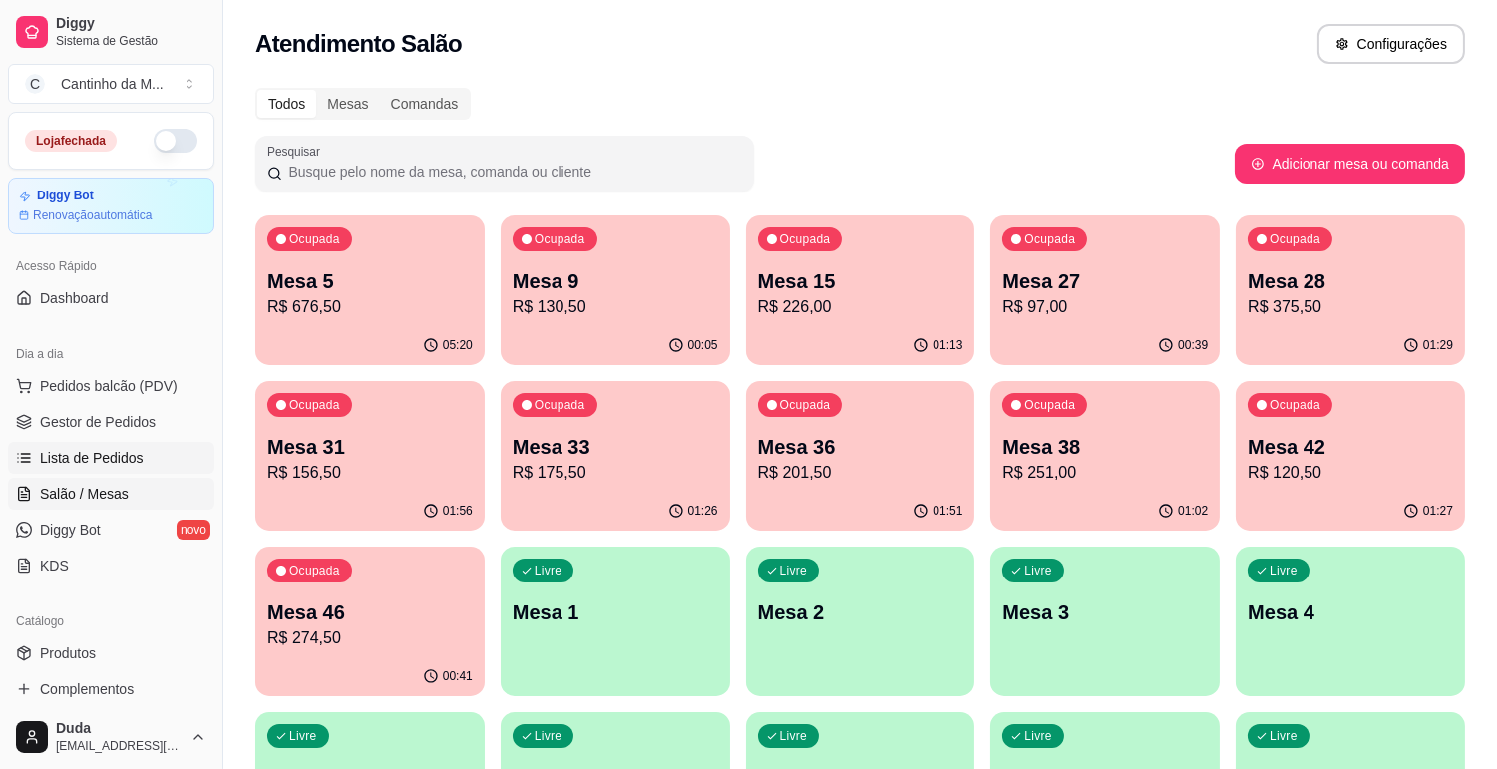
click at [148, 450] on link "Lista de Pedidos" at bounding box center [111, 458] width 206 height 32
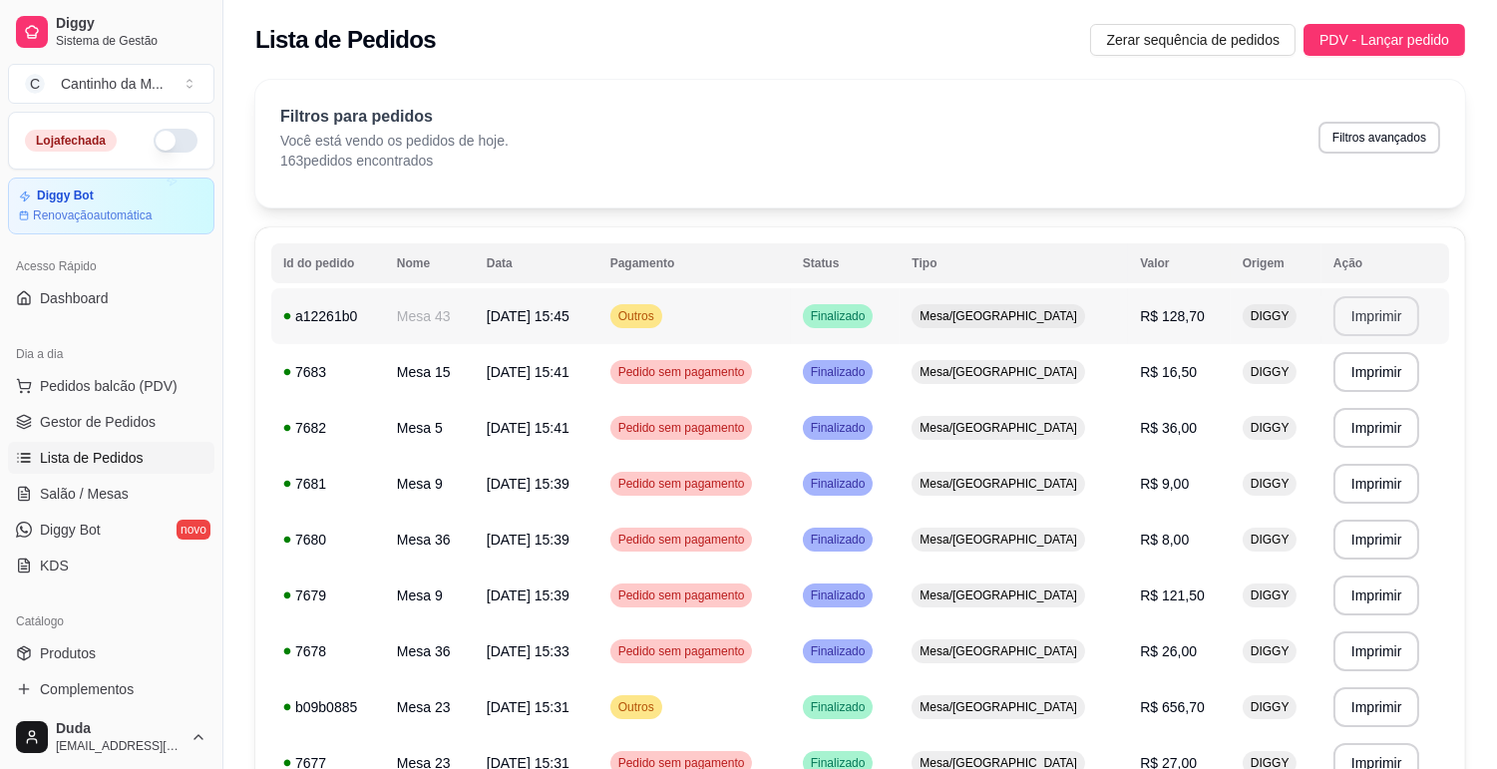
click at [1352, 321] on button "Imprimir" at bounding box center [1376, 316] width 87 height 40
click at [145, 417] on span "Gestor de Pedidos" at bounding box center [98, 422] width 116 height 20
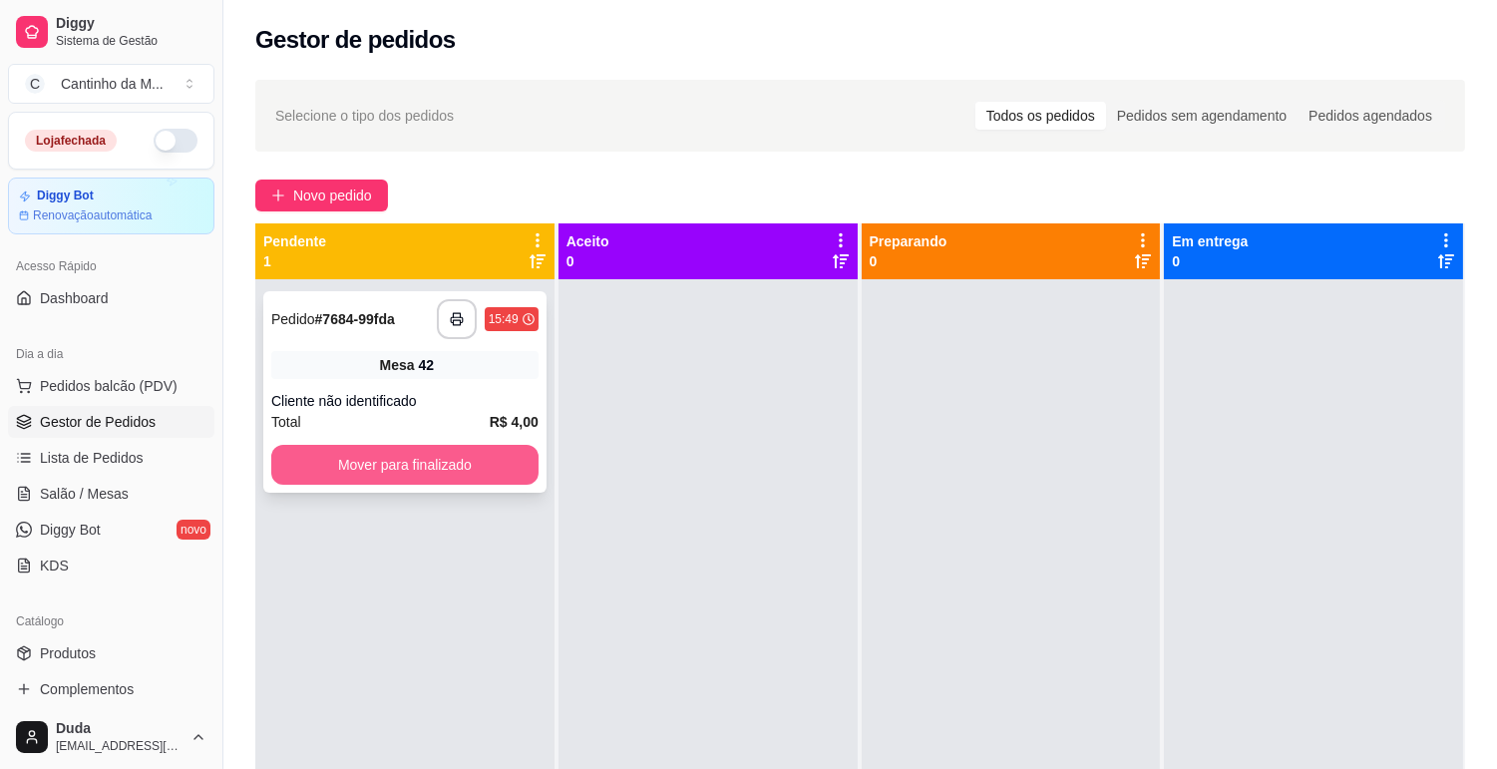
click at [411, 472] on button "Mover para finalizado" at bounding box center [404, 465] width 267 height 40
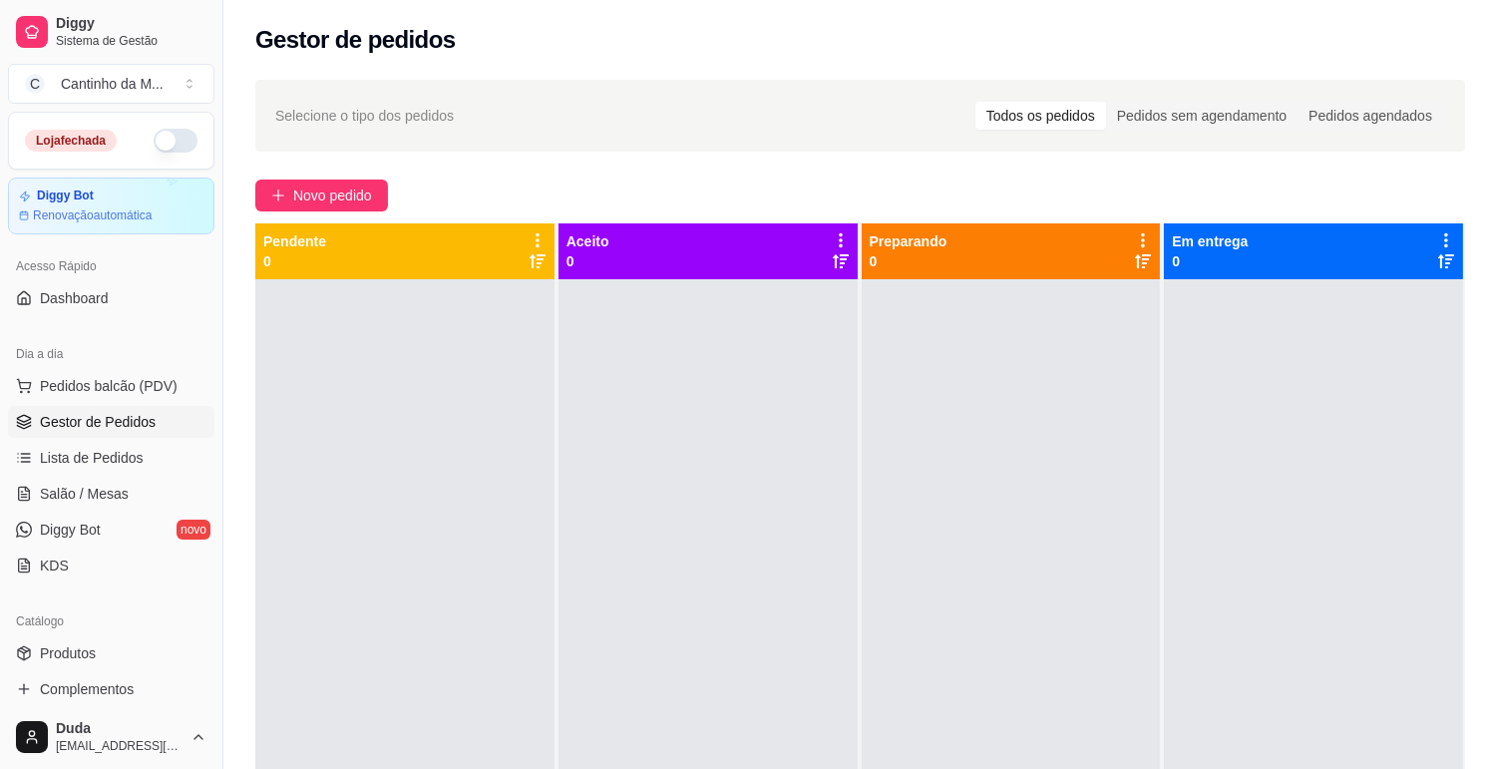
click at [100, 430] on span "Gestor de Pedidos" at bounding box center [98, 422] width 116 height 20
click at [112, 461] on span "Lista de Pedidos" at bounding box center [92, 458] width 104 height 20
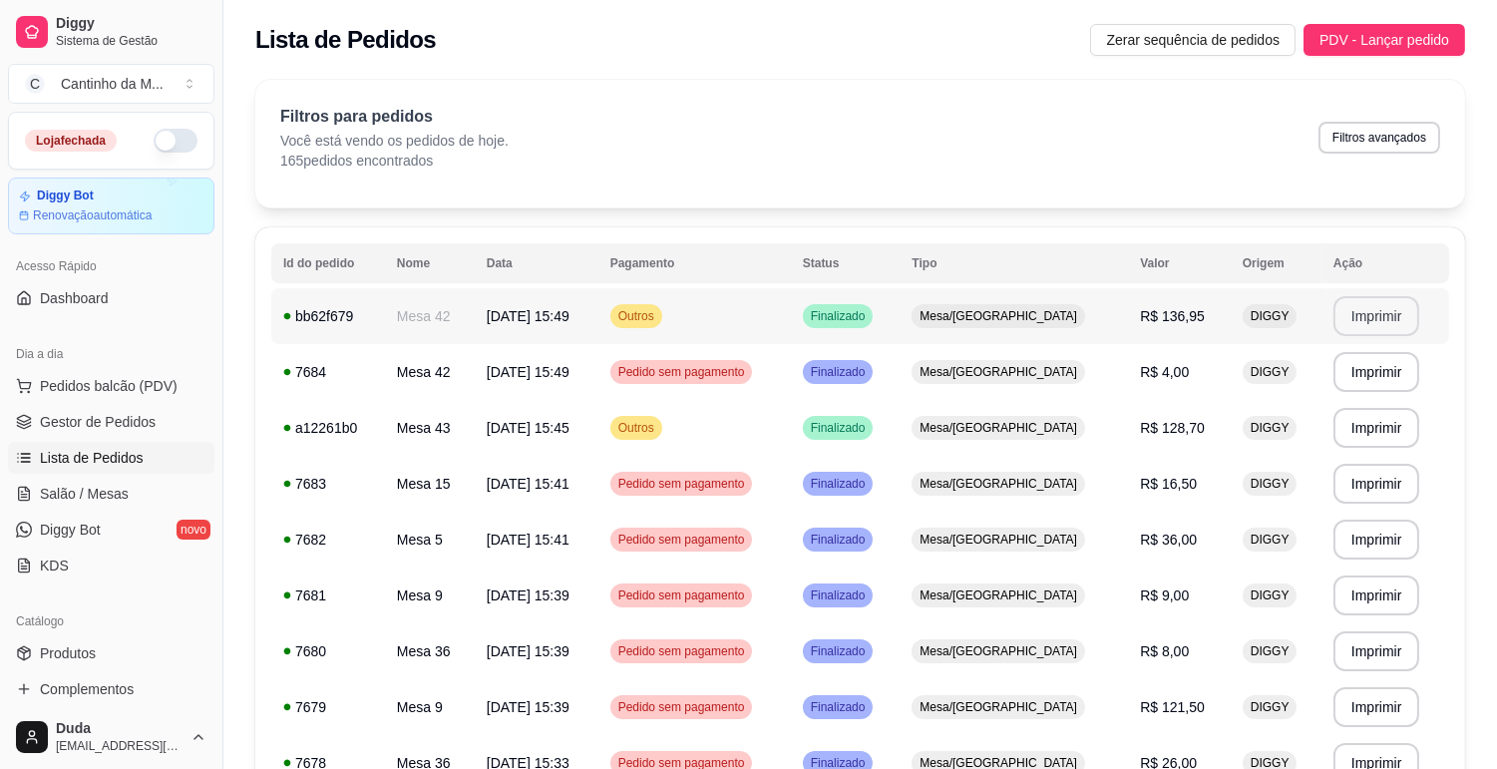
click at [1368, 319] on button "Imprimir" at bounding box center [1376, 316] width 87 height 40
click at [105, 423] on span "Gestor de Pedidos" at bounding box center [98, 422] width 116 height 20
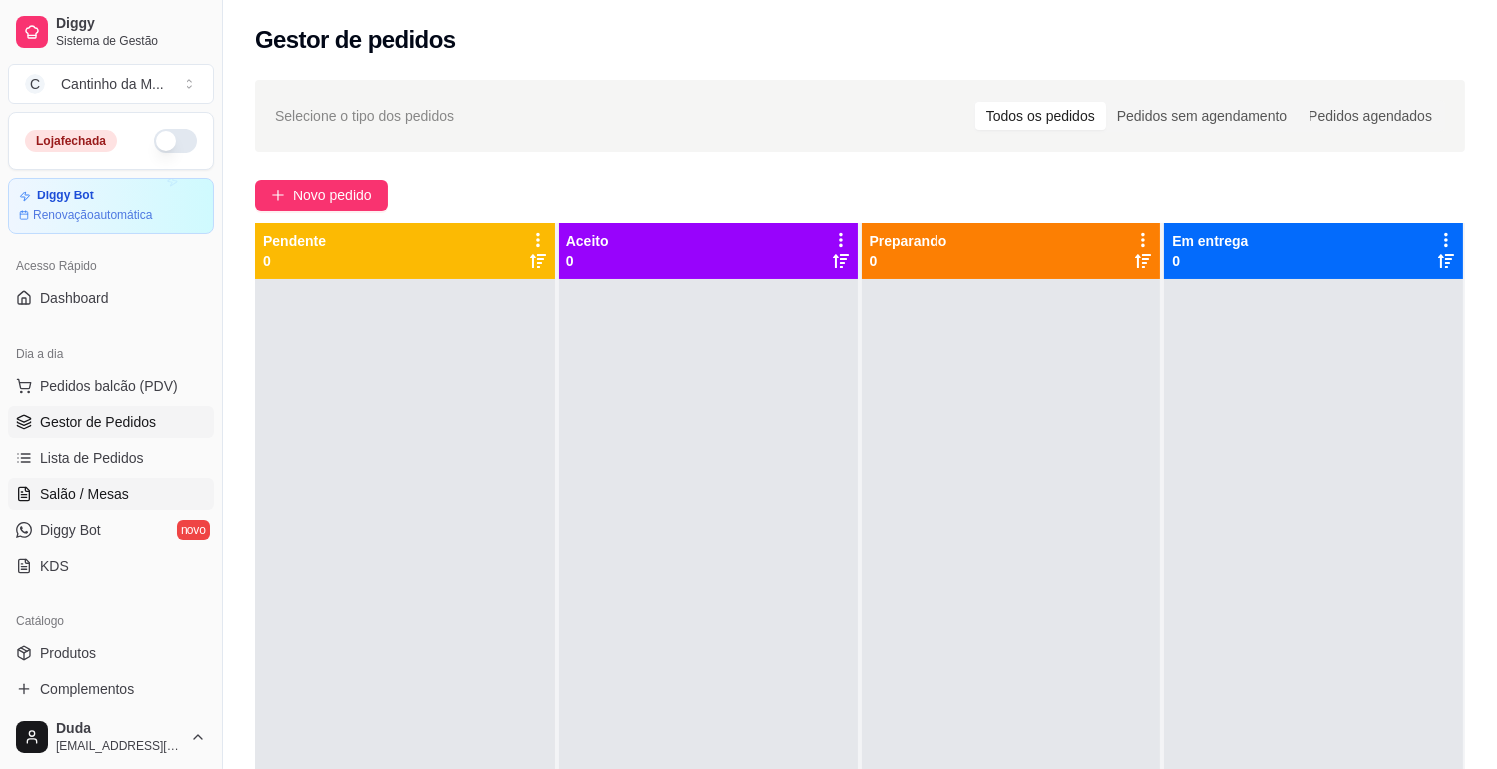
click at [104, 499] on span "Salão / Mesas" at bounding box center [84, 494] width 89 height 20
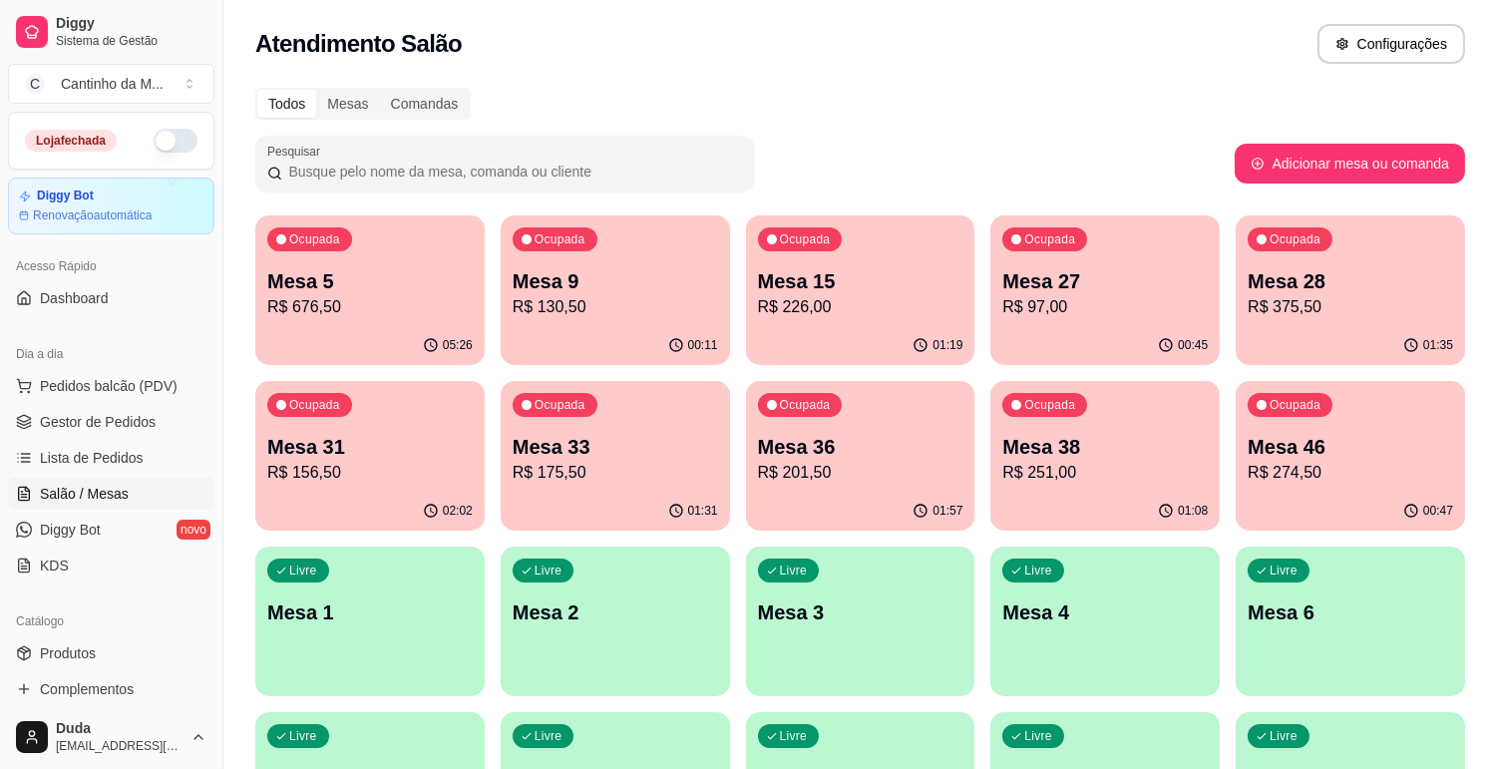
click at [1302, 299] on p "R$ 375,50" at bounding box center [1349, 307] width 205 height 24
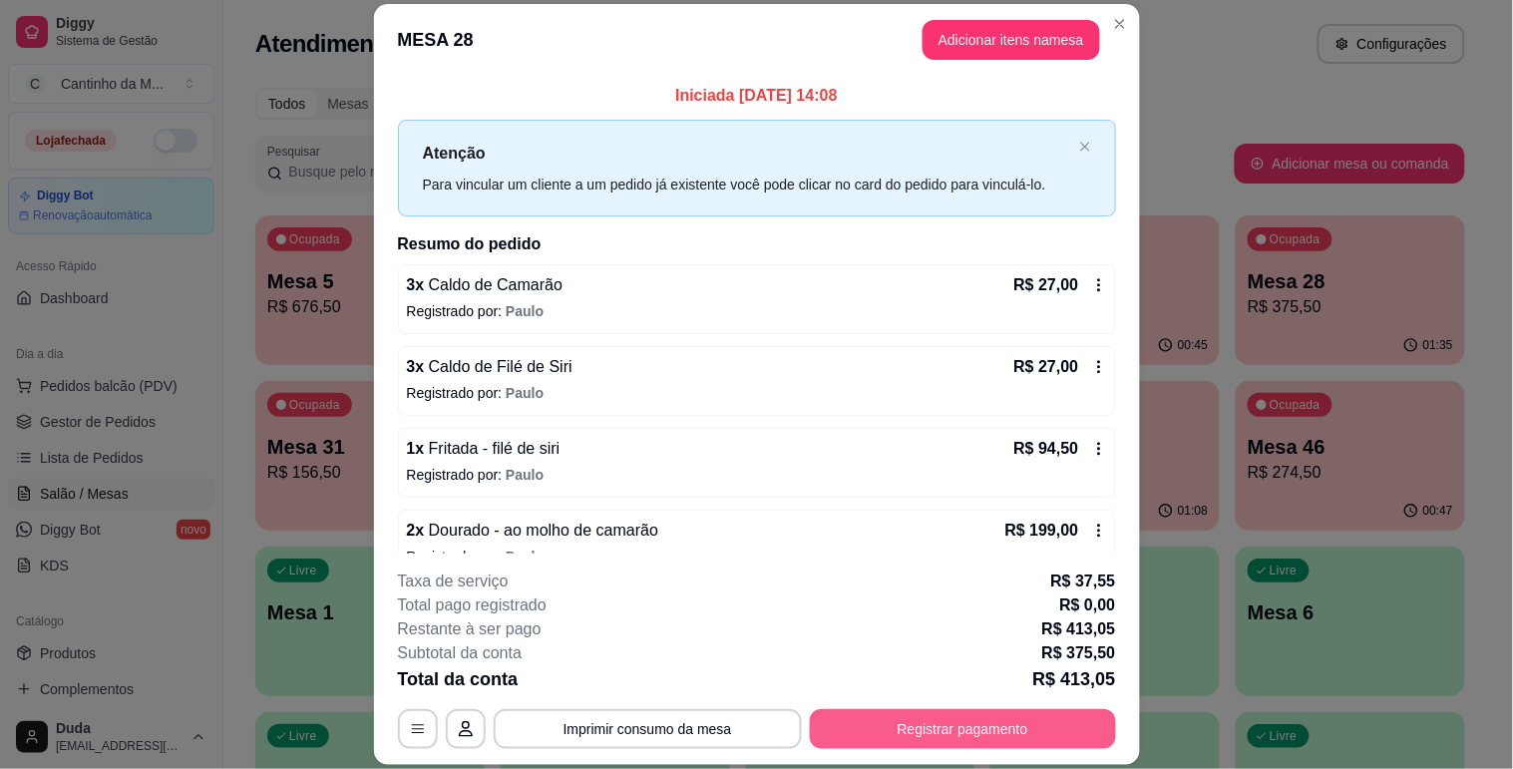
click at [927, 728] on button "Registrar pagamento" at bounding box center [963, 729] width 306 height 40
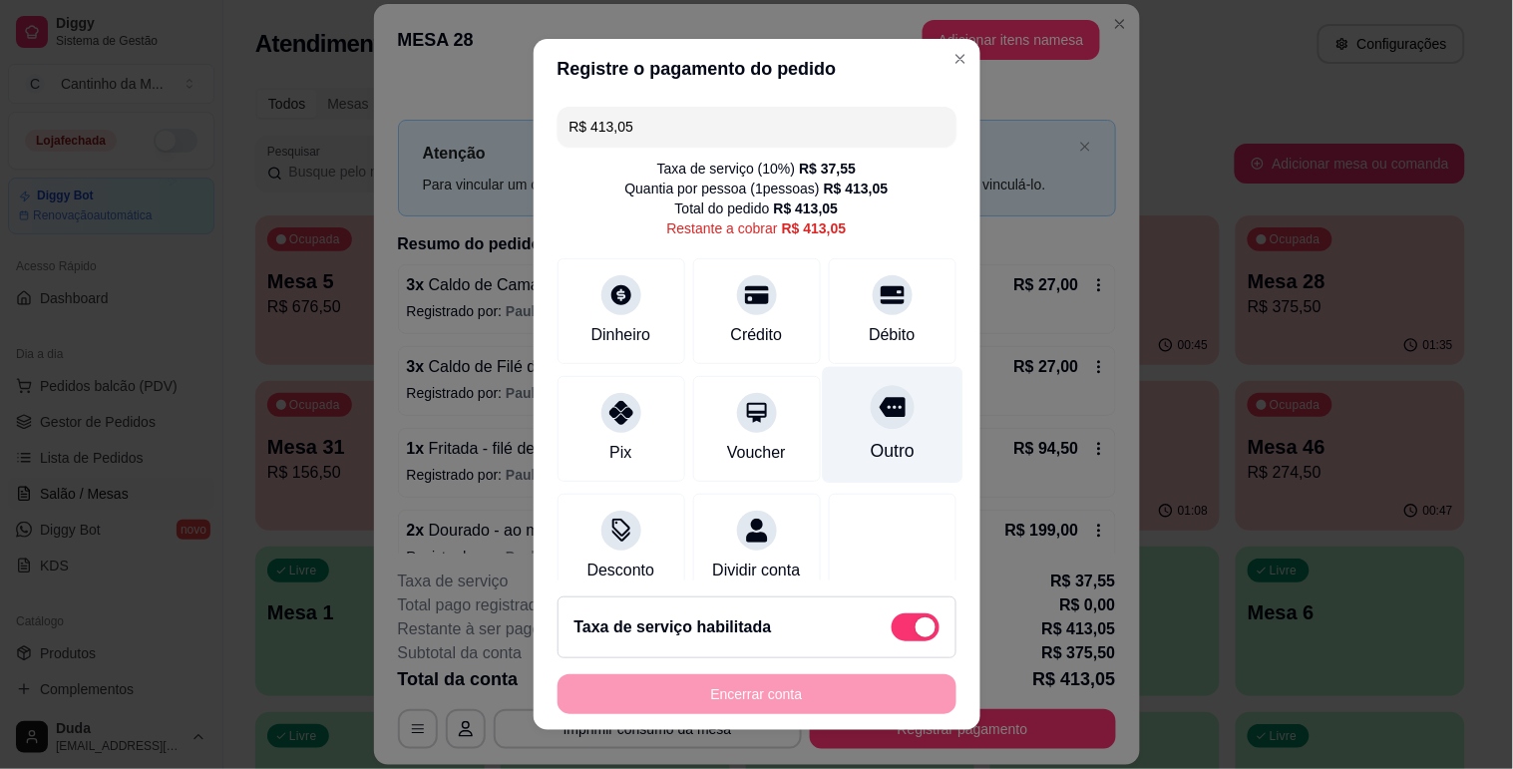
click at [861, 469] on div "Outro" at bounding box center [892, 424] width 141 height 117
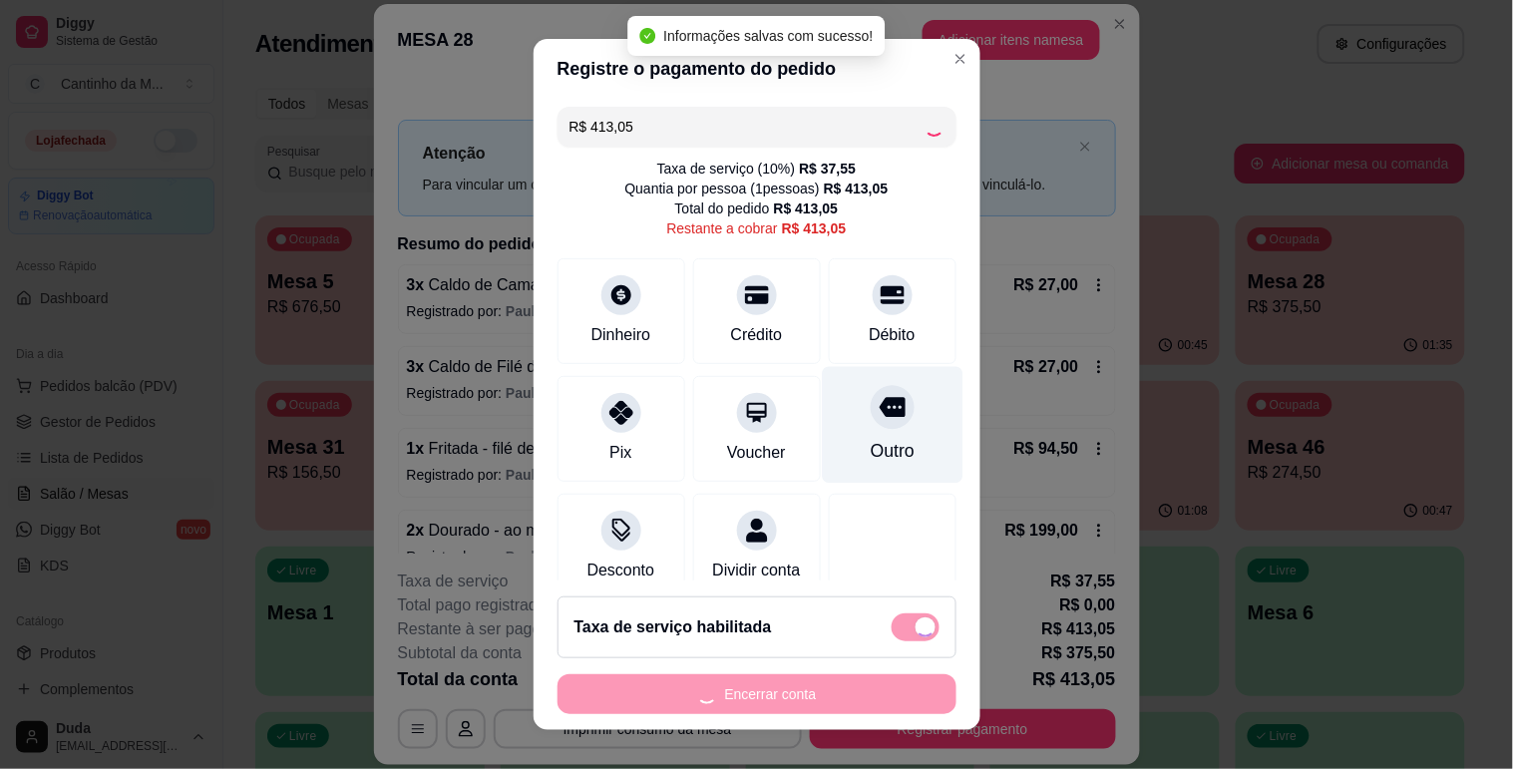
type input "R$ 0,00"
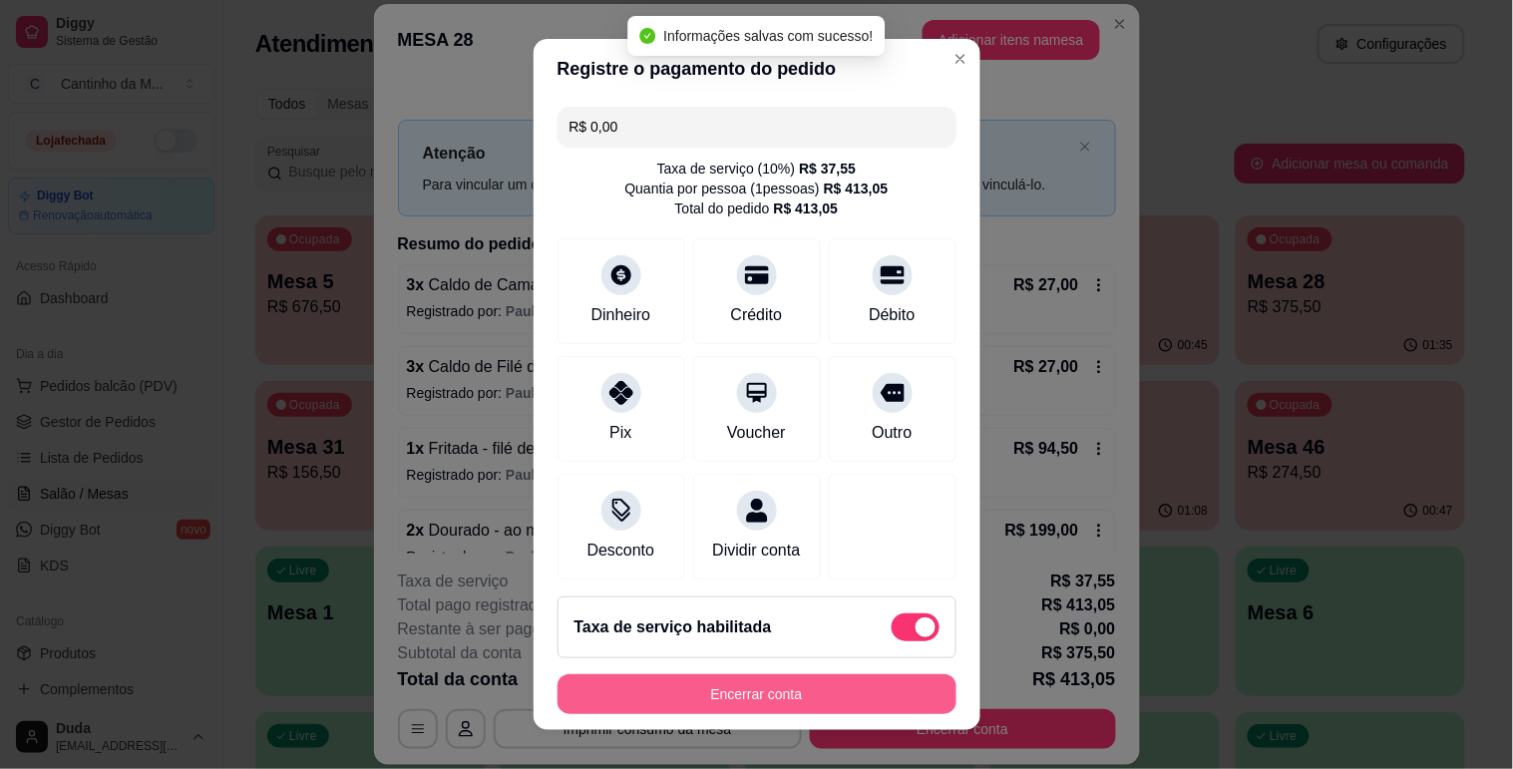
click at [840, 683] on button "Encerrar conta" at bounding box center [756, 694] width 399 height 40
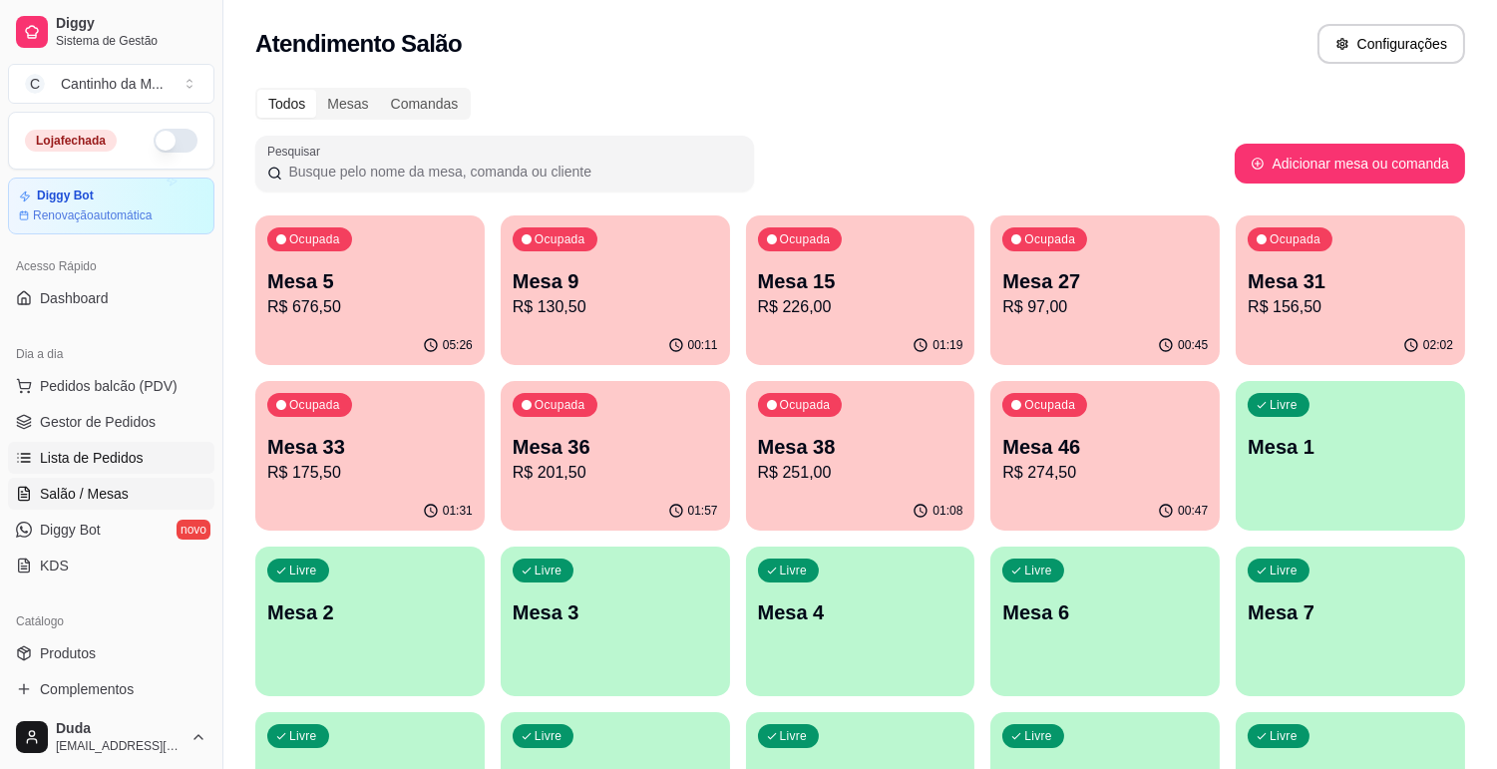
click at [112, 464] on span "Lista de Pedidos" at bounding box center [92, 458] width 104 height 20
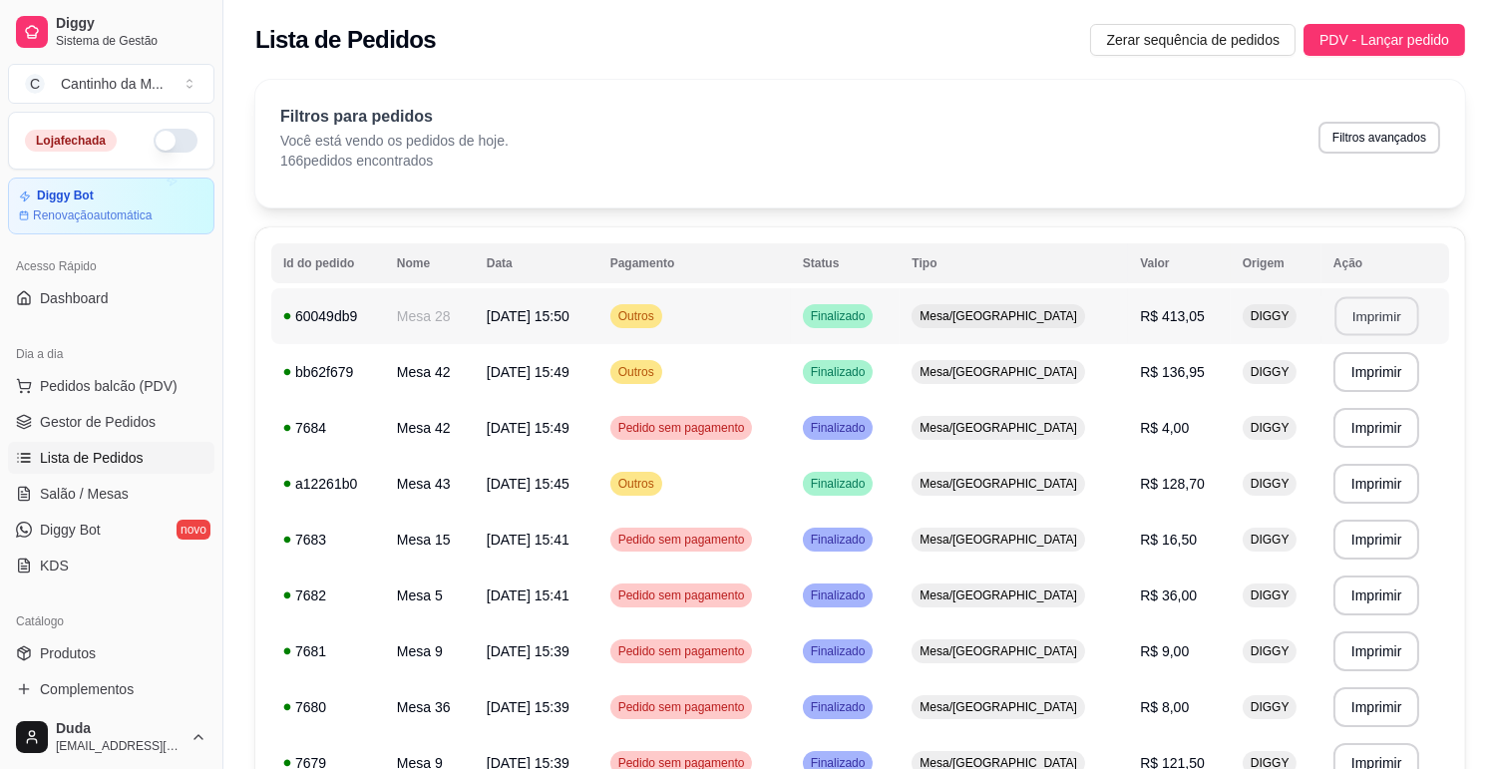
click at [1384, 311] on button "Imprimir" at bounding box center [1376, 316] width 84 height 39
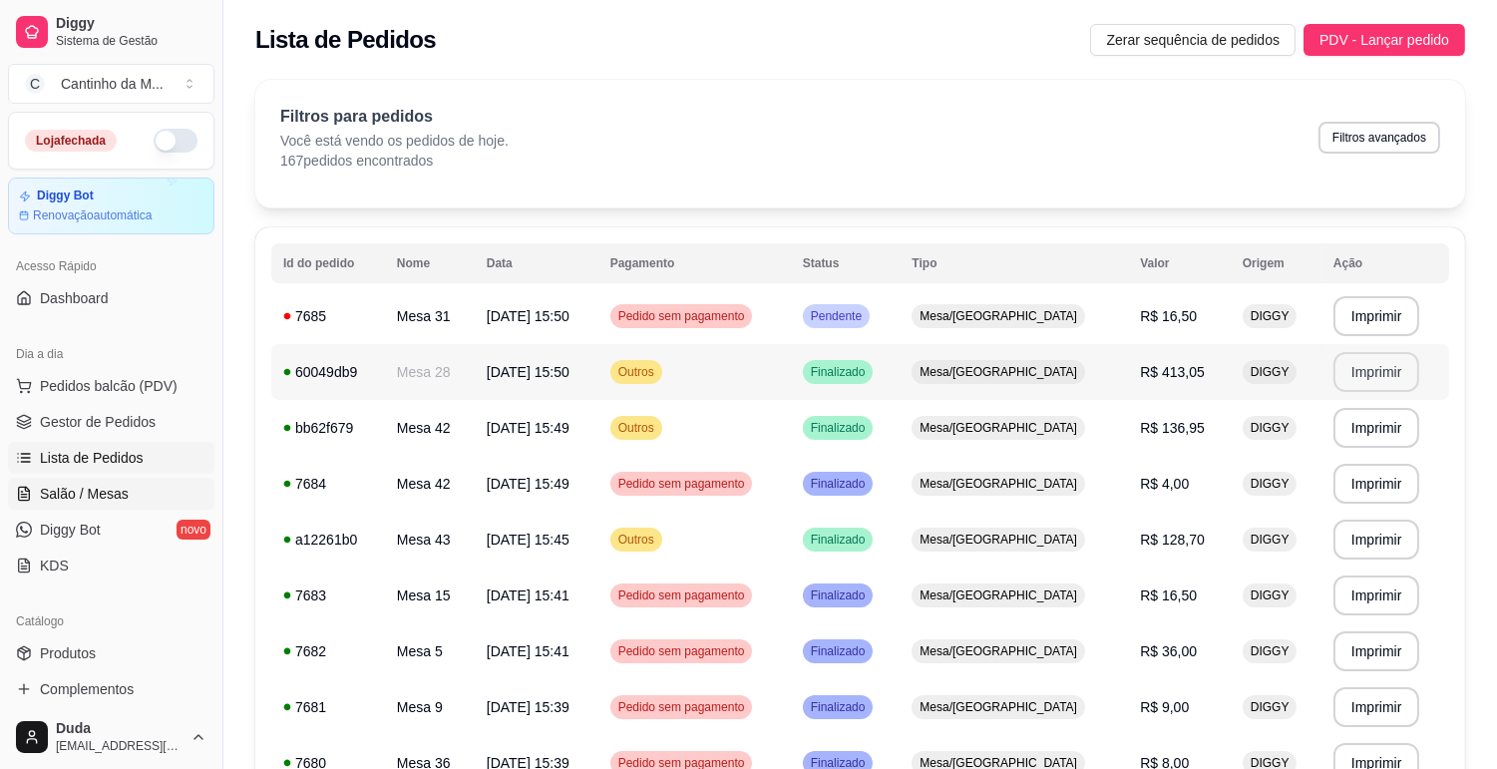
click at [112, 493] on span "Salão / Mesas" at bounding box center [84, 494] width 89 height 20
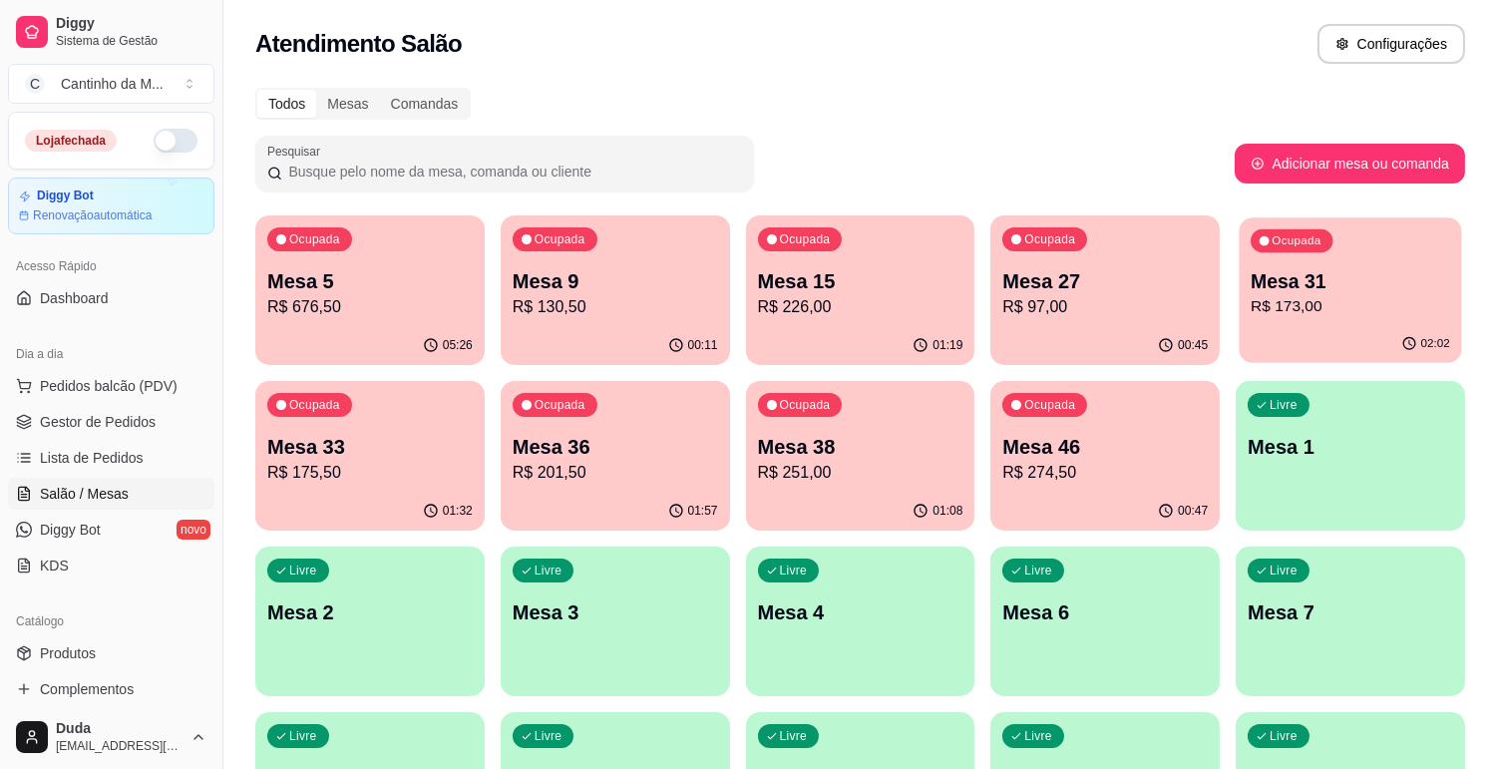
click at [1318, 319] on div "Ocupada Mesa 31 R$ 173,00" at bounding box center [1350, 271] width 222 height 108
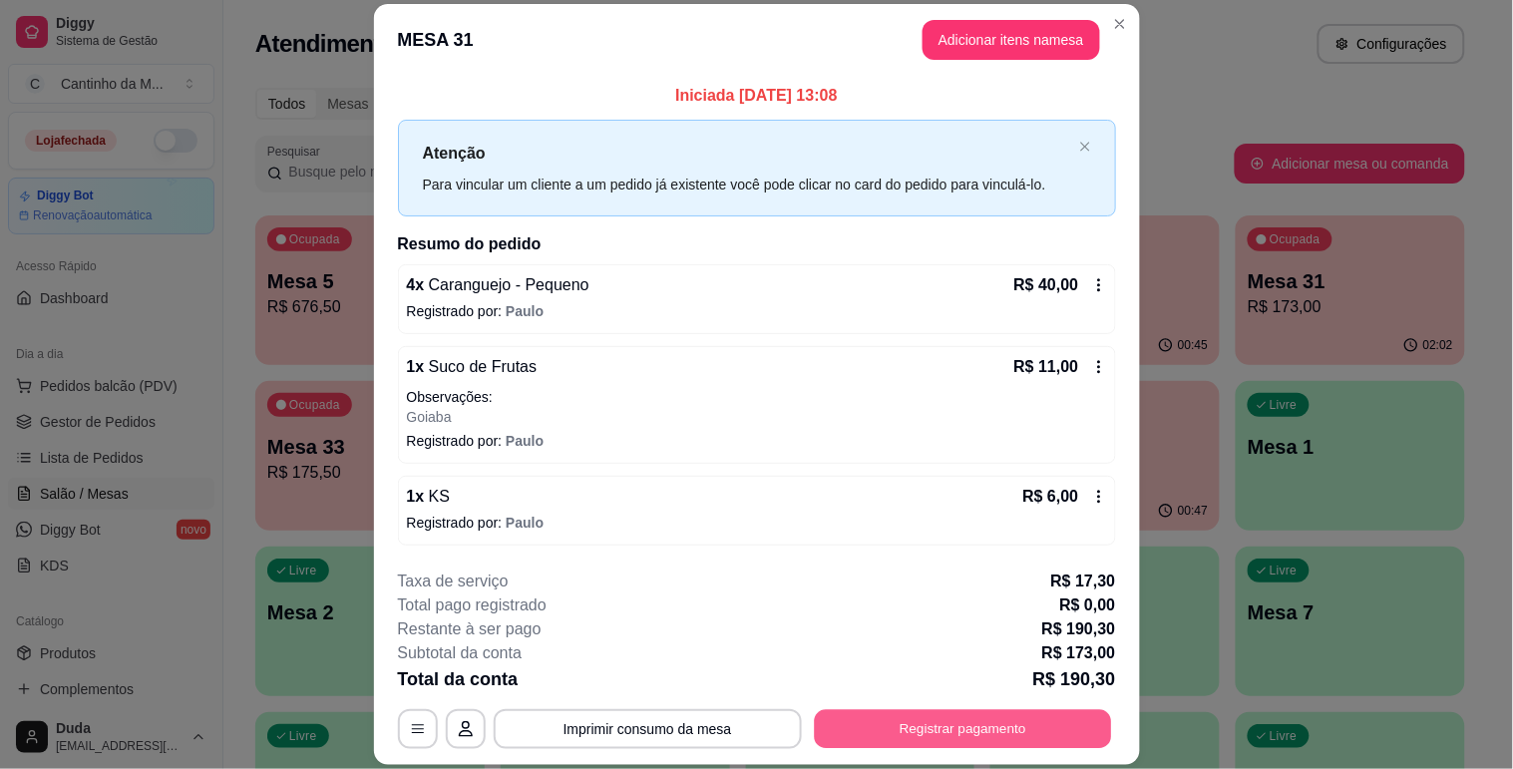
click at [1040, 722] on button "Registrar pagamento" at bounding box center [962, 729] width 297 height 39
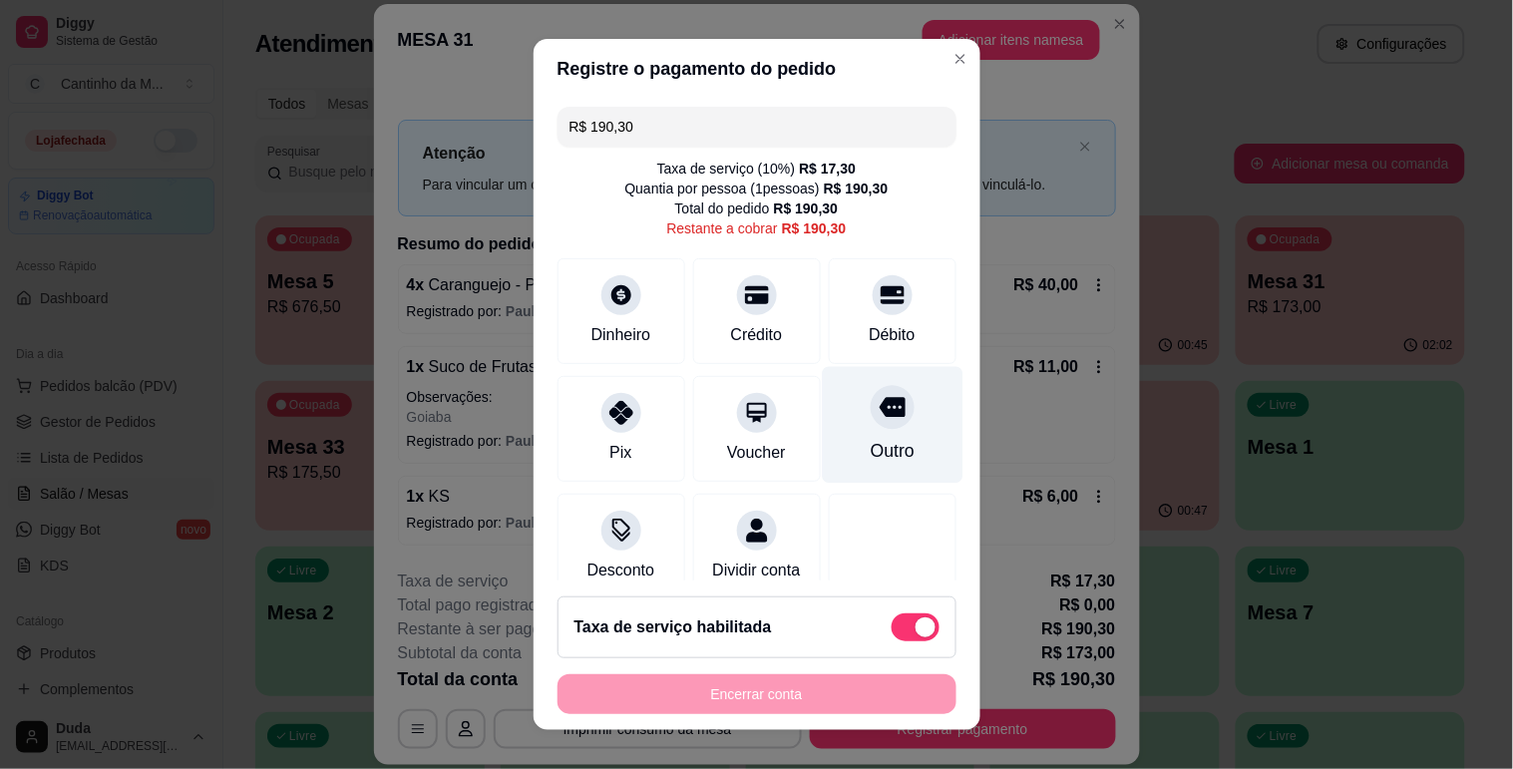
click at [893, 444] on div "Outro" at bounding box center [892, 424] width 141 height 117
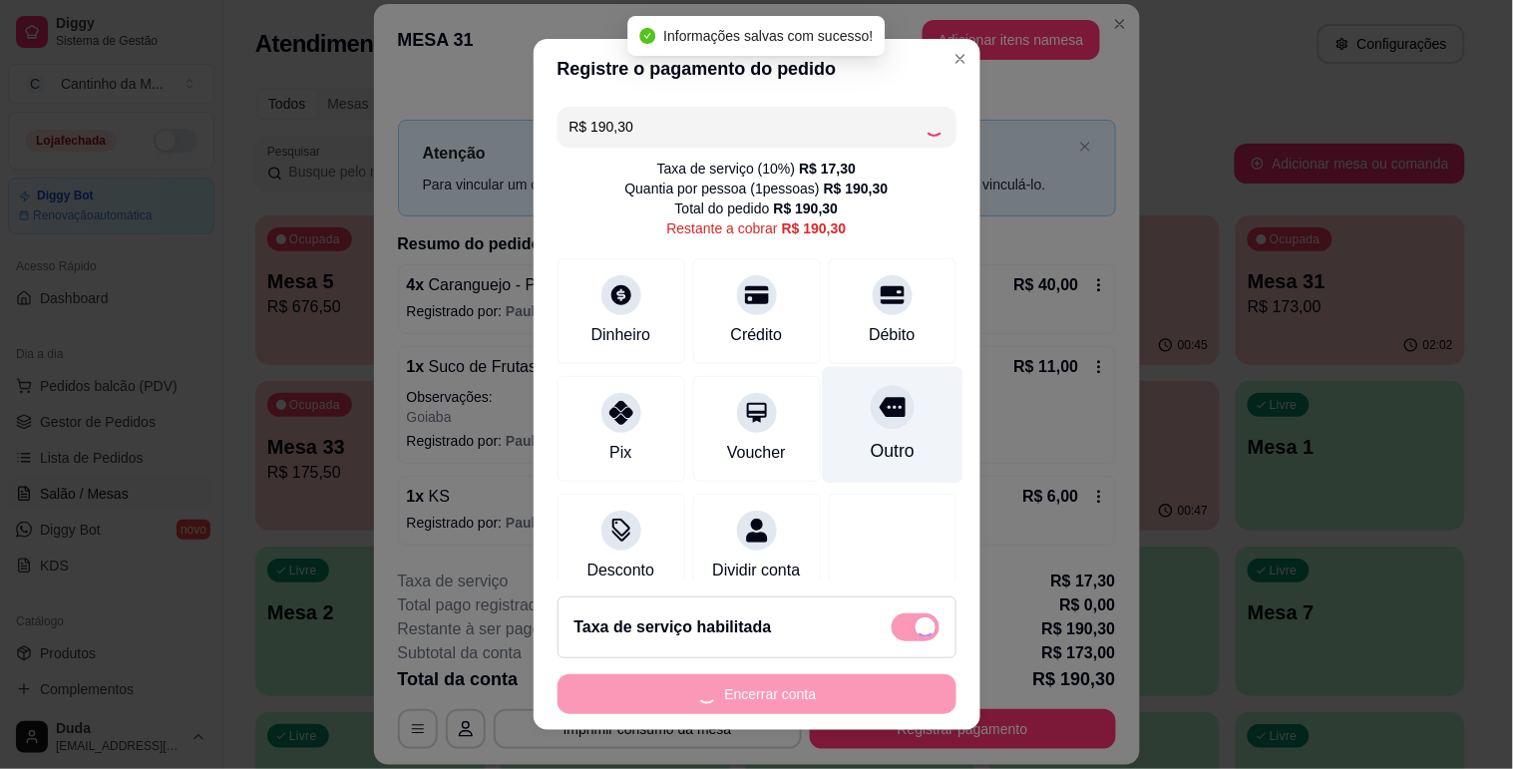
type input "R$ 0,00"
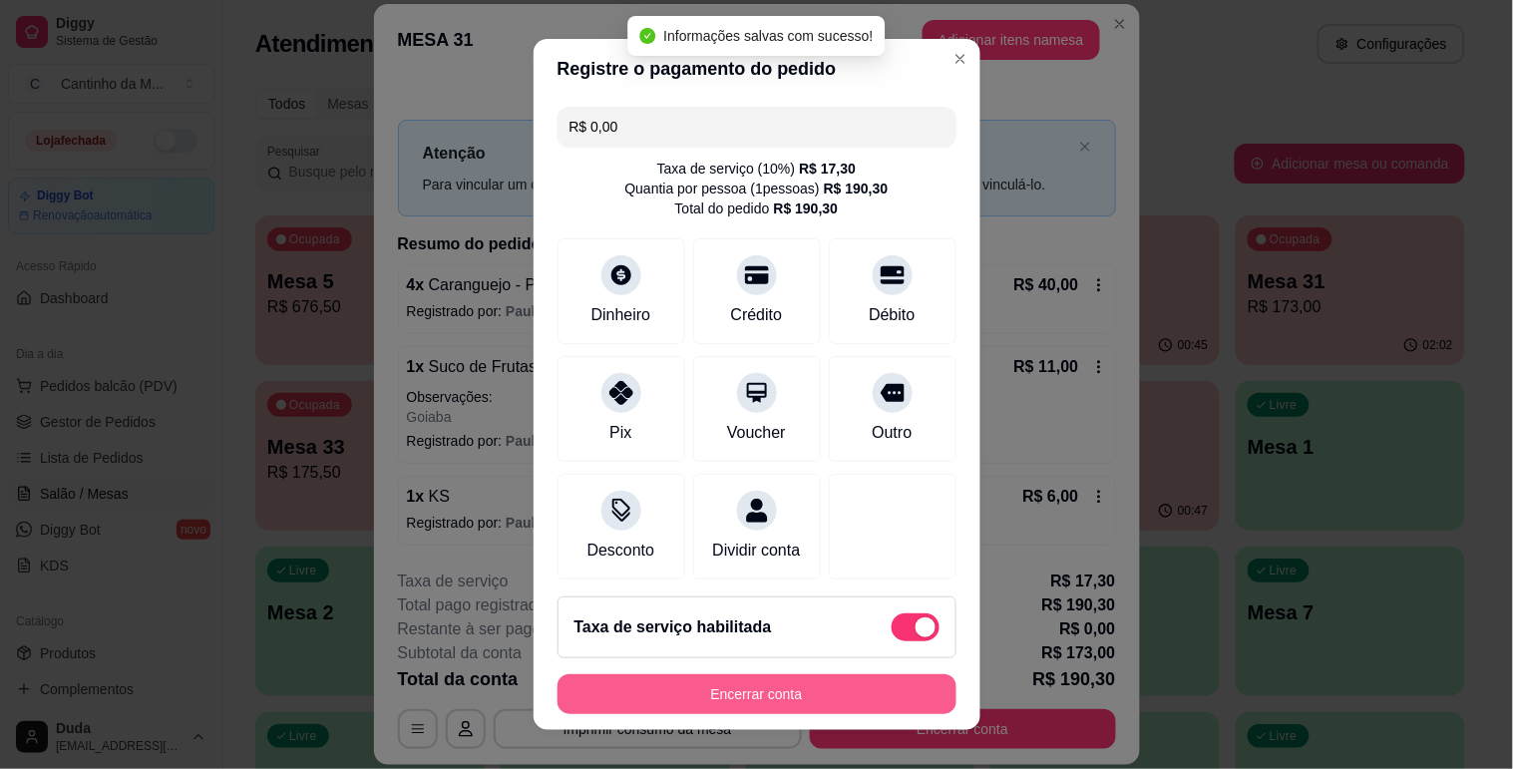
click at [851, 694] on button "Encerrar conta" at bounding box center [756, 694] width 399 height 40
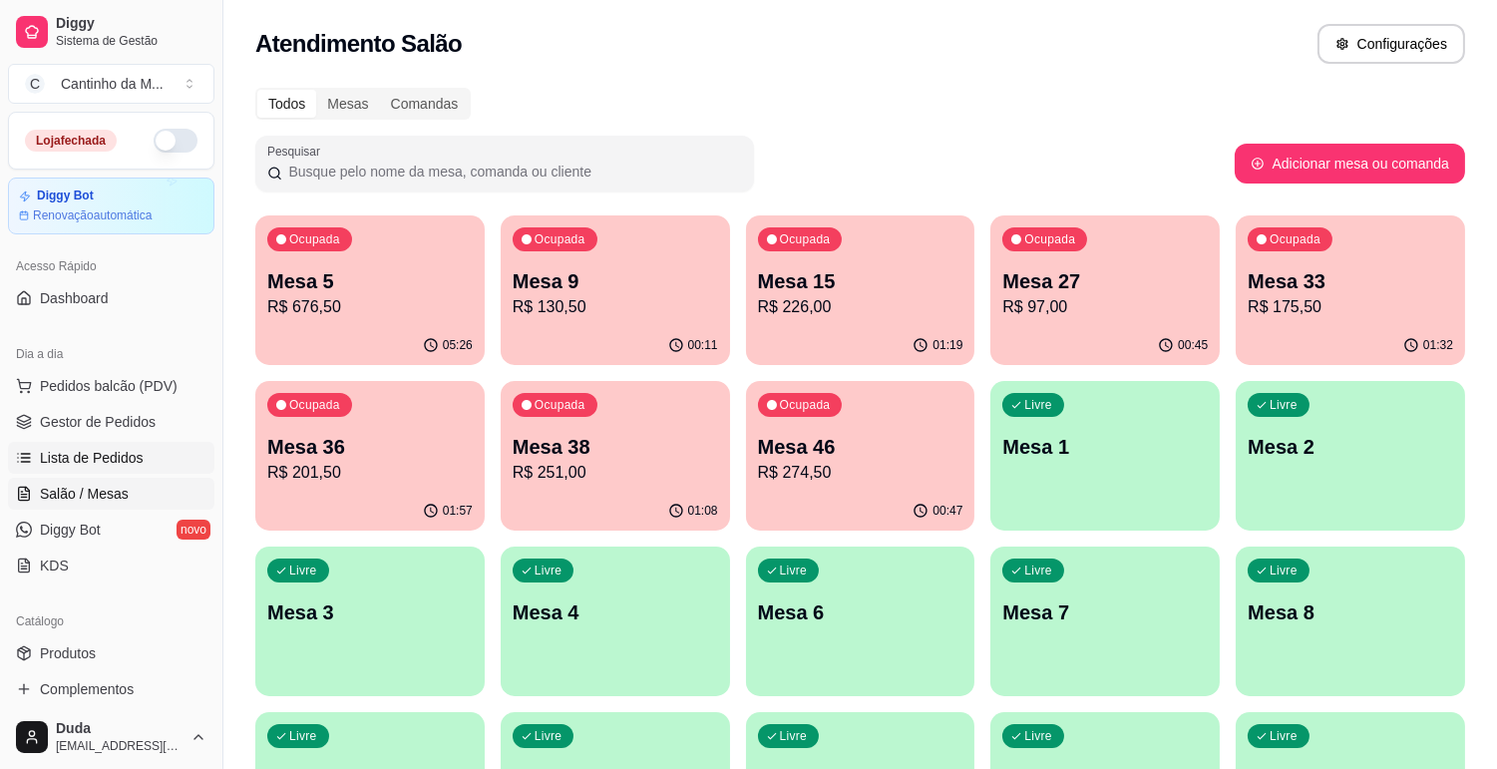
click at [117, 462] on span "Lista de Pedidos" at bounding box center [92, 458] width 104 height 20
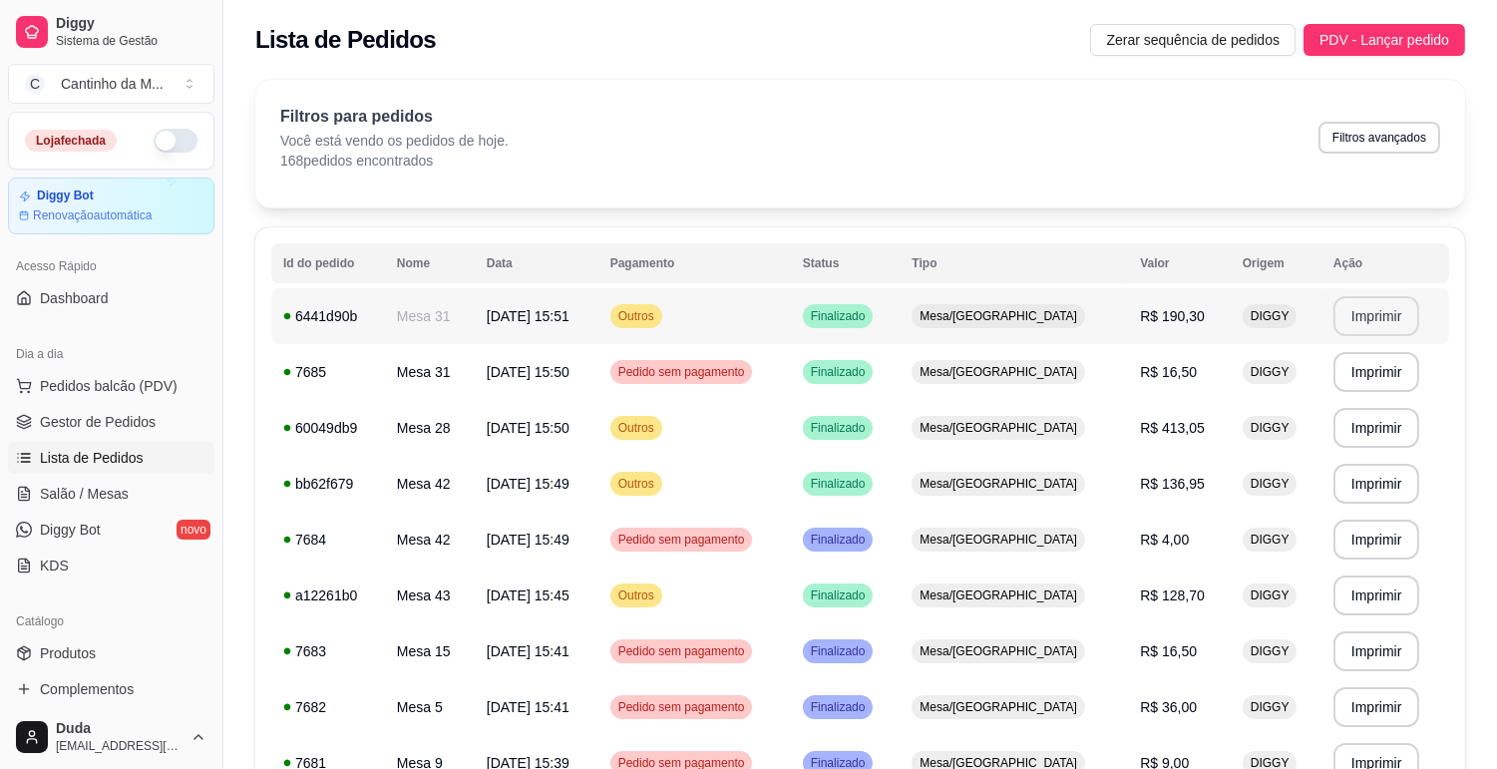
click at [1354, 324] on button "Imprimir" at bounding box center [1376, 316] width 87 height 40
click at [150, 432] on link "Gestor de Pedidos" at bounding box center [111, 422] width 206 height 32
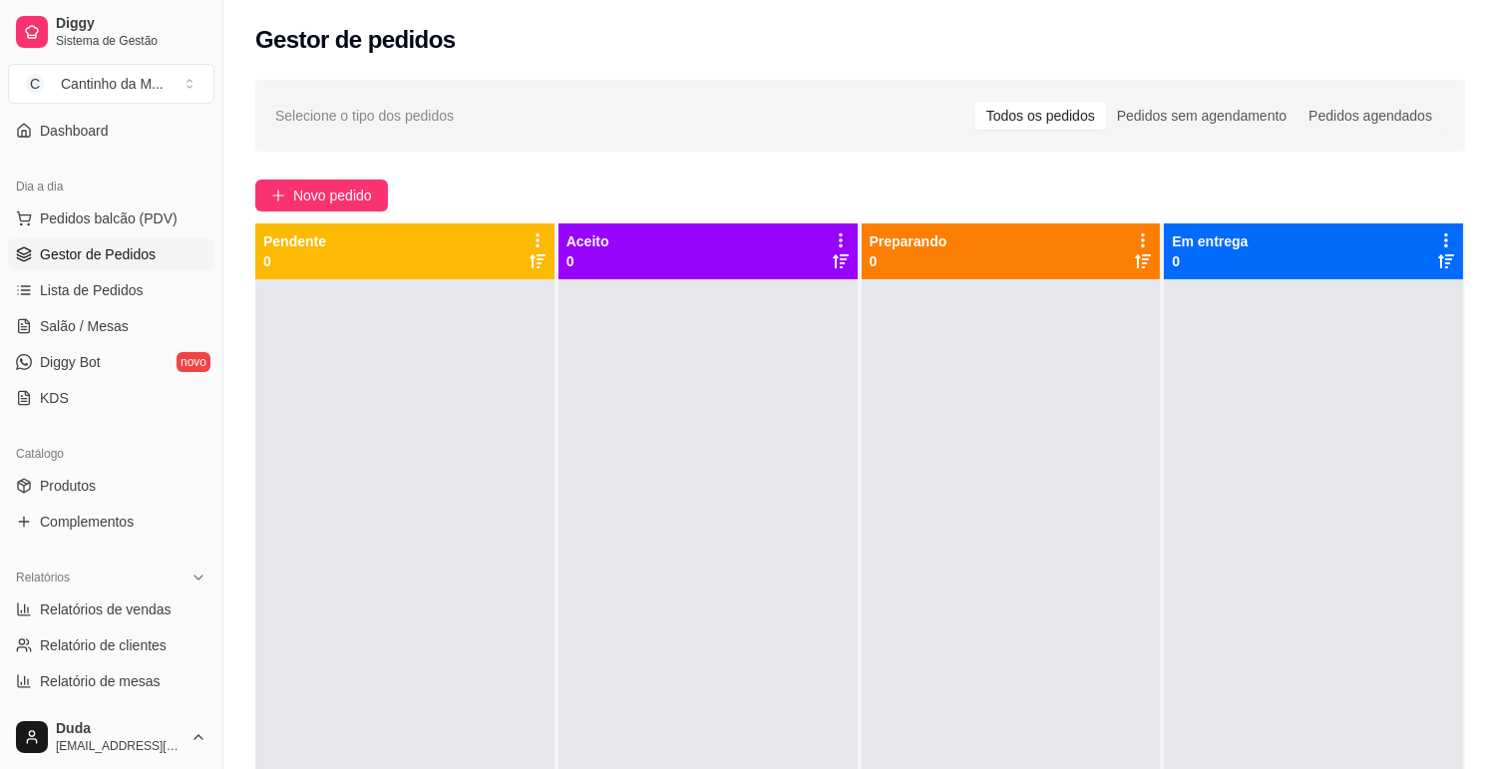
scroll to position [221, 0]
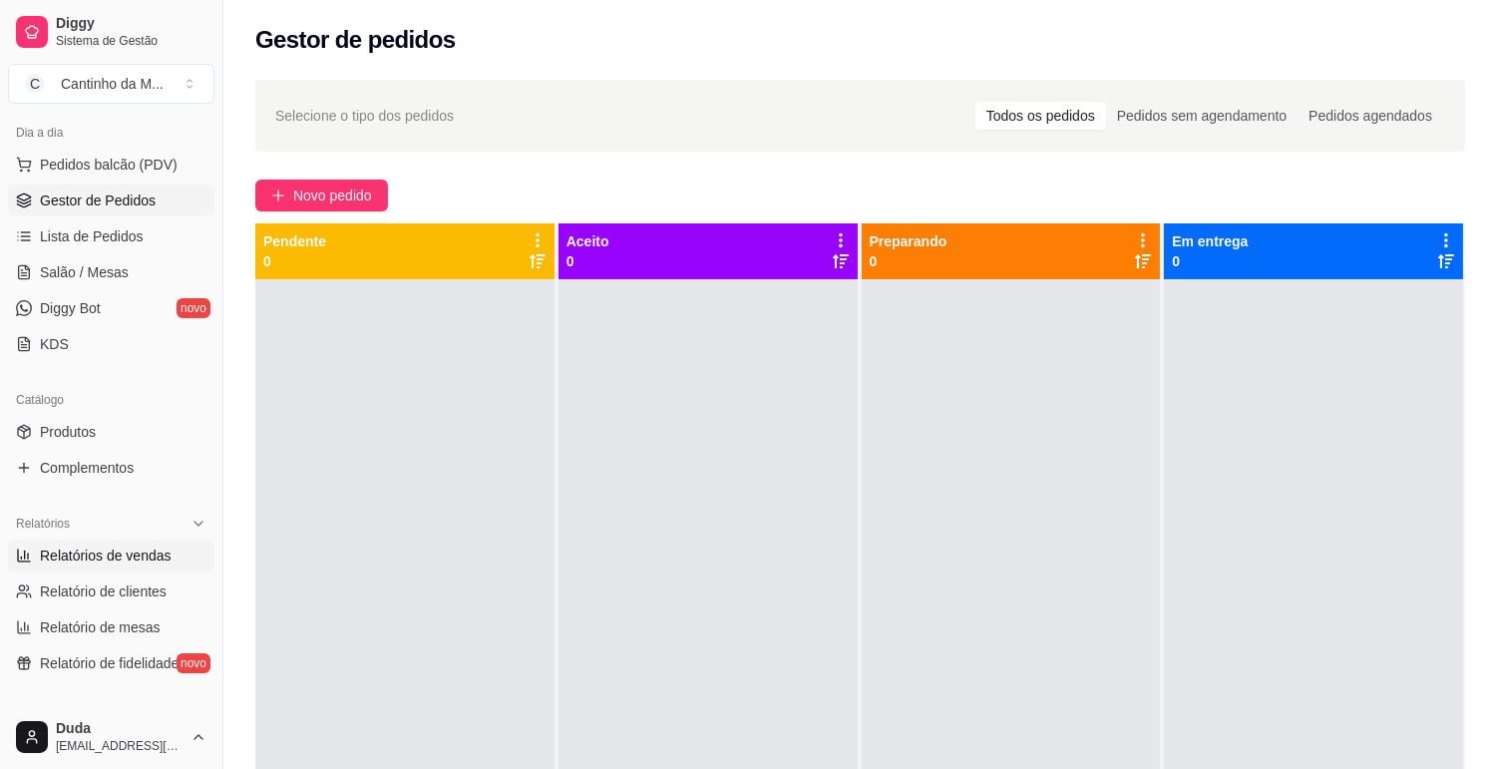
click at [117, 559] on span "Relatórios de vendas" at bounding box center [106, 555] width 132 height 20
select select "ALL"
select select "0"
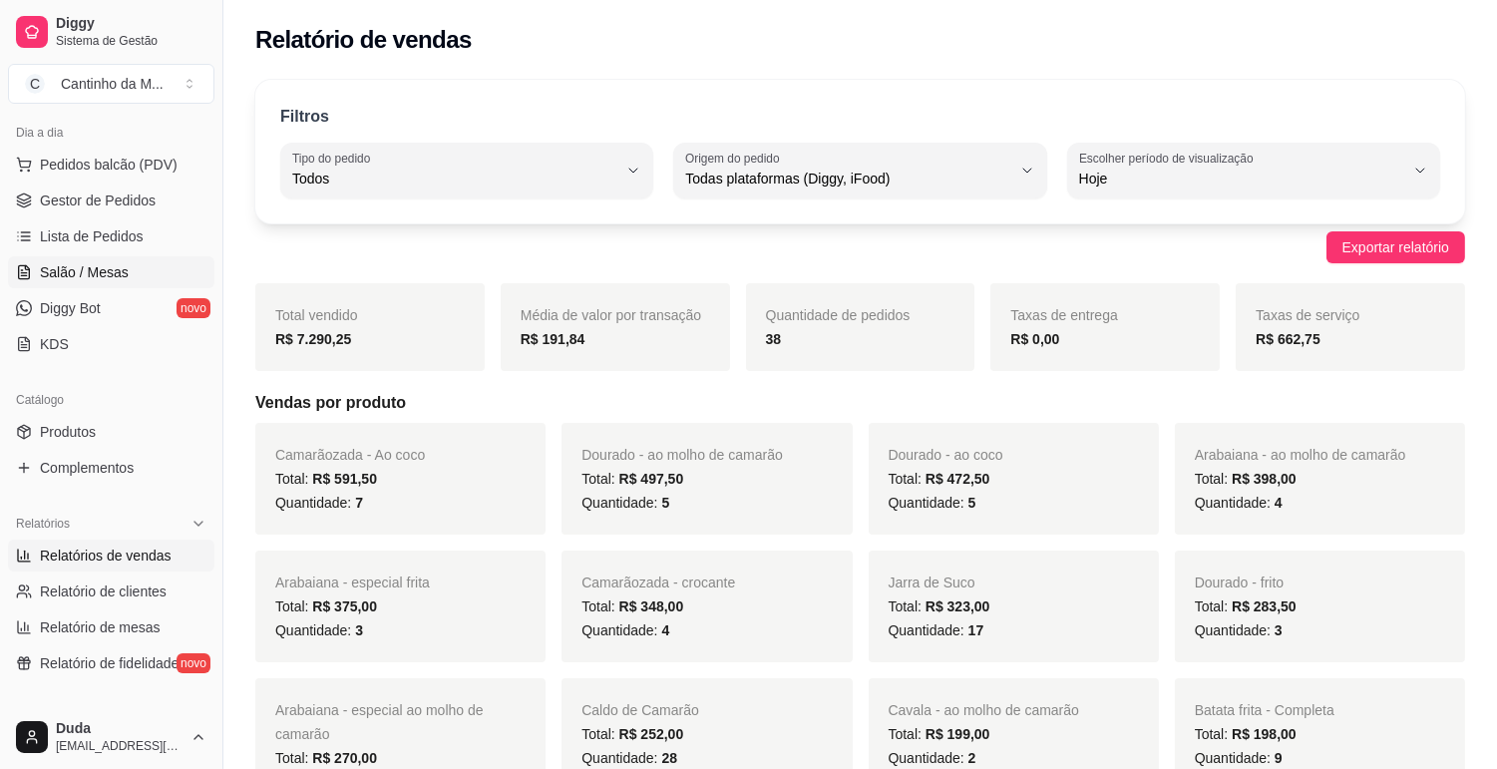
click at [106, 256] on link "Salão / Mesas" at bounding box center [111, 272] width 206 height 32
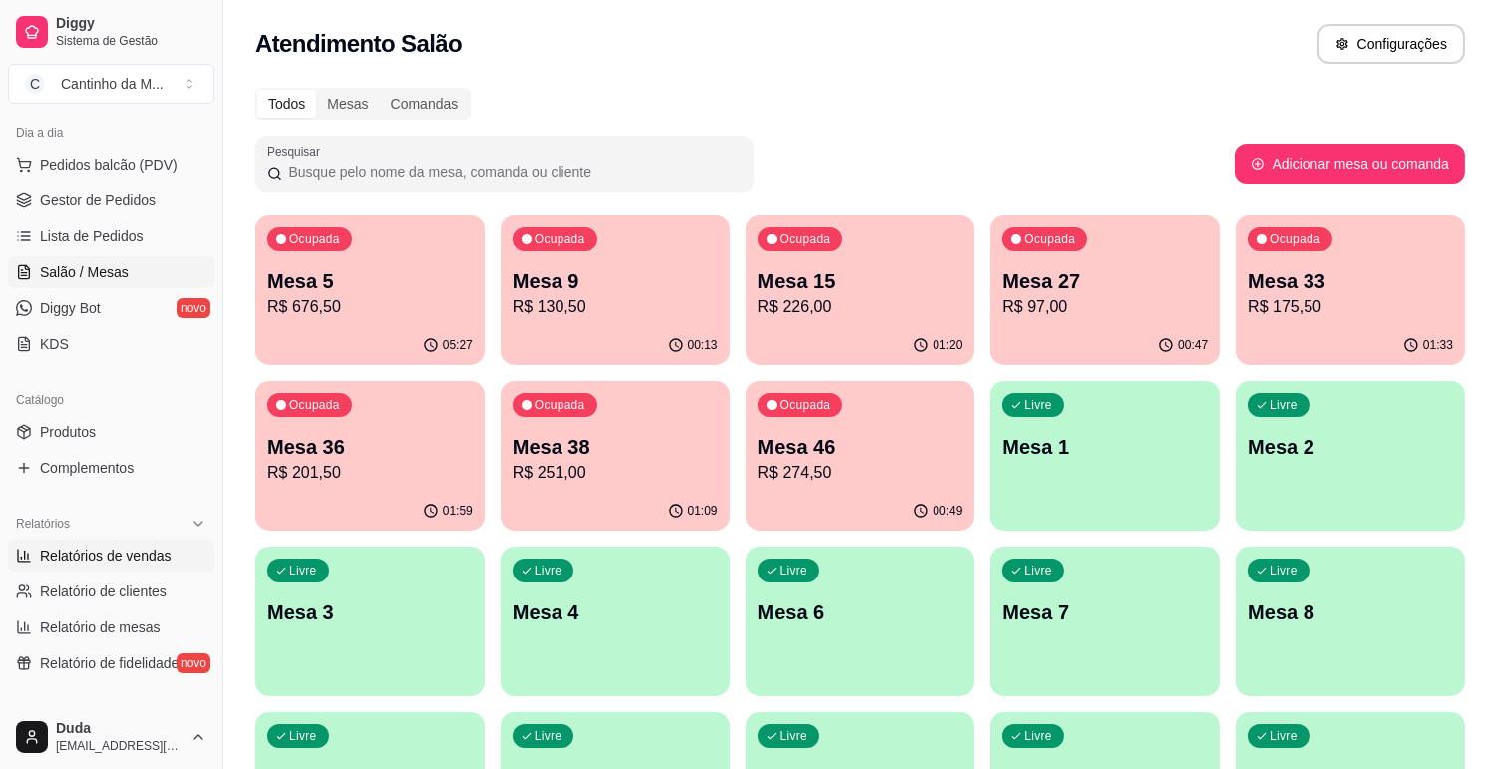
click at [128, 543] on link "Relatórios de vendas" at bounding box center [111, 555] width 206 height 32
select select "ALL"
select select "0"
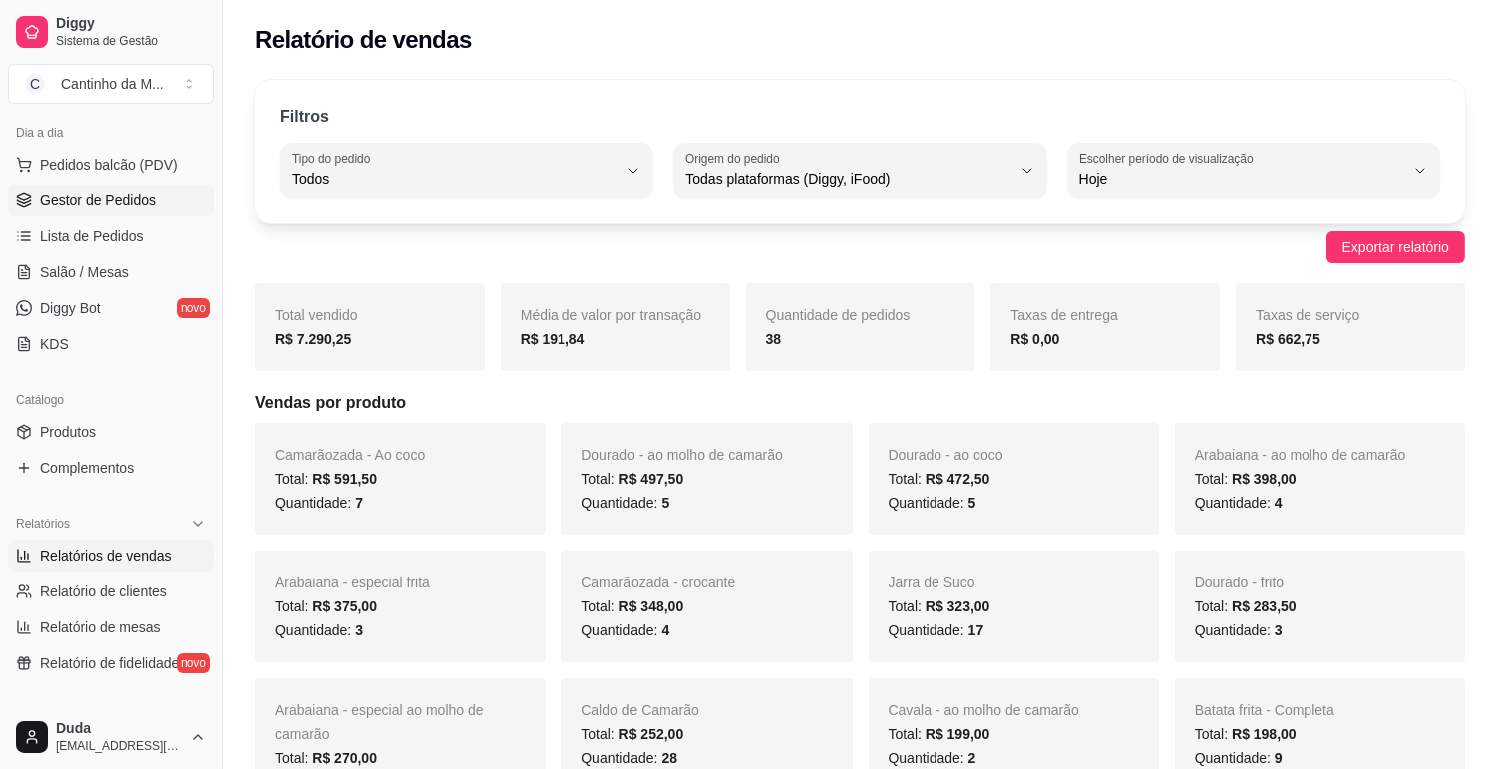
click at [130, 200] on span "Gestor de Pedidos" at bounding box center [98, 200] width 116 height 20
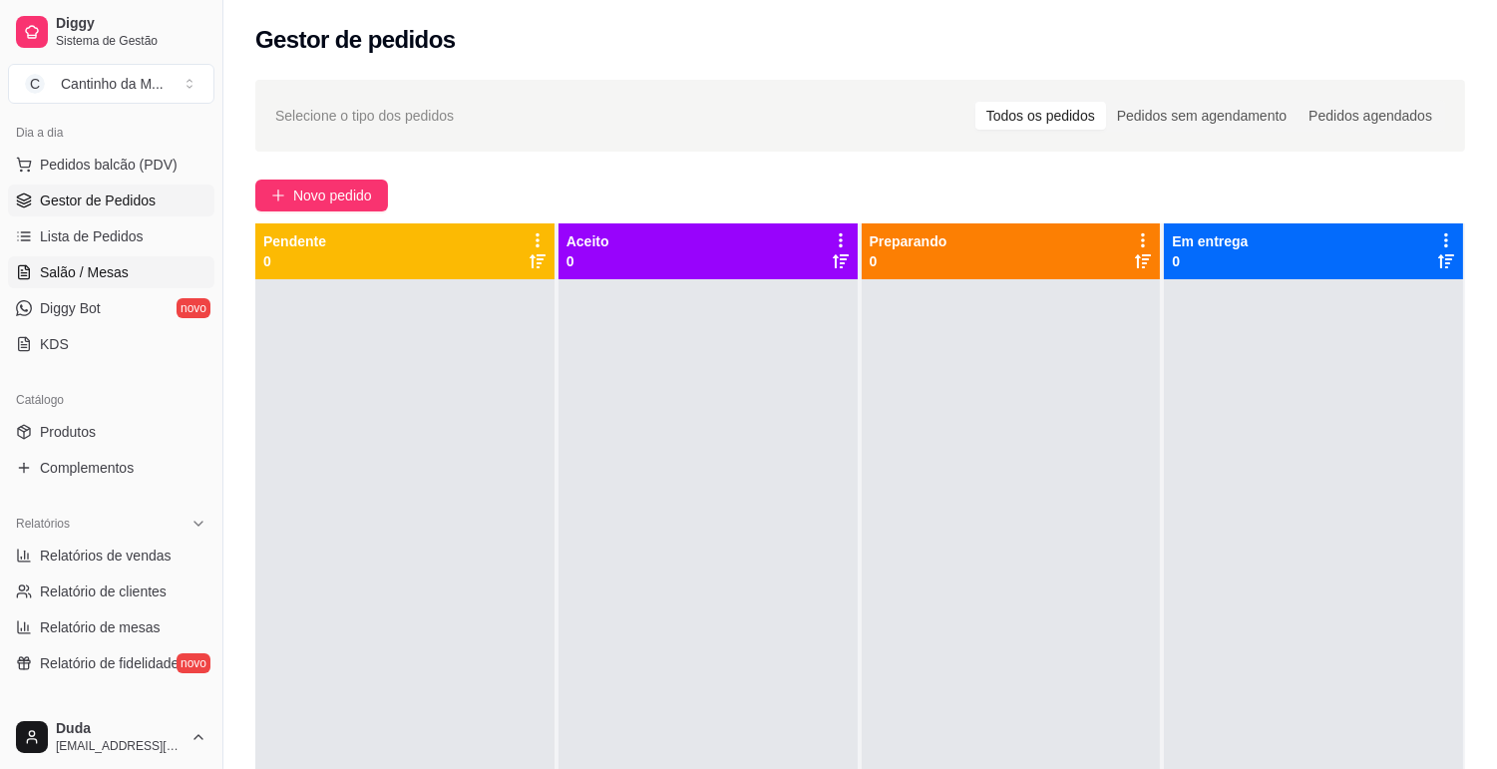
click at [153, 272] on link "Salão / Mesas" at bounding box center [111, 272] width 206 height 32
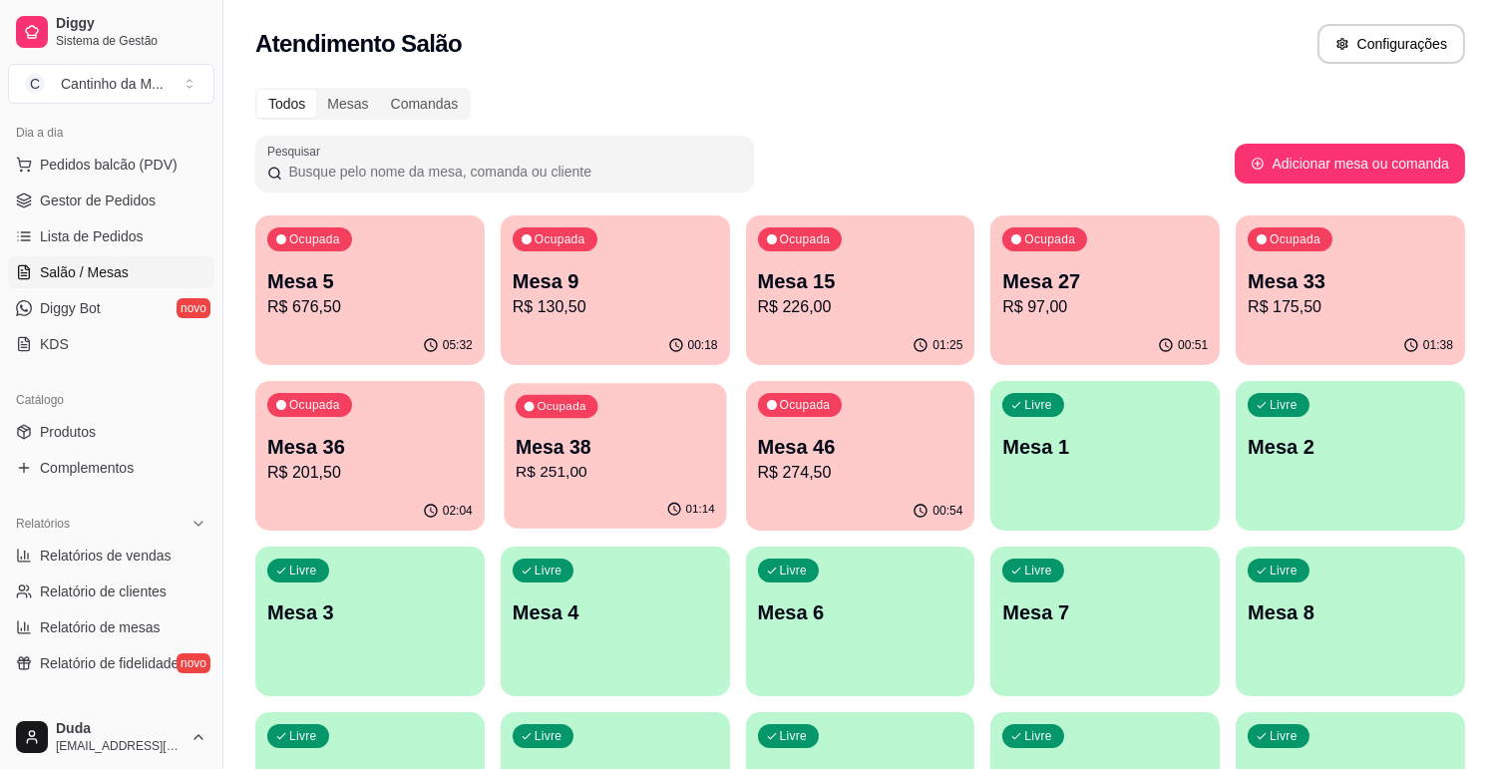
click at [594, 434] on p "Mesa 38" at bounding box center [614, 447] width 199 height 27
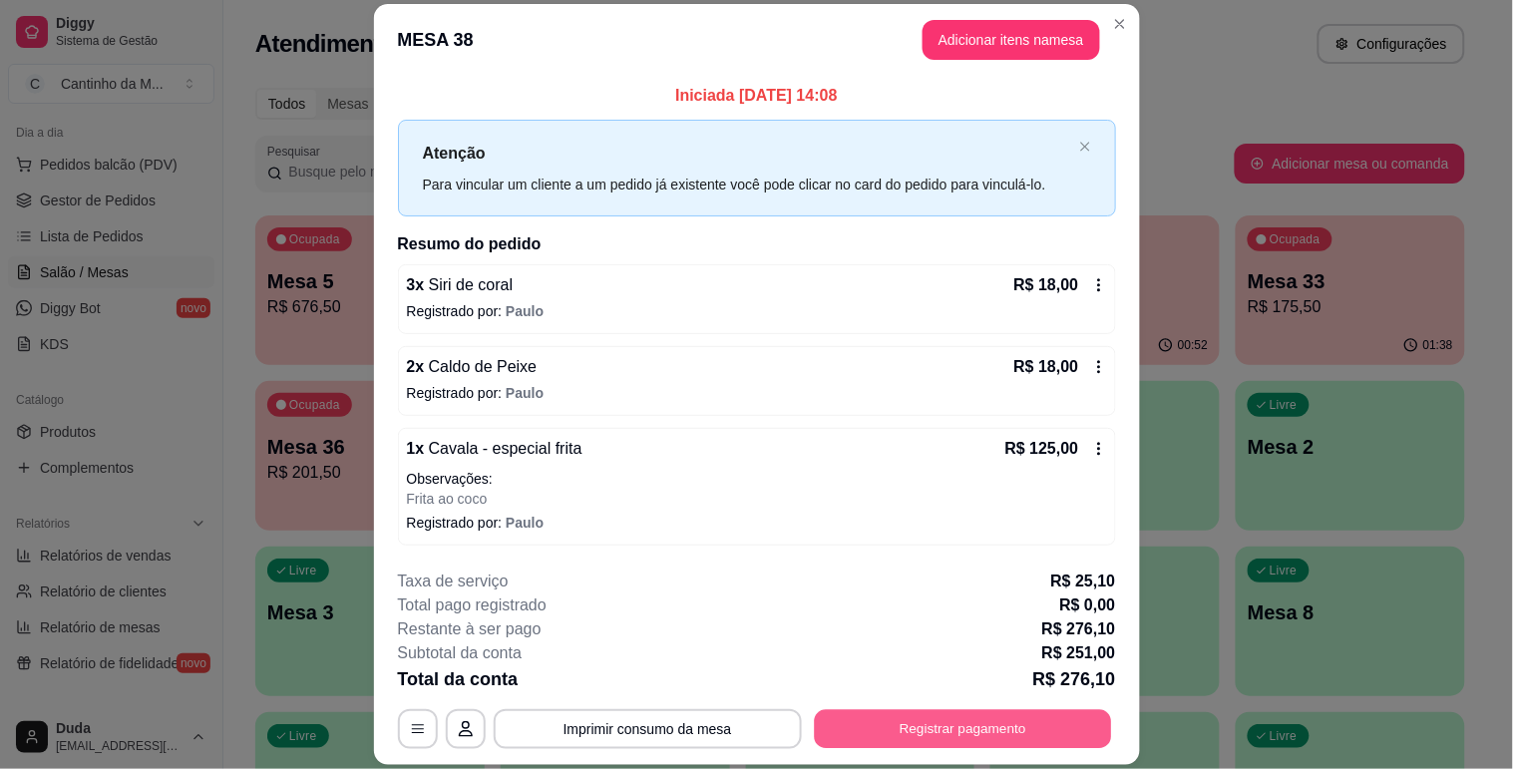
click at [914, 713] on button "Registrar pagamento" at bounding box center [962, 729] width 297 height 39
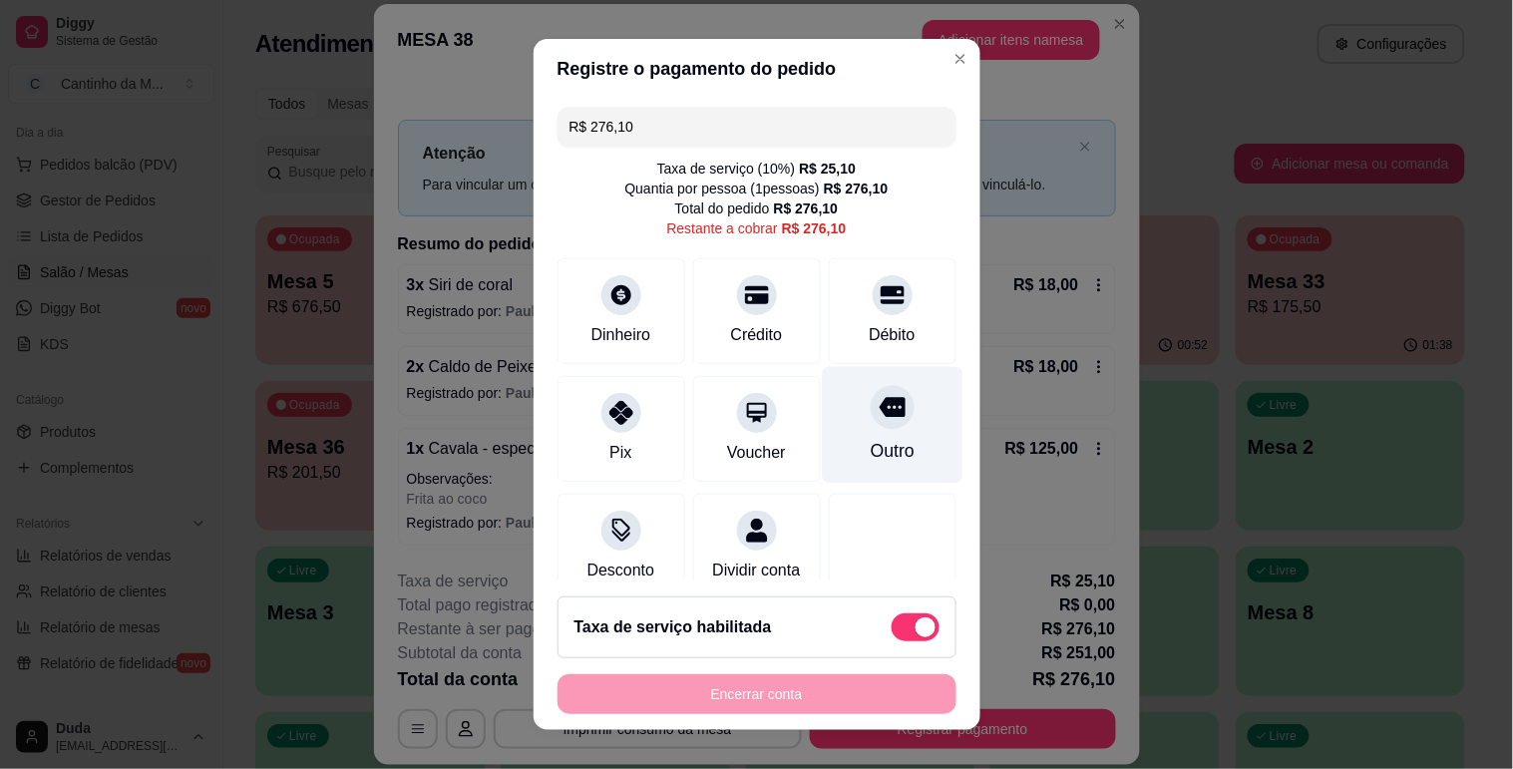
click at [869, 442] on div "Outro" at bounding box center [891, 451] width 44 height 26
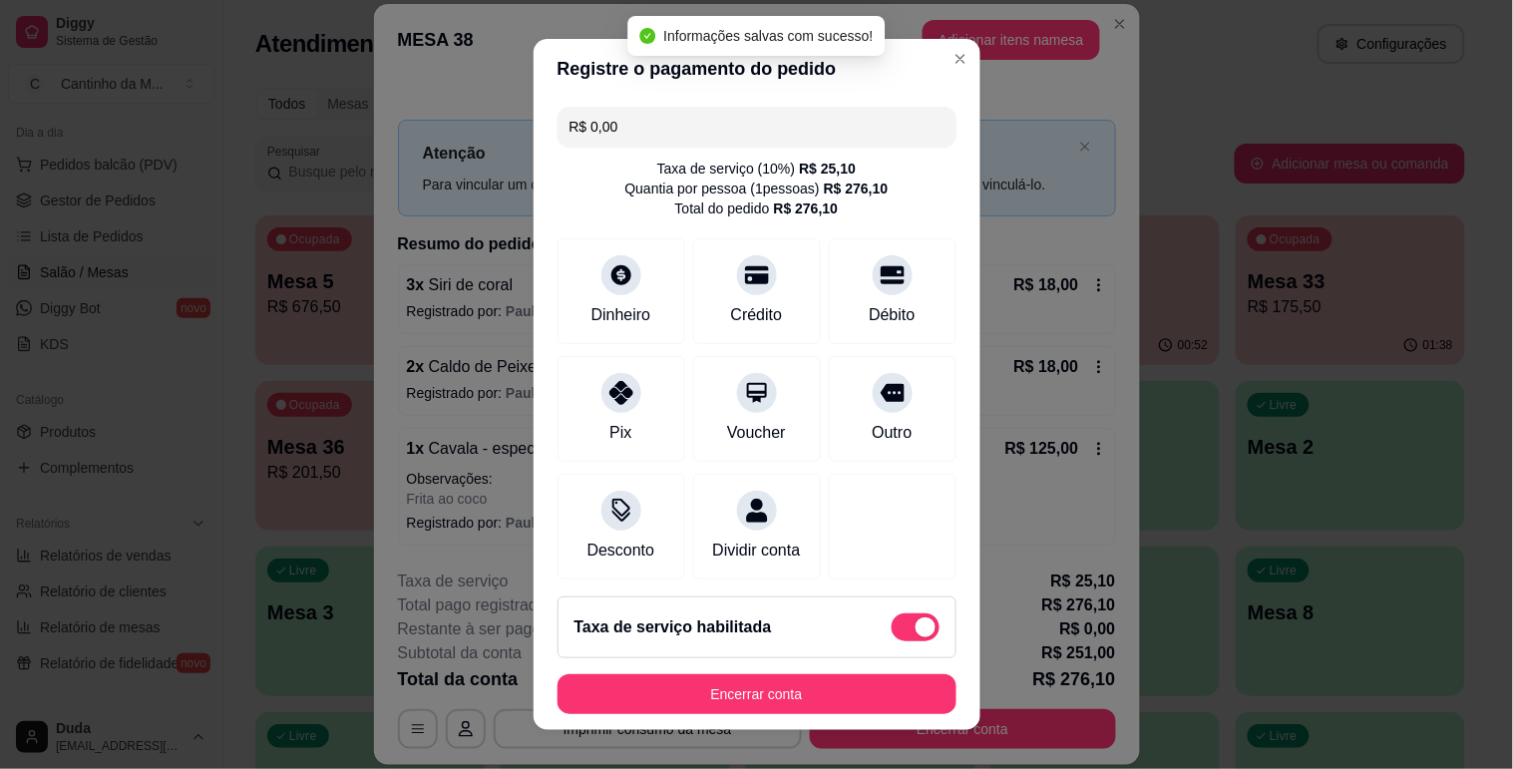
type input "R$ 0,00"
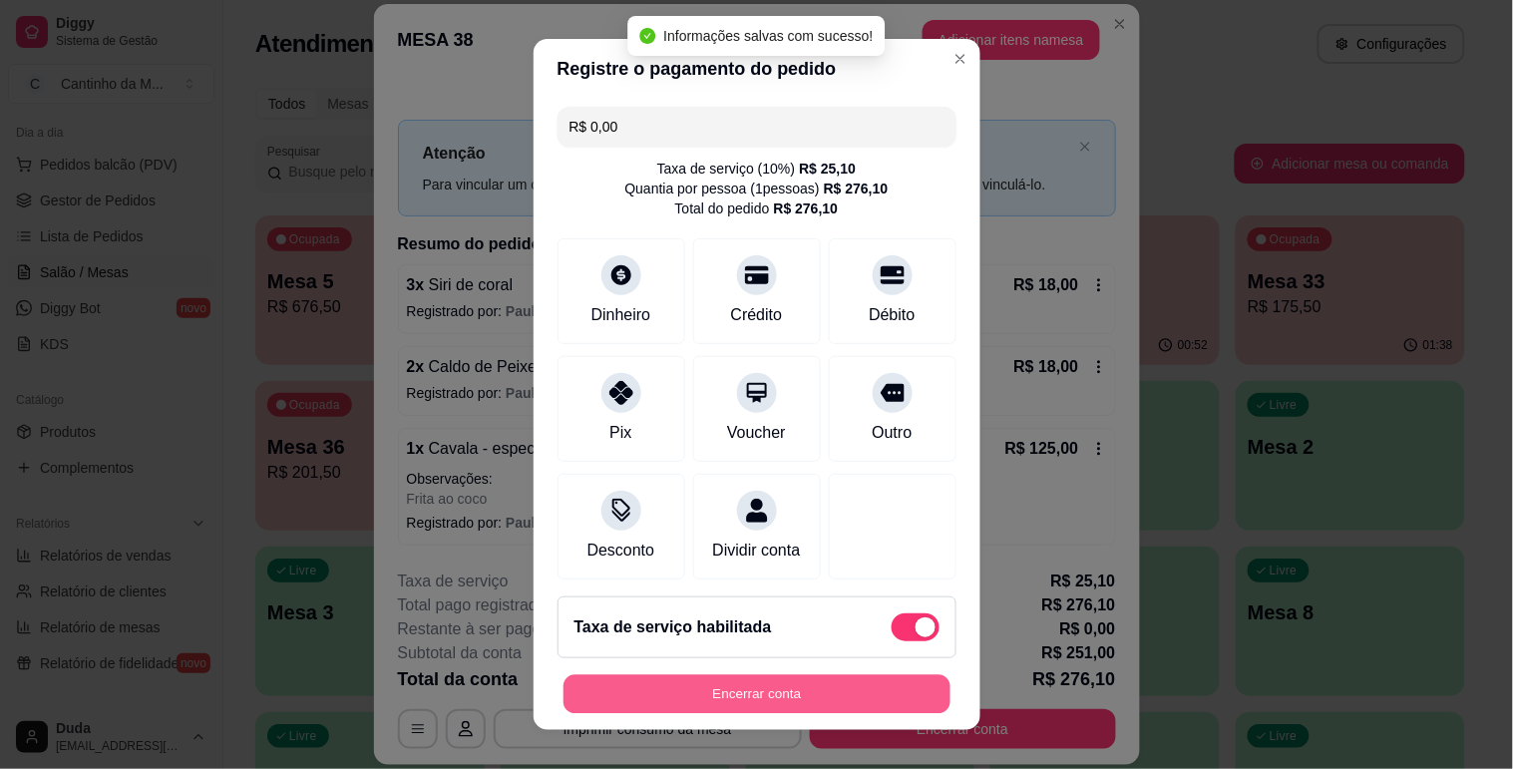
click at [732, 701] on button "Encerrar conta" at bounding box center [756, 694] width 387 height 39
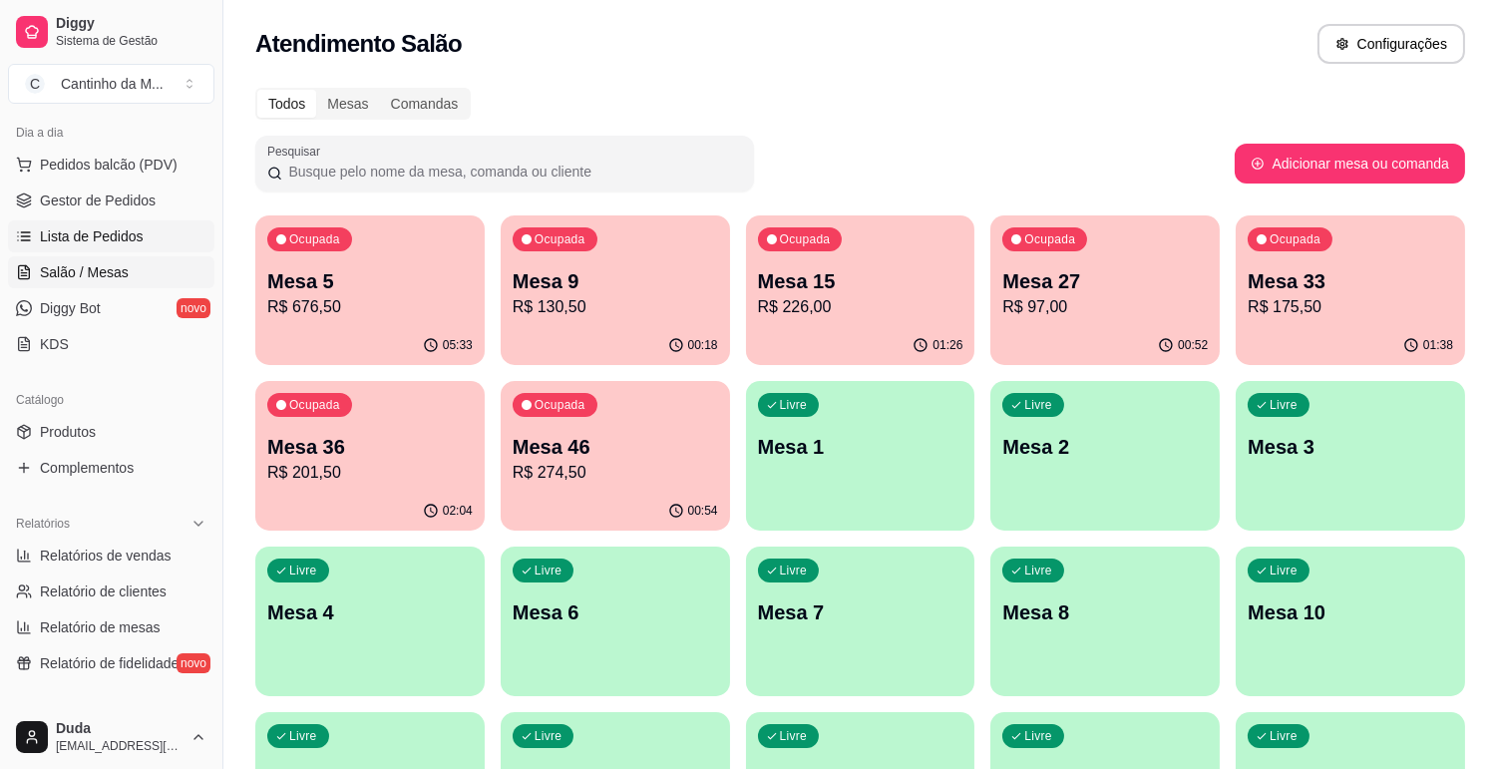
click at [78, 227] on span "Lista de Pedidos" at bounding box center [92, 236] width 104 height 20
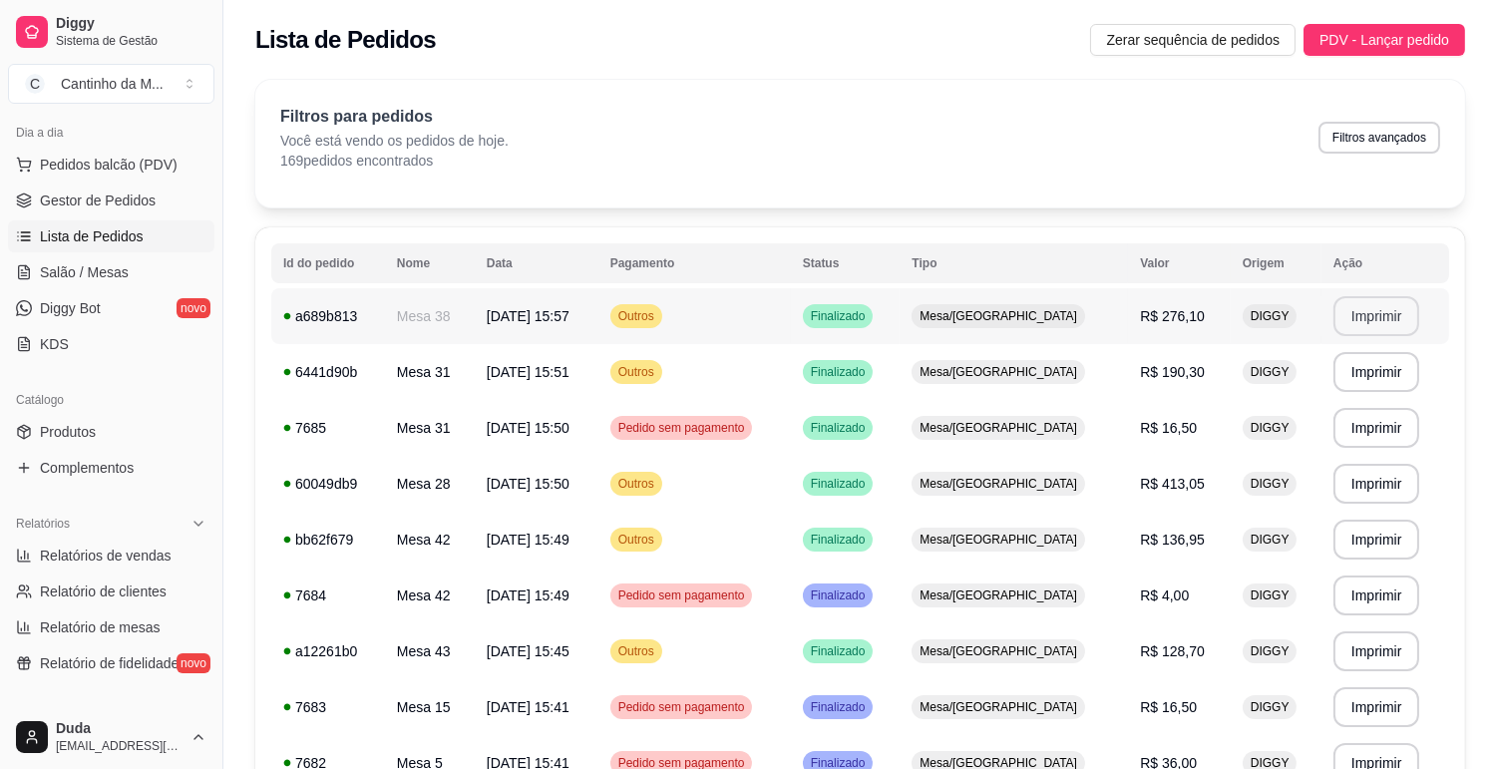
click at [1333, 310] on button "Imprimir" at bounding box center [1376, 316] width 87 height 40
click at [160, 206] on link "Gestor de Pedidos" at bounding box center [111, 200] width 206 height 32
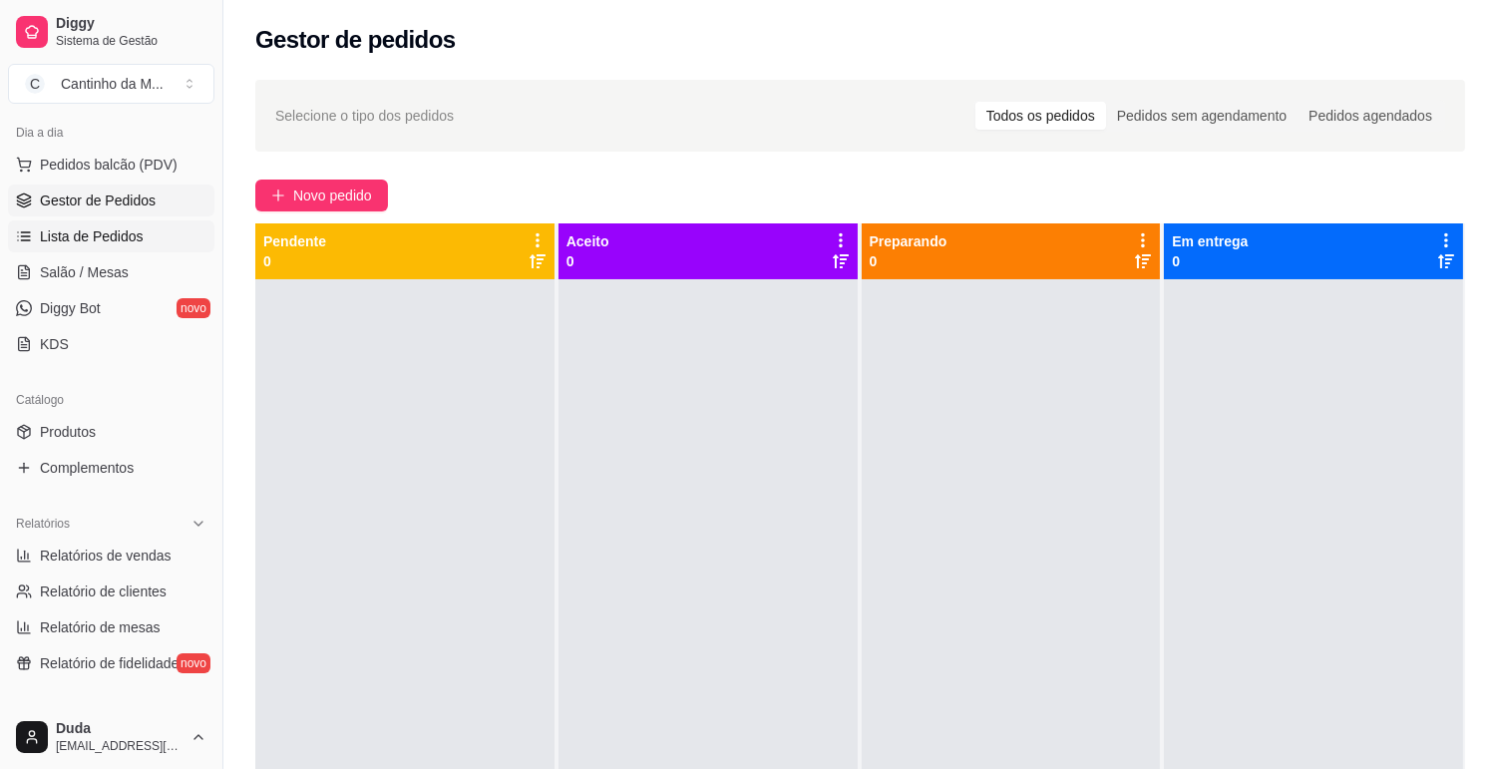
click at [125, 227] on span "Lista de Pedidos" at bounding box center [92, 236] width 104 height 20
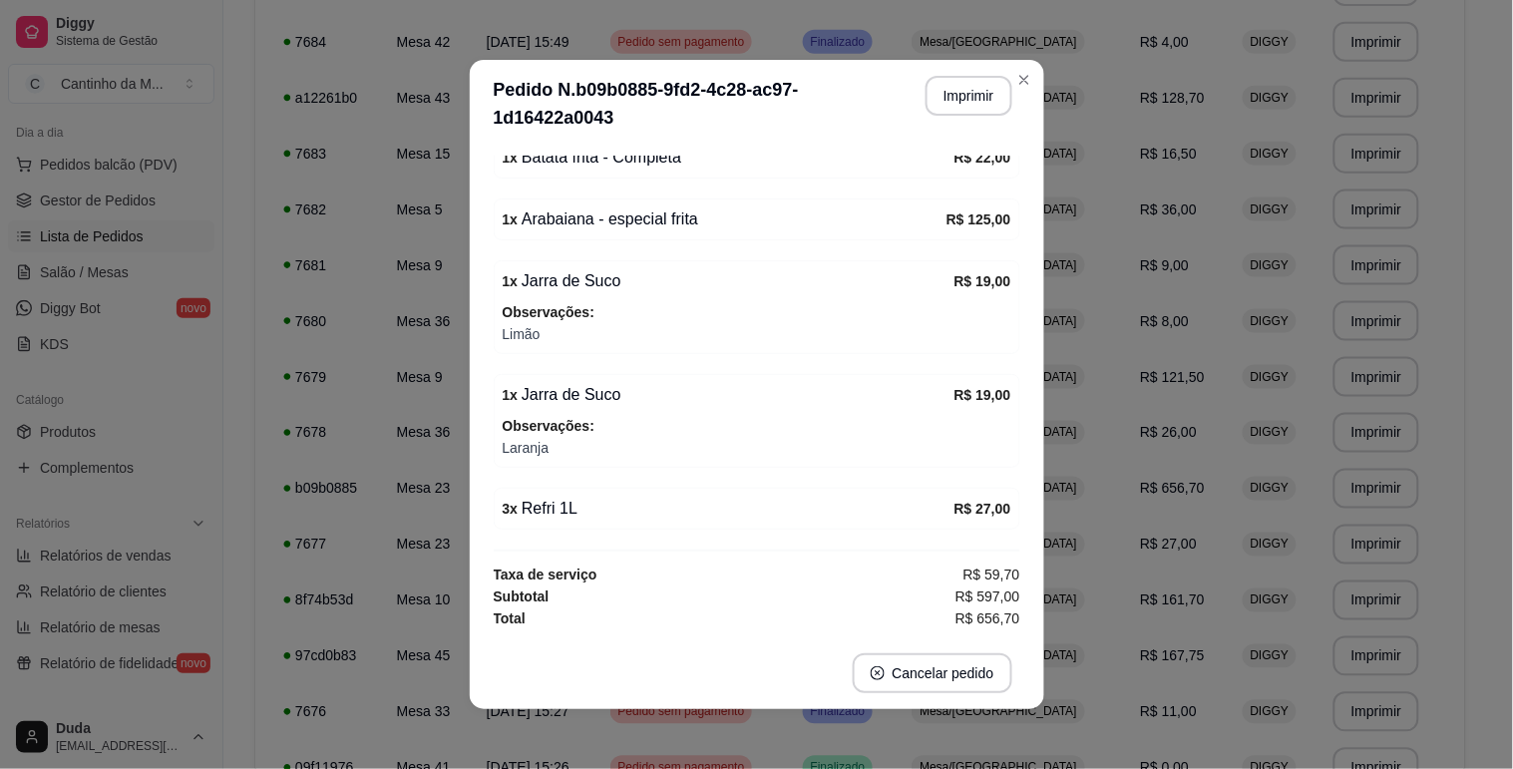
scroll to position [4, 0]
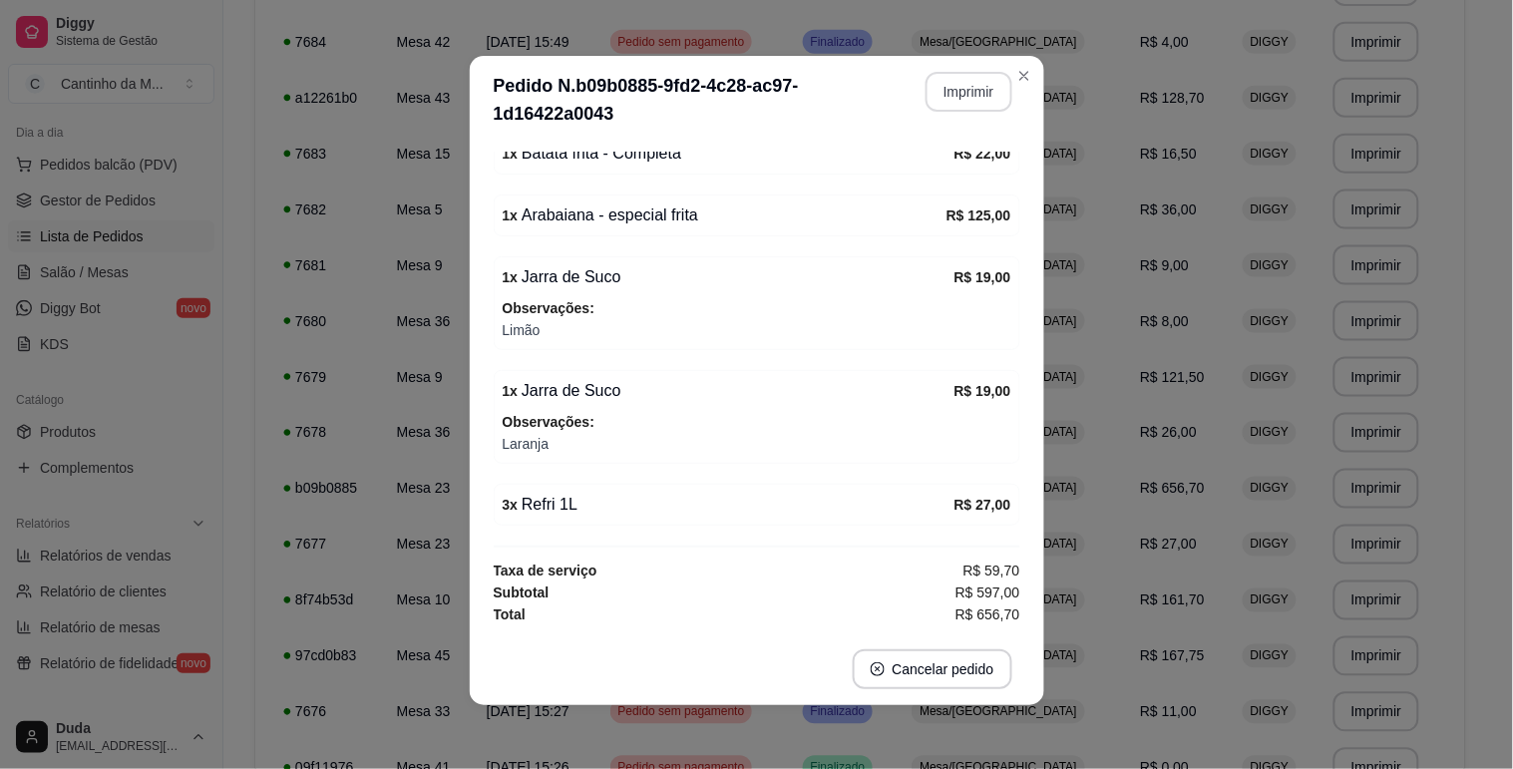
click at [953, 86] on button "Imprimir" at bounding box center [968, 92] width 87 height 40
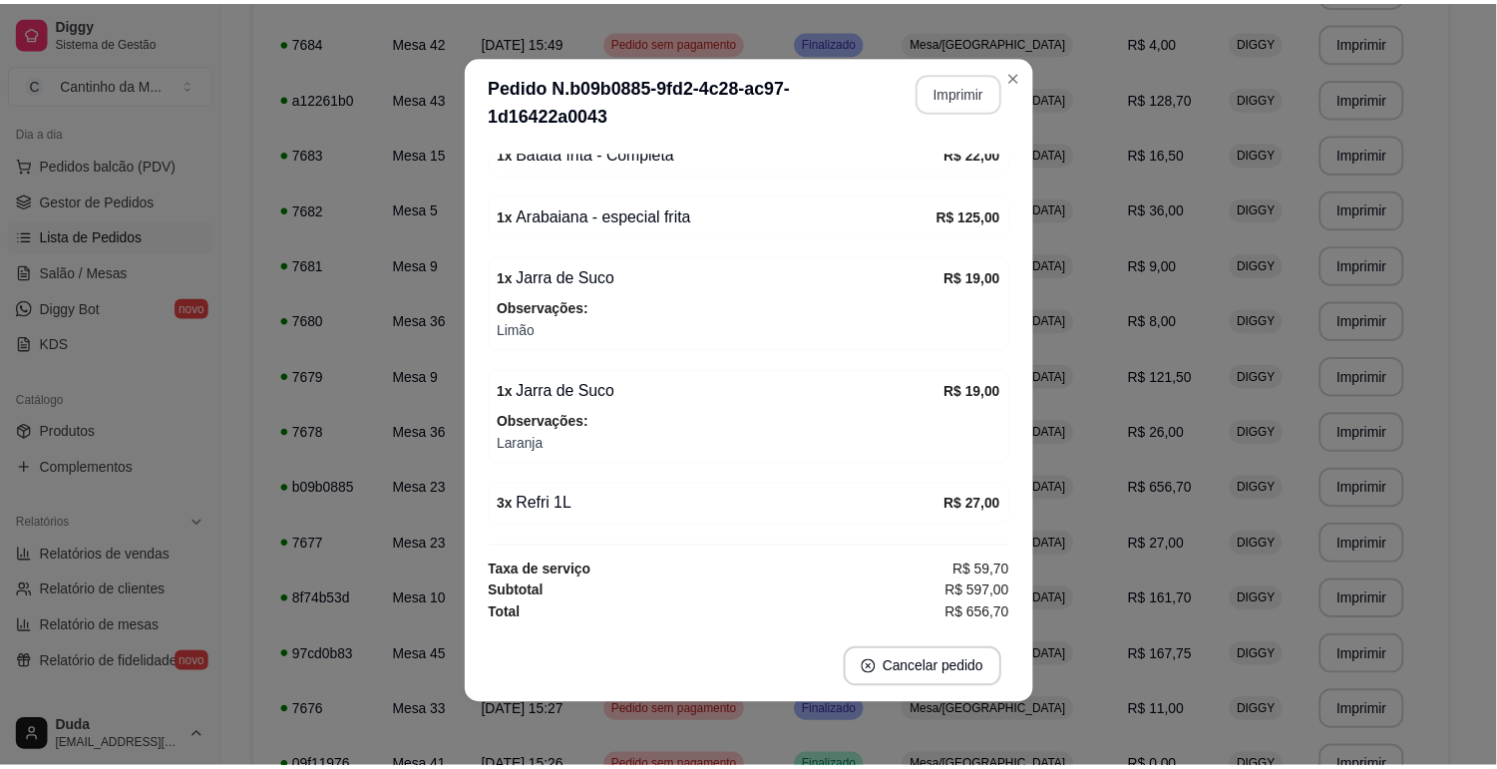
scroll to position [0, 0]
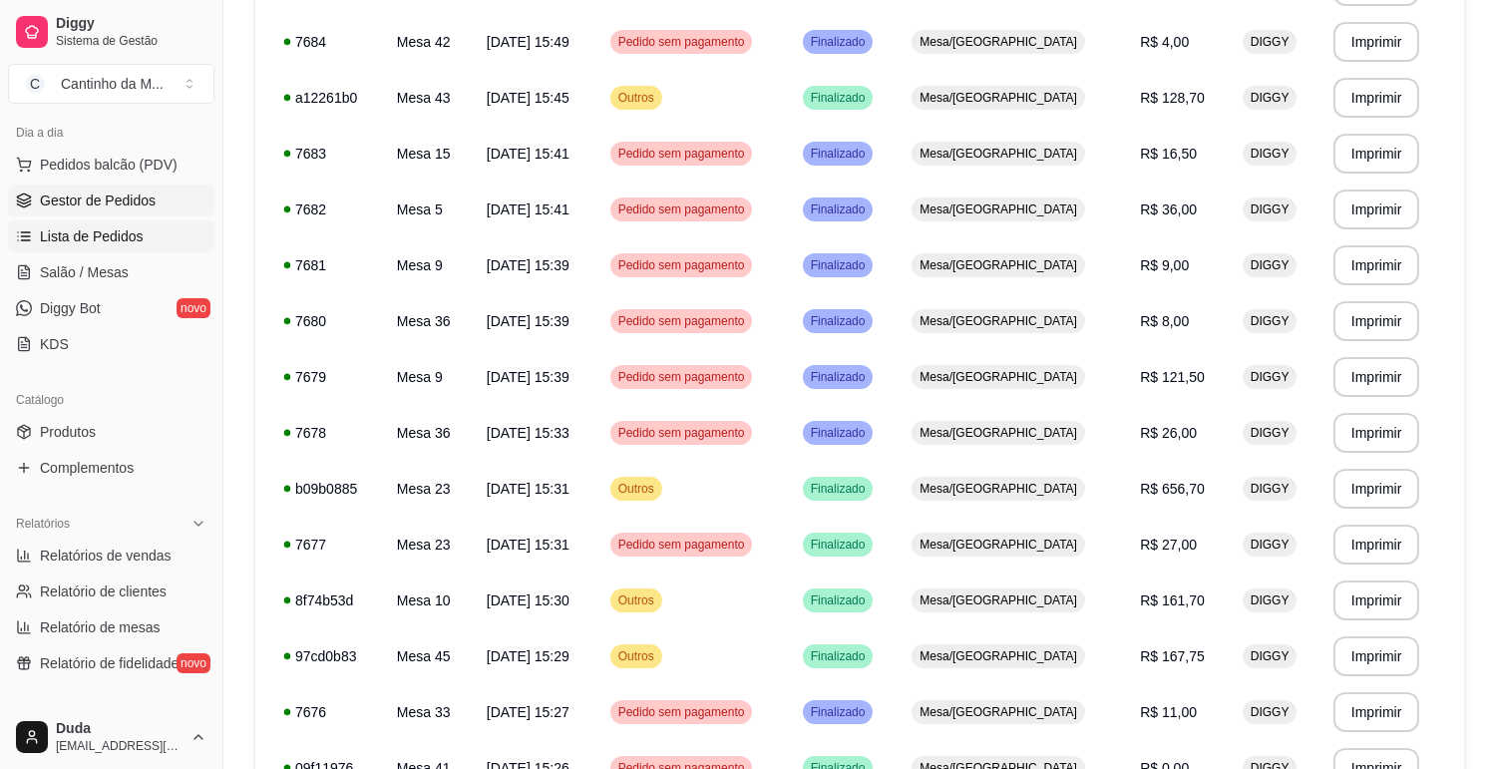
click at [128, 205] on span "Gestor de Pedidos" at bounding box center [98, 200] width 116 height 20
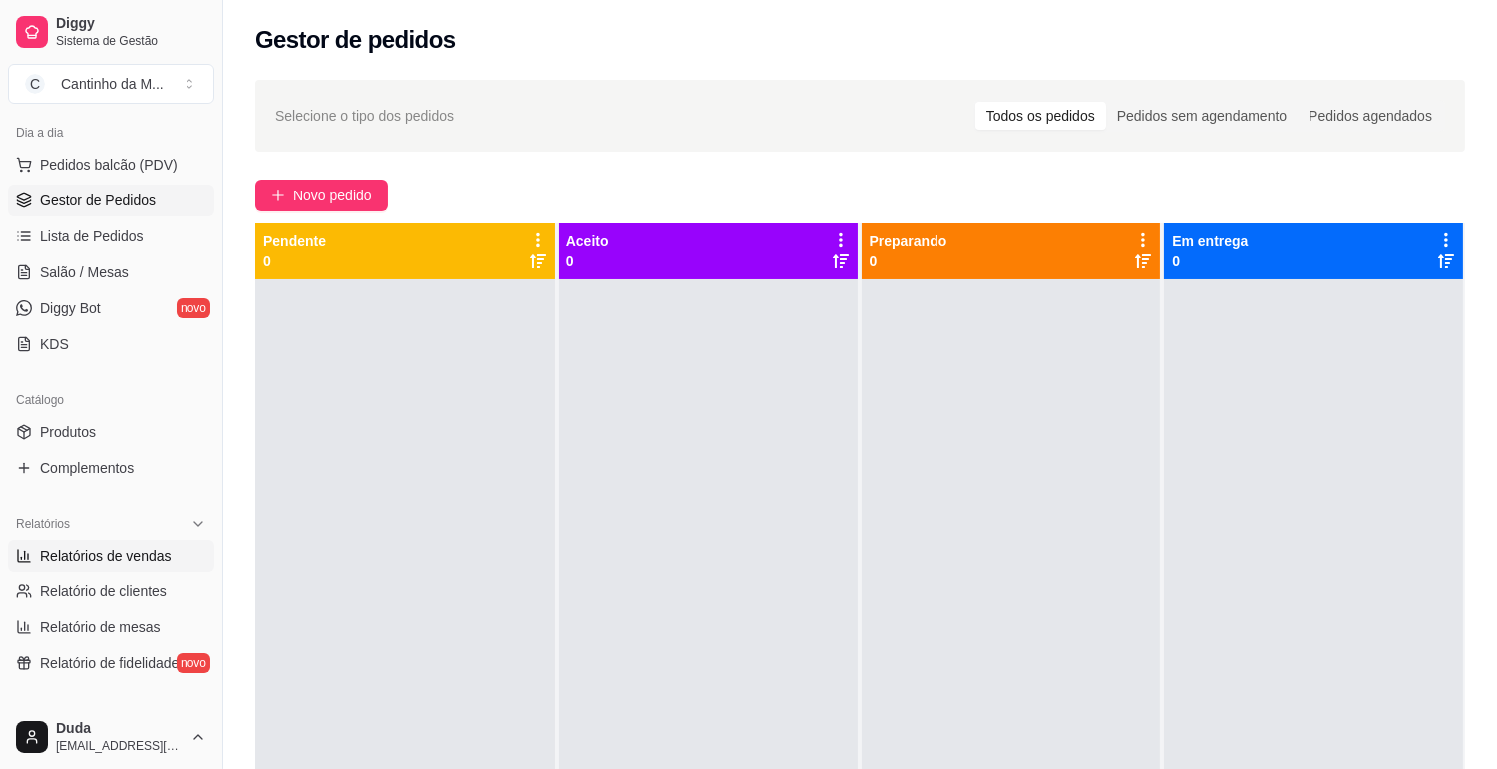
click at [120, 561] on span "Relatórios de vendas" at bounding box center [106, 555] width 132 height 20
select select "ALL"
select select "0"
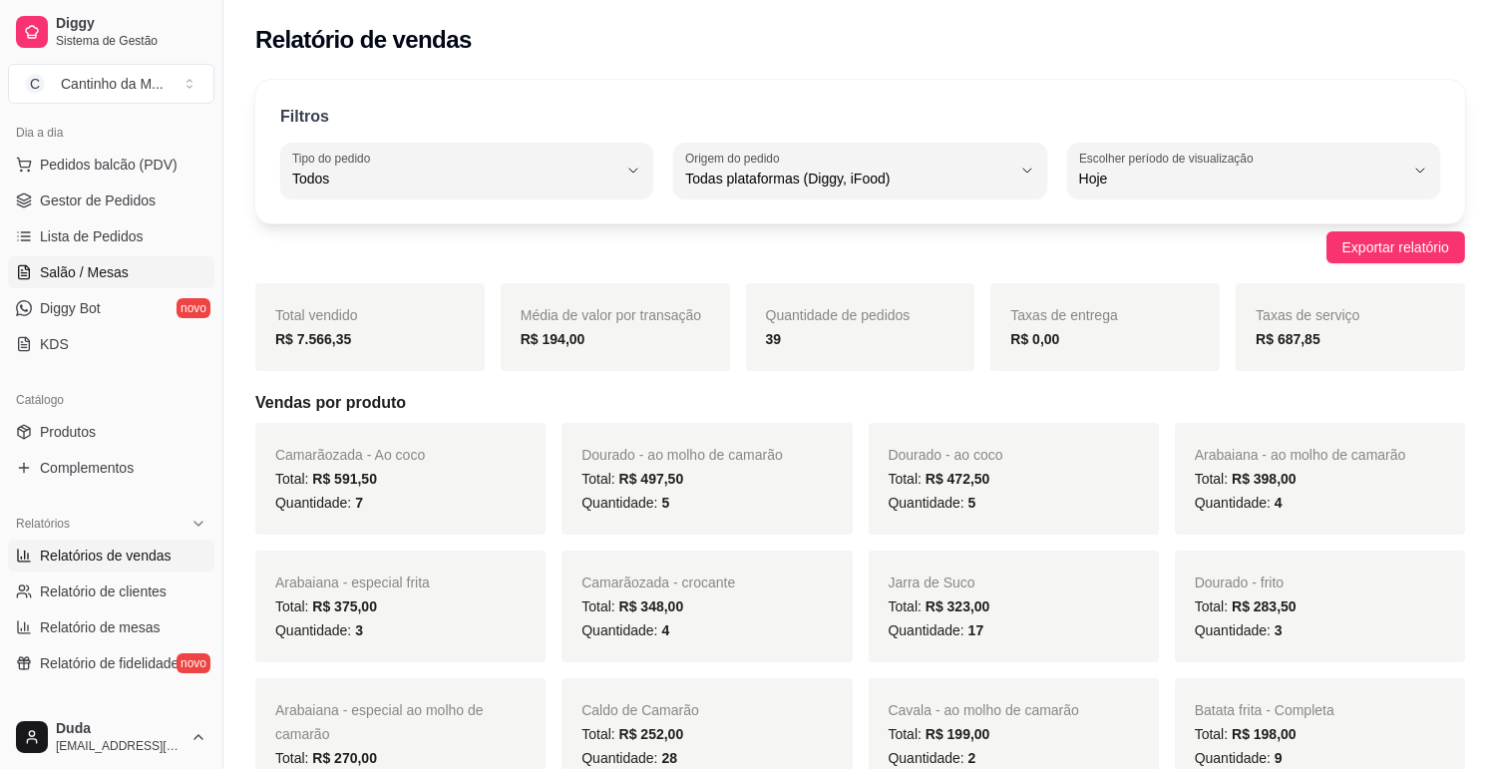
click at [102, 280] on span "Salão / Mesas" at bounding box center [84, 272] width 89 height 20
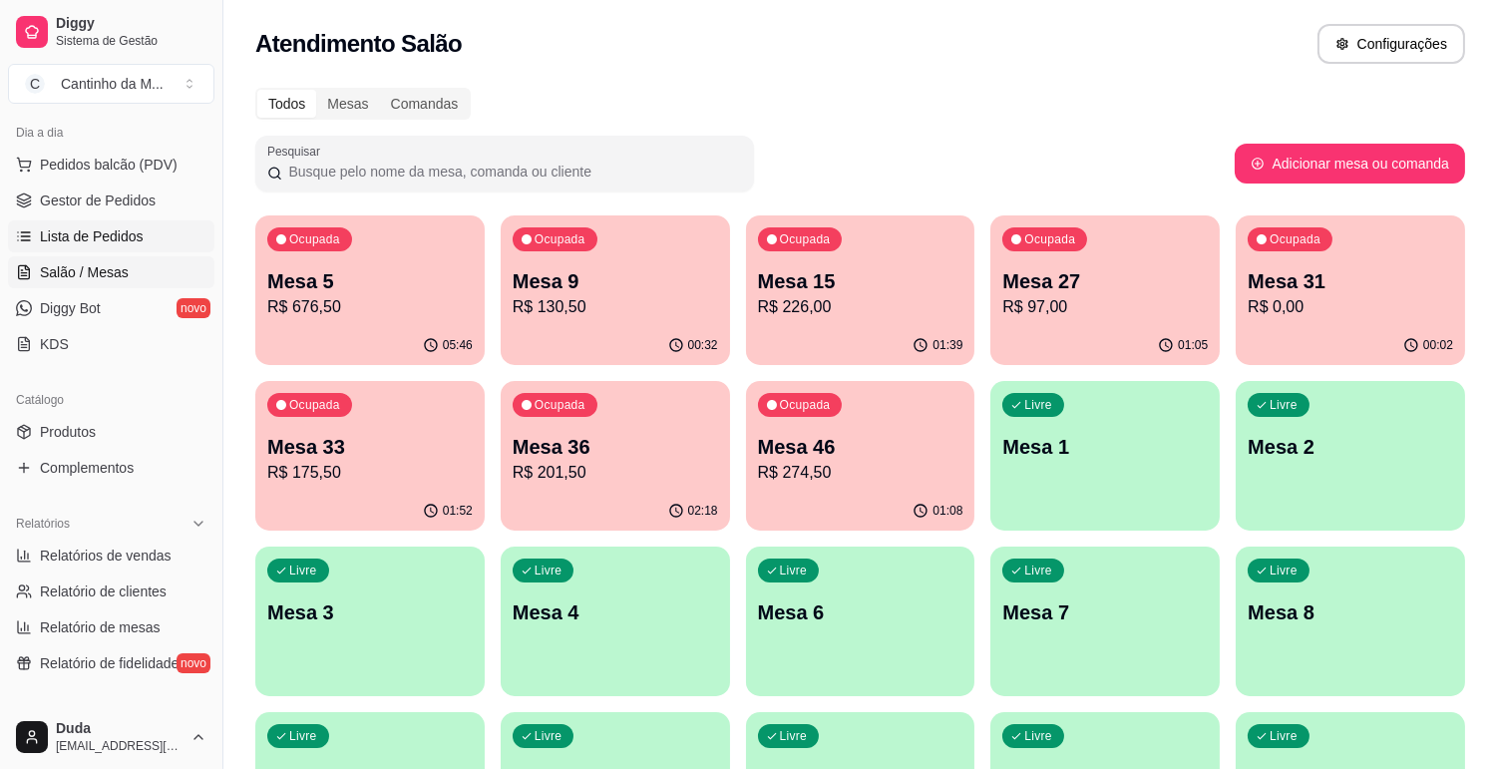
click at [98, 235] on span "Lista de Pedidos" at bounding box center [92, 236] width 104 height 20
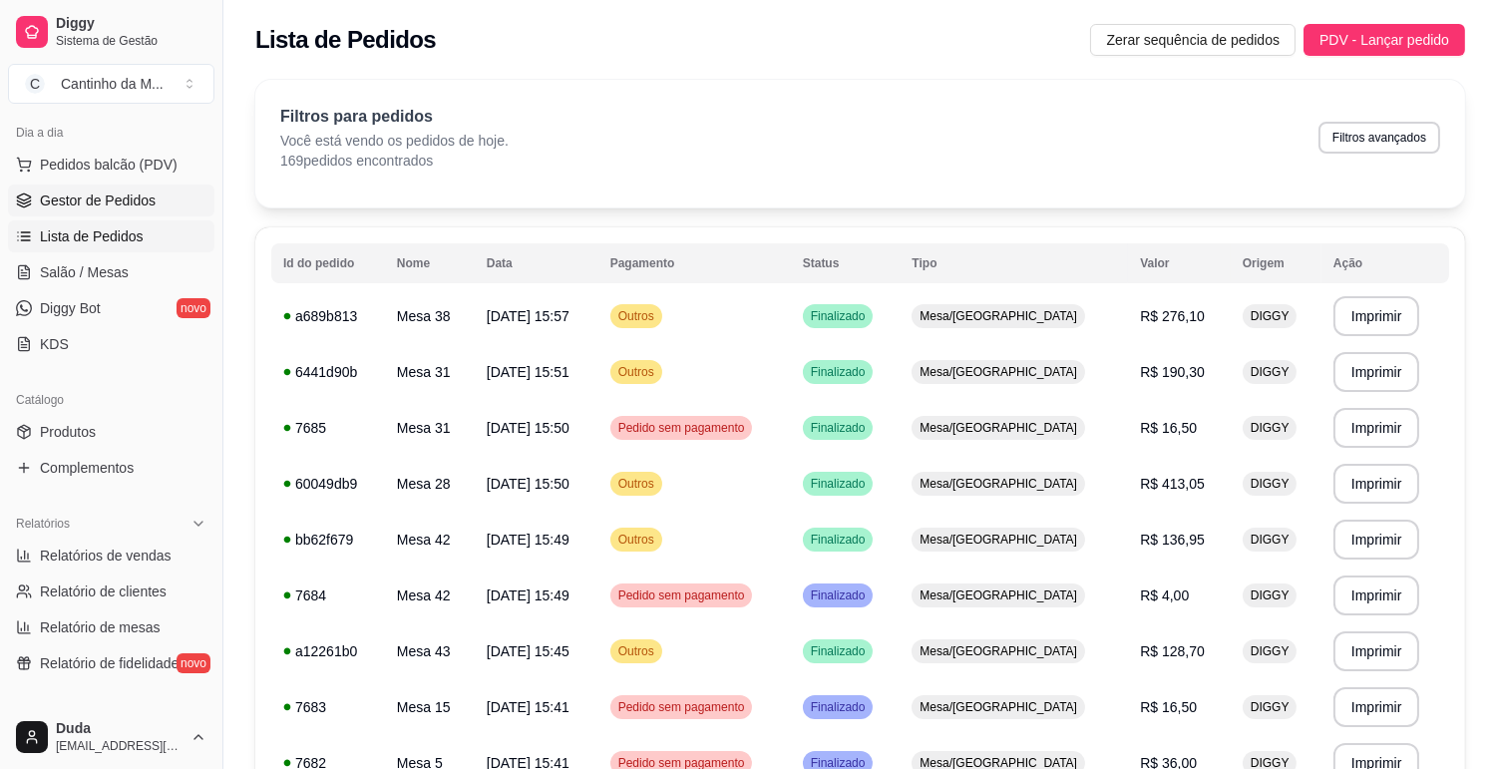
click at [97, 200] on span "Gestor de Pedidos" at bounding box center [98, 200] width 116 height 20
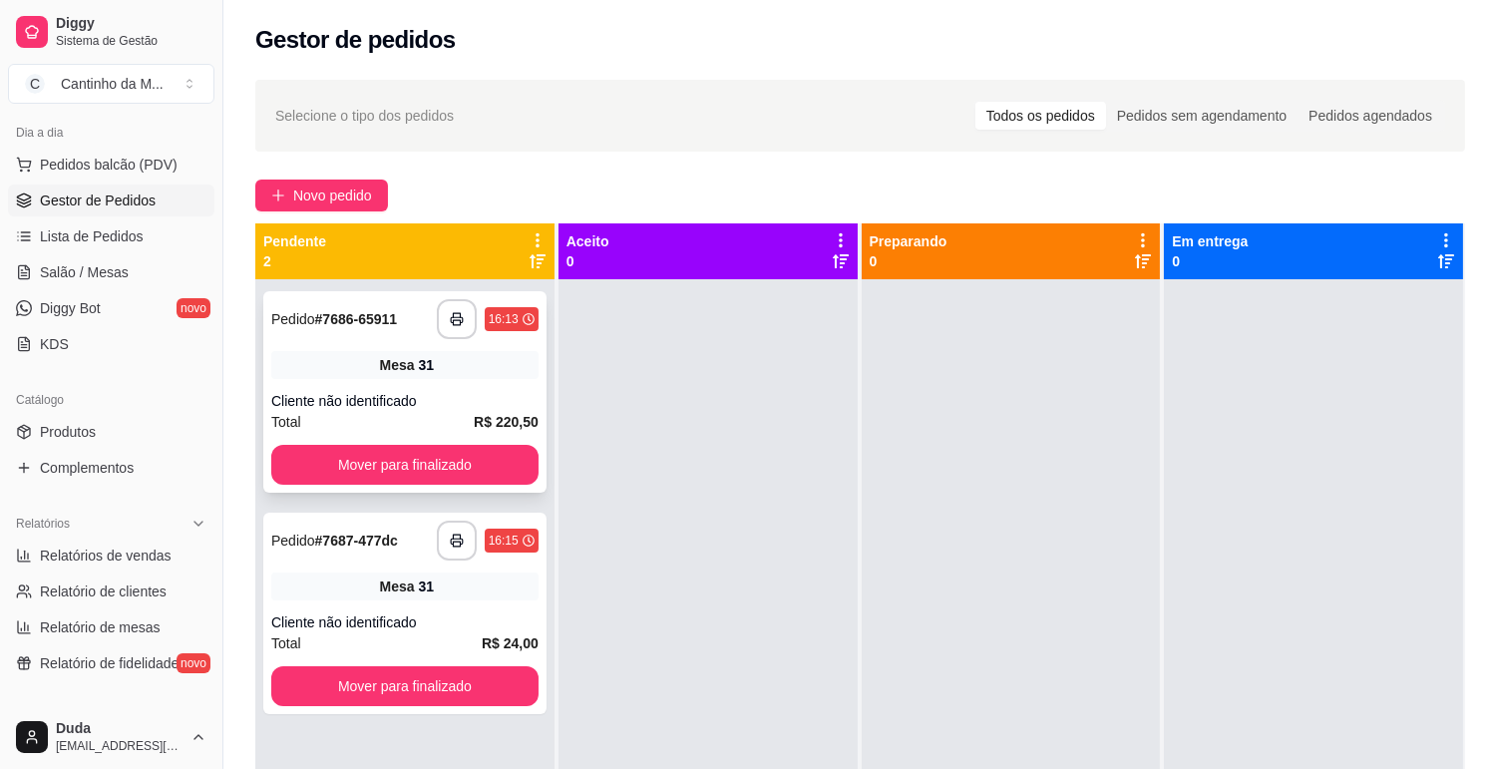
click at [316, 317] on strong "# 7686-65911" at bounding box center [356, 319] width 83 height 16
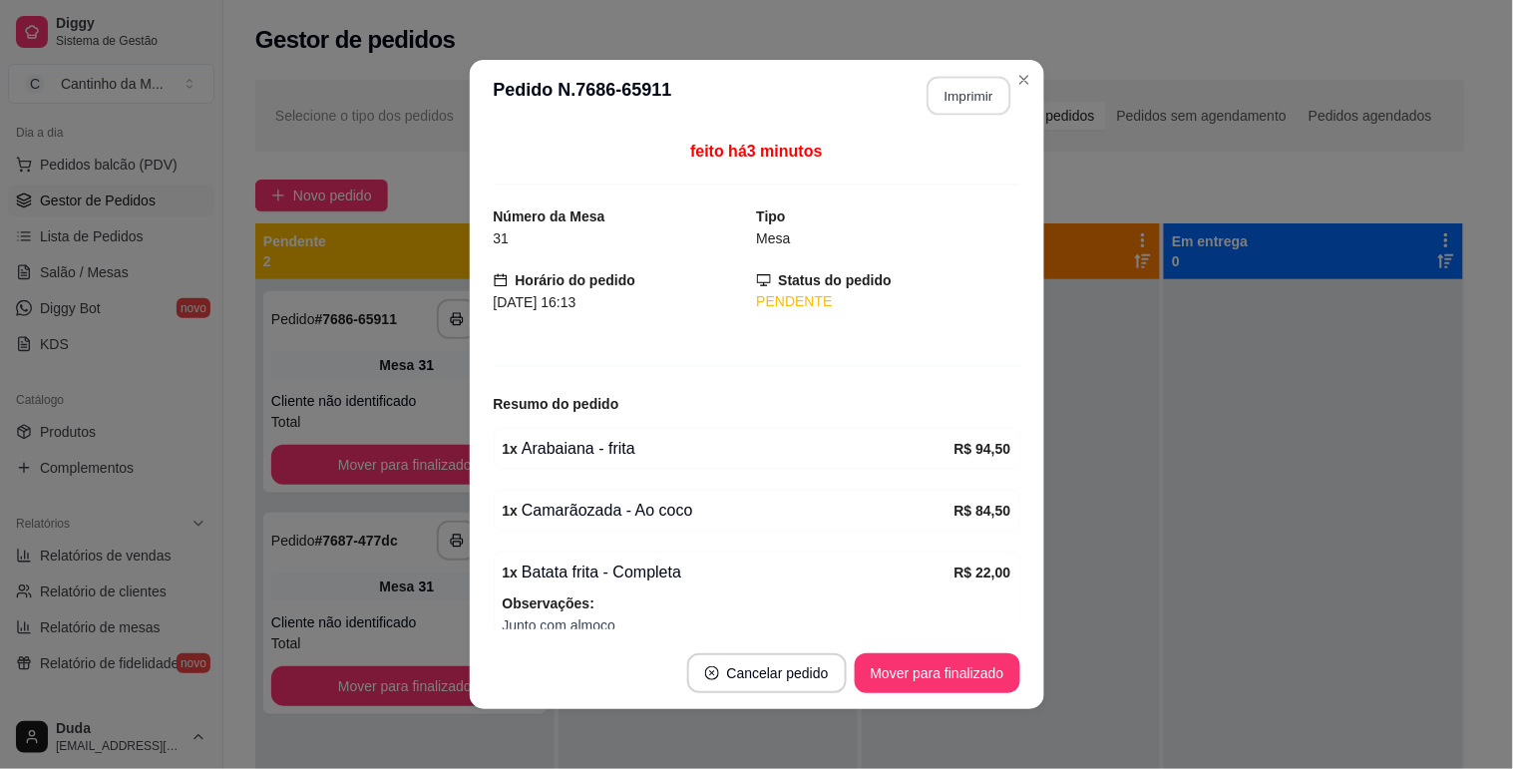
click at [954, 85] on button "Imprimir" at bounding box center [968, 96] width 84 height 39
click at [962, 675] on button "Mover para finalizado" at bounding box center [937, 673] width 166 height 40
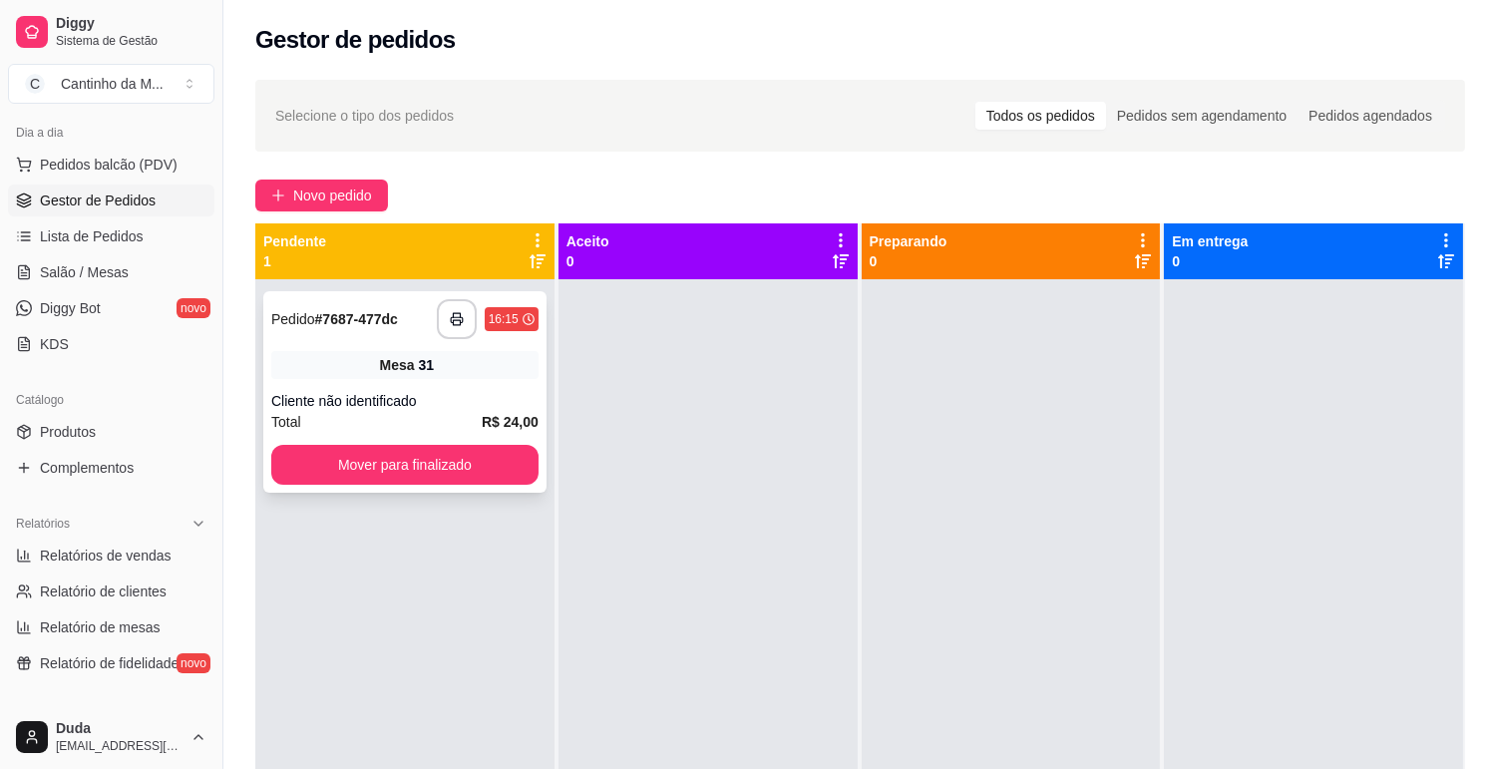
click at [389, 381] on div "**********" at bounding box center [404, 391] width 283 height 201
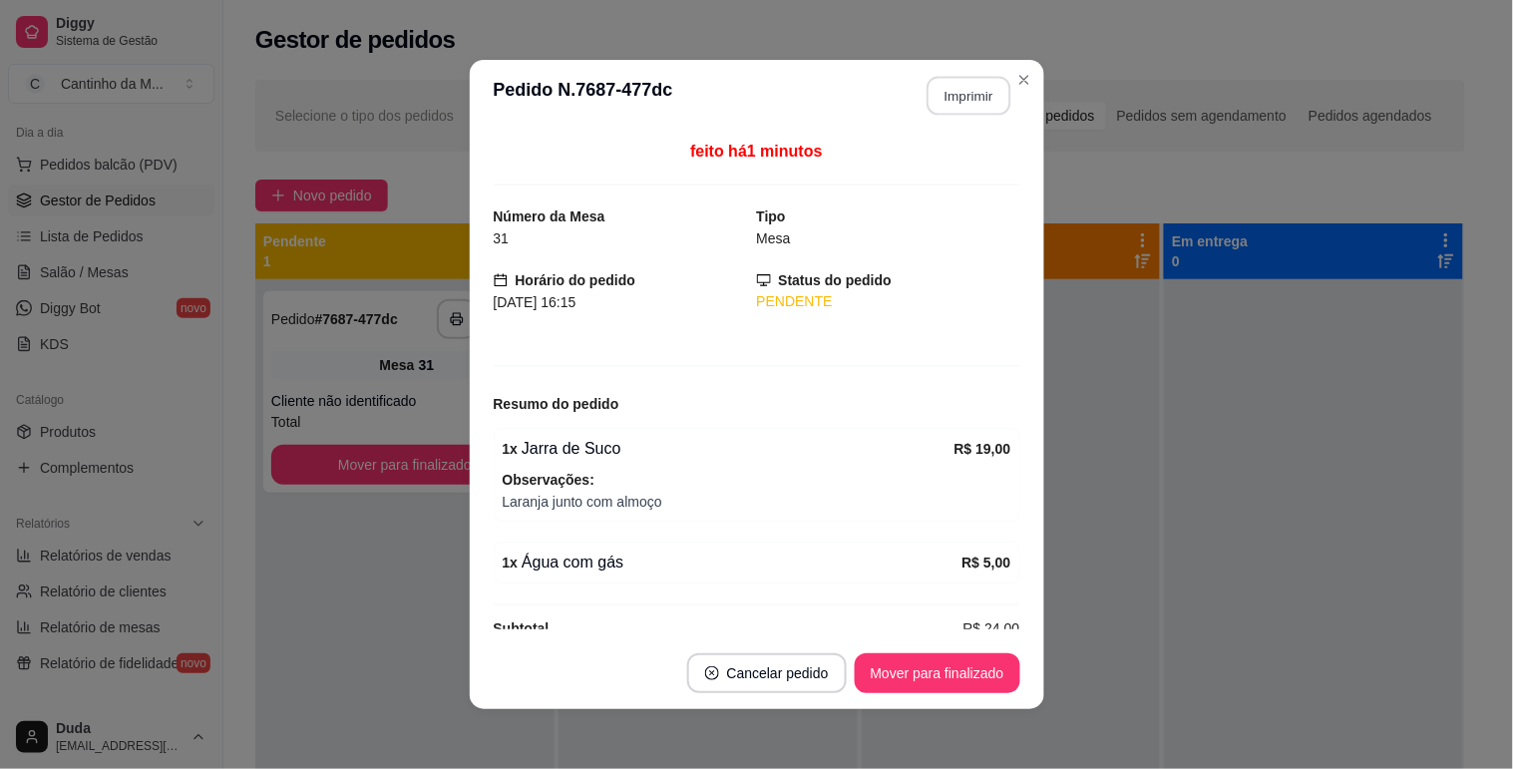
click at [950, 87] on button "Imprimir" at bounding box center [968, 96] width 84 height 39
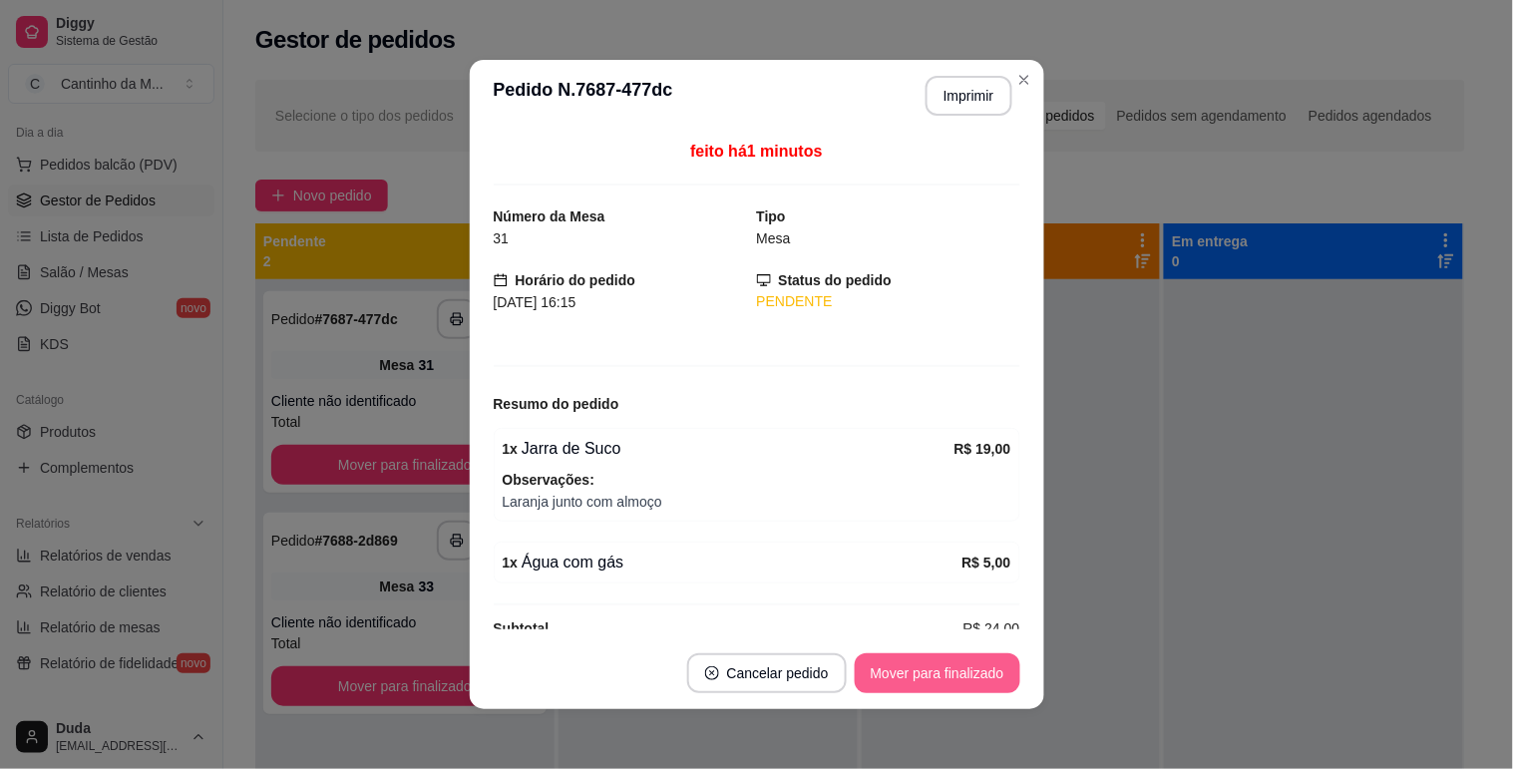
click at [984, 666] on button "Mover para finalizado" at bounding box center [937, 673] width 166 height 40
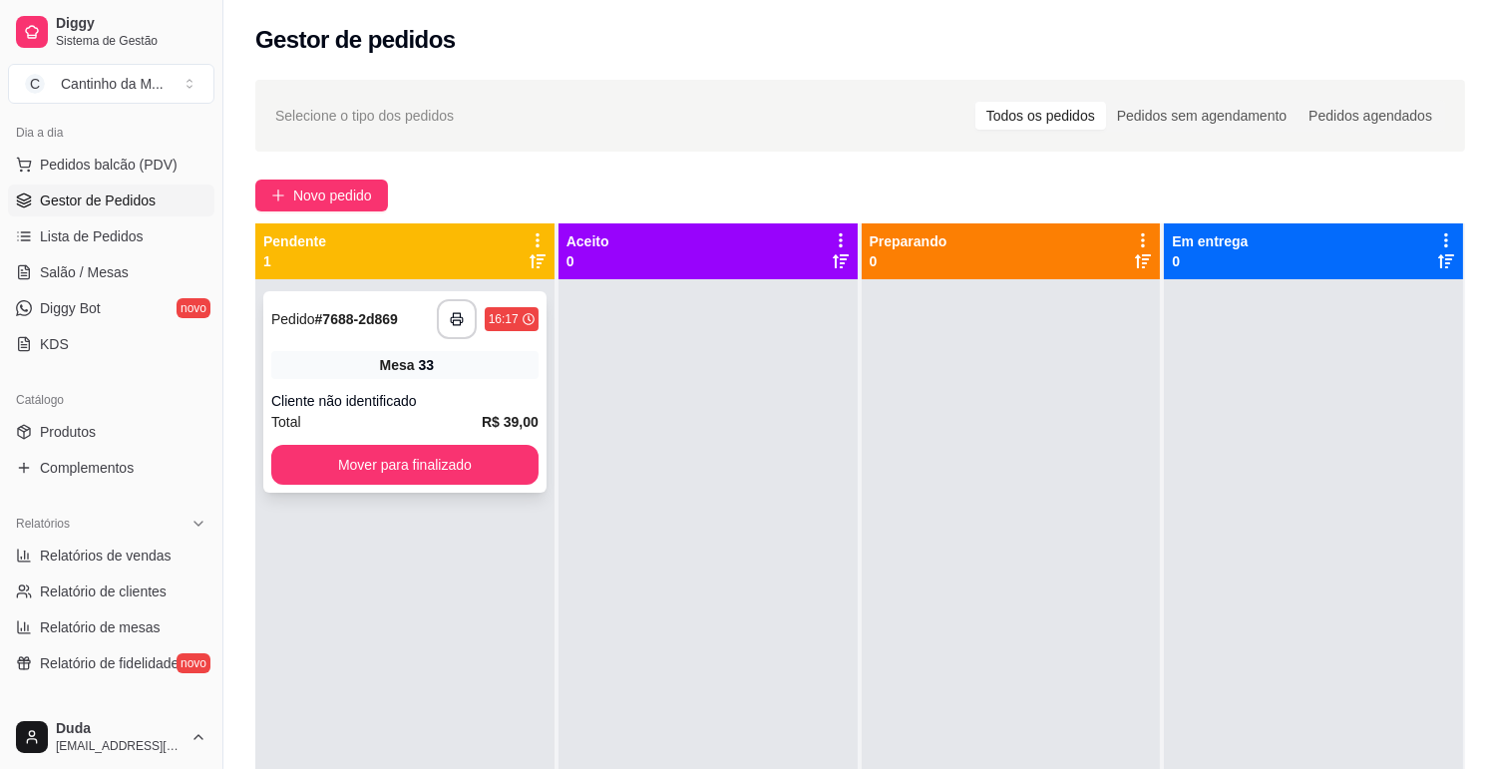
click at [363, 301] on div "**********" at bounding box center [404, 319] width 267 height 40
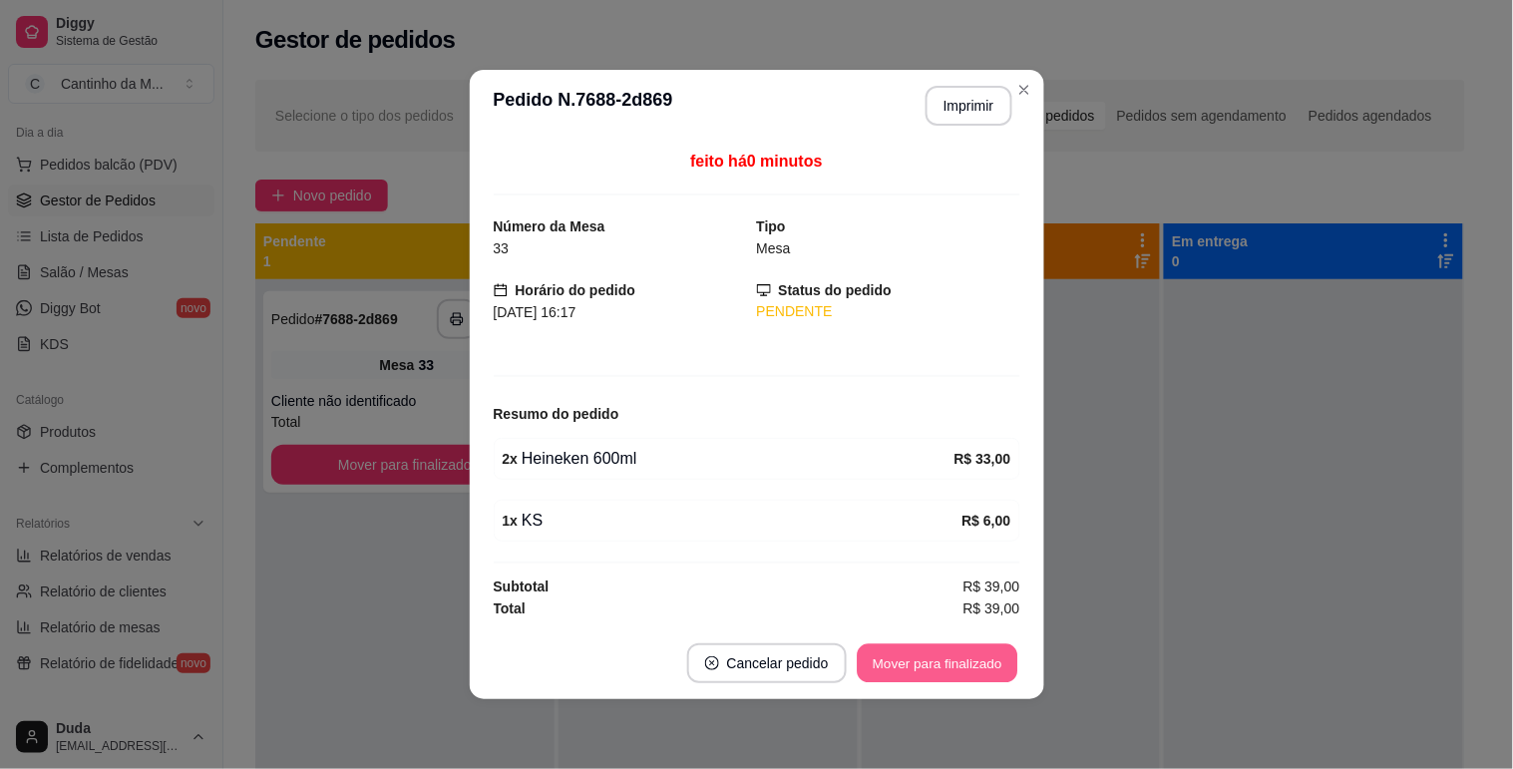
click at [895, 648] on button "Mover para finalizado" at bounding box center [936, 663] width 161 height 39
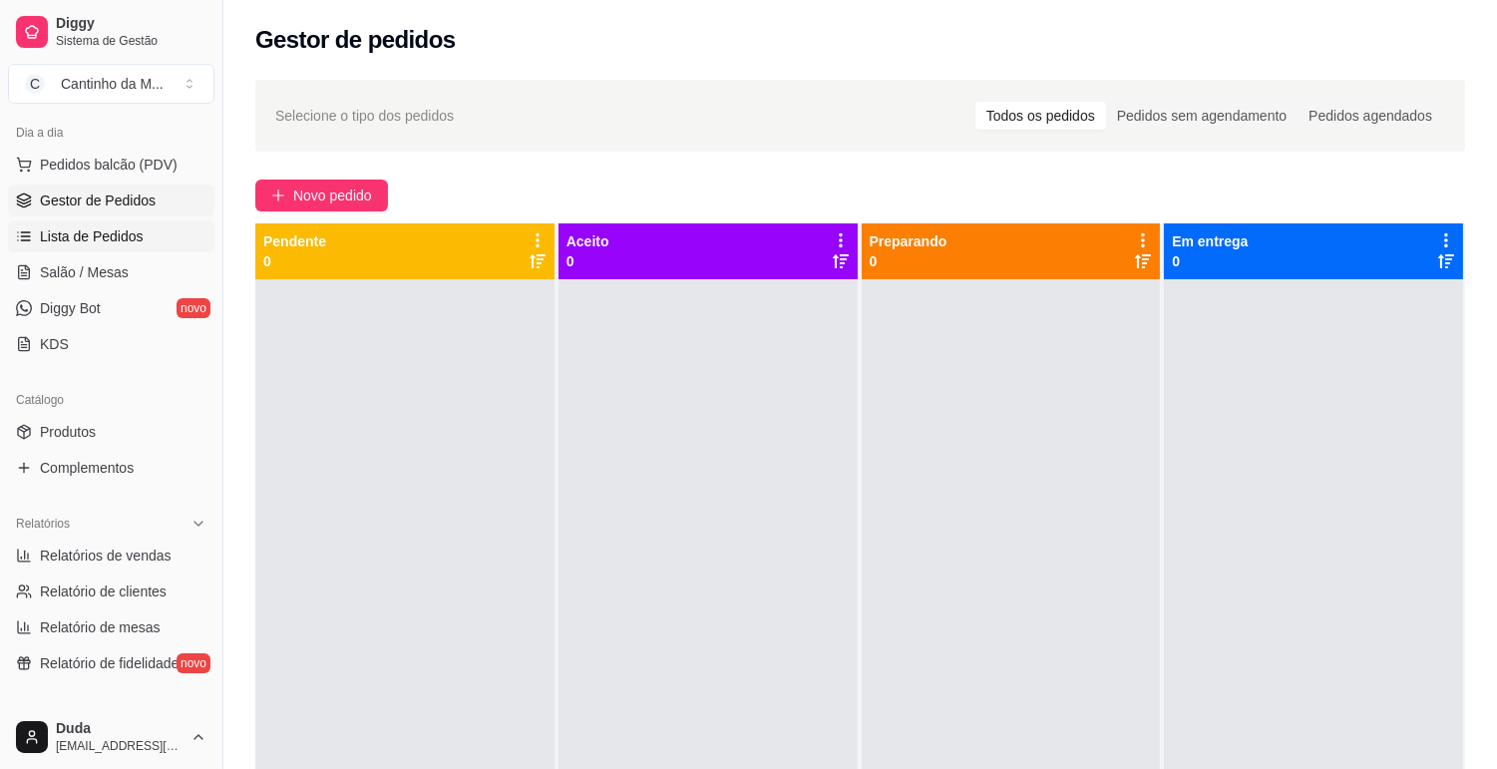
click at [53, 235] on span "Lista de Pedidos" at bounding box center [92, 236] width 104 height 20
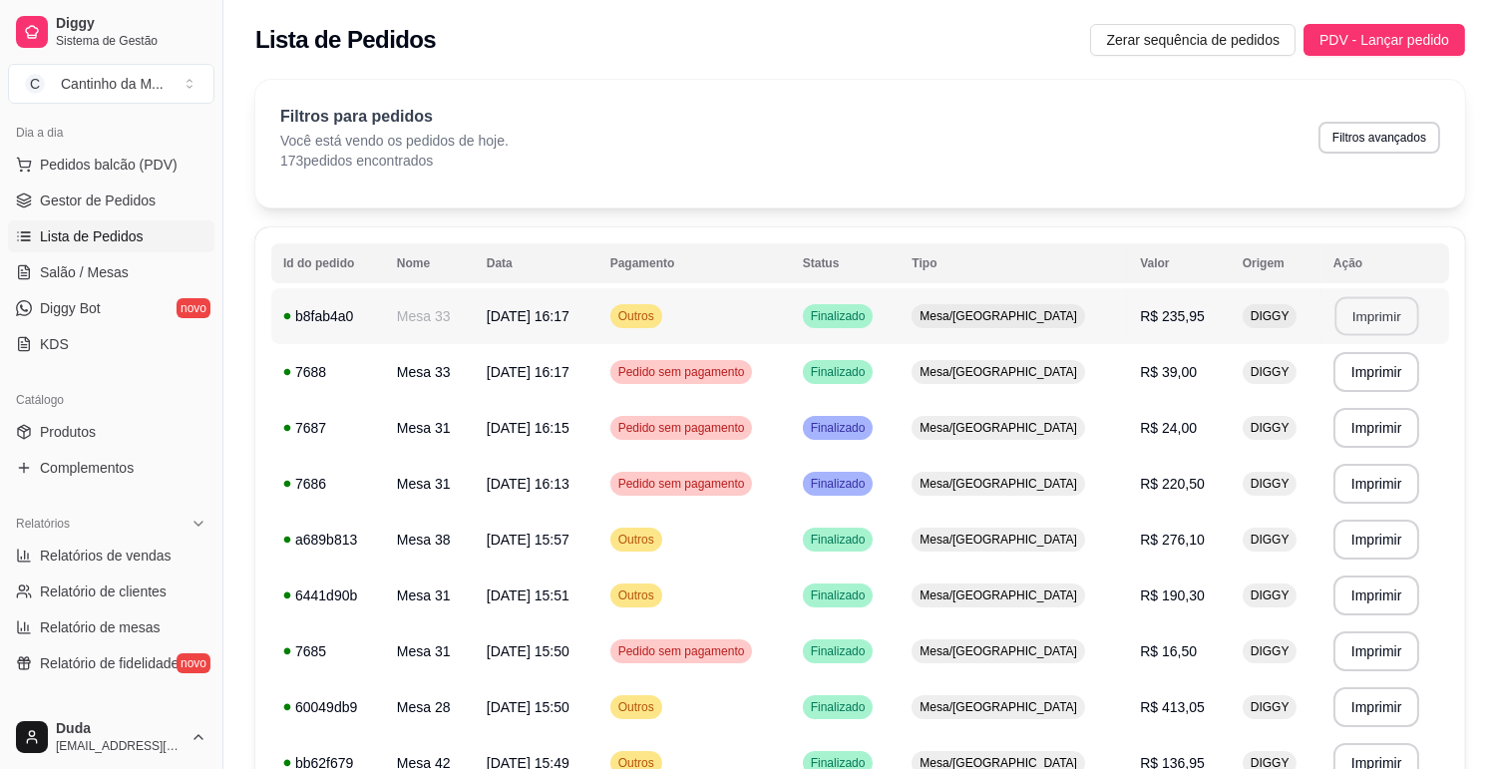
click at [1371, 317] on button "Imprimir" at bounding box center [1376, 316] width 84 height 39
click at [128, 555] on span "Relatórios de vendas" at bounding box center [106, 555] width 132 height 20
select select "ALL"
select select "0"
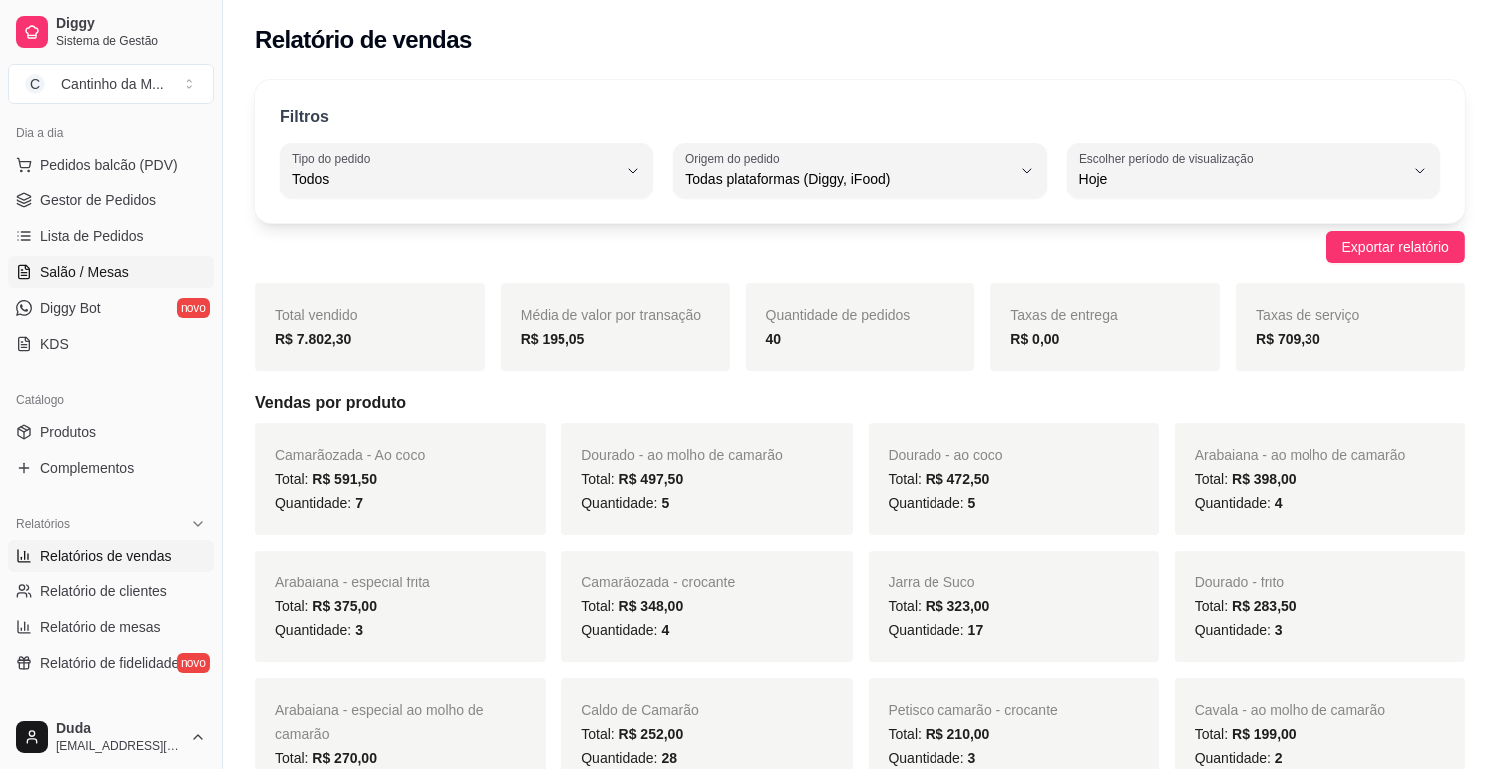
click at [110, 274] on span "Salão / Mesas" at bounding box center [84, 272] width 89 height 20
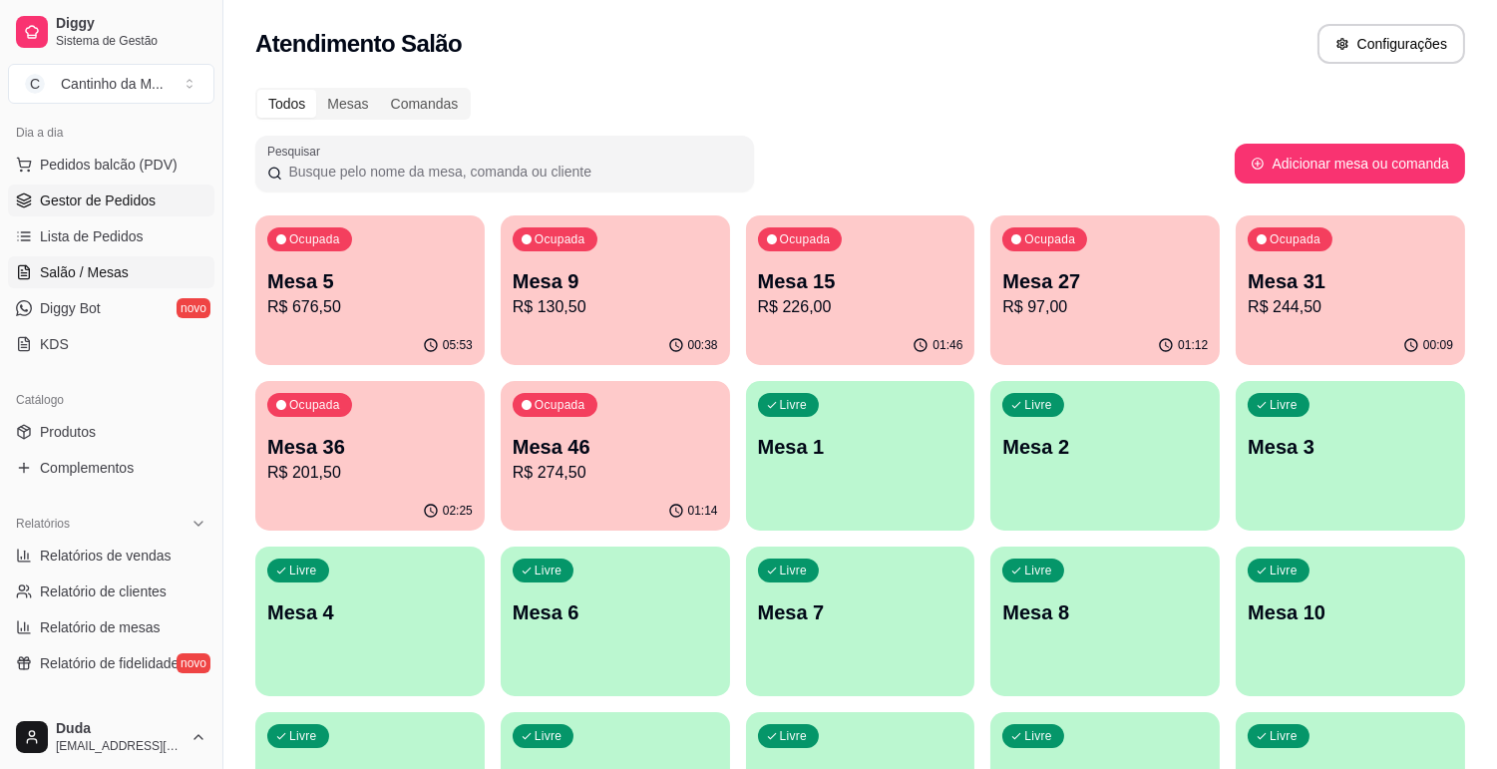
click at [116, 207] on span "Gestor de Pedidos" at bounding box center [98, 200] width 116 height 20
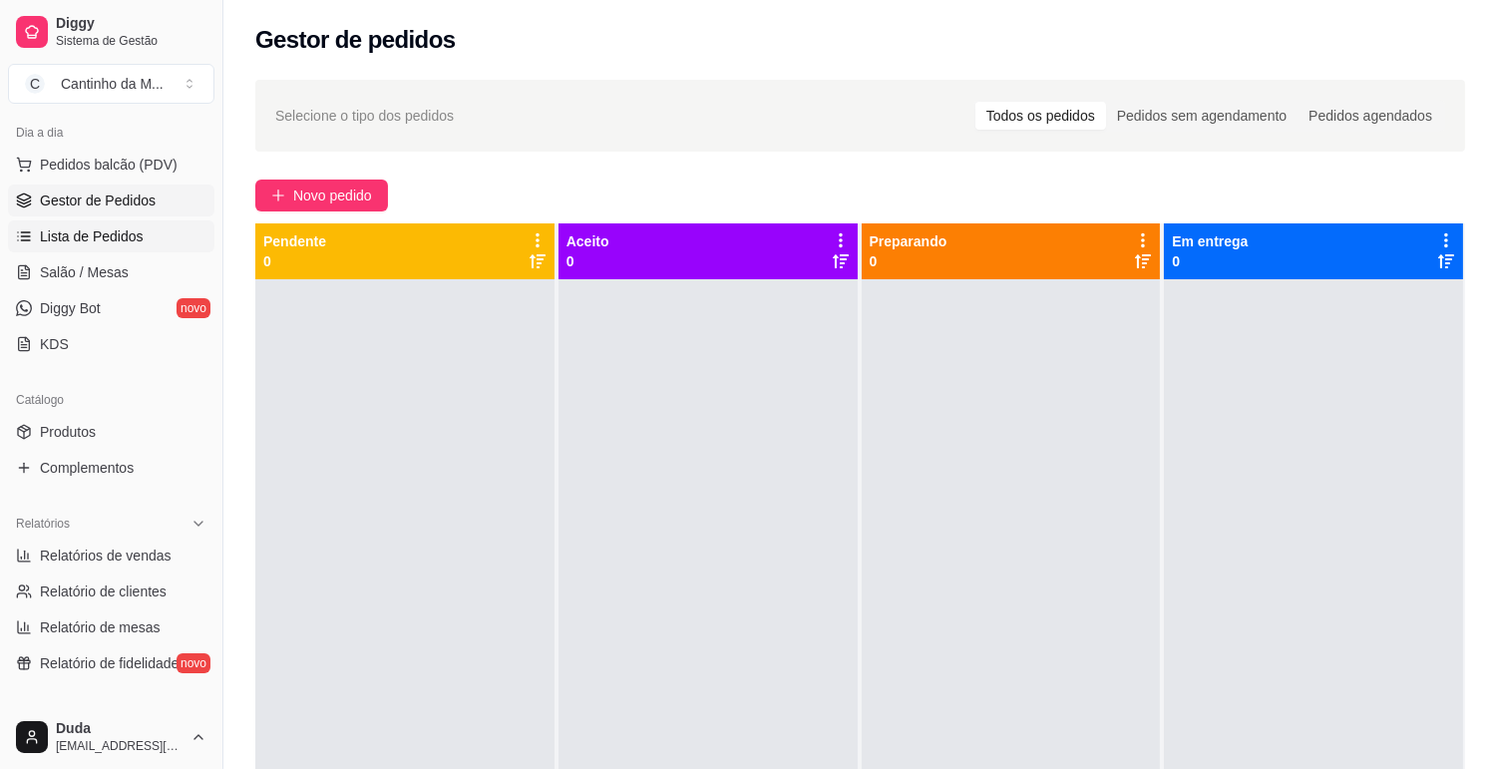
click at [117, 239] on span "Lista de Pedidos" at bounding box center [92, 236] width 104 height 20
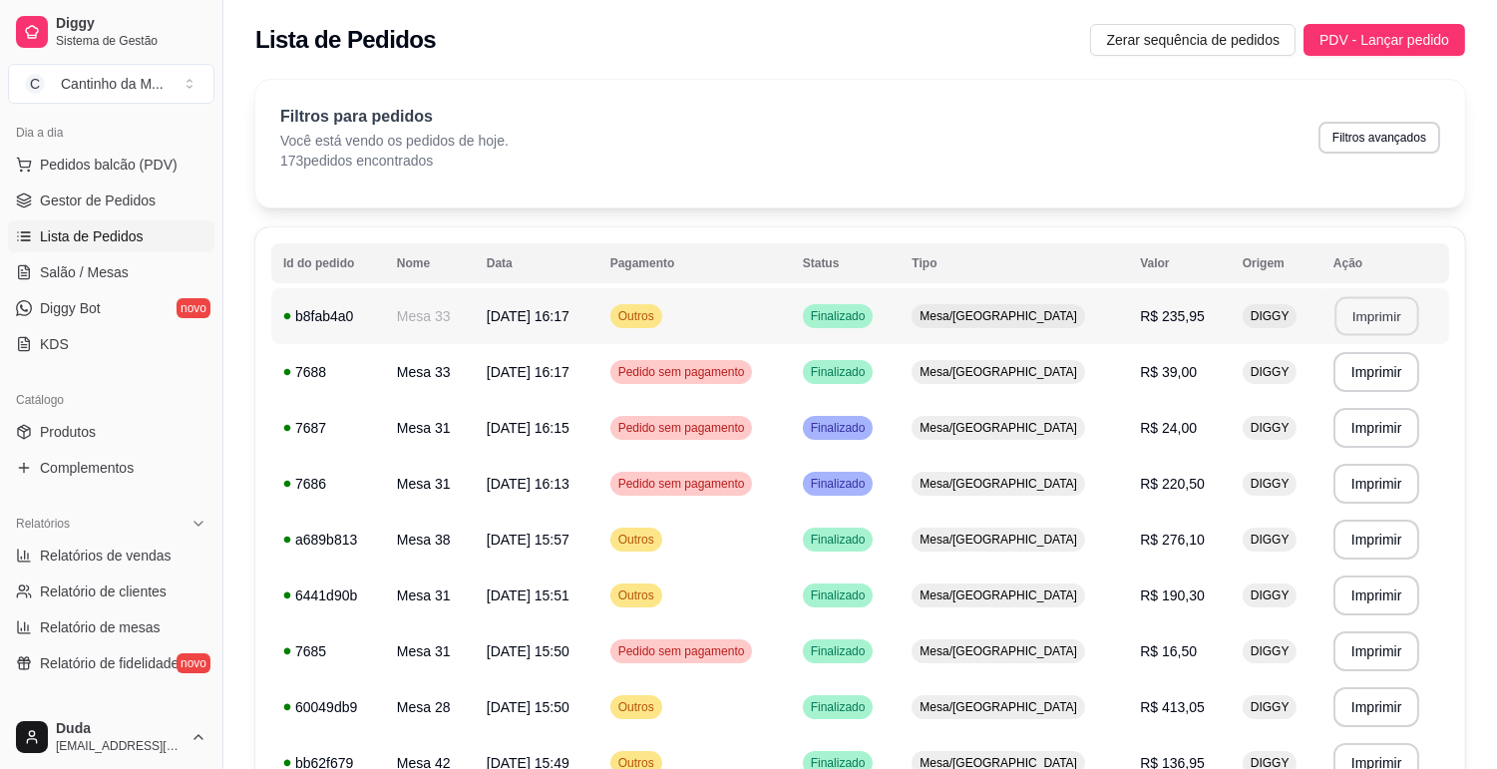
click at [1369, 310] on button "Imprimir" at bounding box center [1376, 316] width 84 height 39
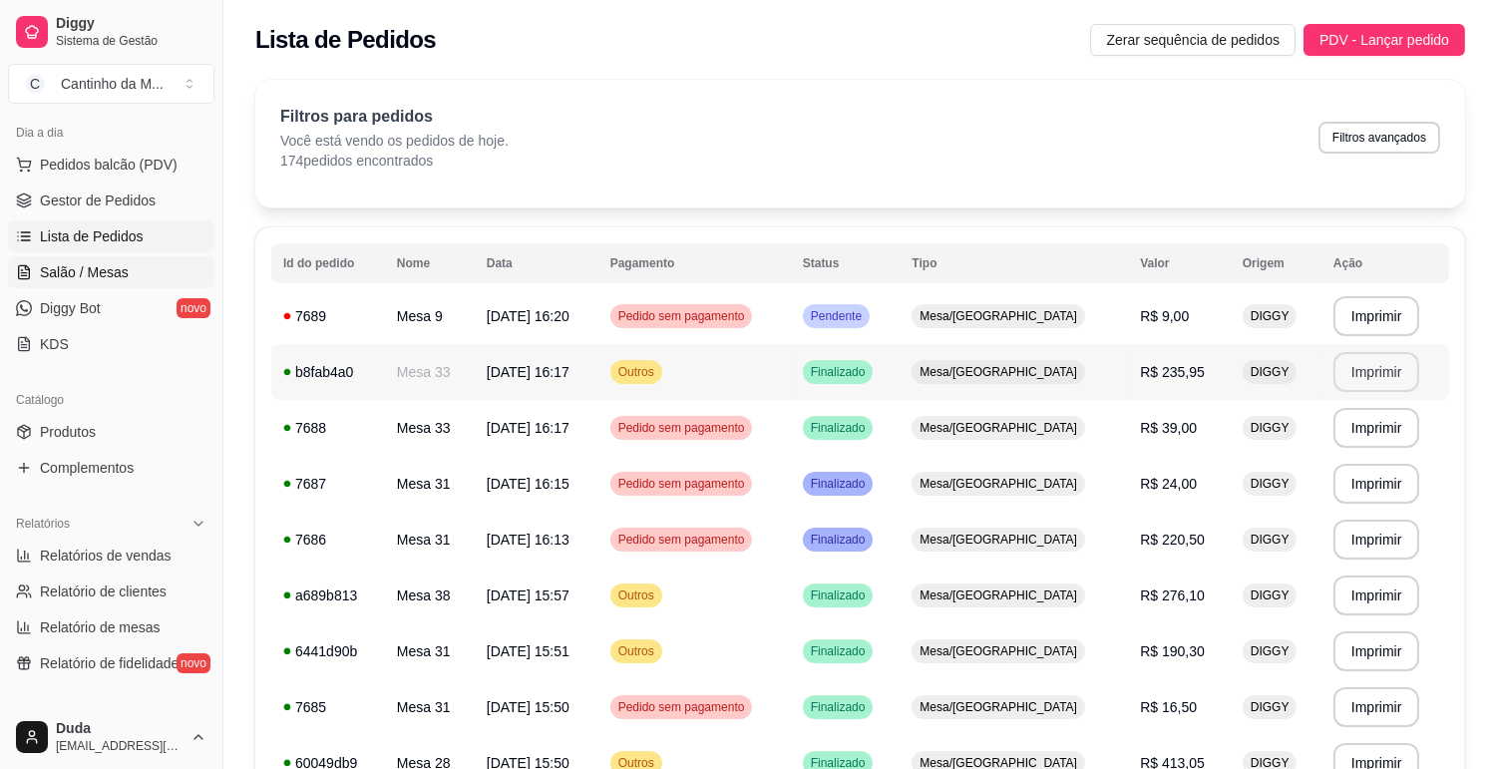
click at [73, 277] on span "Salão / Mesas" at bounding box center [84, 272] width 89 height 20
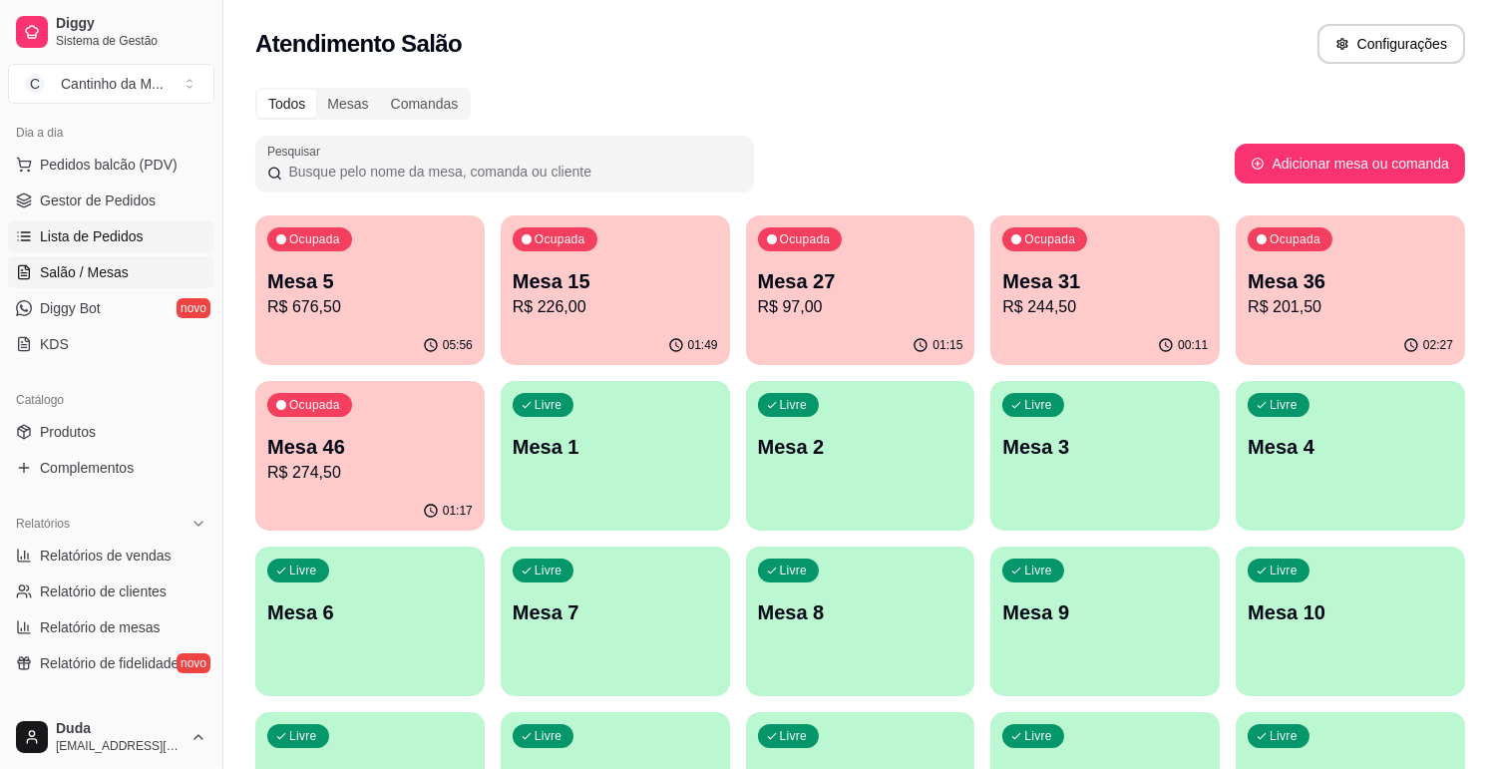
click at [83, 249] on link "Lista de Pedidos" at bounding box center [111, 236] width 206 height 32
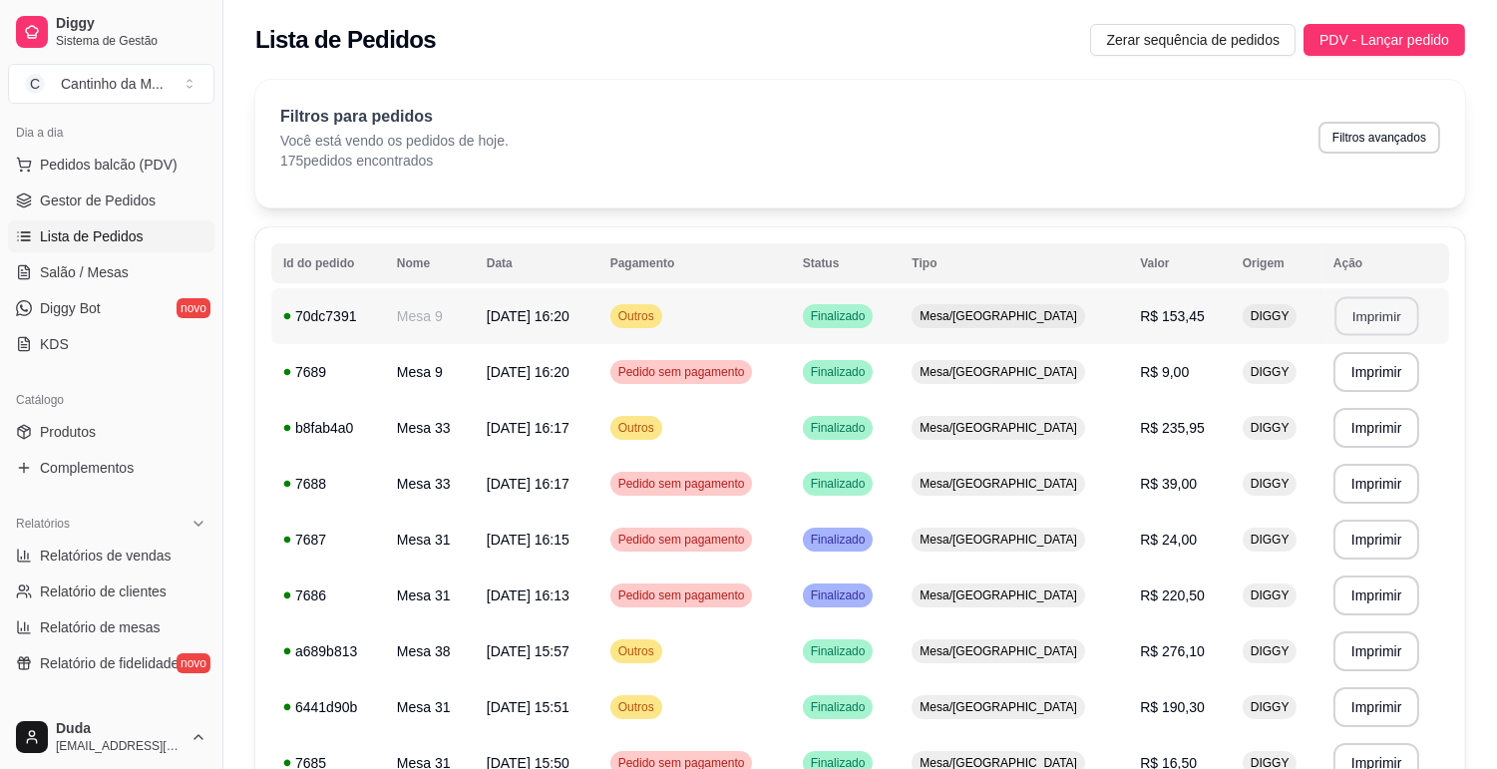
click at [1377, 310] on button "Imprimir" at bounding box center [1376, 316] width 84 height 39
click at [93, 207] on span "Gestor de Pedidos" at bounding box center [98, 200] width 116 height 20
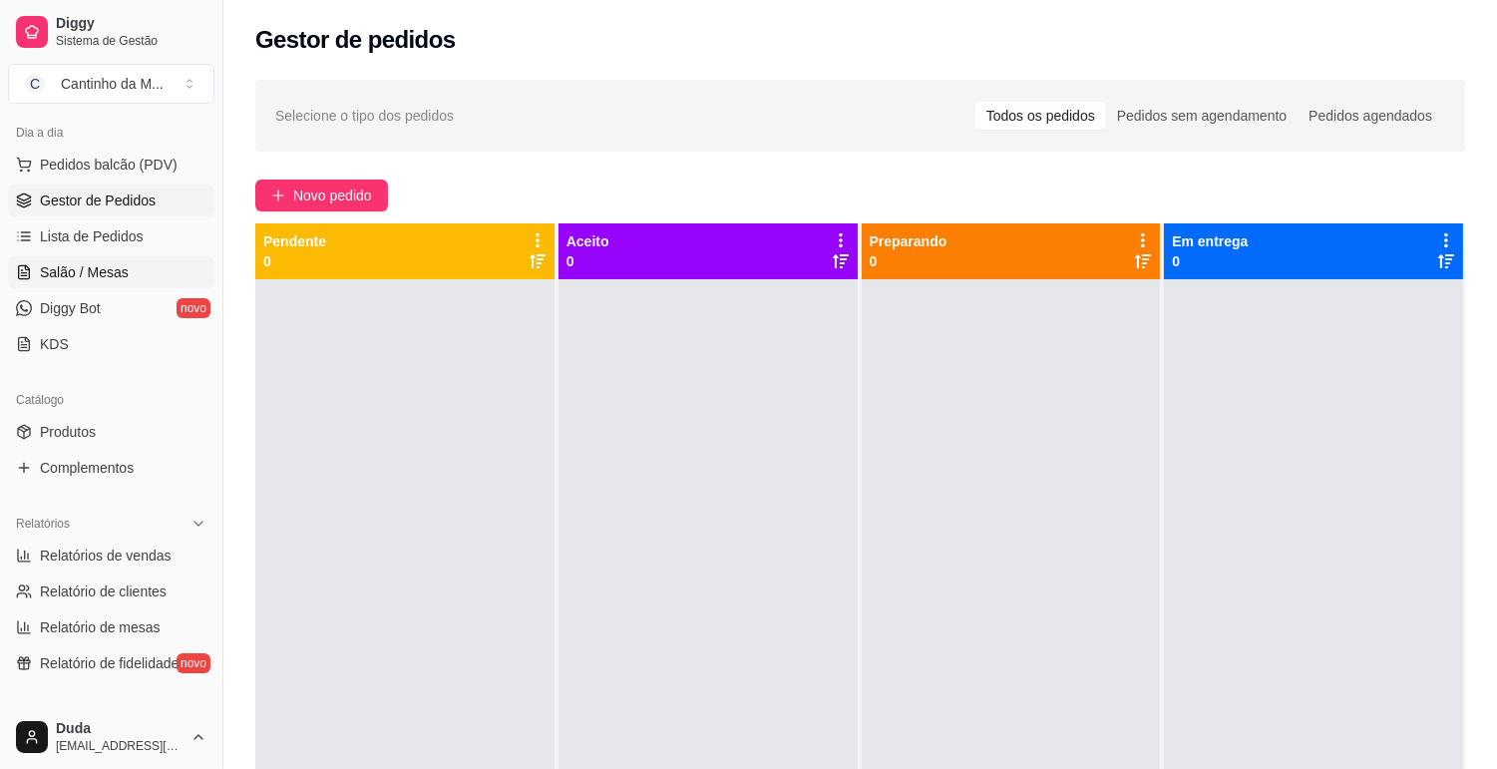
click at [102, 264] on span "Salão / Mesas" at bounding box center [84, 272] width 89 height 20
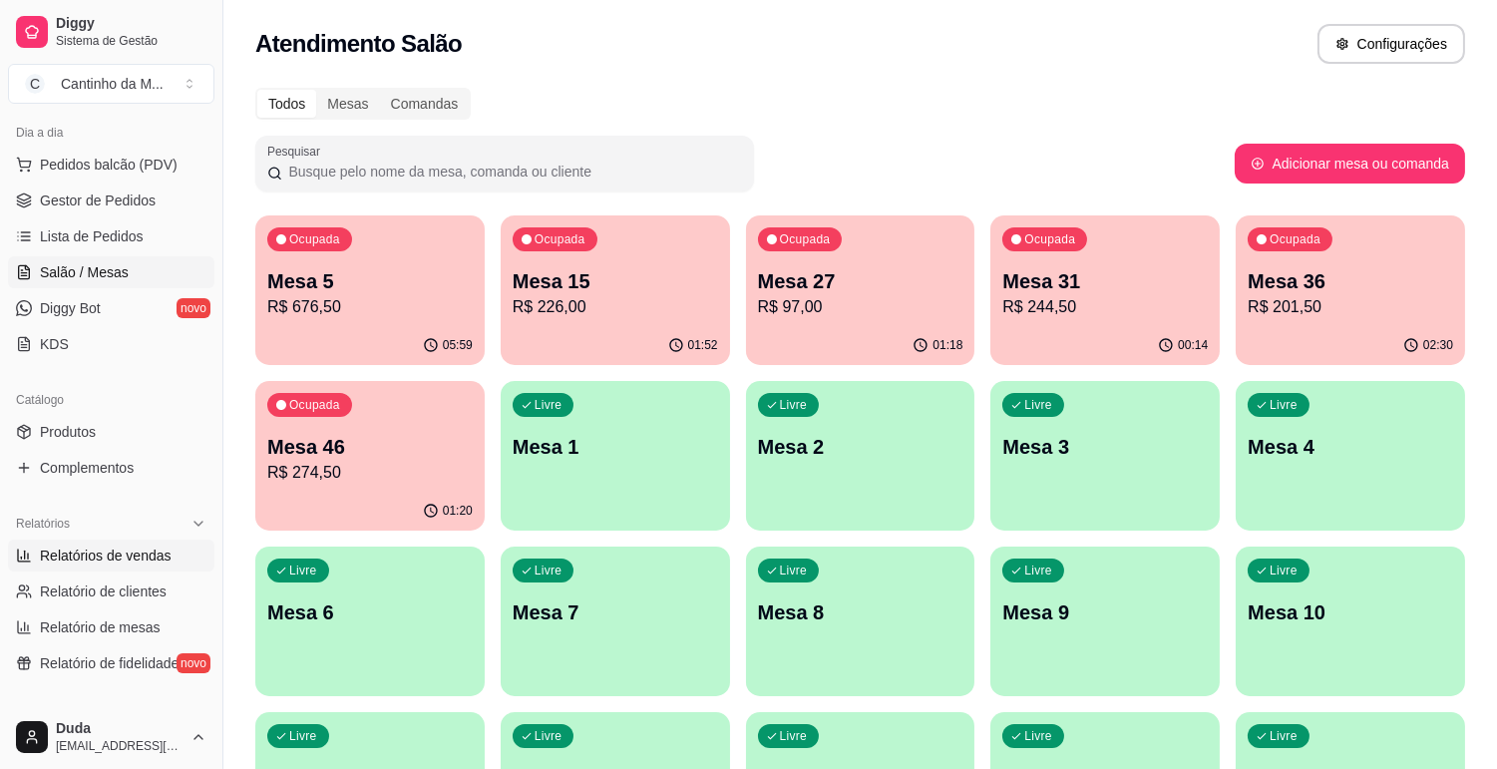
click at [90, 560] on span "Relatórios de vendas" at bounding box center [106, 555] width 132 height 20
select select "ALL"
select select "0"
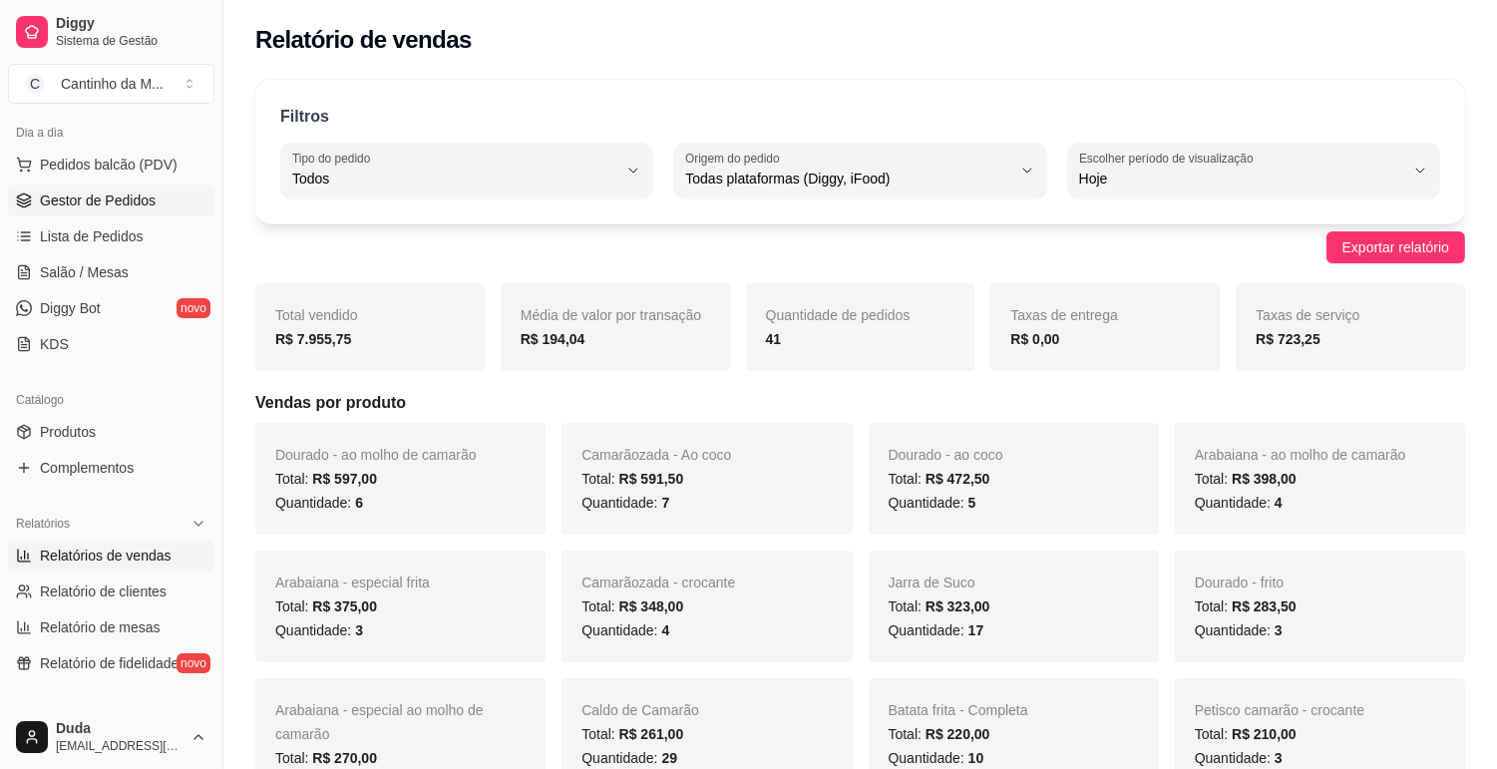
click at [94, 209] on span "Gestor de Pedidos" at bounding box center [98, 200] width 116 height 20
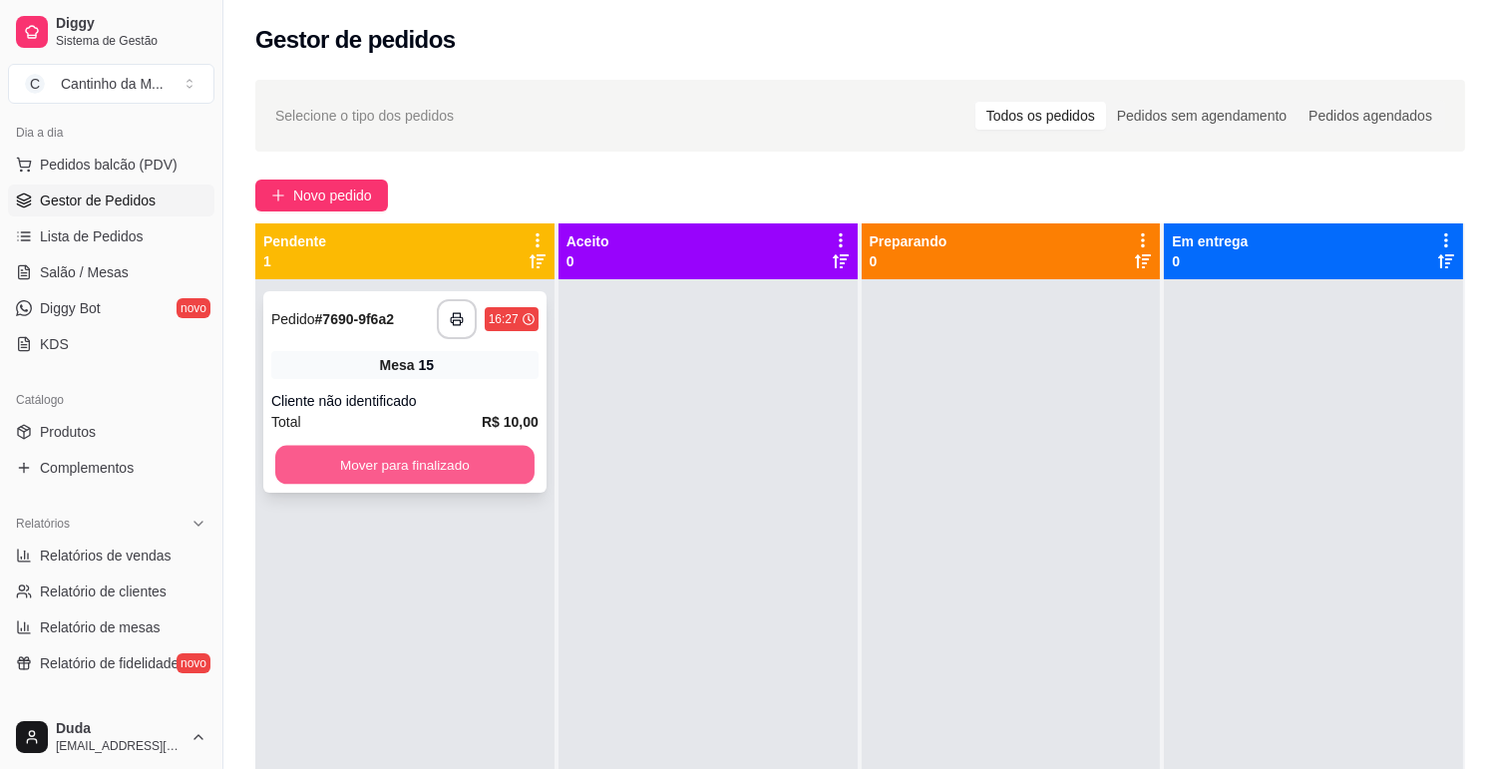
click at [345, 465] on button "Mover para finalizado" at bounding box center [404, 465] width 259 height 39
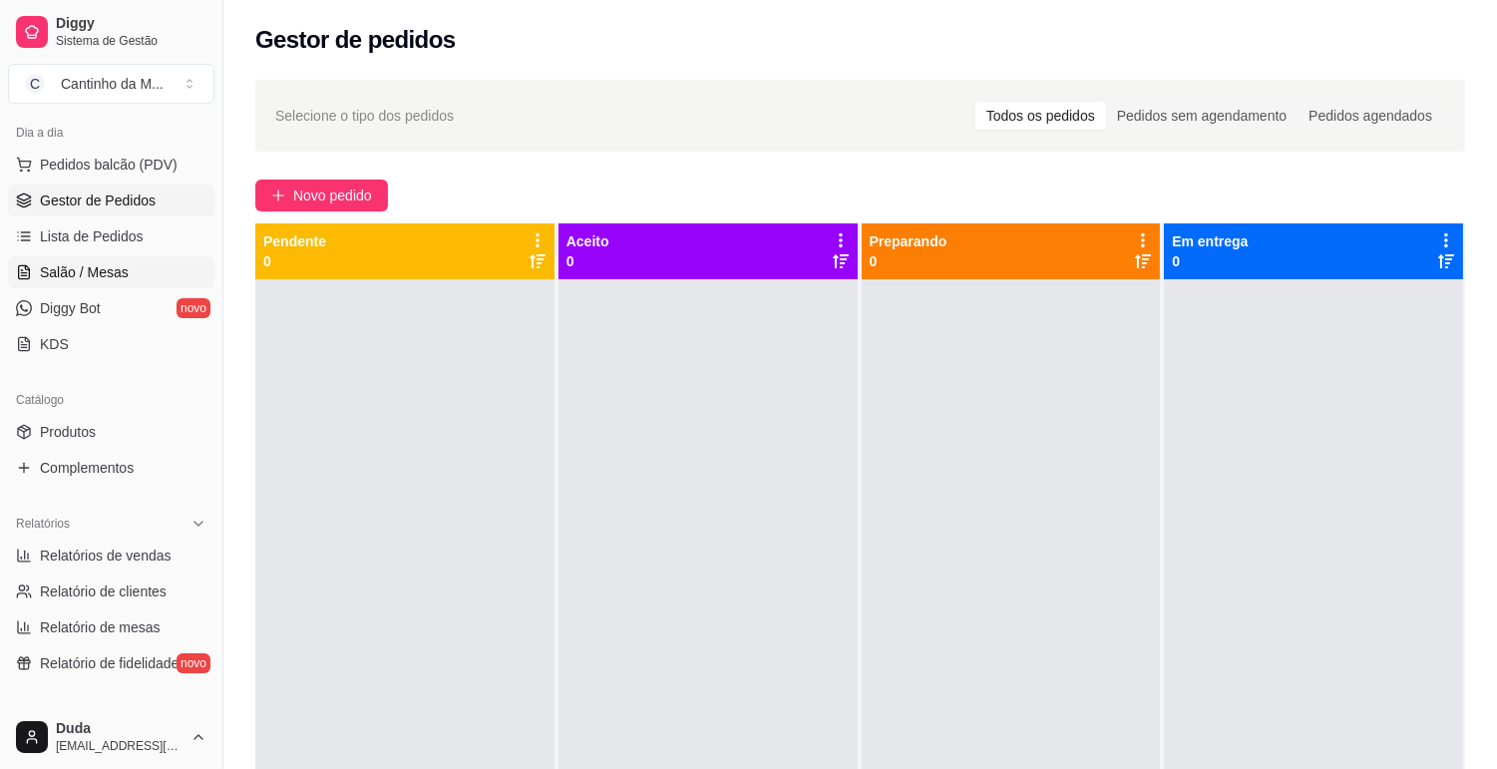
click at [78, 269] on span "Salão / Mesas" at bounding box center [84, 272] width 89 height 20
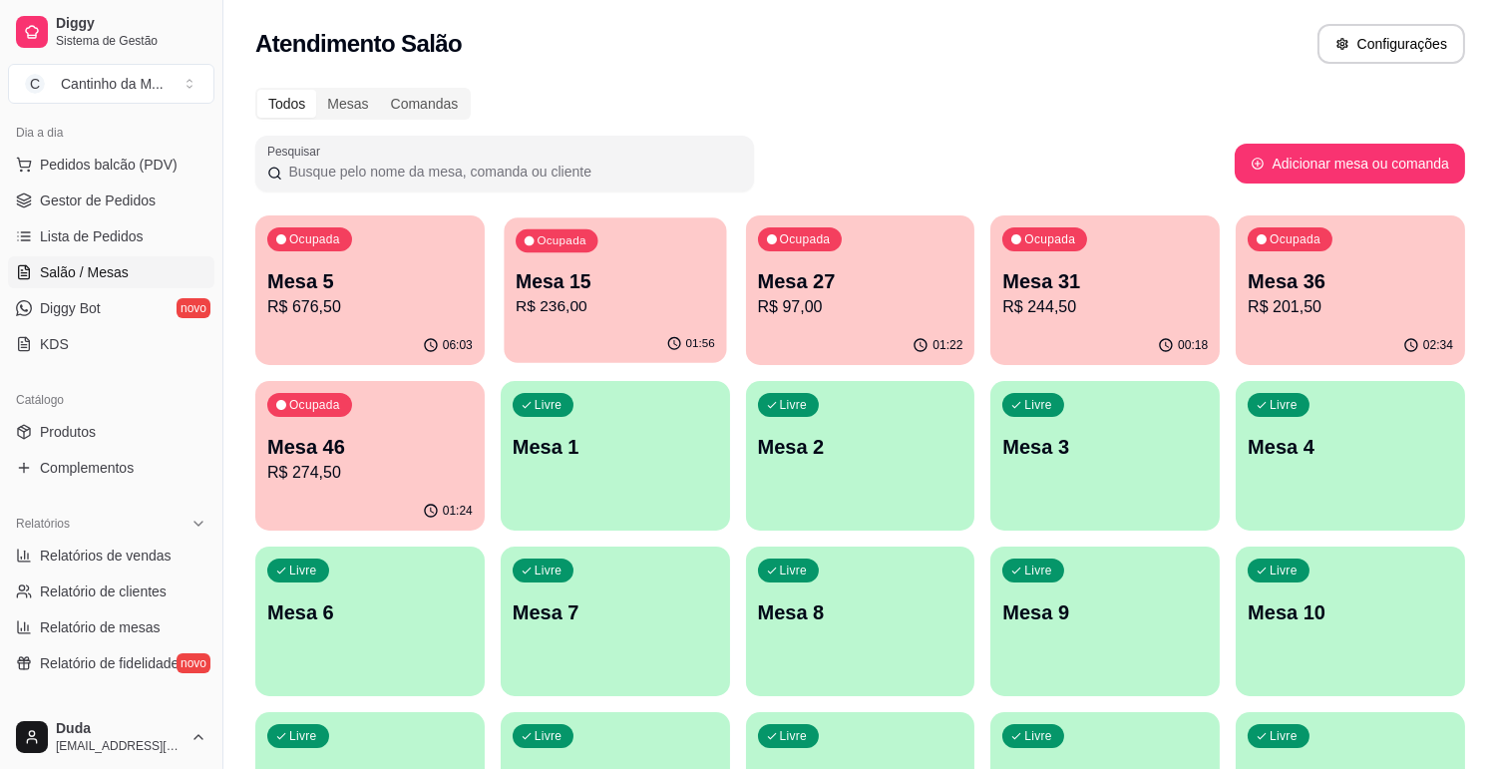
click at [549, 307] on p "R$ 236,00" at bounding box center [614, 306] width 199 height 23
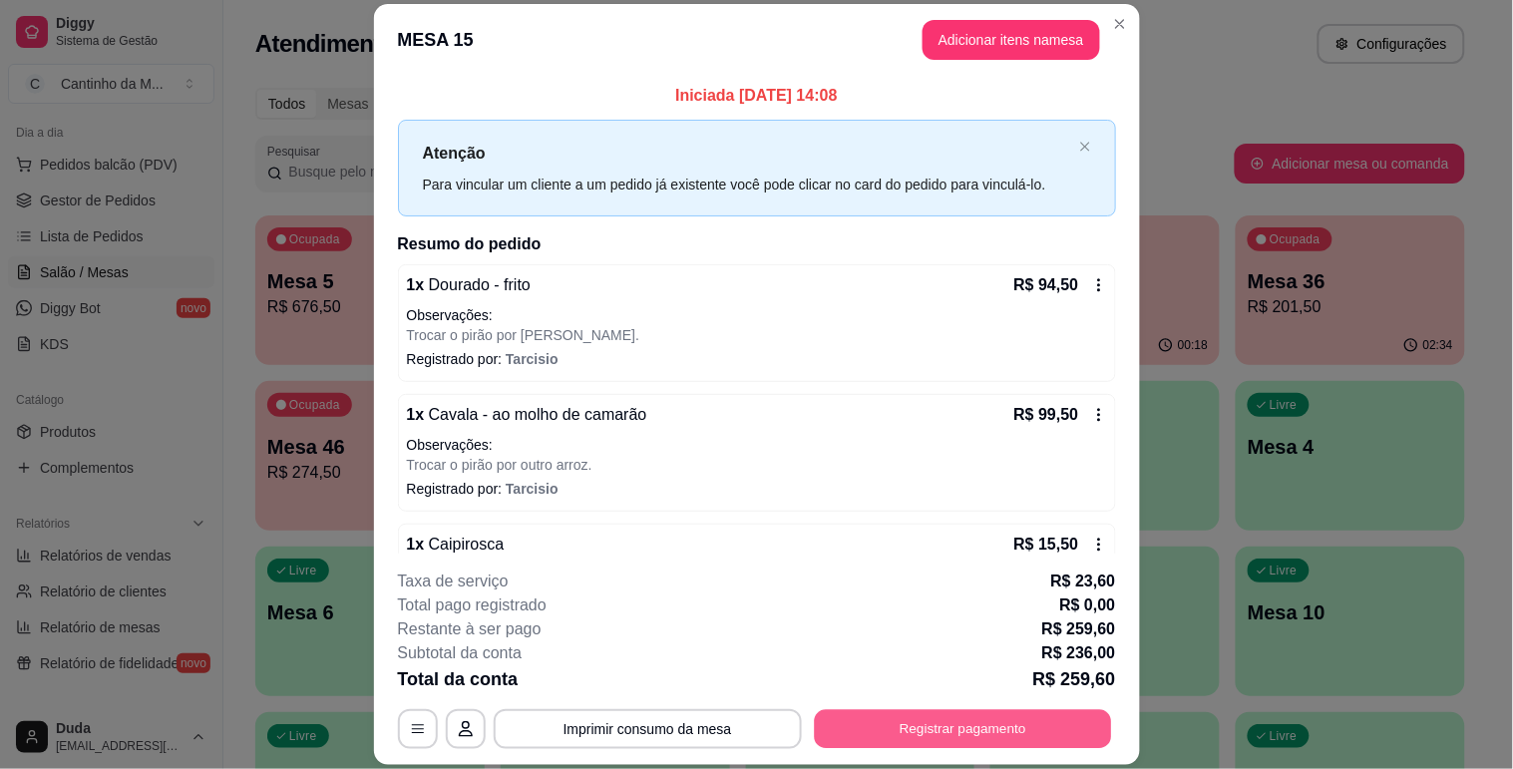
click at [914, 724] on button "Registrar pagamento" at bounding box center [962, 729] width 297 height 39
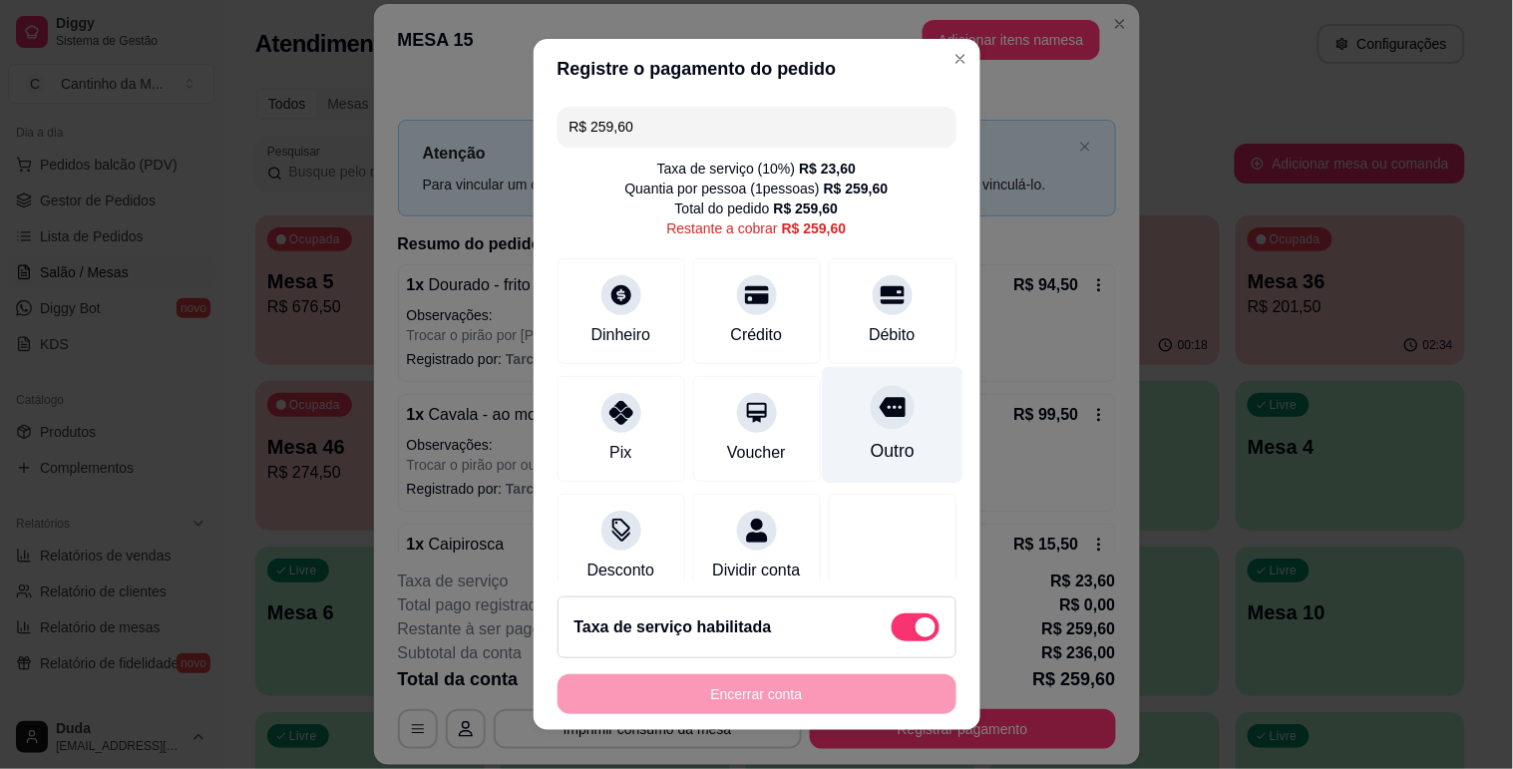
click at [844, 434] on div "Outro" at bounding box center [892, 424] width 141 height 117
type input "R$ 0,00"
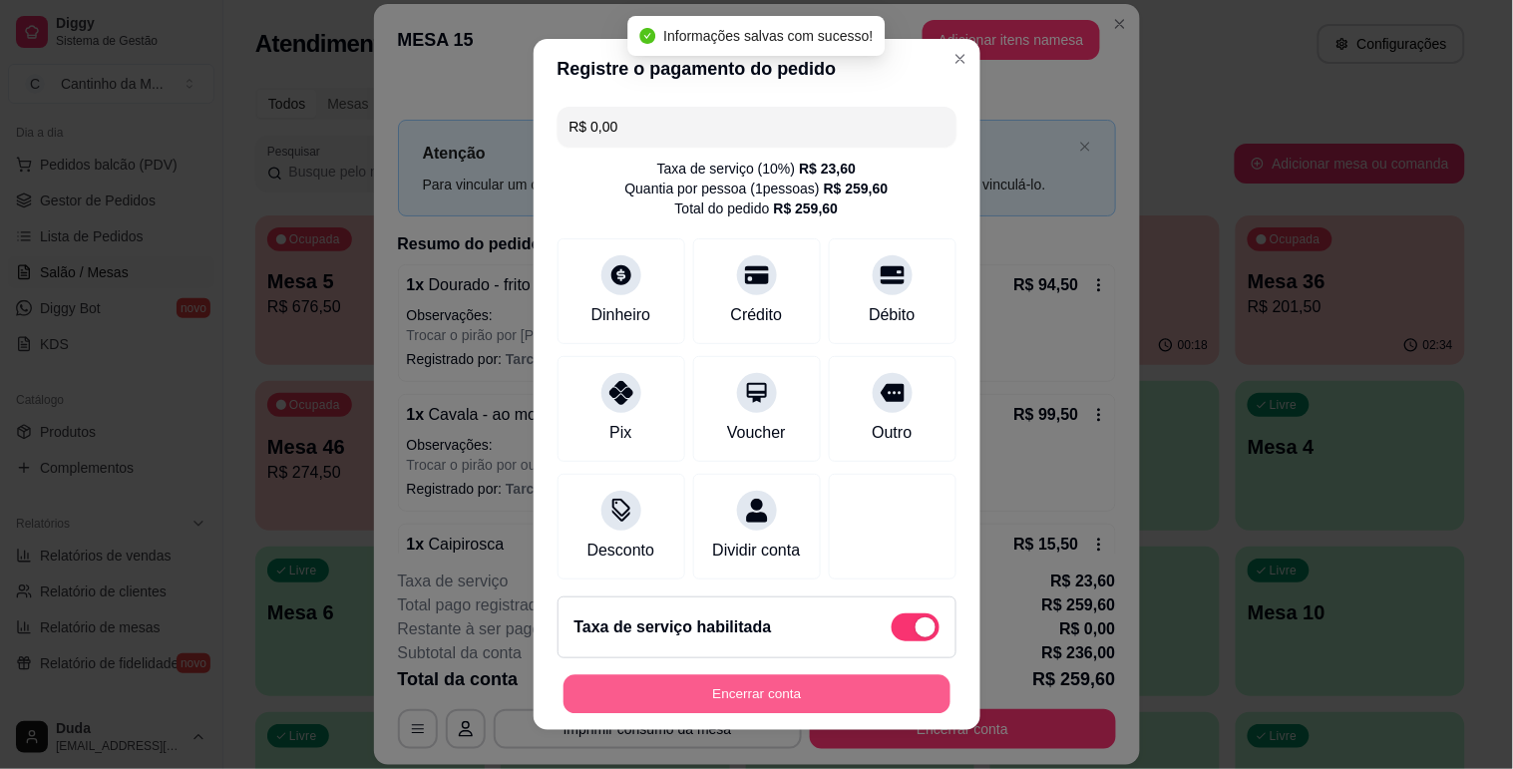
click at [834, 688] on button "Encerrar conta" at bounding box center [756, 694] width 387 height 39
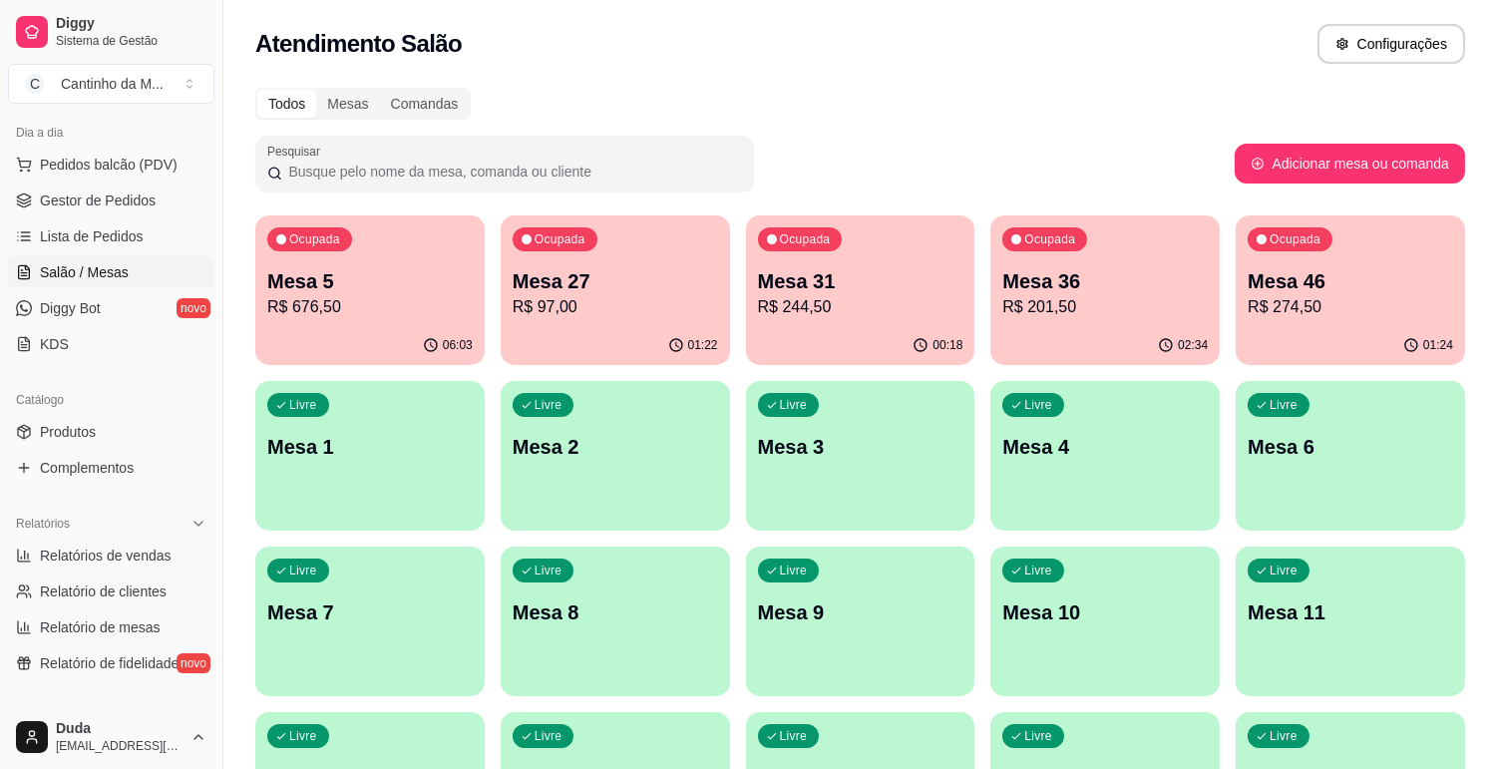
click at [130, 232] on span "Lista de Pedidos" at bounding box center [92, 236] width 104 height 20
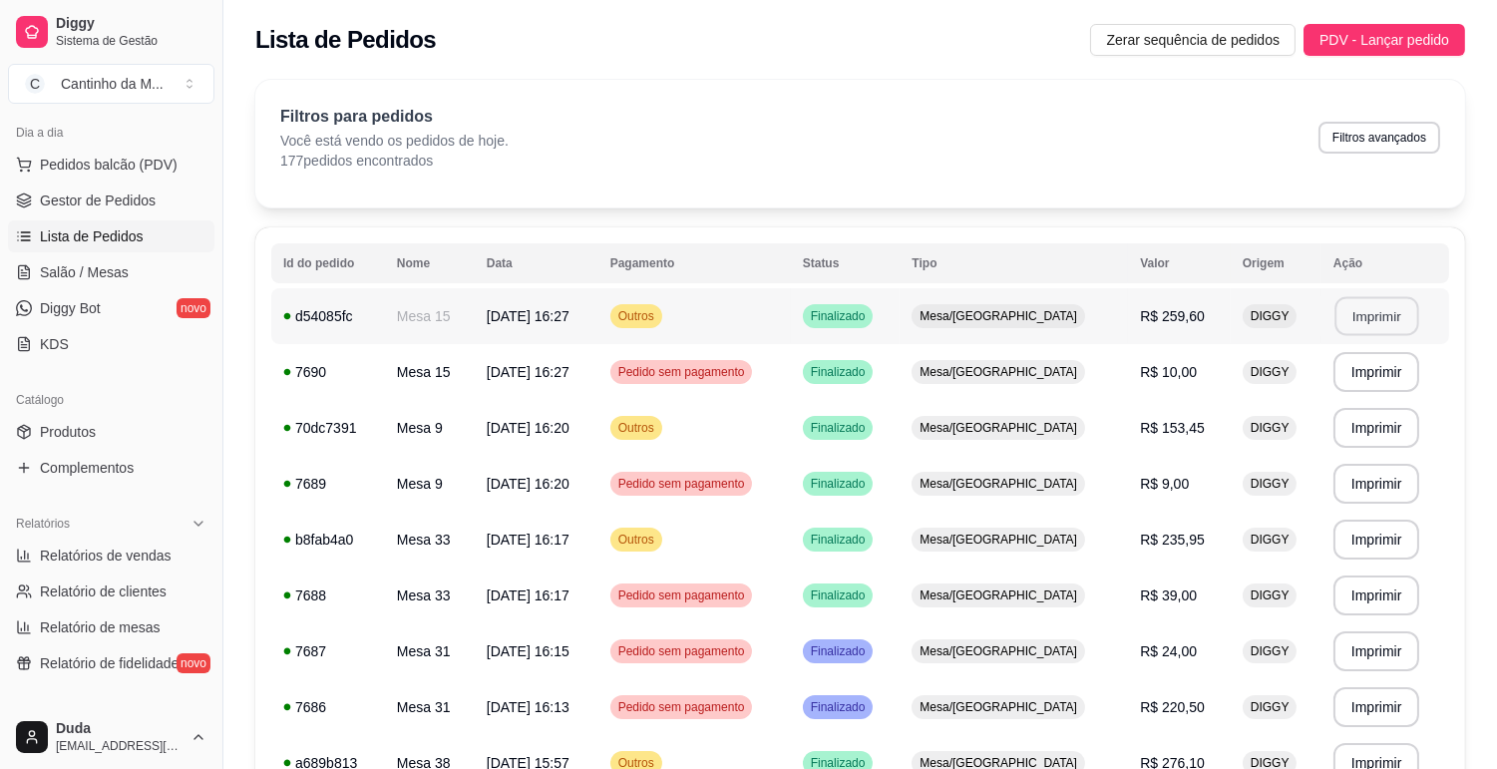
click at [1373, 310] on button "Imprimir" at bounding box center [1376, 316] width 84 height 39
click at [106, 269] on span "Salão / Mesas" at bounding box center [84, 272] width 89 height 20
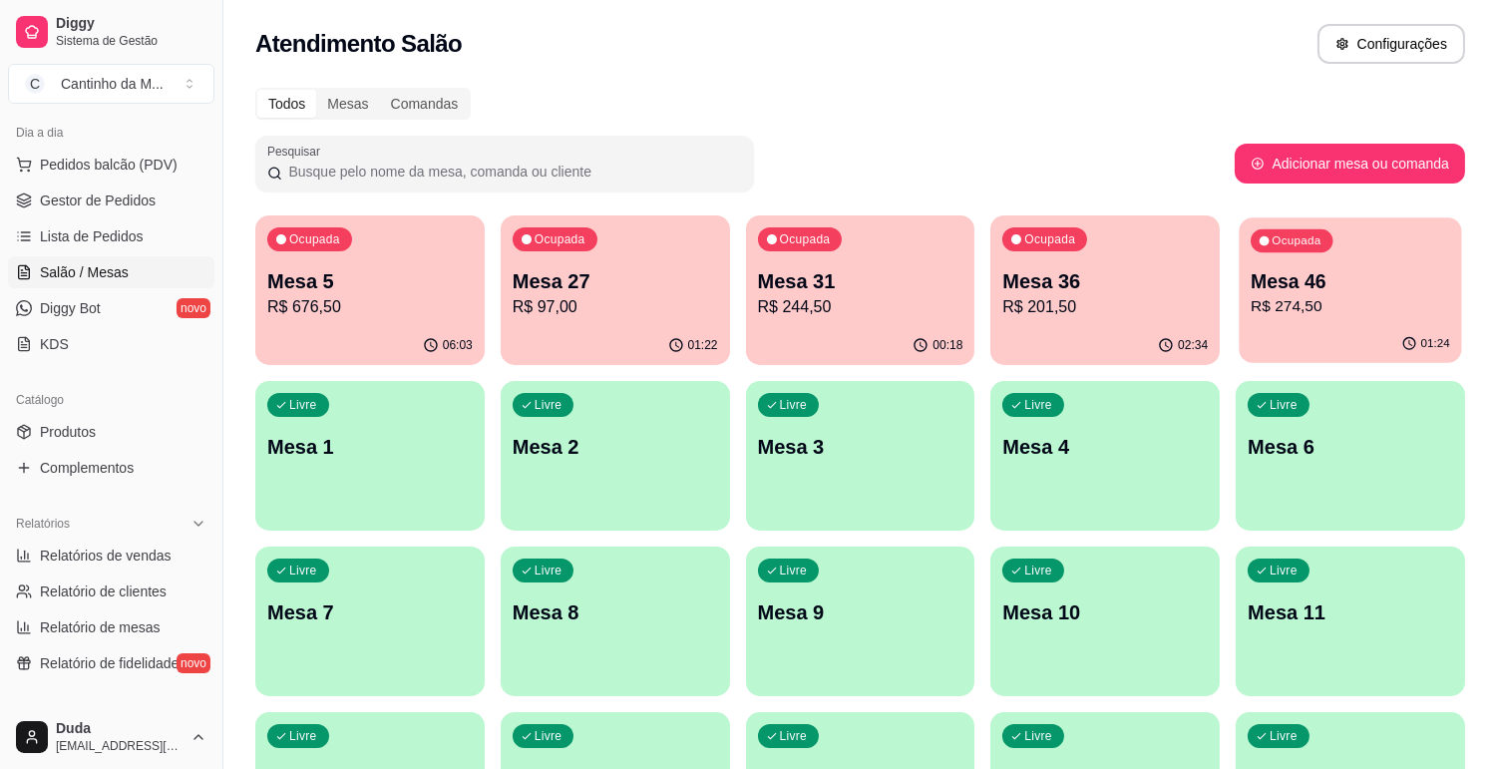
click at [1314, 285] on p "Mesa 46" at bounding box center [1349, 281] width 199 height 27
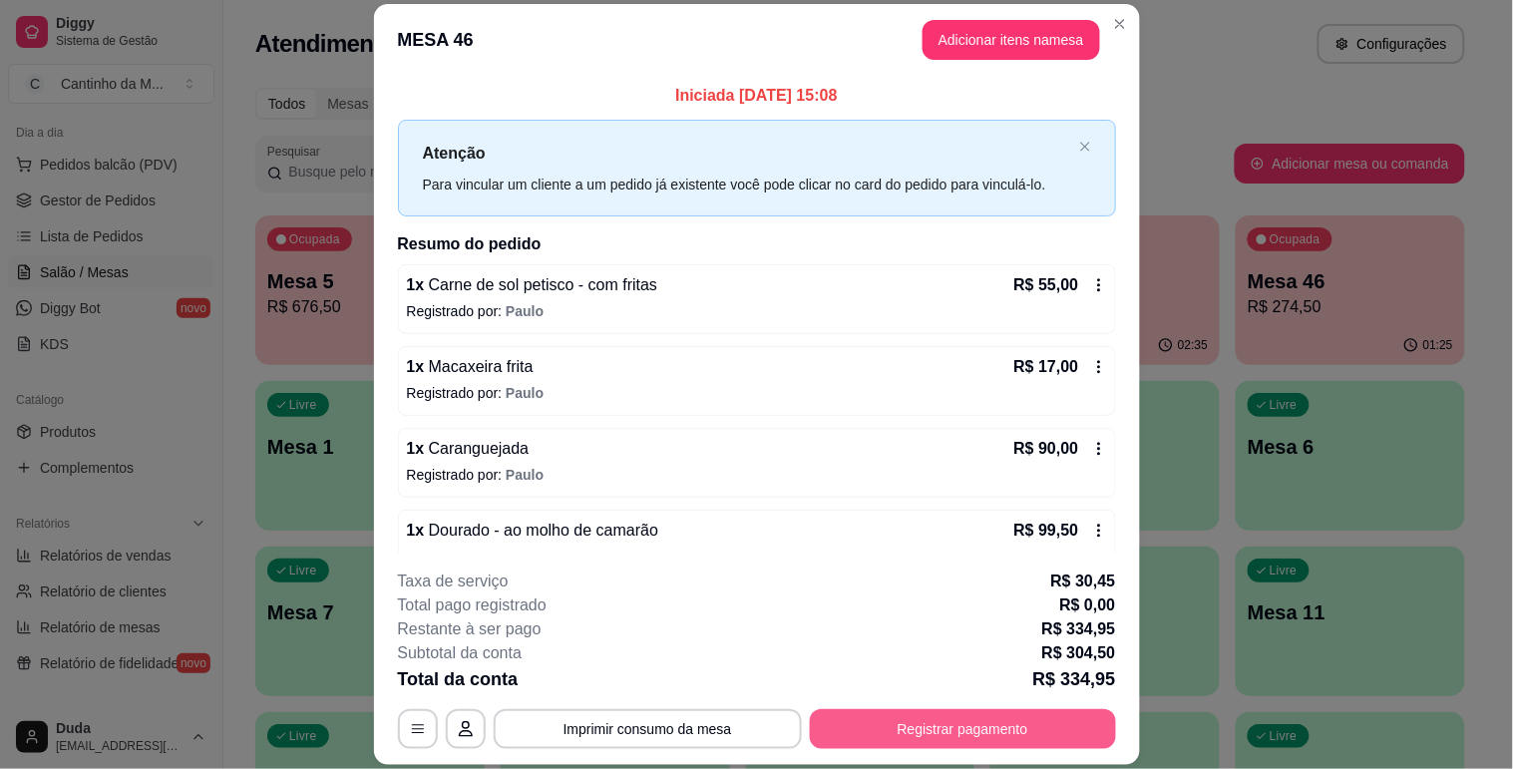
click at [1020, 735] on button "Registrar pagamento" at bounding box center [963, 729] width 306 height 40
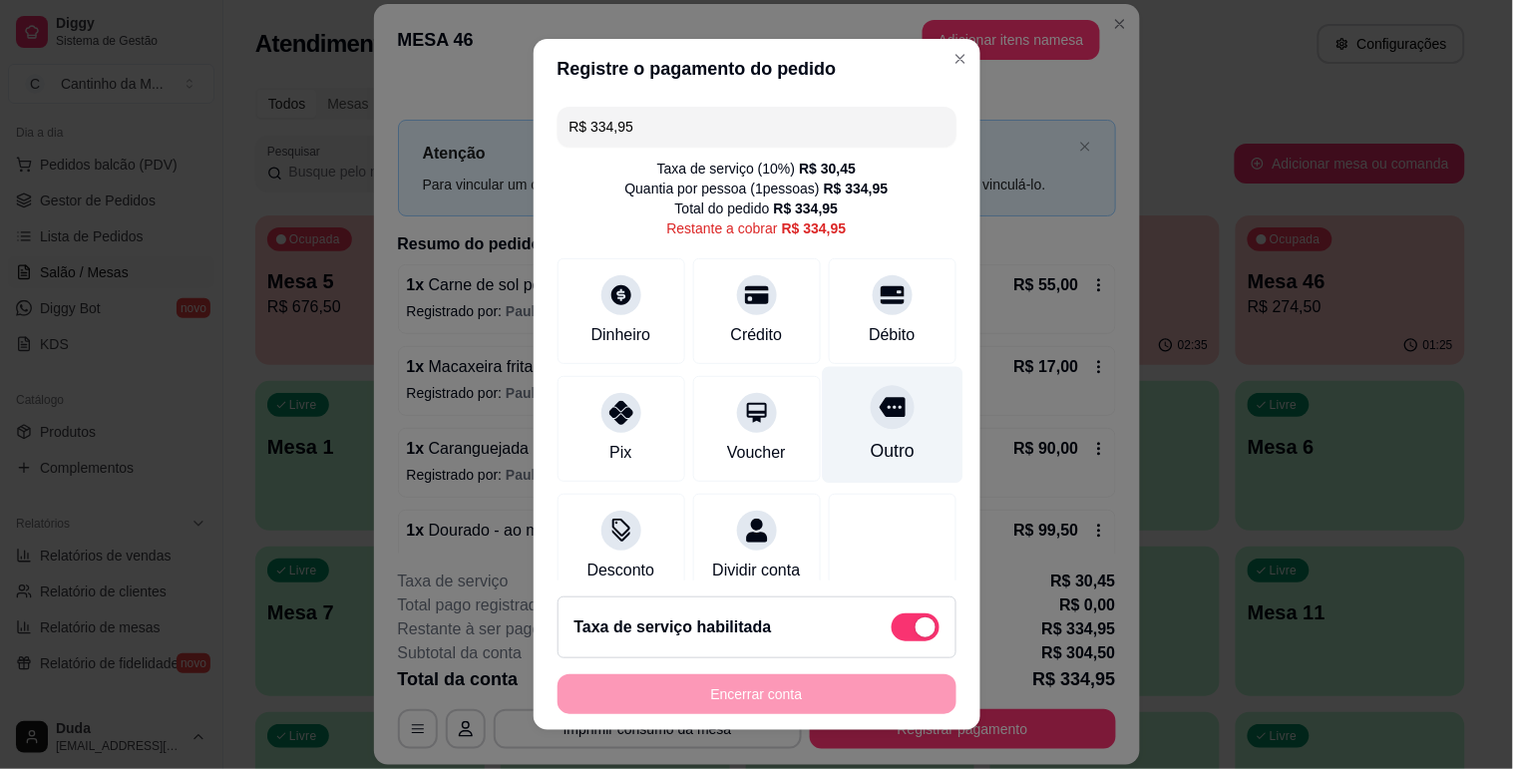
click at [869, 446] on div "Outro" at bounding box center [891, 451] width 44 height 26
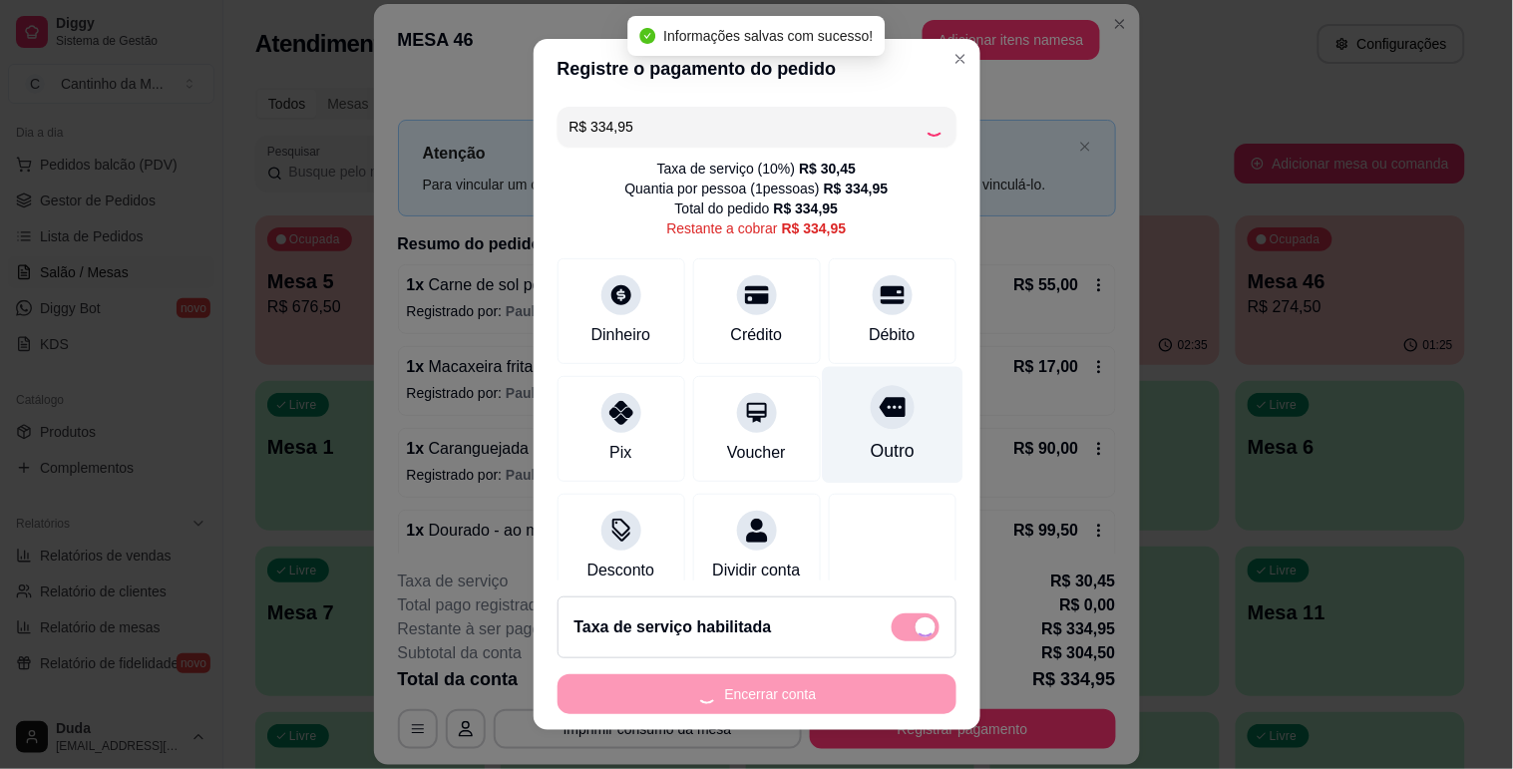
type input "R$ 0,00"
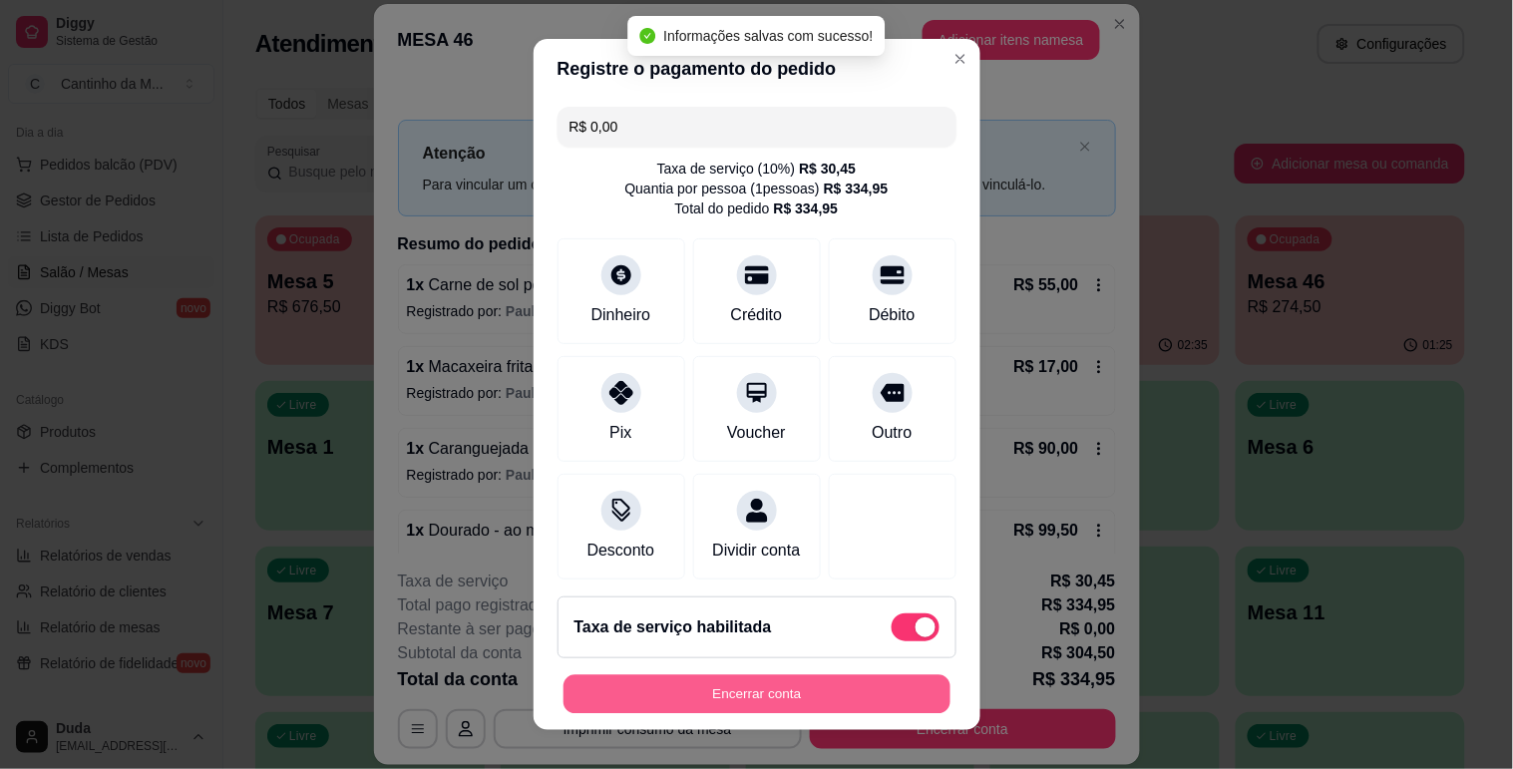
click at [848, 680] on button "Encerrar conta" at bounding box center [756, 694] width 387 height 39
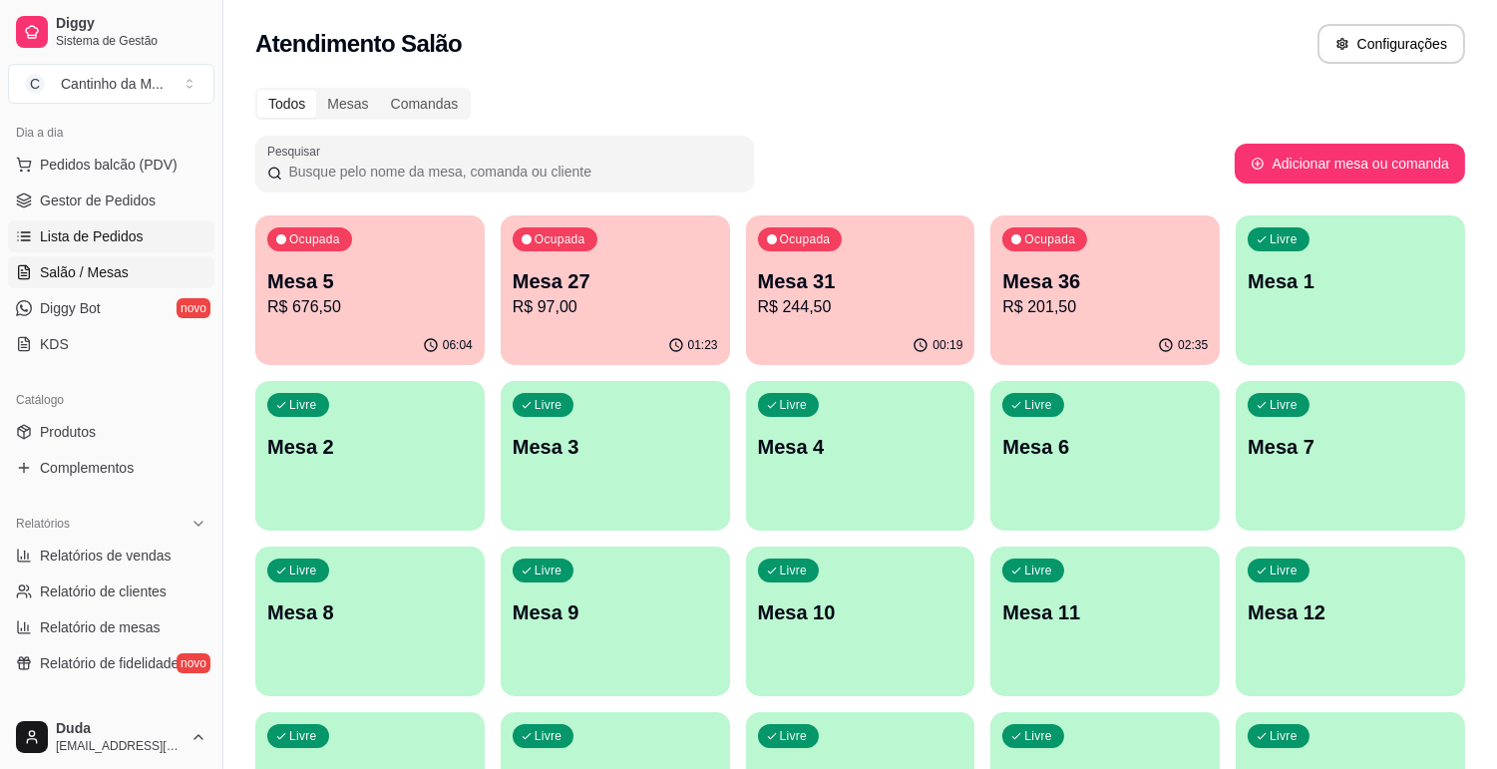
click at [93, 242] on span "Lista de Pedidos" at bounding box center [92, 236] width 104 height 20
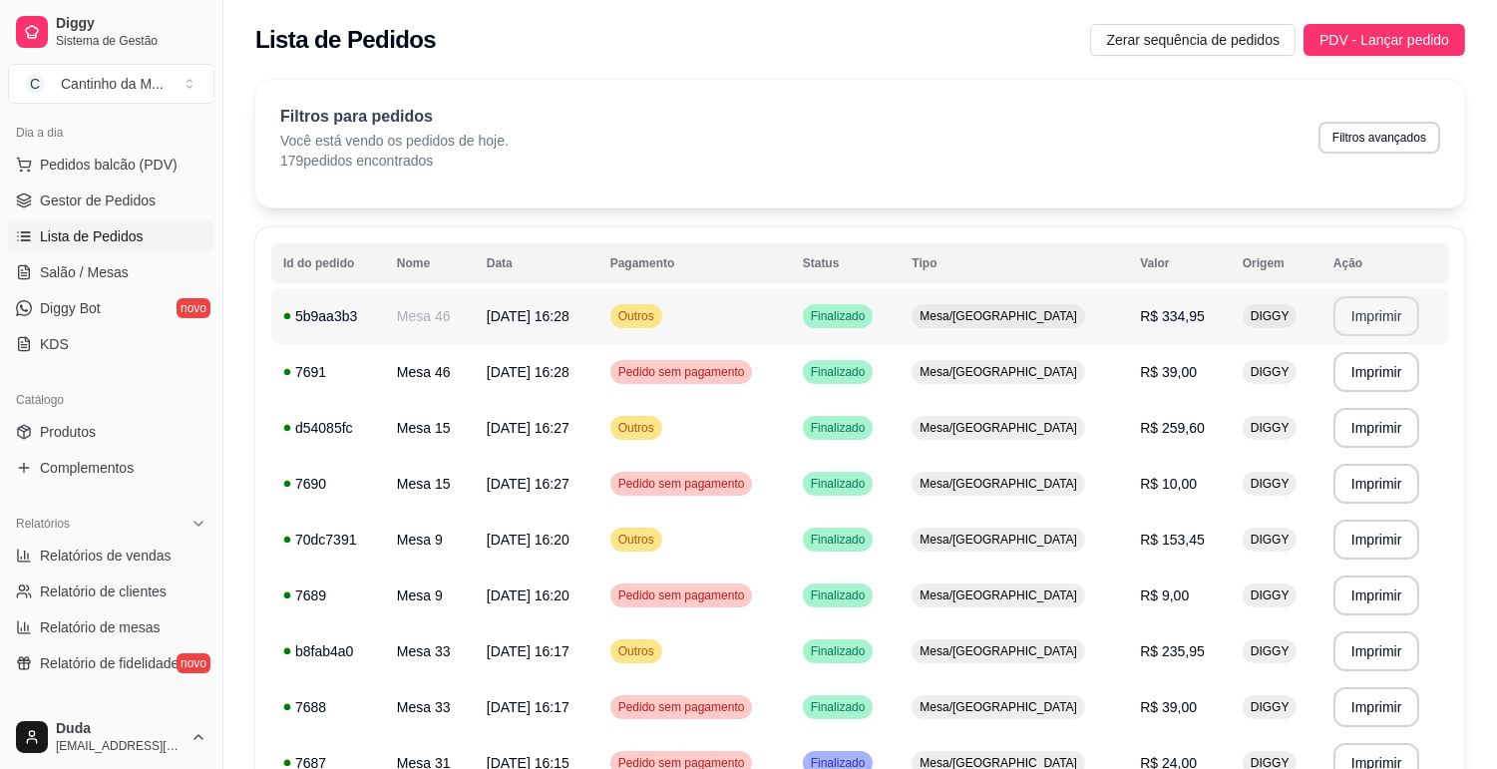
click at [1338, 316] on button "Imprimir" at bounding box center [1376, 316] width 87 height 40
click at [87, 200] on span "Gestor de Pedidos" at bounding box center [98, 200] width 116 height 20
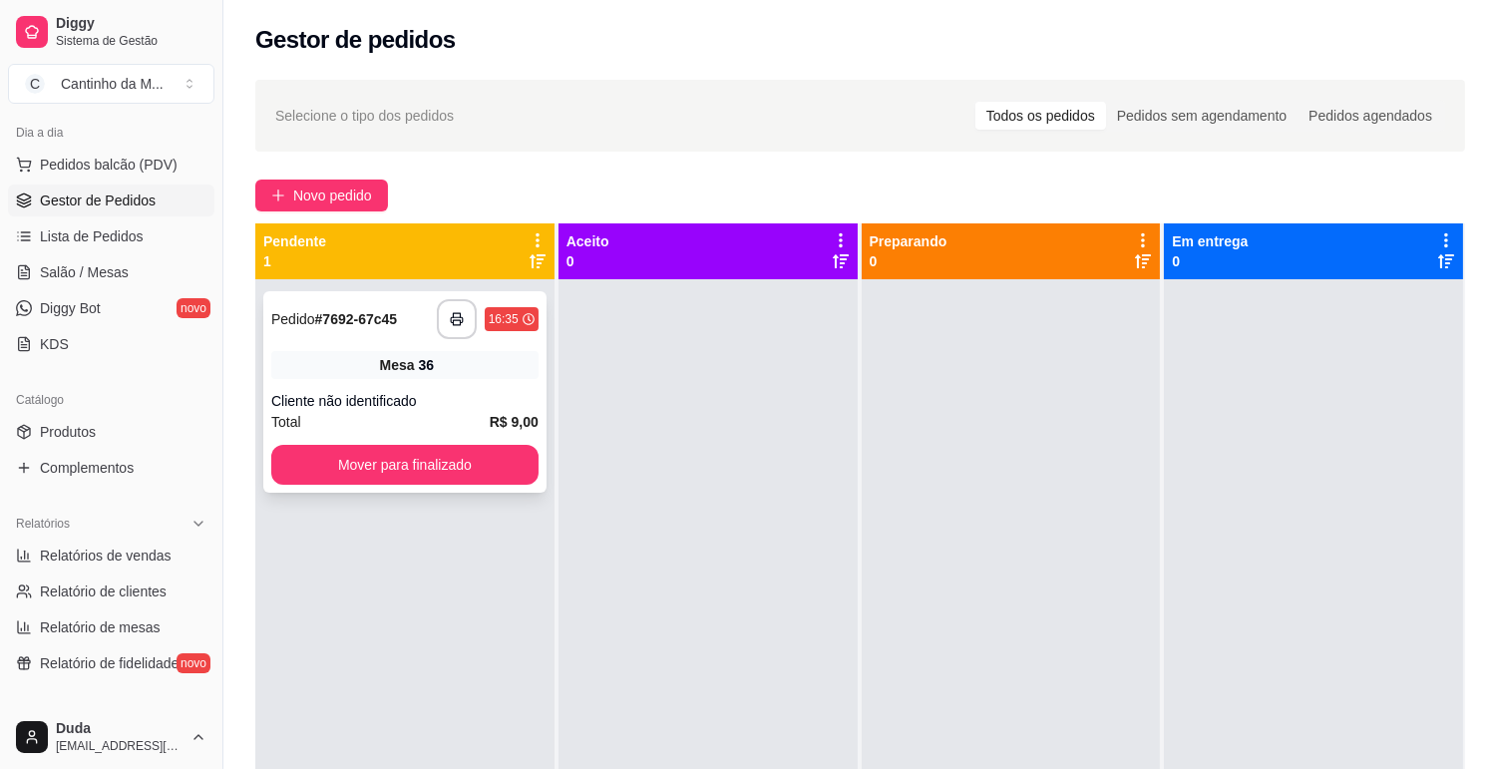
click at [351, 335] on div "**********" at bounding box center [404, 319] width 267 height 40
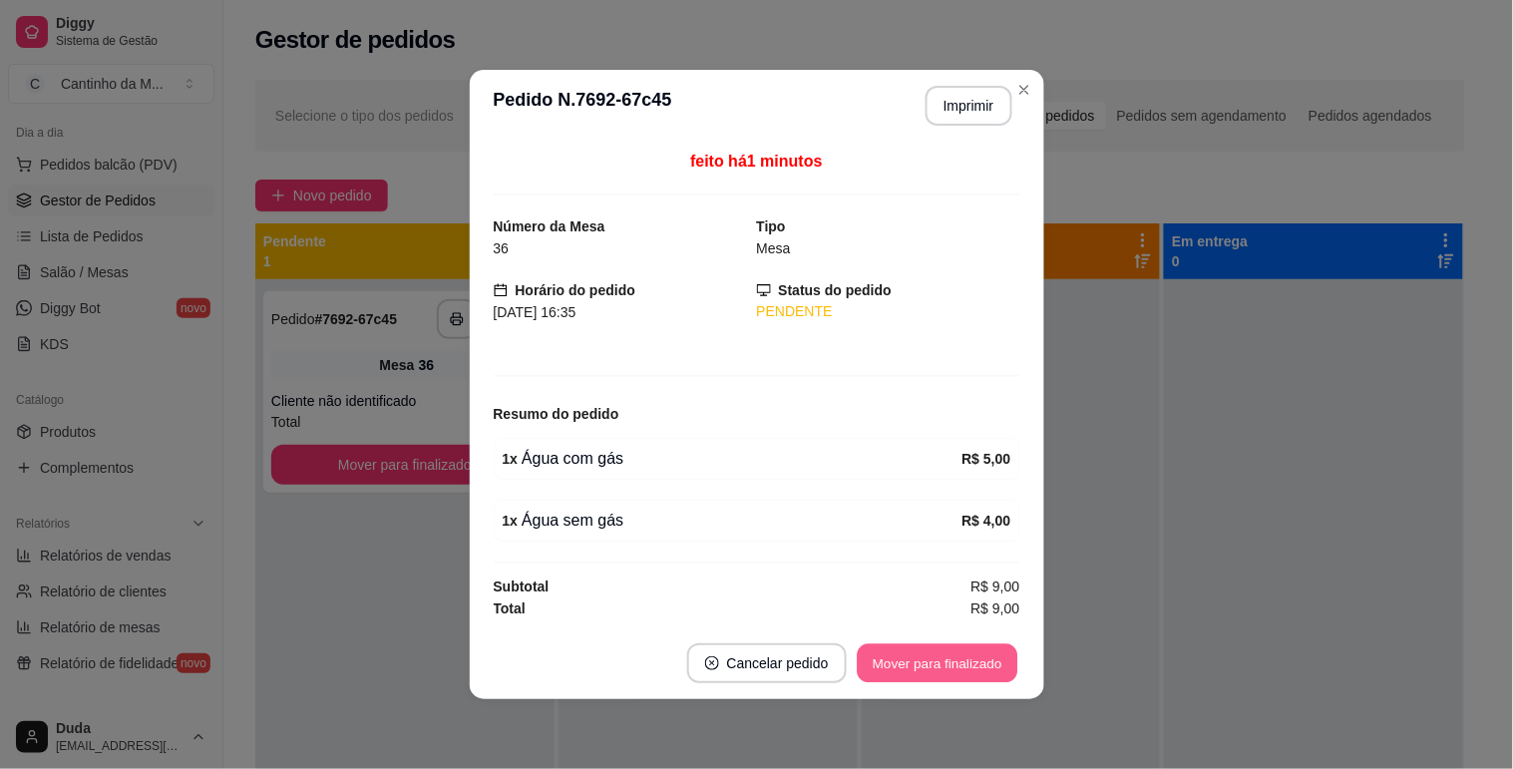
click at [989, 672] on button "Mover para finalizado" at bounding box center [936, 663] width 161 height 39
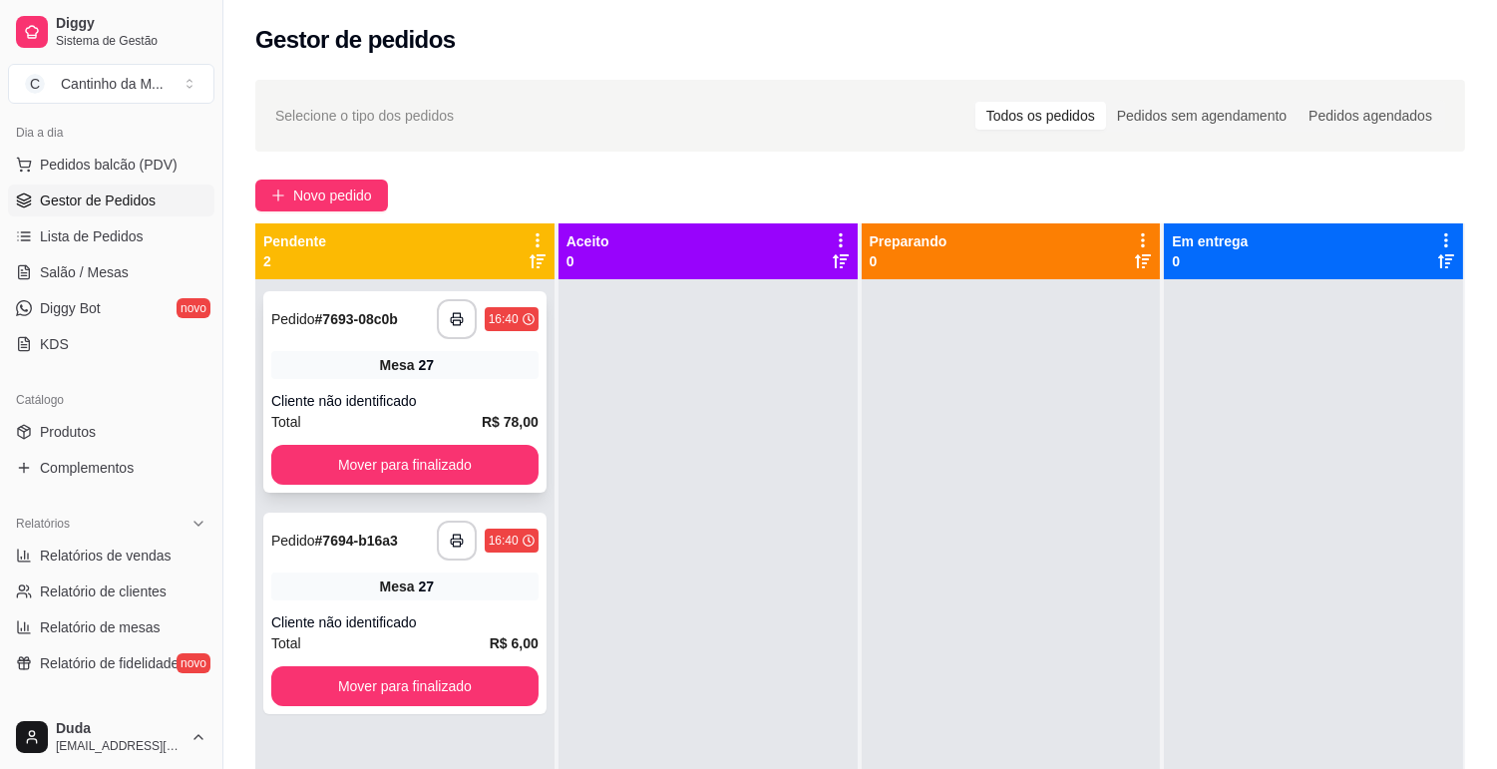
click at [356, 305] on div "**********" at bounding box center [404, 319] width 267 height 40
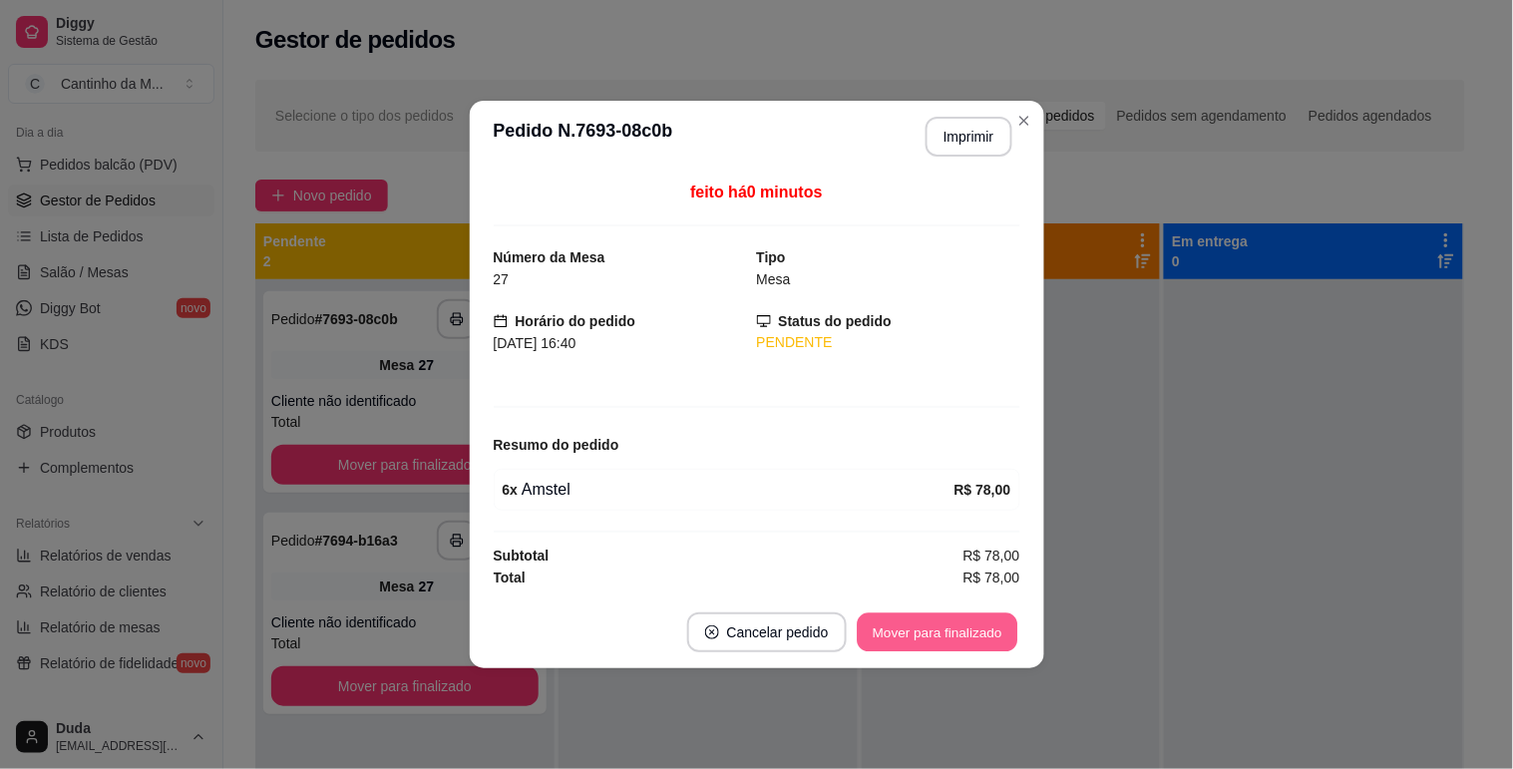
click at [928, 633] on button "Mover para finalizado" at bounding box center [936, 632] width 161 height 39
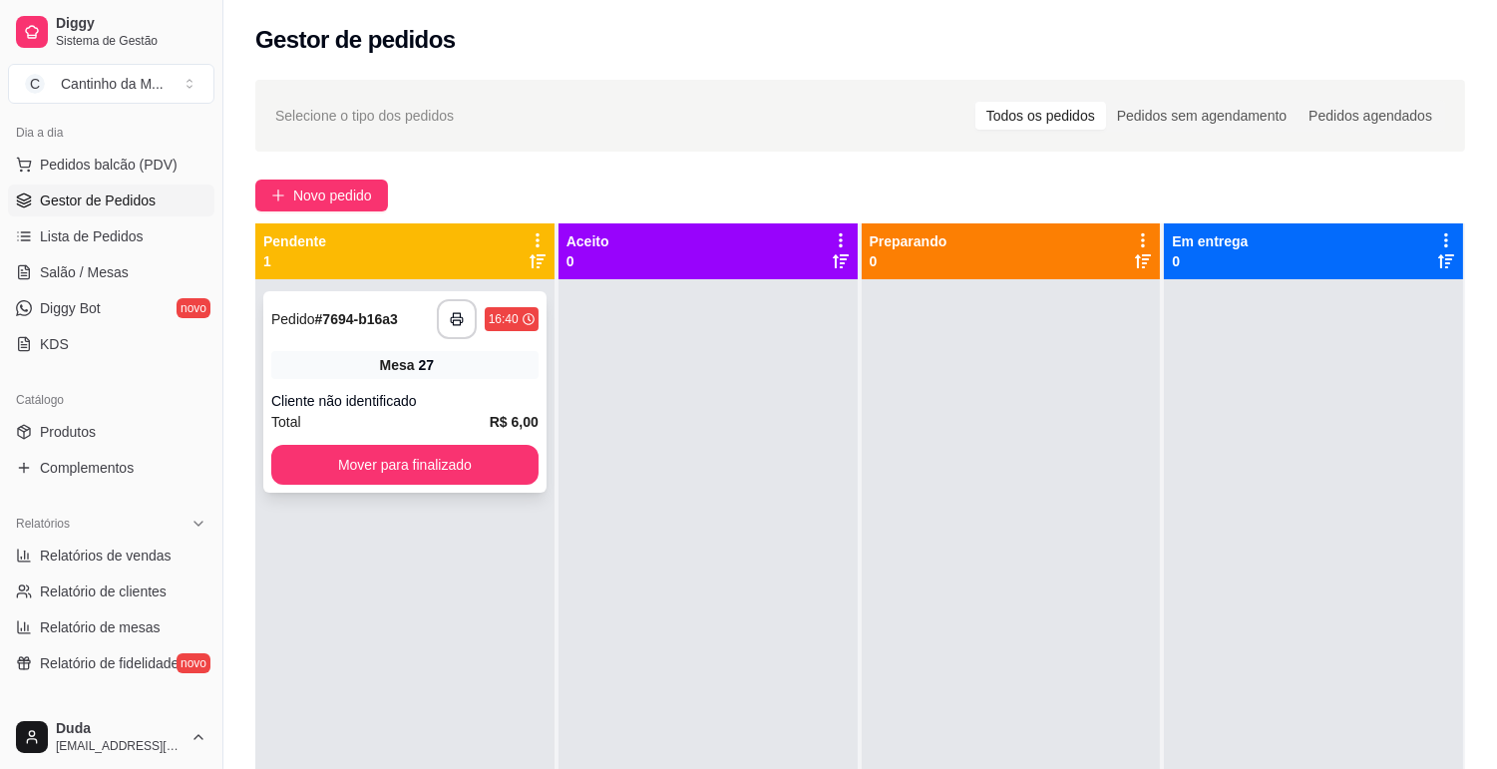
click at [322, 322] on strong "# 7694-b16a3" at bounding box center [356, 319] width 83 height 16
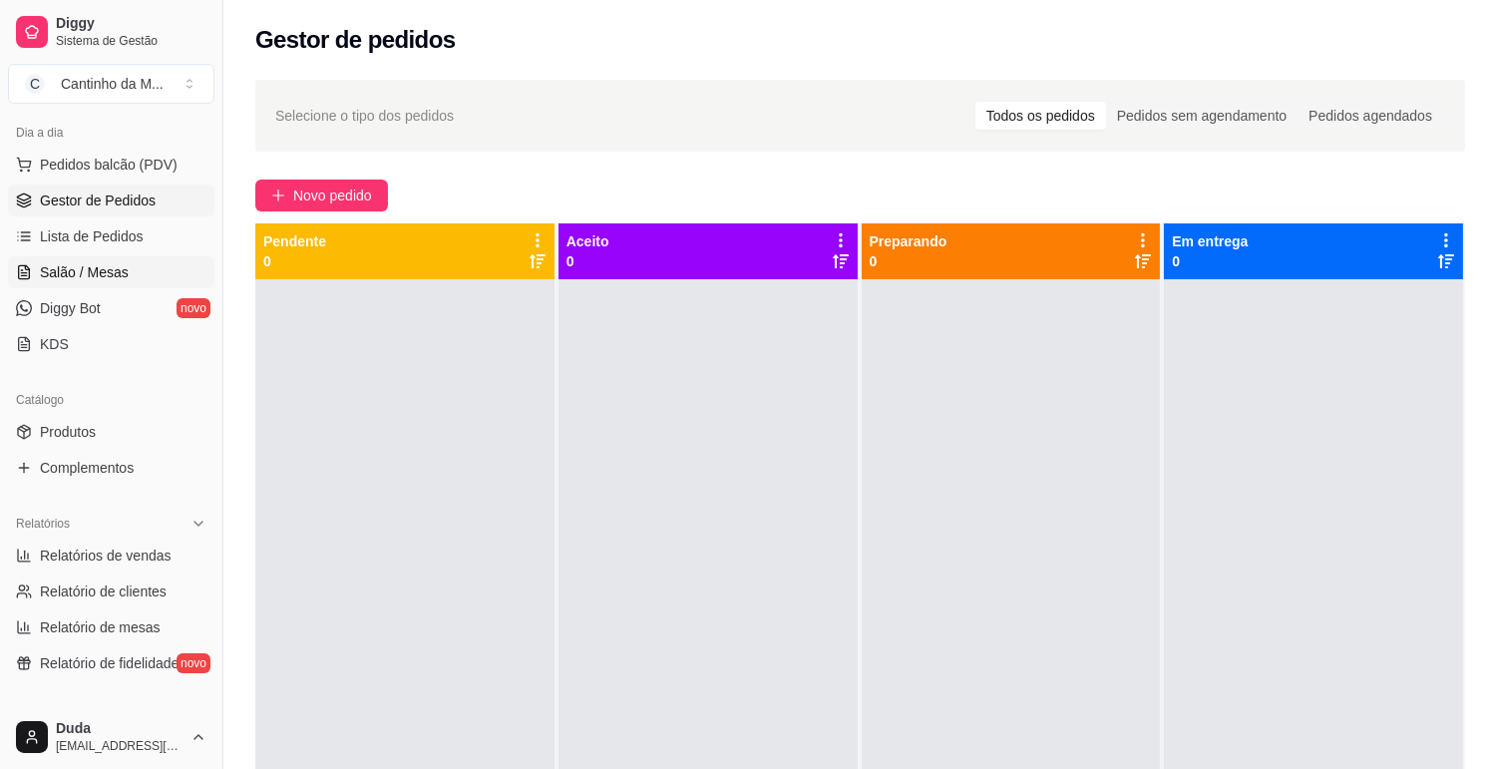
click at [76, 263] on span "Salão / Mesas" at bounding box center [84, 272] width 89 height 20
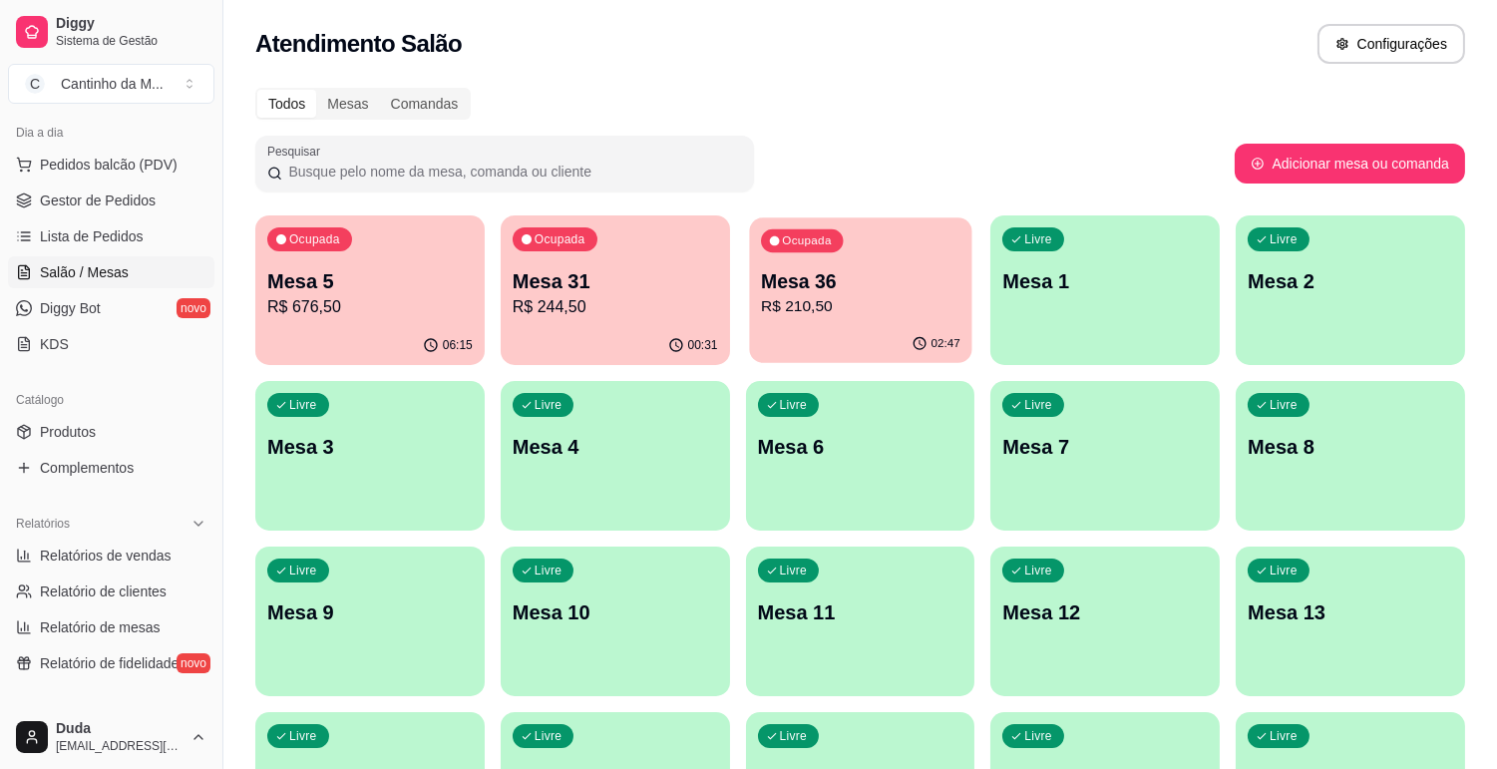
click at [863, 327] on div "02:47" at bounding box center [860, 344] width 222 height 38
click at [51, 241] on span "Lista de Pedidos" at bounding box center [92, 236] width 104 height 20
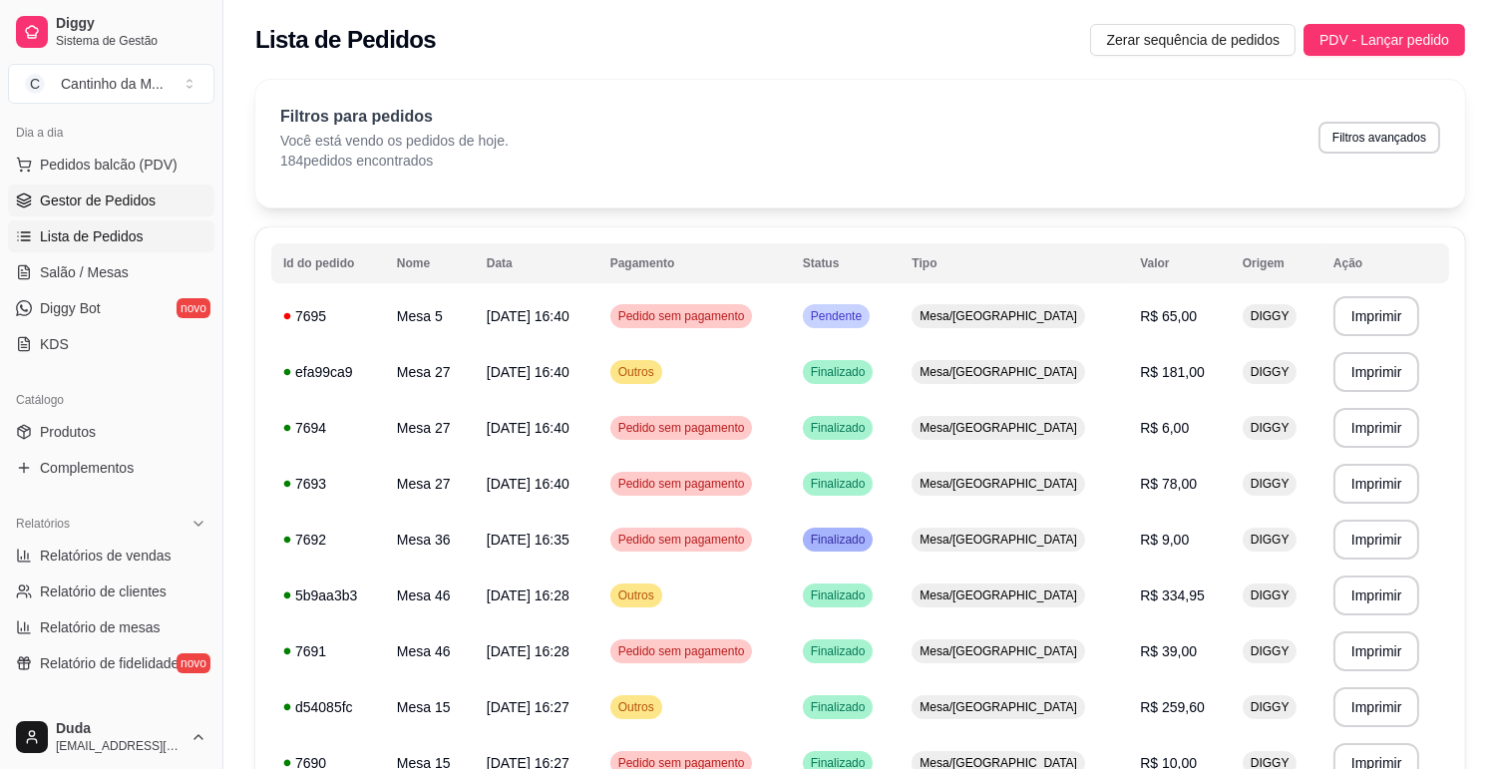
click at [118, 205] on span "Gestor de Pedidos" at bounding box center [98, 200] width 116 height 20
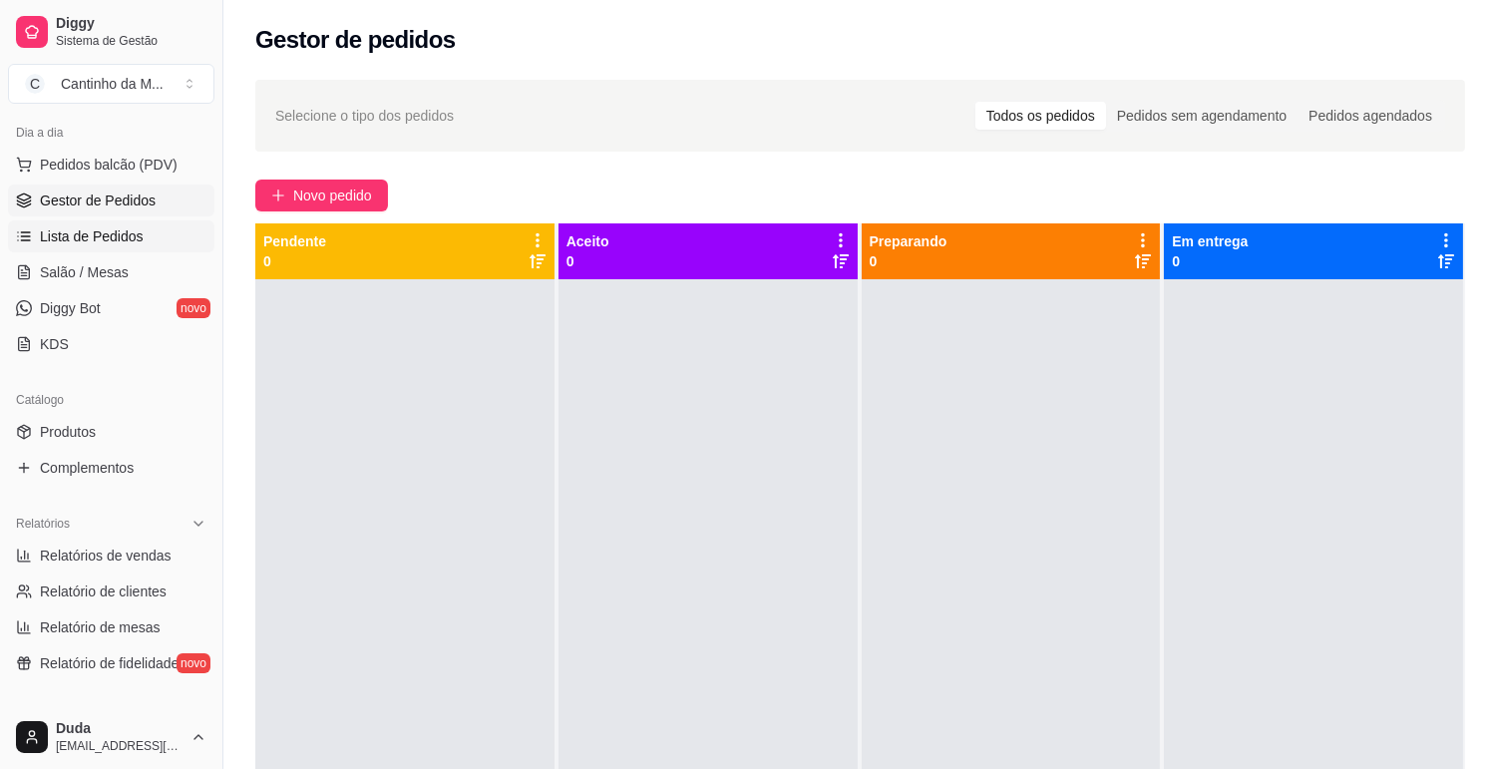
click at [116, 229] on span "Lista de Pedidos" at bounding box center [92, 236] width 104 height 20
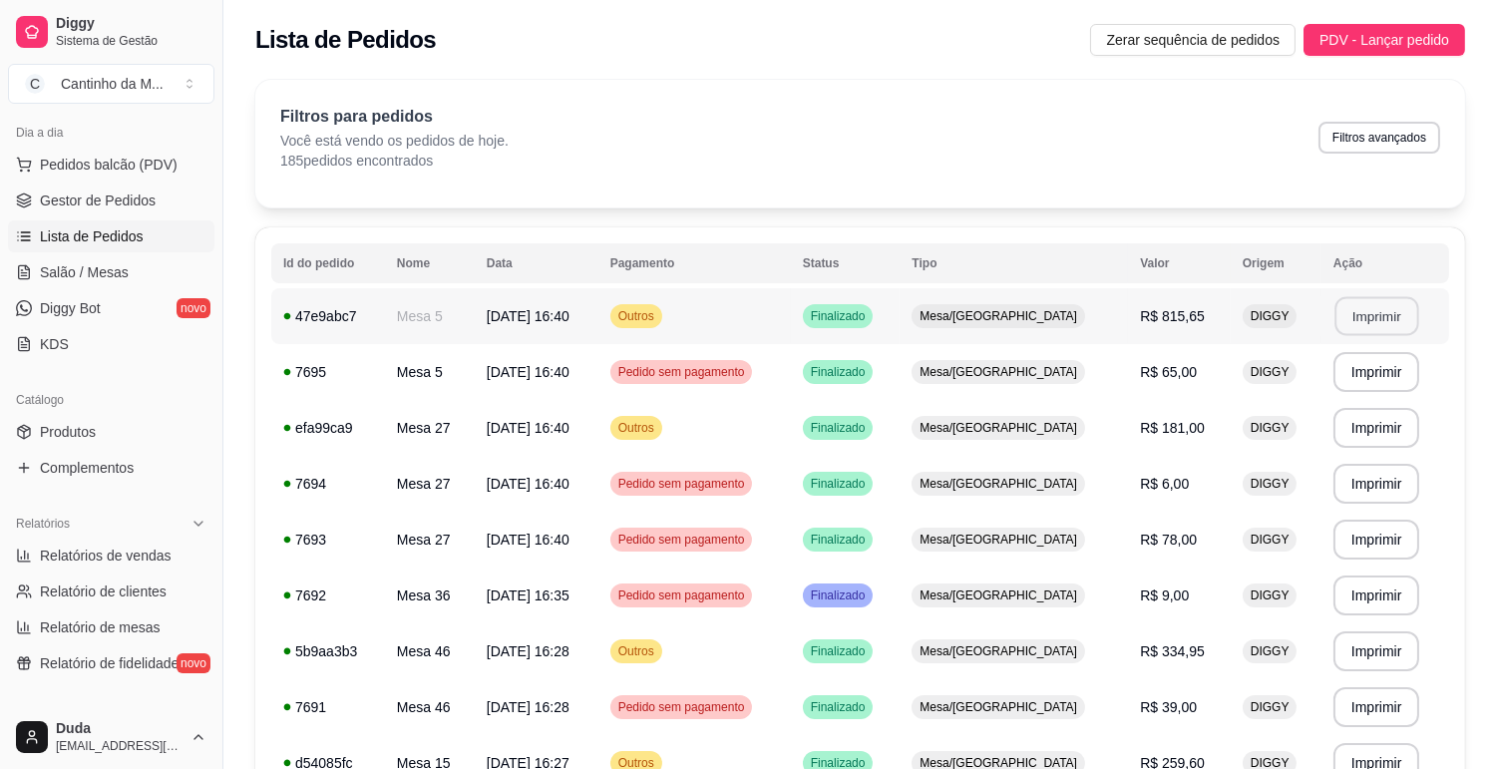
click at [1362, 320] on button "Imprimir" at bounding box center [1376, 316] width 84 height 39
click at [1376, 427] on button "Imprimir" at bounding box center [1376, 428] width 87 height 40
click at [141, 551] on span "Relatórios de vendas" at bounding box center [106, 555] width 132 height 20
select select "ALL"
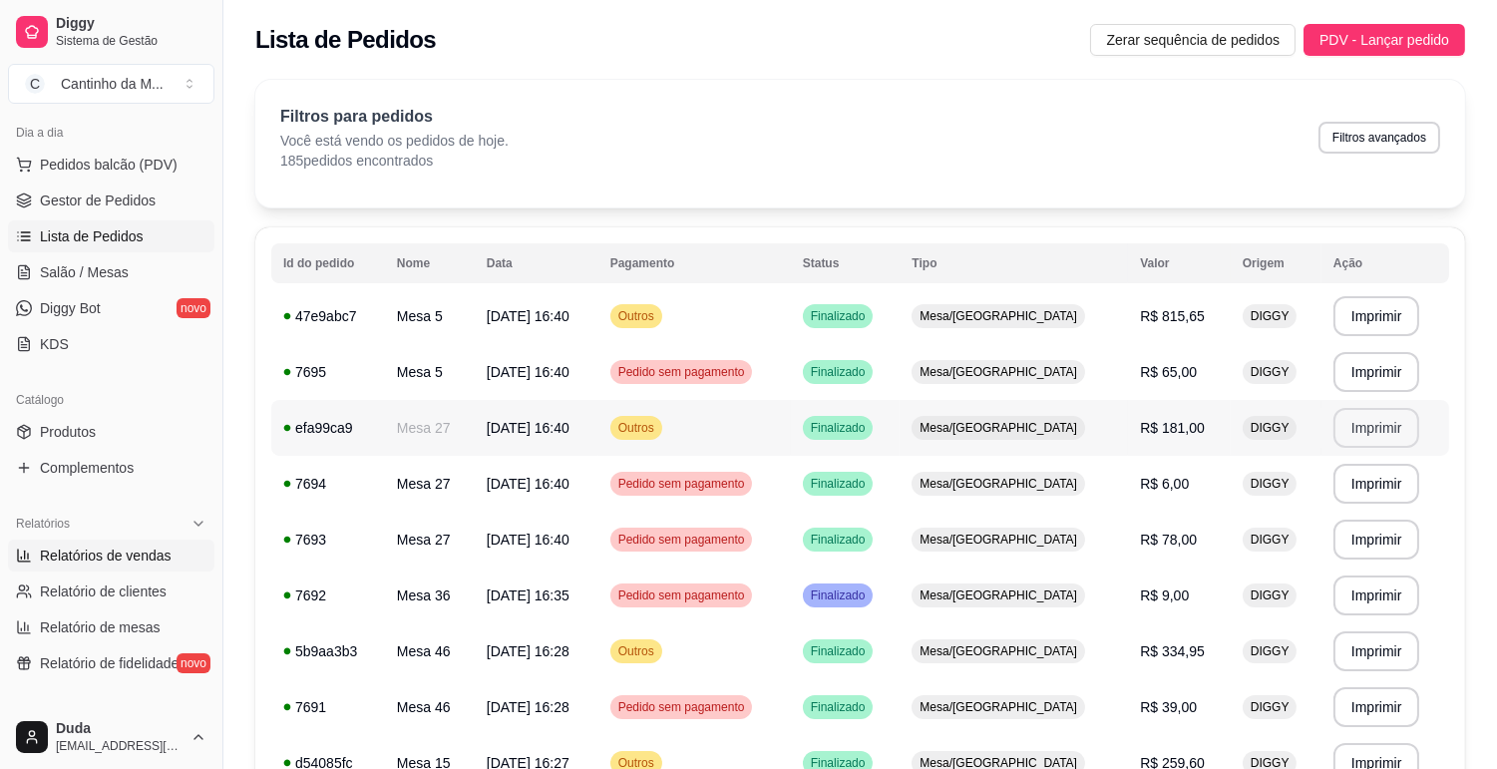
select select "0"
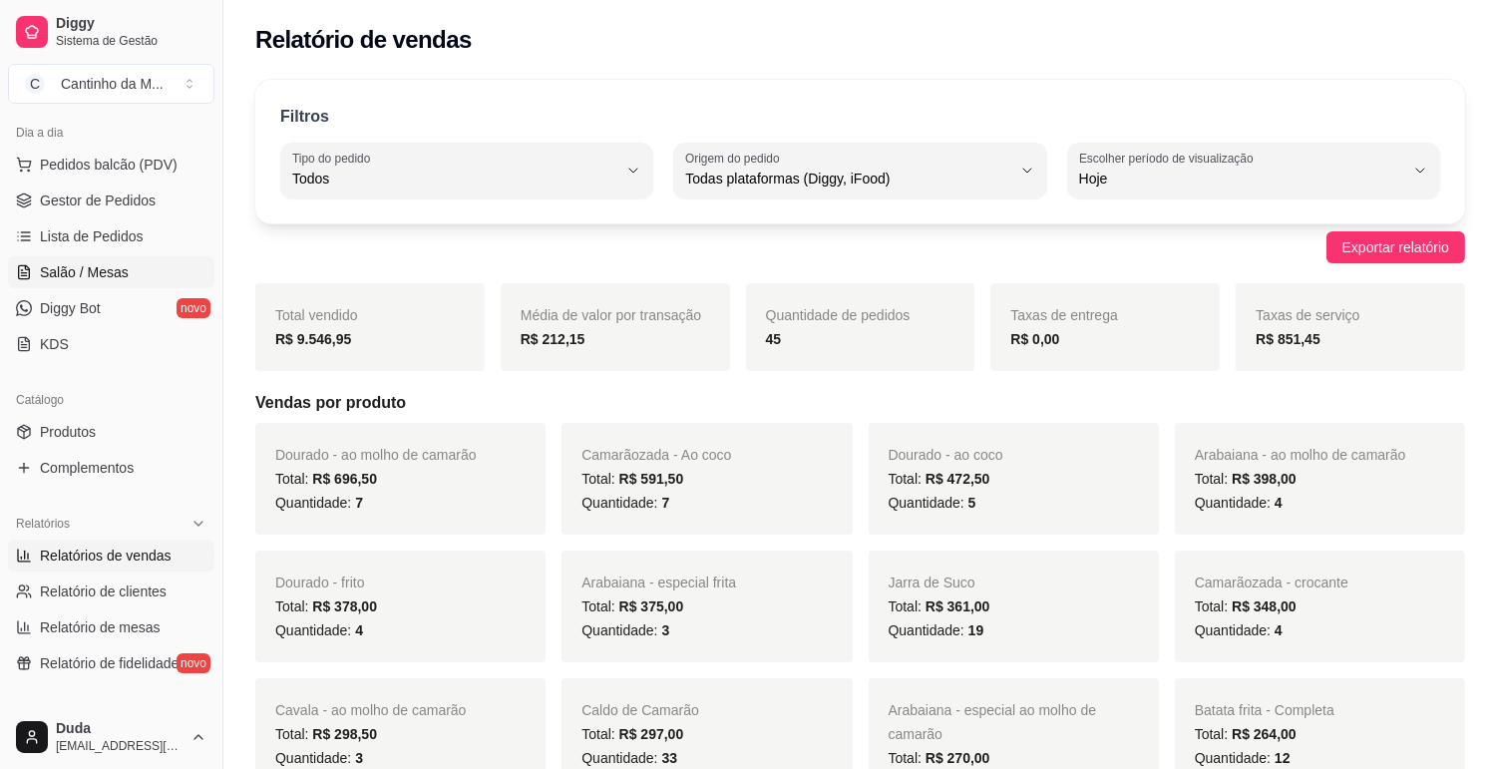
click at [98, 263] on span "Salão / Mesas" at bounding box center [84, 272] width 89 height 20
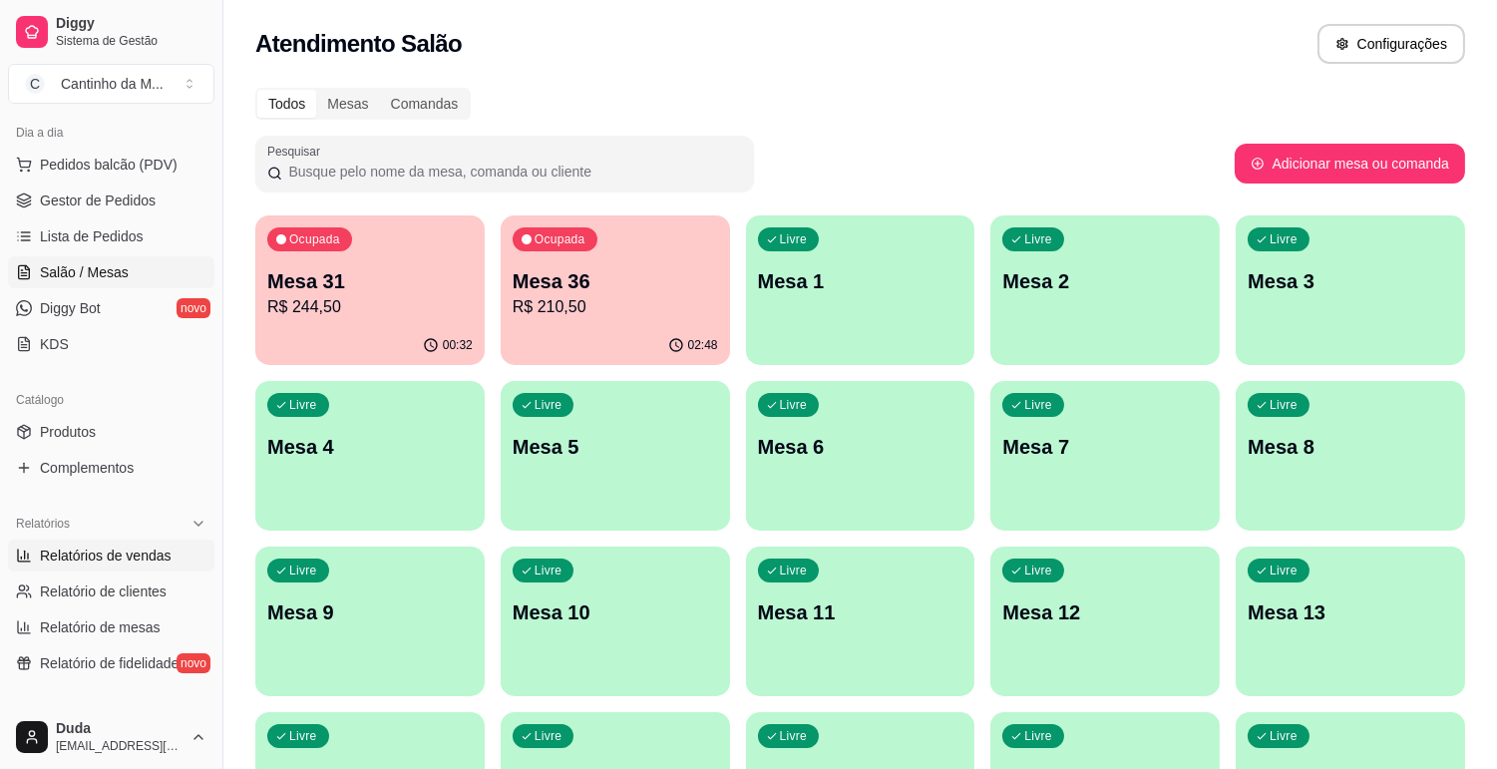
click at [143, 569] on link "Relatórios de vendas" at bounding box center [111, 555] width 206 height 32
select select "ALL"
select select "0"
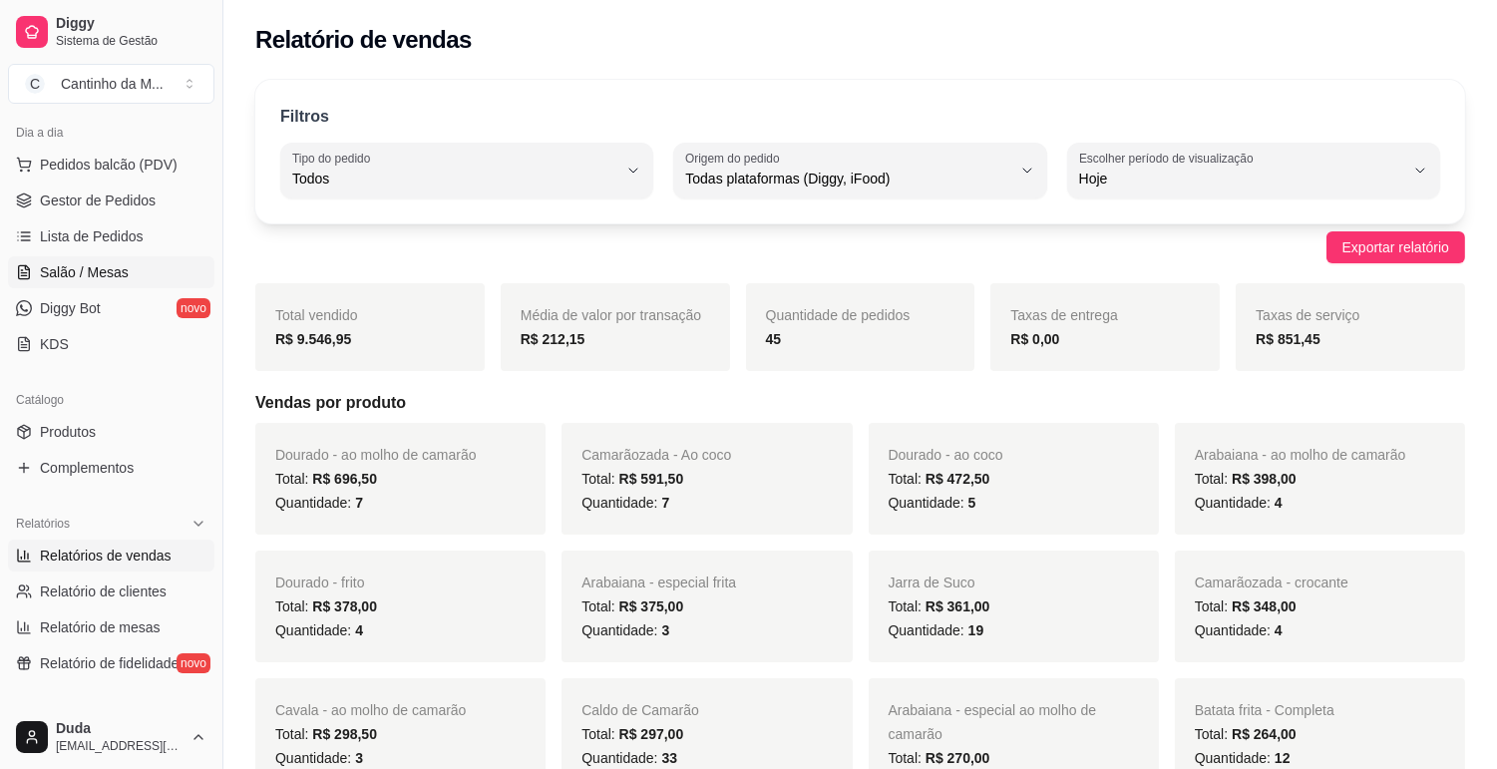
click at [102, 271] on span "Salão / Mesas" at bounding box center [84, 272] width 89 height 20
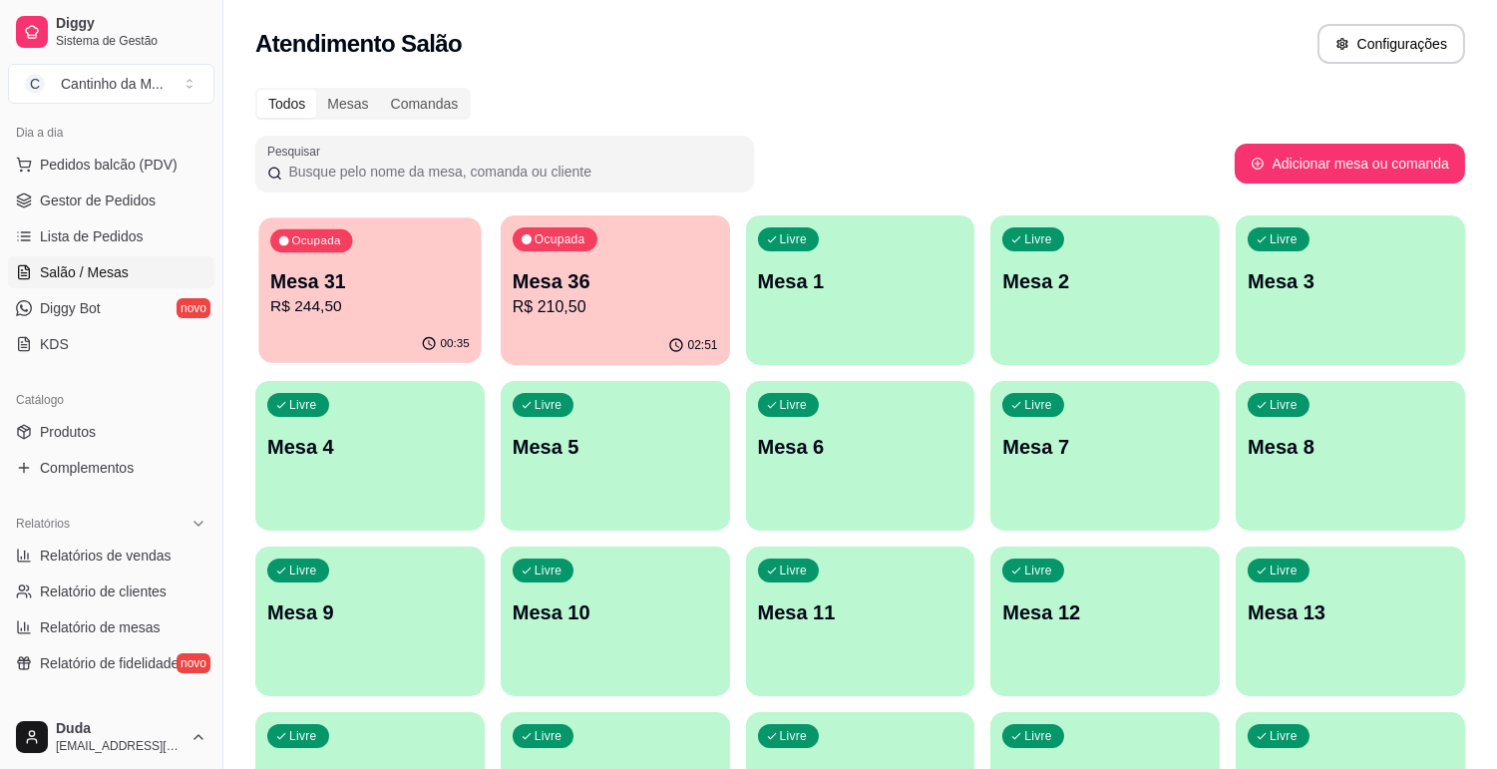
click at [339, 285] on p "Mesa 31" at bounding box center [369, 281] width 199 height 27
click at [585, 330] on div "02:51" at bounding box center [615, 345] width 229 height 39
click at [61, 206] on span "Gestor de Pedidos" at bounding box center [98, 200] width 116 height 20
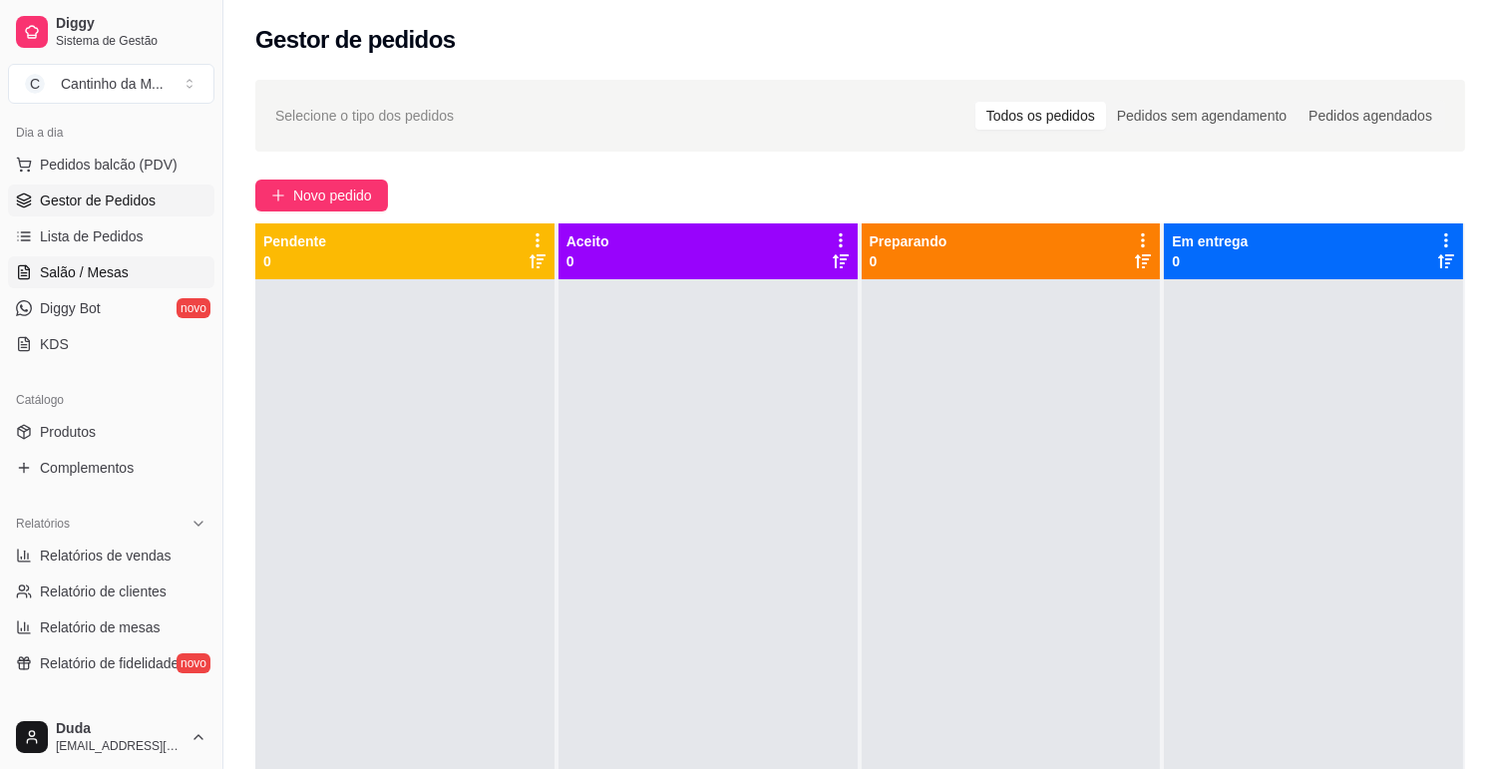
click at [114, 271] on span "Salão / Mesas" at bounding box center [84, 272] width 89 height 20
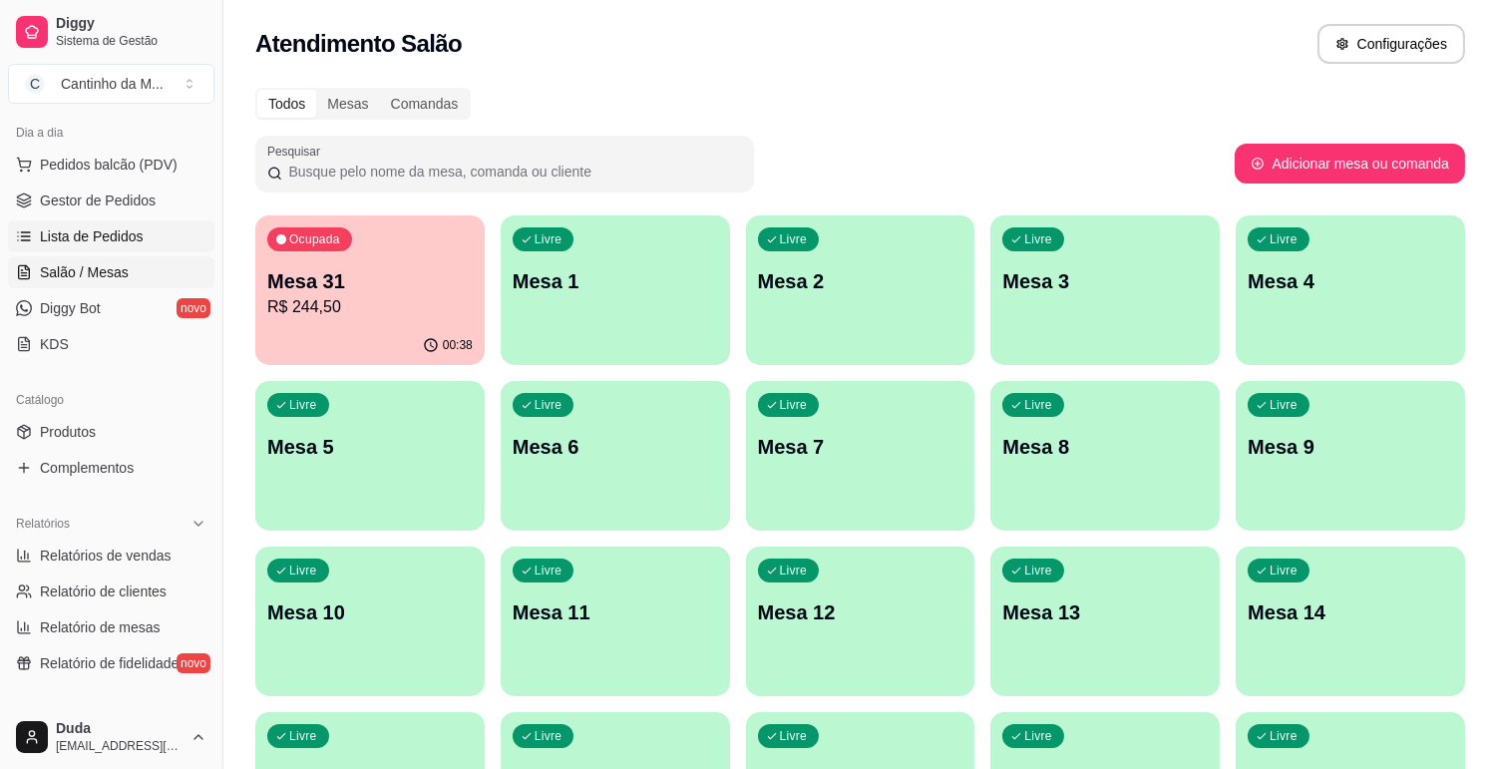
click at [124, 245] on span "Lista de Pedidos" at bounding box center [92, 236] width 104 height 20
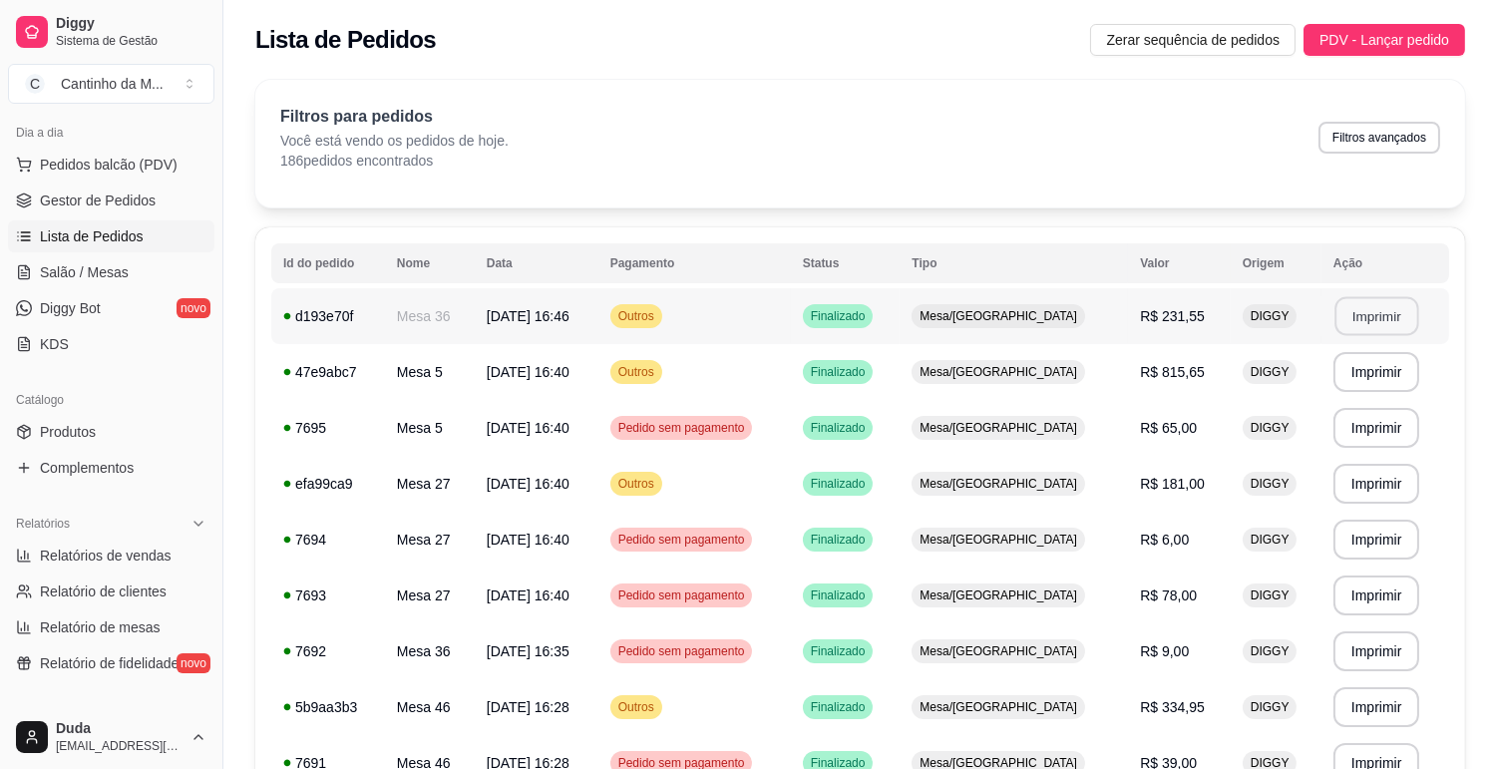
click at [1353, 320] on button "Imprimir" at bounding box center [1376, 316] width 84 height 39
drag, startPoint x: 80, startPoint y: 259, endPoint x: 70, endPoint y: 261, distance: 10.2
click at [80, 262] on span "Salão / Mesas" at bounding box center [84, 272] width 89 height 20
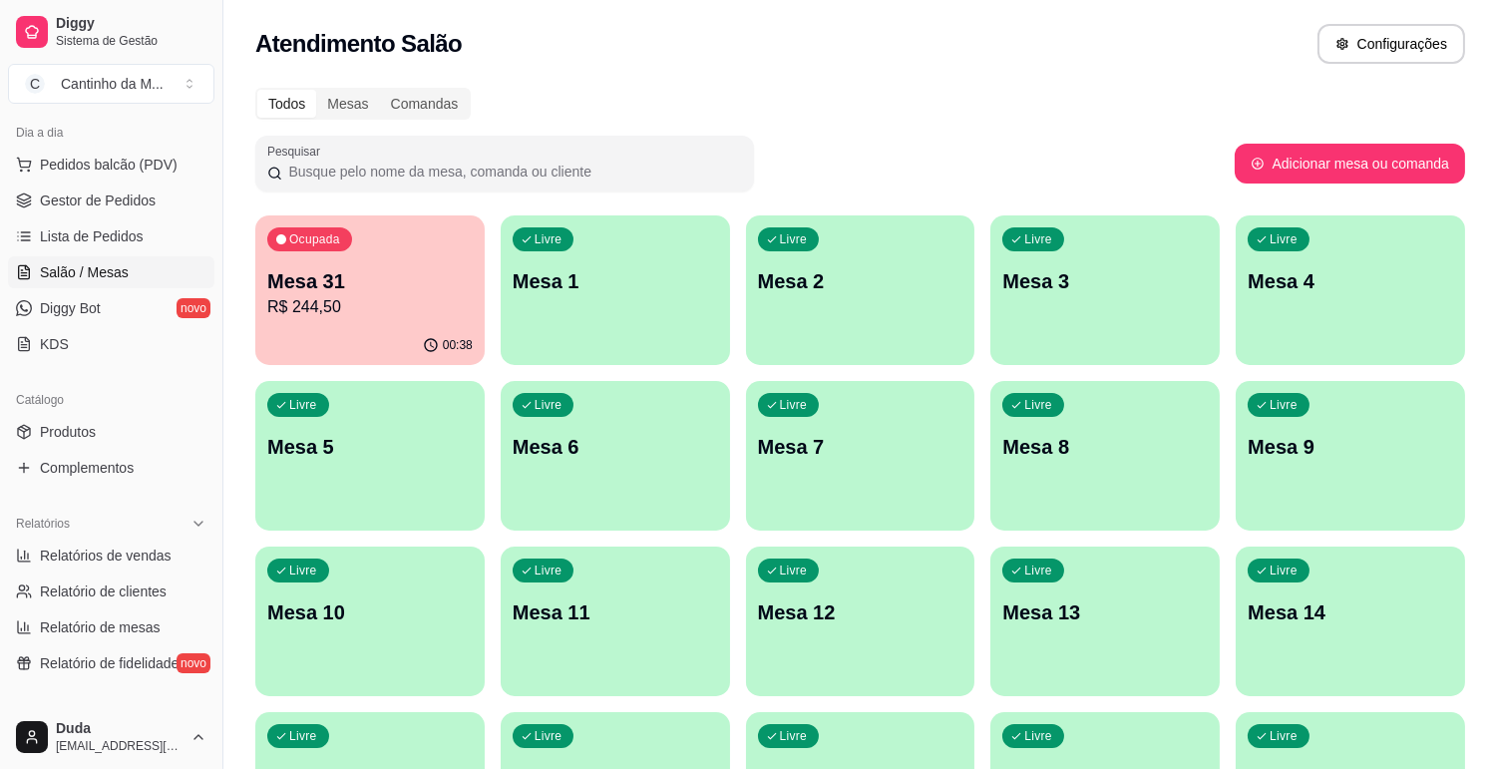
click at [0, 534] on div "Relatórios Relatórios de vendas Relatório de clientes Relatório de mesas Relató…" at bounding box center [111, 593] width 222 height 187
click at [0, 546] on div "Relatórios Relatórios de vendas Relatório de clientes Relatório de mesas Relató…" at bounding box center [111, 593] width 222 height 187
click at [158, 550] on span "Relatórios de vendas" at bounding box center [106, 555] width 132 height 20
select select "ALL"
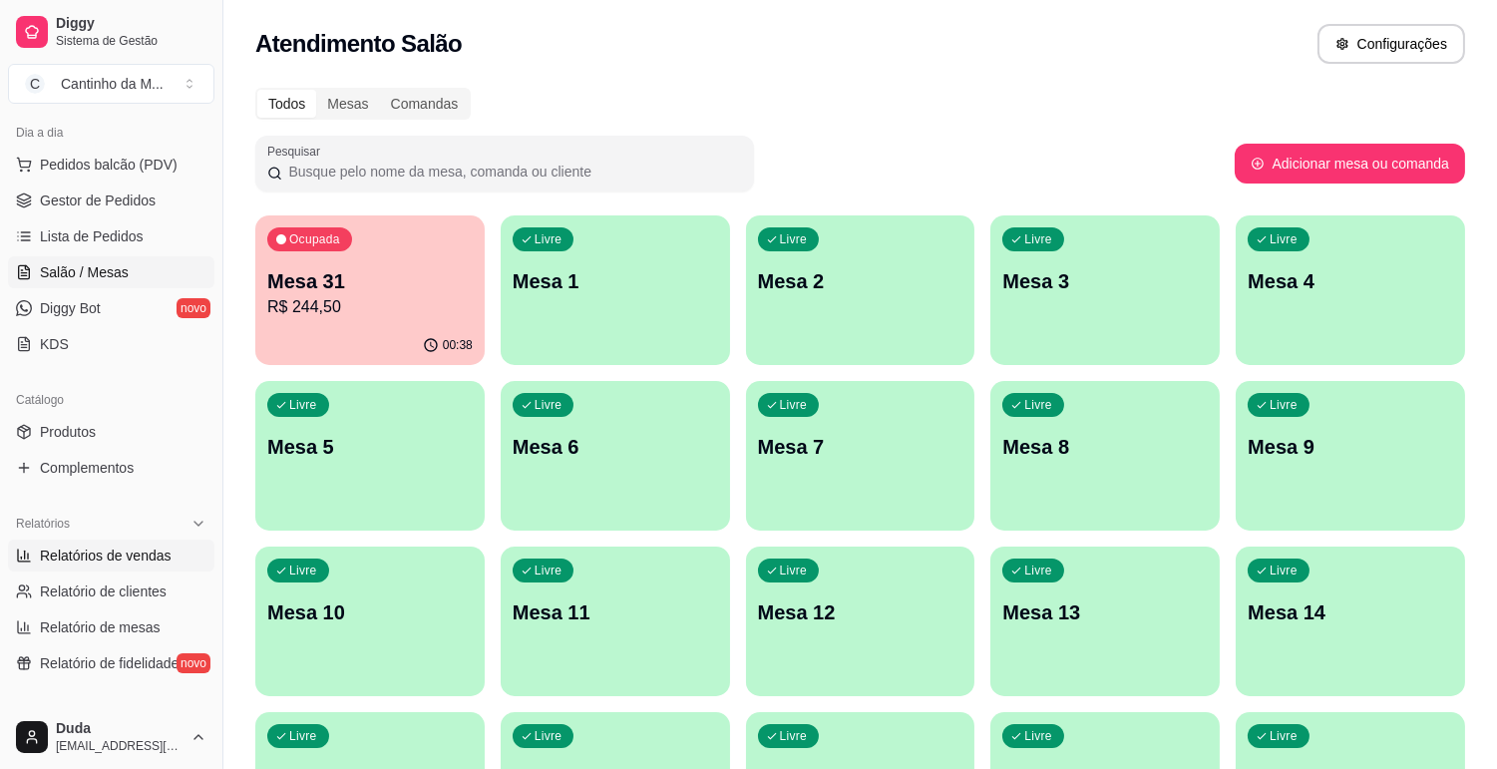
select select "0"
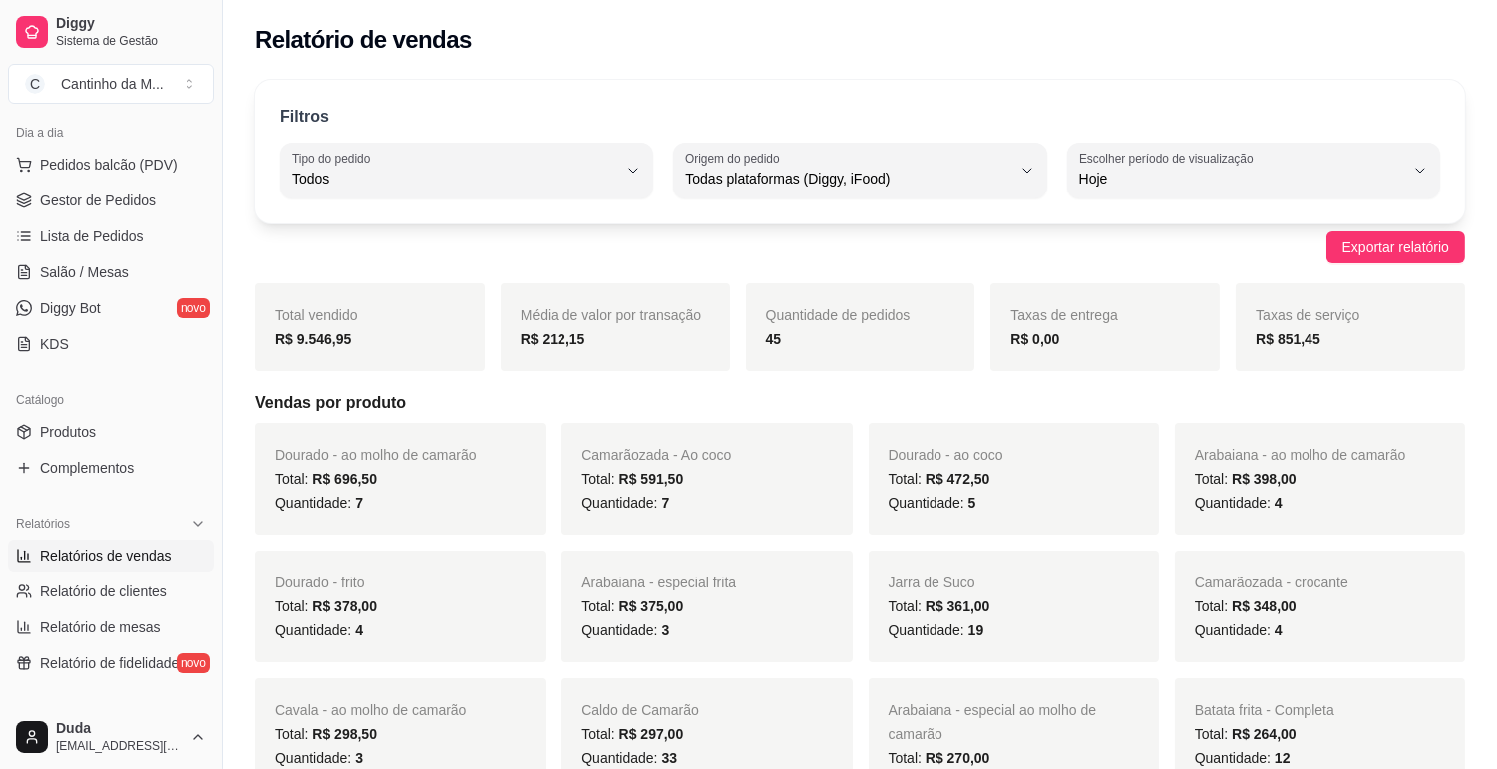
click at [158, 550] on span "Relatórios de vendas" at bounding box center [106, 555] width 132 height 20
click at [117, 276] on span "Salão / Mesas" at bounding box center [84, 272] width 89 height 20
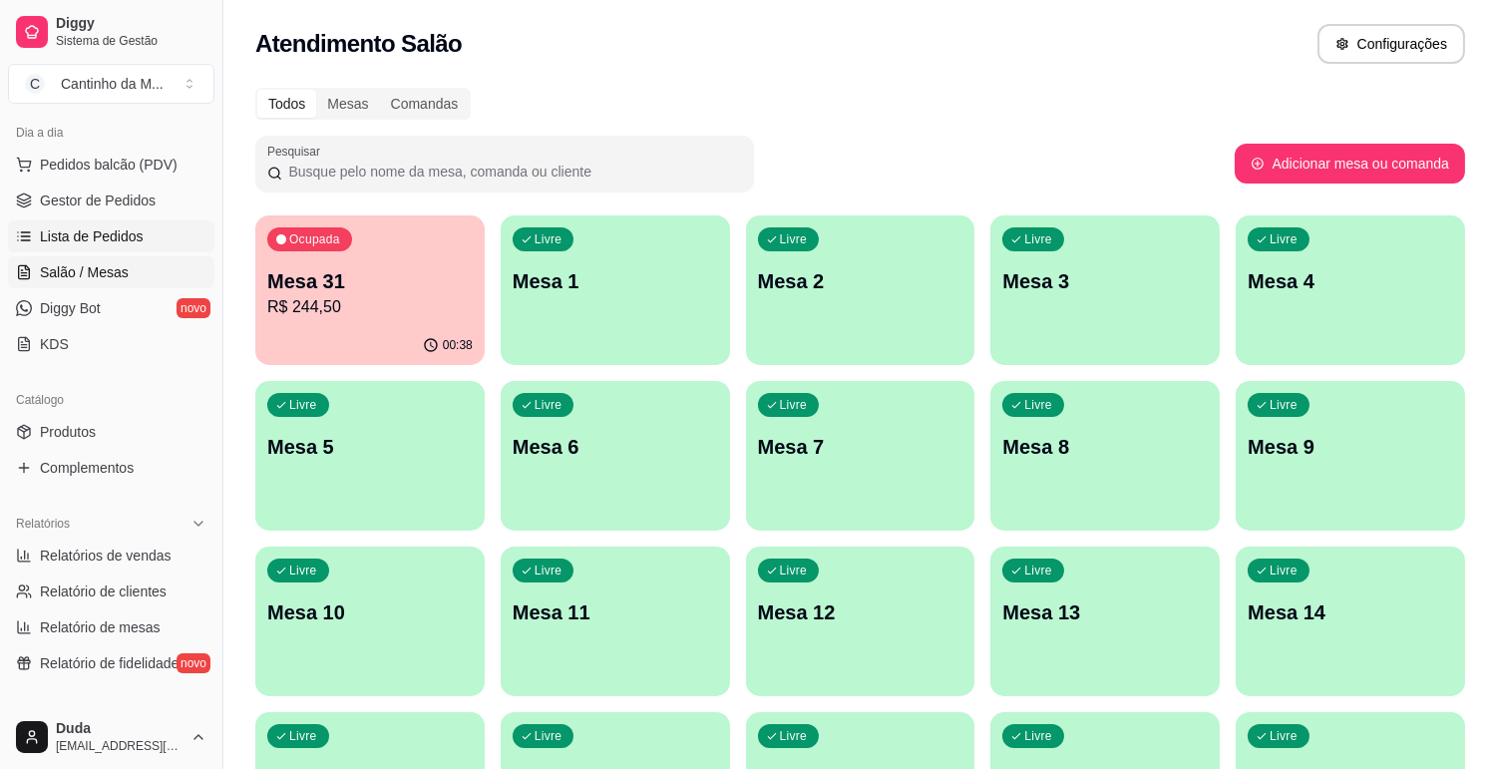
click at [114, 230] on span "Lista de Pedidos" at bounding box center [92, 236] width 104 height 20
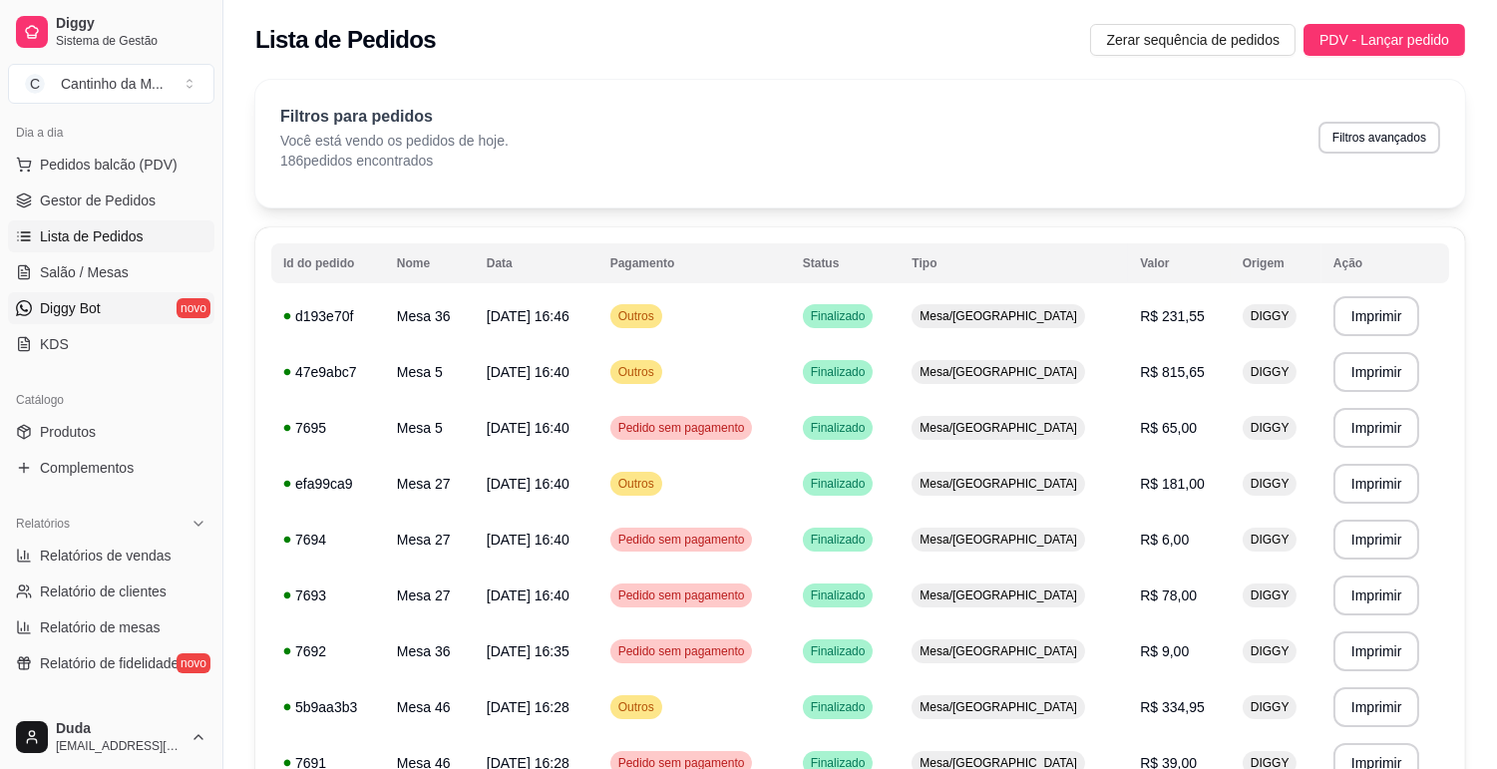
click at [81, 307] on span "Diggy Bot" at bounding box center [70, 308] width 61 height 20
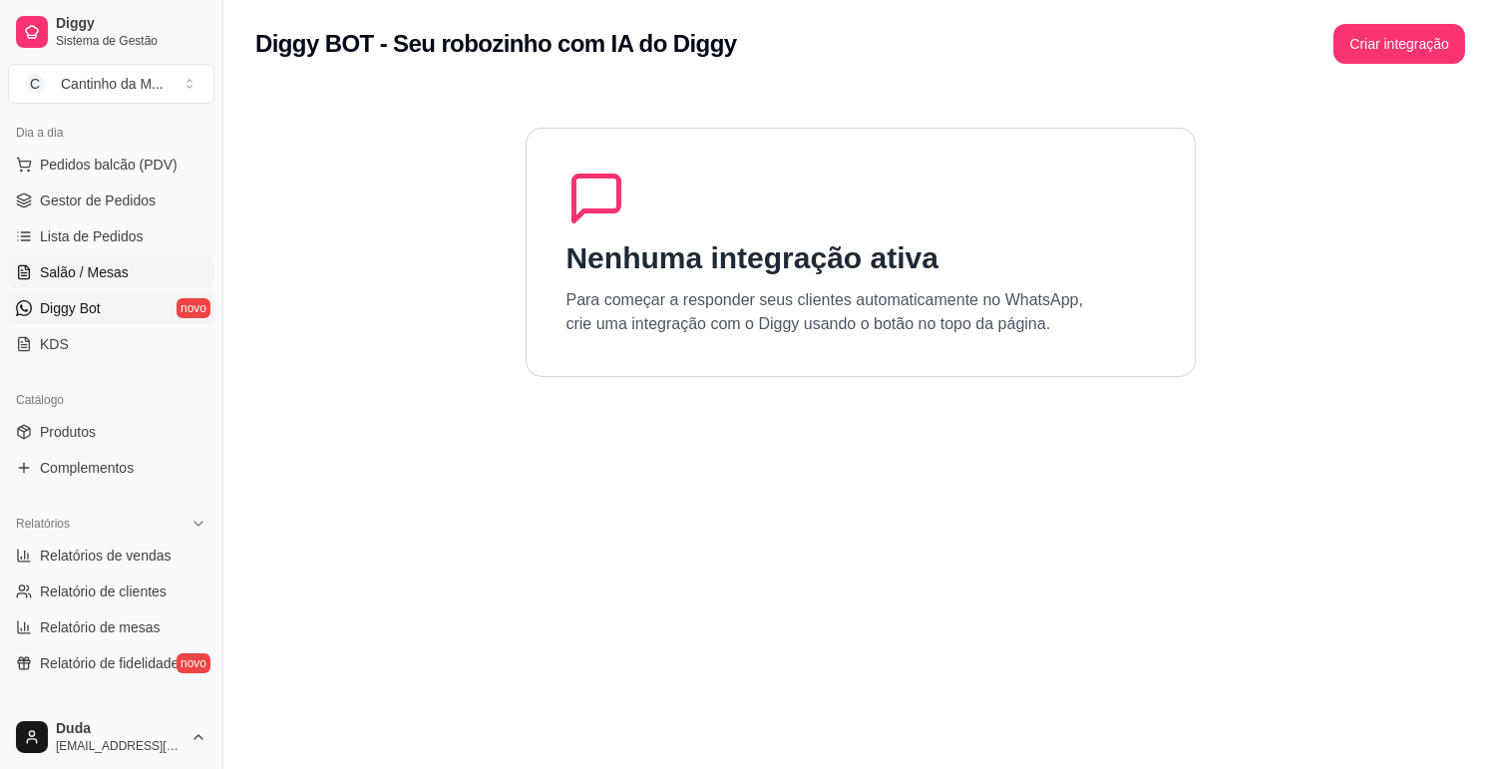
click at [77, 269] on span "Salão / Mesas" at bounding box center [84, 272] width 89 height 20
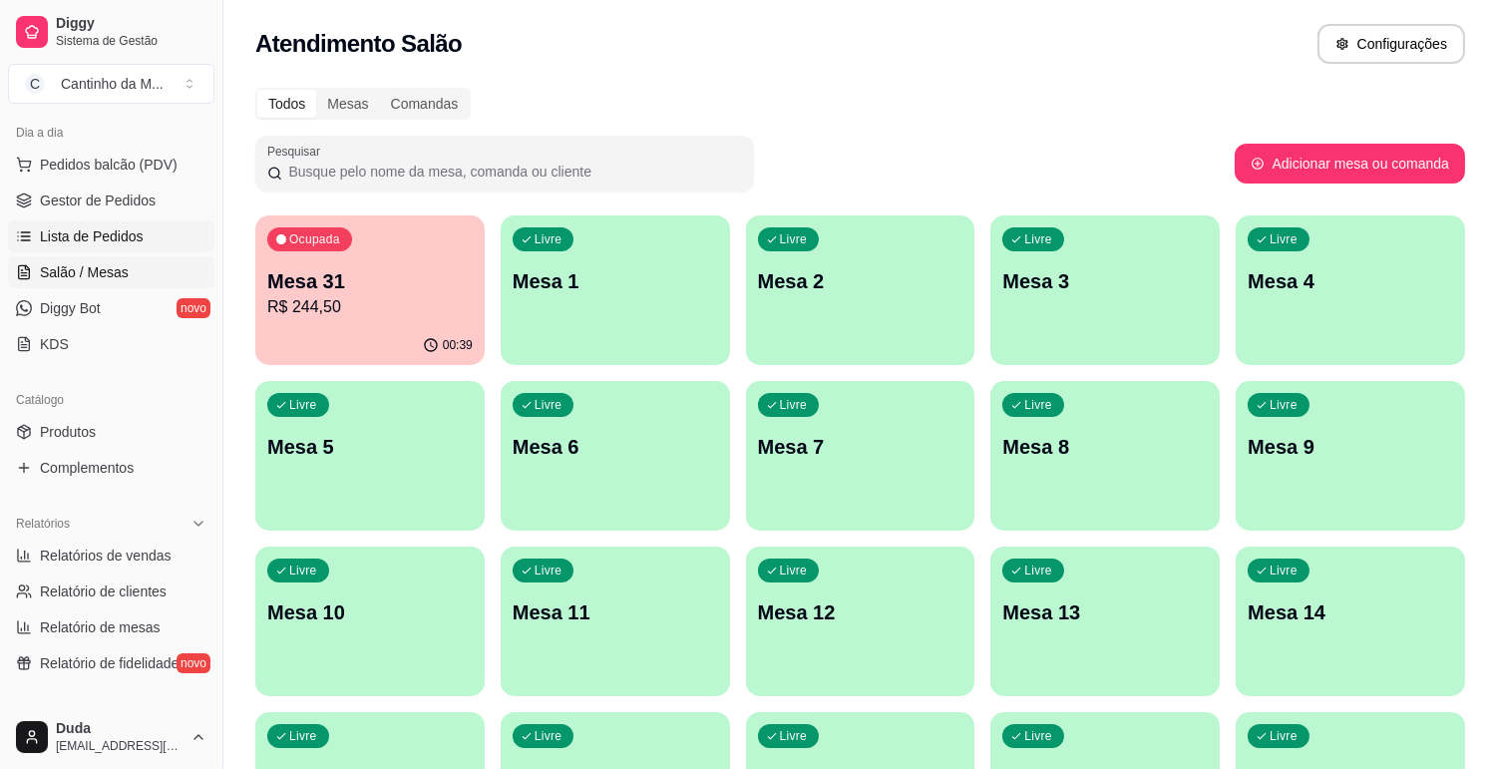
click at [98, 239] on span "Lista de Pedidos" at bounding box center [92, 236] width 104 height 20
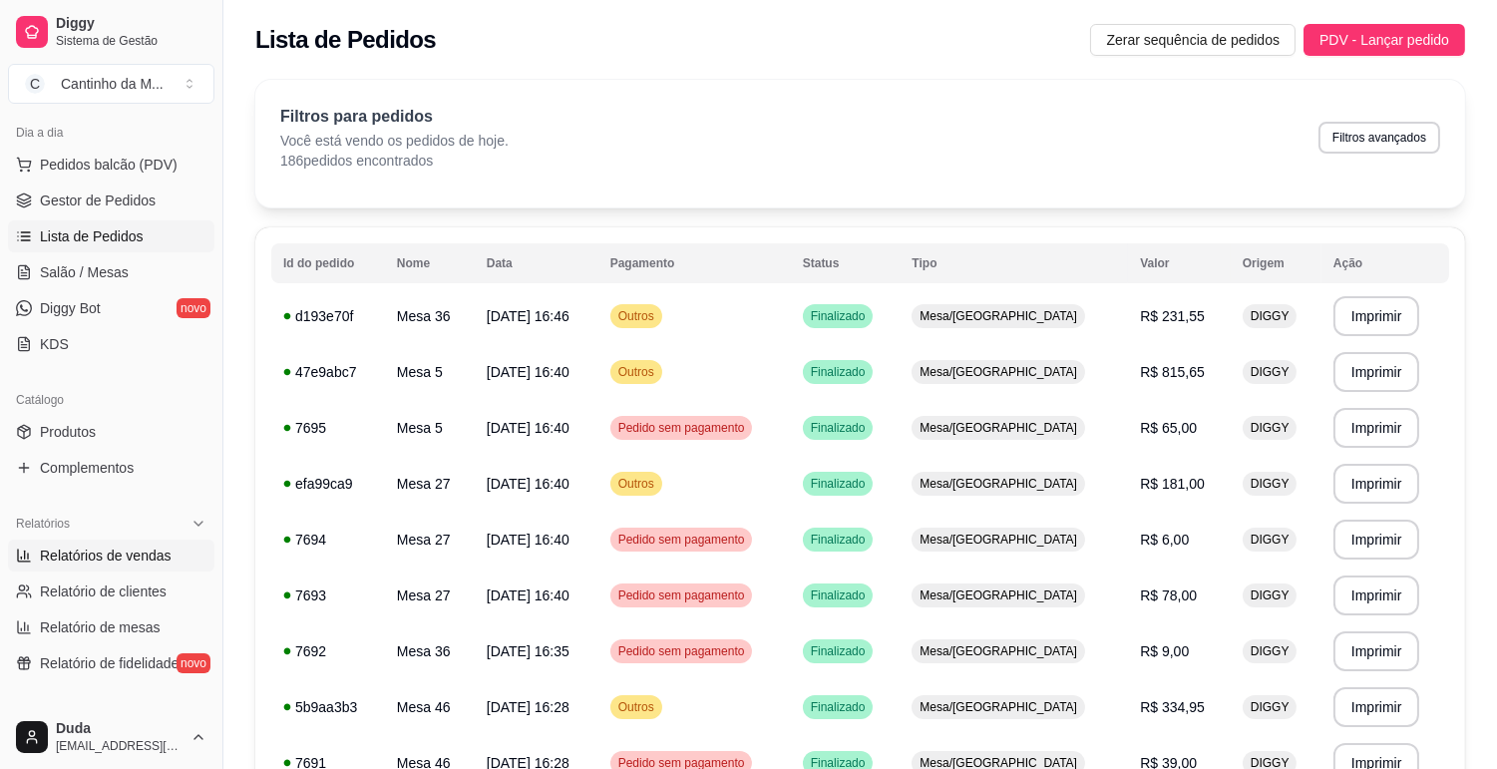
click at [123, 545] on span "Relatórios de vendas" at bounding box center [106, 555] width 132 height 20
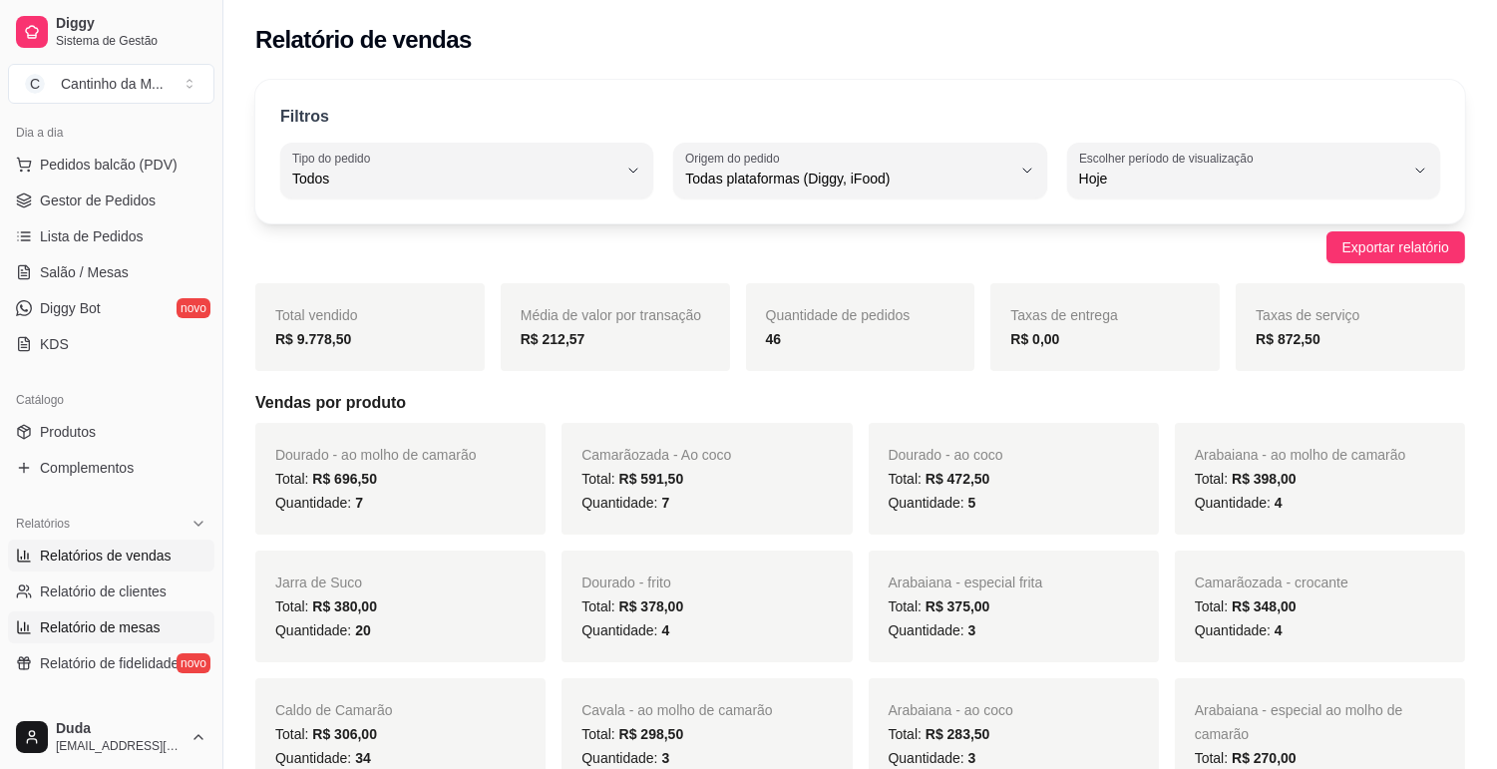
click at [106, 626] on span "Relatório de mesas" at bounding box center [100, 627] width 121 height 20
select select "TOTAL_OF_ORDERS"
select select "7"
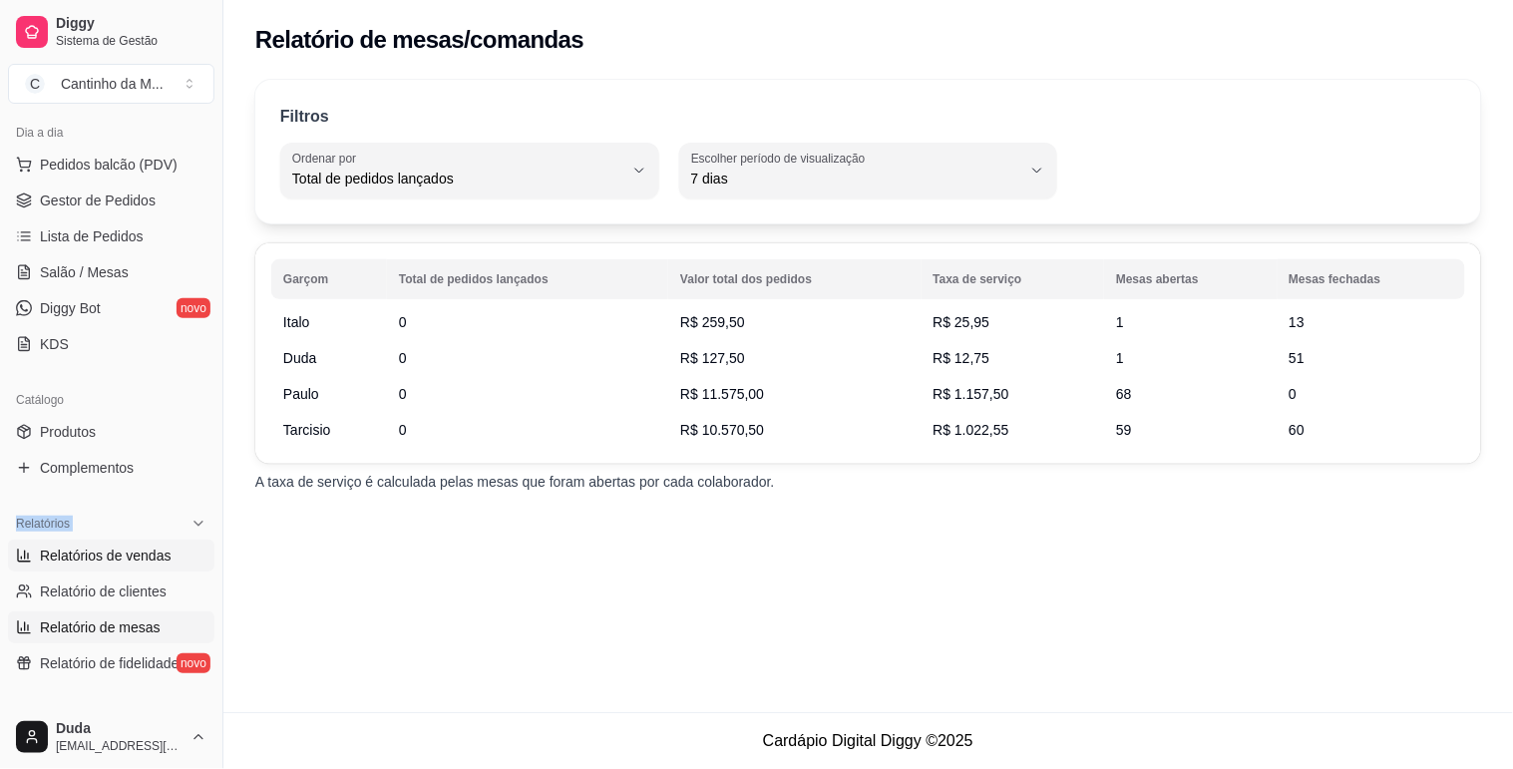
click at [136, 560] on span "Relatórios de vendas" at bounding box center [106, 555] width 132 height 20
select select "ALL"
select select "0"
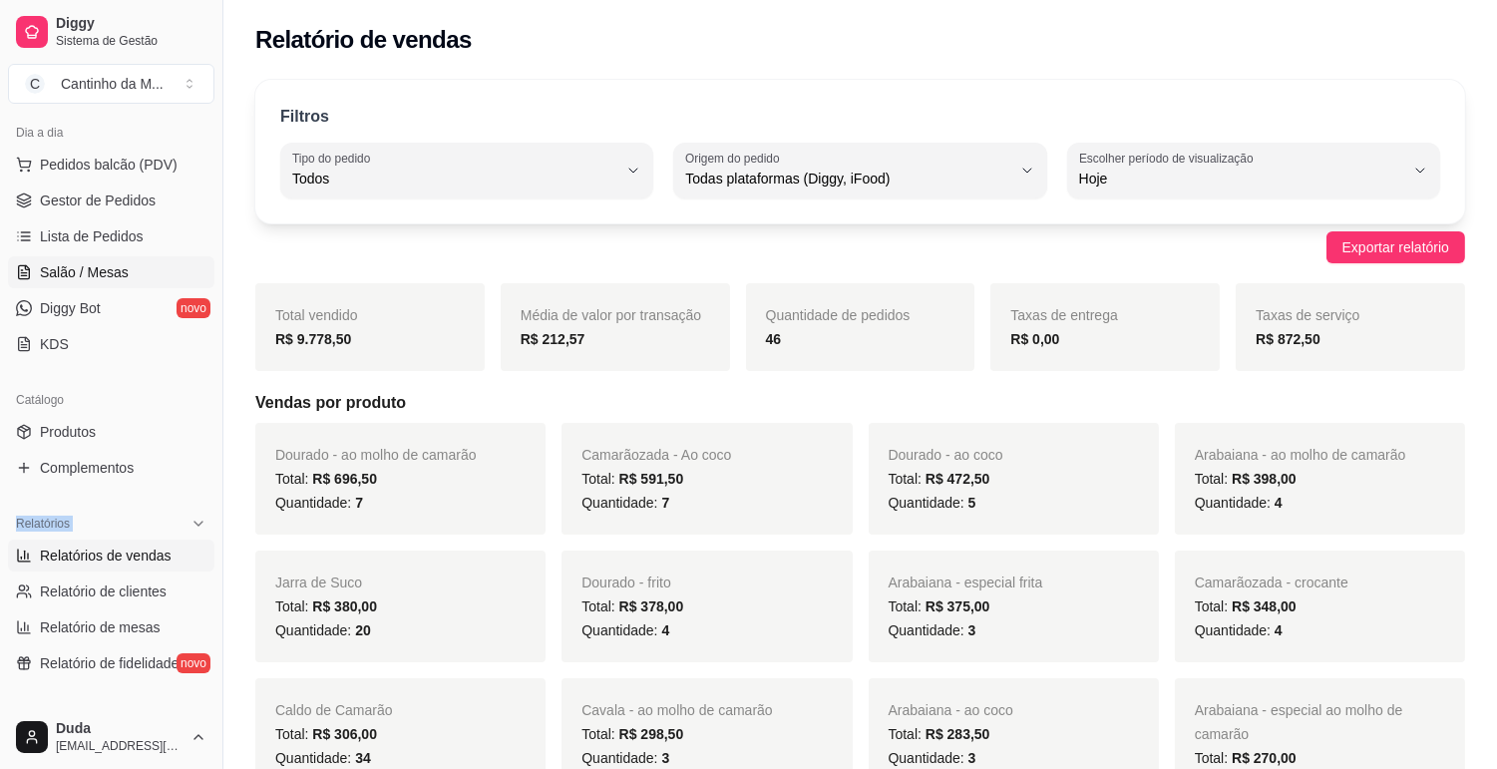
click at [100, 276] on span "Salão / Mesas" at bounding box center [84, 272] width 89 height 20
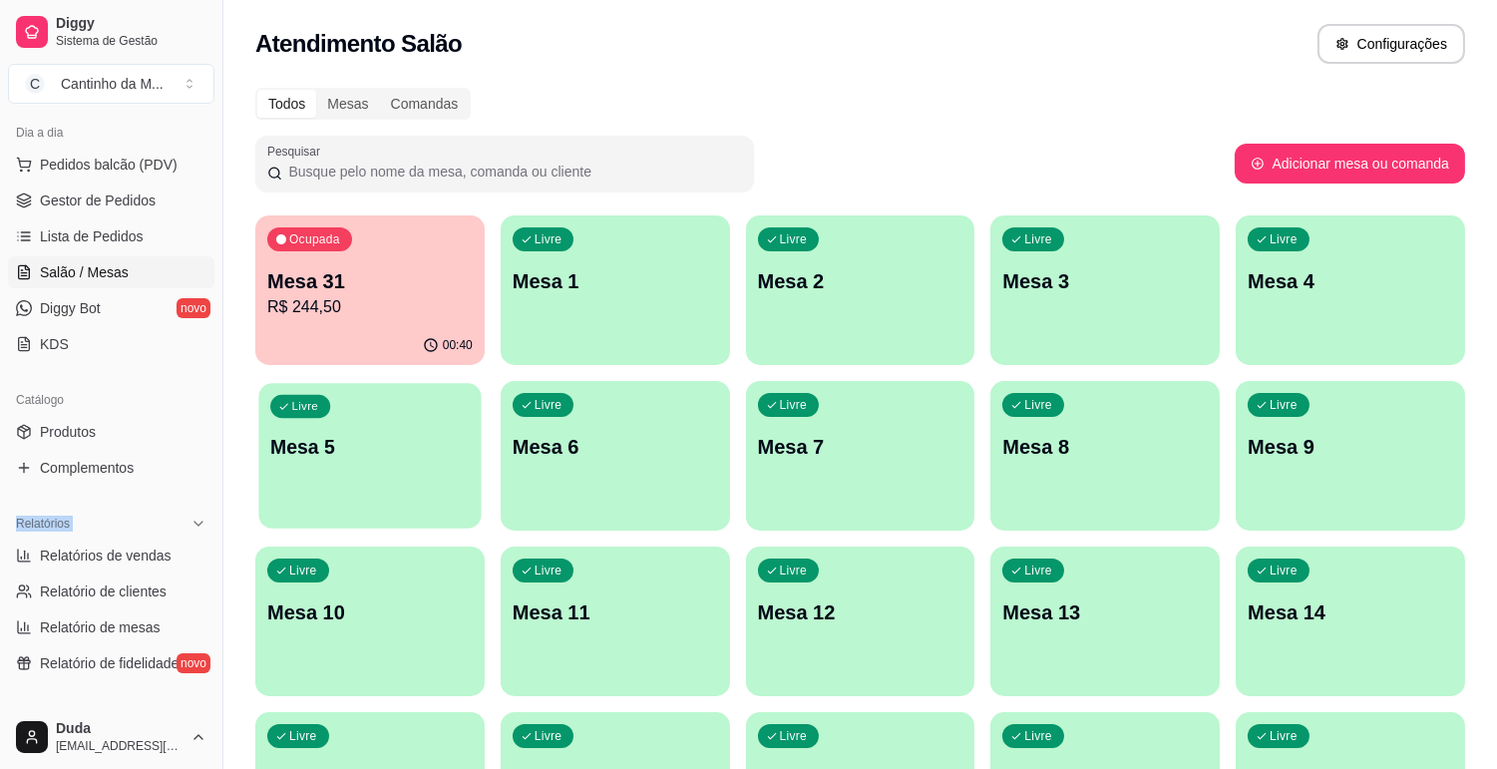
click at [449, 386] on div "Livre Mesa 5" at bounding box center [369, 444] width 222 height 122
click at [414, 312] on p "R$ 244,50" at bounding box center [369, 306] width 199 height 23
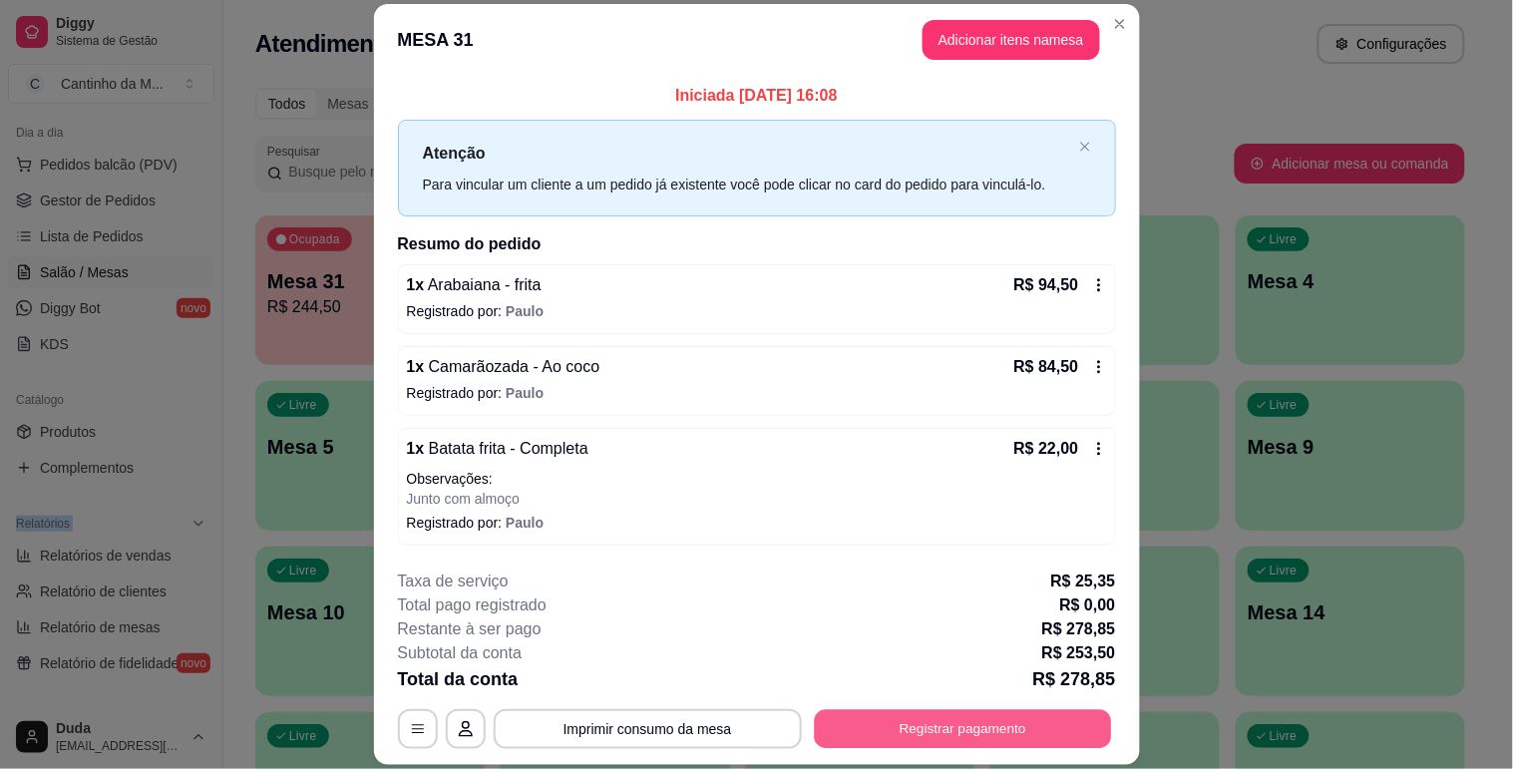
click at [982, 729] on button "Registrar pagamento" at bounding box center [962, 729] width 297 height 39
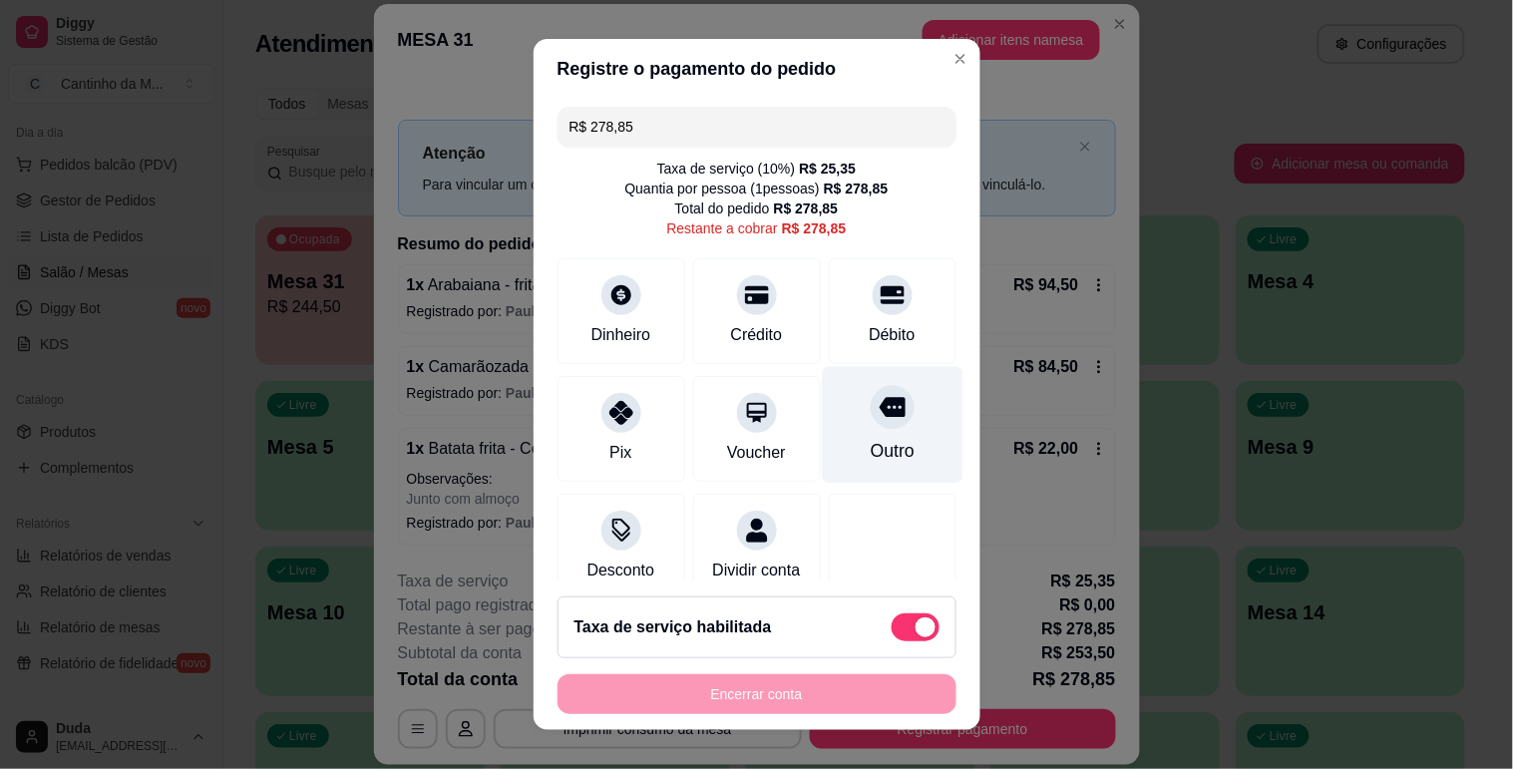
click at [822, 420] on div "Outro" at bounding box center [892, 424] width 141 height 117
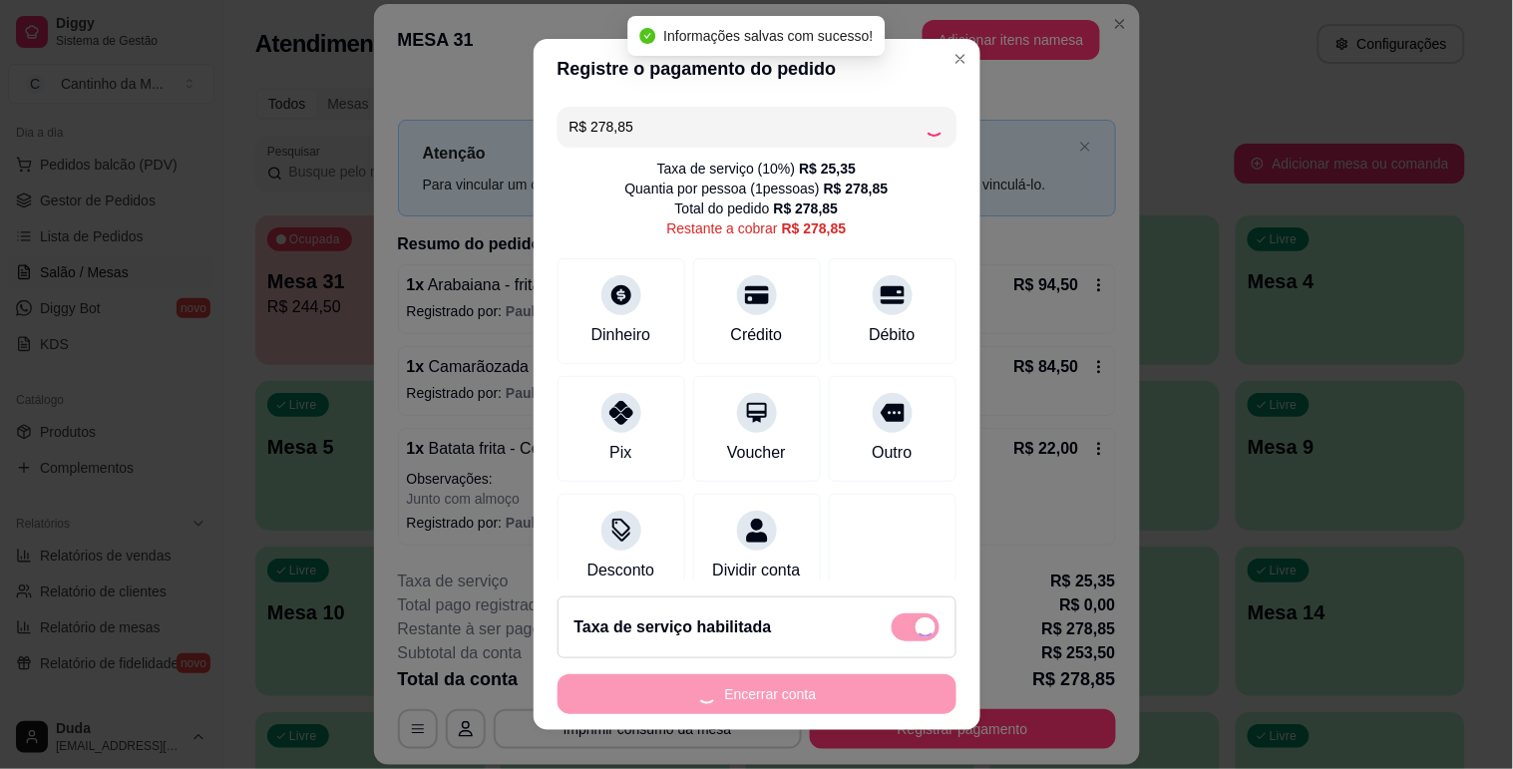
type input "R$ 0,00"
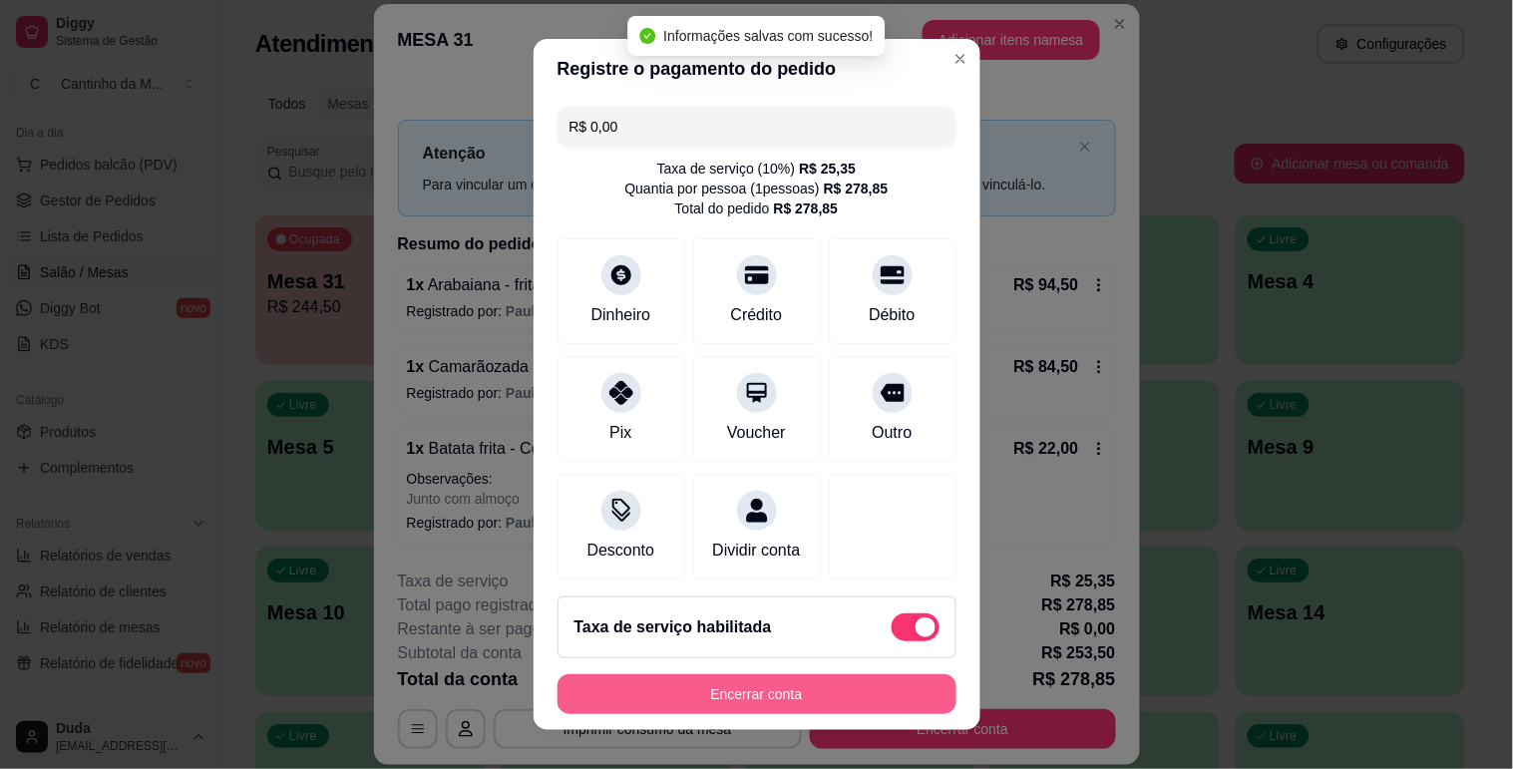
click at [824, 700] on button "Encerrar conta" at bounding box center [756, 694] width 399 height 40
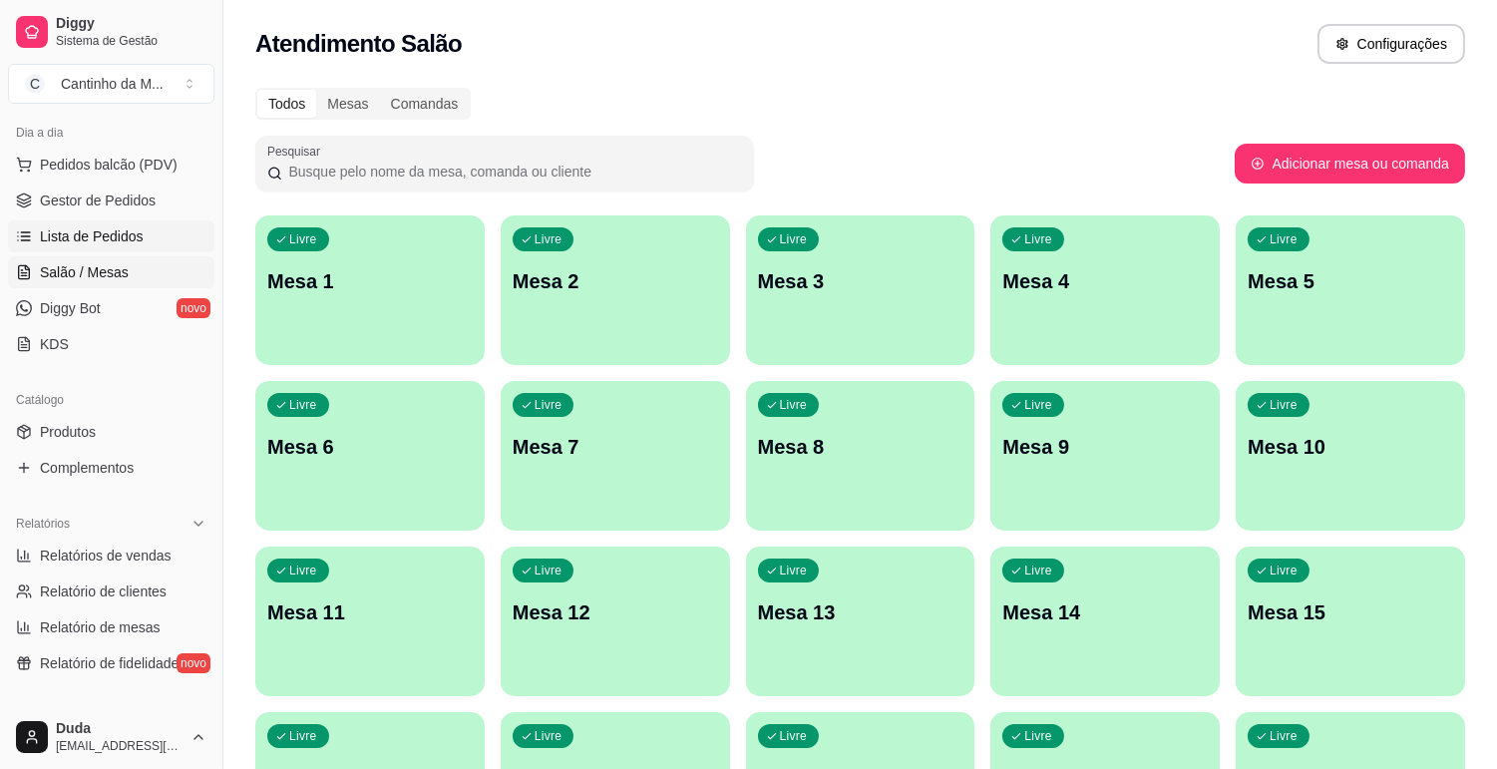
click at [122, 241] on span "Lista de Pedidos" at bounding box center [92, 236] width 104 height 20
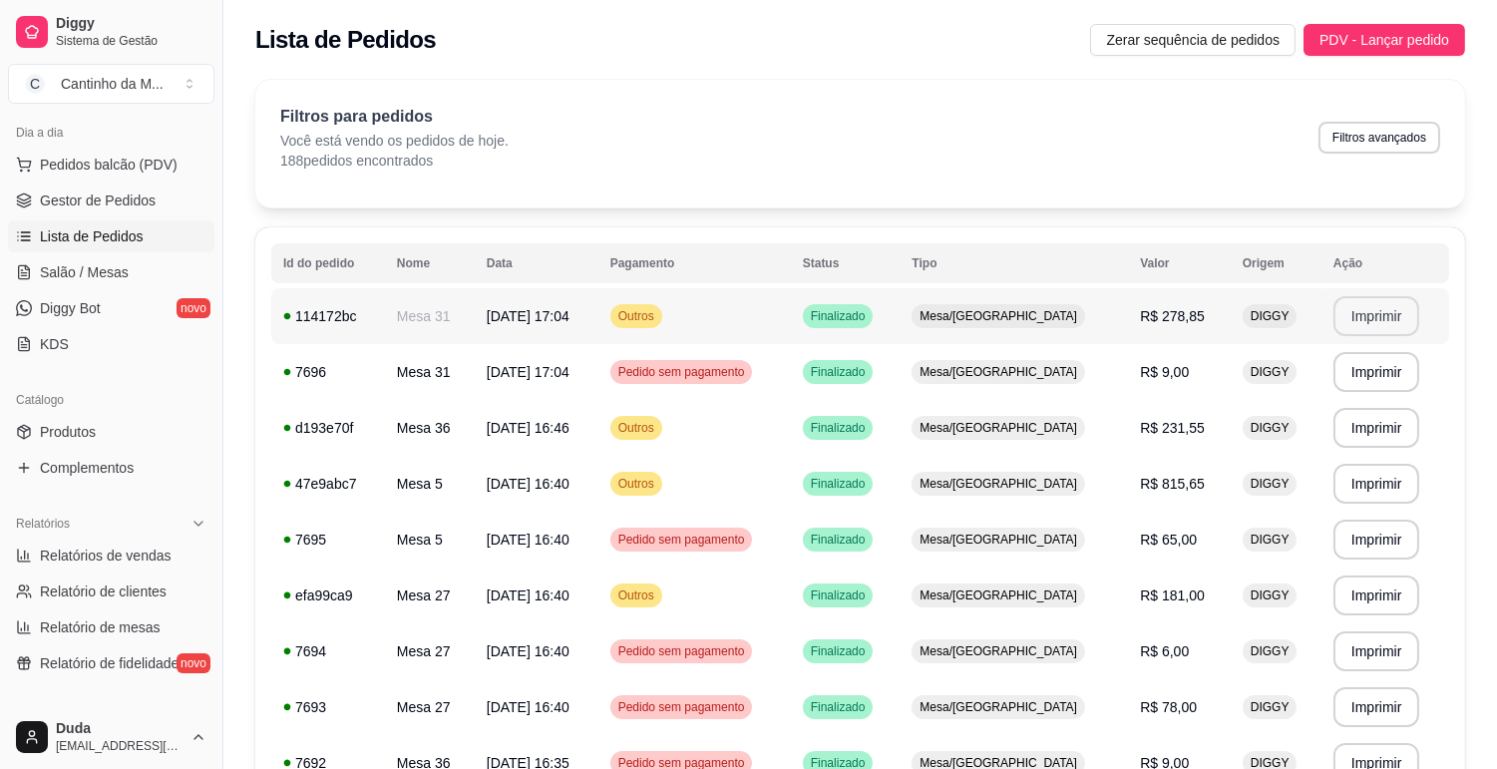
click at [1368, 331] on button "Imprimir" at bounding box center [1376, 316] width 87 height 40
click at [76, 275] on span "Salão / Mesas" at bounding box center [84, 272] width 89 height 20
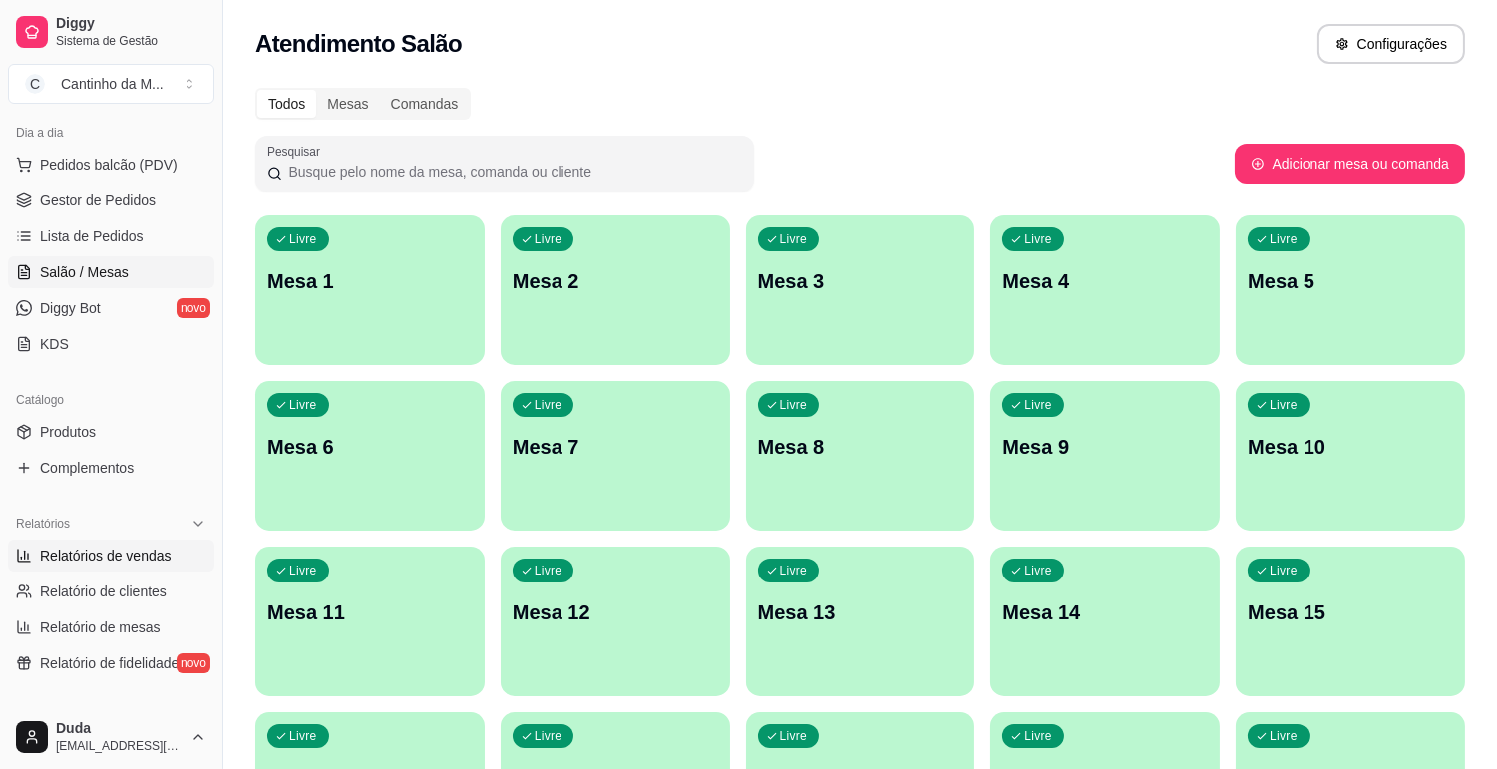
click at [97, 555] on span "Relatórios de vendas" at bounding box center [106, 555] width 132 height 20
select select "ALL"
select select "0"
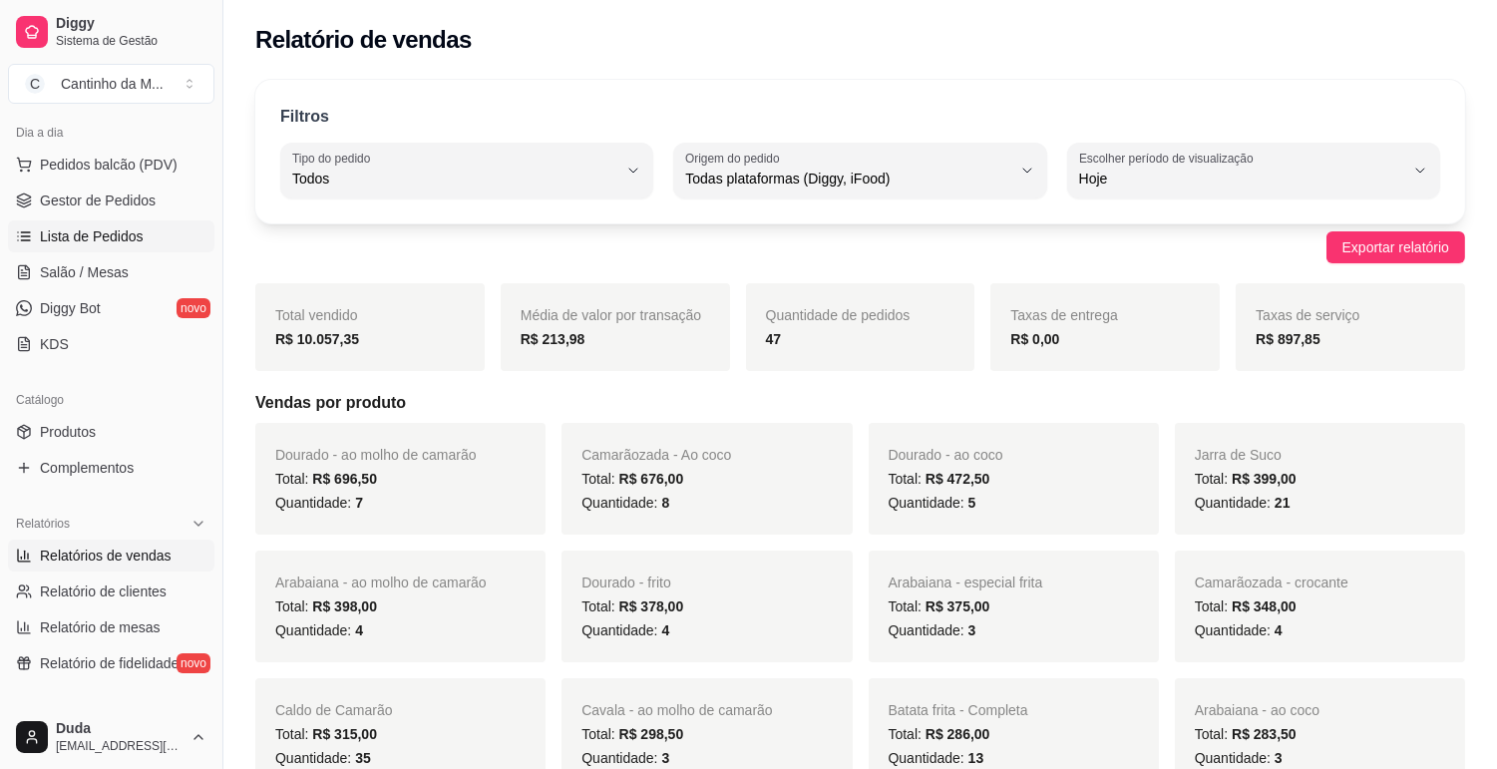
click at [108, 240] on span "Lista de Pedidos" at bounding box center [92, 236] width 104 height 20
